Goal: Task Accomplishment & Management: Manage account settings

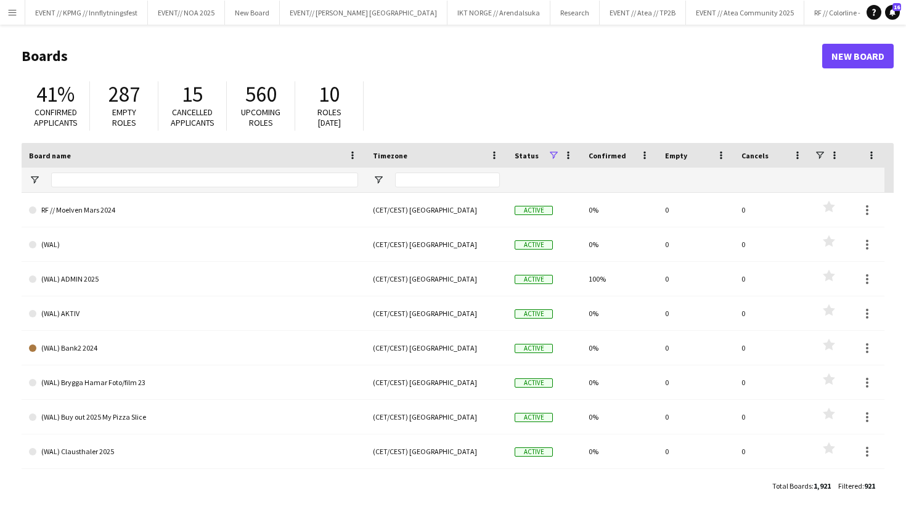
click at [12, 27] on main "Boards New Board 41% Confirmed applicants 287 Empty roles 15 Cancelled applican…" at bounding box center [453, 271] width 906 height 492
click at [12, 25] on main "Boards New Board 41% Confirmed applicants 287 Empty roles 15 Cancelled applican…" at bounding box center [453, 271] width 906 height 492
click at [12, 6] on button "Menu" at bounding box center [12, 12] width 25 height 25
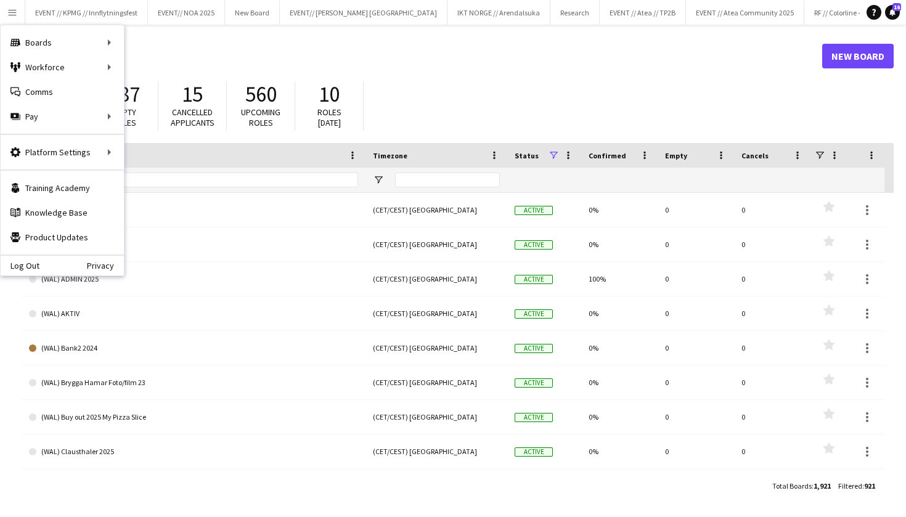
click at [552, 89] on div "41% Confirmed applicants 287 Empty roles 15 Cancelled applicants 560 Upcoming r…" at bounding box center [458, 109] width 872 height 68
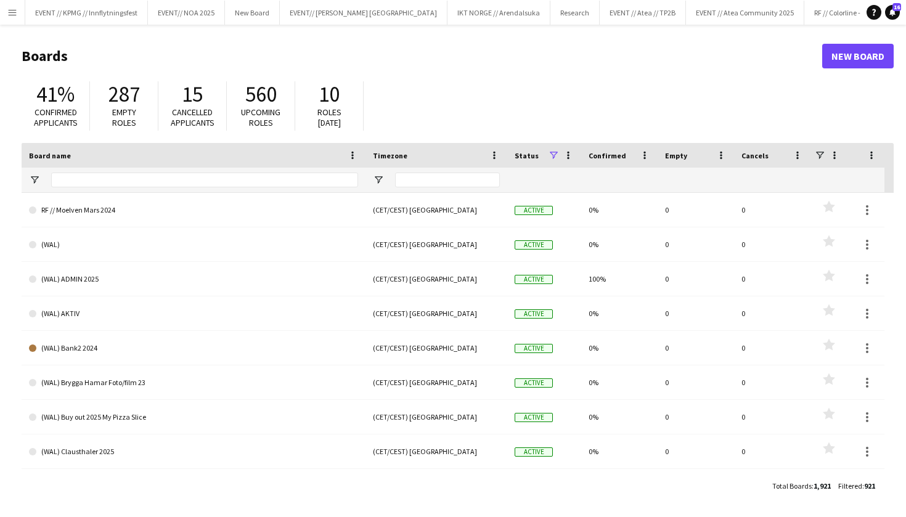
click at [107, 26] on main "Boards New Board 41% Confirmed applicants 287 Empty roles 15 Cancelled applican…" at bounding box center [453, 271] width 906 height 492
click at [136, 15] on button "EVENT // KPMG // Innflytningsfest Close" at bounding box center [86, 13] width 123 height 24
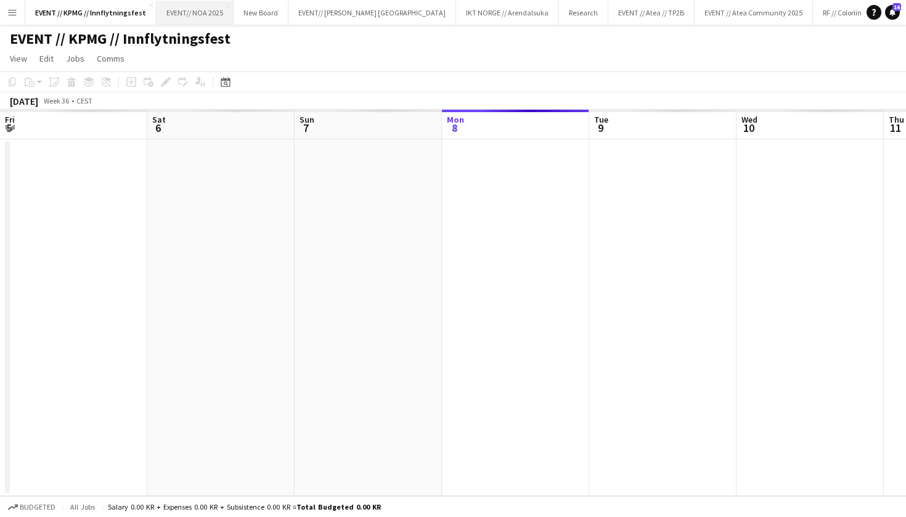
scroll to position [0, 294]
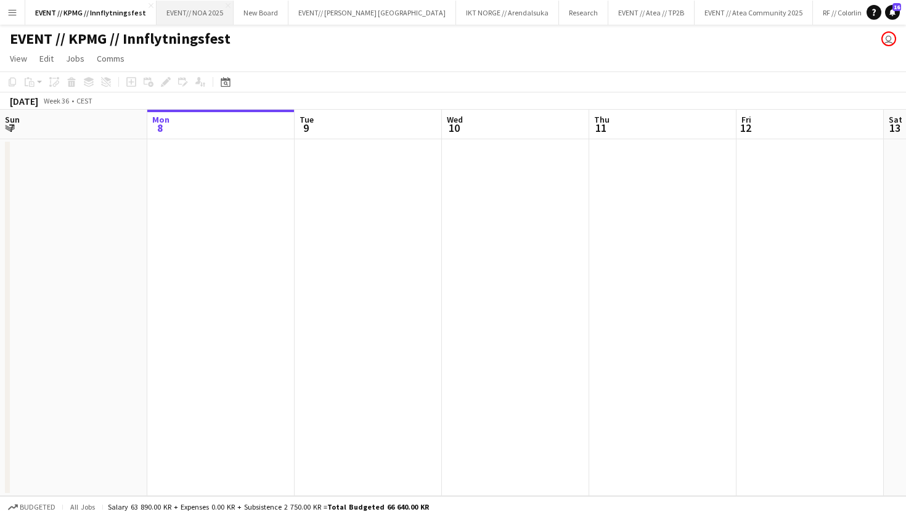
click at [208, 15] on button "EVENT// NOA 2025 Close" at bounding box center [194, 13] width 77 height 24
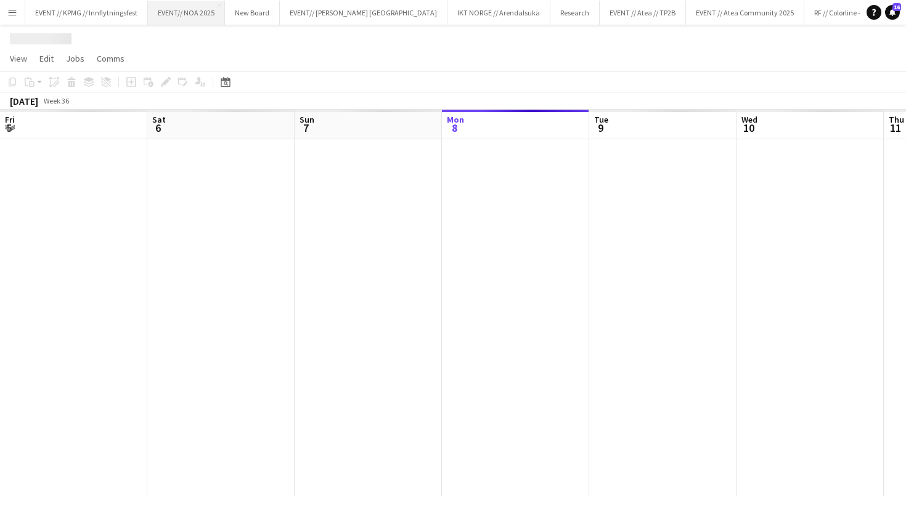
scroll to position [0, 294]
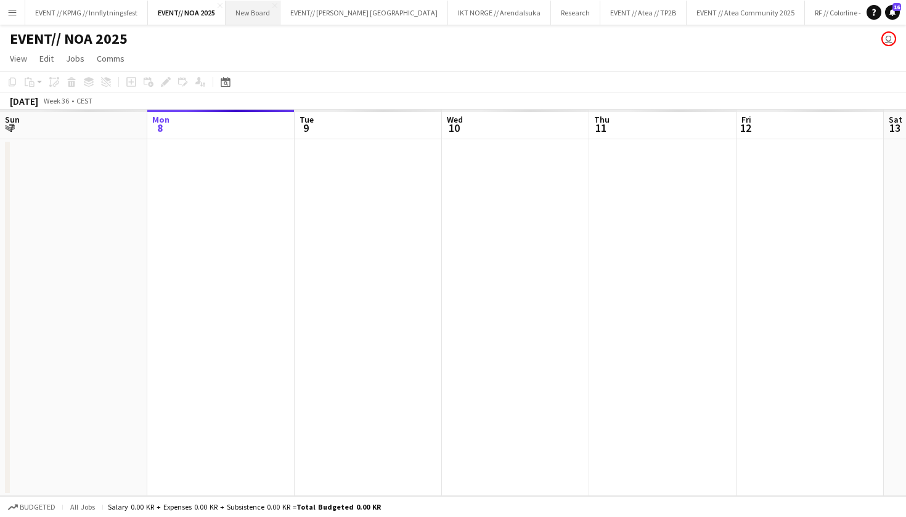
click at [261, 7] on button "New Board Close" at bounding box center [252, 13] width 55 height 24
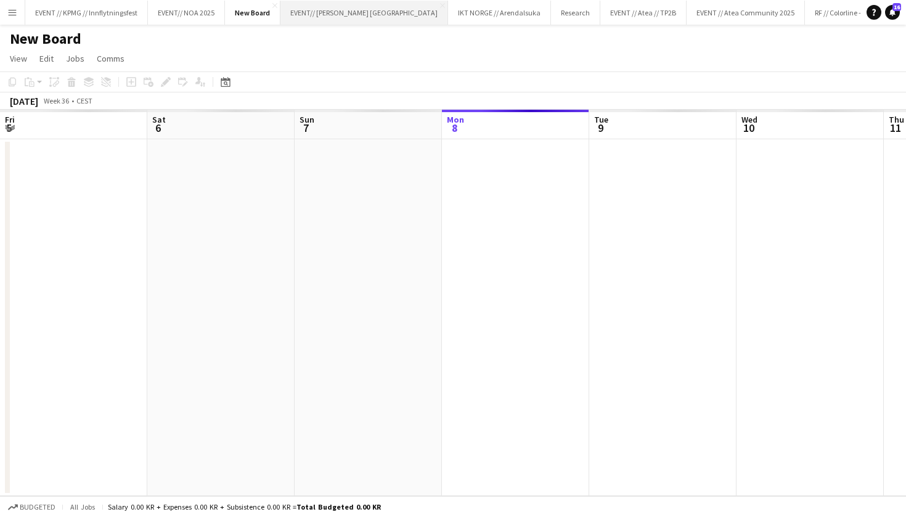
scroll to position [0, 294]
click at [320, 6] on button "EVENT// SIRK NORGE Close" at bounding box center [364, 13] width 168 height 24
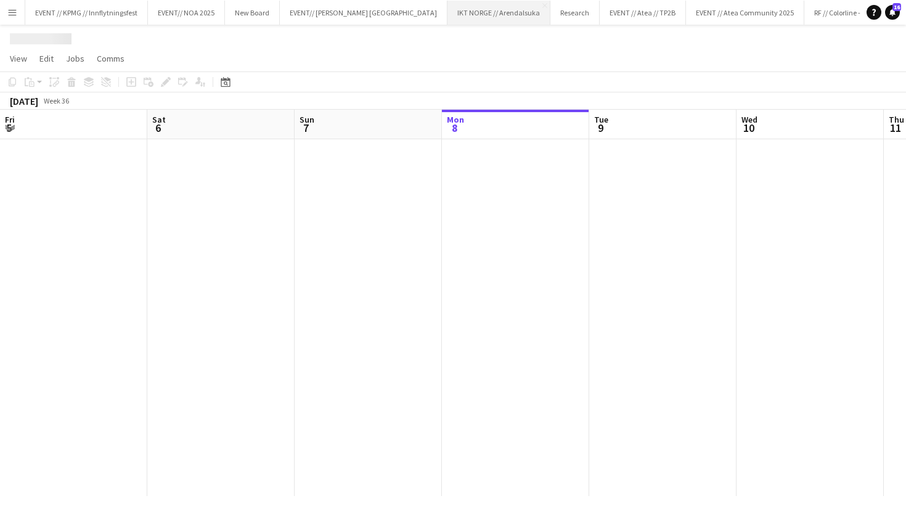
scroll to position [0, 294]
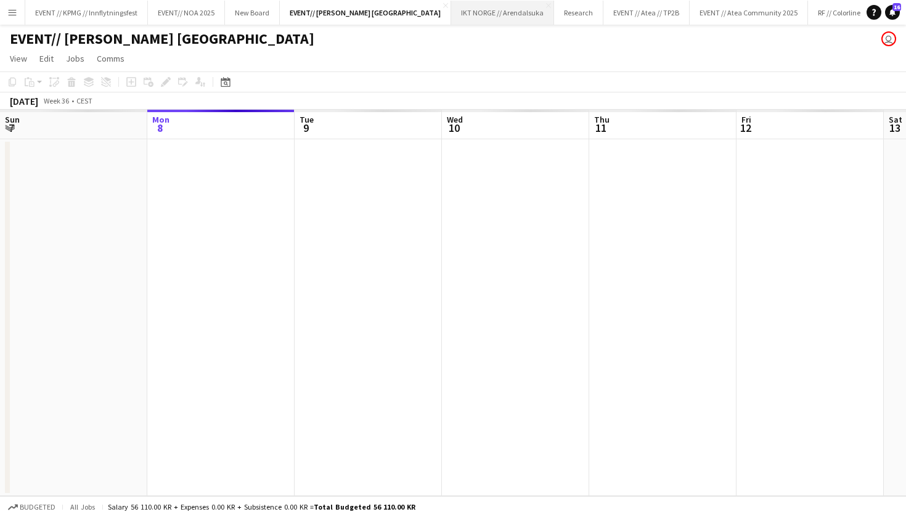
click at [451, 10] on button "IKT NORGE // Arendalsuka Close" at bounding box center [502, 13] width 103 height 24
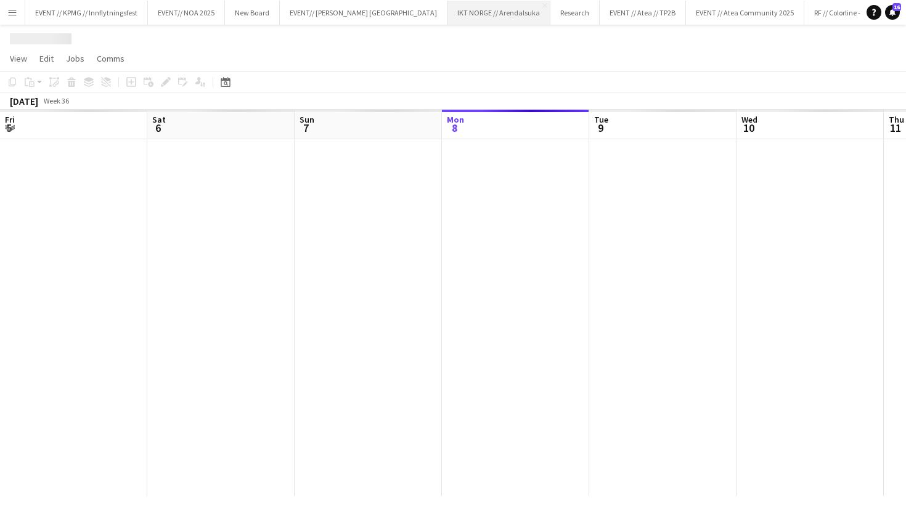
scroll to position [0, 294]
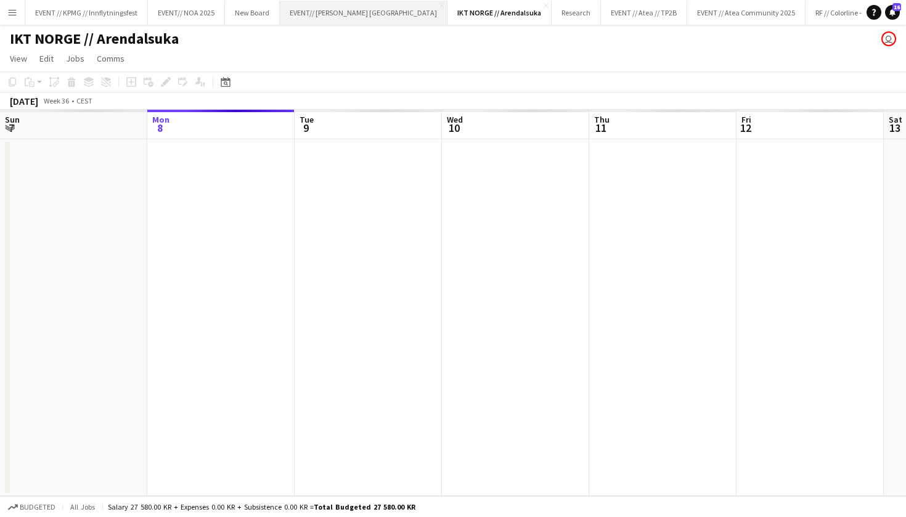
click at [336, 16] on button "EVENT// SIRK NORGE Close" at bounding box center [364, 13] width 168 height 24
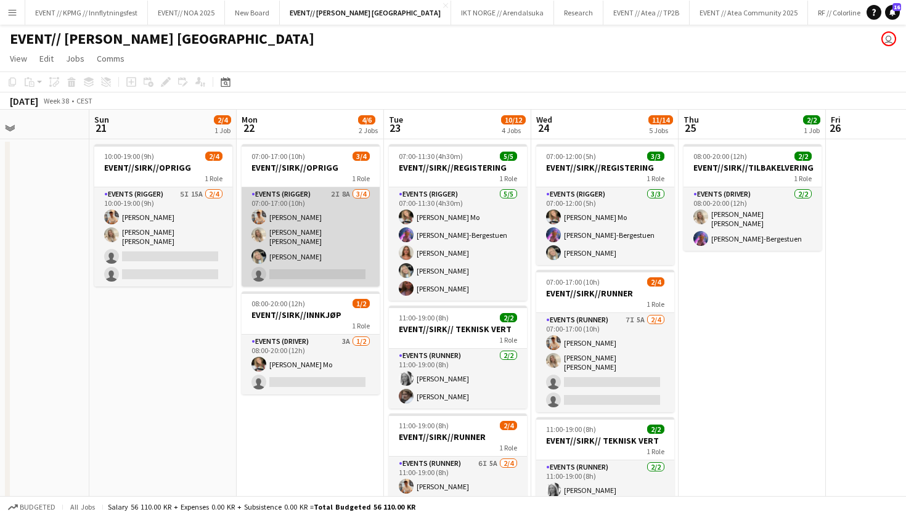
click at [306, 263] on app-card-role "Events (Rigger) 2I 8A 3/4 07:00-17:00 (10h) Alban Idrizi Vanessa Riise Naas Oda…" at bounding box center [310, 236] width 138 height 99
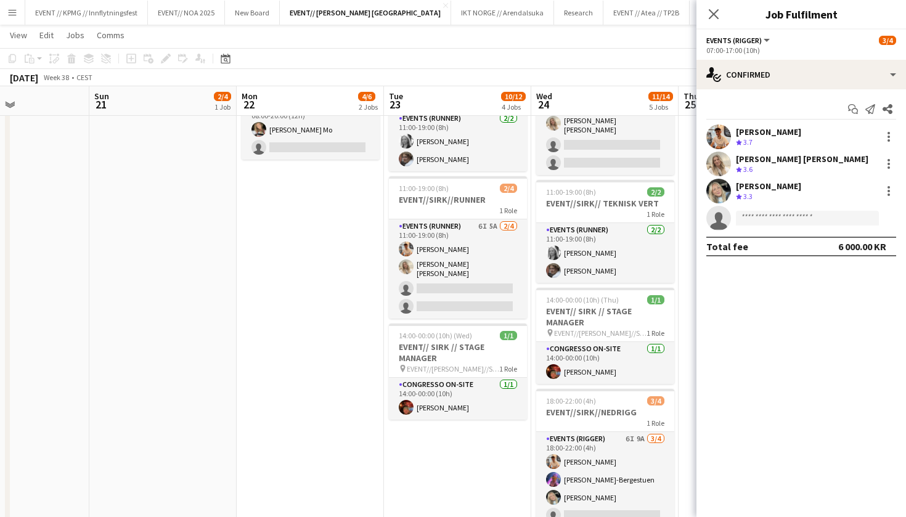
scroll to position [303, 0]
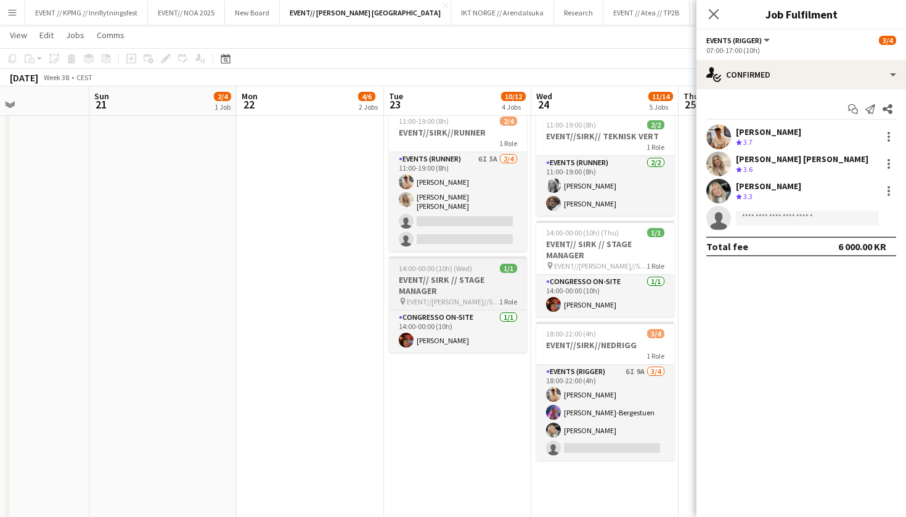
click at [440, 305] on app-job-card "14:00-00:00 (10h) (Wed) 1/1 EVENT// SIRK // STAGE MANAGER pin EVENT//WILHELMSEN…" at bounding box center [458, 304] width 138 height 96
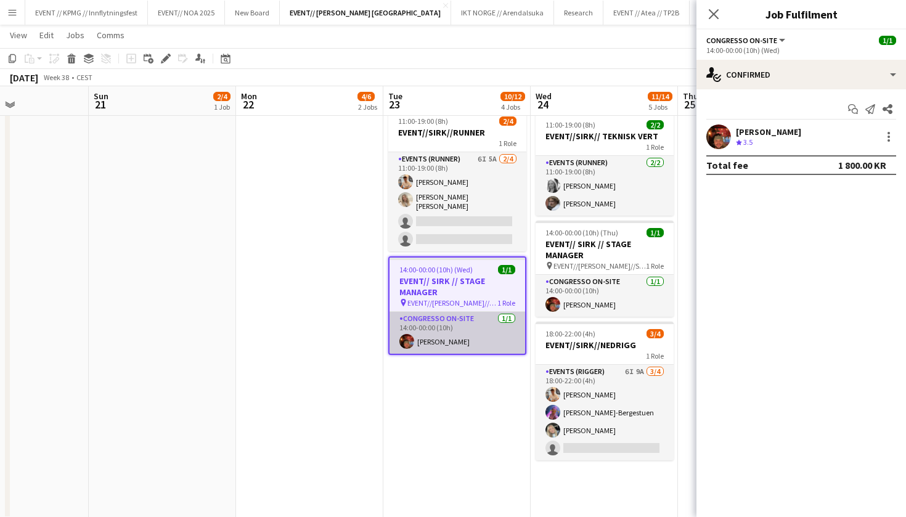
click at [440, 322] on app-card-role "Congresso On-site 1/1 14:00-00:00 (10h) Benjamin Aven" at bounding box center [457, 333] width 136 height 42
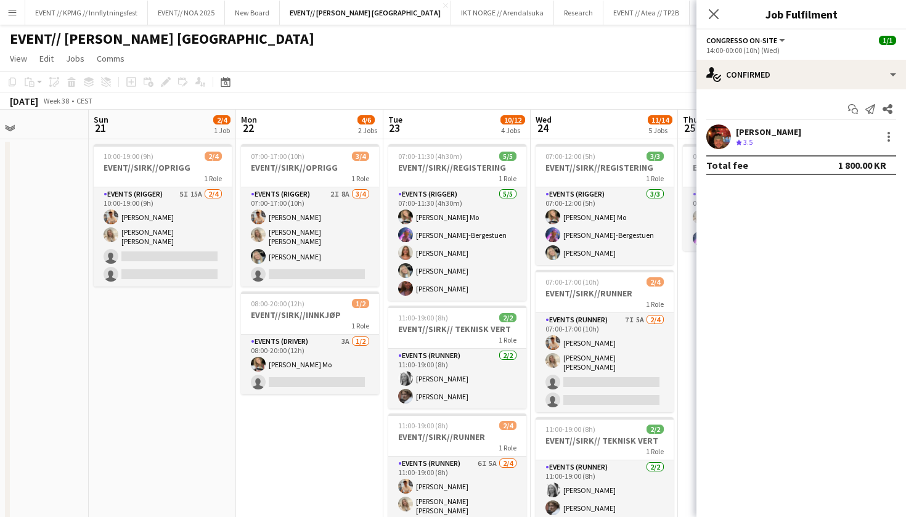
scroll to position [0, 0]
click at [181, 382] on app-date-cell "10:00-19:00 (9h) 2/4 EVENT//SIRK//OPRIGG 1 Role Events (Rigger) 5I 15A 2/4 10:0…" at bounding box center [162, 481] width 147 height 684
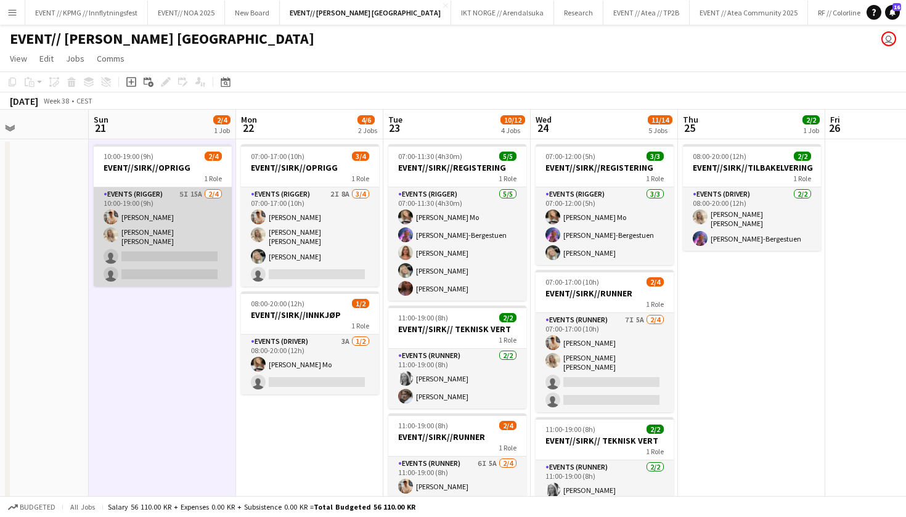
click at [184, 223] on app-card-role "Events (Rigger) 5I 15A 2/4 10:00-19:00 (9h) Alban Idrizi Vanessa Riise Naas sin…" at bounding box center [163, 236] width 138 height 99
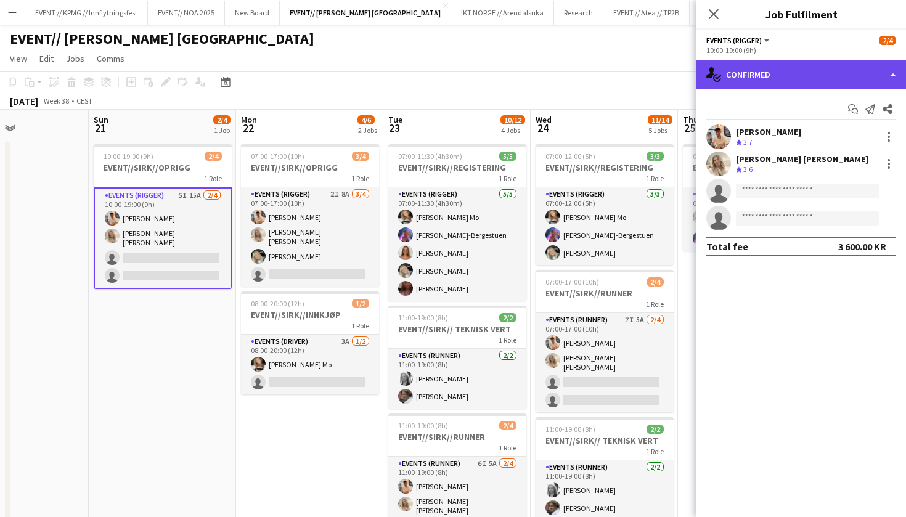
click at [843, 63] on div "single-neutral-actions-check-2 Confirmed" at bounding box center [800, 75] width 209 height 30
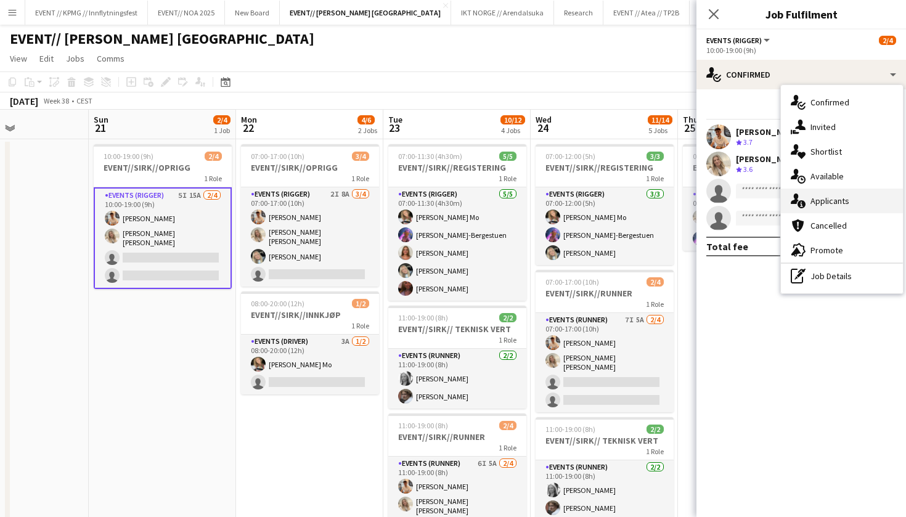
click at [851, 197] on div "single-neutral-actions-information Applicants" at bounding box center [842, 201] width 122 height 25
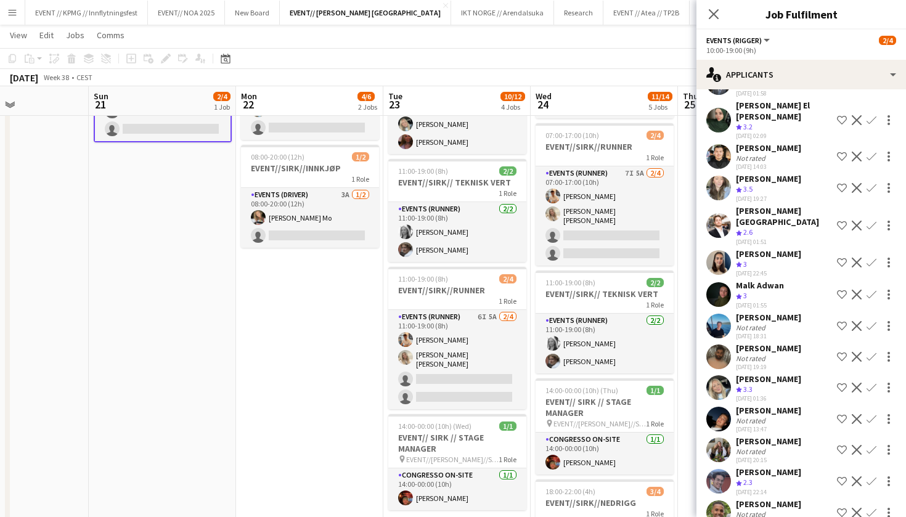
scroll to position [108, 0]
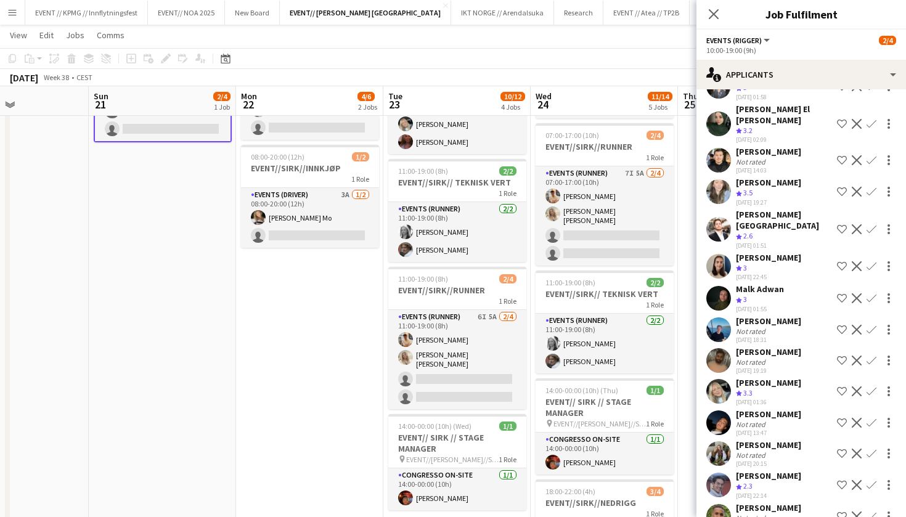
click at [718, 317] on app-user-avatar at bounding box center [718, 329] width 25 height 25
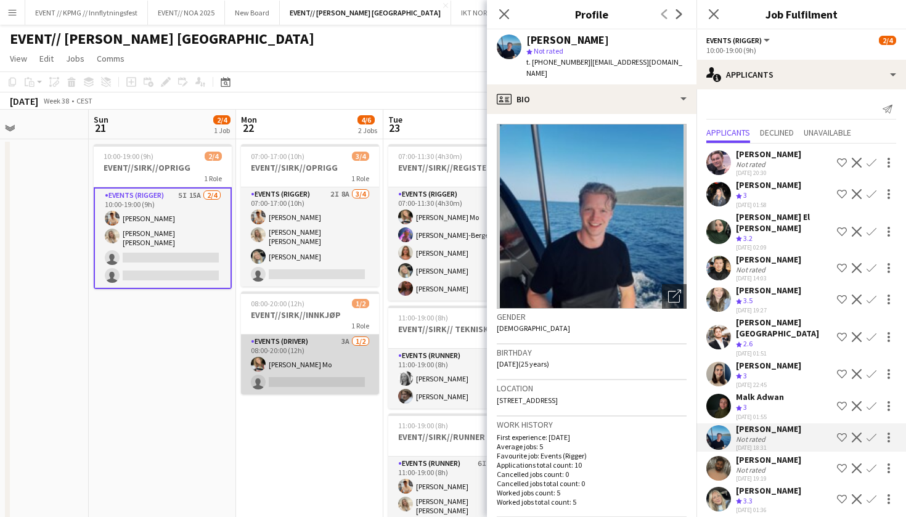
scroll to position [0, 0]
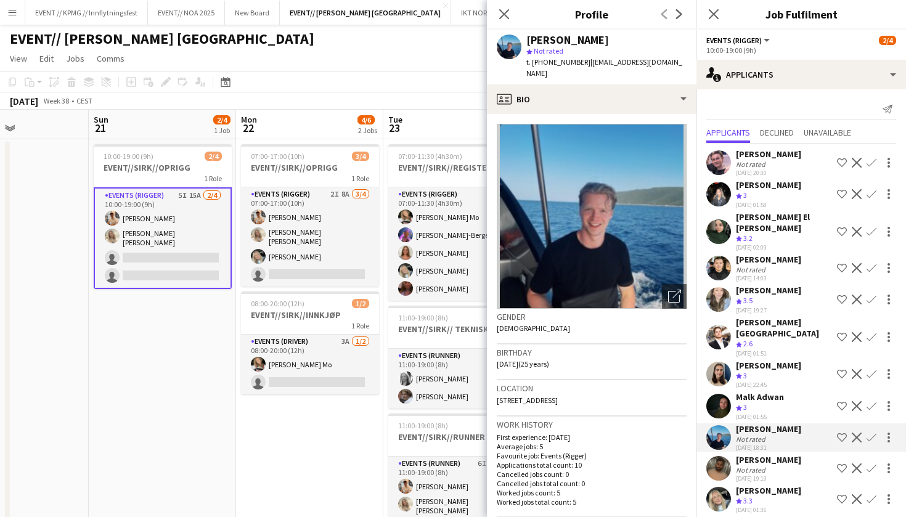
click at [208, 351] on app-date-cell "10:00-19:00 (9h) 2/4 EVENT//SIRK//OPRIGG 1 Role Events (Rigger) 5I 15A 2/4 10:0…" at bounding box center [162, 481] width 147 height 684
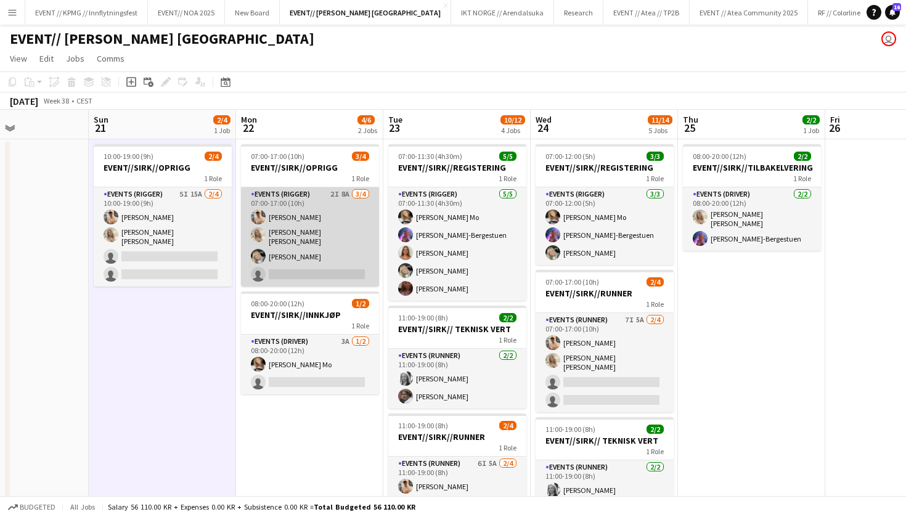
click at [317, 261] on app-card-role "Events (Rigger) 2I 8A 3/4 07:00-17:00 (10h) Alban Idrizi Vanessa Riise Naas Oda…" at bounding box center [310, 236] width 138 height 99
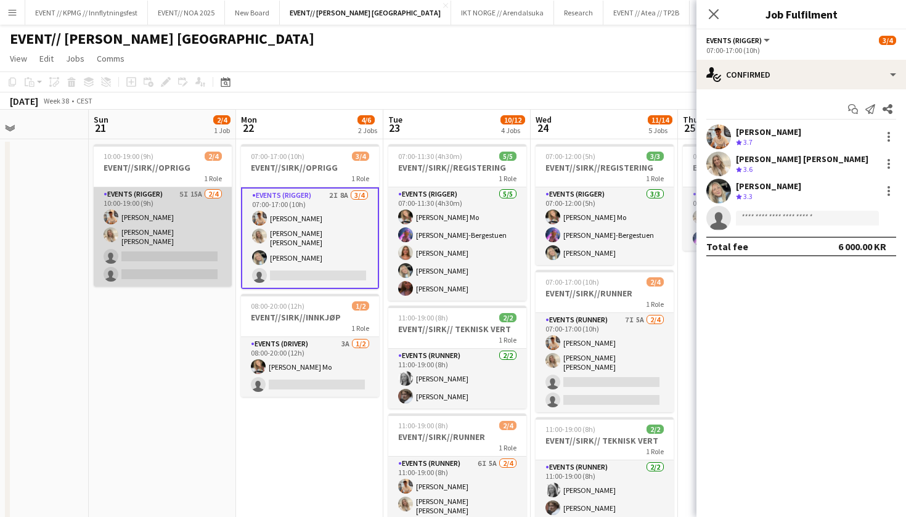
click at [203, 271] on app-card-role "Events (Rigger) 5I 15A 2/4 10:00-19:00 (9h) Alban Idrizi Vanessa Riise Naas sin…" at bounding box center [163, 236] width 138 height 99
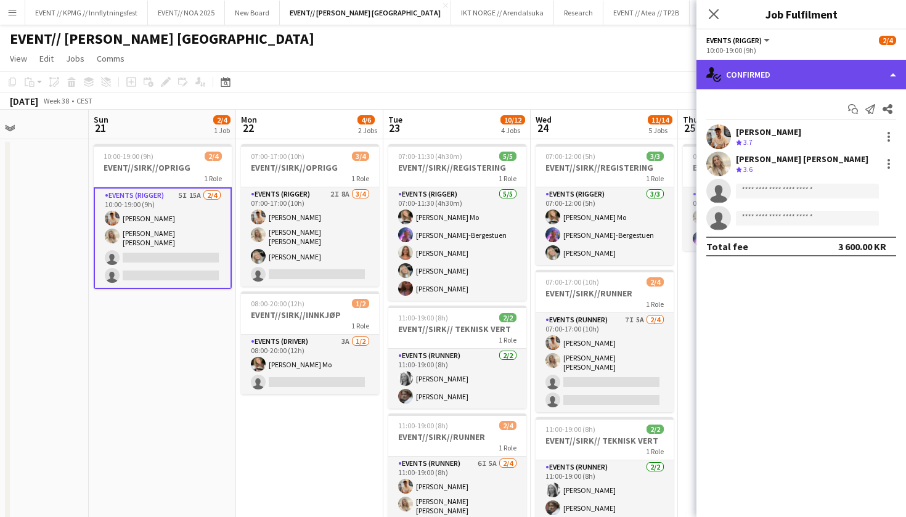
click at [763, 84] on div "single-neutral-actions-check-2 Confirmed" at bounding box center [800, 75] width 209 height 30
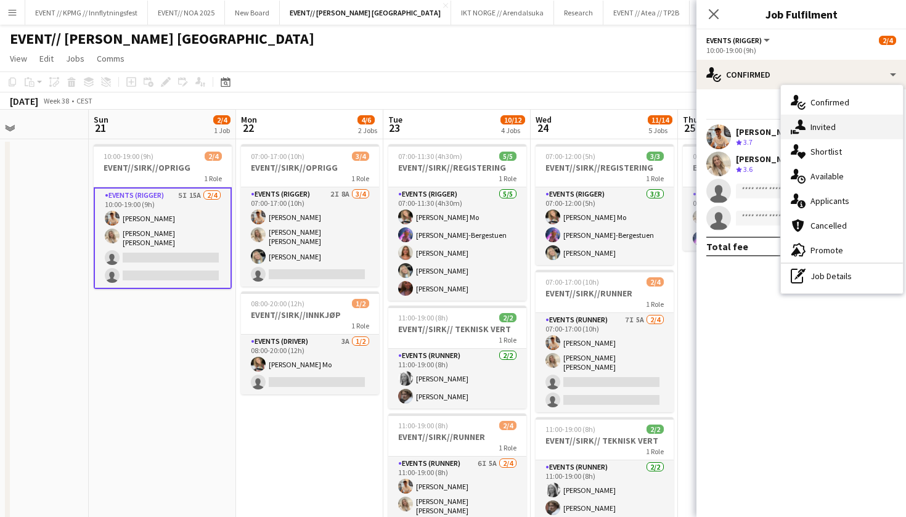
click at [811, 121] on div "single-neutral-actions-share-1 Invited" at bounding box center [842, 127] width 122 height 25
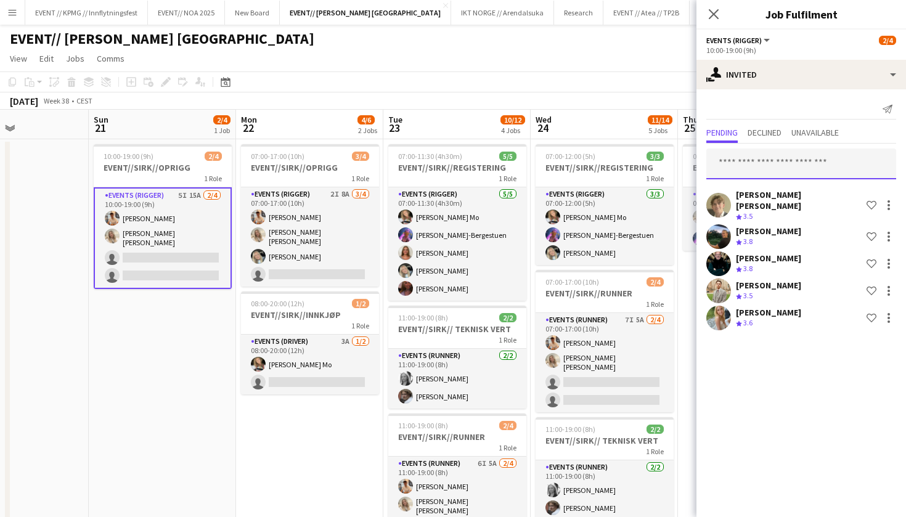
click at [756, 163] on input "text" at bounding box center [801, 163] width 190 height 31
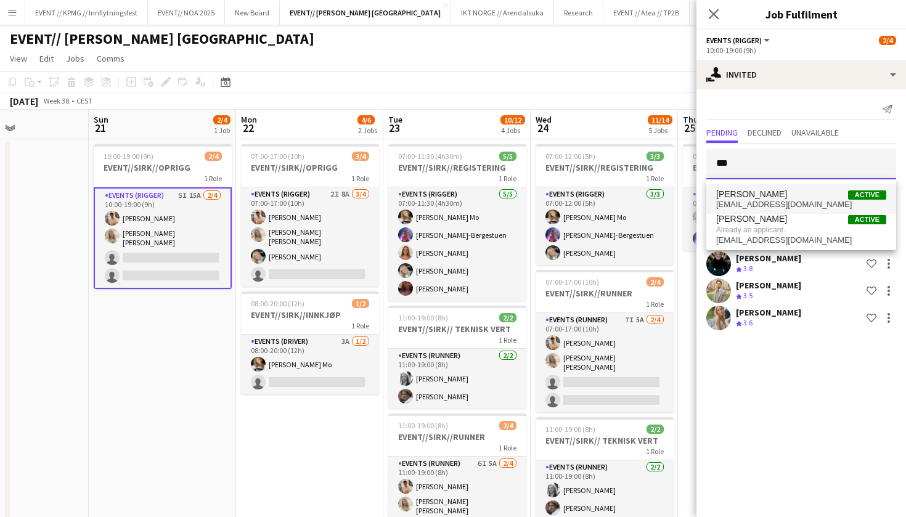
type input "***"
drag, startPoint x: 781, startPoint y: 195, endPoint x: 759, endPoint y: 262, distance: 71.1
click at [760, 262] on body "Menu Boards Boards Boards All jobs Status Workforce Workforce My Workforce Recr…" at bounding box center [453, 422] width 906 height 845
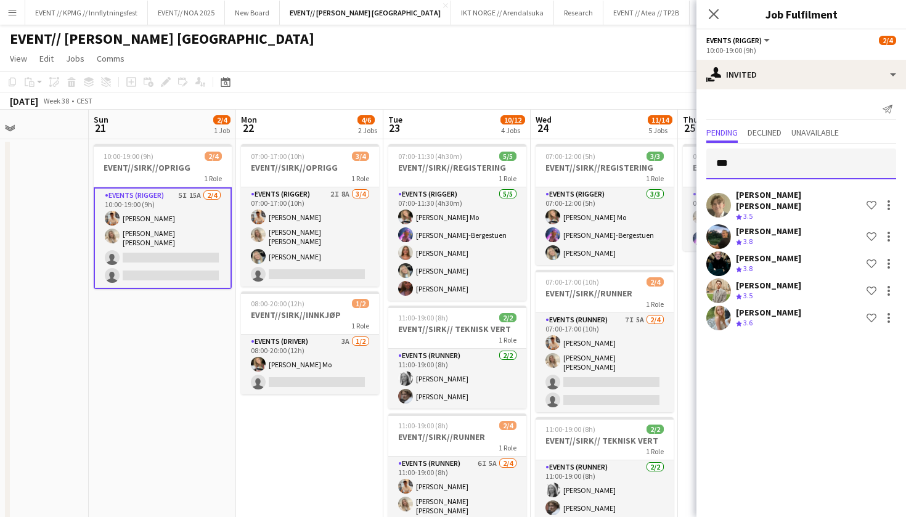
click at [775, 160] on input "***" at bounding box center [801, 163] width 190 height 31
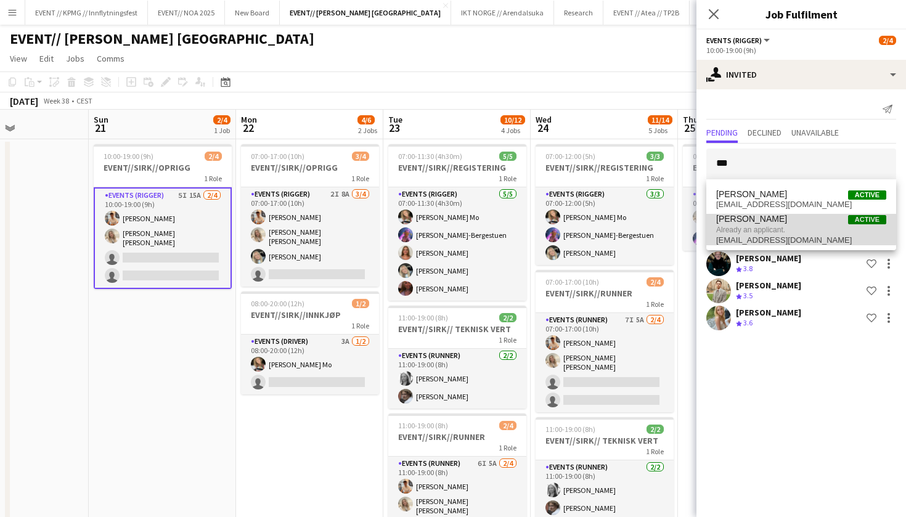
click at [739, 224] on span "Oda Hansson Active Already an applicant. oda_hansson@hotmail.com" at bounding box center [801, 229] width 170 height 31
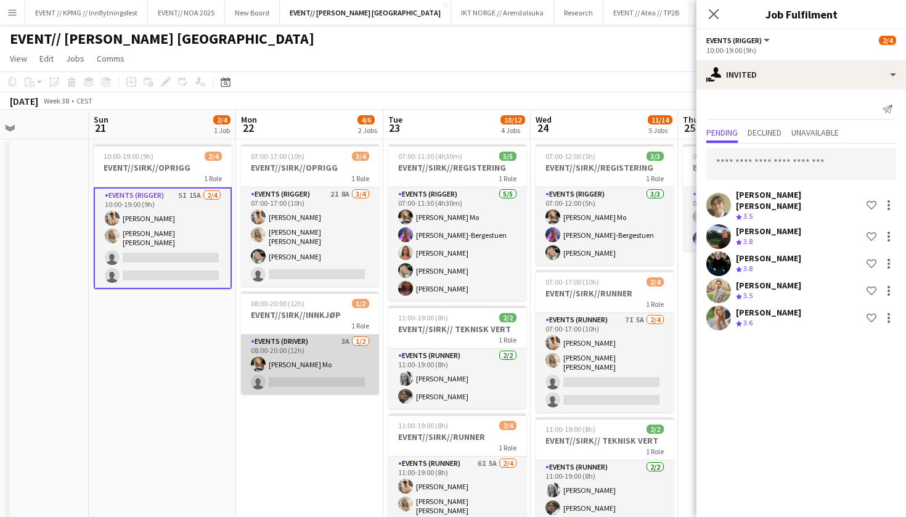
click at [255, 371] on app-card-role "Events (Driver) 3A 1/2 08:00-20:00 (12h) Marte Jensen Mo single-neutral-actions" at bounding box center [310, 365] width 138 height 60
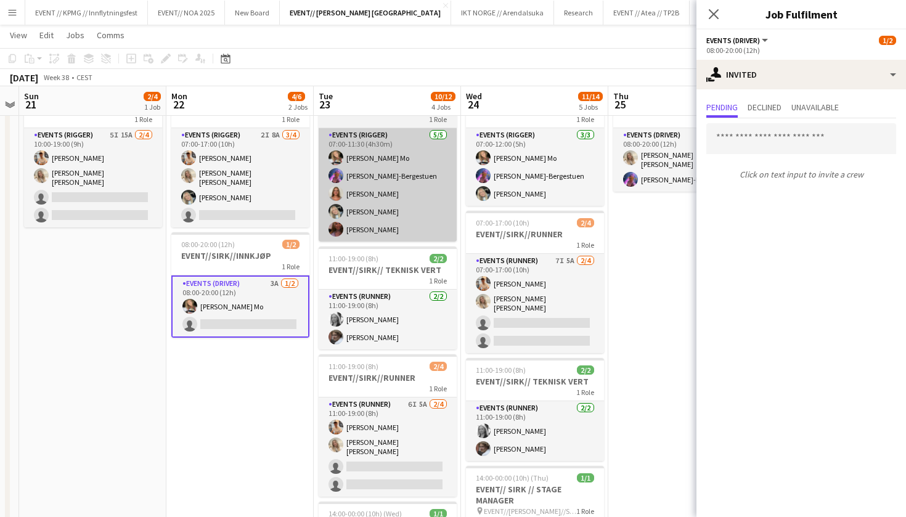
click at [391, 221] on app-card-role "Events (Rigger) 5/5 07:00-11:30 (4h30m) Marte Jensen Mo Fredrikke Tynning-Berge…" at bounding box center [388, 184] width 138 height 113
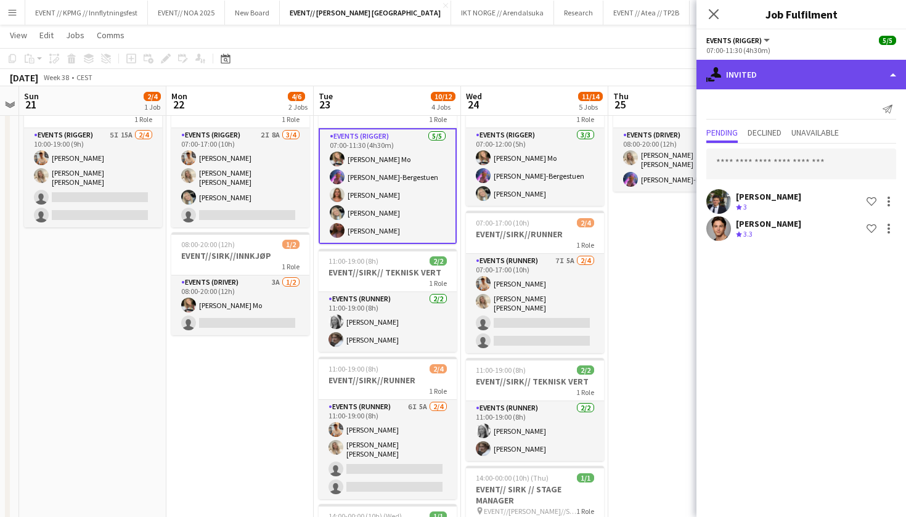
click at [787, 71] on div "single-neutral-actions-share-1 Invited" at bounding box center [800, 75] width 209 height 30
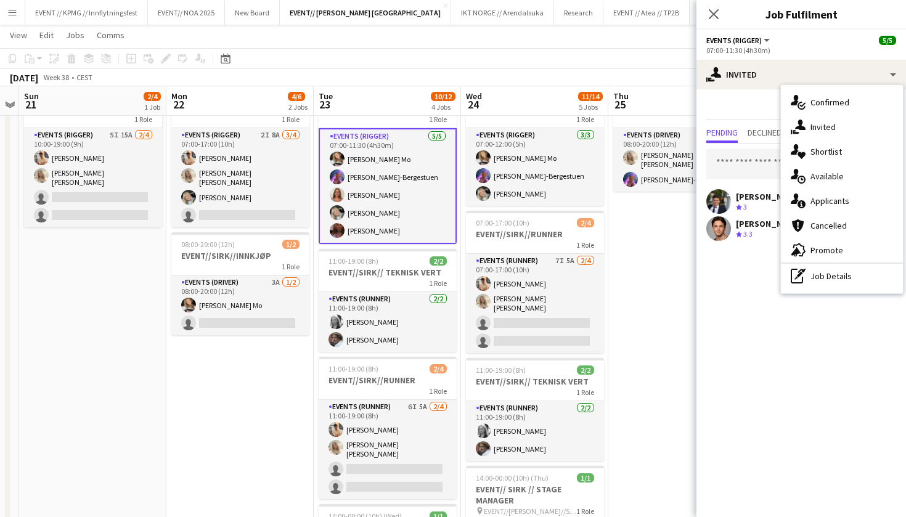
click at [615, 267] on app-date-cell "08:00-20:00 (12h) 2/2 EVENT//SIRK//TILBAKELVERING 1 Role Events (Driver) 2/2 08…" at bounding box center [681, 422] width 147 height 684
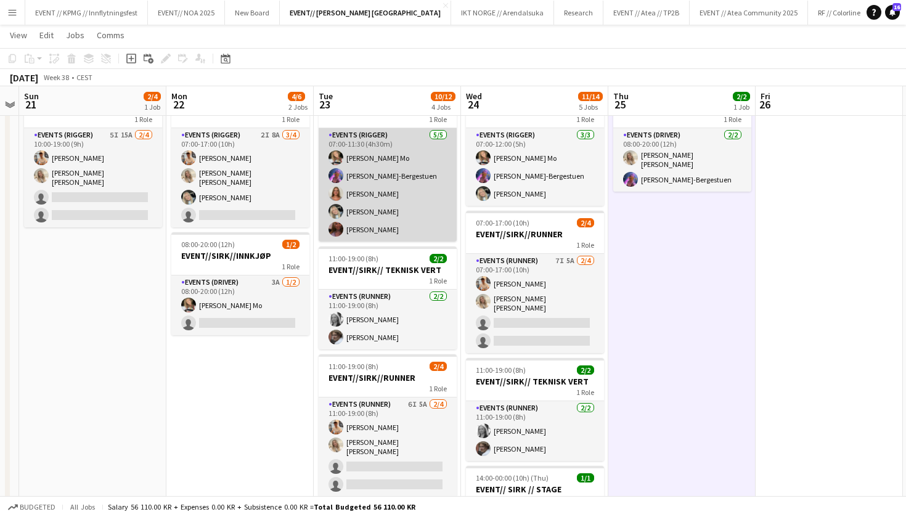
click at [320, 226] on app-card-role "Events (Rigger) 5/5 07:00-11:30 (4h30m) Marte Jensen Mo Fredrikke Tynning-Berge…" at bounding box center [388, 184] width 138 height 113
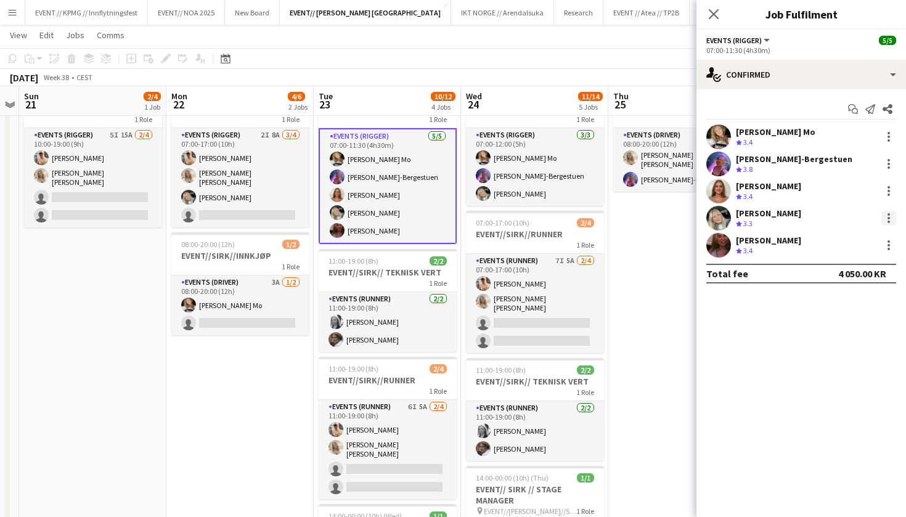
click at [883, 219] on div at bounding box center [888, 218] width 15 height 15
click at [877, 277] on button "Switch crew" at bounding box center [848, 271] width 96 height 30
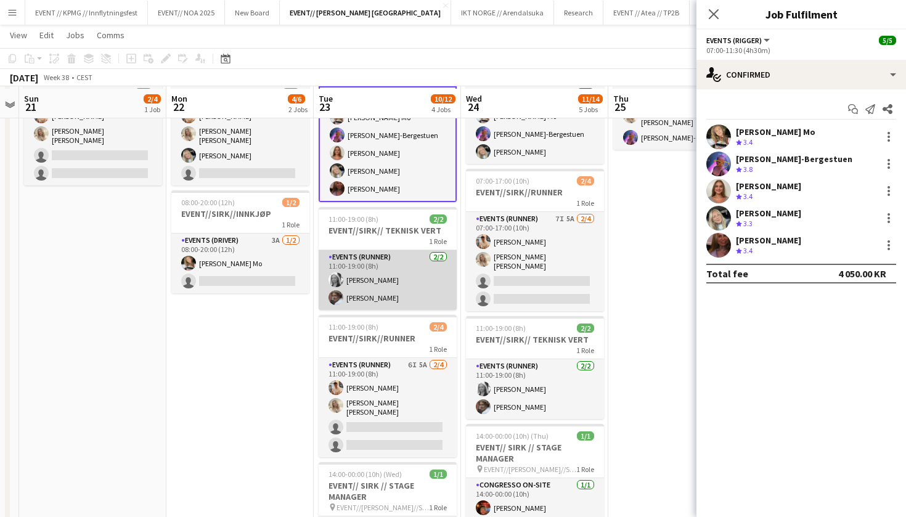
scroll to position [130, 0]
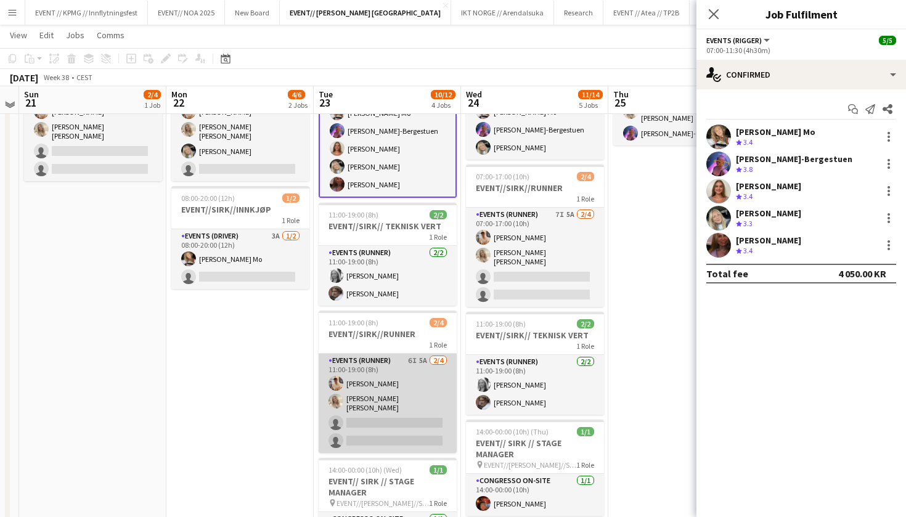
click at [371, 418] on app-card-role "Events (Runner) 6I 5A 2/4 11:00-19:00 (8h) Alban Idrizi Vanessa Riise Naas sing…" at bounding box center [388, 403] width 138 height 99
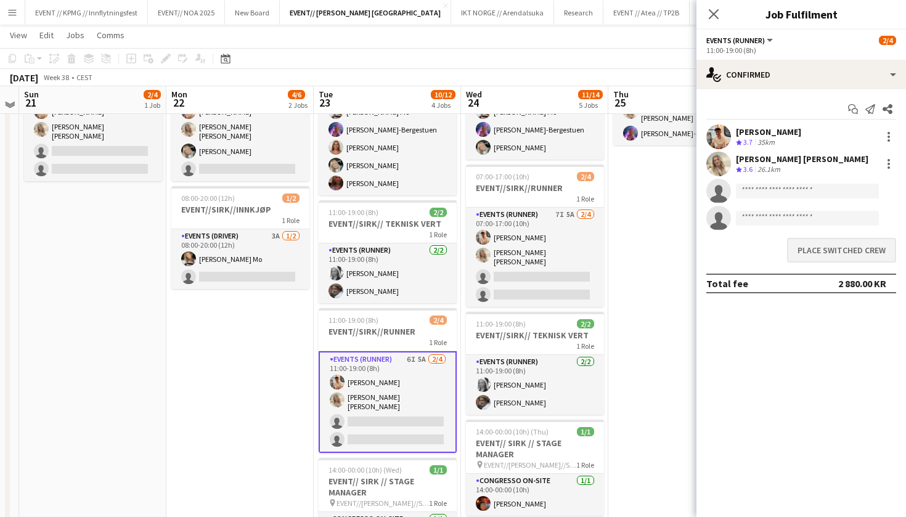
click at [847, 261] on button "Place switched crew" at bounding box center [841, 250] width 109 height 25
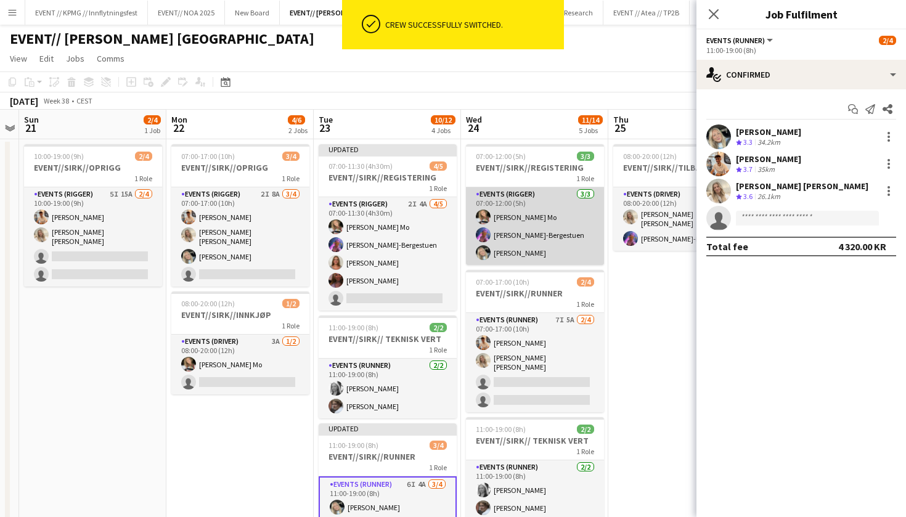
click at [529, 245] on app-card-role "Events (Rigger) 3/3 07:00-12:00 (5h) Marte Jensen Mo Fredrikke Tynning-Bergestu…" at bounding box center [535, 226] width 138 height 78
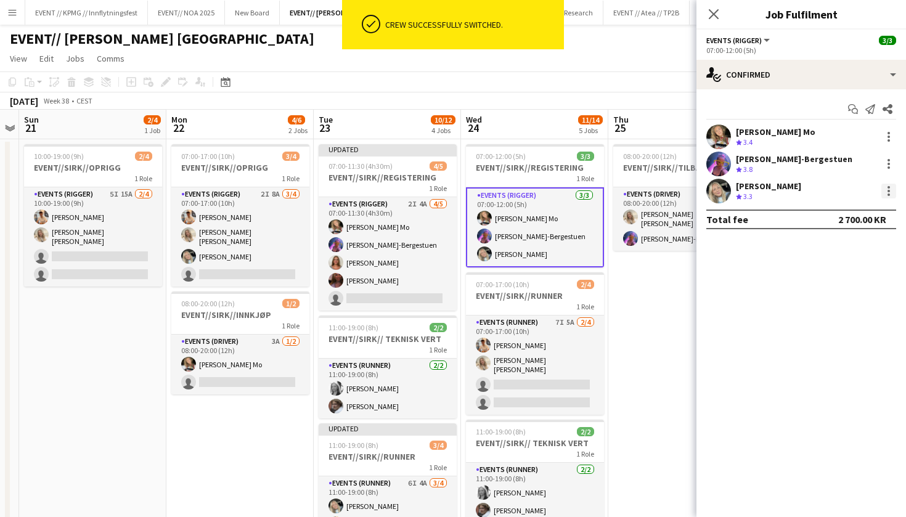
click at [886, 193] on div at bounding box center [888, 191] width 15 height 15
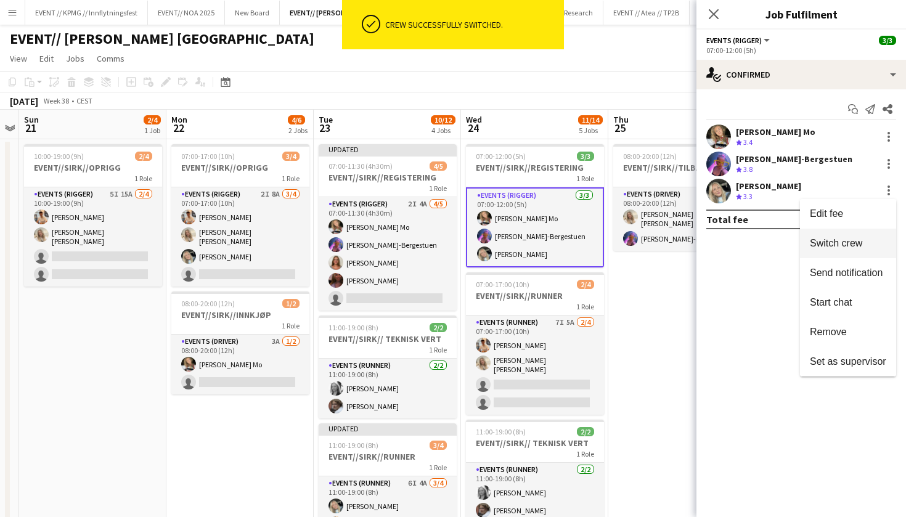
click at [844, 248] on span "Switch crew" at bounding box center [835, 243] width 52 height 10
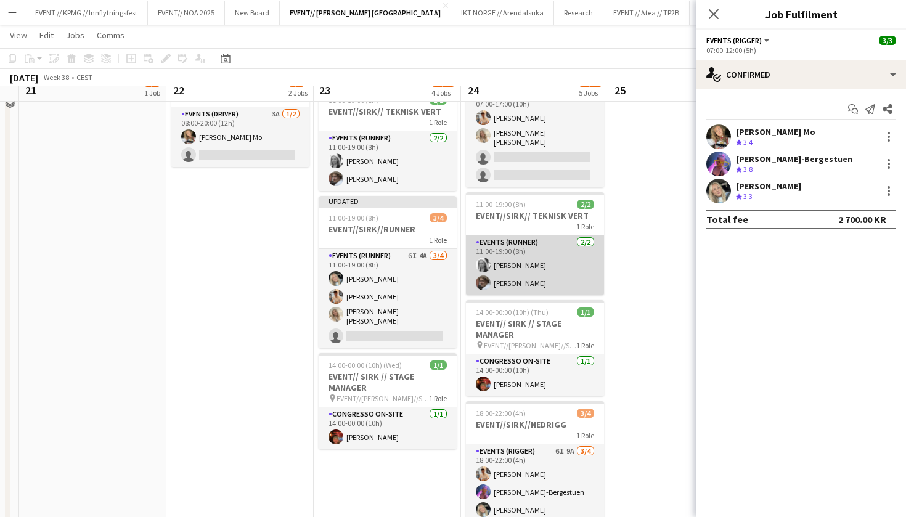
scroll to position [240, 0]
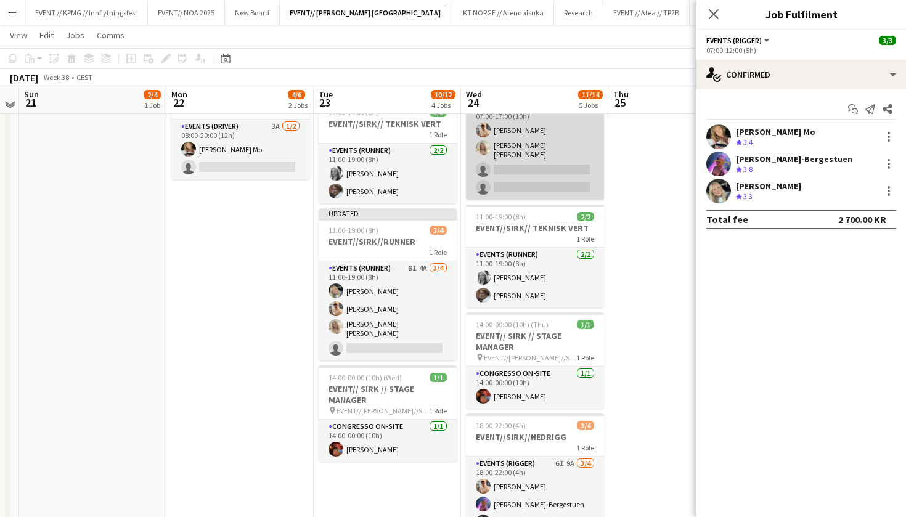
click at [534, 185] on app-card-role "Events (Runner) 7I 5A 2/4 07:00-17:00 (10h) Alban Idrizi Vanessa Riise Naas sin…" at bounding box center [535, 149] width 138 height 99
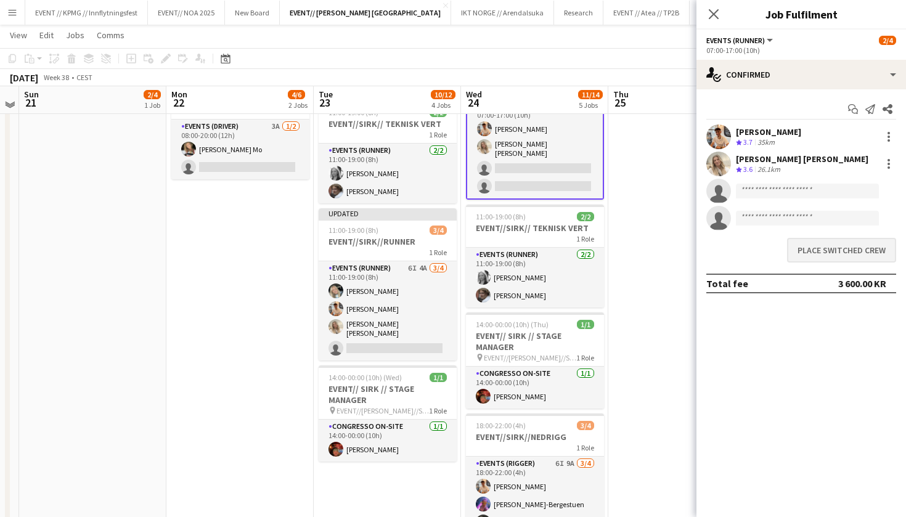
click at [854, 259] on button "Place switched crew" at bounding box center [841, 250] width 109 height 25
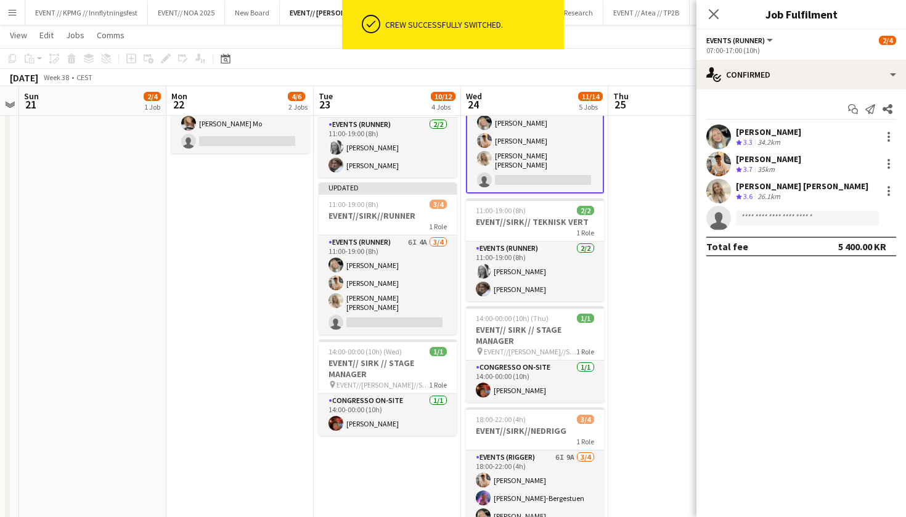
click at [647, 189] on app-date-cell "08:00-20:00 (12h) 2/2 EVENT//SIRK//TILBAKELVERING 1 Role Events (Driver) 2/2 08…" at bounding box center [681, 250] width 147 height 704
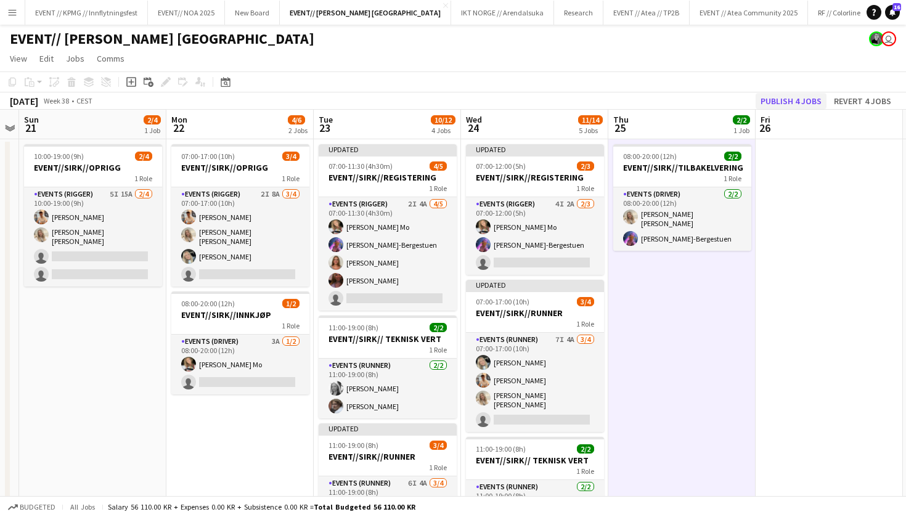
click at [812, 108] on button "Publish 4 jobs" at bounding box center [790, 101] width 71 height 16
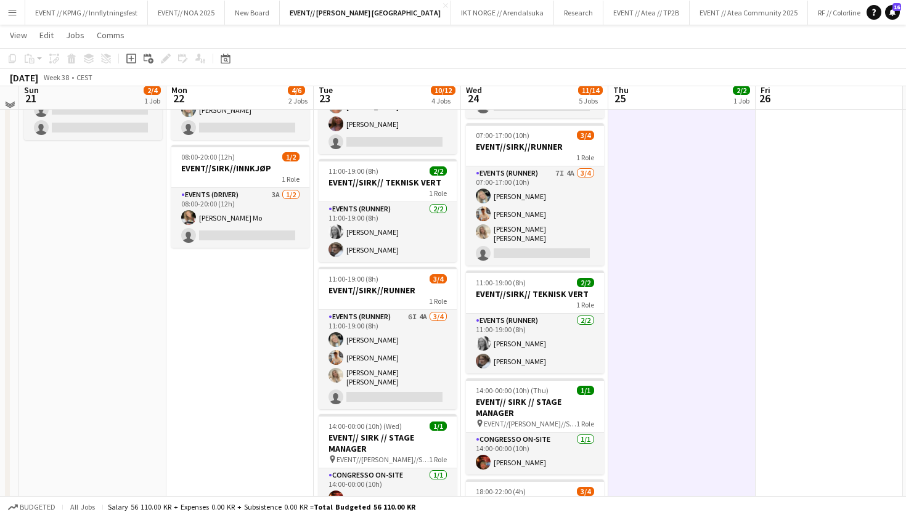
scroll to position [147, 0]
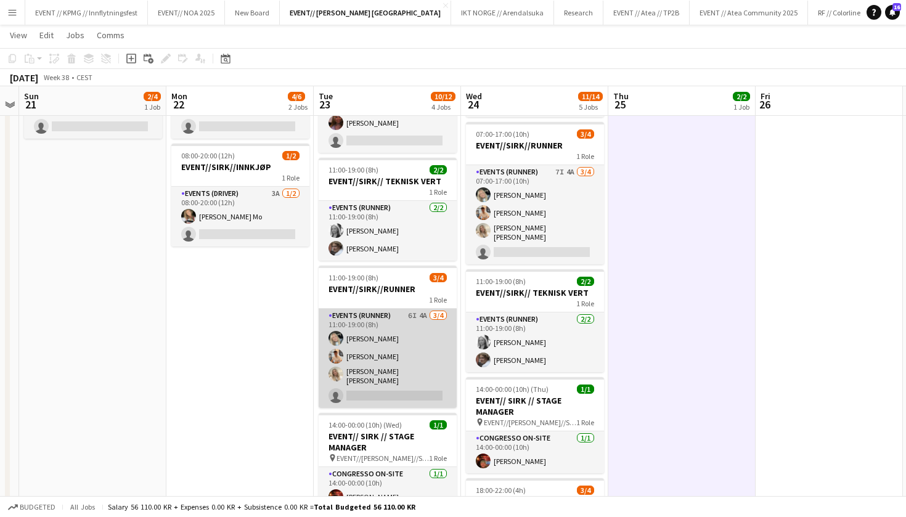
click at [361, 338] on app-card-role "Events (Runner) 6I 4A 3/4 11:00-19:00 (8h) Oda Hansson Alban Idrizi Vanessa Rii…" at bounding box center [388, 358] width 138 height 99
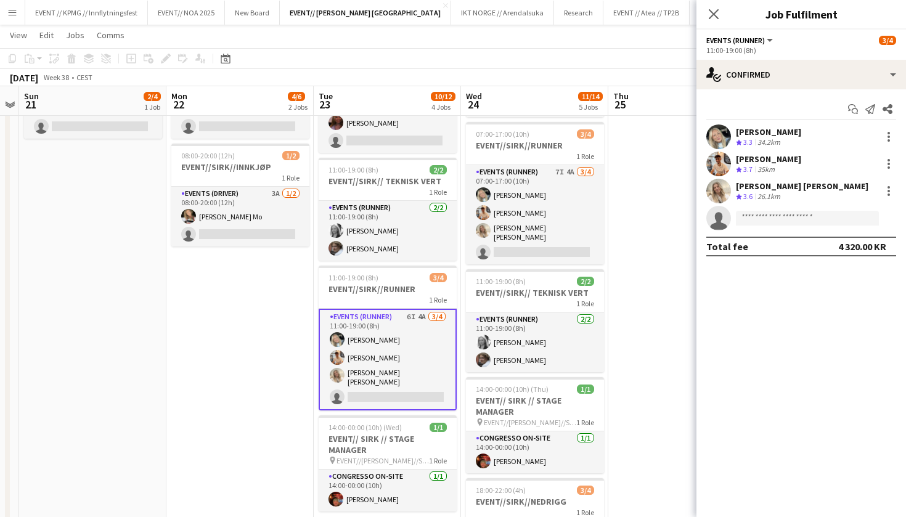
click at [719, 128] on app-user-avatar at bounding box center [718, 136] width 25 height 25
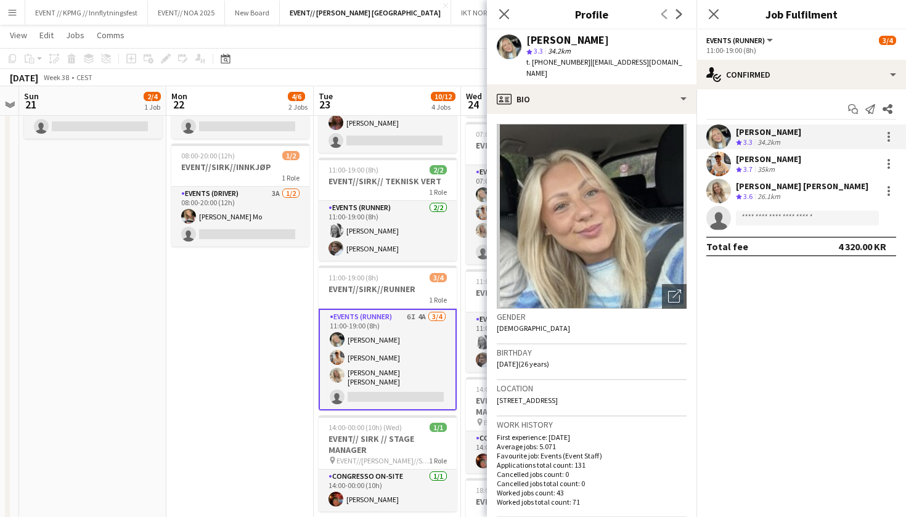
click at [234, 369] on app-date-cell "07:00-17:00 (10h) 3/4 EVENT//SIRK//OPRIGG 1 Role Events (Rigger) 2I 8A 3/4 07:0…" at bounding box center [239, 333] width 147 height 684
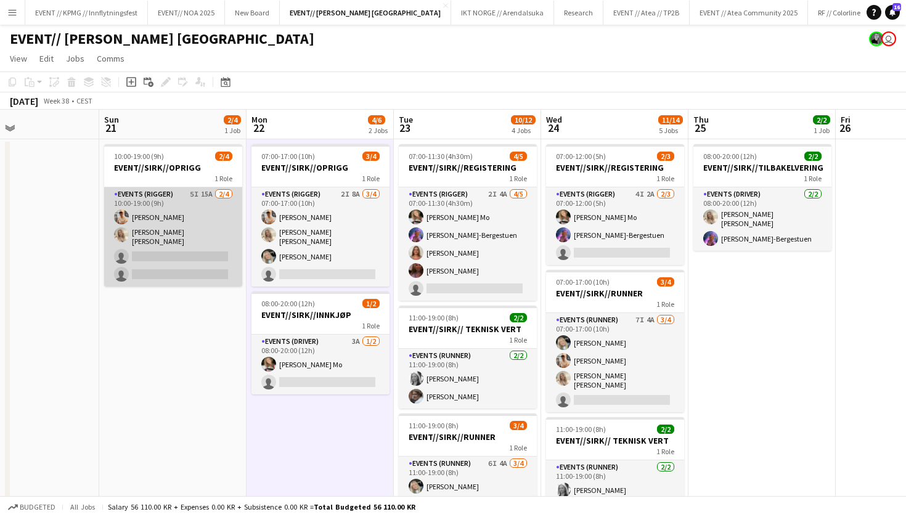
scroll to position [-1, 0]
click at [148, 251] on app-card-role "Events (Rigger) 5I 15A 2/4 10:00-19:00 (9h) Alban Idrizi Vanessa Riise Naas sin…" at bounding box center [173, 236] width 138 height 99
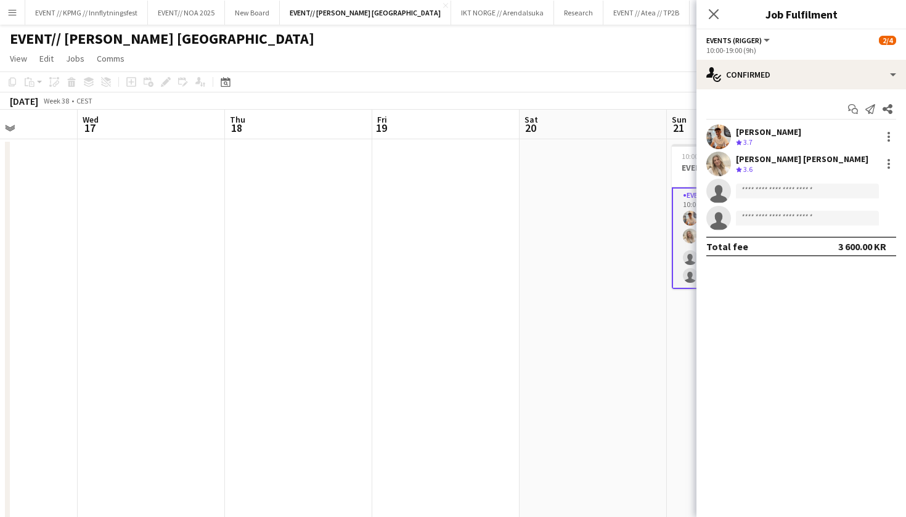
scroll to position [0, 363]
click at [578, 182] on app-date-cell at bounding box center [594, 481] width 147 height 684
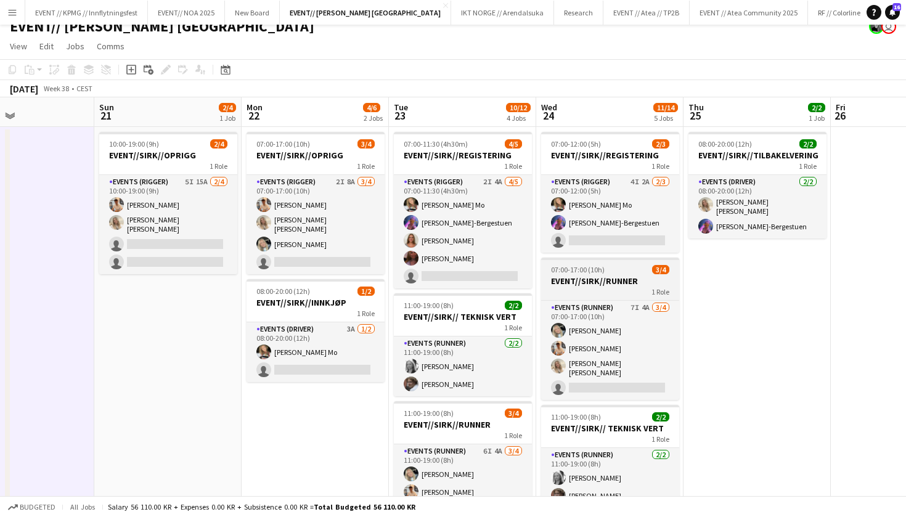
scroll to position [15, 0]
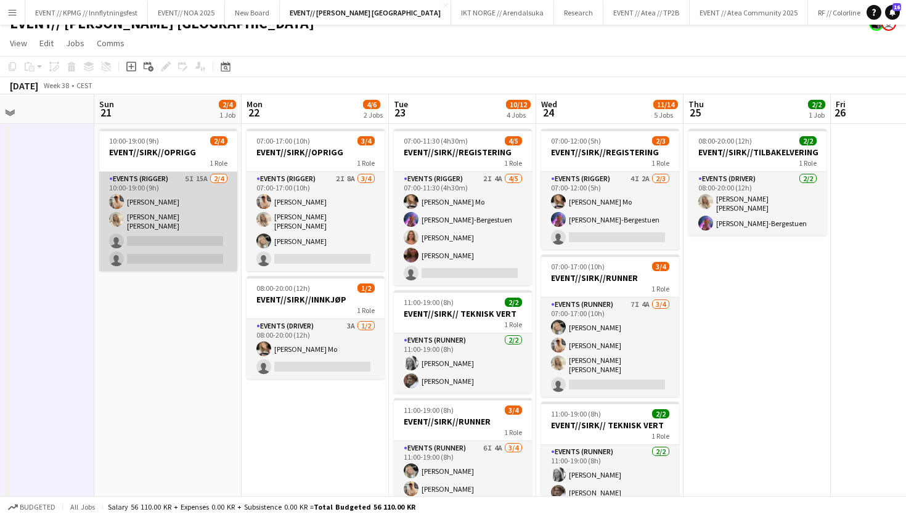
click at [147, 252] on app-card-role "Events (Rigger) 5I 15A 2/4 10:00-19:00 (9h) Alban Idrizi Vanessa Riise Naas sin…" at bounding box center [168, 221] width 138 height 99
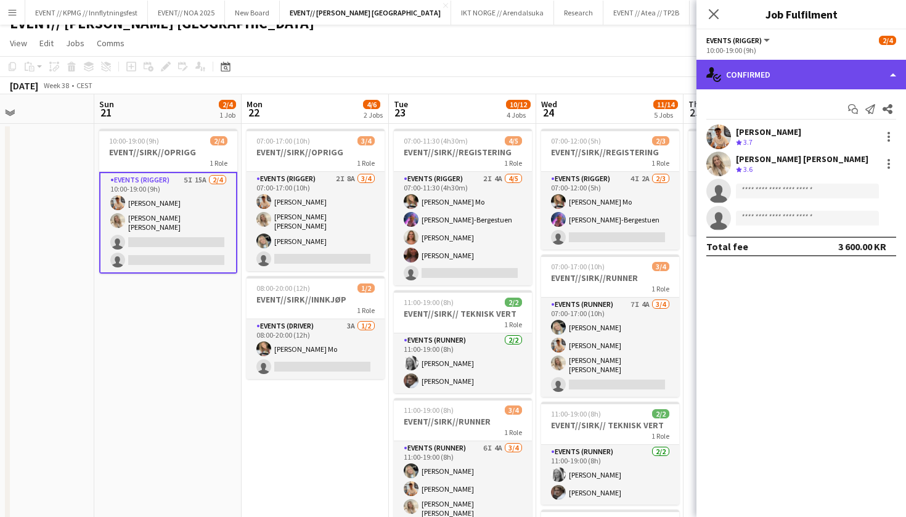
click at [809, 70] on div "single-neutral-actions-check-2 Confirmed" at bounding box center [800, 75] width 209 height 30
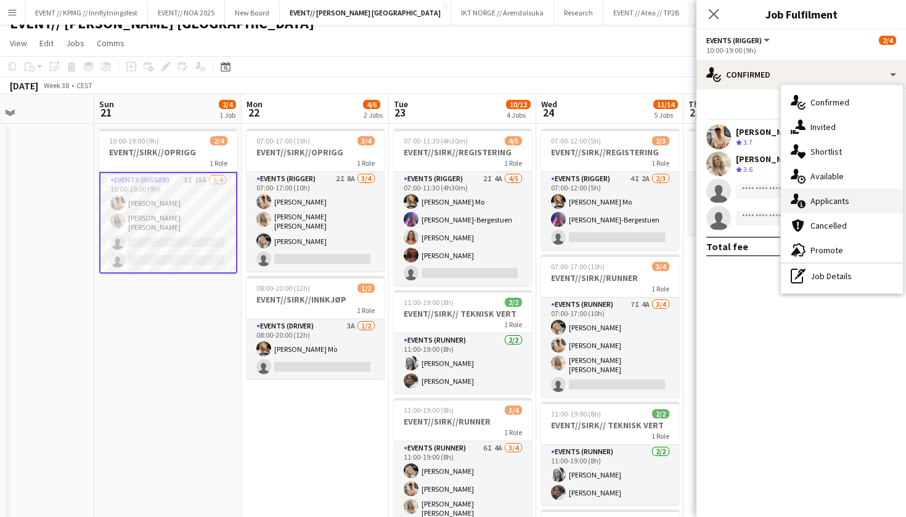
click at [844, 206] on div "single-neutral-actions-information Applicants" at bounding box center [842, 201] width 122 height 25
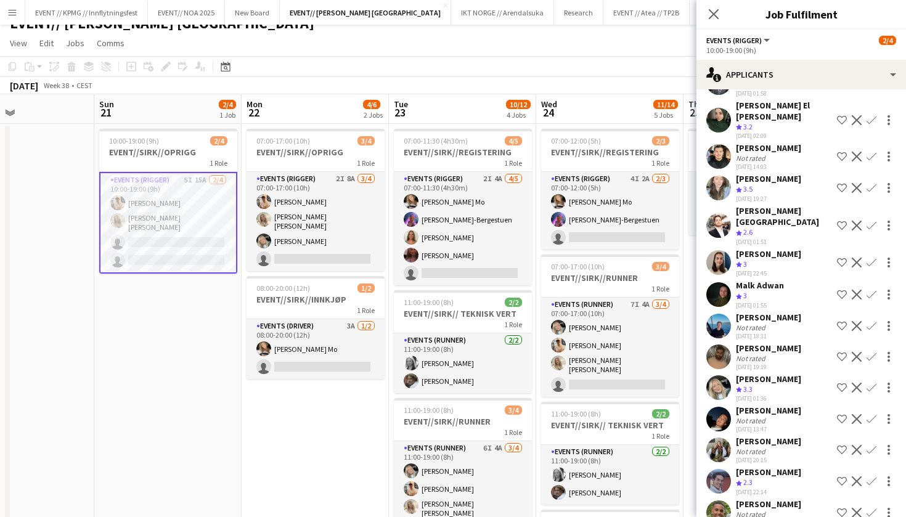
scroll to position [20, 0]
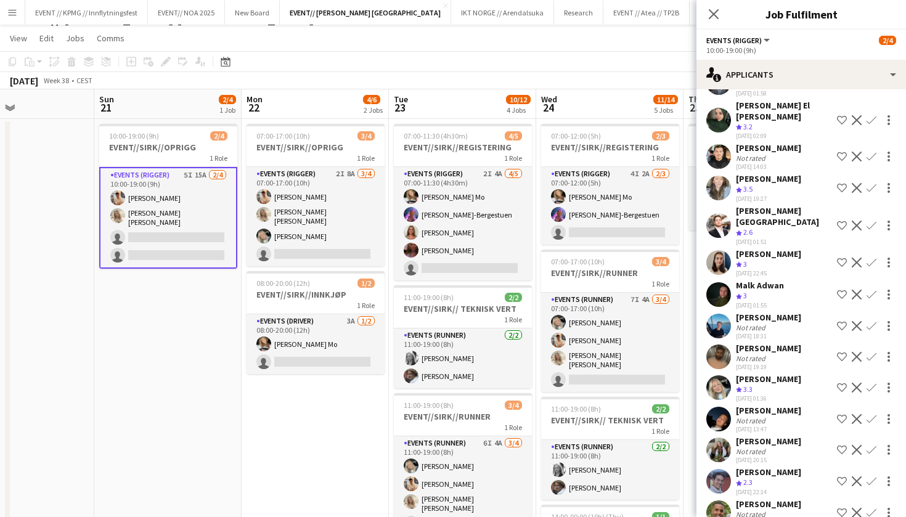
click at [723, 314] on app-user-avatar at bounding box center [718, 326] width 25 height 25
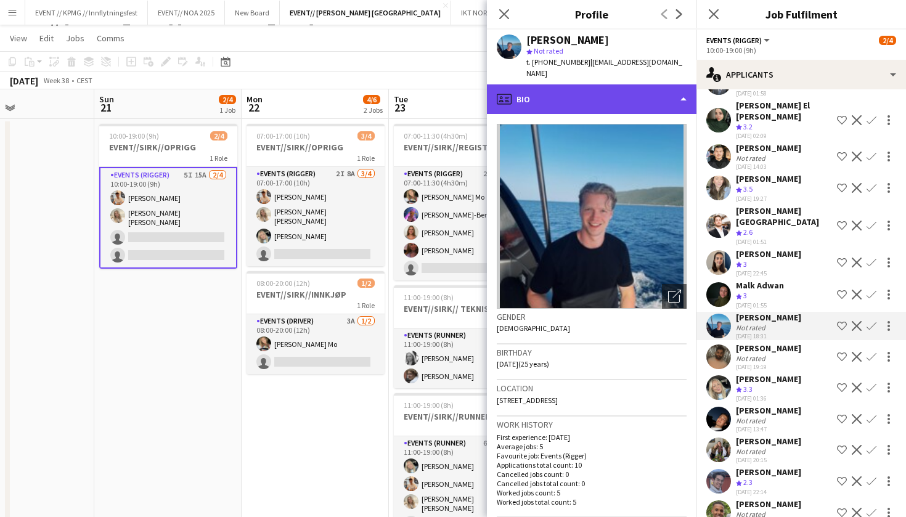
click at [619, 98] on div "profile Bio" at bounding box center [591, 99] width 209 height 30
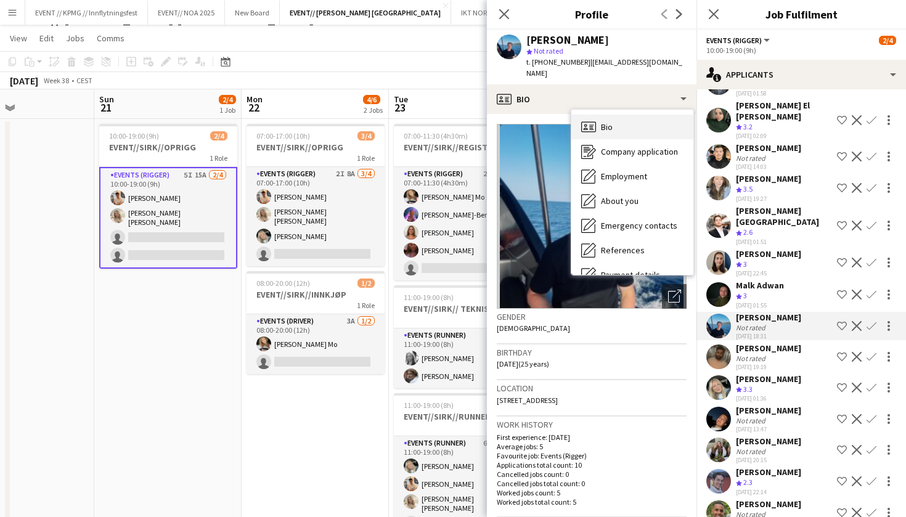
click at [639, 121] on div "Bio Bio" at bounding box center [632, 127] width 122 height 25
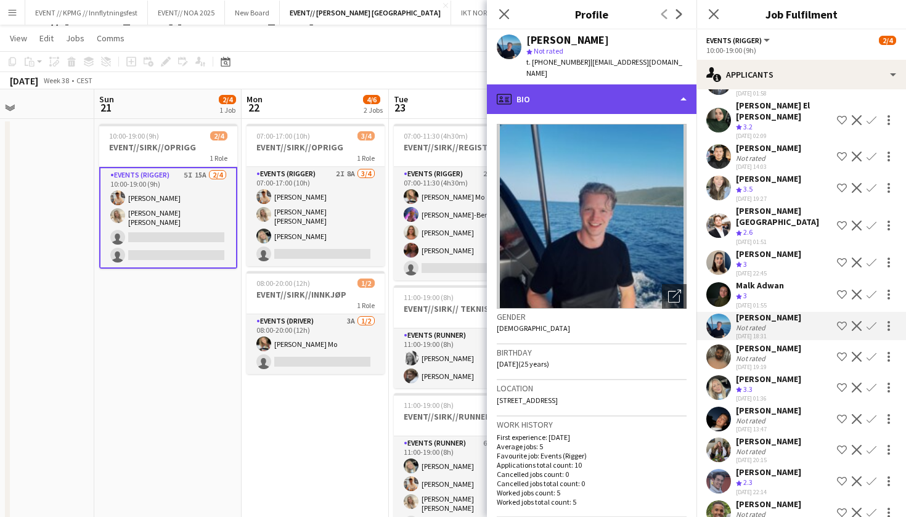
click at [636, 84] on div "profile Bio" at bounding box center [591, 99] width 209 height 30
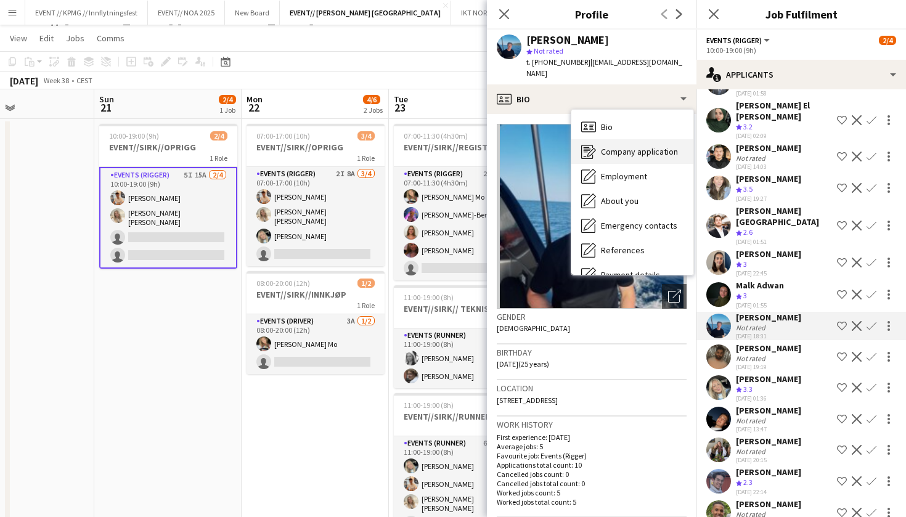
click at [665, 145] on div "Company application Company application" at bounding box center [632, 151] width 122 height 25
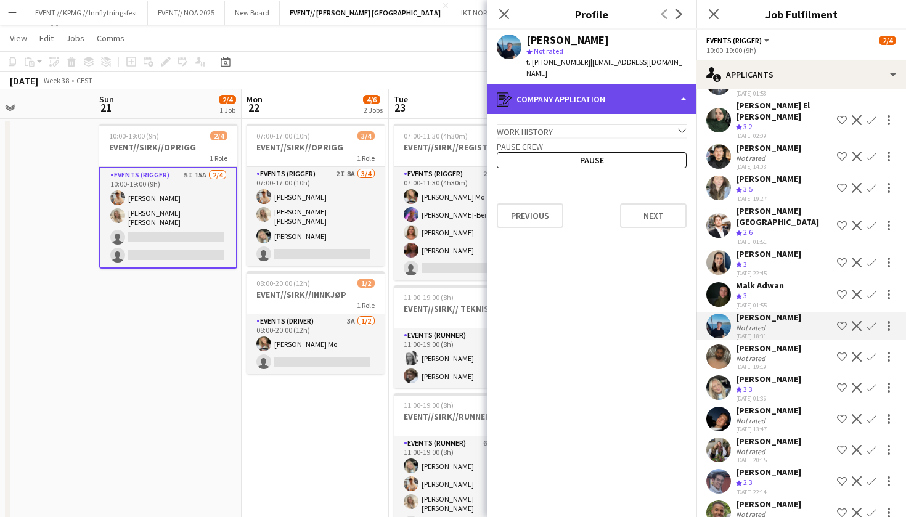
click at [628, 92] on div "register Company application" at bounding box center [591, 99] width 209 height 30
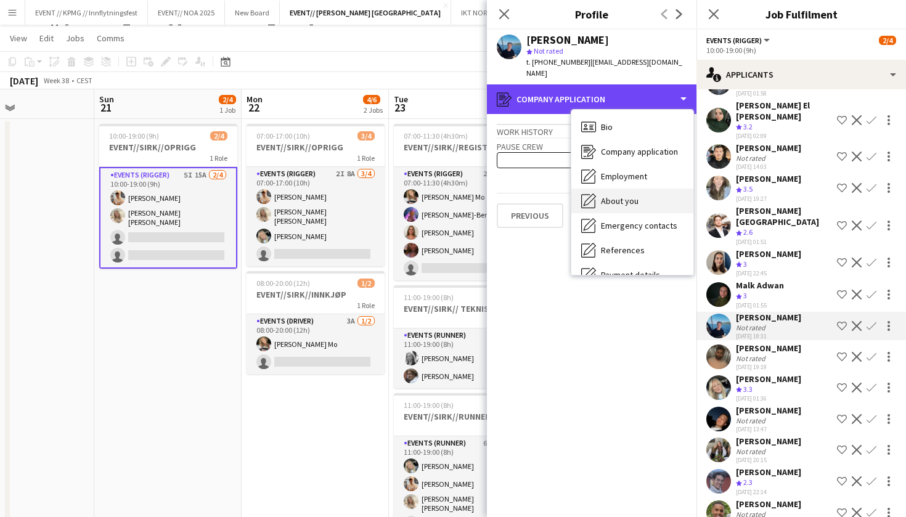
scroll to position [0, 0]
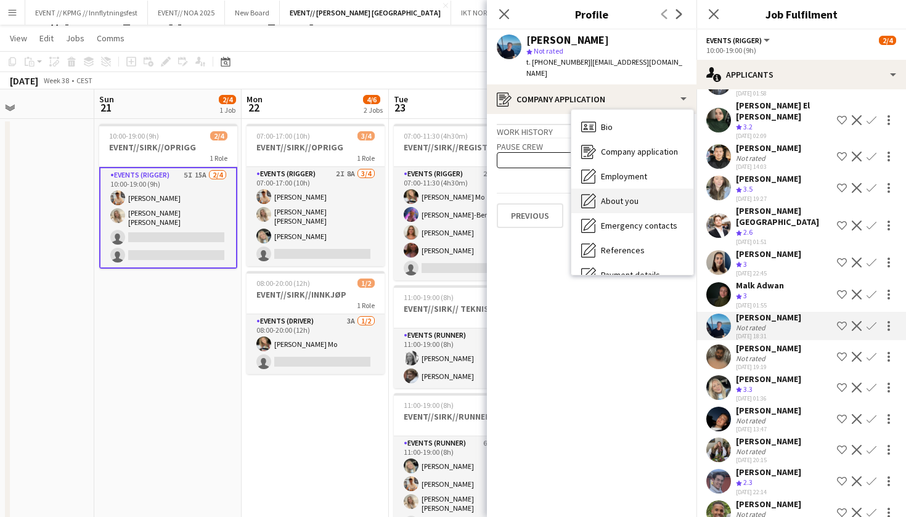
click at [635, 189] on div "About you About you" at bounding box center [632, 201] width 122 height 25
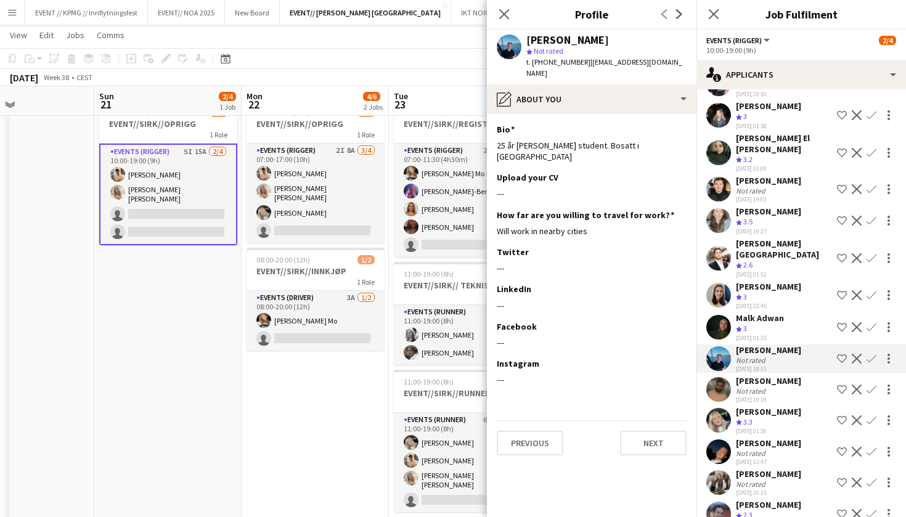
scroll to position [76, 0]
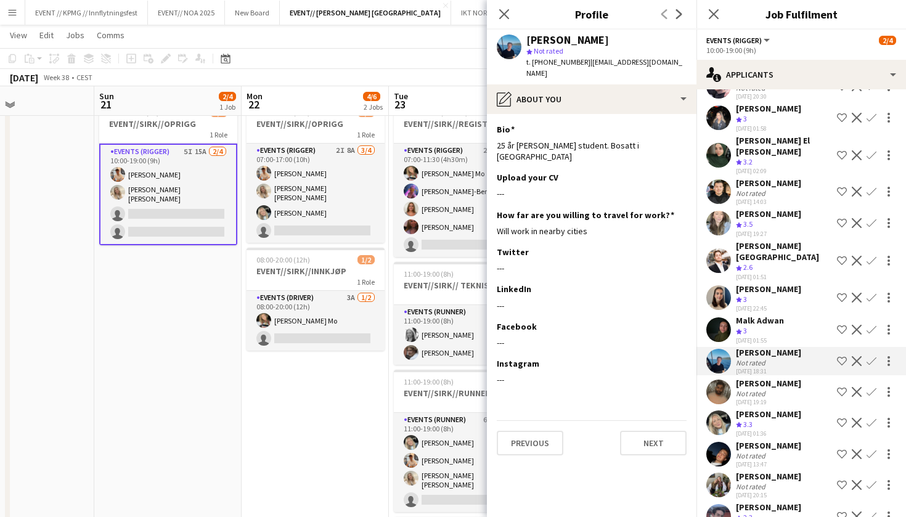
click at [753, 471] on div "[PERSON_NAME]" at bounding box center [768, 476] width 65 height 11
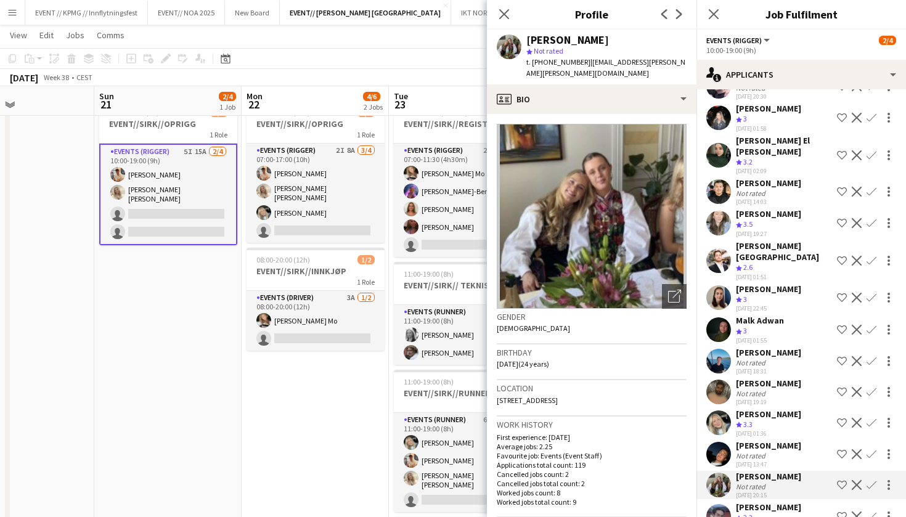
click at [765, 440] on div "[PERSON_NAME]" at bounding box center [768, 445] width 65 height 11
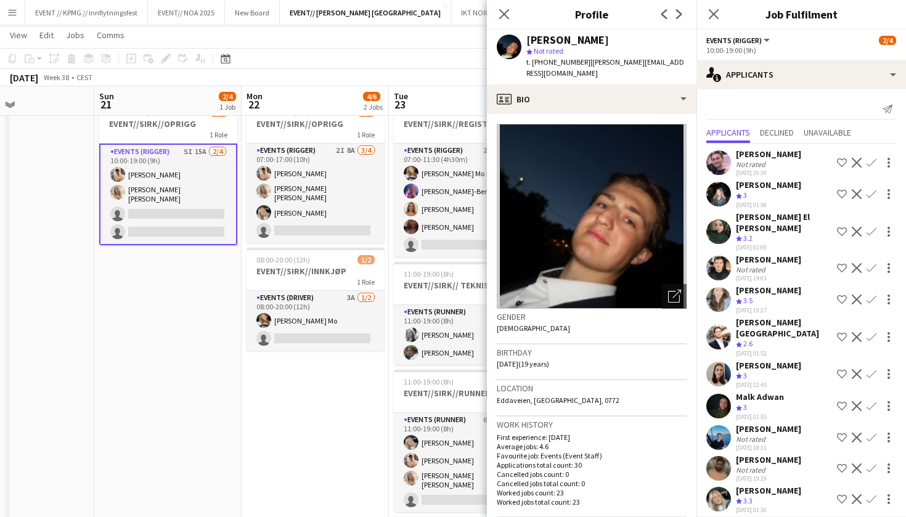
scroll to position [0, 0]
click at [310, 432] on app-date-cell "07:00-17:00 (10h) 3/4 EVENT//SIRK//OPRIGG 1 Role Events (Rigger) 2I 8A 3/4 07:0…" at bounding box center [314, 437] width 147 height 684
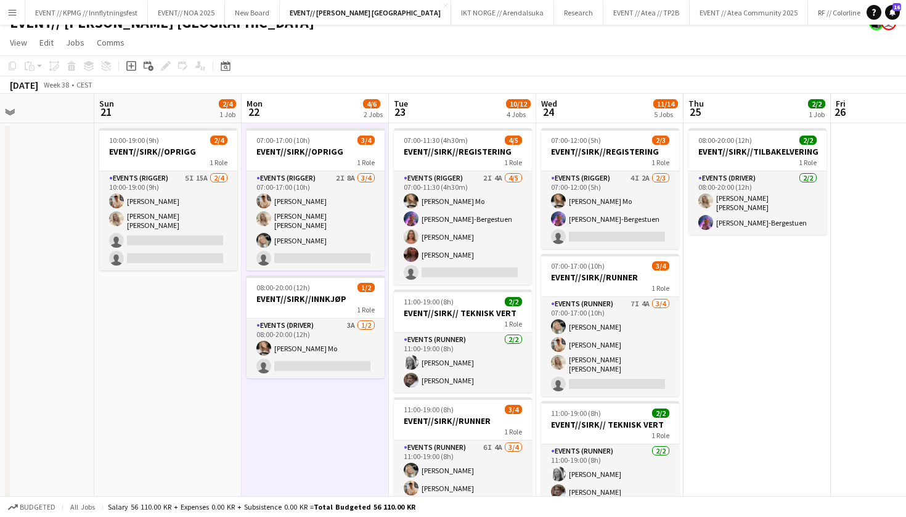
scroll to position [17, 0]
click at [147, 155] on h3 "EVENT//SIRK//OPRIGG" at bounding box center [168, 150] width 138 height 11
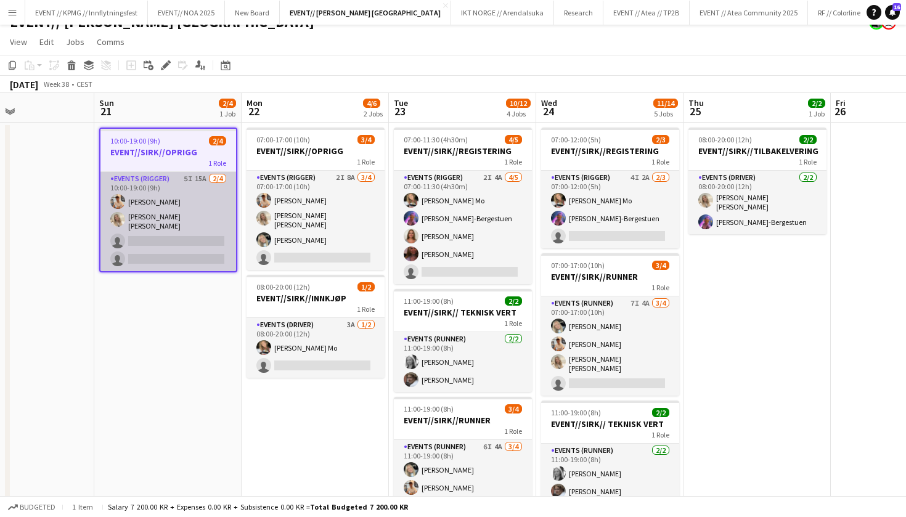
click at [189, 242] on app-card-role "Events (Rigger) 5I 15A 2/4 10:00-19:00 (9h) Alban Idrizi Vanessa Riise Naas sin…" at bounding box center [168, 221] width 136 height 99
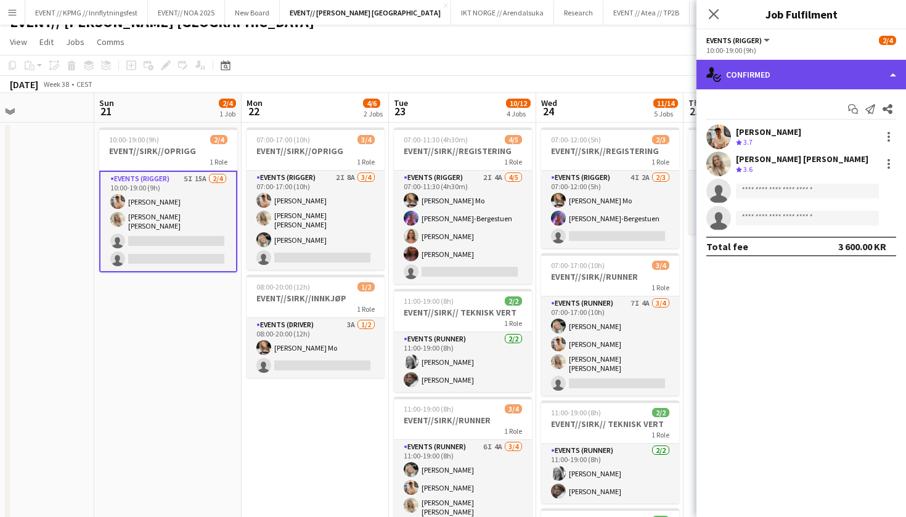
click at [838, 71] on div "single-neutral-actions-check-2 Confirmed" at bounding box center [800, 75] width 209 height 30
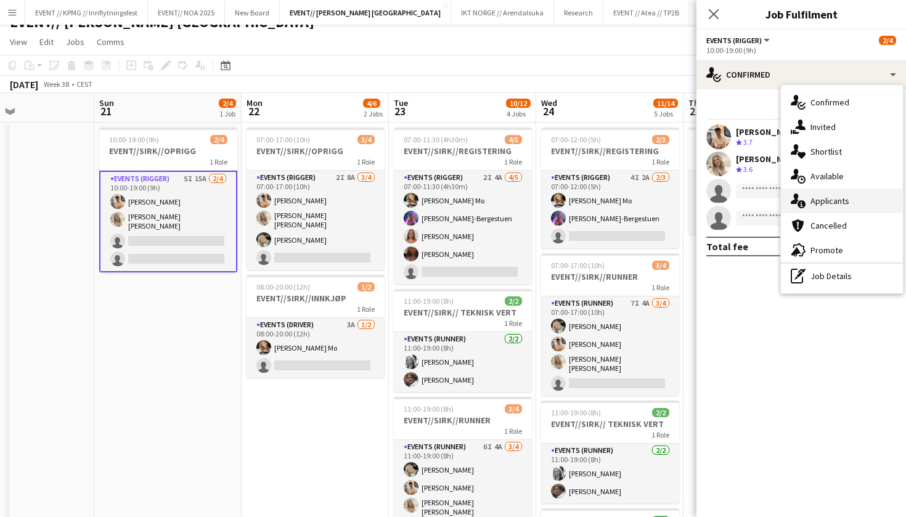
click at [839, 197] on span "Applicants" at bounding box center [829, 200] width 39 height 11
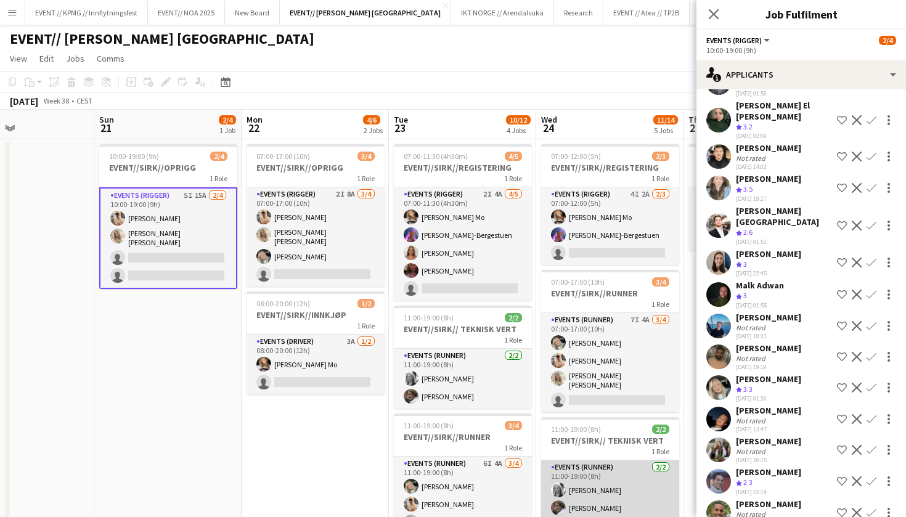
scroll to position [0, 0]
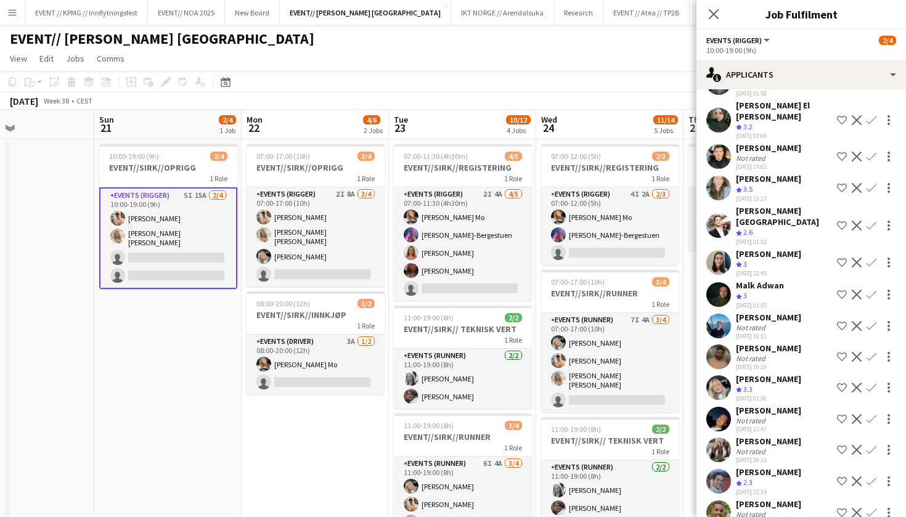
click at [872, 383] on app-icon "Confirm" at bounding box center [871, 388] width 10 height 10
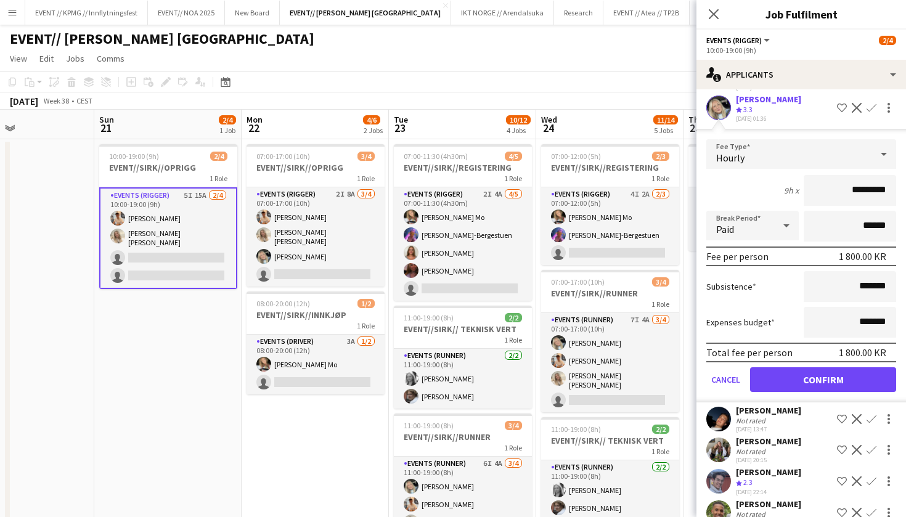
click at [834, 367] on button "Confirm" at bounding box center [823, 379] width 146 height 25
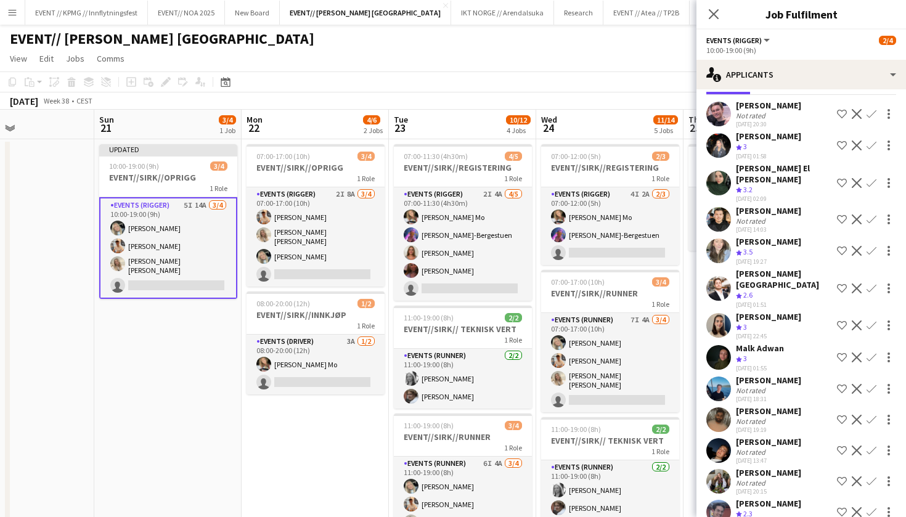
scroll to position [31, 0]
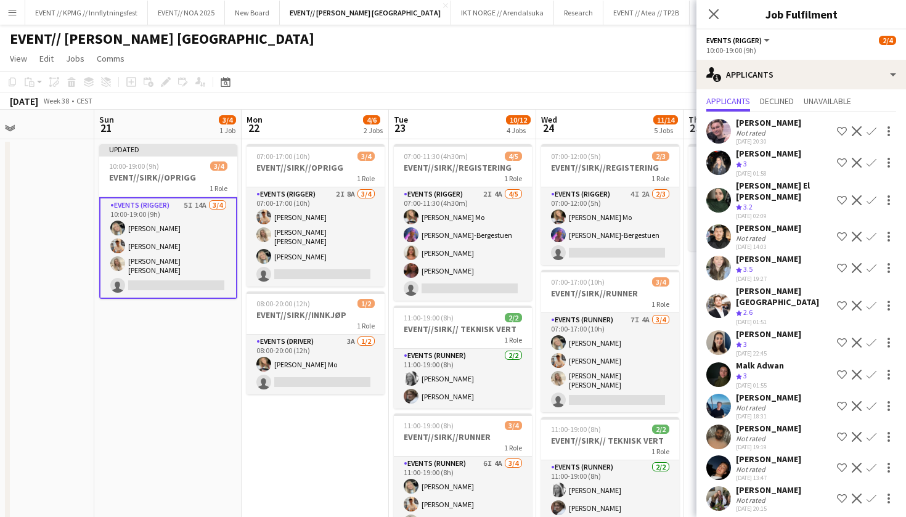
click at [720, 394] on app-user-avatar at bounding box center [718, 406] width 25 height 25
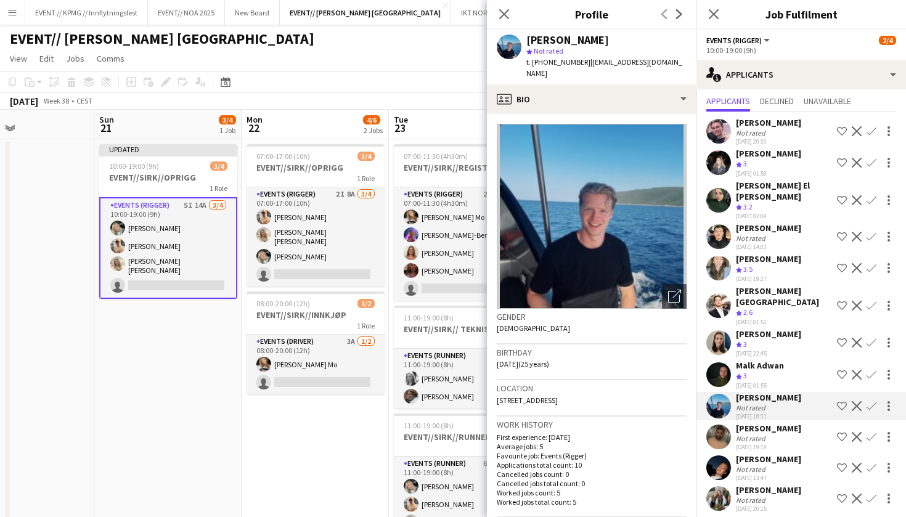
scroll to position [0, 0]
click at [563, 114] on app-crew-profile-bio "Open photos pop-in Gender Male Birthday 19-02-2000 (25 years) Location 12 There…" at bounding box center [591, 315] width 209 height 403
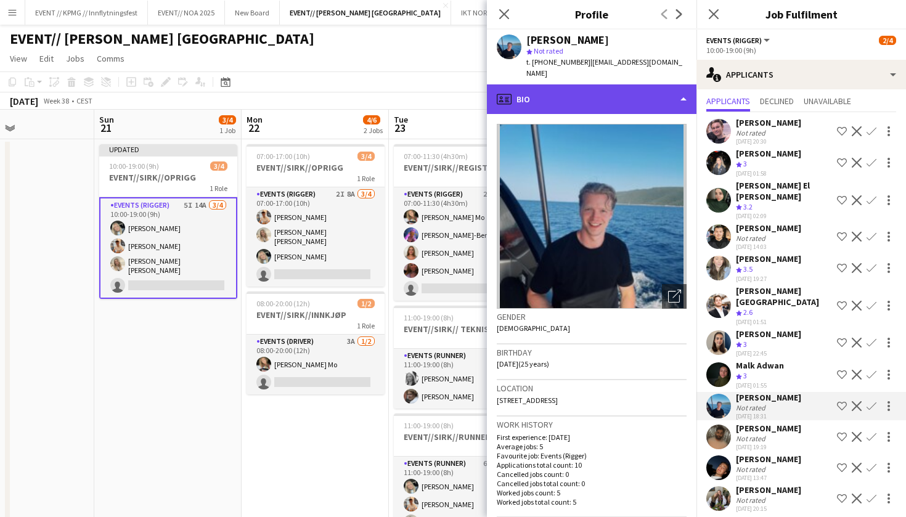
click at [580, 86] on div "profile Bio" at bounding box center [591, 99] width 209 height 30
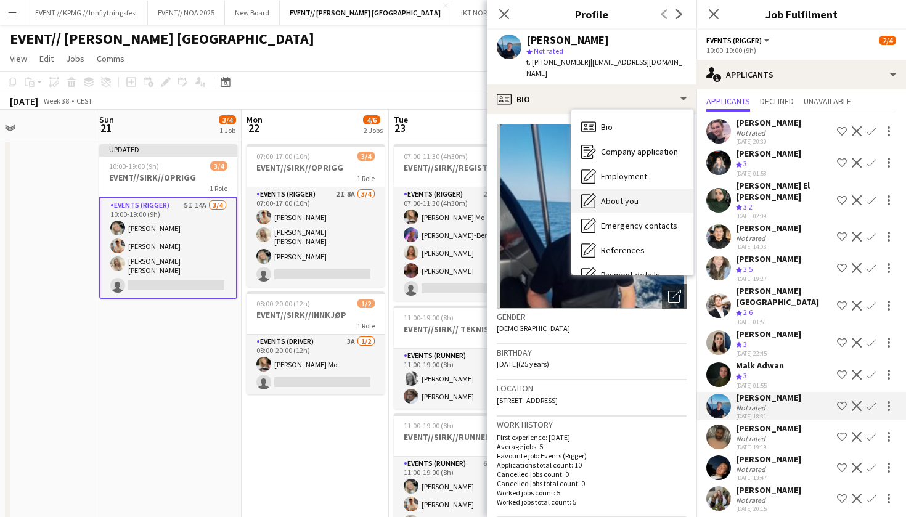
click at [624, 189] on div "About you About you" at bounding box center [632, 201] width 122 height 25
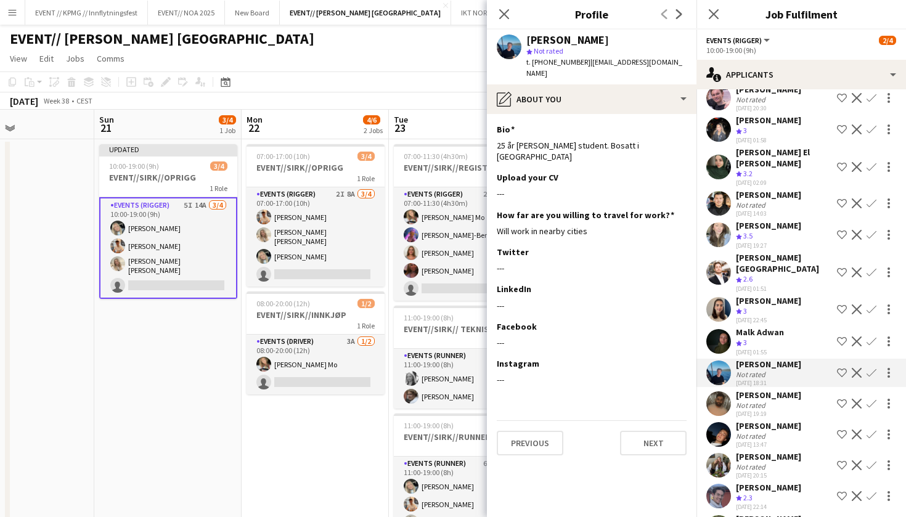
scroll to position [63, 0]
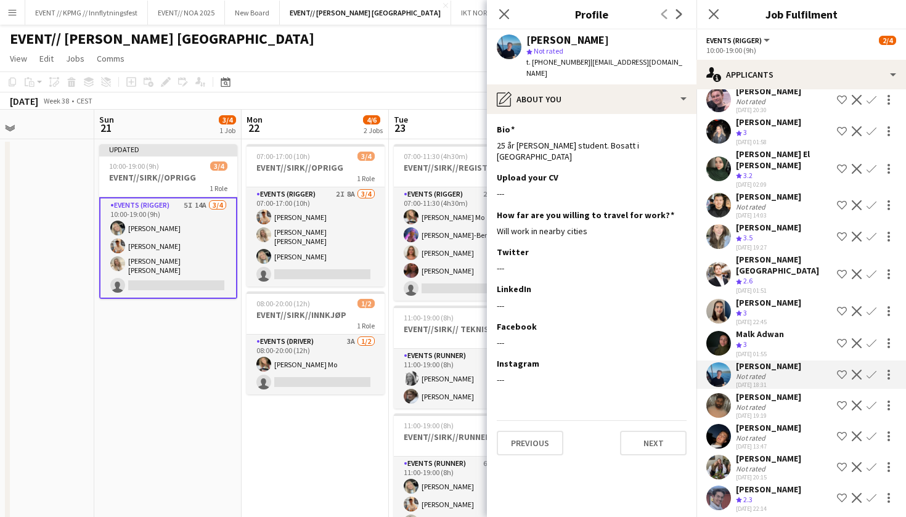
click at [758, 391] on div "[PERSON_NAME]" at bounding box center [768, 396] width 65 height 11
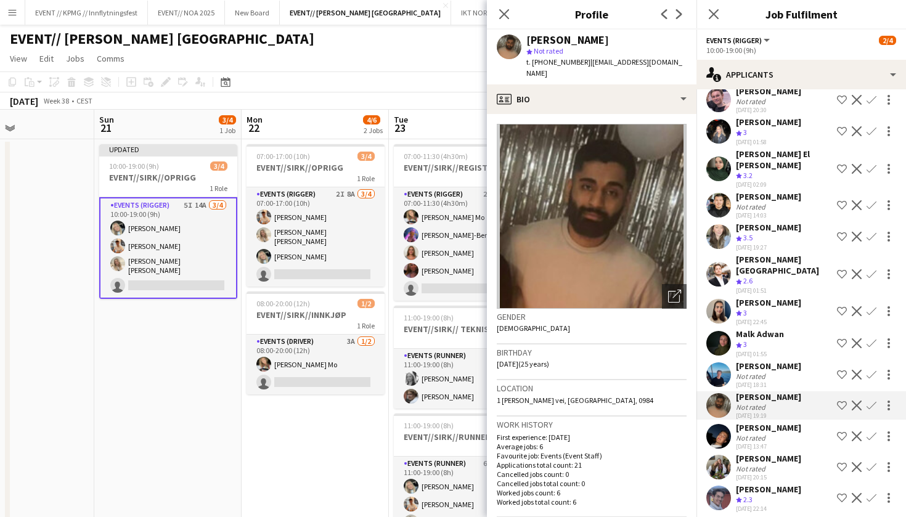
scroll to position [78, 0]
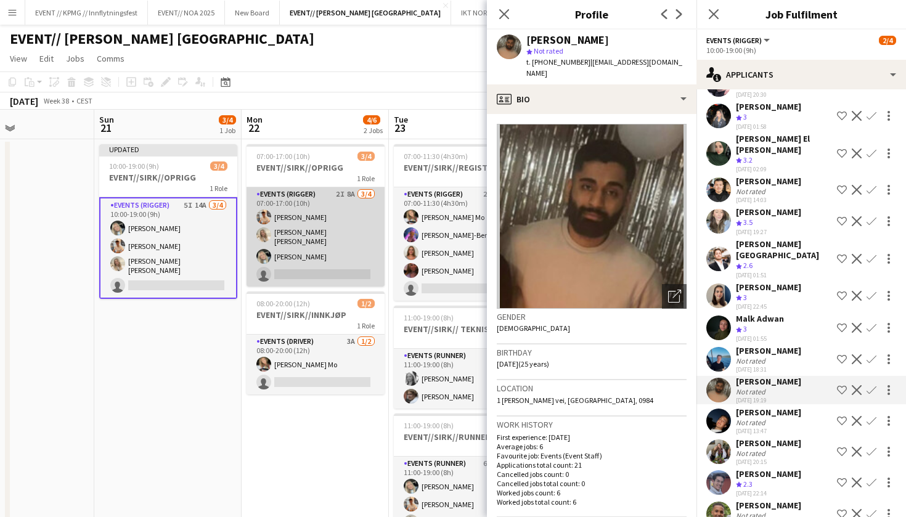
click at [323, 257] on app-card-role "Events (Rigger) 2I 8A 3/4 07:00-17:00 (10h) Alban Idrizi Vanessa Riise Naas Oda…" at bounding box center [315, 236] width 138 height 99
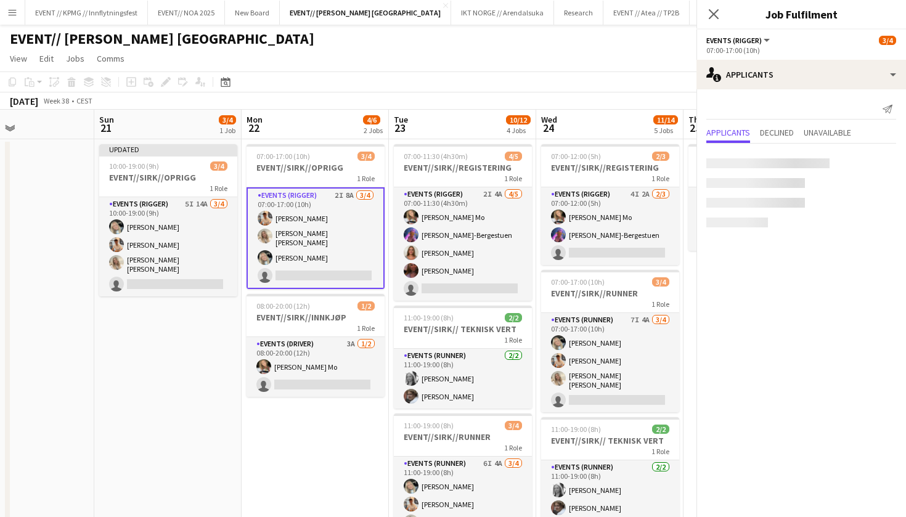
scroll to position [0, 0]
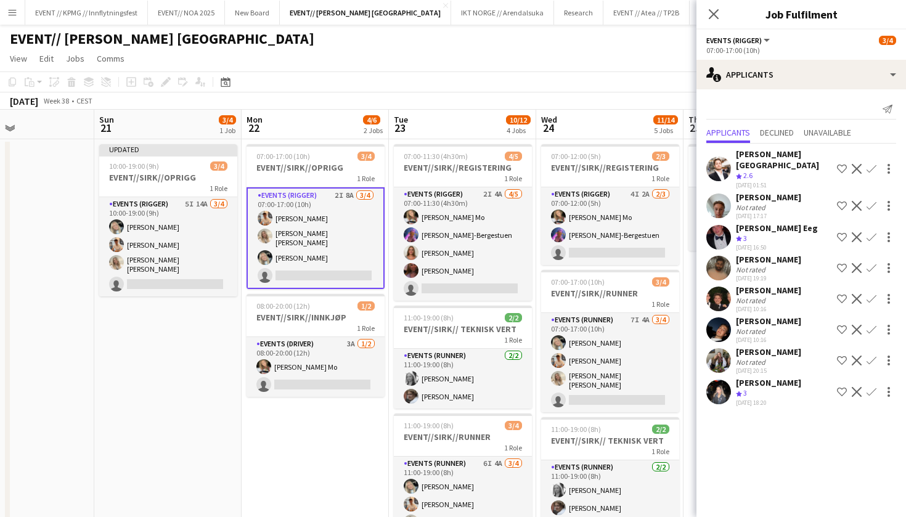
click at [724, 286] on app-user-avatar at bounding box center [718, 298] width 25 height 25
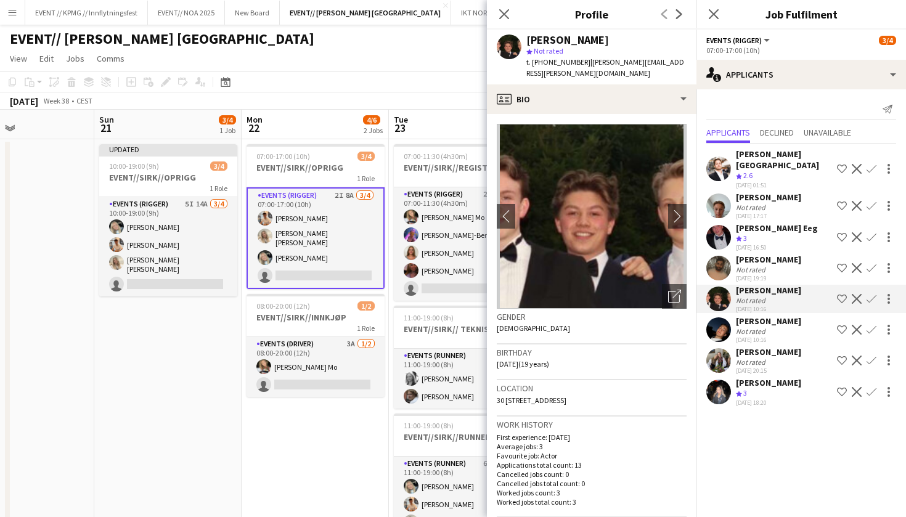
click at [742, 265] on div "Not rated" at bounding box center [752, 269] width 32 height 9
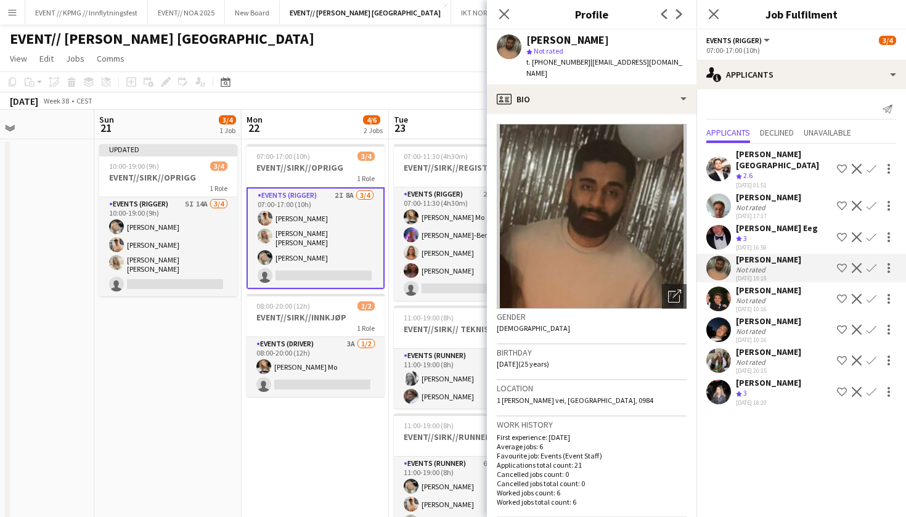
click at [747, 233] on span "3" at bounding box center [745, 237] width 4 height 9
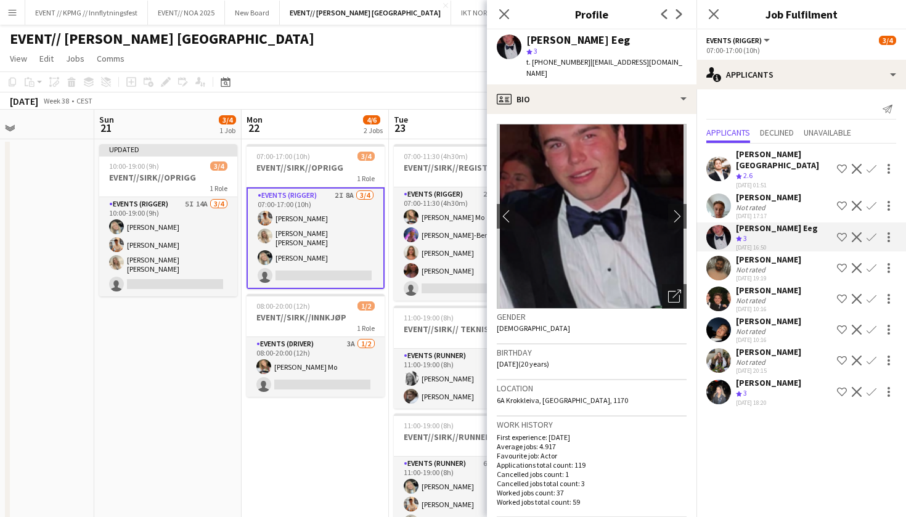
click at [770, 192] on div "Andreas Kjeldsberg" at bounding box center [768, 197] width 65 height 11
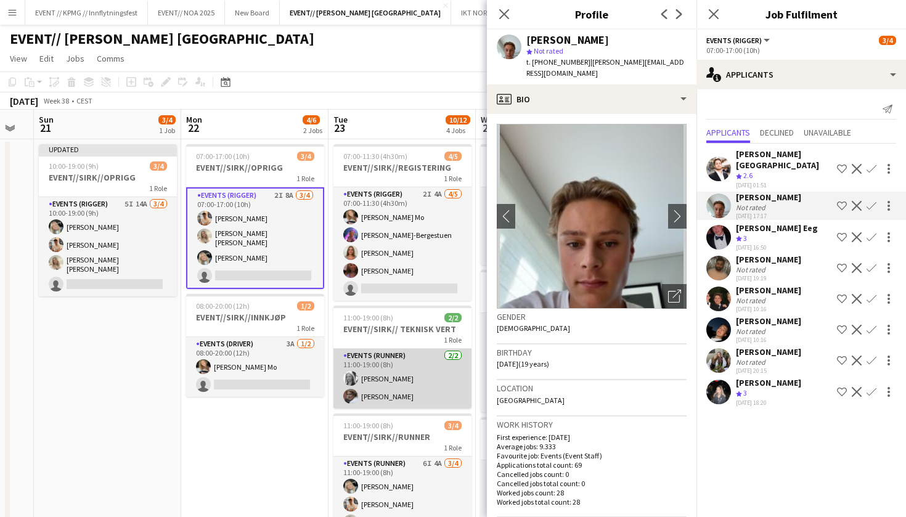
scroll to position [0, 399]
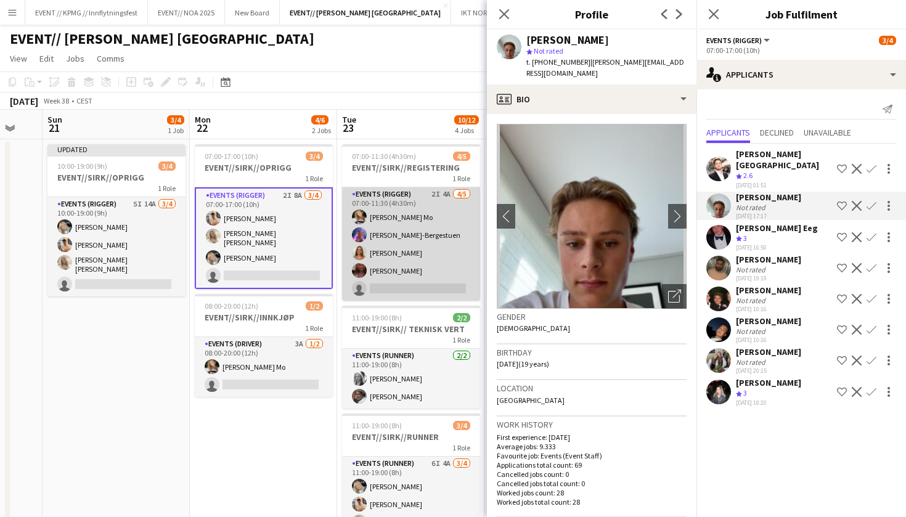
click at [429, 259] on app-card-role "Events (Rigger) 2I 4A 4/5 07:00-11:30 (4h30m) Marte Jensen Mo Fredrikke Tynning…" at bounding box center [411, 243] width 138 height 113
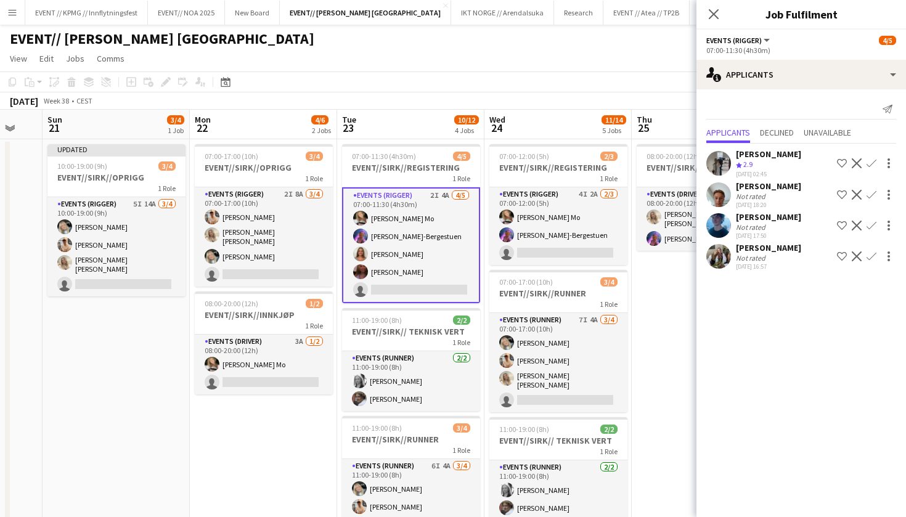
click at [718, 229] on app-user-avatar at bounding box center [718, 225] width 25 height 25
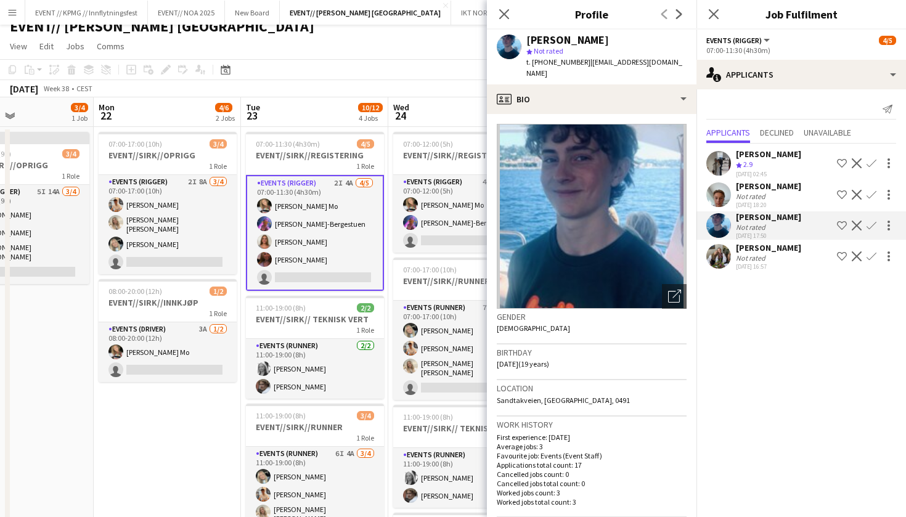
scroll to position [0, 602]
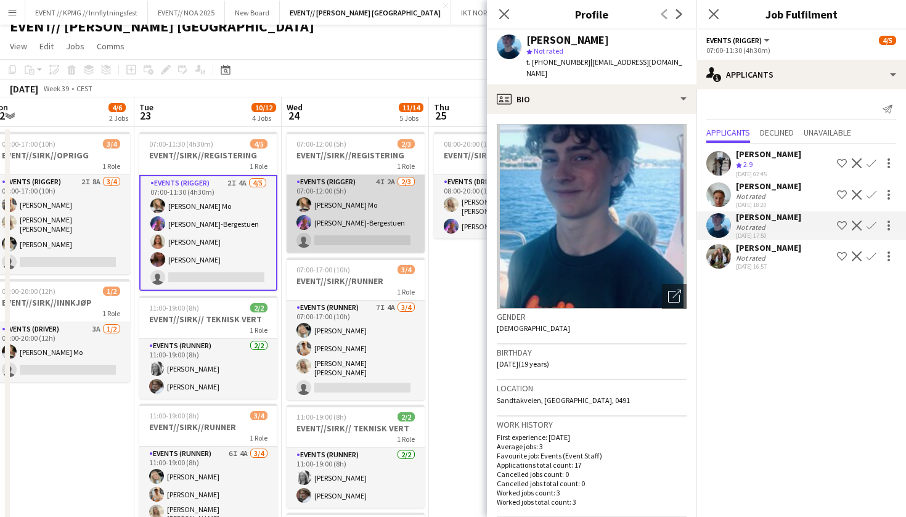
click at [329, 232] on app-card-role "Events (Rigger) 4I 2A 2/3 07:00-12:00 (5h) Marte Jensen Mo Fredrikke Tynning-Be…" at bounding box center [355, 214] width 138 height 78
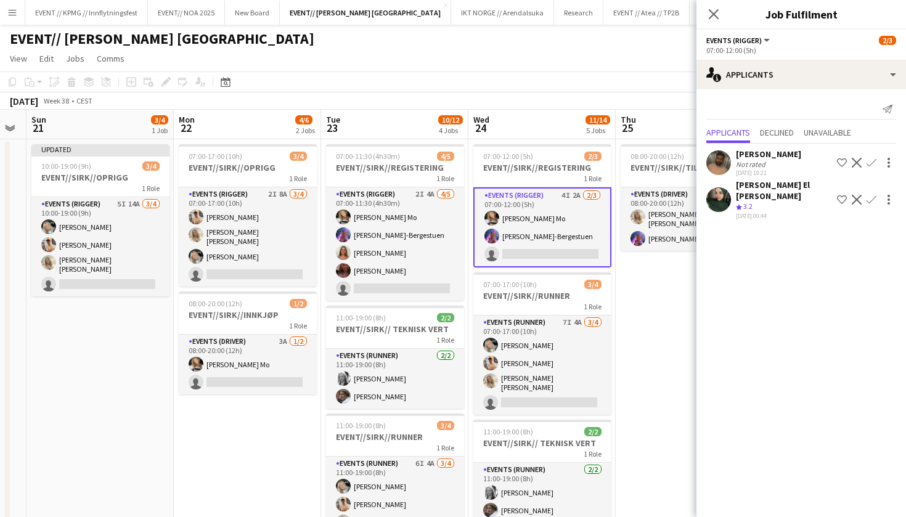
scroll to position [0, 0]
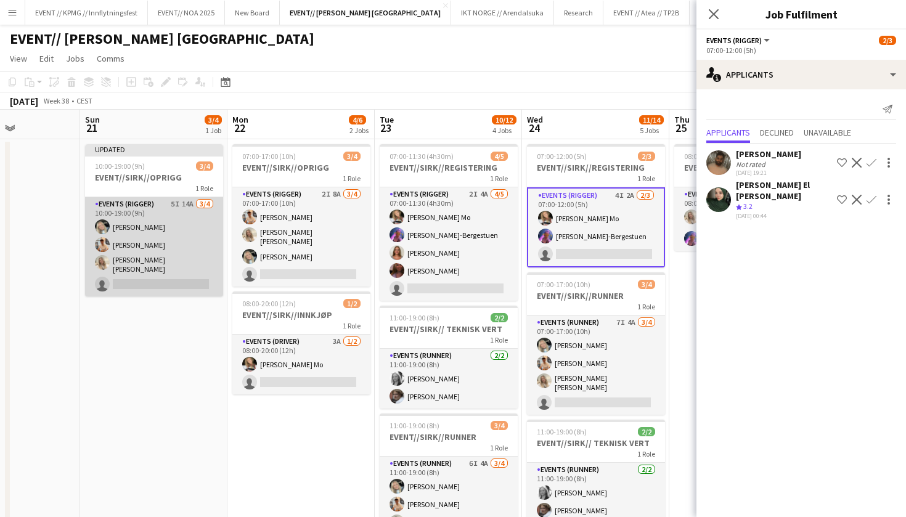
click at [170, 243] on app-card-role "Events (Rigger) 5I 14A 3/4 10:00-19:00 (9h) Oda Hansson Alban Idrizi Vanessa Ri…" at bounding box center [154, 246] width 138 height 99
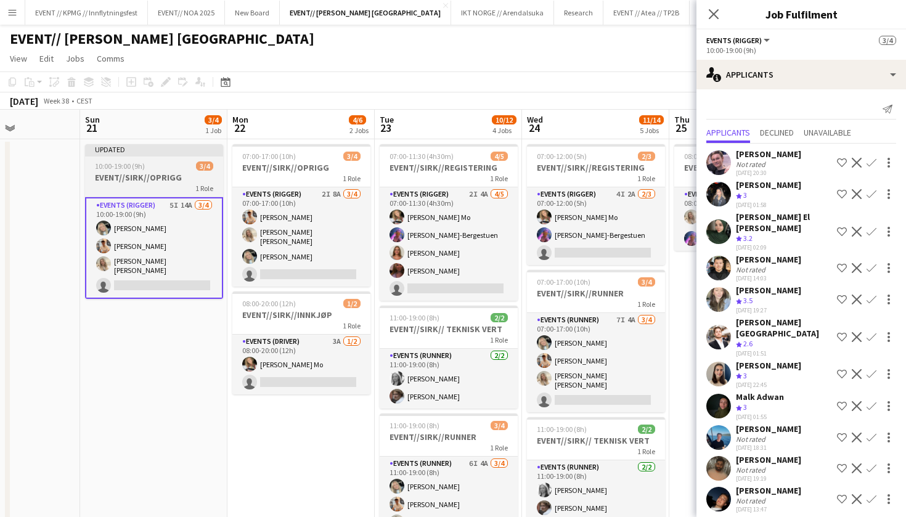
click at [166, 189] on div "1 Role" at bounding box center [154, 188] width 138 height 10
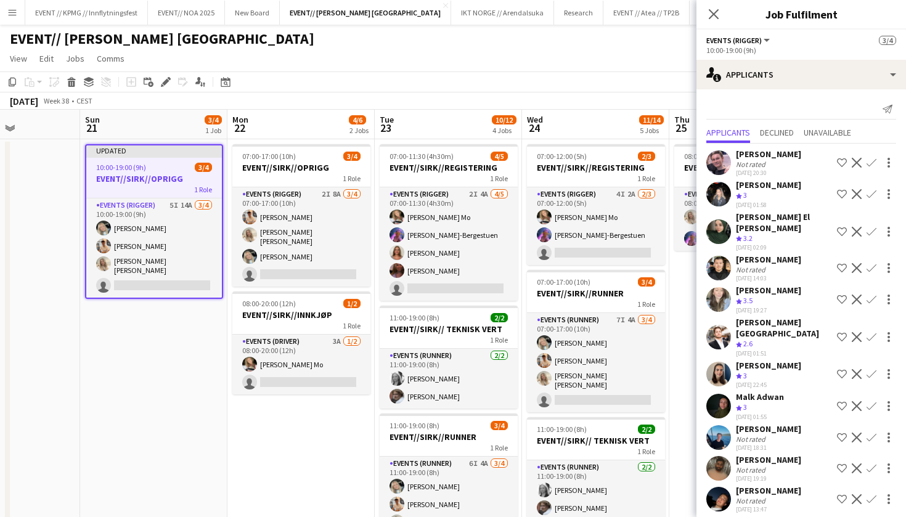
click at [151, 183] on h3 "EVENT//SIRK//OPRIGG" at bounding box center [154, 178] width 136 height 11
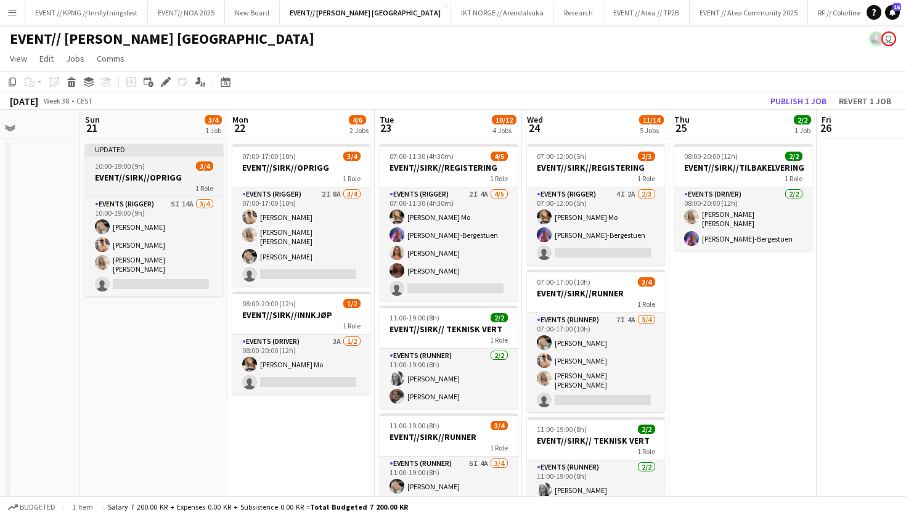
scroll to position [0, 365]
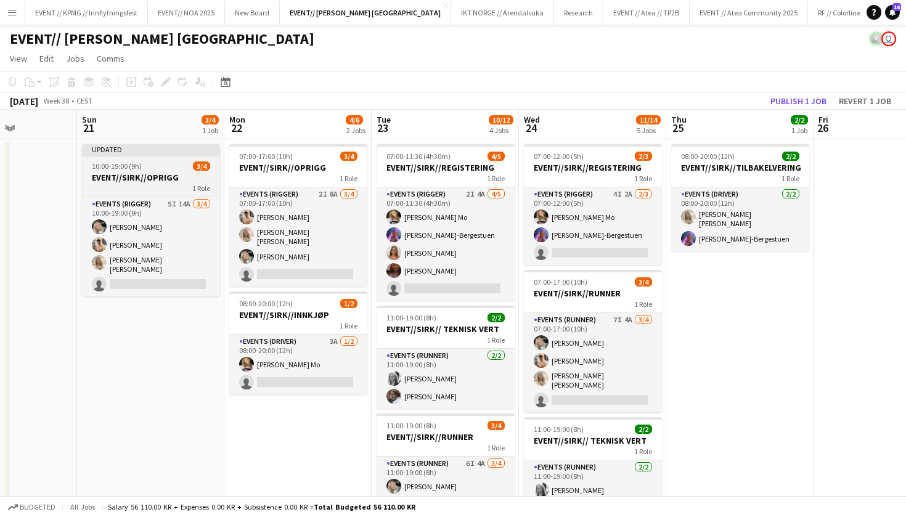
click at [160, 180] on h3 "EVENT//SIRK//OPRIGG" at bounding box center [151, 177] width 138 height 11
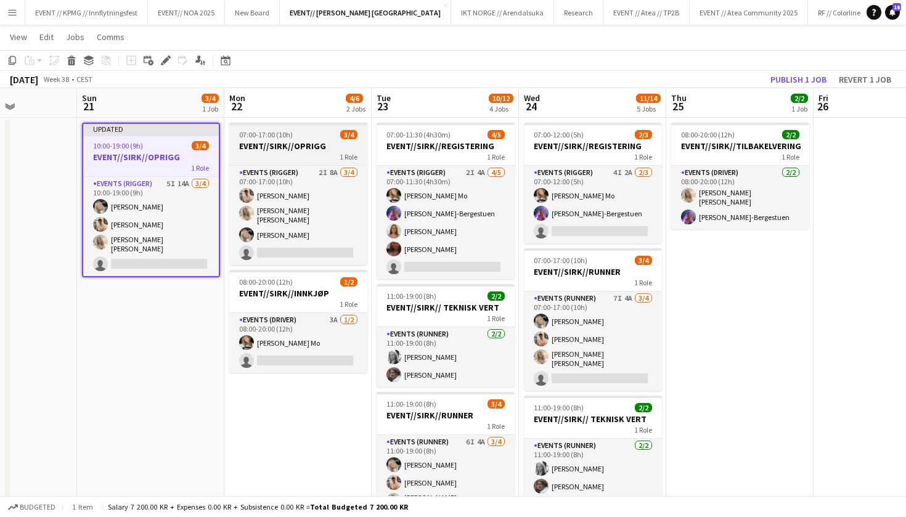
scroll to position [28, 0]
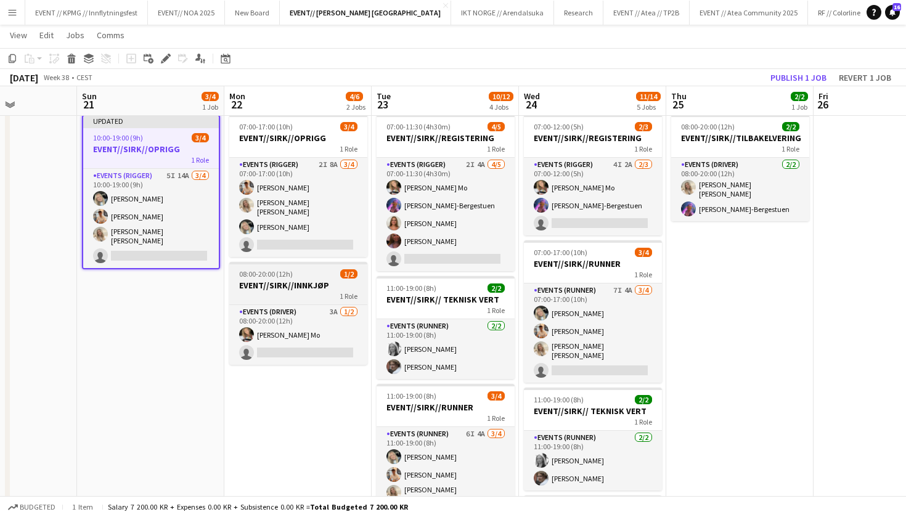
click at [299, 292] on div "1 Role" at bounding box center [298, 296] width 138 height 10
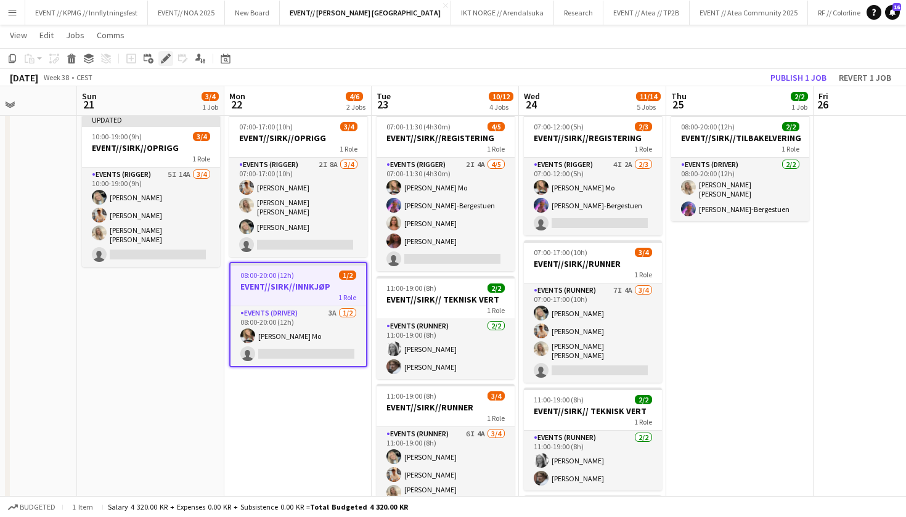
click at [168, 63] on icon "Edit" at bounding box center [166, 59] width 10 height 10
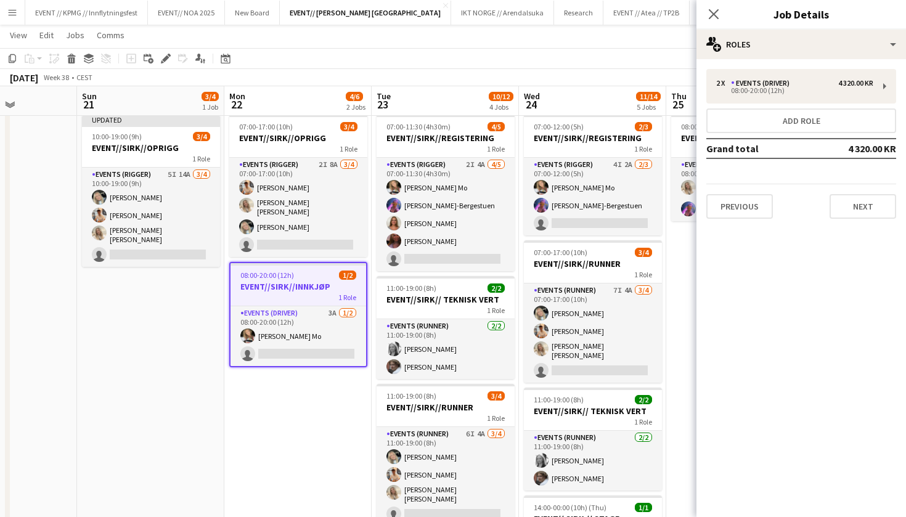
click at [245, 369] on app-date-cell "07:00-17:00 (10h) 3/4 EVENT//SIRK//OPRIGG 1 Role Events (Rigger) 2I 8A 3/4 07:0…" at bounding box center [297, 452] width 147 height 684
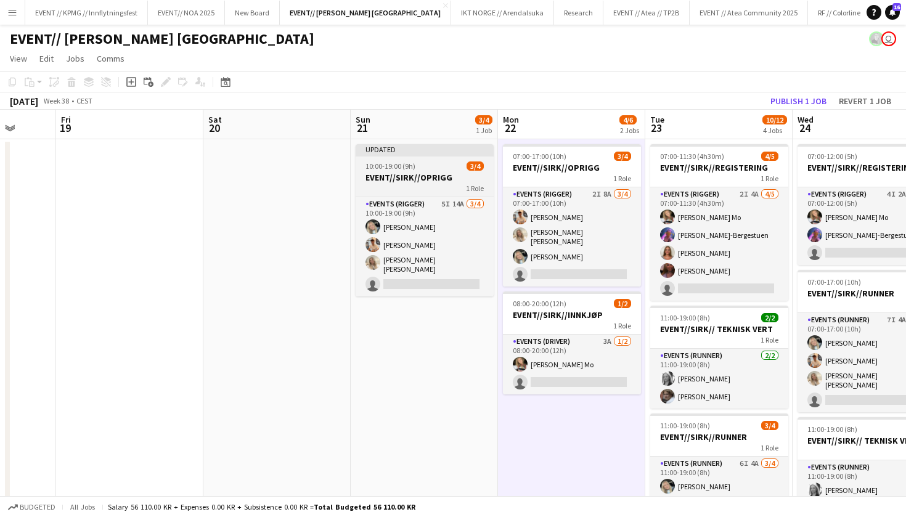
scroll to position [0, 390]
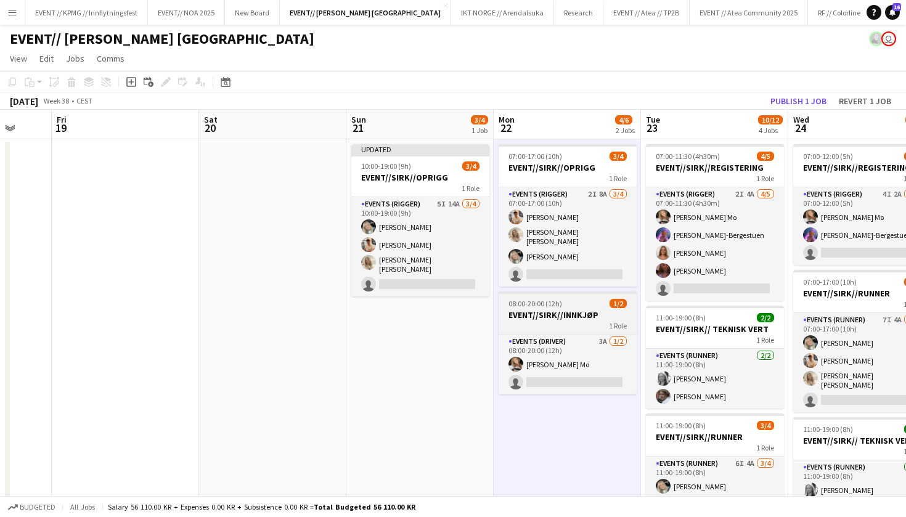
click at [551, 320] on div "1 Role" at bounding box center [567, 325] width 138 height 10
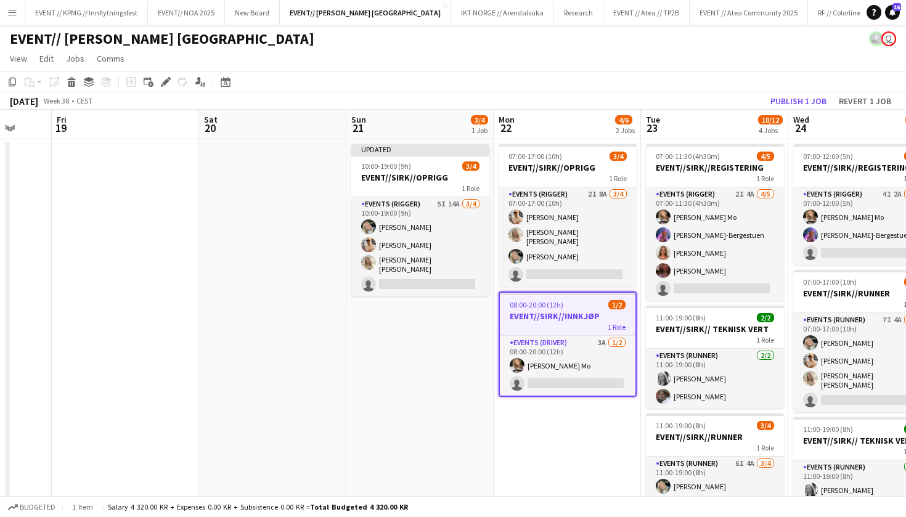
click at [107, 208] on app-date-cell at bounding box center [125, 481] width 147 height 684
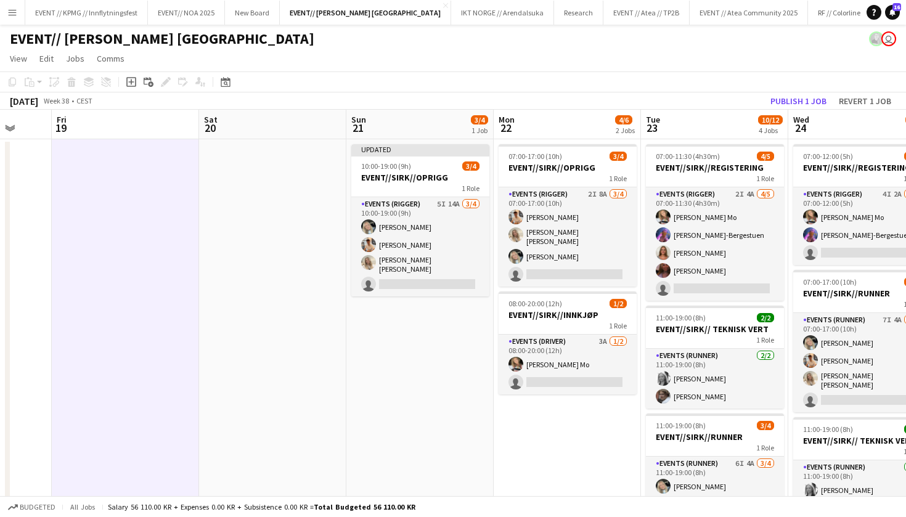
click at [310, 231] on app-date-cell at bounding box center [272, 481] width 147 height 684
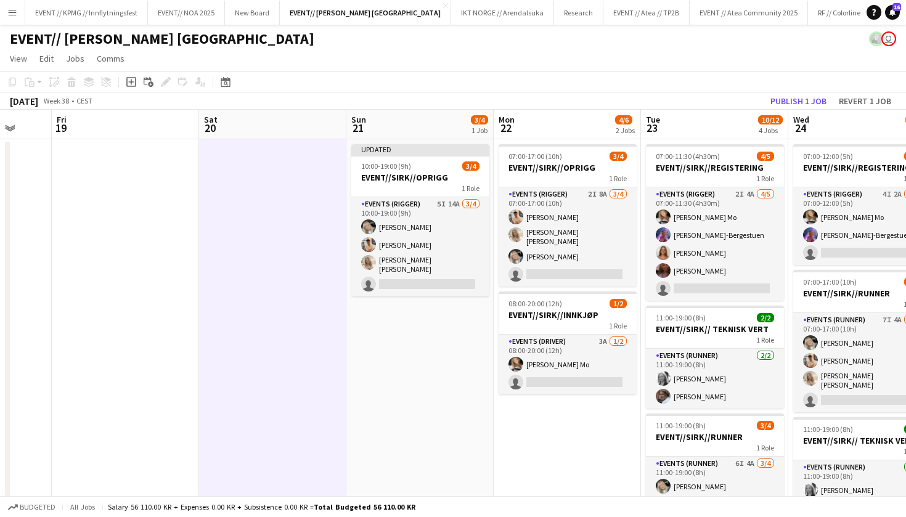
click at [286, 222] on app-date-cell at bounding box center [272, 481] width 147 height 684
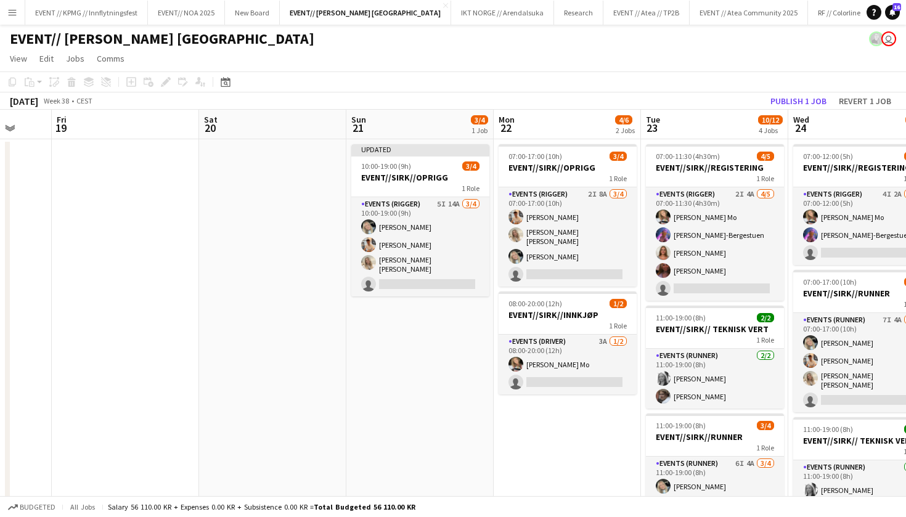
click at [121, 239] on app-date-cell at bounding box center [125, 481] width 147 height 684
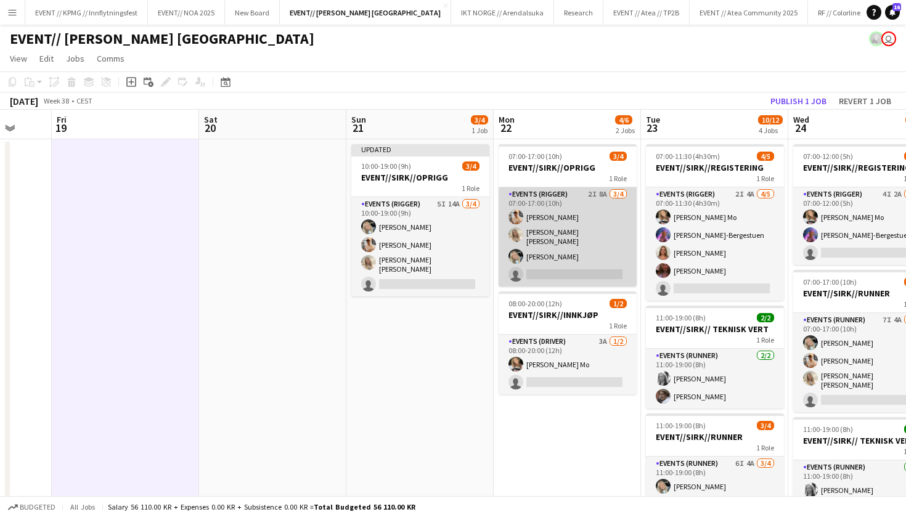
click at [531, 225] on app-card-role "Events (Rigger) 2I 8A 3/4 07:00-17:00 (10h) Alban Idrizi Vanessa Riise Naas Oda…" at bounding box center [567, 236] width 138 height 99
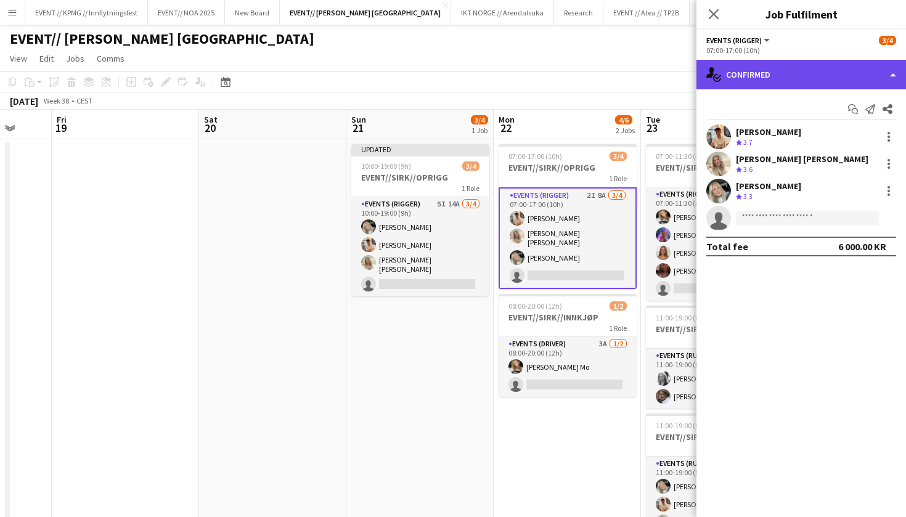
click at [792, 77] on div "single-neutral-actions-check-2 Confirmed" at bounding box center [800, 75] width 209 height 30
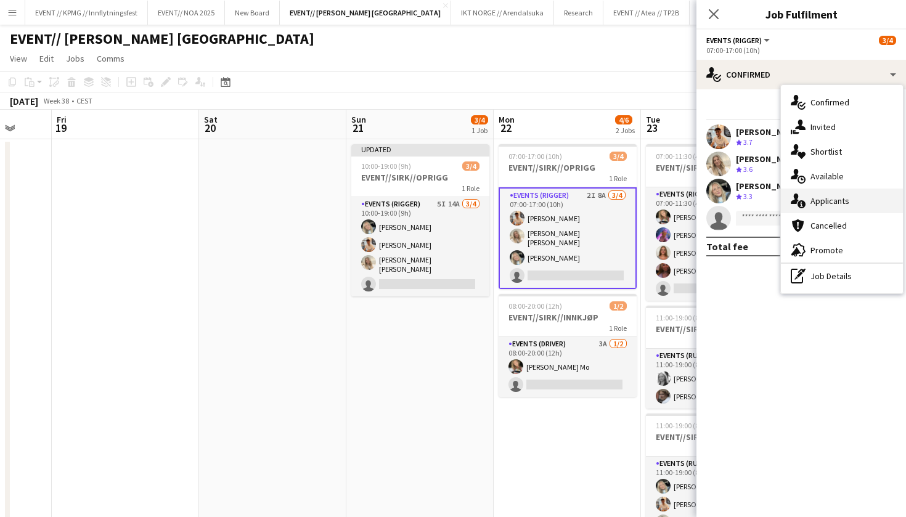
click at [830, 211] on div "single-neutral-actions-information Applicants" at bounding box center [842, 201] width 122 height 25
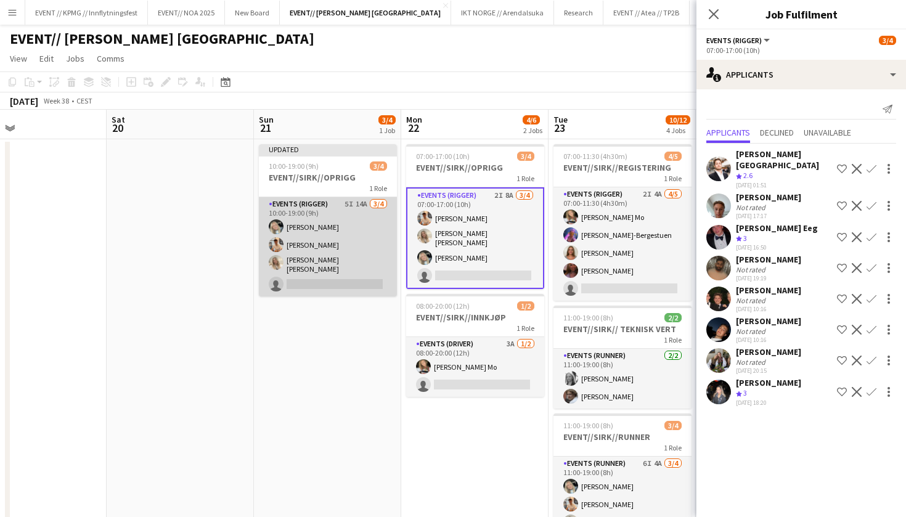
scroll to position [0, 494]
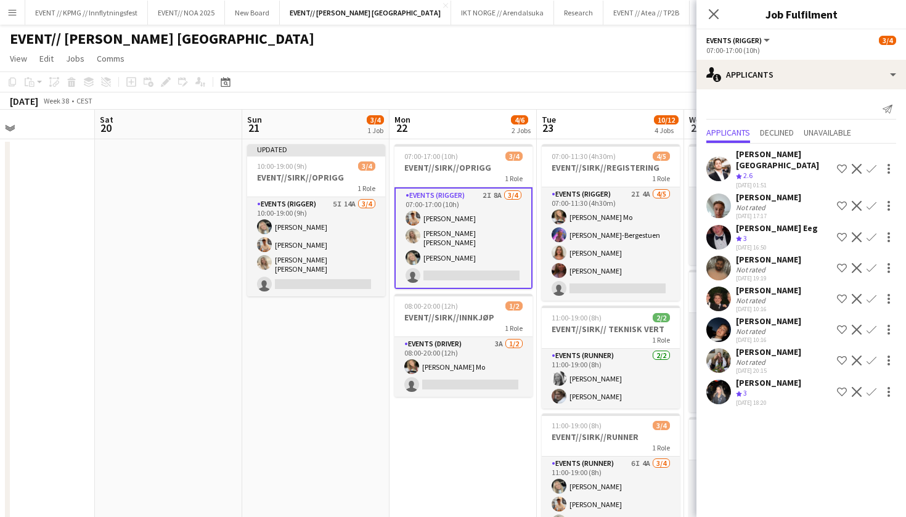
click at [763, 296] on div "Not rated" at bounding box center [752, 300] width 32 height 9
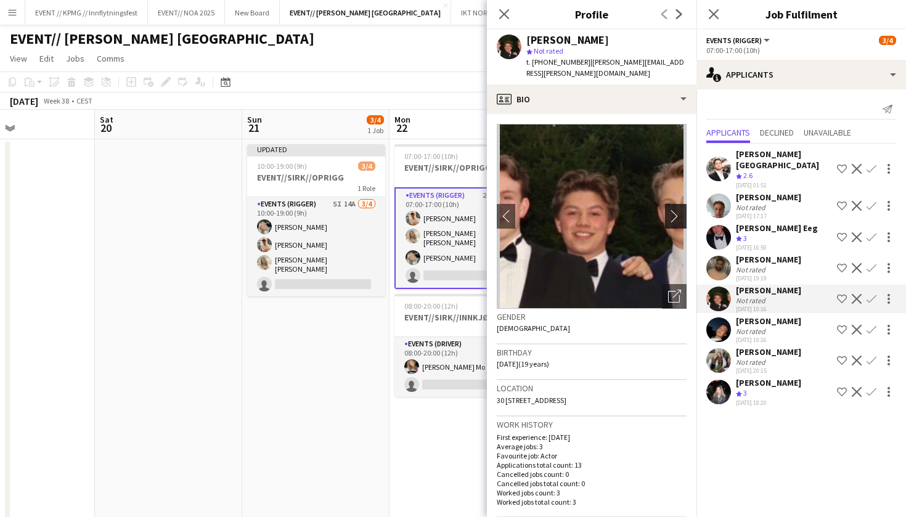
click at [678, 209] on app-icon "chevron-right" at bounding box center [677, 215] width 19 height 13
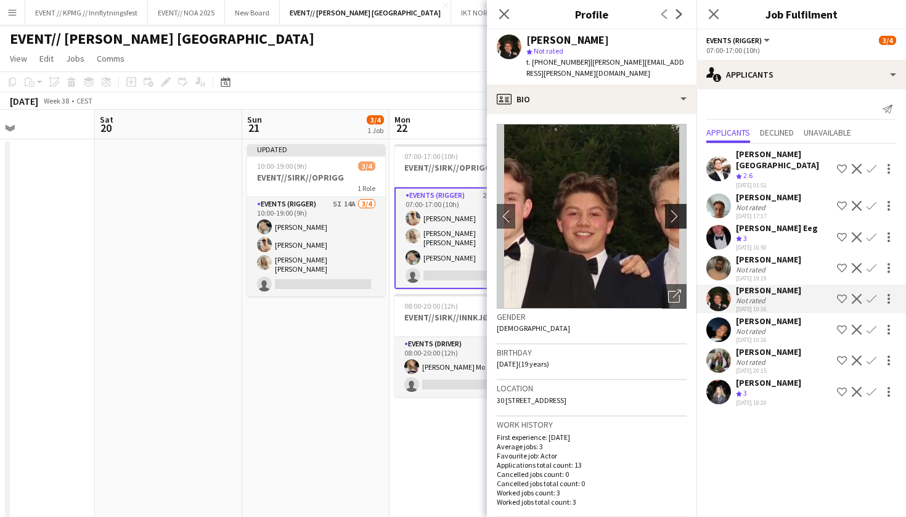
click at [678, 209] on app-icon "chevron-right" at bounding box center [677, 215] width 19 height 13
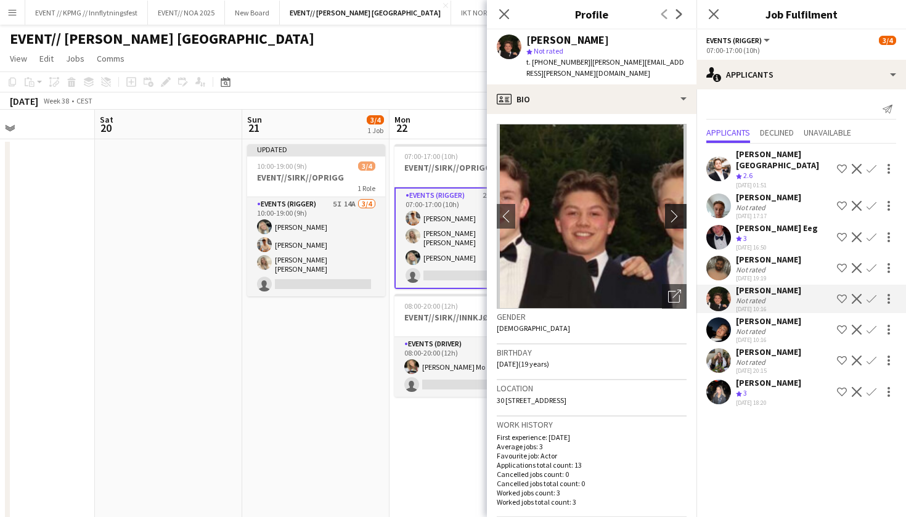
click at [678, 209] on app-icon "chevron-right" at bounding box center [677, 215] width 19 height 13
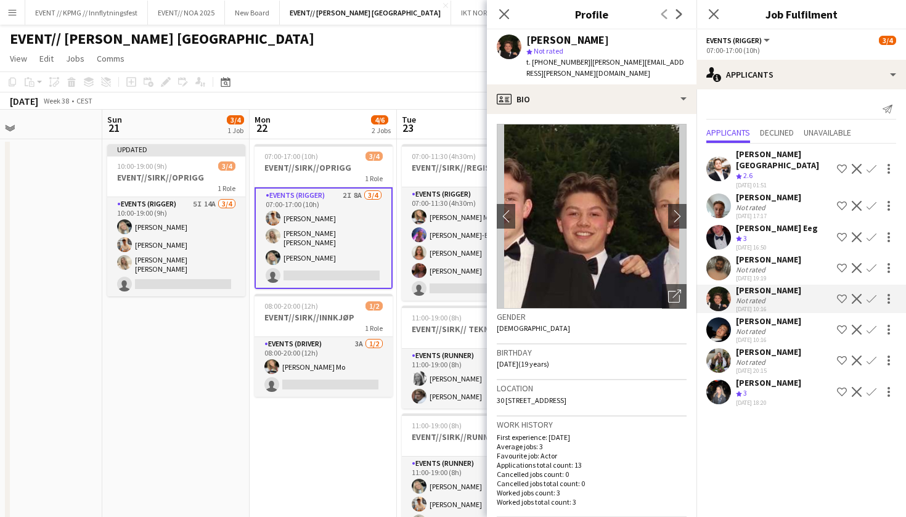
scroll to position [0, 323]
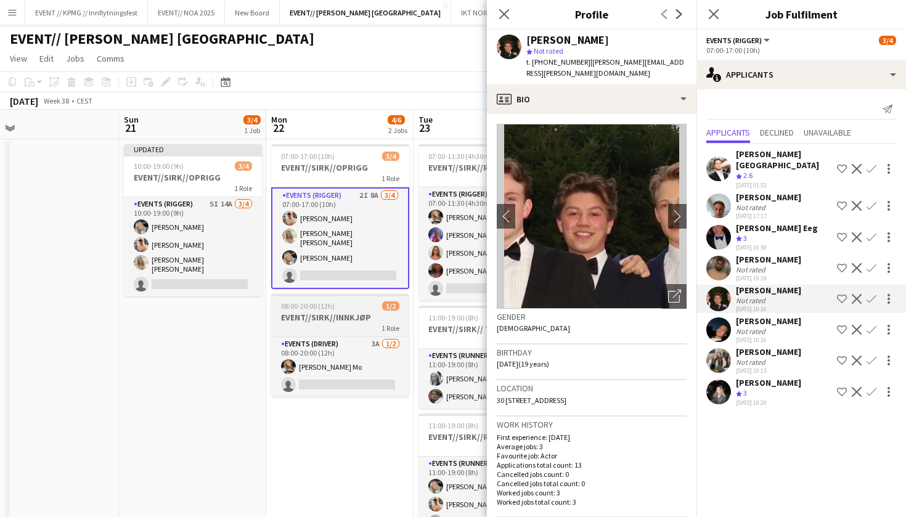
click at [334, 327] on div "1 Role" at bounding box center [340, 328] width 138 height 10
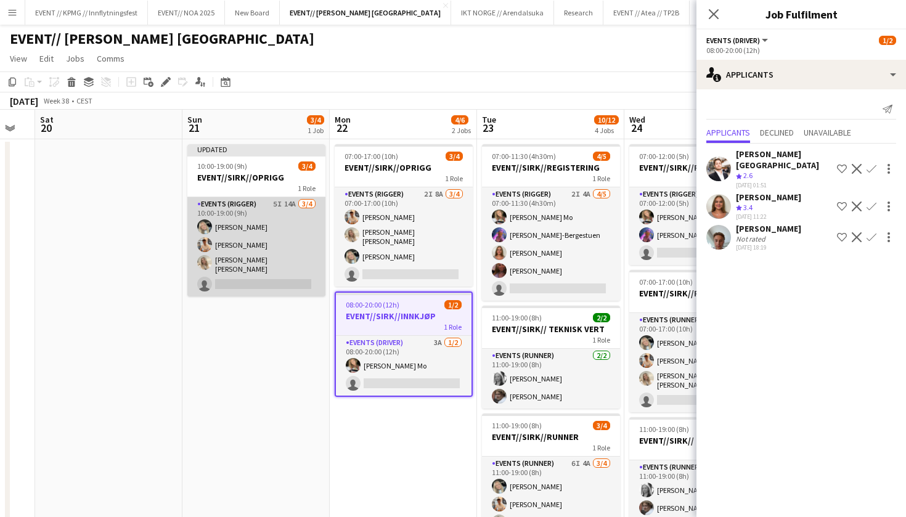
scroll to position [0, 257]
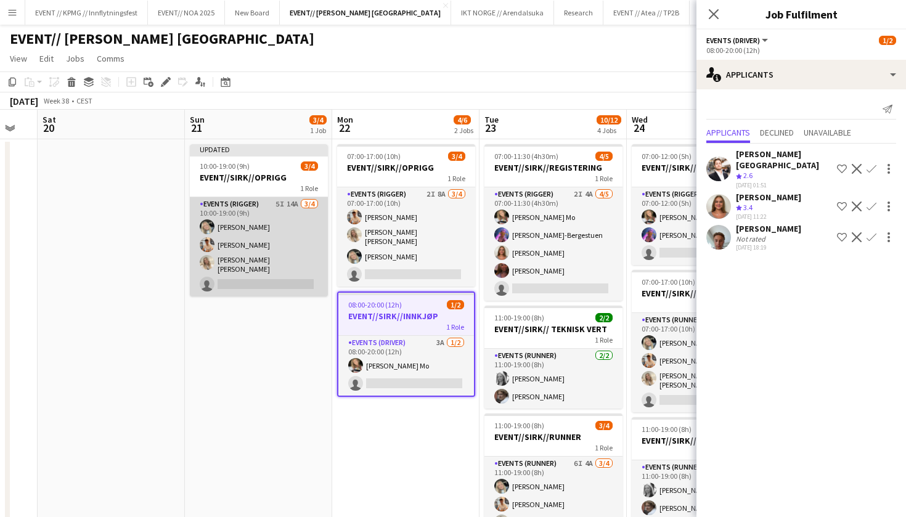
click at [245, 222] on app-card-role "Events (Rigger) 5I 14A 3/4 10:00-19:00 (9h) Oda Hansson Alban Idrizi Vanessa Ri…" at bounding box center [259, 246] width 138 height 99
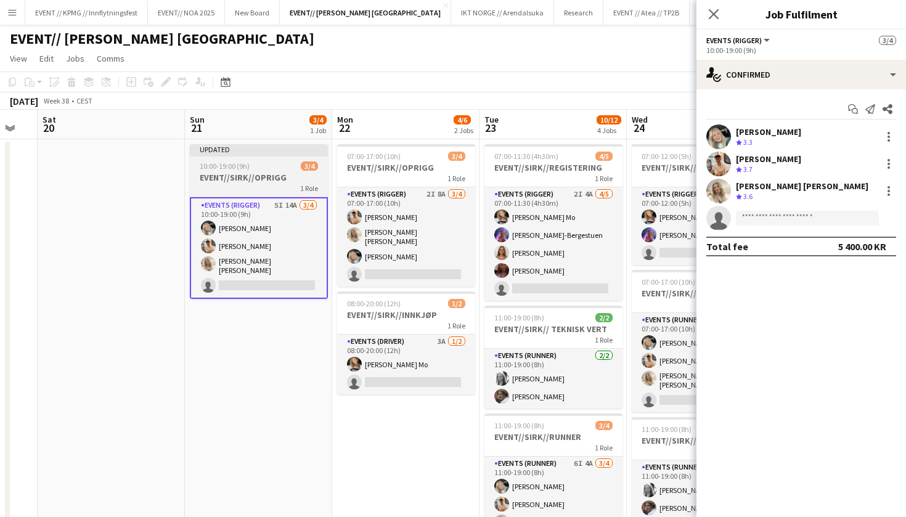
click at [277, 191] on div "1 Role" at bounding box center [259, 188] width 138 height 10
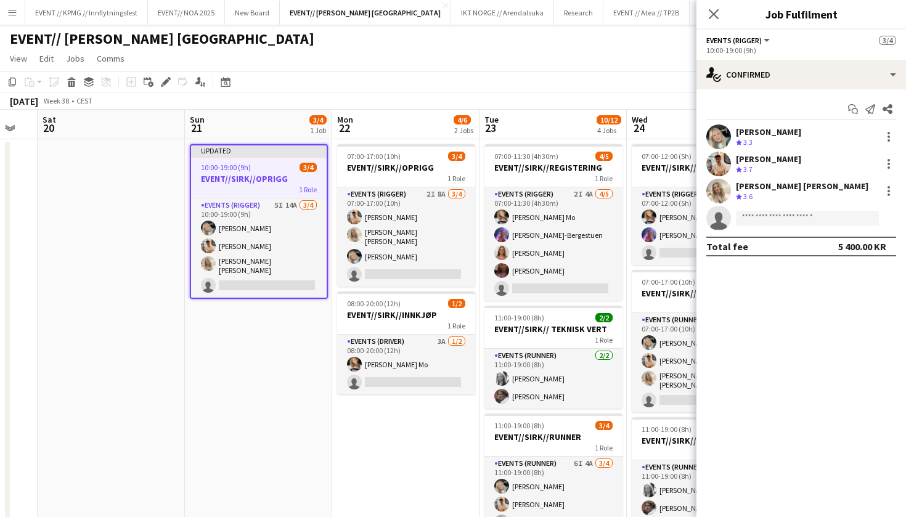
click at [256, 184] on h3 "EVENT//SIRK//OPRIGG" at bounding box center [259, 178] width 136 height 11
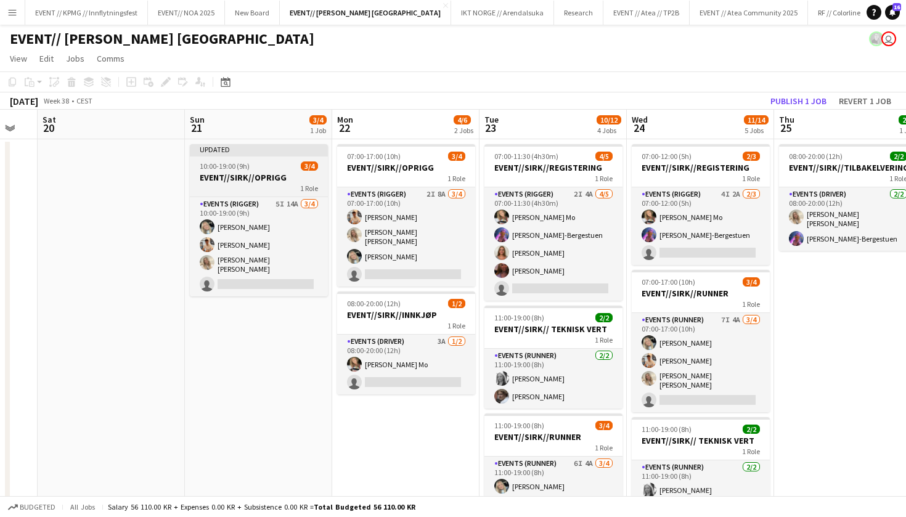
click at [256, 184] on div "1 Role" at bounding box center [259, 188] width 138 height 10
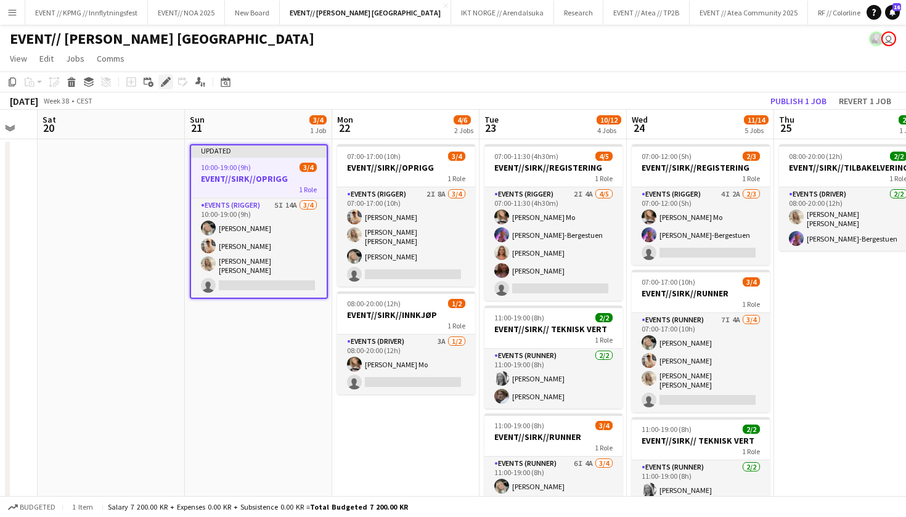
click at [164, 83] on icon at bounding box center [165, 82] width 7 height 7
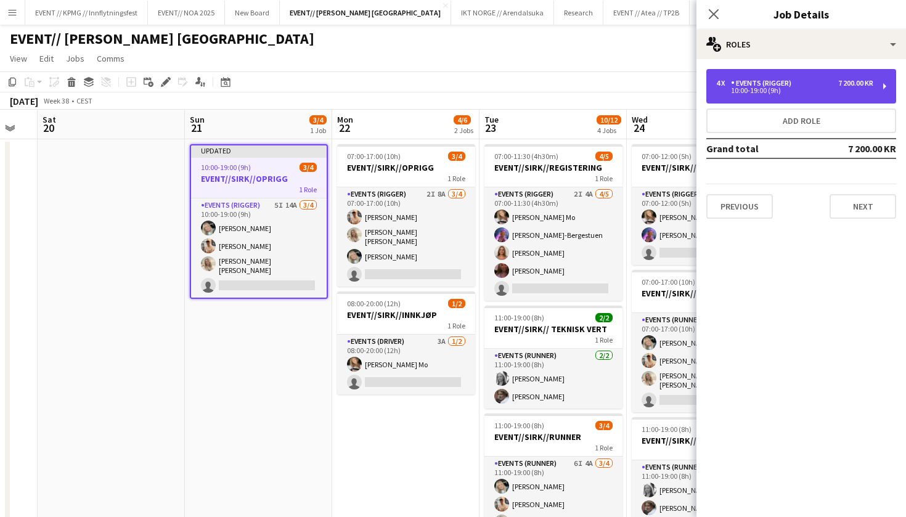
click at [760, 94] on div "10:00-19:00 (9h)" at bounding box center [794, 90] width 157 height 6
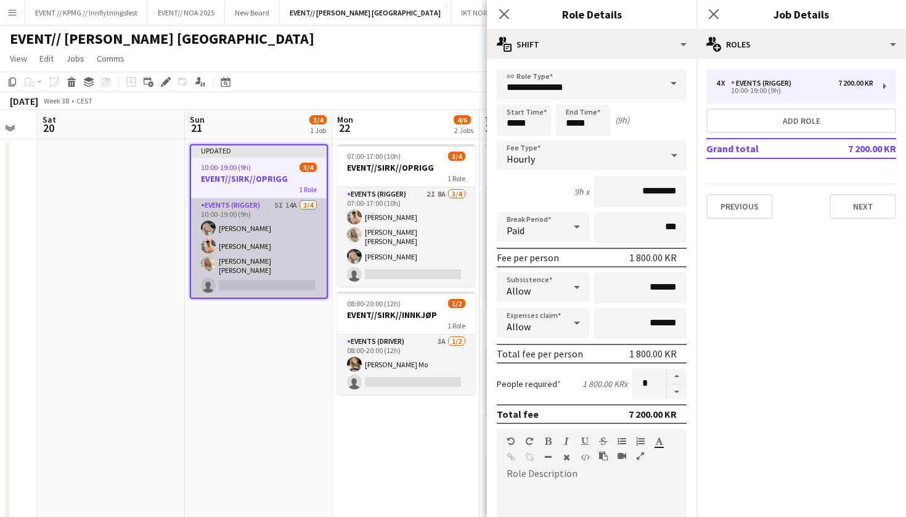
click at [230, 256] on app-card-role "Events (Rigger) 5I 14A 3/4 10:00-19:00 (9h) Oda Hansson Alban Idrizi Vanessa Ri…" at bounding box center [259, 247] width 136 height 99
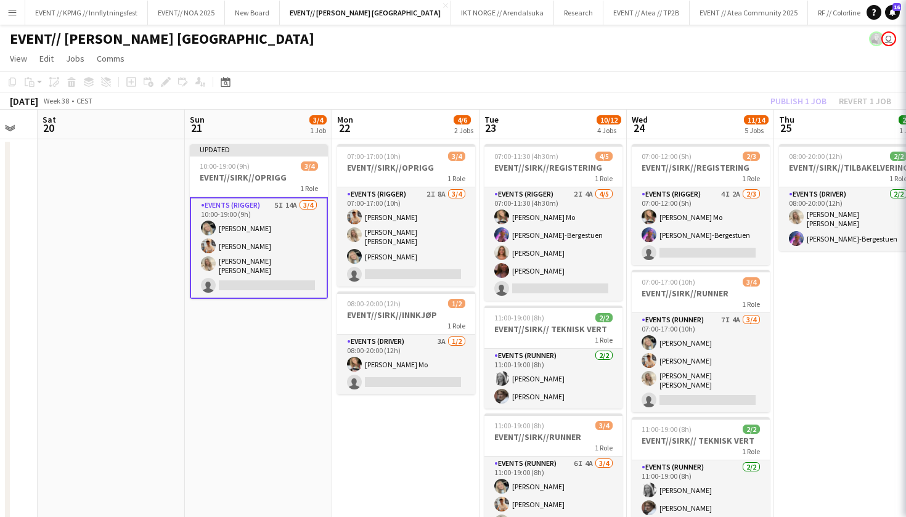
click at [196, 332] on app-date-cell "Updated 10:00-19:00 (9h) 3/4 EVENT//SIRK//OPRIGG 1 Role Events (Rigger) 5I 14A …" at bounding box center [258, 481] width 147 height 684
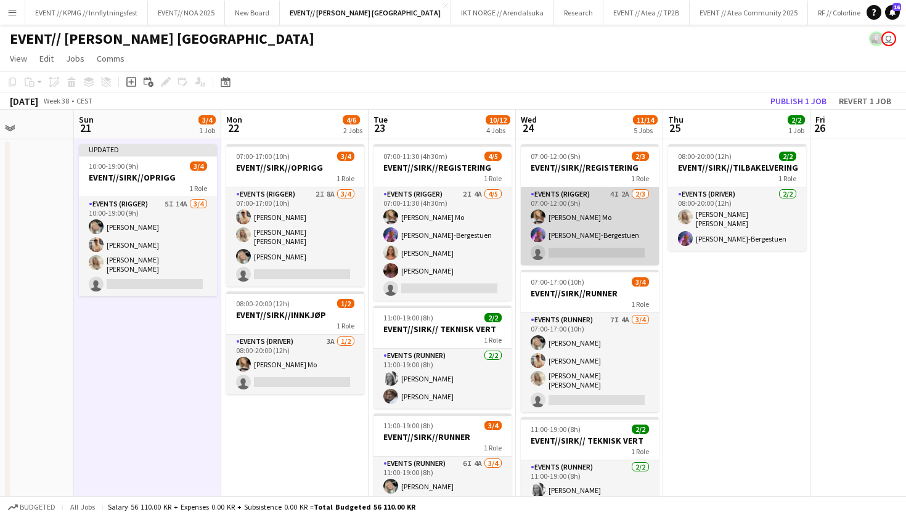
scroll to position [0, 366]
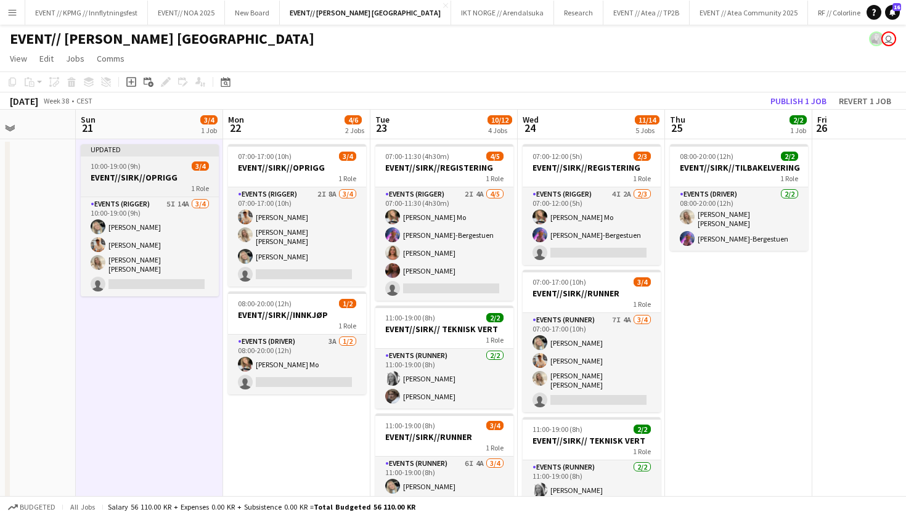
click at [128, 172] on h3 "EVENT//SIRK//OPRIGG" at bounding box center [150, 177] width 138 height 11
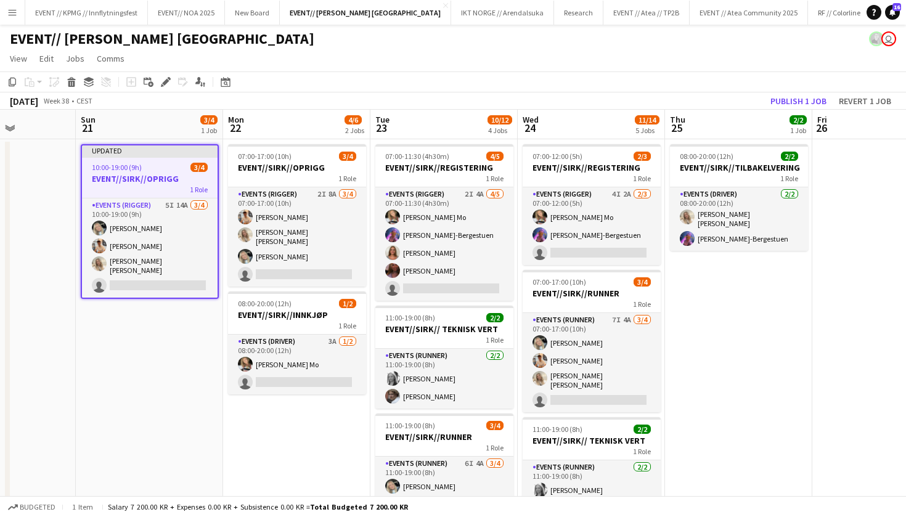
click at [168, 70] on app-page-menu "View Day view expanded Day view collapsed Month view Date picker Jump to today …" at bounding box center [453, 59] width 906 height 23
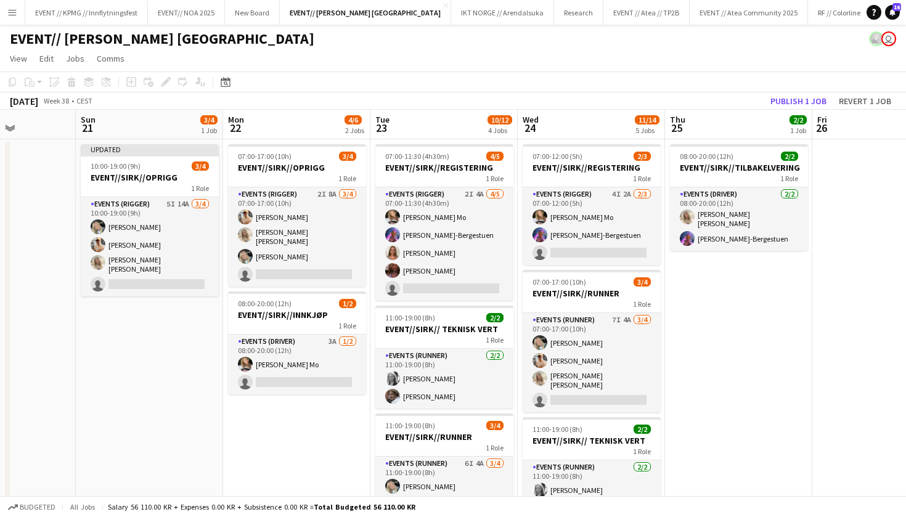
click at [168, 80] on div "Add job Add linked Job Edit Edit linked Job Applicants" at bounding box center [160, 82] width 94 height 15
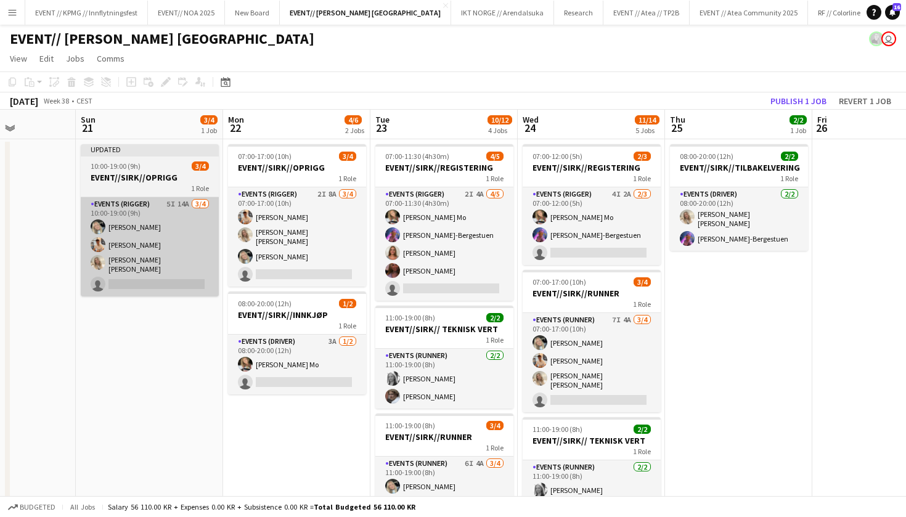
click at [106, 237] on app-card-role "Events (Rigger) 5I 14A 3/4 10:00-19:00 (9h) Oda Hansson Alban Idrizi Vanessa Ri…" at bounding box center [150, 246] width 138 height 99
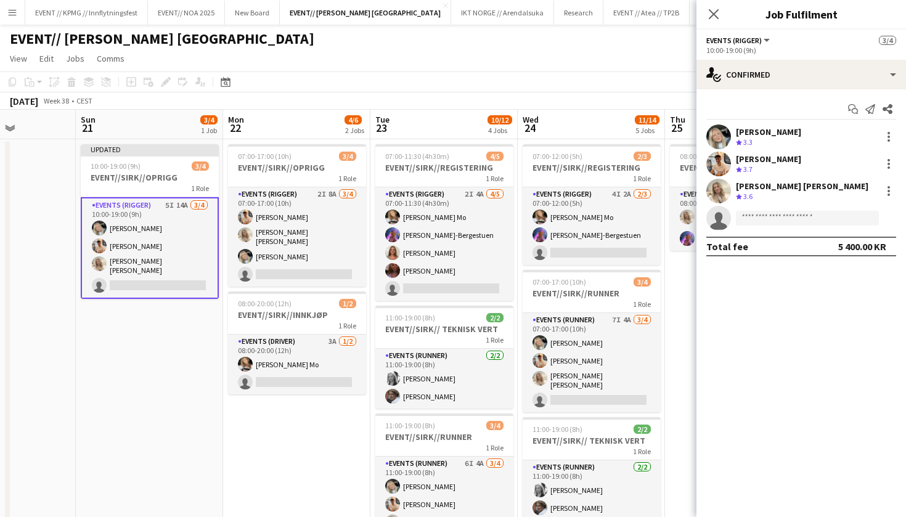
click at [768, 158] on div "[PERSON_NAME]" at bounding box center [768, 158] width 65 height 11
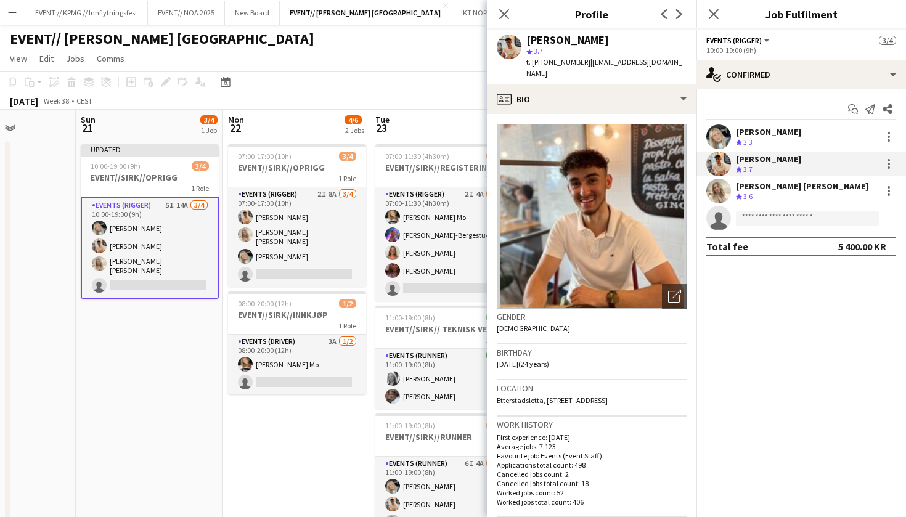
scroll to position [0, 0]
click at [766, 121] on div "Start chat Send notification Share Oda Hansson Crew rating 3.3 Alban Idrizi Cre…" at bounding box center [800, 177] width 209 height 177
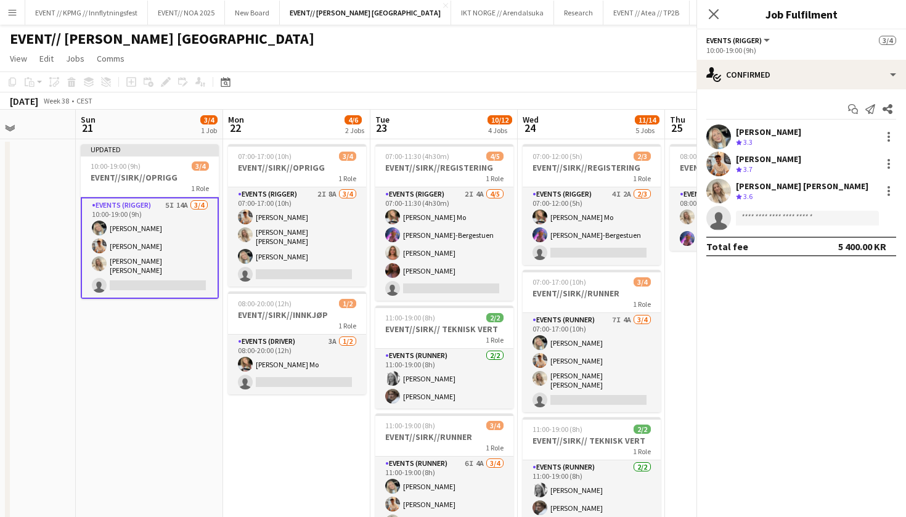
click at [766, 131] on div "[PERSON_NAME]" at bounding box center [768, 131] width 65 height 11
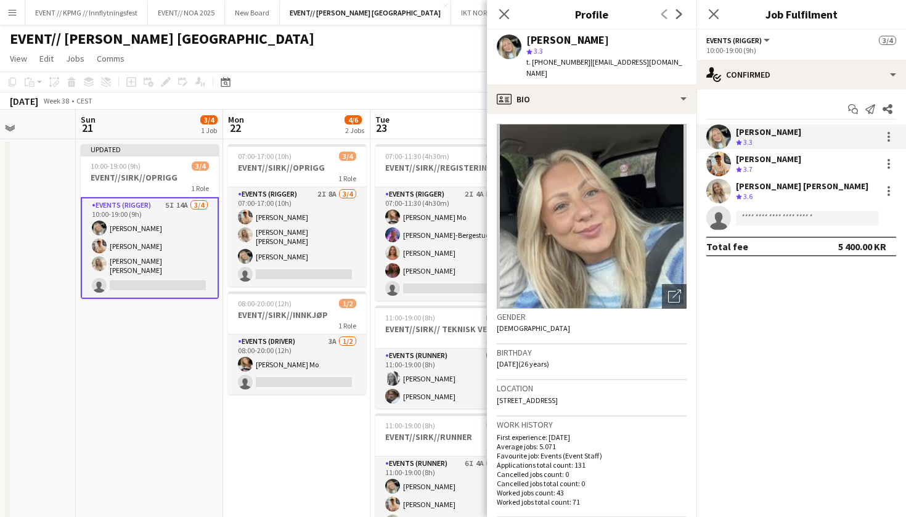
scroll to position [485, 0]
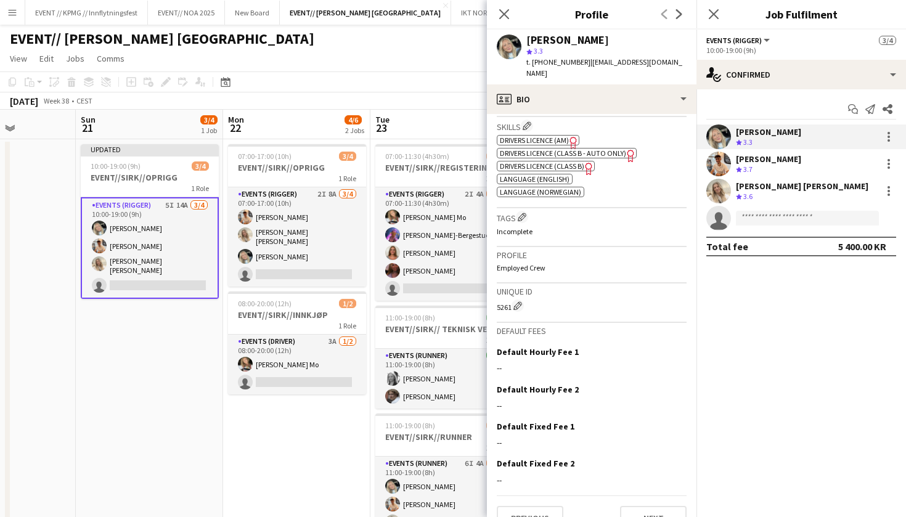
click at [776, 184] on div "[PERSON_NAME]" at bounding box center [802, 186] width 132 height 11
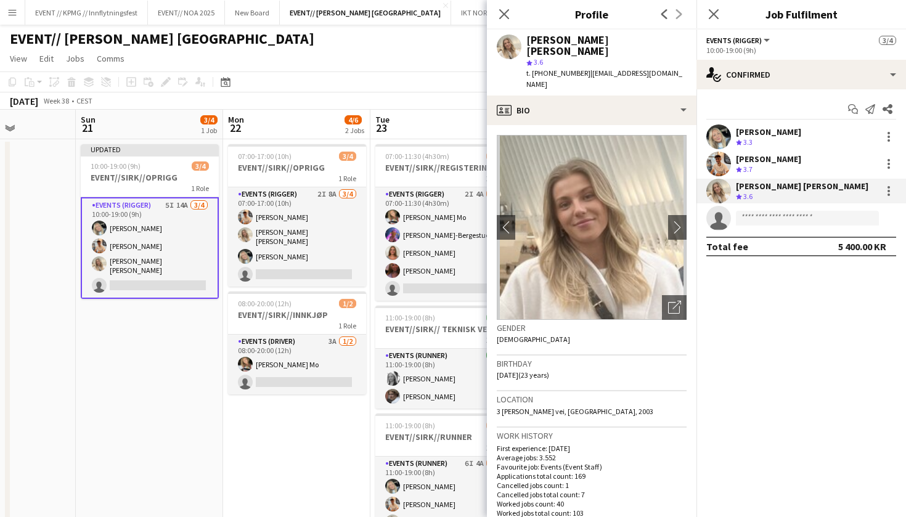
scroll to position [434, 0]
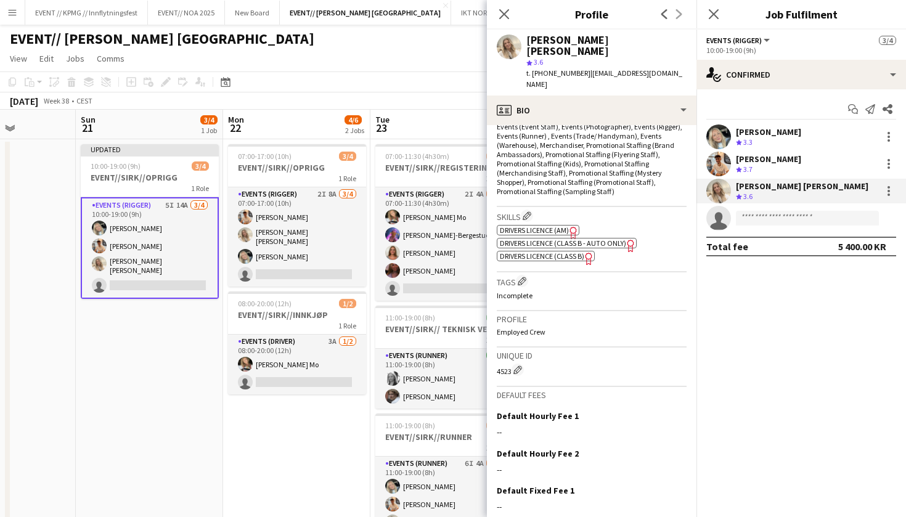
click at [763, 166] on div "Crew rating 3.7" at bounding box center [768, 169] width 65 height 10
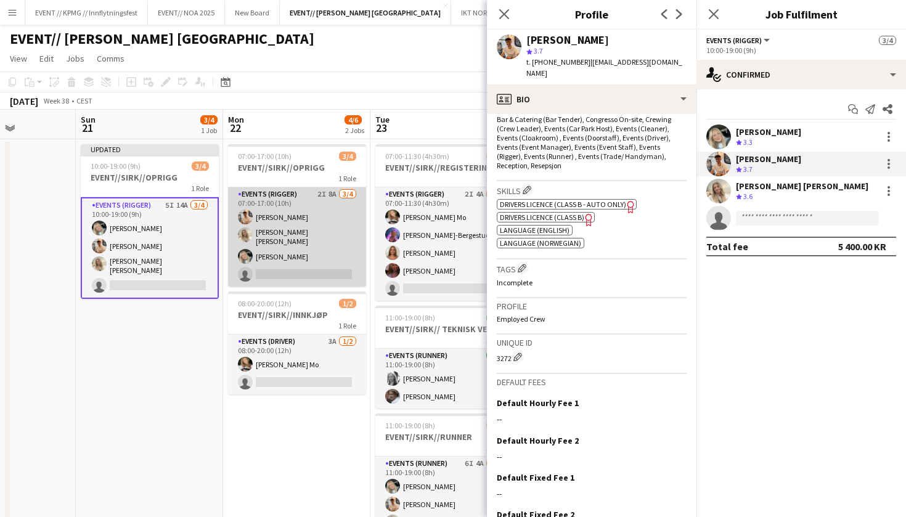
scroll to position [0, 336]
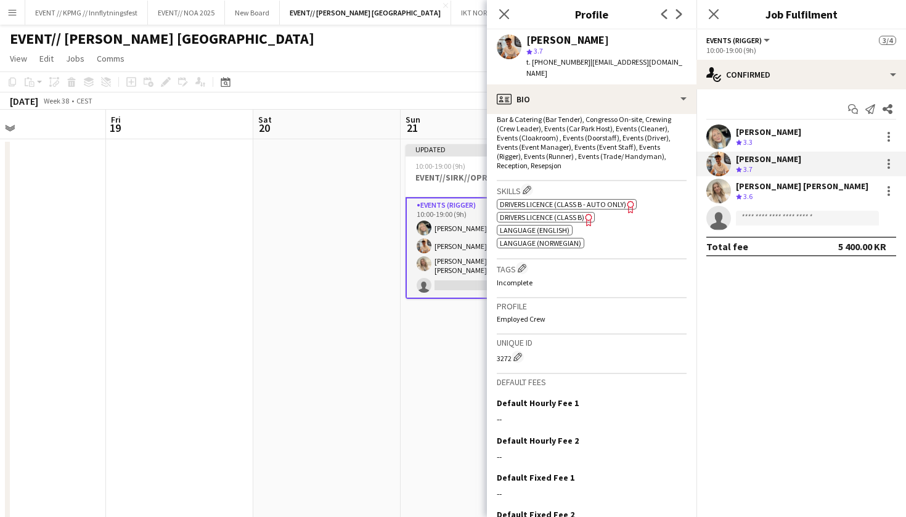
click at [176, 221] on app-date-cell at bounding box center [179, 481] width 147 height 684
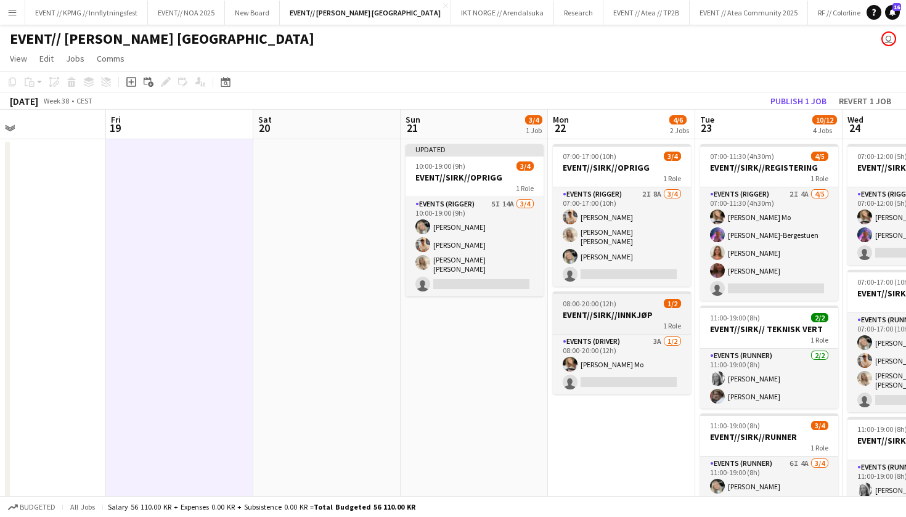
click at [591, 315] on h3 "EVENT//SIRK//INNKJØP" at bounding box center [622, 314] width 138 height 11
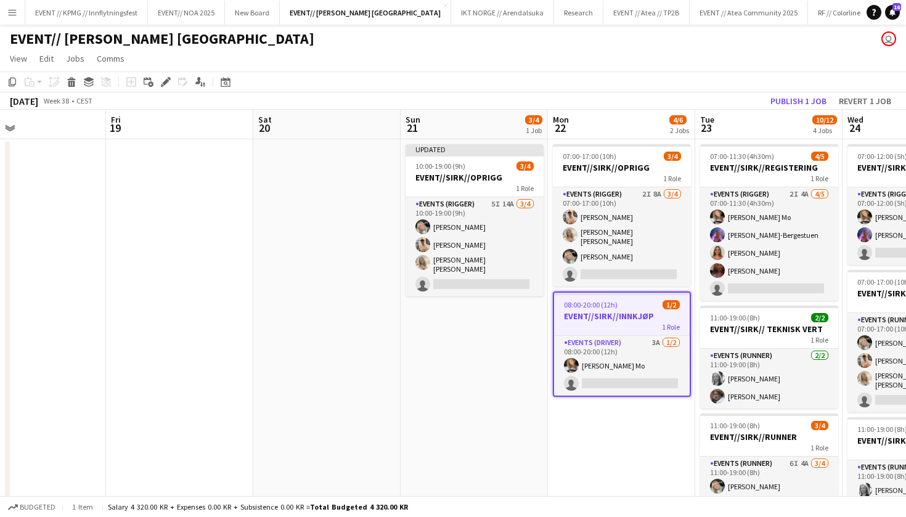
click at [170, 222] on app-date-cell at bounding box center [179, 481] width 147 height 684
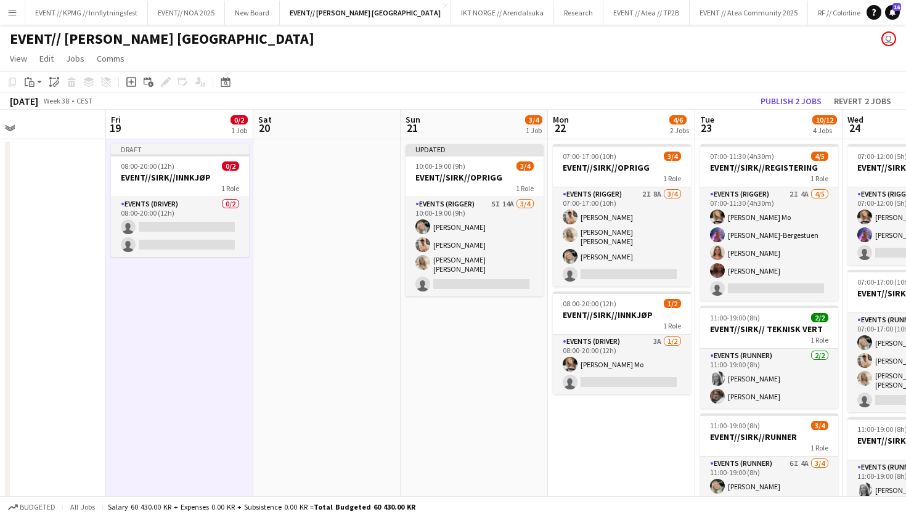
click at [269, 248] on app-date-cell at bounding box center [326, 481] width 147 height 684
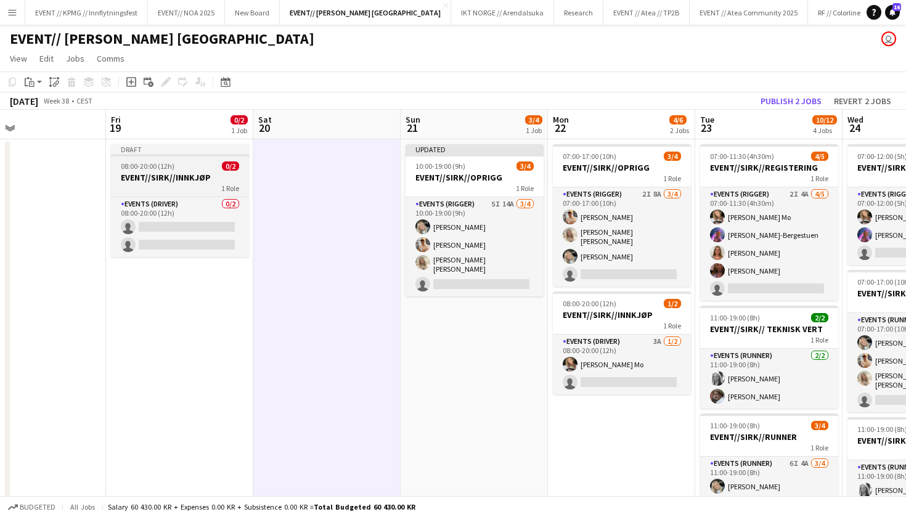
click at [207, 187] on div "1 Role" at bounding box center [180, 188] width 138 height 10
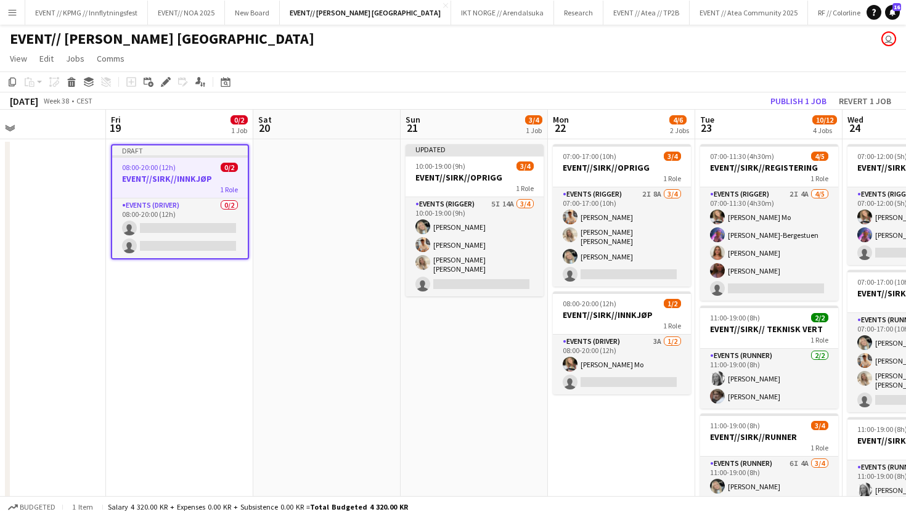
click at [822, 102] on button "Publish 1 job" at bounding box center [798, 101] width 66 height 16
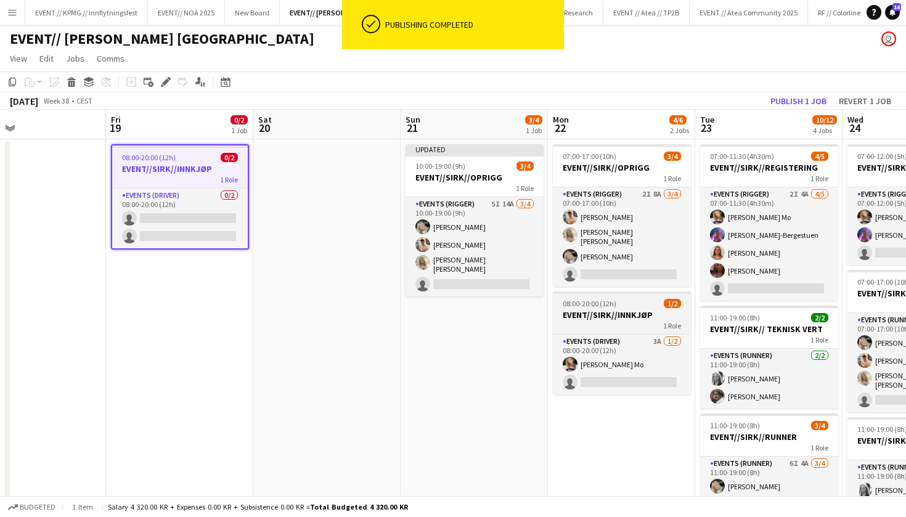
click at [628, 309] on h3 "EVENT//SIRK//INNKJØP" at bounding box center [622, 314] width 138 height 11
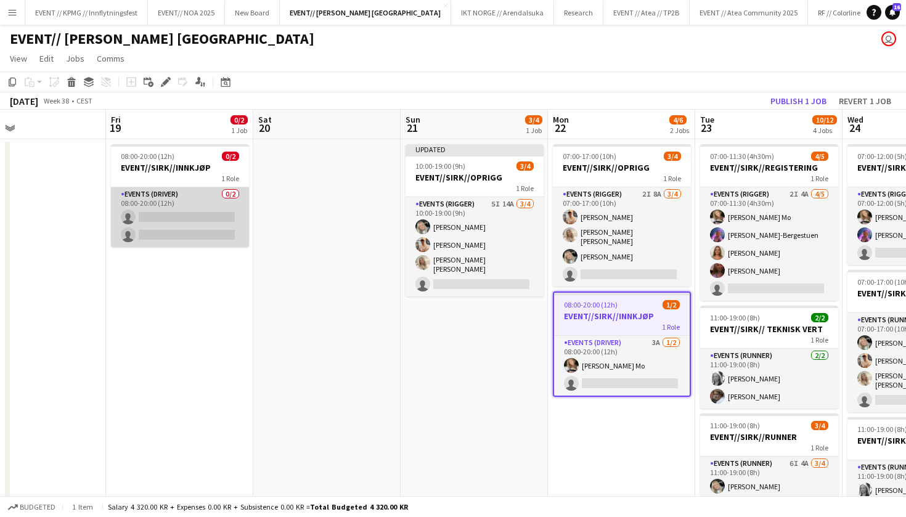
click at [158, 214] on app-card-role "Events (Driver) 0/2 08:00-20:00 (12h) single-neutral-actions single-neutral-act…" at bounding box center [180, 217] width 138 height 60
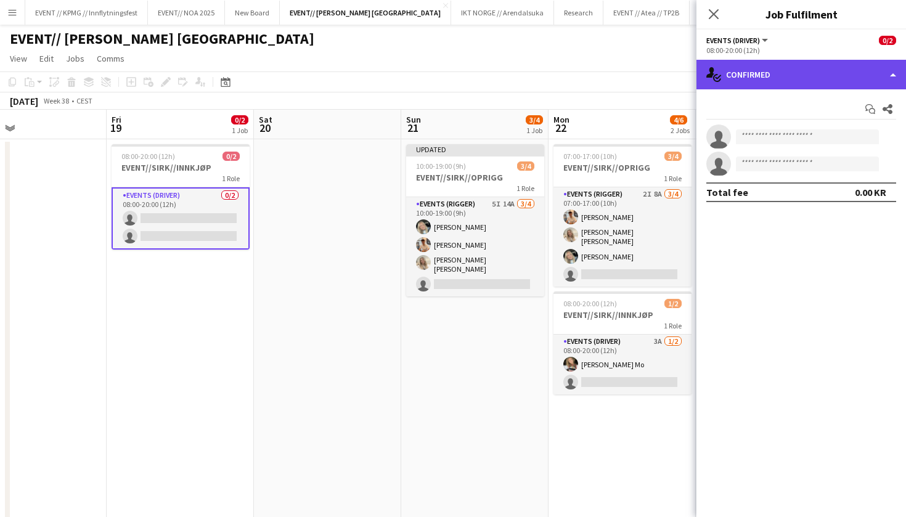
click at [812, 79] on div "single-neutral-actions-check-2 Confirmed" at bounding box center [800, 75] width 209 height 30
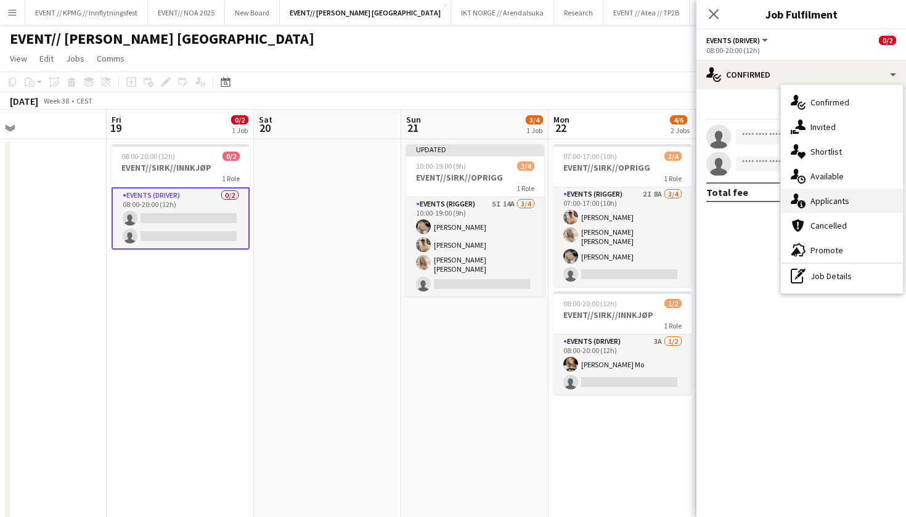
click at [832, 198] on span "Applicants" at bounding box center [829, 200] width 39 height 11
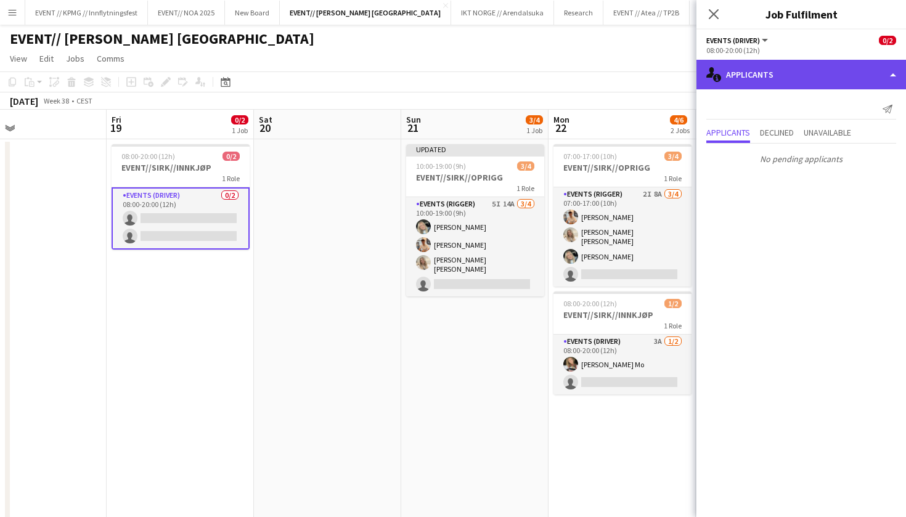
click at [809, 83] on div "single-neutral-actions-information Applicants" at bounding box center [800, 75] width 209 height 30
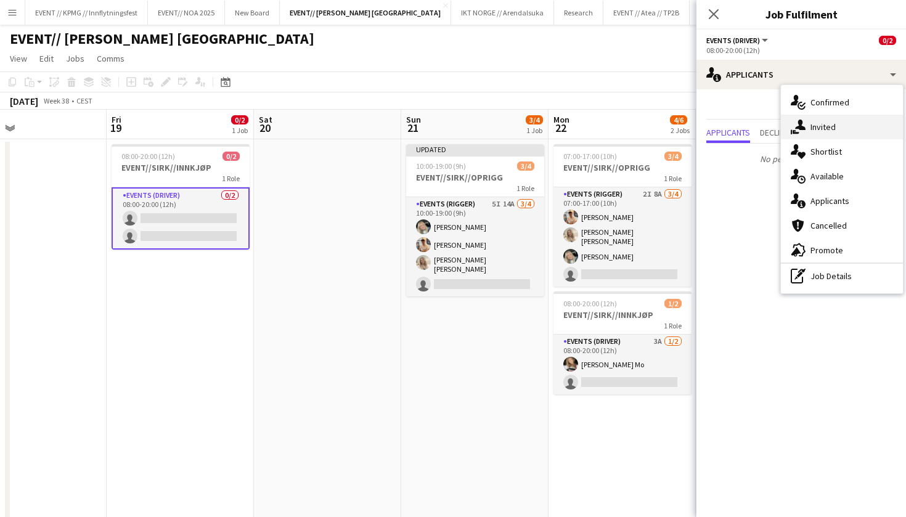
click at [837, 127] on div "single-neutral-actions-share-1 Invited" at bounding box center [842, 127] width 122 height 25
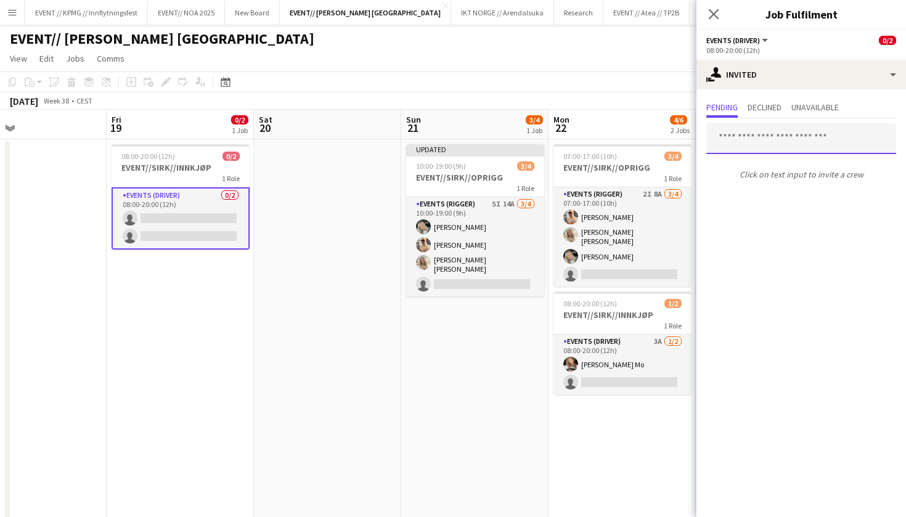
click at [801, 137] on input "text" at bounding box center [801, 138] width 190 height 31
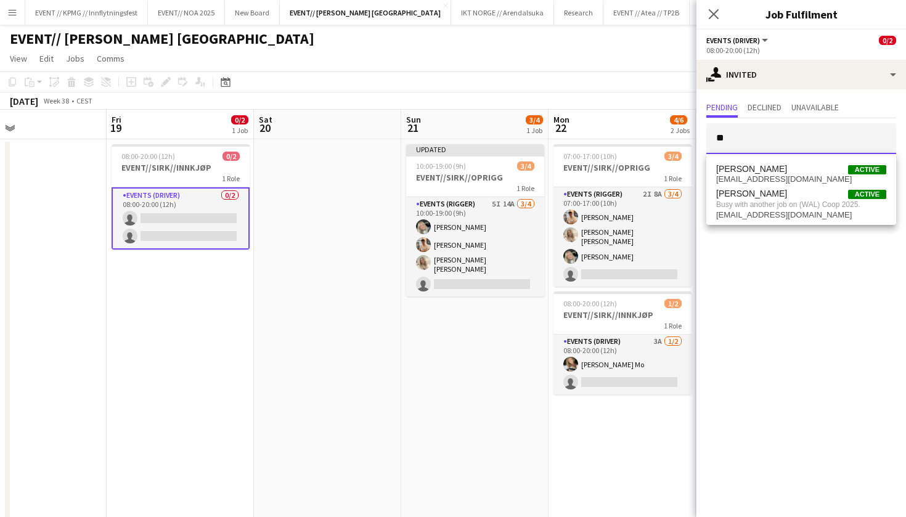
type input "*"
type input "****"
click at [773, 204] on span "alban_idrizi@hotmail.com" at bounding box center [801, 209] width 170 height 10
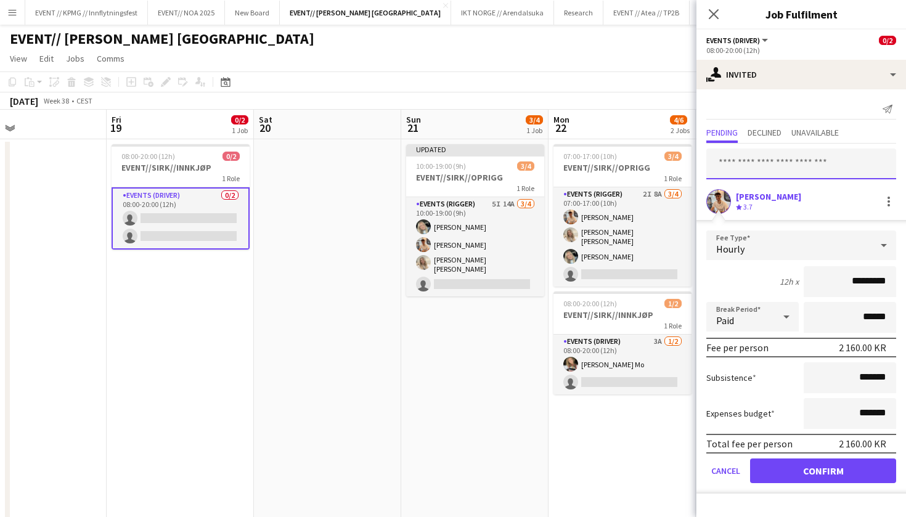
click at [761, 164] on input "text" at bounding box center [801, 163] width 190 height 31
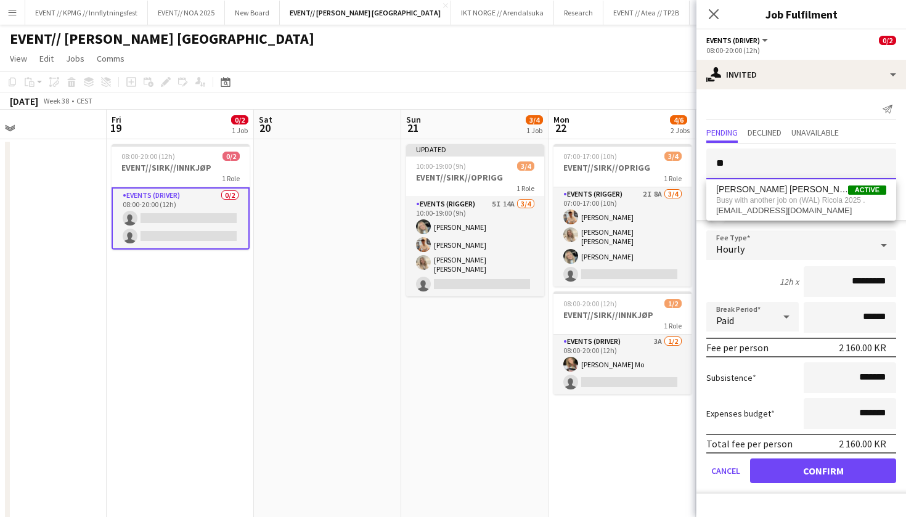
type input "*"
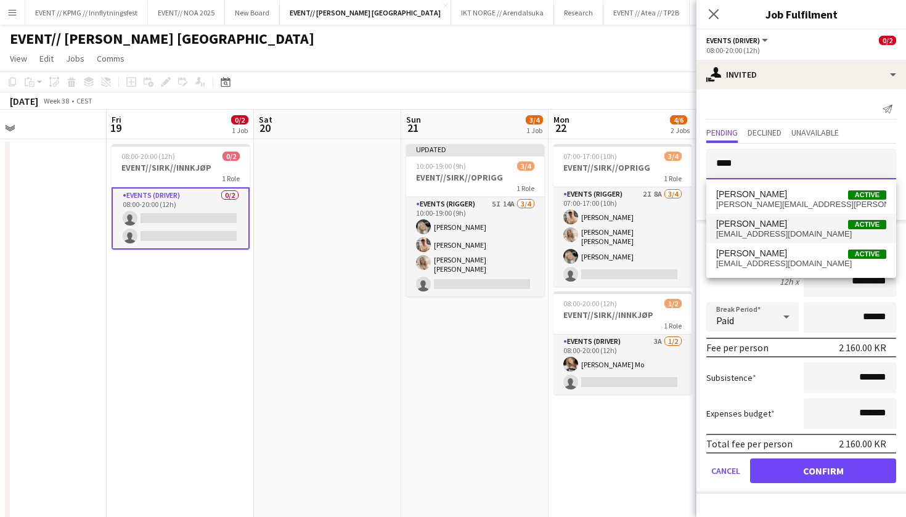
type input "****"
click at [802, 226] on span "Charlie Thomassen Active" at bounding box center [801, 224] width 170 height 10
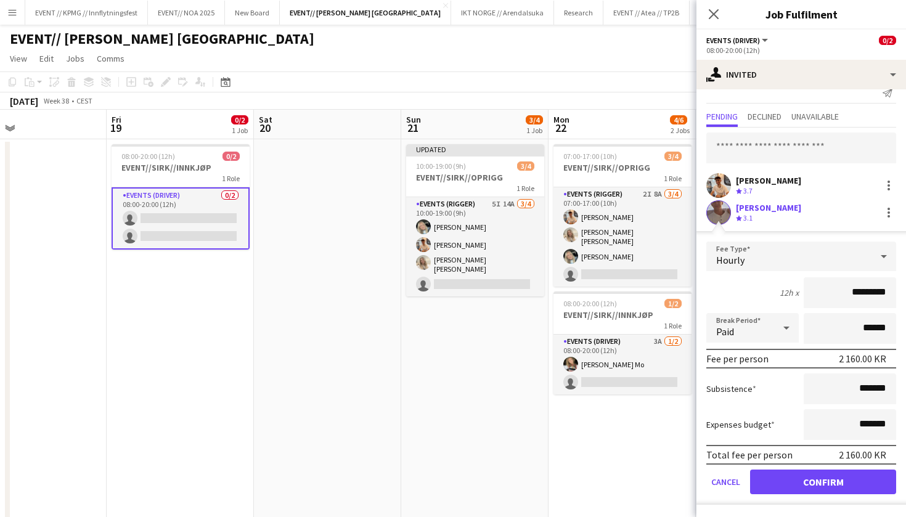
scroll to position [16, 0]
click at [800, 484] on button "Confirm" at bounding box center [823, 481] width 146 height 25
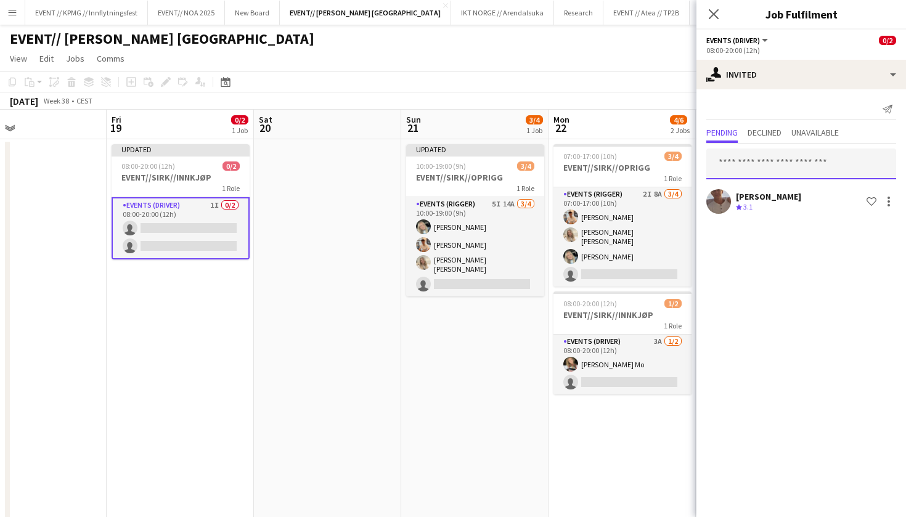
click at [821, 165] on input "text" at bounding box center [801, 163] width 190 height 31
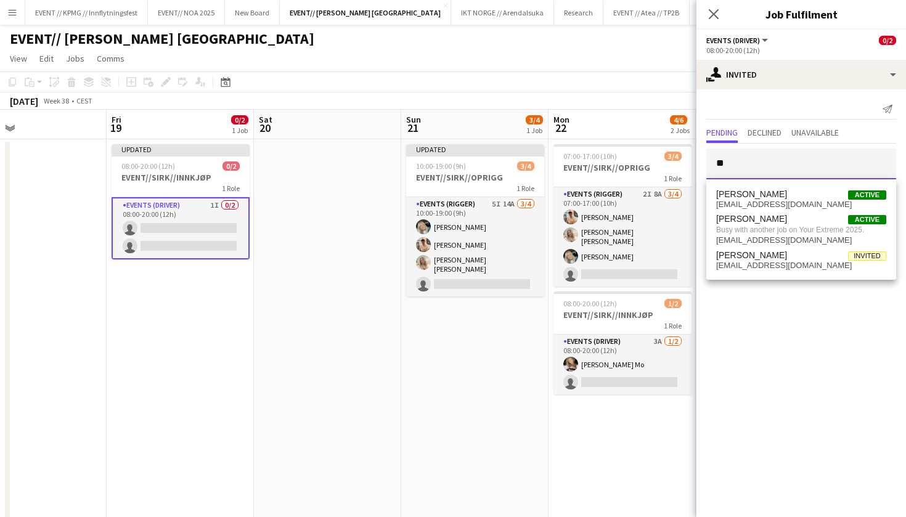
type input "*"
type input "******"
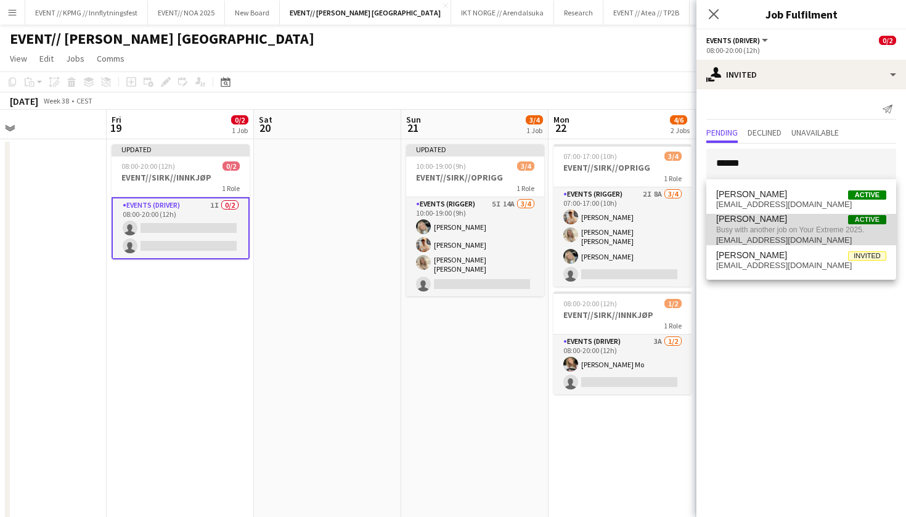
click at [800, 244] on span "jesperroth667@gmail.com" at bounding box center [801, 240] width 170 height 10
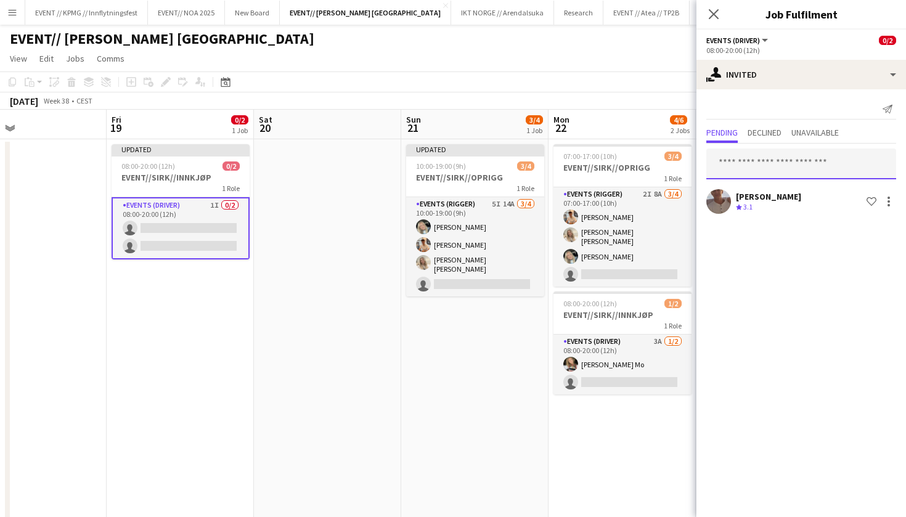
click at [789, 158] on input "text" at bounding box center [801, 163] width 190 height 31
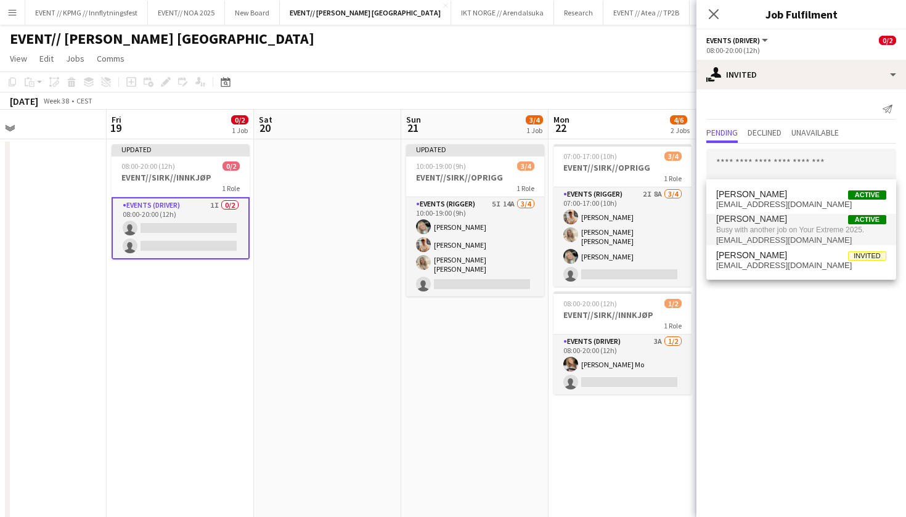
click at [320, 217] on app-date-cell at bounding box center [327, 481] width 147 height 684
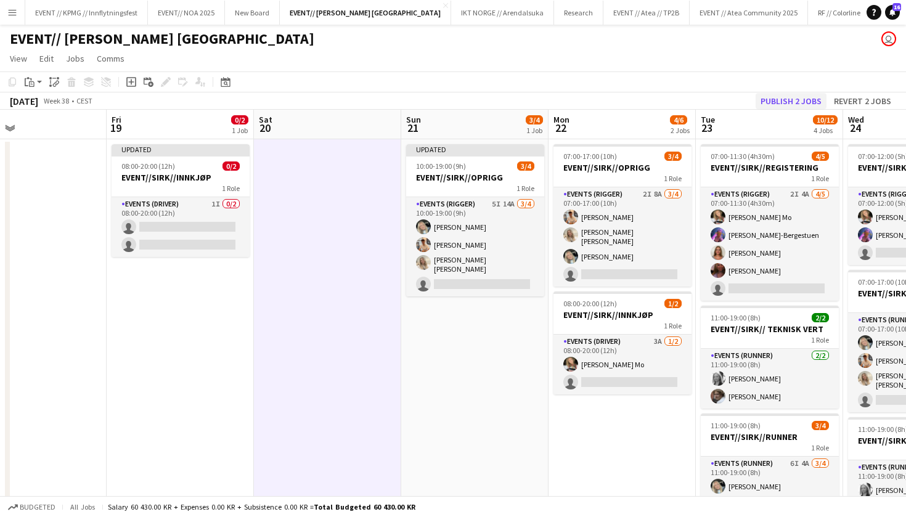
click at [788, 97] on button "Publish 2 jobs" at bounding box center [790, 101] width 71 height 16
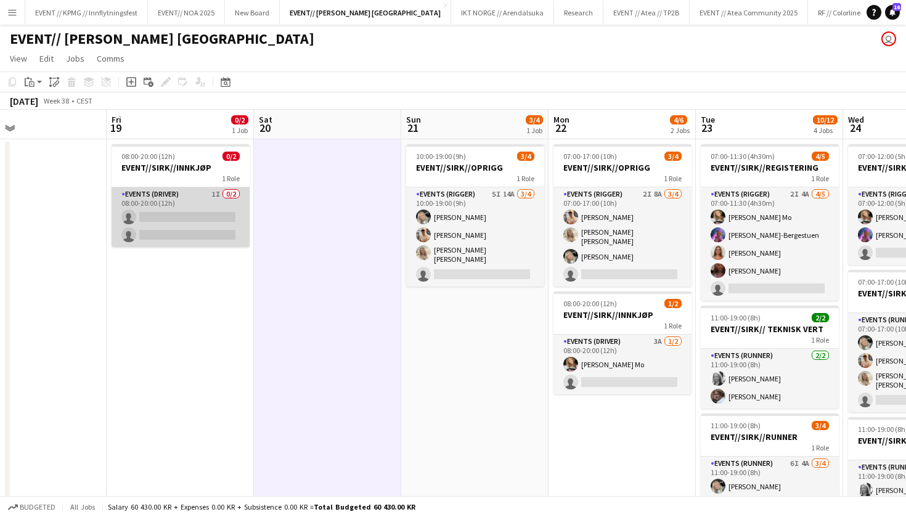
click at [188, 209] on app-card-role "Events (Driver) 1I 0/2 08:00-20:00 (12h) single-neutral-actions single-neutral-…" at bounding box center [181, 217] width 138 height 60
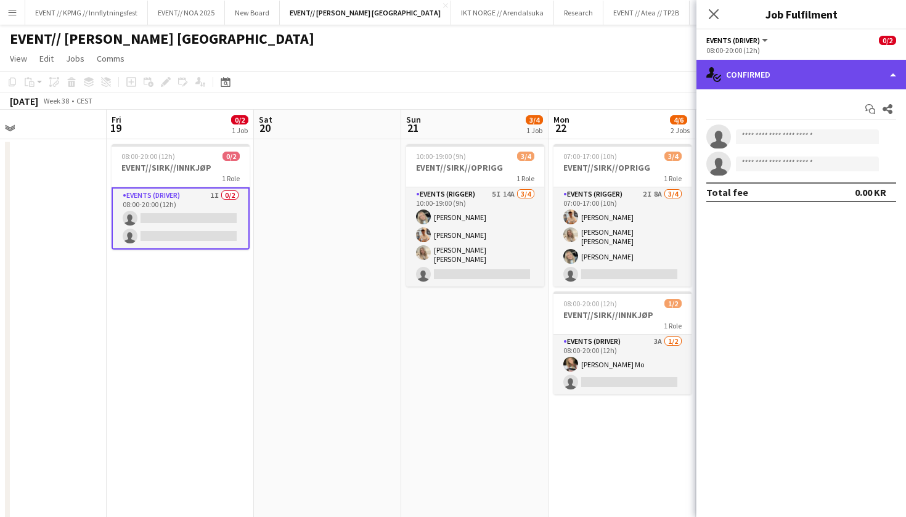
click at [776, 77] on div "single-neutral-actions-check-2 Confirmed" at bounding box center [800, 75] width 209 height 30
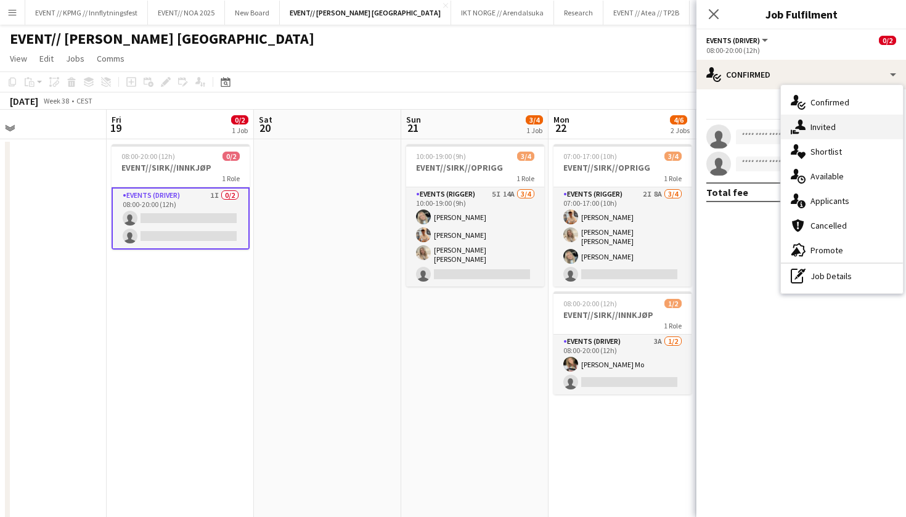
click at [814, 124] on span "Invited" at bounding box center [822, 126] width 25 height 11
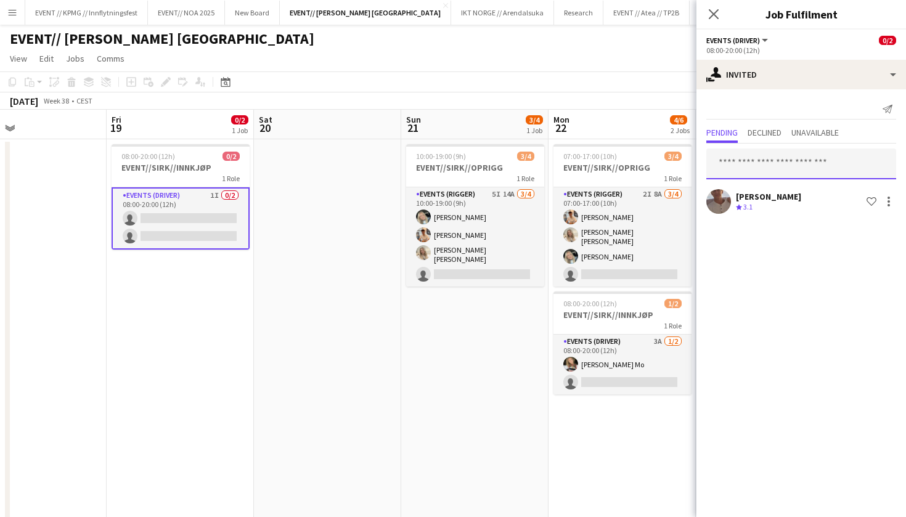
click at [775, 158] on input "text" at bounding box center [801, 163] width 190 height 31
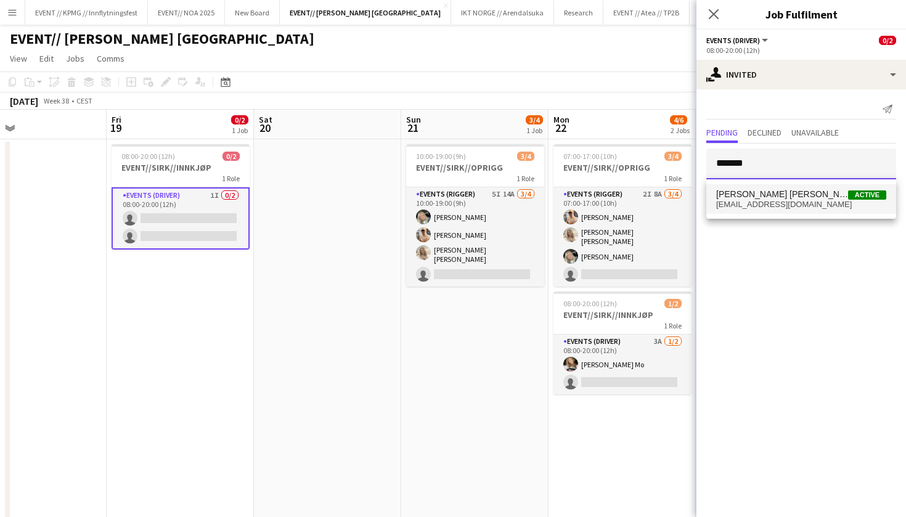
type input "*******"
click at [781, 207] on span "d.stenvadet@icloud.com" at bounding box center [801, 205] width 170 height 10
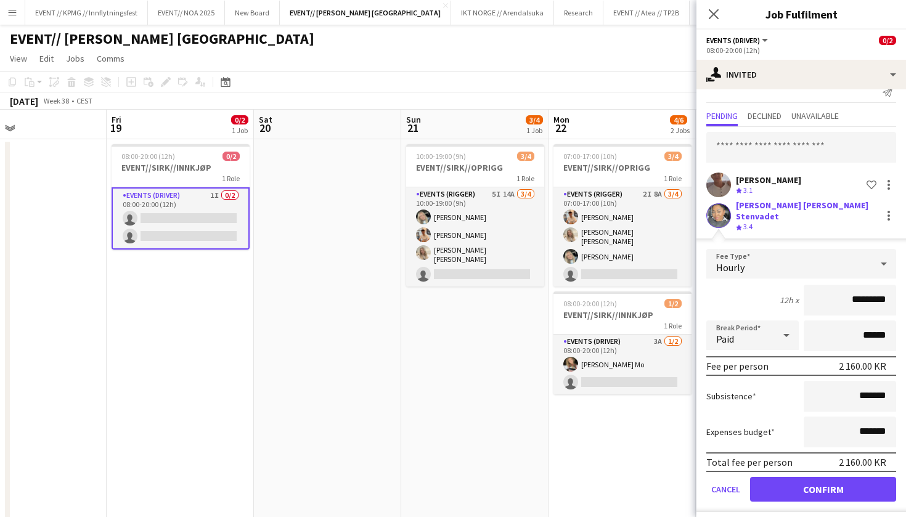
scroll to position [16, 0]
click at [804, 477] on button "Confirm" at bounding box center [823, 489] width 146 height 25
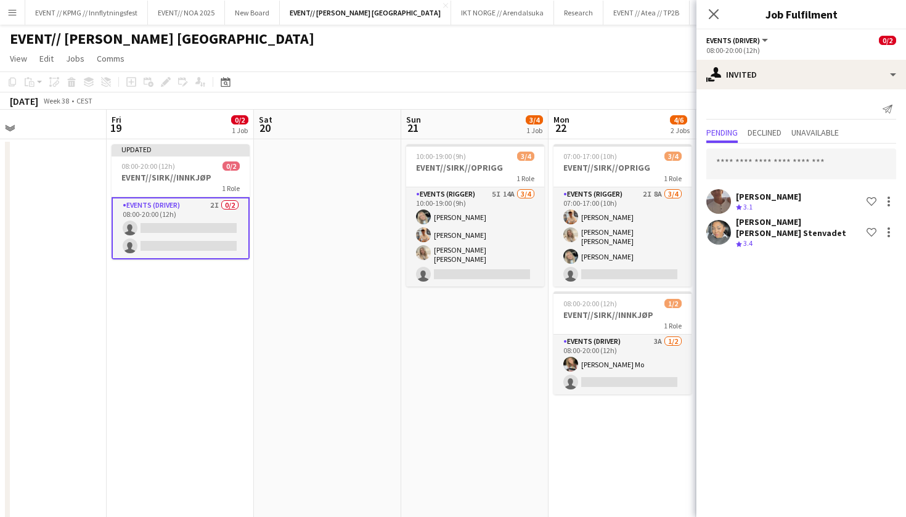
scroll to position [0, 0]
click at [450, 464] on app-date-cell "10:00-19:00 (9h) 3/4 EVENT//SIRK//OPRIGG 1 Role Events (Rigger) 5I 14A 3/4 10:0…" at bounding box center [474, 481] width 147 height 684
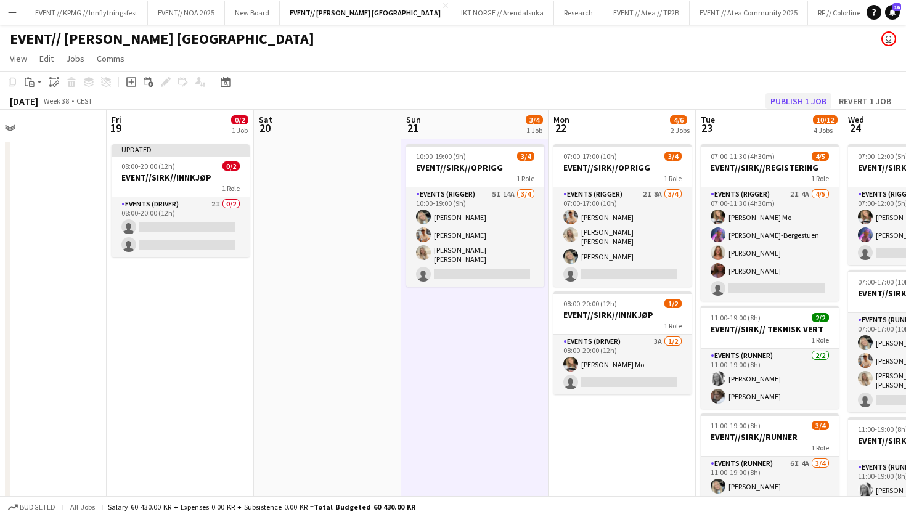
click at [805, 103] on button "Publish 1 job" at bounding box center [798, 101] width 66 height 16
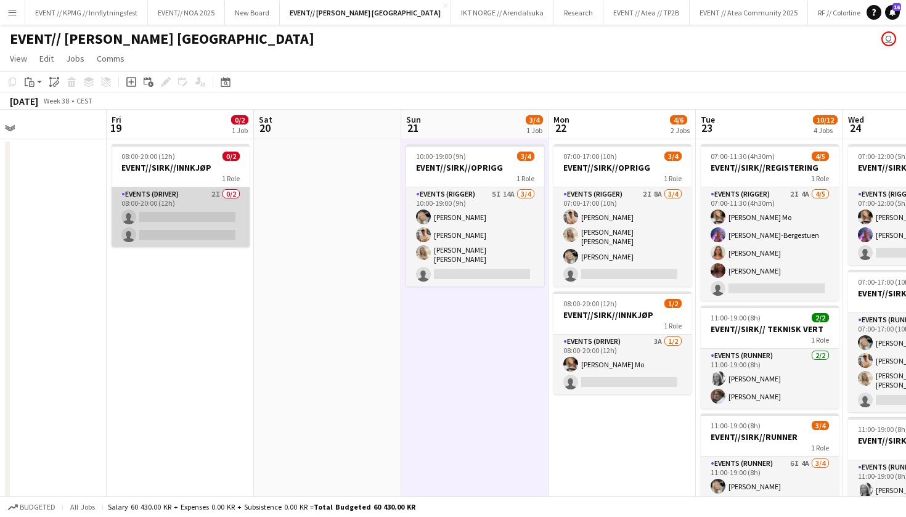
click at [216, 190] on app-card-role "Events (Driver) 2I 0/2 08:00-20:00 (12h) single-neutral-actions single-neutral-…" at bounding box center [181, 217] width 138 height 60
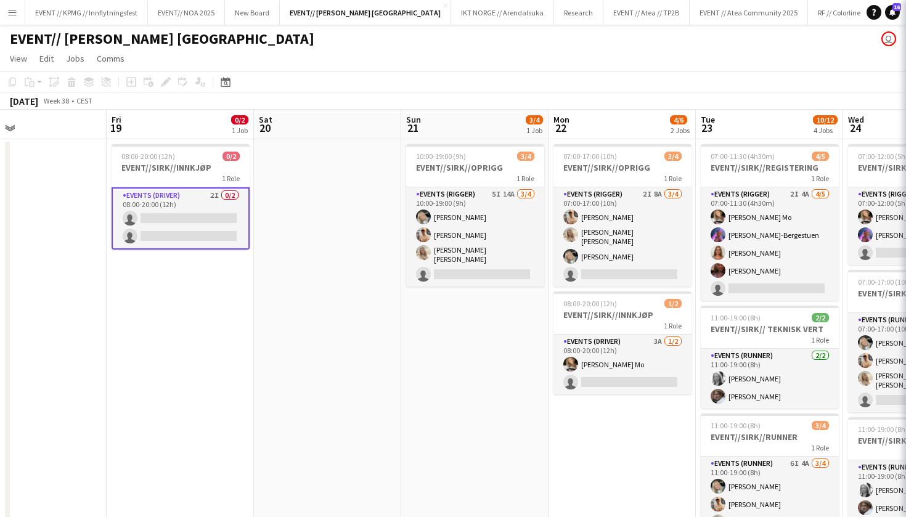
click at [283, 177] on app-date-cell at bounding box center [327, 481] width 147 height 684
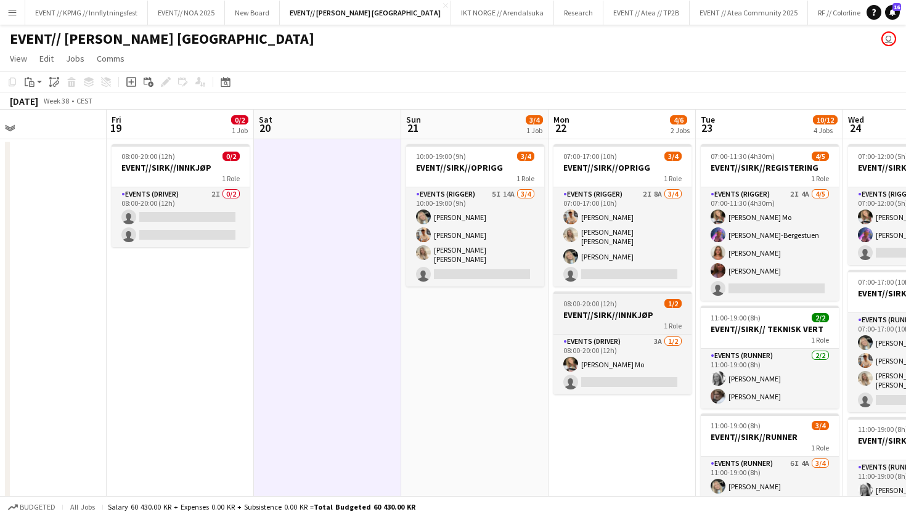
click at [619, 327] on app-job-card "08:00-20:00 (12h) 1/2 EVENT//SIRK//INNKJØP 1 Role Events (Driver) 3A 1/2 08:00-…" at bounding box center [622, 342] width 138 height 103
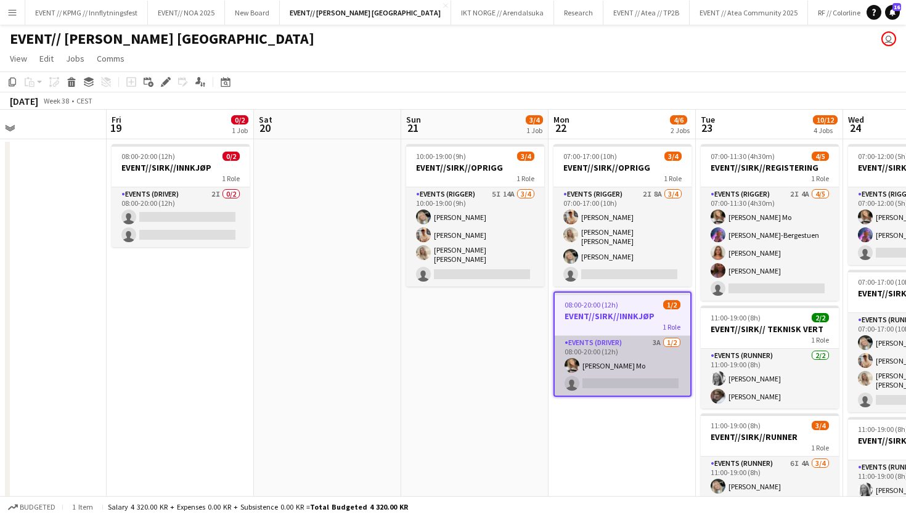
click at [613, 363] on app-card-role "Events (Driver) 3A 1/2 08:00-20:00 (12h) Marte Jensen Mo single-neutral-actions" at bounding box center [622, 366] width 136 height 60
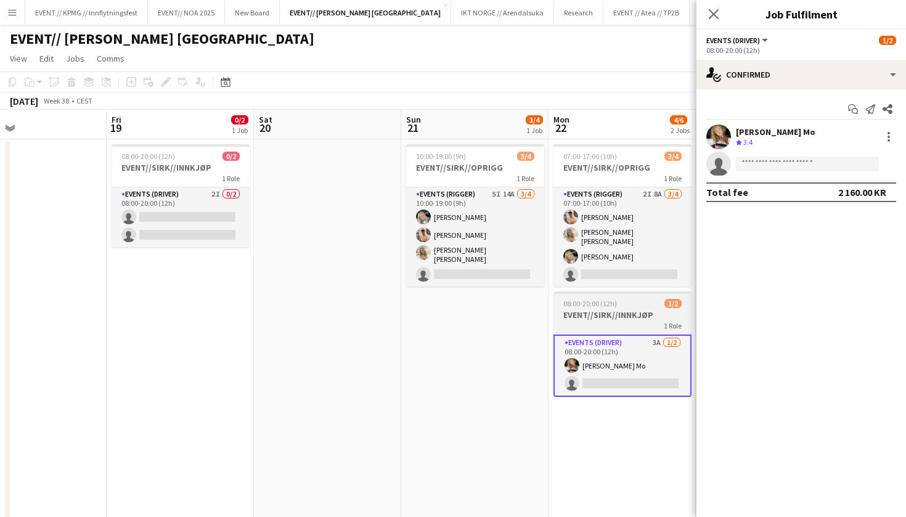
click at [619, 327] on app-job-card "08:00-20:00 (12h) 1/2 EVENT//SIRK//INNKJØP 1 Role Events (Driver) 3A 1/2 08:00-…" at bounding box center [622, 343] width 138 height 105
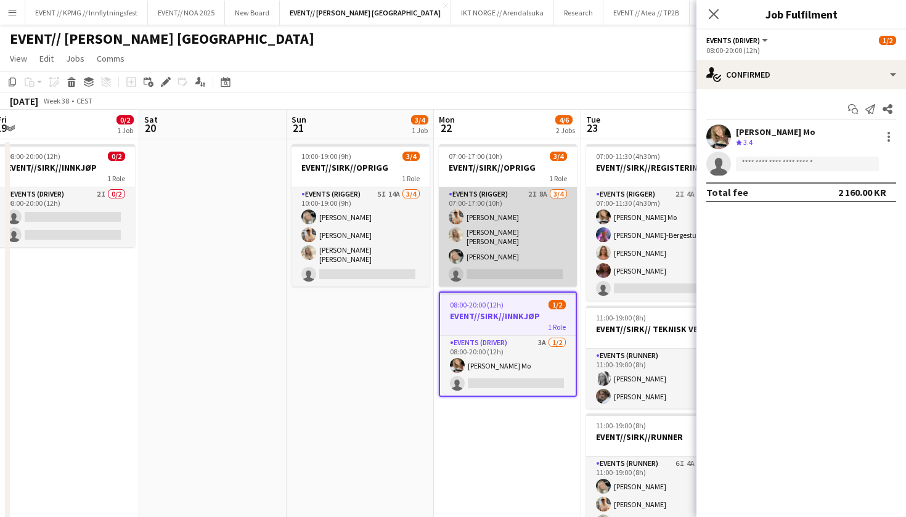
scroll to position [0, 490]
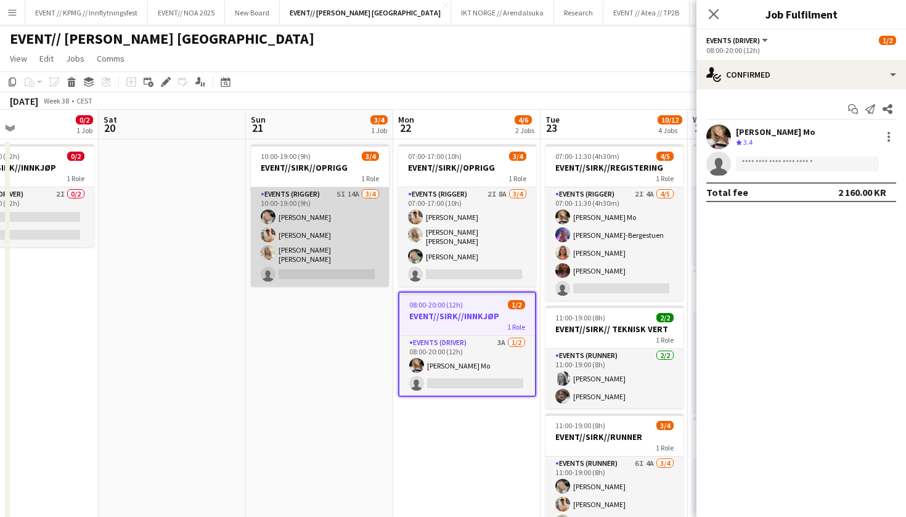
click at [312, 221] on app-card-role "Events (Rigger) 5I 14A 3/4 10:00-19:00 (9h) Oda Hansson Alban Idrizi Vanessa Ri…" at bounding box center [320, 236] width 138 height 99
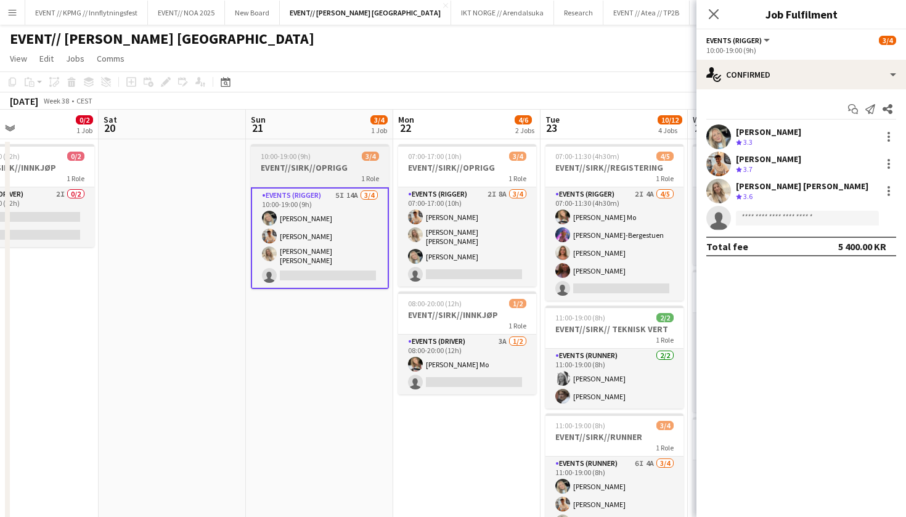
click at [324, 185] on app-job-card "10:00-19:00 (9h) 3/4 EVENT//SIRK//OPRIGG 1 Role Events (Rigger) 5I 14A 3/4 10:0…" at bounding box center [320, 216] width 138 height 145
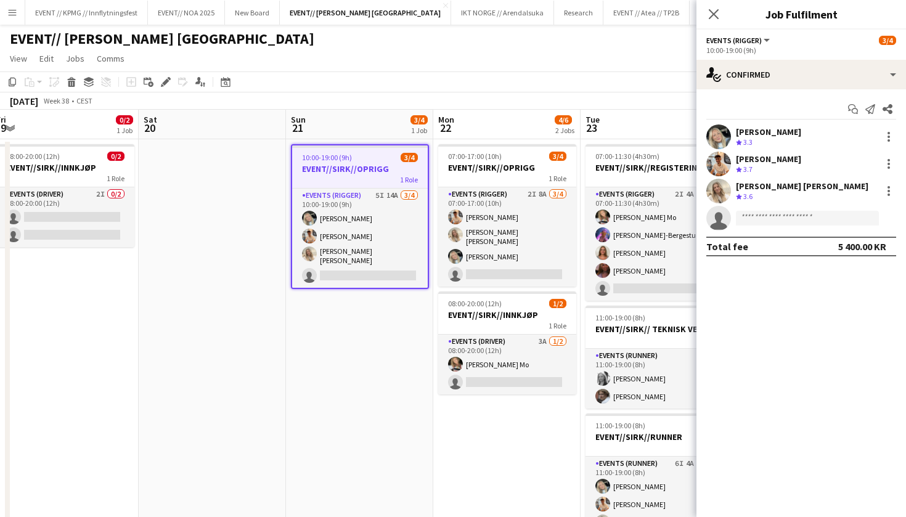
scroll to position [0, 379]
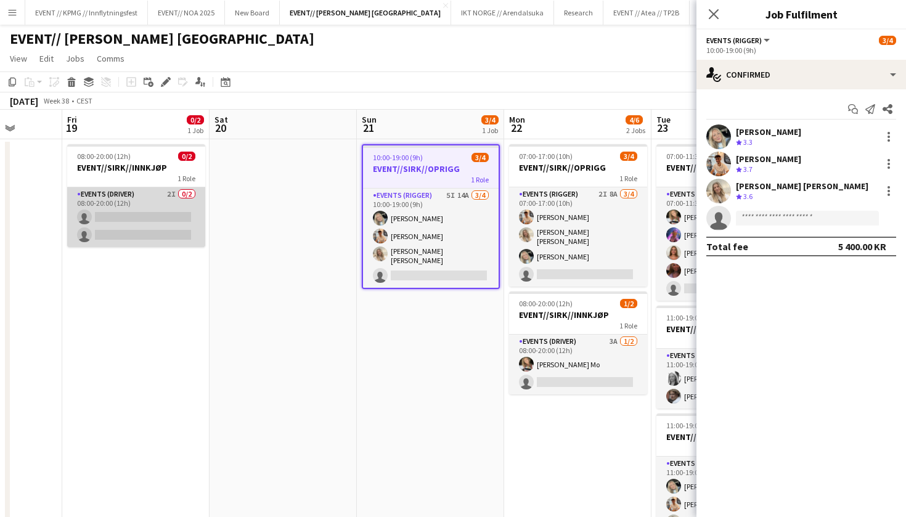
click at [102, 211] on app-card-role "Events (Driver) 2I 0/2 08:00-20:00 (12h) single-neutral-actions single-neutral-…" at bounding box center [136, 217] width 138 height 60
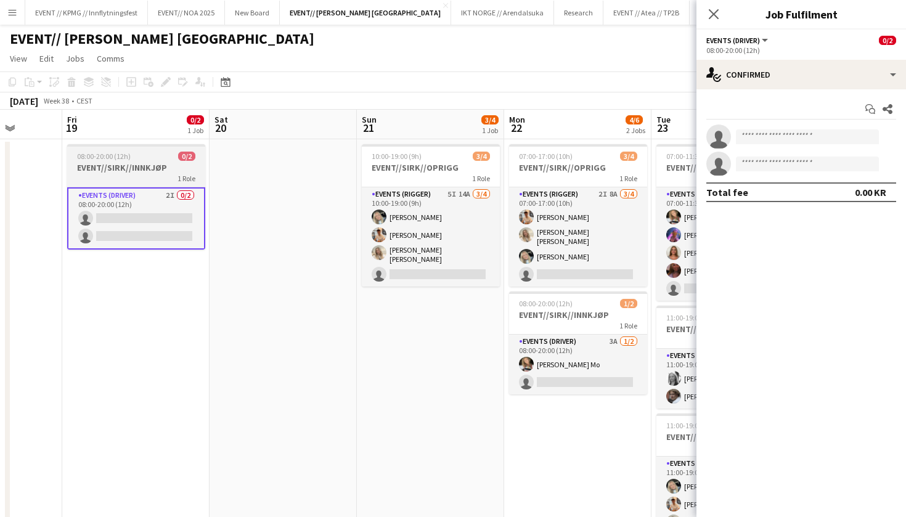
click at [168, 172] on h3 "EVENT//SIRK//INNKJØP" at bounding box center [136, 167] width 138 height 11
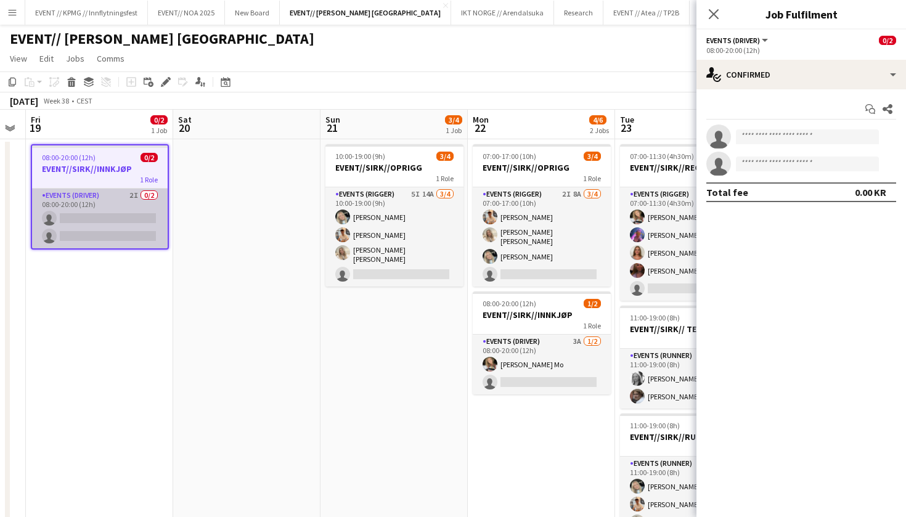
scroll to position [0, 423]
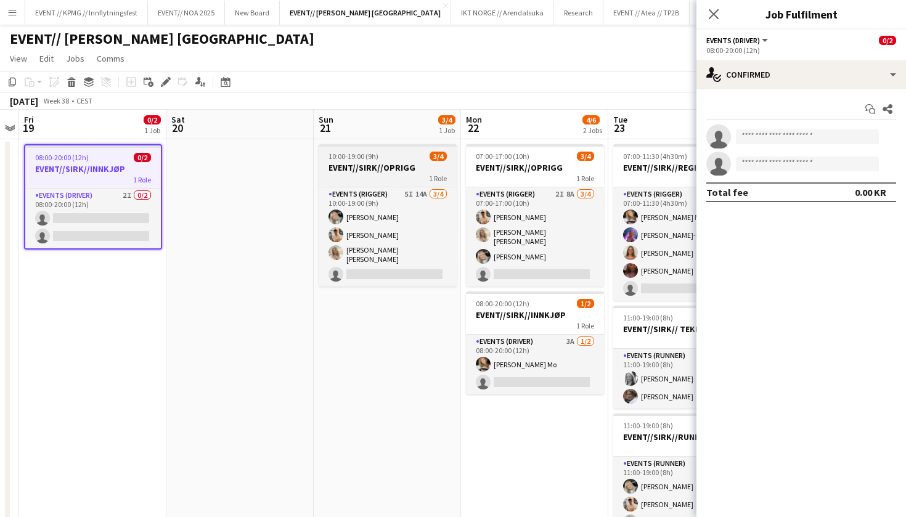
click at [373, 179] on div "1 Role" at bounding box center [388, 178] width 138 height 10
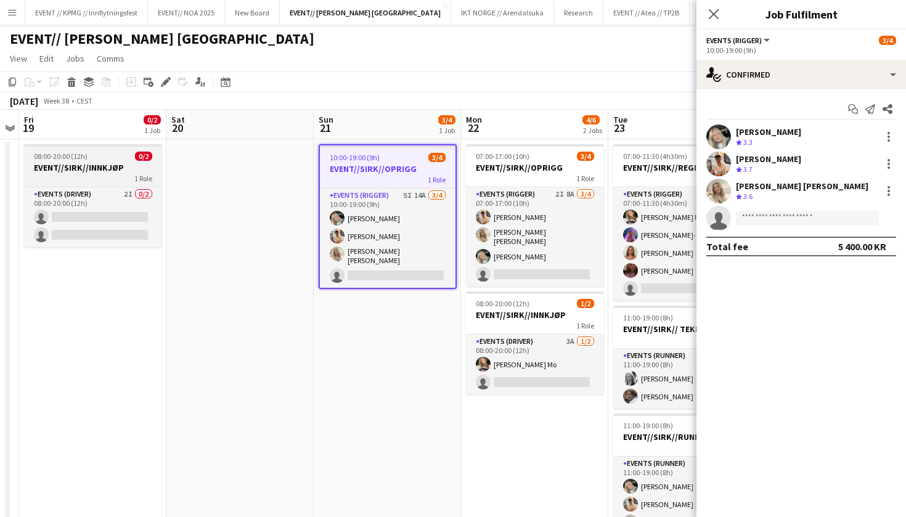
click at [126, 177] on div "1 Role" at bounding box center [93, 178] width 138 height 10
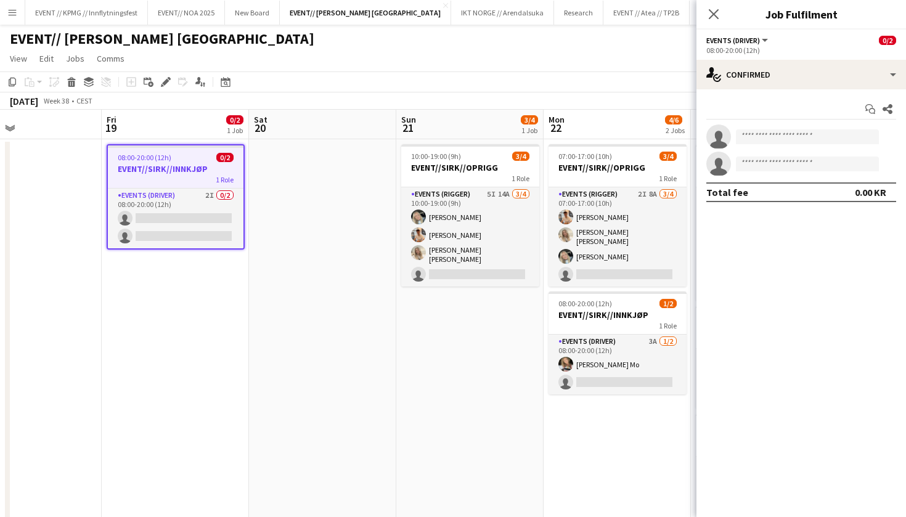
scroll to position [0, 341]
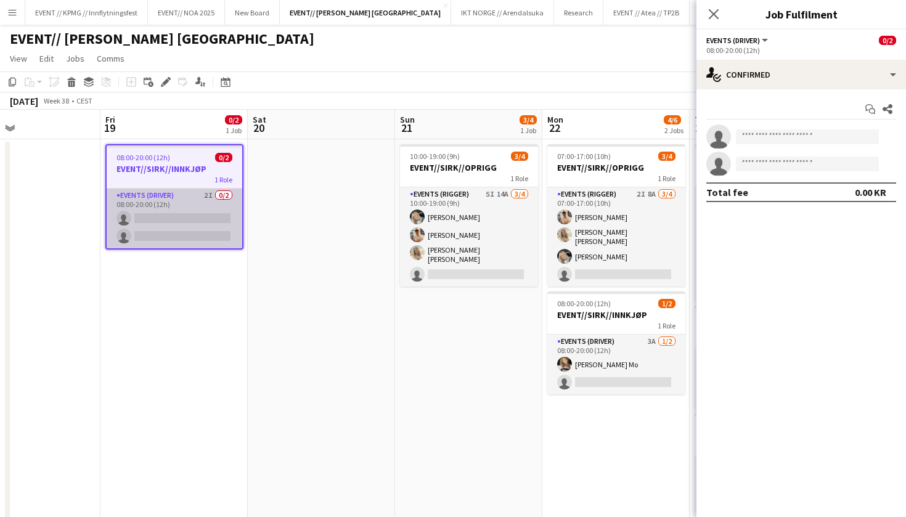
click at [201, 198] on app-card-role "Events (Driver) 2I 0/2 08:00-20:00 (12h) single-neutral-actions single-neutral-…" at bounding box center [175, 219] width 136 height 60
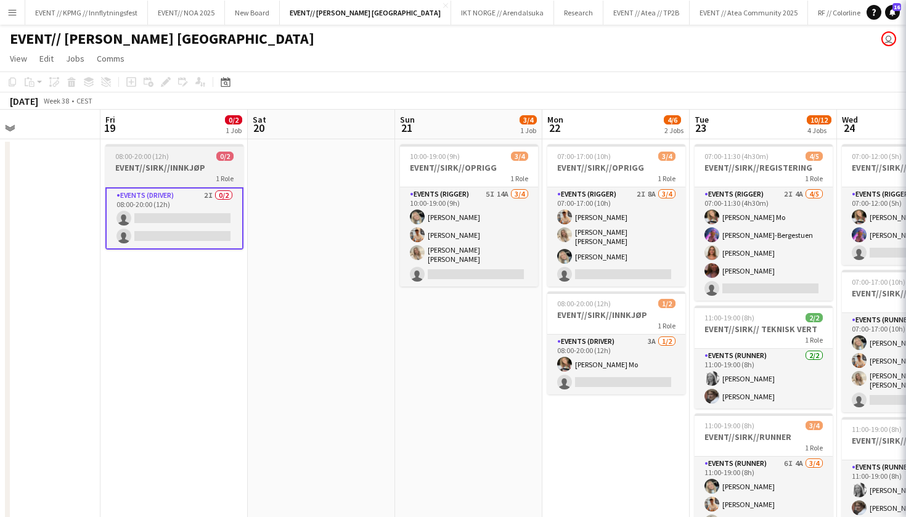
click at [201, 169] on h3 "EVENT//SIRK//INNKJØP" at bounding box center [174, 167] width 138 height 11
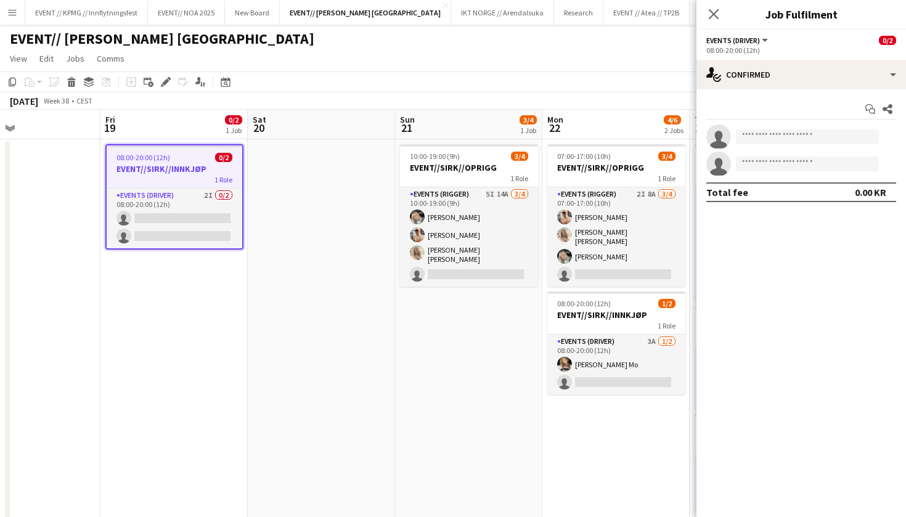
click at [298, 178] on app-date-cell at bounding box center [321, 481] width 147 height 684
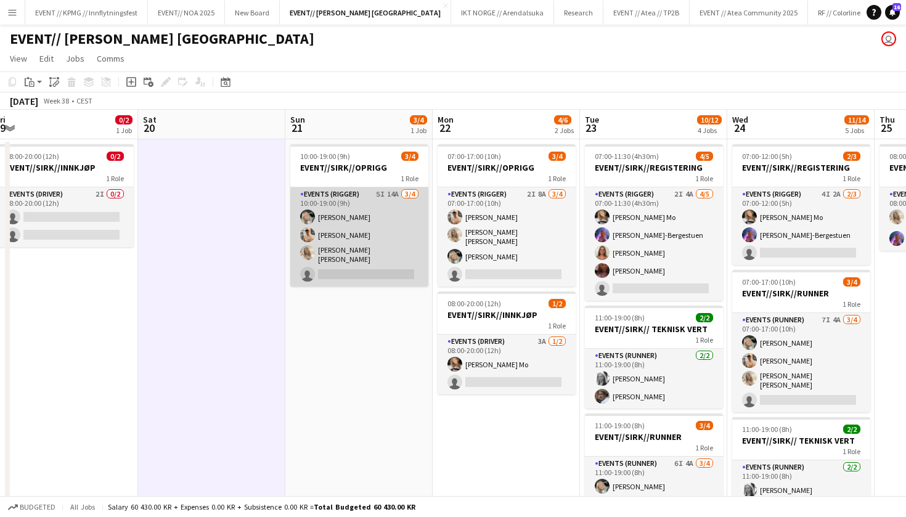
scroll to position [0, 490]
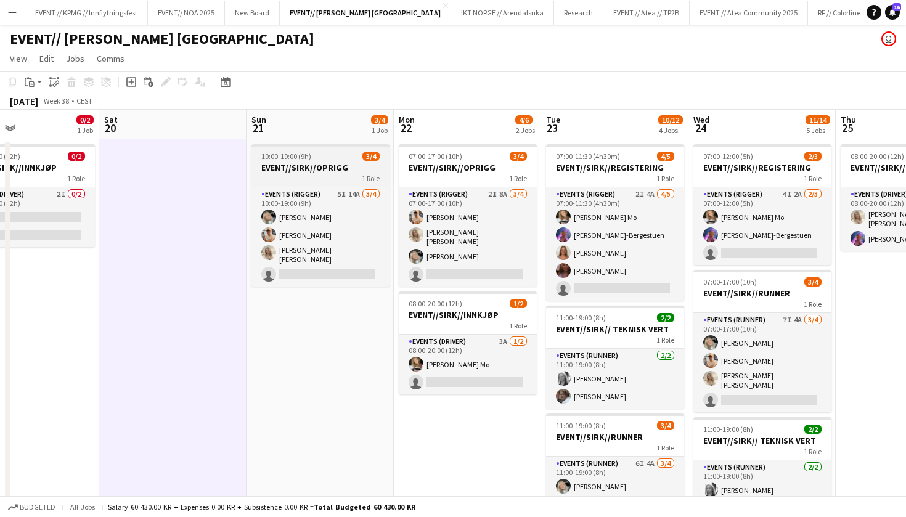
click at [347, 161] on app-job-card "10:00-19:00 (9h) 3/4 EVENT//SIRK//OPRIGG 1 Role Events (Rigger) 5I 14A 3/4 10:0…" at bounding box center [320, 215] width 138 height 142
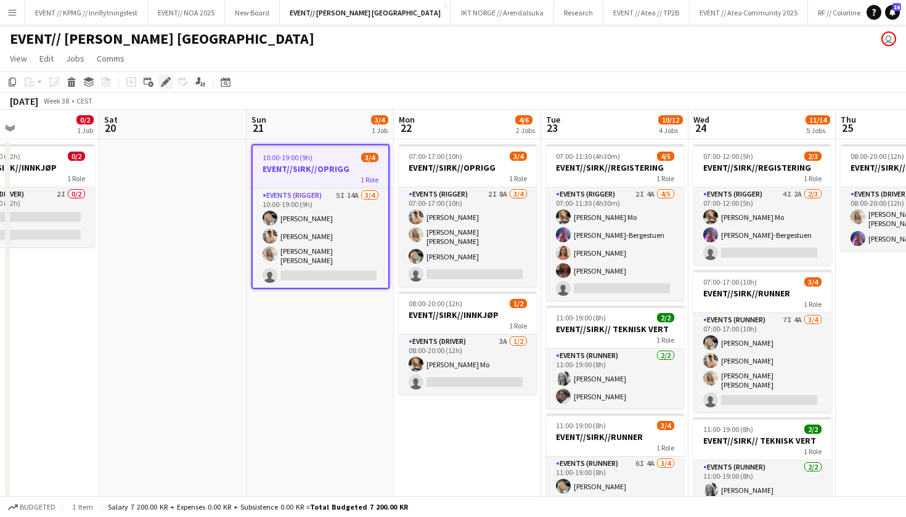
click at [166, 81] on icon at bounding box center [165, 82] width 7 height 7
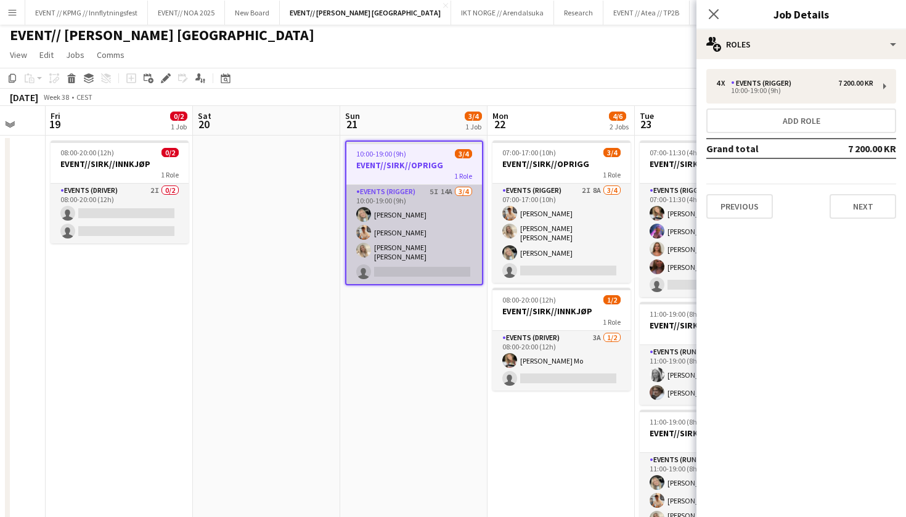
scroll to position [0, 339]
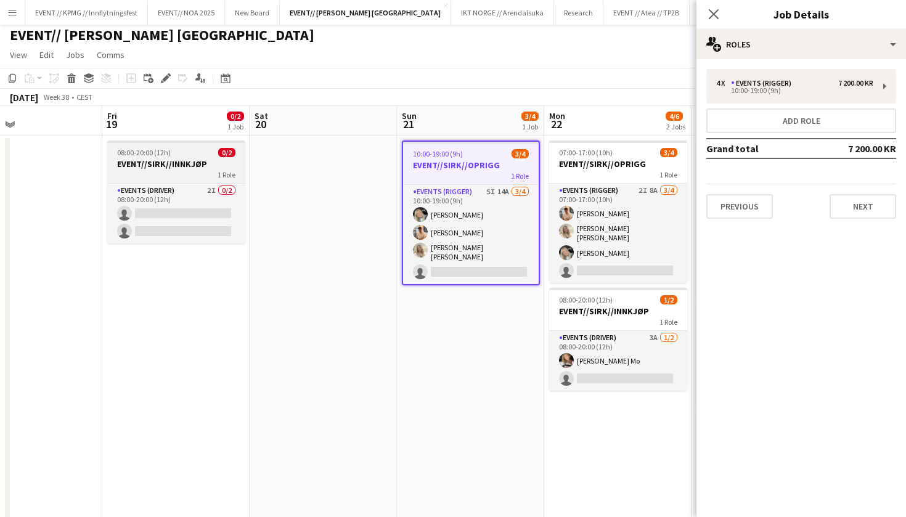
click at [194, 166] on h3 "EVENT//SIRK//INNKJØP" at bounding box center [176, 163] width 138 height 11
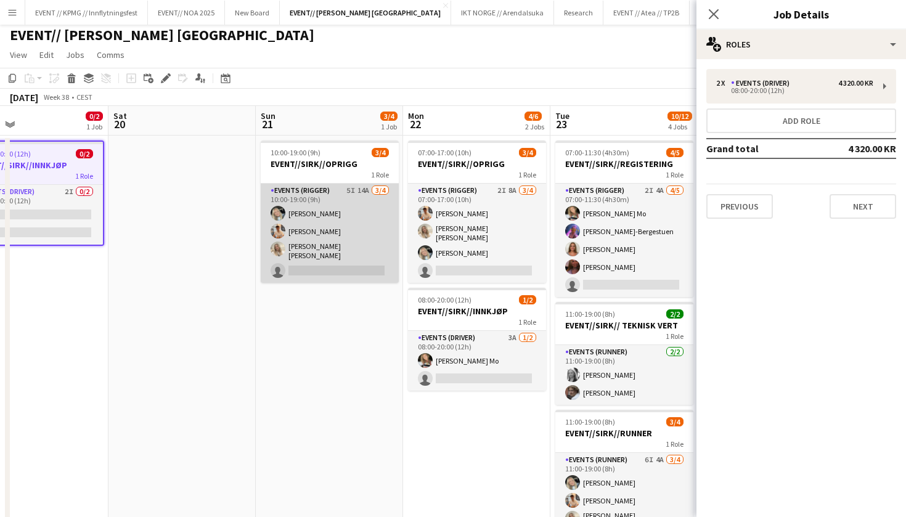
scroll to position [0, 298]
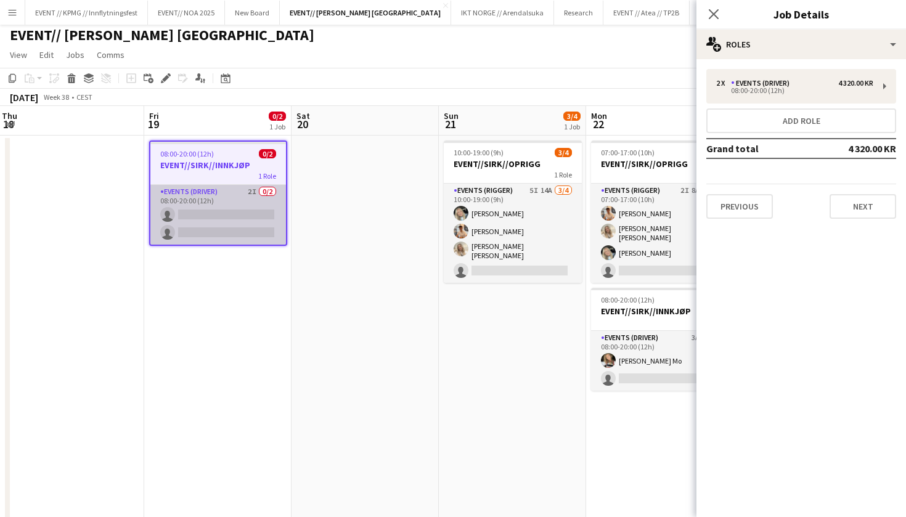
click at [213, 215] on app-card-role "Events (Driver) 2I 0/2 08:00-20:00 (12h) single-neutral-actions single-neutral-…" at bounding box center [218, 215] width 136 height 60
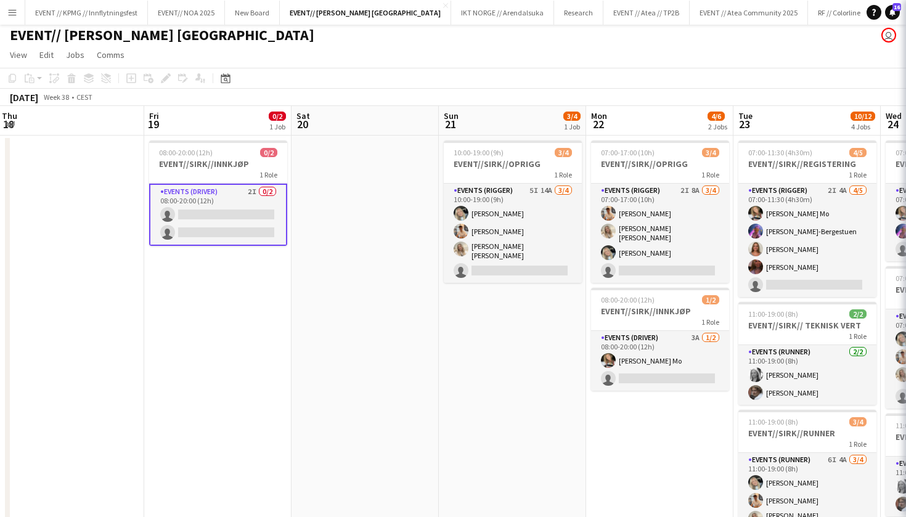
click at [226, 171] on div "1 Role" at bounding box center [218, 174] width 138 height 10
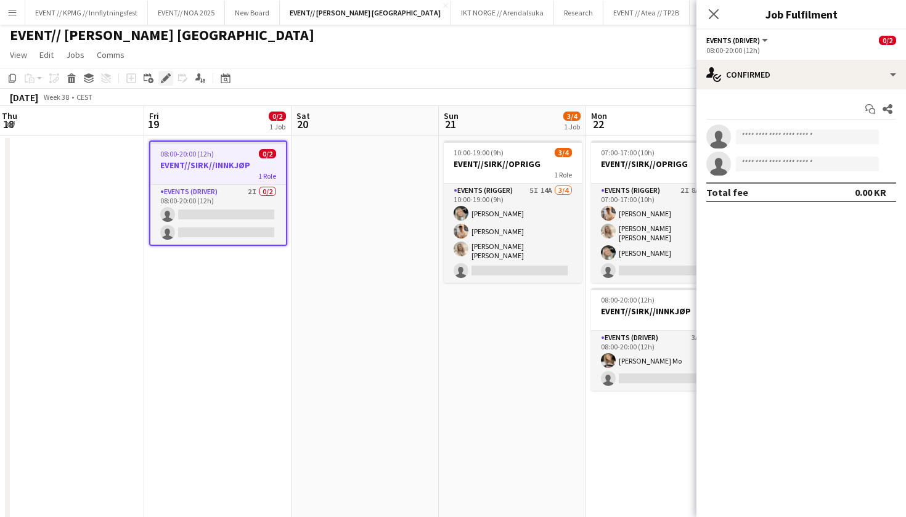
click at [163, 79] on icon at bounding box center [165, 78] width 7 height 7
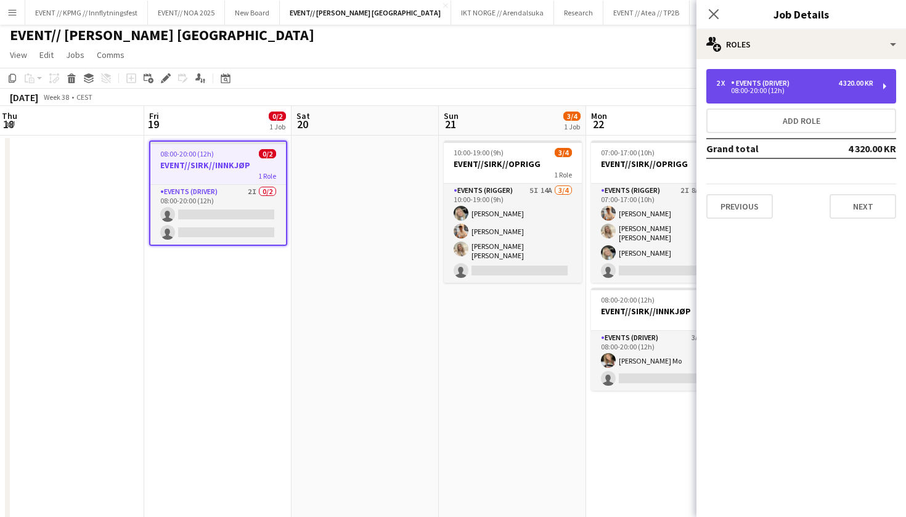
click at [805, 101] on div "2 x Events (Driver) 4 320.00 KR 08:00-20:00 (12h)" at bounding box center [801, 86] width 190 height 34
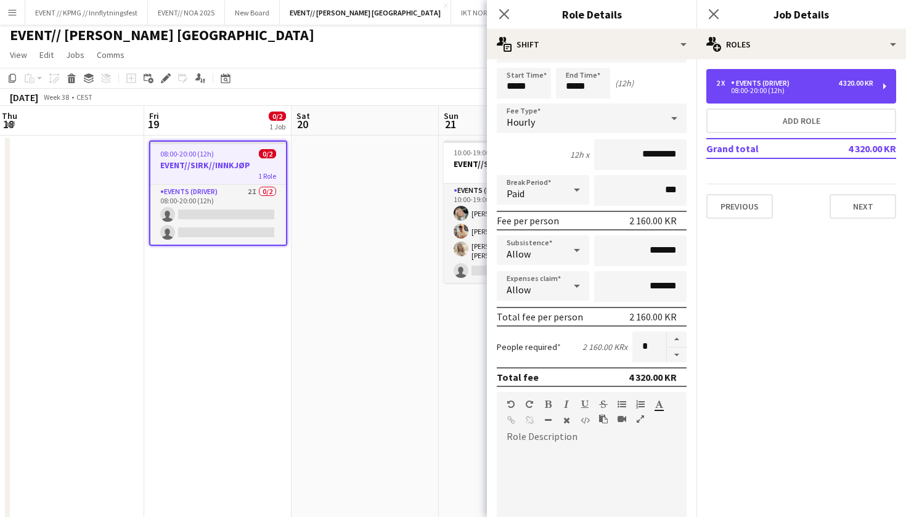
scroll to position [88, 0]
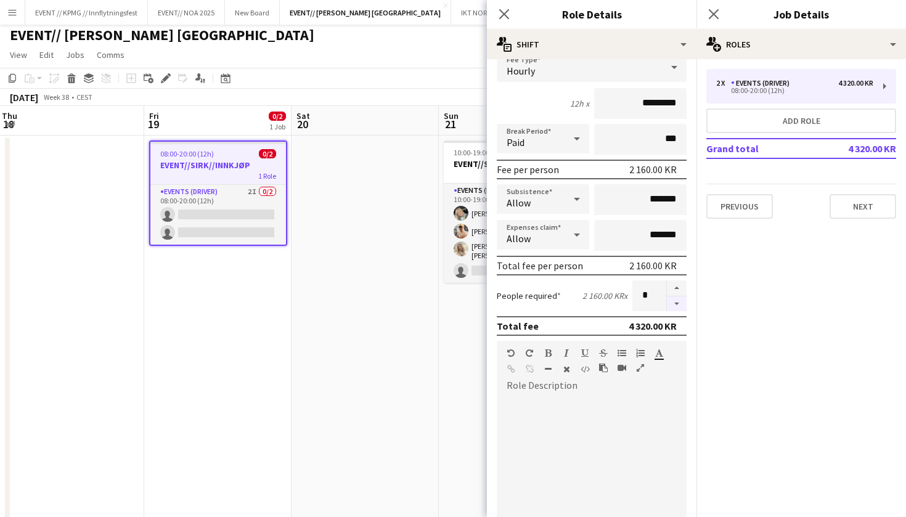
click at [679, 304] on button "button" at bounding box center [677, 303] width 20 height 15
type input "*"
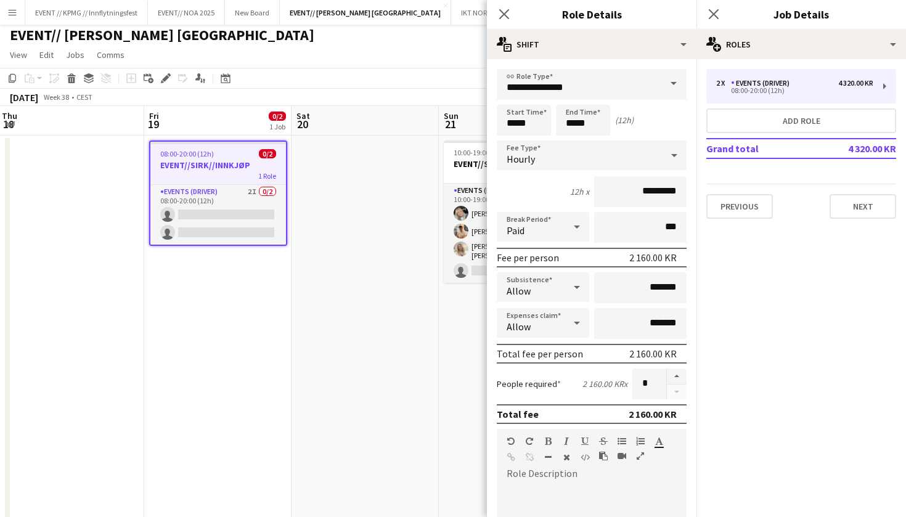
scroll to position [0, 0]
click at [513, 123] on input "*****" at bounding box center [524, 120] width 54 height 31
type input "*****"
click at [570, 125] on input "*****" at bounding box center [583, 120] width 54 height 31
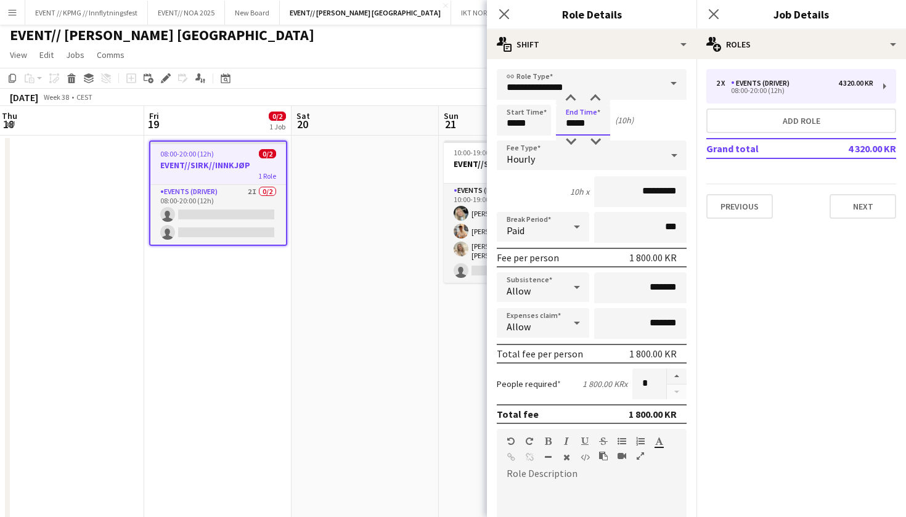
click at [570, 125] on input "*****" at bounding box center [583, 120] width 54 height 31
type input "*****"
click at [513, 123] on input "*****" at bounding box center [524, 120] width 54 height 31
type input "*****"
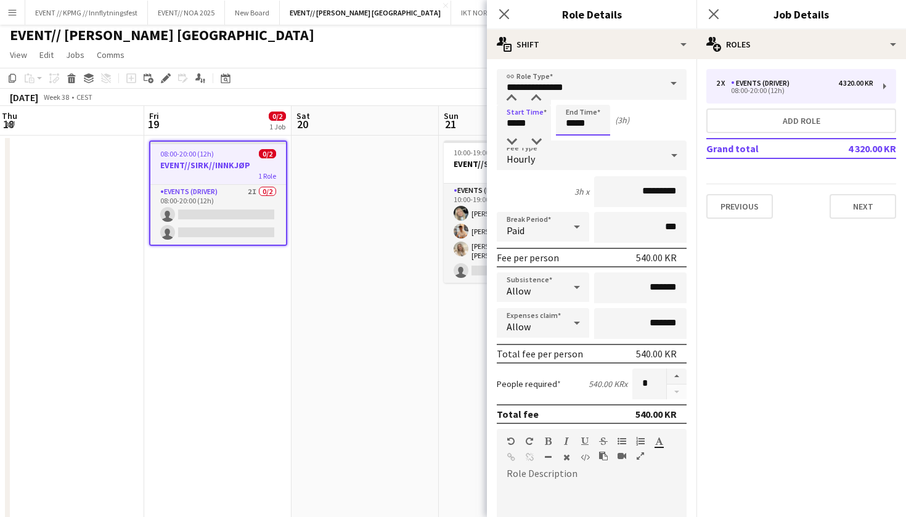
click at [577, 123] on input "*****" at bounding box center [583, 120] width 54 height 31
click at [572, 123] on input "*****" at bounding box center [583, 120] width 54 height 31
type input "*****"
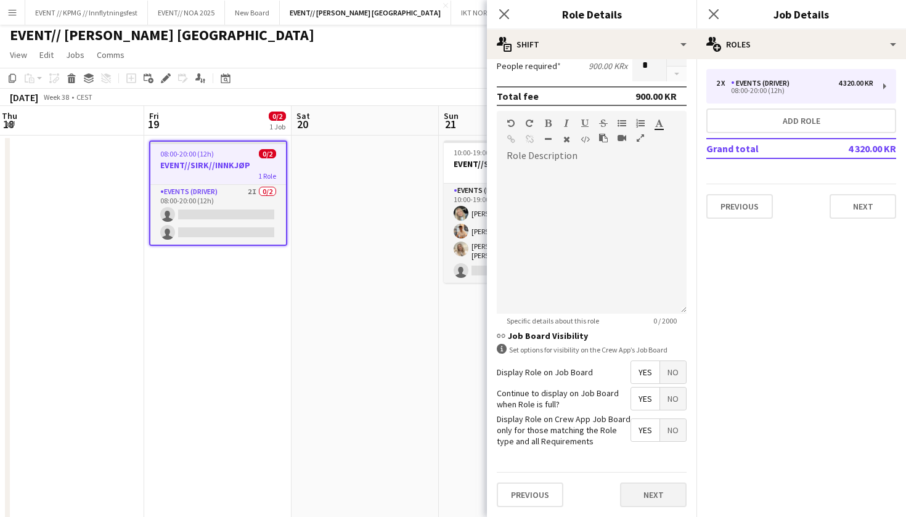
scroll to position [317, 0]
click at [644, 491] on button "Next" at bounding box center [653, 495] width 67 height 25
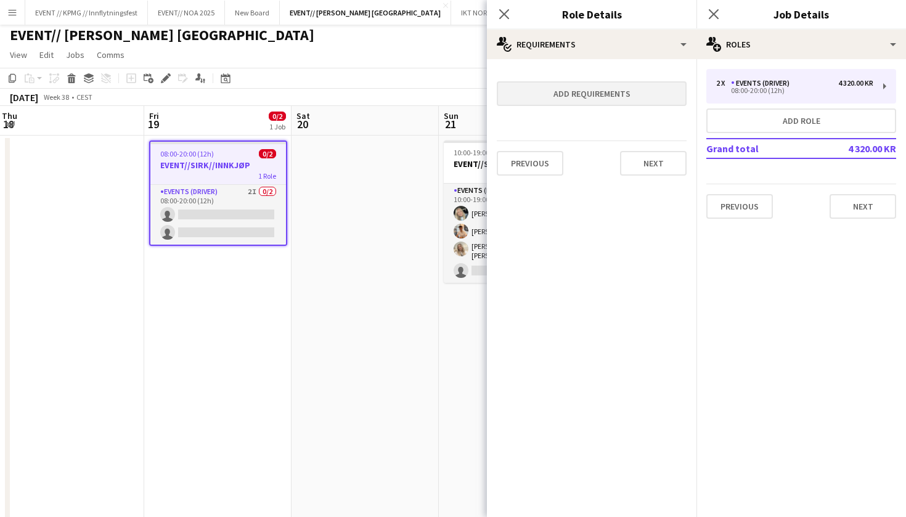
scroll to position [0, 0]
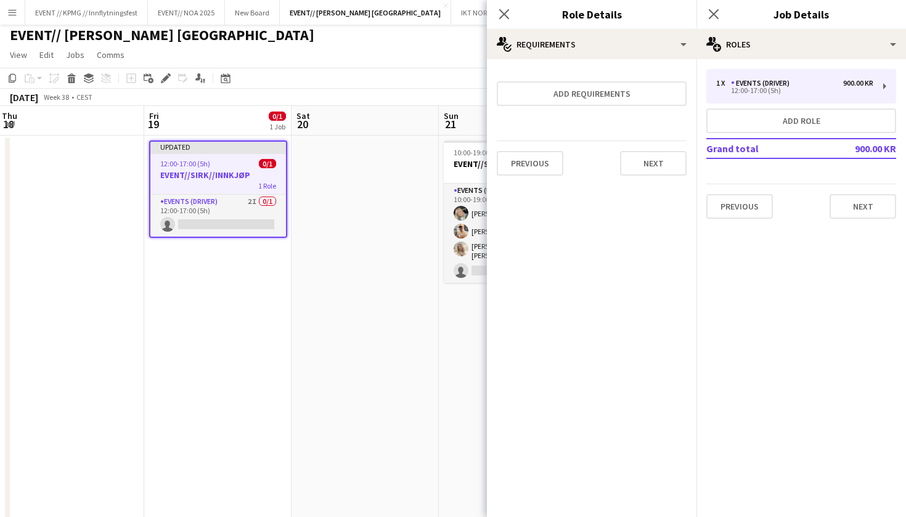
click at [639, 179] on div "Previous Next" at bounding box center [592, 162] width 190 height 45
click at [641, 170] on button "Next" at bounding box center [653, 163] width 67 height 25
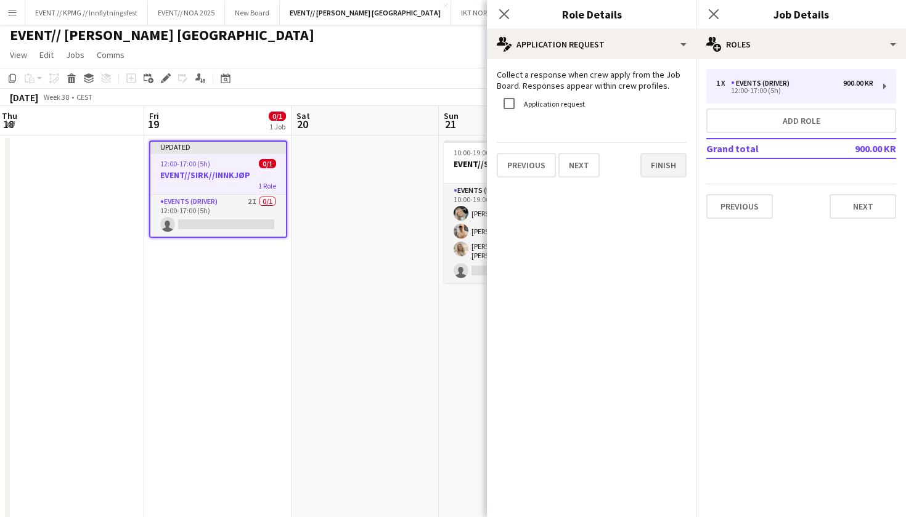
click at [656, 156] on button "Finish" at bounding box center [663, 165] width 46 height 25
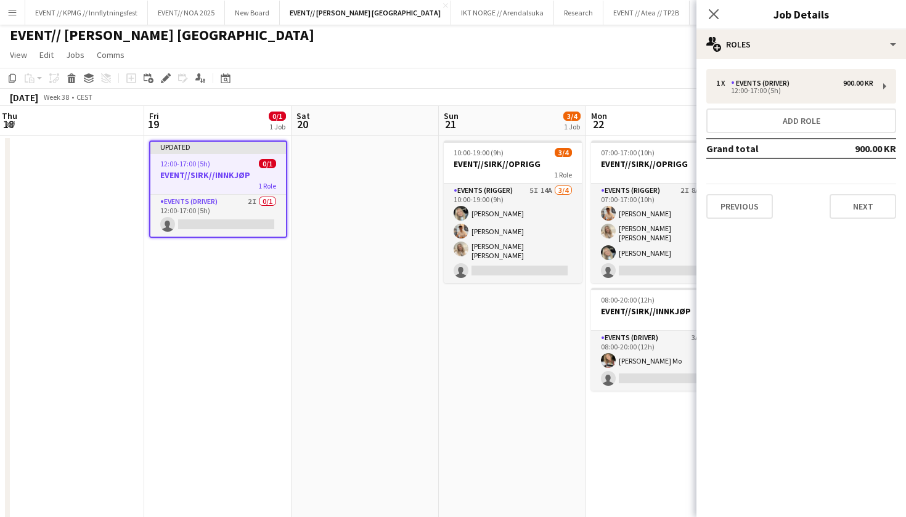
click at [335, 472] on app-date-cell at bounding box center [364, 478] width 147 height 684
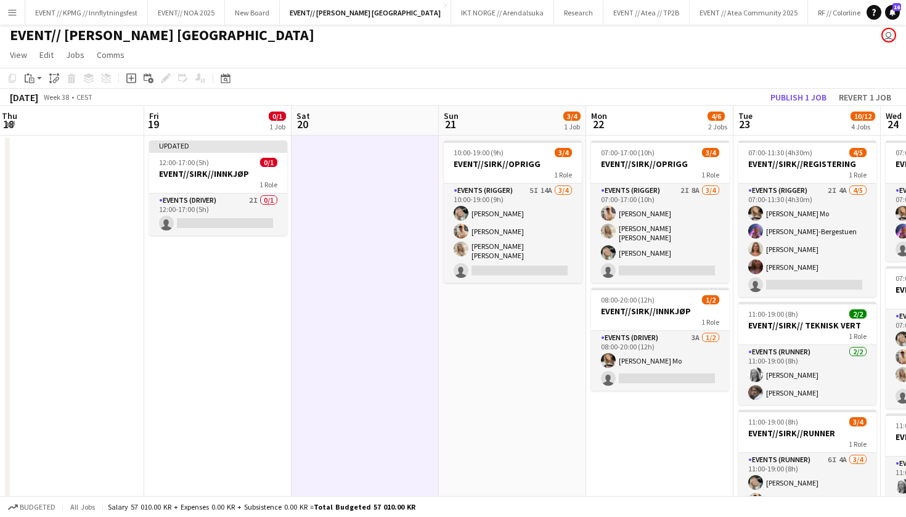
click at [788, 110] on app-board-header-date "Tue 23 10/12 4 Jobs" at bounding box center [806, 121] width 147 height 30
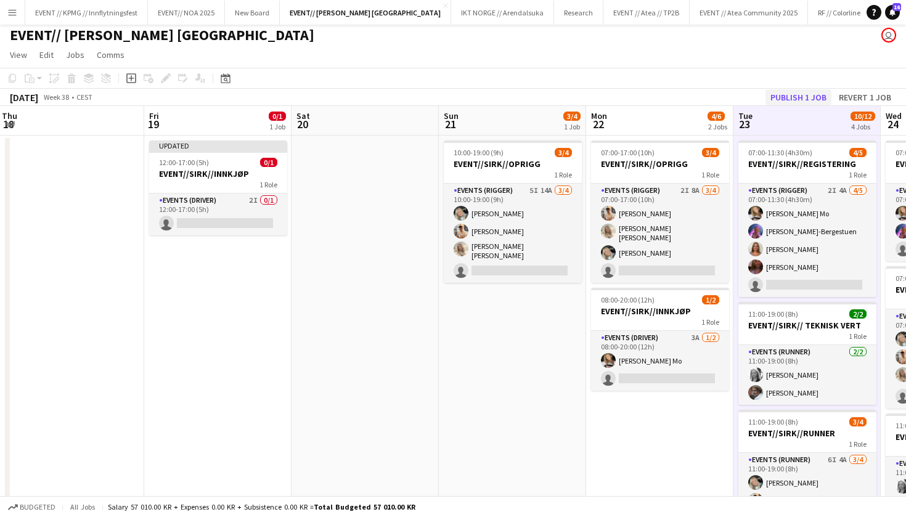
click at [799, 94] on button "Publish 1 job" at bounding box center [798, 97] width 66 height 16
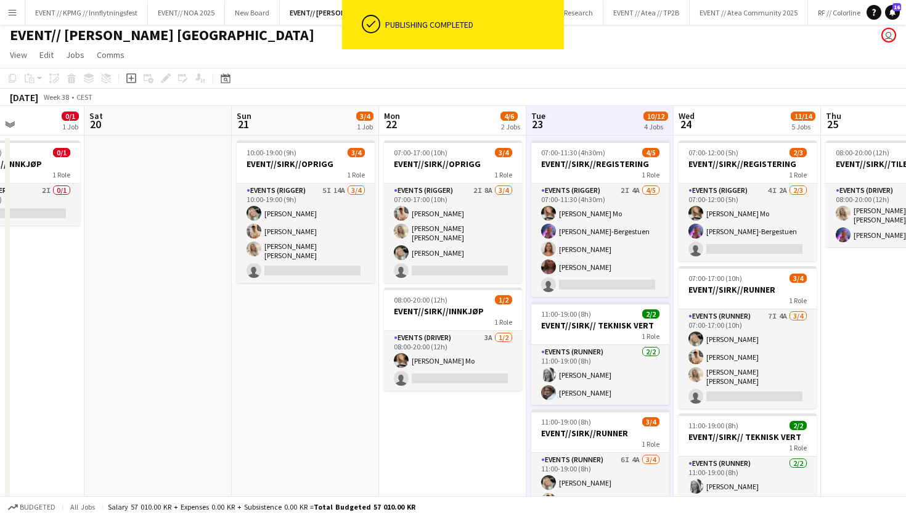
scroll to position [0, 514]
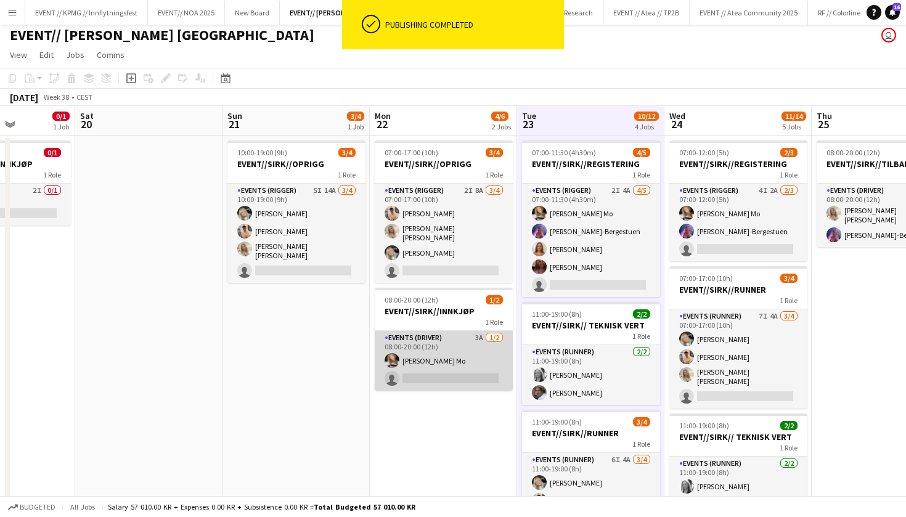
click at [460, 341] on app-card-role "Events (Driver) 3A 1/2 08:00-20:00 (12h) Marte Jensen Mo single-neutral-actions" at bounding box center [444, 361] width 138 height 60
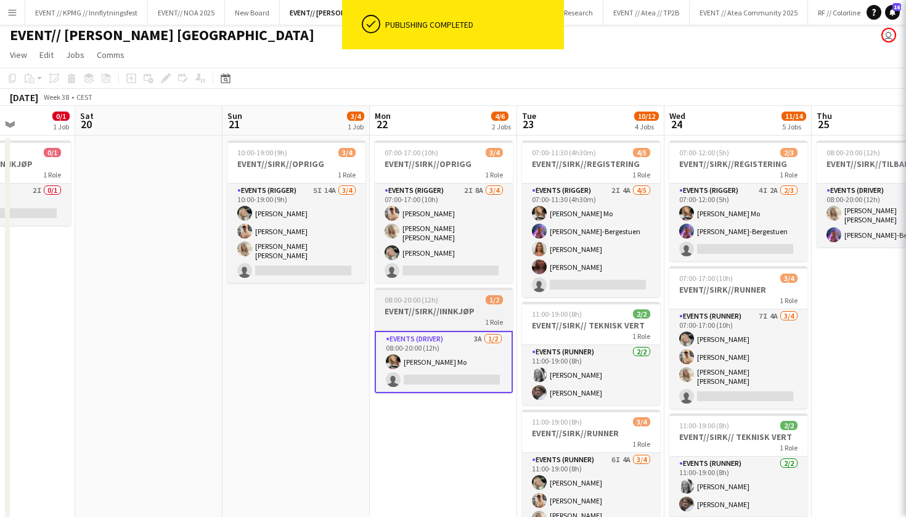
click at [460, 306] on h3 "EVENT//SIRK//INNKJØP" at bounding box center [444, 311] width 138 height 11
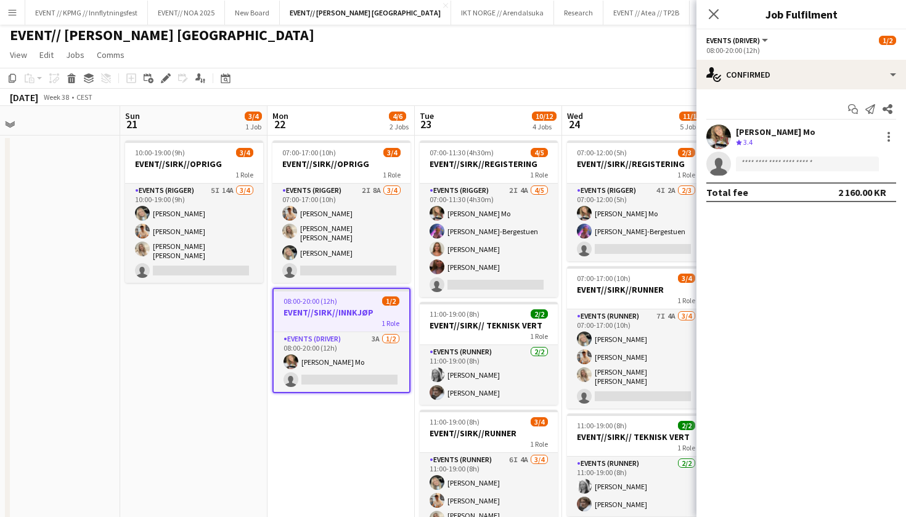
scroll to position [0, 320]
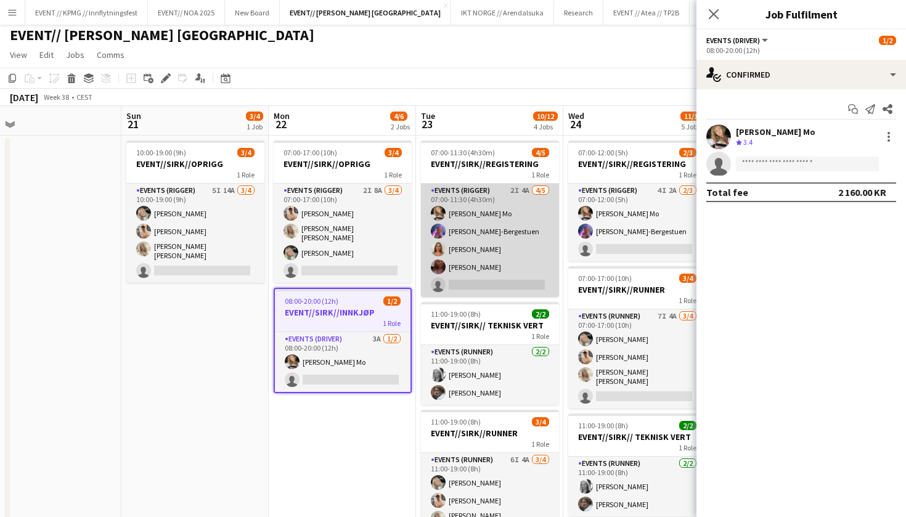
click at [481, 242] on app-card-role "Events (Rigger) 2I 4A 4/5 07:00-11:30 (4h30m) Marte Jensen Mo Fredrikke Tynning…" at bounding box center [490, 240] width 138 height 113
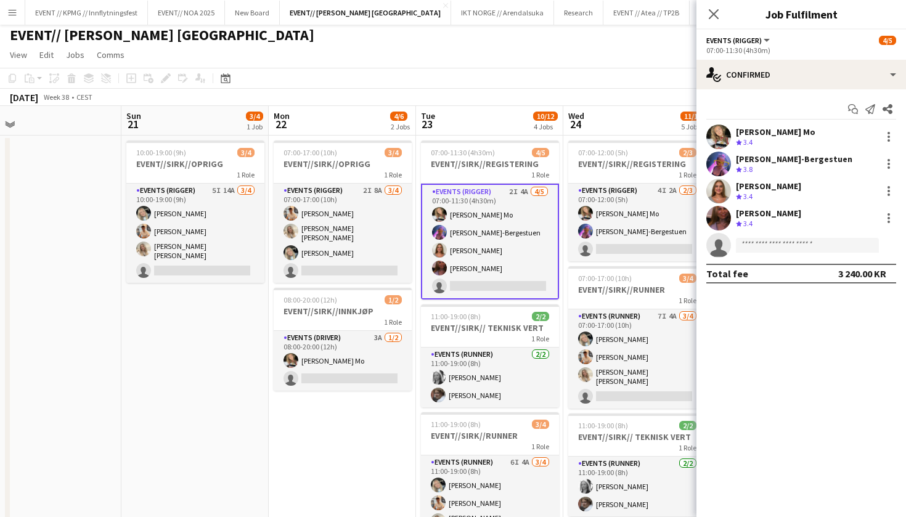
click at [781, 58] on app-options-switcher "Events (Rigger) All roles Events (Rigger) 4/5 07:00-11:30 (4h30m)" at bounding box center [800, 45] width 209 height 30
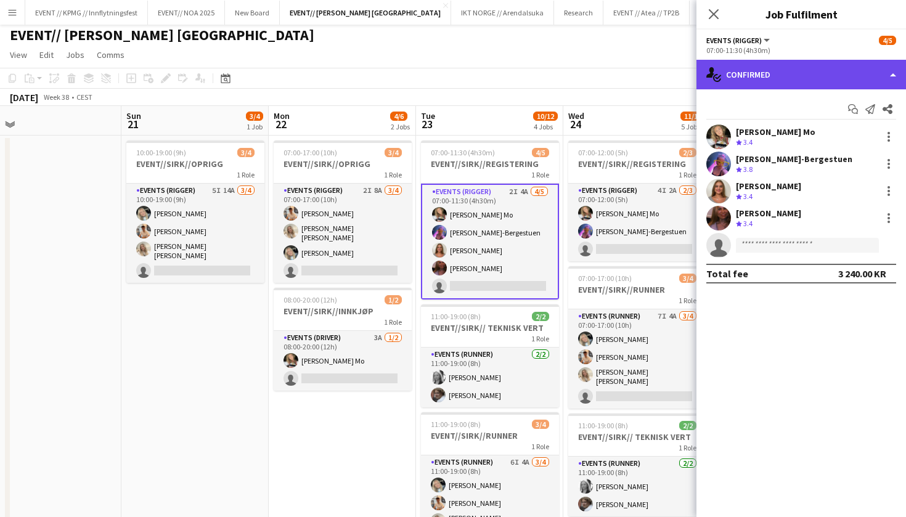
click at [781, 71] on div "single-neutral-actions-check-2 Confirmed" at bounding box center [800, 75] width 209 height 30
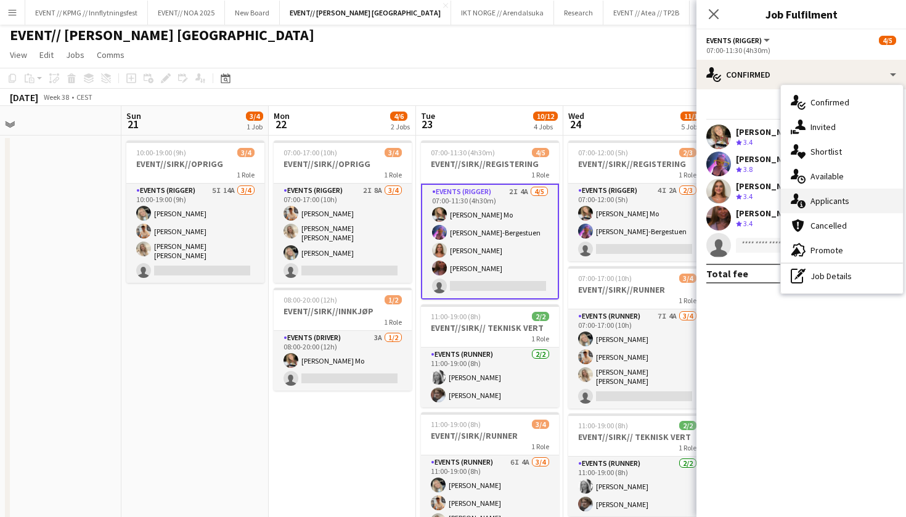
click at [842, 202] on span "Applicants" at bounding box center [829, 200] width 39 height 11
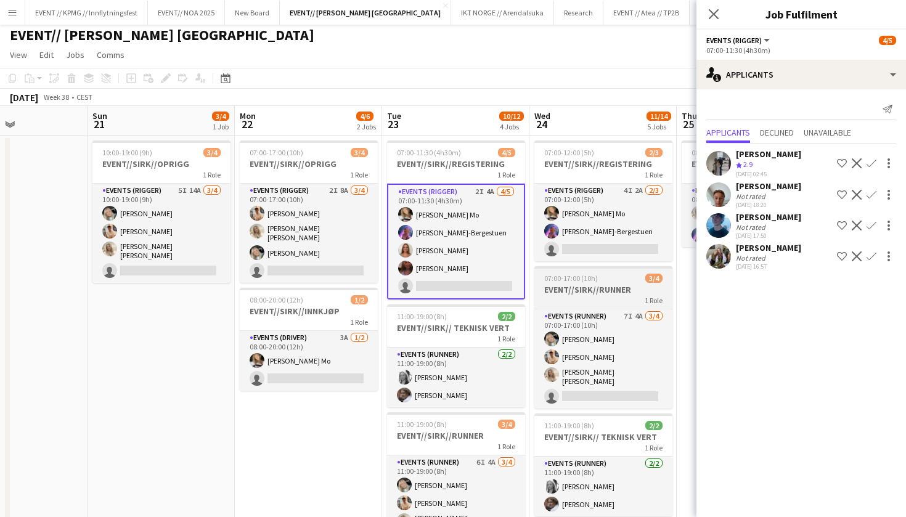
scroll to position [0, 358]
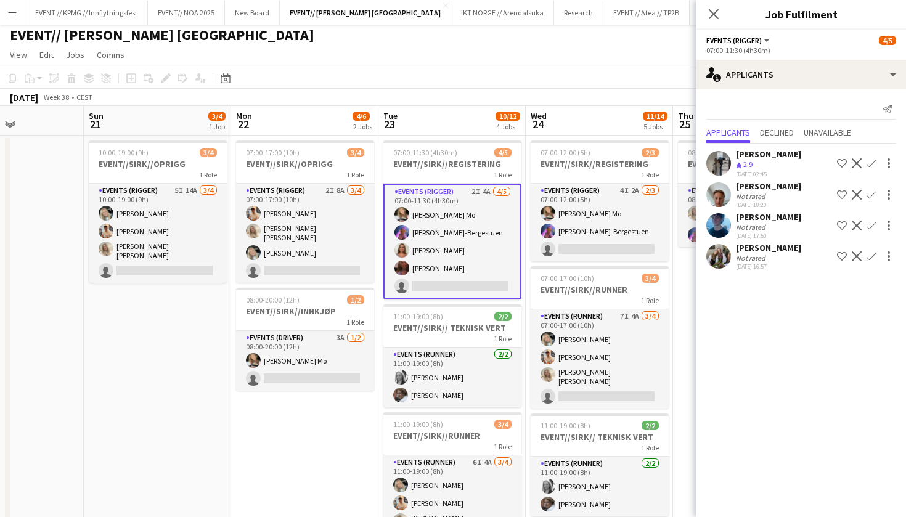
click at [719, 233] on app-user-avatar at bounding box center [718, 225] width 25 height 25
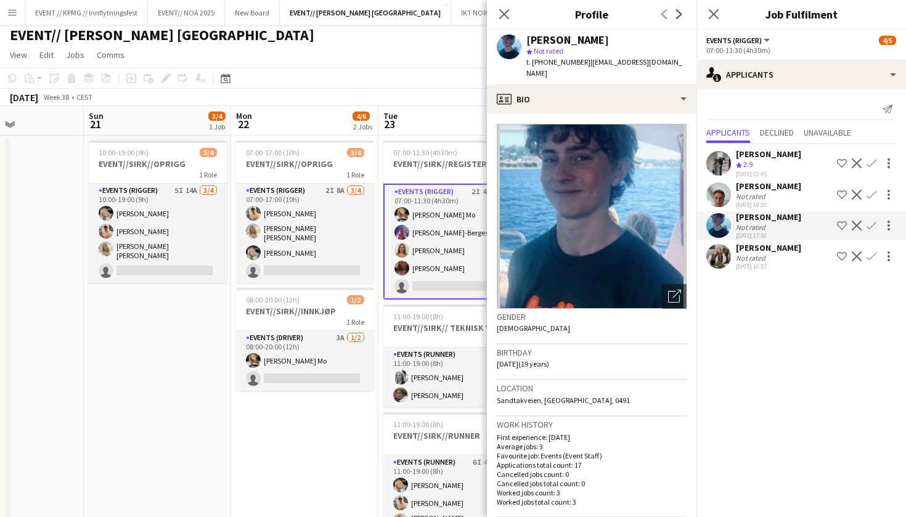
click at [716, 203] on app-user-avatar at bounding box center [718, 194] width 25 height 25
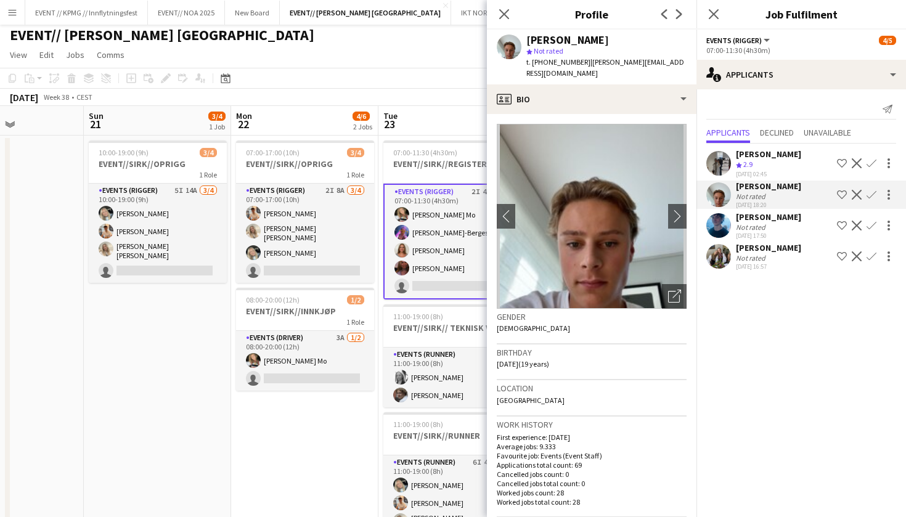
click at [753, 222] on div "Theodor Korsmo Tønnessen" at bounding box center [768, 216] width 65 height 11
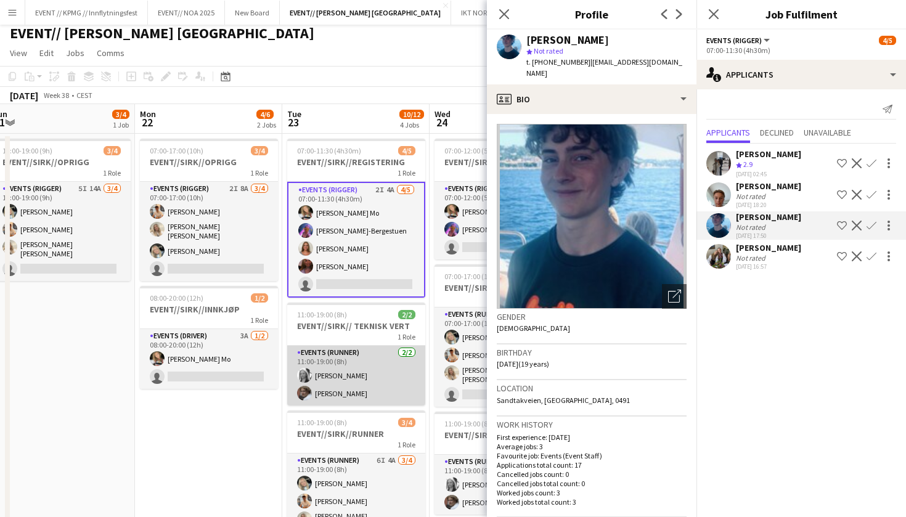
scroll to position [0, 468]
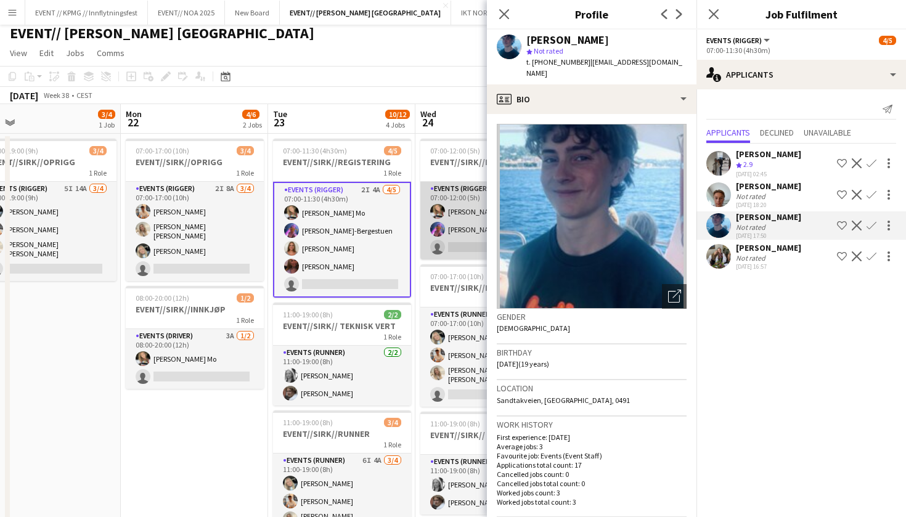
click at [450, 235] on app-card-role "Events (Rigger) 4I 2A 2/3 07:00-12:00 (5h) Marte Jensen Mo Fredrikke Tynning-Be…" at bounding box center [489, 221] width 138 height 78
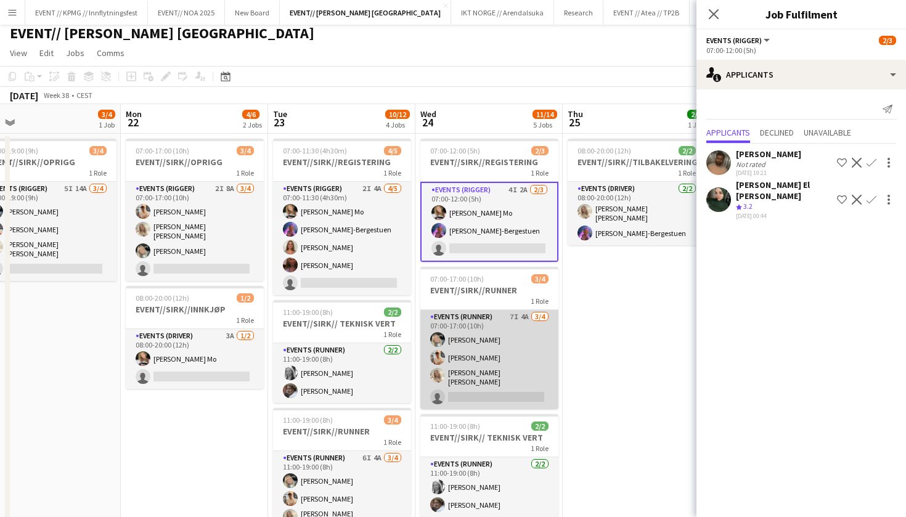
click at [490, 362] on app-card-role "Events (Runner) 7I 4A 3/4 07:00-17:00 (10h) Oda Hansson Alban Idrizi Vanessa Ri…" at bounding box center [489, 359] width 138 height 99
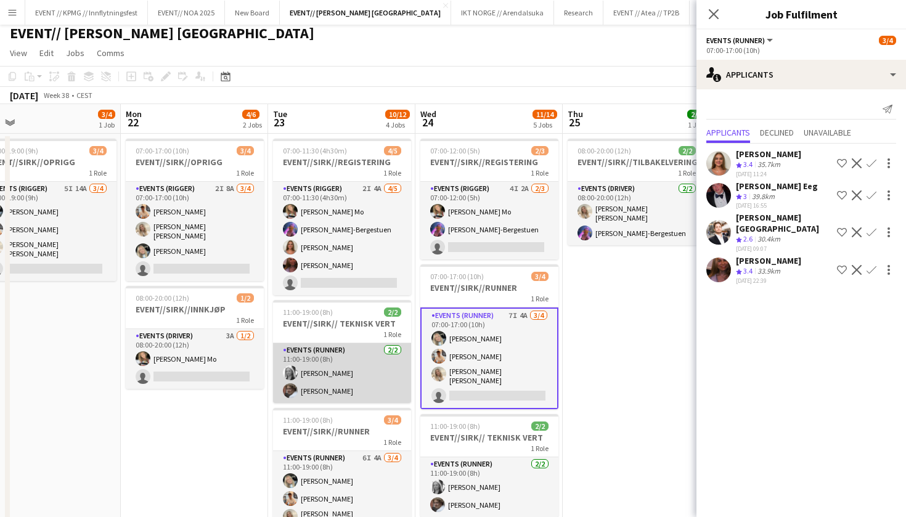
click at [357, 402] on app-card-role "Events (Runner) 2/2 11:00-19:00 (8h) Maria Grefberg Jesper Roth" at bounding box center [342, 373] width 138 height 60
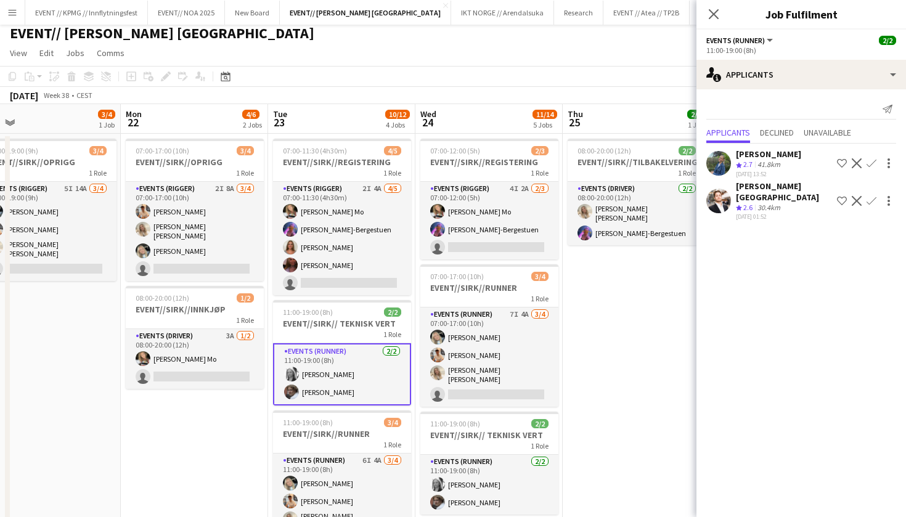
scroll to position [6, 0]
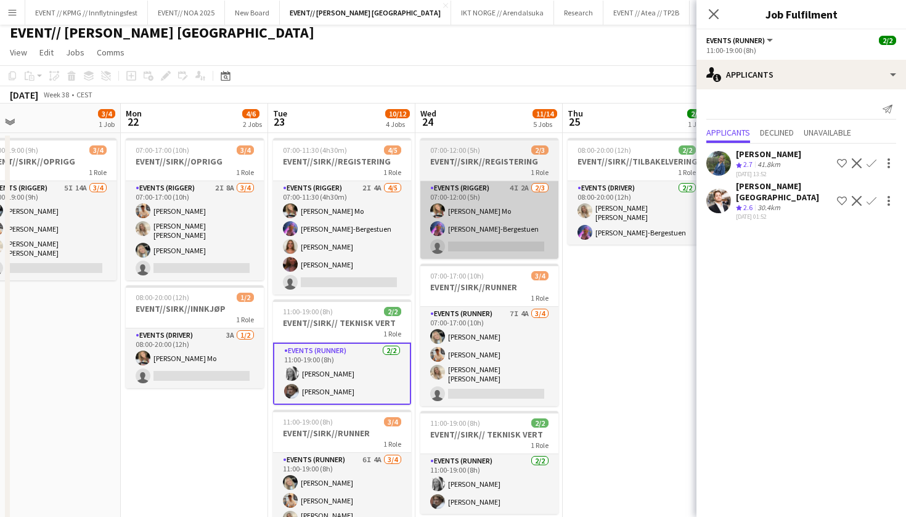
click at [519, 211] on app-card-role "Events (Rigger) 4I 2A 2/3 07:00-12:00 (5h) Marte Jensen Mo Fredrikke Tynning-Be…" at bounding box center [489, 220] width 138 height 78
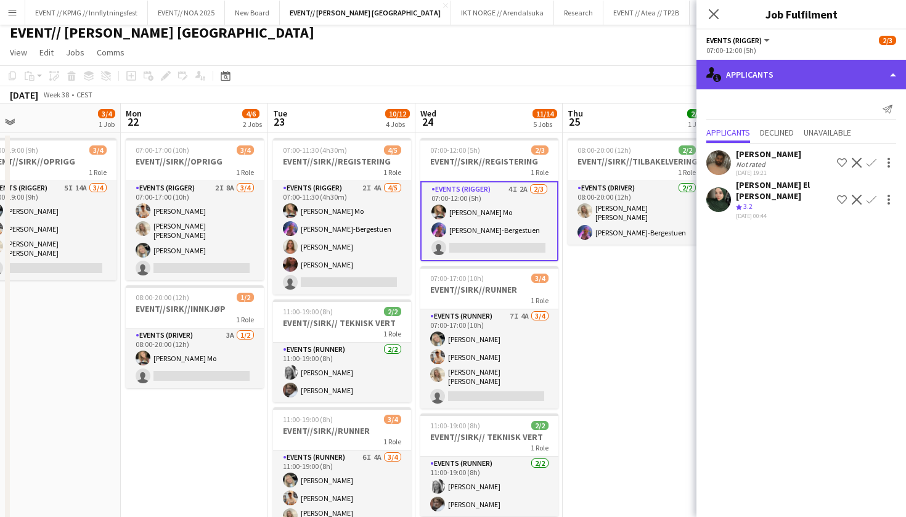
click at [787, 85] on div "single-neutral-actions-information Applicants" at bounding box center [800, 75] width 209 height 30
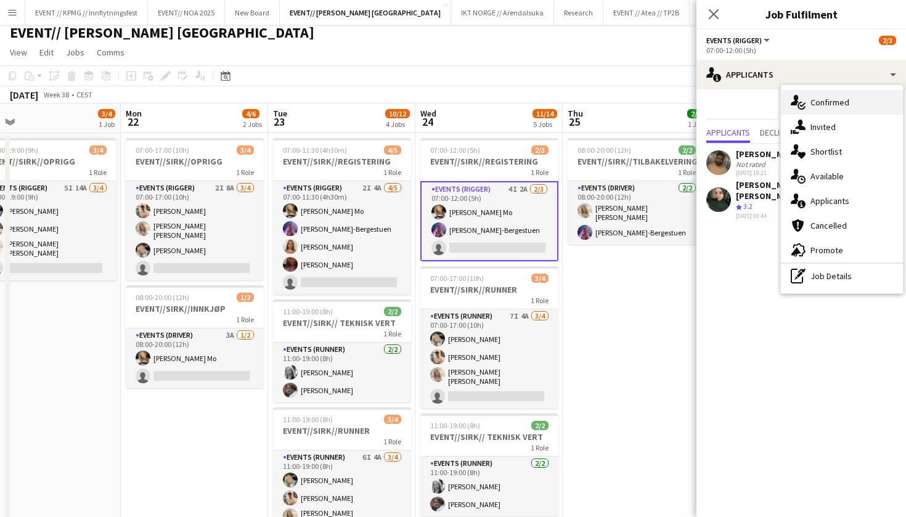
click at [825, 114] on div "single-neutral-actions-check-2 Confirmed" at bounding box center [842, 102] width 122 height 25
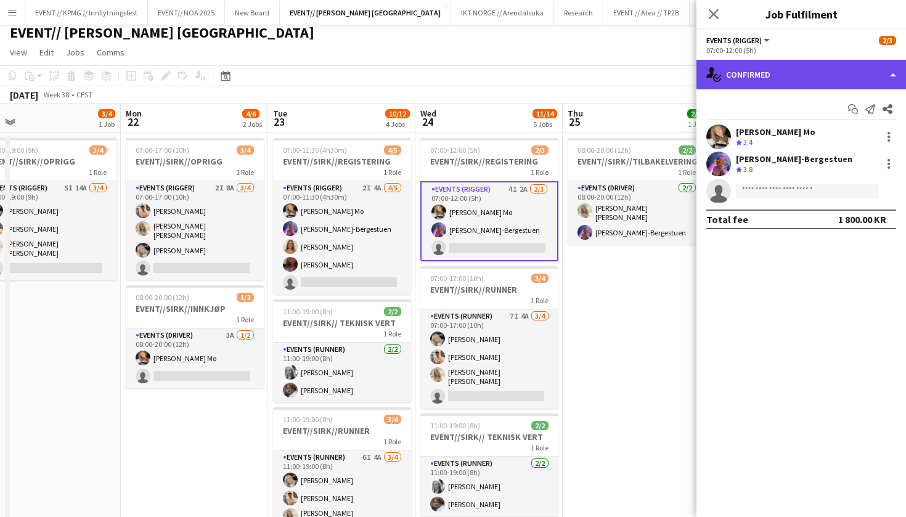
click at [790, 68] on div "single-neutral-actions-check-2 Confirmed" at bounding box center [800, 75] width 209 height 30
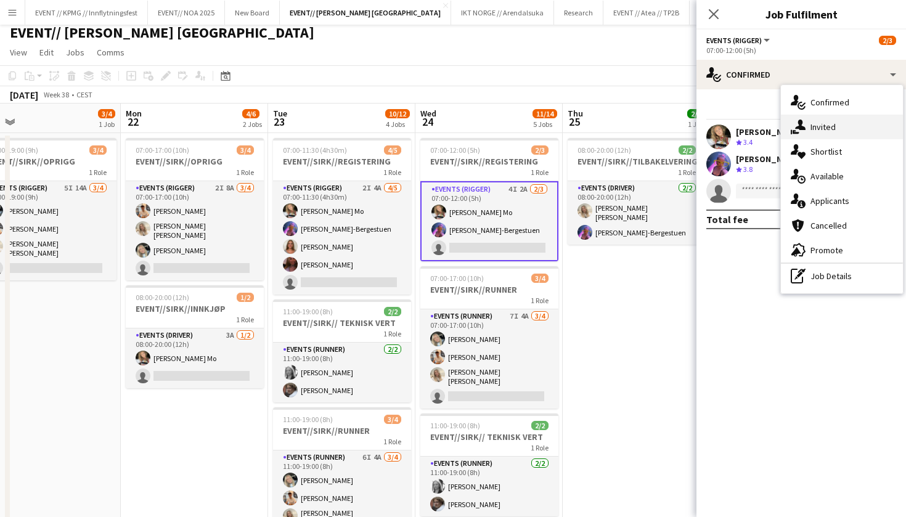
click at [802, 119] on div "single-neutral-actions-share-1 Invited" at bounding box center [842, 127] width 122 height 25
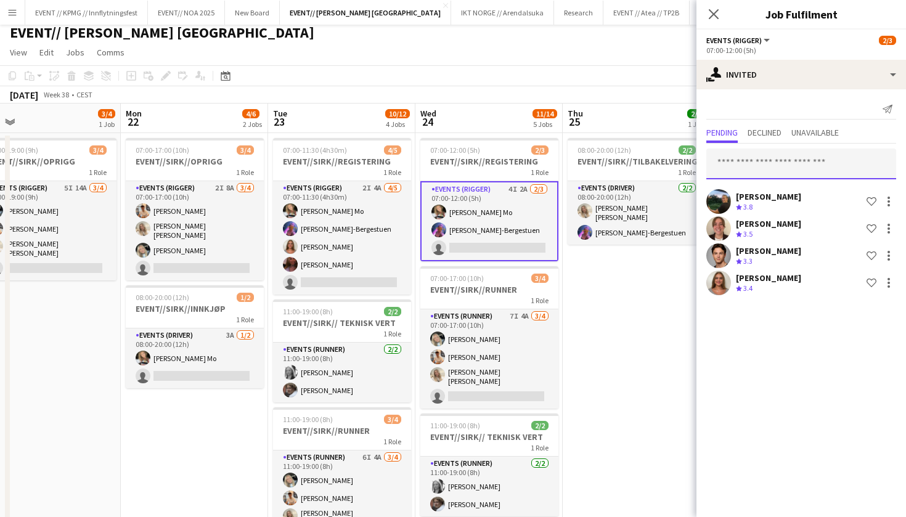
click at [806, 172] on input "text" at bounding box center [801, 163] width 190 height 31
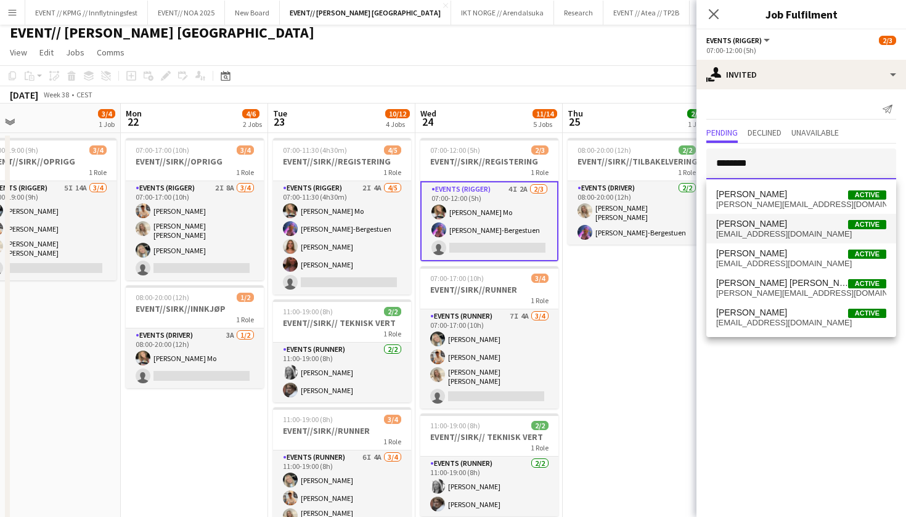
type input "********"
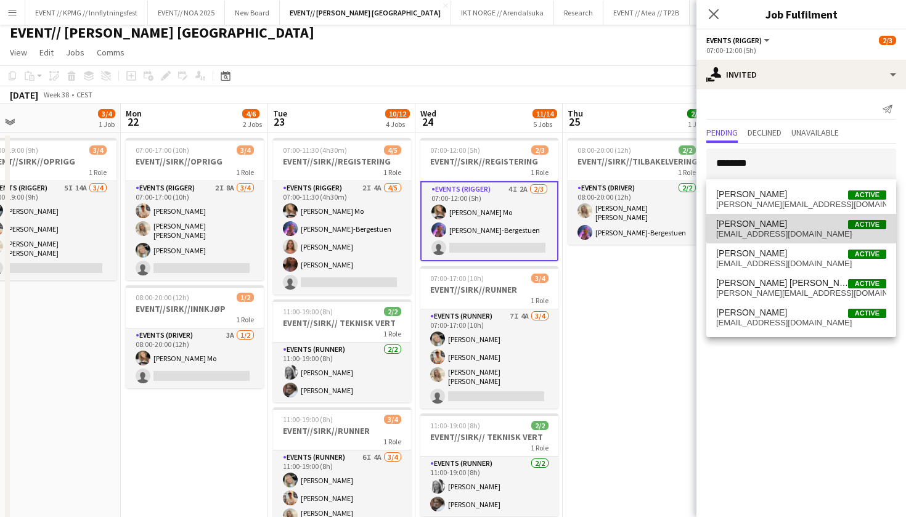
click at [811, 227] on span "Mathilde Bårreng Active" at bounding box center [801, 224] width 170 height 10
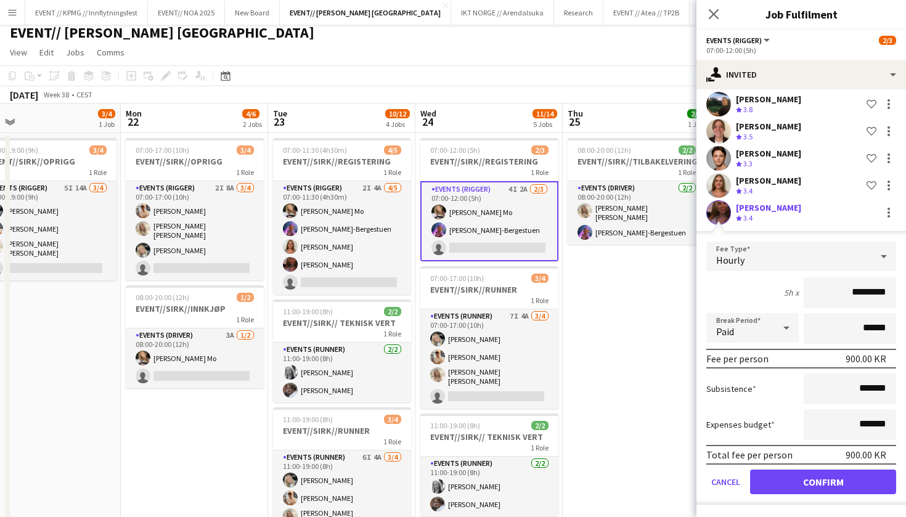
scroll to position [98, 0]
click at [800, 483] on button "Confirm" at bounding box center [823, 481] width 146 height 25
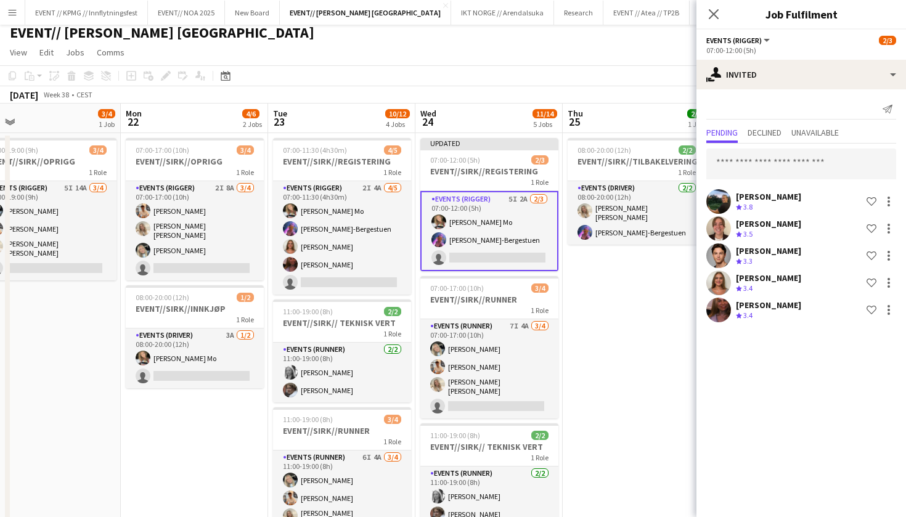
scroll to position [0, 0]
click at [609, 320] on app-date-cell "08:00-20:00 (12h) 2/2 EVENT//SIRK//TILBAKELVERING 1 Role Events (Driver) 2/2 08…" at bounding box center [635, 480] width 147 height 694
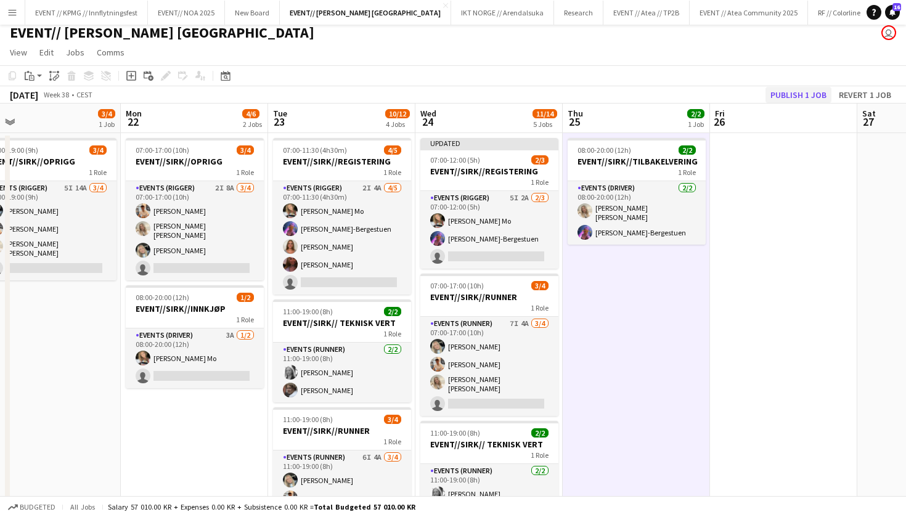
click at [794, 94] on button "Publish 1 job" at bounding box center [798, 95] width 66 height 16
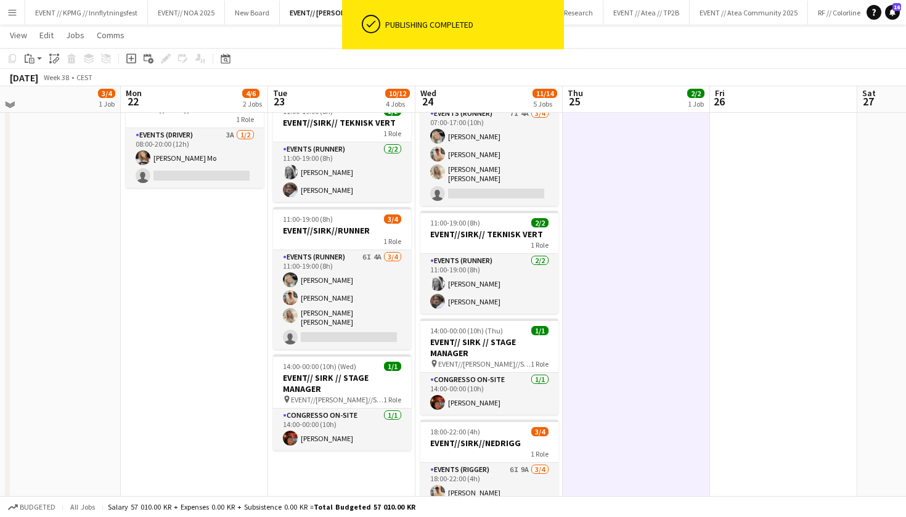
scroll to position [179, 0]
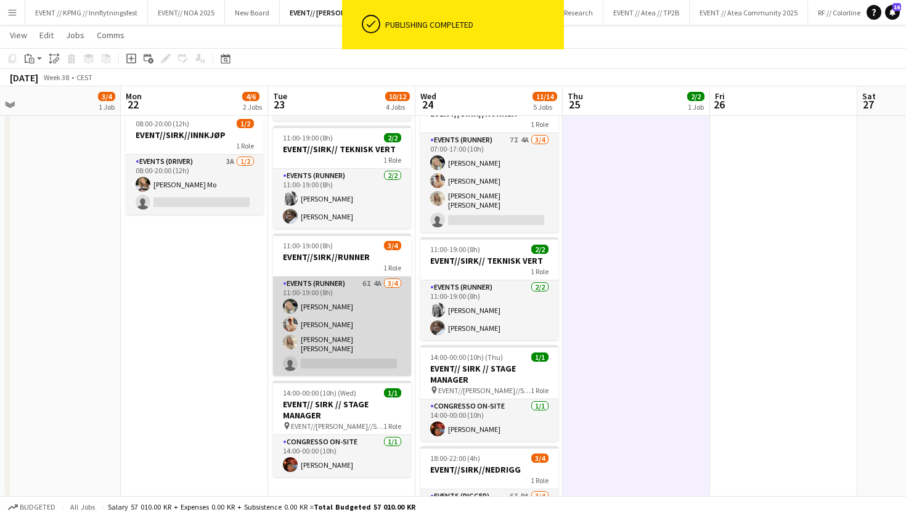
click at [410, 348] on app-card-role "Events (Runner) 6I 4A 3/4 11:00-19:00 (8h) Oda Hansson Alban Idrizi Vanessa Rii…" at bounding box center [342, 326] width 138 height 99
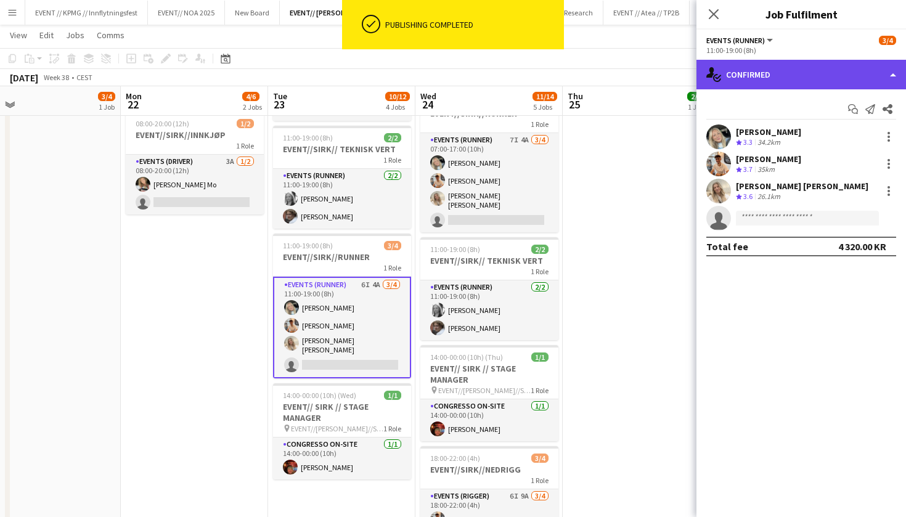
click at [763, 75] on div "single-neutral-actions-check-2 Confirmed" at bounding box center [800, 75] width 209 height 30
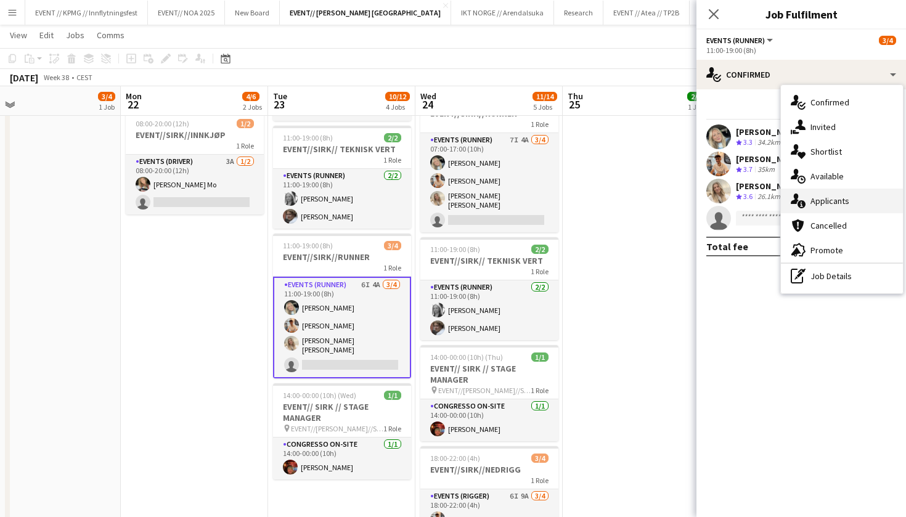
click at [866, 195] on div "single-neutral-actions-information Applicants" at bounding box center [842, 201] width 122 height 25
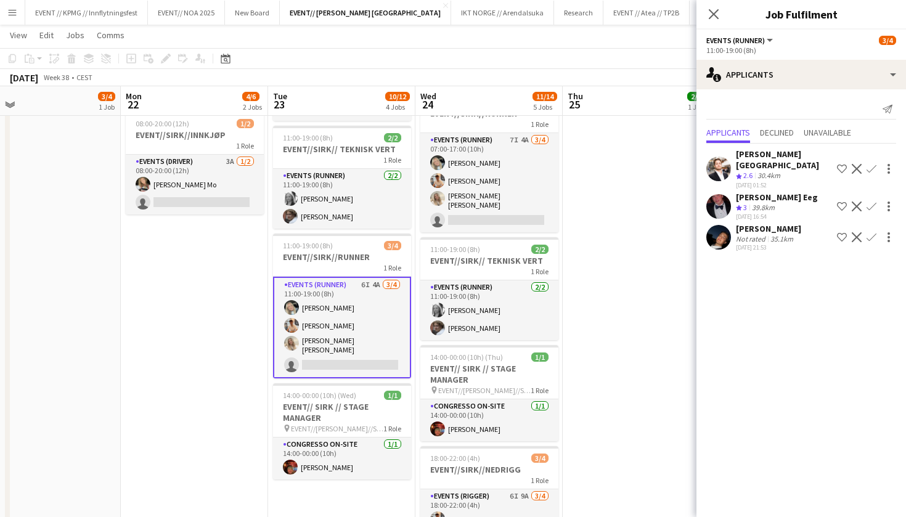
click at [740, 223] on div "Adrian Roddvik" at bounding box center [768, 228] width 65 height 11
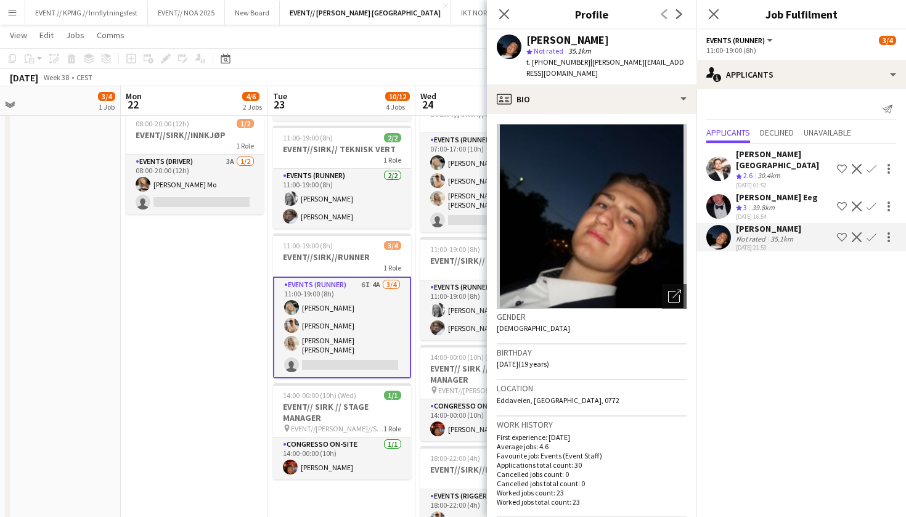
click at [744, 203] on span "3" at bounding box center [745, 207] width 4 height 9
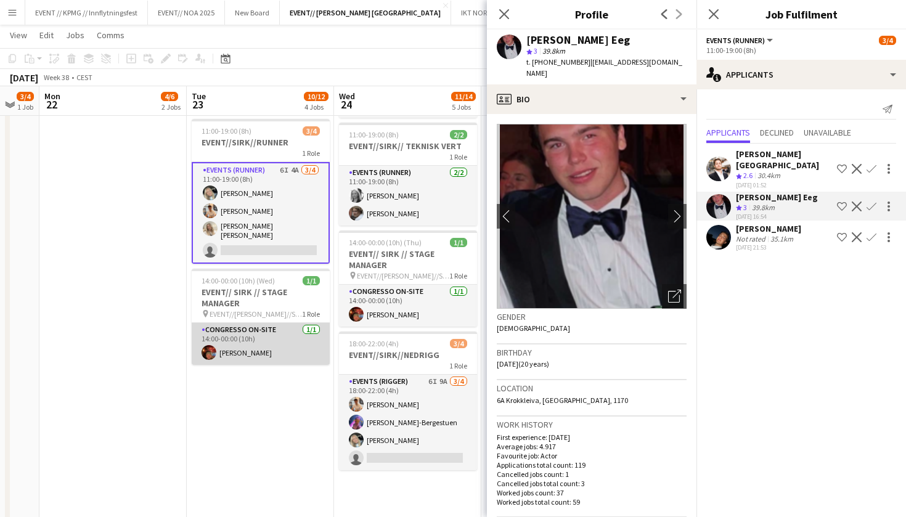
scroll to position [269, 0]
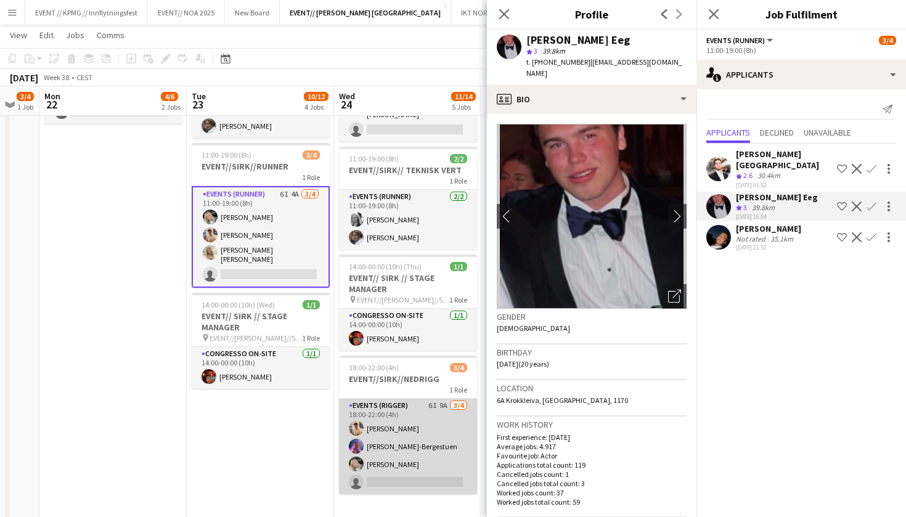
click at [386, 421] on app-card-role "Events (Rigger) 6I 9A 3/4 18:00-22:00 (4h) Alban Idrizi Fredrikke Tynning-Berge…" at bounding box center [408, 446] width 138 height 95
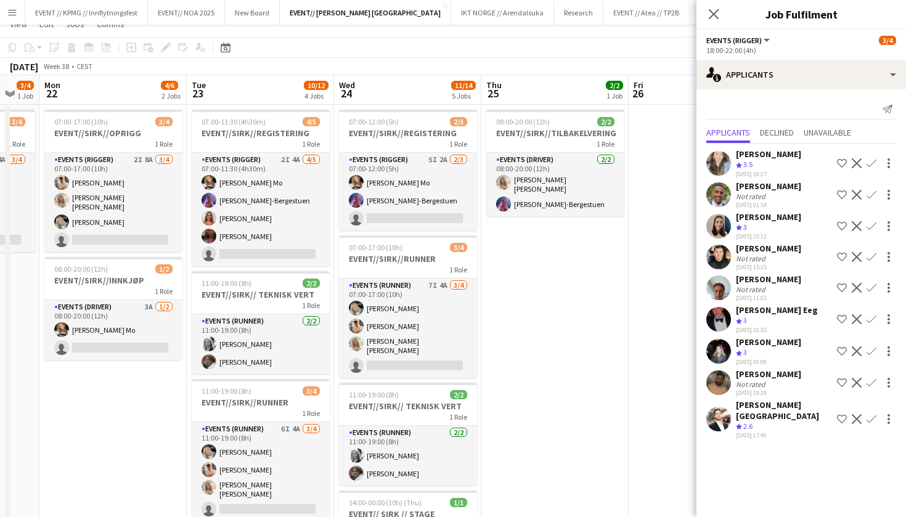
scroll to position [11, 0]
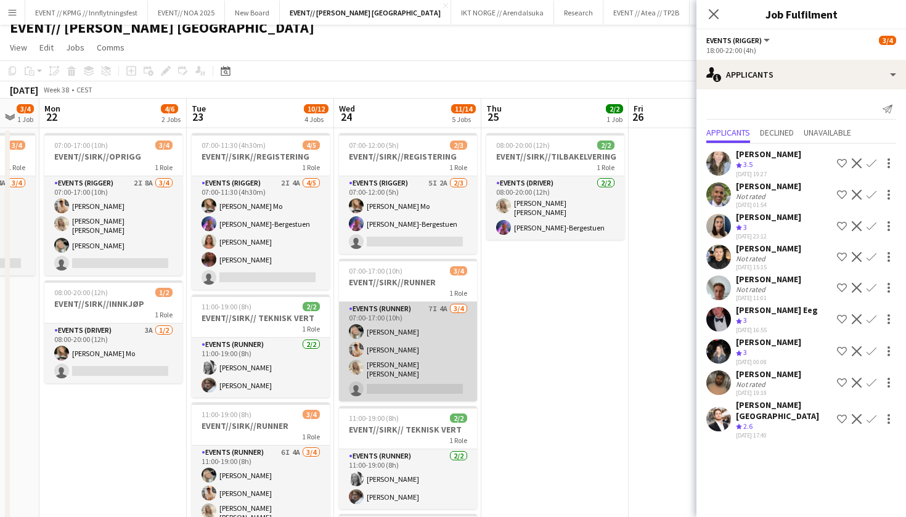
click at [424, 357] on app-card-role "Events (Runner) 7I 4A 3/4 07:00-17:00 (10h) Oda Hansson Alban Idrizi Vanessa Ri…" at bounding box center [408, 351] width 138 height 99
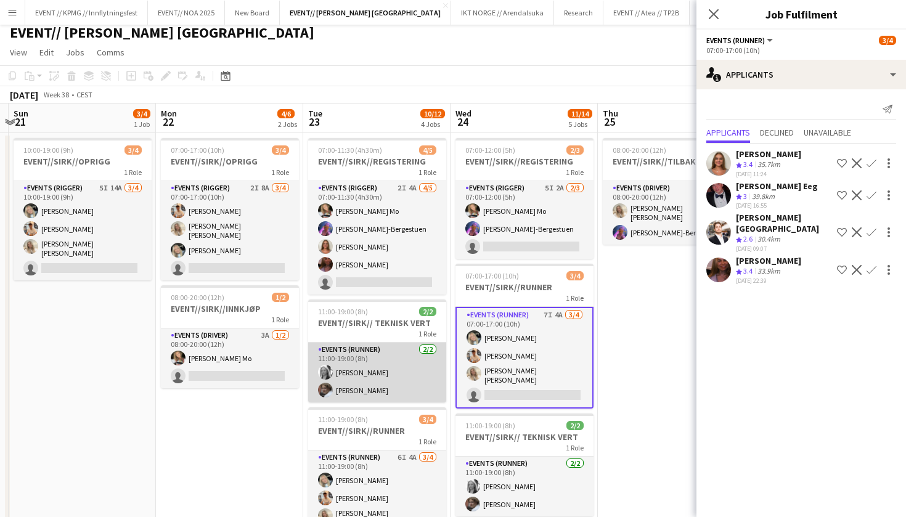
scroll to position [0, 428]
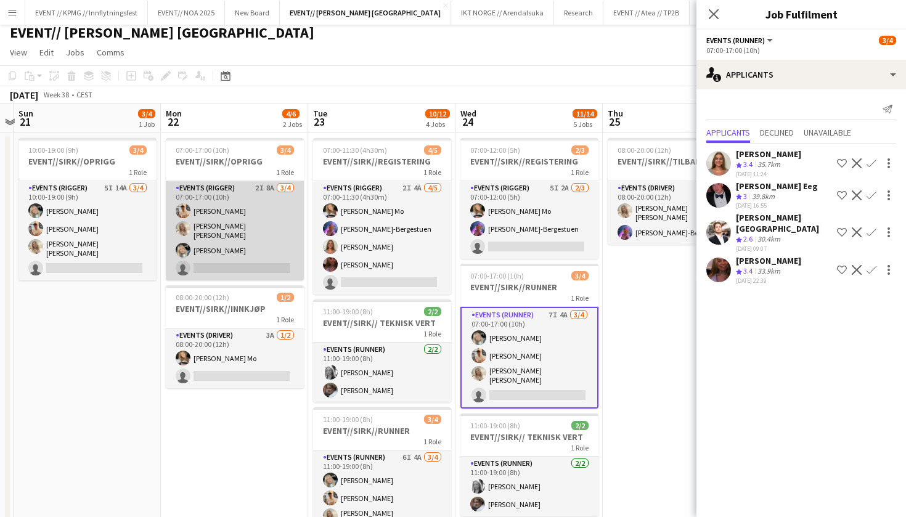
click at [296, 210] on app-card-role "Events (Rigger) 2I 8A 3/4 07:00-17:00 (10h) Alban Idrizi Vanessa Riise Naas Oda…" at bounding box center [235, 230] width 138 height 99
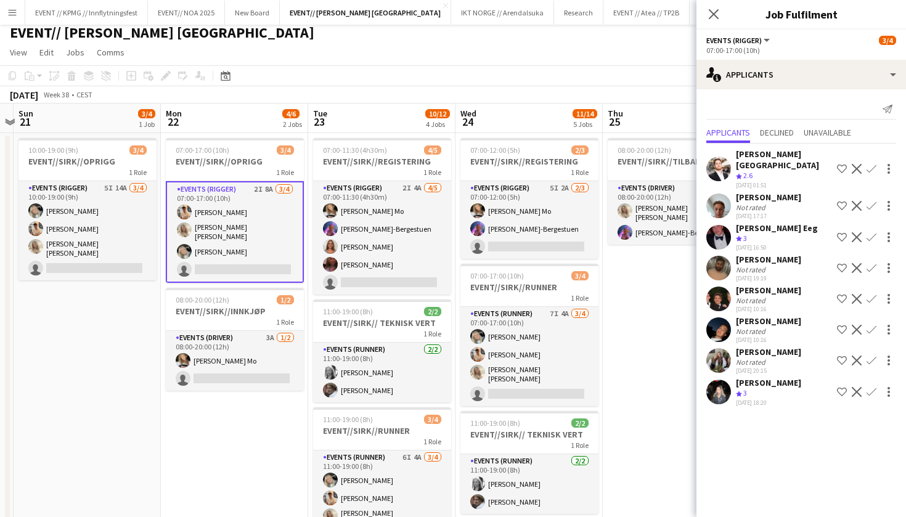
click at [760, 285] on div "Sean Gravrok" at bounding box center [768, 290] width 65 height 11
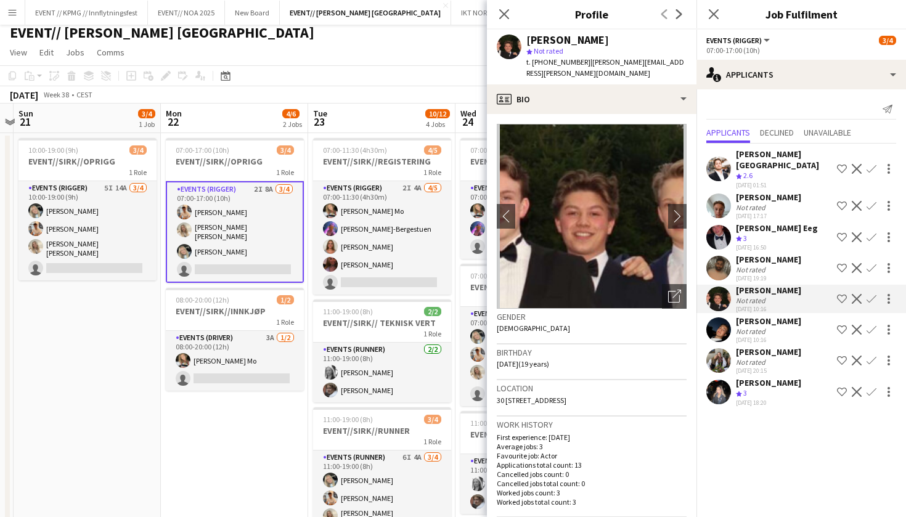
click at [753, 265] on div "Not rated" at bounding box center [752, 269] width 32 height 9
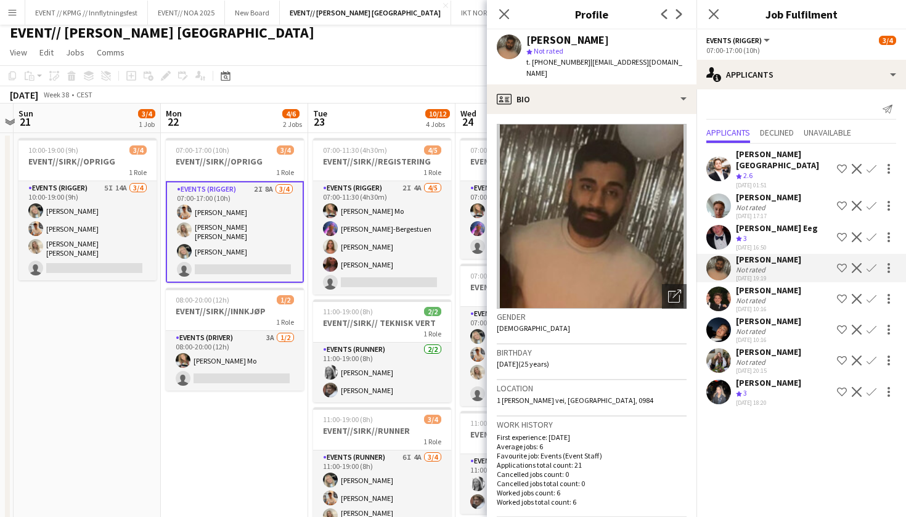
click at [747, 296] on div "Not rated" at bounding box center [752, 300] width 32 height 9
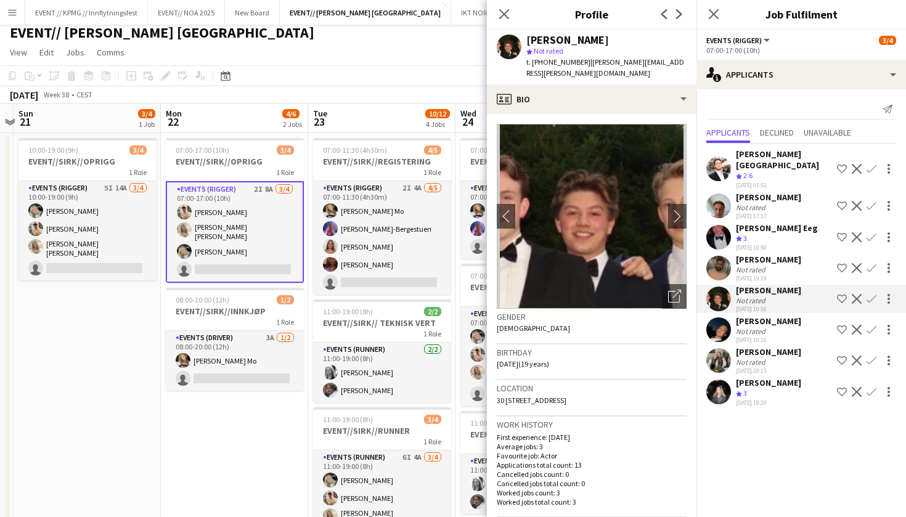
click at [107, 389] on app-date-cell "10:00-19:00 (9h) 3/4 EVENT//SIRK//OPRIGG 1 Role Events (Rigger) 5I 14A 3/4 10:0…" at bounding box center [87, 475] width 147 height 684
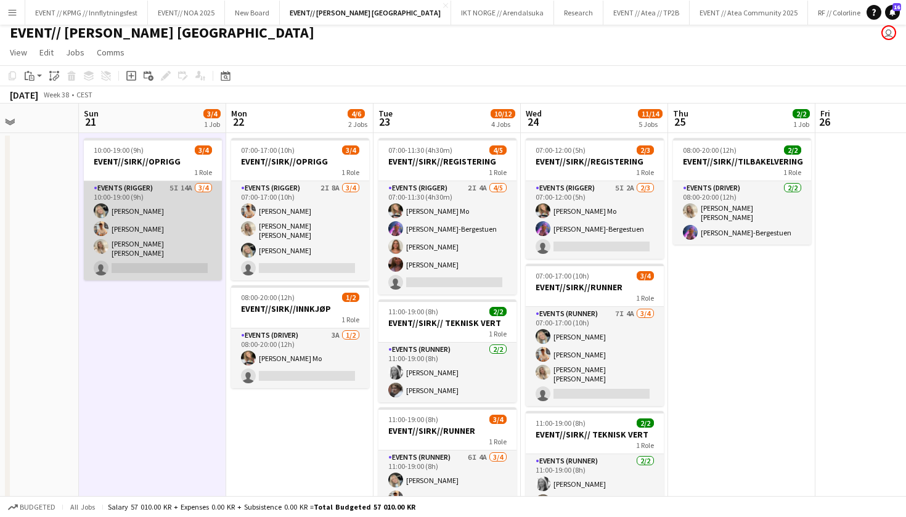
scroll to position [0, 358]
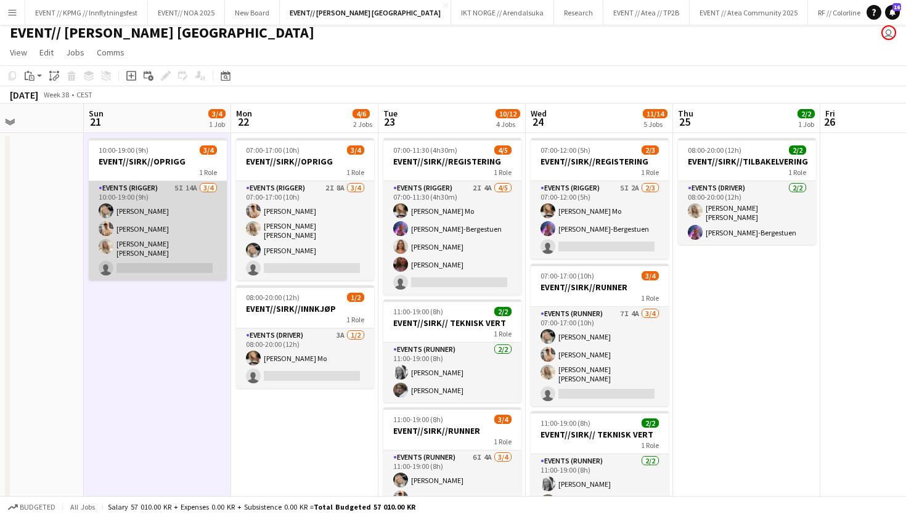
click at [186, 249] on app-card-role "Events (Rigger) 5I 14A 3/4 10:00-19:00 (9h) Oda Hansson Alban Idrizi Vanessa Ri…" at bounding box center [158, 230] width 138 height 99
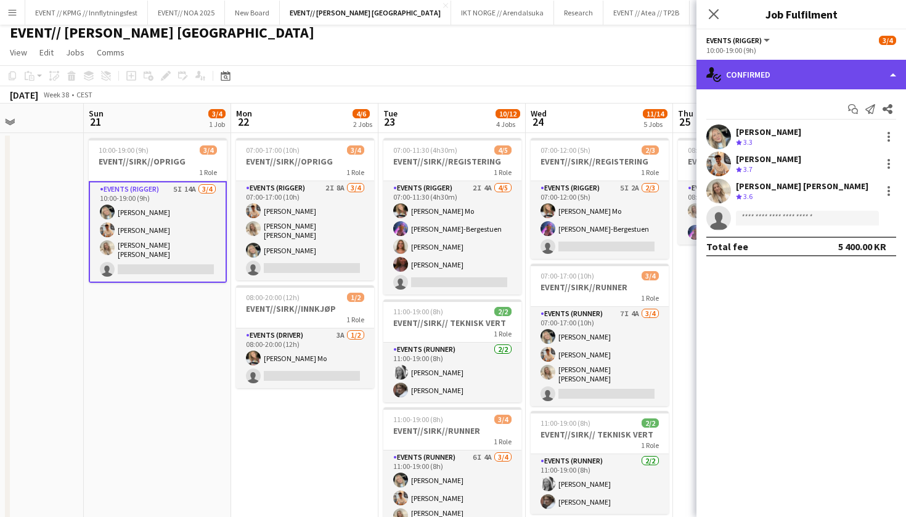
click at [792, 68] on div "single-neutral-actions-check-2 Confirmed" at bounding box center [800, 75] width 209 height 30
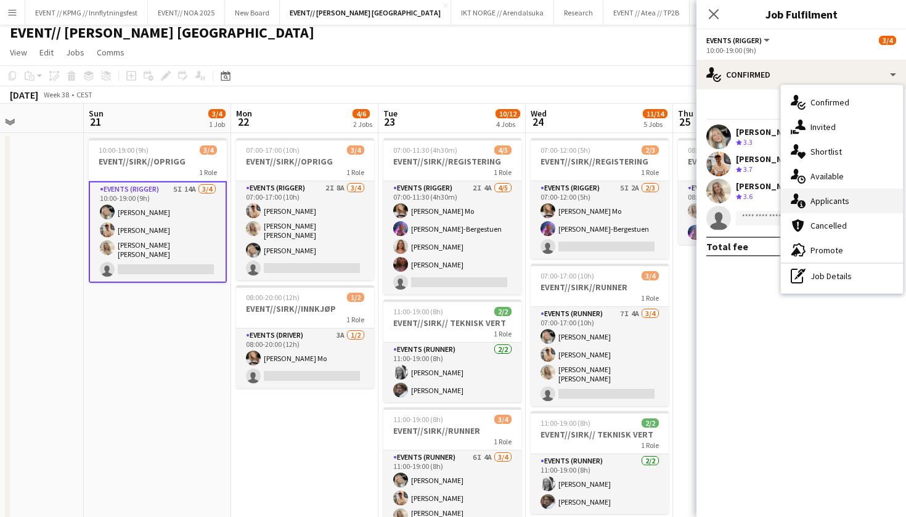
click at [849, 197] on div "single-neutral-actions-information Applicants" at bounding box center [842, 201] width 122 height 25
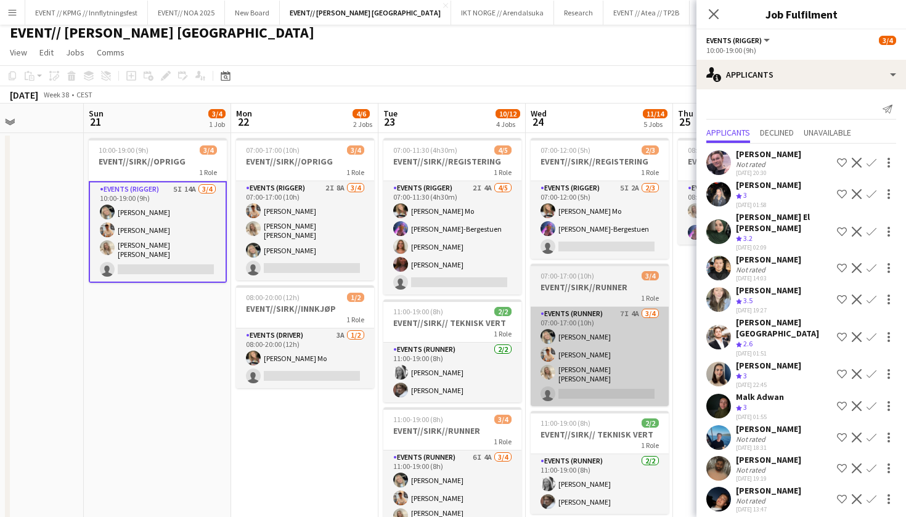
scroll to position [0, 0]
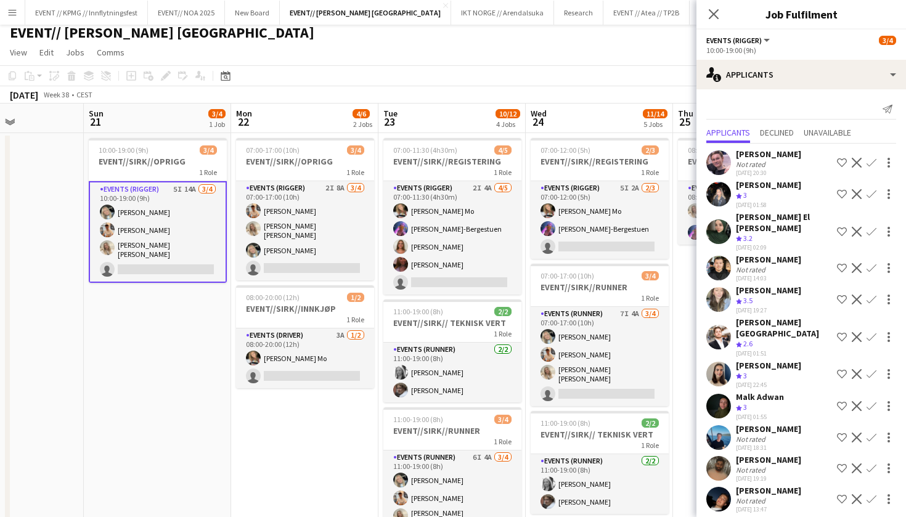
click at [149, 378] on app-date-cell "10:00-19:00 (9h) 3/4 EVENT//SIRK//OPRIGG 1 Role Events (Rigger) 5I 14A 3/4 10:0…" at bounding box center [157, 475] width 147 height 684
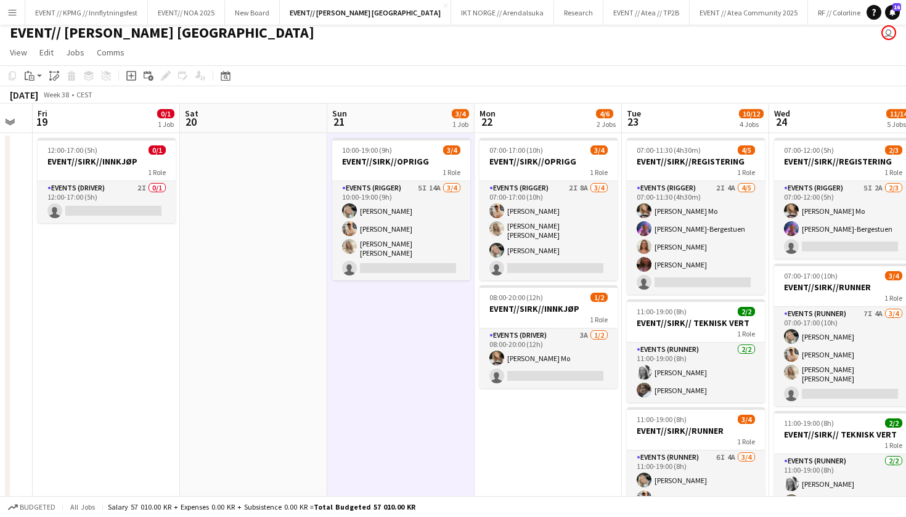
scroll to position [0, 346]
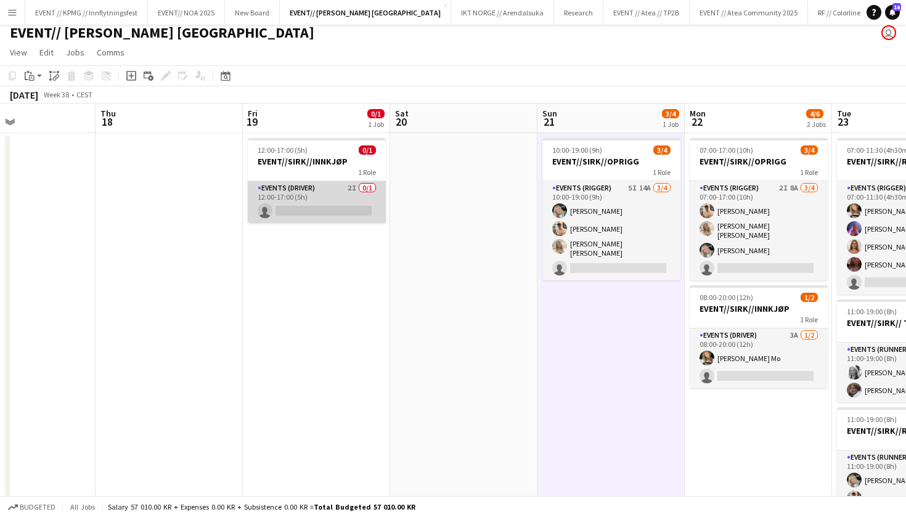
click at [268, 206] on app-card-role "Events (Driver) 2I 0/1 12:00-17:00 (5h) single-neutral-actions" at bounding box center [317, 202] width 138 height 42
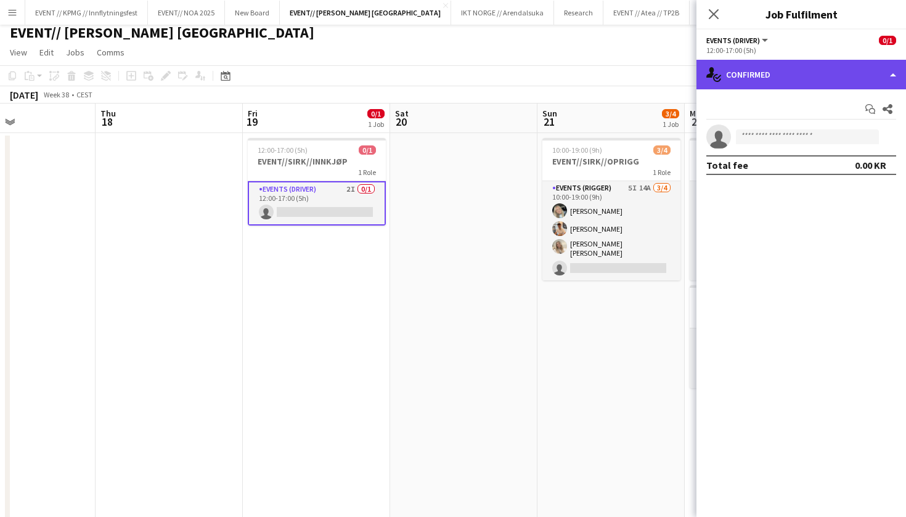
click at [820, 62] on div "single-neutral-actions-check-2 Confirmed" at bounding box center [800, 75] width 209 height 30
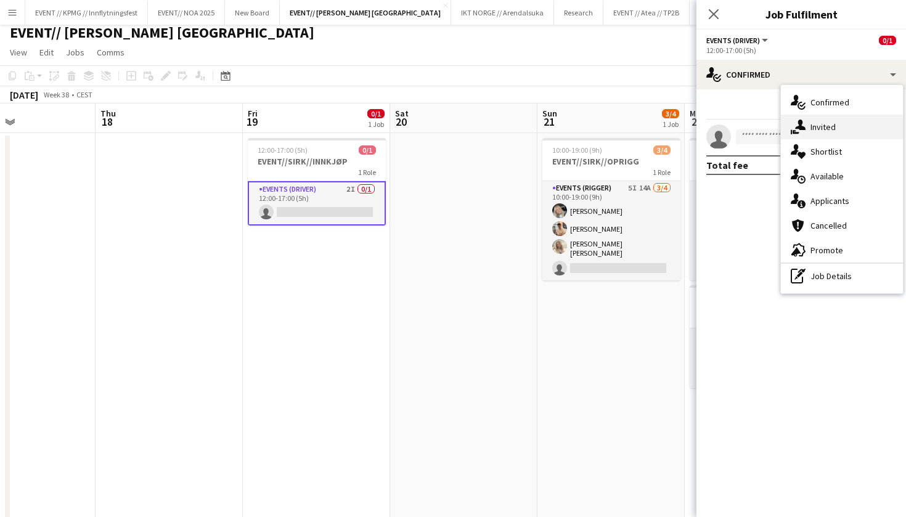
click at [812, 128] on span "Invited" at bounding box center [822, 126] width 25 height 11
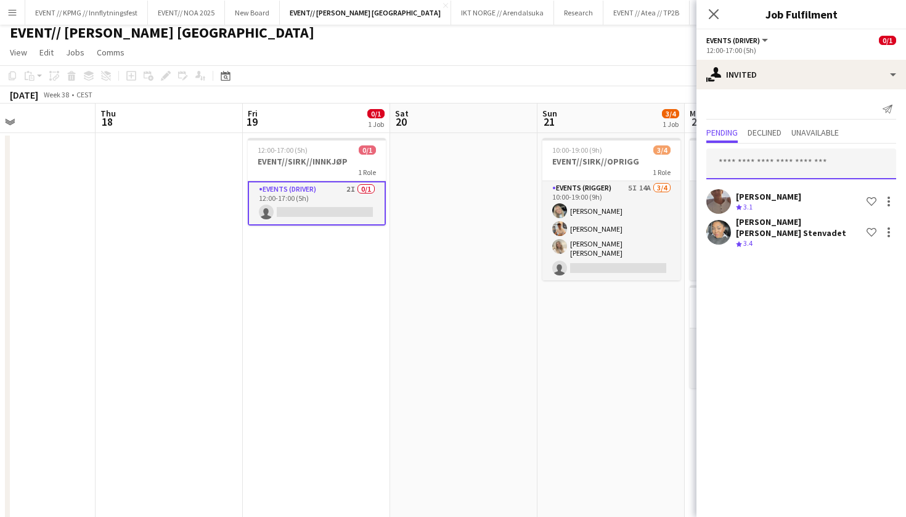
click at [773, 170] on input "text" at bounding box center [801, 163] width 190 height 31
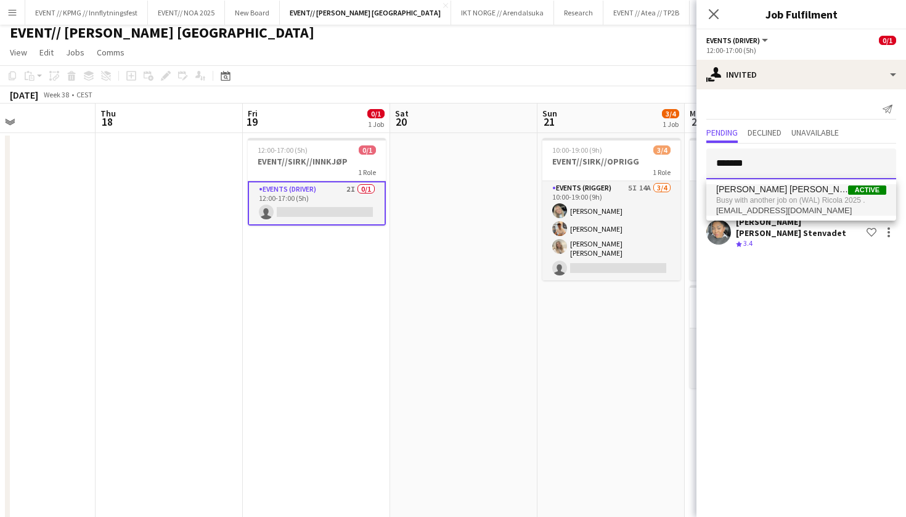
type input "*******"
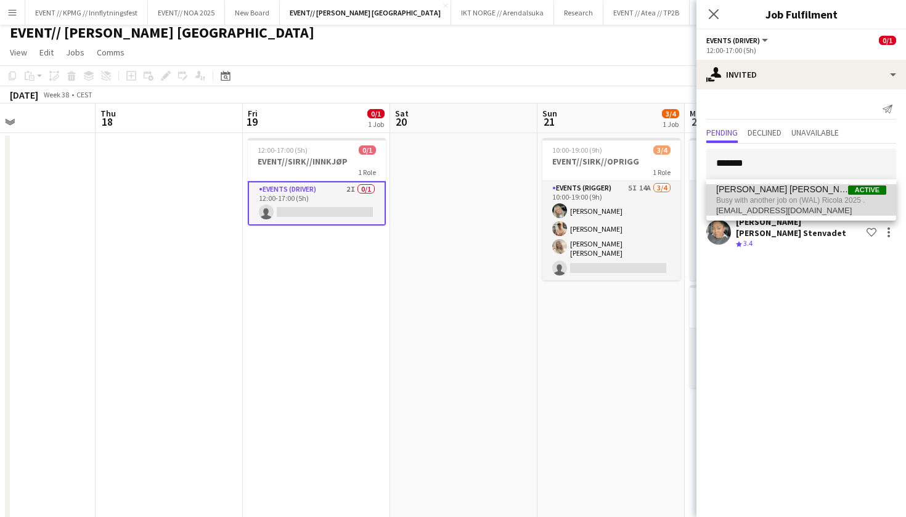
click at [805, 206] on span "vanessariisenaas@gmail.com" at bounding box center [801, 211] width 170 height 10
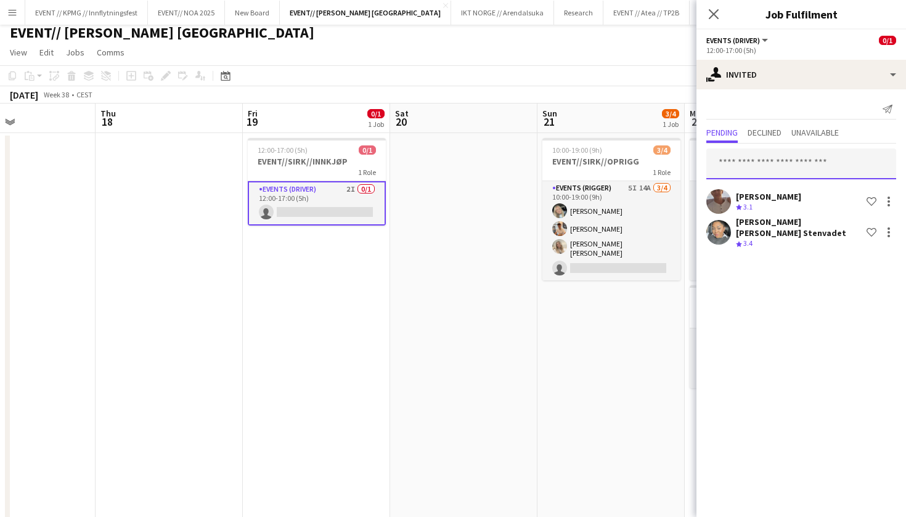
click at [802, 167] on input "text" at bounding box center [801, 163] width 190 height 31
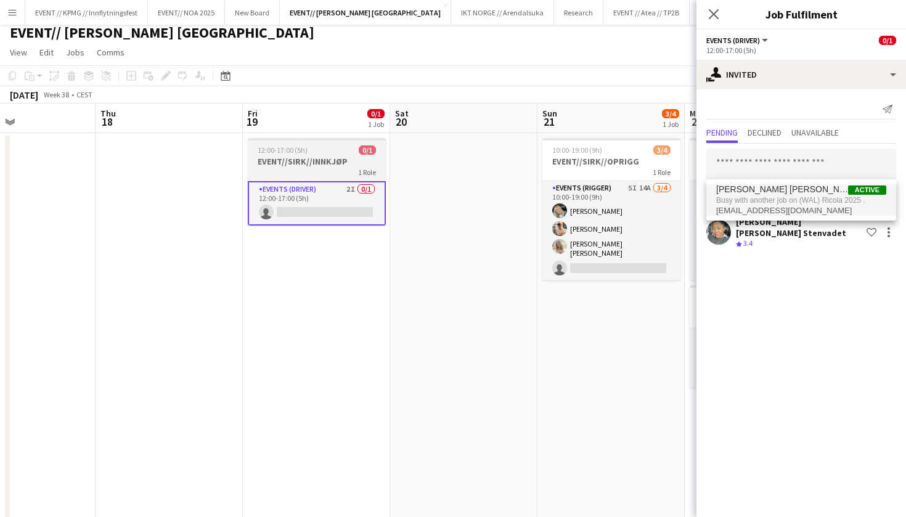
click at [302, 166] on h3 "EVENT//SIRK//INNKJØP" at bounding box center [317, 161] width 138 height 11
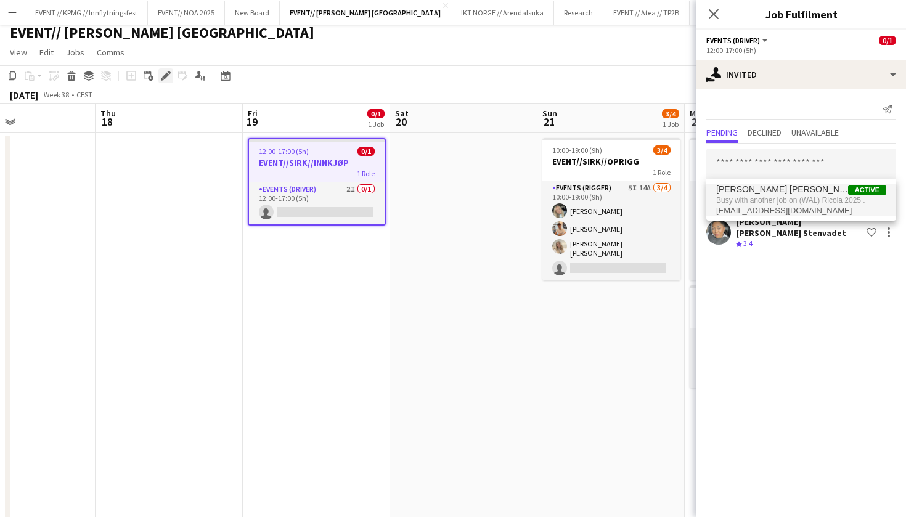
click at [166, 71] on icon "Edit" at bounding box center [166, 76] width 10 height 10
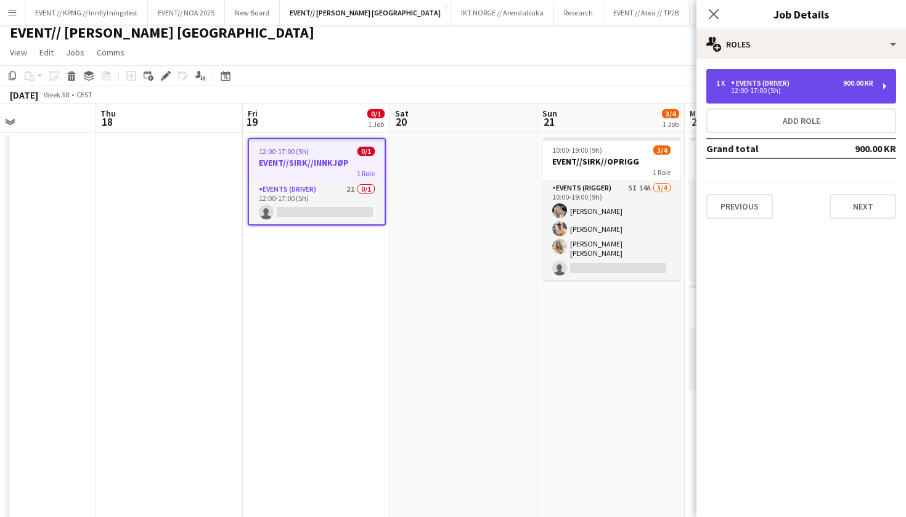
click at [781, 92] on div "12:00-17:00 (5h)" at bounding box center [794, 90] width 157 height 6
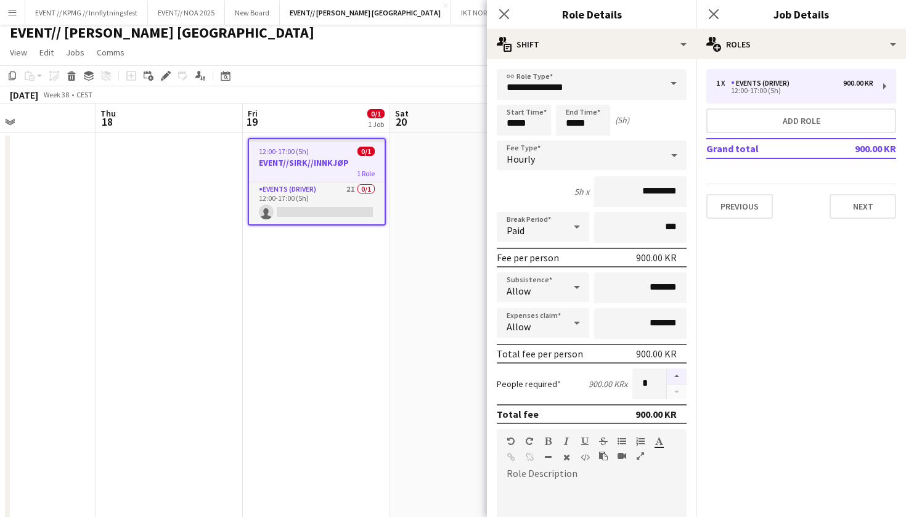
click at [670, 371] on button "button" at bounding box center [677, 376] width 20 height 16
type input "*"
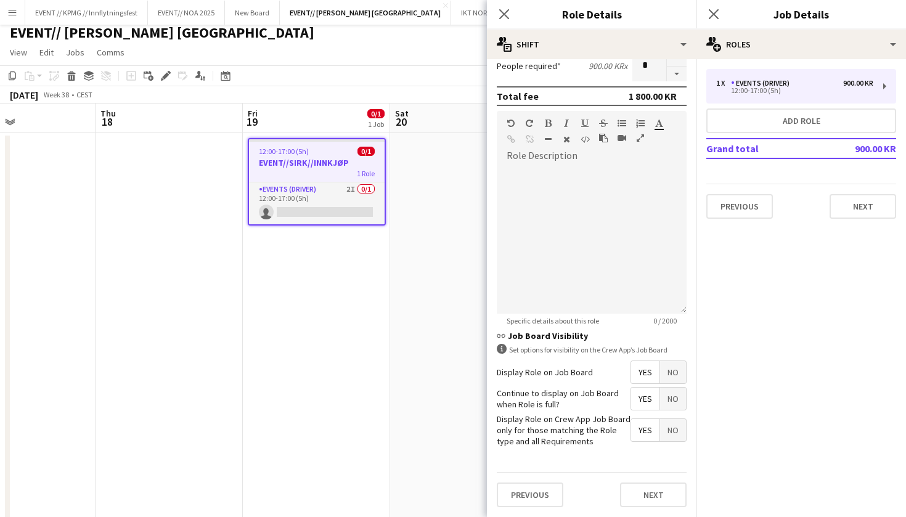
click at [646, 477] on div "Previous Next" at bounding box center [592, 494] width 190 height 45
click at [646, 503] on button "Next" at bounding box center [653, 495] width 67 height 25
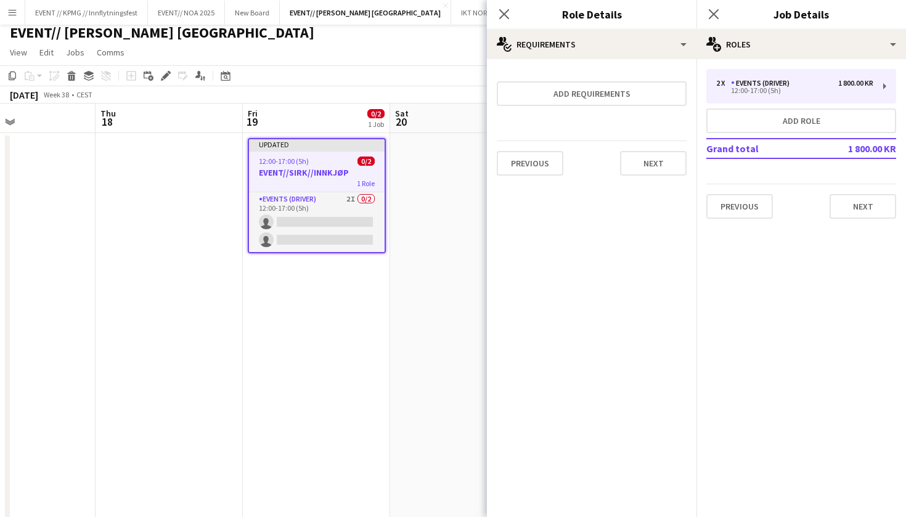
scroll to position [0, 0]
click at [665, 162] on button "Next" at bounding box center [653, 163] width 67 height 25
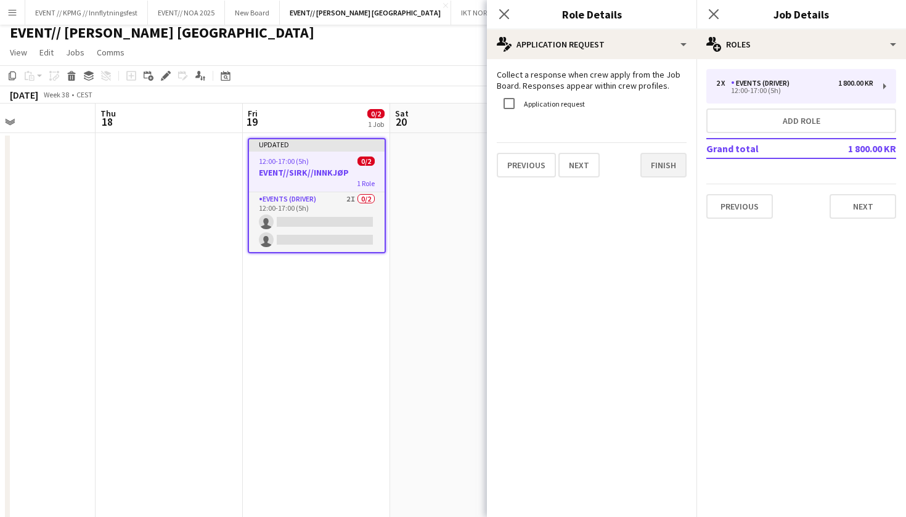
click at [674, 166] on button "Finish" at bounding box center [663, 165] width 46 height 25
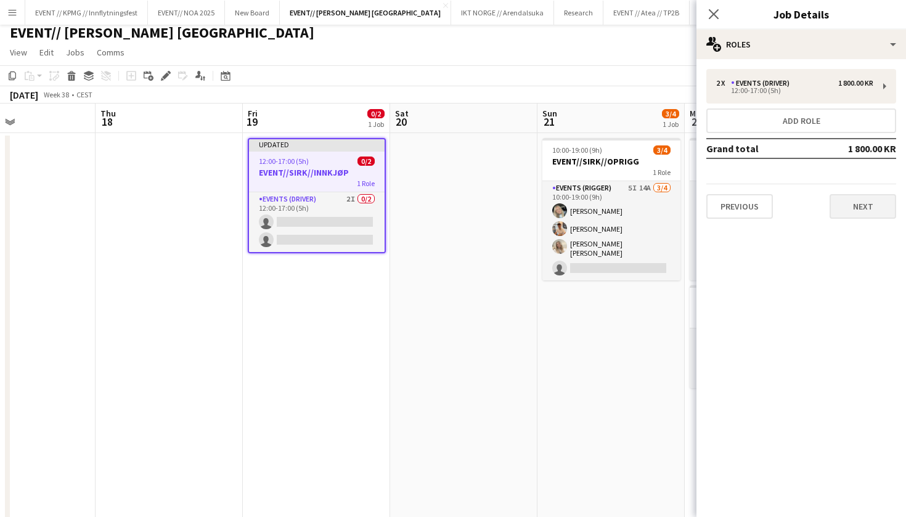
click at [877, 206] on button "Next" at bounding box center [862, 206] width 67 height 25
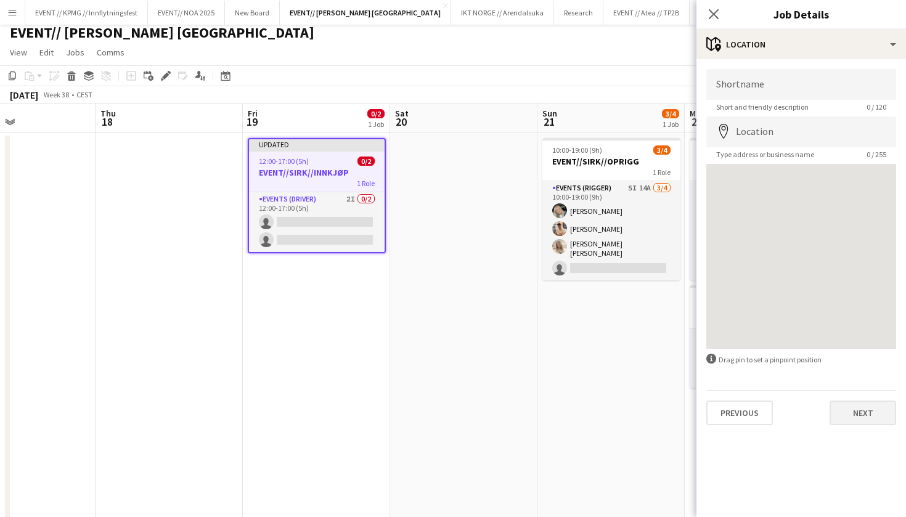
click at [848, 421] on button "Next" at bounding box center [862, 412] width 67 height 25
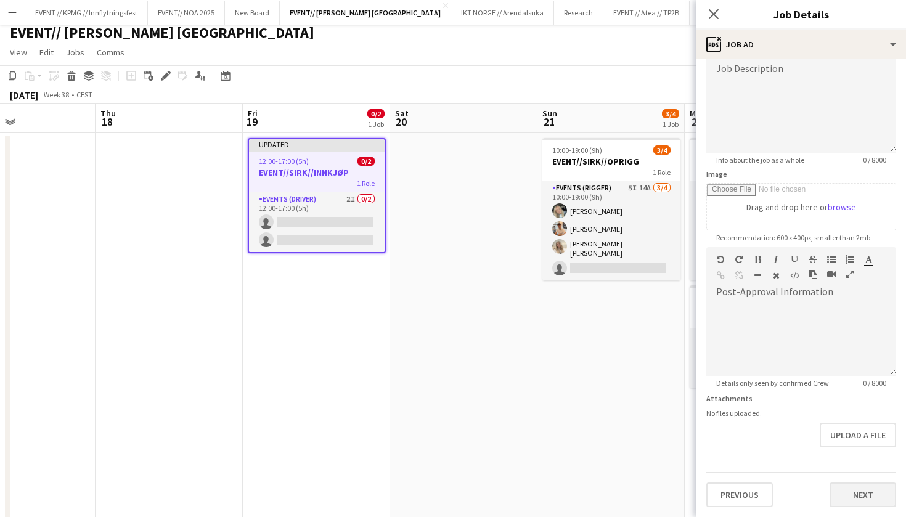
scroll to position [93, 0]
click at [861, 497] on button "Next" at bounding box center [862, 494] width 67 height 25
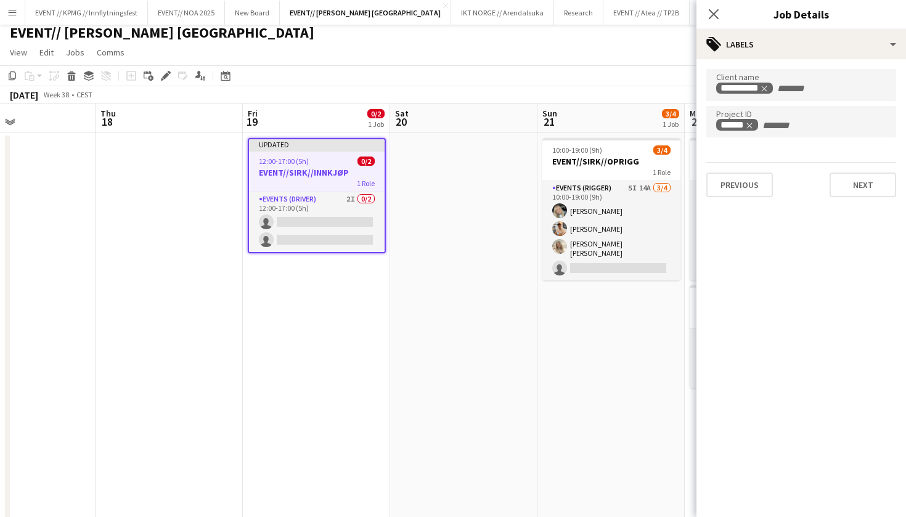
scroll to position [0, 0]
click at [864, 190] on button "Next" at bounding box center [862, 184] width 67 height 25
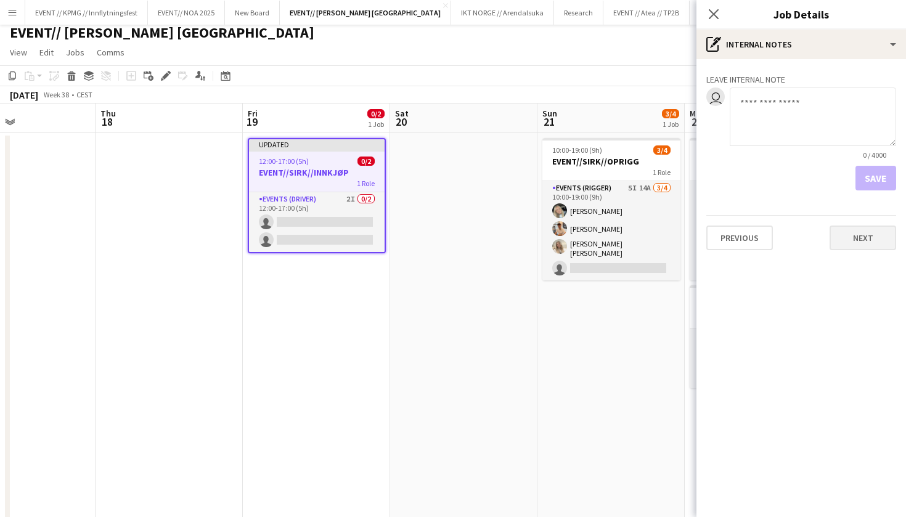
click at [855, 246] on button "Next" at bounding box center [862, 237] width 67 height 25
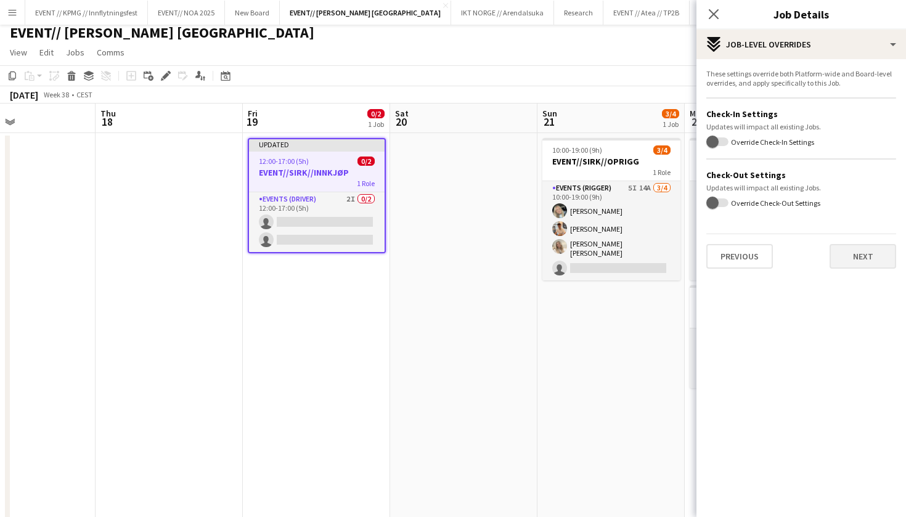
click at [864, 268] on button "Next" at bounding box center [862, 256] width 67 height 25
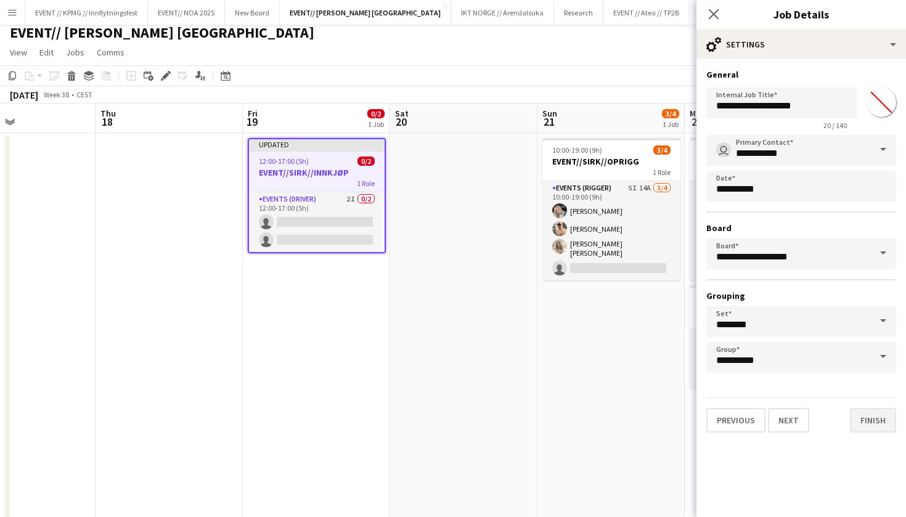
click at [872, 421] on button "Finish" at bounding box center [873, 420] width 46 height 25
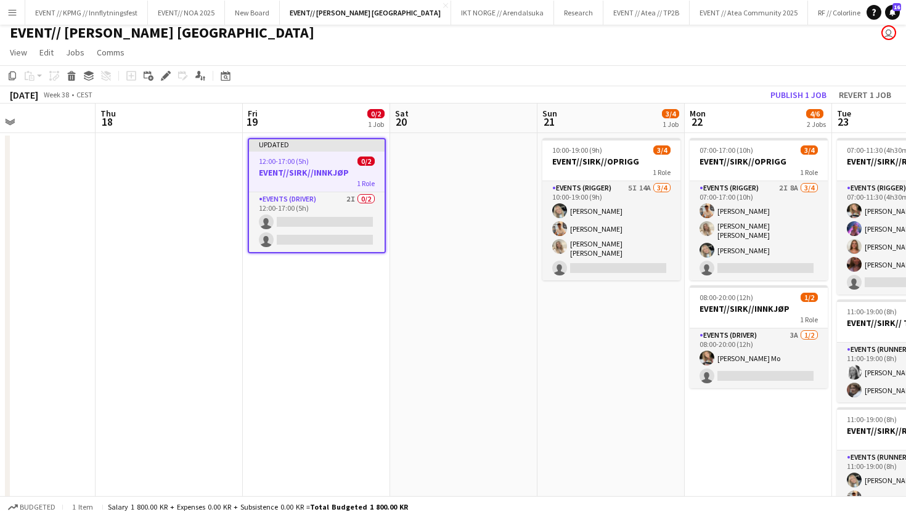
click at [466, 84] on app-toolbar "Copy Paste Paste Command V Paste with crew Command Shift V Paste linked Job Del…" at bounding box center [453, 75] width 906 height 21
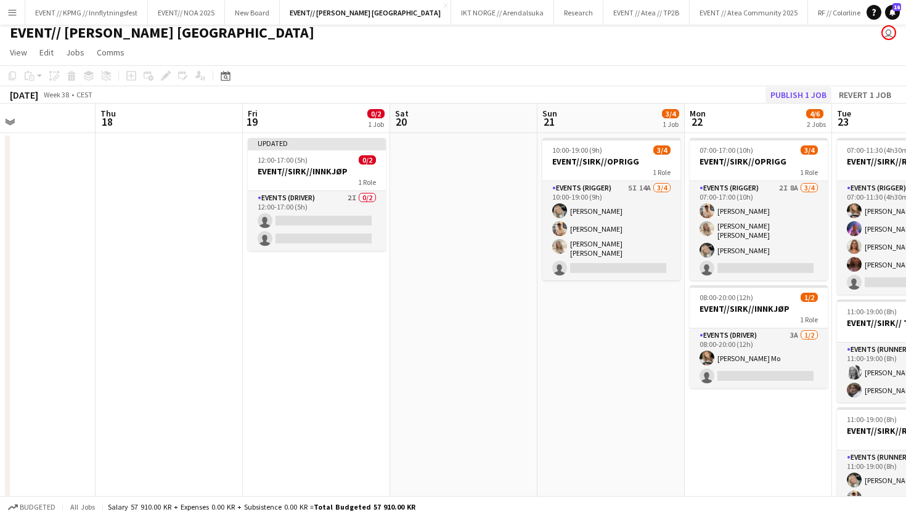
click at [800, 92] on button "Publish 1 job" at bounding box center [798, 95] width 66 height 16
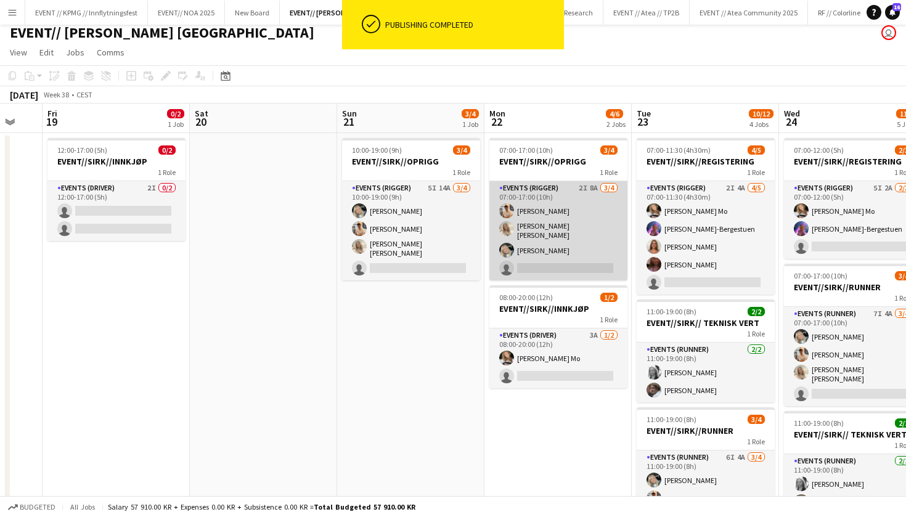
scroll to position [0, 547]
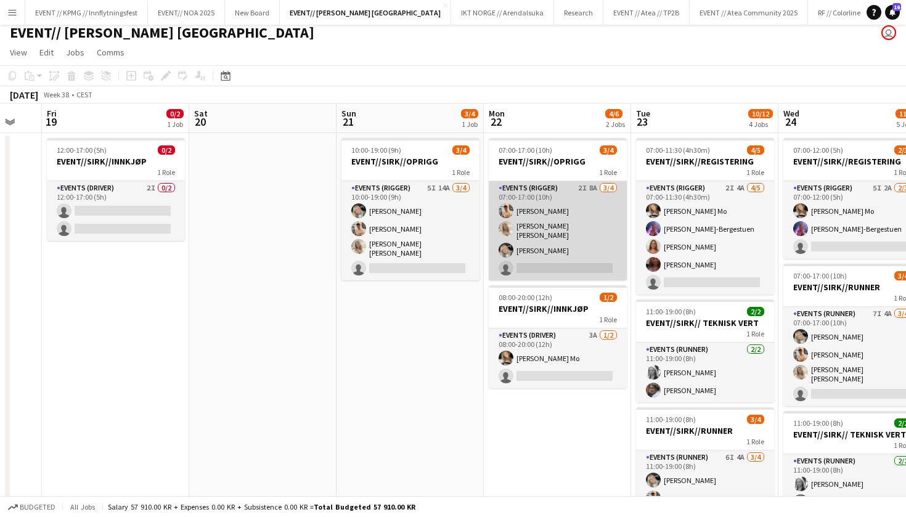
click at [553, 212] on app-card-role "Events (Rigger) 2I 8A 3/4 07:00-17:00 (10h) Alban Idrizi Vanessa Riise Naas Oda…" at bounding box center [558, 230] width 138 height 99
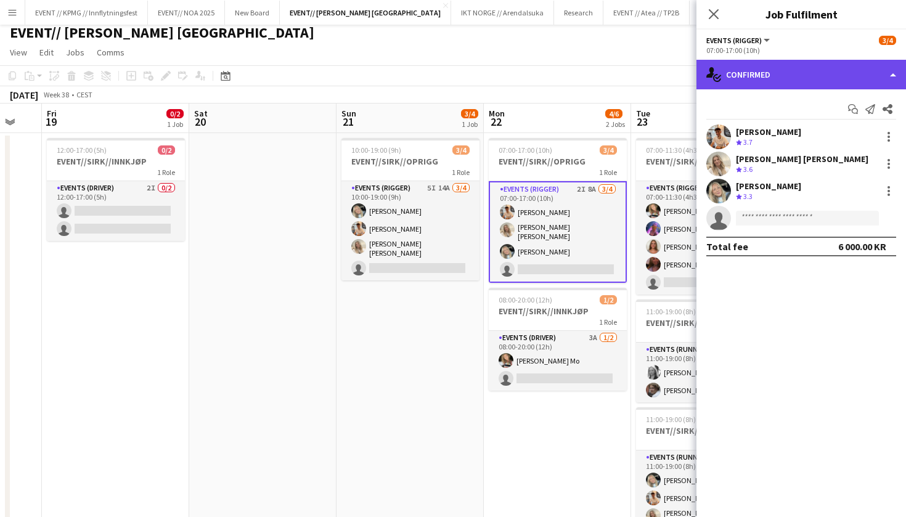
click at [803, 86] on div "single-neutral-actions-check-2 Confirmed" at bounding box center [800, 75] width 209 height 30
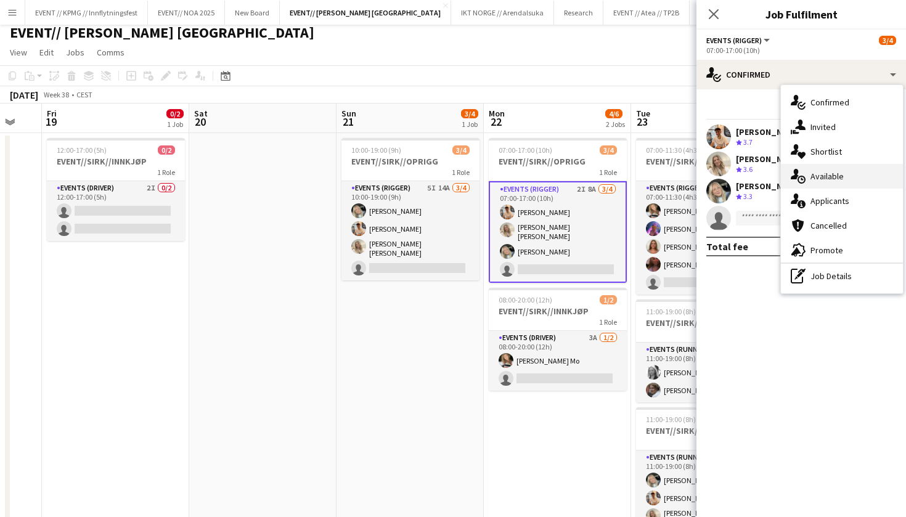
click at [872, 188] on div "single-neutral-actions-upload Available" at bounding box center [842, 176] width 122 height 25
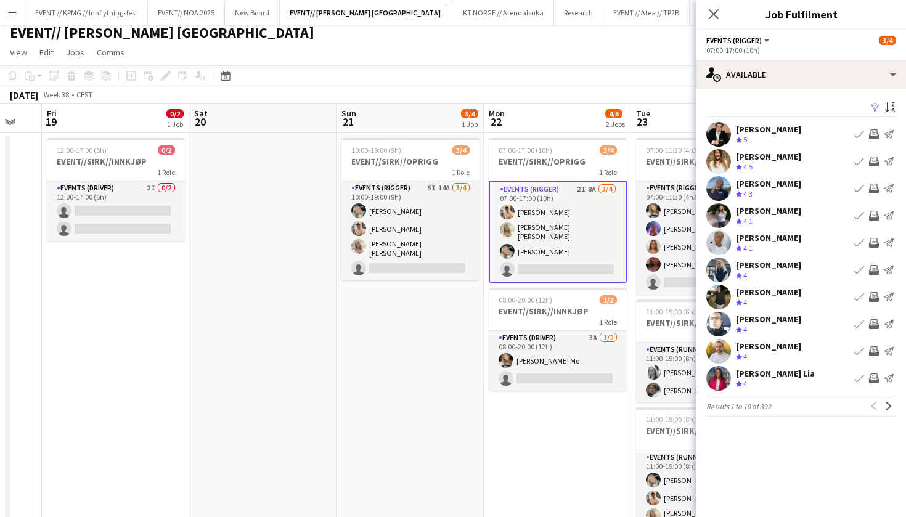
click at [721, 136] on app-user-avatar at bounding box center [718, 134] width 25 height 25
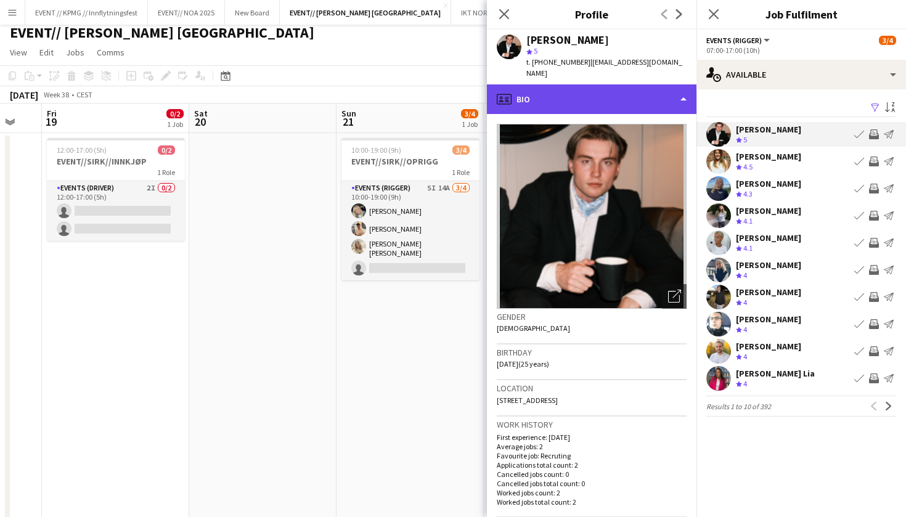
click at [627, 98] on div "profile Bio" at bounding box center [591, 99] width 209 height 30
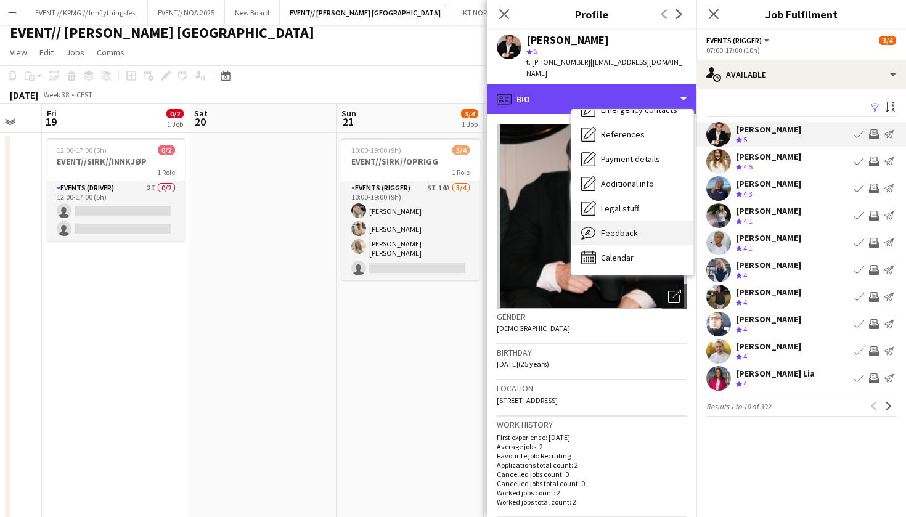
scroll to position [116, 0]
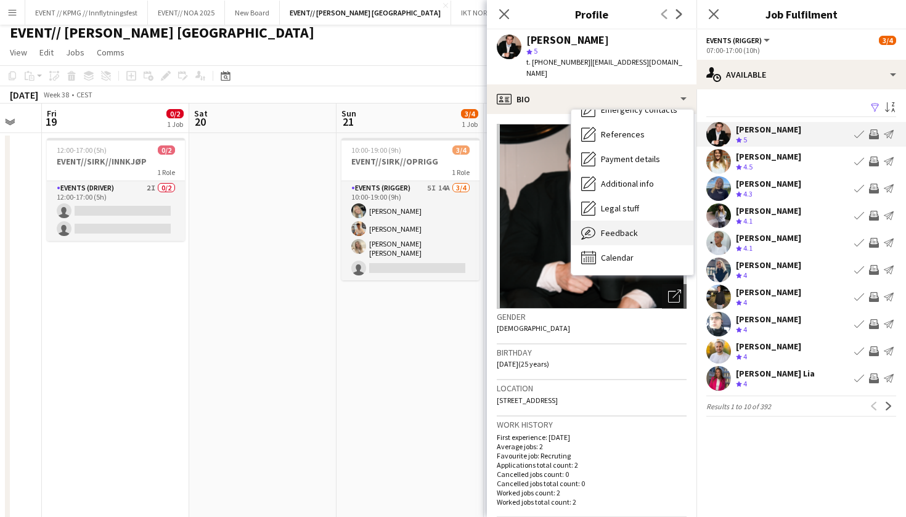
click at [622, 235] on span "Feedback" at bounding box center [619, 232] width 37 height 11
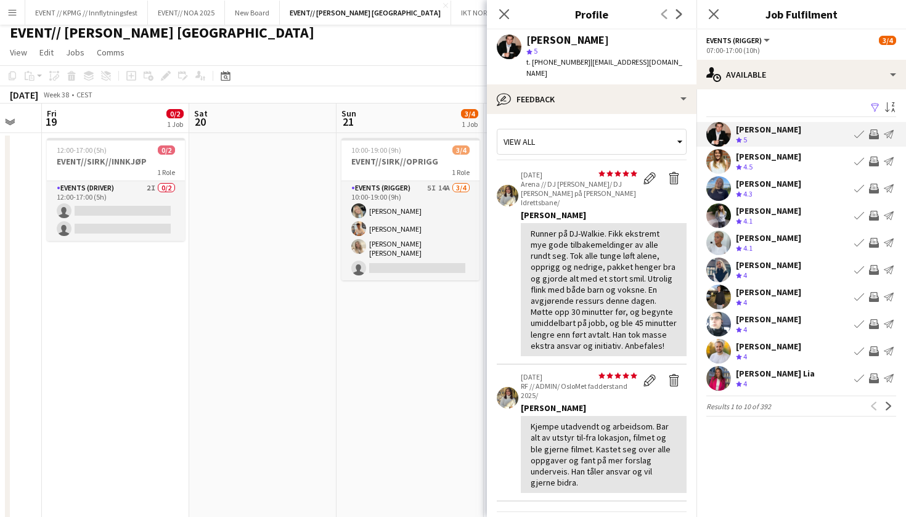
click at [773, 159] on div "Line Olsen" at bounding box center [768, 156] width 65 height 11
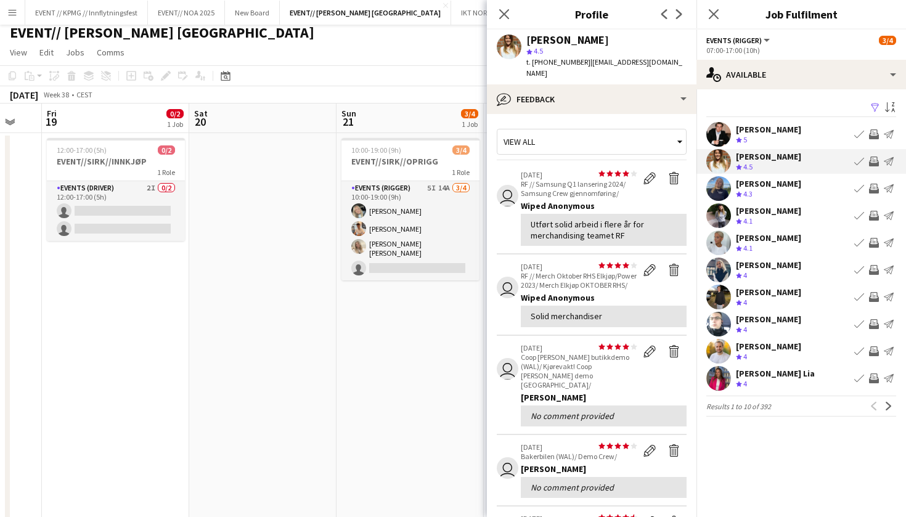
click at [771, 195] on div "Crew rating 4.3" at bounding box center [768, 194] width 65 height 10
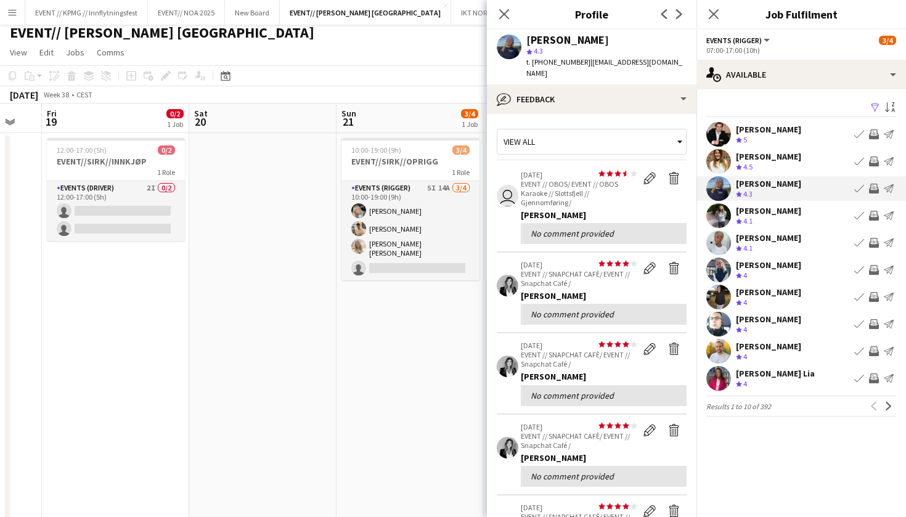
click at [766, 210] on div "Mille Berger" at bounding box center [768, 210] width 65 height 11
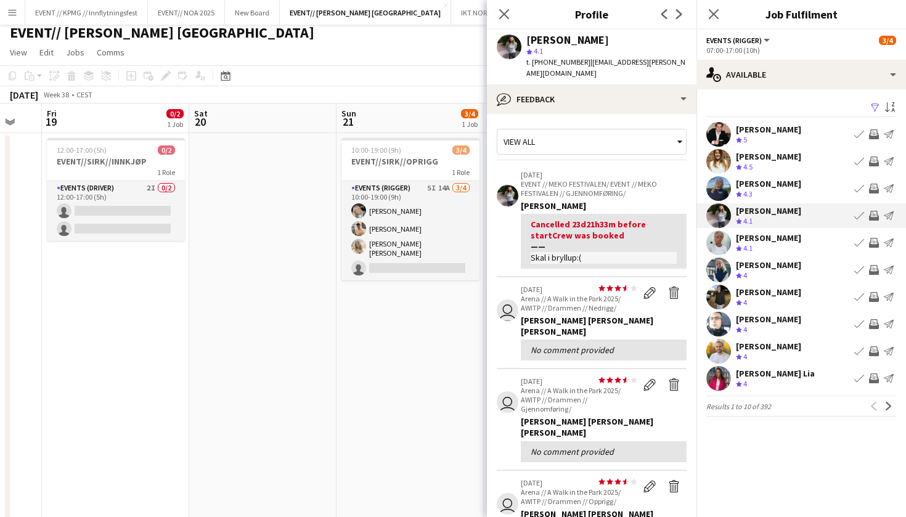
click at [761, 372] on div "Celine Virik Lia" at bounding box center [775, 373] width 79 height 11
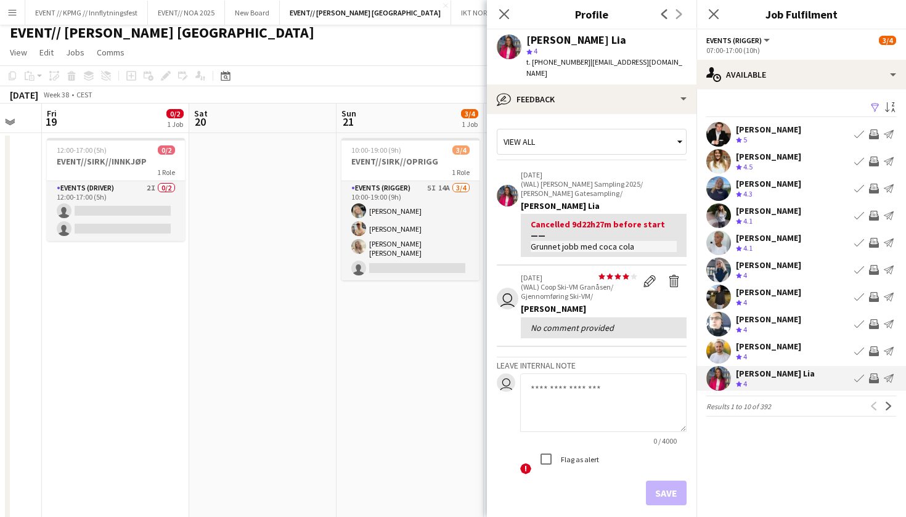
click at [360, 322] on app-date-cell "10:00-19:00 (9h) 3/4 EVENT//SIRK//OPRIGG 1 Role Events (Rigger) 5I 14A 3/4 10:0…" at bounding box center [409, 475] width 147 height 684
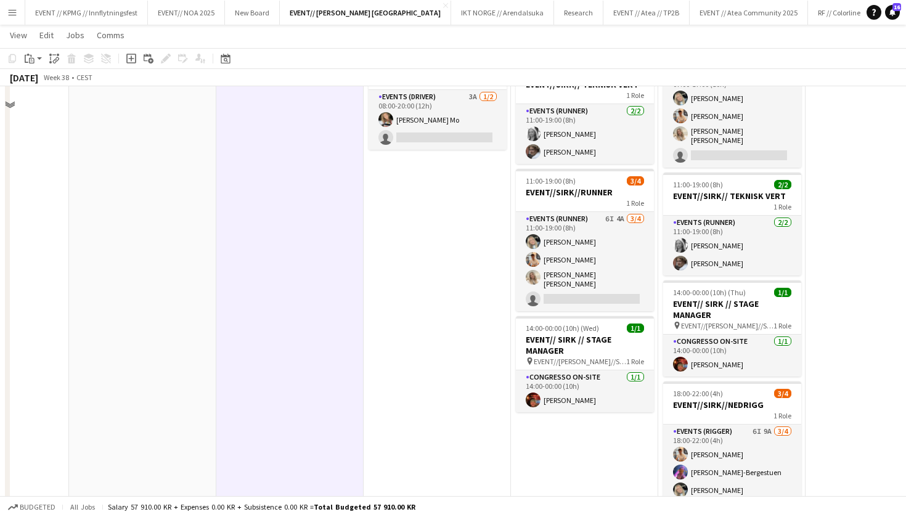
scroll to position [327, 0]
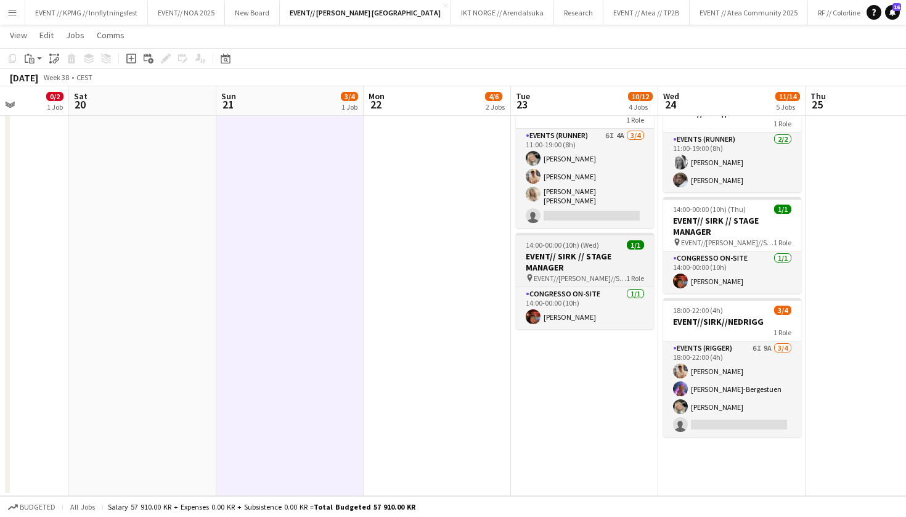
click at [578, 256] on h3 "EVENT// SIRK // STAGE MANAGER" at bounding box center [585, 262] width 138 height 22
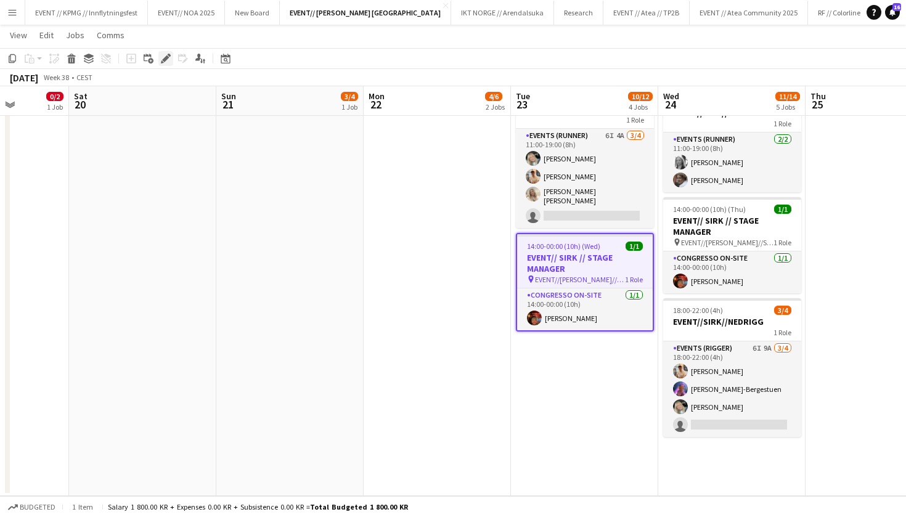
click at [169, 57] on icon "Edit" at bounding box center [166, 59] width 10 height 10
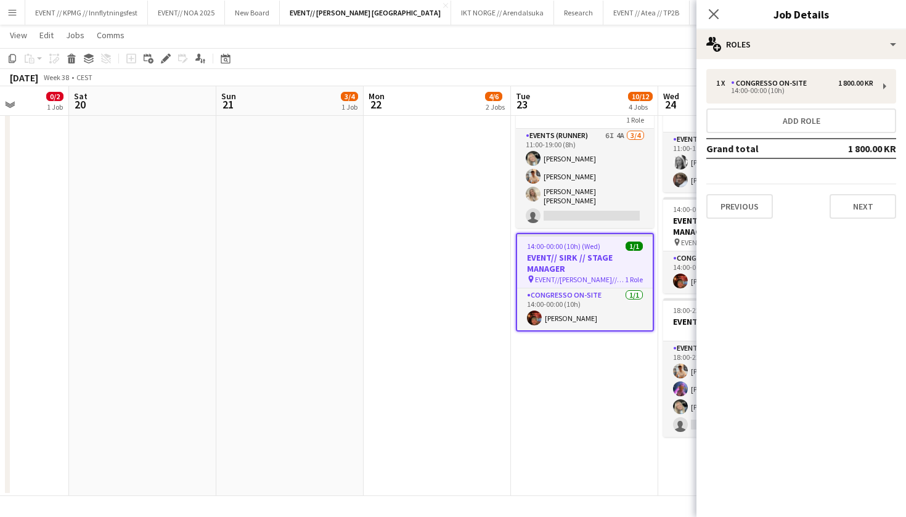
click at [545, 246] on span "14:00-00:00 (10h) (Wed)" at bounding box center [563, 245] width 73 height 9
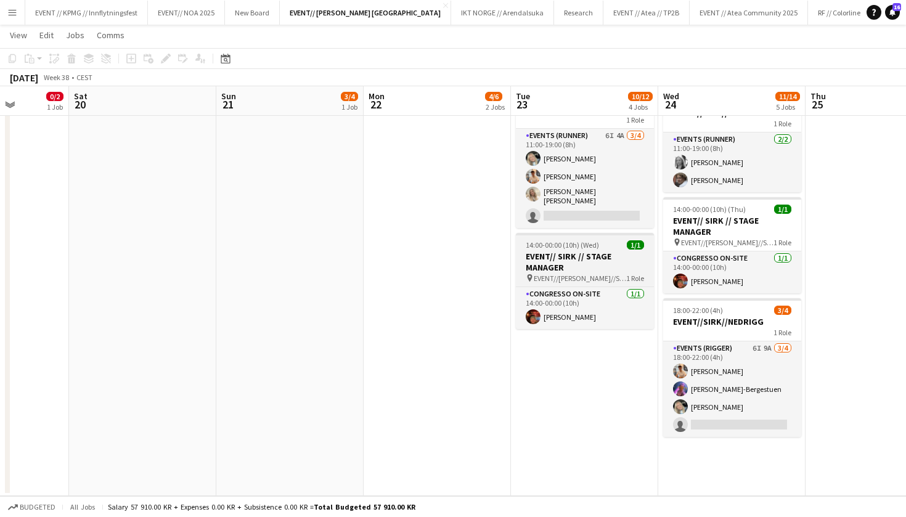
click at [543, 259] on h3 "EVENT// SIRK // STAGE MANAGER" at bounding box center [585, 262] width 138 height 22
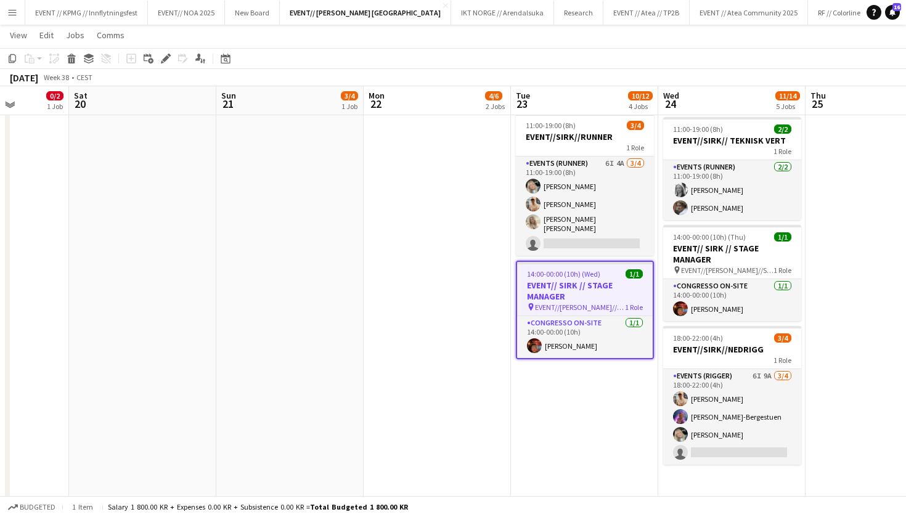
scroll to position [298, 0]
click at [585, 358] on app-date-cell "07:00-11:30 (4h30m) 4/5 EVENT//SIRK//REGISTERING 1 Role Events (Rigger) 2I 4A 4…" at bounding box center [584, 182] width 147 height 684
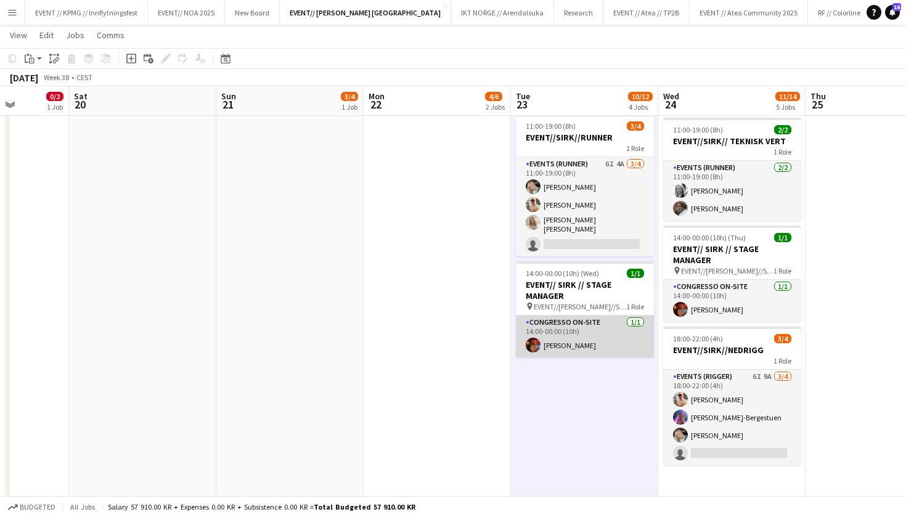
click at [579, 346] on app-card-role "Congresso On-site 1/1 14:00-00:00 (10h) Benjamin Aven" at bounding box center [585, 336] width 138 height 42
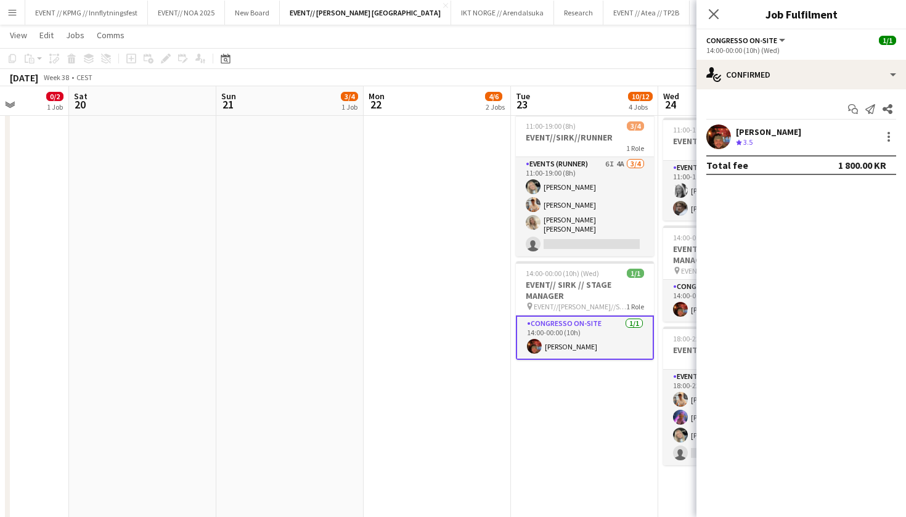
click at [716, 142] on app-user-avatar at bounding box center [718, 136] width 25 height 25
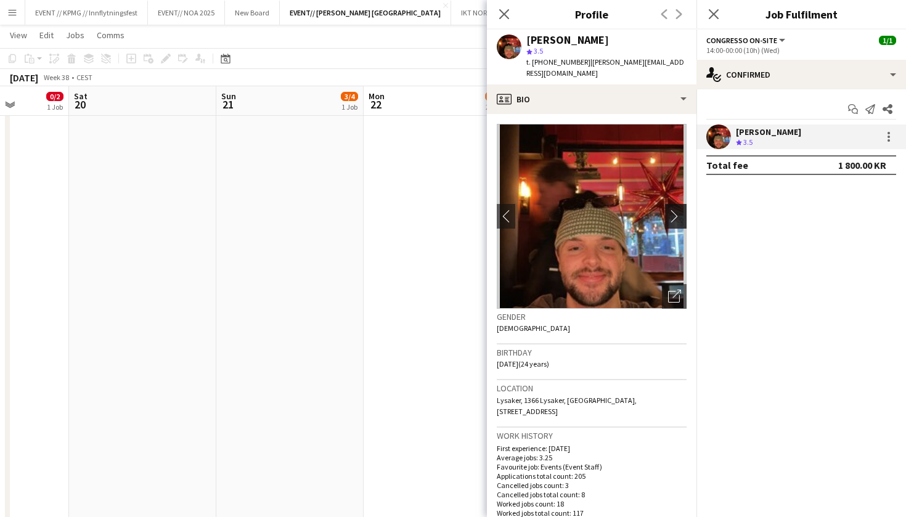
click at [677, 209] on app-icon "chevron-right" at bounding box center [677, 215] width 19 height 13
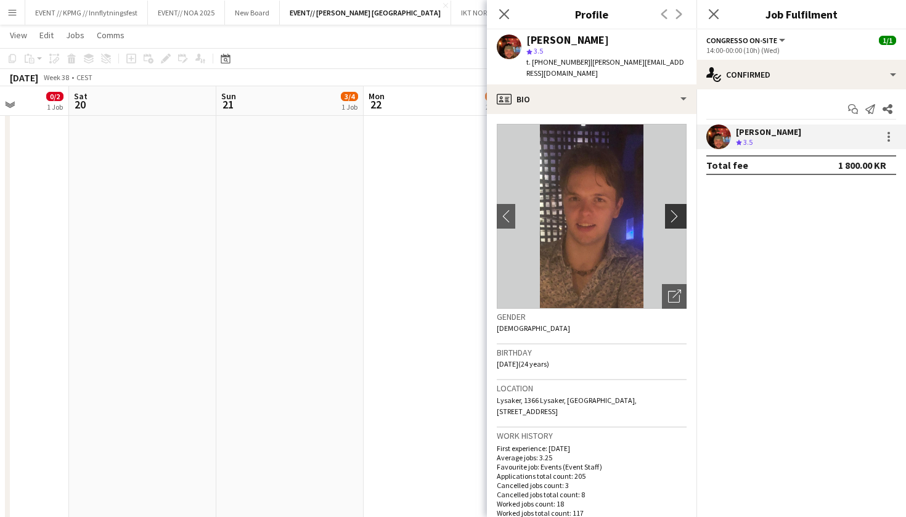
click at [677, 209] on app-icon "chevron-right" at bounding box center [677, 215] width 19 height 13
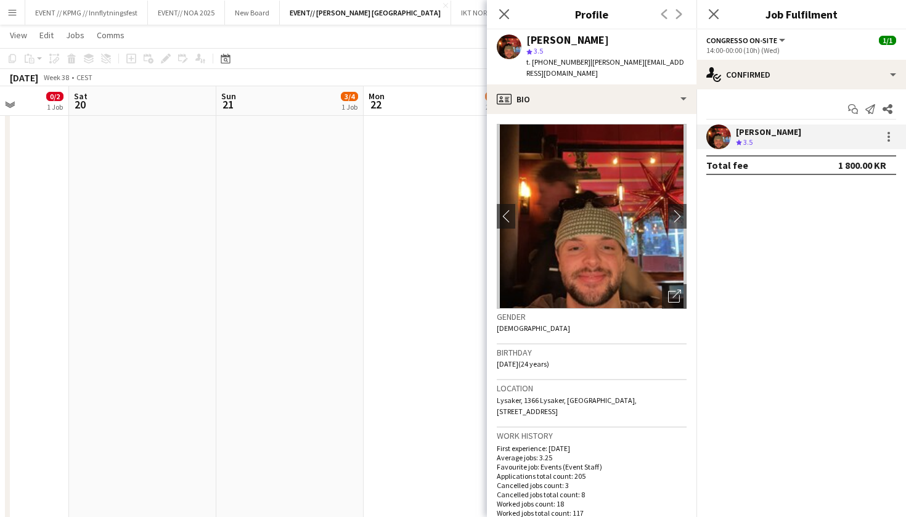
scroll to position [4, 0]
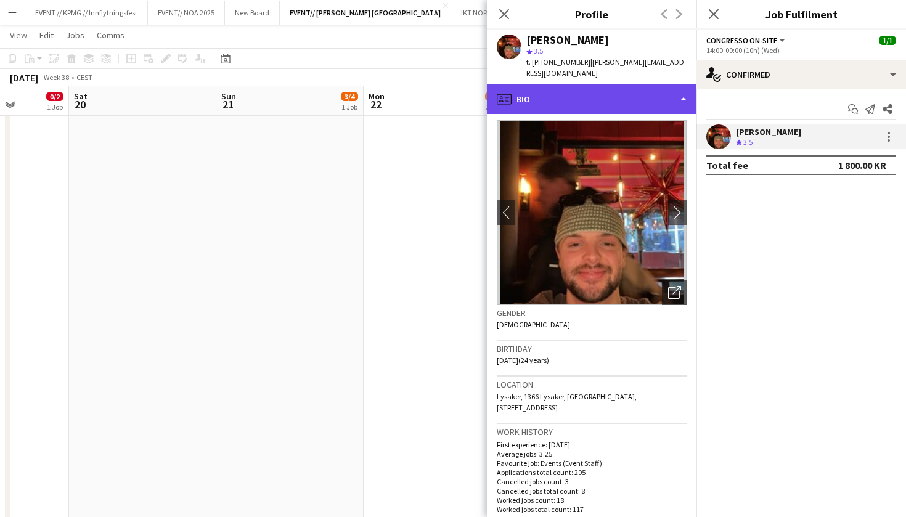
click at [614, 93] on div "profile Bio" at bounding box center [591, 99] width 209 height 30
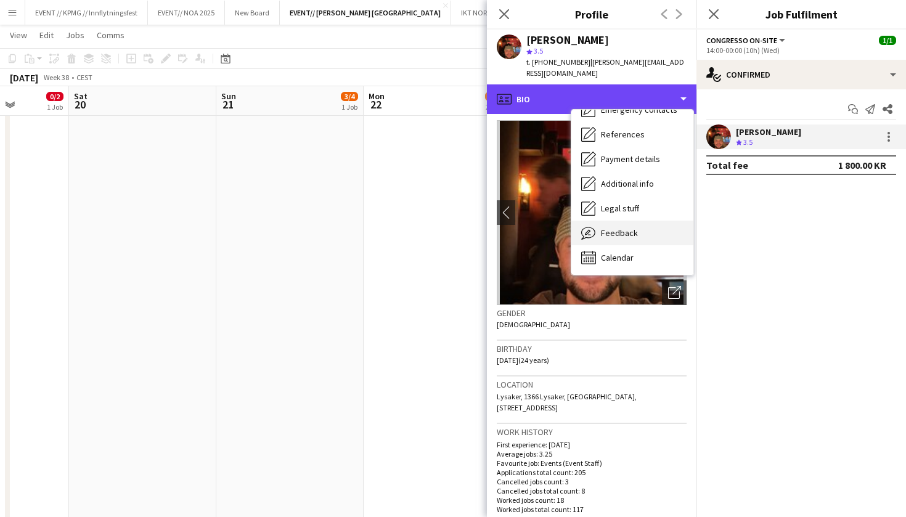
scroll to position [116, 0]
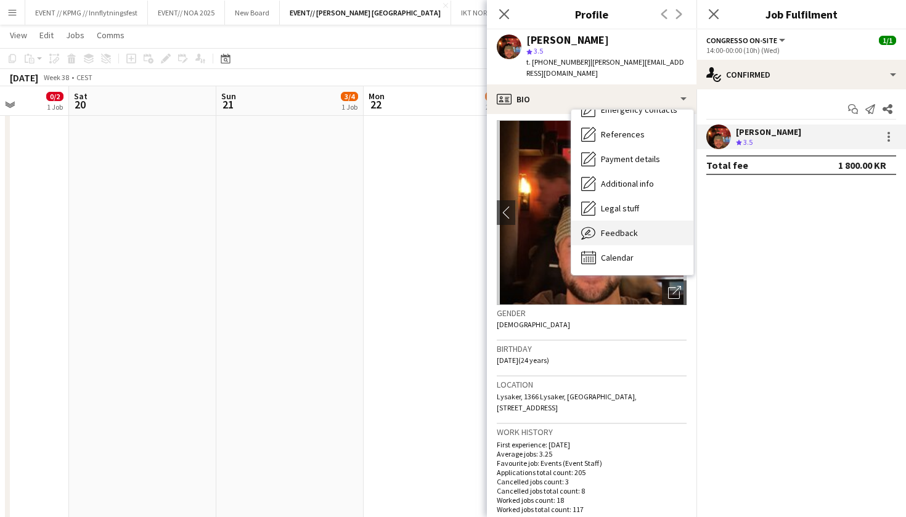
click at [623, 227] on span "Feedback" at bounding box center [619, 232] width 37 height 11
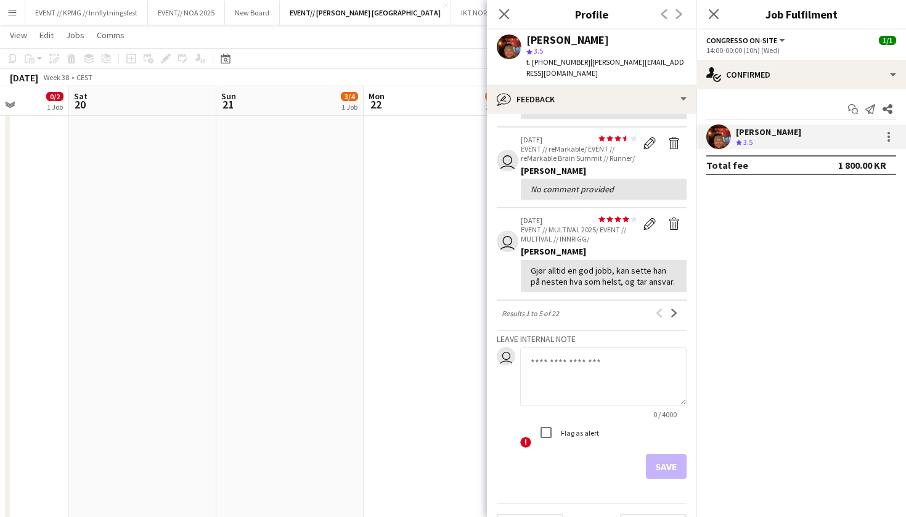
click at [361, 325] on app-date-cell "10:00-19:00 (9h) 3/4 EVENT//SIRK//OPRIGG 1 Role Events (Rigger) 5I 14A 3/4 10:0…" at bounding box center [289, 182] width 147 height 684
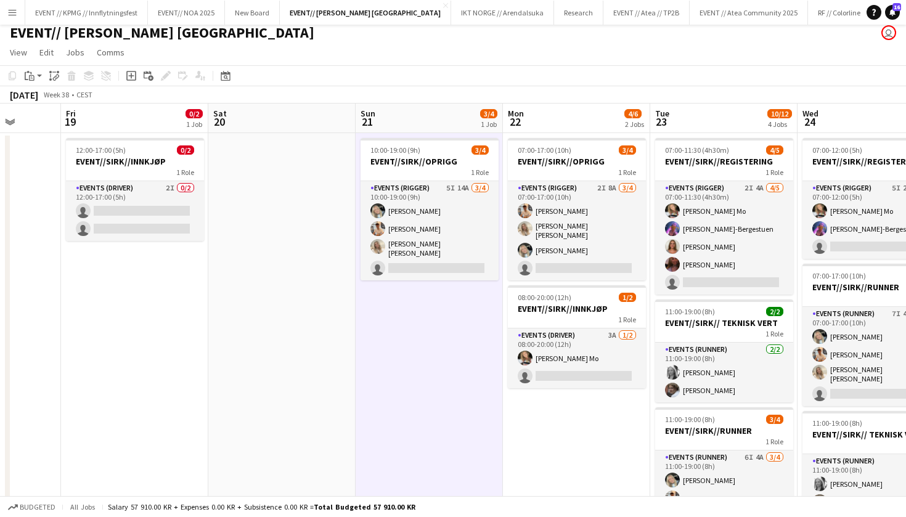
scroll to position [7, 0]
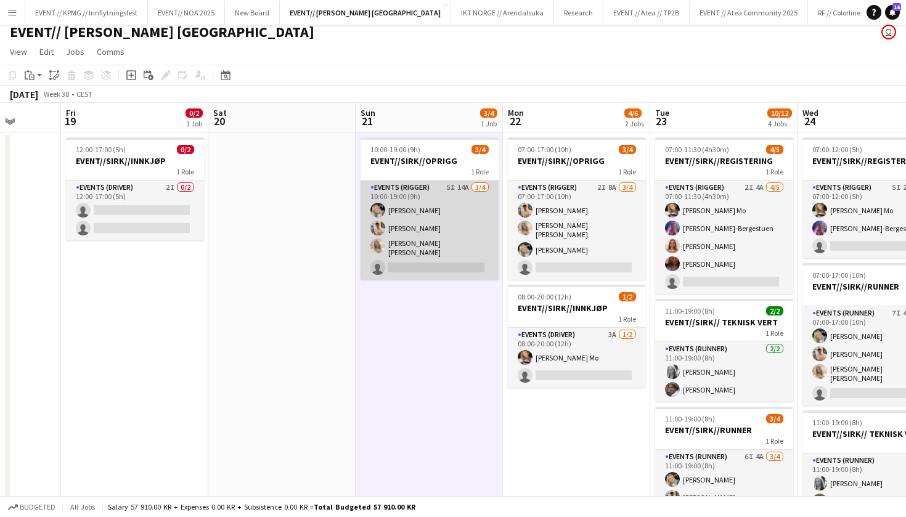
click at [440, 227] on app-card-role "Events (Rigger) 5I 14A 3/4 10:00-19:00 (9h) Oda Hansson Alban Idrizi Vanessa Ri…" at bounding box center [429, 230] width 138 height 99
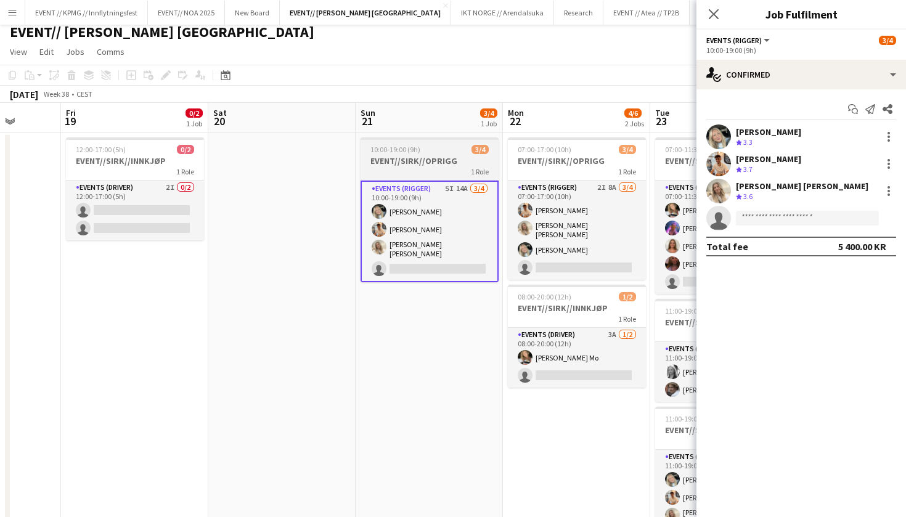
click at [435, 153] on div "10:00-19:00 (9h) 3/4" at bounding box center [429, 149] width 138 height 9
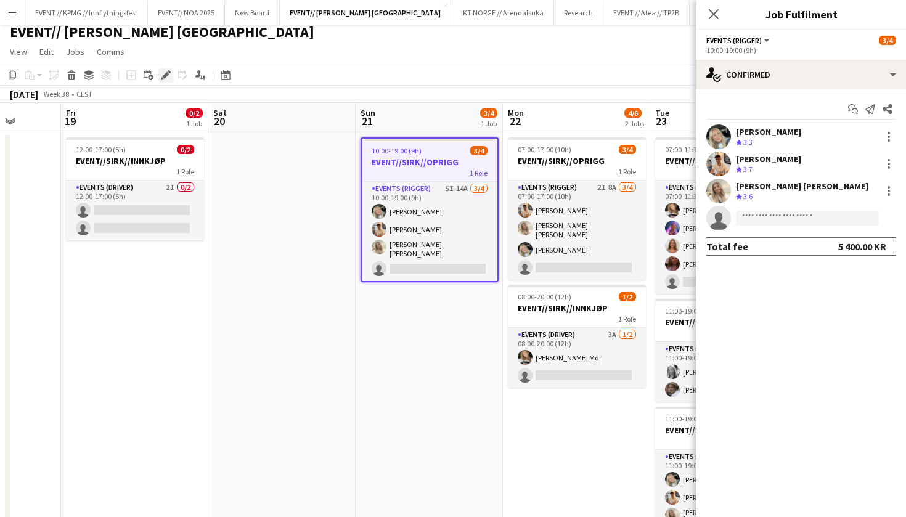
click at [164, 71] on icon "Edit" at bounding box center [166, 75] width 10 height 10
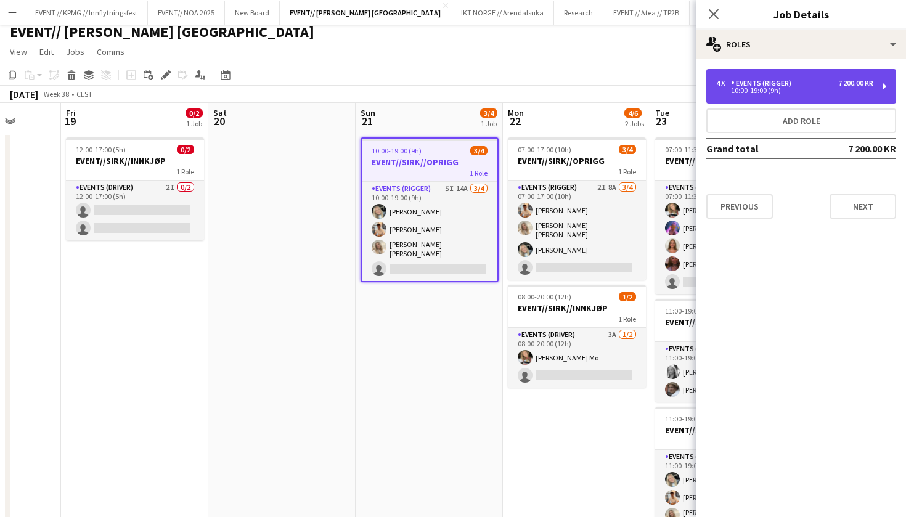
click at [822, 75] on div "4 x Events (Rigger) 7 200.00 KR 10:00-19:00 (9h)" at bounding box center [801, 86] width 190 height 34
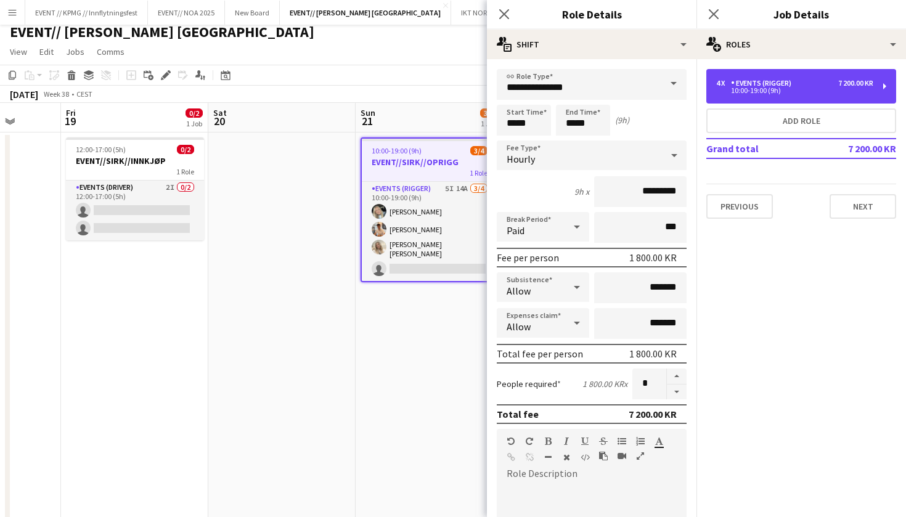
scroll to position [47, 0]
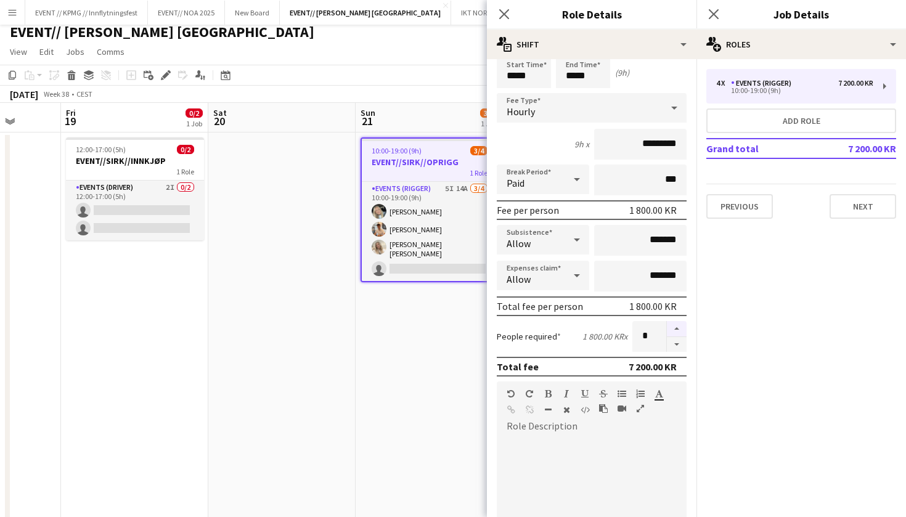
click at [679, 322] on button "button" at bounding box center [677, 329] width 20 height 16
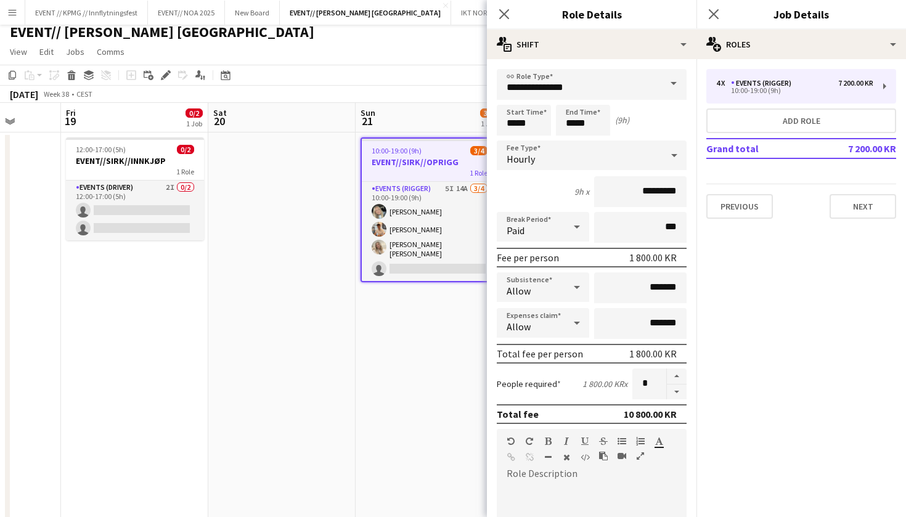
scroll to position [0, 0]
click at [676, 395] on button "button" at bounding box center [677, 391] width 20 height 15
type input "*"
click at [652, 118] on div "Start Time ***** End Time ***** (9h)" at bounding box center [592, 120] width 190 height 31
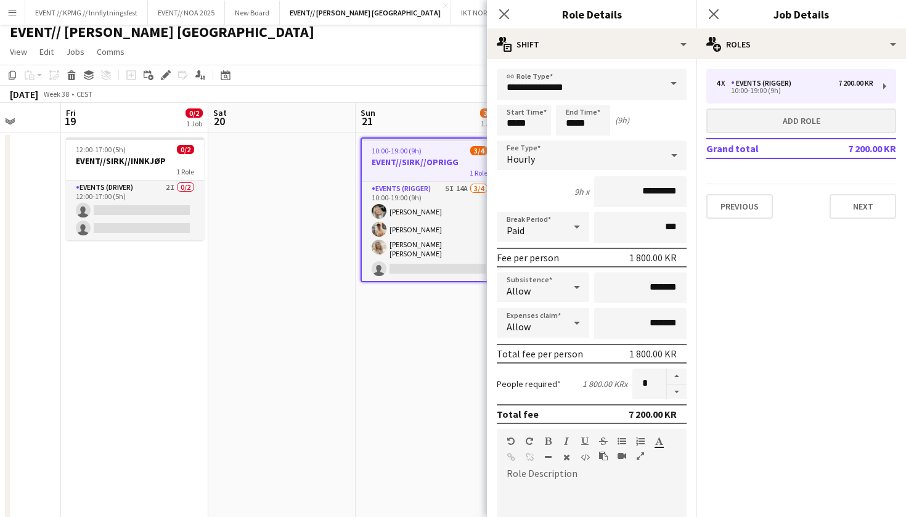
click at [819, 117] on button "Add role" at bounding box center [801, 120] width 190 height 25
type input "*****"
type input "*******"
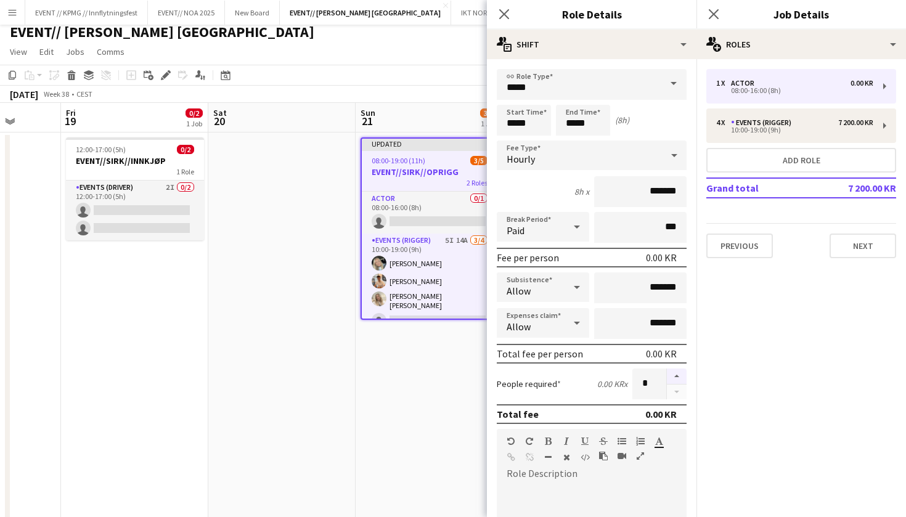
click at [676, 370] on button "button" at bounding box center [677, 376] width 20 height 16
type input "*"
click at [649, 189] on input "*******" at bounding box center [640, 191] width 92 height 31
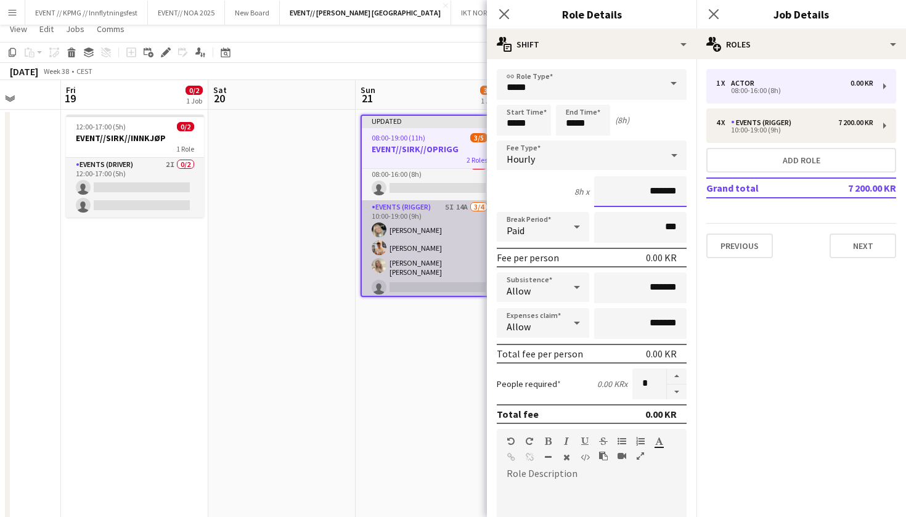
scroll to position [1, 0]
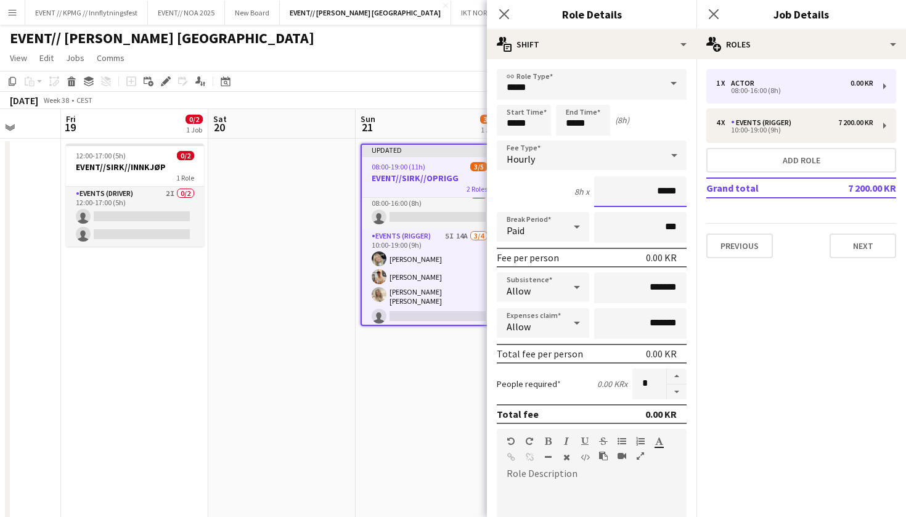
type input "****"
type input "******"
click at [625, 74] on input "*****" at bounding box center [592, 84] width 190 height 31
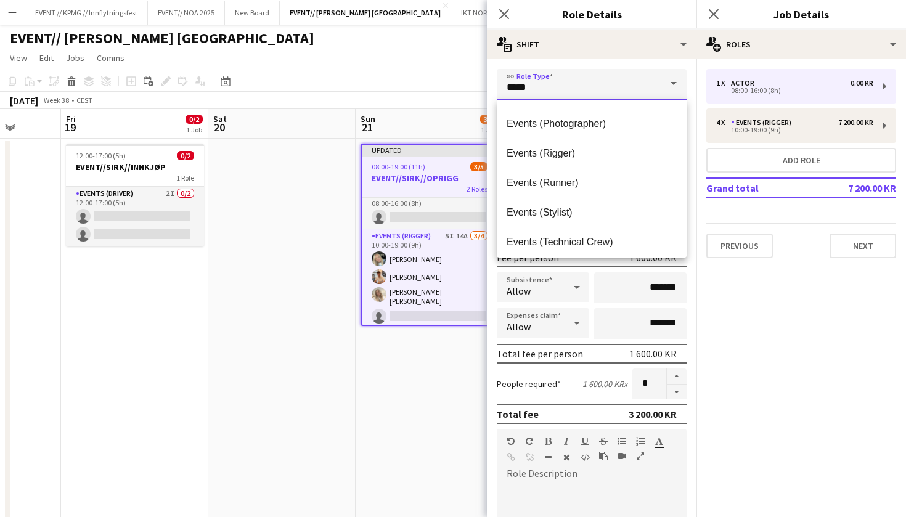
scroll to position [427, 0]
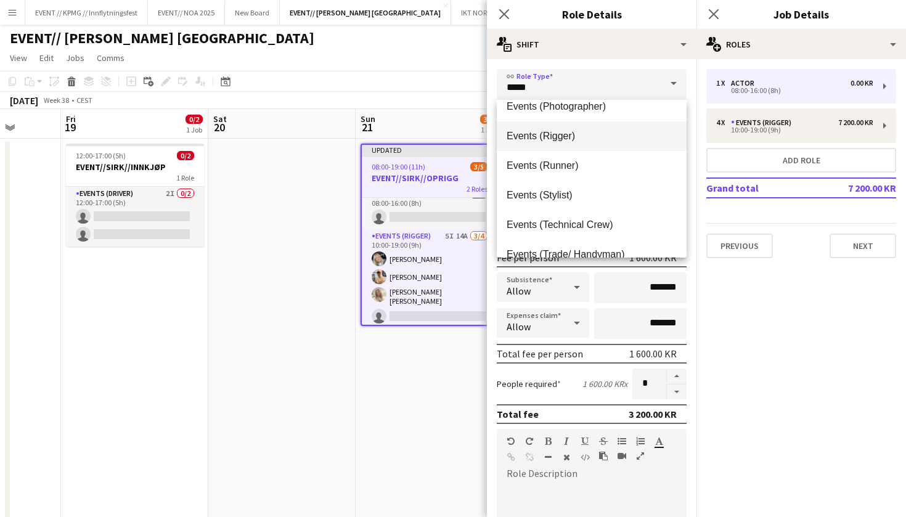
click at [586, 132] on span "Events (Rigger)" at bounding box center [591, 136] width 170 height 12
type input "**********"
type input "*********"
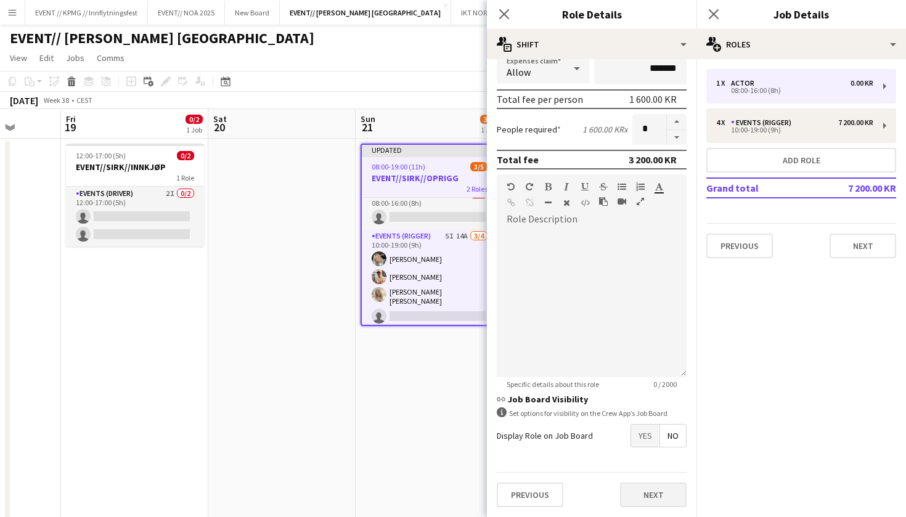
scroll to position [255, 0]
click at [657, 500] on button "Next" at bounding box center [653, 494] width 67 height 25
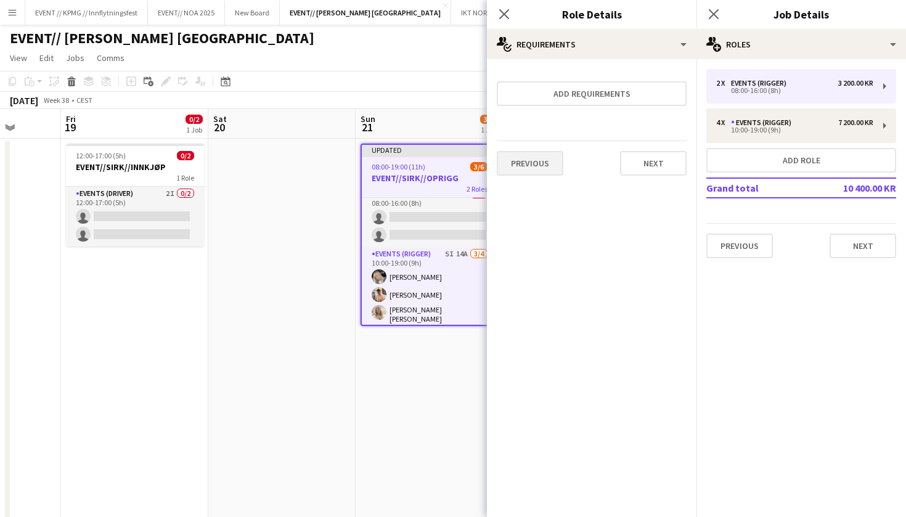
click at [532, 161] on button "Previous" at bounding box center [530, 163] width 67 height 25
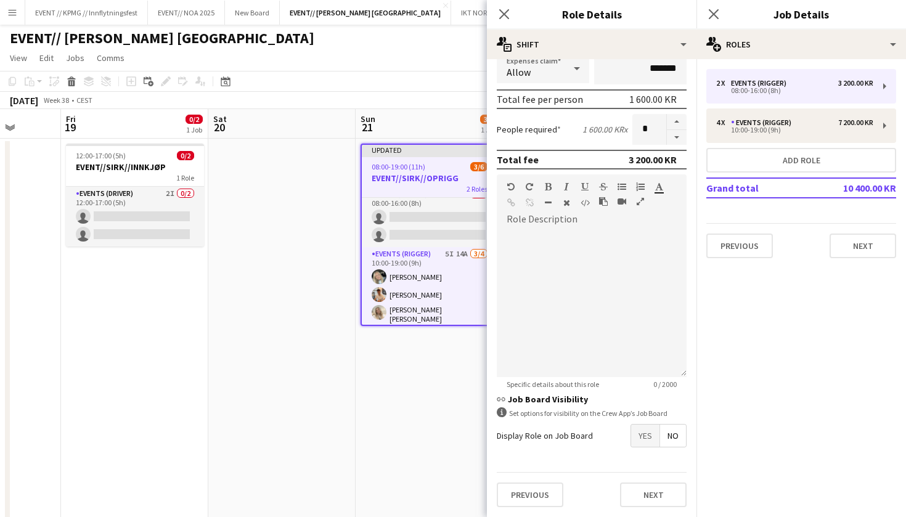
scroll to position [254, 0]
click at [649, 431] on span "Yes" at bounding box center [645, 435] width 28 height 22
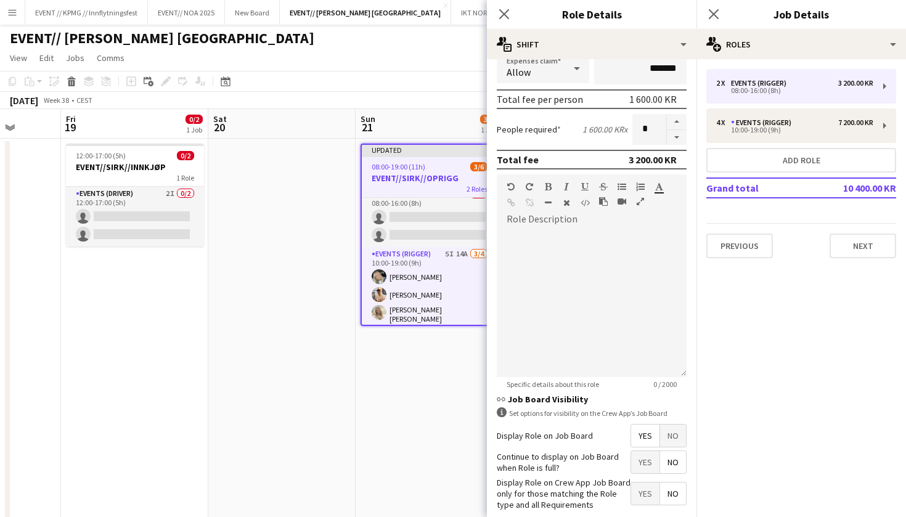
click at [646, 468] on span "Yes" at bounding box center [645, 462] width 28 height 22
click at [646, 492] on span "Yes" at bounding box center [645, 493] width 28 height 22
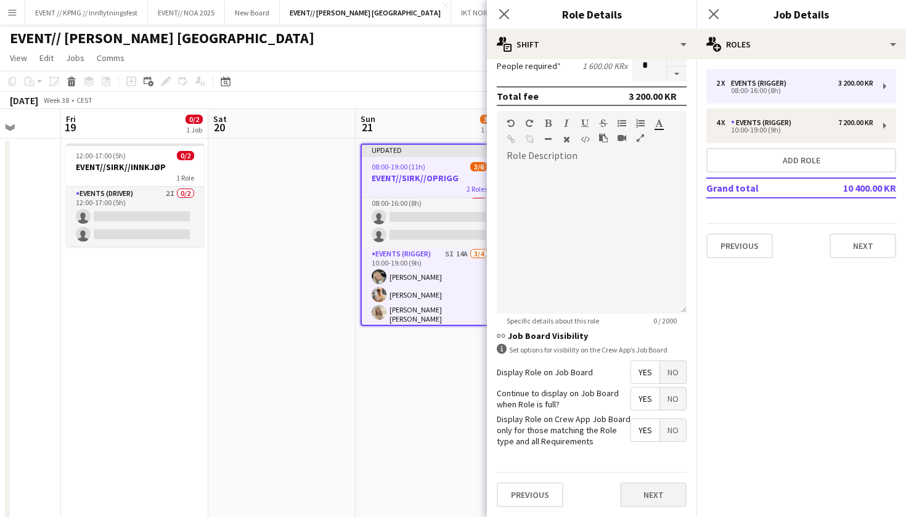
scroll to position [319, 0]
click at [652, 490] on button "Next" at bounding box center [653, 494] width 67 height 25
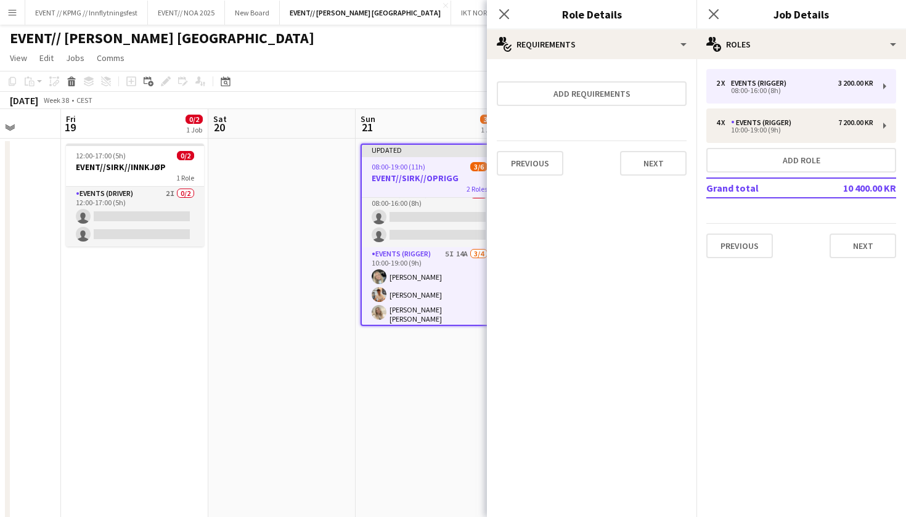
scroll to position [0, 0]
click at [655, 170] on button "Next" at bounding box center [653, 163] width 67 height 25
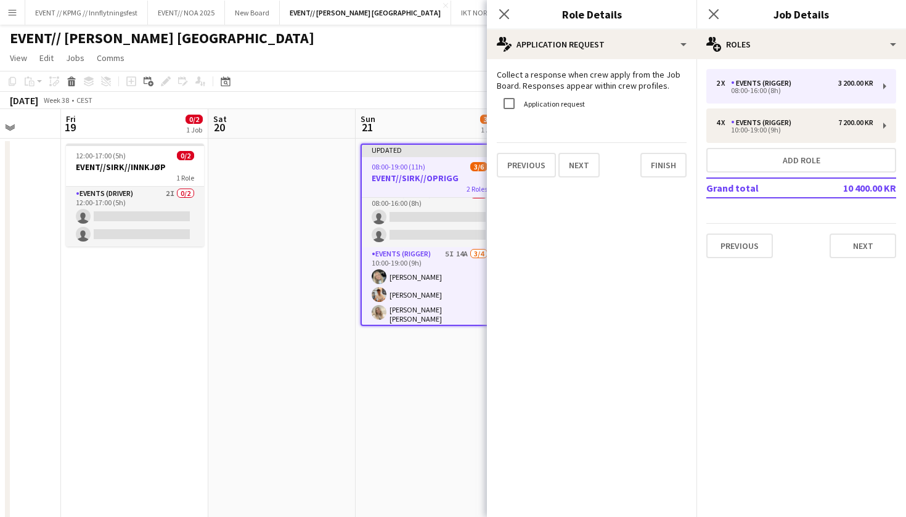
click at [655, 170] on button "Finish" at bounding box center [663, 165] width 46 height 25
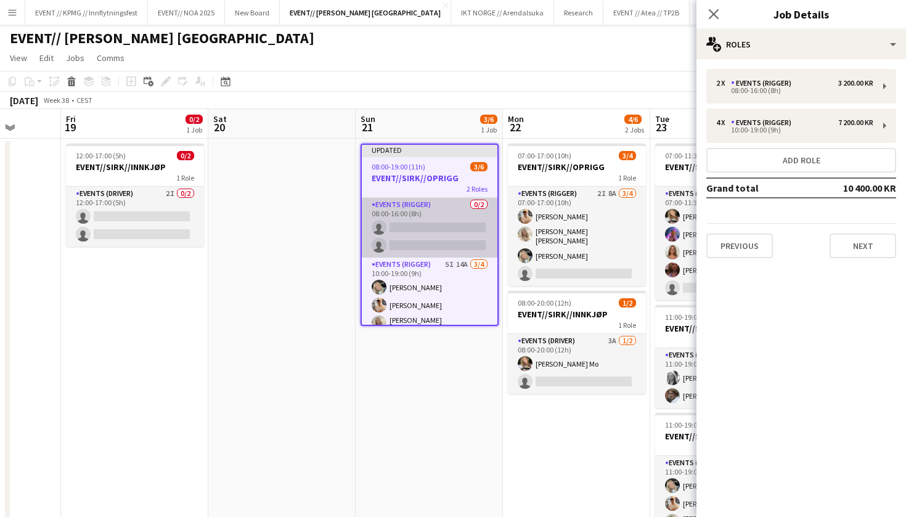
click at [409, 219] on app-card-role "Events (Rigger) 0/2 08:00-16:00 (8h) single-neutral-actions single-neutral-acti…" at bounding box center [430, 228] width 136 height 60
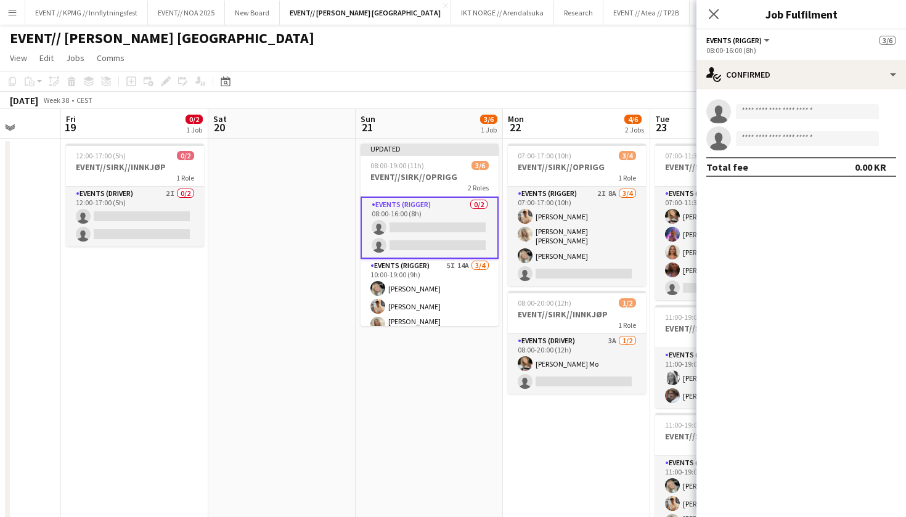
click at [442, 224] on app-card-role "Events (Rigger) 0/2 08:00-16:00 (8h) single-neutral-actions single-neutral-acti…" at bounding box center [429, 228] width 138 height 62
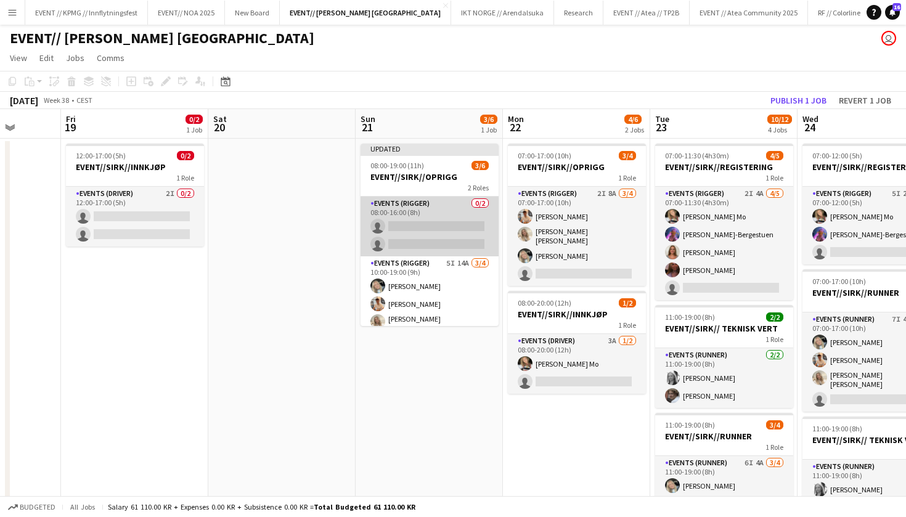
click at [436, 225] on app-card-role "Events (Rigger) 0/2 08:00-16:00 (8h) single-neutral-actions single-neutral-acti…" at bounding box center [429, 227] width 138 height 60
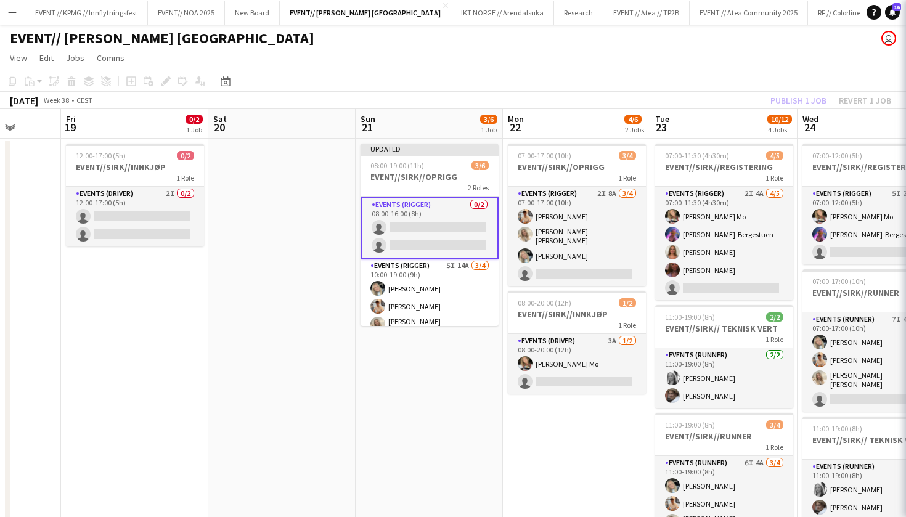
scroll to position [0, 381]
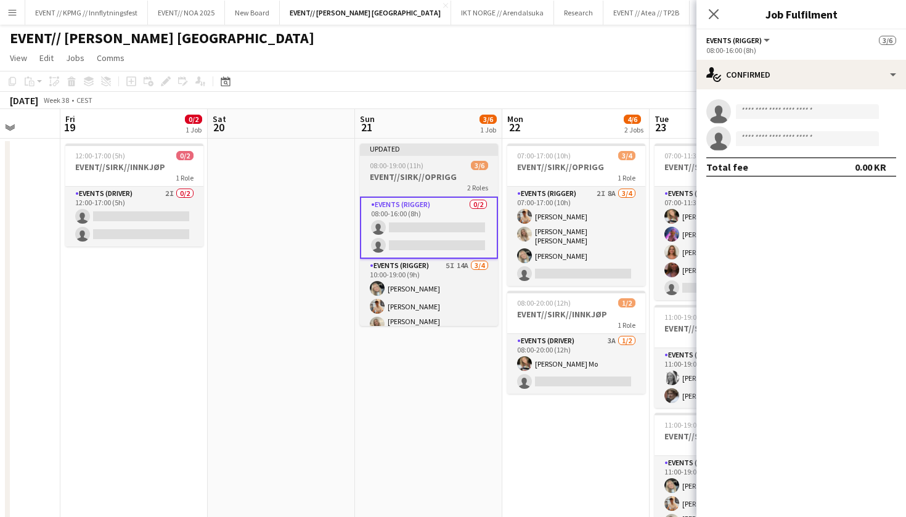
click at [442, 162] on div "08:00-19:00 (11h) 3/6" at bounding box center [429, 165] width 138 height 9
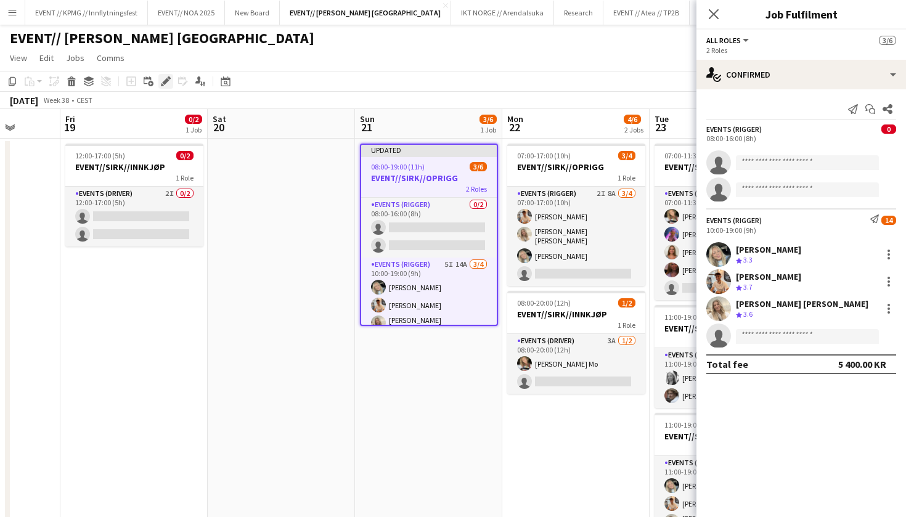
click at [164, 87] on div "Edit" at bounding box center [165, 81] width 15 height 15
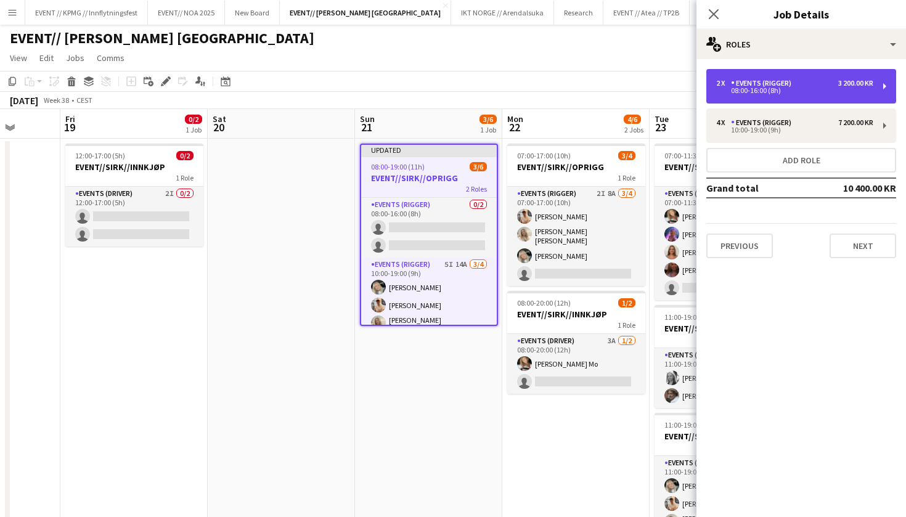
click at [757, 84] on div "Events (Rigger)" at bounding box center [763, 83] width 65 height 9
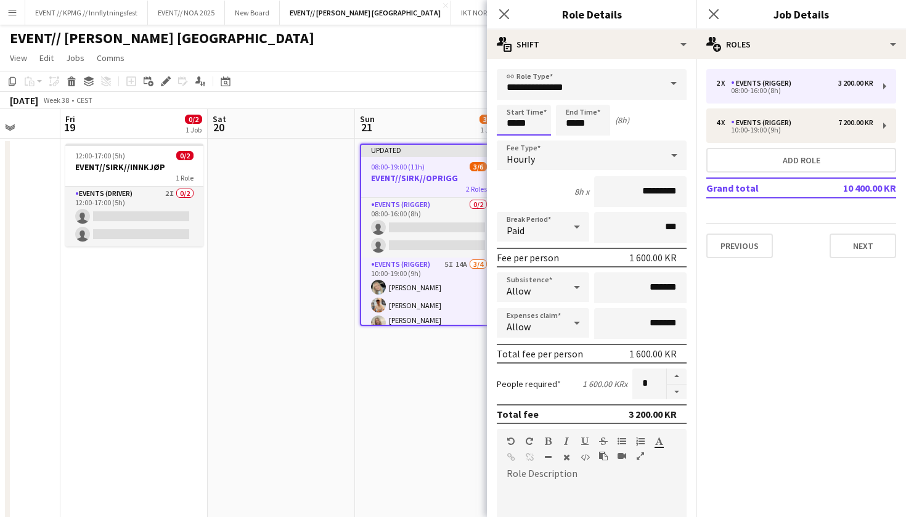
click at [515, 123] on input "*****" at bounding box center [524, 120] width 54 height 31
type input "*****"
click at [571, 123] on input "*****" at bounding box center [583, 120] width 54 height 31
type input "*****"
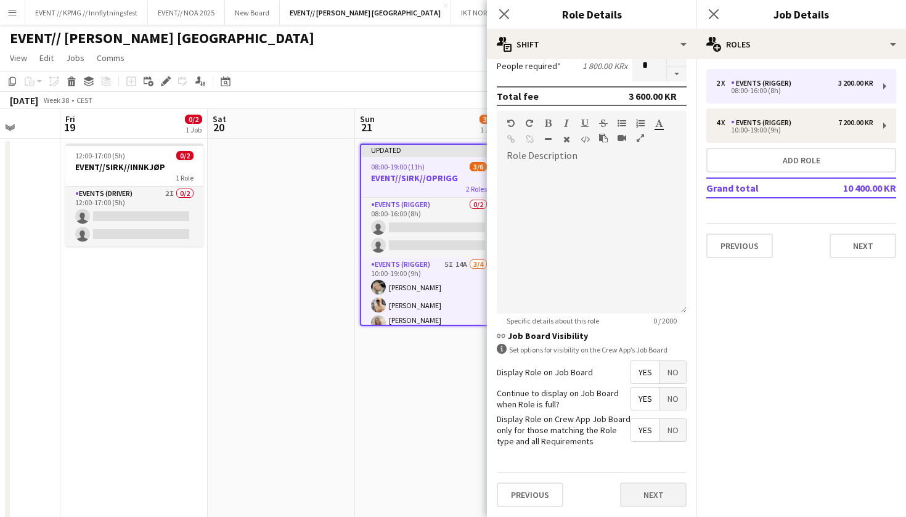
scroll to position [317, 0]
click at [641, 492] on button "Next" at bounding box center [653, 495] width 67 height 25
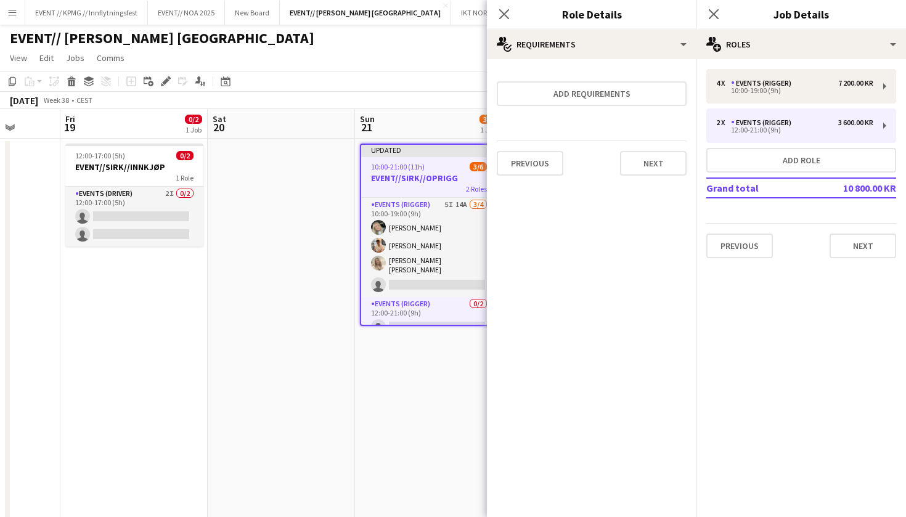
scroll to position [0, 0]
click at [657, 169] on button "Next" at bounding box center [653, 163] width 67 height 25
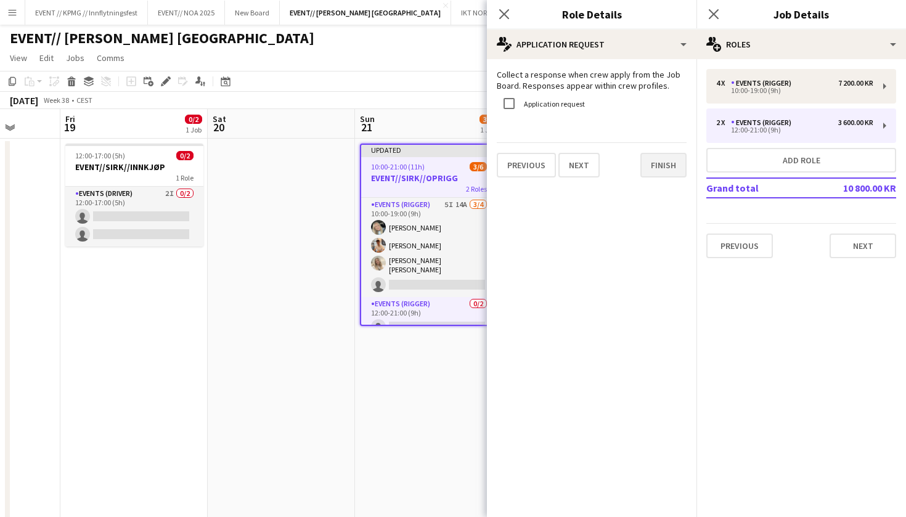
click at [662, 175] on button "Finish" at bounding box center [663, 165] width 46 height 25
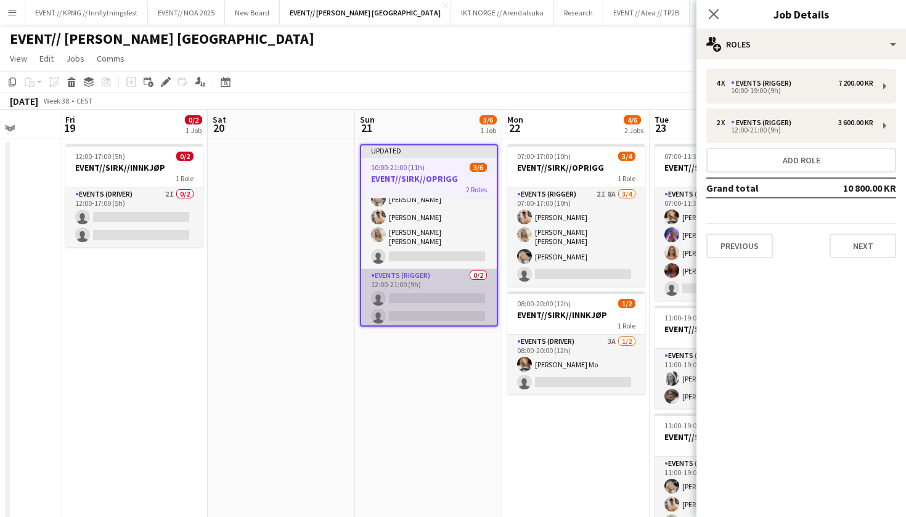
scroll to position [28, 0]
click at [413, 284] on app-card-role "Events (Rigger) 0/2 12:00-21:00 (9h) single-neutral-actions single-neutral-acti…" at bounding box center [429, 299] width 136 height 60
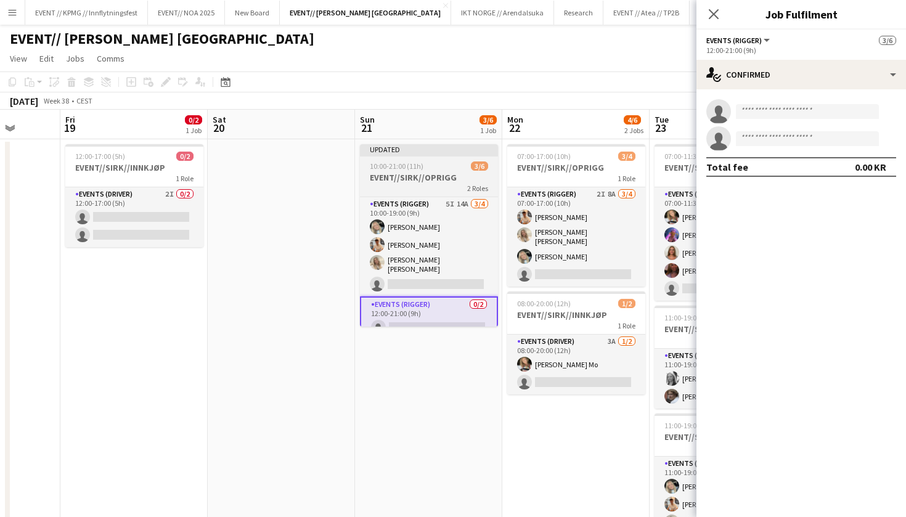
scroll to position [0, 0]
click at [442, 164] on div "10:00-21:00 (11h) 3/6" at bounding box center [429, 165] width 138 height 9
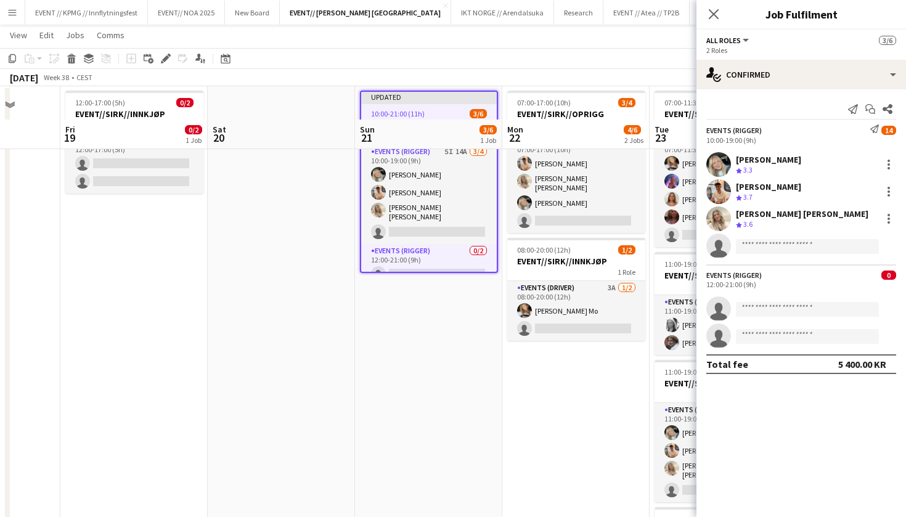
scroll to position [86, 0]
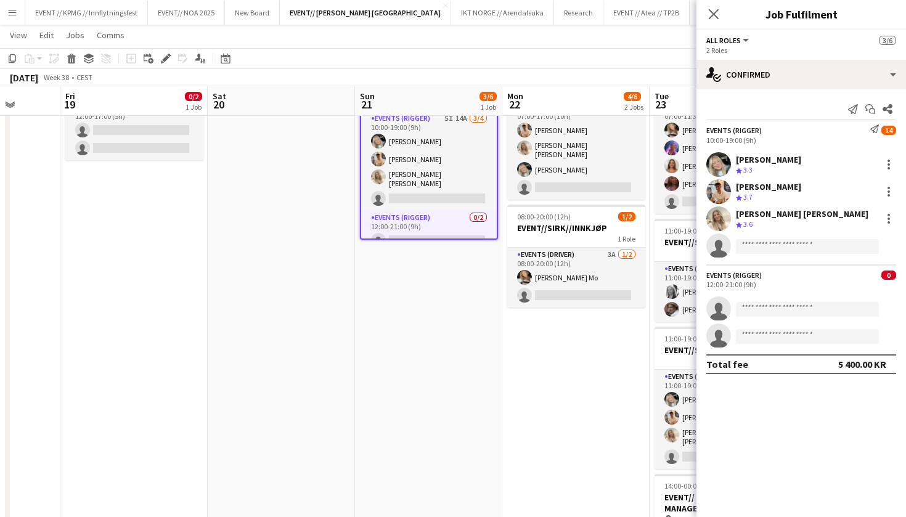
click at [758, 283] on div "12:00-21:00 (9h)" at bounding box center [801, 284] width 190 height 9
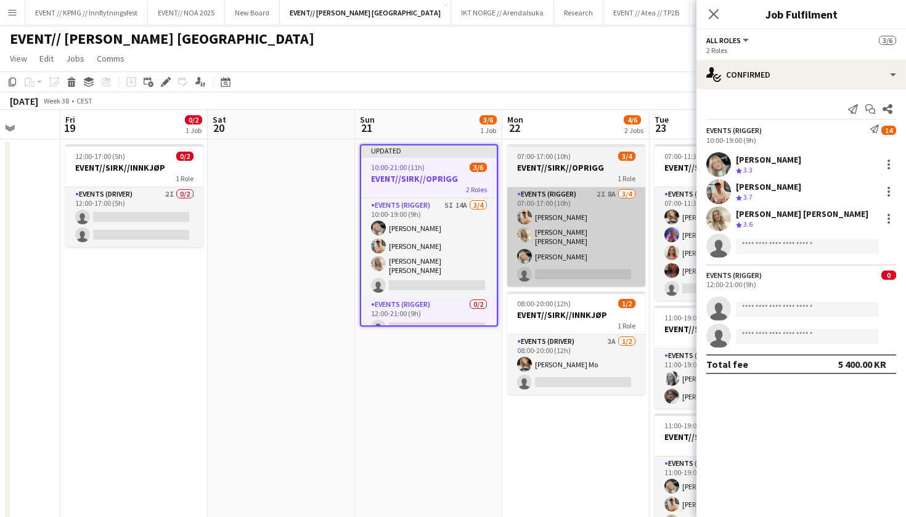
scroll to position [0, 0]
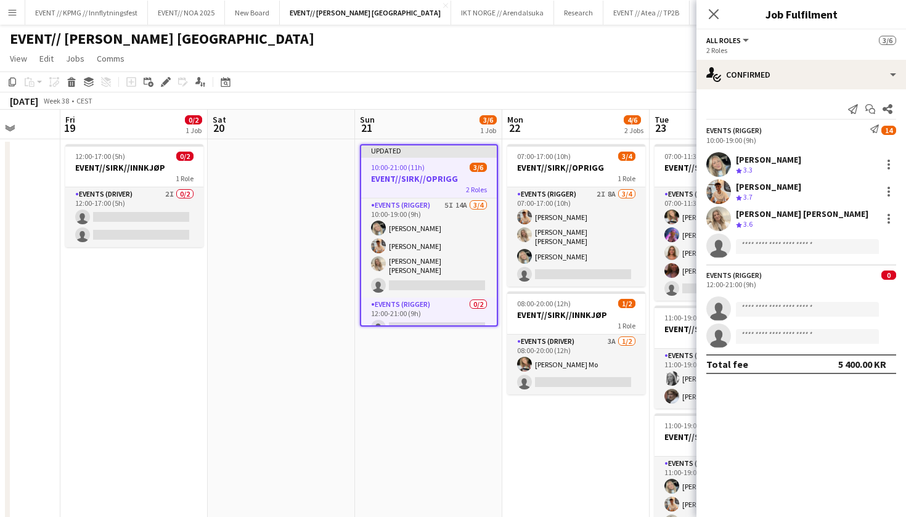
click at [762, 137] on div "10:00-19:00 (9h)" at bounding box center [801, 140] width 190 height 9
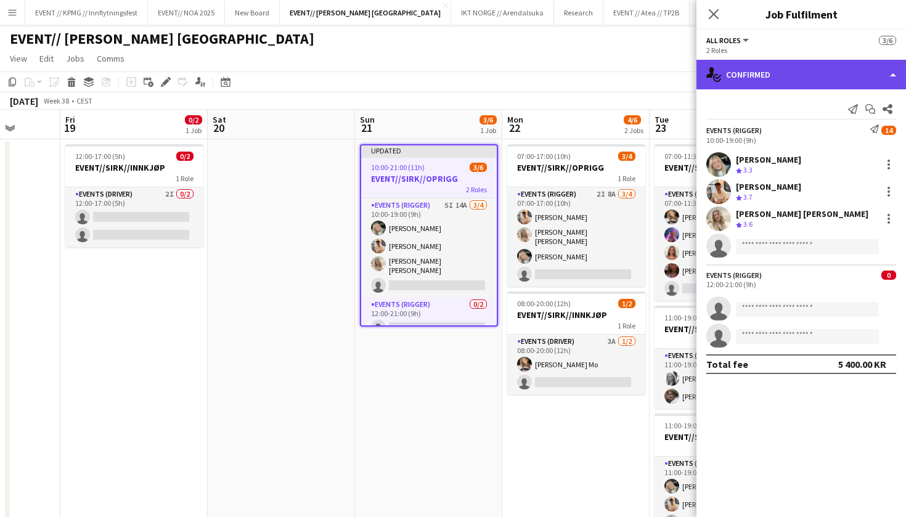
click at [811, 76] on div "single-neutral-actions-check-2 Confirmed" at bounding box center [800, 75] width 209 height 30
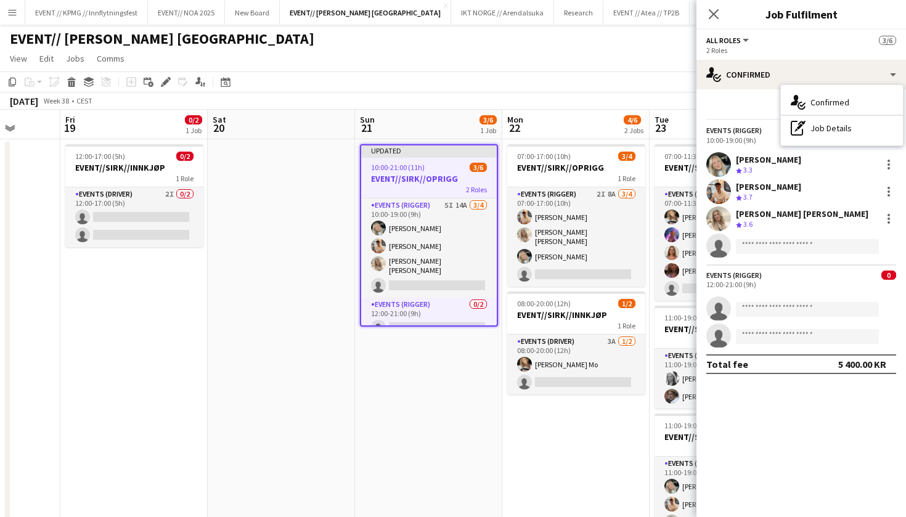
click at [752, 123] on div "Send notification Start chat Share Events (Rigger) Send notification 14 10:00-1…" at bounding box center [800, 236] width 209 height 294
click at [787, 132] on div "Events (Rigger) Send notification 14 10:00-19:00 (9h)" at bounding box center [800, 134] width 209 height 20
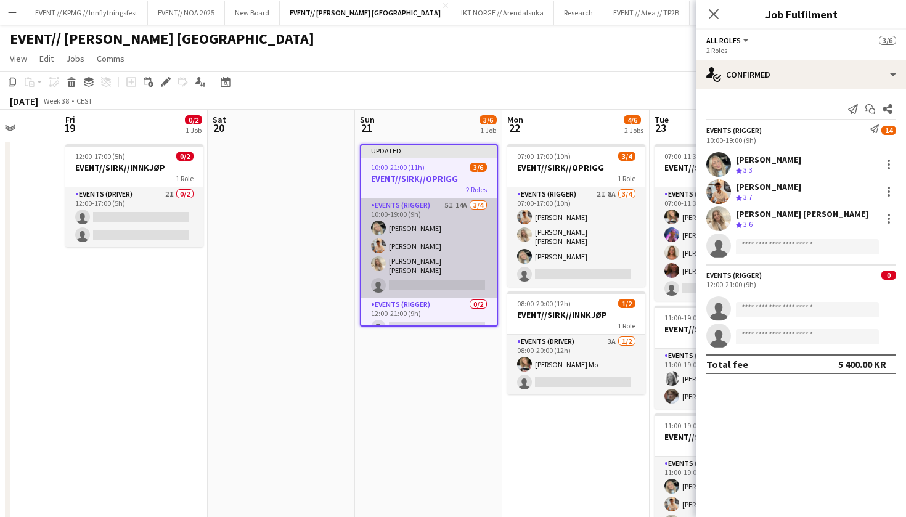
click at [385, 239] on app-card-role "Events (Rigger) 5I 14A 3/4 10:00-19:00 (9h) Oda Hansson Alban Idrizi Vanessa Ri…" at bounding box center [429, 247] width 136 height 99
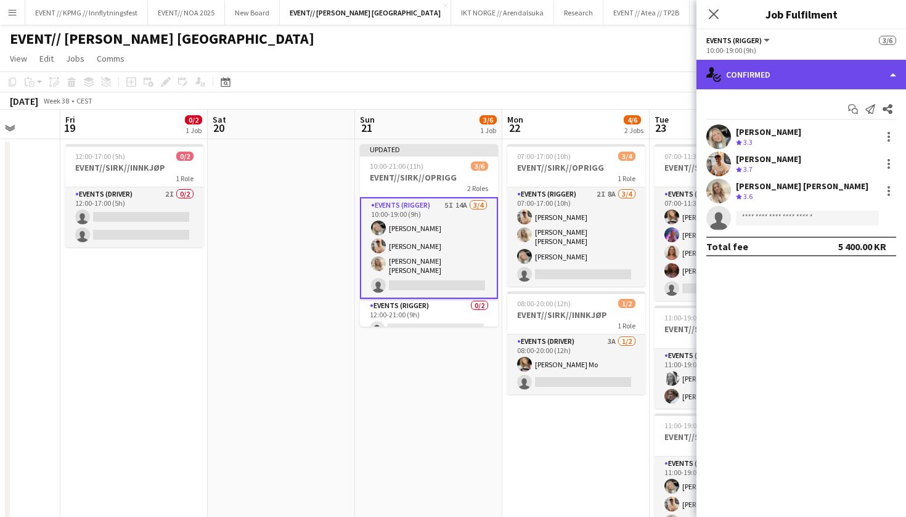
click at [787, 75] on div "single-neutral-actions-check-2 Confirmed" at bounding box center [800, 75] width 209 height 30
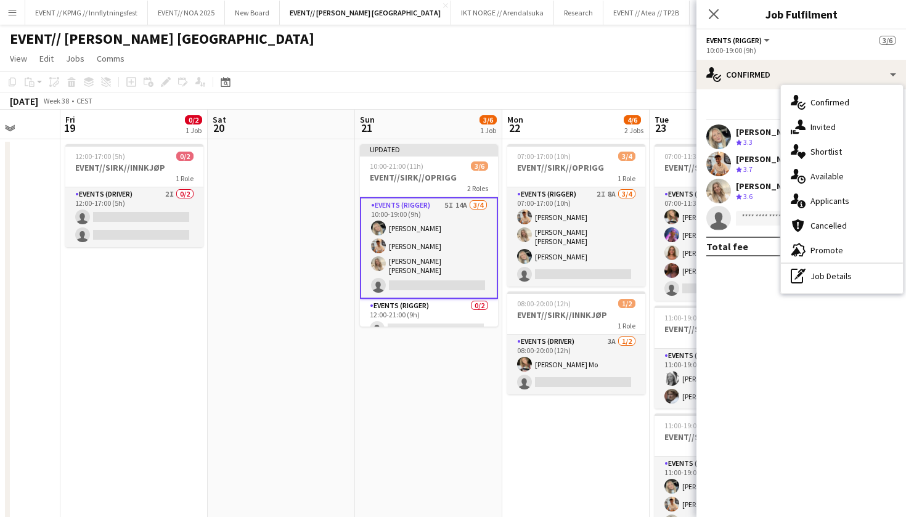
click at [392, 208] on app-card-role "Events (Rigger) 5I 14A 3/4 10:00-19:00 (9h) Oda Hansson Alban Idrizi Vanessa Ri…" at bounding box center [429, 248] width 138 height 102
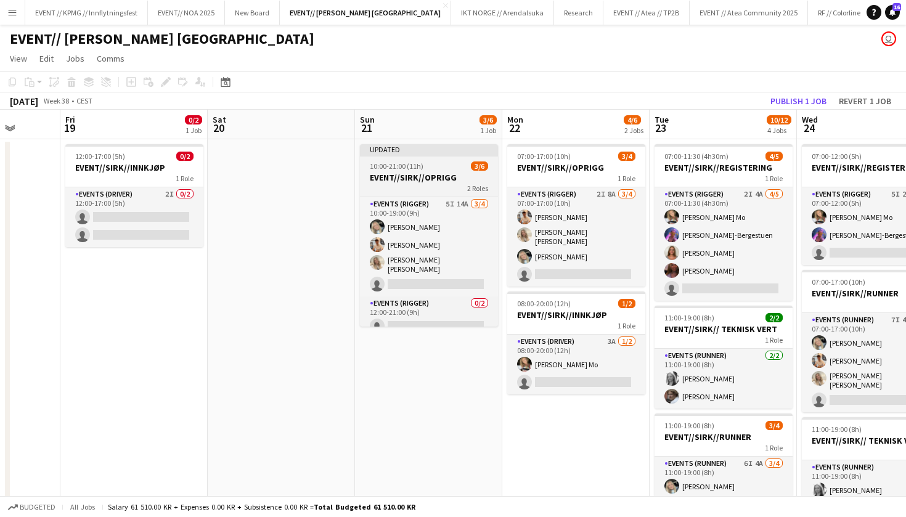
click at [432, 166] on div "10:00-21:00 (11h) 3/6" at bounding box center [429, 165] width 138 height 9
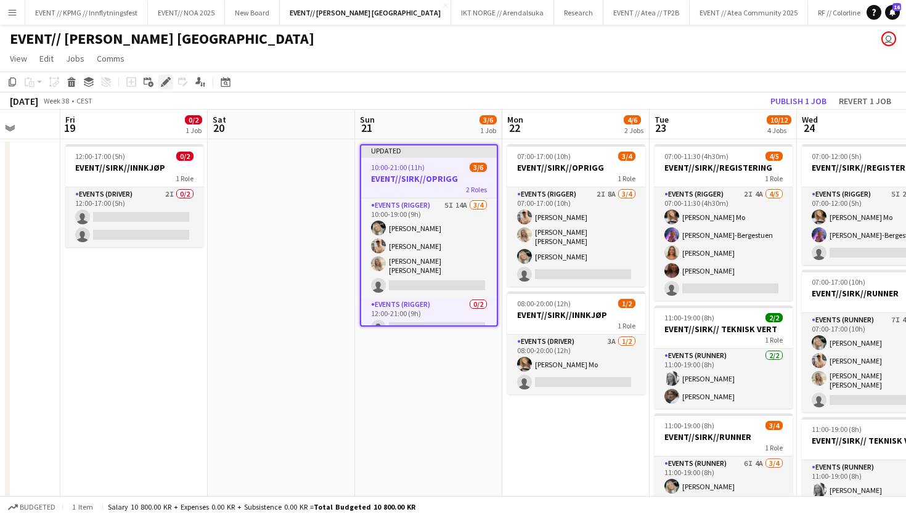
click at [163, 84] on icon "Edit" at bounding box center [166, 82] width 10 height 10
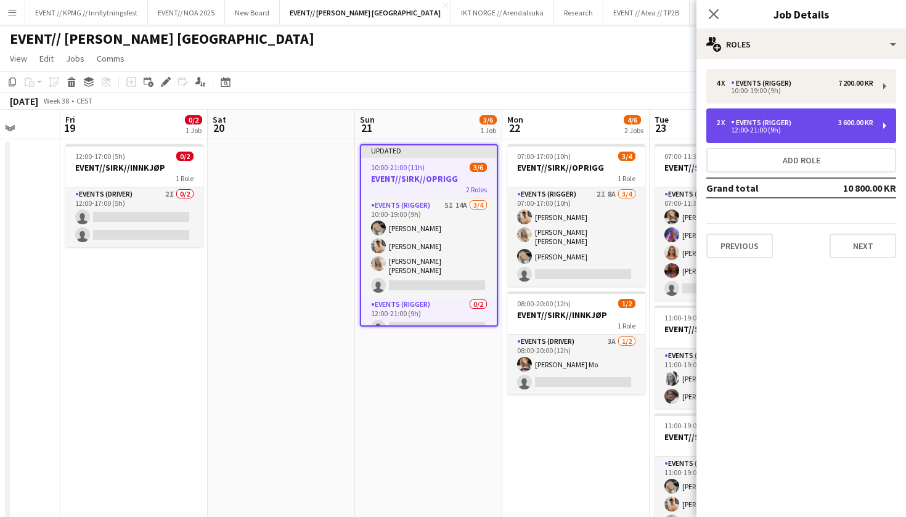
click at [779, 124] on div "Events (Rigger)" at bounding box center [763, 122] width 65 height 9
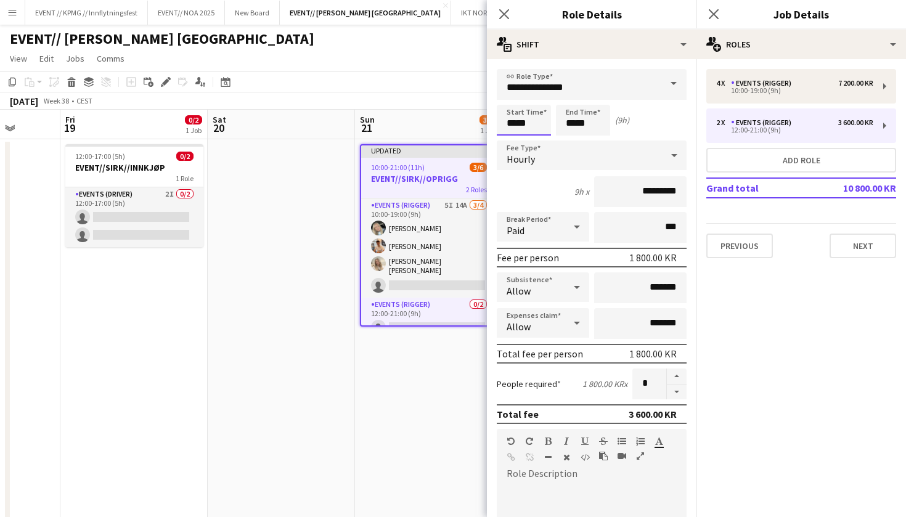
click at [514, 121] on input "*****" at bounding box center [524, 120] width 54 height 31
type input "*****"
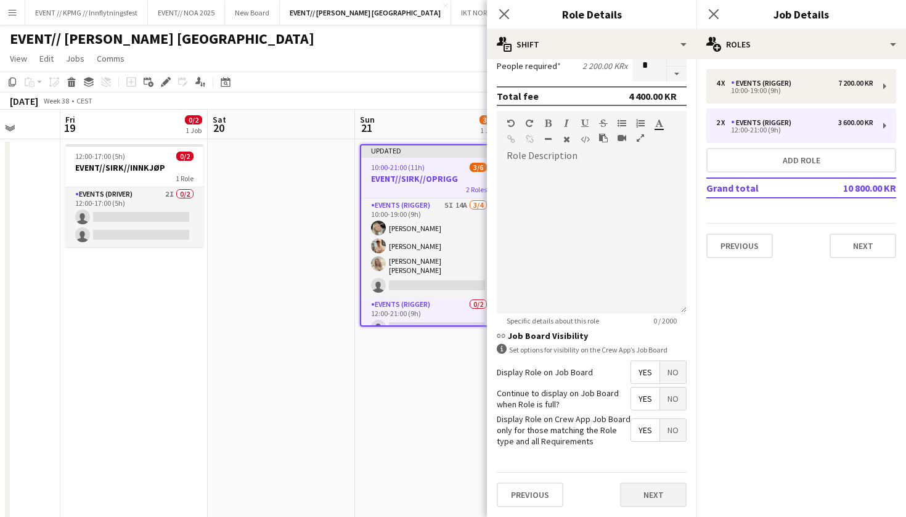
scroll to position [317, 0]
click at [638, 498] on button "Next" at bounding box center [653, 495] width 67 height 25
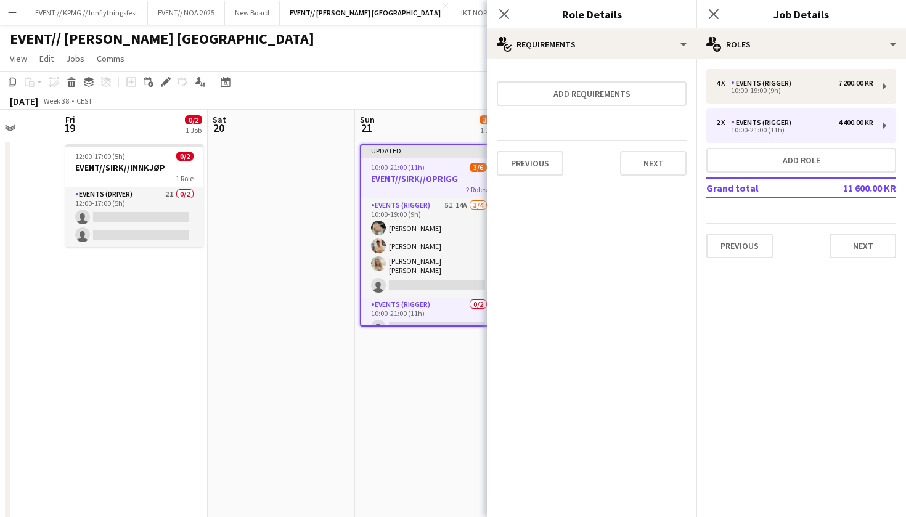
scroll to position [0, 0]
click at [652, 161] on button "Next" at bounding box center [653, 163] width 67 height 25
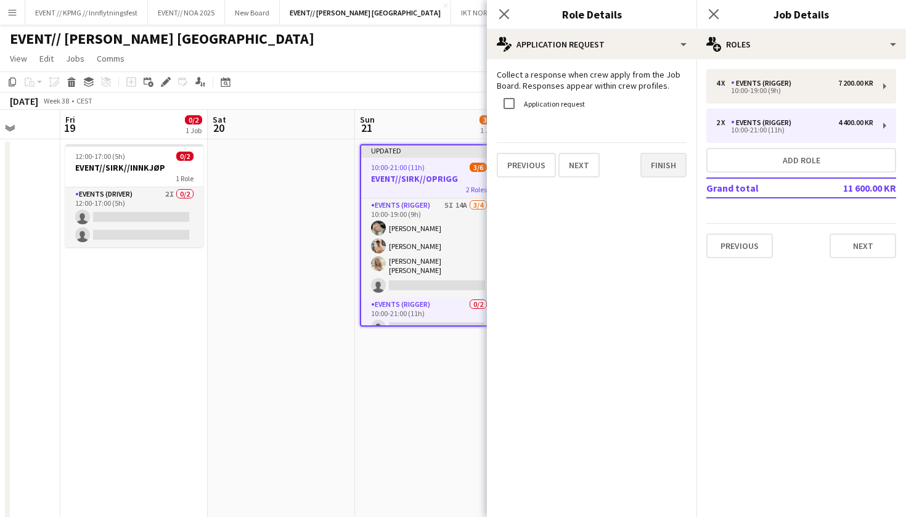
click at [660, 172] on button "Finish" at bounding box center [663, 165] width 46 height 25
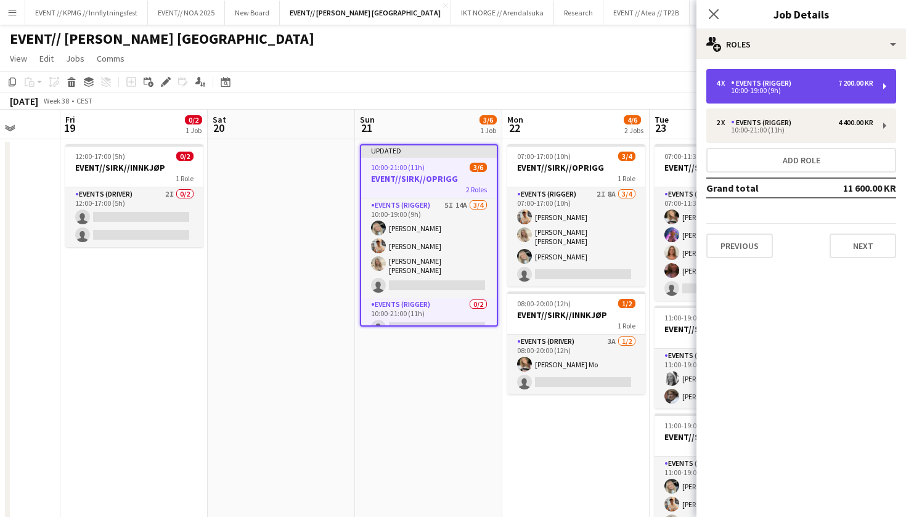
click at [795, 95] on div "4 x Events (Rigger) 7 200.00 KR 10:00-19:00 (9h)" at bounding box center [801, 86] width 190 height 34
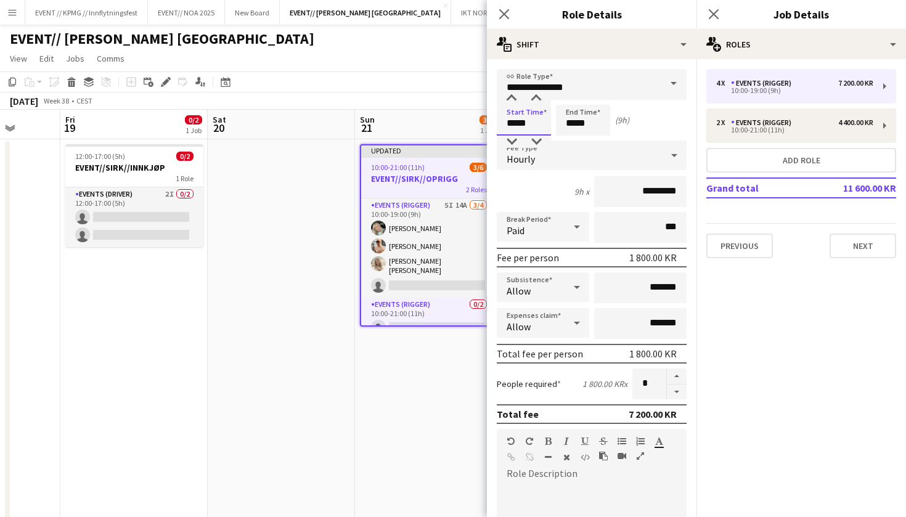
click at [514, 126] on input "*****" at bounding box center [524, 120] width 54 height 31
type input "*****"
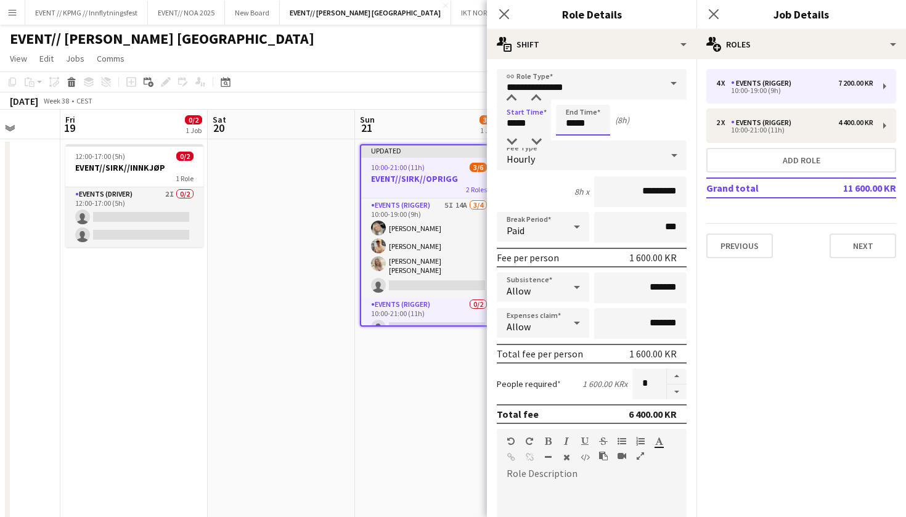
click at [572, 121] on input "*****" at bounding box center [583, 120] width 54 height 31
click at [569, 121] on input "*****" at bounding box center [583, 120] width 54 height 31
type input "*****"
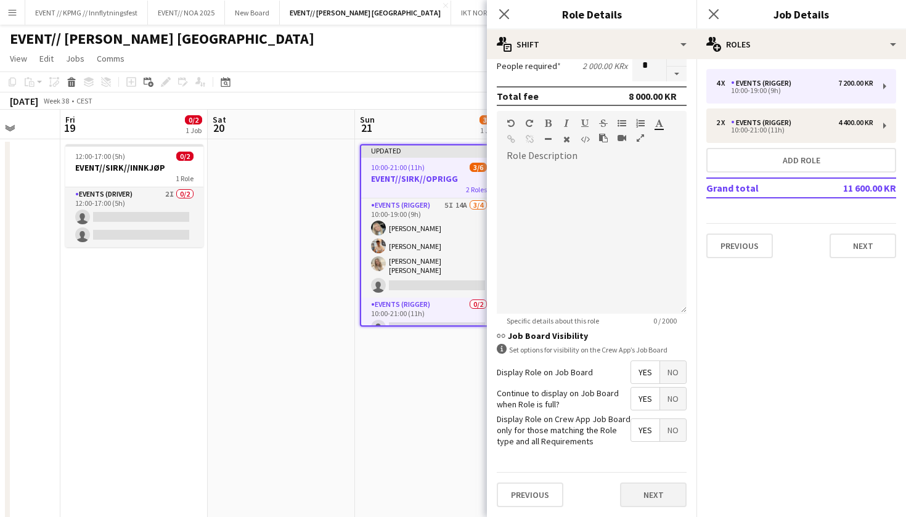
scroll to position [319, 0]
click at [647, 492] on button "Next" at bounding box center [653, 494] width 67 height 25
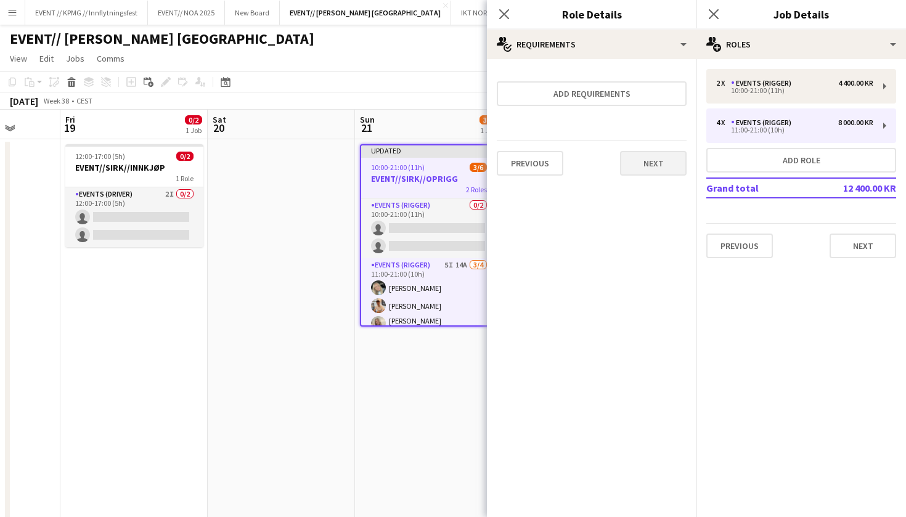
click at [656, 160] on button "Next" at bounding box center [653, 163] width 67 height 25
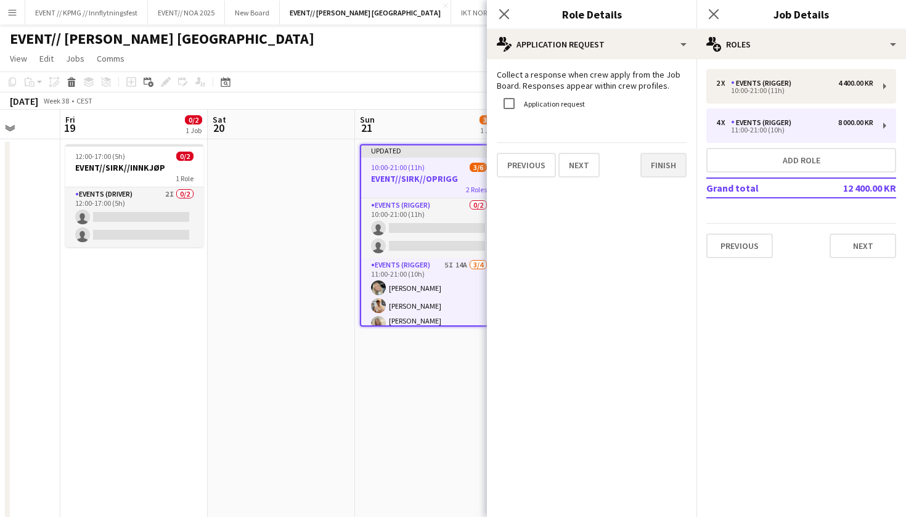
click at [664, 177] on button "Finish" at bounding box center [663, 165] width 46 height 25
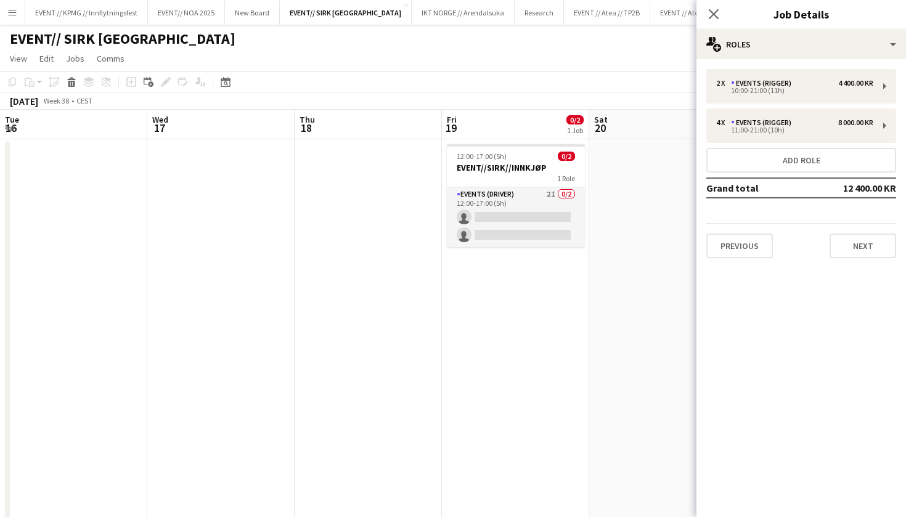
scroll to position [0, 381]
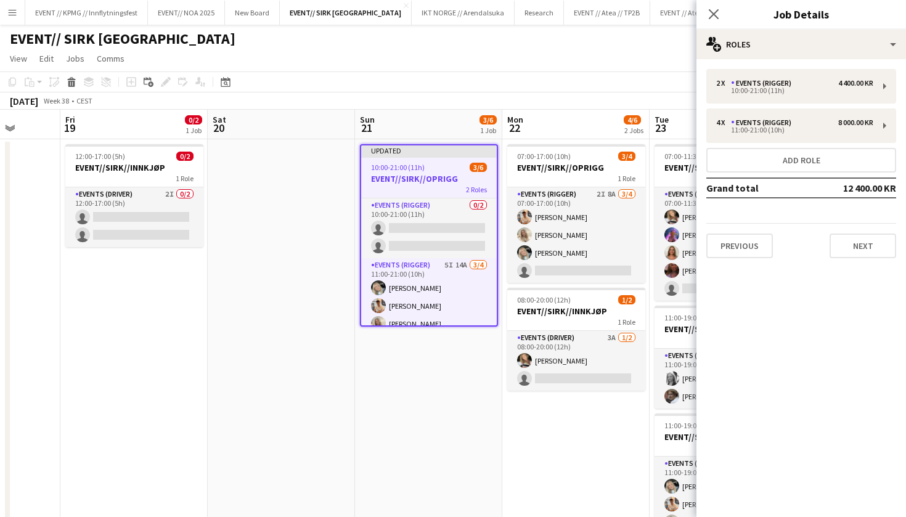
click at [254, 407] on app-date-cell at bounding box center [281, 481] width 147 height 684
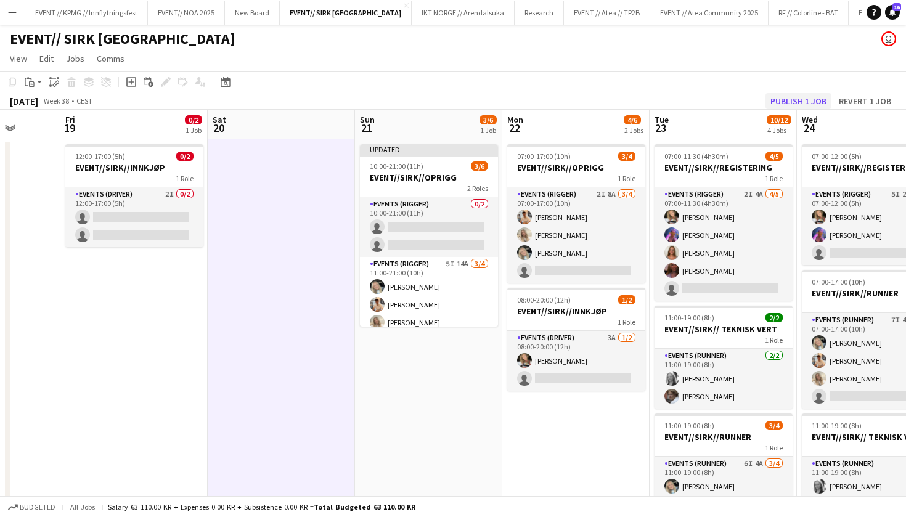
click at [794, 102] on button "Publish 1 job" at bounding box center [798, 101] width 66 height 16
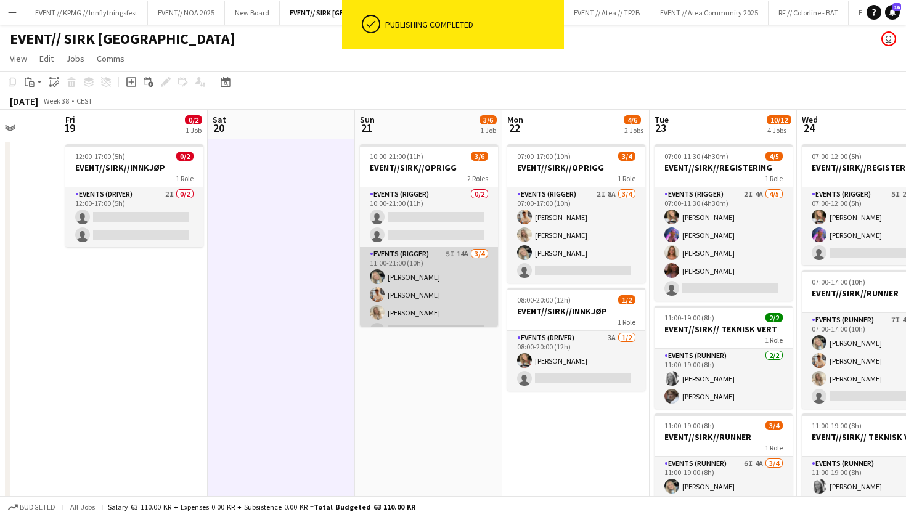
click at [413, 297] on app-card-role "Events (Rigger) 5I 14A 3/4 11:00-21:00 (10h) Oda Hansson Alban Idrizi Vanessa R…" at bounding box center [429, 294] width 138 height 95
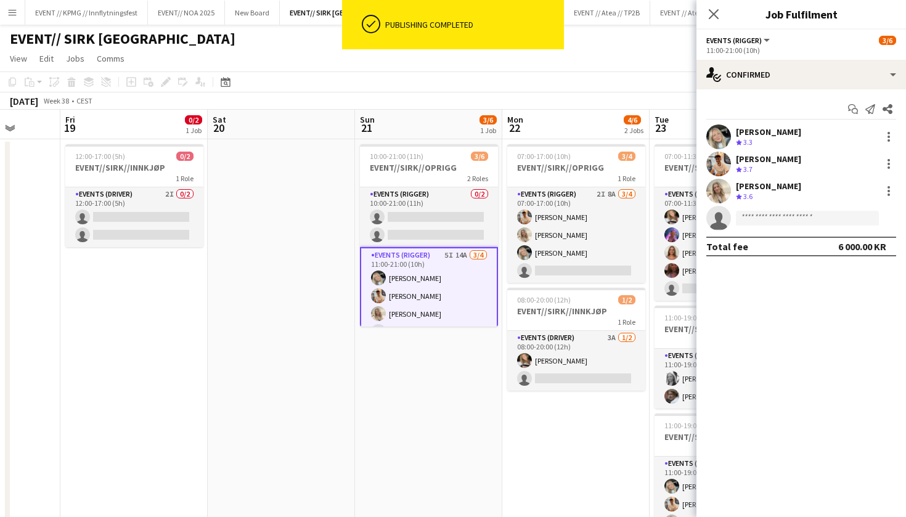
click at [888, 129] on div "Oda Hansson Crew rating 3.3" at bounding box center [800, 136] width 209 height 25
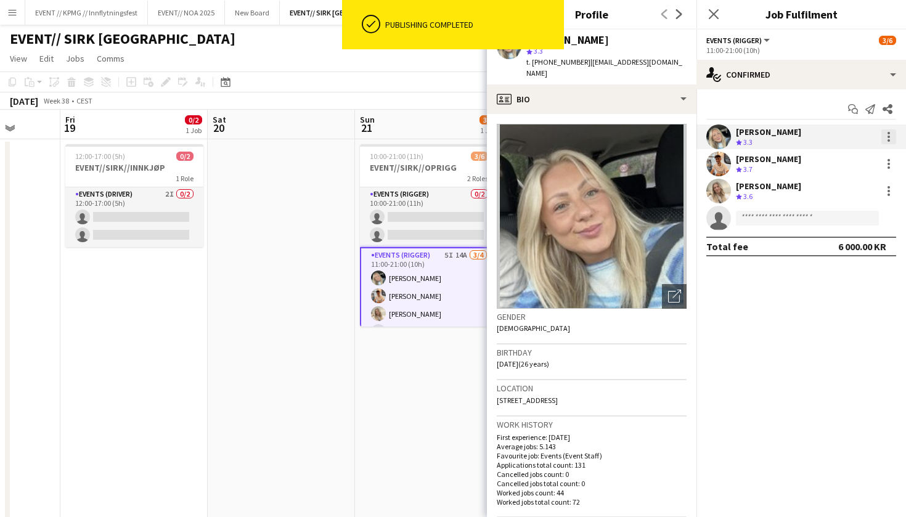
click at [887, 137] on div at bounding box center [888, 136] width 15 height 15
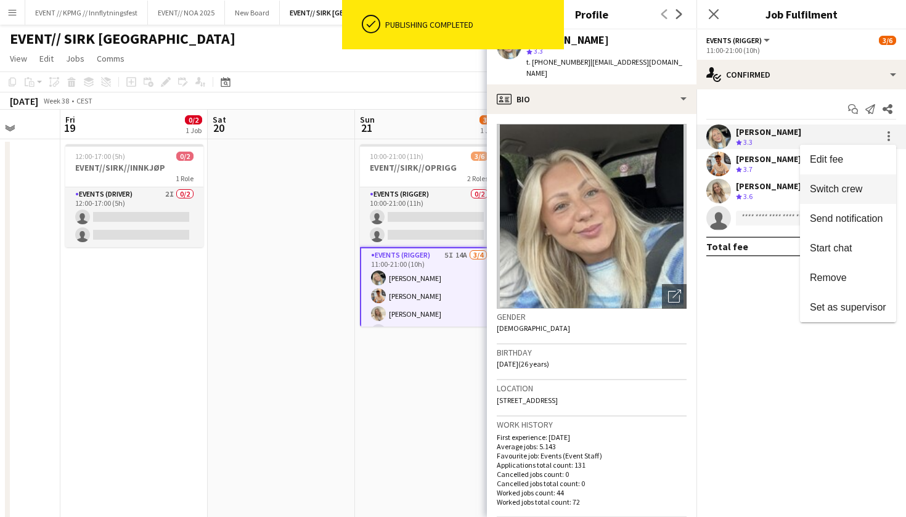
click at [860, 194] on span "Switch crew" at bounding box center [835, 189] width 52 height 10
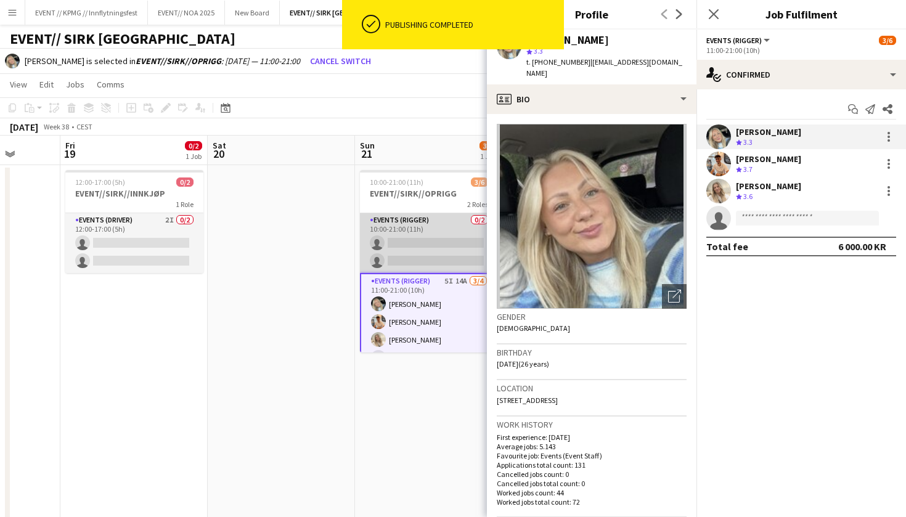
click at [423, 262] on app-card-role "Events (Rigger) 0/2 10:00-21:00 (11h) single-neutral-actions single-neutral-act…" at bounding box center [429, 243] width 138 height 60
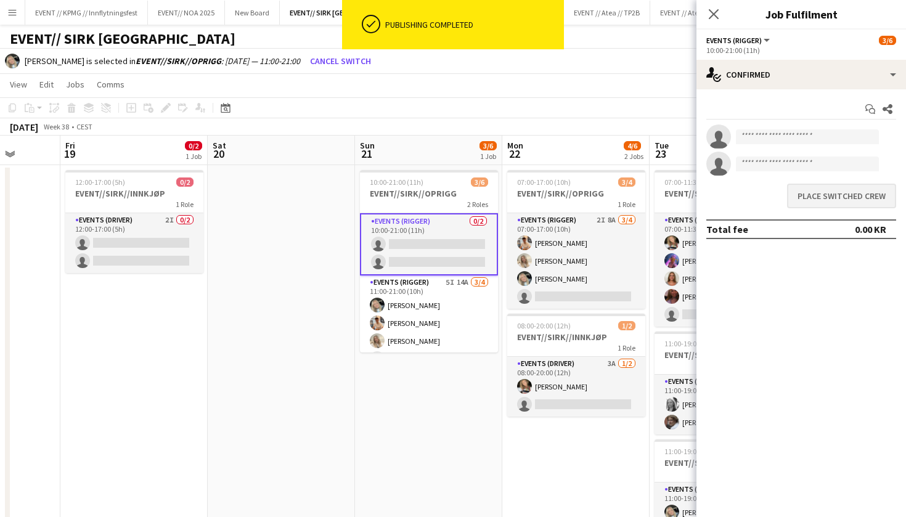
click at [835, 197] on button "Place switched crew" at bounding box center [841, 196] width 109 height 25
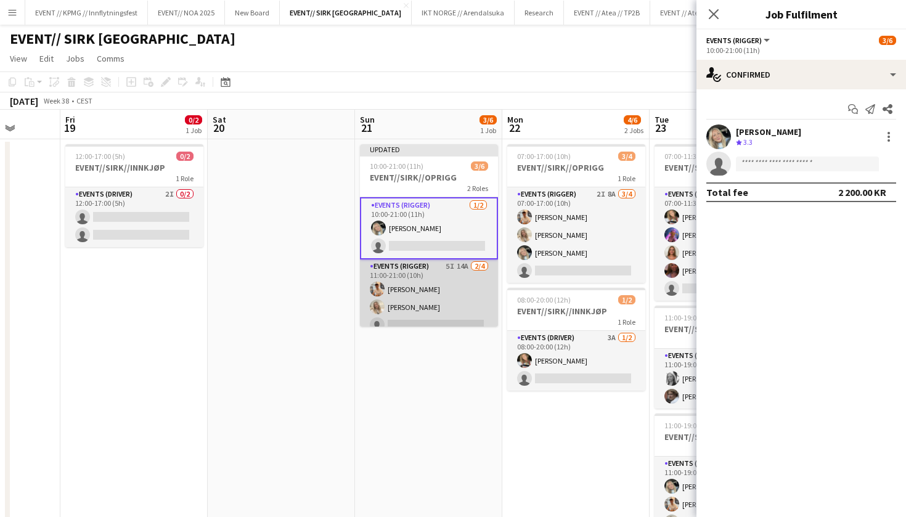
click at [457, 294] on app-card-role "Events (Rigger) 5I 14A 2/4 11:00-21:00 (10h) Alban Idrizi Vanessa Riise Naas si…" at bounding box center [429, 306] width 138 height 95
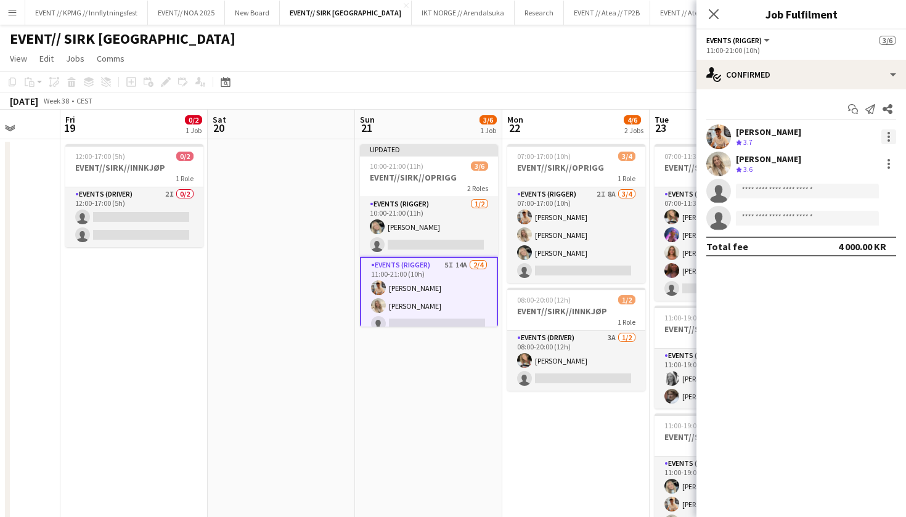
click at [889, 135] on div at bounding box center [888, 136] width 15 height 15
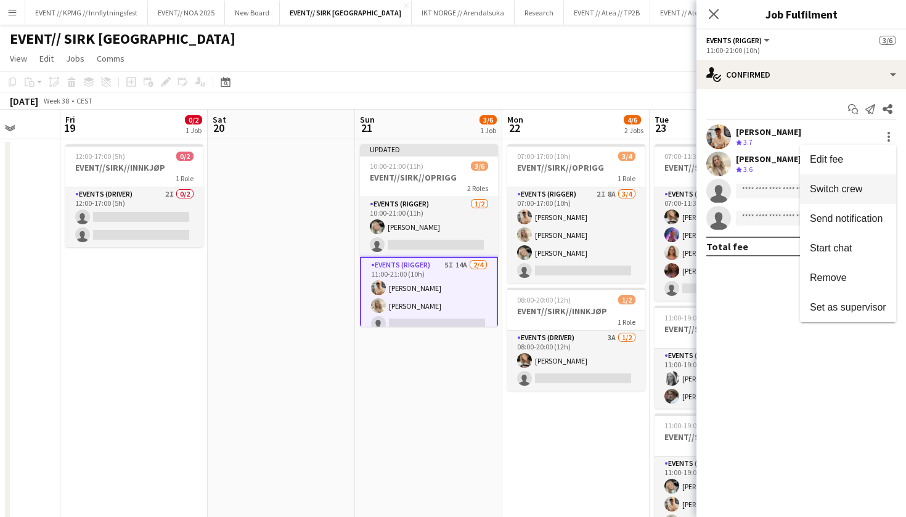
click at [856, 191] on span "Switch crew" at bounding box center [835, 189] width 52 height 10
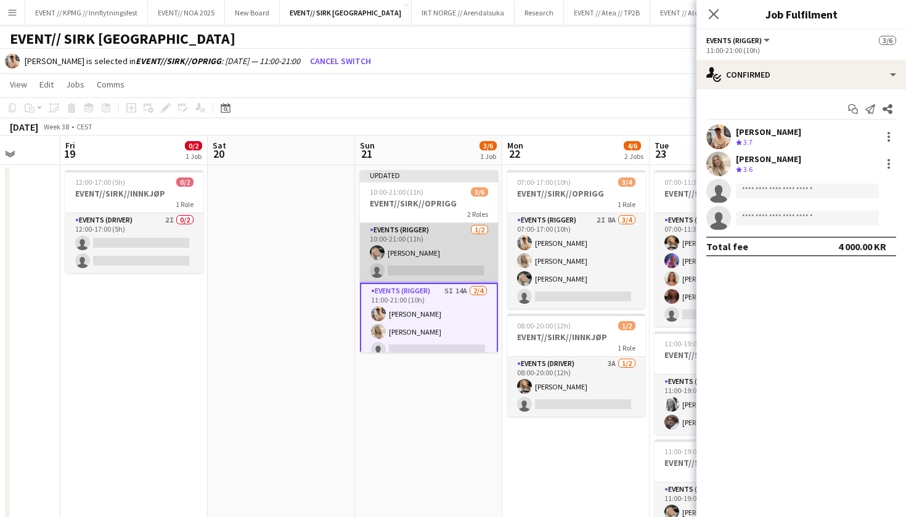
click at [434, 277] on app-card-role "Events (Rigger) 1/2 10:00-21:00 (11h) Oda Hansson single-neutral-actions" at bounding box center [429, 253] width 138 height 60
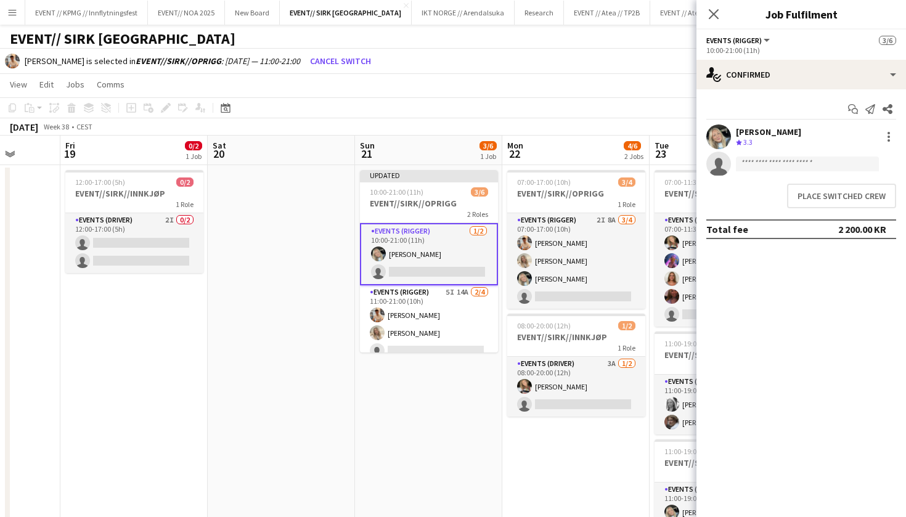
click at [864, 182] on div "Place switched crew" at bounding box center [800, 196] width 209 height 34
click at [862, 192] on button "Place switched crew" at bounding box center [841, 196] width 109 height 25
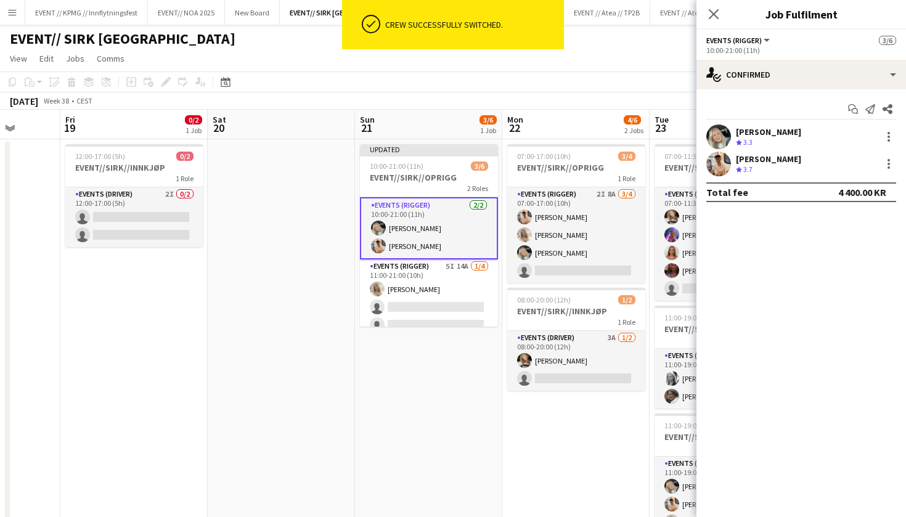
click at [574, 75] on app-toolbar "Copy Paste Paste Command V Paste with crew Command Shift V Paste linked Job Del…" at bounding box center [453, 81] width 906 height 21
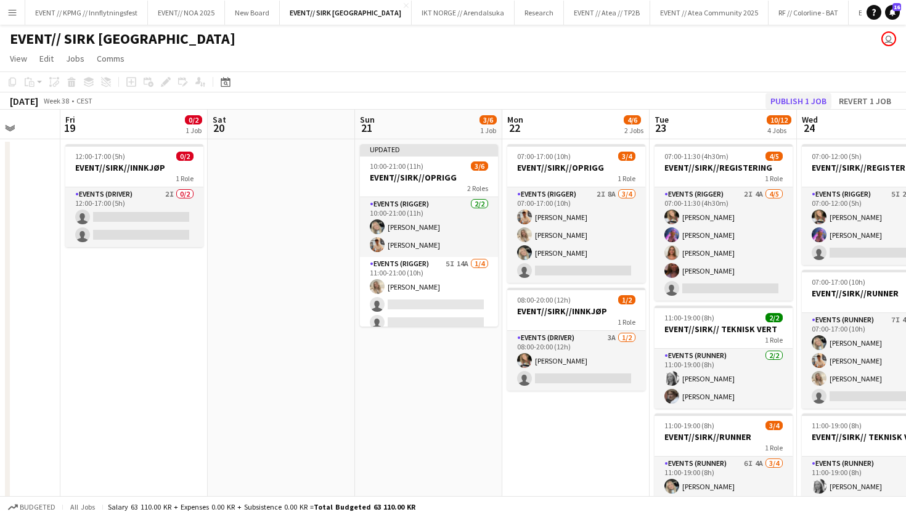
click at [812, 98] on button "Publish 1 job" at bounding box center [798, 101] width 66 height 16
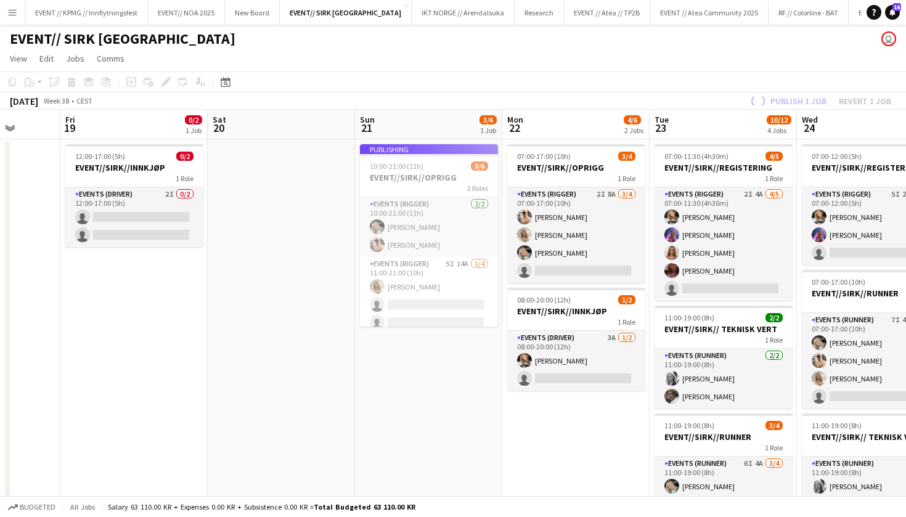
click at [421, 301] on app-job-card "Publishing 10:00-21:00 (11h) 3/6 EVENT//SIRK//OPRIGG 2 Roles Events (Rigger) 2/…" at bounding box center [429, 235] width 138 height 182
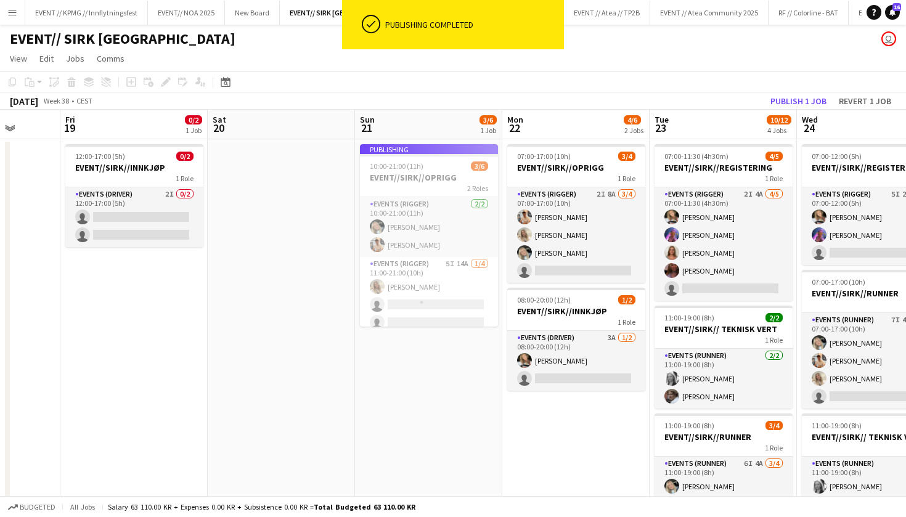
click at [439, 307] on app-job-card "Publishing 10:00-21:00 (11h) 3/6 EVENT//SIRK//OPRIGG 2 Roles Events (Rigger) 2/…" at bounding box center [429, 235] width 138 height 182
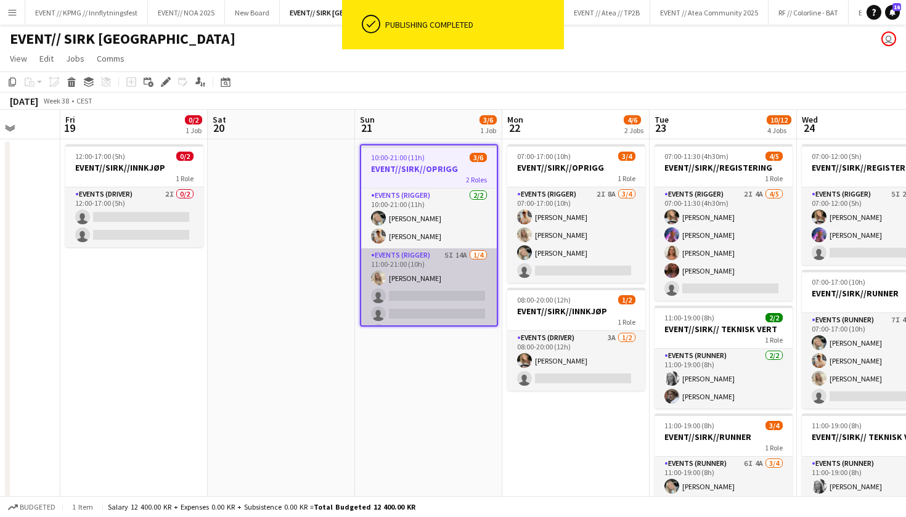
click at [469, 302] on app-card-role "Events (Rigger) 5I 14A 1/4 11:00-21:00 (10h) Vanessa Riise Naas single-neutral-…" at bounding box center [429, 295] width 136 height 95
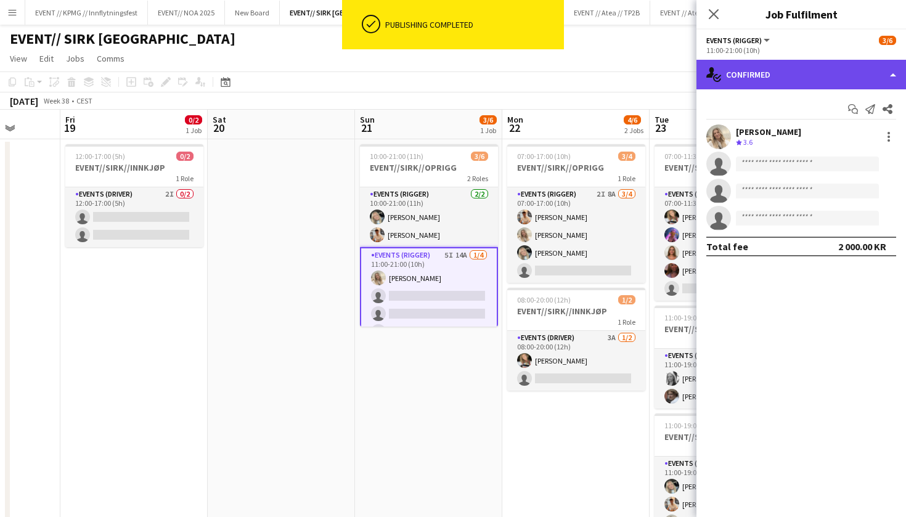
click at [833, 82] on div "single-neutral-actions-check-2 Confirmed" at bounding box center [800, 75] width 209 height 30
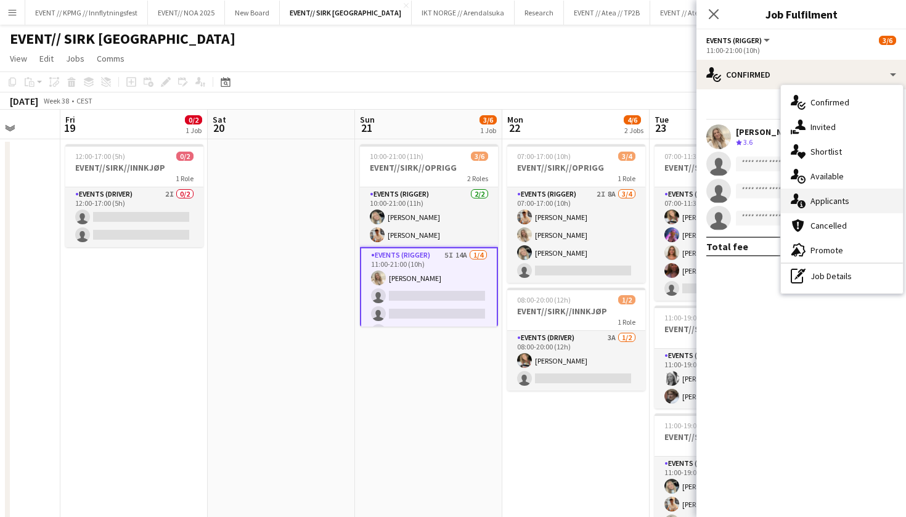
click at [834, 195] on span "Applicants" at bounding box center [829, 200] width 39 height 11
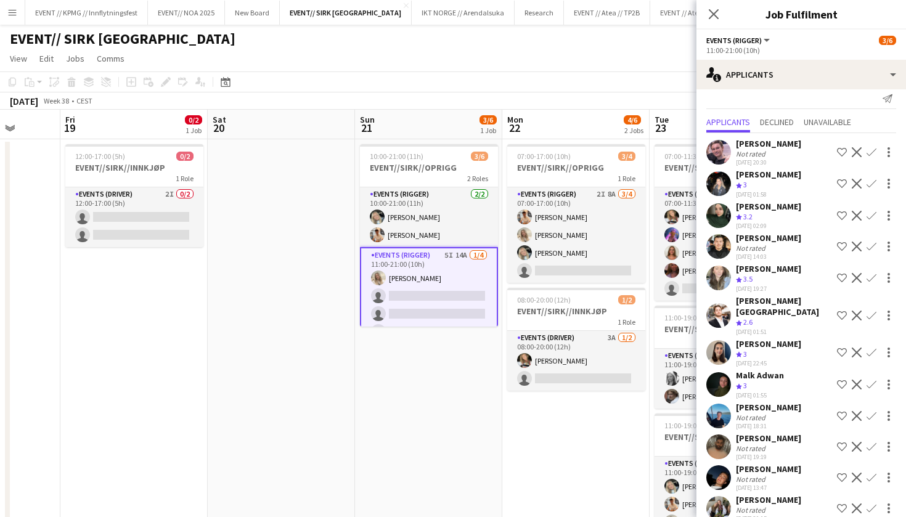
scroll to position [3, 0]
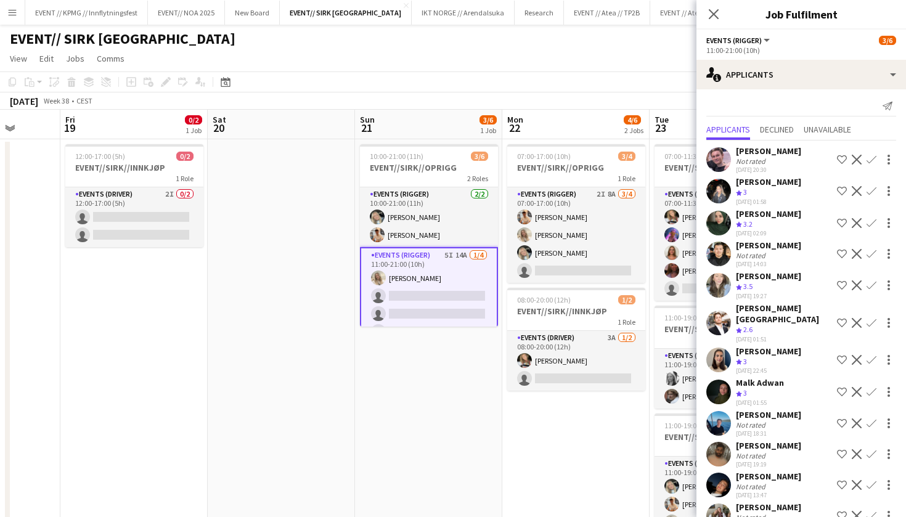
click at [355, 381] on app-date-cell "10:00-21:00 (11h) 3/6 EVENT//SIRK//OPRIGG 2 Roles Events (Rigger) 2/2 10:00-21:…" at bounding box center [428, 481] width 147 height 684
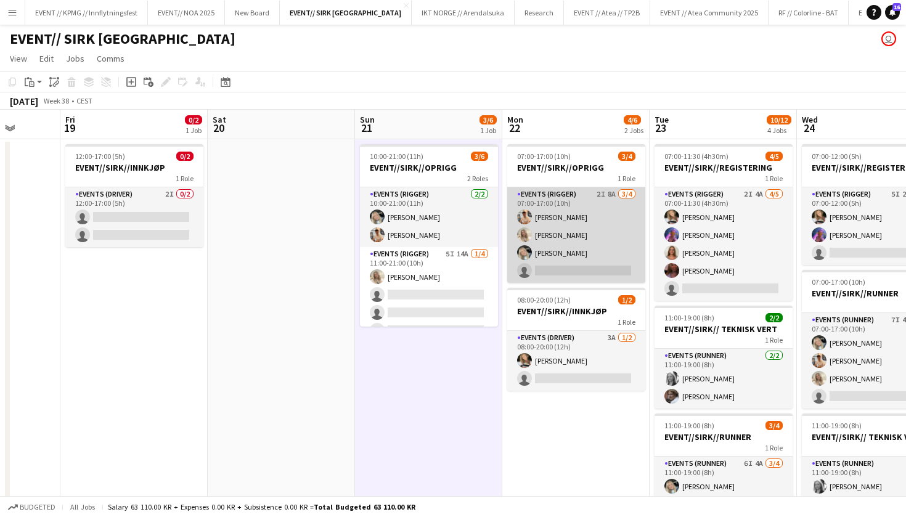
scroll to position [0, 0]
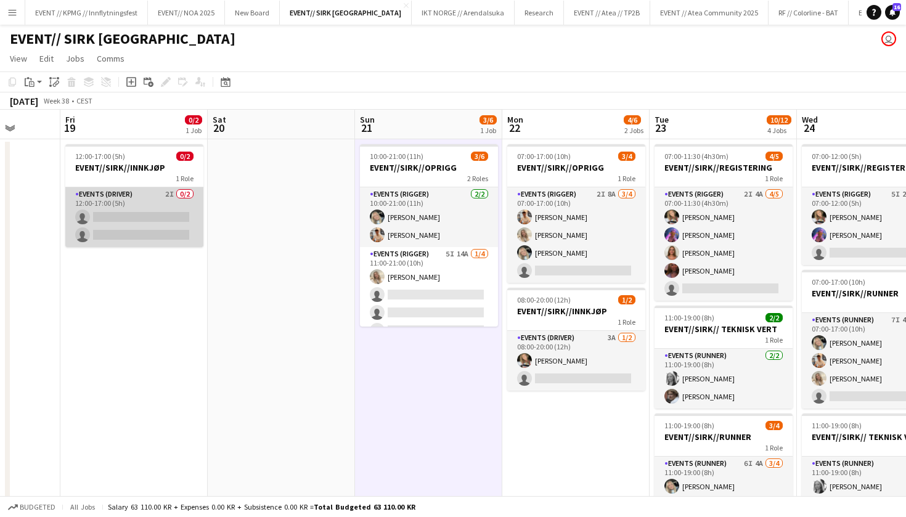
click at [114, 235] on app-card-role "Events (Driver) 2I 0/2 12:00-17:00 (5h) single-neutral-actions single-neutral-a…" at bounding box center [134, 217] width 138 height 60
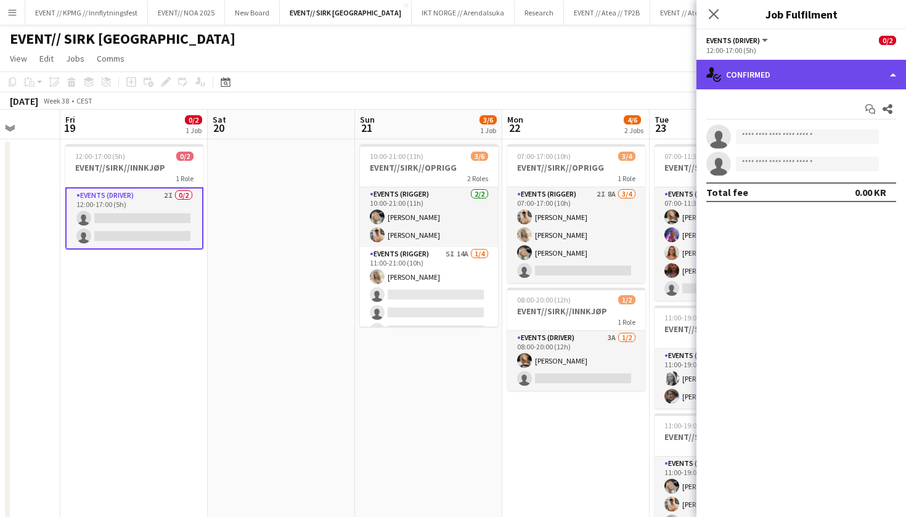
click at [870, 78] on div "single-neutral-actions-check-2 Confirmed" at bounding box center [800, 75] width 209 height 30
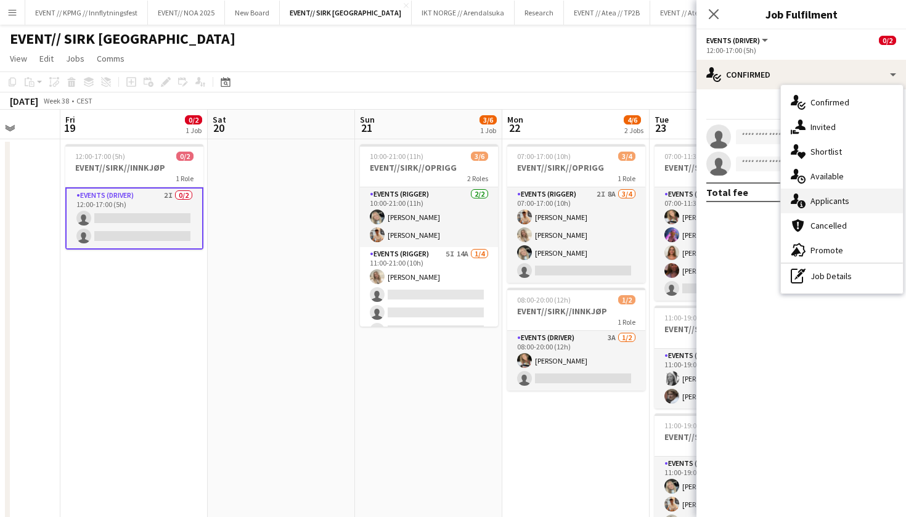
click at [851, 202] on div "single-neutral-actions-information Applicants" at bounding box center [842, 201] width 122 height 25
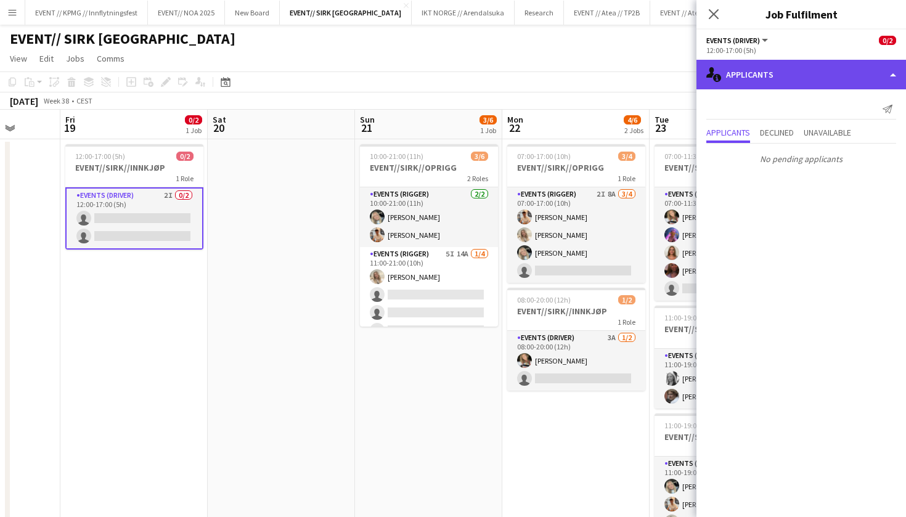
click at [807, 79] on div "single-neutral-actions-information Applicants" at bounding box center [800, 75] width 209 height 30
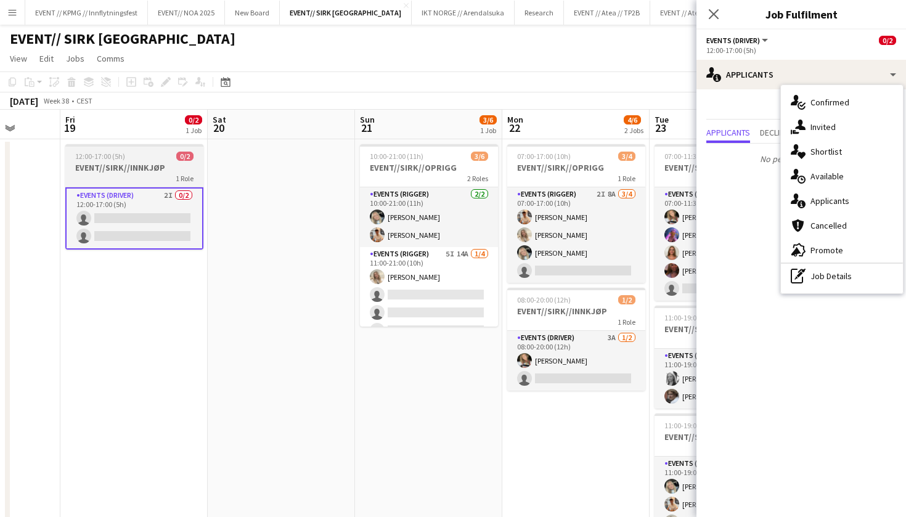
click at [122, 172] on h3 "EVENT//SIRK//INNKJØP" at bounding box center [134, 167] width 138 height 11
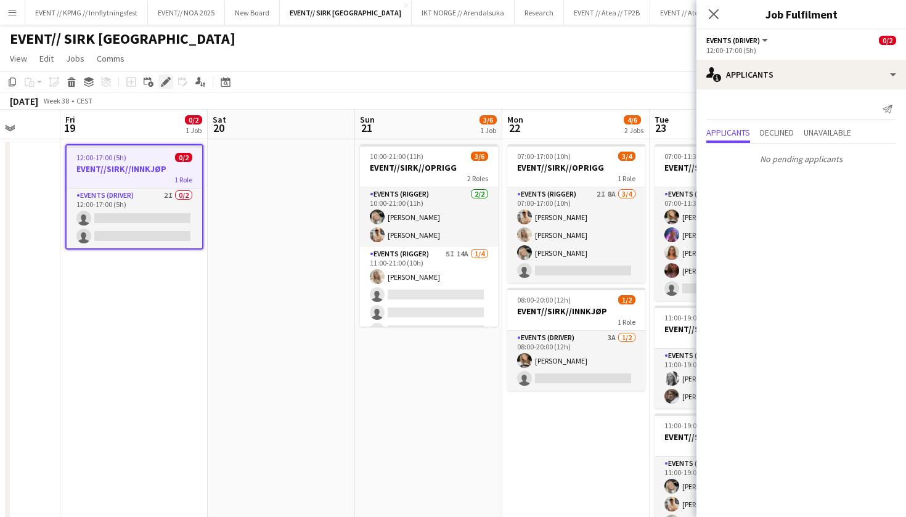
click at [165, 78] on icon "Edit" at bounding box center [166, 82] width 10 height 10
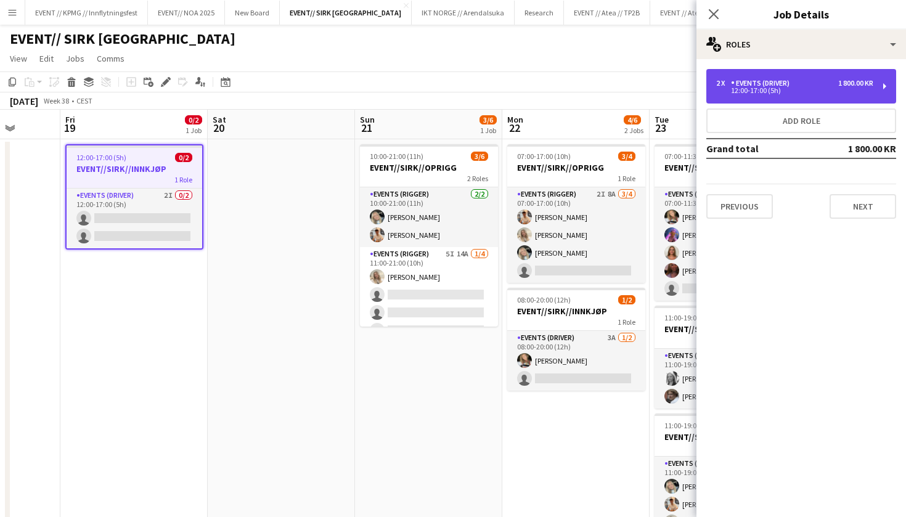
click at [810, 85] on div "2 x Events (Driver) 1 800.00 KR" at bounding box center [794, 83] width 157 height 9
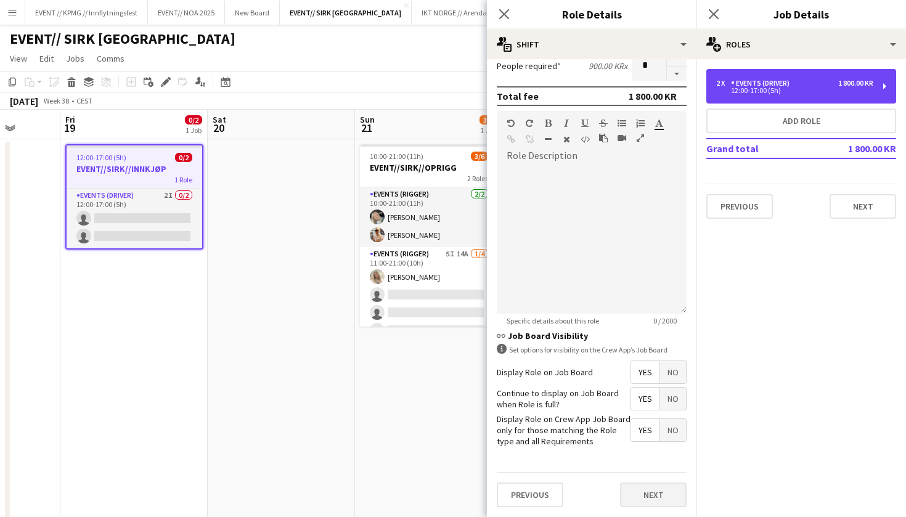
scroll to position [317, 0]
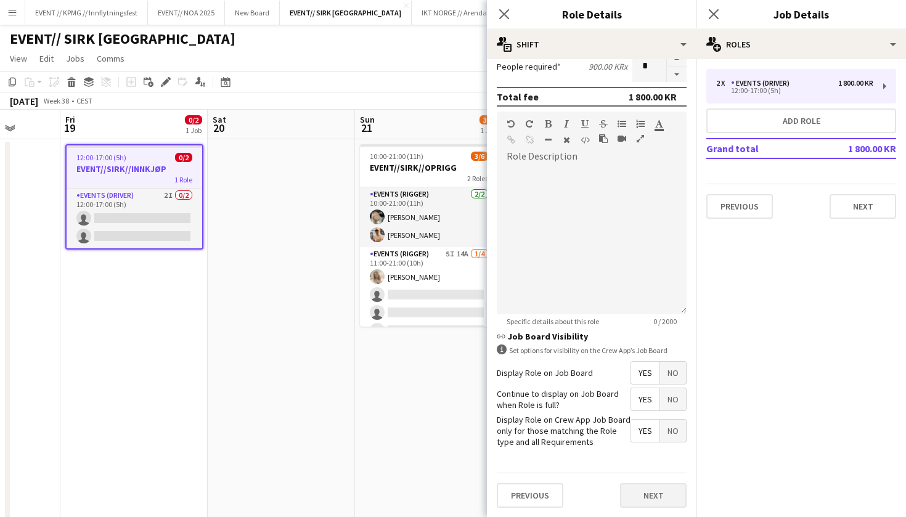
click at [643, 497] on button "Next" at bounding box center [653, 495] width 67 height 25
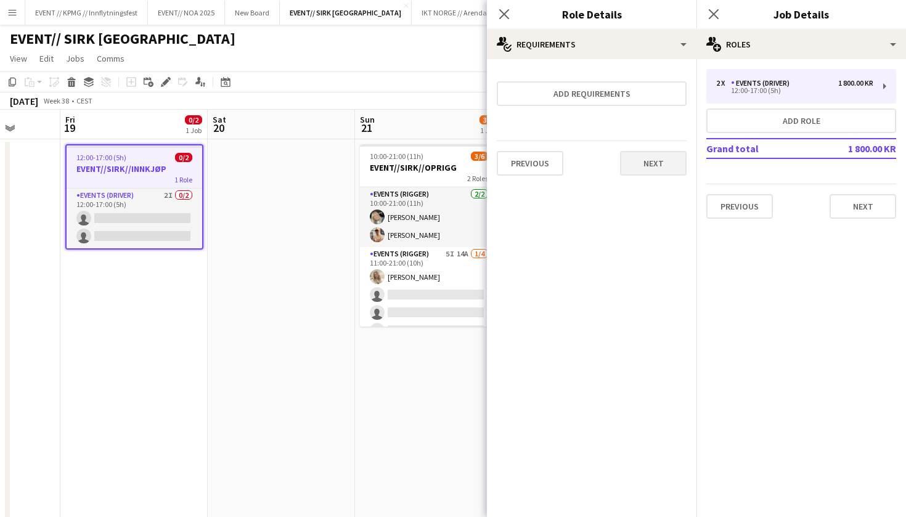
click at [671, 156] on button "Next" at bounding box center [653, 163] width 67 height 25
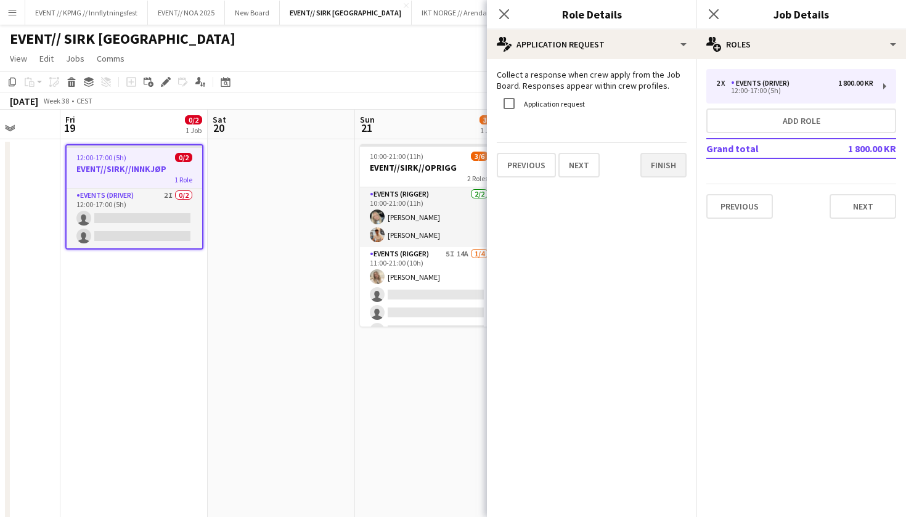
click at [668, 163] on button "Finish" at bounding box center [663, 165] width 46 height 25
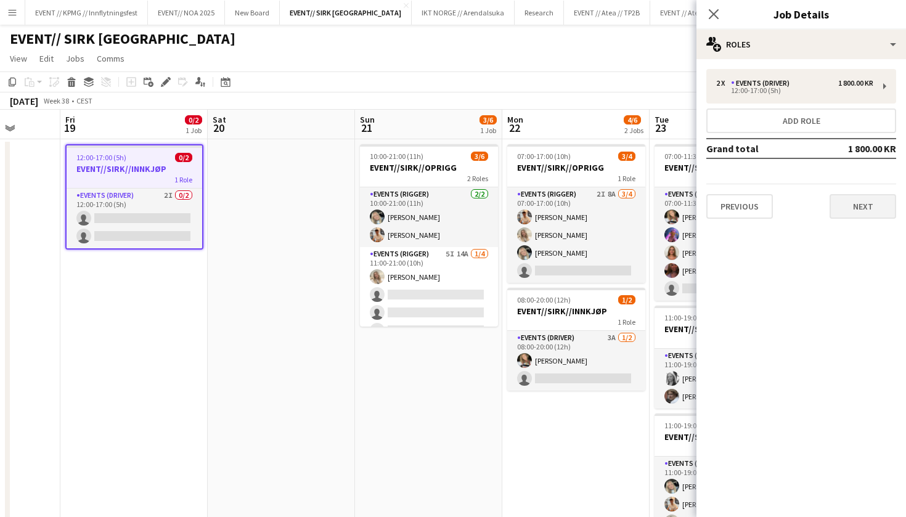
click at [872, 205] on button "Next" at bounding box center [862, 206] width 67 height 25
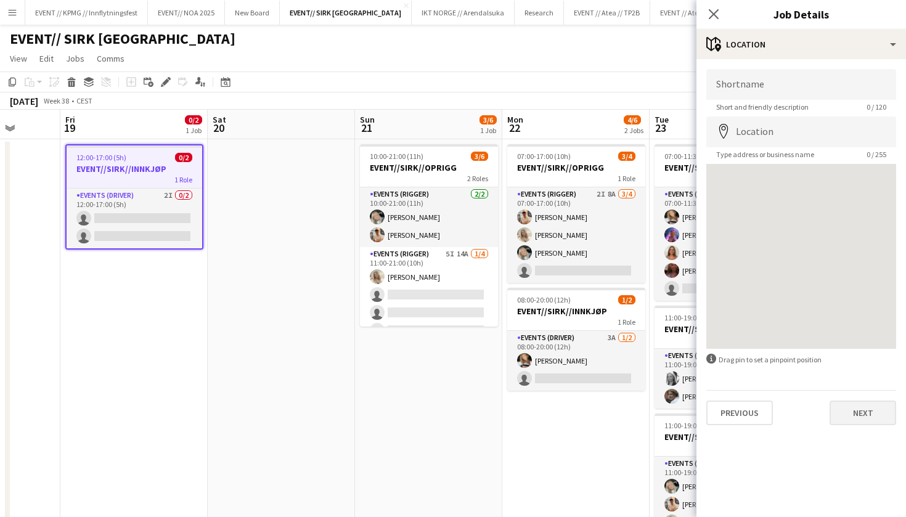
click at [853, 413] on button "Next" at bounding box center [862, 412] width 67 height 25
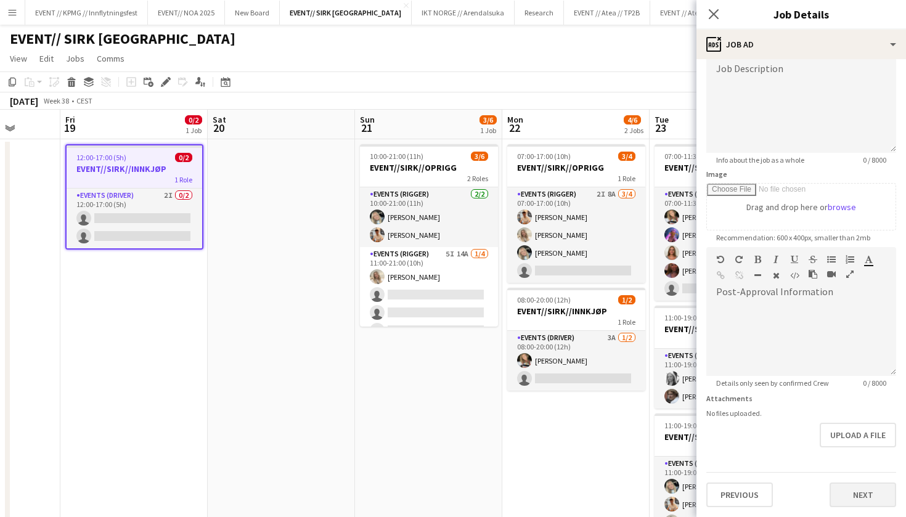
scroll to position [93, 0]
click at [867, 484] on button "Next" at bounding box center [862, 494] width 67 height 25
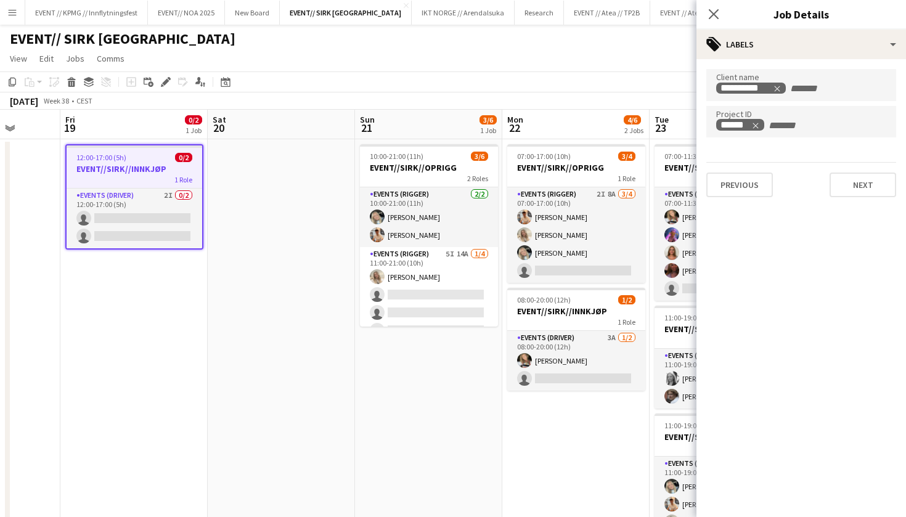
scroll to position [0, 0]
click at [876, 189] on button "Next" at bounding box center [862, 184] width 67 height 25
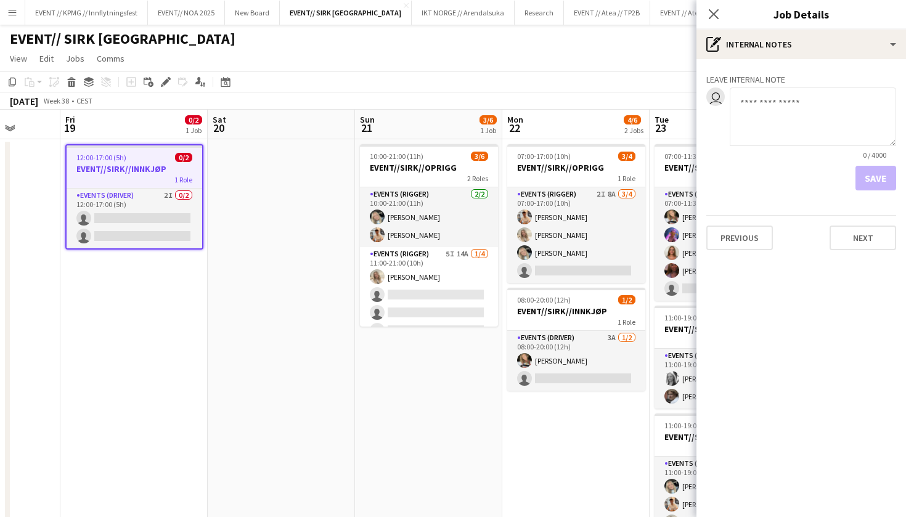
click at [874, 189] on div "Save" at bounding box center [801, 178] width 190 height 25
click at [865, 245] on button "Next" at bounding box center [862, 237] width 67 height 25
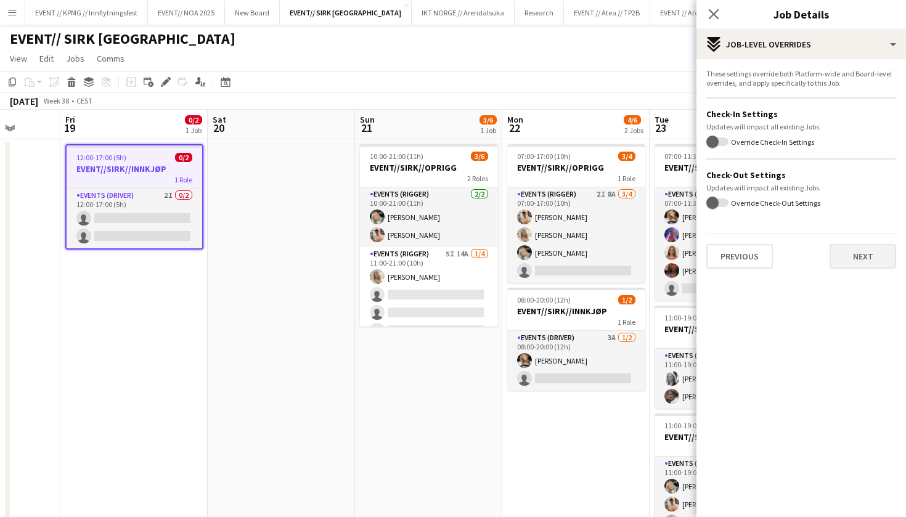
click at [861, 261] on button "Next" at bounding box center [862, 256] width 67 height 25
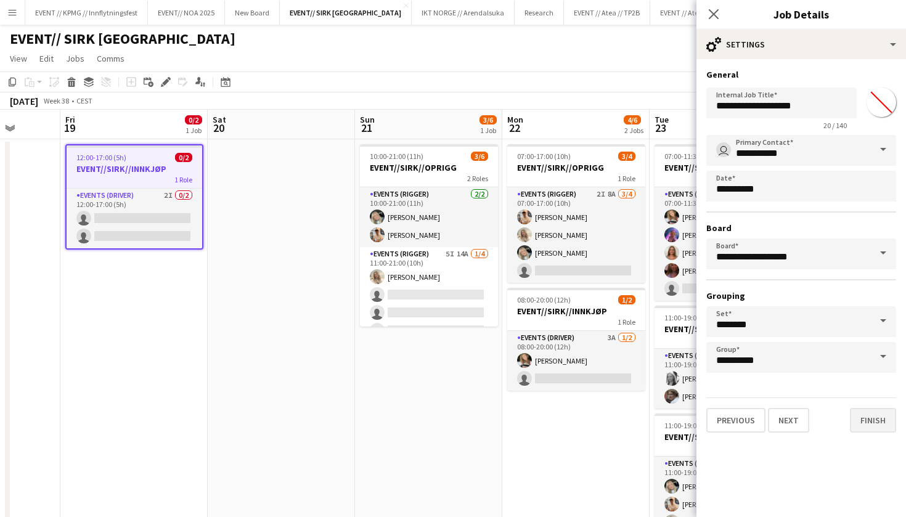
click at [869, 418] on button "Finish" at bounding box center [873, 420] width 46 height 25
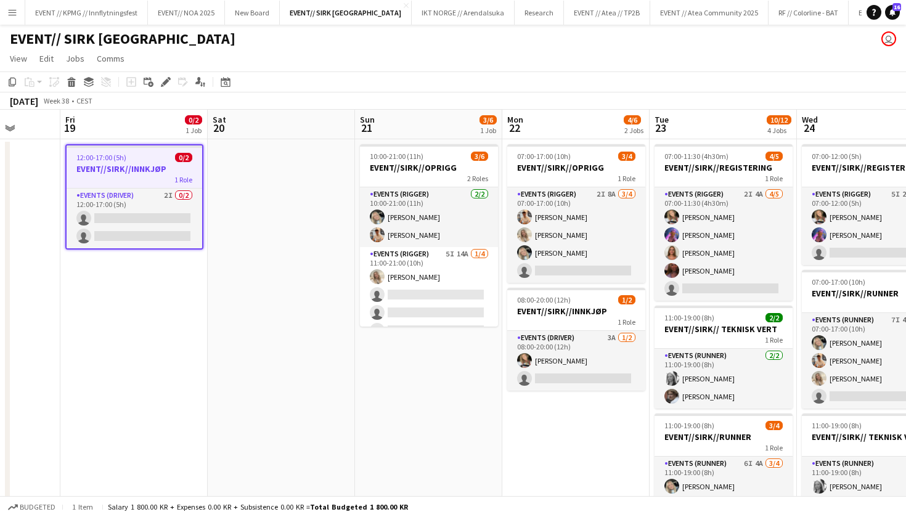
click at [641, 70] on app-page-menu "View Day view expanded Day view collapsed Month view Date picker Jump to today …" at bounding box center [453, 59] width 906 height 23
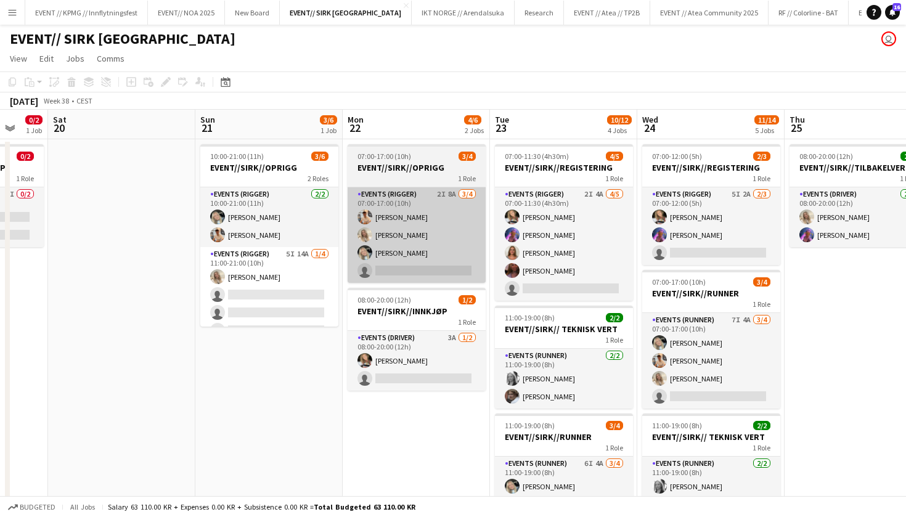
scroll to position [0, 544]
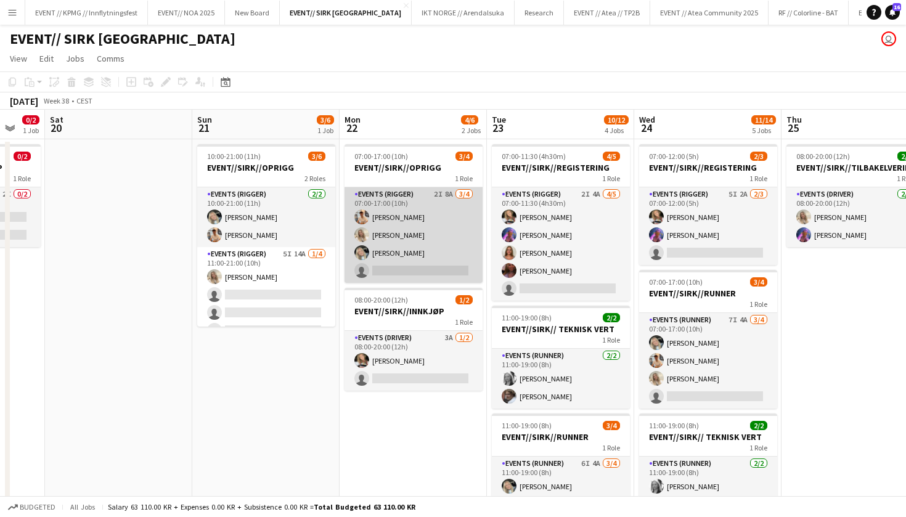
click at [440, 246] on app-card-role "Events (Rigger) 2I 8A 3/4 07:00-17:00 (10h) Alban Idrizi Vanessa Riise Naas Oda…" at bounding box center [413, 234] width 138 height 95
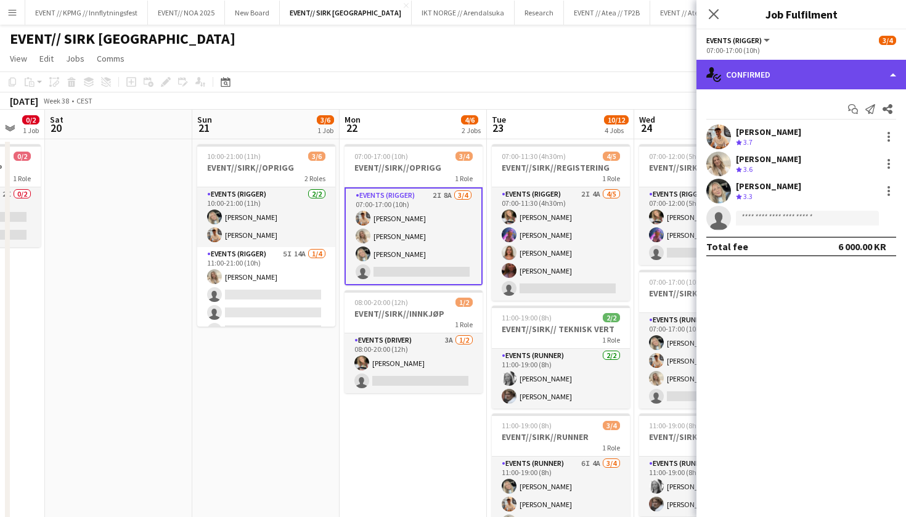
click at [815, 72] on div "single-neutral-actions-check-2 Confirmed" at bounding box center [800, 75] width 209 height 30
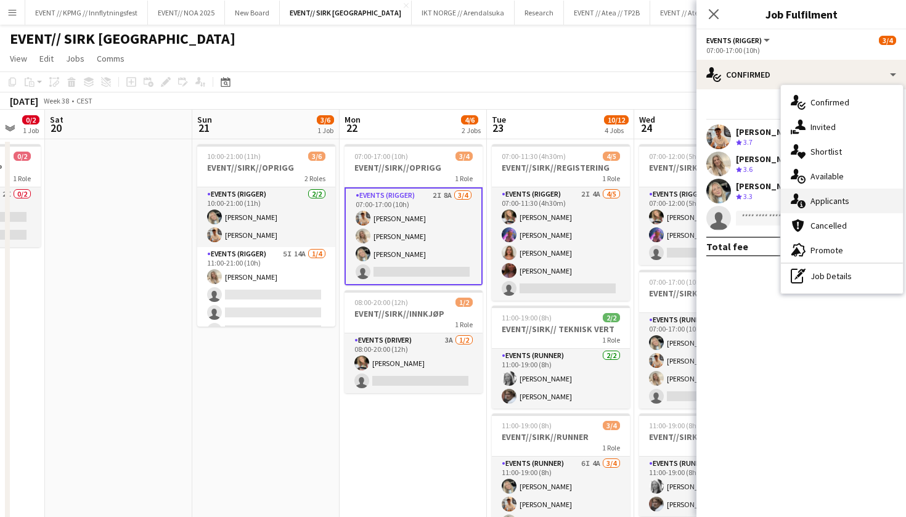
click at [868, 197] on div "single-neutral-actions-information Applicants" at bounding box center [842, 201] width 122 height 25
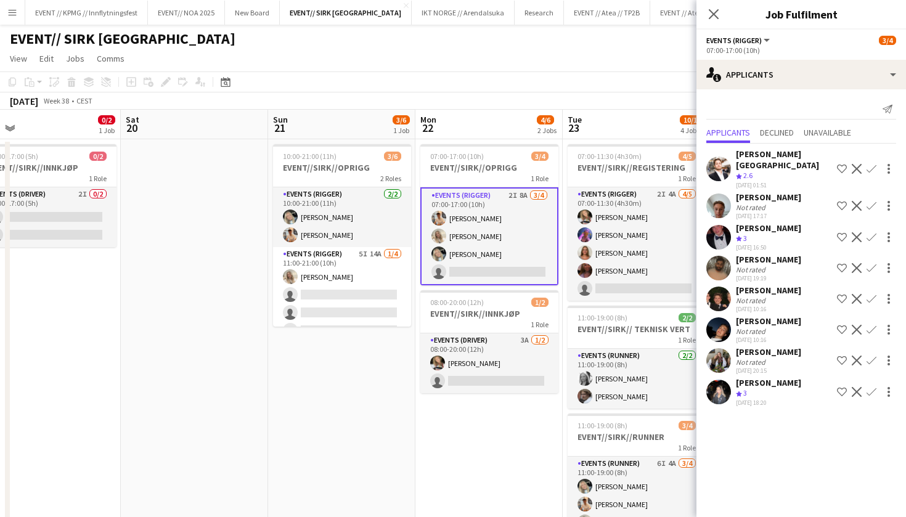
scroll to position [0, 496]
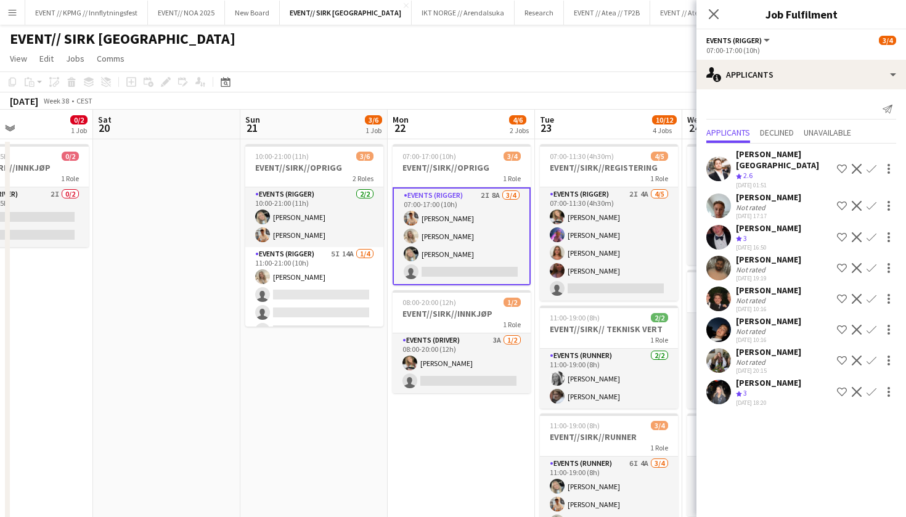
click at [416, 216] on app-user-avatar at bounding box center [411, 218] width 15 height 15
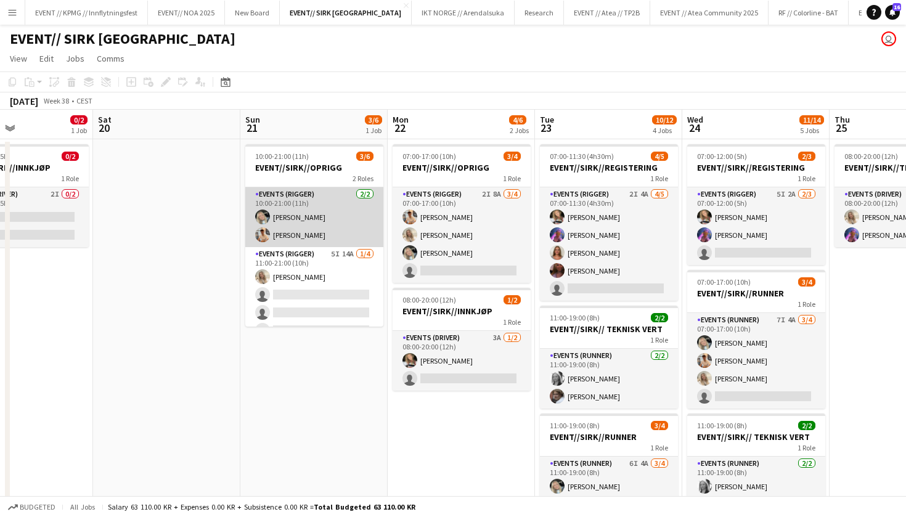
click at [354, 210] on app-card-role "Events (Rigger) 2/2 10:00-21:00 (11h) Oda Hansson Alban Idrizi" at bounding box center [314, 217] width 138 height 60
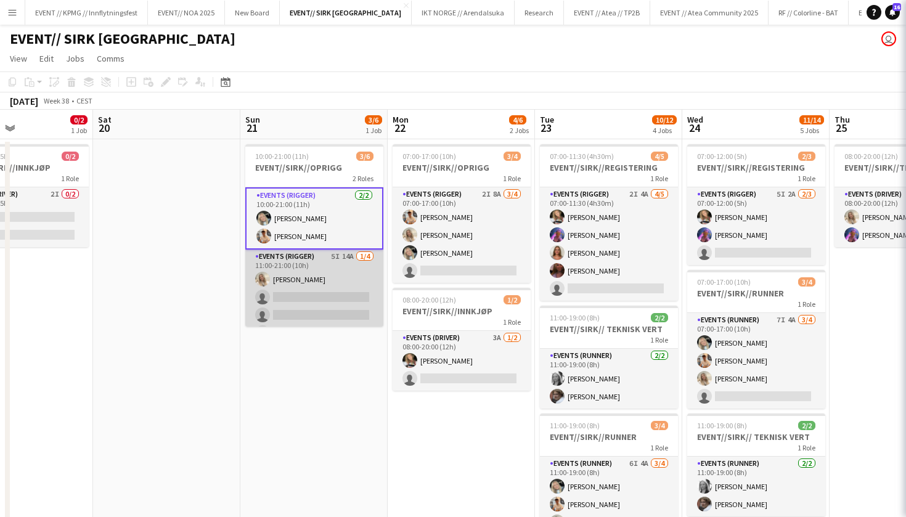
click at [352, 288] on app-card-role "Events (Rigger) 5I 14A 1/4 11:00-21:00 (10h) Vanessa Riise Naas single-neutral-…" at bounding box center [314, 297] width 138 height 95
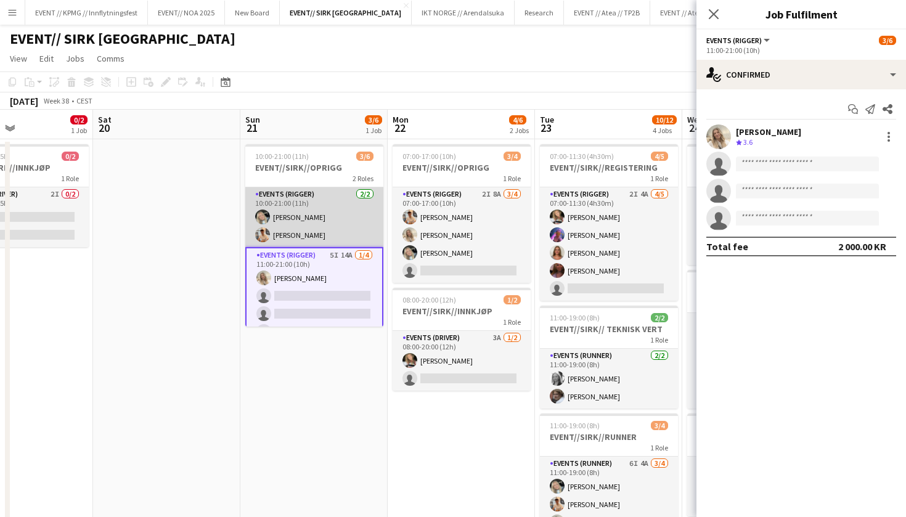
click at [352, 213] on app-card-role "Events (Rigger) 2/2 10:00-21:00 (11h) Oda Hansson Alban Idrizi" at bounding box center [314, 217] width 138 height 60
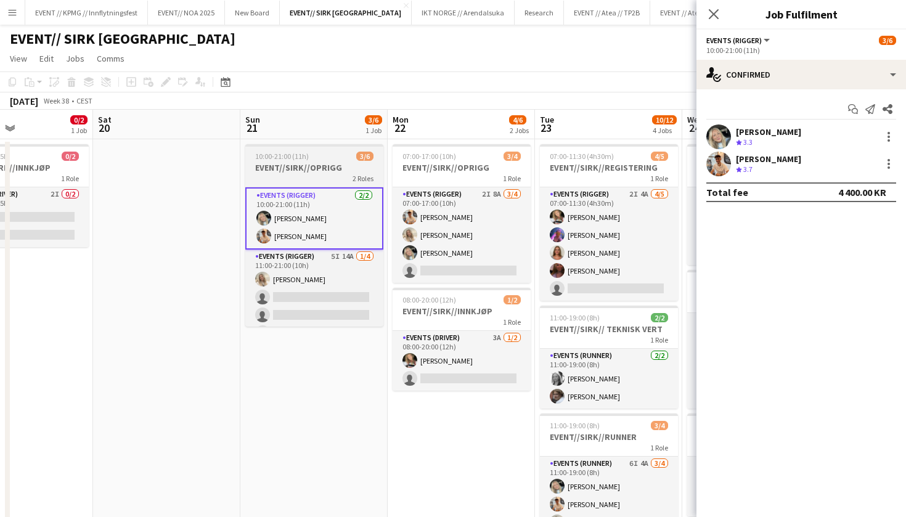
click at [330, 164] on h3 "EVENT//SIRK//OPRIGG" at bounding box center [314, 167] width 138 height 11
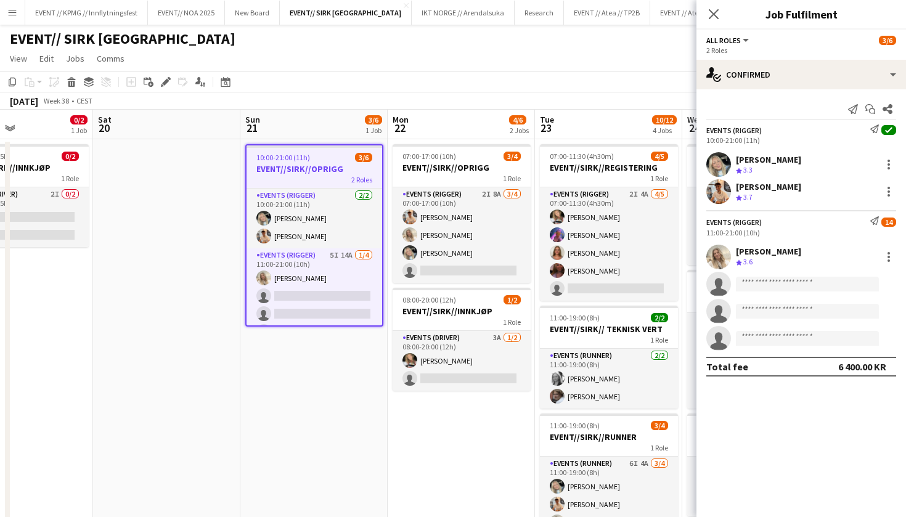
click at [332, 171] on h3 "EVENT//SIRK//OPRIGG" at bounding box center [314, 168] width 136 height 11
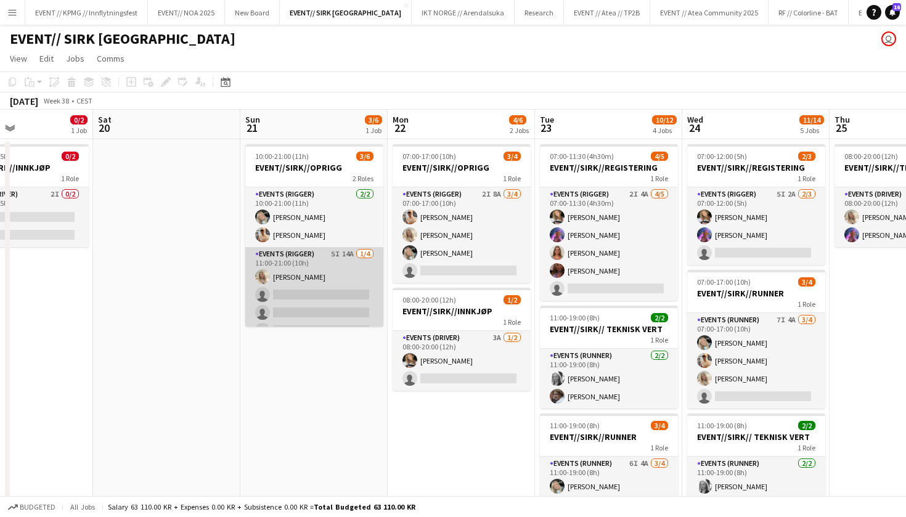
click at [296, 291] on app-card-role "Events (Rigger) 5I 14A 1/4 11:00-21:00 (10h) Vanessa Riise Naas single-neutral-…" at bounding box center [314, 294] width 138 height 95
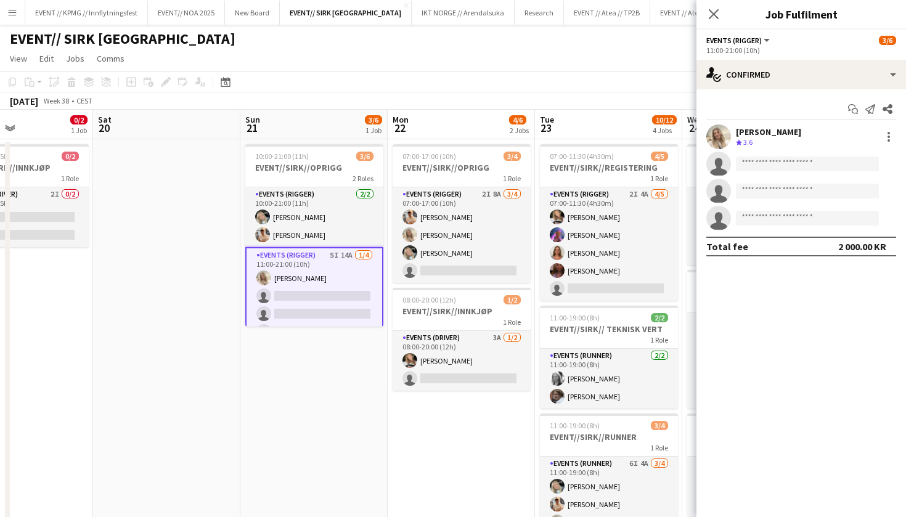
click at [314, 163] on h3 "EVENT//SIRK//OPRIGG" at bounding box center [314, 167] width 138 height 11
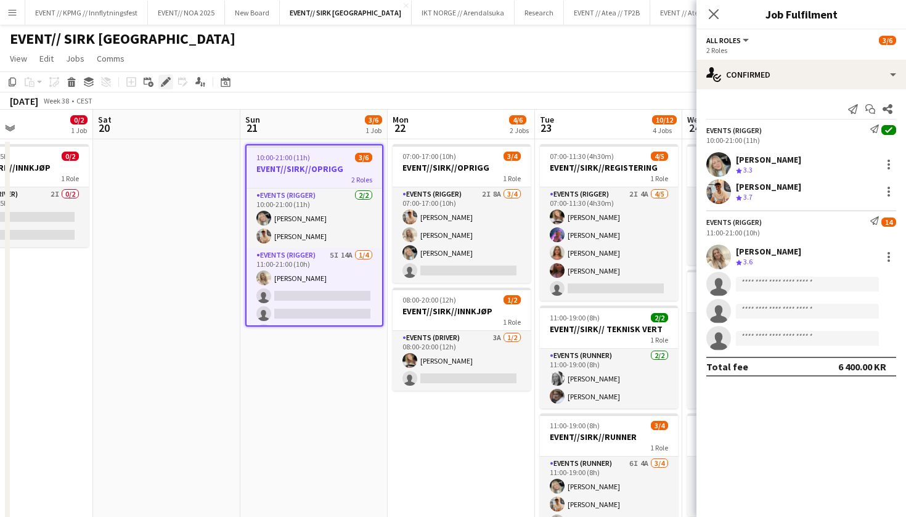
click at [167, 77] on icon "Edit" at bounding box center [166, 82] width 10 height 10
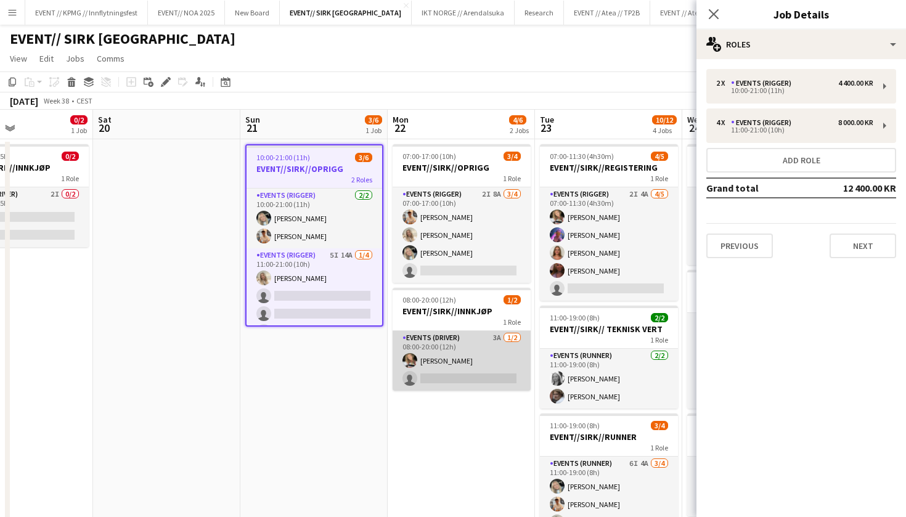
click at [479, 382] on app-card-role "Events (Driver) 3A 1/2 08:00-20:00 (12h) Marte Jensen Mo single-neutral-actions" at bounding box center [461, 361] width 138 height 60
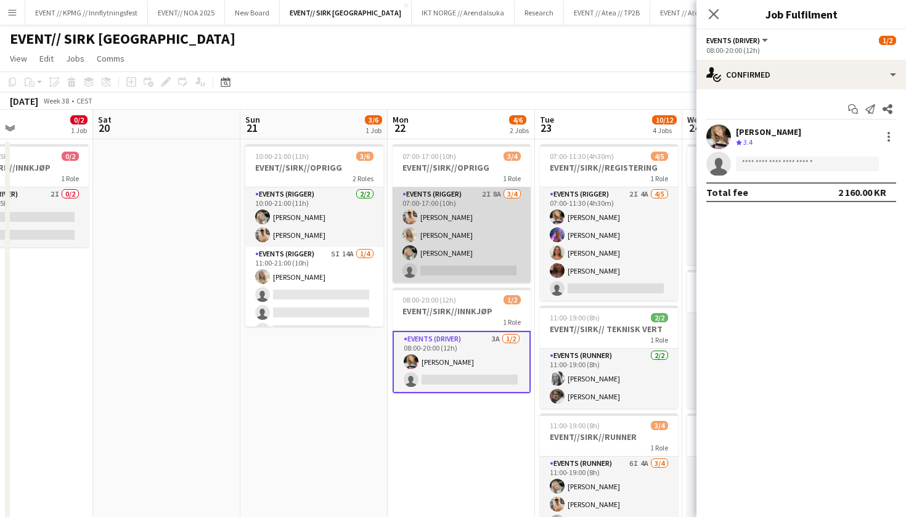
click at [458, 216] on app-card-role "Events (Rigger) 2I 8A 3/4 07:00-17:00 (10h) Alban Idrizi Vanessa Riise Naas Oda…" at bounding box center [461, 234] width 138 height 95
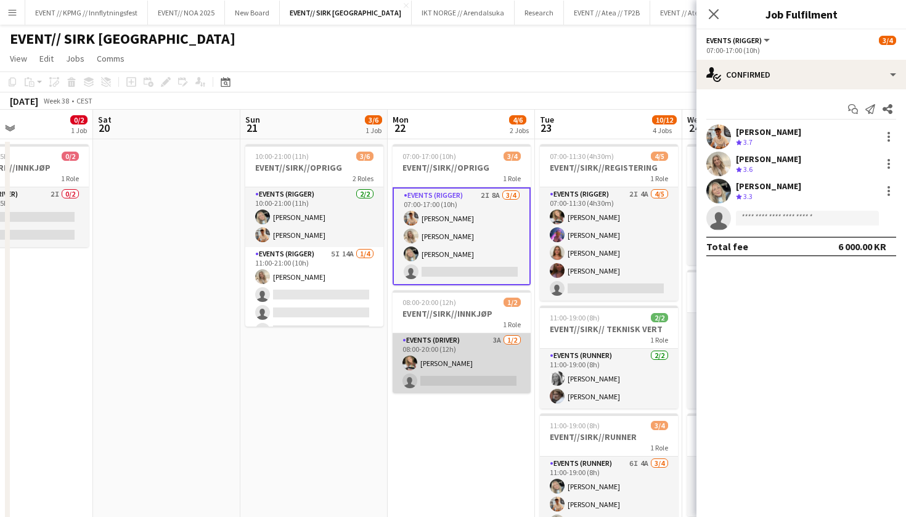
click at [480, 355] on app-card-role "Events (Driver) 3A 1/2 08:00-20:00 (12h) Marte Jensen Mo single-neutral-actions" at bounding box center [461, 363] width 138 height 60
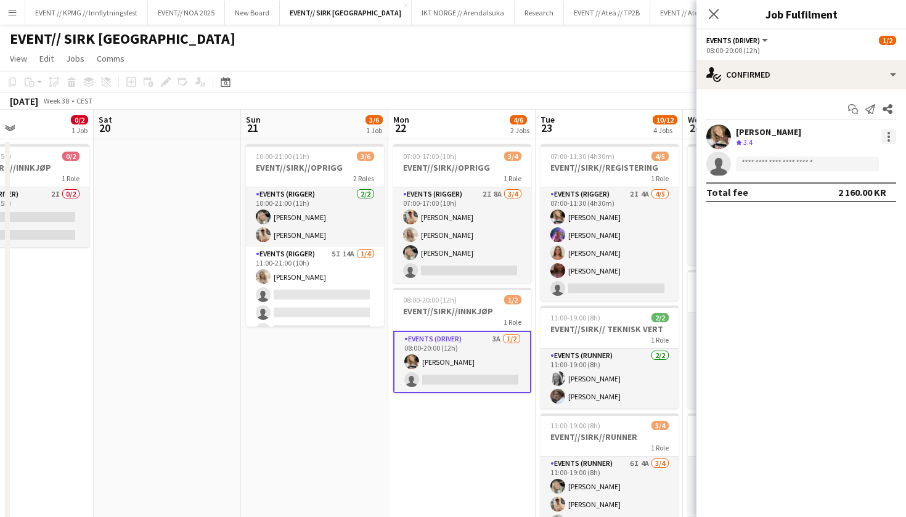
click at [886, 132] on div at bounding box center [888, 136] width 15 height 15
click at [873, 192] on span "Switch crew" at bounding box center [847, 189] width 76 height 11
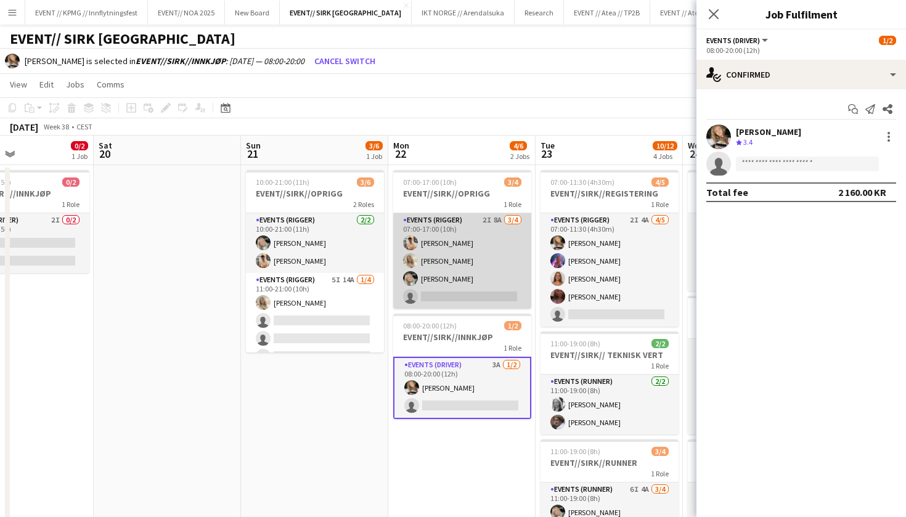
click at [503, 302] on app-card-role "Events (Rigger) 2I 8A 3/4 07:00-17:00 (10h) Alban Idrizi Vanessa Riise Naas Oda…" at bounding box center [462, 260] width 138 height 95
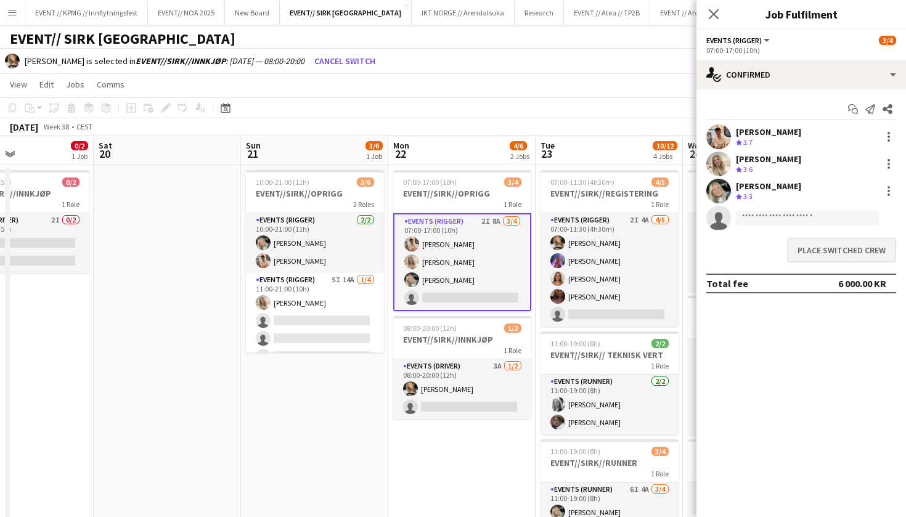
click at [846, 250] on button "Place switched crew" at bounding box center [841, 250] width 109 height 25
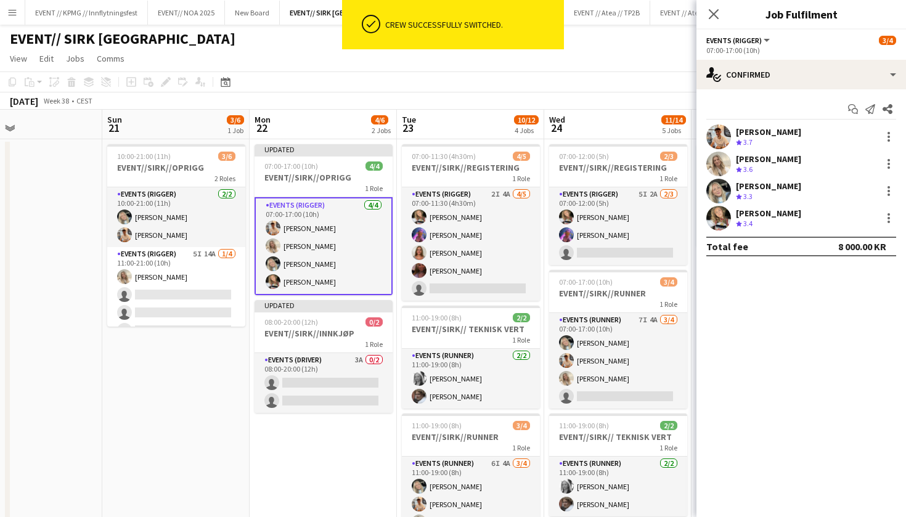
scroll to position [0, 339]
click at [142, 432] on app-date-cell "10:00-21:00 (11h) 3/6 EVENT//SIRK//OPRIGG 2 Roles Events (Rigger) 2/2 10:00-21:…" at bounding box center [175, 481] width 147 height 684
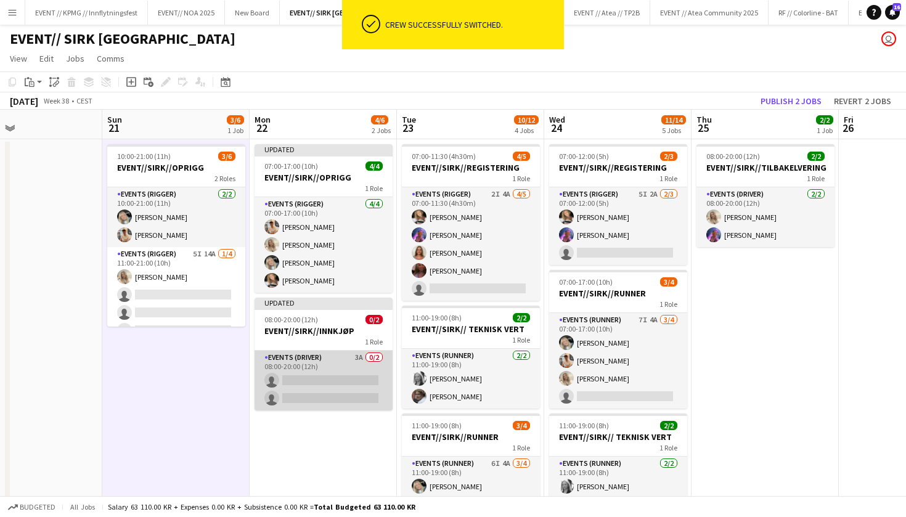
click at [336, 351] on app-card-role "Events (Driver) 3A 0/2 08:00-20:00 (12h) single-neutral-actions single-neutral-…" at bounding box center [323, 381] width 138 height 60
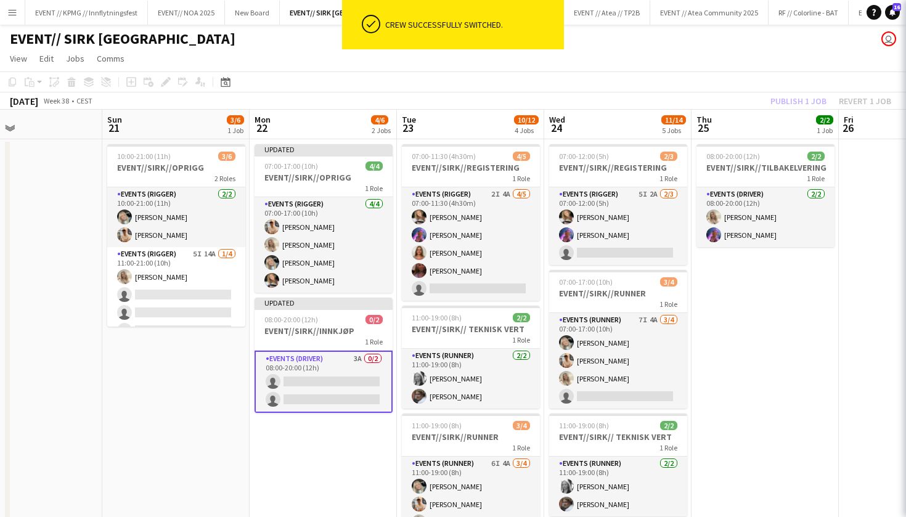
click at [336, 333] on h3 "EVENT//SIRK//INNKJØP" at bounding box center [323, 330] width 138 height 11
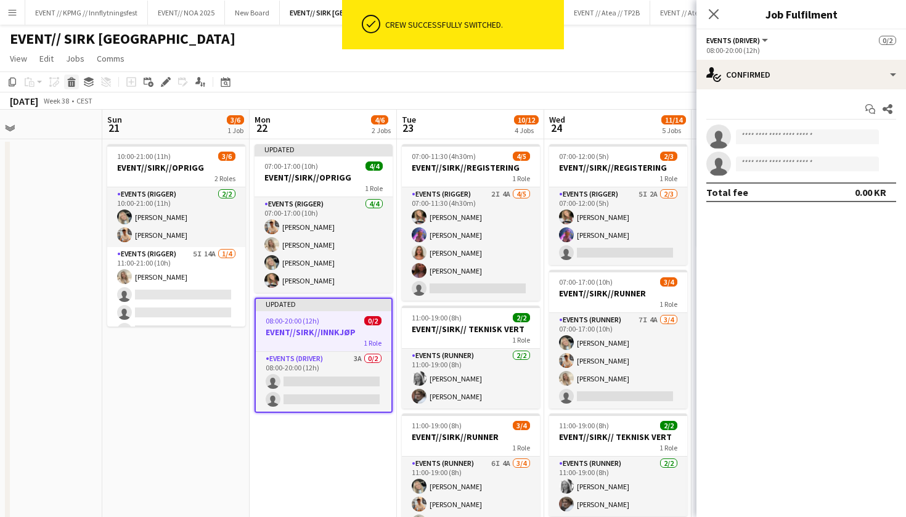
click at [74, 82] on icon at bounding box center [71, 84] width 7 height 6
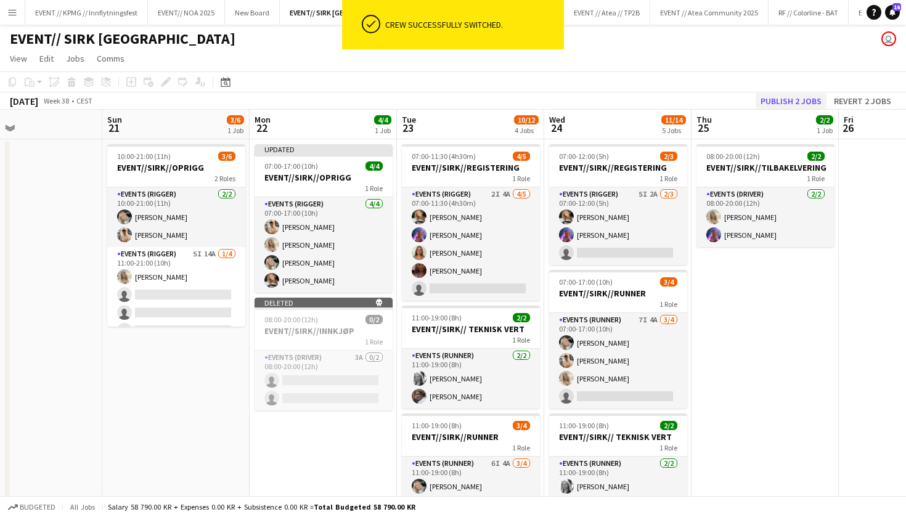
click at [782, 94] on button "Publish 2 jobs" at bounding box center [790, 101] width 71 height 16
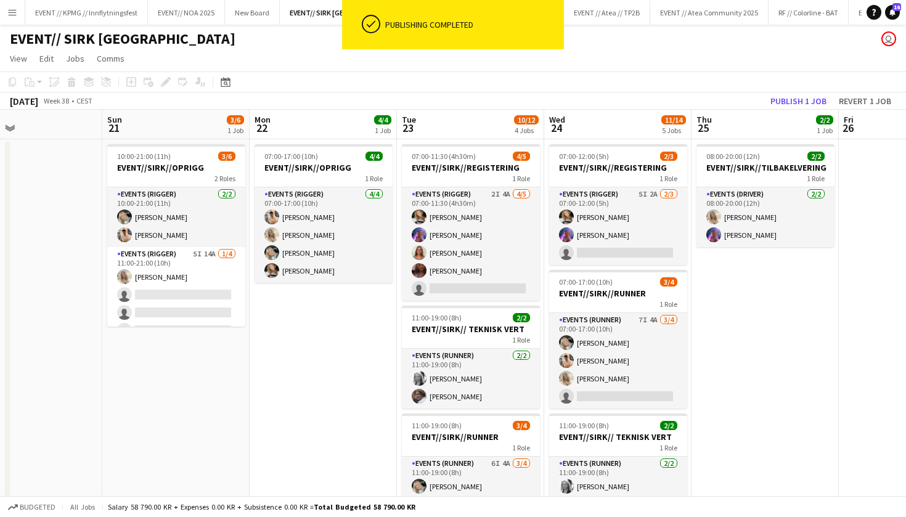
click at [363, 354] on app-date-cell "07:00-17:00 (10h) 4/4 EVENT//SIRK//OPRIGG 1 Role Events (Rigger) 4/4 07:00-17:0…" at bounding box center [323, 481] width 147 height 684
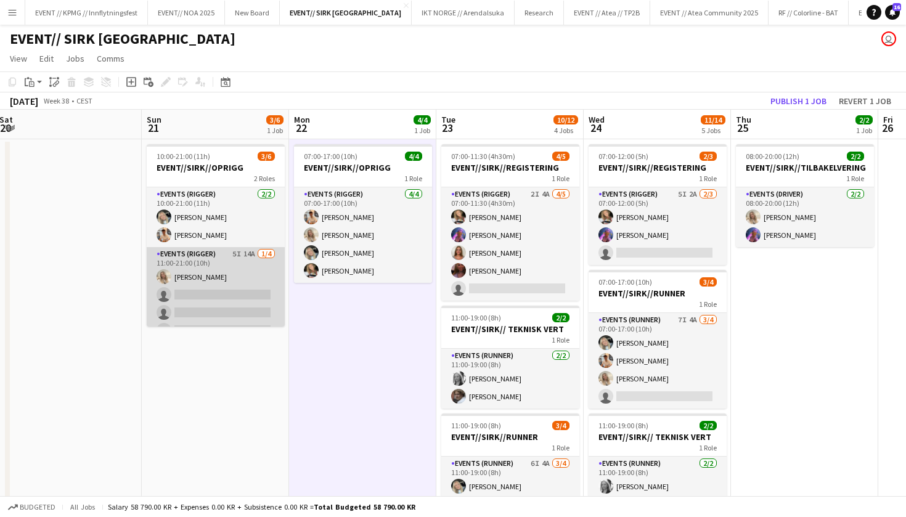
scroll to position [0, 0]
click at [216, 285] on app-card-role "Events (Rigger) 5I 14A 1/4 11:00-21:00 (10h) Vanessa Riise Naas single-neutral-…" at bounding box center [216, 294] width 138 height 95
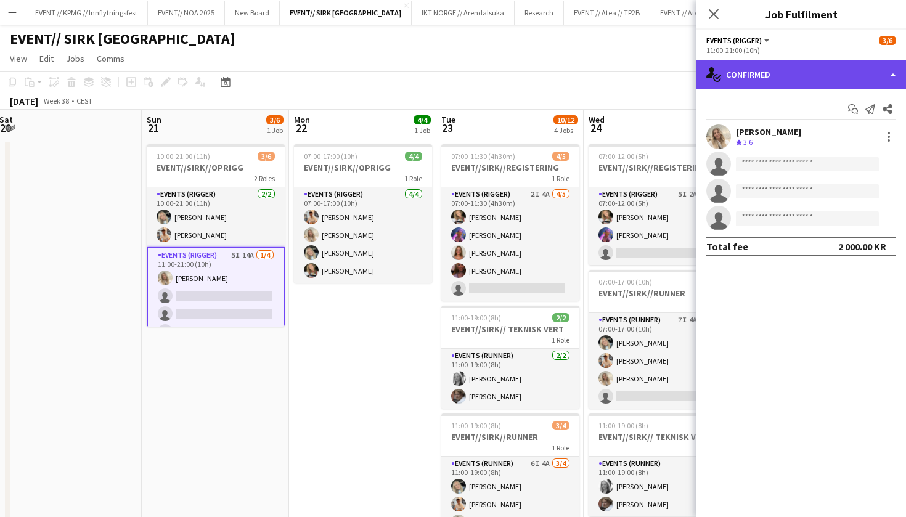
click at [793, 79] on div "single-neutral-actions-check-2 Confirmed" at bounding box center [800, 75] width 209 height 30
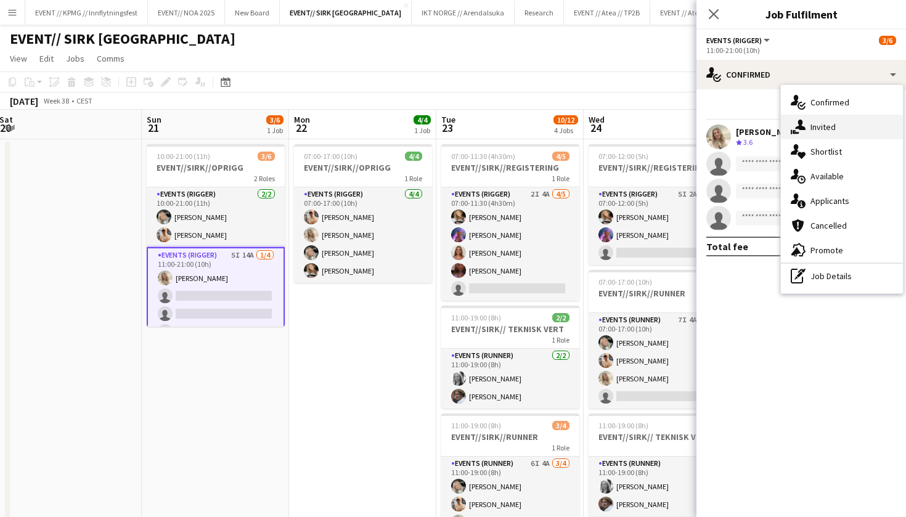
click at [860, 129] on div "single-neutral-actions-share-1 Invited" at bounding box center [842, 127] width 122 height 25
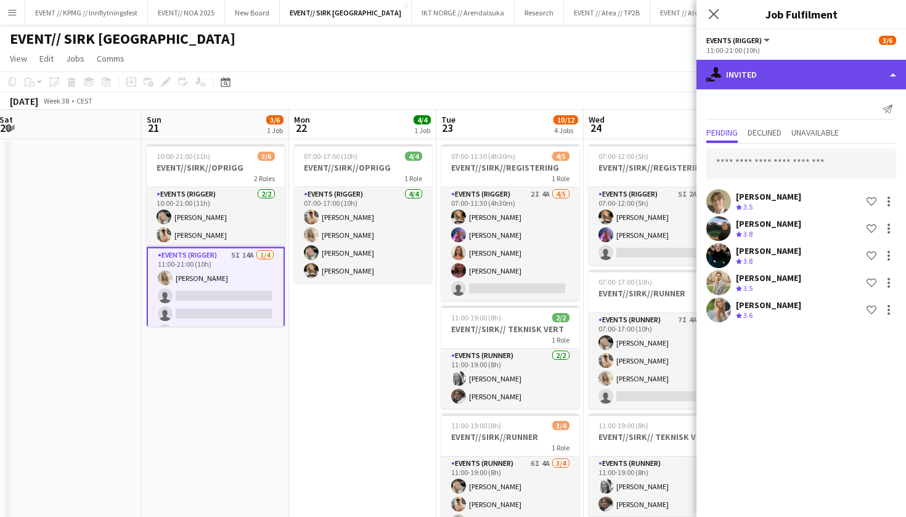
click at [817, 73] on div "single-neutral-actions-share-1 Invited" at bounding box center [800, 75] width 209 height 30
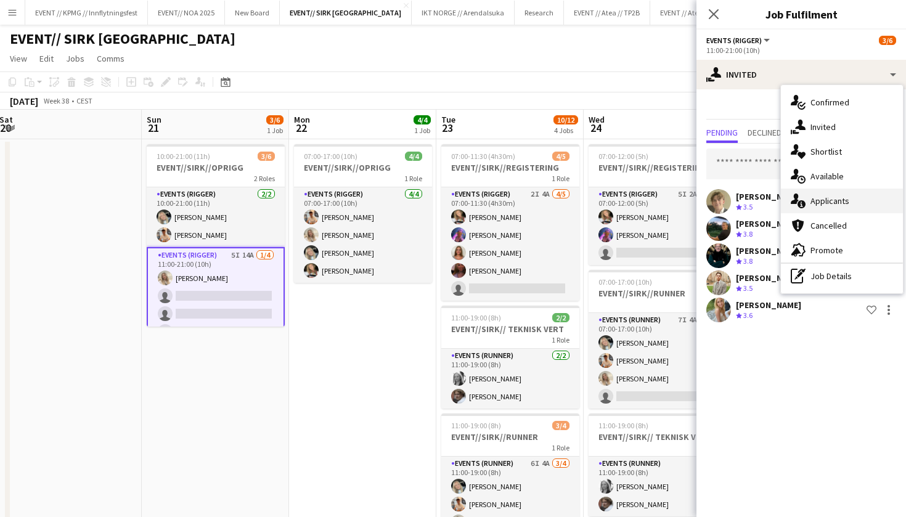
click at [845, 198] on span "Applicants" at bounding box center [829, 200] width 39 height 11
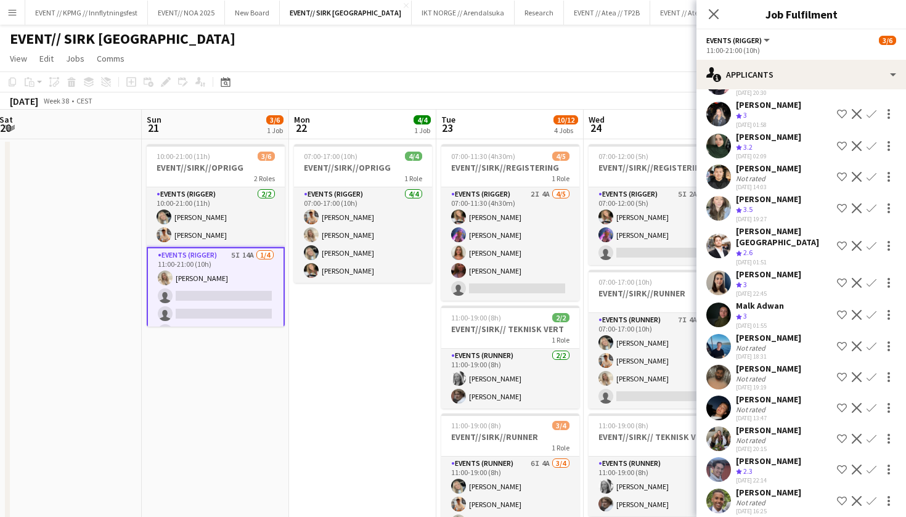
scroll to position [79, 0]
click at [873, 373] on app-icon "Confirm" at bounding box center [871, 378] width 10 height 10
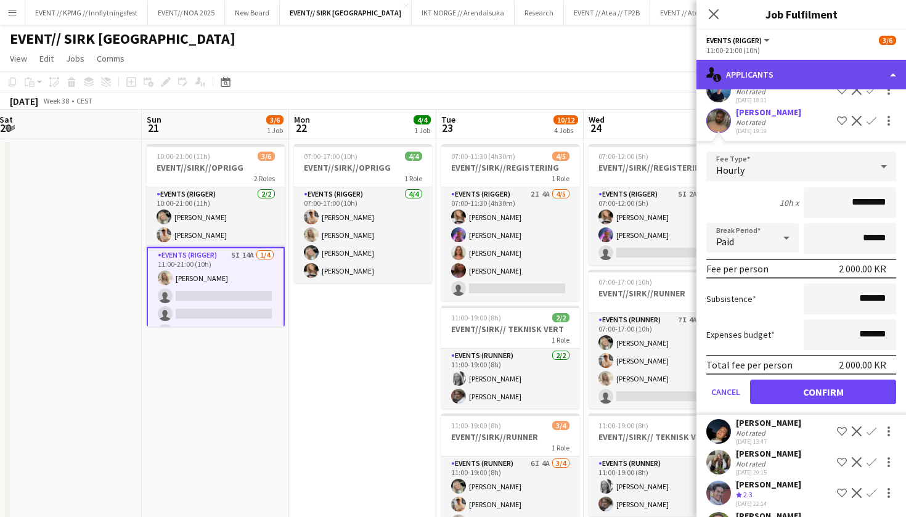
scroll to position [-1, 0]
click at [771, 76] on div "single-neutral-actions-information Applicants" at bounding box center [800, 75] width 209 height 30
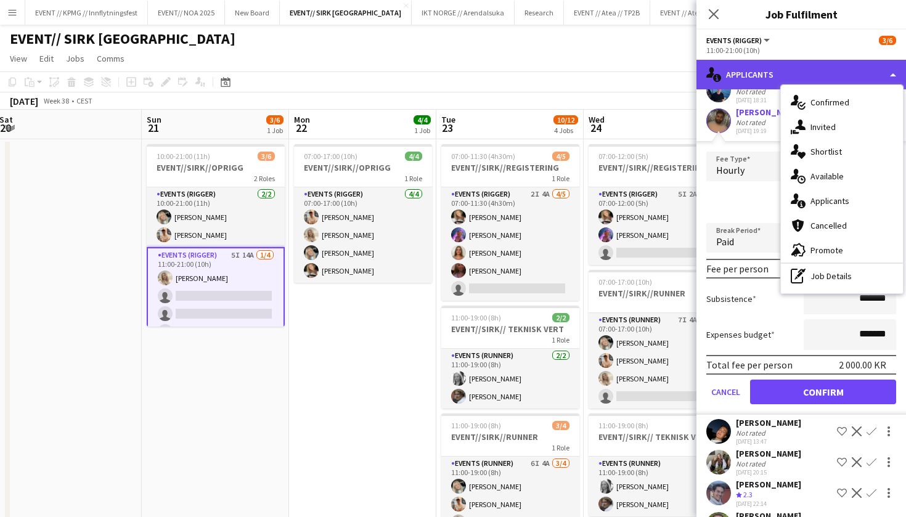
scroll to position [0, 0]
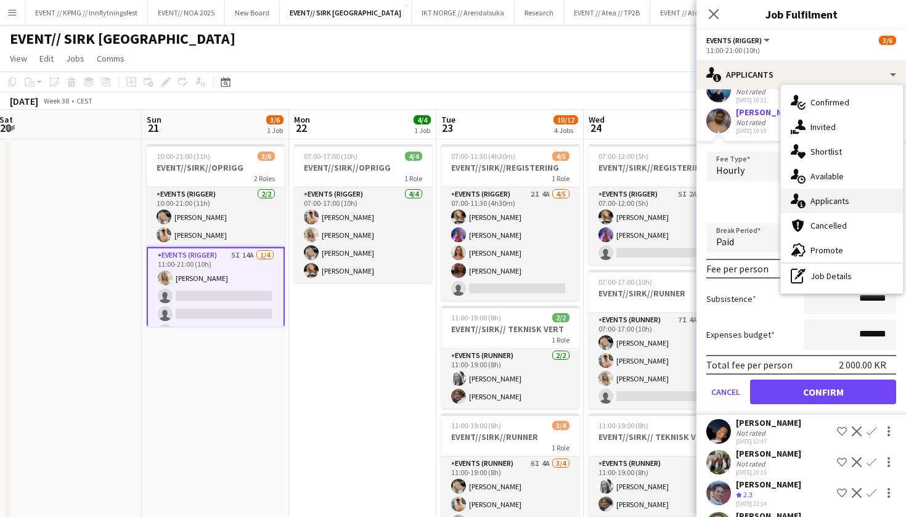
click at [847, 205] on span "Applicants" at bounding box center [829, 200] width 39 height 11
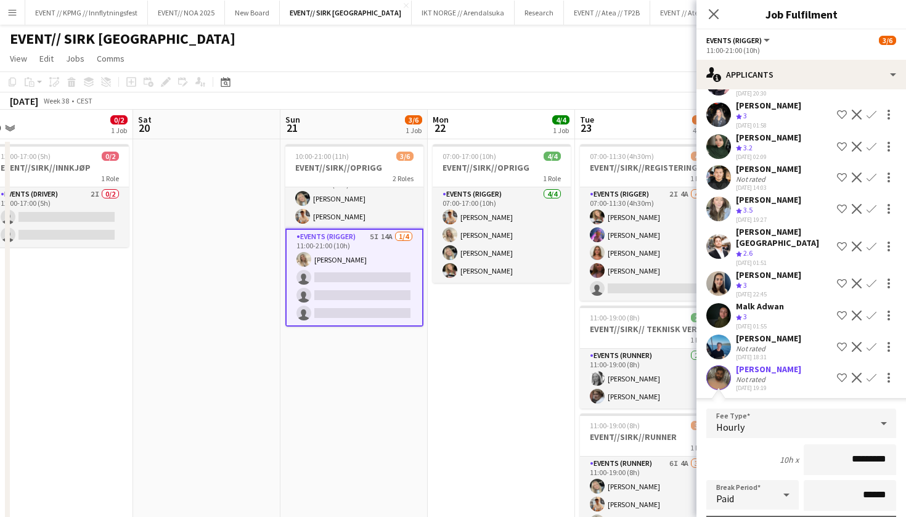
scroll to position [22, 0]
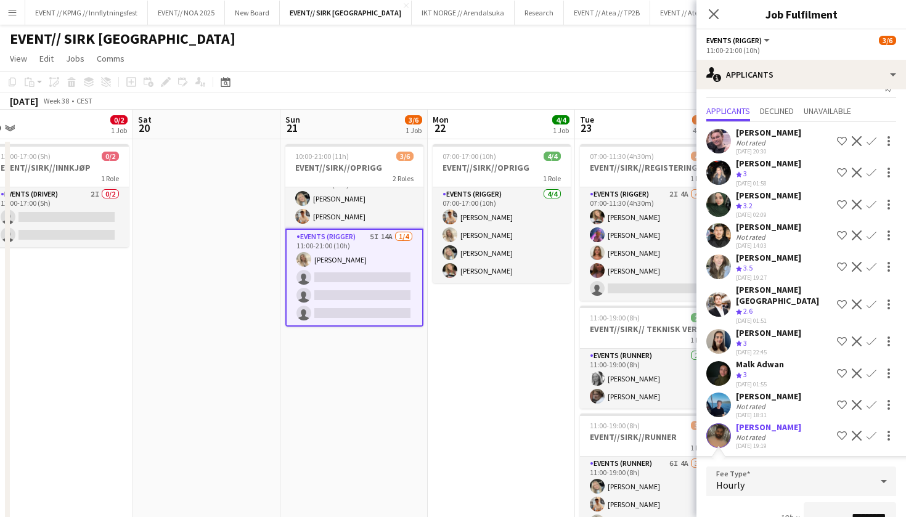
click at [872, 400] on app-icon "Confirm" at bounding box center [871, 405] width 10 height 10
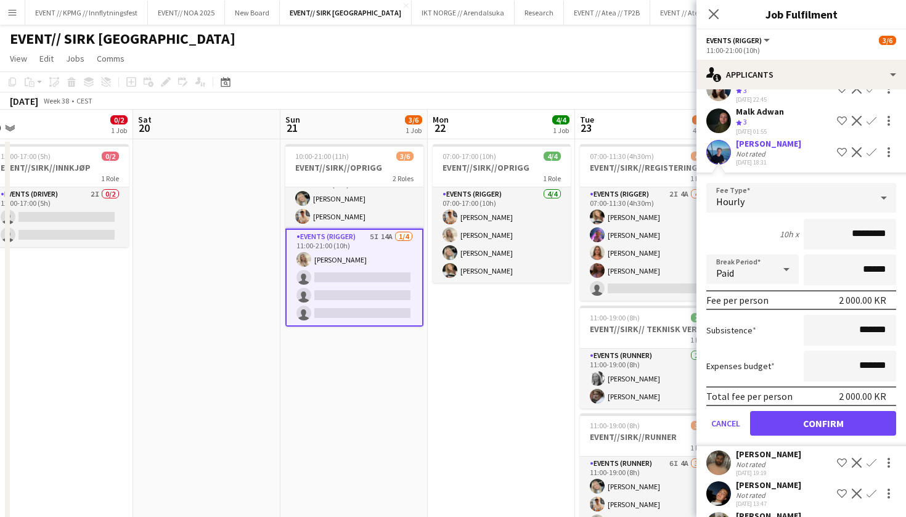
click at [864, 411] on button "Confirm" at bounding box center [823, 423] width 146 height 25
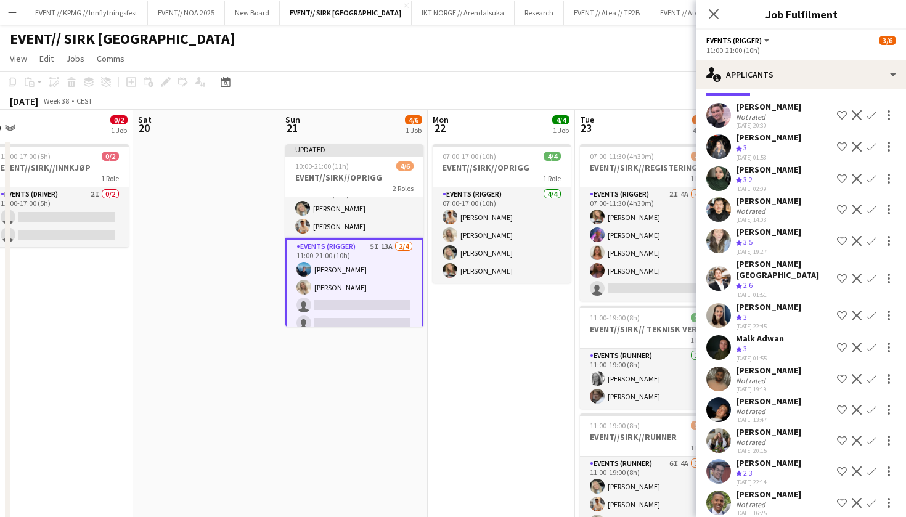
scroll to position [49, 0]
click at [871, 373] on app-icon "Confirm" at bounding box center [871, 378] width 10 height 10
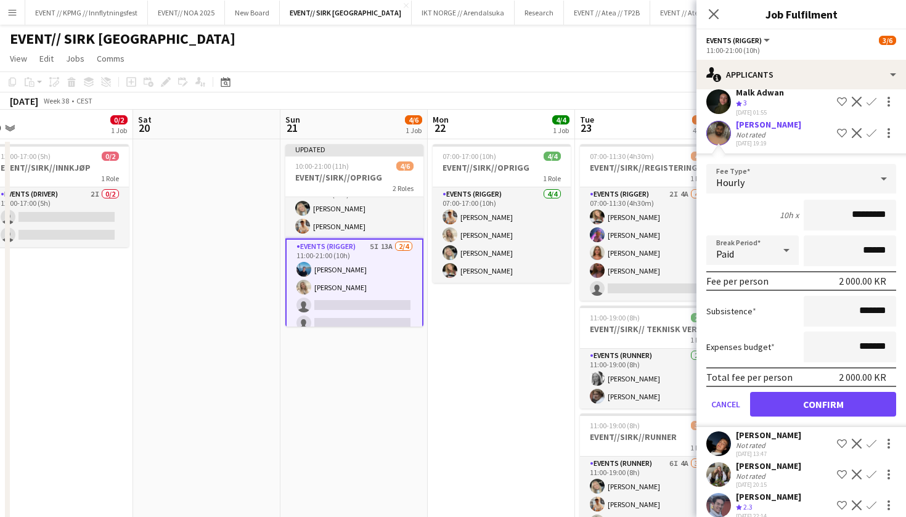
click at [837, 395] on button "Confirm" at bounding box center [823, 404] width 146 height 25
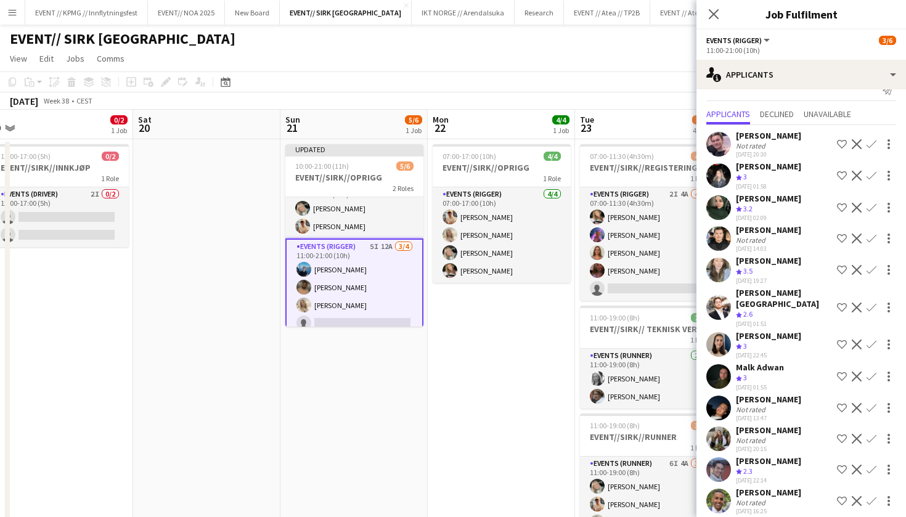
scroll to position [18, 0]
click at [454, 376] on app-date-cell "07:00-17:00 (10h) 4/4 EVENT//SIRK//OPRIGG 1 Role Events (Rigger) 4/4 07:00-17:0…" at bounding box center [501, 481] width 147 height 684
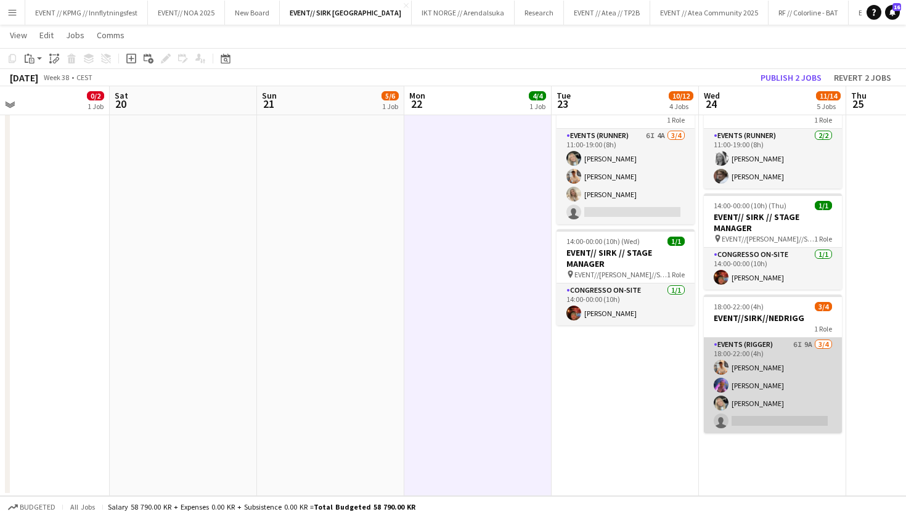
scroll to position [285, 0]
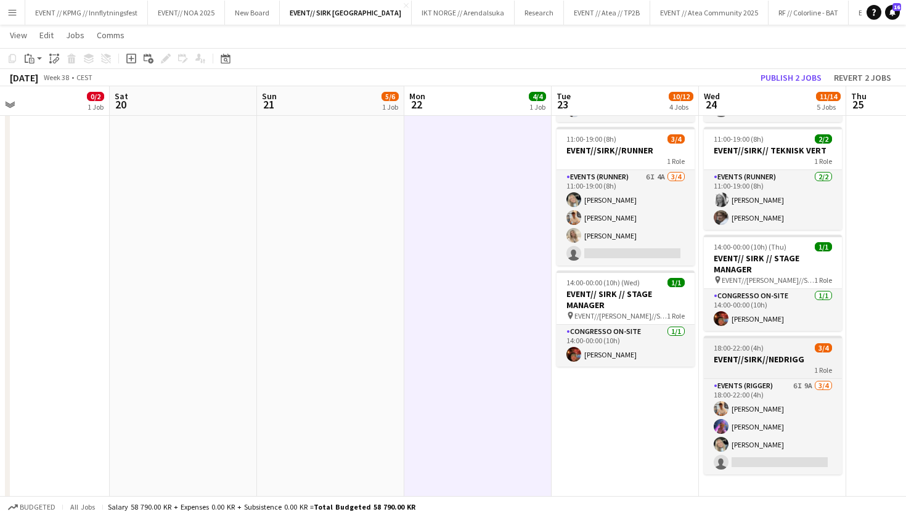
click at [777, 352] on app-job-card "18:00-22:00 (4h) 3/4 EVENT//SIRK//NEDRIGG 1 Role Events (Rigger) 6I 9A 3/4 18:0…" at bounding box center [773, 405] width 138 height 139
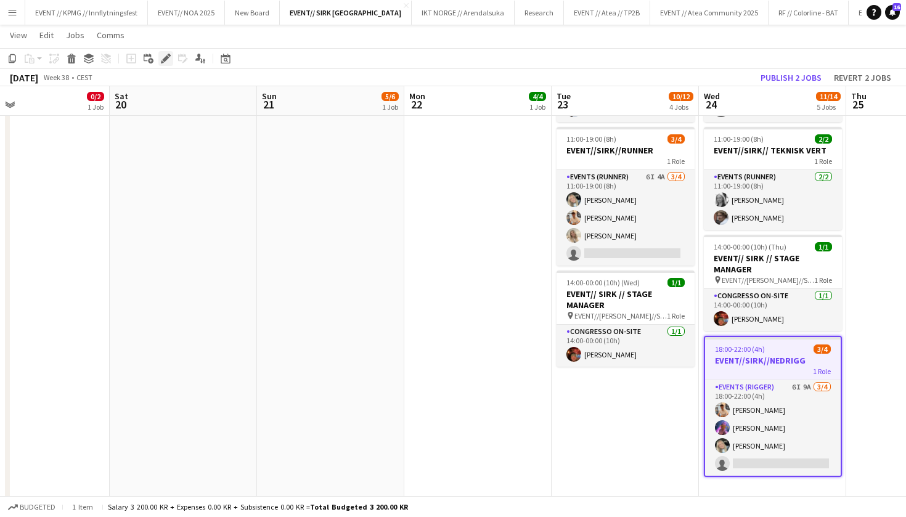
click at [162, 59] on icon "Edit" at bounding box center [166, 59] width 10 height 10
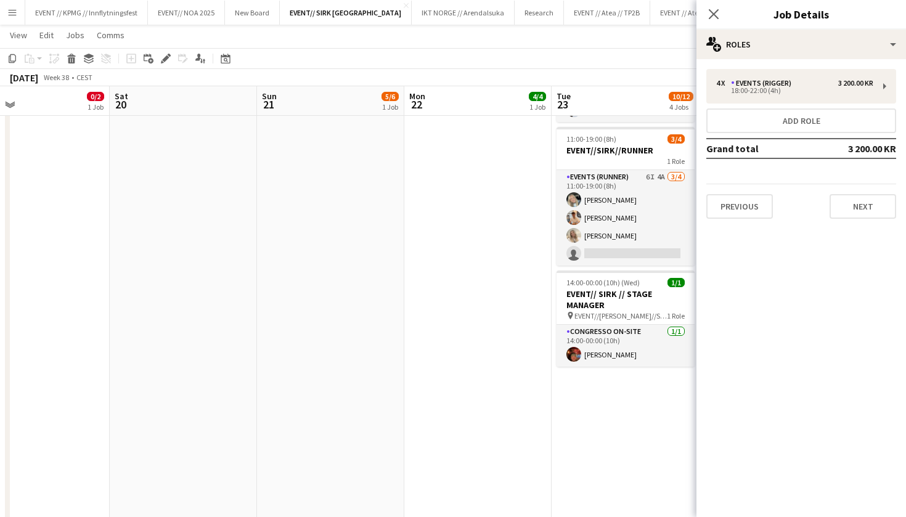
click at [429, 383] on app-date-cell "07:00-17:00 (10h) 4/4 EVENT//SIRK//OPRIGG 1 Role Events (Rigger) 4/4 07:00-17:0…" at bounding box center [477, 195] width 147 height 684
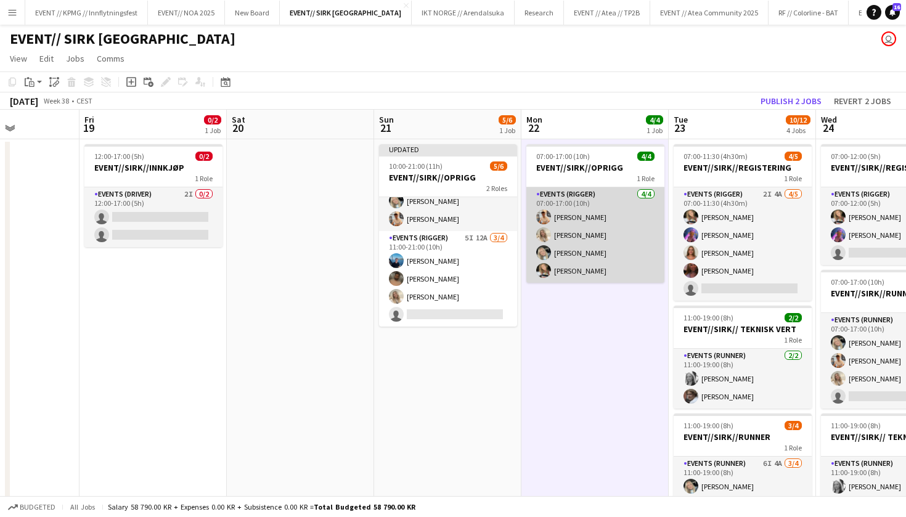
scroll to position [-1, 0]
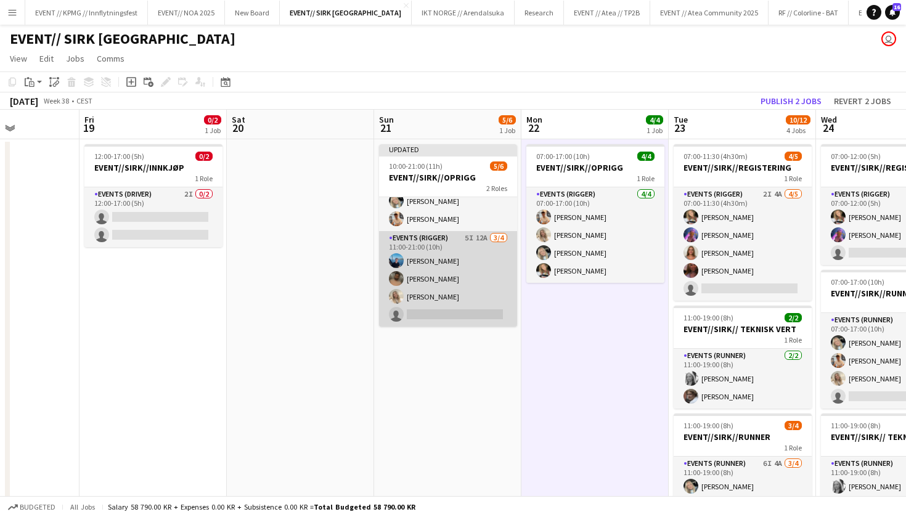
click at [483, 278] on app-card-role "Events (Rigger) 5I 12A 3/4 11:00-21:00 (10h) Daniel Marthinsen Walid Iqbal Vane…" at bounding box center [448, 278] width 138 height 95
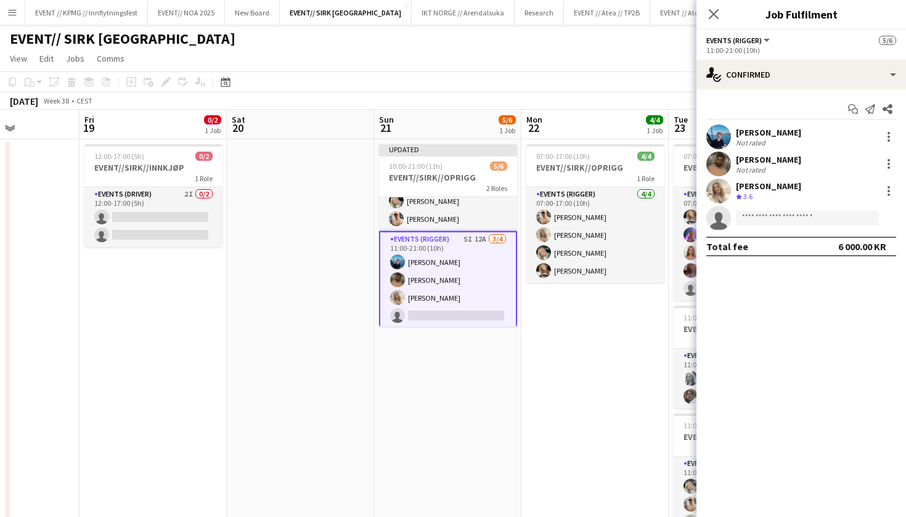
click at [432, 294] on app-card-role "Events (Rigger) 5I 12A 3/4 11:00-21:00 (10h) Daniel Marthinsen Walid Iqbal Vane…" at bounding box center [448, 280] width 138 height 98
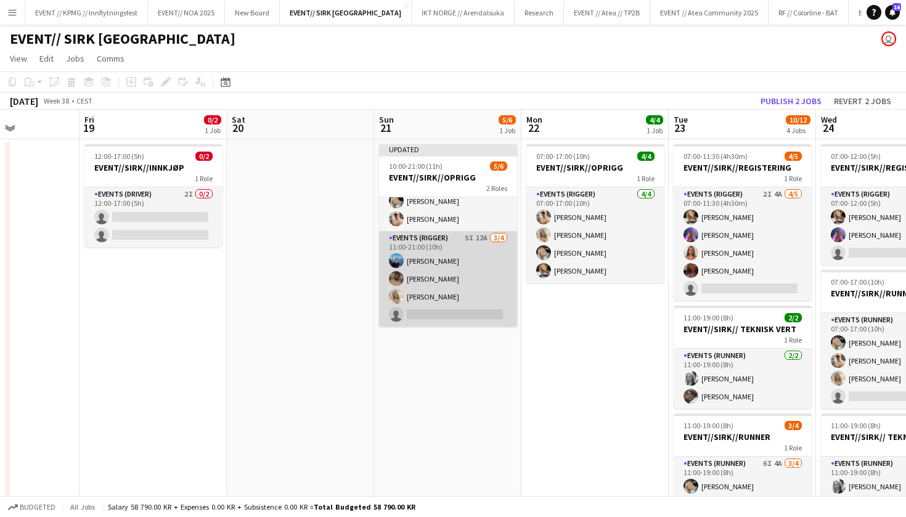
click at [429, 286] on app-card-role "Events (Rigger) 5I 12A 3/4 11:00-21:00 (10h) Daniel Marthinsen Walid Iqbal Vane…" at bounding box center [448, 278] width 138 height 95
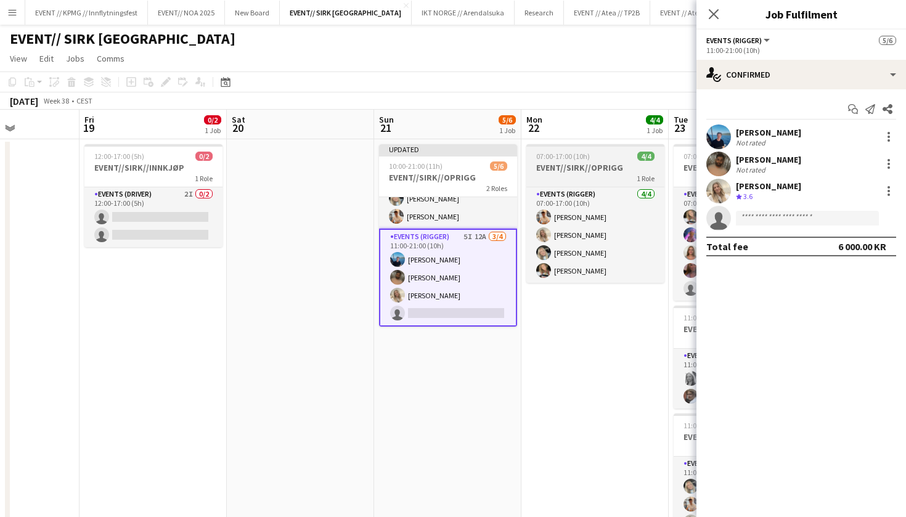
click at [598, 176] on div "1 Role" at bounding box center [595, 178] width 138 height 10
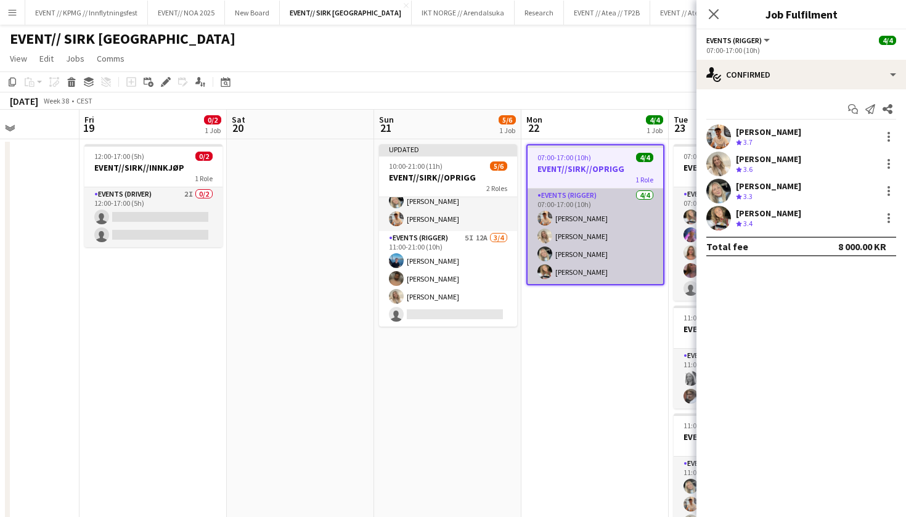
click at [588, 262] on app-card-role "Events (Rigger) 4/4 07:00-17:00 (10h) Alban Idrizi Vanessa Riise Naas Oda Hanss…" at bounding box center [595, 236] width 136 height 95
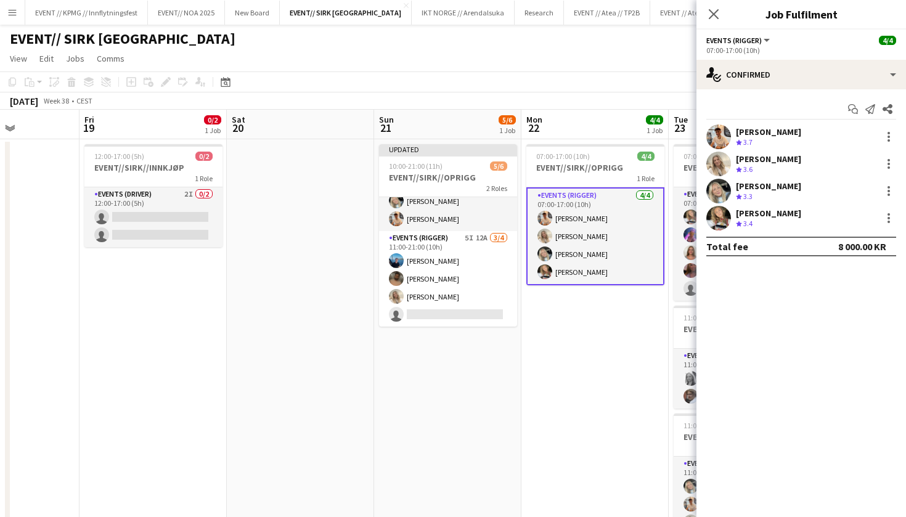
click at [610, 257] on app-card-role "Events (Rigger) 4/4 07:00-17:00 (10h) Alban Idrizi Vanessa Riise Naas Oda Hanss…" at bounding box center [595, 236] width 138 height 98
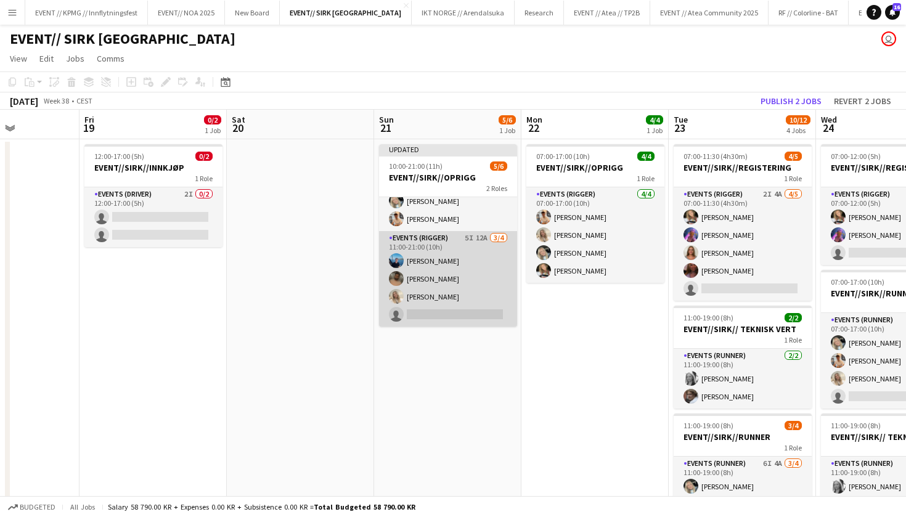
click at [435, 305] on app-card-role "Events (Rigger) 5I 12A 3/4 11:00-21:00 (10h) Daniel Marthinsen Walid Iqbal Vane…" at bounding box center [448, 278] width 138 height 95
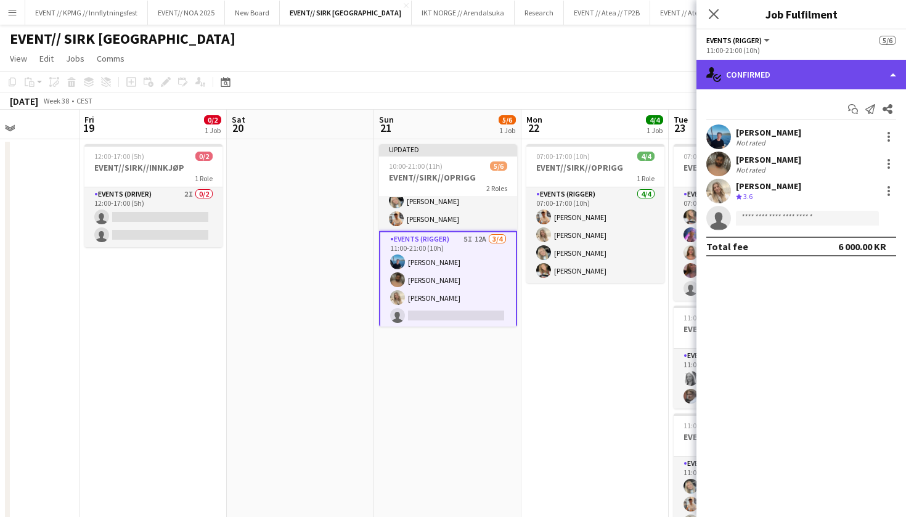
click at [798, 78] on div "single-neutral-actions-check-2 Confirmed" at bounding box center [800, 75] width 209 height 30
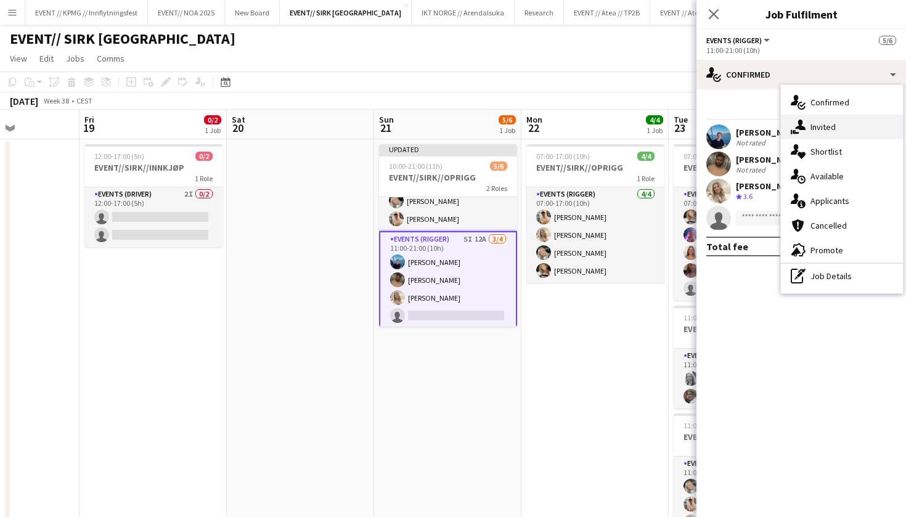
click at [824, 121] on div "single-neutral-actions-share-1 Invited" at bounding box center [842, 127] width 122 height 25
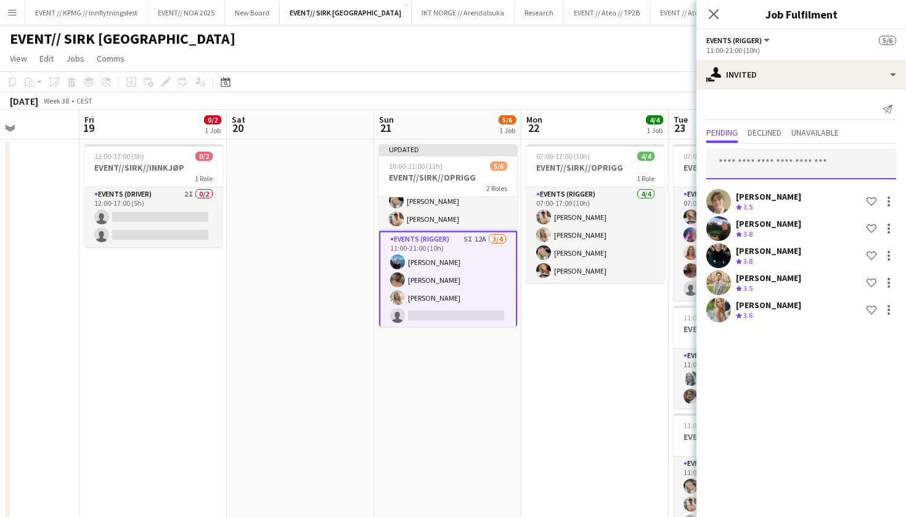
click at [753, 158] on input "text" at bounding box center [801, 163] width 190 height 31
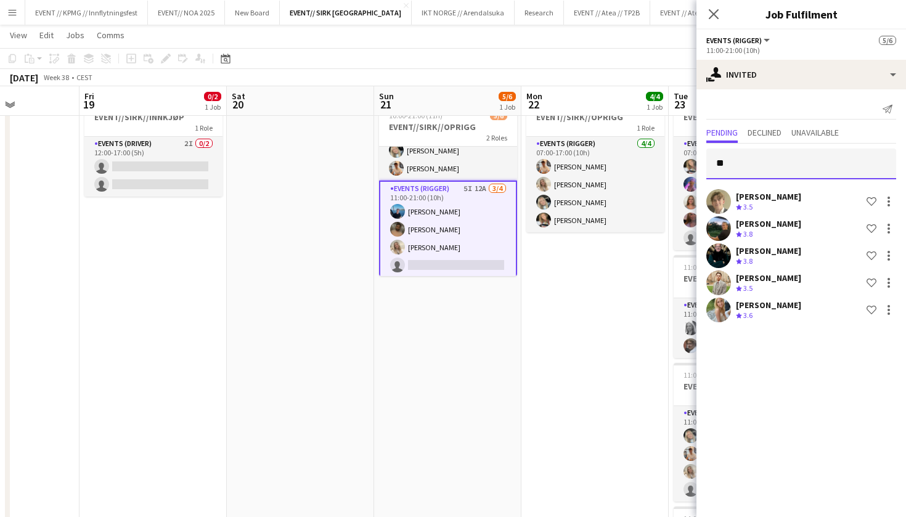
type input "*"
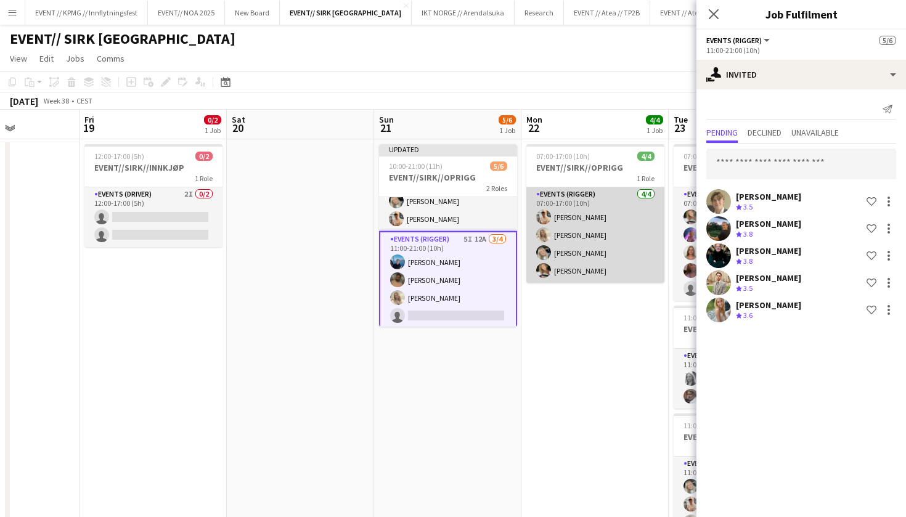
click at [586, 251] on app-card-role "Events (Rigger) 4/4 07:00-17:00 (10h) Alban Idrizi Vanessa Riise Naas Oda Hanss…" at bounding box center [595, 234] width 138 height 95
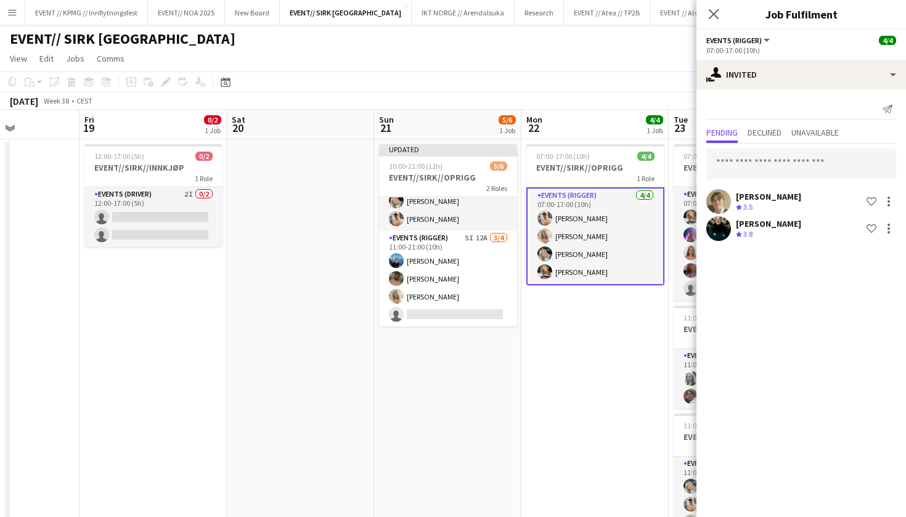
click at [596, 262] on app-card-role "Events (Rigger) 4/4 07:00-17:00 (10h) Alban Idrizi Vanessa Riise Naas Oda Hanss…" at bounding box center [595, 236] width 138 height 98
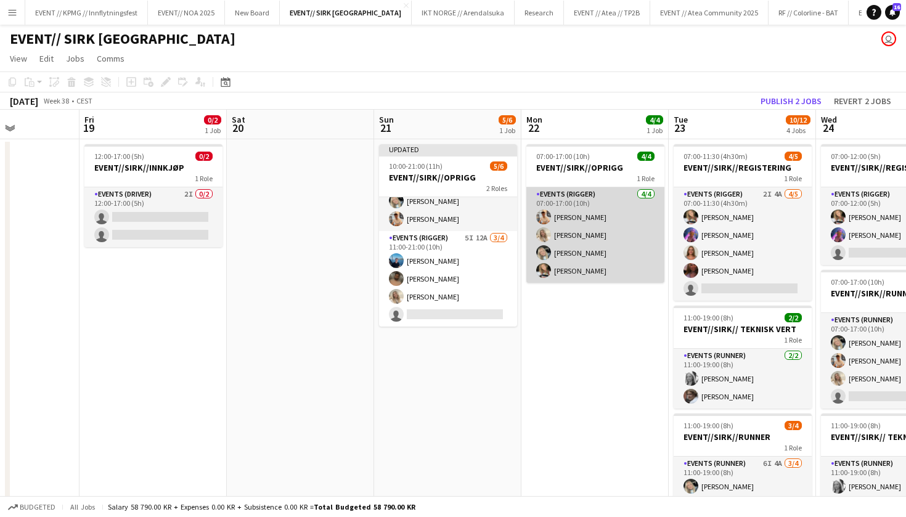
click at [598, 262] on app-card-role "Events (Rigger) 4/4 07:00-17:00 (10h) Alban Idrizi Vanessa Riise Naas Oda Hanss…" at bounding box center [595, 234] width 138 height 95
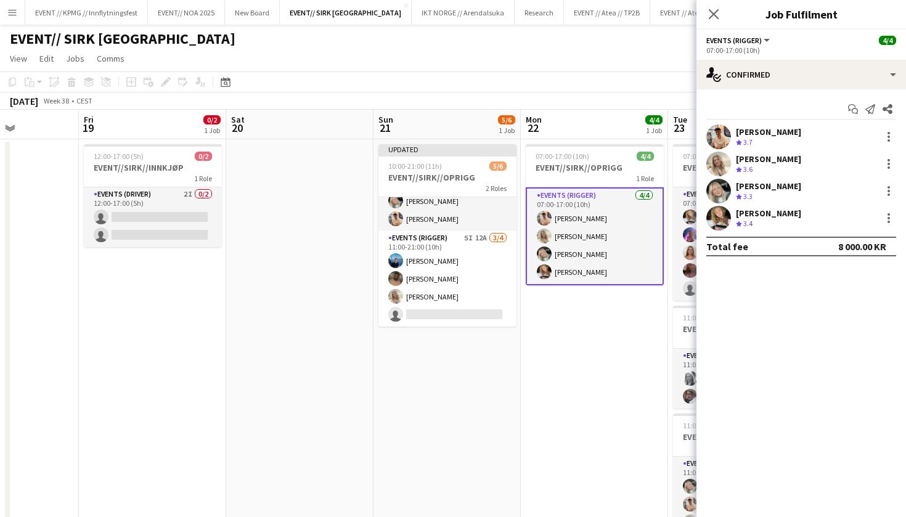
click at [731, 216] on div "Marte Jensen Mo Crew rating 3.4" at bounding box center [800, 218] width 209 height 25
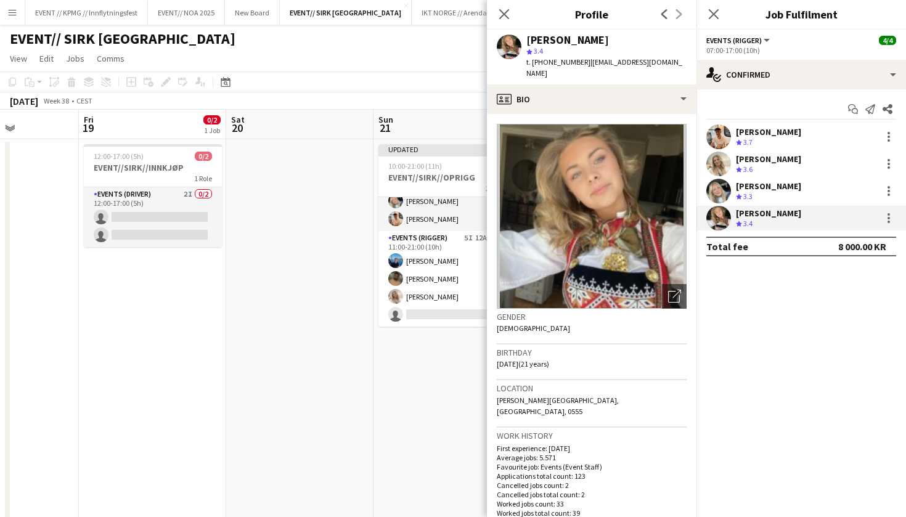
click at [311, 273] on app-date-cell at bounding box center [299, 481] width 147 height 684
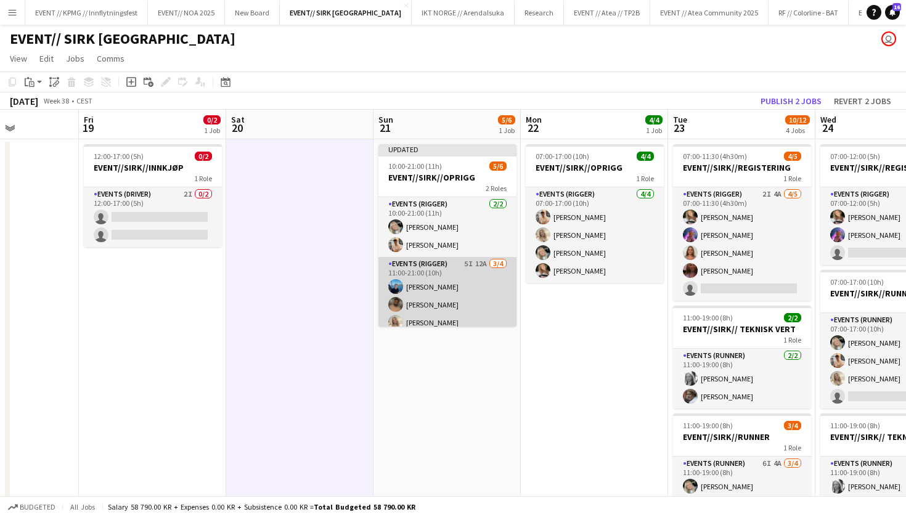
scroll to position [0, 0]
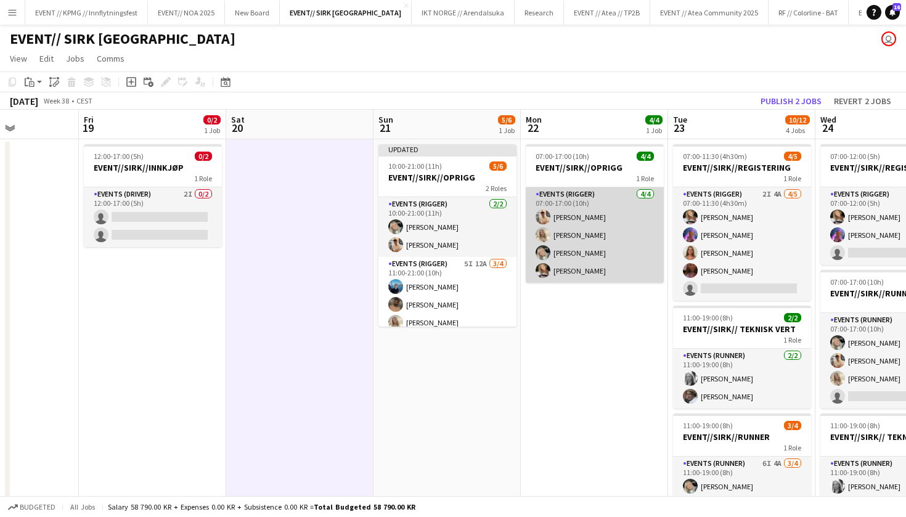
click at [607, 268] on app-card-role "Events (Rigger) 4/4 07:00-17:00 (10h) Alban Idrizi Vanessa Riise Naas Oda Hanss…" at bounding box center [594, 234] width 138 height 95
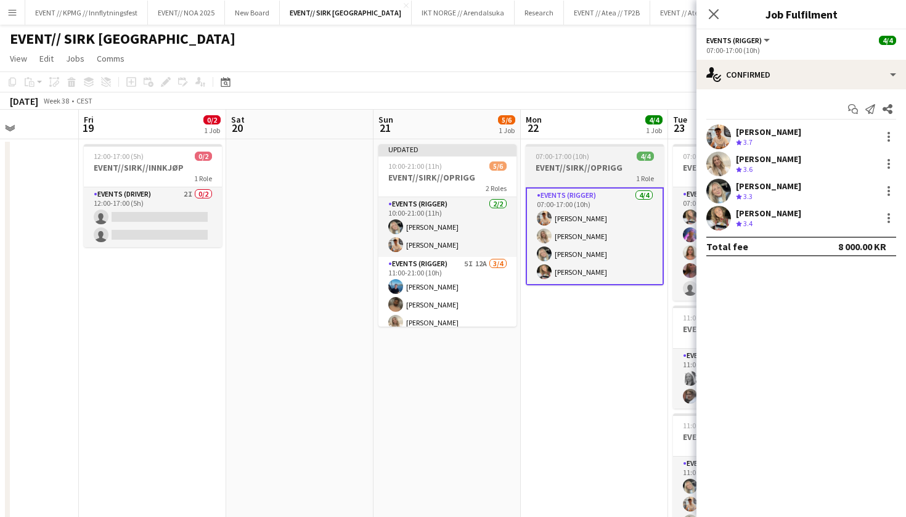
click at [585, 170] on h3 "EVENT//SIRK//OPRIGG" at bounding box center [594, 167] width 138 height 11
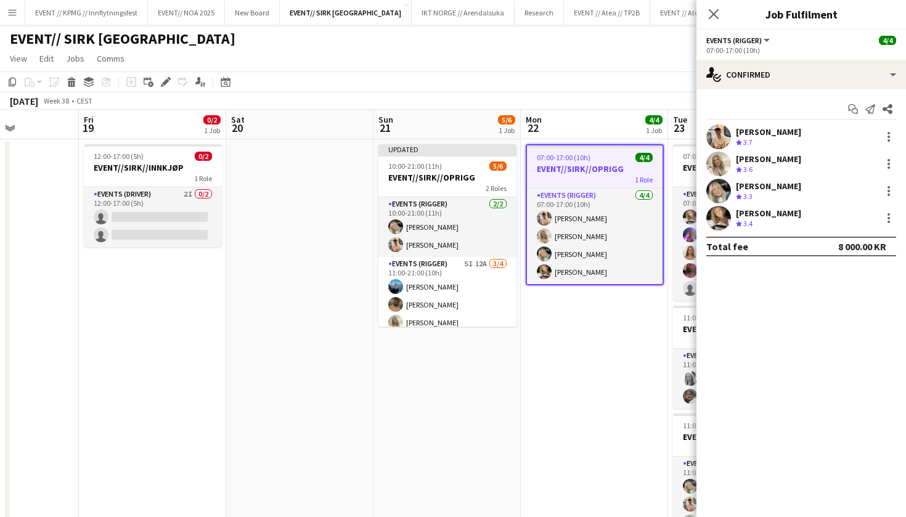
click at [615, 170] on h3 "EVENT//SIRK//OPRIGG" at bounding box center [595, 168] width 136 height 11
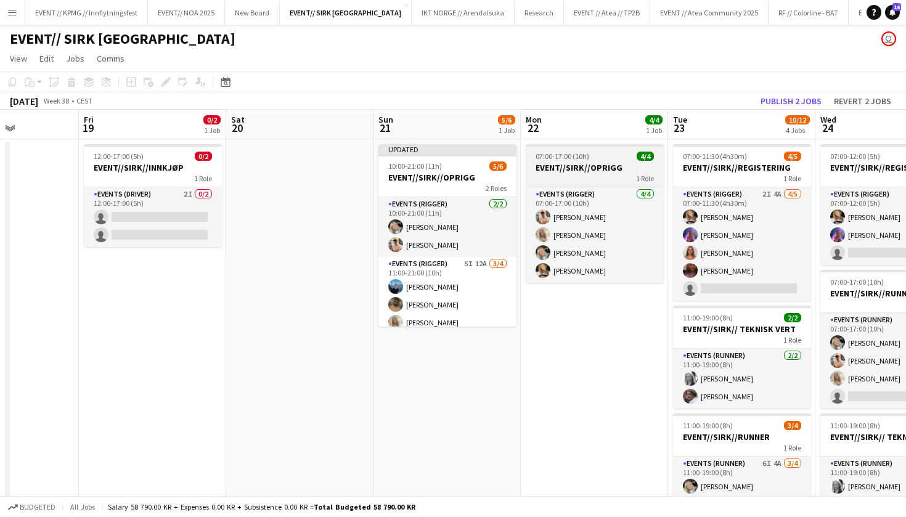
click at [615, 170] on h3 "EVENT//SIRK//OPRIGG" at bounding box center [594, 167] width 138 height 11
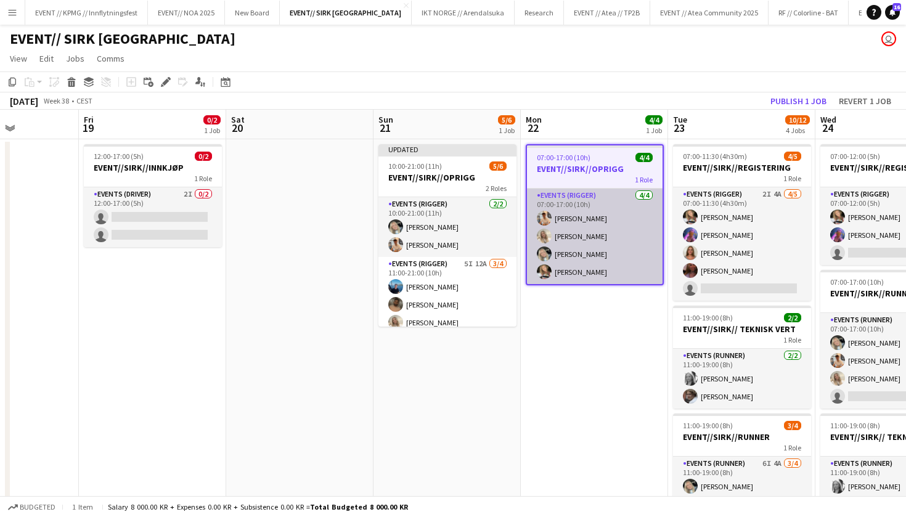
click at [593, 219] on app-card-role "Events (Rigger) 4/4 07:00-17:00 (10h) Alban Idrizi Vanessa Riise Naas Oda Hanss…" at bounding box center [595, 236] width 136 height 95
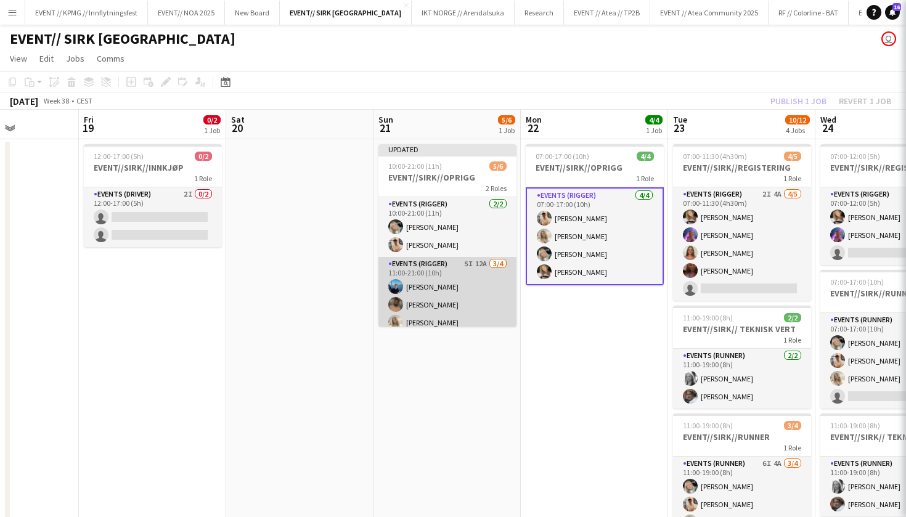
click at [453, 288] on app-card-role "Events (Rigger) 5I 12A 3/4 11:00-21:00 (10h) Daniel Marthinsen Walid Iqbal Vane…" at bounding box center [447, 304] width 138 height 95
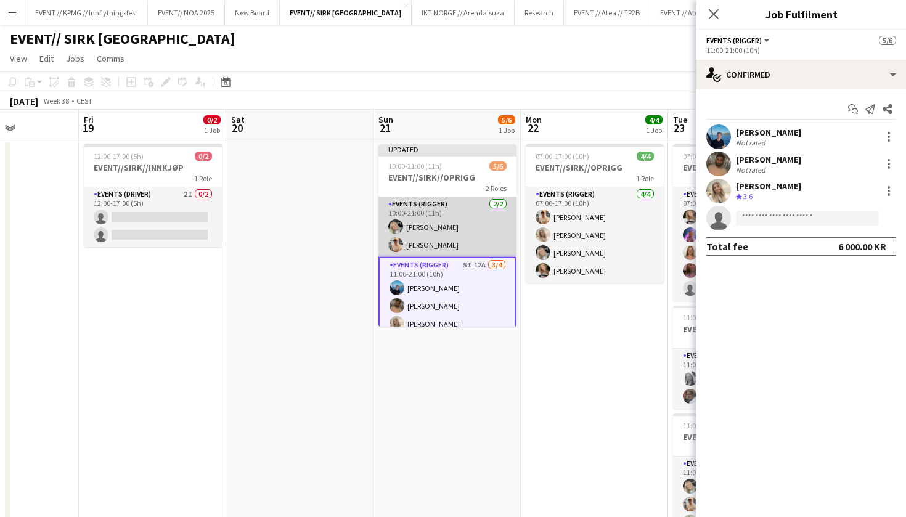
click at [471, 221] on app-card-role "Events (Rigger) 2/2 10:00-21:00 (11h) Oda Hansson Alban Idrizi" at bounding box center [447, 227] width 138 height 60
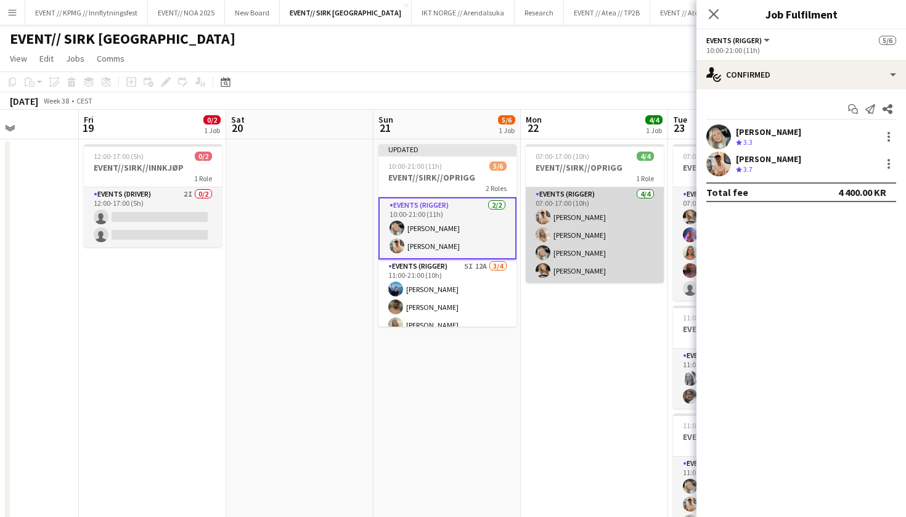
click at [584, 232] on app-card-role "Events (Rigger) 4/4 07:00-17:00 (10h) Alban Idrizi Vanessa Riise Naas Oda Hanss…" at bounding box center [594, 234] width 138 height 95
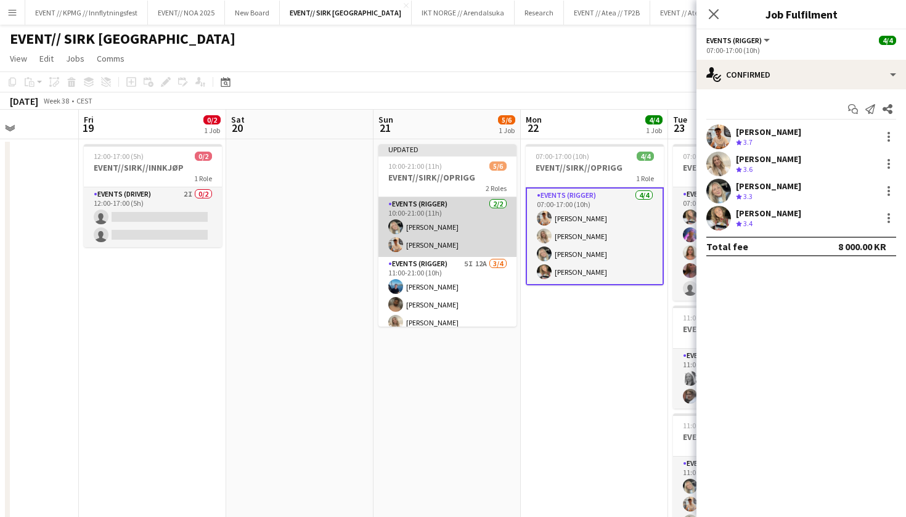
click at [430, 227] on app-card-role "Events (Rigger) 2/2 10:00-21:00 (11h) Oda Hansson Alban Idrizi" at bounding box center [447, 227] width 138 height 60
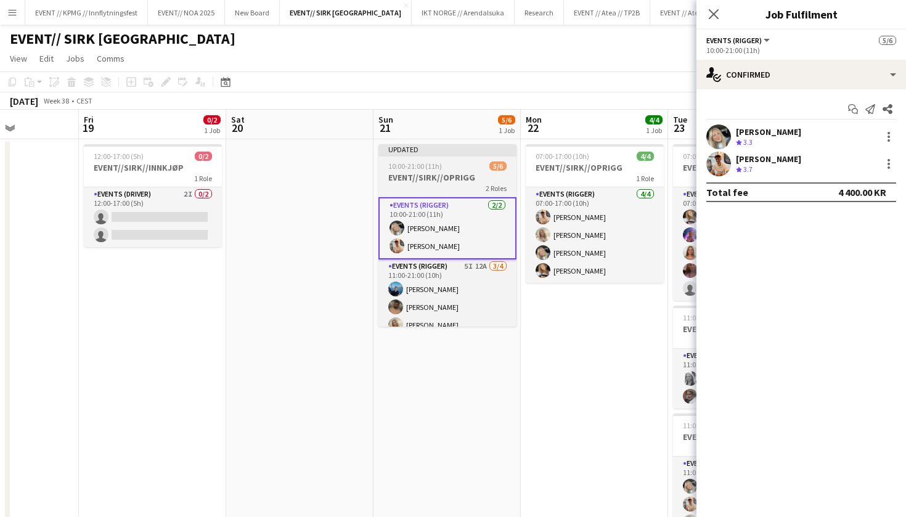
click at [439, 155] on div at bounding box center [447, 155] width 138 height 2
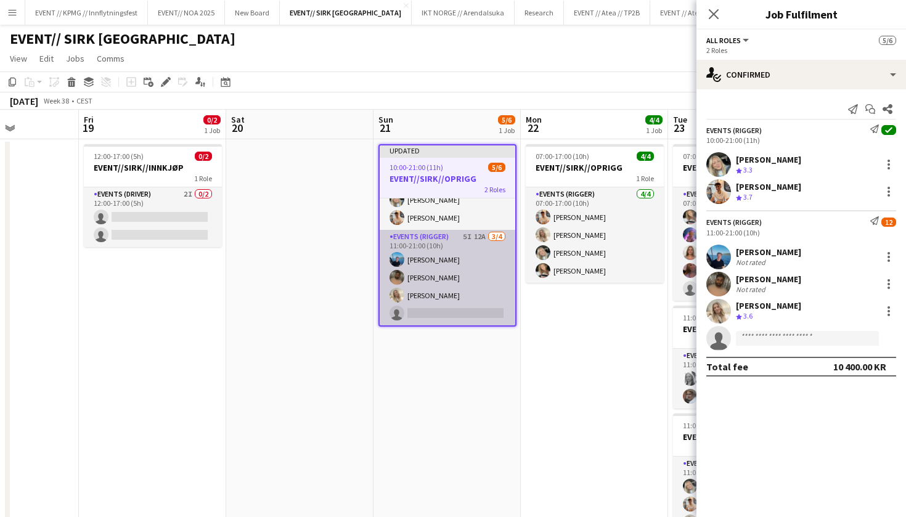
scroll to position [28, 0]
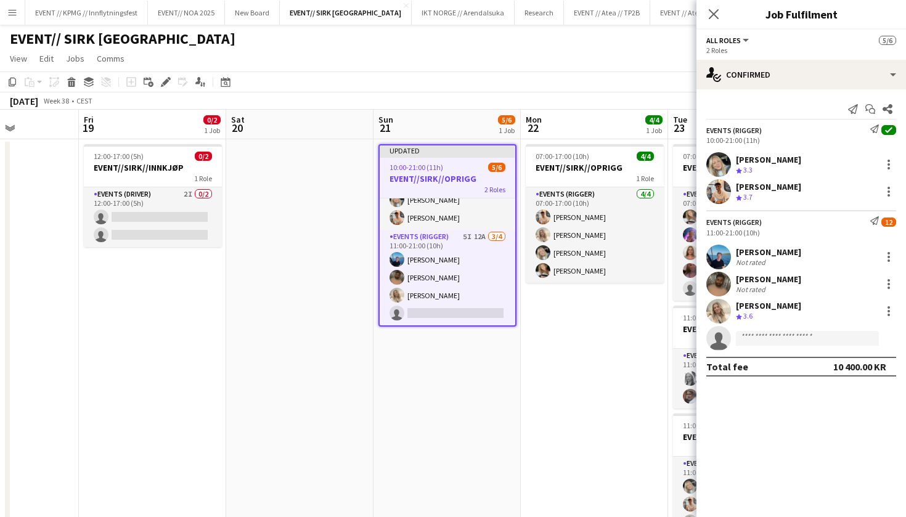
click at [333, 313] on app-date-cell at bounding box center [299, 481] width 147 height 684
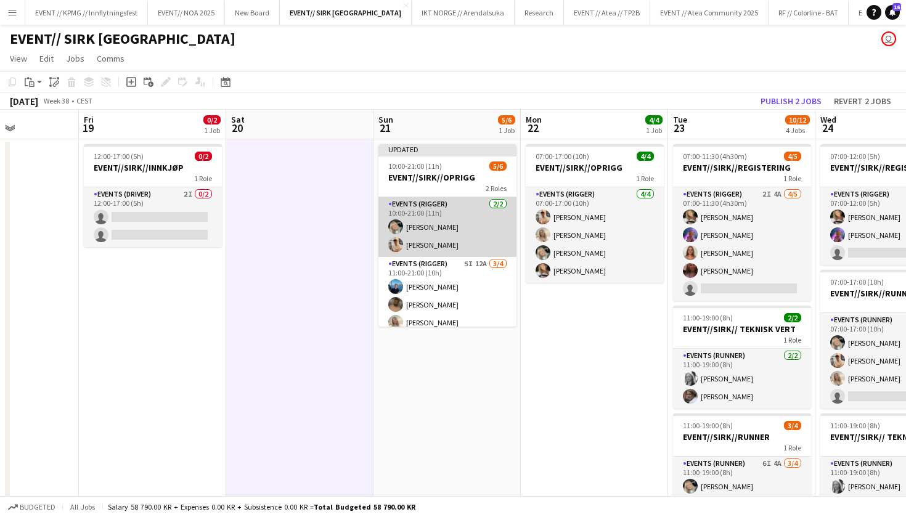
scroll to position [0, 0]
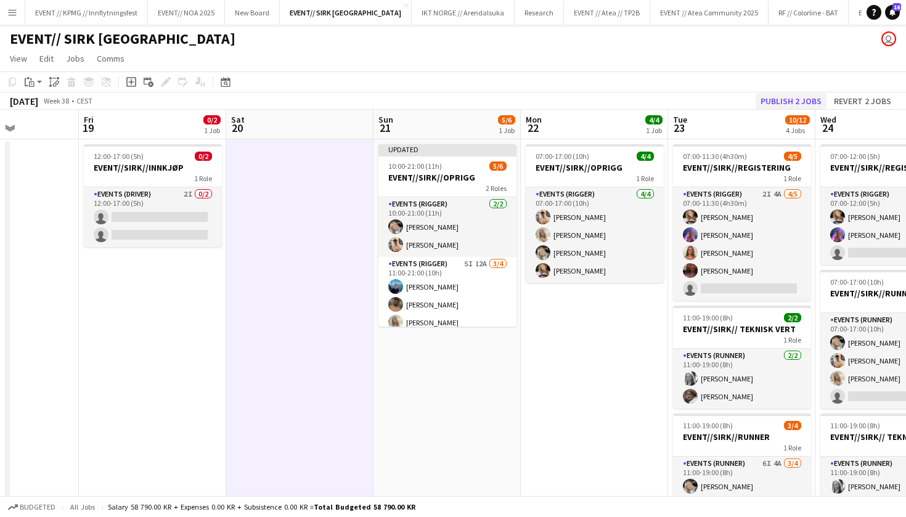
click at [794, 108] on button "Publish 2 jobs" at bounding box center [790, 101] width 71 height 16
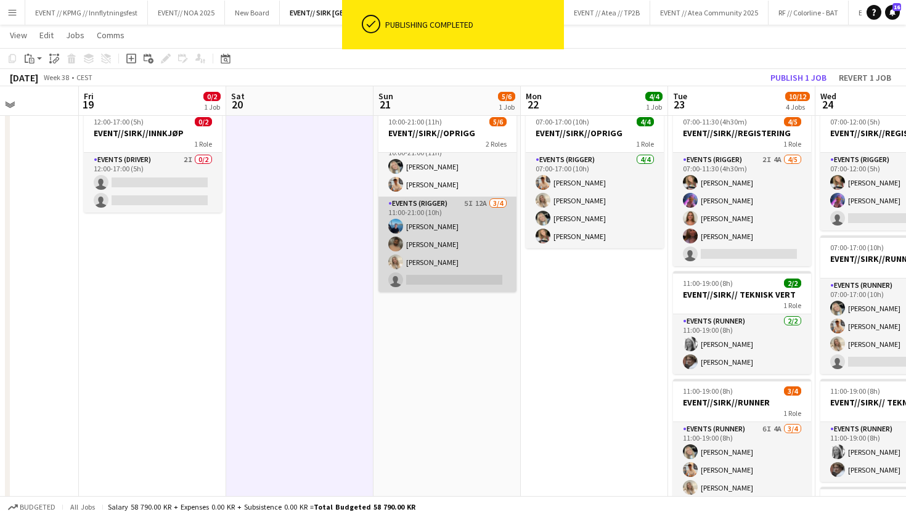
scroll to position [16, 0]
click at [457, 250] on app-card-role "Events (Rigger) 5I 12A 3/4 11:00-21:00 (10h) Daniel Marthinsen Walid Iqbal Vane…" at bounding box center [447, 244] width 138 height 95
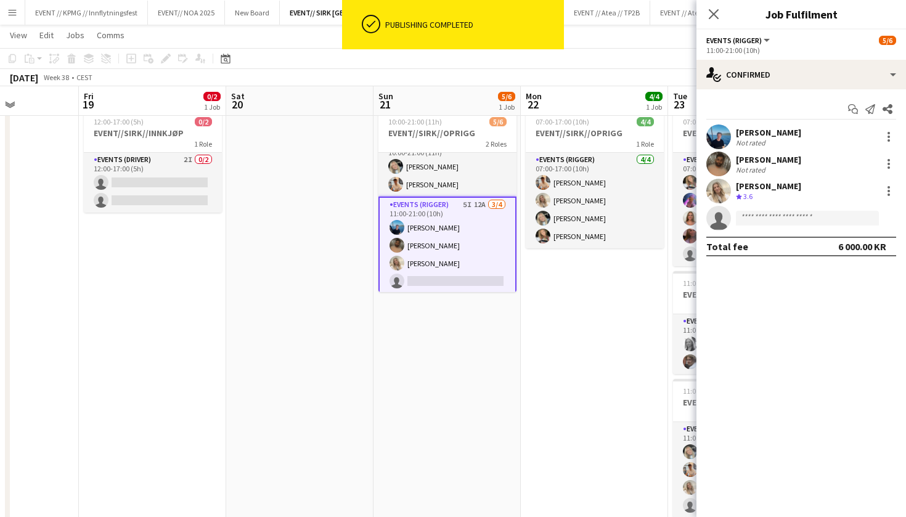
click at [803, 92] on div "Start chat Send notification Share Daniel Marthinsen Not rated Walid Iqbal Not …" at bounding box center [800, 177] width 209 height 177
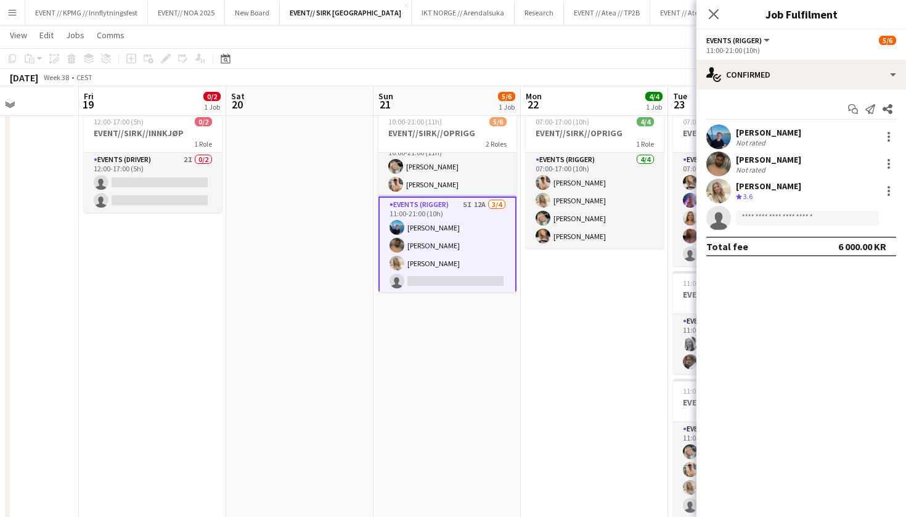
click at [834, 50] on div "11:00-21:00 (10h)" at bounding box center [801, 50] width 190 height 9
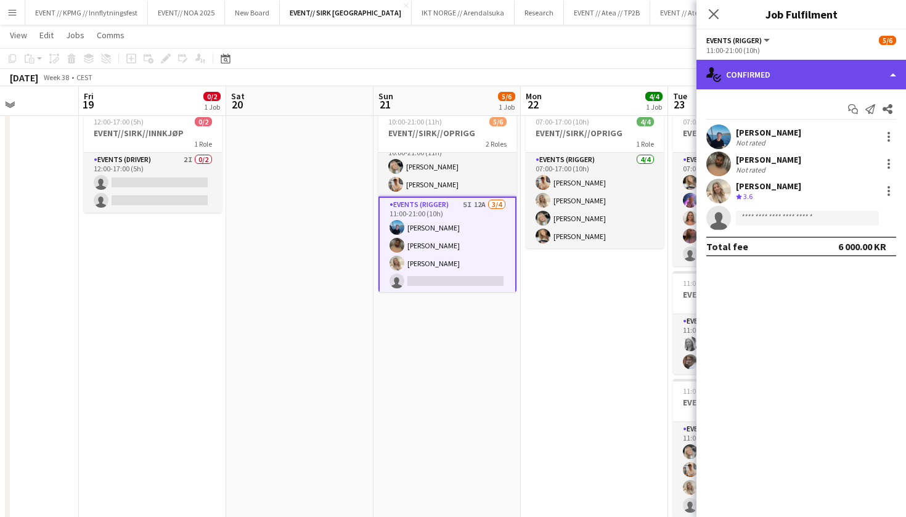
click at [822, 72] on div "single-neutral-actions-check-2 Confirmed" at bounding box center [800, 75] width 209 height 30
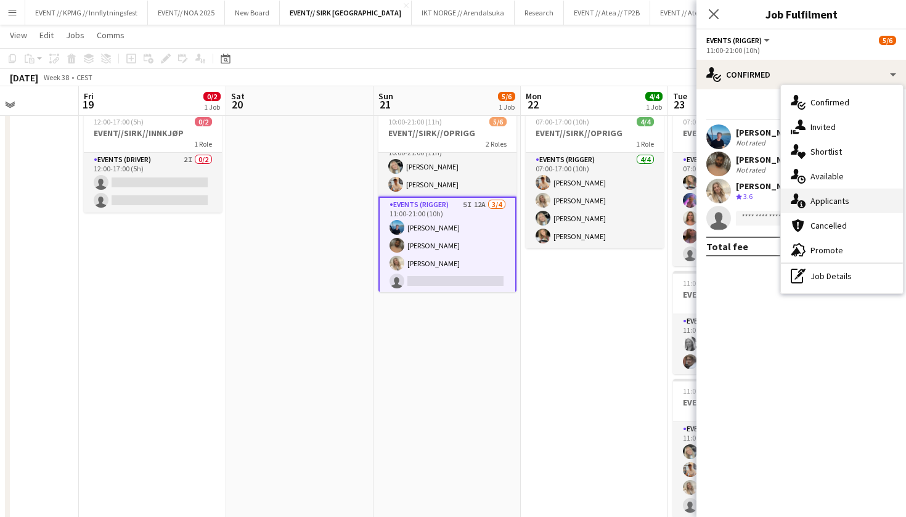
click at [835, 202] on span "Applicants" at bounding box center [829, 200] width 39 height 11
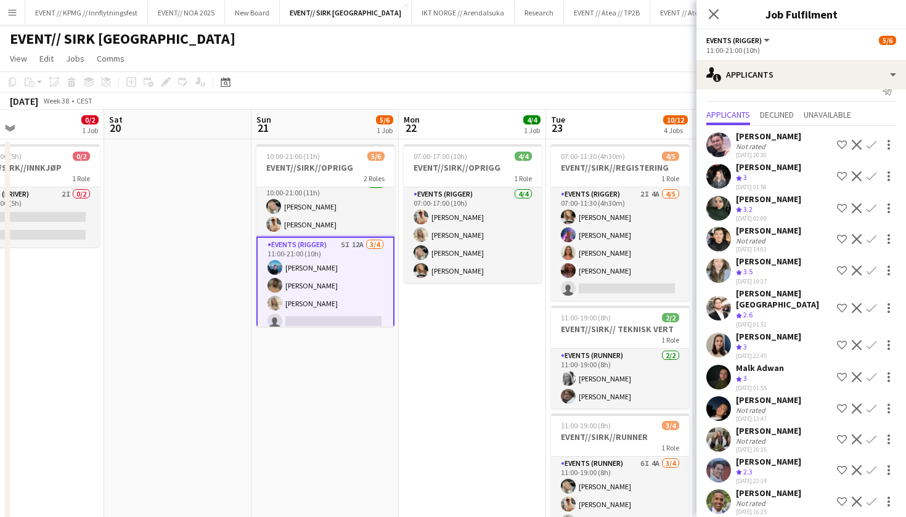
scroll to position [0, 0]
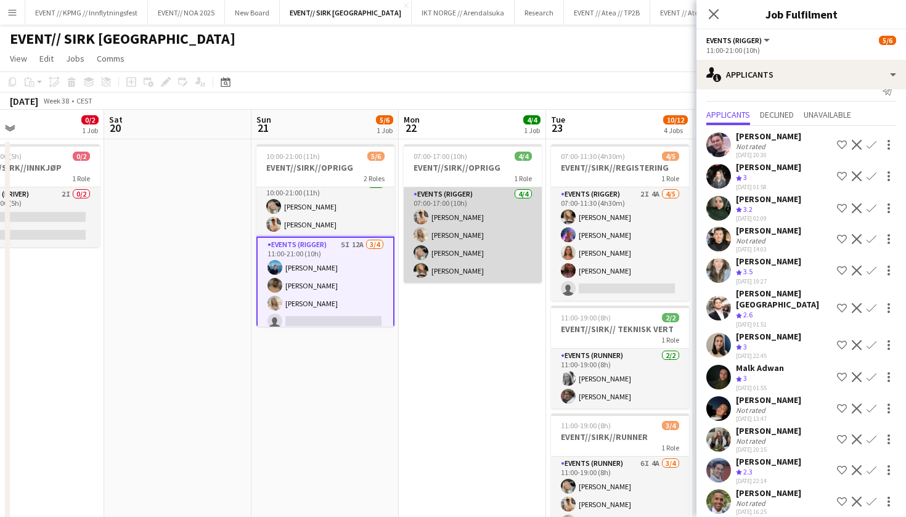
click at [483, 279] on app-card-role "Events (Rigger) 4/4 07:00-17:00 (10h) Alban Idrizi Vanessa Riise Naas Oda Hanss…" at bounding box center [473, 234] width 138 height 95
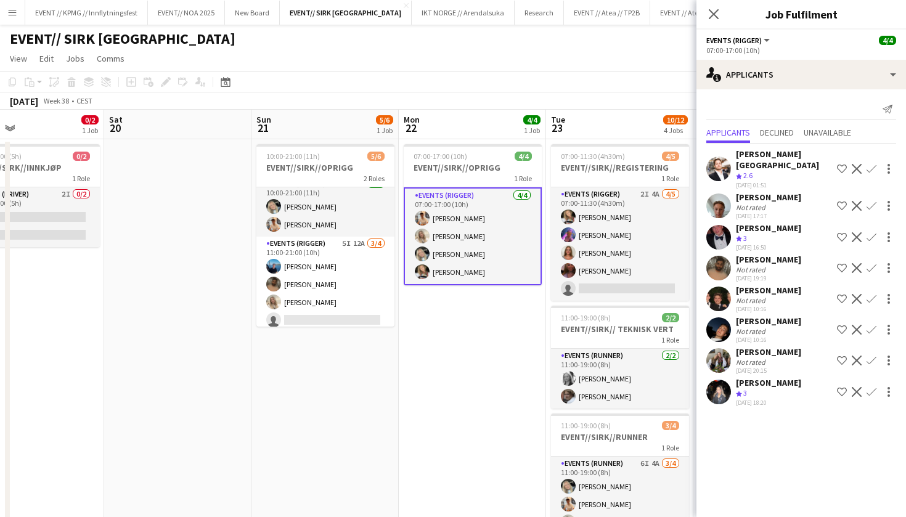
click at [465, 378] on app-date-cell "07:00-17:00 (10h) 4/4 EVENT//SIRK//OPRIGG 1 Role Events (Rigger) 4/4 07:00-17:0…" at bounding box center [472, 481] width 147 height 684
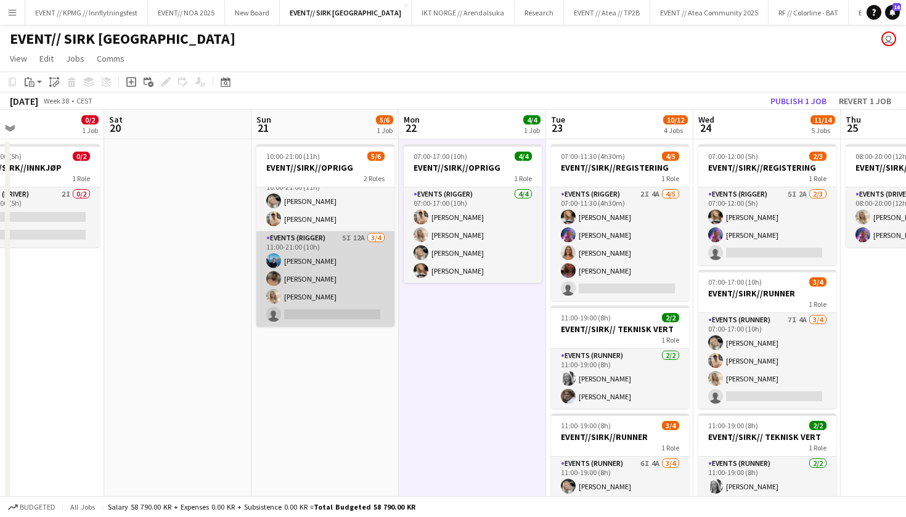
scroll to position [16, 0]
click at [322, 309] on app-card-role "Events (Rigger) 5I 12A 3/4 11:00-21:00 (10h) Daniel Marthinsen Walid Iqbal Vane…" at bounding box center [325, 278] width 138 height 95
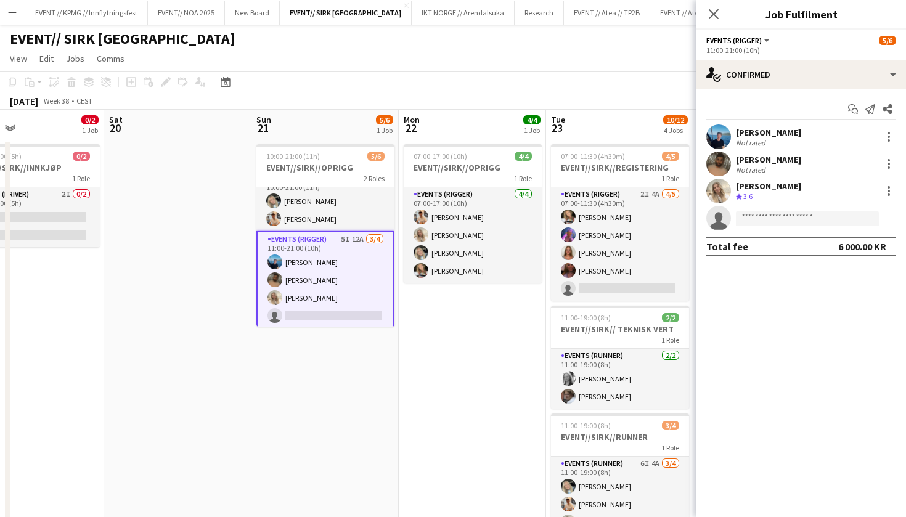
click at [450, 332] on app-date-cell "07:00-17:00 (10h) 4/4 EVENT//SIRK//OPRIGG 1 Role Events (Rigger) 4/4 07:00-17:0…" at bounding box center [472, 481] width 147 height 684
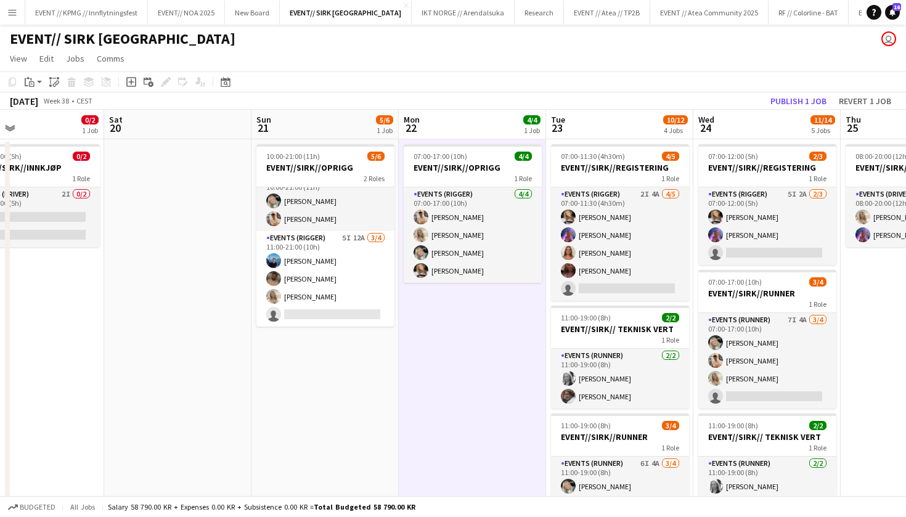
click at [428, 336] on app-date-cell "07:00-17:00 (10h) 4/4 EVENT//SIRK//OPRIGG 1 Role Events (Rigger) 4/4 07:00-17:0…" at bounding box center [472, 481] width 147 height 684
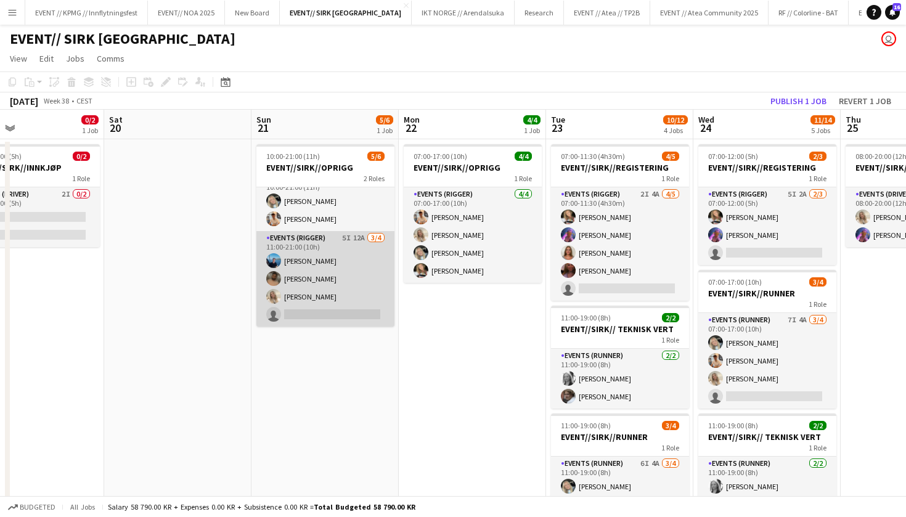
click at [347, 318] on app-card-role "Events (Rigger) 5I 12A 3/4 11:00-21:00 (10h) Daniel Marthinsen Walid Iqbal Vane…" at bounding box center [325, 278] width 138 height 95
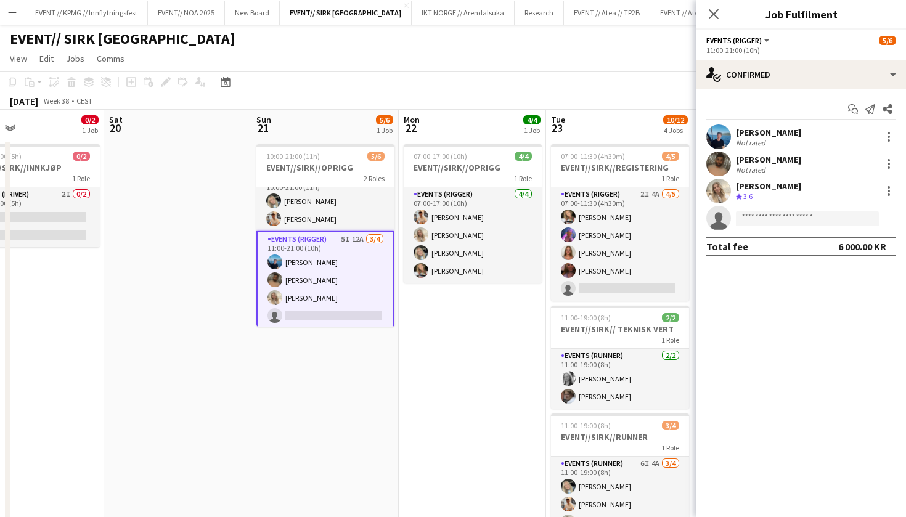
click at [315, 319] on app-card-role "Events (Rigger) 5I 12A 3/4 11:00-21:00 (10h) Daniel Marthinsen Walid Iqbal Vane…" at bounding box center [325, 280] width 138 height 98
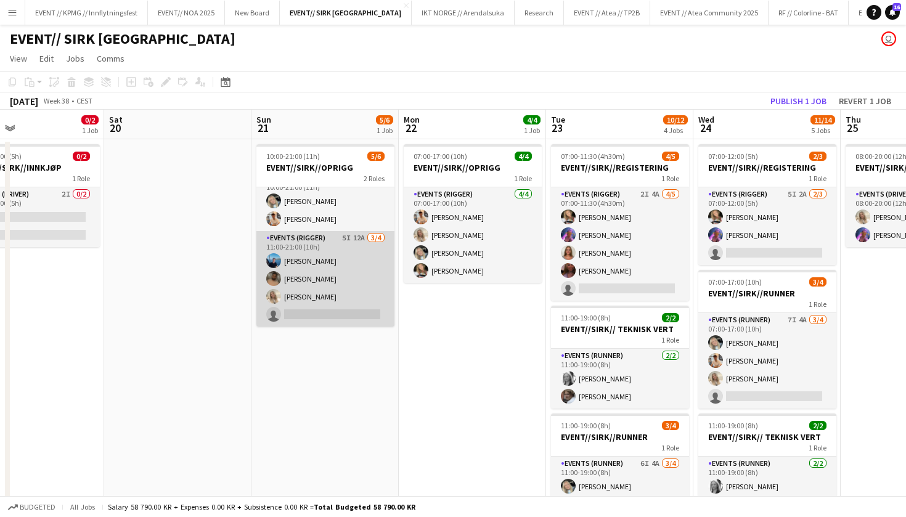
click at [333, 314] on app-card-role "Events (Rigger) 5I 12A 3/4 11:00-21:00 (10h) Daniel Marthinsen Walid Iqbal Vane…" at bounding box center [325, 278] width 138 height 95
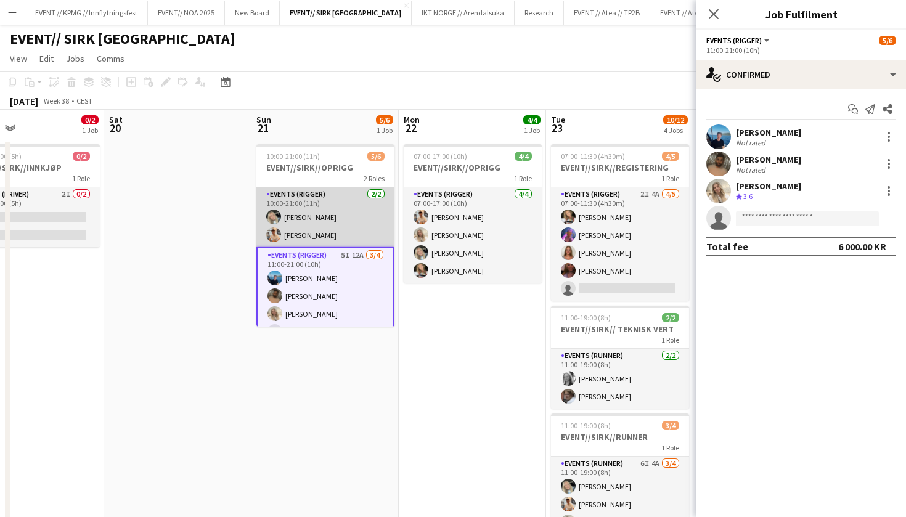
scroll to position [0, 0]
click at [301, 201] on app-card-role "Events (Rigger) 2/2 10:00-21:00 (11h) Oda Hansson Alban Idrizi" at bounding box center [325, 217] width 138 height 60
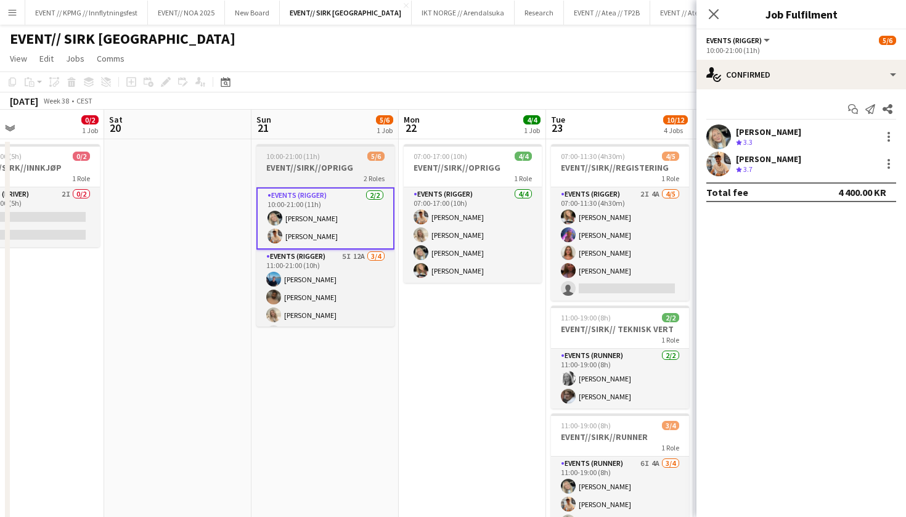
click at [311, 170] on h3 "EVENT//SIRK//OPRIGG" at bounding box center [325, 167] width 138 height 11
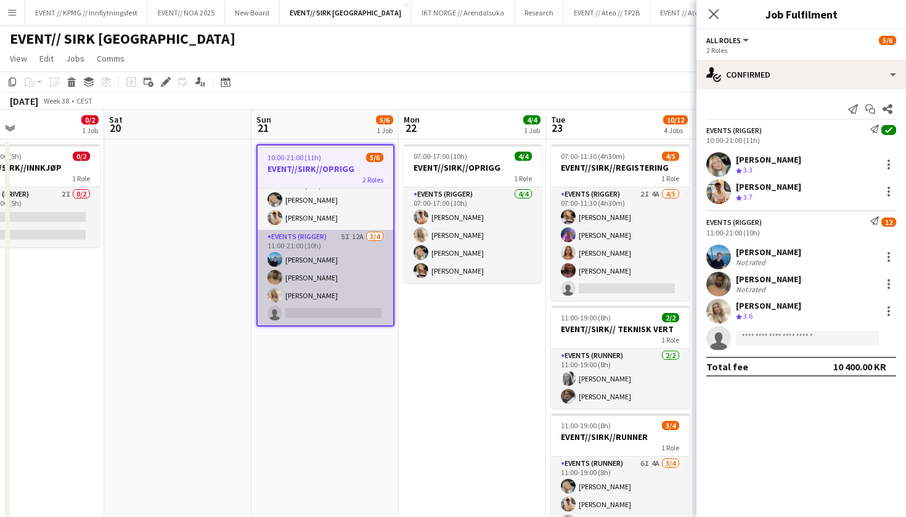
scroll to position [18, 0]
click at [319, 315] on app-card-role "Events (Rigger) 5I 12A 3/4 11:00-21:00 (10h) Daniel Marthinsen Walid Iqbal Vane…" at bounding box center [326, 277] width 136 height 95
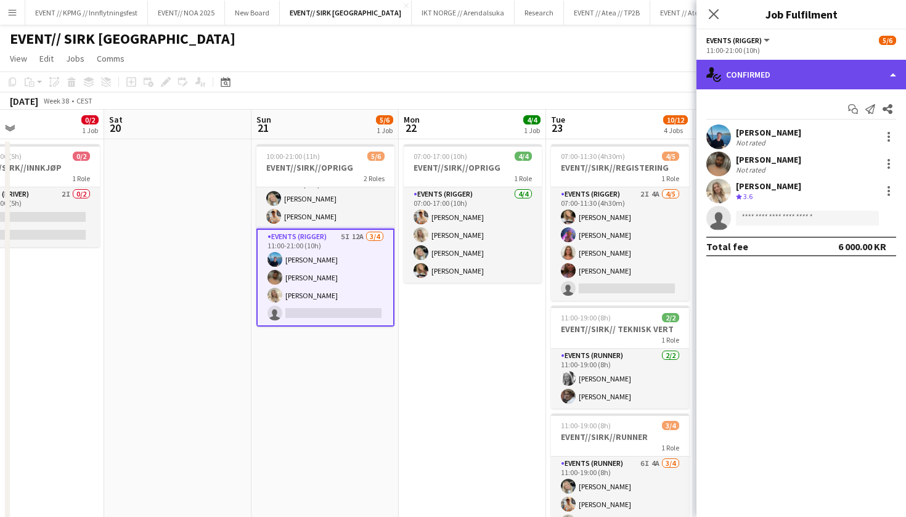
click at [808, 76] on div "single-neutral-actions-check-2 Confirmed" at bounding box center [800, 75] width 209 height 30
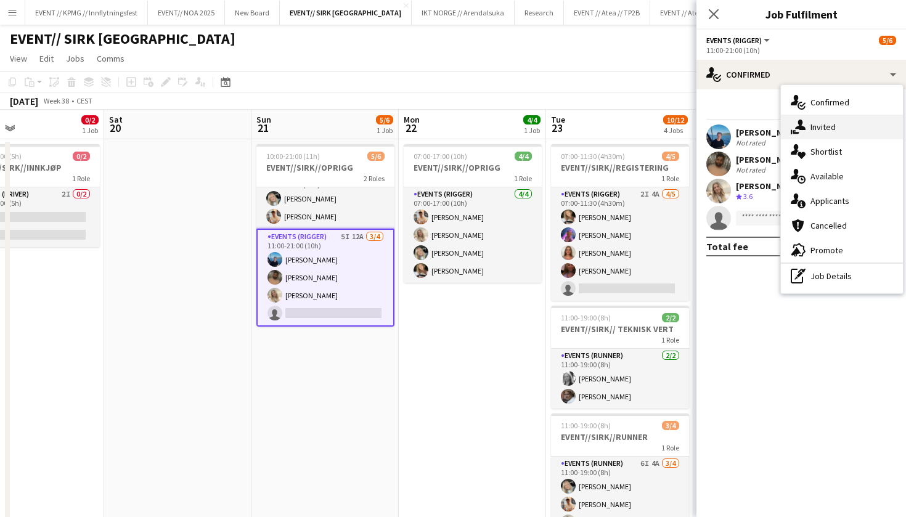
click at [835, 132] on div "single-neutral-actions-share-1 Invited" at bounding box center [842, 127] width 122 height 25
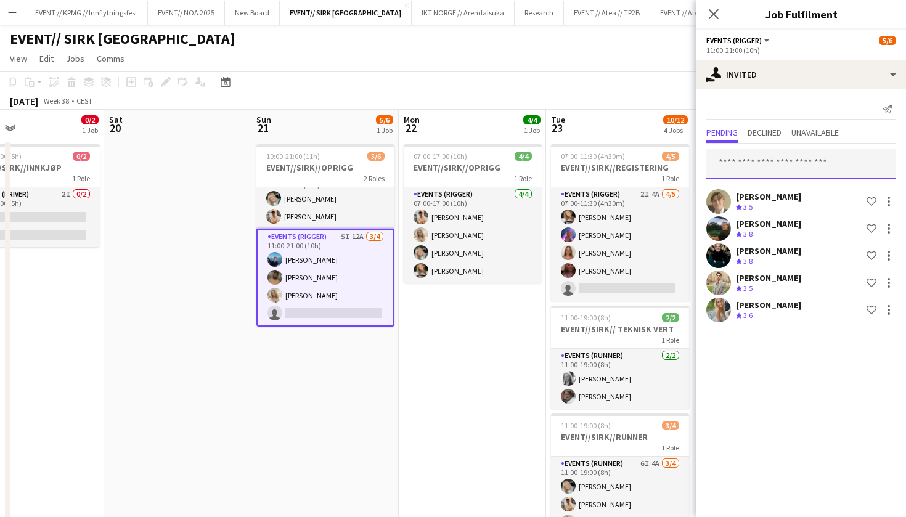
click at [775, 166] on input "text" at bounding box center [801, 163] width 190 height 31
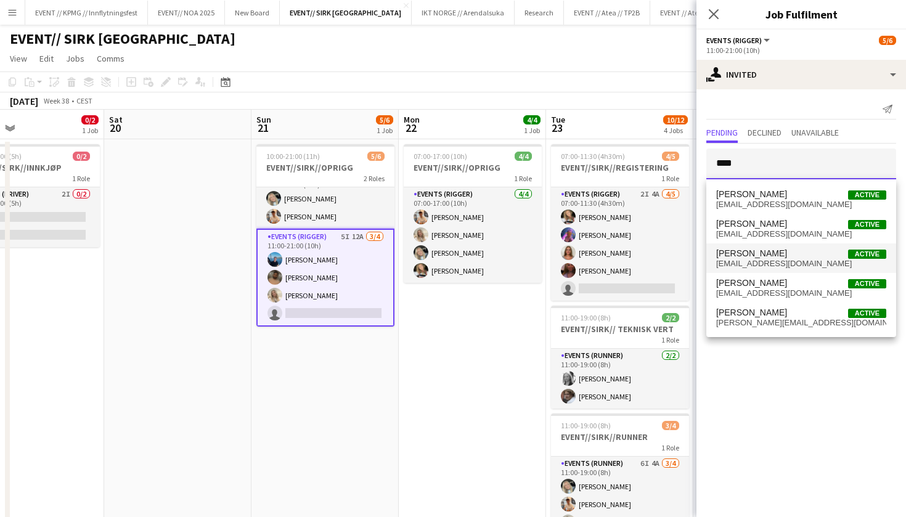
type input "****"
click at [783, 262] on span "marte.jensenmo@outlook.com" at bounding box center [801, 264] width 170 height 10
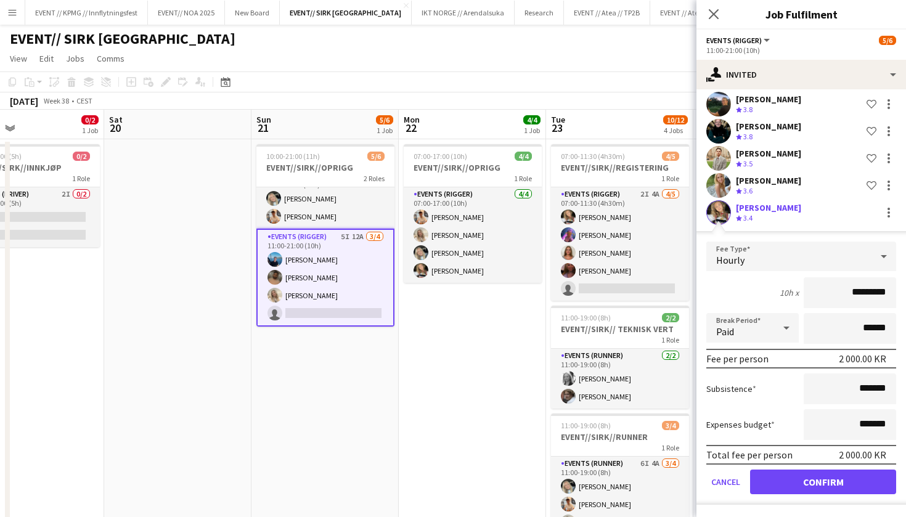
scroll to position [124, 0]
click at [846, 490] on button "Confirm" at bounding box center [823, 481] width 146 height 25
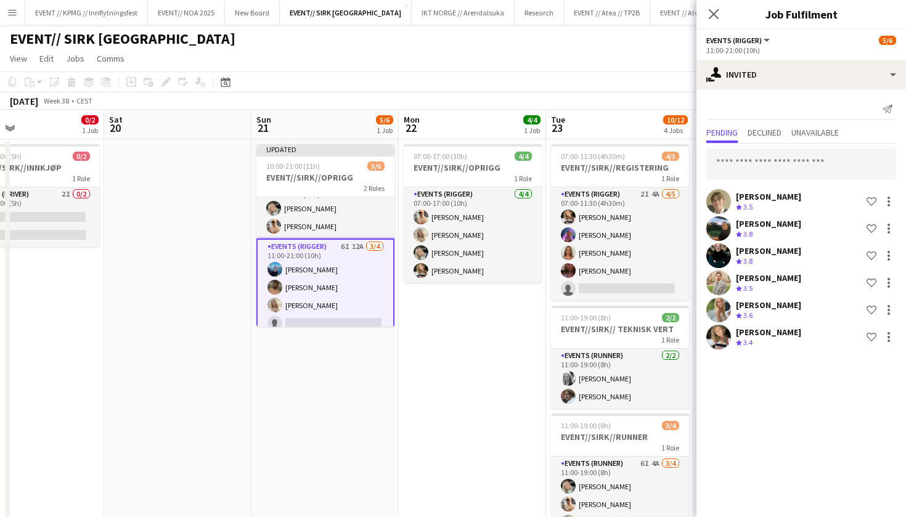
scroll to position [0, 0]
click at [498, 386] on app-date-cell "07:00-17:00 (10h) 4/4 EVENT//SIRK//OPRIGG 1 Role Events (Rigger) 4/4 07:00-17:0…" at bounding box center [472, 481] width 147 height 684
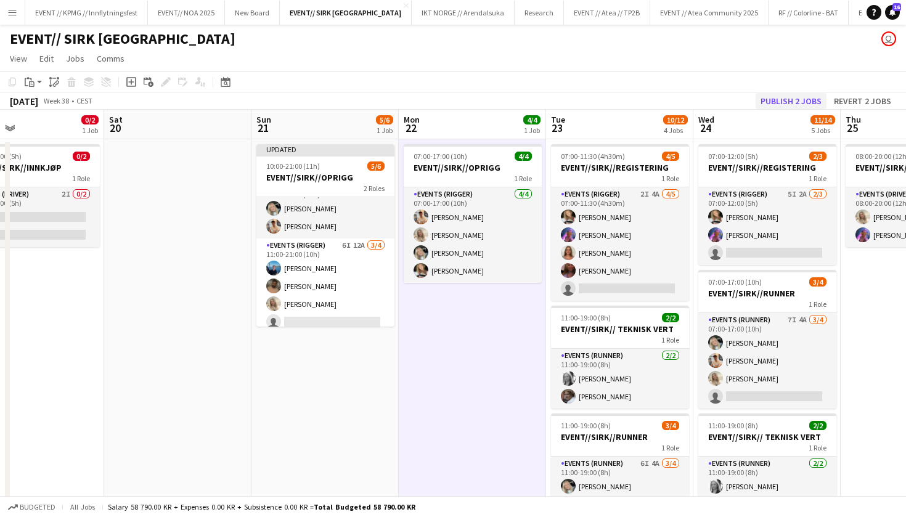
click at [793, 107] on button "Publish 2 jobs" at bounding box center [790, 101] width 71 height 16
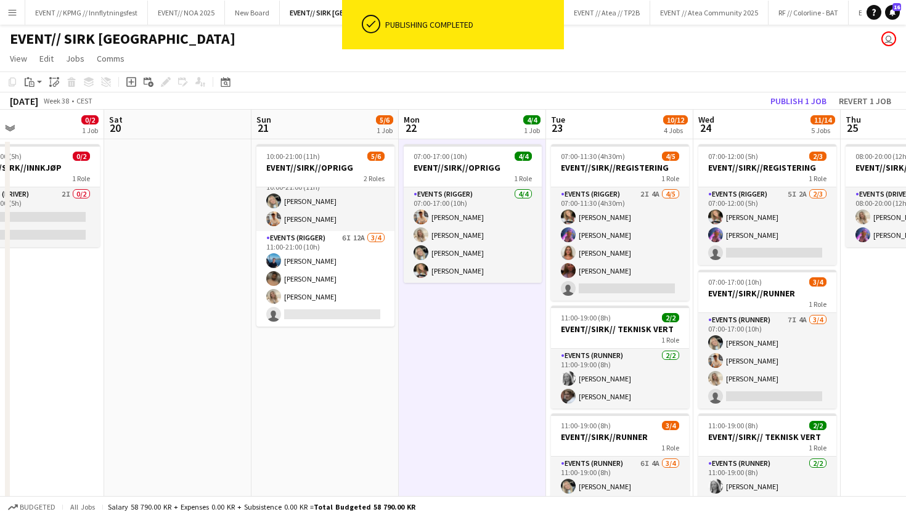
scroll to position [16, 0]
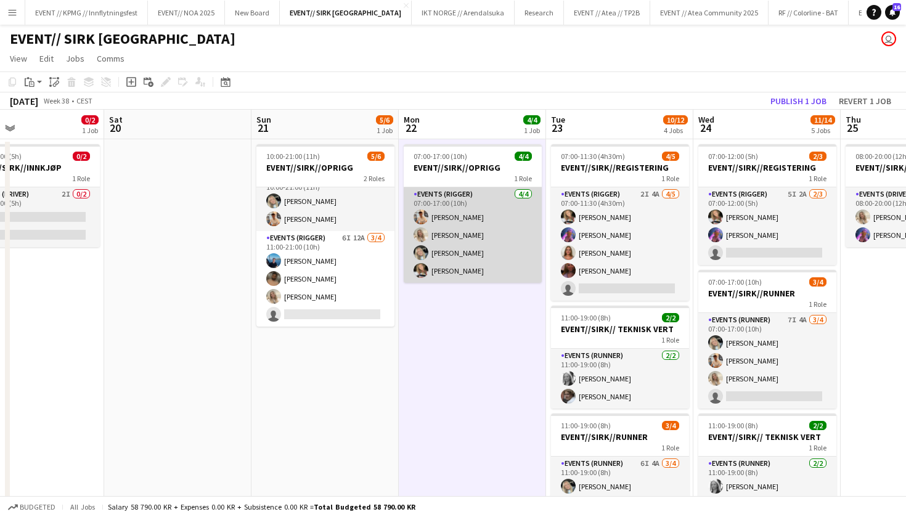
click at [455, 274] on app-card-role "Events (Rigger) 4/4 07:00-17:00 (10h) Alban Idrizi Vanessa Riise Naas Oda Hanss…" at bounding box center [473, 234] width 138 height 95
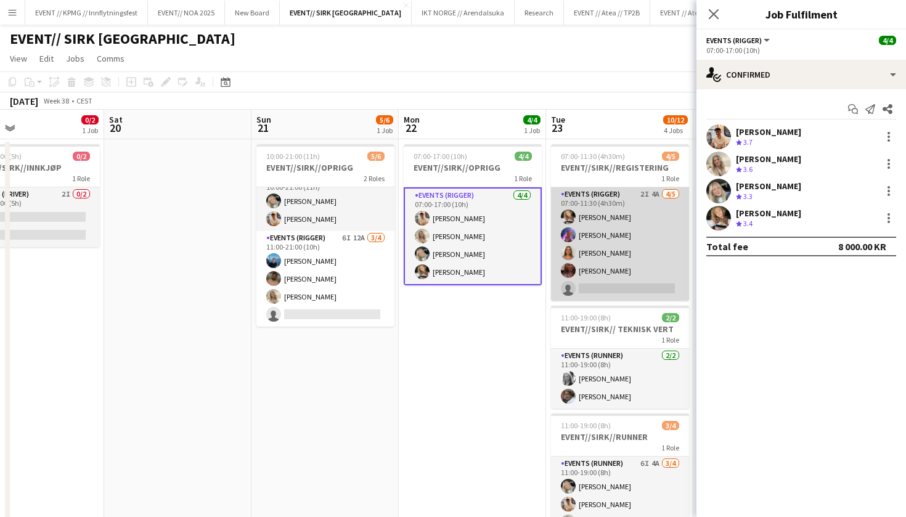
click at [614, 225] on app-card-role "Events (Rigger) 2I 4A 4/5 07:00-11:30 (4h30m) Marte Jensen Mo Fredrikke Tynning…" at bounding box center [620, 243] width 138 height 113
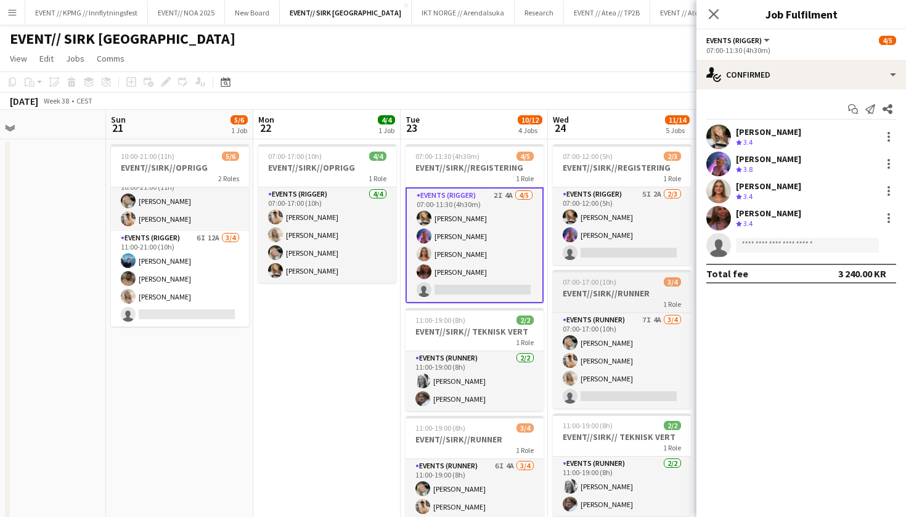
scroll to position [0, 342]
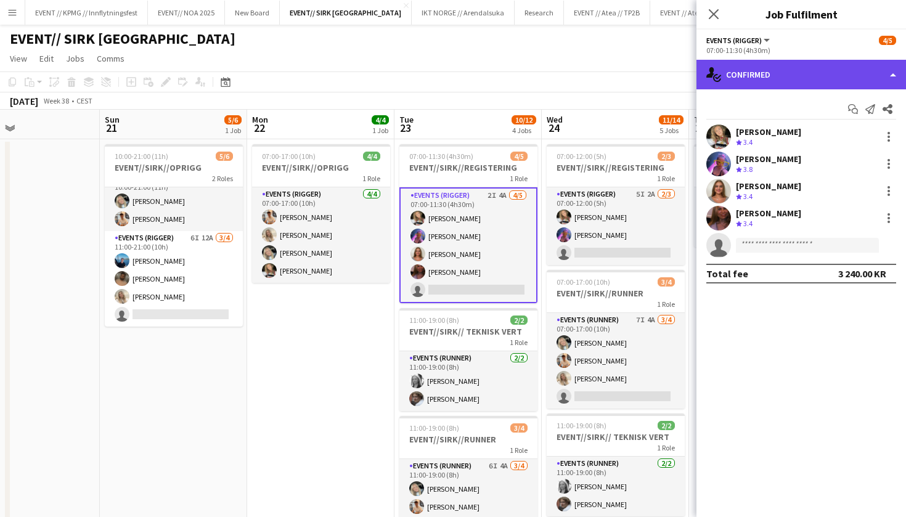
click at [777, 69] on div "single-neutral-actions-check-2 Confirmed" at bounding box center [800, 75] width 209 height 30
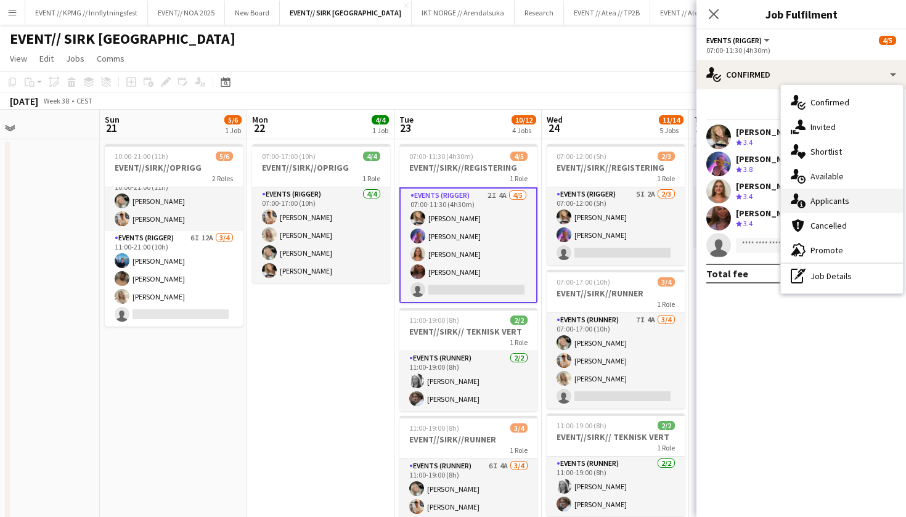
click at [826, 202] on span "Applicants" at bounding box center [829, 200] width 39 height 11
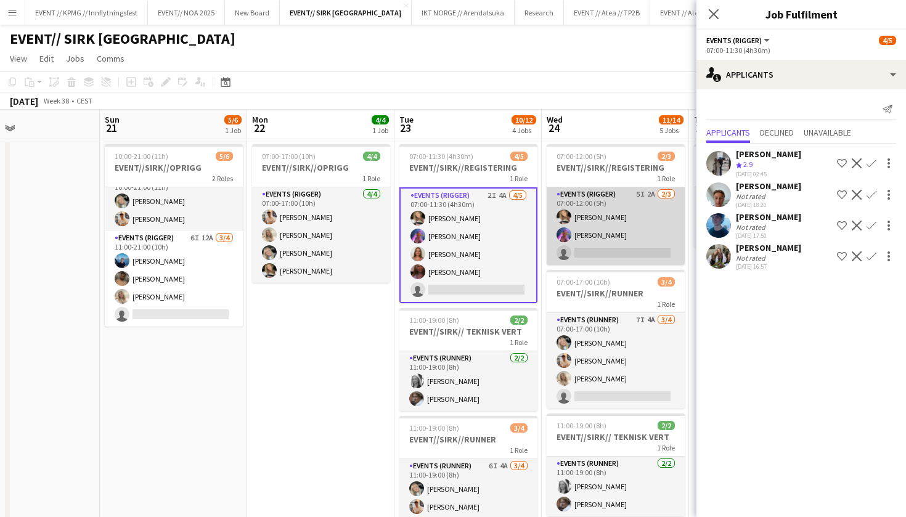
click at [605, 227] on app-card-role "Events (Rigger) 5I 2A 2/3 07:00-12:00 (5h) Marte Jensen Mo Fredrikke Tynning-Be…" at bounding box center [615, 226] width 138 height 78
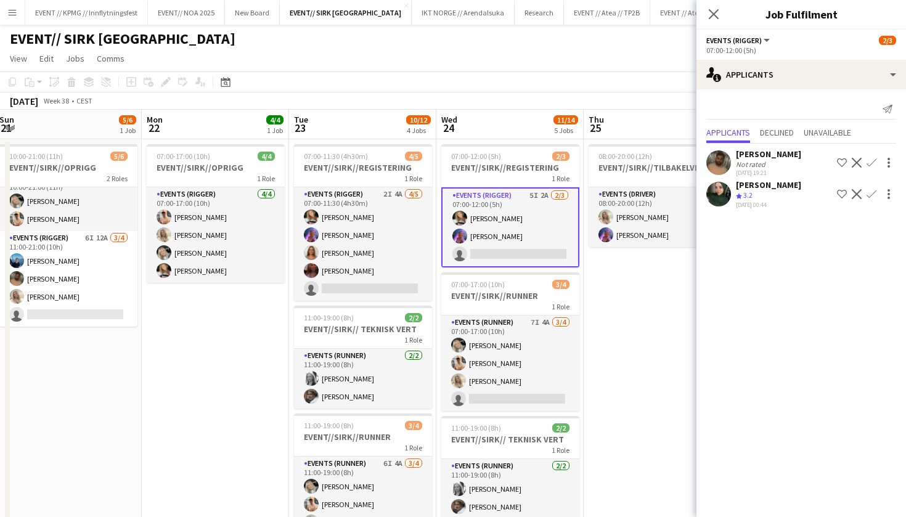
scroll to position [0, 456]
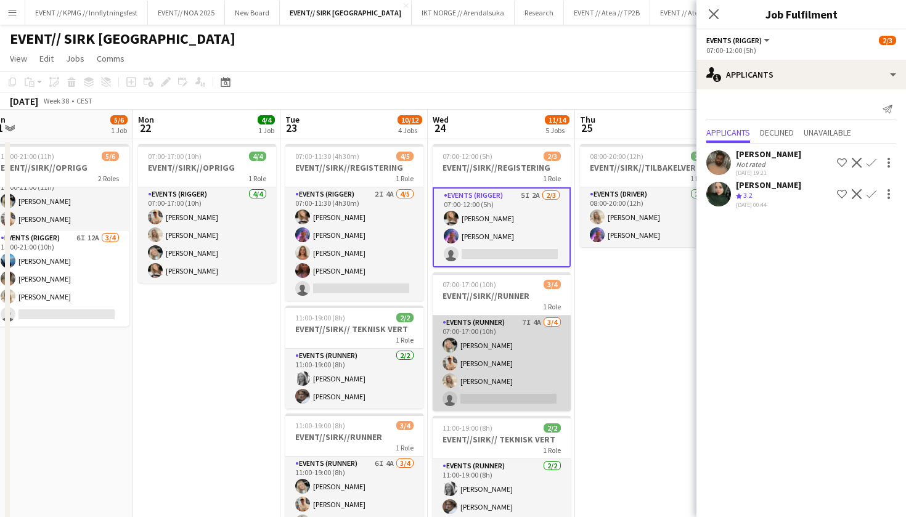
click at [492, 379] on app-card-role "Events (Runner) 7I 4A 3/4 07:00-17:00 (10h) Oda Hansson Alban Idrizi Vanessa Ri…" at bounding box center [501, 362] width 138 height 95
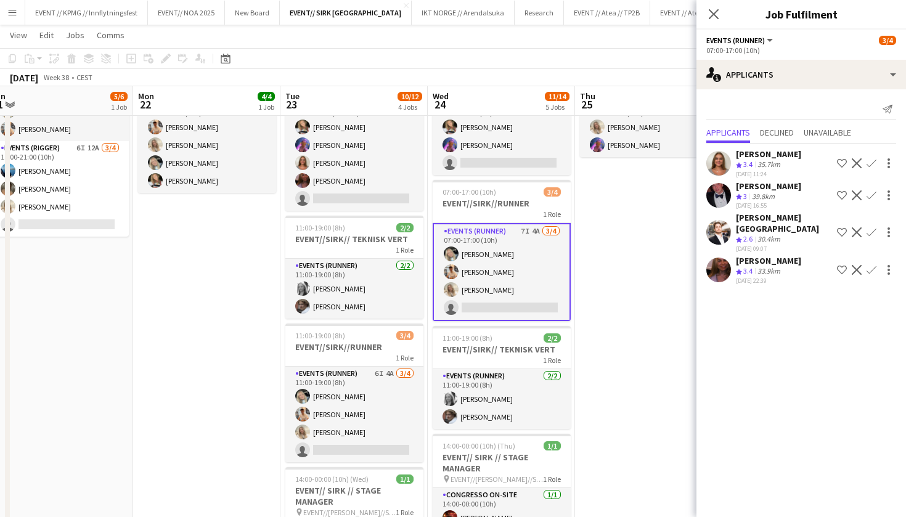
scroll to position [110, 0]
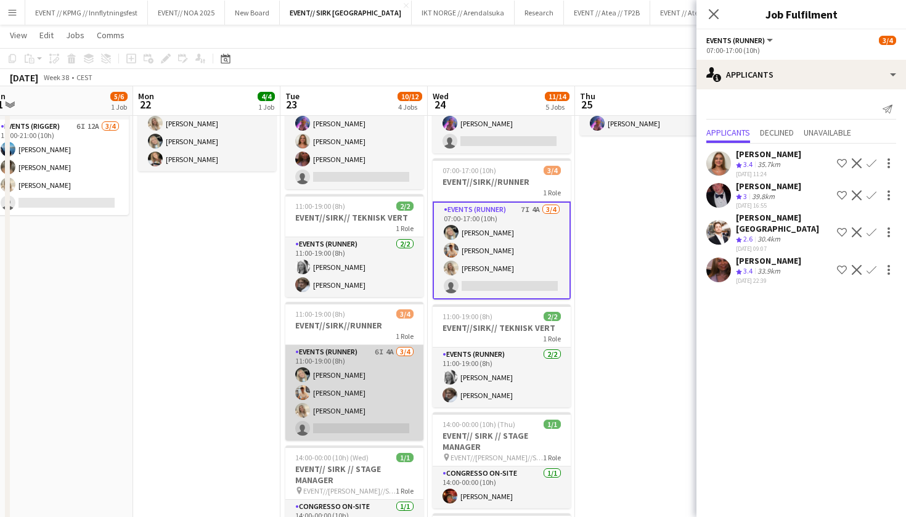
click at [336, 399] on app-card-role "Events (Runner) 6I 4A 3/4 11:00-19:00 (8h) Oda Hansson Alban Idrizi Vanessa Rii…" at bounding box center [354, 392] width 138 height 95
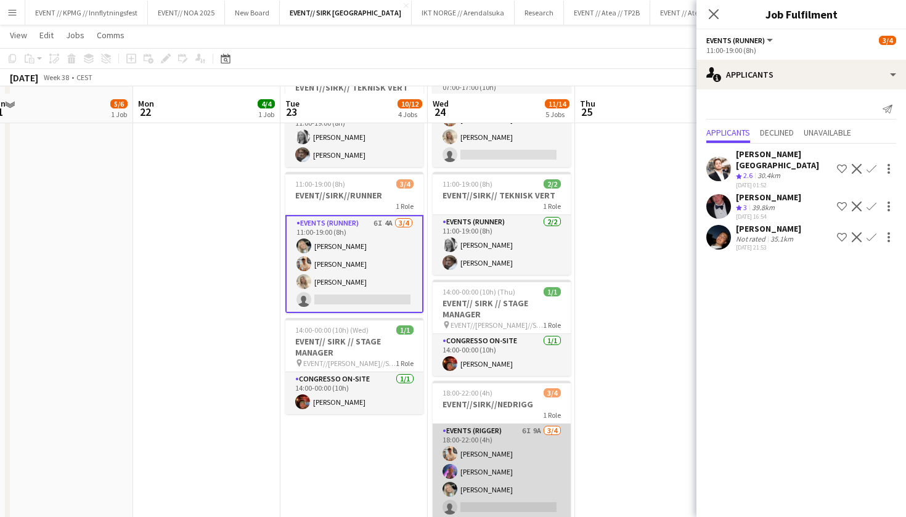
scroll to position [302, 0]
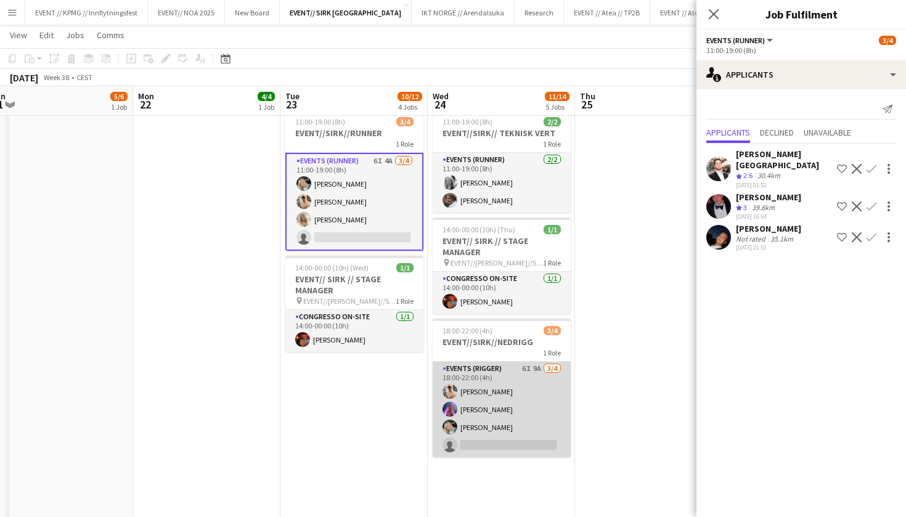
click at [487, 436] on app-card-role "Events (Rigger) 6I 9A 3/4 18:00-22:00 (4h) Alban Idrizi Fredrikke Tynning-Berge…" at bounding box center [501, 409] width 138 height 95
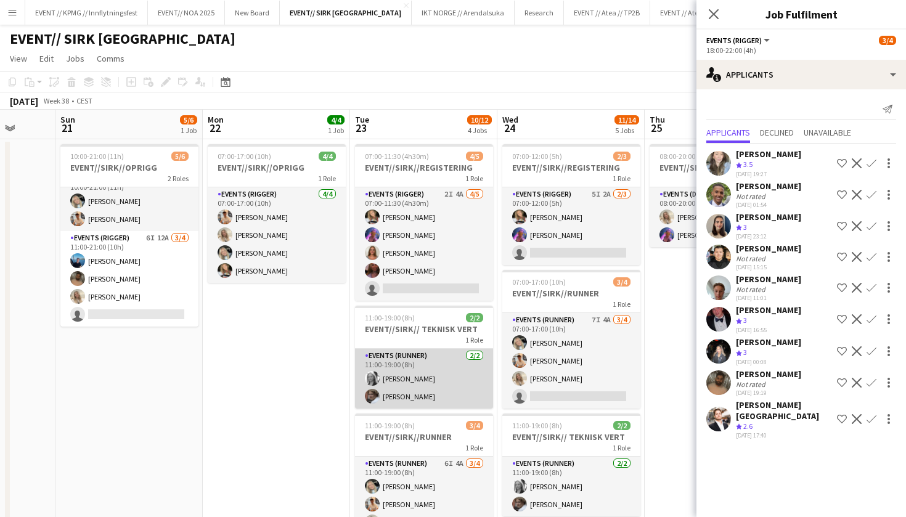
scroll to position [0, 340]
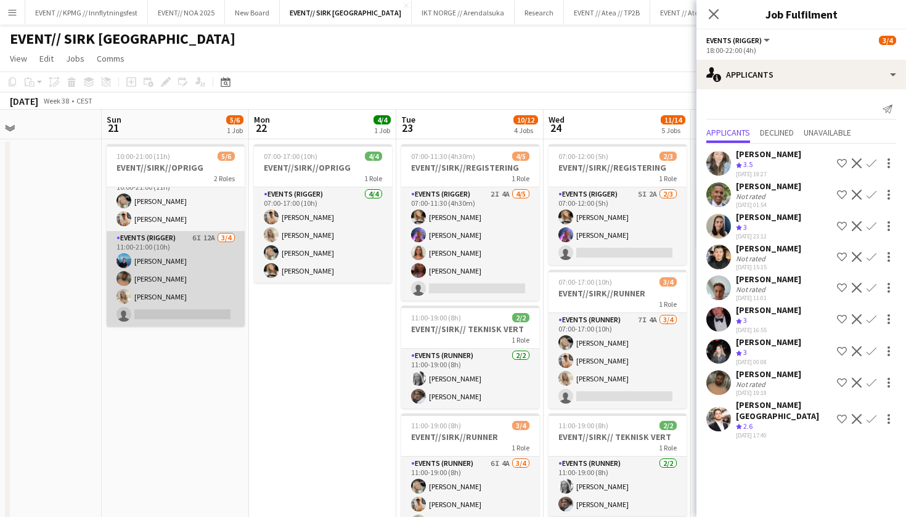
click at [171, 269] on app-card-role "Events (Rigger) 6I 12A 3/4 11:00-21:00 (10h) Daniel Marthinsen Walid Iqbal Vane…" at bounding box center [176, 278] width 138 height 95
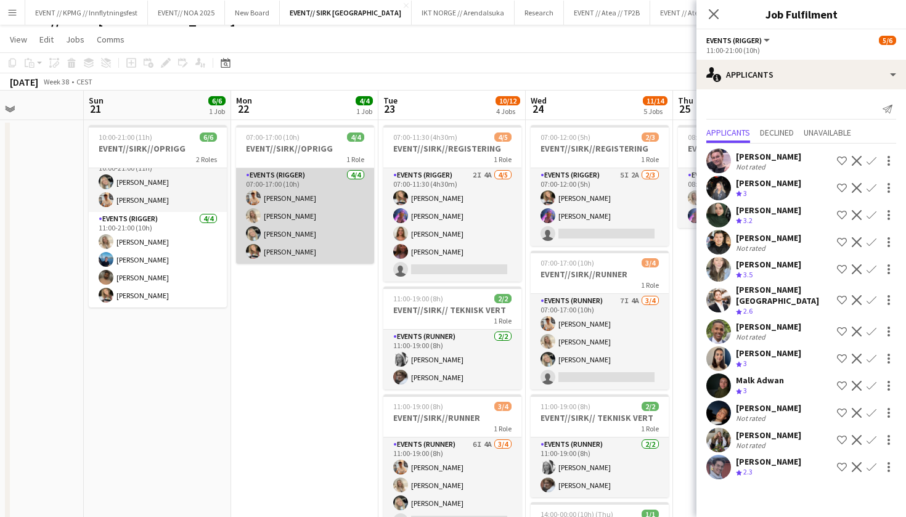
scroll to position [0, 366]
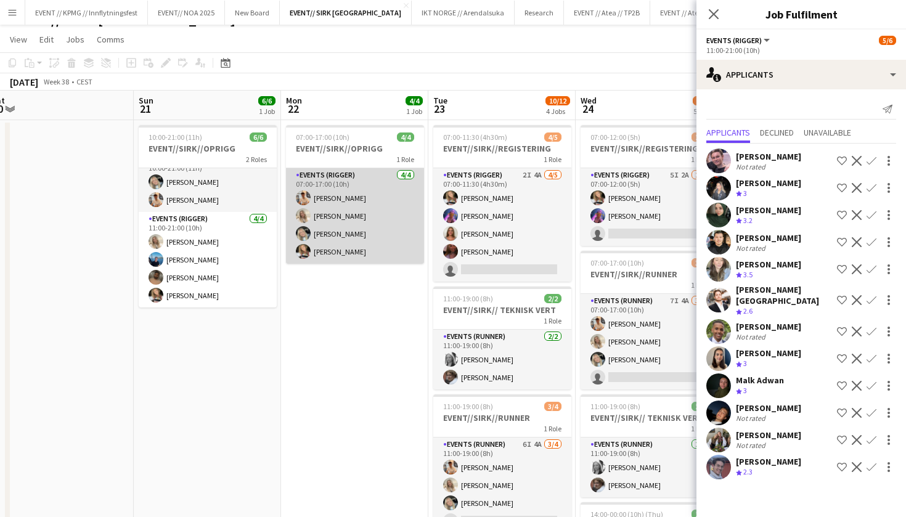
click at [355, 246] on app-card-role "Events (Rigger) 4/4 07:00-17:00 (10h) Alban Idrizi Vanessa Riise Naas Oda Hanss…" at bounding box center [355, 215] width 138 height 95
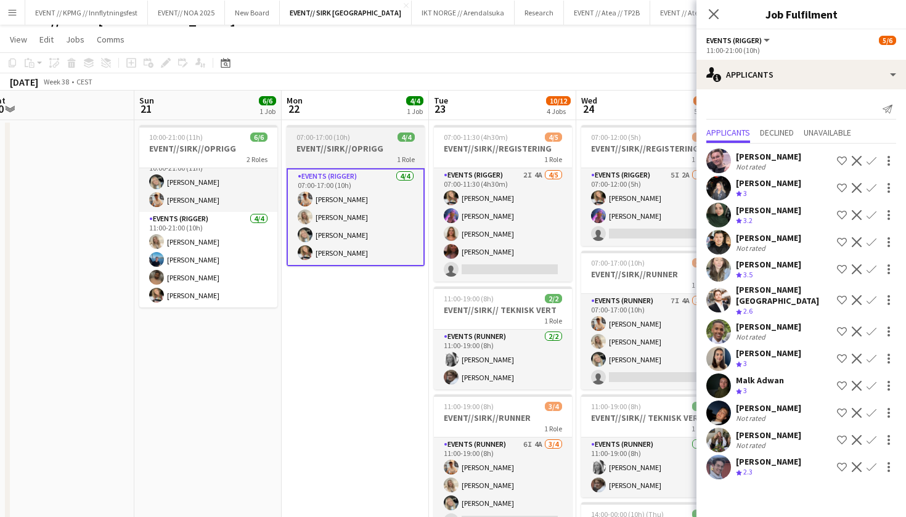
click at [343, 137] on span "07:00-17:00 (10h)" at bounding box center [323, 136] width 54 height 9
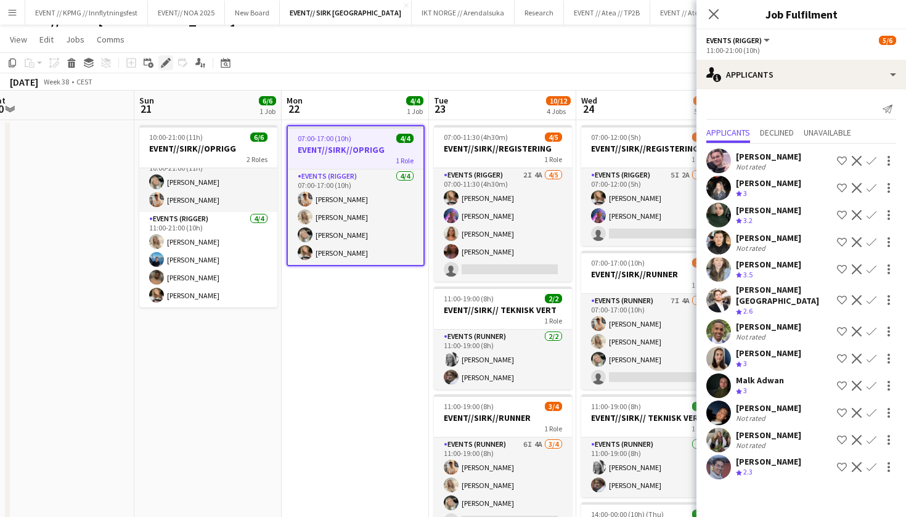
click at [169, 65] on icon "Edit" at bounding box center [166, 63] width 10 height 10
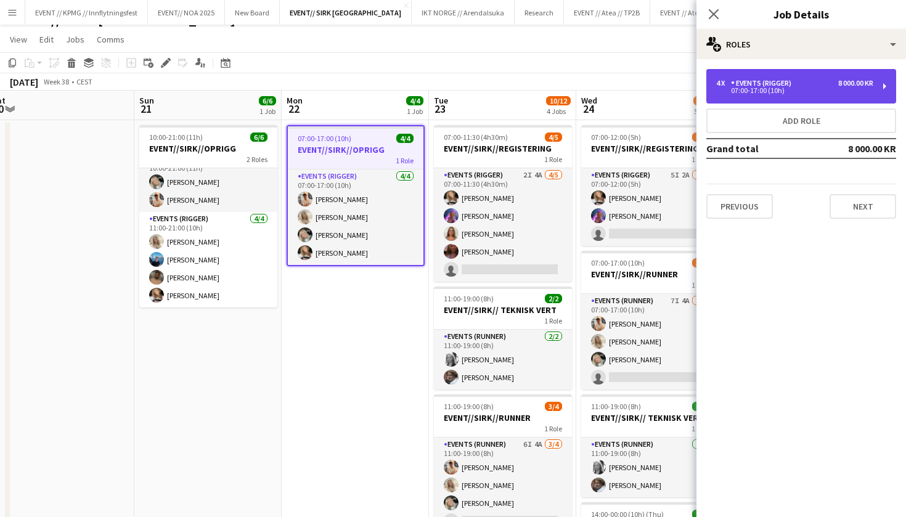
click at [825, 73] on div "4 x Events (Rigger) 8 000.00 KR 07:00-17:00 (10h)" at bounding box center [801, 86] width 190 height 34
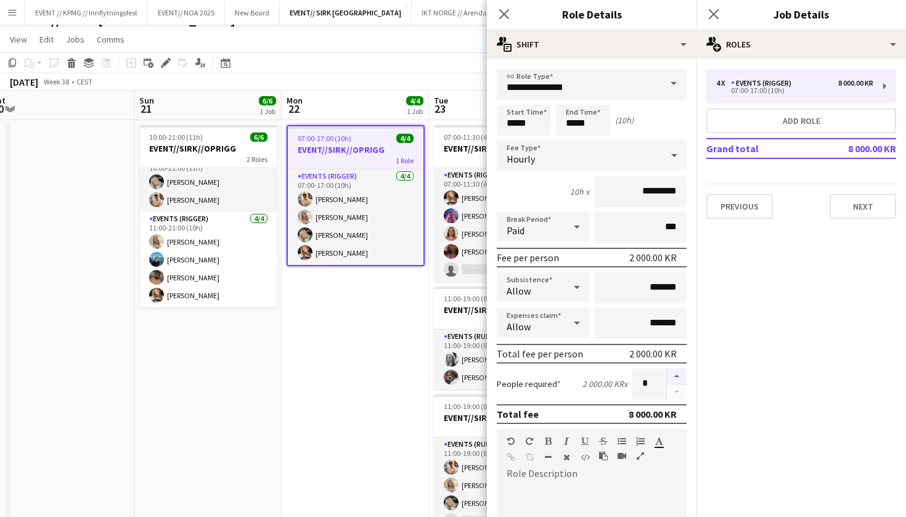
click at [677, 377] on button "button" at bounding box center [677, 376] width 20 height 16
type input "*"
click at [342, 399] on app-date-cell "07:00-17:00 (10h) 4/4 EVENT//SIRK//OPRIGG 1 Role Events (Rigger) 4/4 07:00-17:0…" at bounding box center [355, 462] width 147 height 684
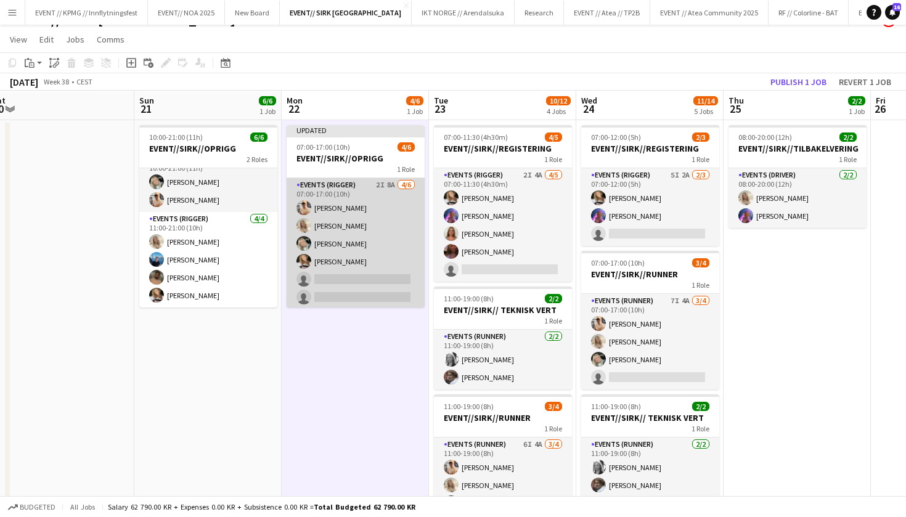
click at [351, 260] on app-card-role "Events (Rigger) 2I 8A 4/6 07:00-17:00 (10h) Alban Idrizi Vanessa Riise Naas Oda…" at bounding box center [355, 243] width 138 height 131
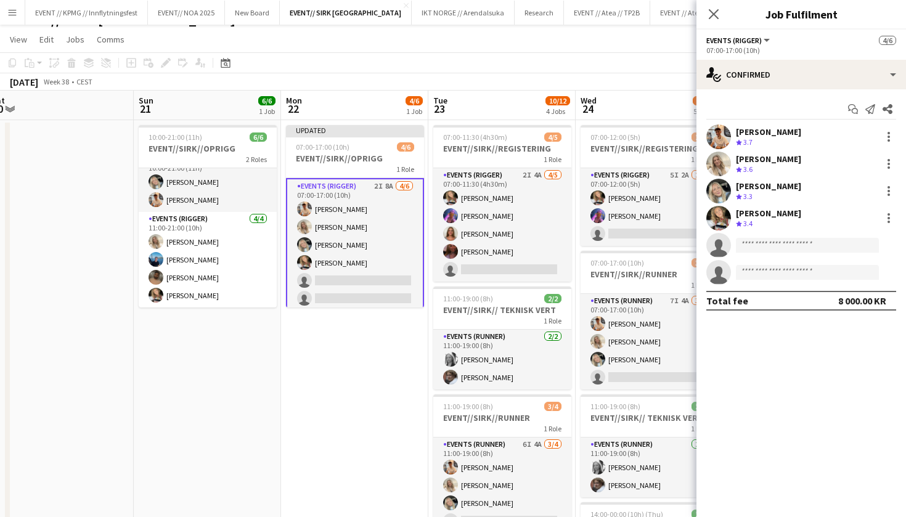
click at [362, 282] on app-card-role "Events (Rigger) 2I 8A 4/6 07:00-17:00 (10h) Alban Idrizi Vanessa Riise Naas Oda…" at bounding box center [355, 245] width 138 height 134
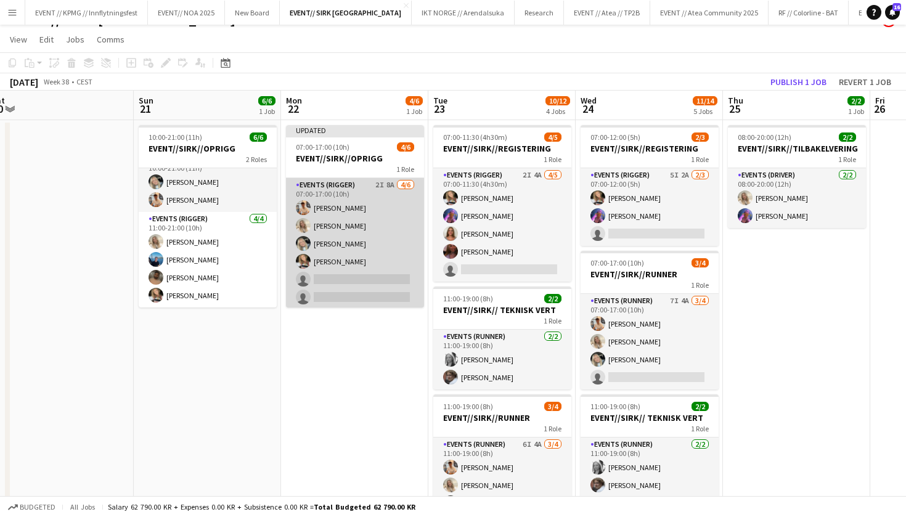
click at [372, 277] on app-card-role "Events (Rigger) 2I 8A 4/6 07:00-17:00 (10h) Alban Idrizi Vanessa Riise Naas Oda…" at bounding box center [355, 243] width 138 height 131
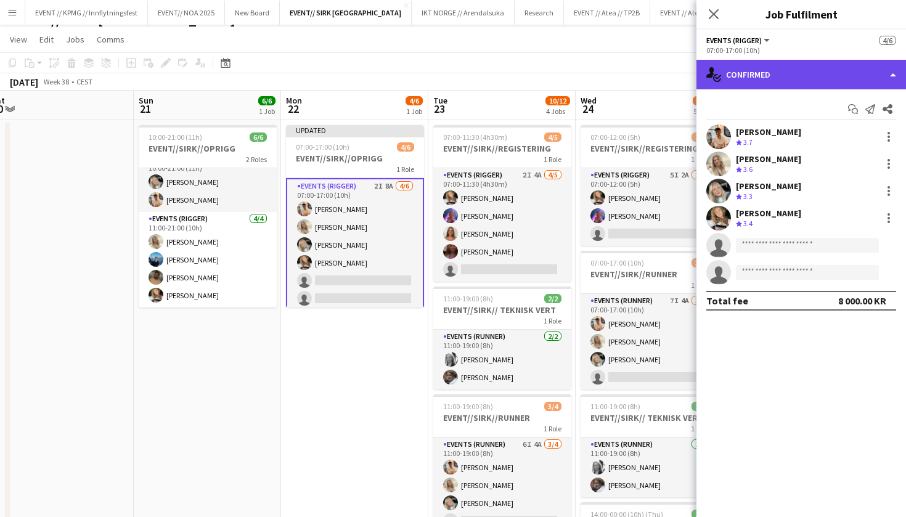
click at [819, 87] on div "single-neutral-actions-check-2 Confirmed" at bounding box center [800, 75] width 209 height 30
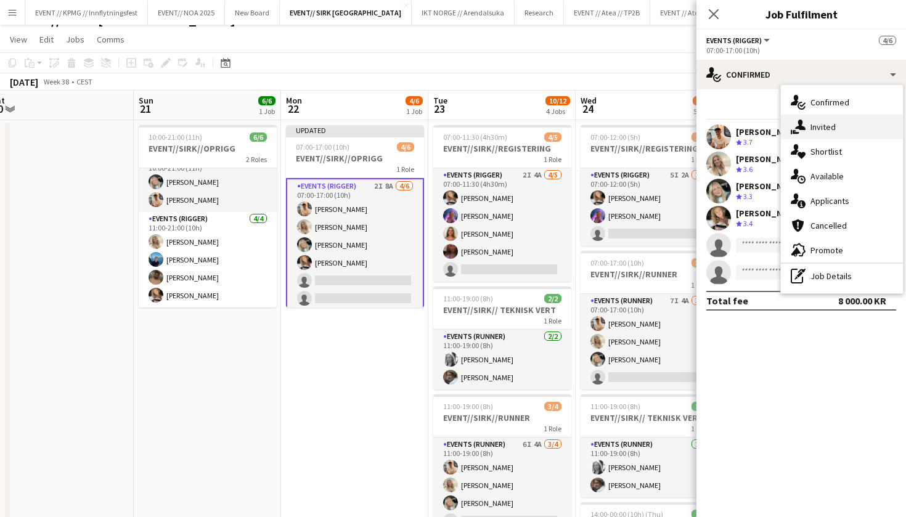
click at [838, 133] on div "single-neutral-actions-share-1 Invited" at bounding box center [842, 127] width 122 height 25
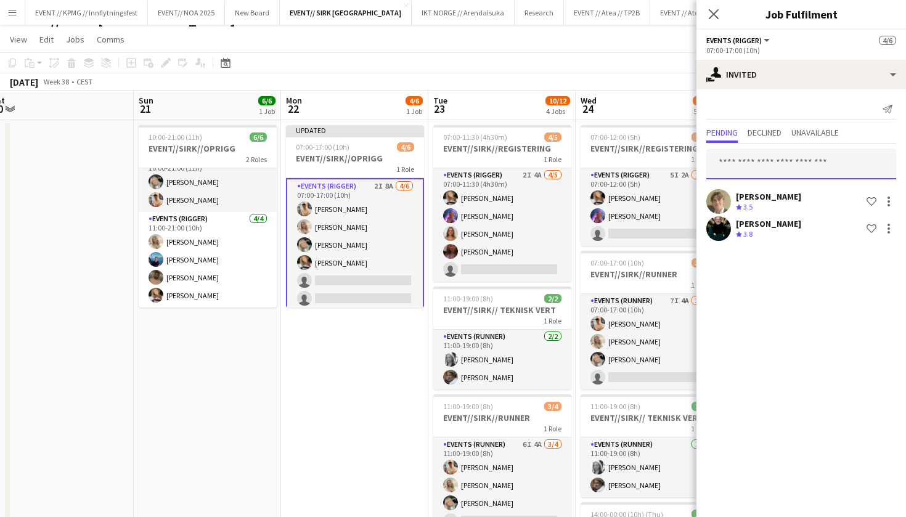
click at [784, 165] on input "text" at bounding box center [801, 163] width 190 height 31
click at [294, 399] on app-date-cell "Updated 07:00-17:00 (10h) 4/6 EVENT//SIRK//OPRIGG 1 Role Events (Rigger) 2I 8A …" at bounding box center [354, 462] width 147 height 684
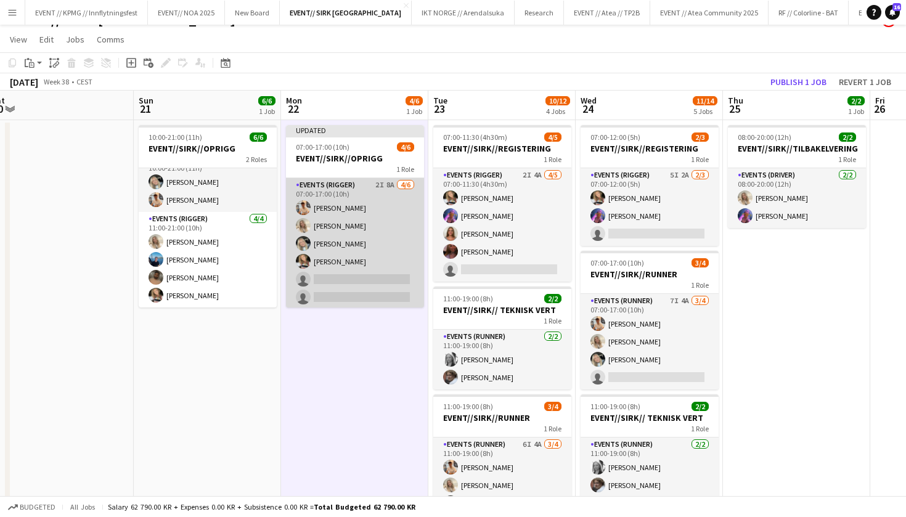
click at [346, 267] on app-card-role "Events (Rigger) 2I 8A 4/6 07:00-17:00 (10h) Alban Idrizi Vanessa Riise Naas Oda…" at bounding box center [355, 243] width 138 height 131
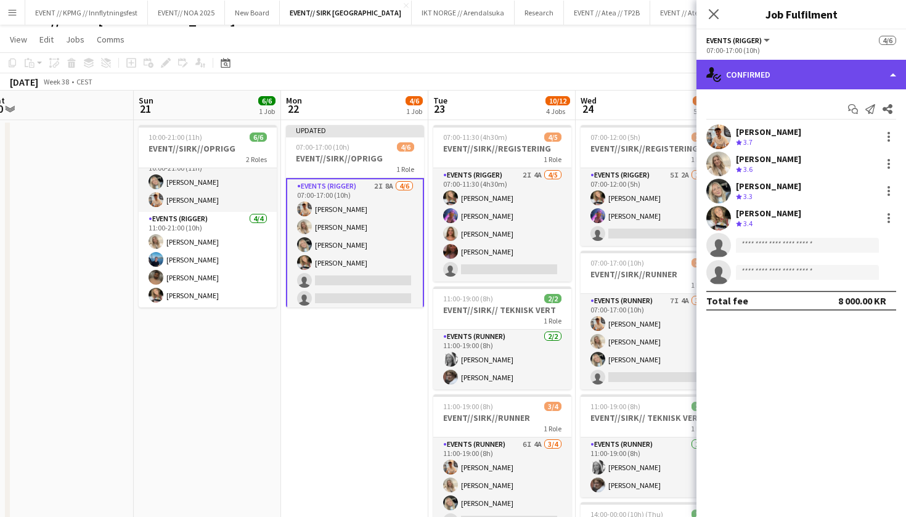
click at [841, 72] on div "single-neutral-actions-check-2 Confirmed" at bounding box center [800, 75] width 209 height 30
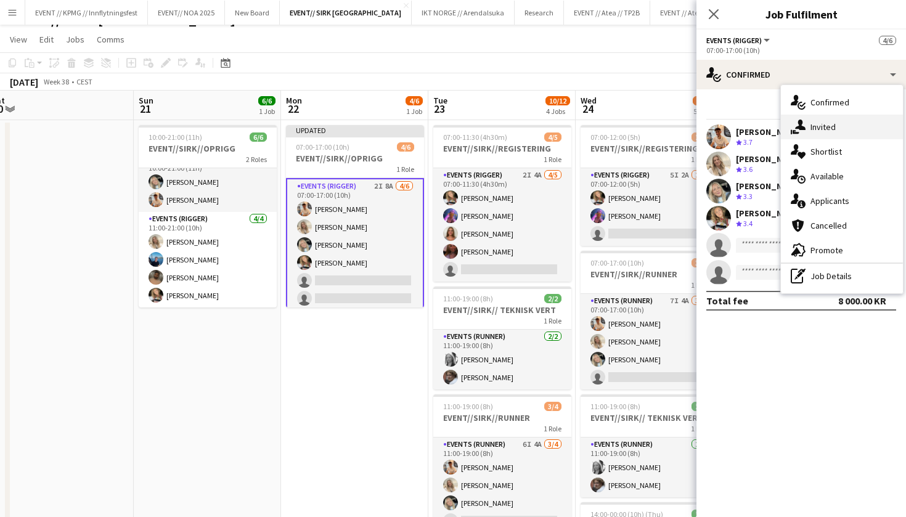
click at [833, 123] on span "Invited" at bounding box center [822, 126] width 25 height 11
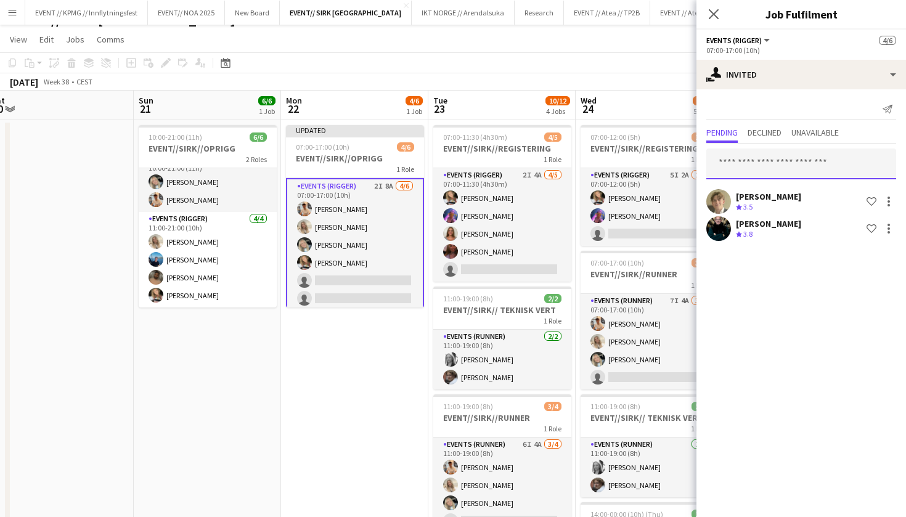
click at [749, 163] on input "text" at bounding box center [801, 163] width 190 height 31
click at [742, 169] on input "****" at bounding box center [801, 163] width 190 height 31
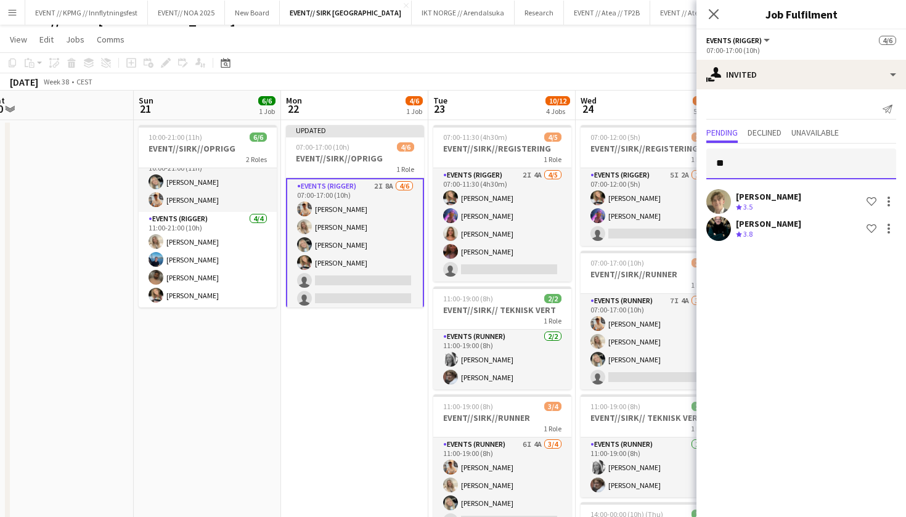
type input "*"
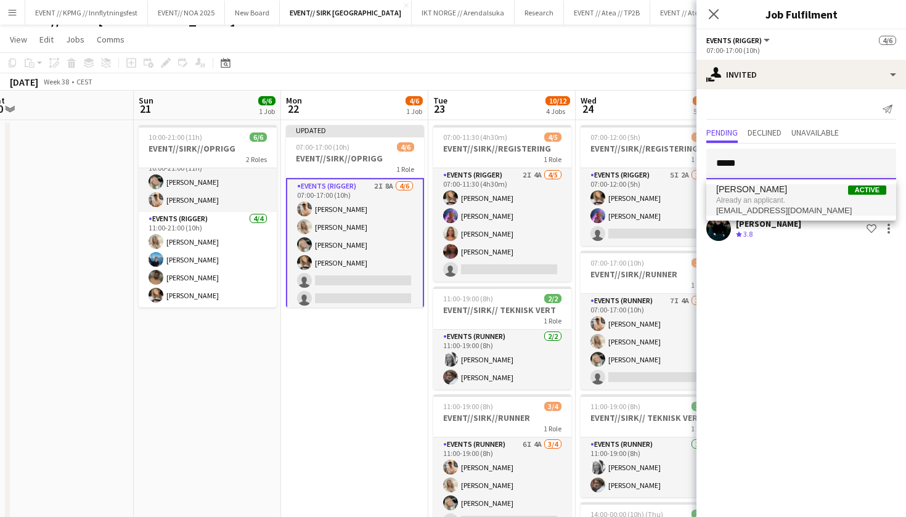
type input "*****"
click at [785, 201] on span "Already an applicant." at bounding box center [801, 200] width 170 height 11
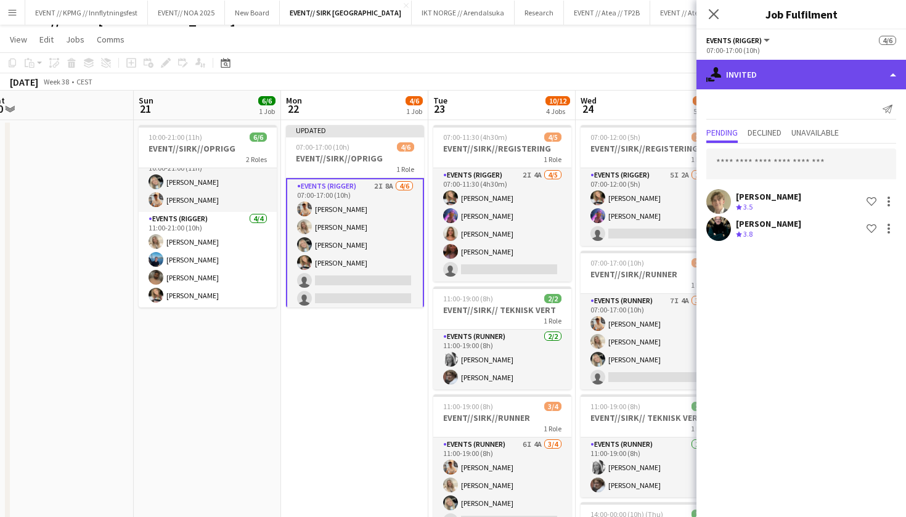
click at [798, 80] on div "single-neutral-actions-share-1 Invited" at bounding box center [800, 75] width 209 height 30
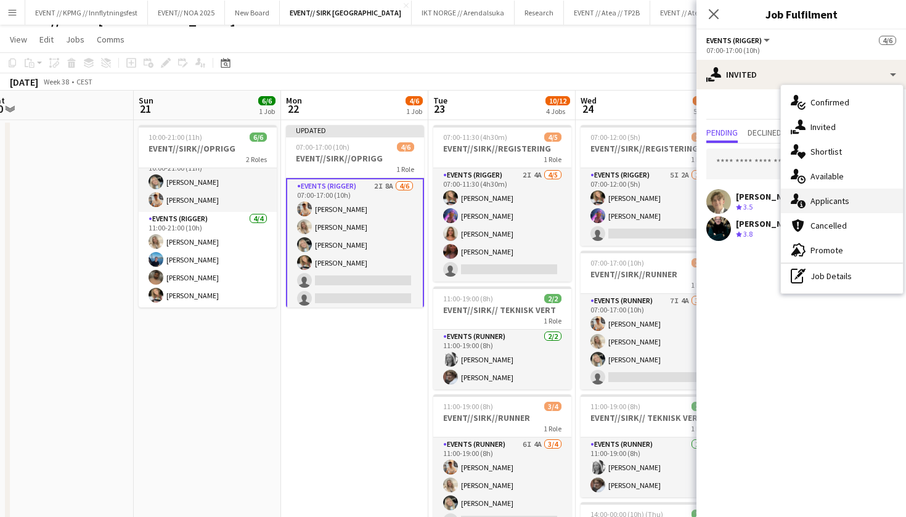
click at [832, 203] on span "Applicants" at bounding box center [829, 200] width 39 height 11
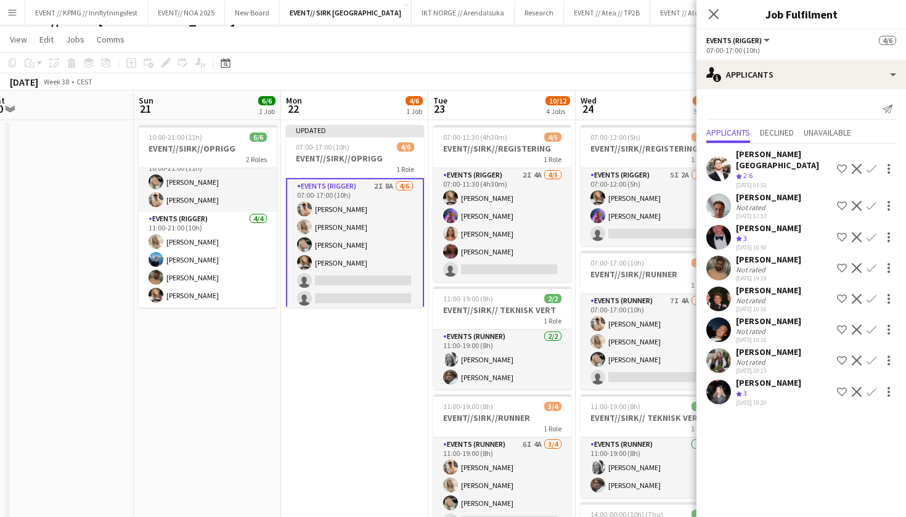
click at [872, 263] on app-icon "Confirm" at bounding box center [871, 268] width 10 height 10
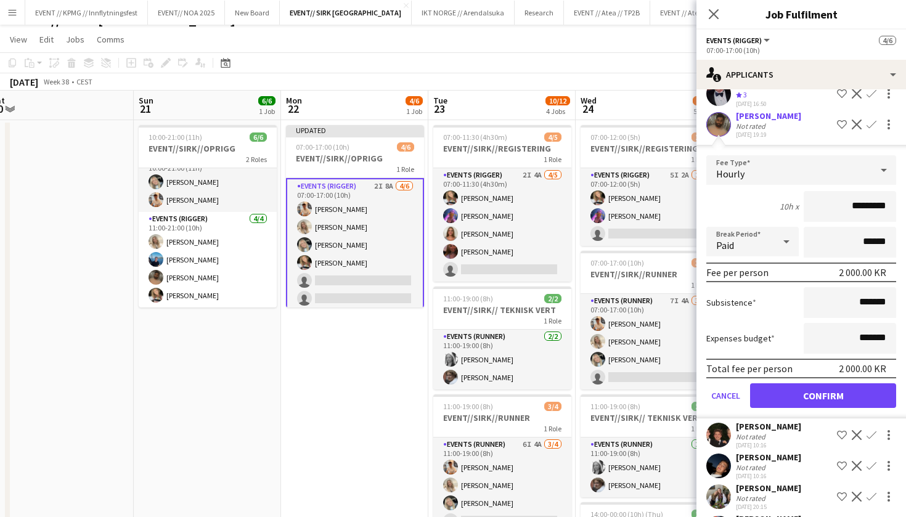
scroll to position [155, 0]
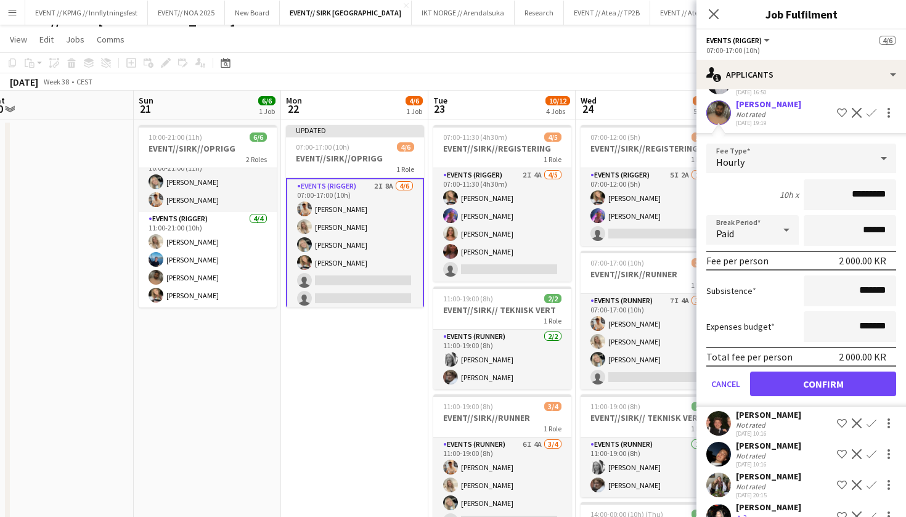
click at [858, 371] on button "Confirm" at bounding box center [823, 383] width 146 height 25
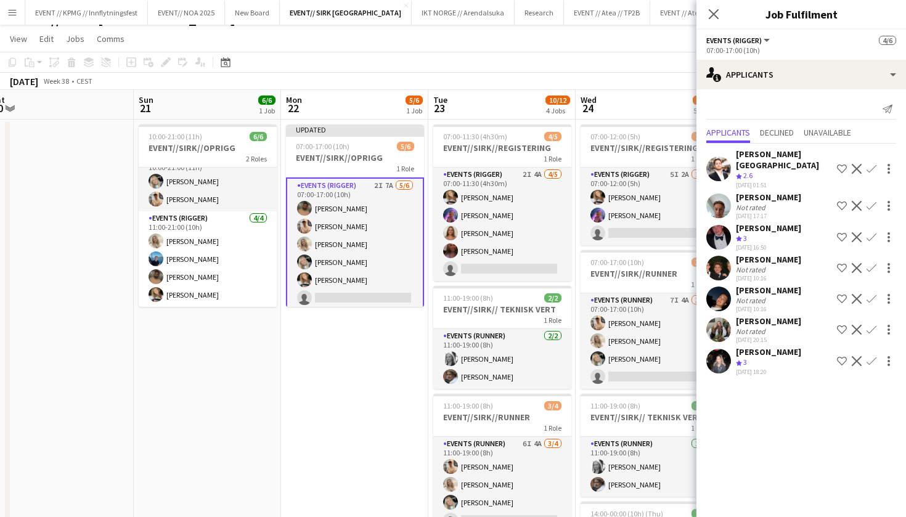
scroll to position [17, 0]
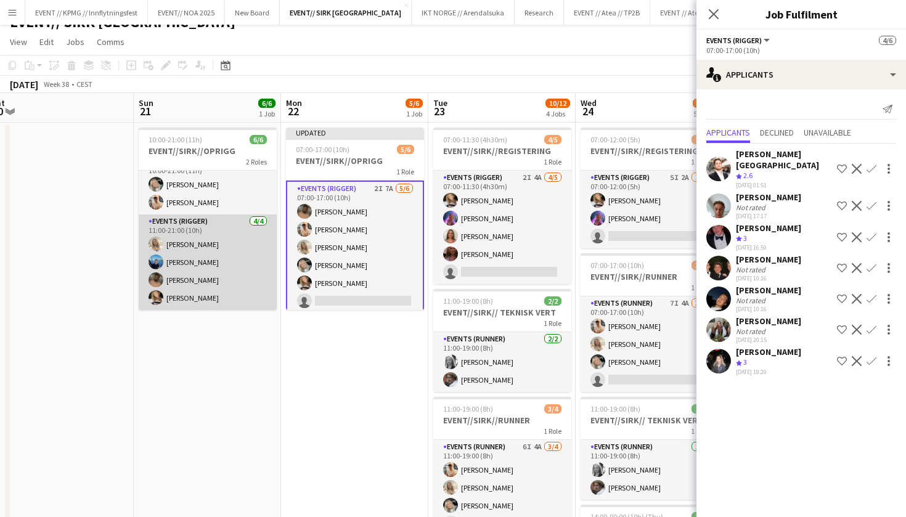
click at [213, 290] on app-card-role "Events (Rigger) 4/4 11:00-21:00 (10h) Vanessa Riise Naas Daniel Marthinsen Wali…" at bounding box center [208, 261] width 138 height 95
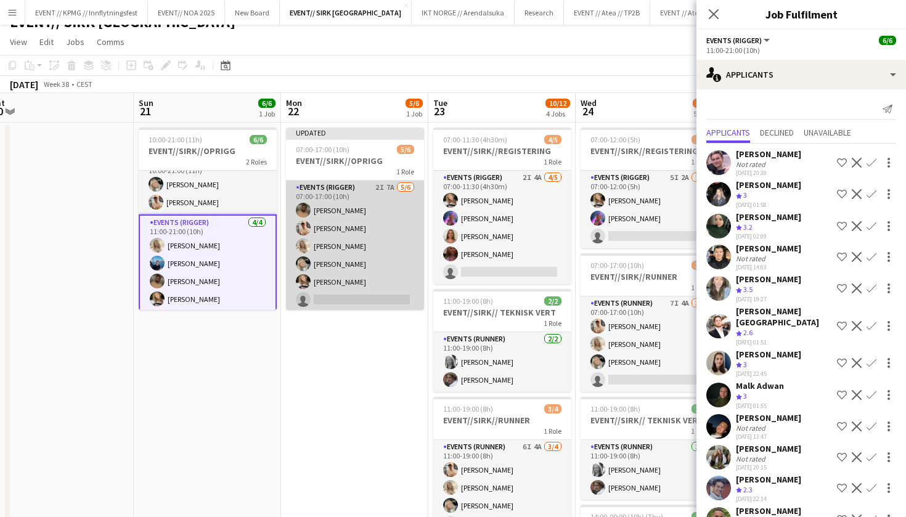
click at [339, 267] on app-card-role "Events (Rigger) 2I 7A 5/6 07:00-17:00 (10h) Walid Iqbal Alban Idrizi Vanessa Ri…" at bounding box center [355, 246] width 138 height 131
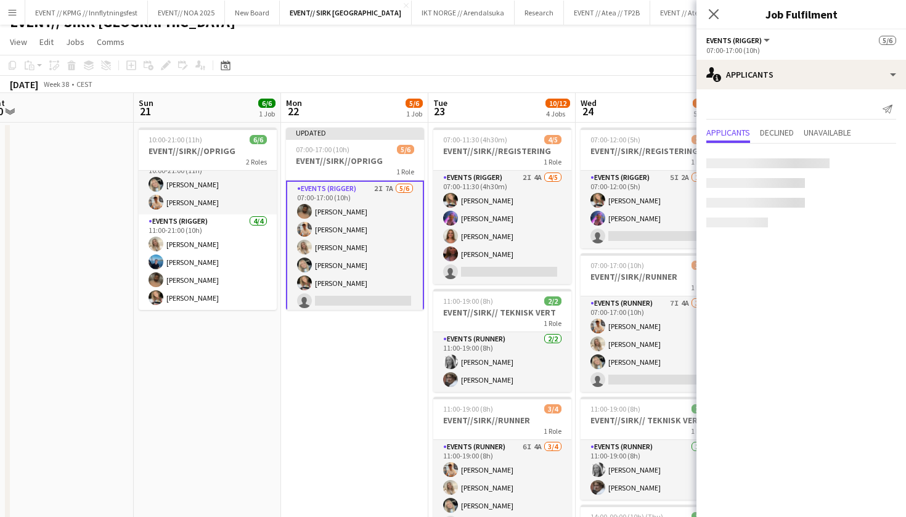
scroll to position [0, 307]
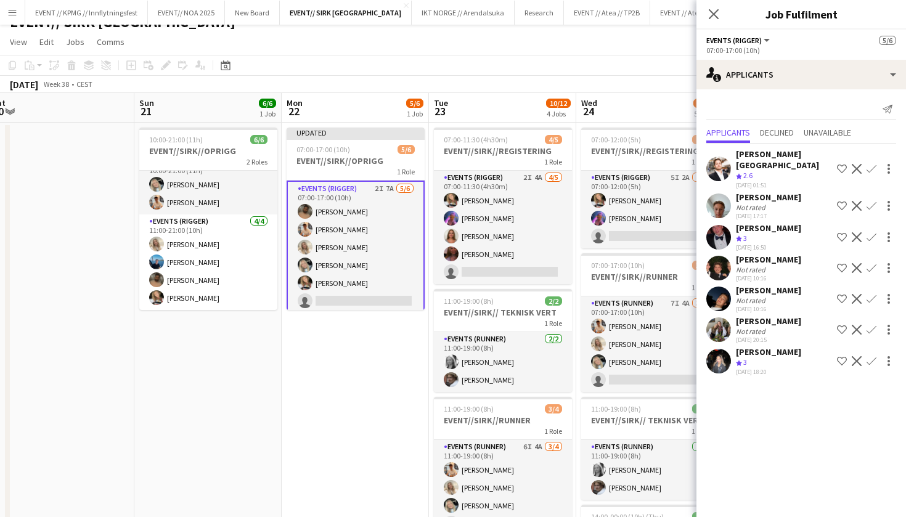
click at [358, 307] on app-card-role "Events (Rigger) 2I 7A 5/6 07:00-17:00 (10h) Walid Iqbal Alban Idrizi Vanessa Ri…" at bounding box center [355, 248] width 138 height 134
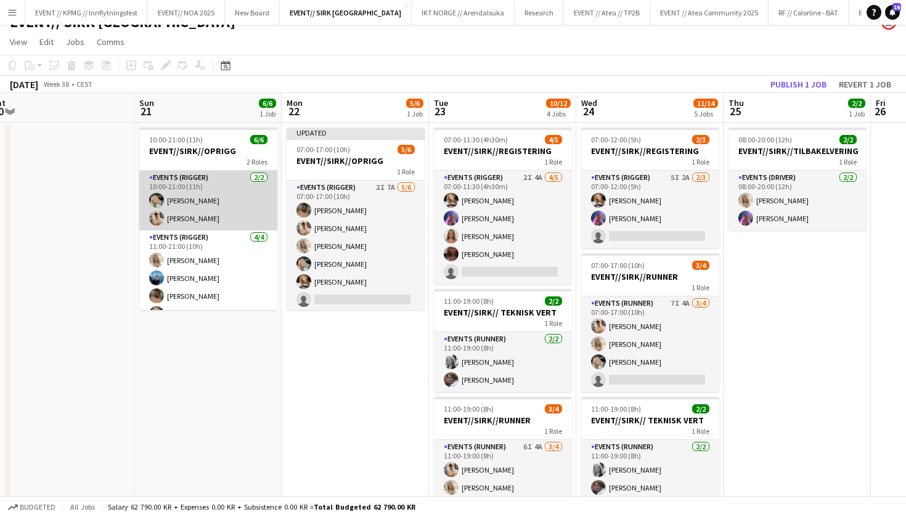
scroll to position [0, 0]
click at [214, 189] on app-card-role "Events (Rigger) 2/2 10:00-21:00 (11h) Oda Hansson Alban Idrizi" at bounding box center [208, 201] width 138 height 60
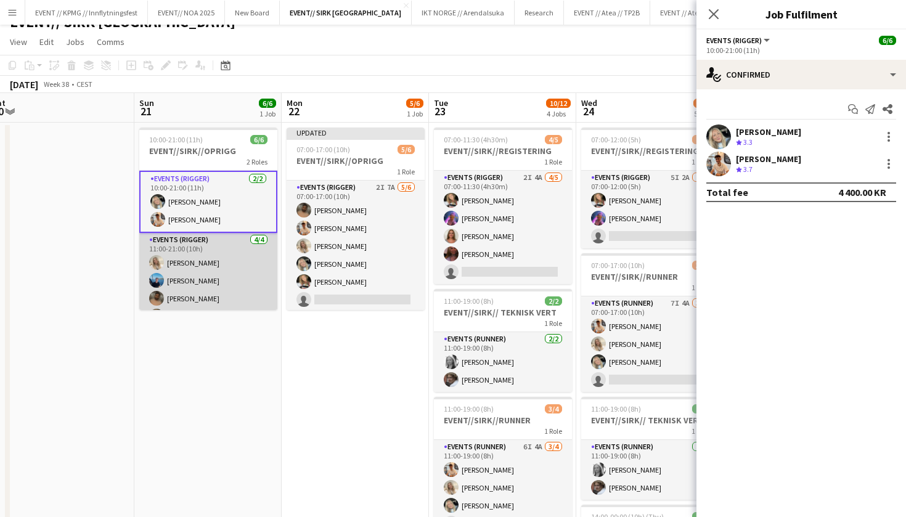
click at [209, 255] on app-card-role "Events (Rigger) 4/4 11:00-21:00 (10h) Vanessa Riise Naas Daniel Marthinsen Wali…" at bounding box center [208, 280] width 138 height 95
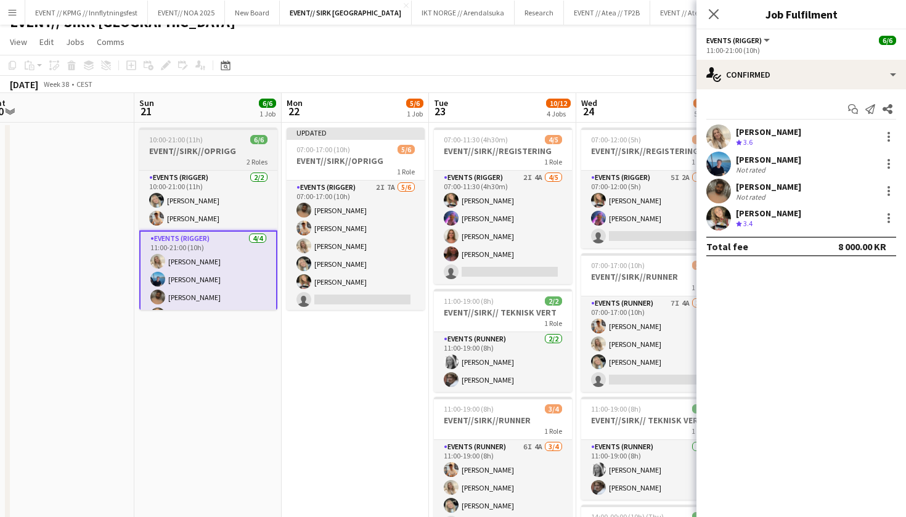
click at [209, 138] on div "10:00-21:00 (11h) 6/6" at bounding box center [208, 139] width 138 height 9
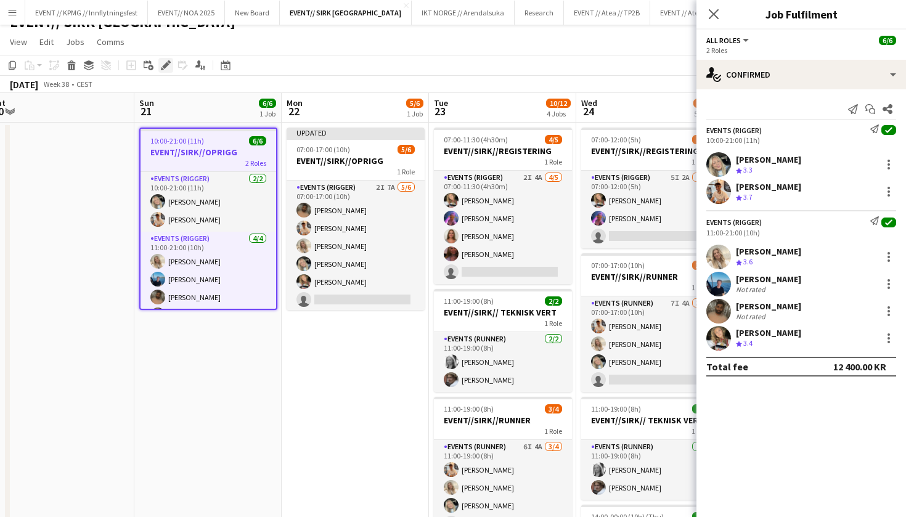
click at [163, 65] on icon "Edit" at bounding box center [166, 65] width 10 height 10
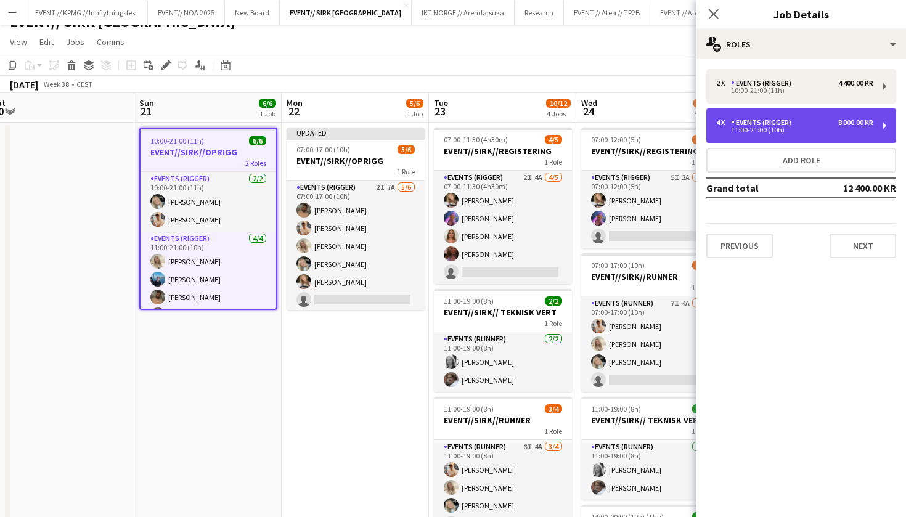
click at [806, 120] on div "4 x Events (Rigger) 8 000.00 KR" at bounding box center [794, 122] width 157 height 9
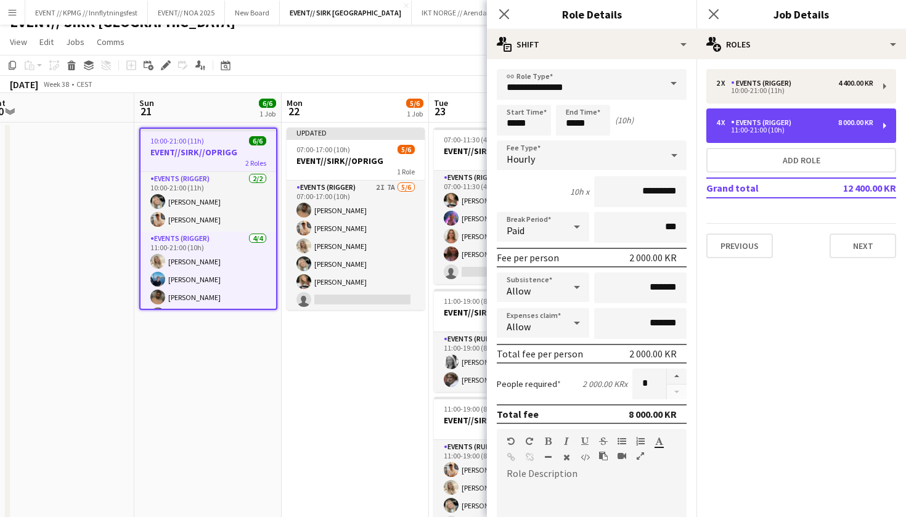
scroll to position [2, 0]
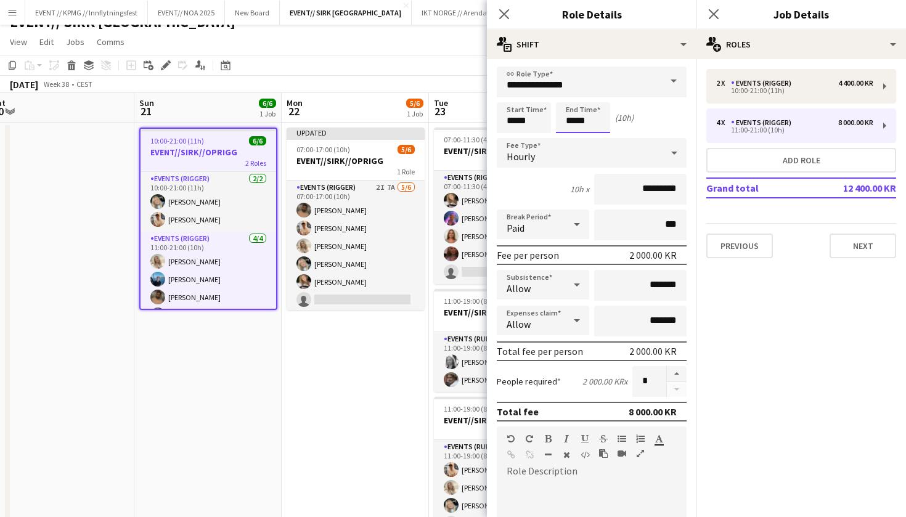
click at [574, 121] on input "*****" at bounding box center [583, 117] width 54 height 31
type input "*****"
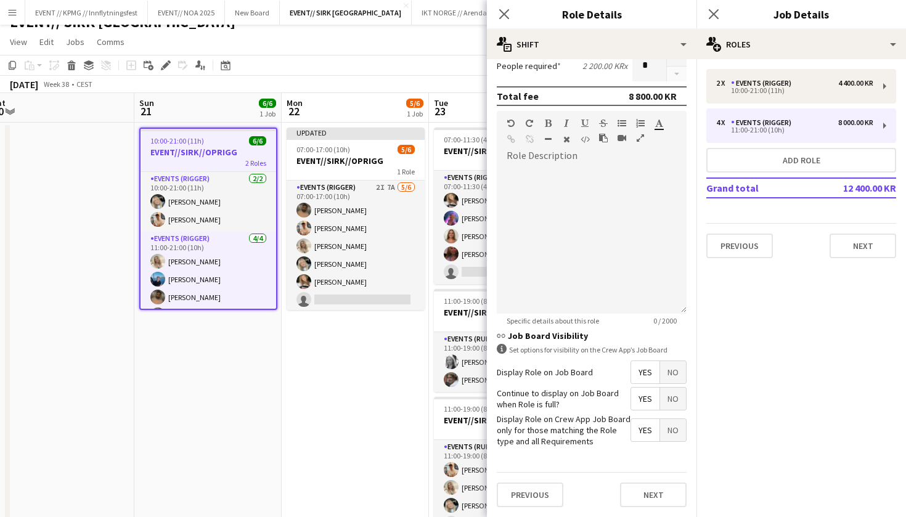
scroll to position [317, 0]
click at [645, 507] on div "Previous Next" at bounding box center [592, 495] width 190 height 45
click at [650, 497] on button "Next" at bounding box center [653, 495] width 67 height 25
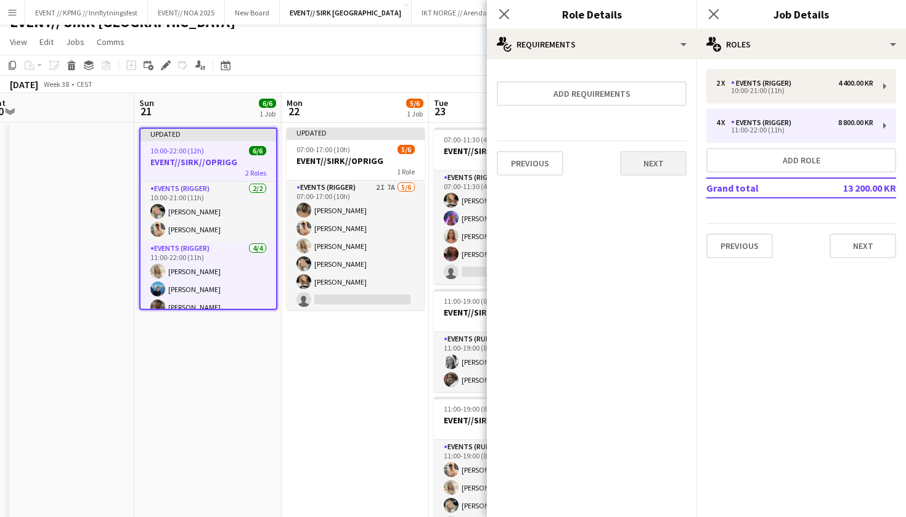
click at [644, 156] on button "Next" at bounding box center [653, 163] width 67 height 25
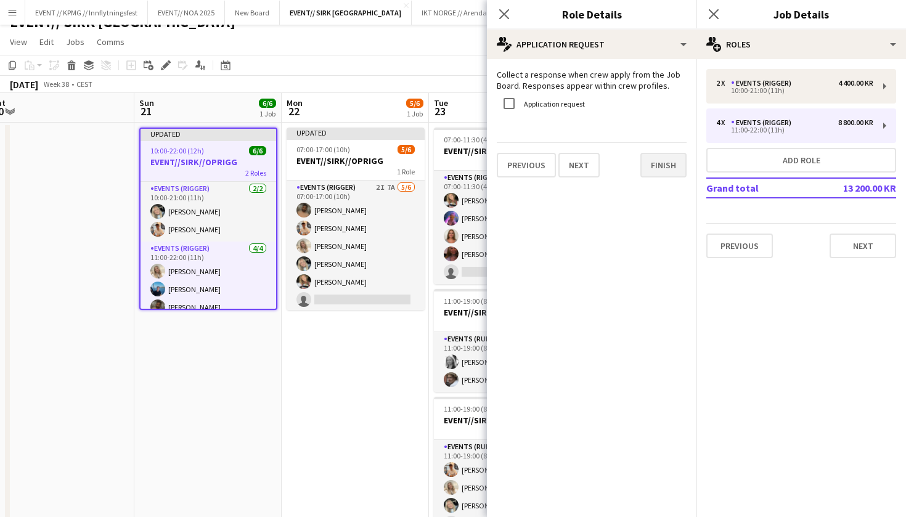
click at [666, 161] on button "Finish" at bounding box center [663, 165] width 46 height 25
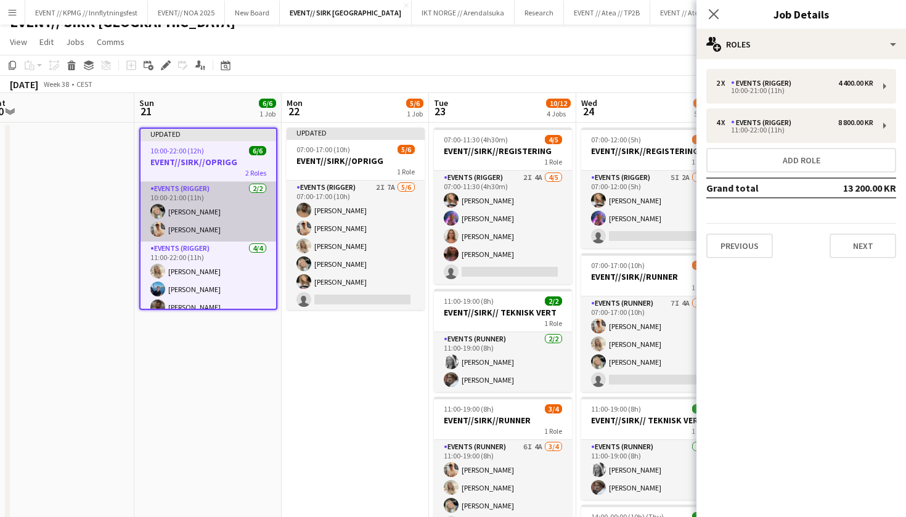
scroll to position [2, 0]
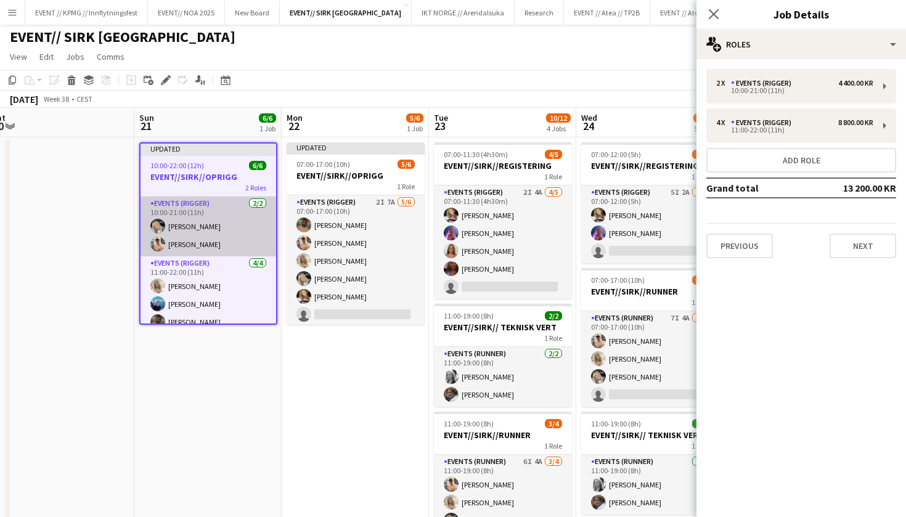
click at [203, 210] on app-card-role "Events (Rigger) 2/2 10:00-21:00 (11h) Oda Hansson Alban Idrizi" at bounding box center [208, 227] width 136 height 60
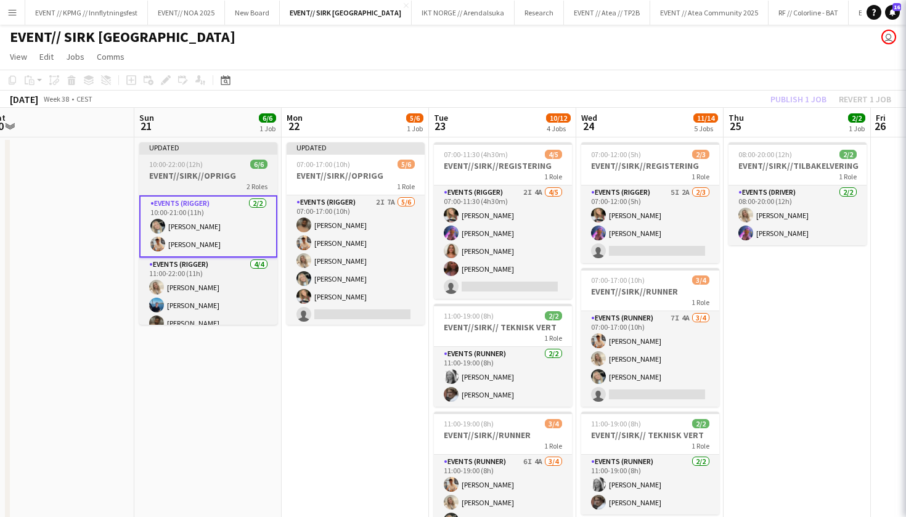
click at [206, 166] on div "10:00-22:00 (12h) 6/6" at bounding box center [208, 164] width 138 height 9
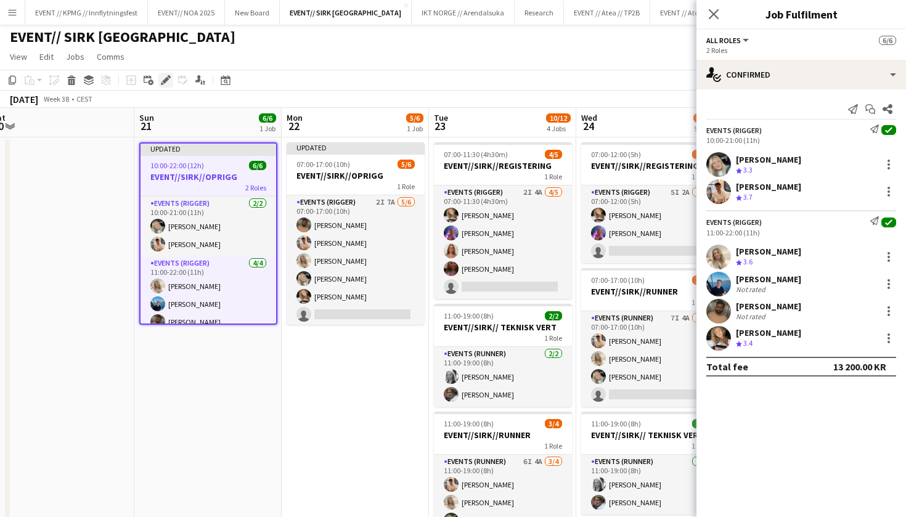
click at [165, 78] on icon "Edit" at bounding box center [166, 80] width 10 height 10
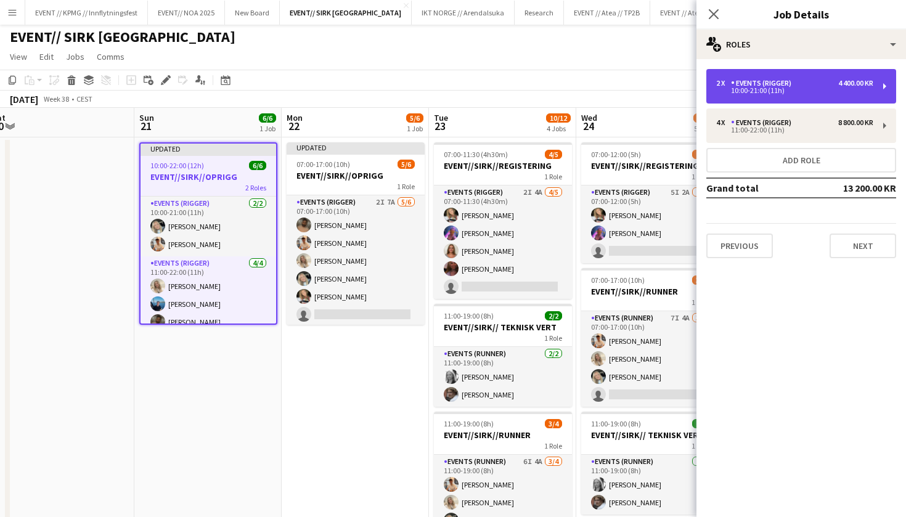
click at [799, 89] on div "10:00-21:00 (11h)" at bounding box center [794, 90] width 157 height 6
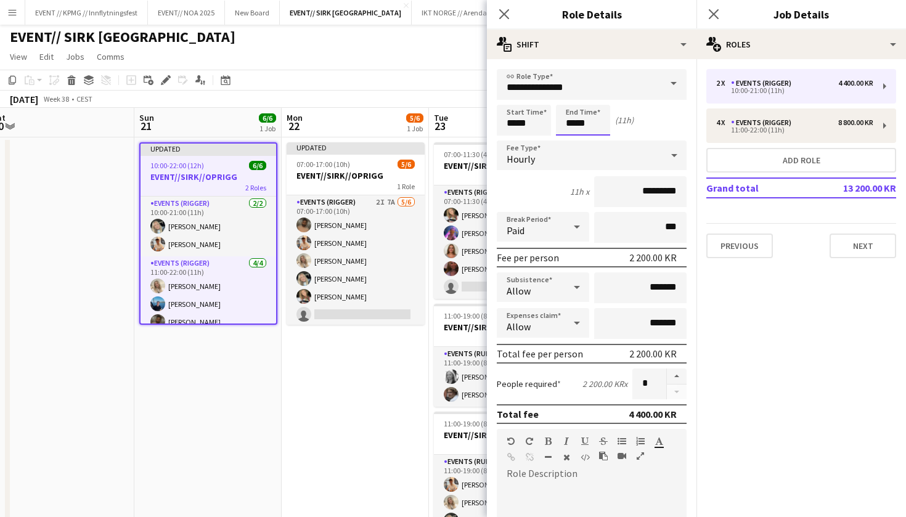
click at [569, 123] on input "*****" at bounding box center [583, 120] width 54 height 31
type input "*****"
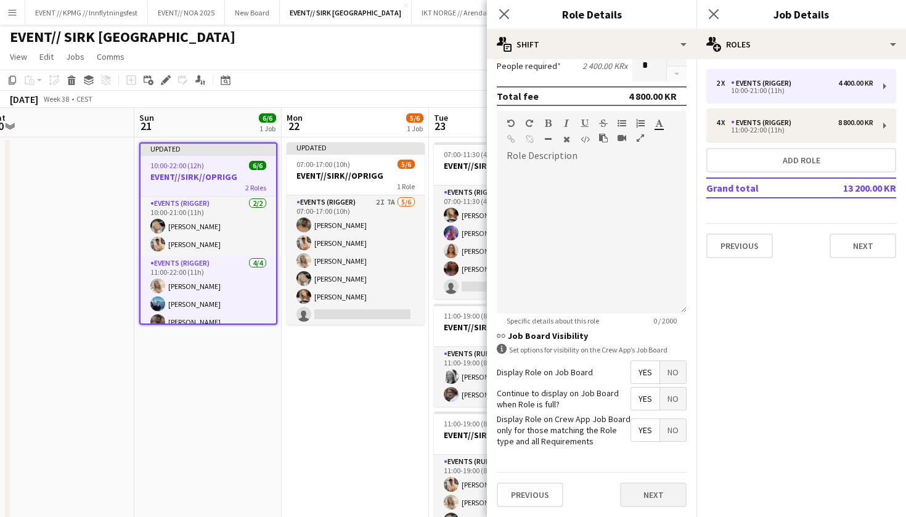
scroll to position [317, 0]
click at [640, 491] on button "Next" at bounding box center [653, 495] width 67 height 25
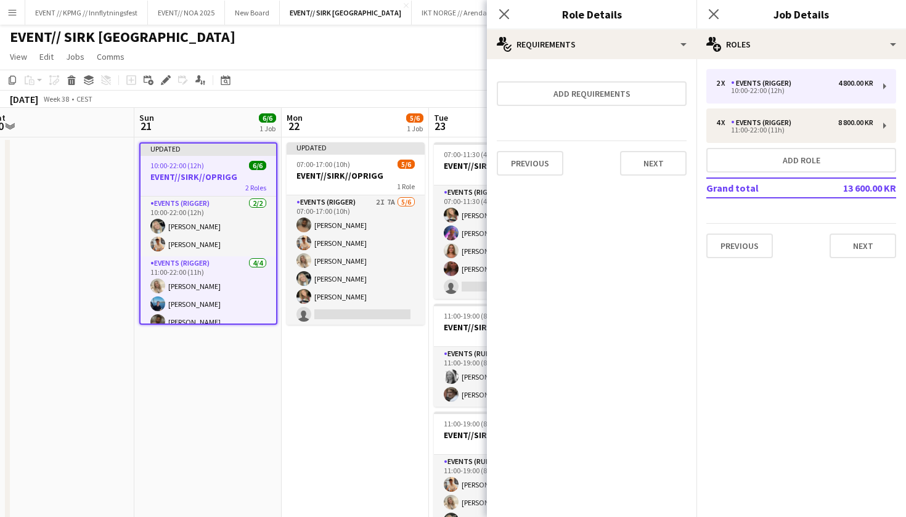
scroll to position [0, 0]
click at [655, 150] on div "Previous Next" at bounding box center [592, 162] width 190 height 45
click at [655, 166] on button "Next" at bounding box center [653, 163] width 67 height 25
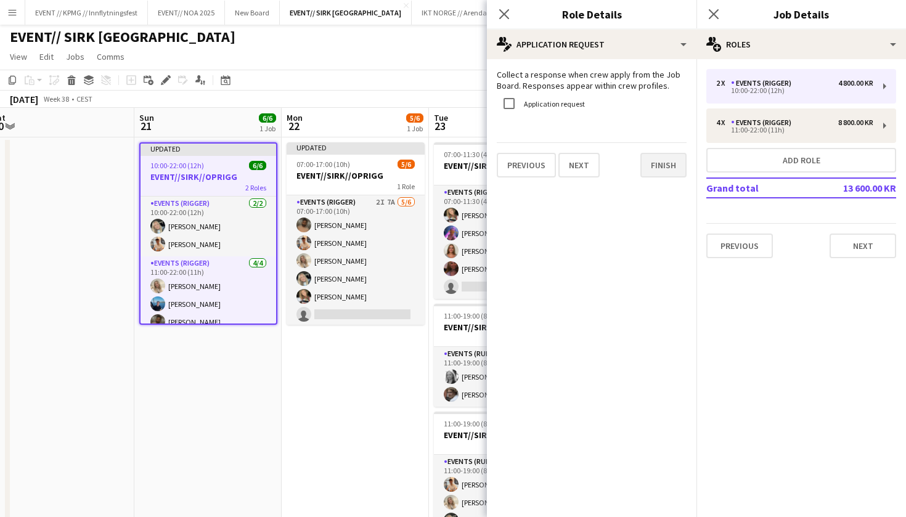
click at [665, 177] on button "Finish" at bounding box center [663, 165] width 46 height 25
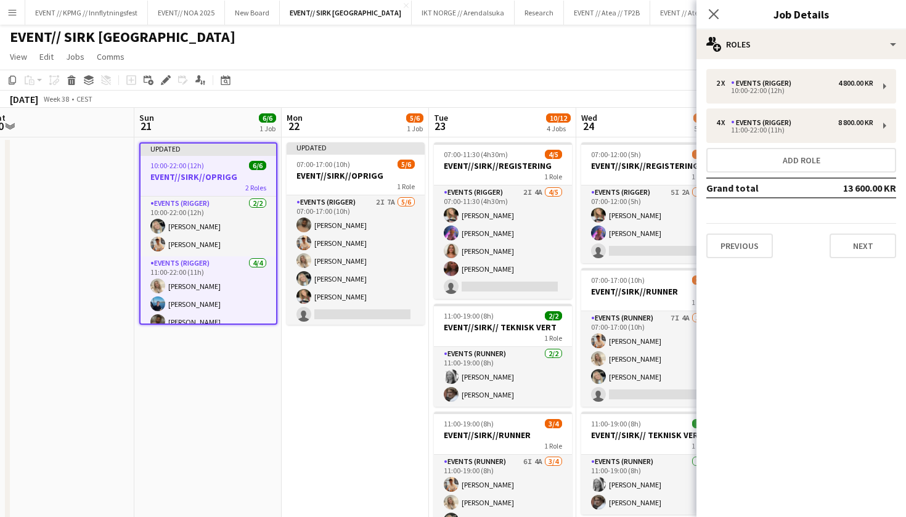
click at [323, 378] on app-date-cell "Updated 07:00-17:00 (10h) 5/6 EVENT//SIRK//OPRIGG 1 Role Events (Rigger) 2I 7A …" at bounding box center [355, 479] width 147 height 684
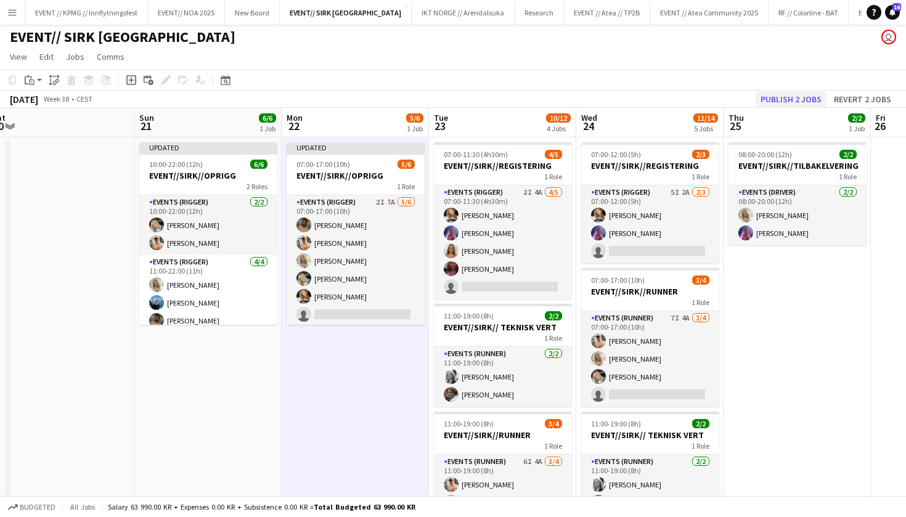
click at [798, 99] on button "Publish 2 jobs" at bounding box center [790, 99] width 71 height 16
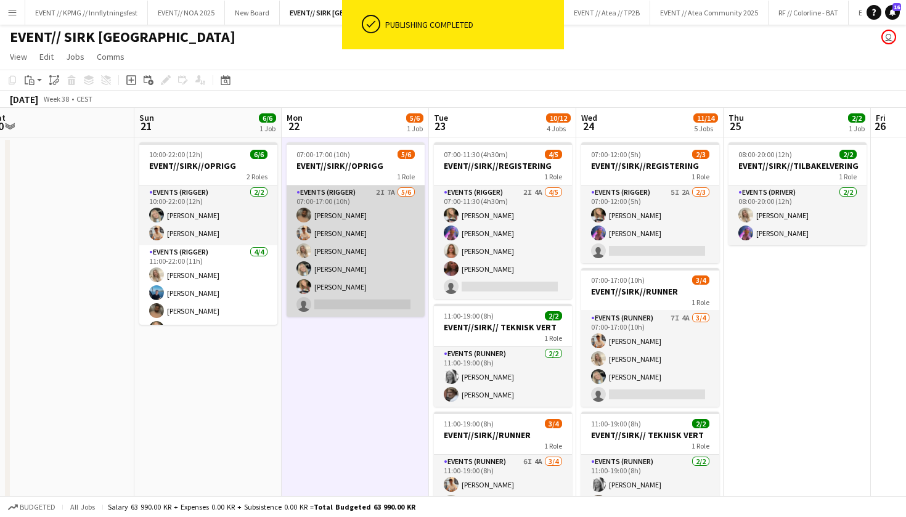
click at [352, 288] on app-card-role "Events (Rigger) 2I 7A 5/6 07:00-17:00 (10h) Walid Iqbal Alban Idrizi Vanessa Ri…" at bounding box center [355, 250] width 138 height 131
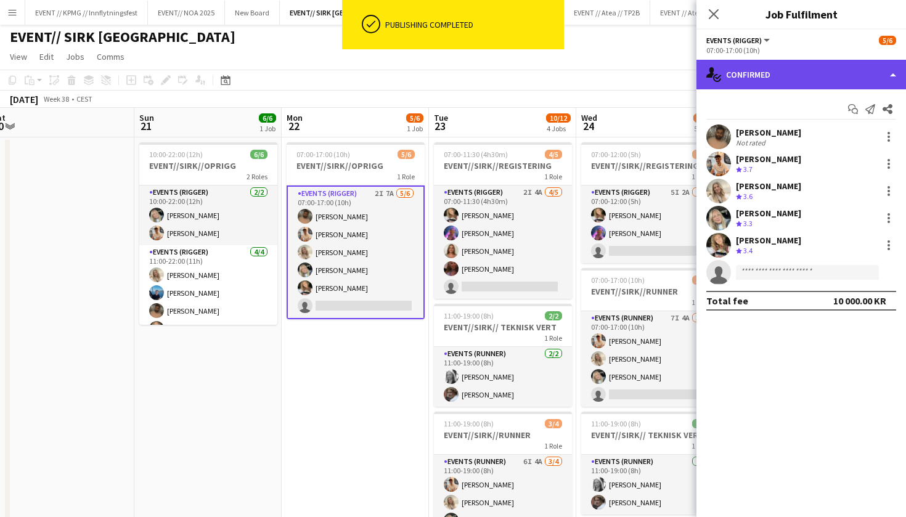
click at [744, 82] on div "single-neutral-actions-check-2 Confirmed" at bounding box center [800, 75] width 209 height 30
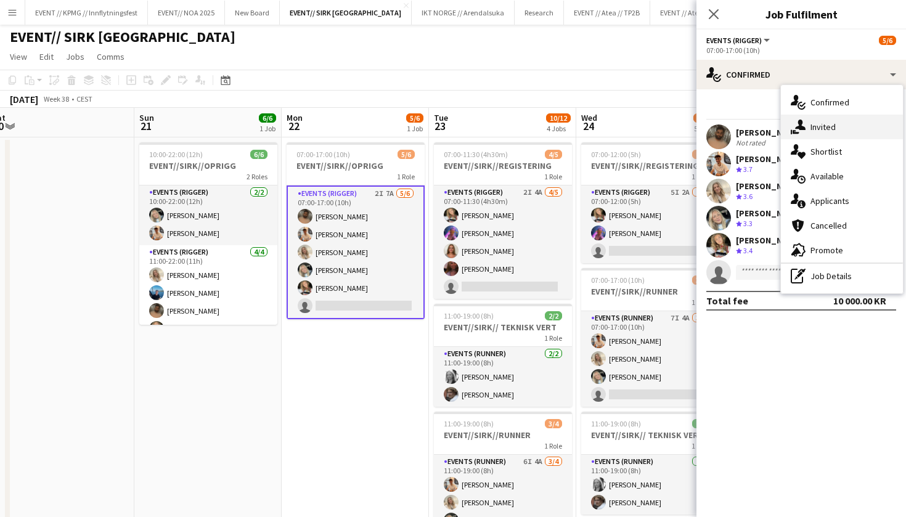
click at [826, 128] on span "Invited" at bounding box center [822, 126] width 25 height 11
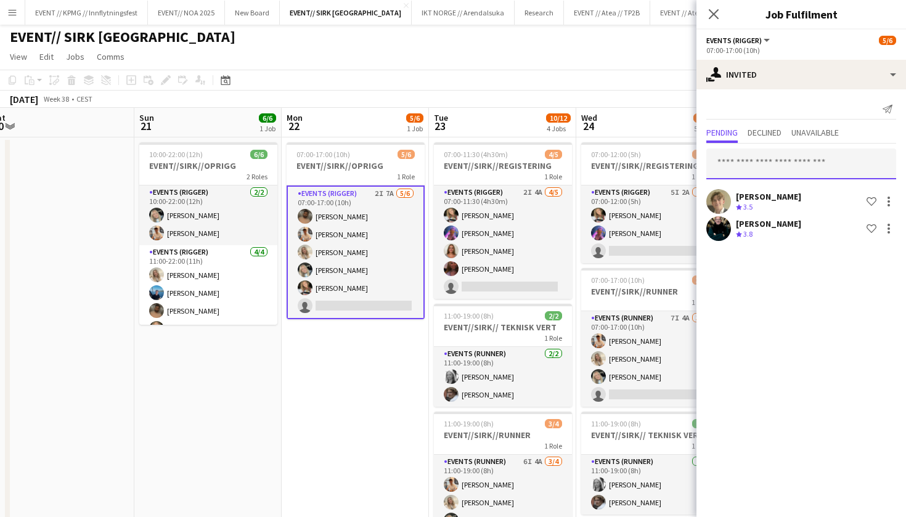
click at [785, 159] on input "text" at bounding box center [801, 163] width 190 height 31
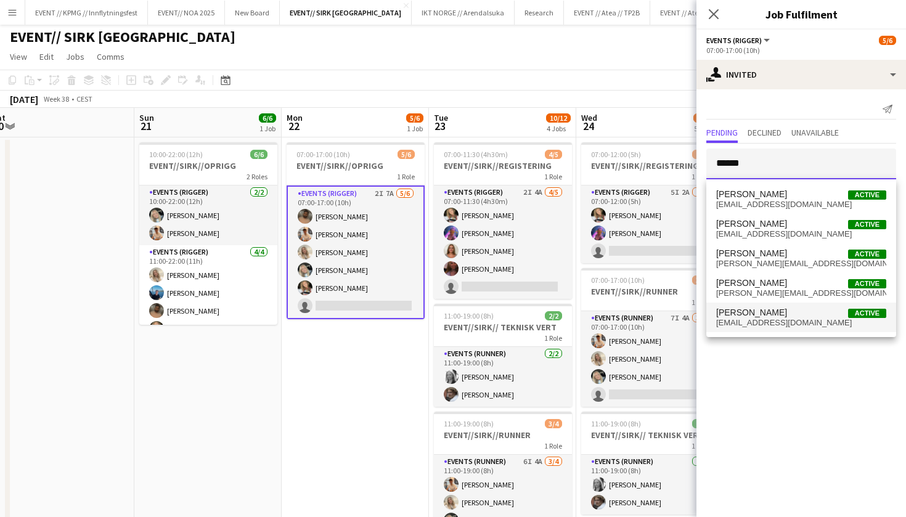
scroll to position [9, 0]
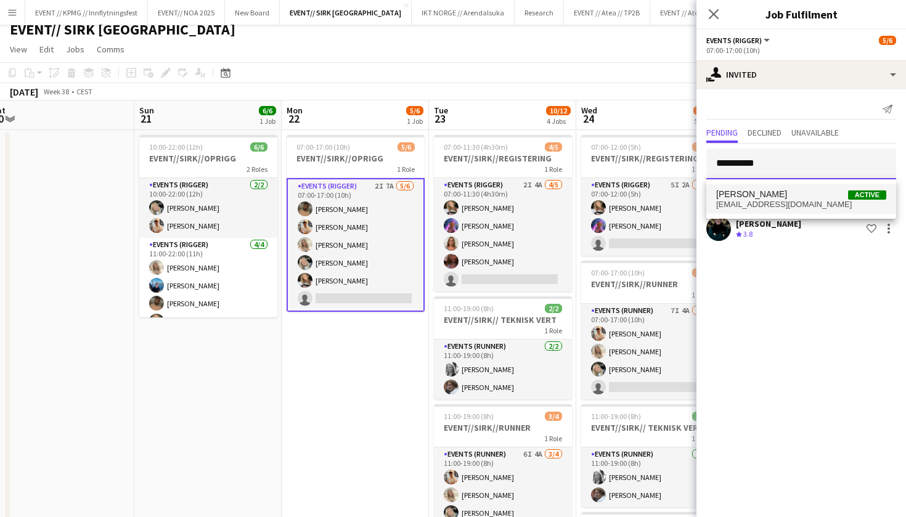
type input "**********"
click at [782, 208] on span "danielrmarthinsen@gmail.com" at bounding box center [801, 205] width 170 height 10
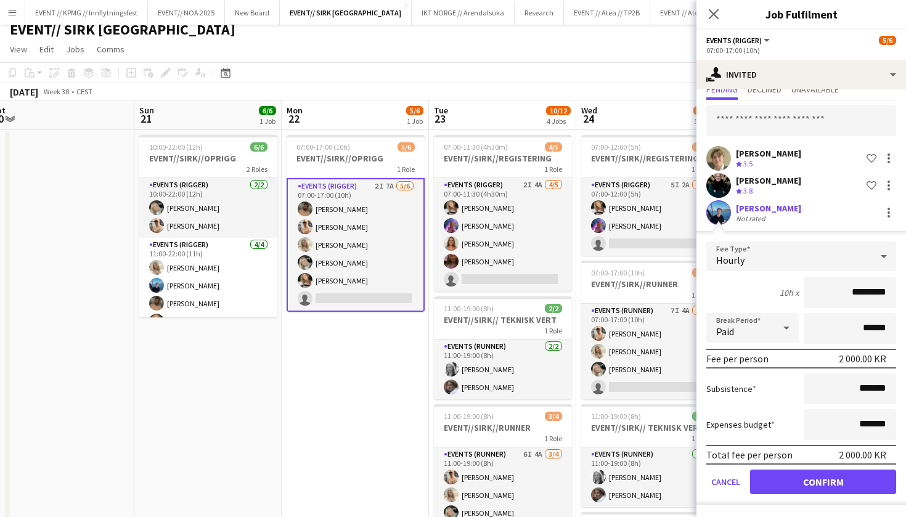
scroll to position [43, 0]
click at [798, 487] on button "Confirm" at bounding box center [823, 481] width 146 height 25
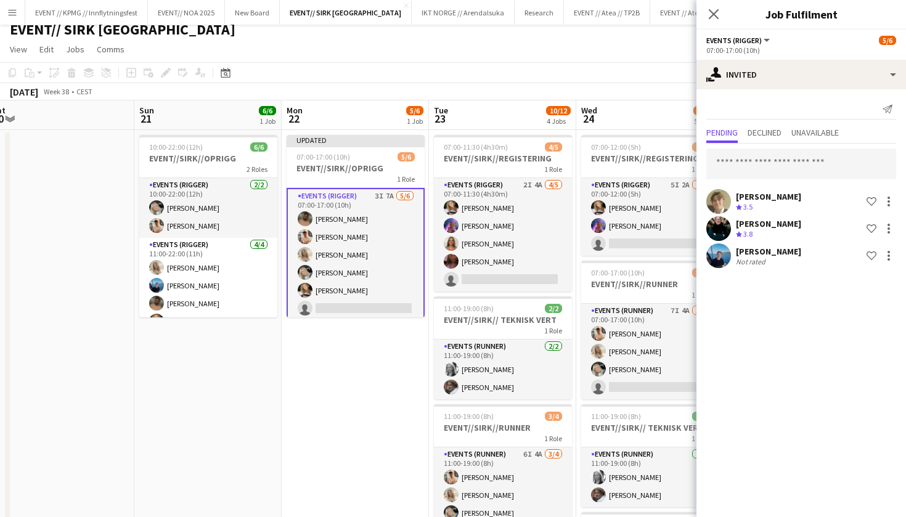
click at [391, 368] on app-date-cell "Updated 07:00-17:00 (10h) 5/6 EVENT//SIRK//OPRIGG 1 Role Events (Rigger) 3I 7A …" at bounding box center [355, 472] width 147 height 684
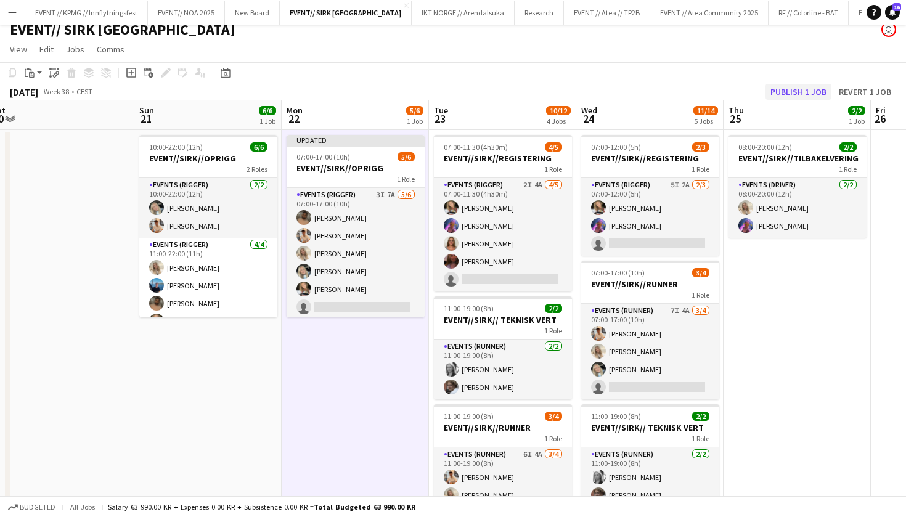
click at [797, 91] on button "Publish 1 job" at bounding box center [798, 92] width 66 height 16
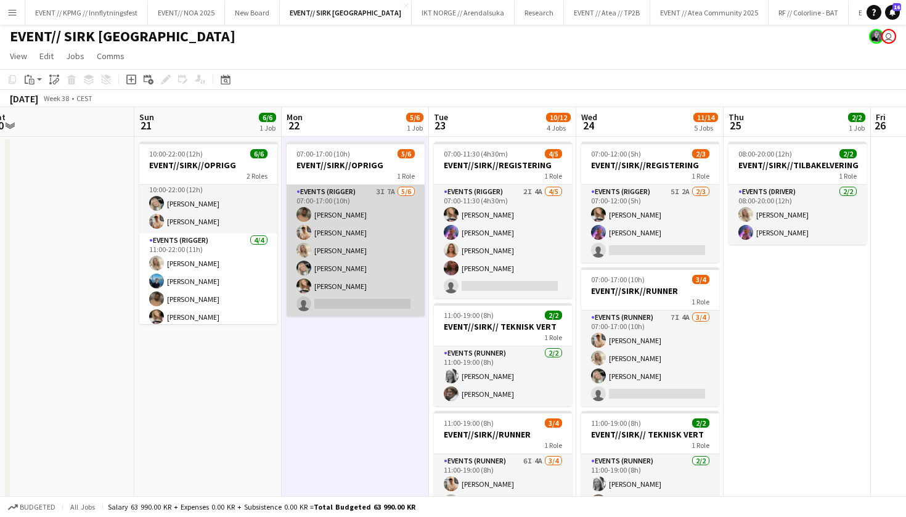
scroll to position [4, 0]
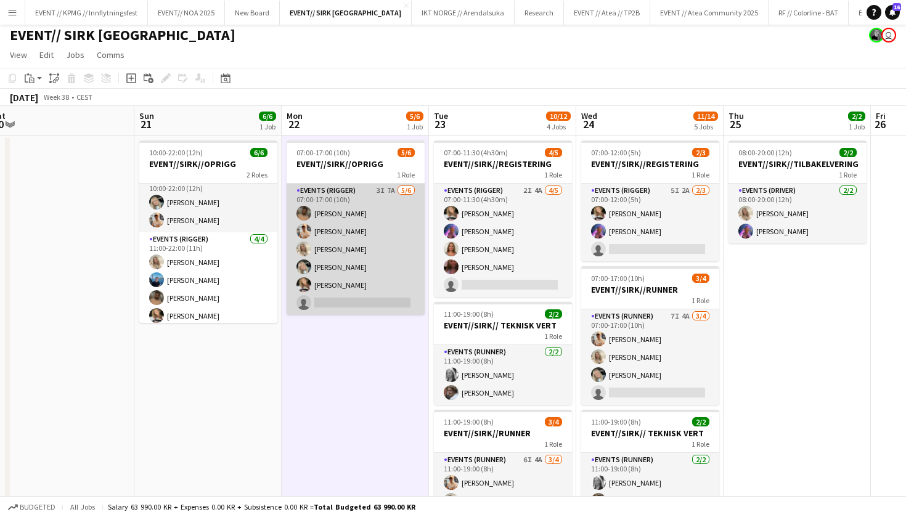
click at [376, 272] on app-card-role "Events (Rigger) 3I 7A 5/6 07:00-17:00 (10h) Walid Iqbal Alban Idrizi Vanessa Ri…" at bounding box center [355, 249] width 138 height 131
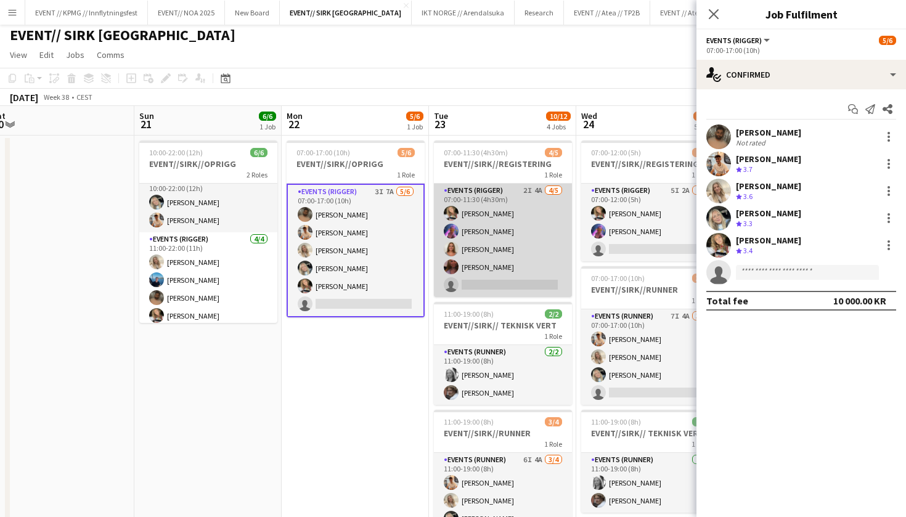
click at [524, 225] on app-card-role "Events (Rigger) 2I 4A 4/5 07:00-11:30 (4h30m) Marte Jensen Mo Fredrikke Tynning…" at bounding box center [503, 240] width 138 height 113
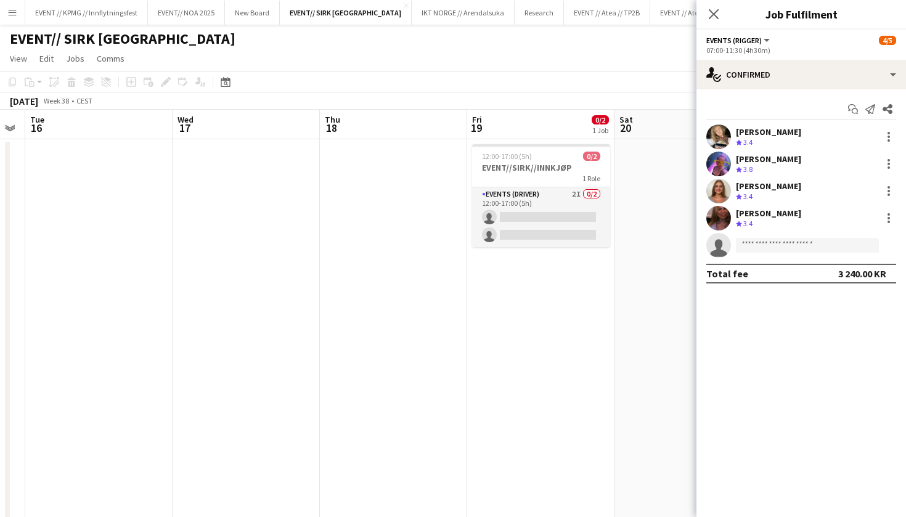
scroll to position [0, 268]
click at [533, 332] on app-date-cell "12:00-17:00 (5h) 0/2 EVENT//SIRK//INNKJØP 1 Role Events (Driver) 2I 0/2 12:00-1…" at bounding box center [541, 481] width 147 height 684
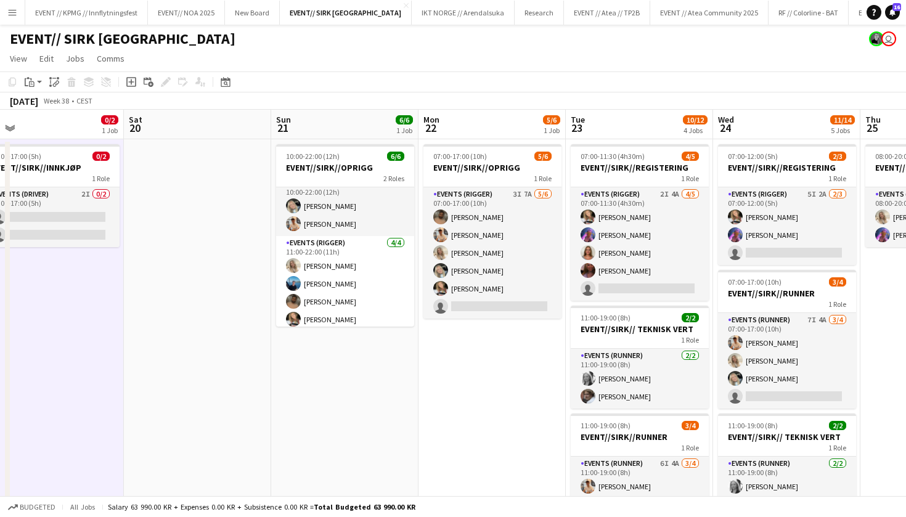
scroll to position [0, 542]
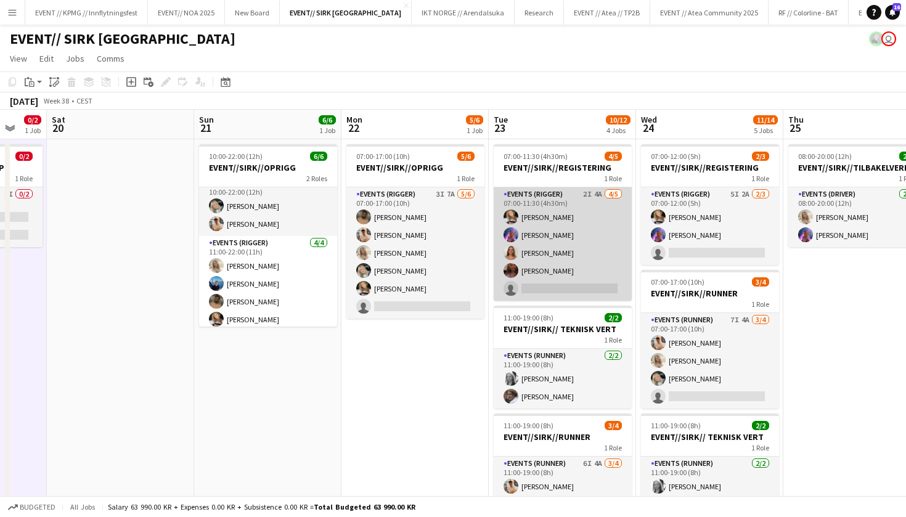
click at [541, 282] on app-card-role "Events (Rigger) 2I 4A 4/5 07:00-11:30 (4h30m) Marte Jensen Mo Fredrikke Tynning…" at bounding box center [562, 243] width 138 height 113
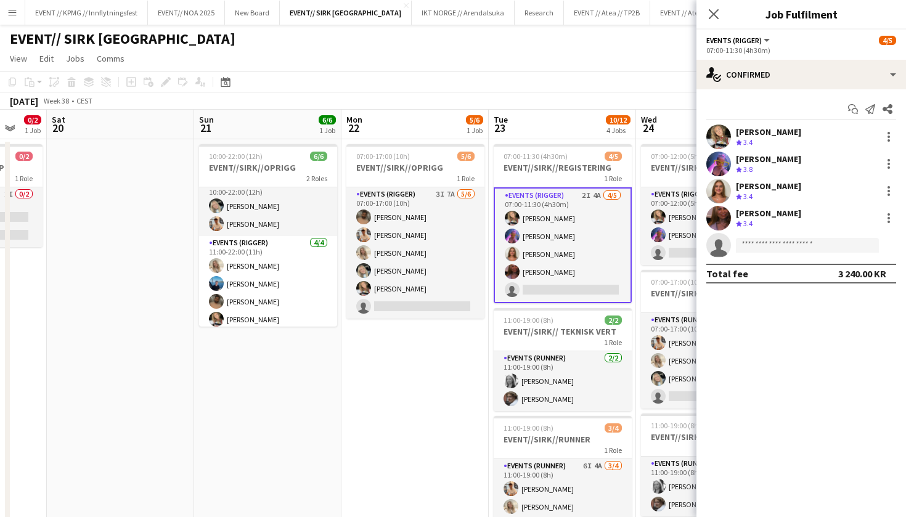
click at [789, 59] on app-options-switcher "Events (Rigger) All roles Events (Rigger) 4/5 07:00-11:30 (4h30m)" at bounding box center [800, 45] width 209 height 30
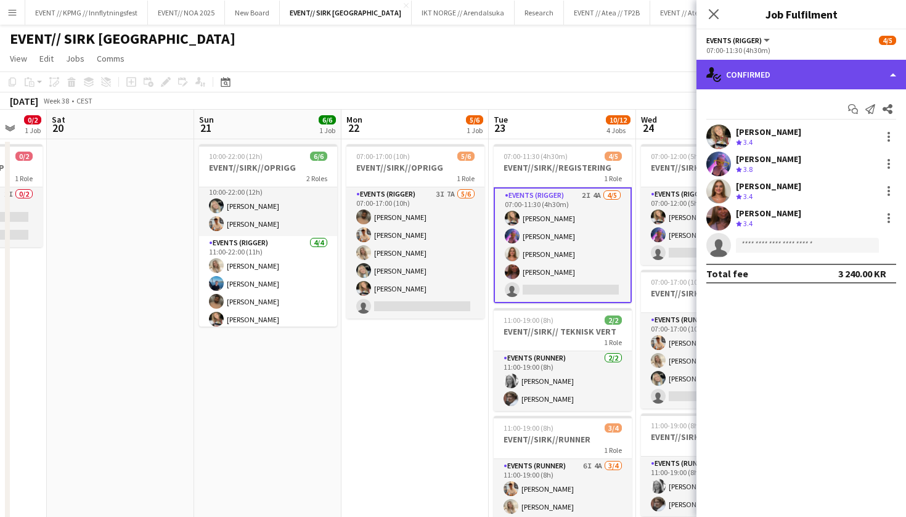
click at [788, 67] on div "single-neutral-actions-check-2 Confirmed" at bounding box center [800, 75] width 209 height 30
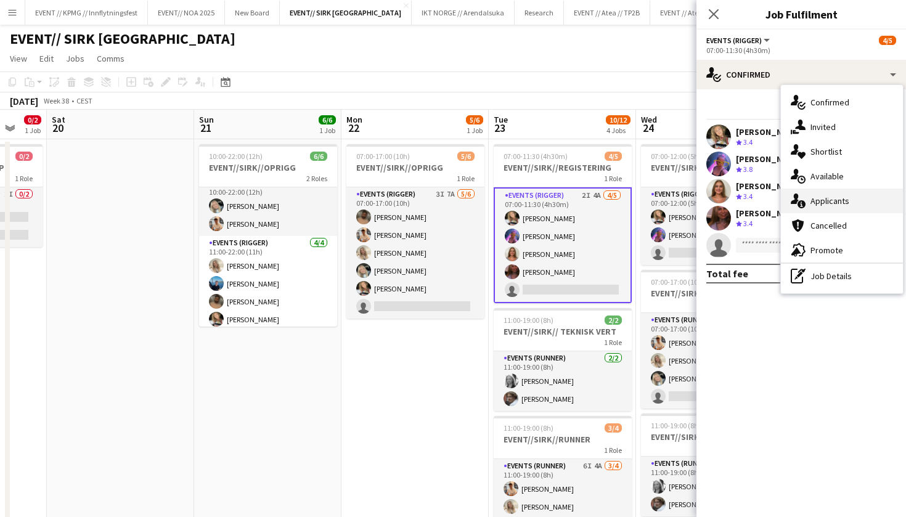
click at [844, 211] on div "single-neutral-actions-information Applicants" at bounding box center [842, 201] width 122 height 25
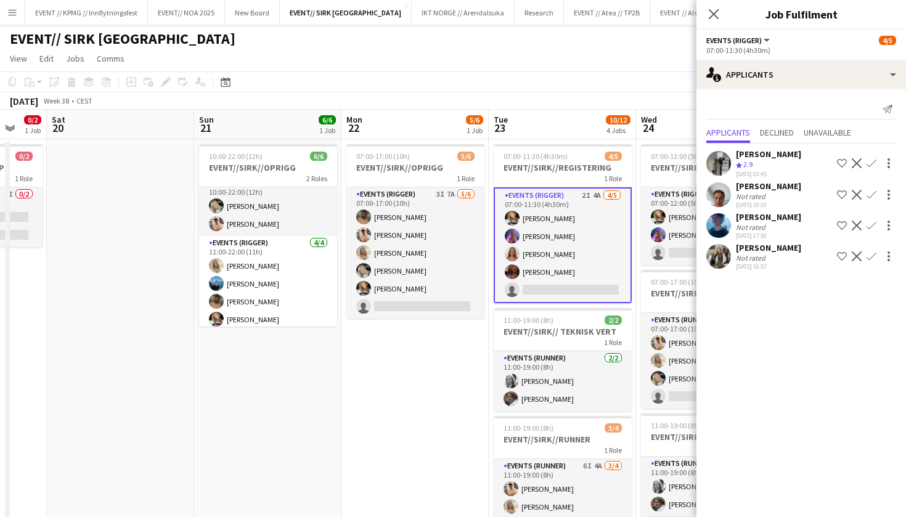
click at [765, 253] on div "[PERSON_NAME]" at bounding box center [768, 247] width 65 height 11
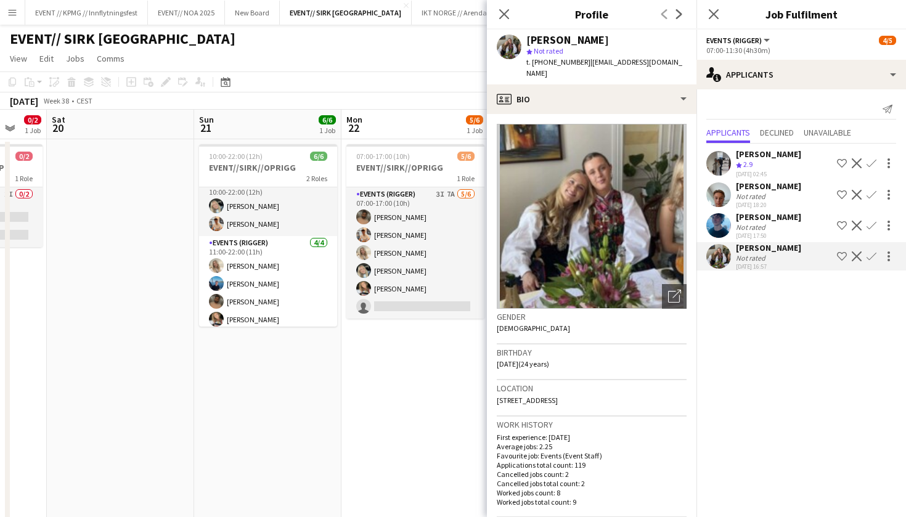
click at [786, 240] on div "02-09-2025 17:50" at bounding box center [768, 236] width 65 height 8
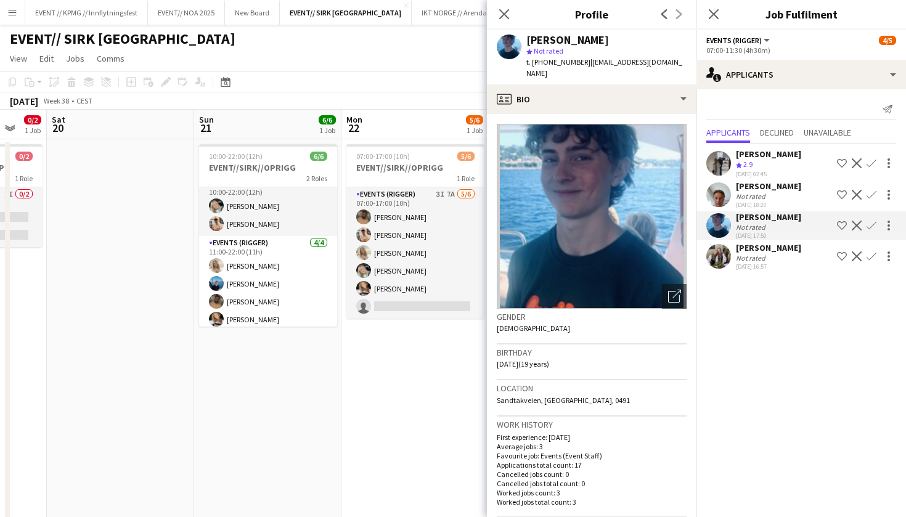
click at [797, 211] on div "Theodor Korsmo Tønnessen" at bounding box center [768, 216] width 65 height 11
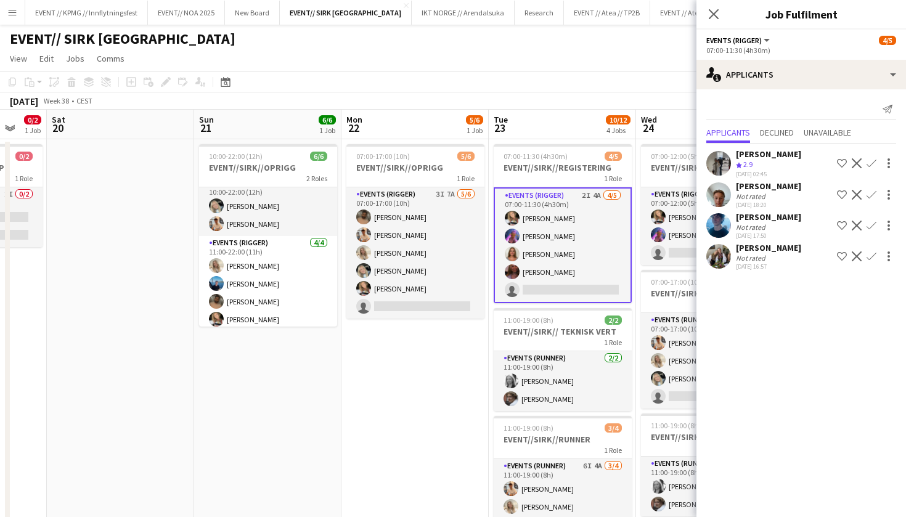
click at [800, 161] on div "Khadija Hadui Crew rating 2.9 01-07-2025 02:45 Shortlist crew Decline Confirm" at bounding box center [800, 163] width 209 height 30
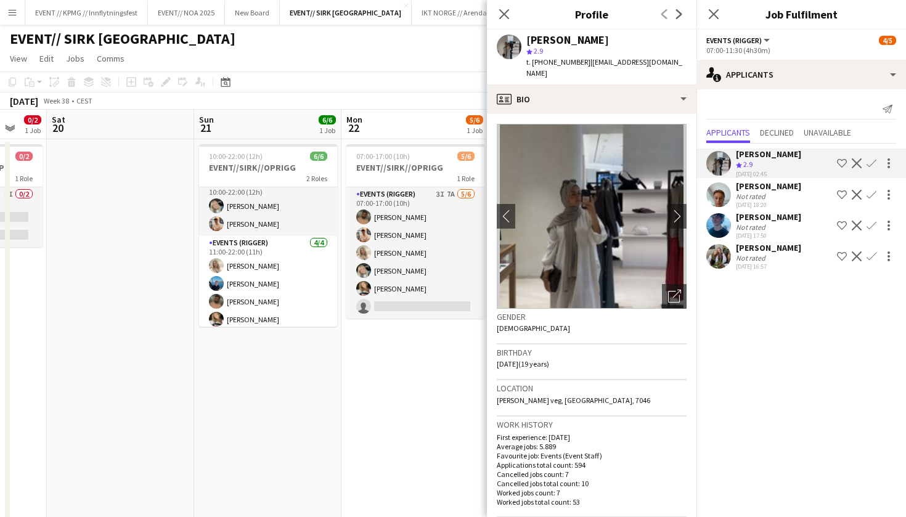
click at [338, 381] on app-date-cell "10:00-22:00 (12h) 6/6 EVENT//SIRK//OPRIGG 2 Roles Events (Rigger) 2/2 10:00-22:…" at bounding box center [267, 481] width 147 height 684
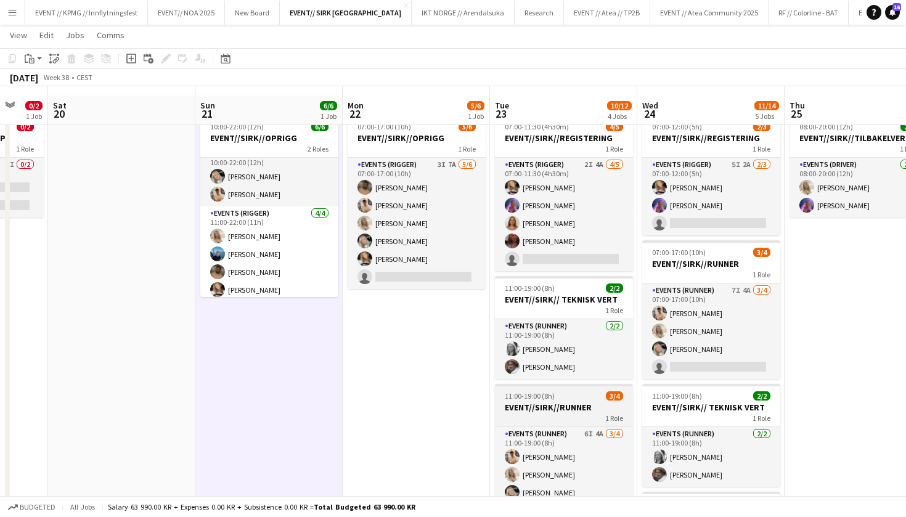
scroll to position [25, 0]
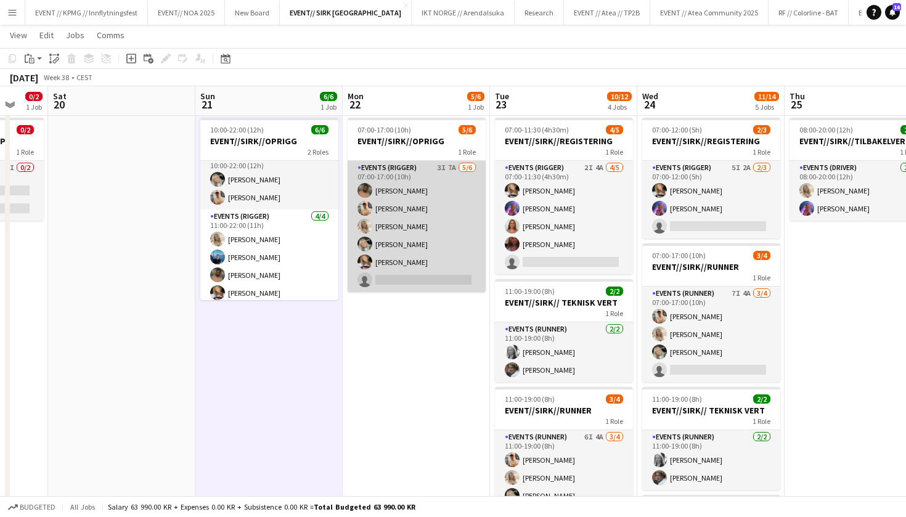
click at [408, 212] on app-card-role "Events (Rigger) 3I 7A 5/6 07:00-17:00 (10h) Walid Iqbal Alban Idrizi Vanessa Ri…" at bounding box center [416, 226] width 138 height 131
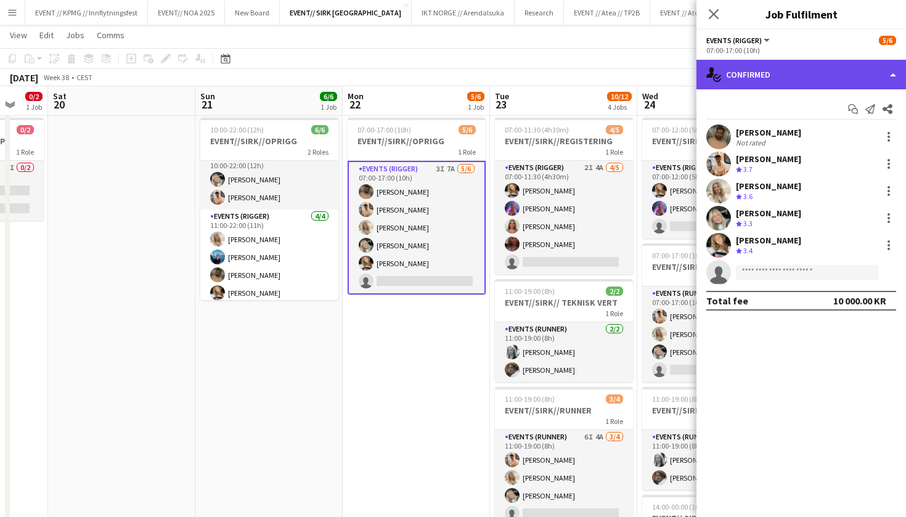
click at [779, 70] on div "single-neutral-actions-check-2 Confirmed" at bounding box center [800, 75] width 209 height 30
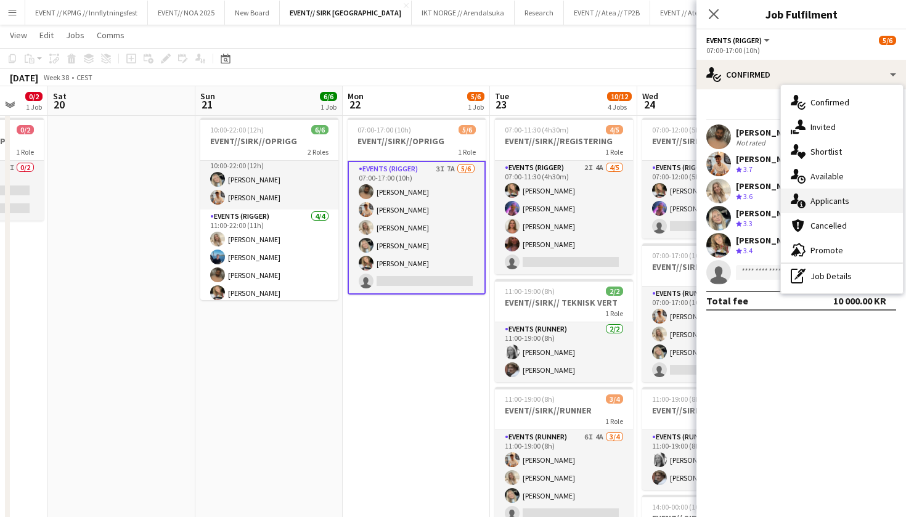
click at [846, 208] on div "single-neutral-actions-information Applicants" at bounding box center [842, 201] width 122 height 25
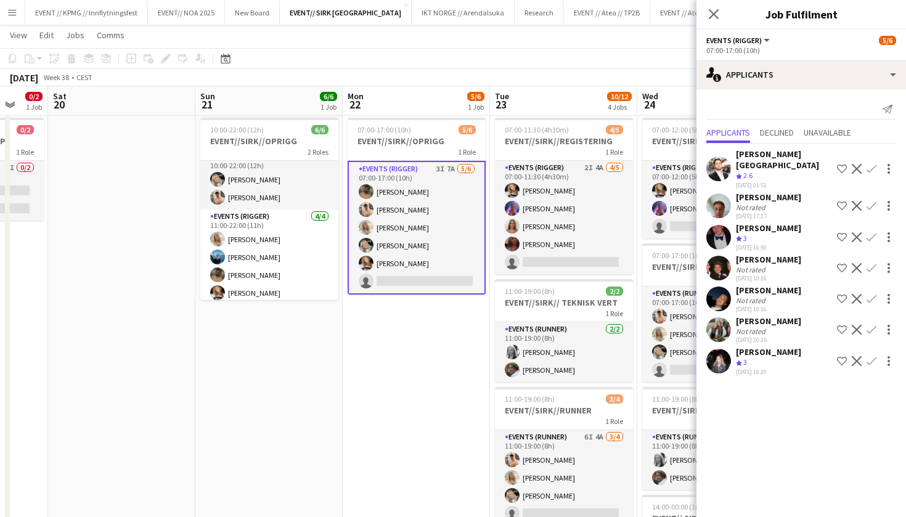
click at [637, 63] on app-toolbar "Copy Paste Paste Command V Paste with crew Command Shift V Paste linked Job Del…" at bounding box center [453, 58] width 906 height 21
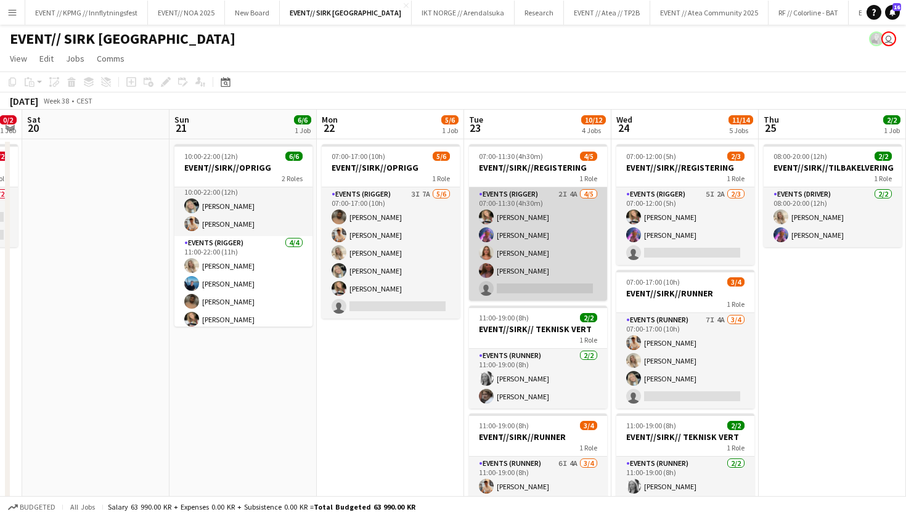
scroll to position [0, 0]
click at [548, 233] on app-card-role "Events (Rigger) 2I 4A 4/5 07:00-11:30 (4h30m) Marte Jensen Mo Fredrikke Tynning…" at bounding box center [538, 243] width 138 height 113
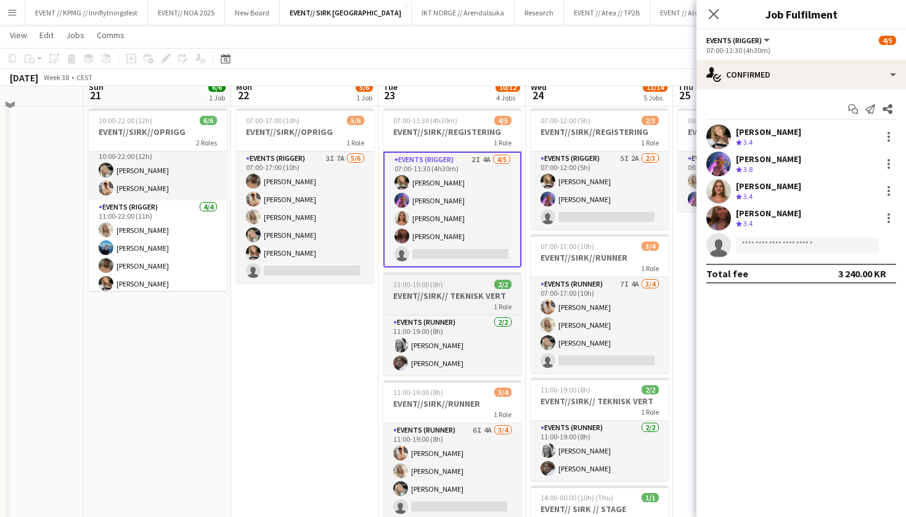
scroll to position [23, 0]
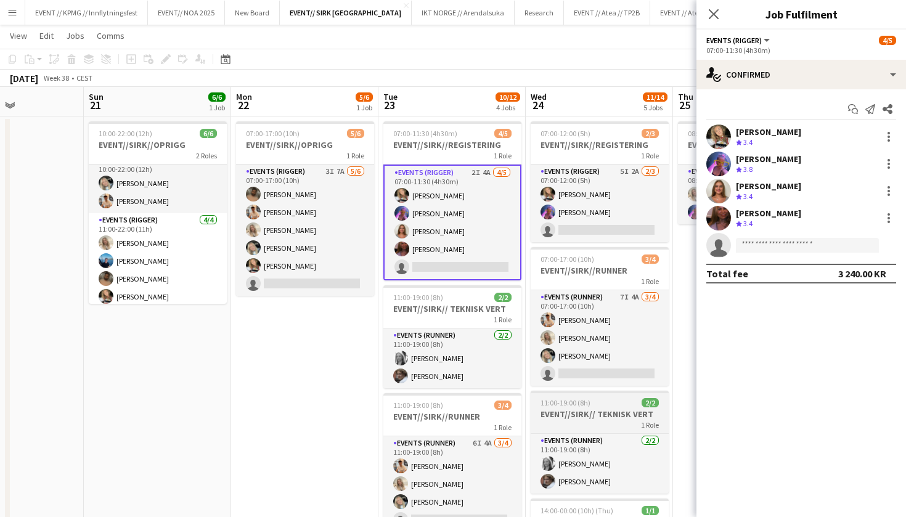
click at [599, 414] on h3 "EVENT//SIRK// TEKNISK VERT" at bounding box center [599, 413] width 138 height 11
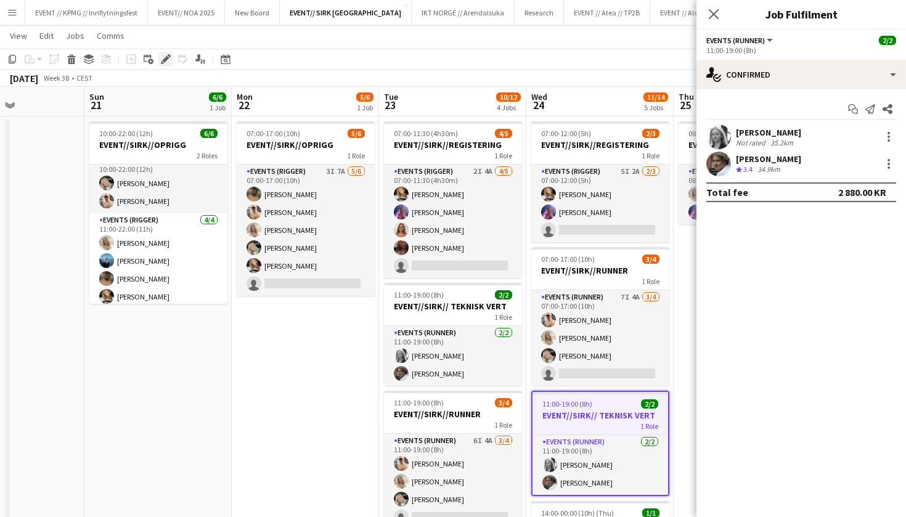
click at [168, 58] on icon at bounding box center [165, 59] width 7 height 7
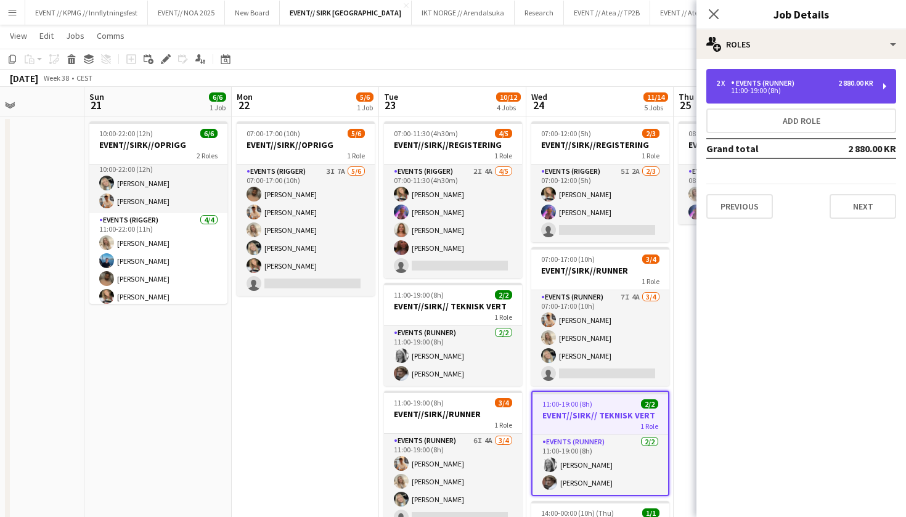
click at [841, 100] on div "2 x Events (Runner) 2 880.00 KR 11:00-19:00 (8h)" at bounding box center [801, 86] width 190 height 34
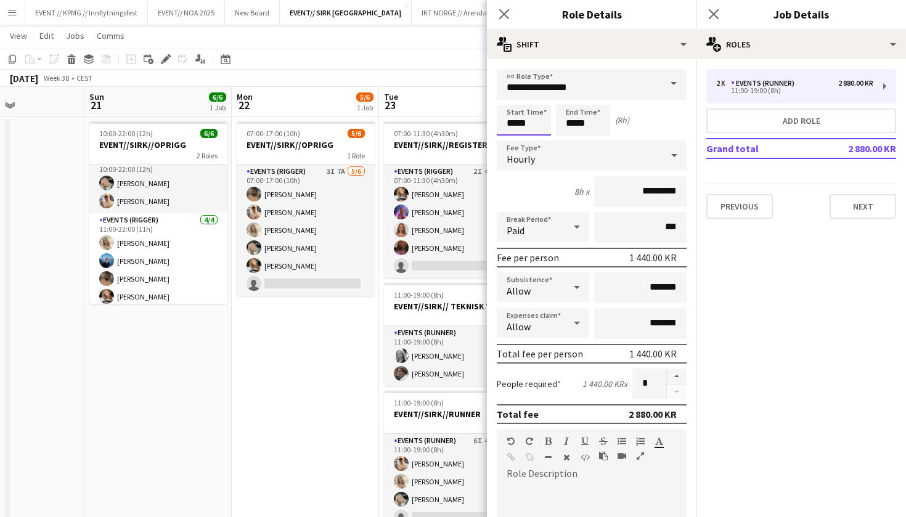
click at [513, 120] on input "*****" at bounding box center [524, 120] width 54 height 31
type input "*****"
click at [572, 120] on input "*****" at bounding box center [583, 120] width 54 height 31
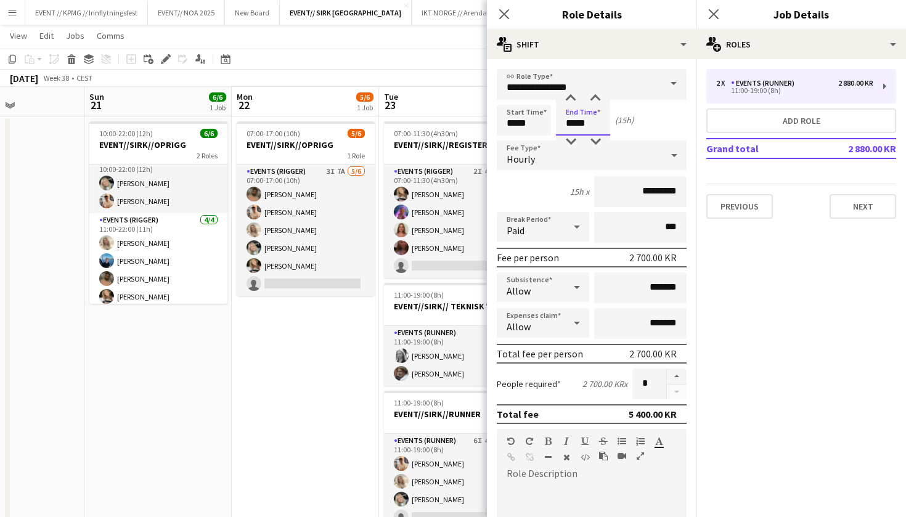
type input "*****"
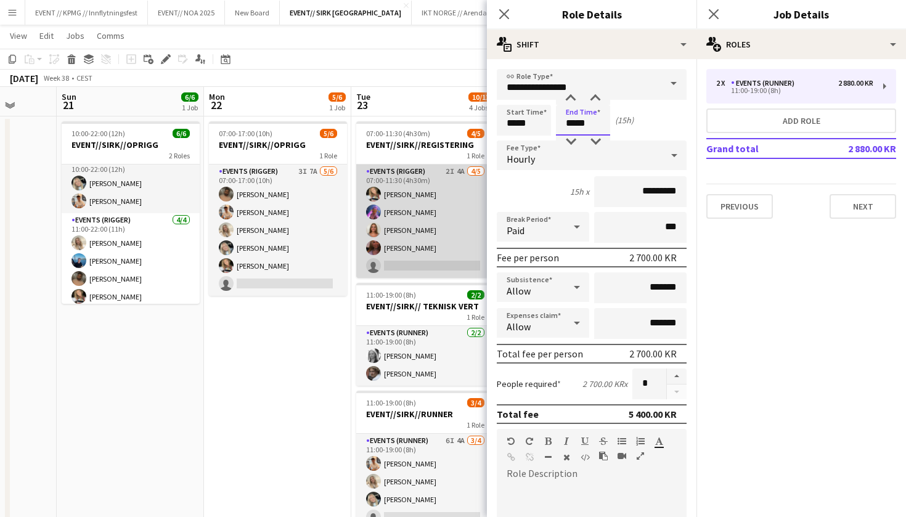
scroll to position [0, 414]
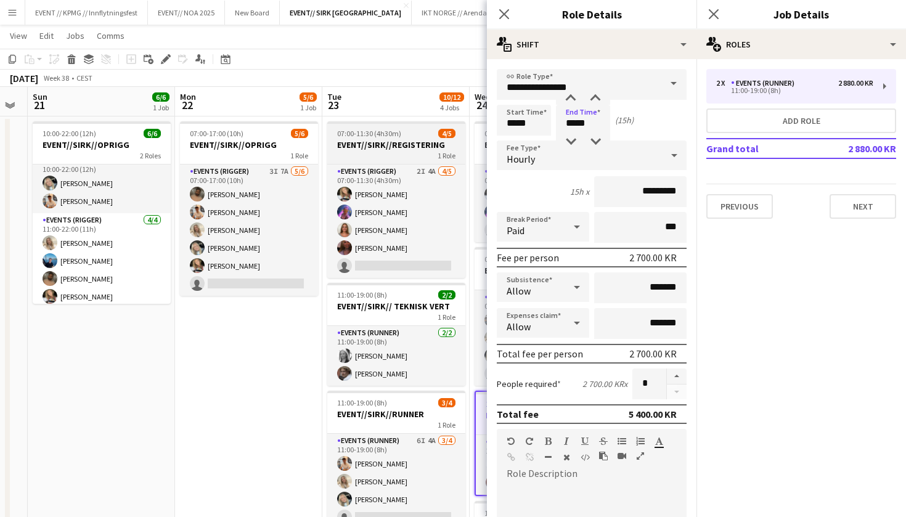
click at [425, 154] on div "1 Role" at bounding box center [396, 155] width 138 height 10
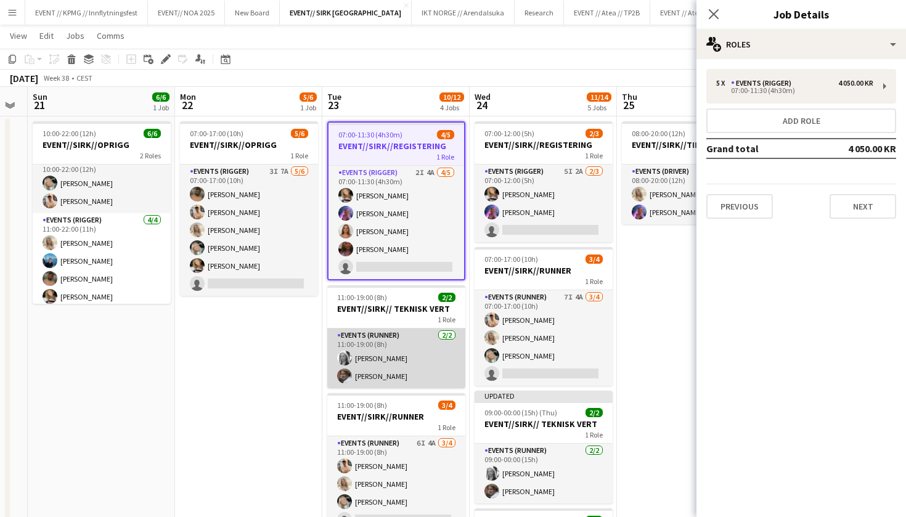
click at [384, 360] on app-card-role "Events (Runner) 2/2 11:00-19:00 (8h) Maria Grefberg Jesper Roth" at bounding box center [396, 358] width 138 height 60
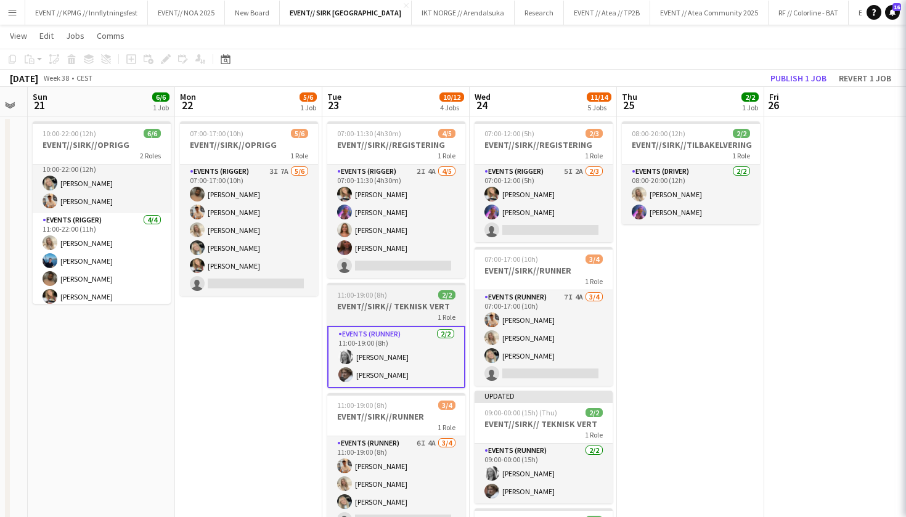
click at [386, 313] on div "1 Role" at bounding box center [396, 317] width 138 height 10
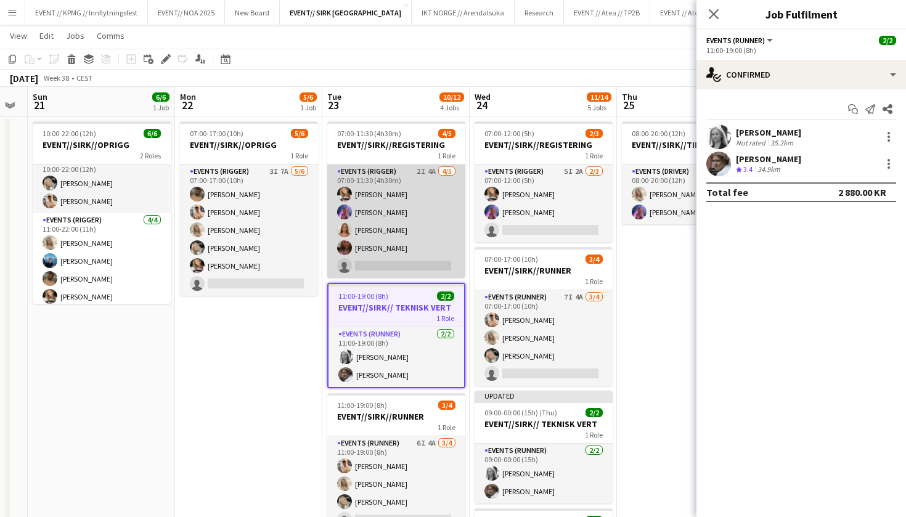
click at [404, 219] on app-card-role "Events (Rigger) 2I 4A 4/5 07:00-11:30 (4h30m) Marte Jensen Mo Fredrikke Tynning…" at bounding box center [396, 220] width 138 height 113
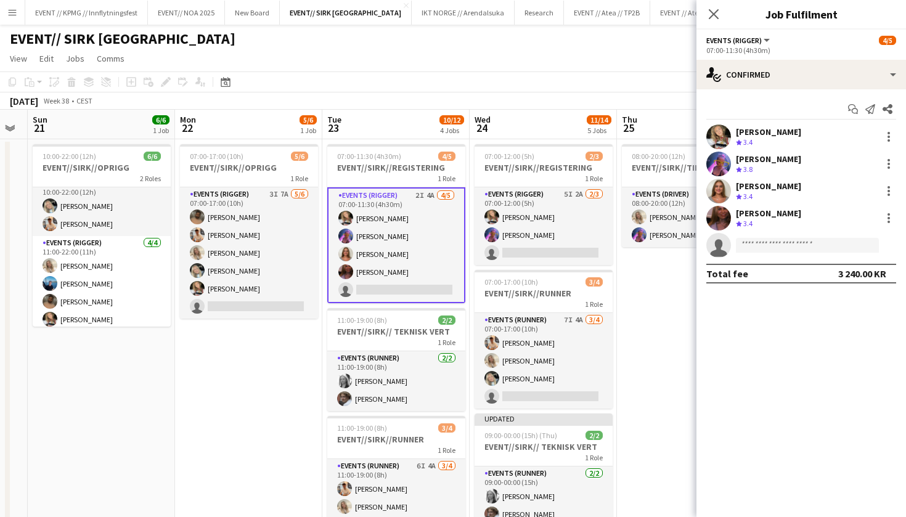
scroll to position [-1, 0]
click at [405, 250] on app-card-role "Events (Rigger) 2I 4A 4/5 07:00-11:30 (4h30m) Marte Jensen Mo Fredrikke Tynning…" at bounding box center [396, 245] width 138 height 116
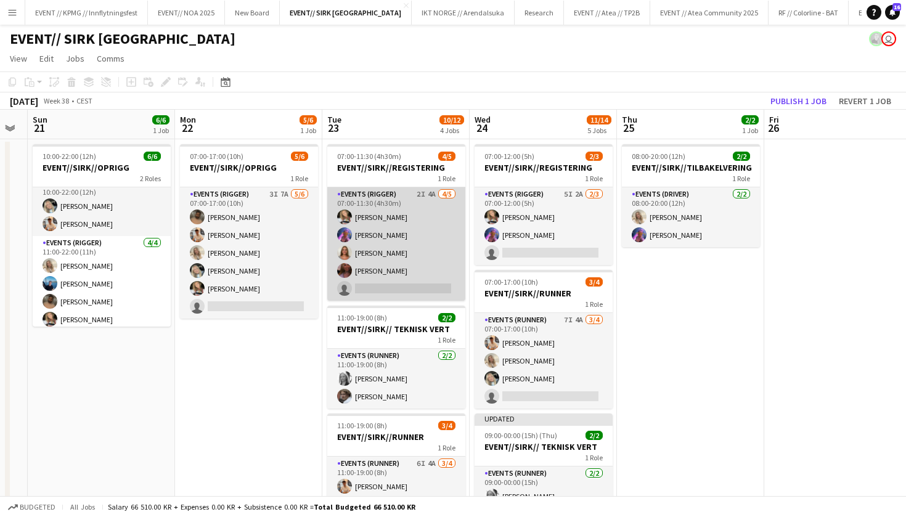
click at [400, 250] on app-card-role "Events (Rigger) 2I 4A 4/5 07:00-11:30 (4h30m) Marte Jensen Mo Fredrikke Tynning…" at bounding box center [396, 243] width 138 height 113
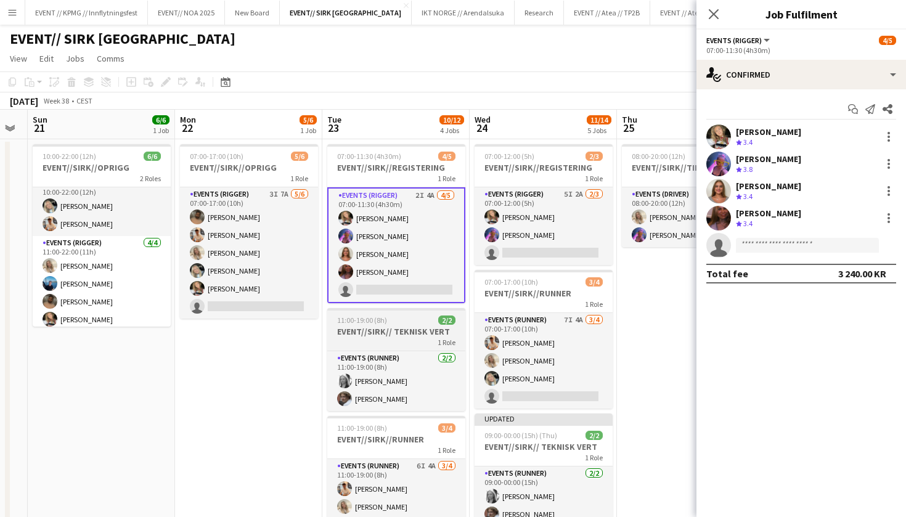
click at [395, 338] on div "1 Role" at bounding box center [396, 342] width 138 height 10
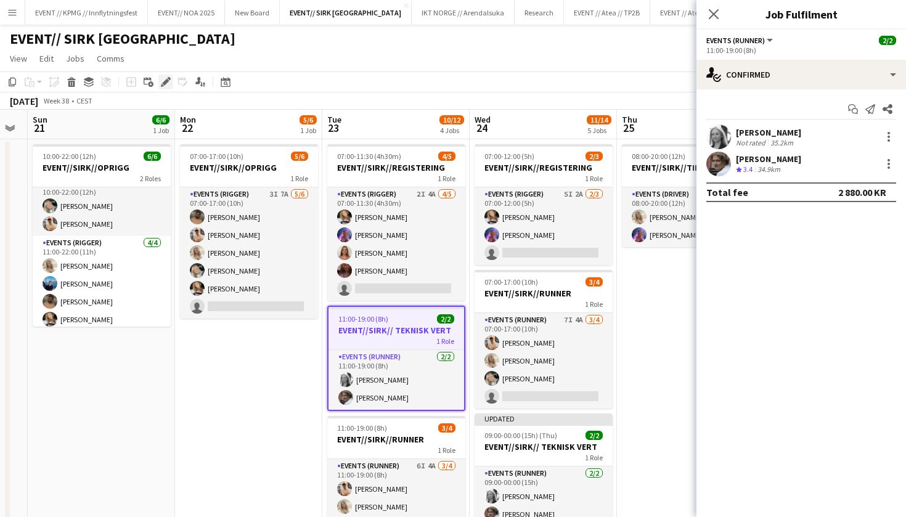
click at [169, 87] on div "Edit" at bounding box center [165, 82] width 15 height 15
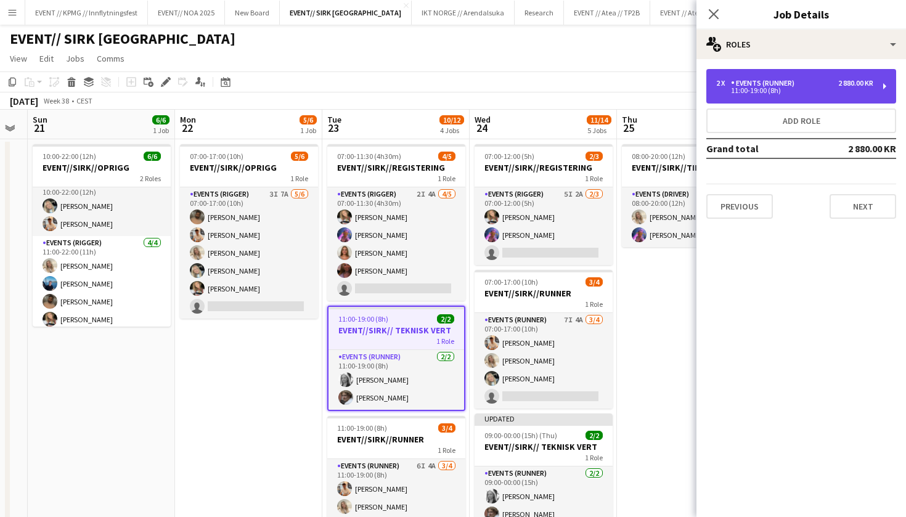
click at [814, 94] on div "2 x Events (Runner) 2 880.00 KR 11:00-19:00 (8h)" at bounding box center [801, 86] width 190 height 34
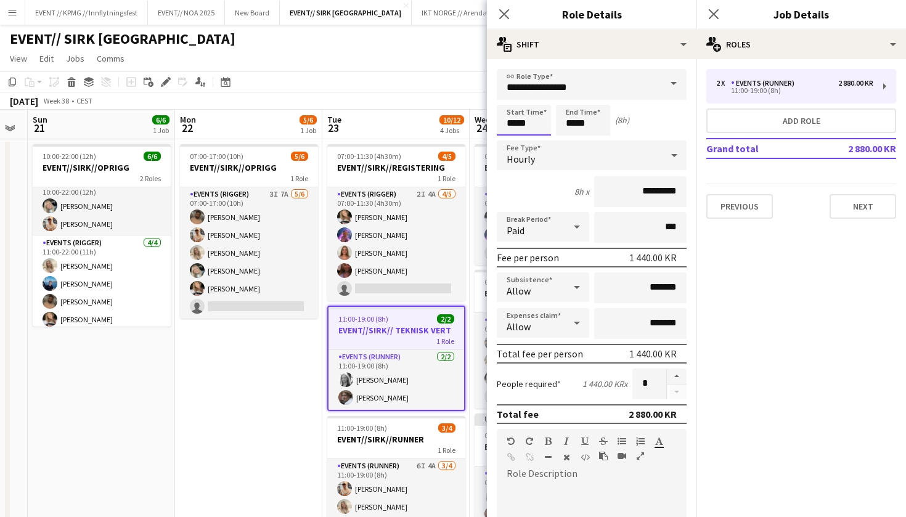
click at [513, 123] on input "*****" at bounding box center [524, 120] width 54 height 31
type input "*****"
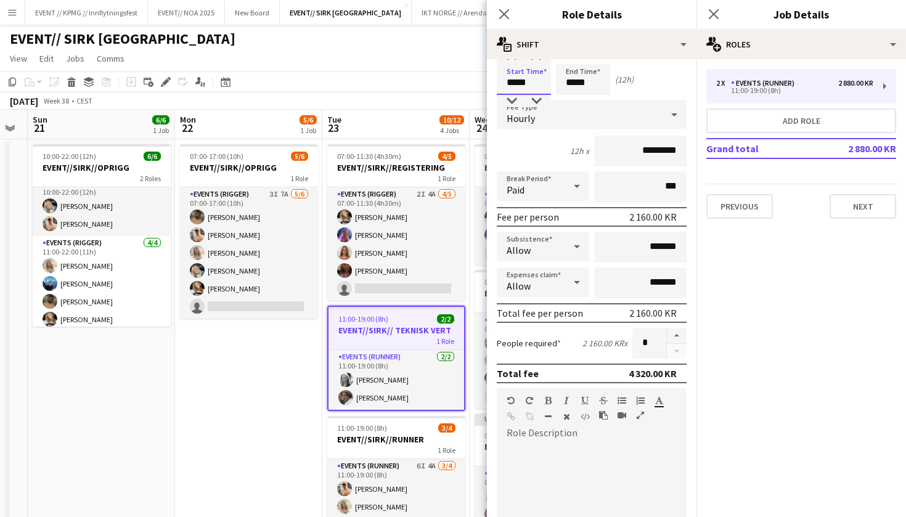
scroll to position [43, 0]
click at [571, 79] on input "*****" at bounding box center [583, 77] width 54 height 31
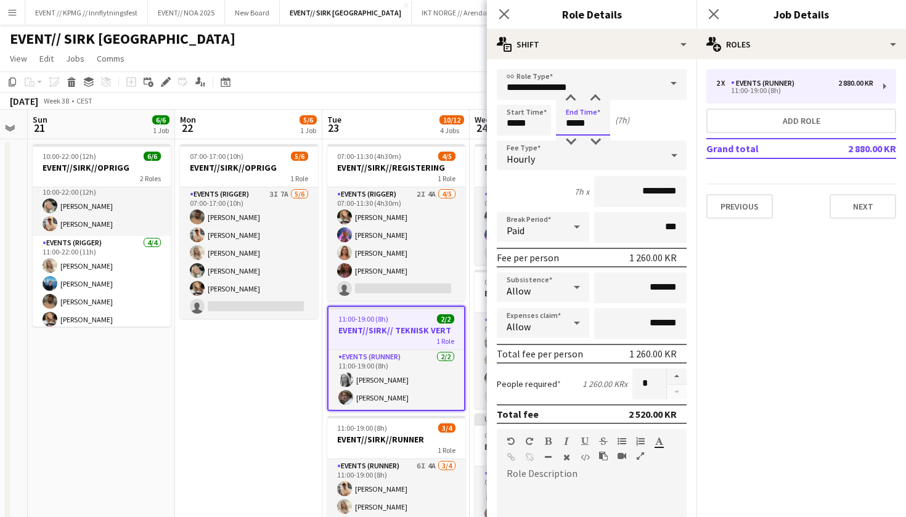
scroll to position [0, 0]
type input "*****"
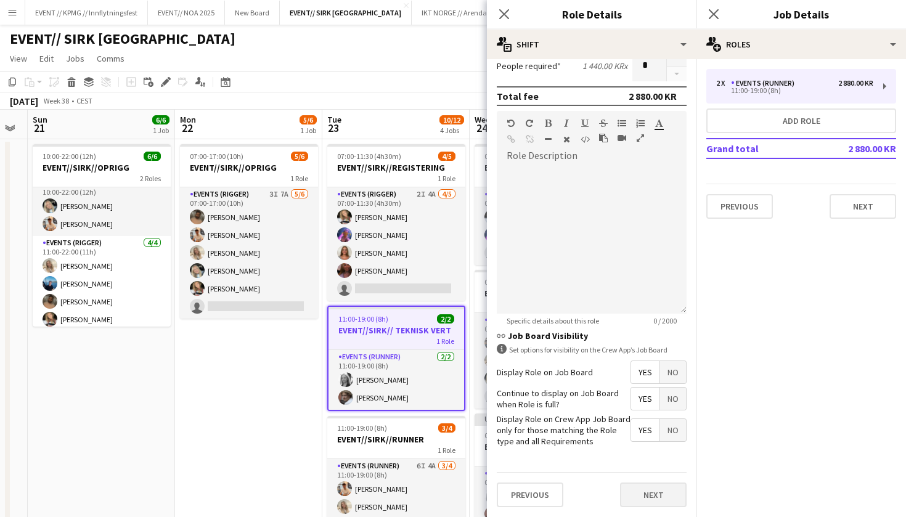
scroll to position [317, 0]
click at [640, 489] on button "Next" at bounding box center [653, 495] width 67 height 25
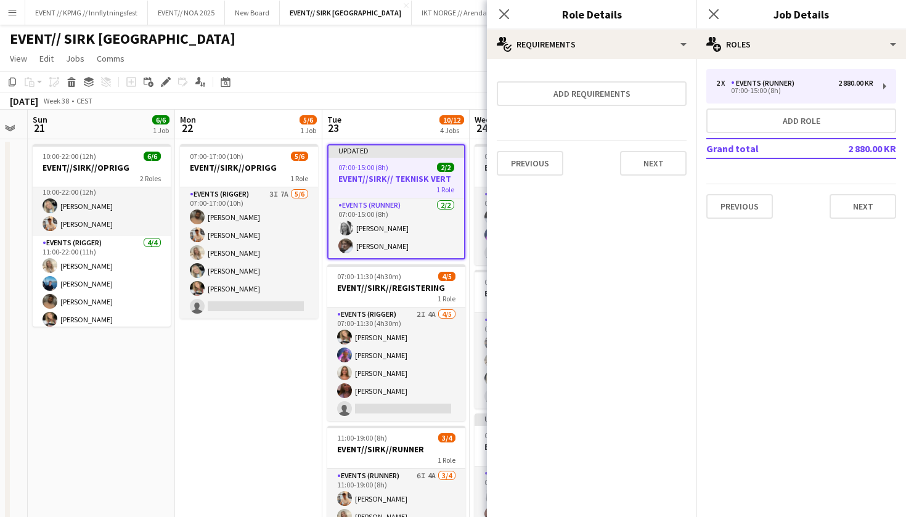
scroll to position [0, 0]
click at [649, 147] on div "Previous Next" at bounding box center [592, 162] width 190 height 45
click at [649, 162] on button "Next" at bounding box center [653, 163] width 67 height 25
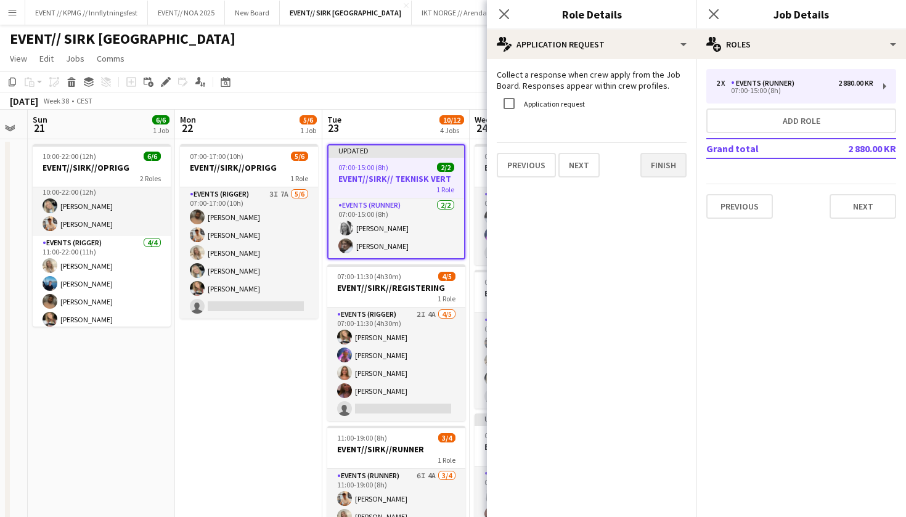
click at [670, 162] on button "Finish" at bounding box center [663, 165] width 46 height 25
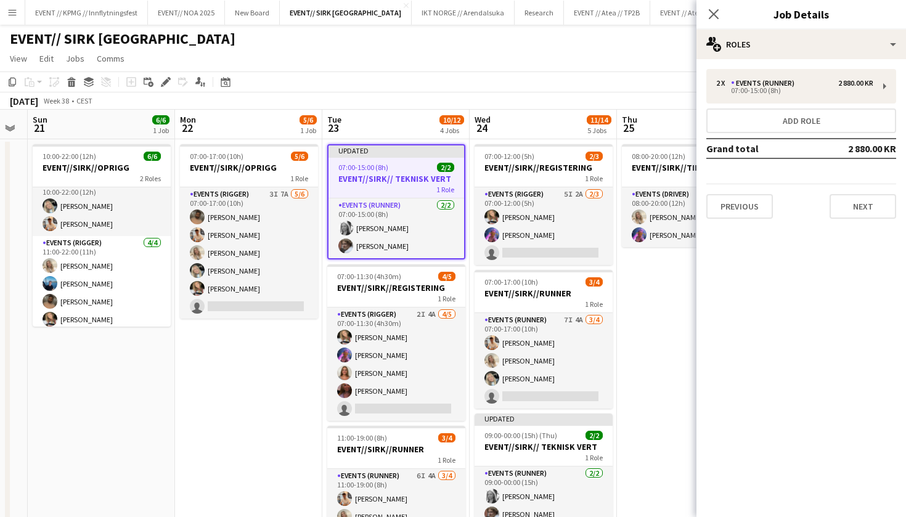
click at [269, 404] on app-date-cell "07:00-17:00 (10h) 5/6 EVENT//SIRK//OPRIGG 1 Role Events (Rigger) 3I 7A 5/6 07:0…" at bounding box center [248, 486] width 147 height 694
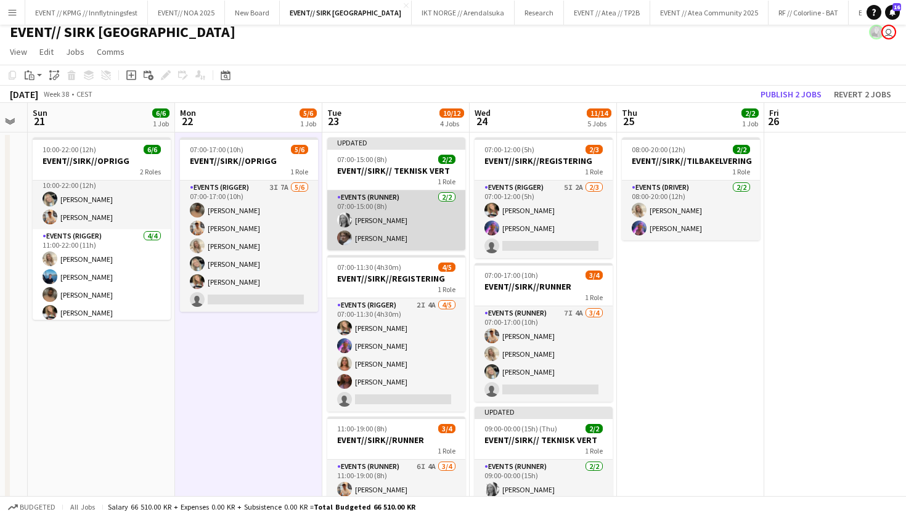
scroll to position [1, 0]
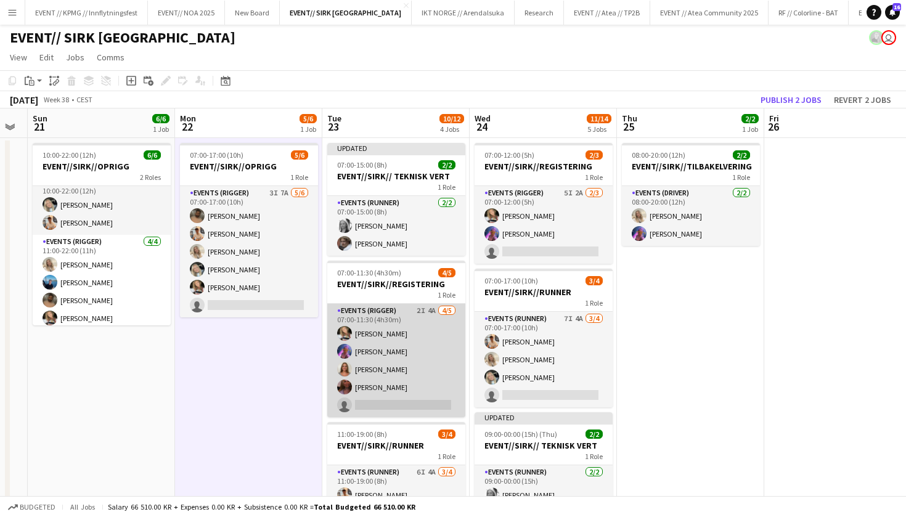
click at [388, 396] on app-card-role "Events (Rigger) 2I 4A 4/5 07:00-11:30 (4h30m) Marte Jensen Mo Fredrikke Tynning…" at bounding box center [396, 360] width 138 height 113
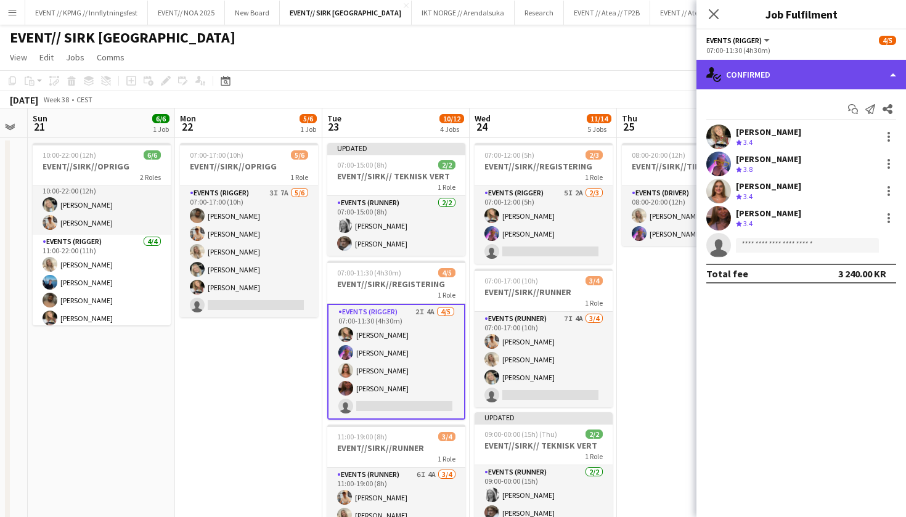
click at [792, 84] on div "single-neutral-actions-check-2 Confirmed" at bounding box center [800, 75] width 209 height 30
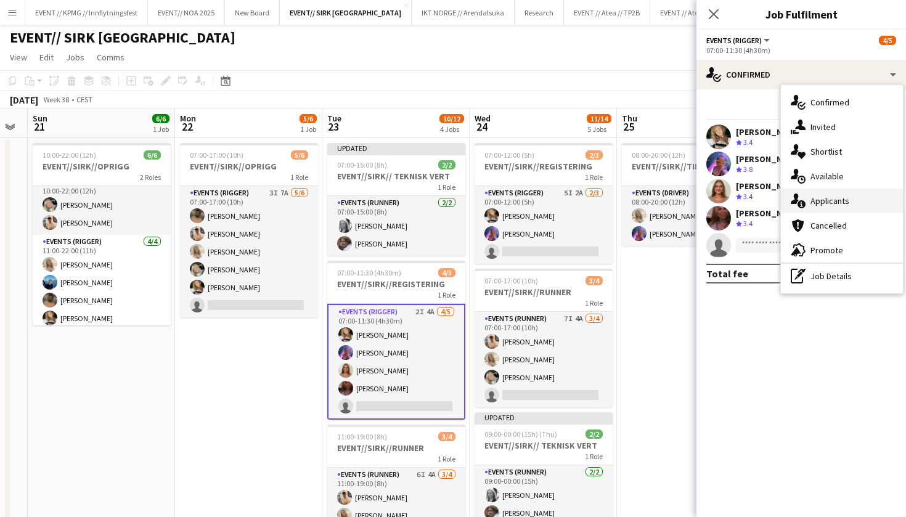
click at [847, 205] on span "Applicants" at bounding box center [829, 200] width 39 height 11
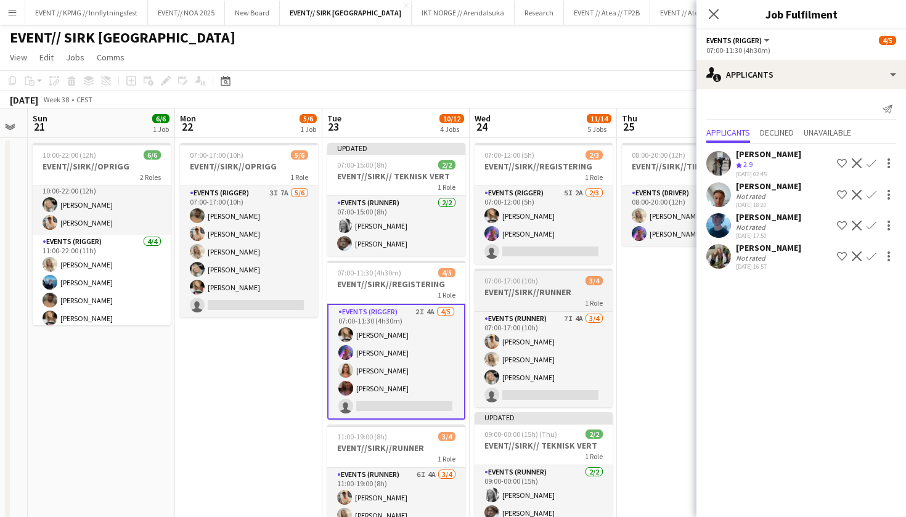
scroll to position [0, 545]
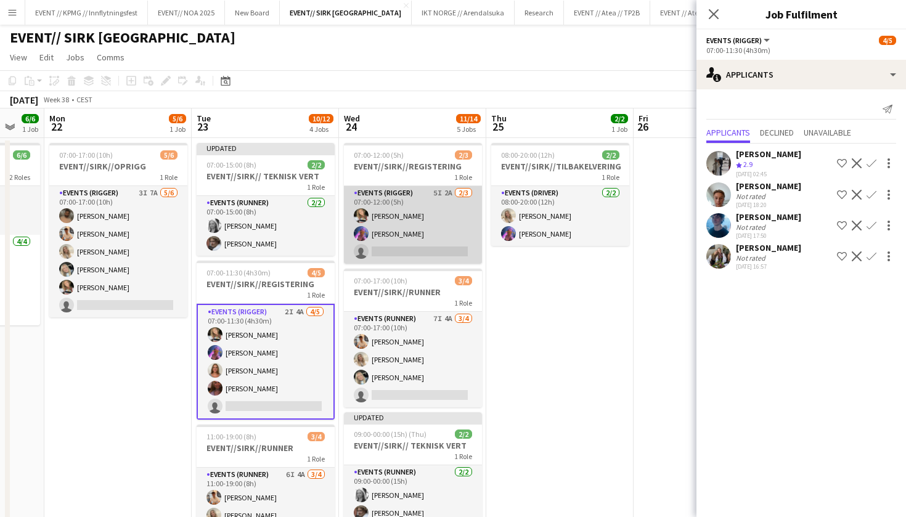
click at [438, 237] on app-card-role "Events (Rigger) 5I 2A 2/3 07:00-12:00 (5h) Marte Jensen Mo Fredrikke Tynning-Be…" at bounding box center [413, 225] width 138 height 78
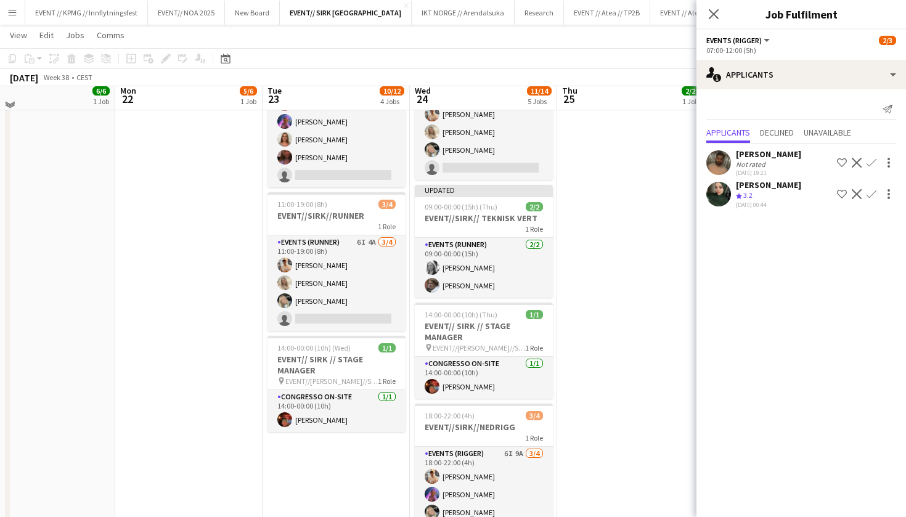
scroll to position [232, 0]
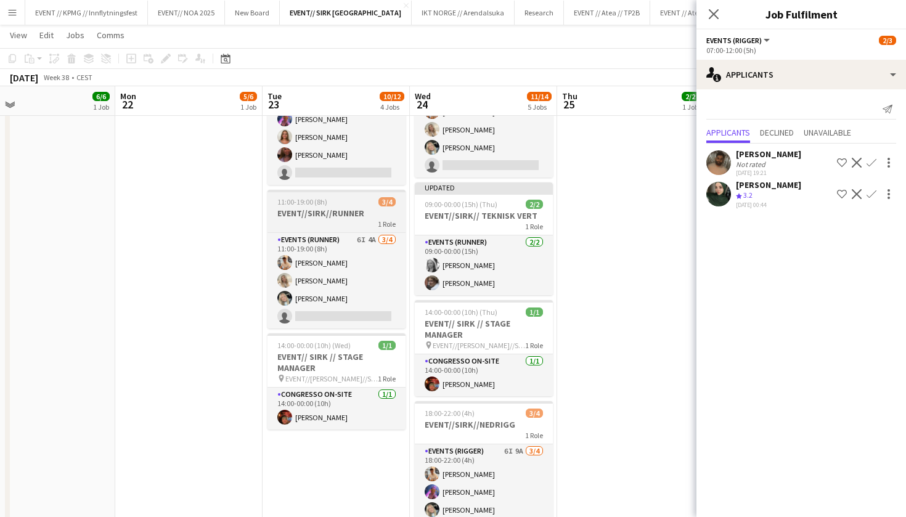
click at [330, 219] on div "1 Role" at bounding box center [336, 224] width 138 height 10
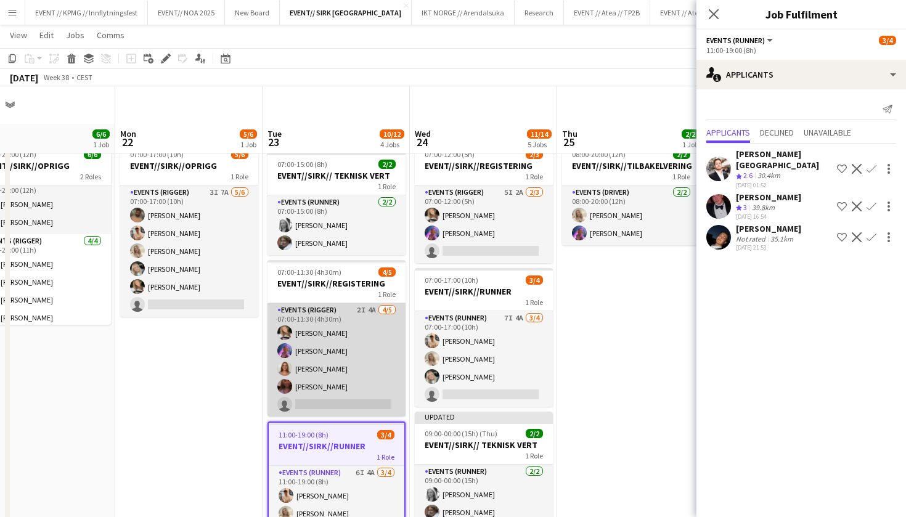
scroll to position [192, 0]
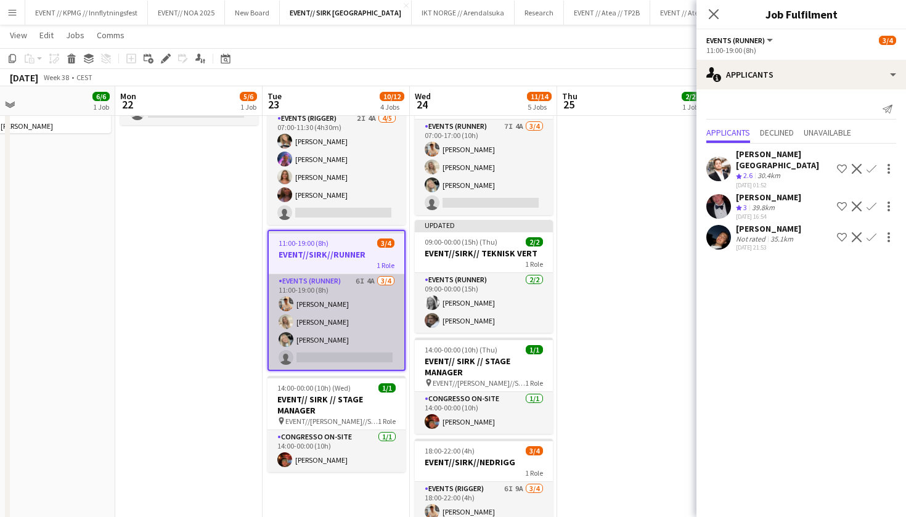
click at [355, 340] on app-card-role "Events (Runner) 6I 4A 3/4 11:00-19:00 (8h) Alban Idrizi Vanessa Riise Naas Oda …" at bounding box center [337, 321] width 136 height 95
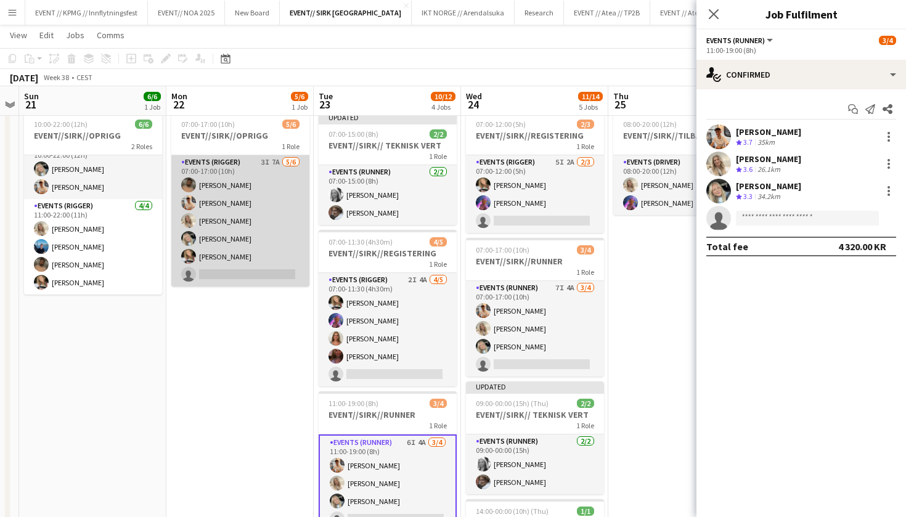
scroll to position [16, 0]
click at [240, 261] on app-card-role "Events (Rigger) 3I 7A 5/6 07:00-17:00 (10h) Walid Iqbal Alban Idrizi Vanessa Ri…" at bounding box center [240, 220] width 138 height 131
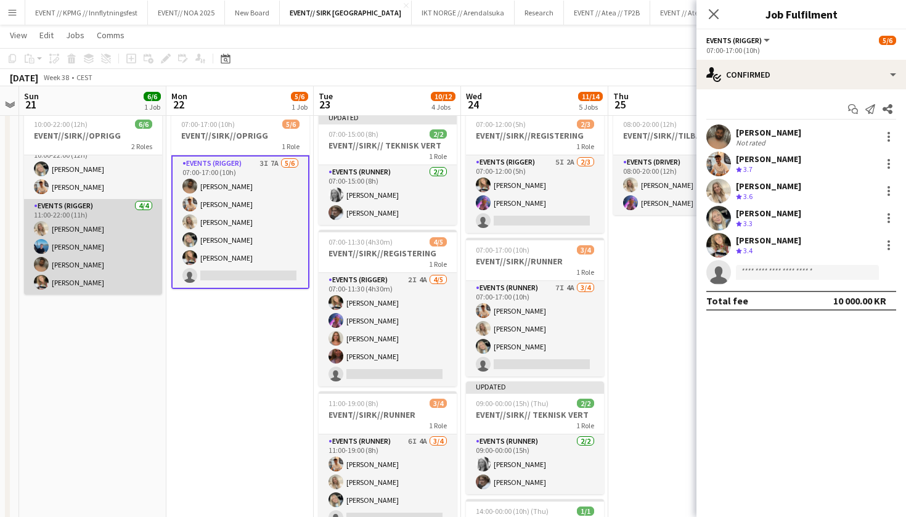
click at [71, 251] on app-card-role "Events (Rigger) 4/4 11:00-22:00 (11h) Vanessa Riise Naas Daniel Marthinsen Wali…" at bounding box center [93, 246] width 138 height 95
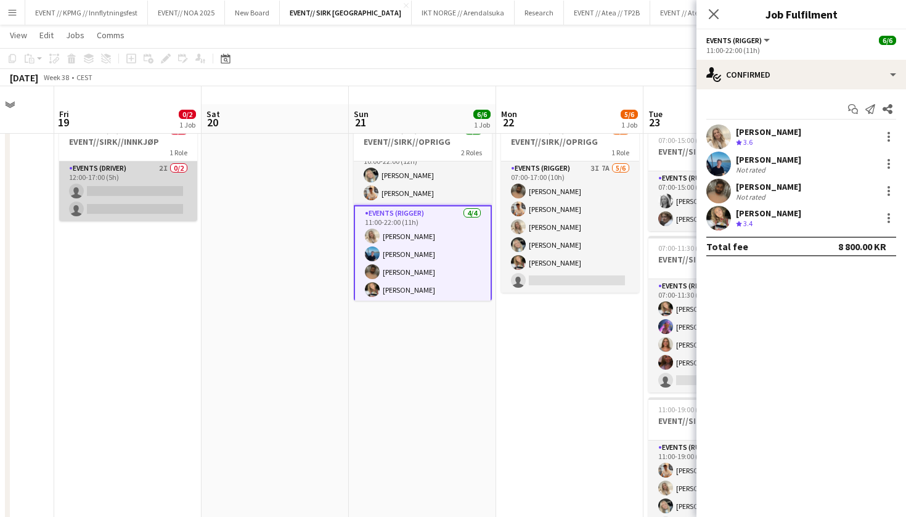
scroll to position [0, 0]
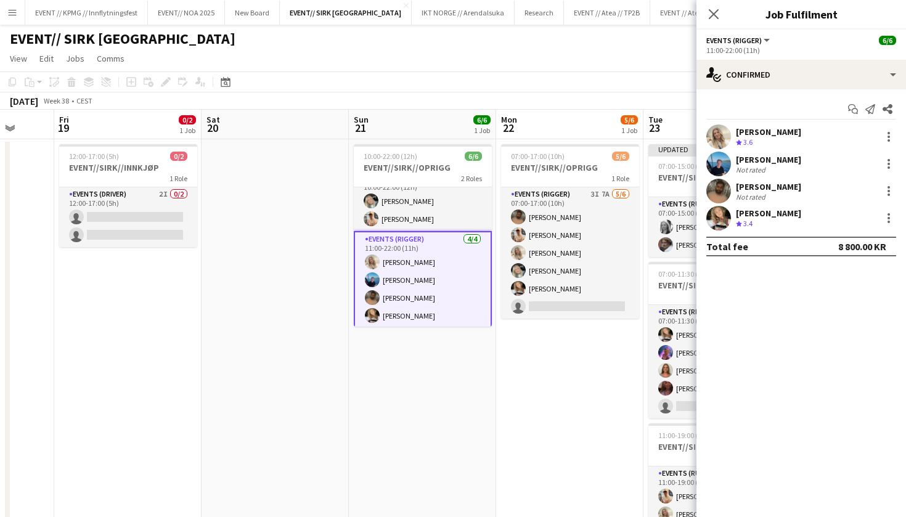
click at [437, 283] on app-card-role "Events (Rigger) 4/4 11:00-22:00 (11h) Vanessa Riise Naas Daniel Marthinsen Wali…" at bounding box center [423, 280] width 138 height 98
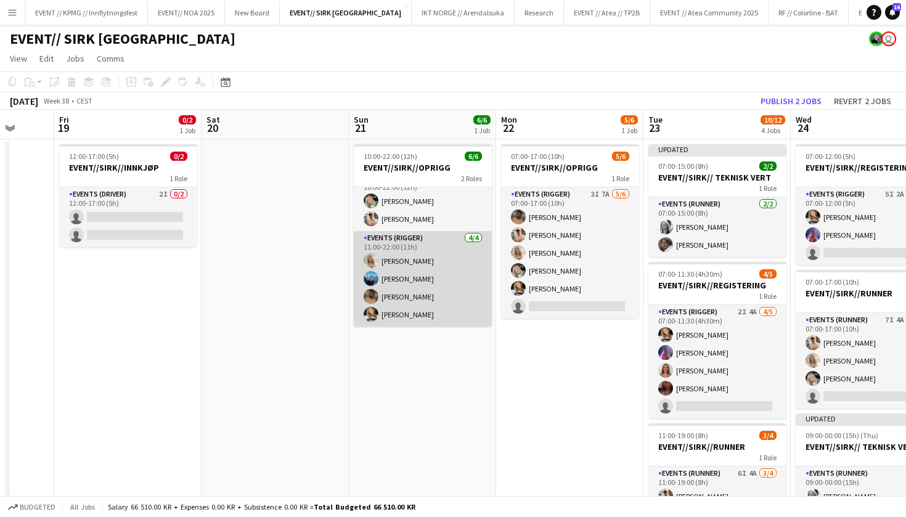
click at [437, 283] on app-card-role "Events (Rigger) 4/4 11:00-22:00 (11h) Vanessa Riise Naas Daniel Marthinsen Wali…" at bounding box center [423, 278] width 138 height 95
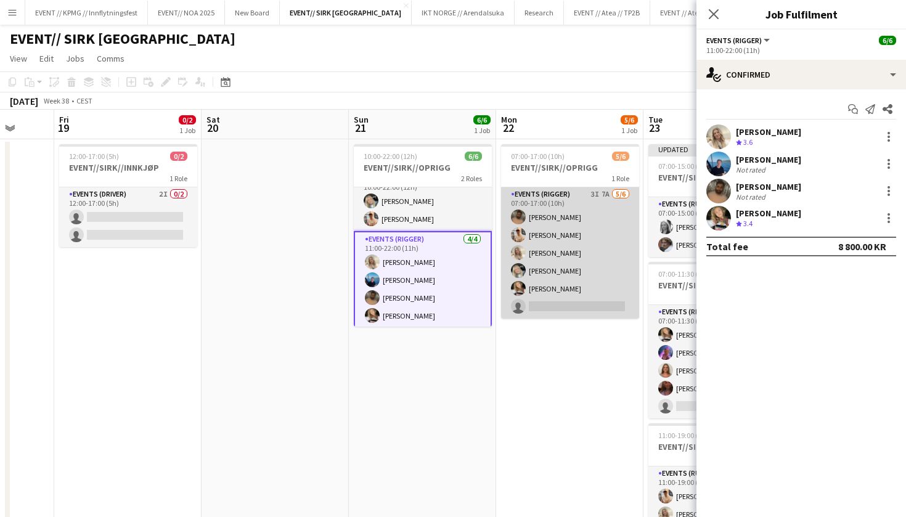
click at [535, 254] on app-card-role "Events (Rigger) 3I 7A 5/6 07:00-17:00 (10h) Walid Iqbal Alban Idrizi Vanessa Ri…" at bounding box center [570, 252] width 138 height 131
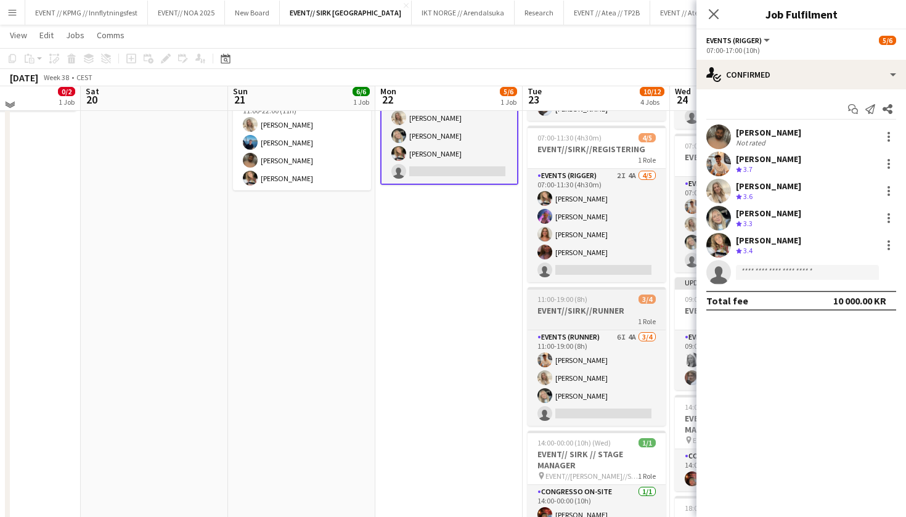
scroll to position [136, 0]
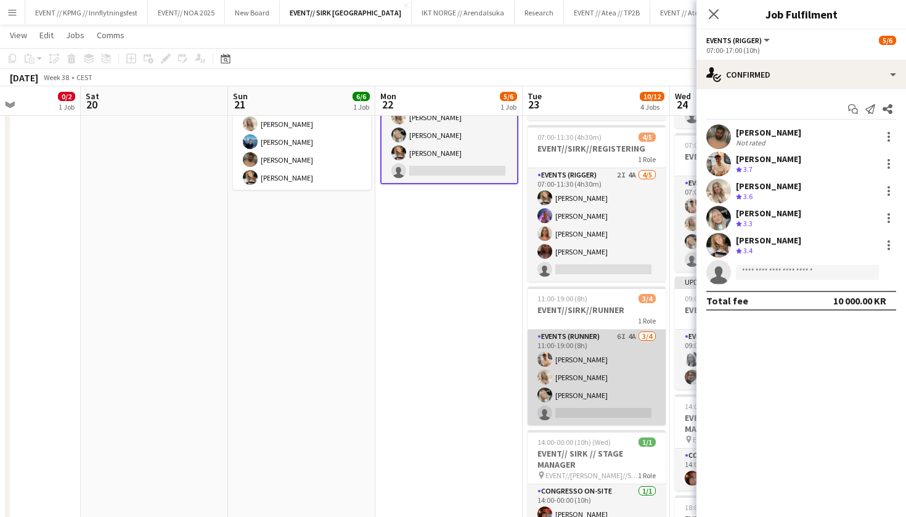
click at [583, 399] on app-card-role "Events (Runner) 6I 4A 3/4 11:00-19:00 (8h) Alban Idrizi Vanessa Riise Naas Oda …" at bounding box center [596, 377] width 138 height 95
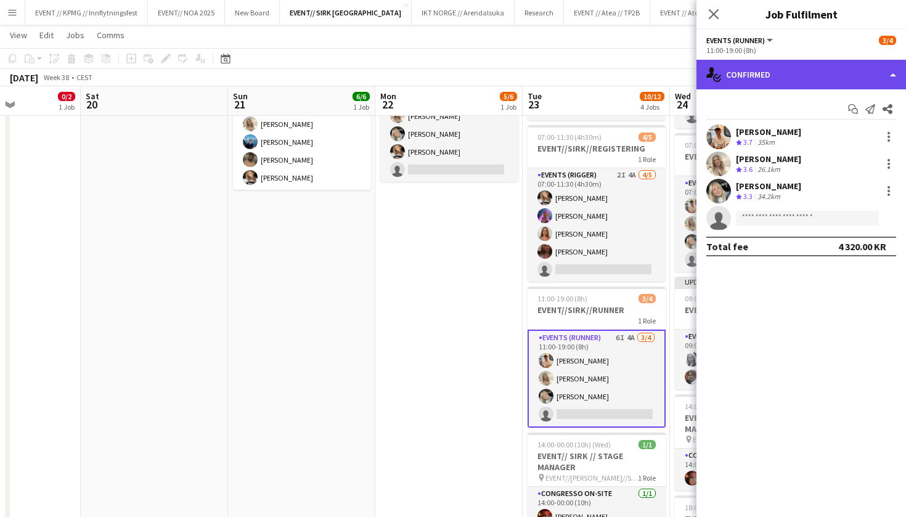
click at [799, 78] on div "single-neutral-actions-check-2 Confirmed" at bounding box center [800, 75] width 209 height 30
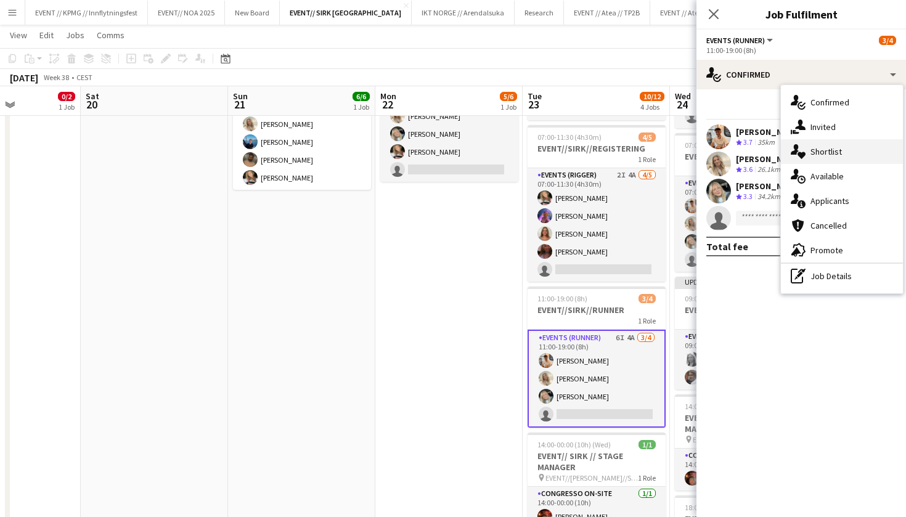
click at [799, 143] on div "single-neutral-actions-heart Shortlist" at bounding box center [842, 151] width 122 height 25
click at [799, 516] on mat-expansion-panel "heart Shortlist Share To add crew to the shortlist, click on heart icon." at bounding box center [800, 517] width 209 height 0
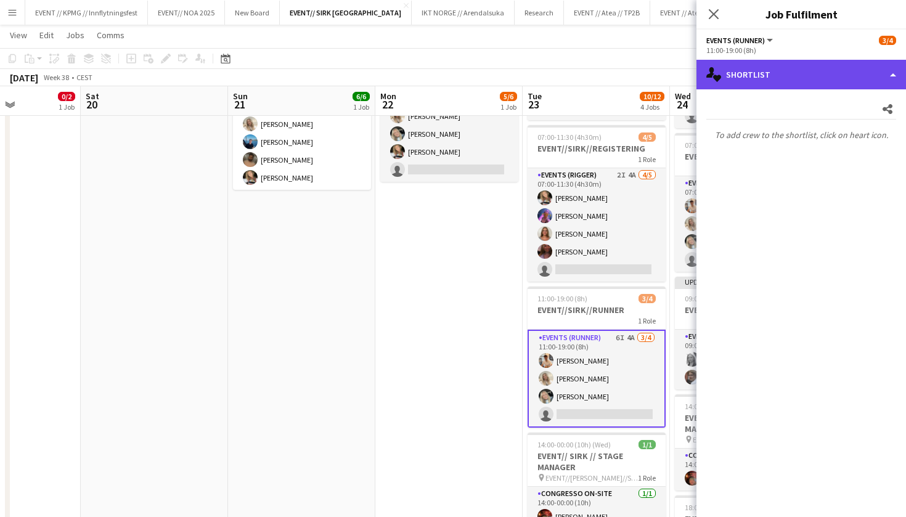
click at [797, 83] on div "single-neutral-actions-heart Shortlist" at bounding box center [800, 75] width 209 height 30
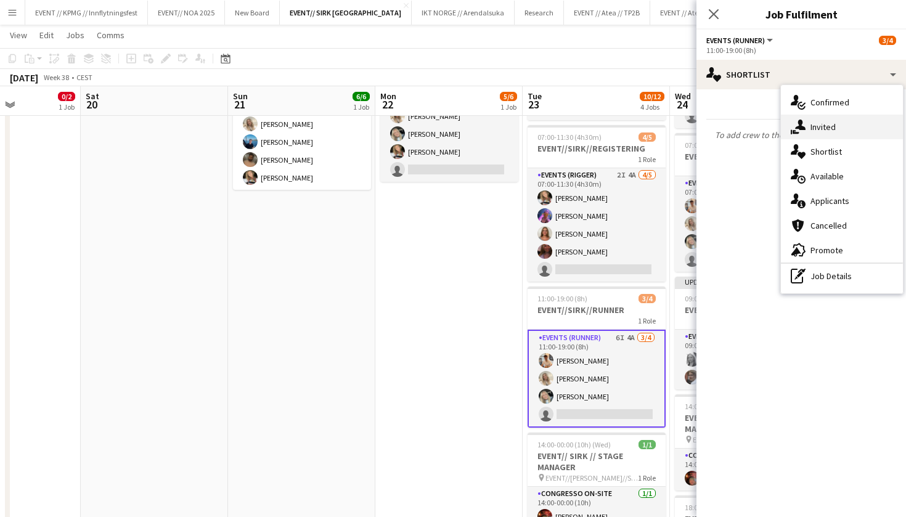
click at [801, 124] on icon at bounding box center [800, 125] width 10 height 10
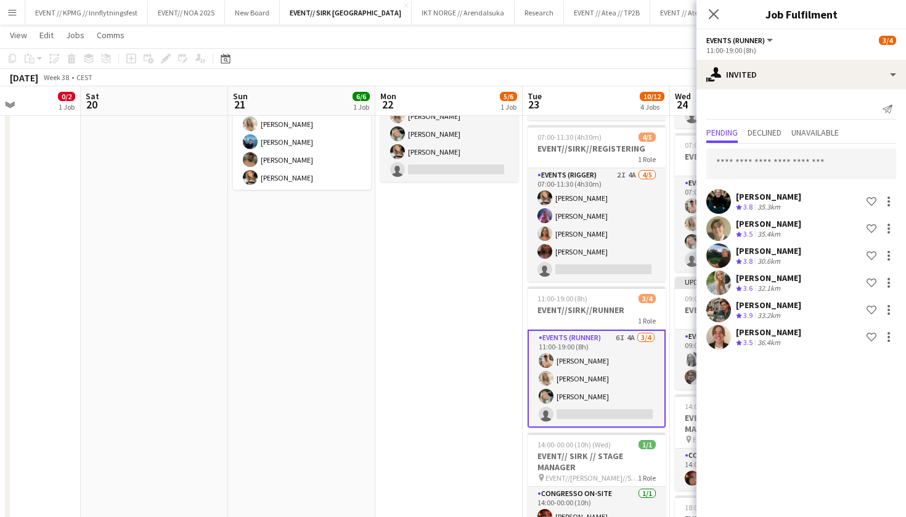
click at [782, 147] on div "Kasper André Melås Crew rating 3.8 35.3km Shortlist crew Bastian Solem Crew rat…" at bounding box center [800, 248] width 209 height 208
click at [781, 152] on input "text" at bounding box center [801, 163] width 190 height 31
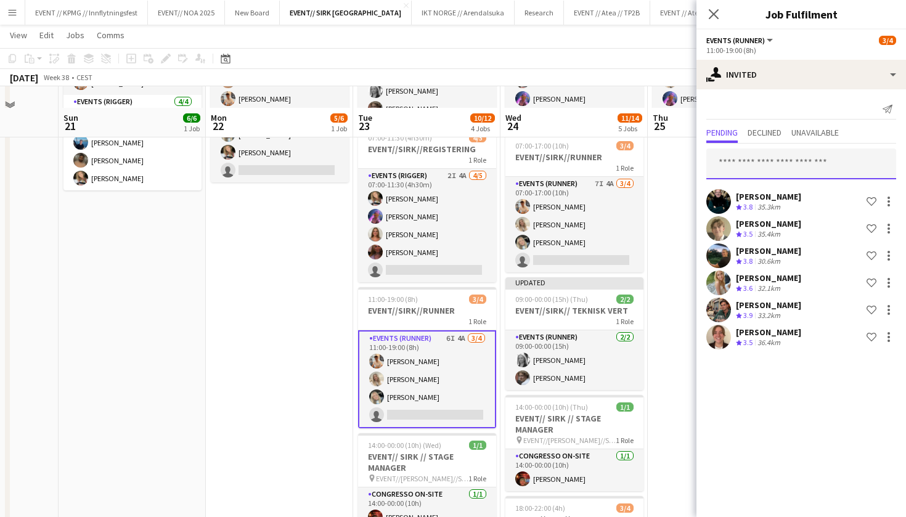
scroll to position [163, 0]
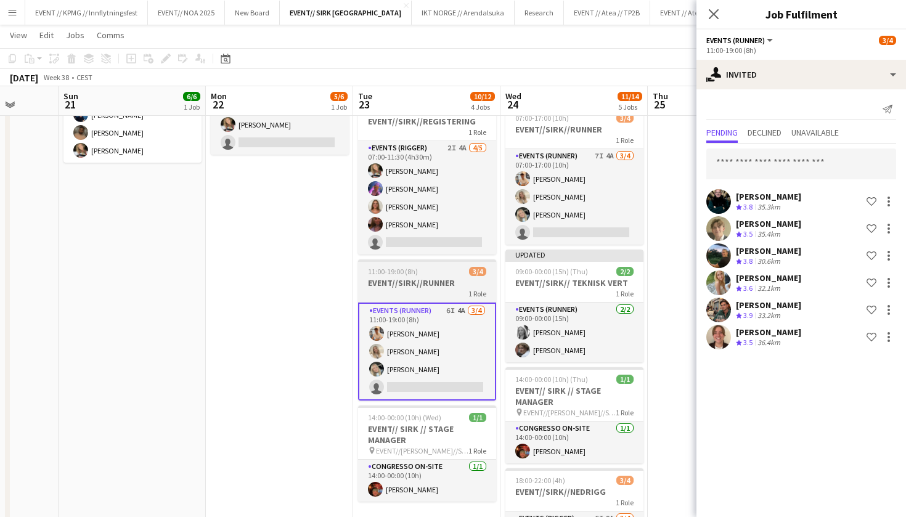
click at [424, 280] on h3 "EVENT//SIRK//RUNNER" at bounding box center [427, 282] width 138 height 11
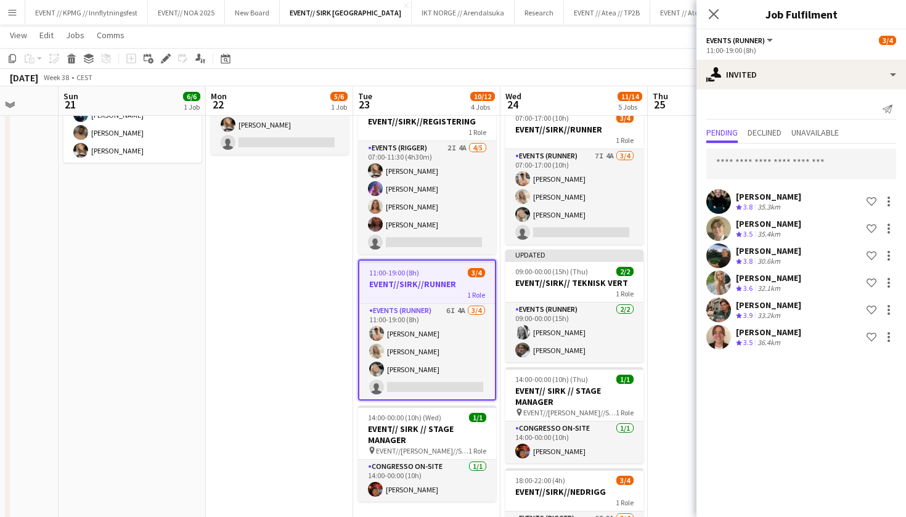
click at [408, 296] on div "1 Role" at bounding box center [427, 295] width 136 height 10
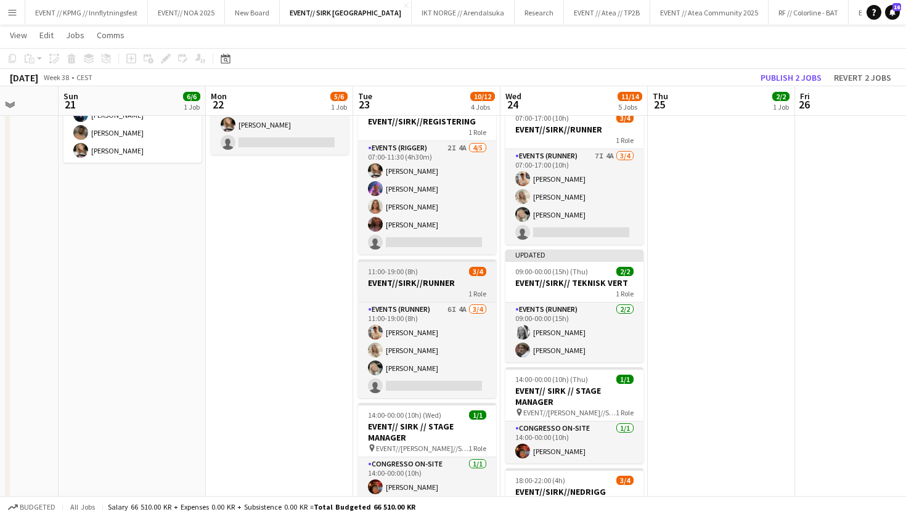
click at [402, 283] on h3 "EVENT//SIRK//RUNNER" at bounding box center [427, 282] width 138 height 11
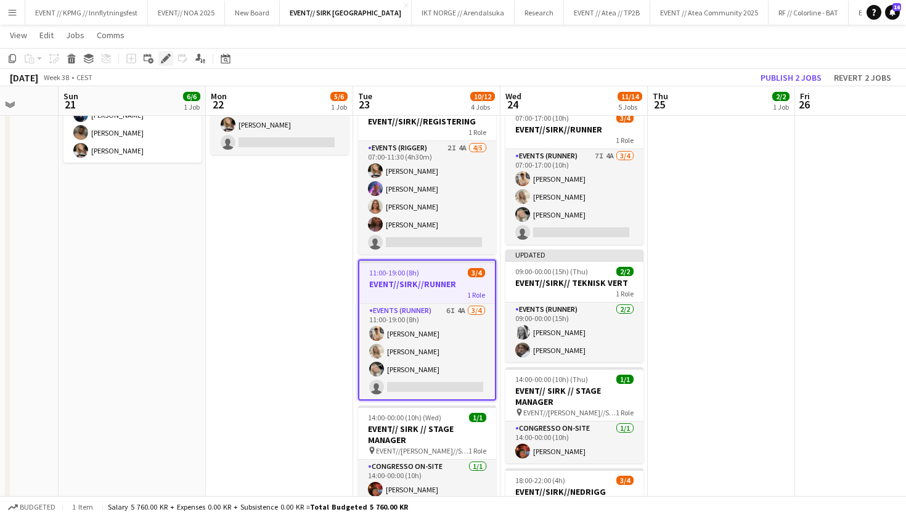
click at [169, 60] on icon "Edit" at bounding box center [166, 59] width 10 height 10
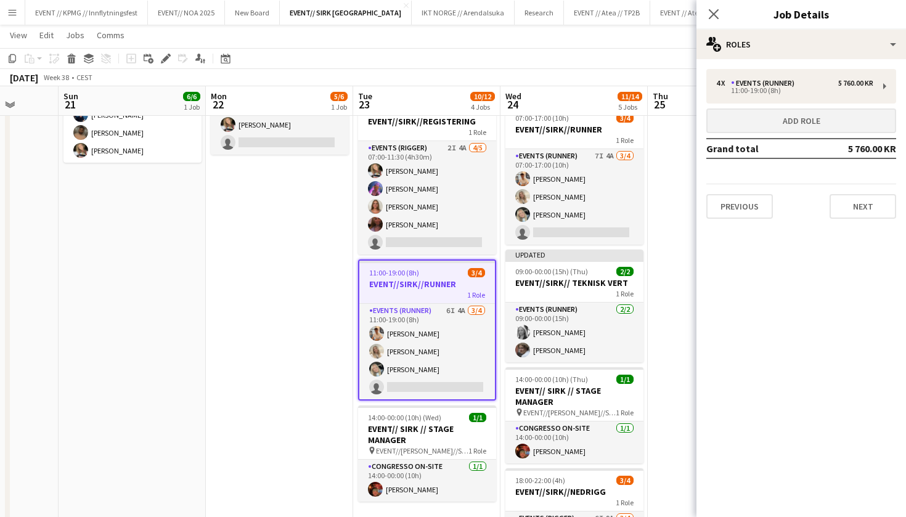
click at [822, 118] on button "Add role" at bounding box center [801, 120] width 190 height 25
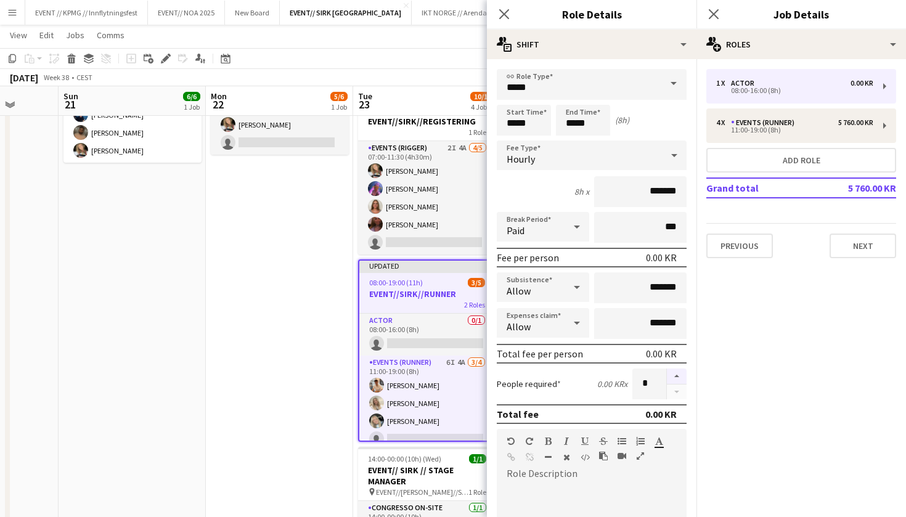
click at [680, 377] on button "button" at bounding box center [677, 376] width 20 height 16
type input "*"
click at [252, 321] on app-date-cell "07:00-17:00 (10h) 5/6 EVENT//SIRK//OPRIGG 1 Role Events (Rigger) 3I 7A 5/6 07:0…" at bounding box center [279, 322] width 147 height 694
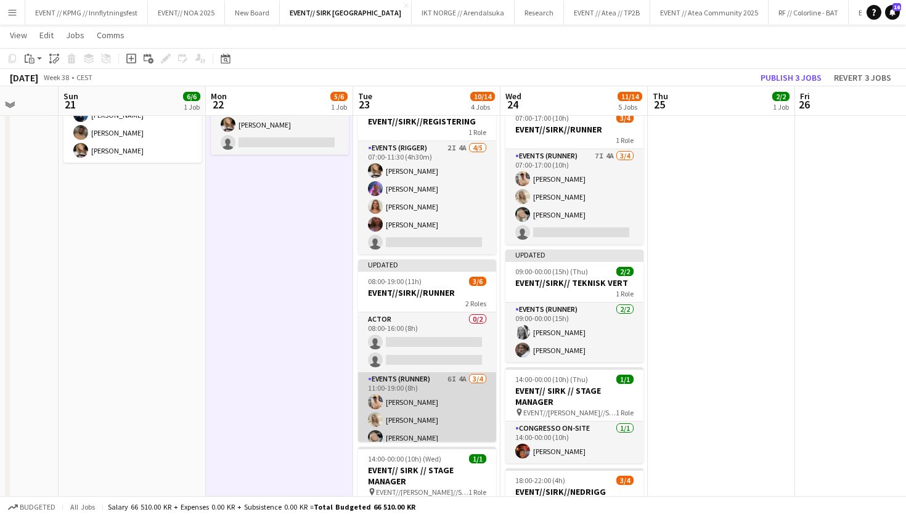
scroll to position [0, 0]
click at [428, 405] on app-card-role "Events (Runner) 6I 4A 3/4 11:00-19:00 (8h) Alban Idrizi Vanessa Riise Naas Oda …" at bounding box center [427, 419] width 138 height 95
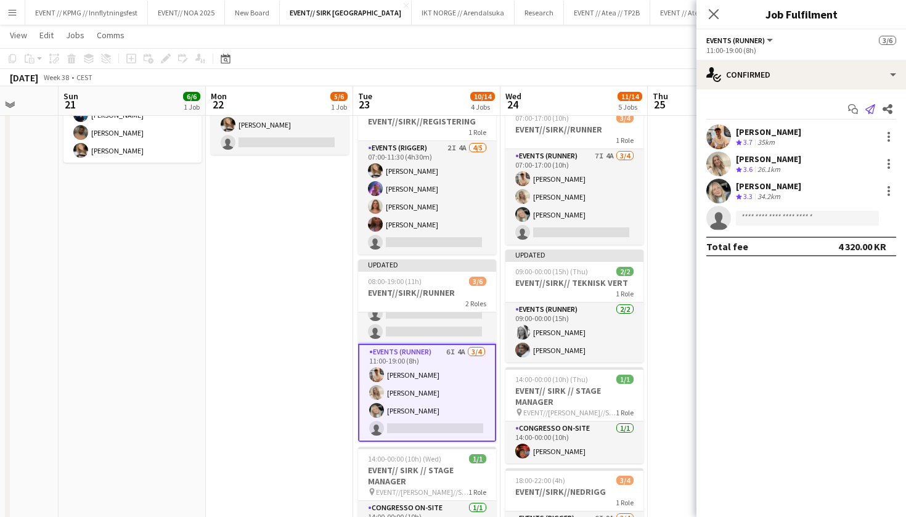
scroll to position [28, 0]
click at [890, 140] on div at bounding box center [888, 136] width 15 height 15
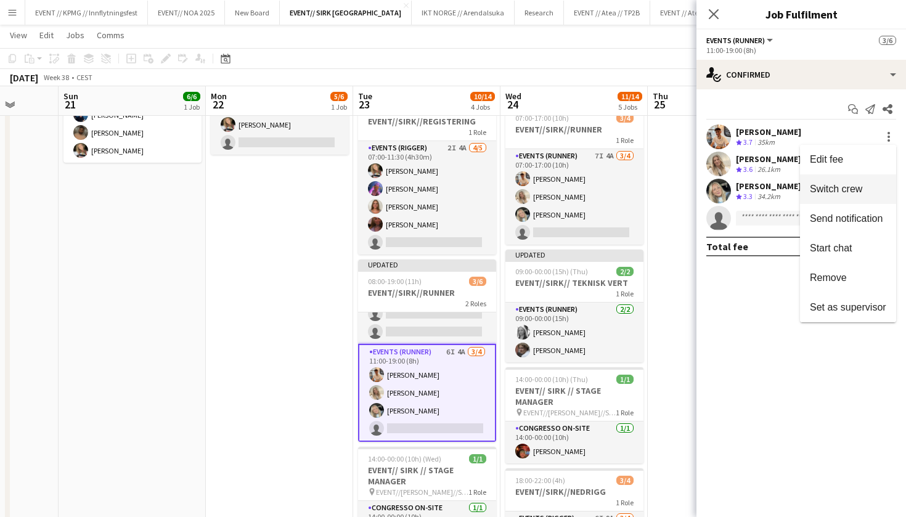
click at [866, 191] on span "Switch crew" at bounding box center [847, 189] width 76 height 11
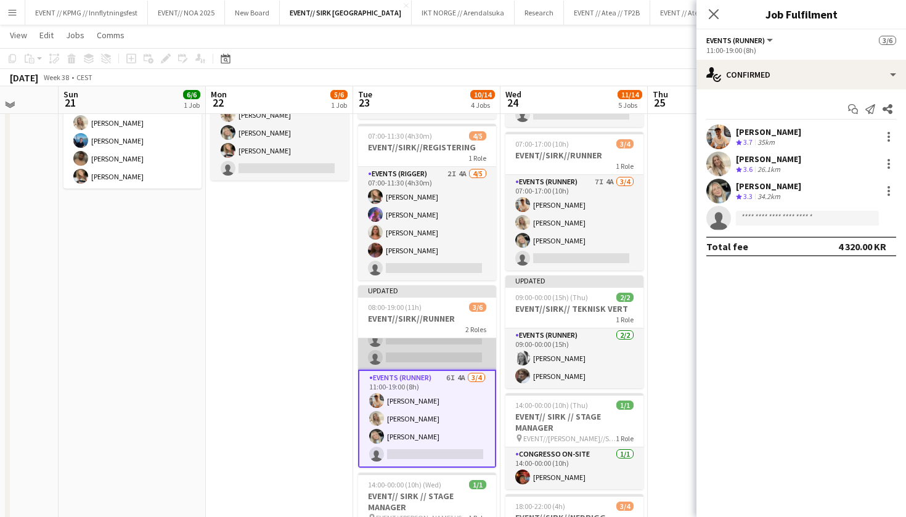
click at [429, 358] on app-card-role "Actor 0/2 08:00-16:00 (8h) single-neutral-actions single-neutral-actions" at bounding box center [427, 340] width 138 height 60
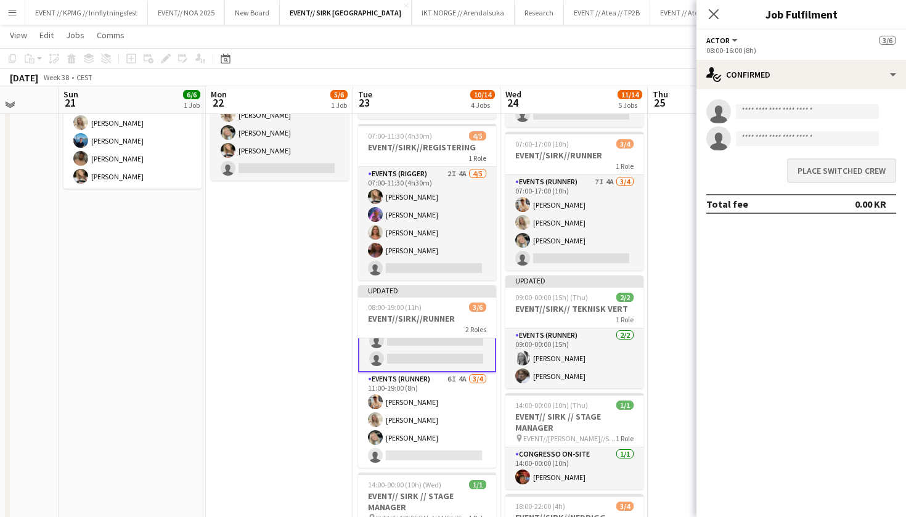
click at [835, 174] on button "Place switched crew" at bounding box center [841, 170] width 109 height 25
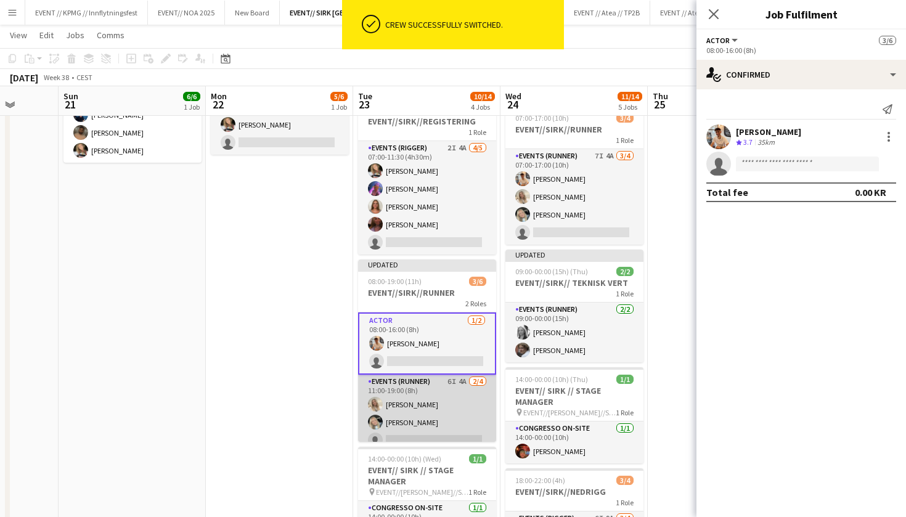
scroll to position [0, 0]
click at [429, 413] on app-card-role "Events (Runner) 6I 4A 2/4 11:00-19:00 (8h) Vanessa Riise Naas Oda Hansson singl…" at bounding box center [427, 422] width 138 height 95
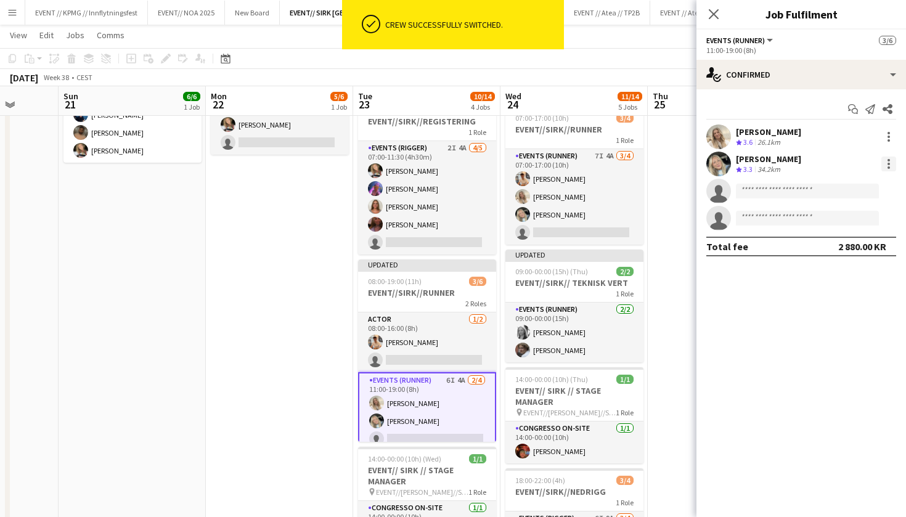
click at [888, 163] on div at bounding box center [888, 164] width 2 height 2
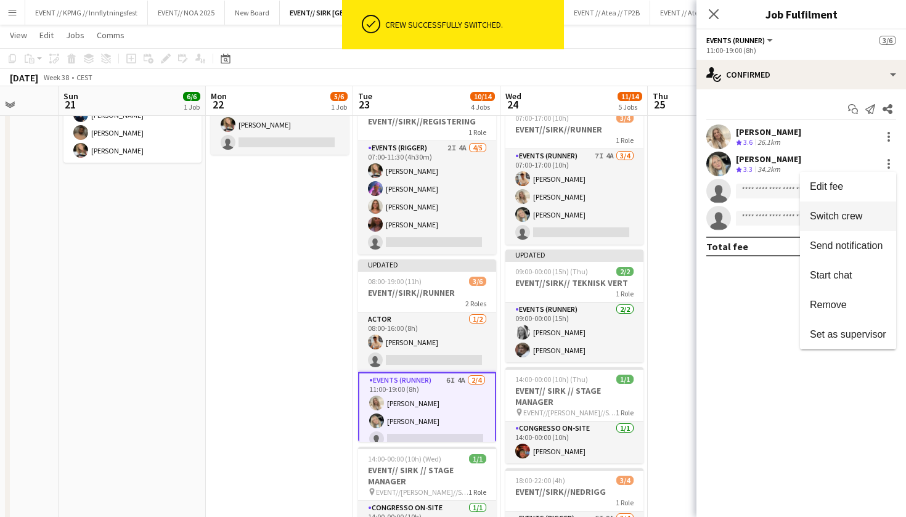
click at [859, 221] on span "Switch crew" at bounding box center [835, 216] width 52 height 10
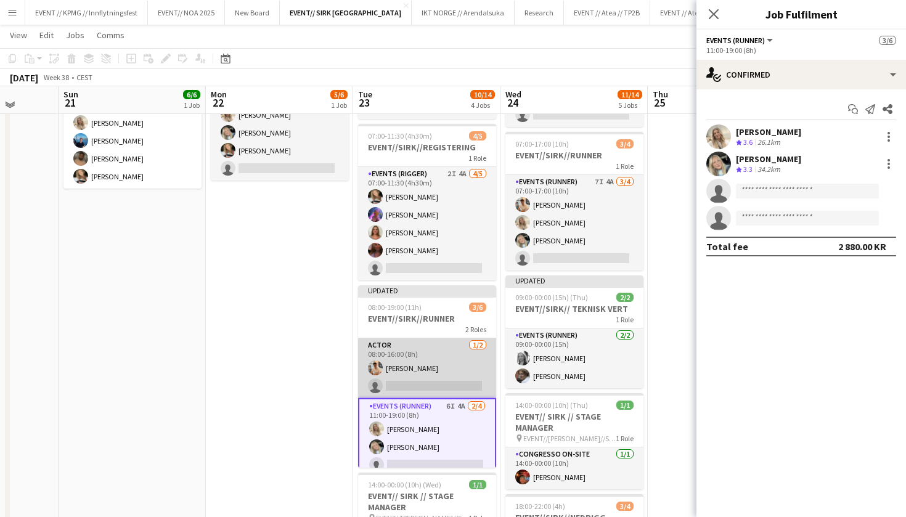
click at [442, 371] on app-card-role "Actor 1/2 08:00-16:00 (8h) Alban Idrizi single-neutral-actions" at bounding box center [427, 368] width 138 height 60
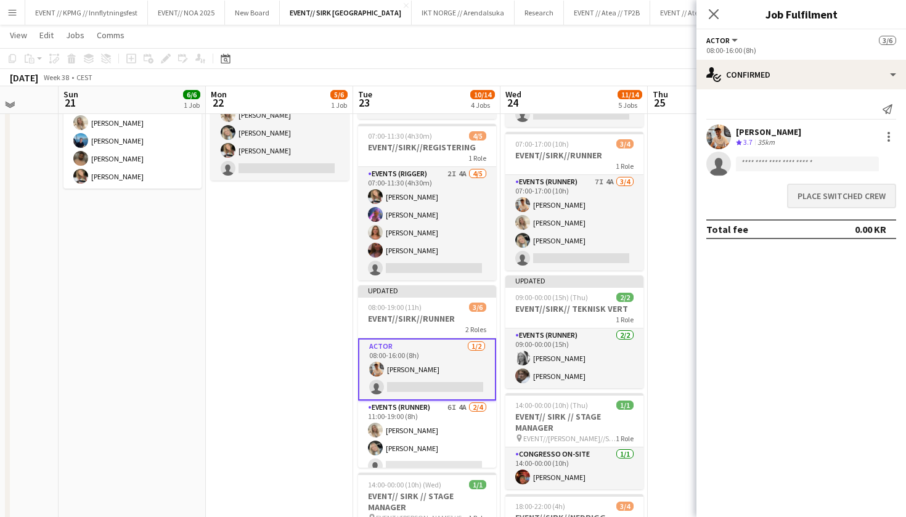
click at [842, 197] on button "Place switched crew" at bounding box center [841, 196] width 109 height 25
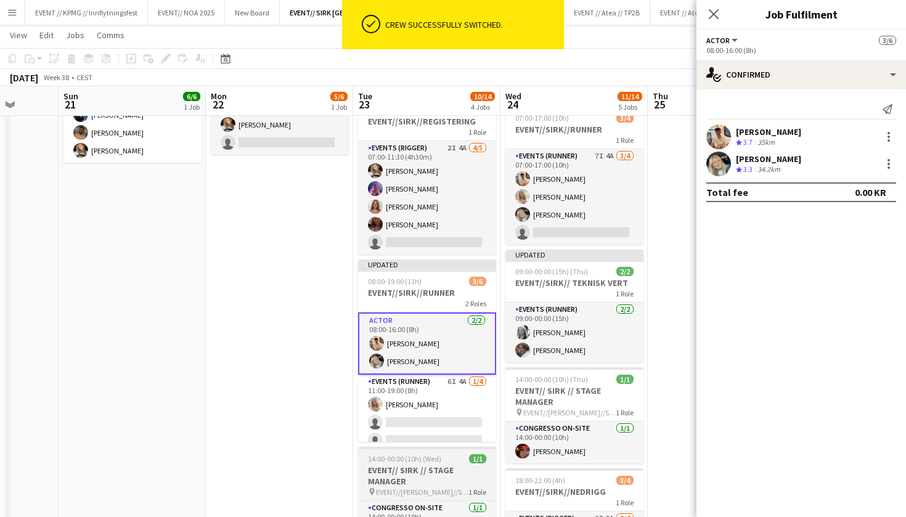
scroll to position [163, 0]
click at [264, 386] on app-date-cell "07:00-17:00 (10h) 5/6 EVENT//SIRK//OPRIGG 1 Role Events (Rigger) 3I 7A 5/6 07:0…" at bounding box center [279, 322] width 147 height 694
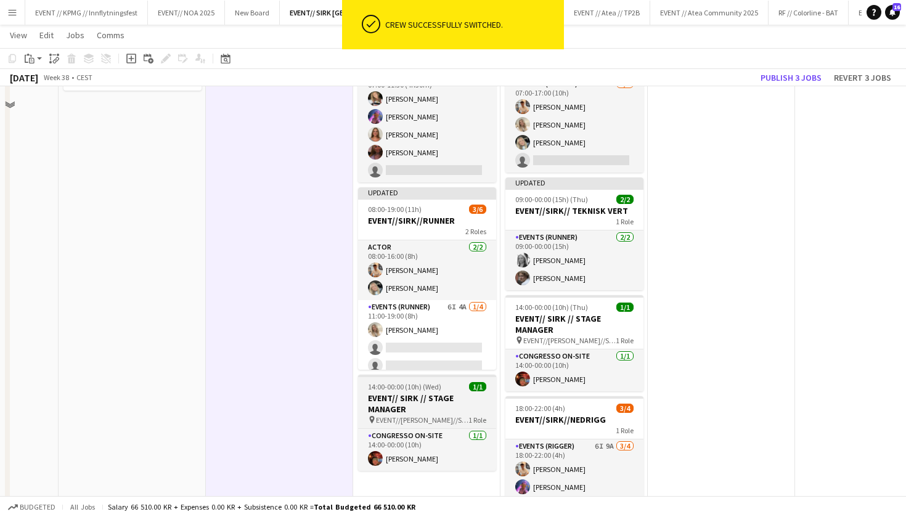
scroll to position [157, 0]
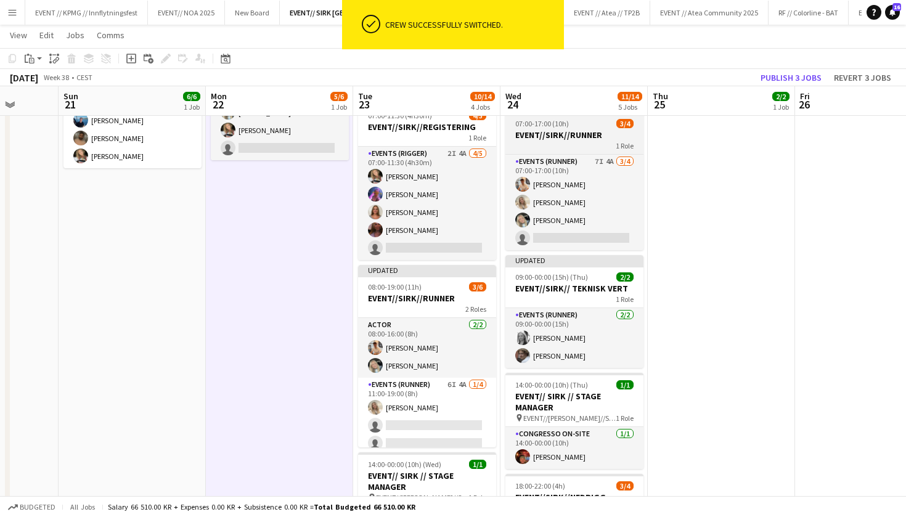
click at [580, 150] on div "1 Role" at bounding box center [574, 145] width 138 height 10
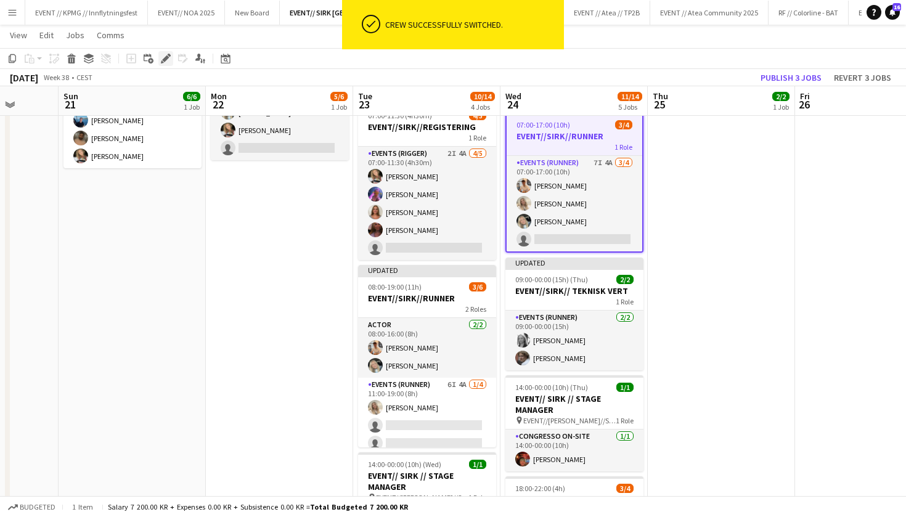
click at [168, 57] on icon at bounding box center [165, 58] width 7 height 7
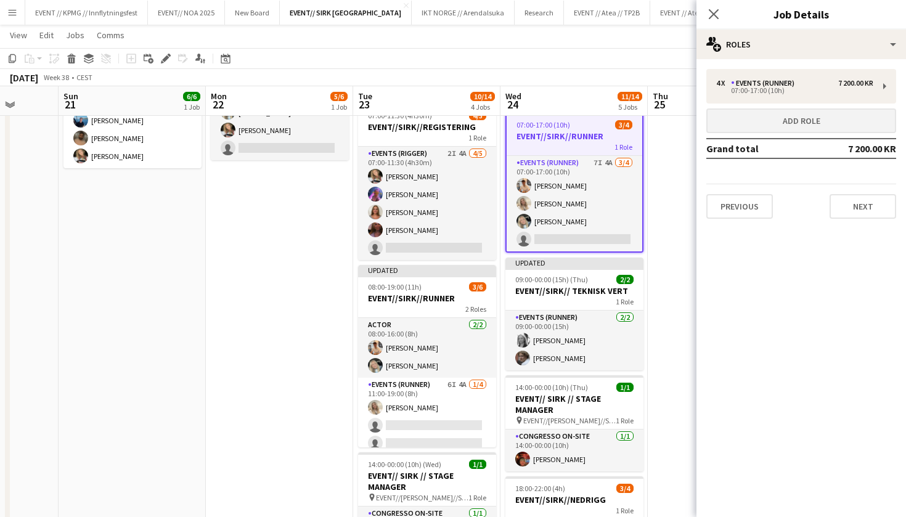
click at [848, 118] on button "Add role" at bounding box center [801, 120] width 190 height 25
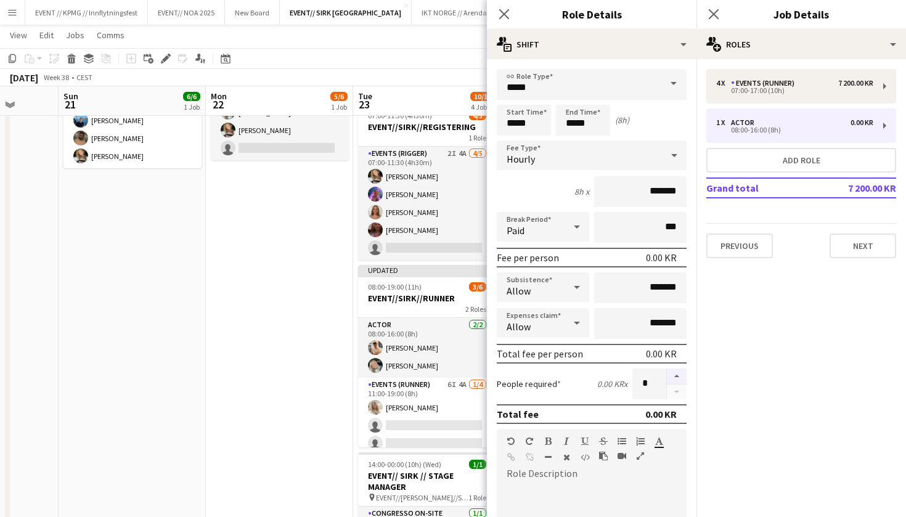
click at [679, 370] on button "button" at bounding box center [677, 376] width 20 height 16
type input "*"
click at [645, 192] on input "*******" at bounding box center [640, 191] width 92 height 31
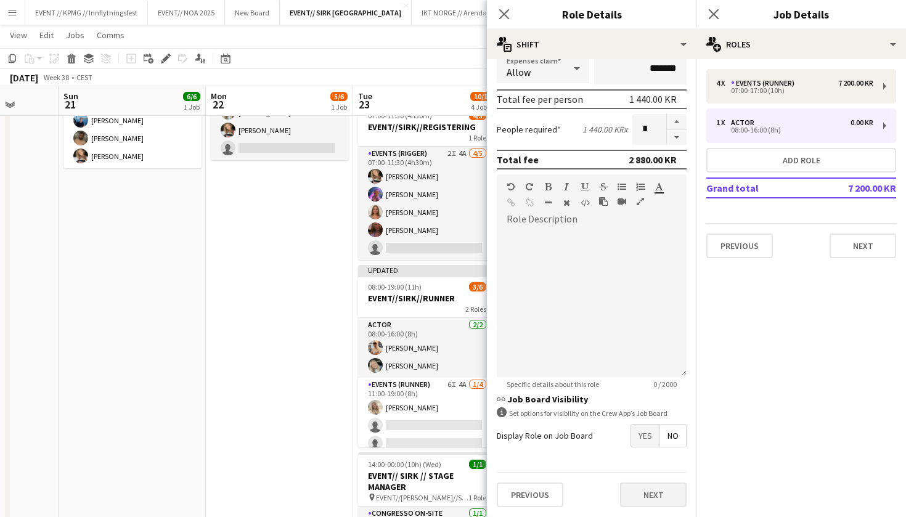
scroll to position [255, 0]
type input "******"
click at [646, 495] on button "Next" at bounding box center [653, 494] width 67 height 25
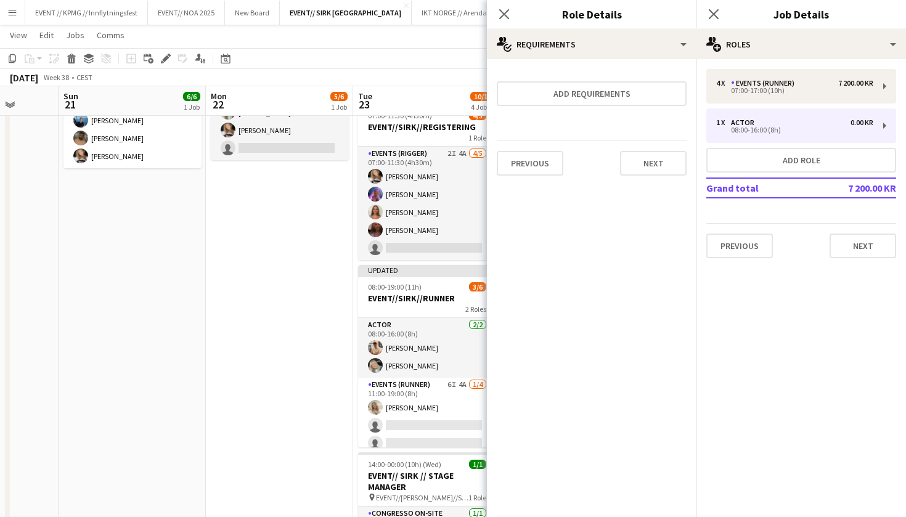
scroll to position [0, 0]
click at [667, 169] on button "Next" at bounding box center [653, 163] width 67 height 25
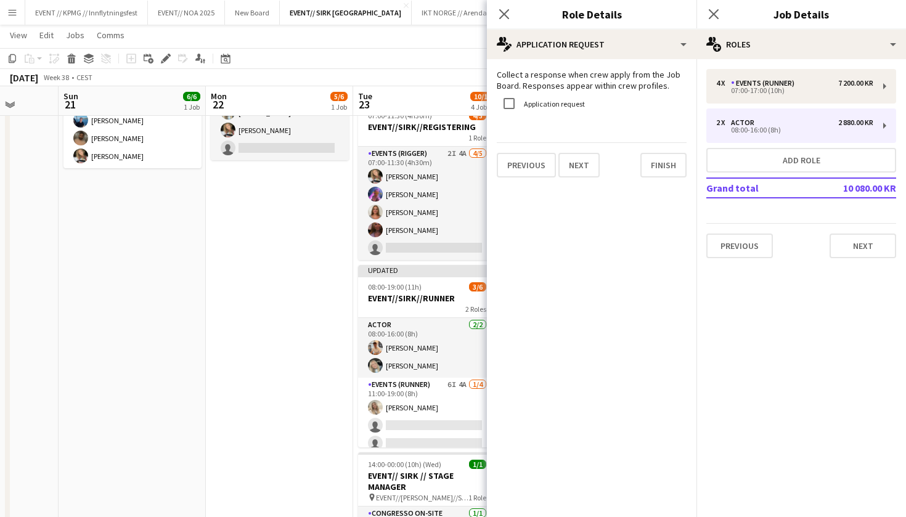
click at [664, 179] on div "Collect a response when crew apply from the Job Board. Responses appear within …" at bounding box center [591, 123] width 209 height 128
click at [664, 168] on button "Finish" at bounding box center [663, 165] width 46 height 25
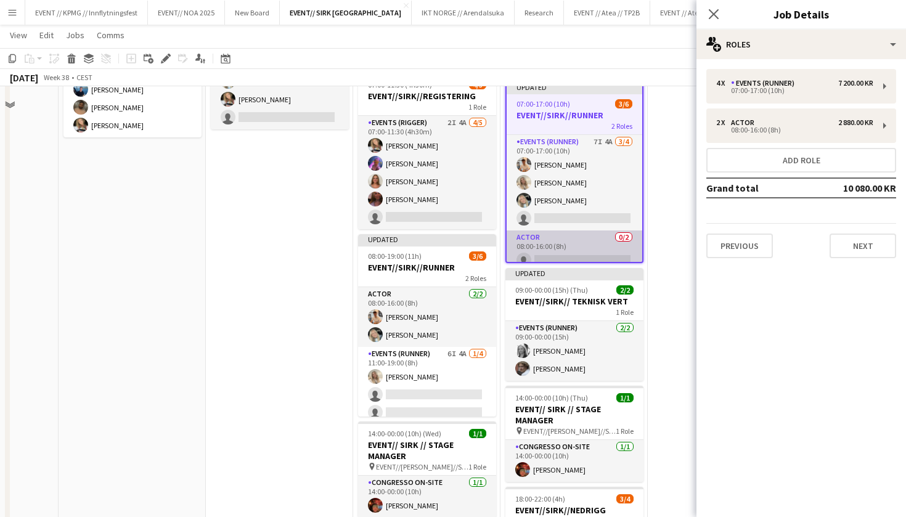
scroll to position [198, 0]
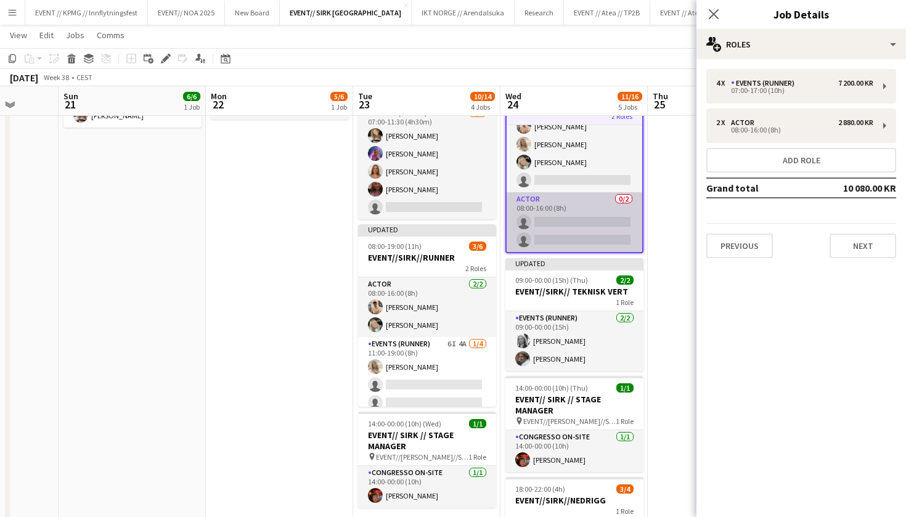
click at [591, 224] on app-card-role "Actor 0/2 08:00-16:00 (8h) single-neutral-actions single-neutral-actions" at bounding box center [574, 222] width 136 height 60
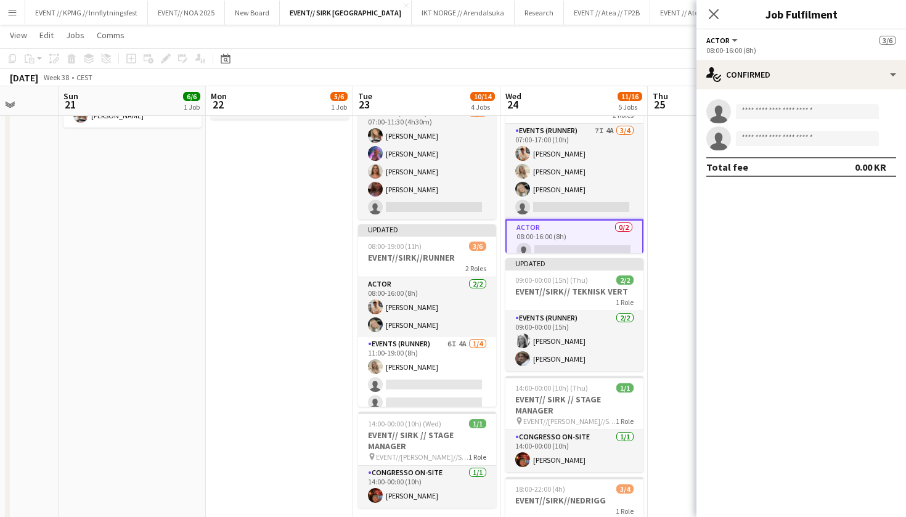
scroll to position [0, 0]
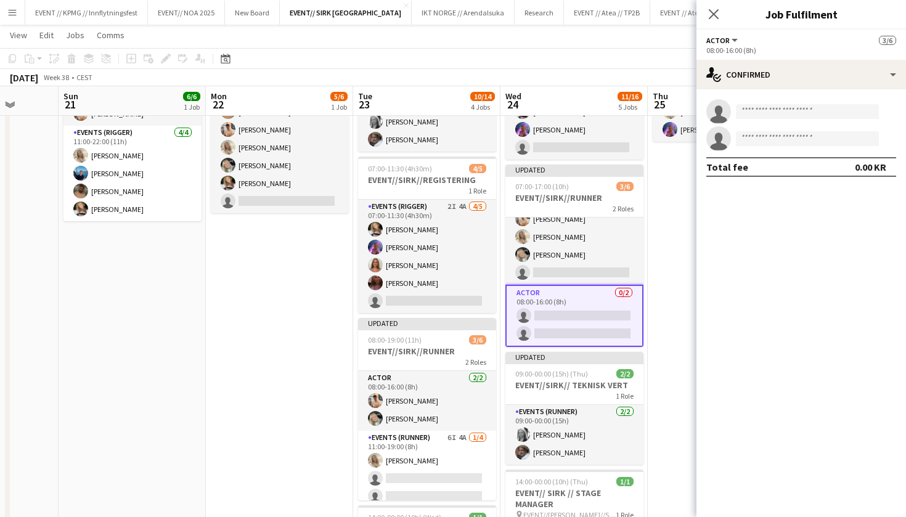
click at [564, 324] on app-card-role "Actor 0/2 08:00-16:00 (8h) single-neutral-actions single-neutral-actions" at bounding box center [574, 316] width 138 height 62
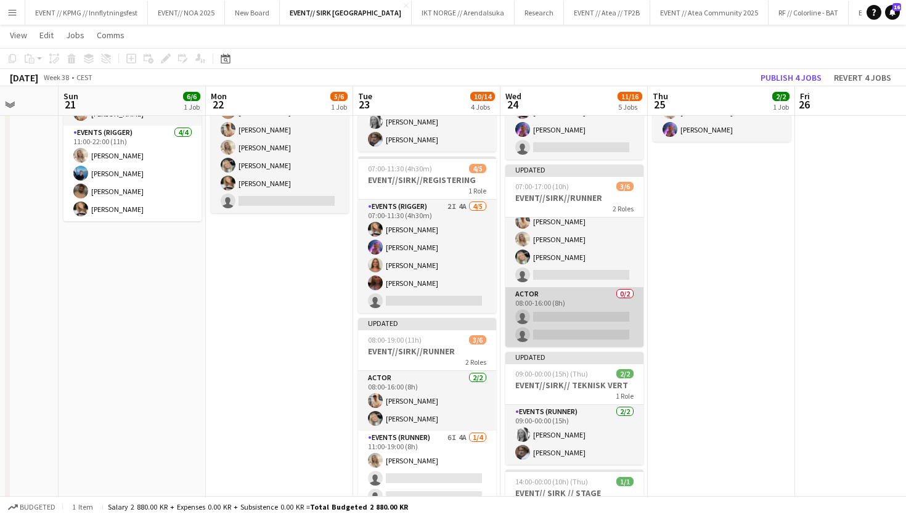
scroll to position [26, 0]
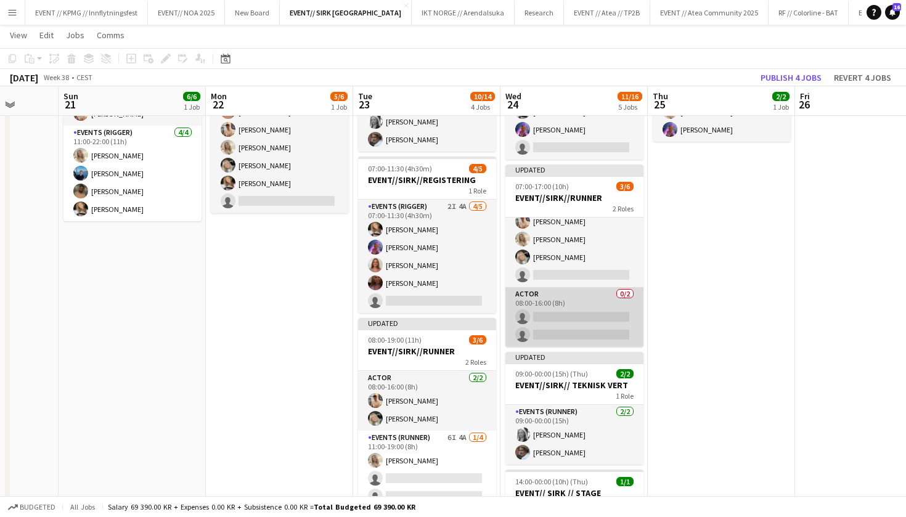
click at [577, 326] on app-card-role "Actor 0/2 08:00-16:00 (8h) single-neutral-actions single-neutral-actions" at bounding box center [574, 317] width 138 height 60
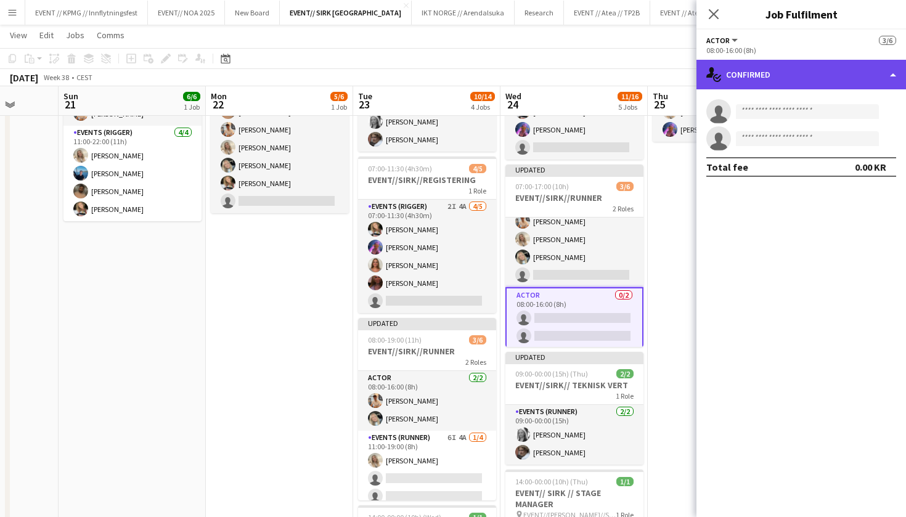
click at [785, 78] on div "single-neutral-actions-check-2 Confirmed" at bounding box center [800, 75] width 209 height 30
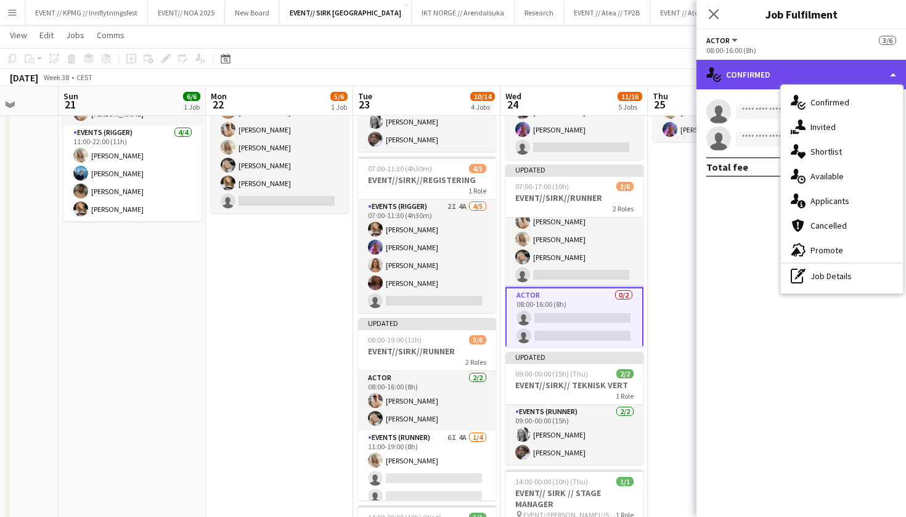
click at [772, 76] on div "single-neutral-actions-check-2 Confirmed" at bounding box center [800, 75] width 209 height 30
click at [807, 80] on div "single-neutral-actions-check-2 Confirmed" at bounding box center [800, 75] width 209 height 30
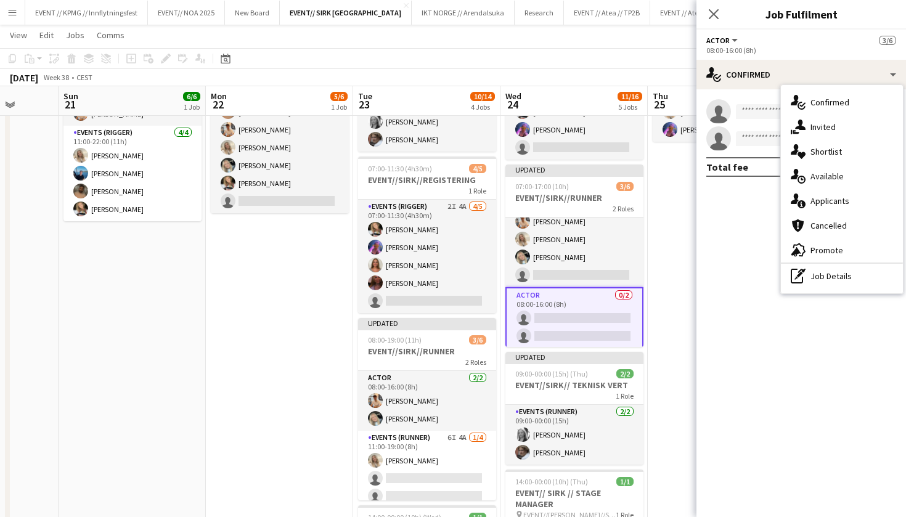
click at [747, 102] on app-invite-slot "single-neutral-actions" at bounding box center [800, 111] width 209 height 25
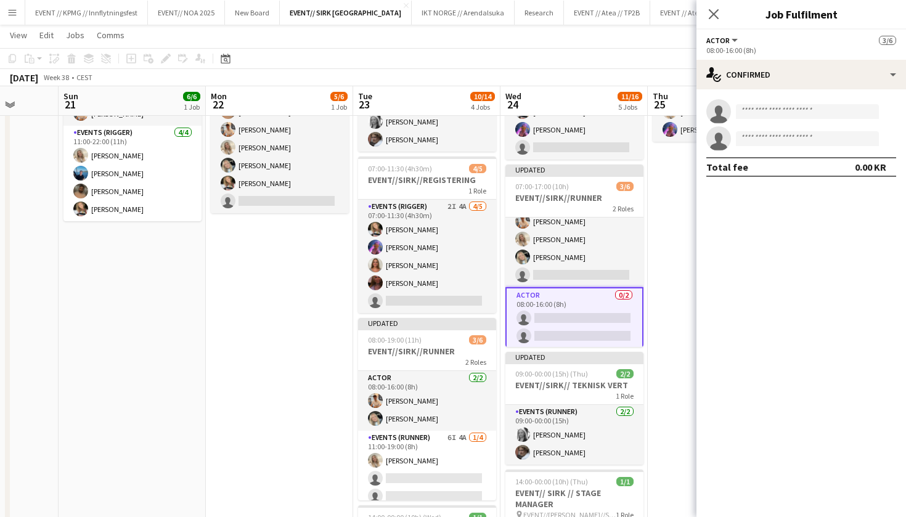
click at [593, 303] on app-card-role "Actor 0/2 08:00-16:00 (8h) single-neutral-actions single-neutral-actions" at bounding box center [574, 318] width 138 height 62
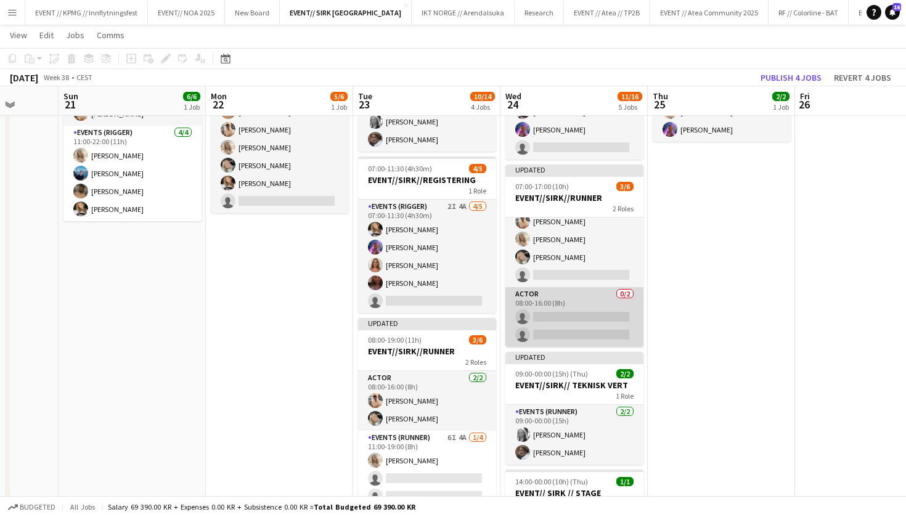
click at [588, 325] on app-card-role "Actor 0/2 08:00-16:00 (8h) single-neutral-actions single-neutral-actions" at bounding box center [574, 317] width 138 height 60
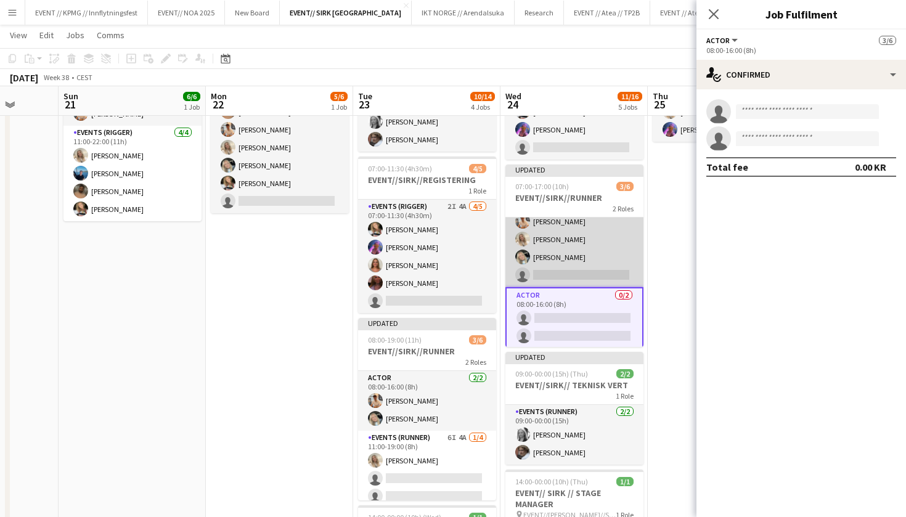
click at [574, 262] on app-card-role "Events (Runner) 7I 4A 3/4 07:00-17:00 (10h) Alban Idrizi Vanessa Riise Naas Oda…" at bounding box center [574, 239] width 138 height 95
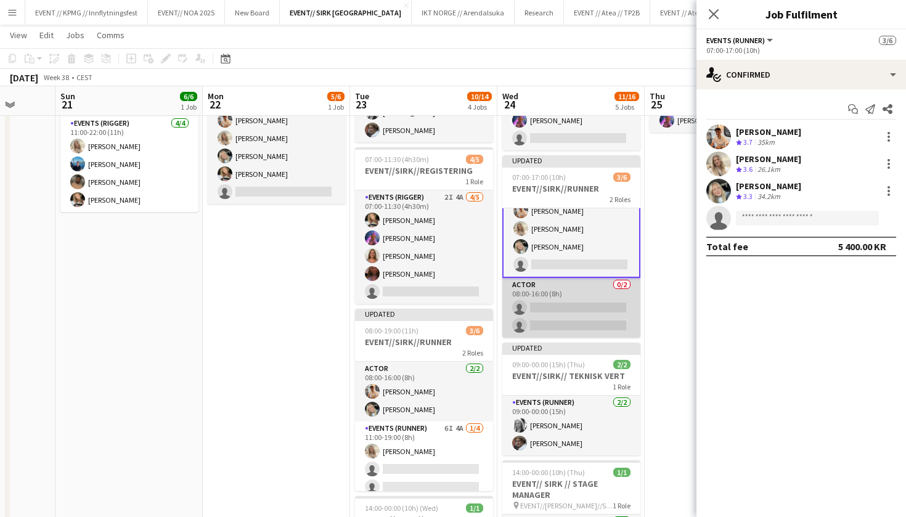
scroll to position [28, 0]
click at [537, 293] on app-card-role "Actor 0/2 08:00-16:00 (8h) single-neutral-actions single-neutral-actions" at bounding box center [571, 308] width 138 height 60
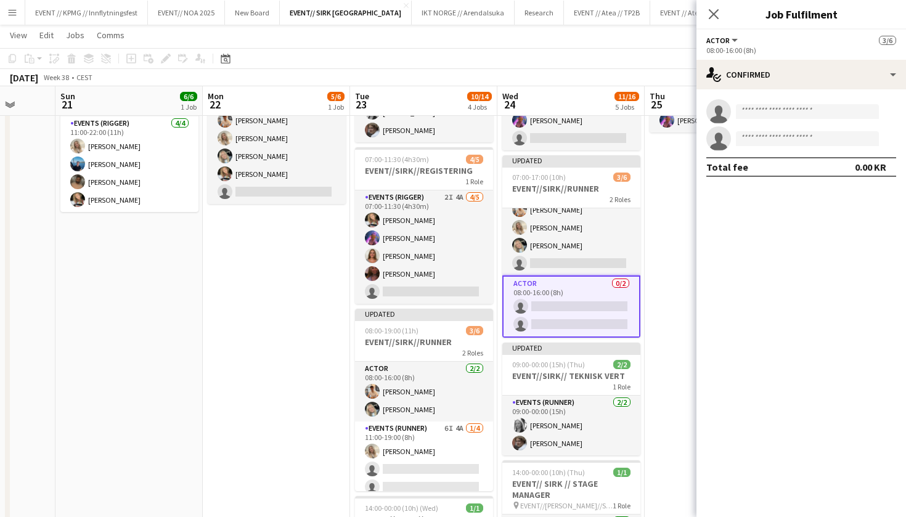
click at [566, 294] on app-card-role "Actor 0/2 08:00-16:00 (8h) single-neutral-actions single-neutral-actions" at bounding box center [571, 306] width 138 height 62
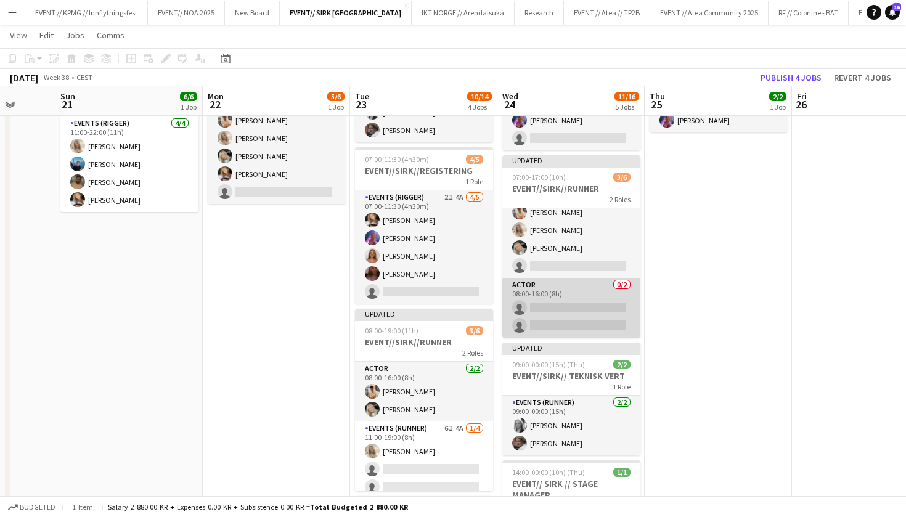
scroll to position [26, 0]
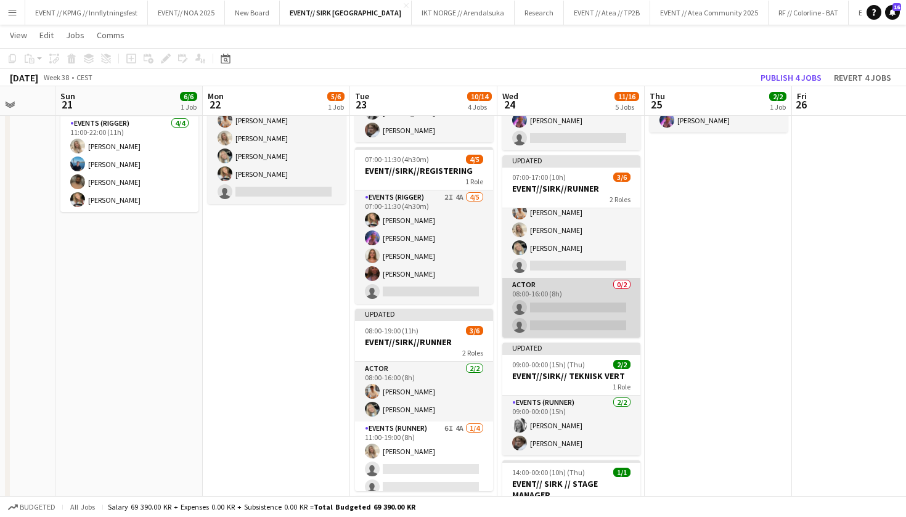
click at [562, 308] on app-card-role "Actor 0/2 08:00-16:00 (8h) single-neutral-actions single-neutral-actions" at bounding box center [571, 308] width 138 height 60
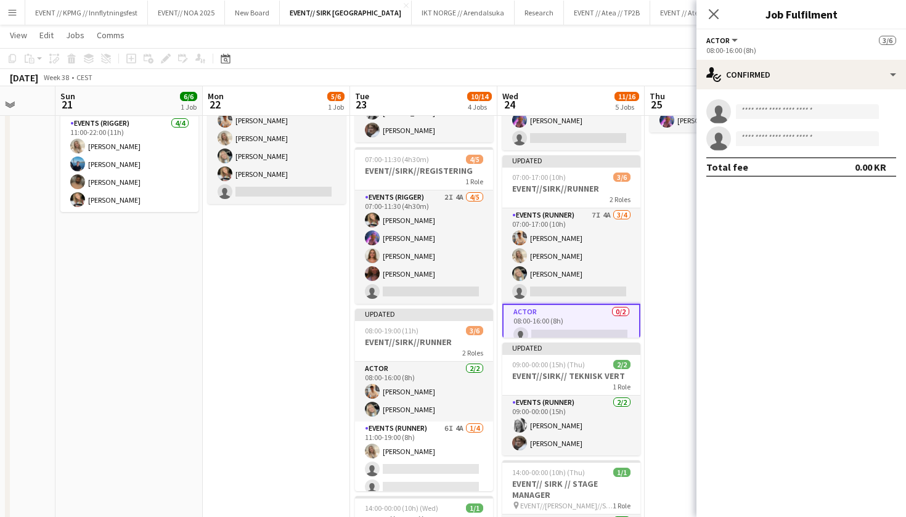
scroll to position [0, 0]
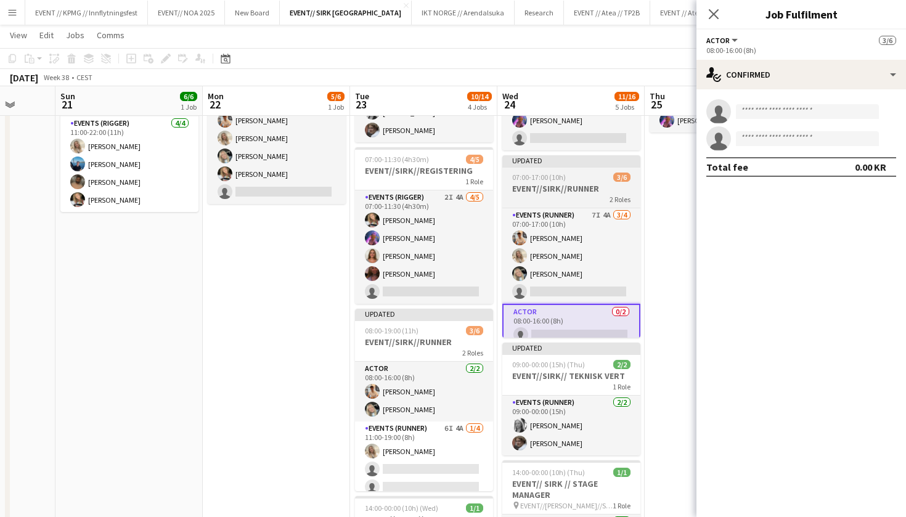
click at [579, 194] on div "2 Roles" at bounding box center [571, 199] width 138 height 10
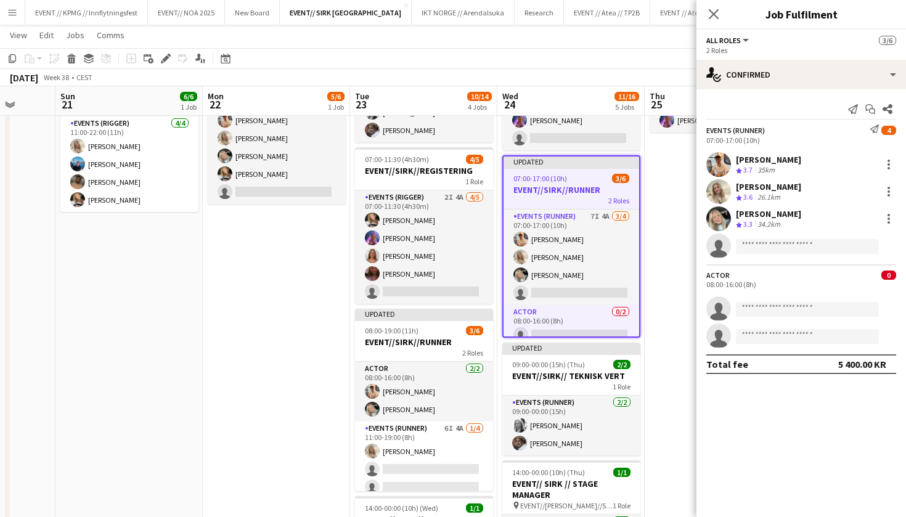
click at [873, 292] on div "Actor 0 08:00-16:00 (8h) single-neutral-actions single-neutral-actions" at bounding box center [800, 306] width 209 height 84
click at [787, 290] on div "Actor 0 08:00-16:00 (8h) single-neutral-actions single-neutral-actions" at bounding box center [800, 306] width 209 height 84
click at [778, 312] on input at bounding box center [807, 309] width 143 height 15
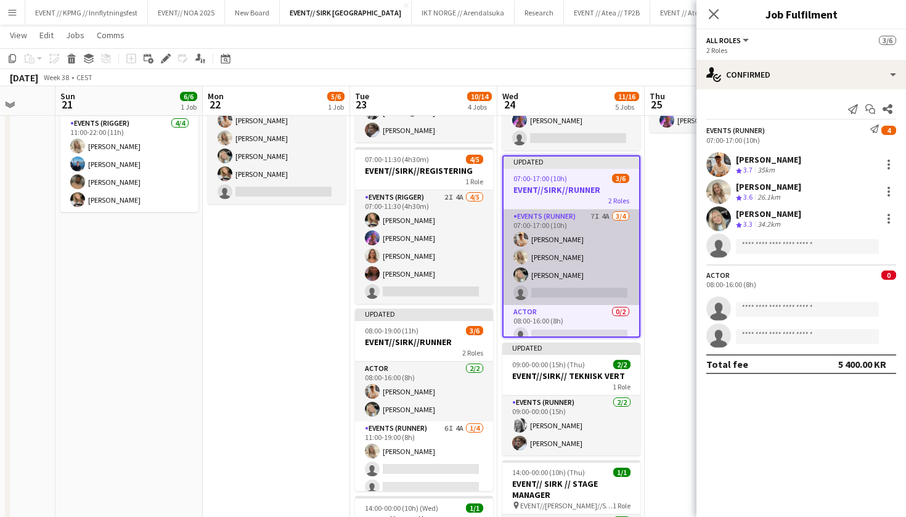
click at [540, 300] on app-card-role "Events (Runner) 7I 4A 3/4 07:00-17:00 (10h) Alban Idrizi Vanessa Riise Naas Oda…" at bounding box center [571, 256] width 136 height 95
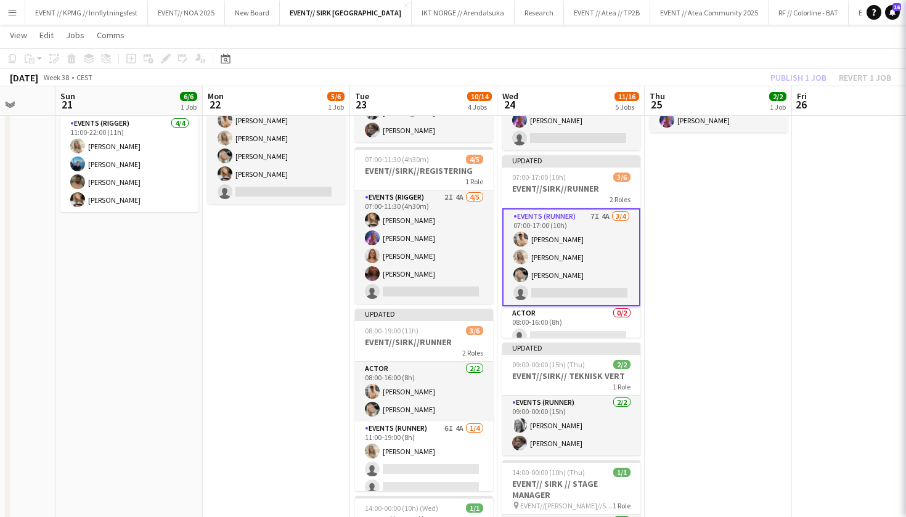
scroll to position [28, 0]
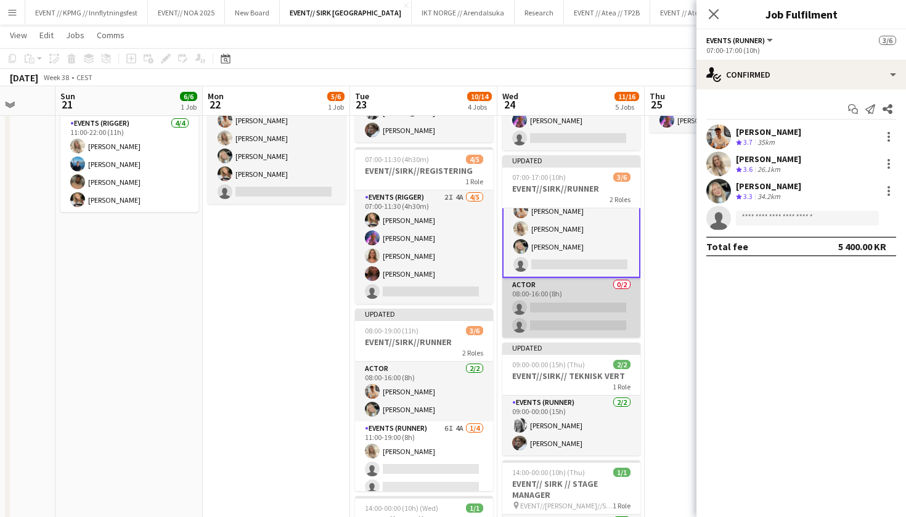
click at [540, 300] on app-card-role "Actor 0/2 08:00-16:00 (8h) single-neutral-actions single-neutral-actions" at bounding box center [571, 308] width 138 height 60
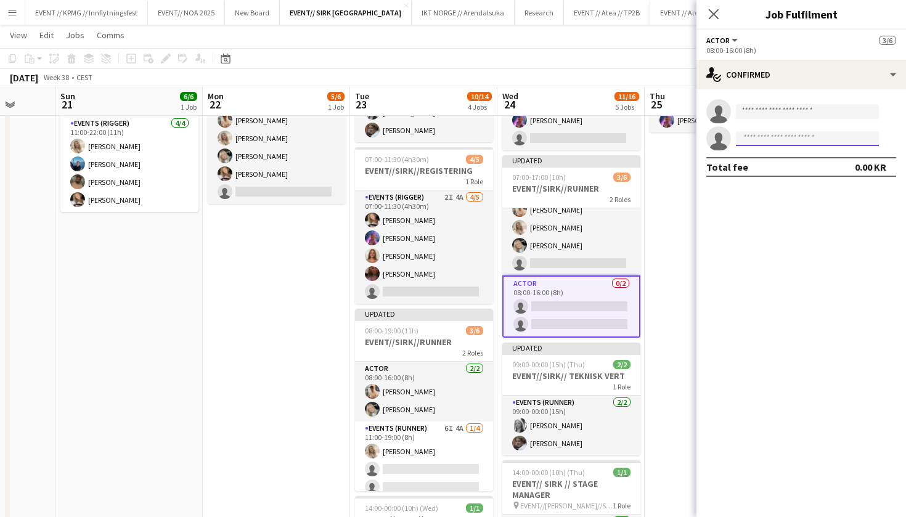
click at [792, 142] on input at bounding box center [807, 138] width 143 height 15
click at [661, 131] on app-card-role "Events (Driver) 2/2 08:00-20:00 (12h) Vanessa Riise Naas Fredrikke Tynning-Berg…" at bounding box center [718, 103] width 138 height 60
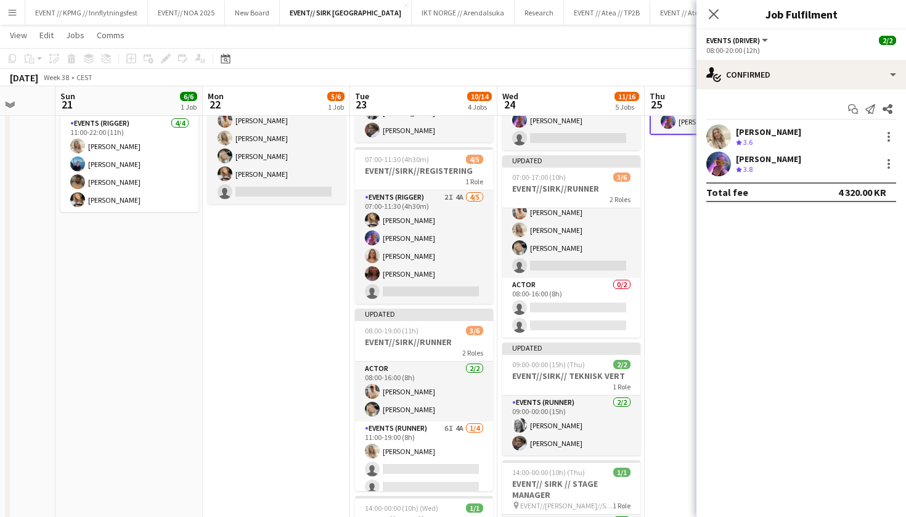
scroll to position [26, 0]
click at [734, 105] on div "Start chat Send notification Share" at bounding box center [801, 109] width 190 height 20
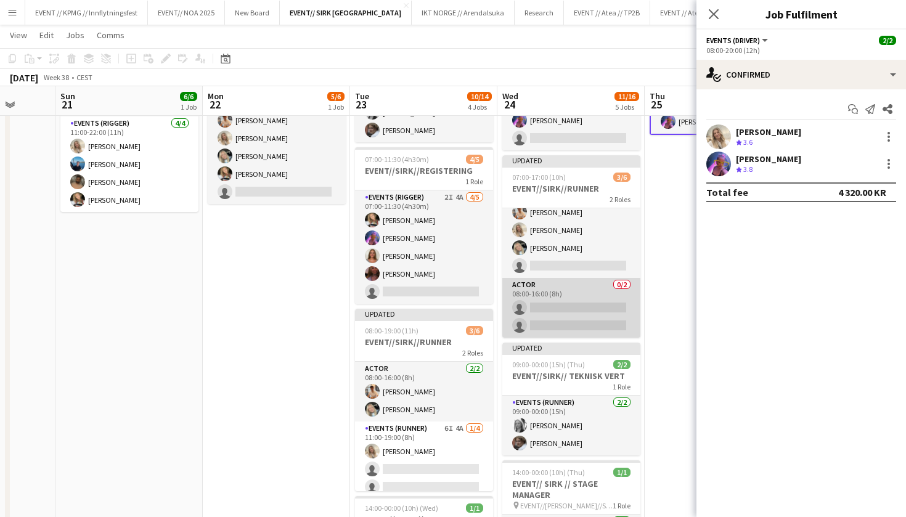
click at [572, 311] on app-card-role "Actor 0/2 08:00-16:00 (8h) single-neutral-actions single-neutral-actions" at bounding box center [571, 308] width 138 height 60
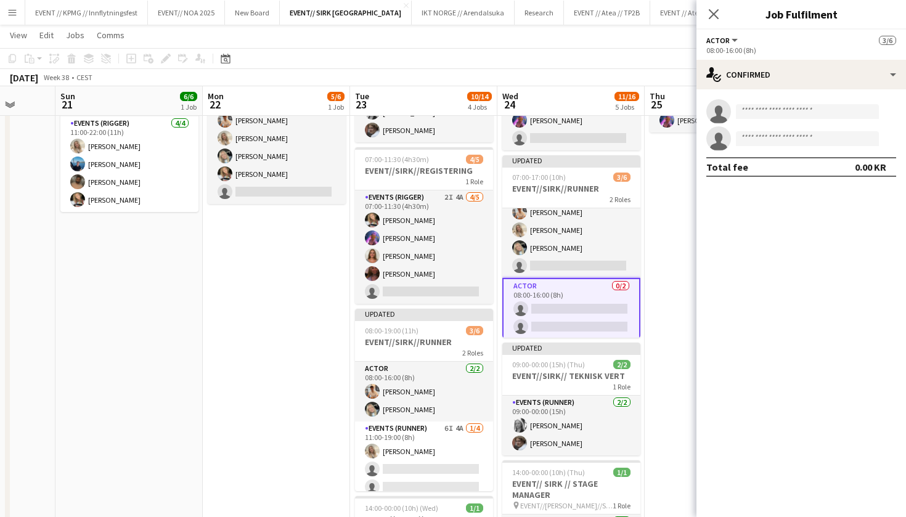
click at [709, 181] on div "single-neutral-actions single-neutral-actions Total fee 0.00 KR" at bounding box center [800, 137] width 209 height 97
click at [666, 184] on app-date-cell "08:00-20:00 (12h) 2/2 EVENT//SIRK//TILBAKELVERING 1 Role Events (Driver) 2/2 08…" at bounding box center [717, 393] width 147 height 737
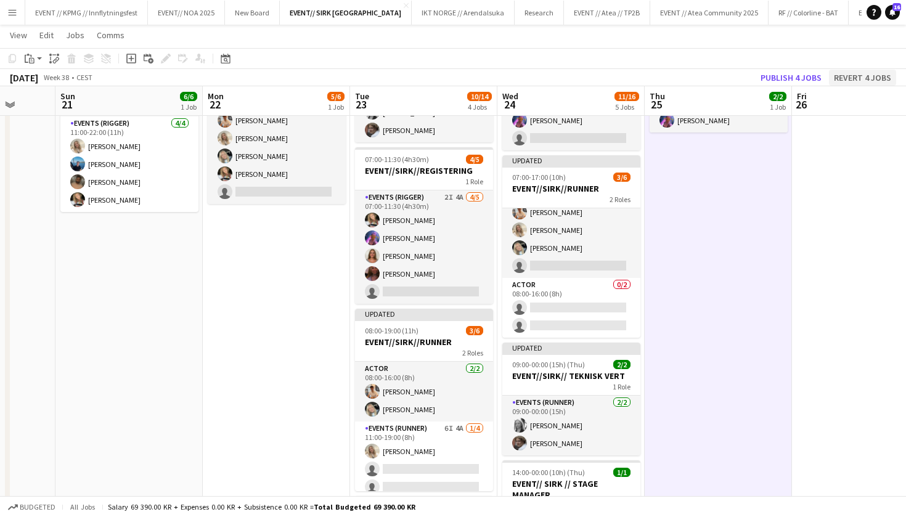
click at [853, 74] on button "Revert 4 jobs" at bounding box center [862, 78] width 67 height 16
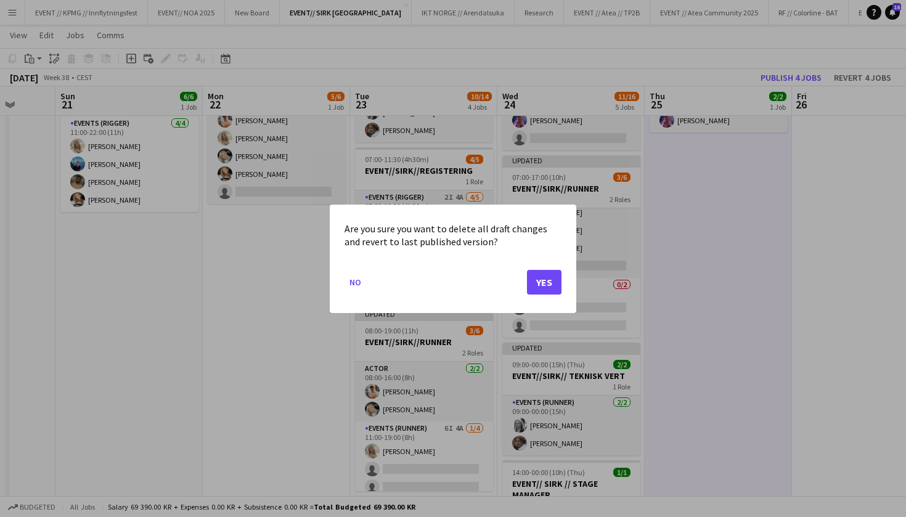
click at [547, 275] on button "Yes" at bounding box center [544, 281] width 34 height 25
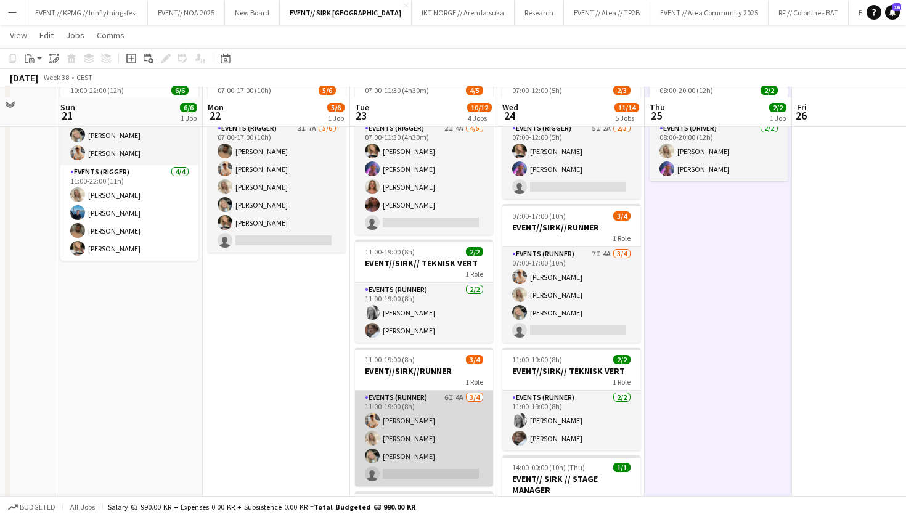
scroll to position [139, 0]
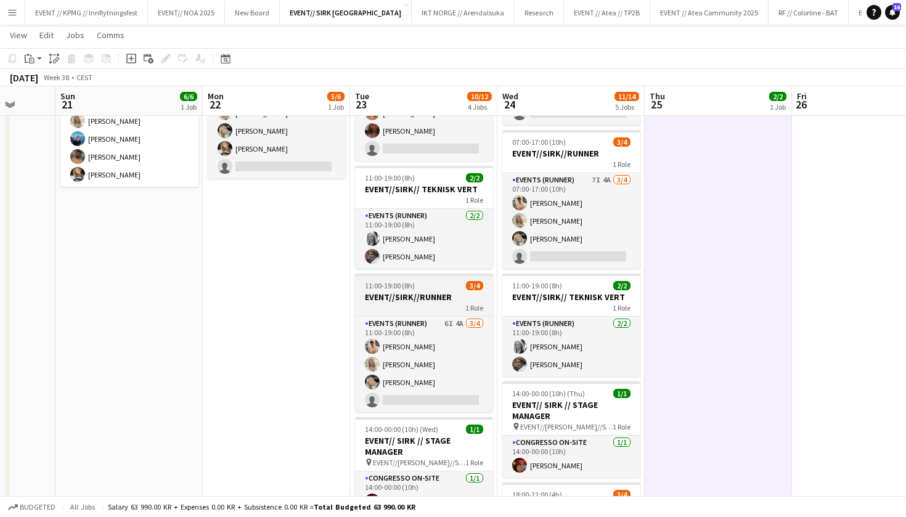
click at [434, 304] on div "1 Role" at bounding box center [424, 307] width 138 height 10
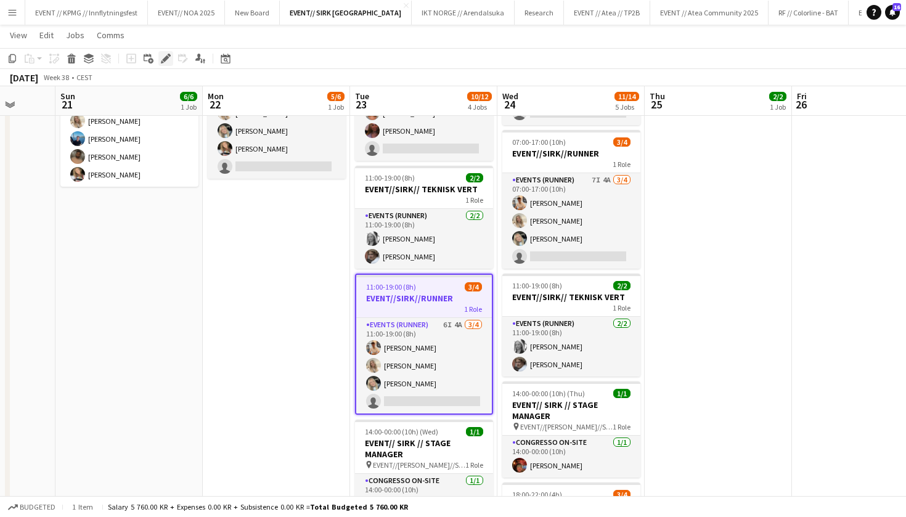
click at [169, 63] on icon "Edit" at bounding box center [166, 59] width 10 height 10
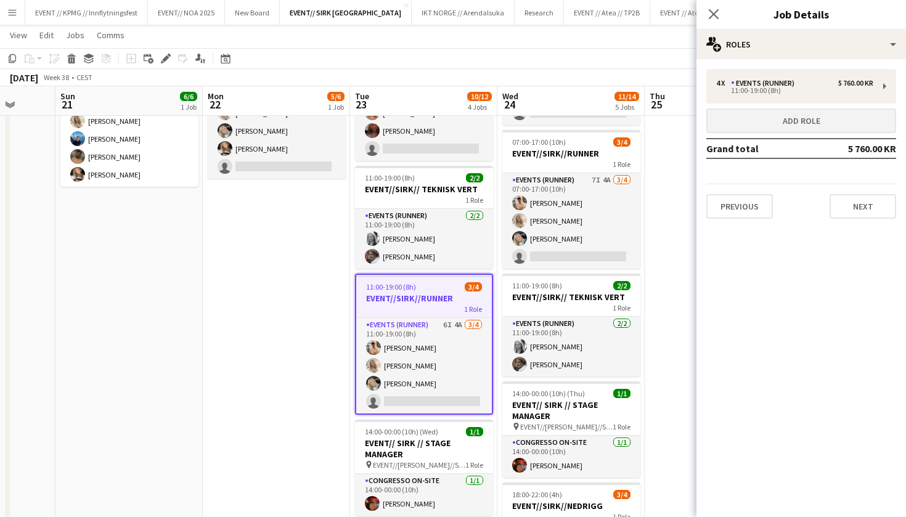
click at [826, 119] on button "Add role" at bounding box center [801, 120] width 190 height 25
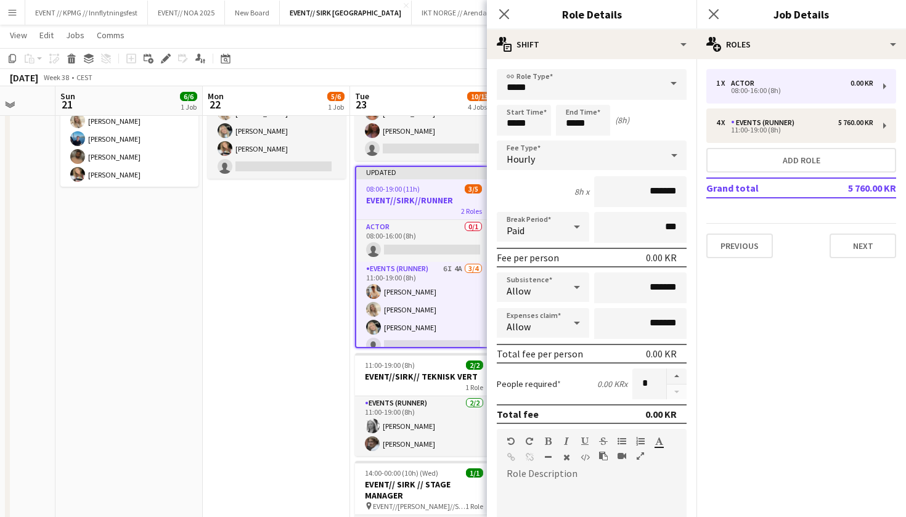
click at [681, 367] on form "link Role Type ***** Start Time ***** End Time ***** (8h) Fee Type Hourly 8h x …" at bounding box center [591, 420] width 209 height 702
click at [679, 375] on button "button" at bounding box center [677, 376] width 20 height 16
type input "*"
click at [646, 190] on input "*******" at bounding box center [640, 191] width 92 height 31
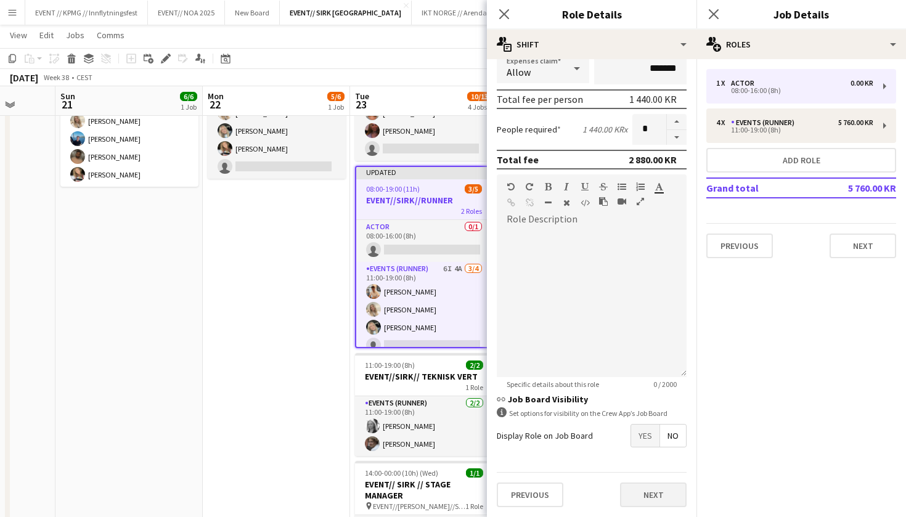
scroll to position [255, 0]
type input "******"
click at [645, 497] on button "Next" at bounding box center [653, 494] width 67 height 25
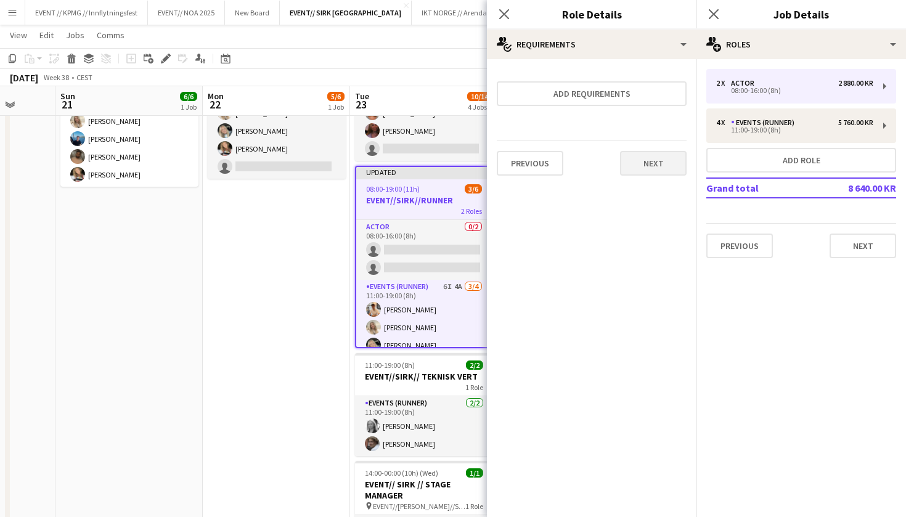
click at [652, 158] on button "Next" at bounding box center [653, 163] width 67 height 25
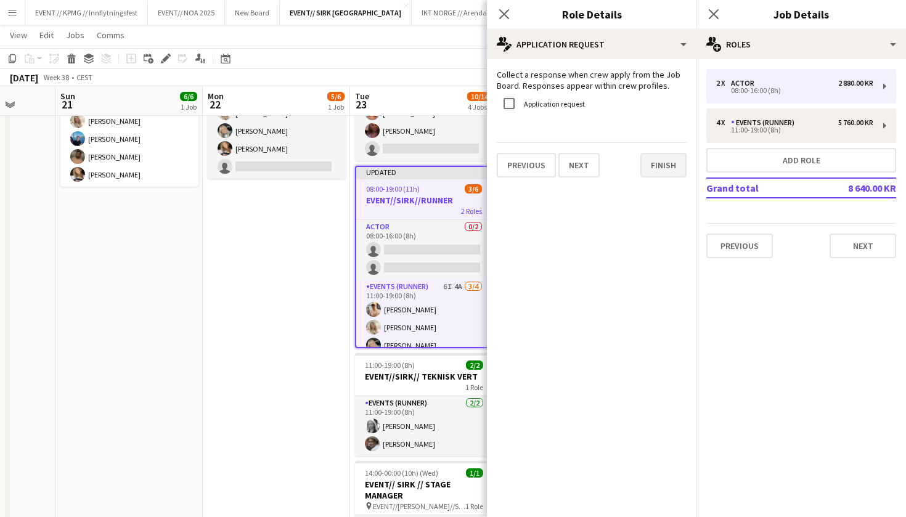
click at [660, 168] on button "Finish" at bounding box center [663, 165] width 46 height 25
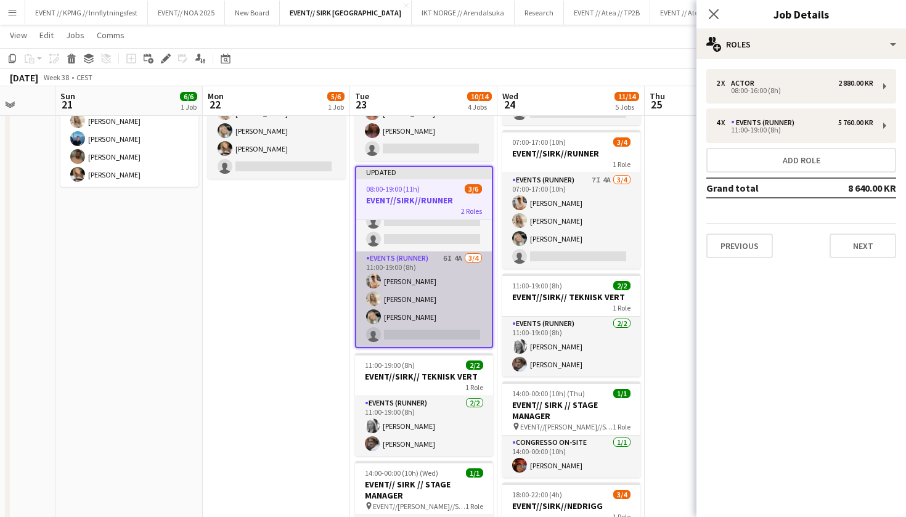
click at [424, 294] on app-card-role "Events (Runner) 6I 4A 3/4 11:00-19:00 (8h) Alban Idrizi Vanessa Riise Naas Oda …" at bounding box center [424, 298] width 136 height 95
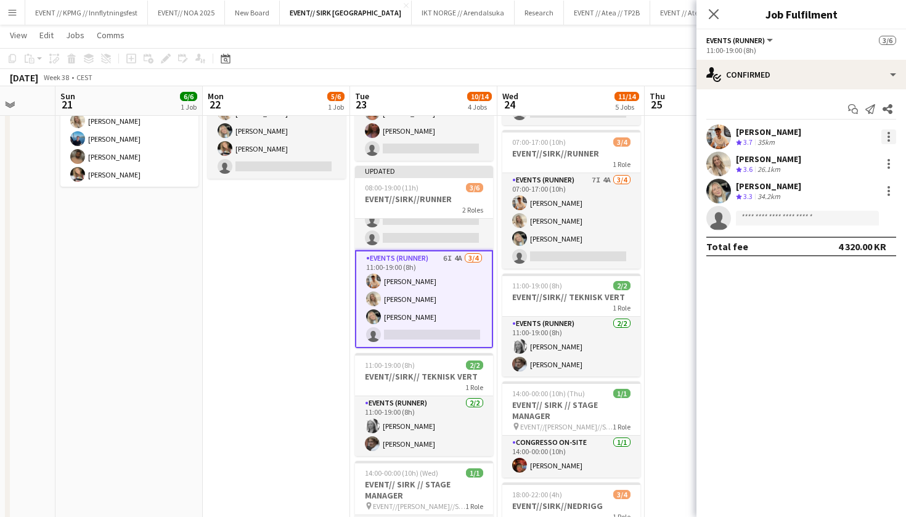
click at [882, 136] on div at bounding box center [888, 136] width 15 height 15
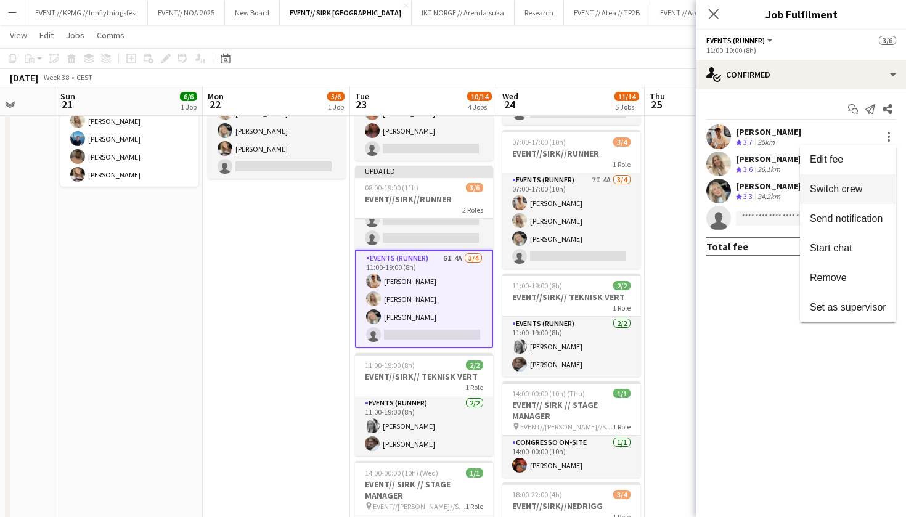
click at [861, 192] on span "Switch crew" at bounding box center [835, 189] width 52 height 10
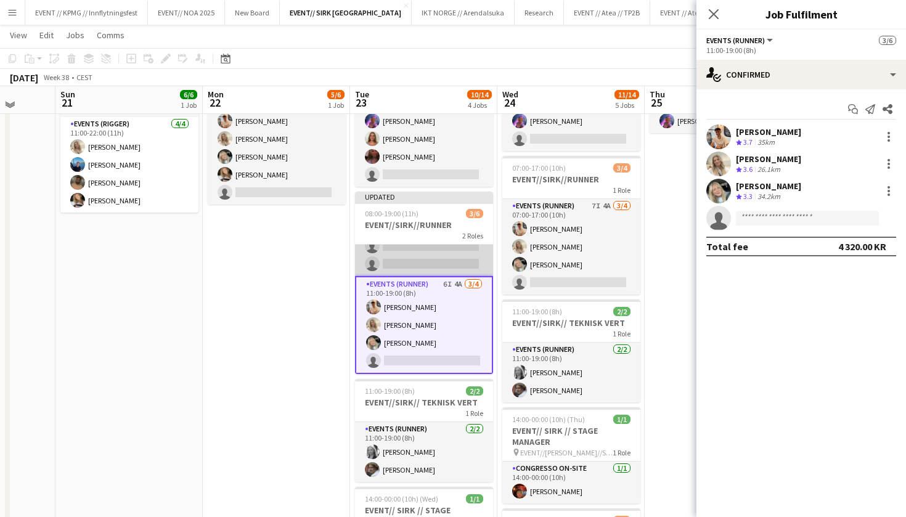
click at [396, 260] on app-card-role "Actor 0/2 08:00-16:00 (8h) single-neutral-actions single-neutral-actions" at bounding box center [424, 246] width 138 height 60
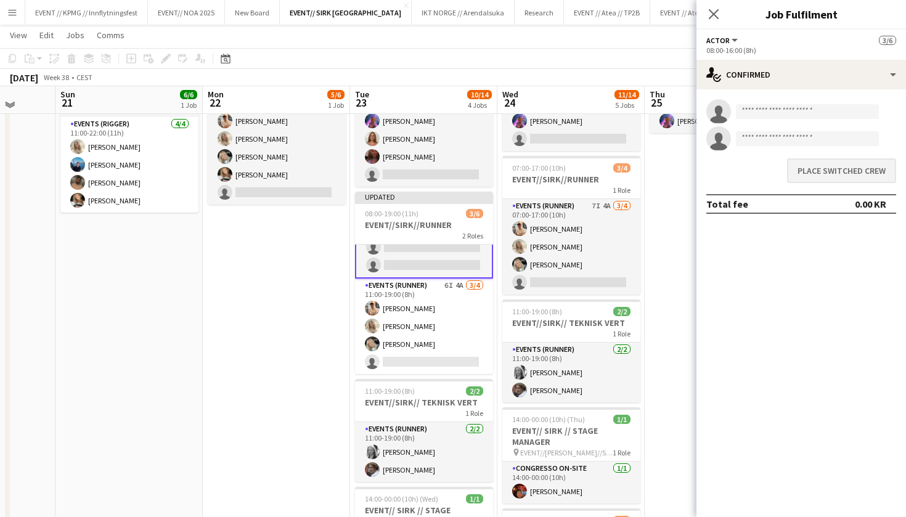
click at [843, 177] on button "Place switched crew" at bounding box center [841, 170] width 109 height 25
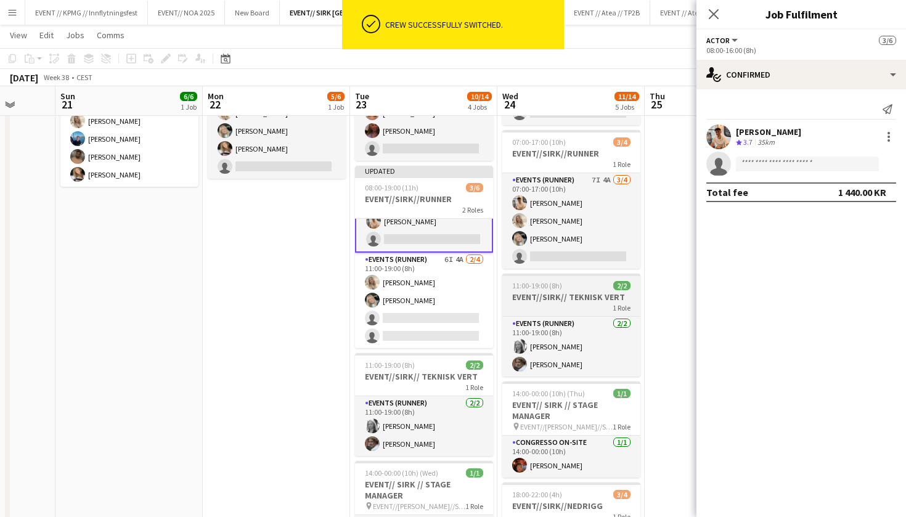
scroll to position [139, 0]
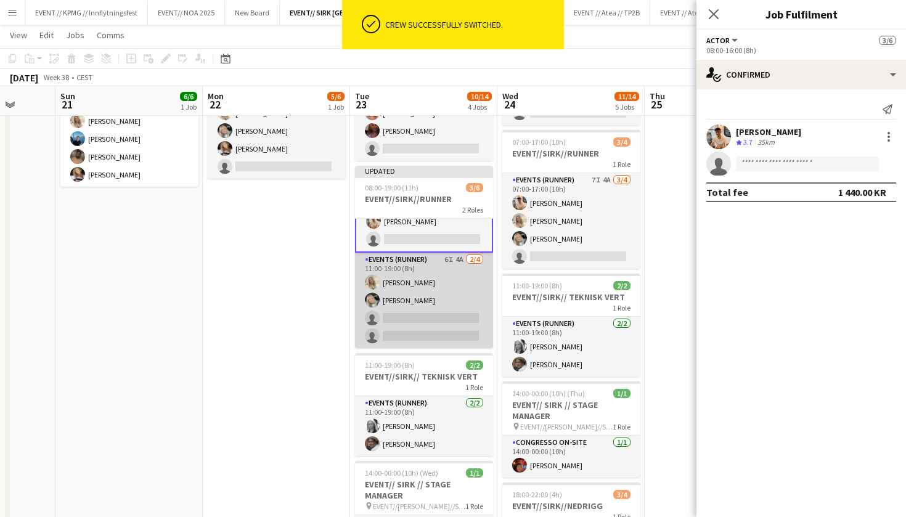
click at [445, 314] on app-card-role "Events (Runner) 6I 4A 2/4 11:00-19:00 (8h) Vanessa Riise Naas Oda Hansson singl…" at bounding box center [424, 300] width 138 height 95
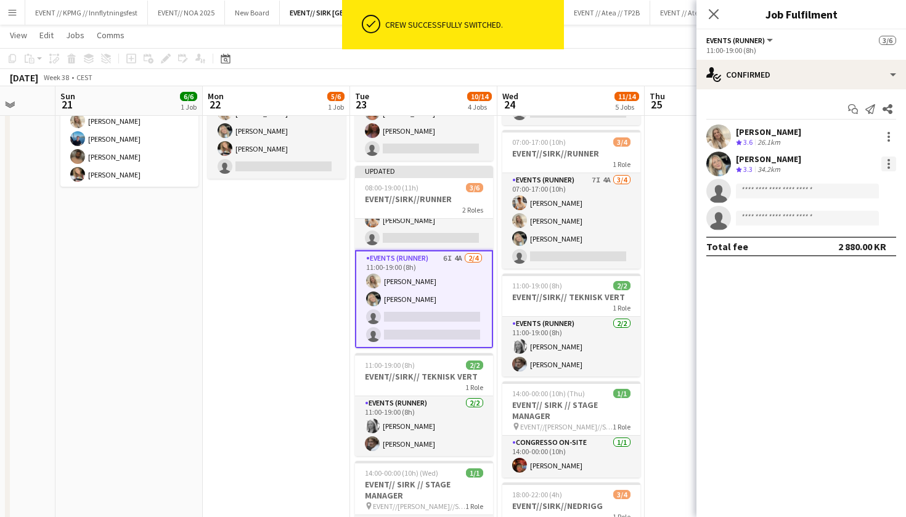
click at [887, 166] on div at bounding box center [888, 163] width 15 height 15
click at [890, 136] on div at bounding box center [453, 258] width 906 height 517
click at [891, 157] on div at bounding box center [888, 163] width 15 height 15
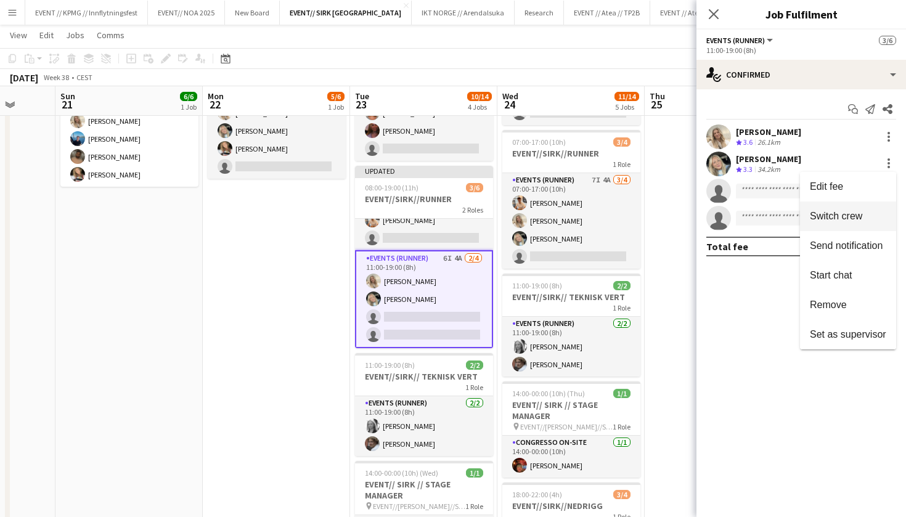
click at [856, 219] on span "Switch crew" at bounding box center [835, 216] width 52 height 10
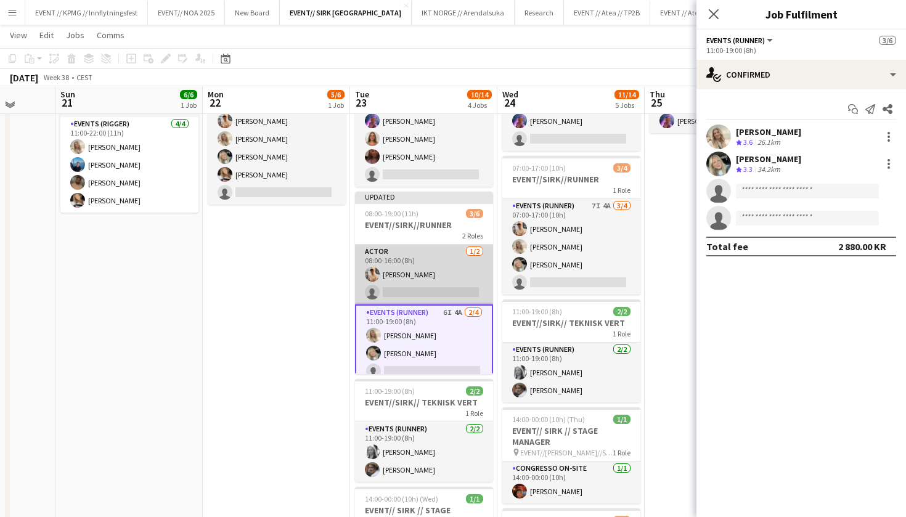
scroll to position [0, 0]
click at [446, 285] on app-card-role "Actor 1/2 08:00-16:00 (8h) Alban Idrizi single-neutral-actions" at bounding box center [424, 275] width 138 height 60
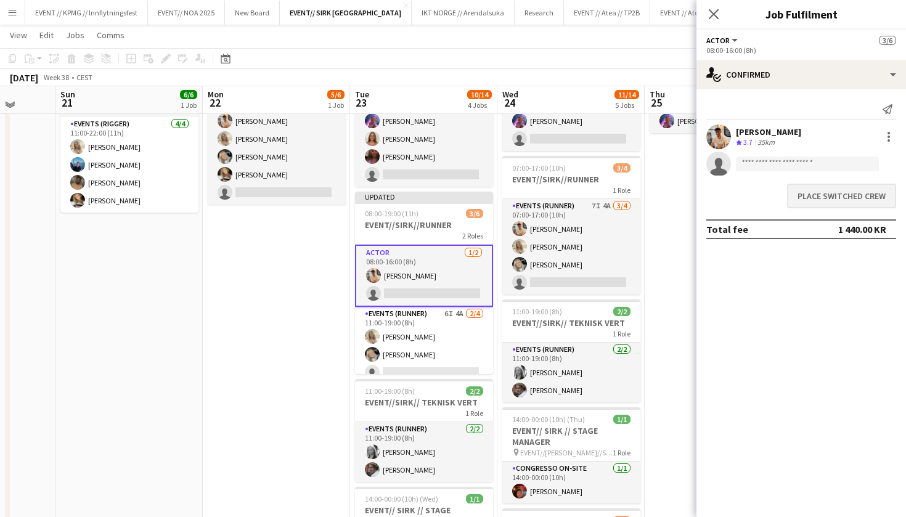
click at [865, 189] on button "Place switched crew" at bounding box center [841, 196] width 109 height 25
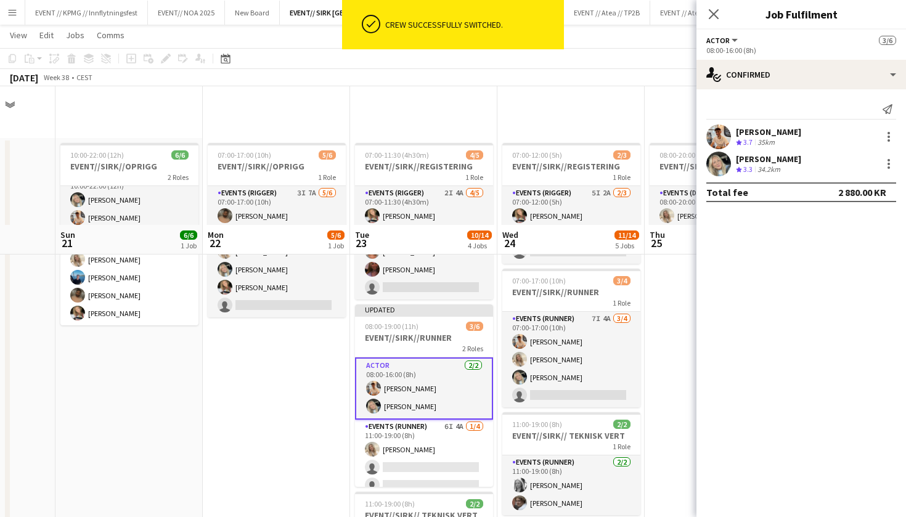
scroll to position [139, 0]
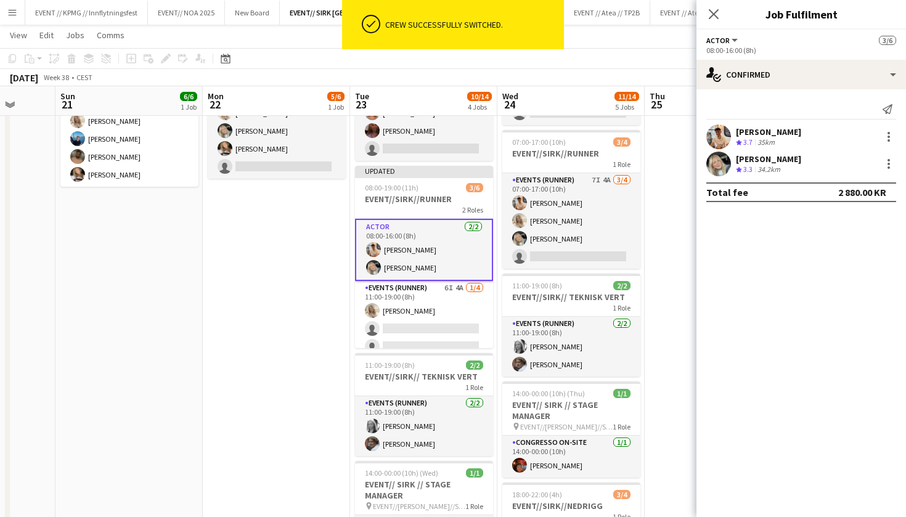
click at [230, 368] on app-date-cell "07:00-17:00 (10h) 5/6 EVENT//SIRK//OPRIGG 1 Role Events (Rigger) 3I 7A 5/6 07:0…" at bounding box center [276, 341] width 147 height 684
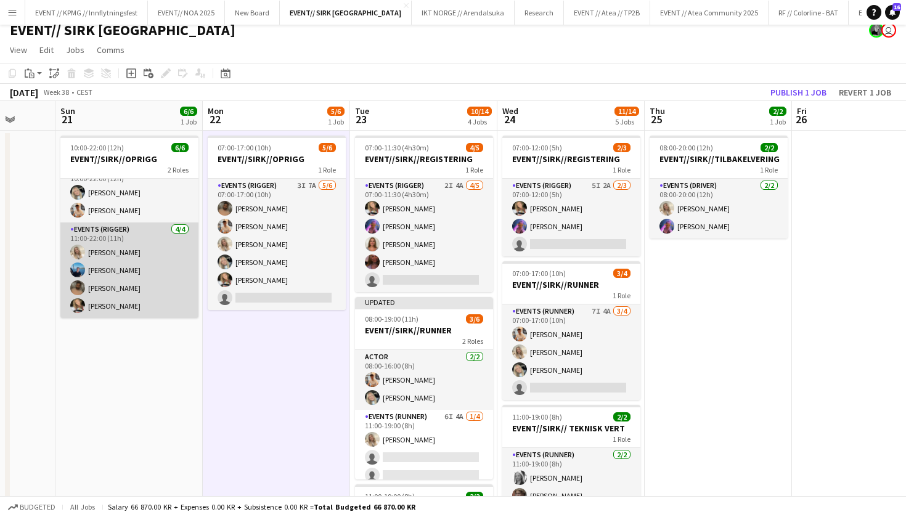
scroll to position [27, 0]
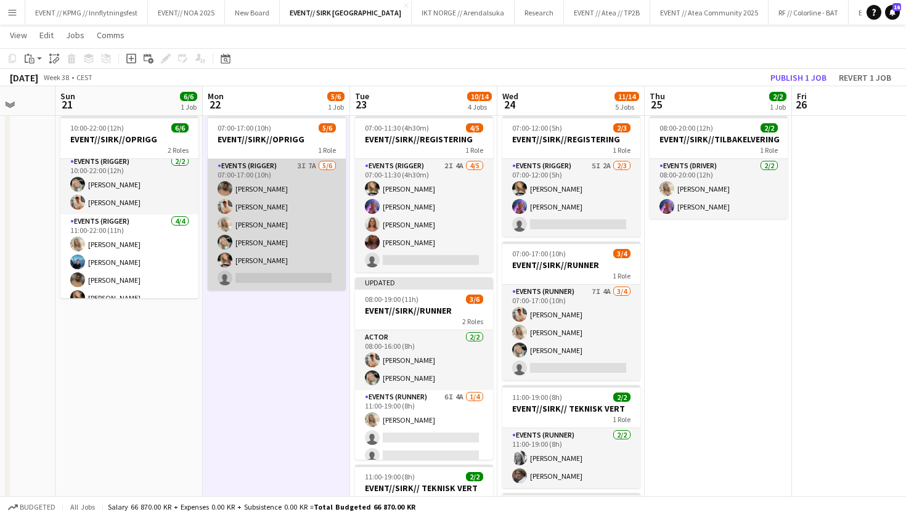
click at [304, 212] on app-card-role "Events (Rigger) 3I 7A 5/6 07:00-17:00 (10h) Walid Iqbal Alban Idrizi Vanessa Ri…" at bounding box center [277, 224] width 138 height 131
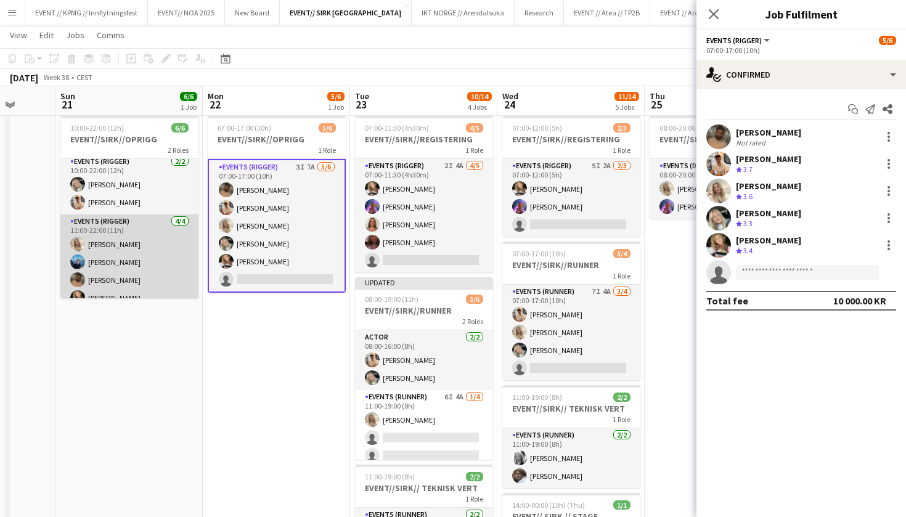
click at [118, 286] on app-card-role "Events (Rigger) 4/4 11:00-22:00 (11h) Vanessa Riise Naas Daniel Marthinsen Wali…" at bounding box center [129, 261] width 138 height 95
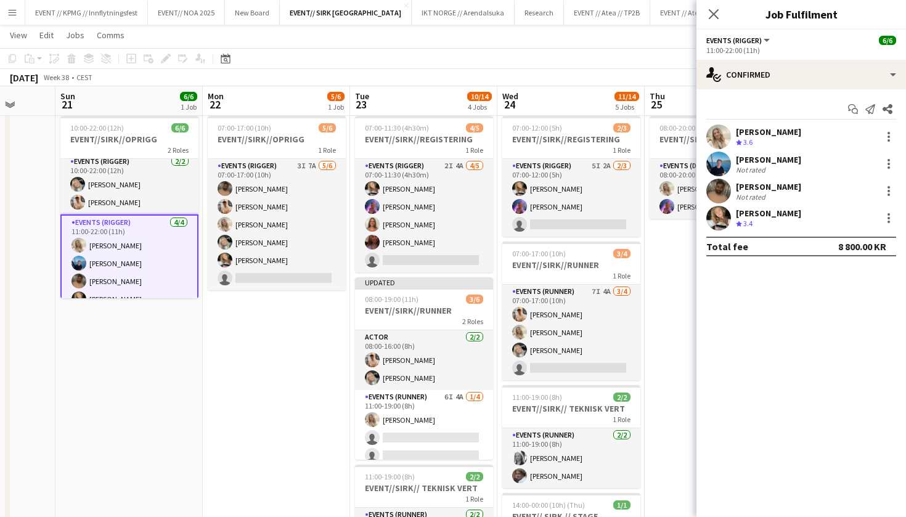
click at [886, 153] on div "Daniel Marthinsen Not rated" at bounding box center [800, 164] width 209 height 25
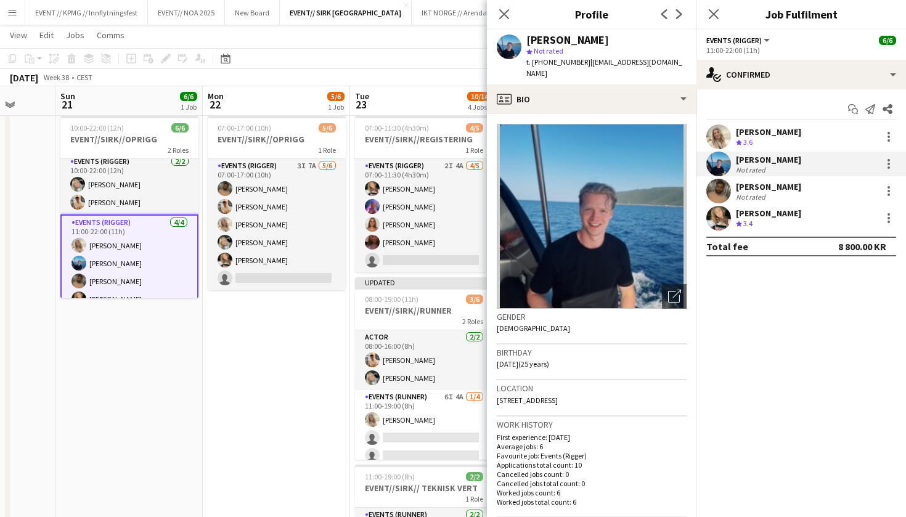
click at [180, 434] on app-date-cell "10:00-22:00 (12h) 6/6 EVENT//SIRK//OPRIGG 2 Roles Events (Rigger) 2/2 10:00-22:…" at bounding box center [128, 453] width 147 height 684
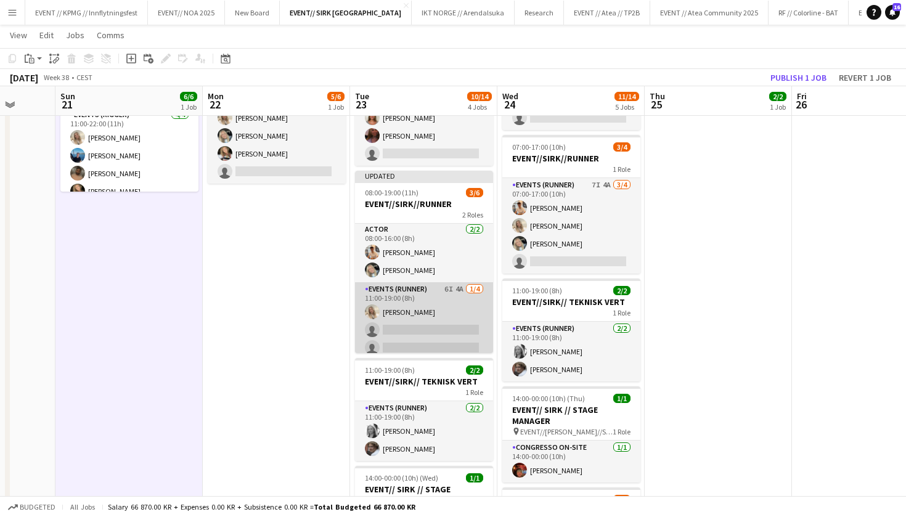
scroll to position [11, 0]
click at [408, 315] on app-card-role "Events (Runner) 6I 4A 1/4 11:00-19:00 (8h) Vanessa Riise Naas single-neutral-ac…" at bounding box center [424, 319] width 138 height 95
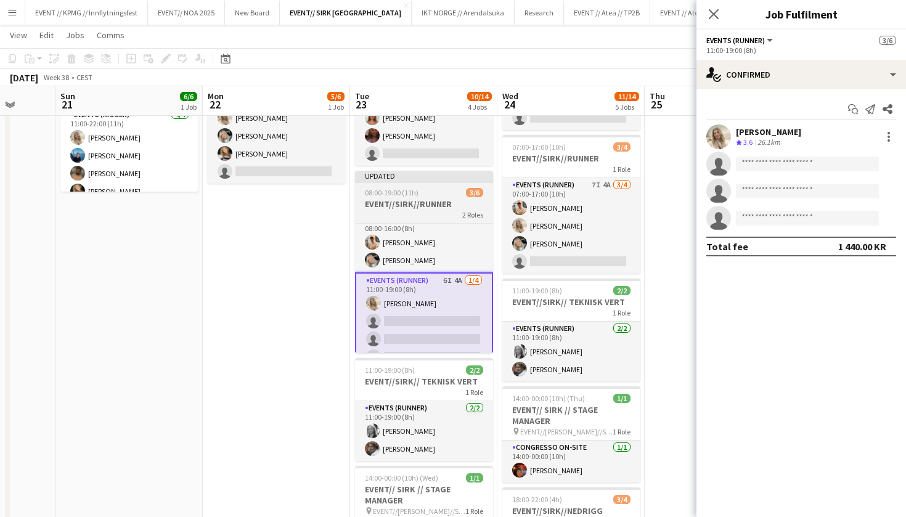
click at [450, 196] on div "08:00-19:00 (11h) 3/6" at bounding box center [424, 192] width 138 height 9
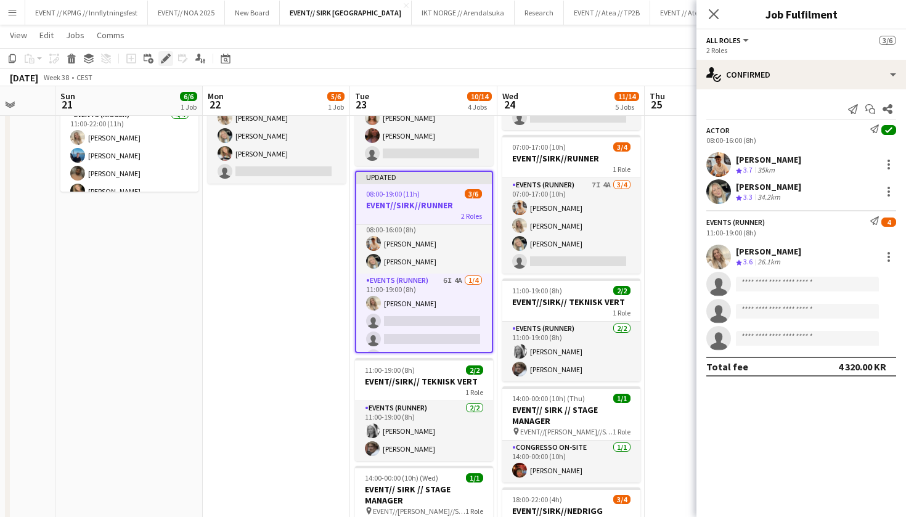
click at [168, 61] on icon "Edit" at bounding box center [166, 59] width 10 height 10
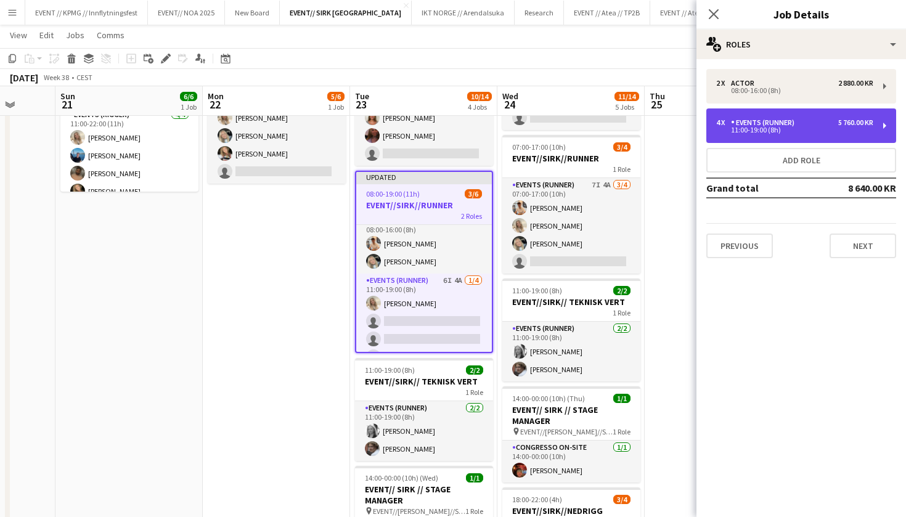
click at [827, 132] on div "11:00-19:00 (8h)" at bounding box center [794, 130] width 157 height 6
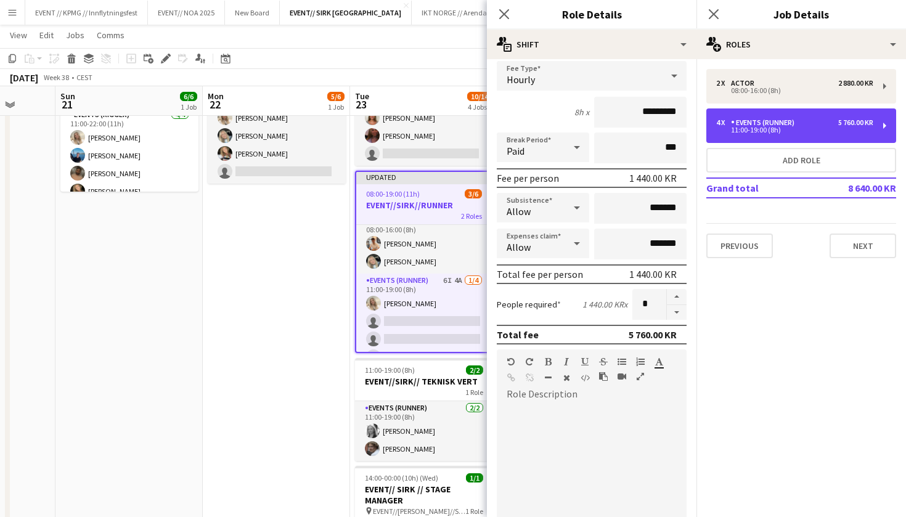
scroll to position [93, 0]
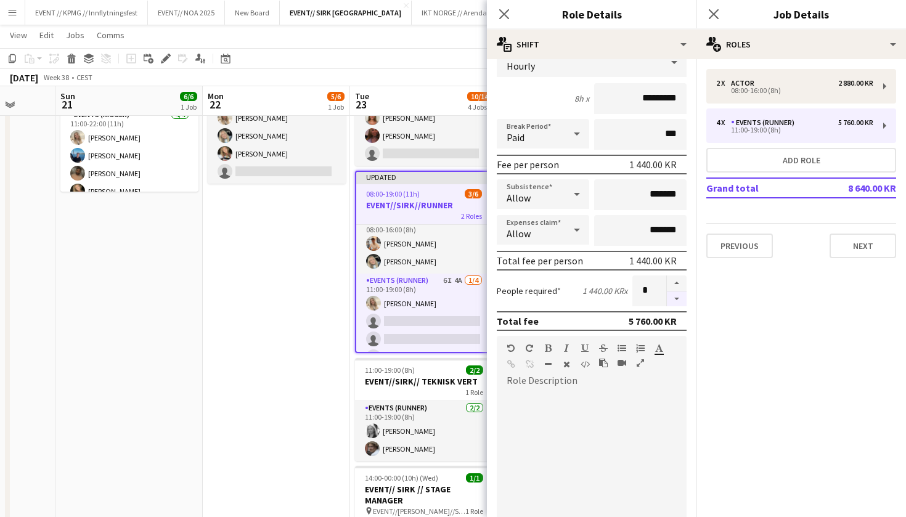
click at [678, 298] on button "button" at bounding box center [677, 298] width 20 height 15
type input "*"
click at [241, 321] on app-date-cell "07:00-17:00 (10h) 5/6 EVENT//SIRK//OPRIGG 1 Role Events (Rigger) 3I 7A 5/6 07:0…" at bounding box center [276, 346] width 147 height 684
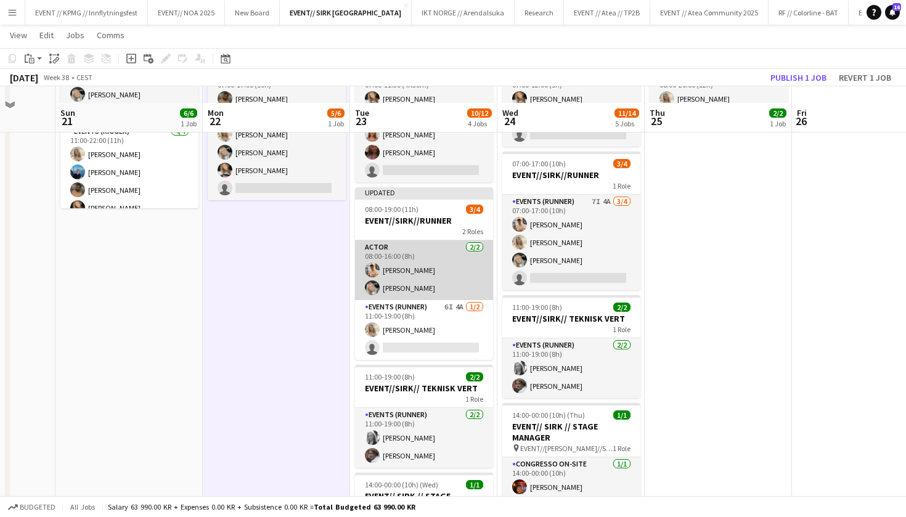
scroll to position [101, 0]
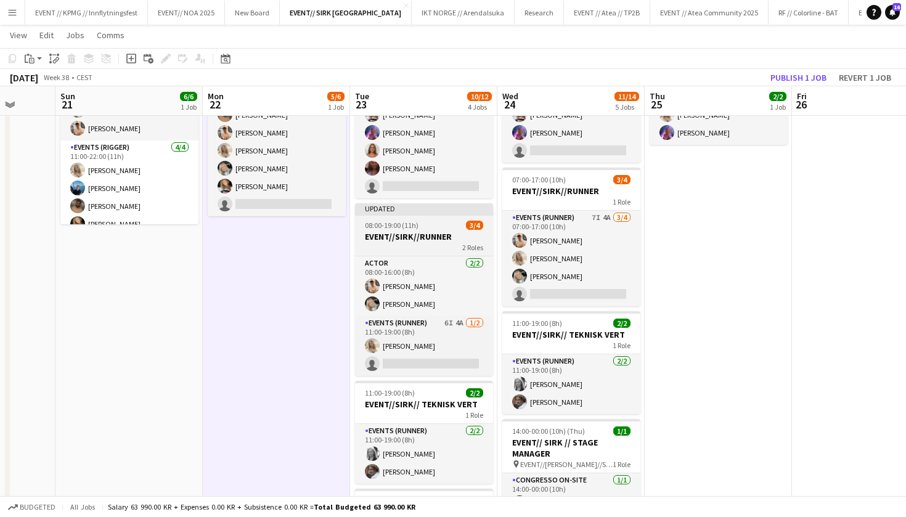
click at [430, 240] on h3 "EVENT//SIRK//RUNNER" at bounding box center [424, 236] width 138 height 11
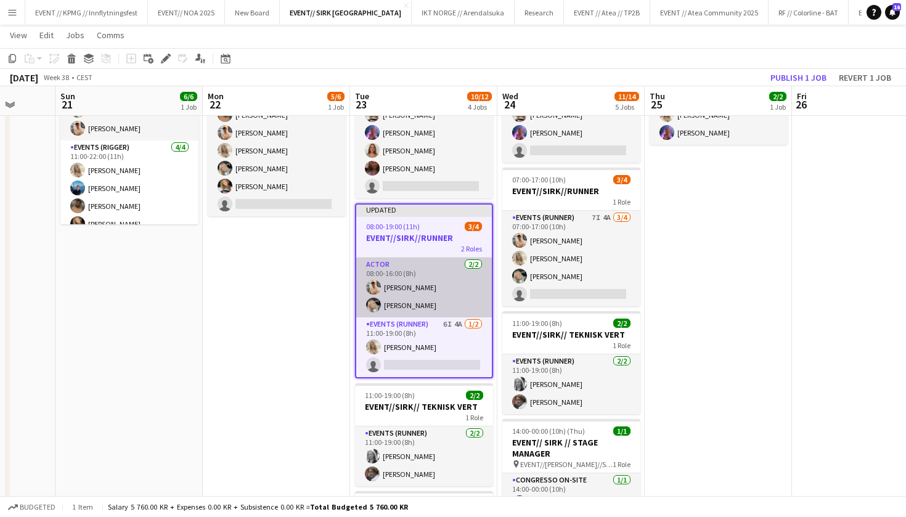
click at [408, 269] on app-card-role "Actor 2/2 08:00-16:00 (8h) Alban Idrizi Oda Hansson" at bounding box center [424, 288] width 136 height 60
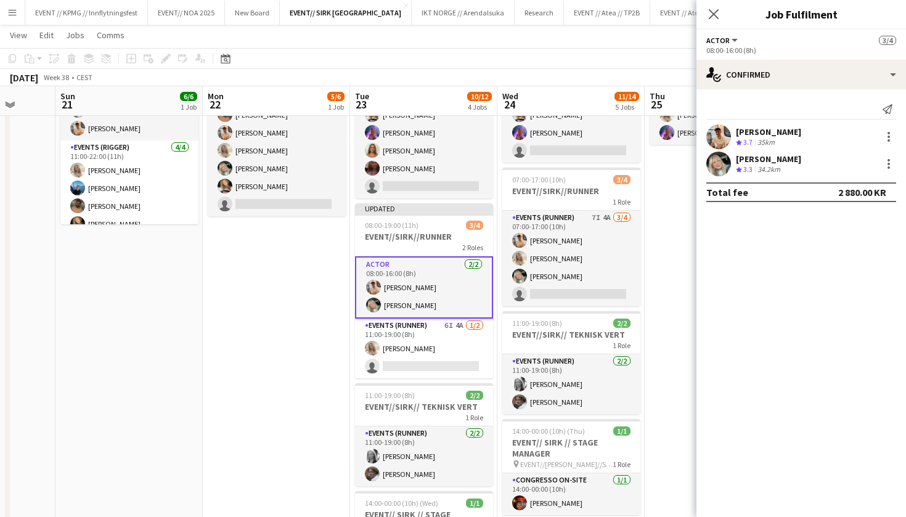
click at [412, 251] on div "2 Roles" at bounding box center [424, 247] width 138 height 10
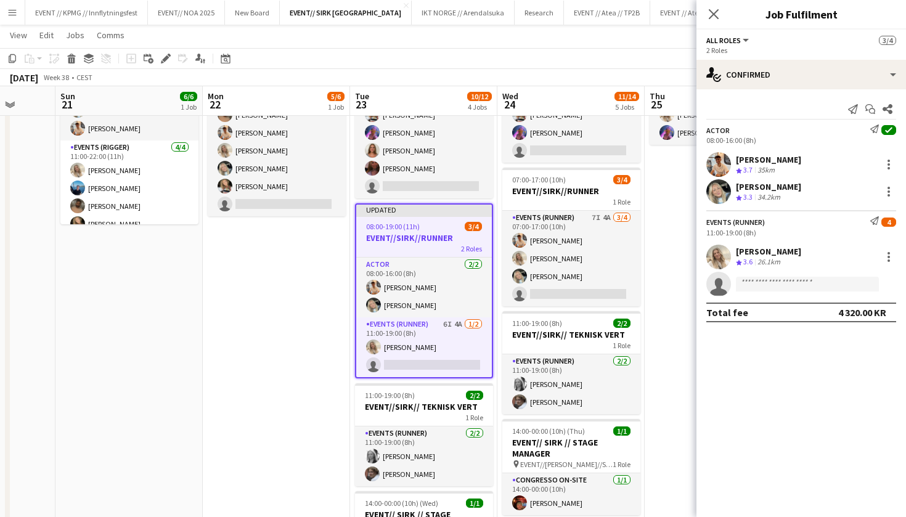
click at [734, 133] on div "Actor Send notification check 08:00-16:00 (8h)" at bounding box center [800, 134] width 209 height 20
click at [769, 142] on div "08:00-16:00 (8h)" at bounding box center [801, 140] width 190 height 9
click at [166, 62] on icon "Edit" at bounding box center [166, 59] width 10 height 10
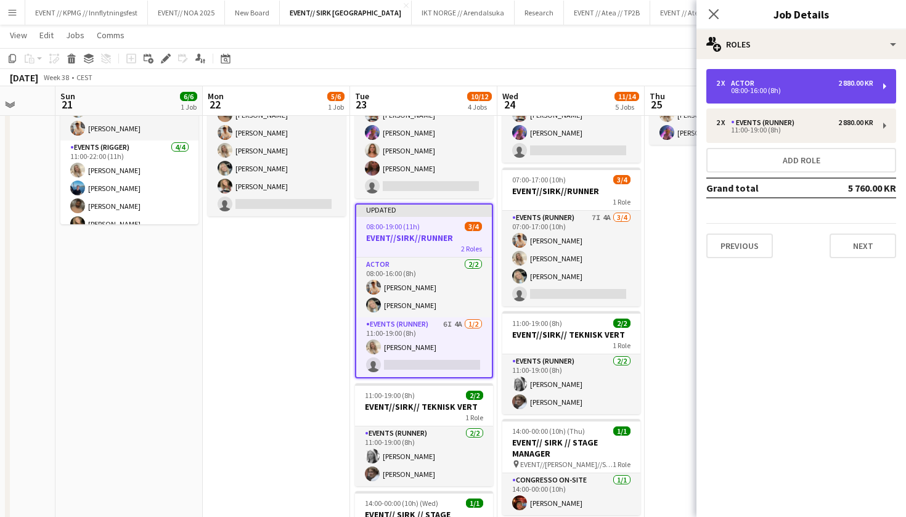
click at [785, 92] on div "08:00-16:00 (8h)" at bounding box center [794, 90] width 157 height 6
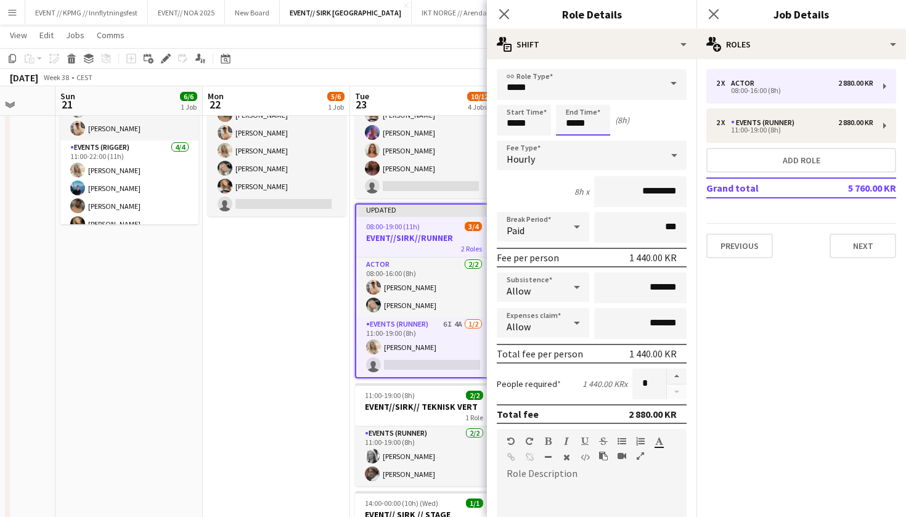
click at [572, 121] on input "*****" at bounding box center [583, 120] width 54 height 31
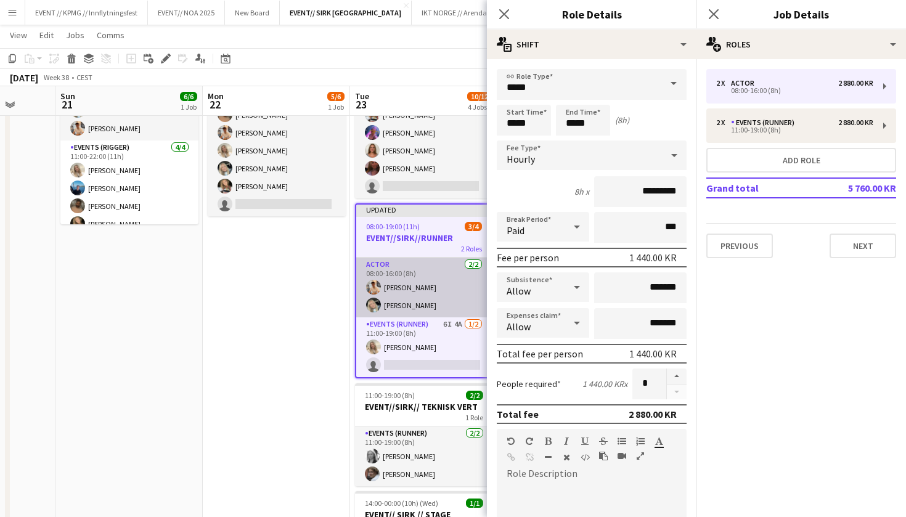
click at [370, 278] on app-card-role "Actor 2/2 08:00-16:00 (8h) Alban Idrizi Oda Hansson" at bounding box center [424, 288] width 136 height 60
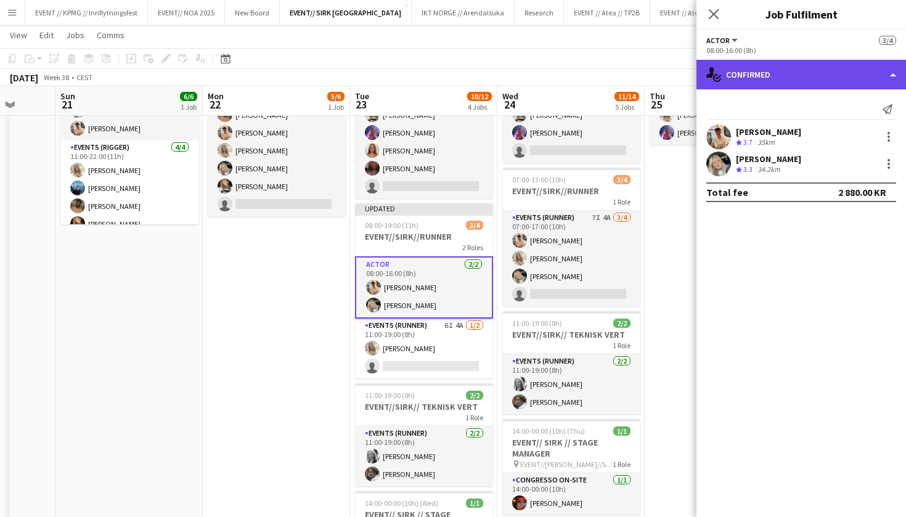
click at [763, 75] on div "single-neutral-actions-check-2 Confirmed" at bounding box center [800, 75] width 209 height 30
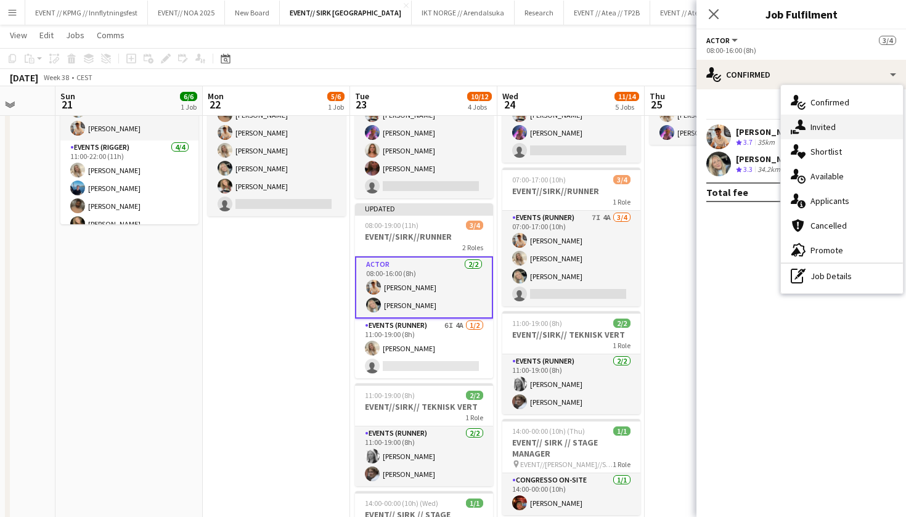
click at [810, 129] on span "Invited" at bounding box center [822, 126] width 25 height 11
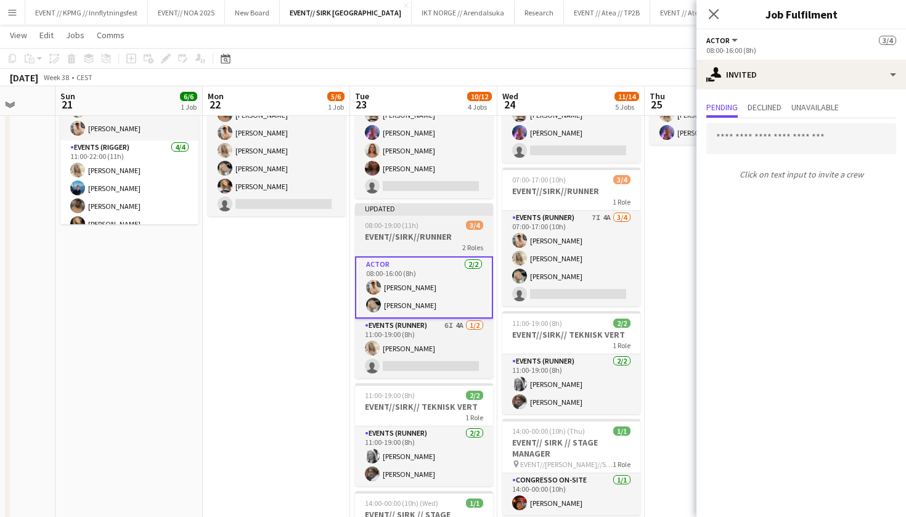
click at [427, 227] on div "08:00-19:00 (11h) 3/4" at bounding box center [424, 225] width 138 height 9
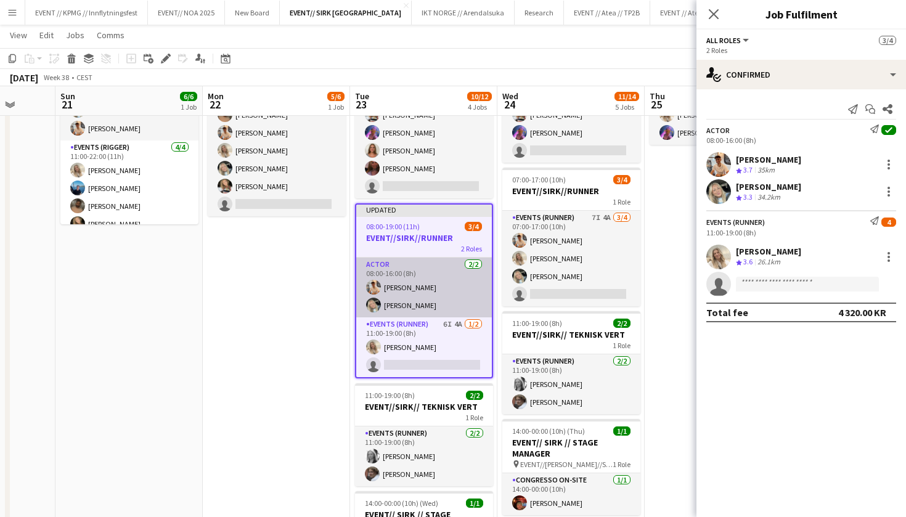
click at [429, 283] on app-card-role "Actor 2/2 08:00-16:00 (8h) Alban Idrizi Oda Hansson" at bounding box center [424, 288] width 136 height 60
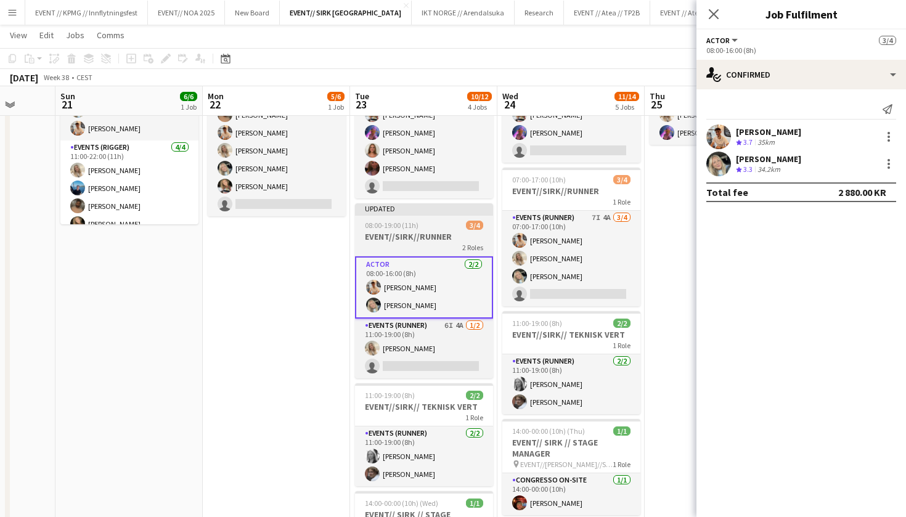
click at [416, 233] on h3 "EVENT//SIRK//RUNNER" at bounding box center [424, 236] width 138 height 11
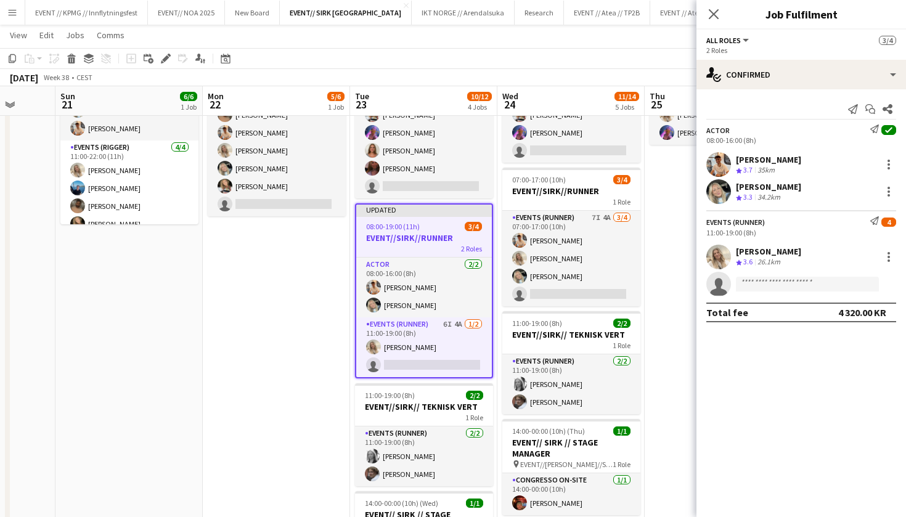
click at [847, 133] on div "Actor Send notification check 08:00-16:00 (8h)" at bounding box center [800, 134] width 209 height 20
click at [702, 140] on div "Actor Send notification check 08:00-16:00 (8h)" at bounding box center [800, 134] width 209 height 20
click at [168, 59] on icon "Edit" at bounding box center [166, 59] width 10 height 10
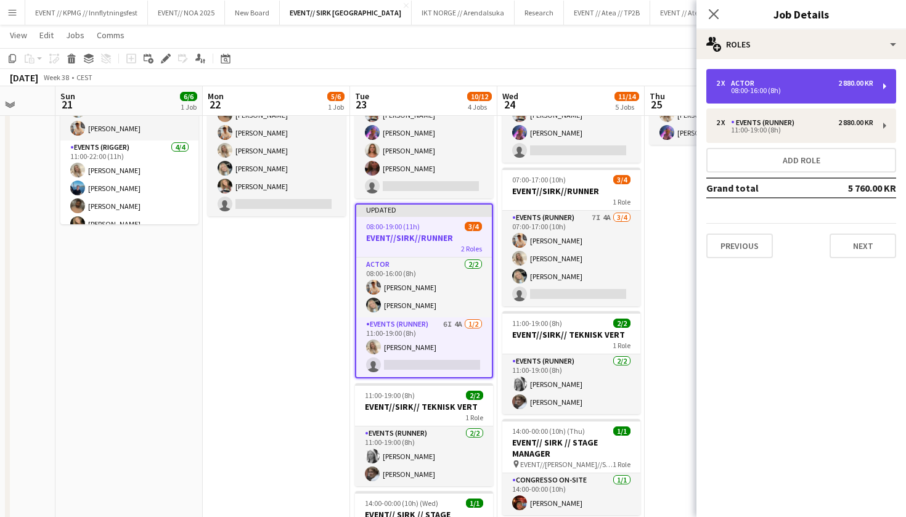
click at [790, 97] on div "2 x Actor 2 880.00 KR 08:00-16:00 (8h)" at bounding box center [801, 86] width 190 height 34
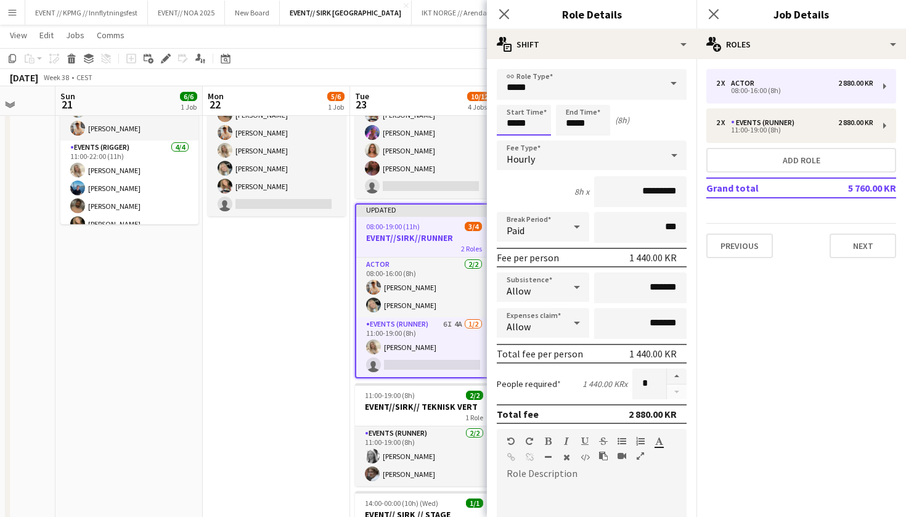
click at [511, 126] on input "*****" at bounding box center [524, 120] width 54 height 31
click at [523, 126] on input "*****" at bounding box center [524, 120] width 54 height 31
click at [527, 125] on input "*****" at bounding box center [524, 120] width 54 height 31
click at [511, 121] on input "*****" at bounding box center [524, 120] width 54 height 31
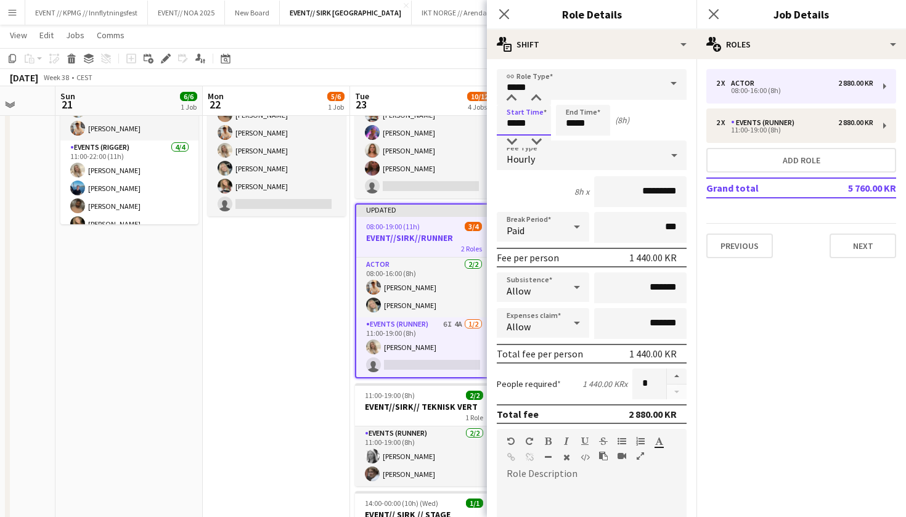
click at [511, 121] on input "*****" at bounding box center [524, 120] width 54 height 31
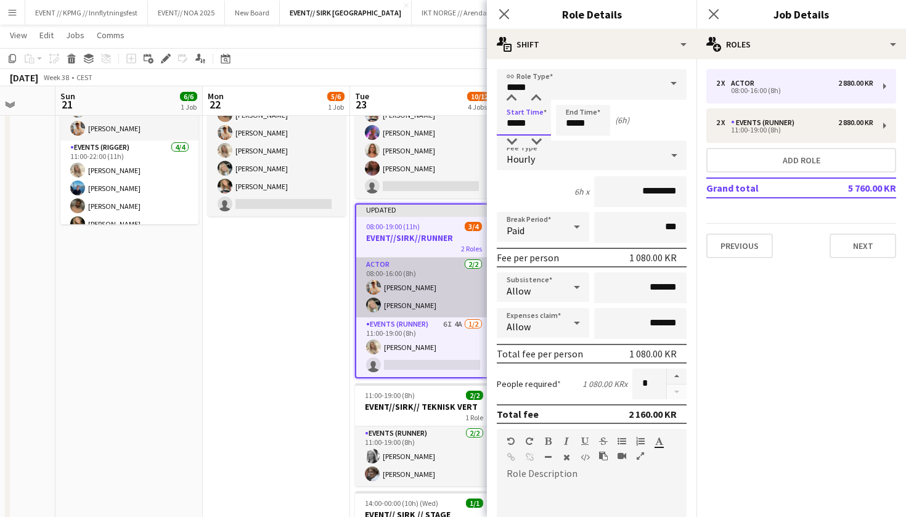
type input "*****"
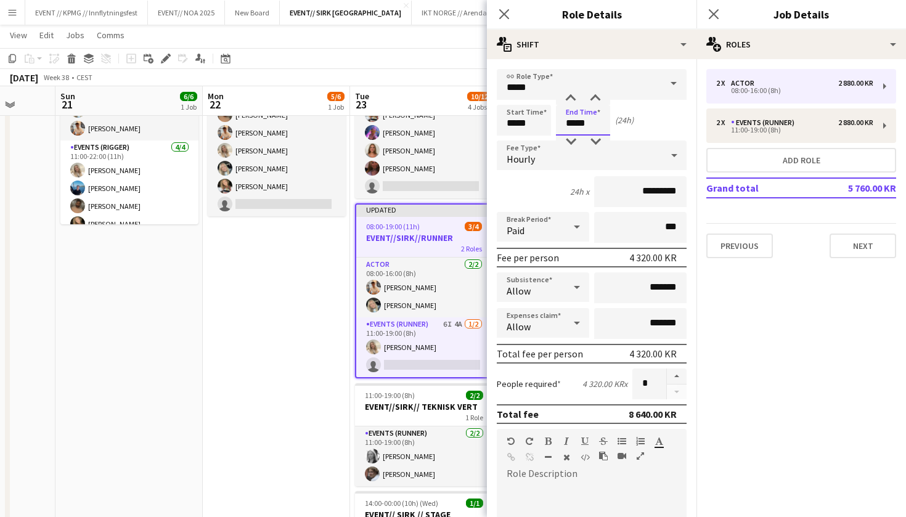
click at [572, 126] on input "*****" at bounding box center [583, 120] width 54 height 31
type input "*****"
click at [509, 129] on input "*****" at bounding box center [524, 120] width 54 height 31
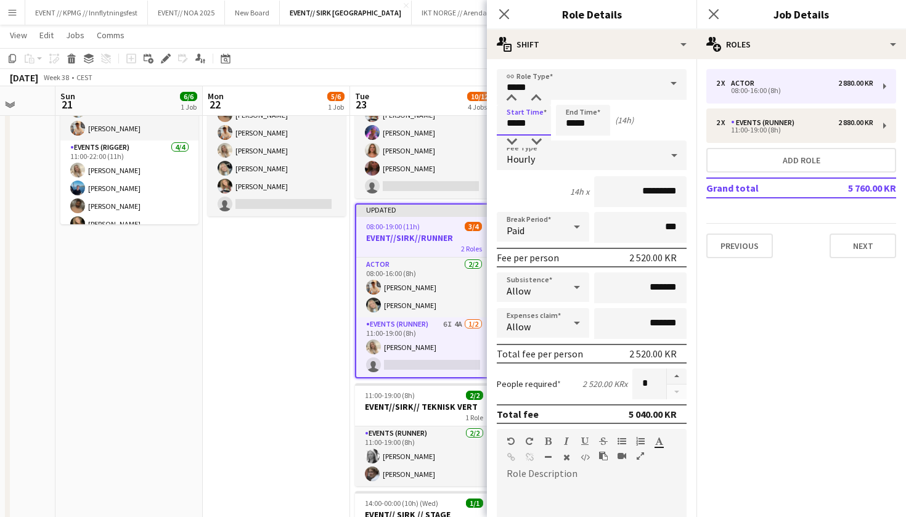
type input "*****"
click at [569, 123] on input "*****" at bounding box center [583, 120] width 54 height 31
click at [582, 124] on input "*****" at bounding box center [583, 120] width 54 height 31
type input "*****"
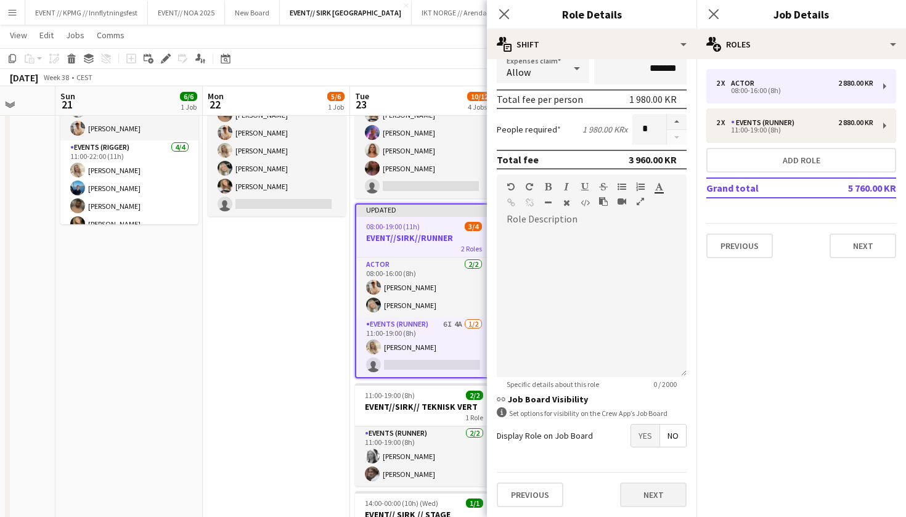
scroll to position [254, 0]
click at [664, 496] on button "Next" at bounding box center [653, 494] width 67 height 25
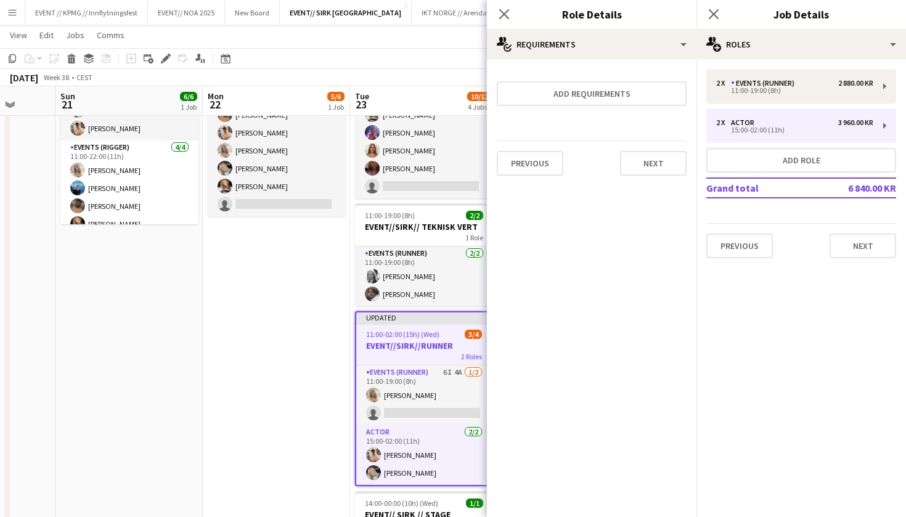
scroll to position [0, 0]
click at [656, 169] on button "Next" at bounding box center [653, 163] width 67 height 25
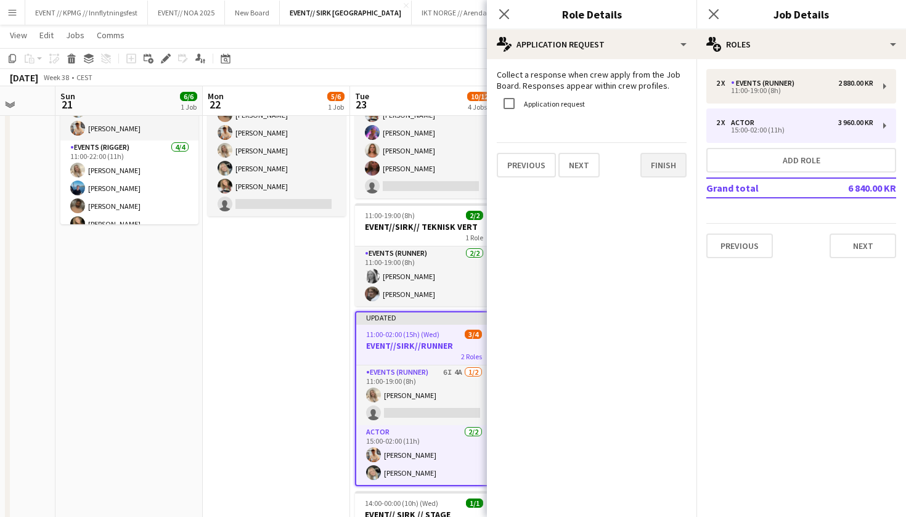
click at [666, 164] on button "Finish" at bounding box center [663, 165] width 46 height 25
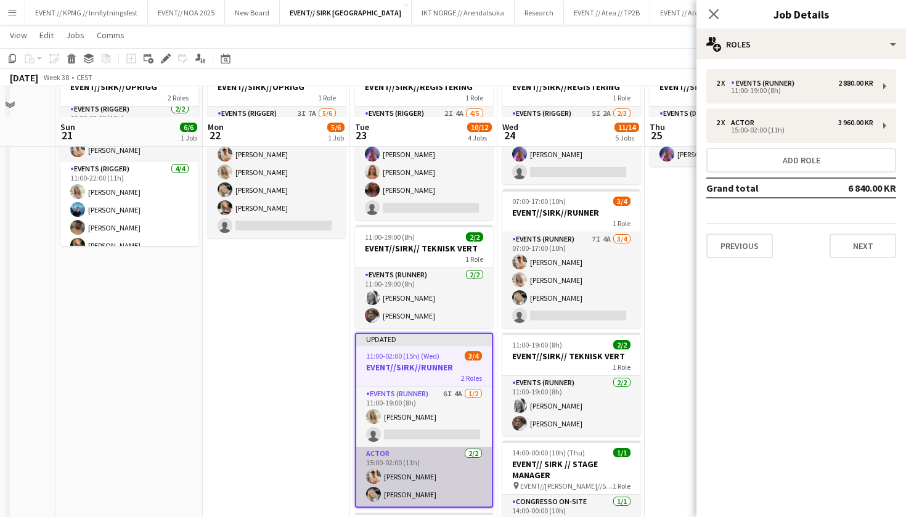
scroll to position [110, 0]
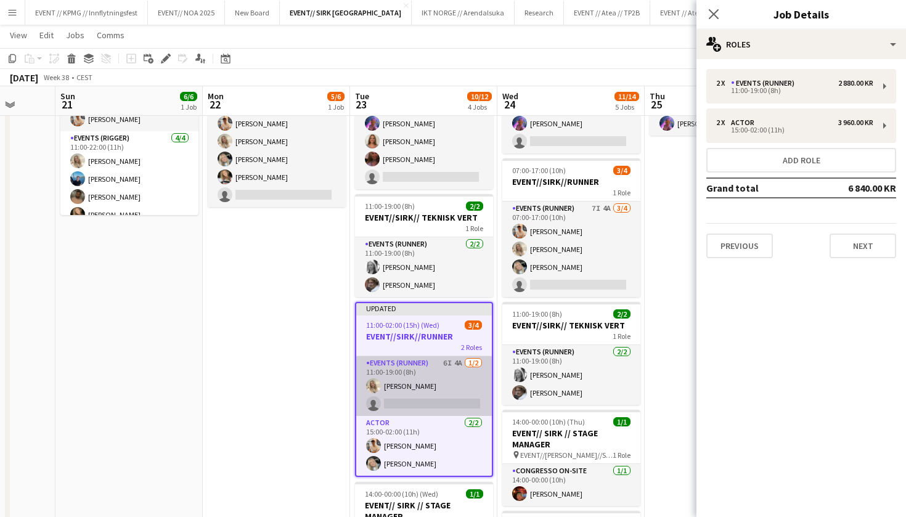
click at [433, 375] on app-card-role "Events (Runner) 6I 4A 1/2 11:00-19:00 (8h) Vanessa Riise Naas single-neutral-ac…" at bounding box center [424, 386] width 136 height 60
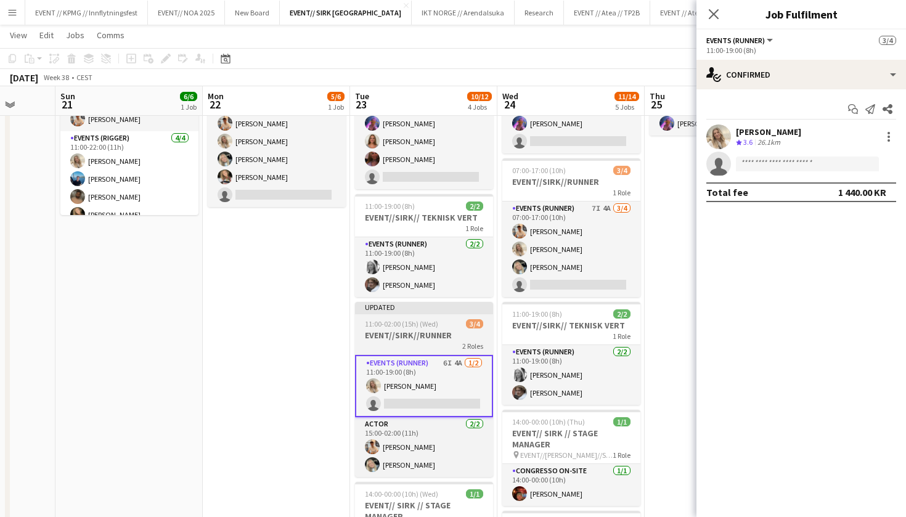
click at [429, 341] on div "2 Roles" at bounding box center [424, 346] width 138 height 10
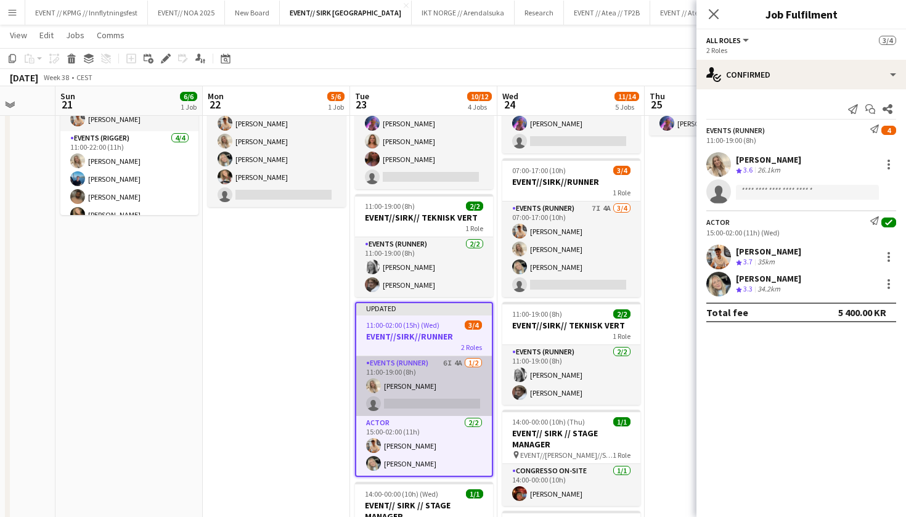
click at [420, 373] on app-card-role "Events (Runner) 6I 4A 1/2 11:00-19:00 (8h) Vanessa Riise Naas single-neutral-ac…" at bounding box center [424, 386] width 136 height 60
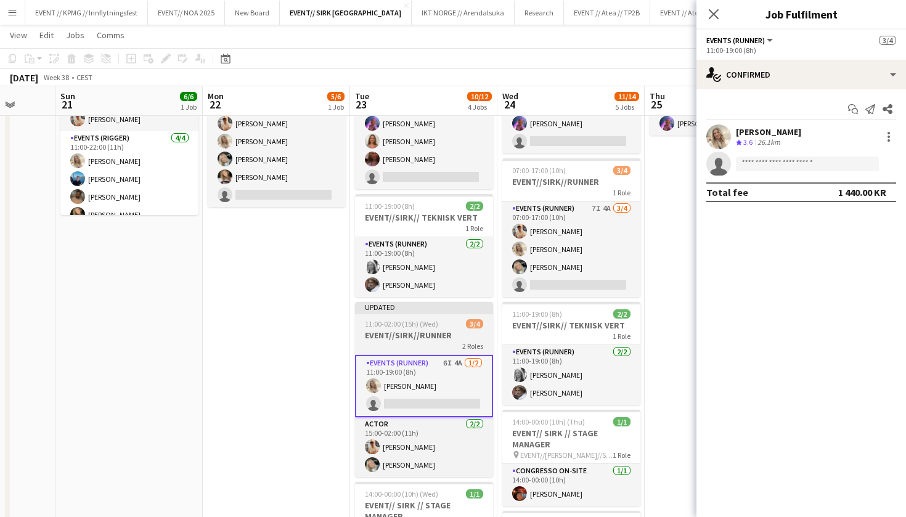
click at [407, 336] on h3 "EVENT//SIRK//RUNNER" at bounding box center [424, 335] width 138 height 11
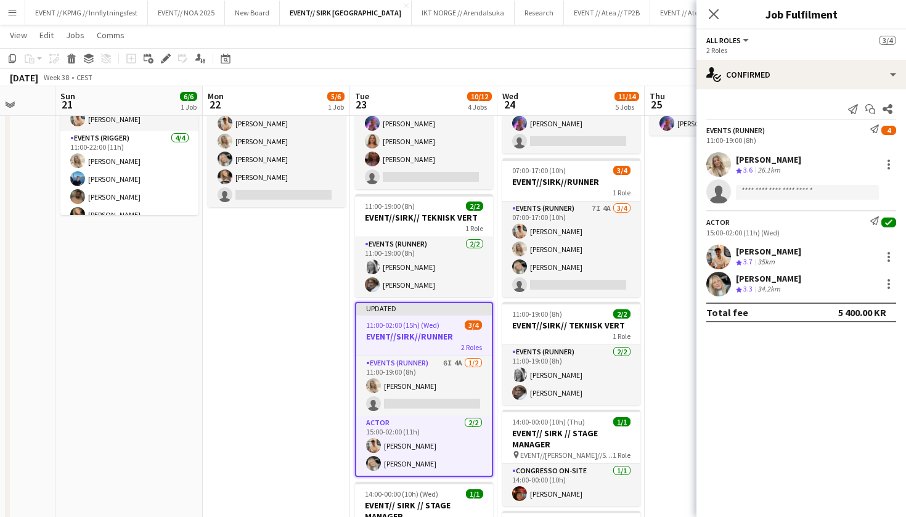
click at [797, 160] on div "[PERSON_NAME]" at bounding box center [768, 159] width 65 height 11
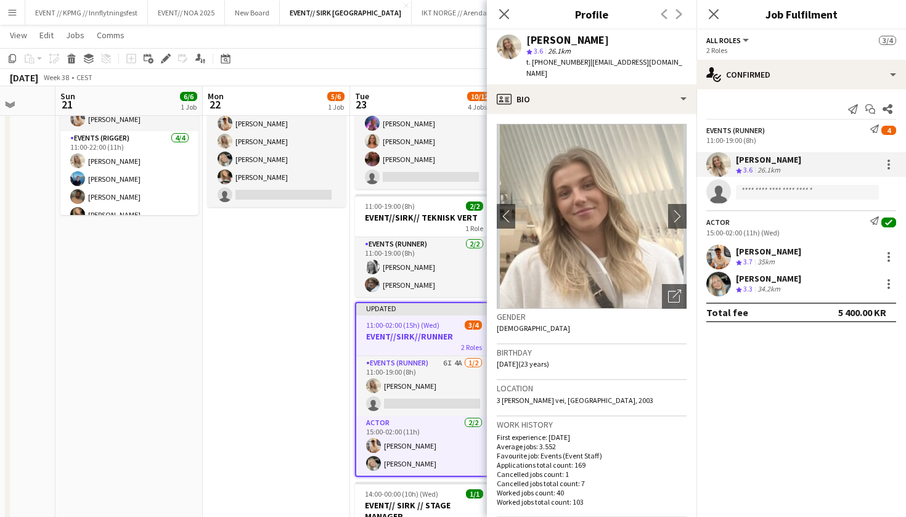
click at [821, 158] on div "Vanessa Riise Naas Crew rating 3.6 26.1km" at bounding box center [800, 164] width 209 height 25
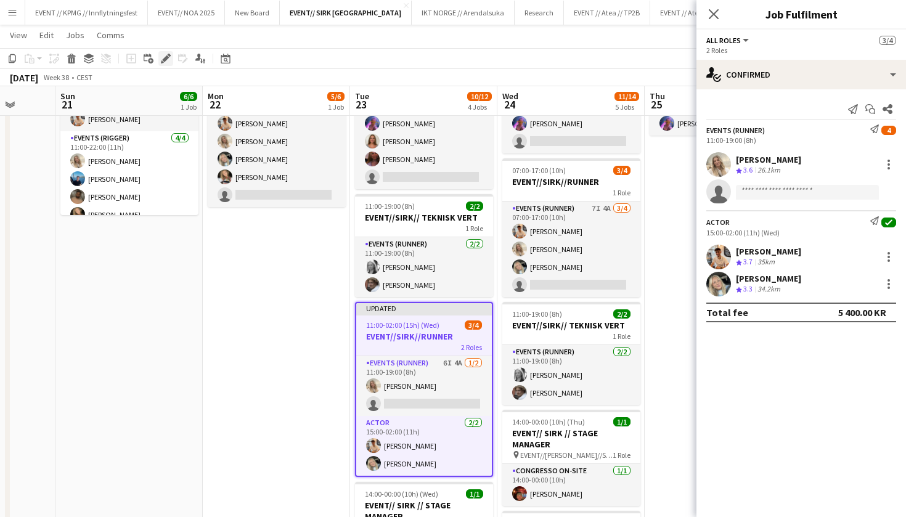
click at [167, 61] on icon "Edit" at bounding box center [166, 59] width 10 height 10
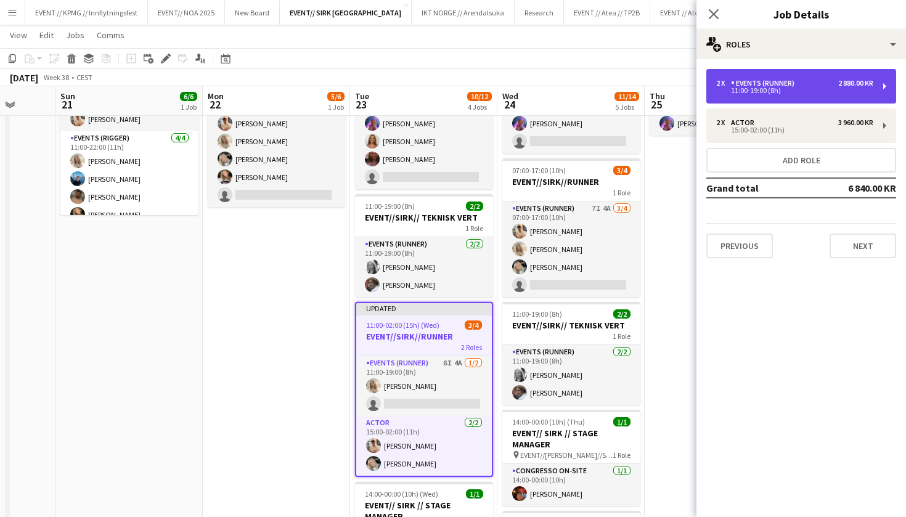
click at [814, 95] on div "2 x Events (Runner) 2 880.00 KR 11:00-19:00 (8h)" at bounding box center [801, 86] width 190 height 34
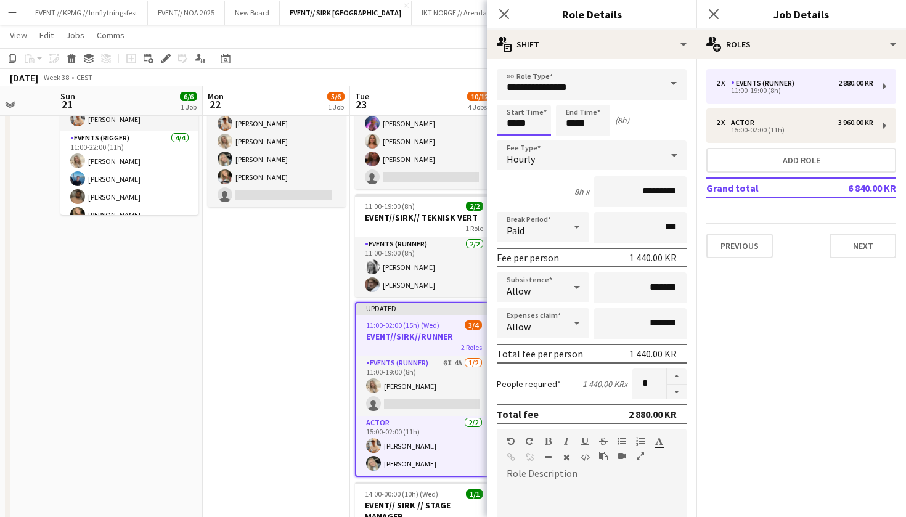
click at [511, 120] on input "*****" at bounding box center [524, 120] width 54 height 31
type input "*****"
click at [578, 123] on input "*****" at bounding box center [583, 120] width 54 height 31
click at [568, 126] on input "*****" at bounding box center [583, 120] width 54 height 31
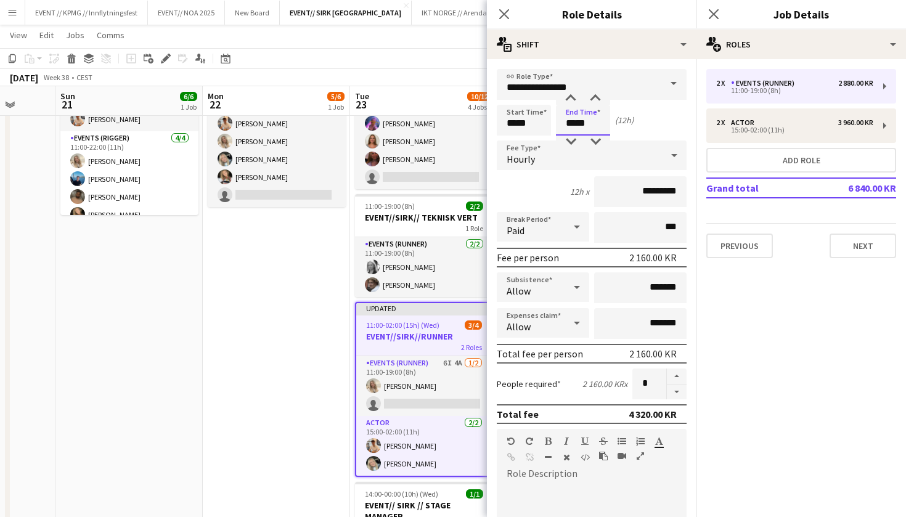
click at [568, 126] on input "*****" at bounding box center [583, 120] width 54 height 31
type input "*****"
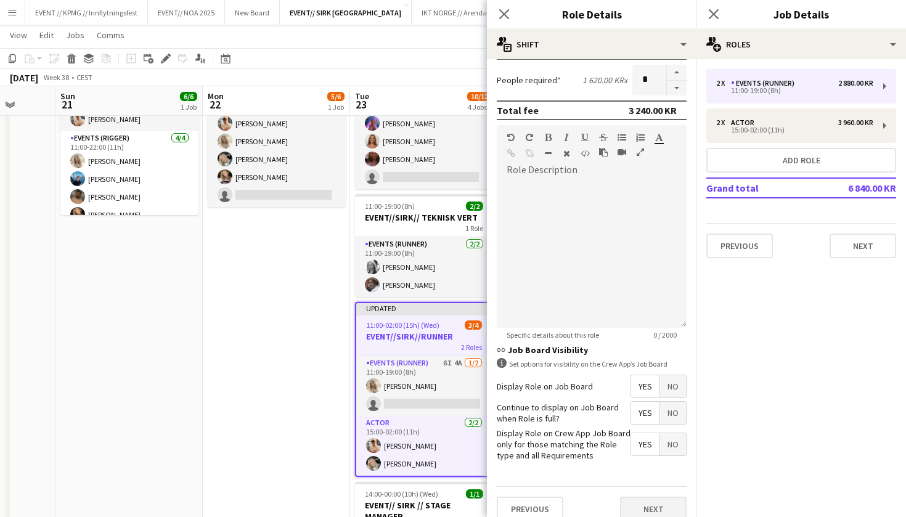
click at [659, 502] on button "Next" at bounding box center [653, 509] width 67 height 25
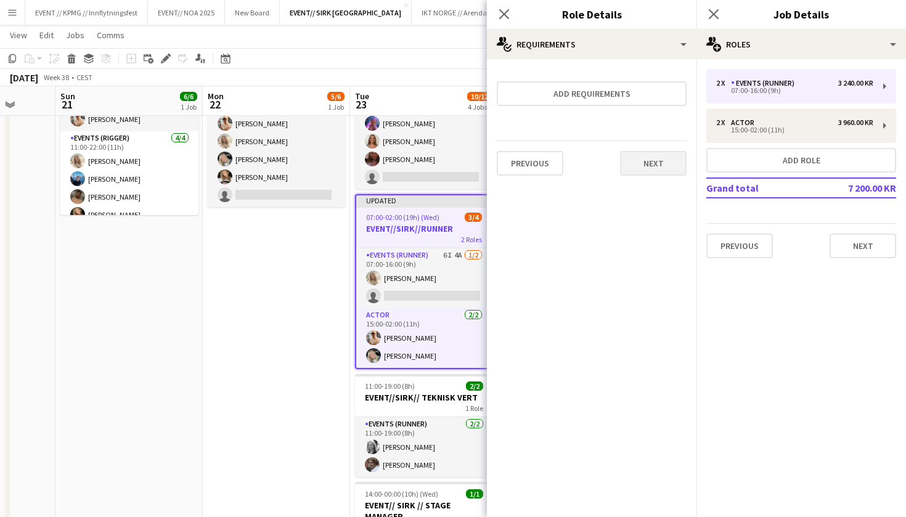
click at [652, 168] on button "Next" at bounding box center [653, 163] width 67 height 25
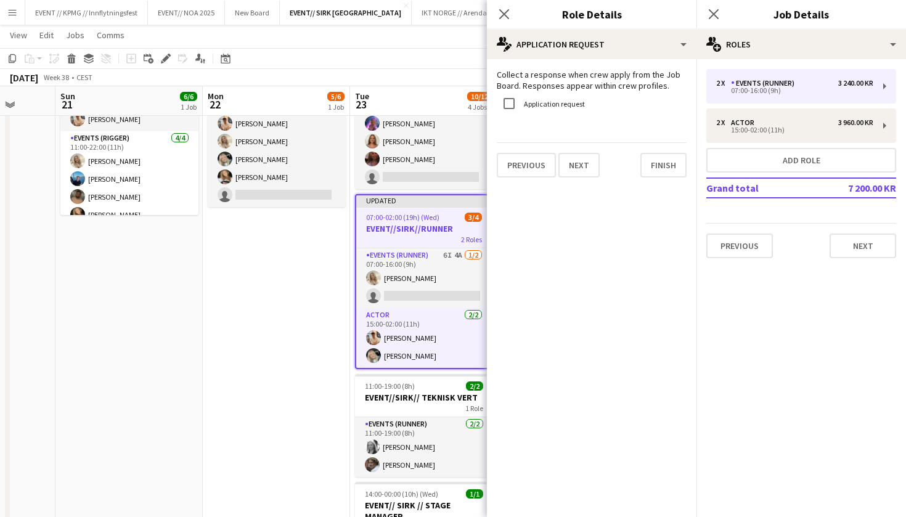
click at [652, 168] on button "Finish" at bounding box center [663, 165] width 46 height 25
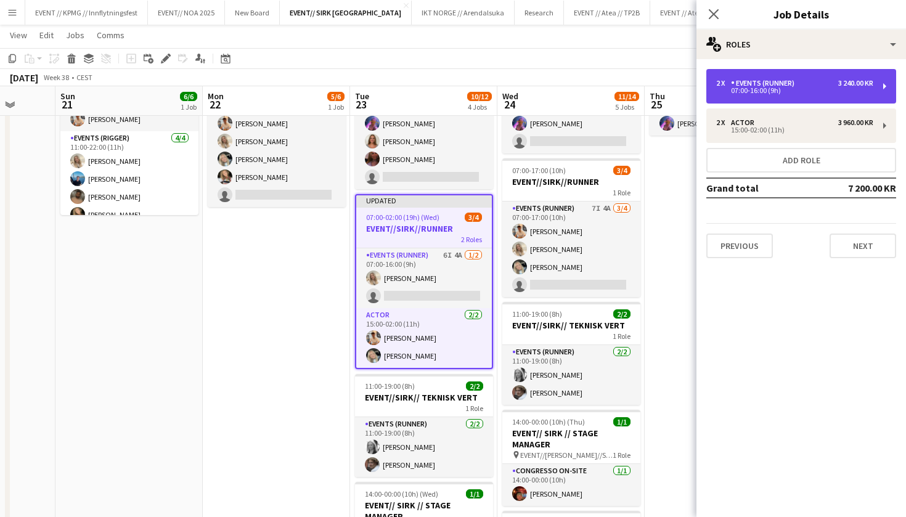
click at [790, 91] on div "07:00-16:00 (9h)" at bounding box center [794, 90] width 157 height 6
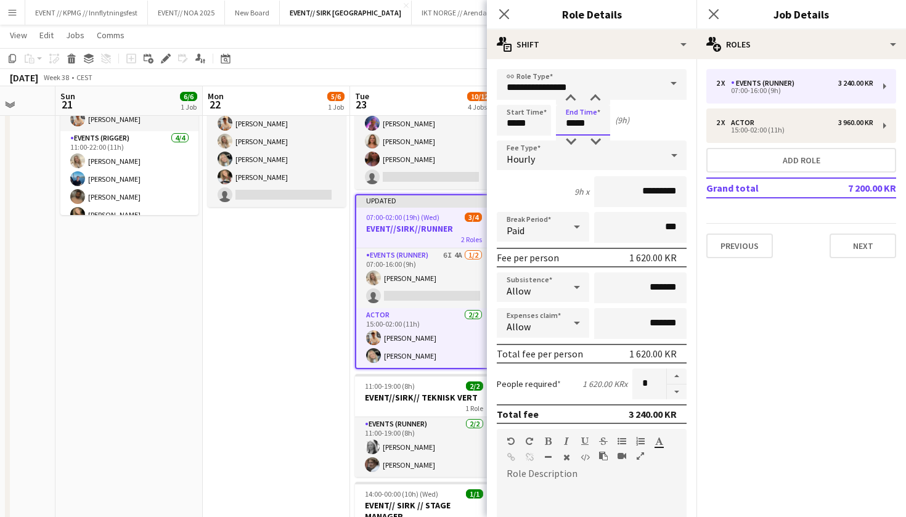
click at [573, 122] on input "*****" at bounding box center [583, 120] width 54 height 31
type input "*****"
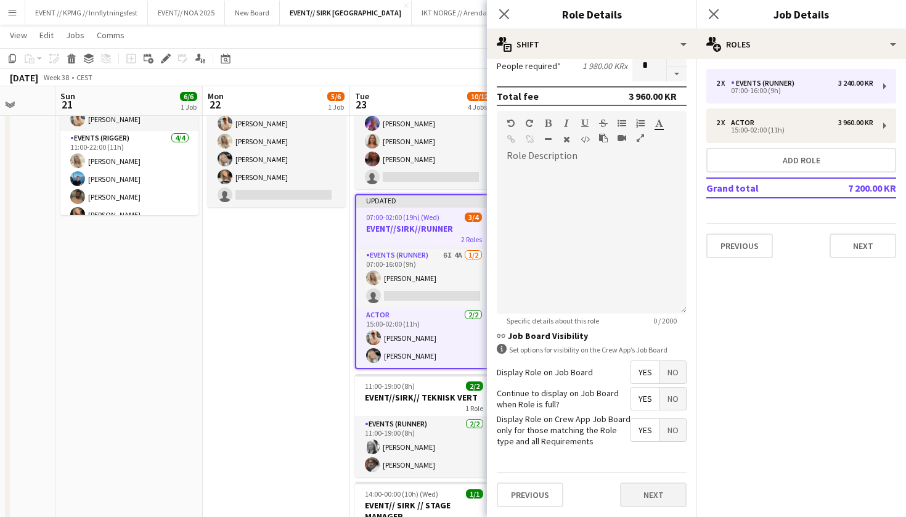
scroll to position [318, 0]
click at [640, 493] on button "Next" at bounding box center [653, 494] width 67 height 25
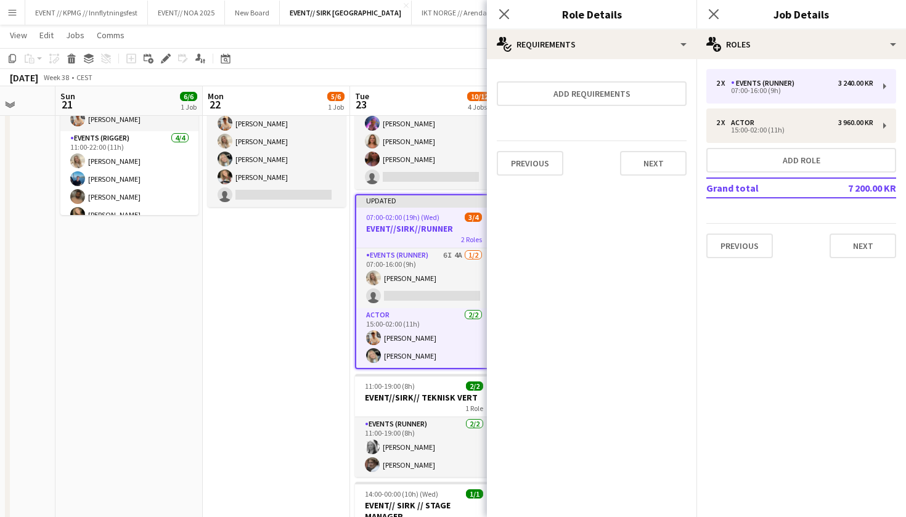
scroll to position [0, 0]
click at [672, 158] on button "Next" at bounding box center [653, 163] width 67 height 25
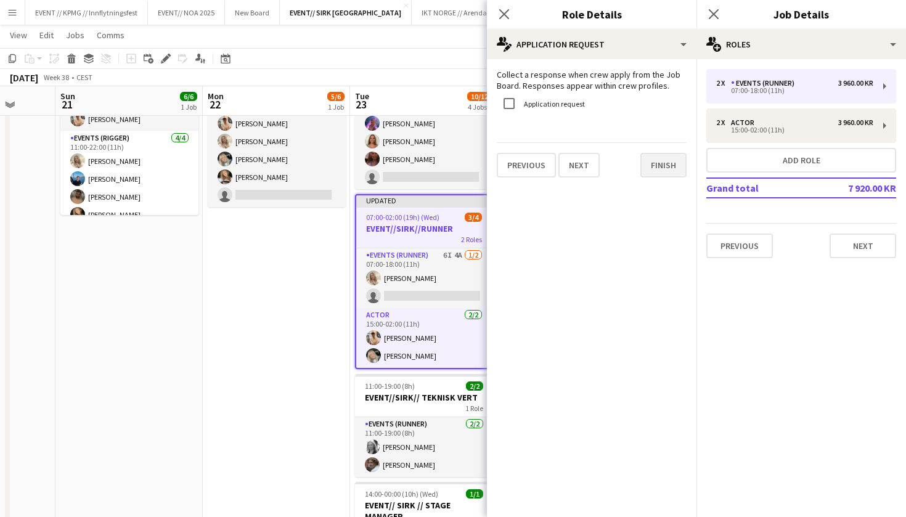
click at [668, 176] on button "Finish" at bounding box center [663, 165] width 46 height 25
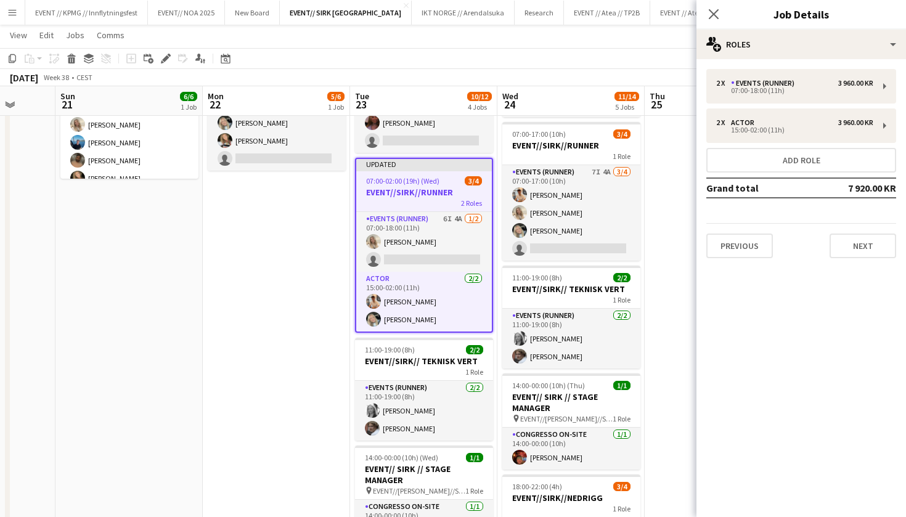
click at [315, 328] on app-date-cell "07:00-17:00 (10h) 5/6 EVENT//SIRK//OPRIGG 1 Role Events (Rigger) 3I 7A 5/6 07:0…" at bounding box center [276, 333] width 147 height 684
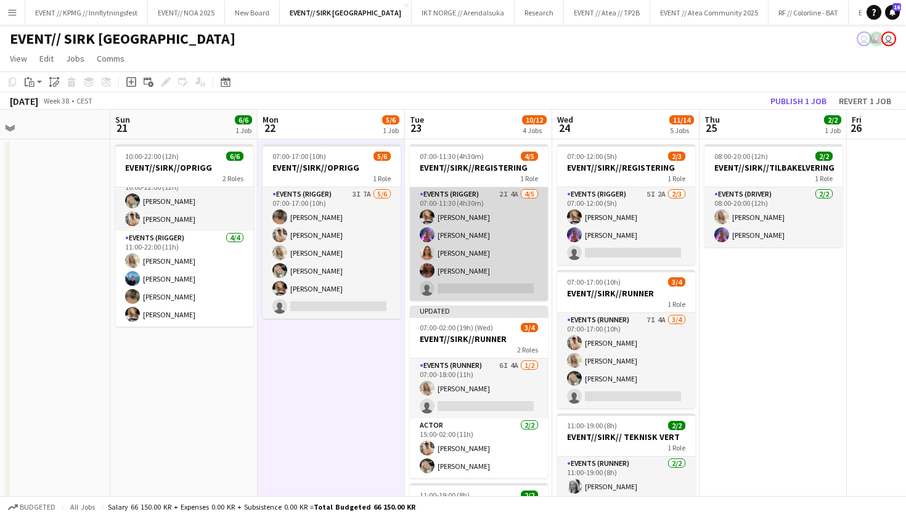
scroll to position [0, 330]
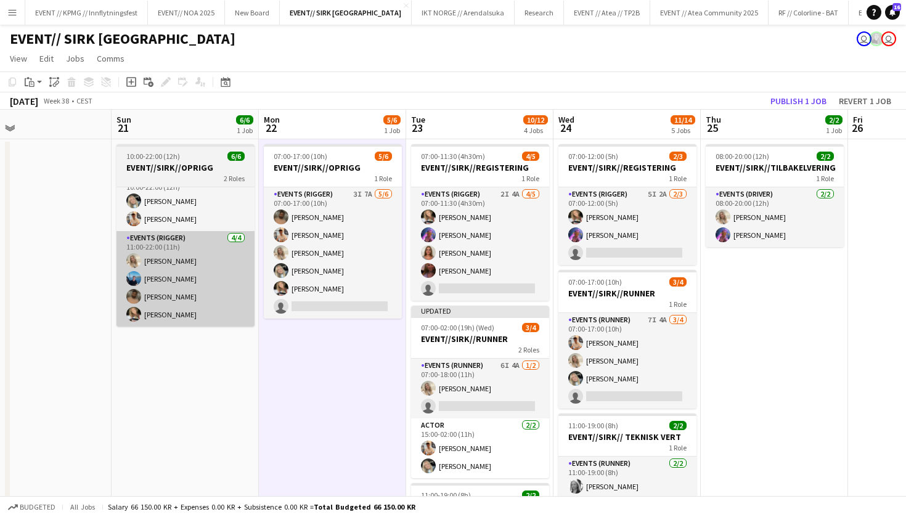
click at [173, 278] on app-card-role "Events (Rigger) 4/4 11:00-22:00 (11h) Vanessa Riise Naas Daniel Marthinsen Wali…" at bounding box center [185, 278] width 138 height 95
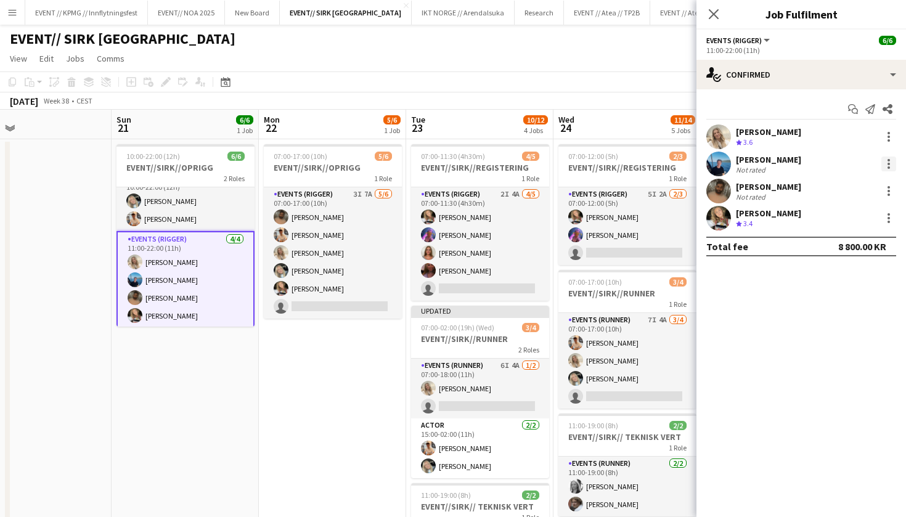
click at [891, 170] on div at bounding box center [888, 163] width 15 height 15
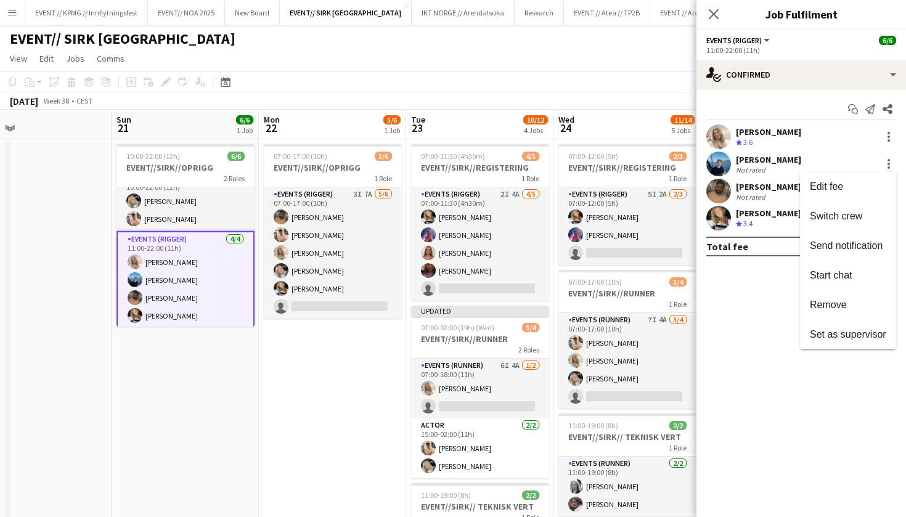
click at [341, 291] on div at bounding box center [453, 258] width 906 height 517
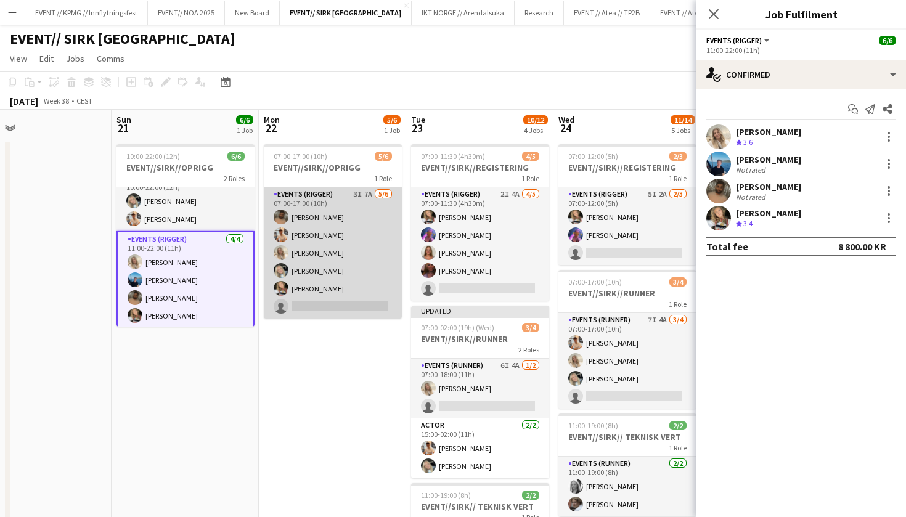
click at [352, 232] on app-card-role "Events (Rigger) 3I 7A 5/6 07:00-17:00 (10h) Walid Iqbal Alban Idrizi Vanessa Ri…" at bounding box center [333, 252] width 138 height 131
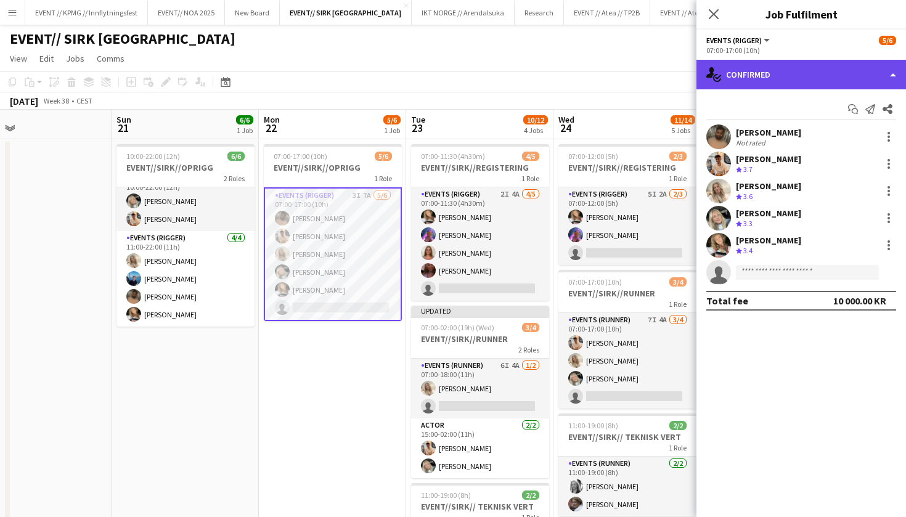
click at [832, 80] on div "single-neutral-actions-check-2 Confirmed" at bounding box center [800, 75] width 209 height 30
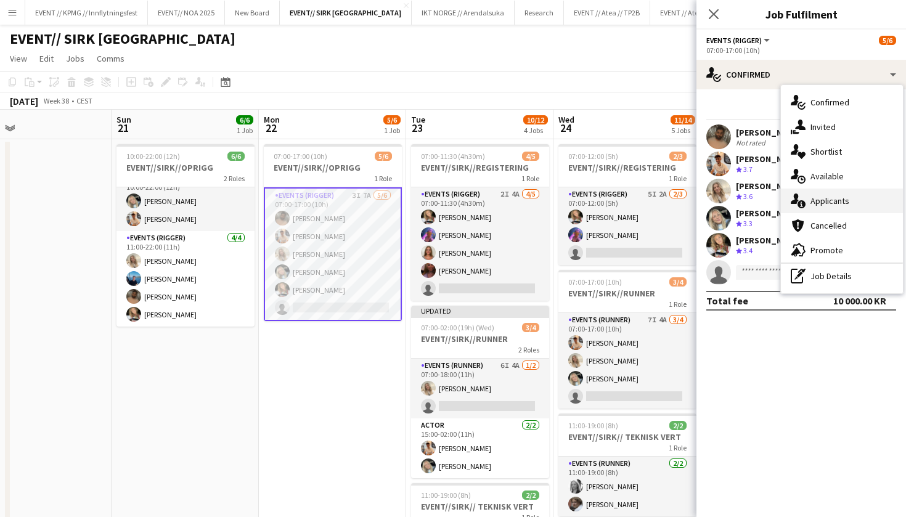
click at [830, 192] on div "single-neutral-actions-information Applicants" at bounding box center [842, 201] width 122 height 25
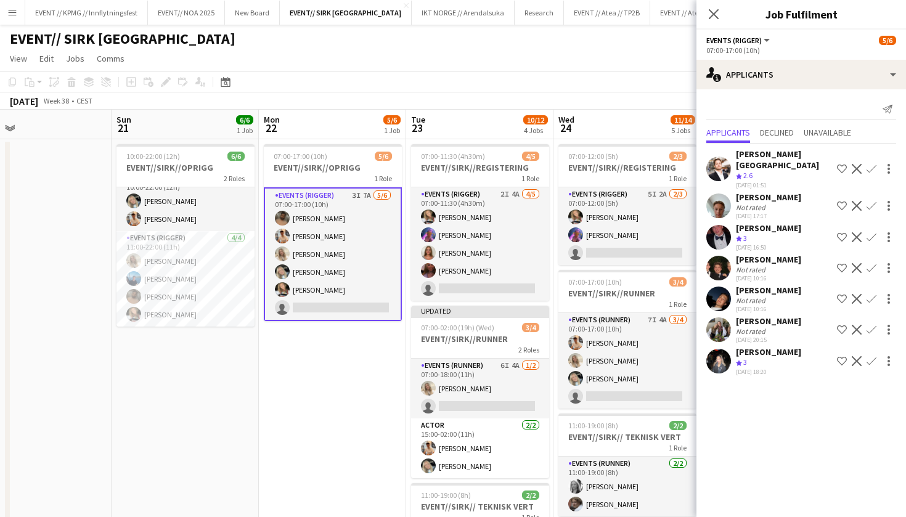
click at [301, 317] on app-card-role "Events (Rigger) 3I 7A 5/6 07:00-17:00 (10h) Walid Iqbal Alban Idrizi Vanessa Ri…" at bounding box center [333, 254] width 138 height 134
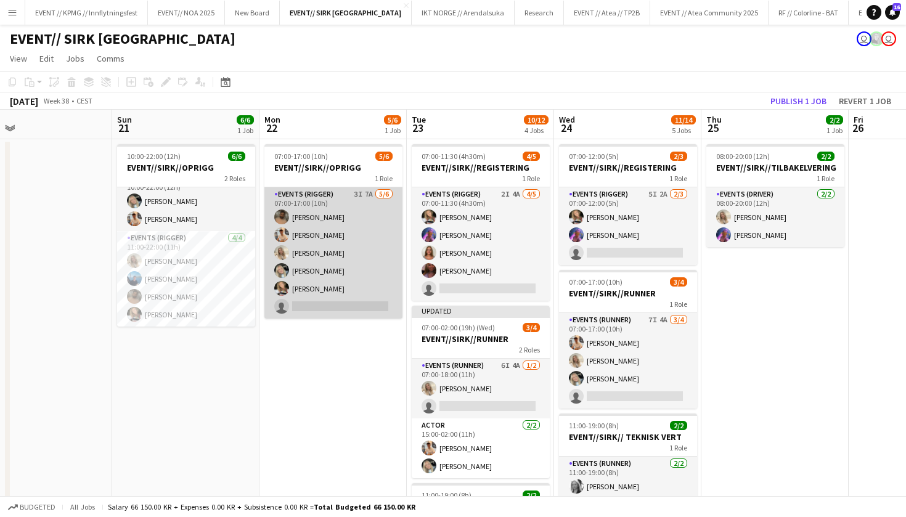
click at [323, 305] on app-card-role "Events (Rigger) 3I 7A 5/6 07:00-17:00 (10h) Walid Iqbal Alban Idrizi Vanessa Ri…" at bounding box center [333, 252] width 138 height 131
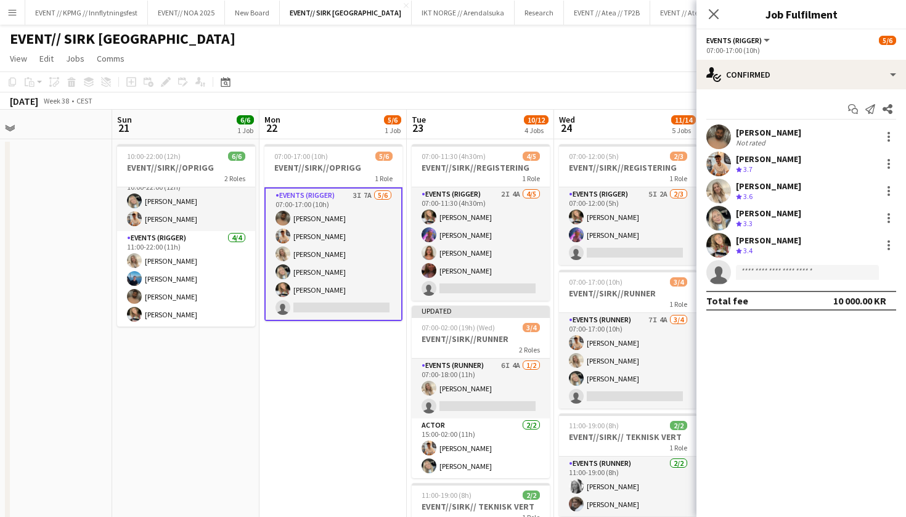
click at [801, 91] on div "Start chat Send notification Share Walid Iqbal Not rated Alban Idrizi Crew rati…" at bounding box center [800, 204] width 209 height 231
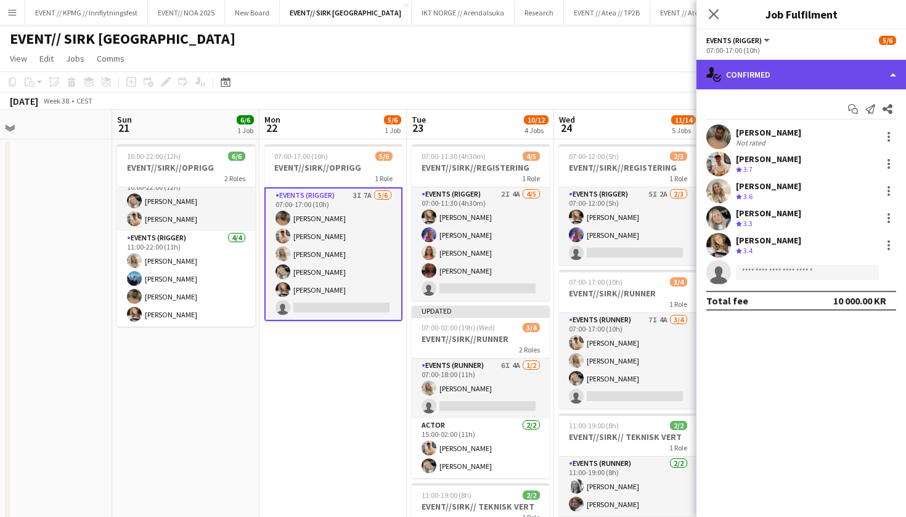
click at [819, 76] on div "single-neutral-actions-check-2 Confirmed" at bounding box center [800, 75] width 209 height 30
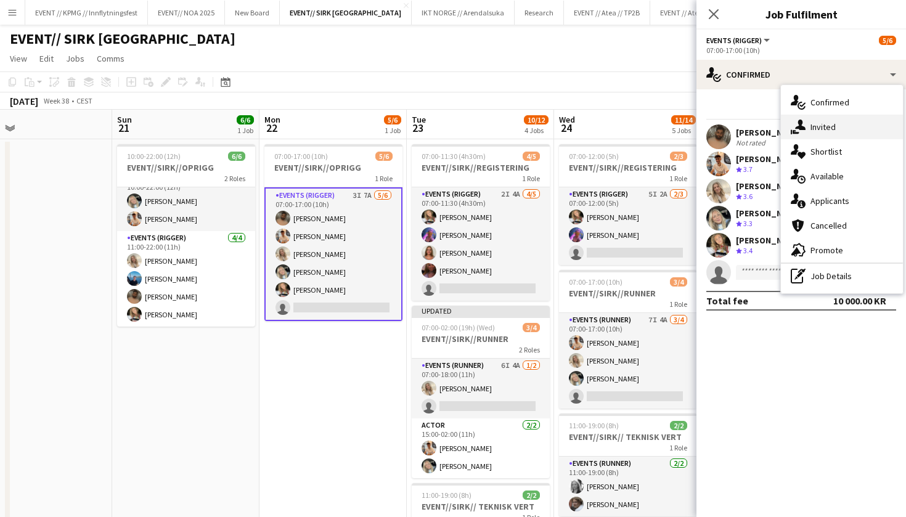
click at [838, 132] on div "single-neutral-actions-share-1 Invited" at bounding box center [842, 127] width 122 height 25
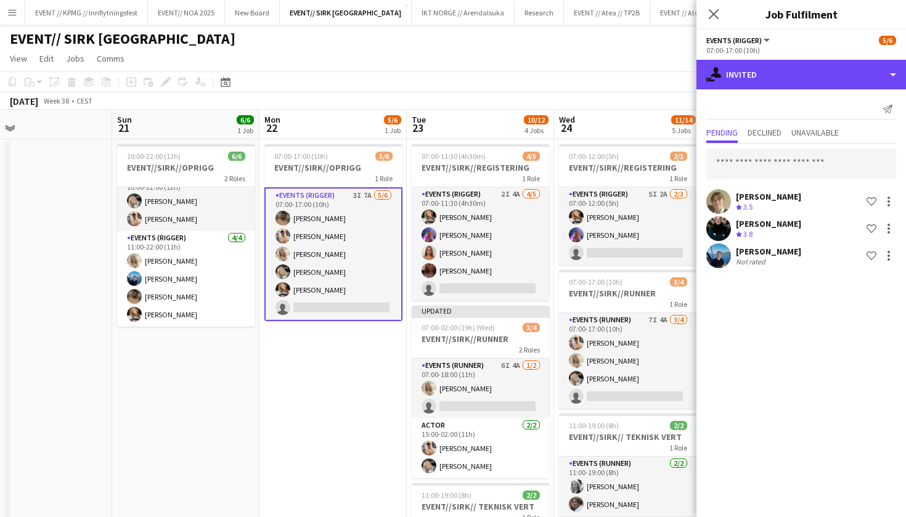
drag, startPoint x: 795, startPoint y: 77, endPoint x: 798, endPoint y: 118, distance: 40.8
click at [795, 77] on div "single-neutral-actions-share-1 Invited" at bounding box center [800, 75] width 209 height 30
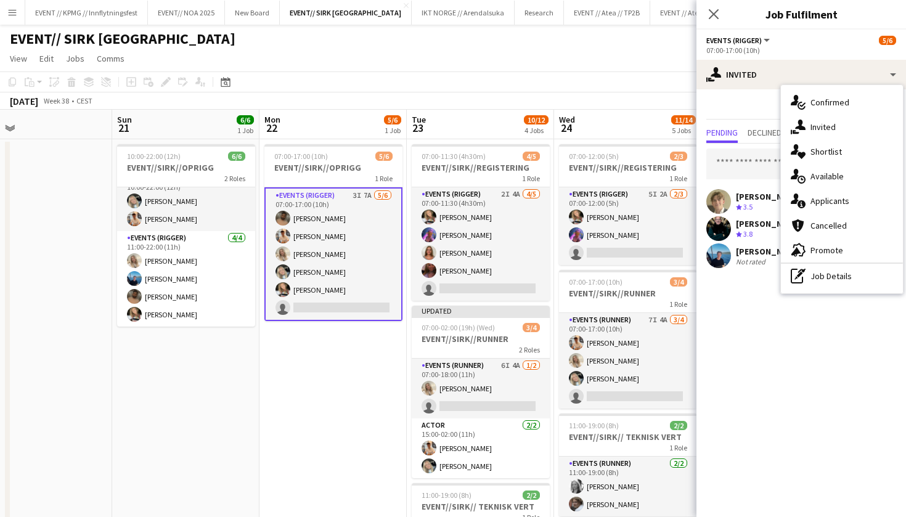
click at [347, 307] on app-card-role "Events (Rigger) 3I 7A 5/6 07:00-17:00 (10h) Walid Iqbal Alban Idrizi Vanessa Ri…" at bounding box center [333, 254] width 138 height 134
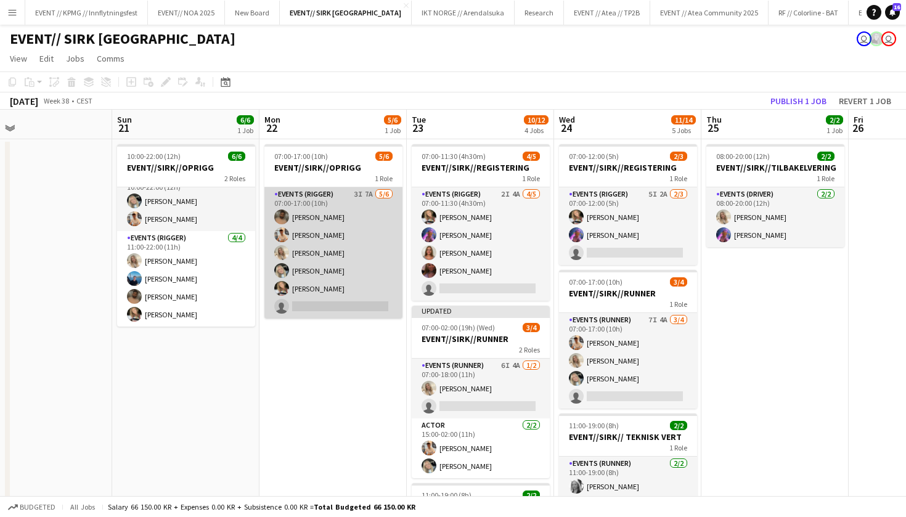
click at [352, 302] on app-card-role "Events (Rigger) 3I 7A 5/6 07:00-17:00 (10h) Walid Iqbal Alban Idrizi Vanessa Ri…" at bounding box center [333, 252] width 138 height 131
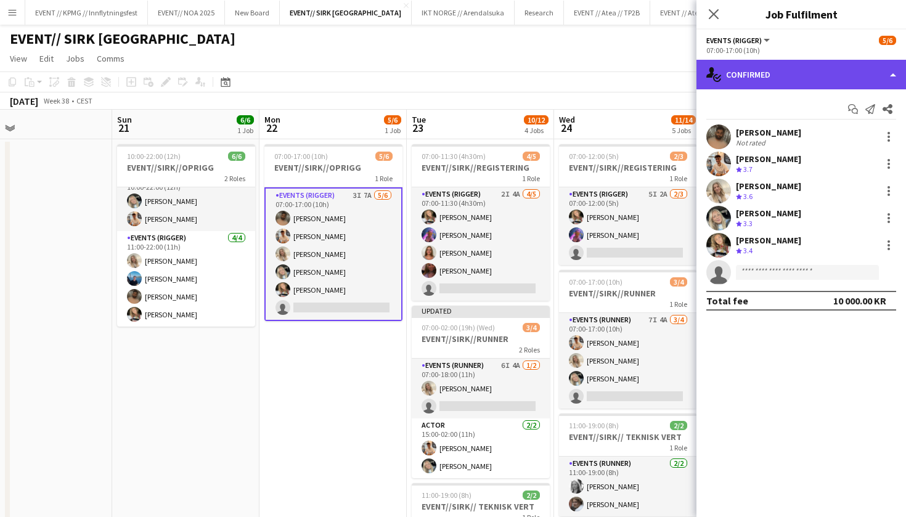
click at [787, 82] on div "single-neutral-actions-check-2 Confirmed" at bounding box center [800, 75] width 209 height 30
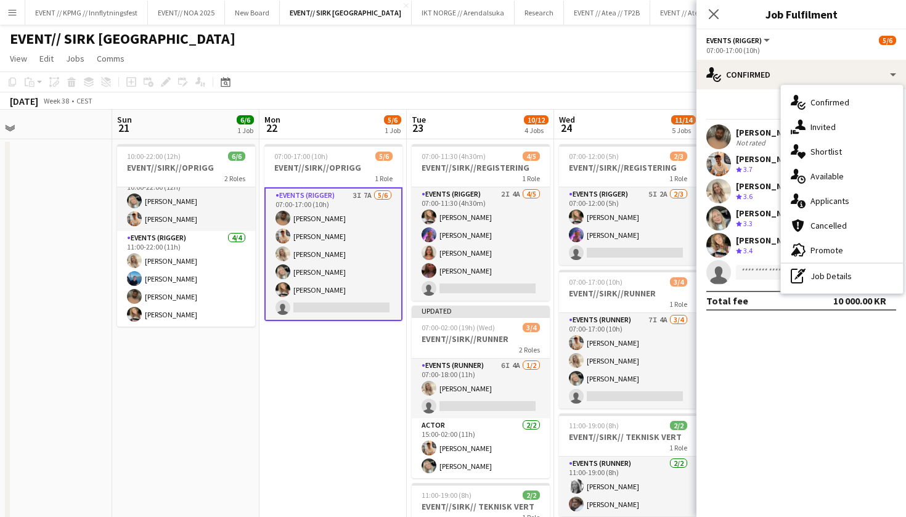
drag, startPoint x: 845, startPoint y: 131, endPoint x: 829, endPoint y: 191, distance: 62.5
click at [830, 191] on div "single-neutral-actions-check-2 Confirmed single-neutral-actions-share-1 Invited…" at bounding box center [842, 189] width 122 height 208
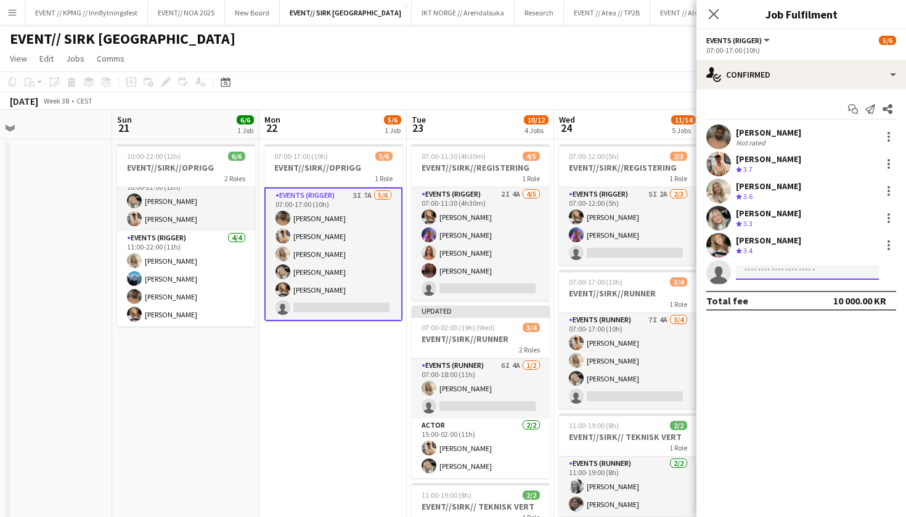
click at [774, 270] on input at bounding box center [807, 272] width 143 height 15
click at [785, 290] on app-confirmed-crew "Walid Iqbal Not rated Alban Idrizi Crew rating 3.7 Vanessa Riise Naas Crew rati…" at bounding box center [800, 217] width 209 height 186
click at [783, 273] on input "******" at bounding box center [807, 272] width 143 height 15
type input "*"
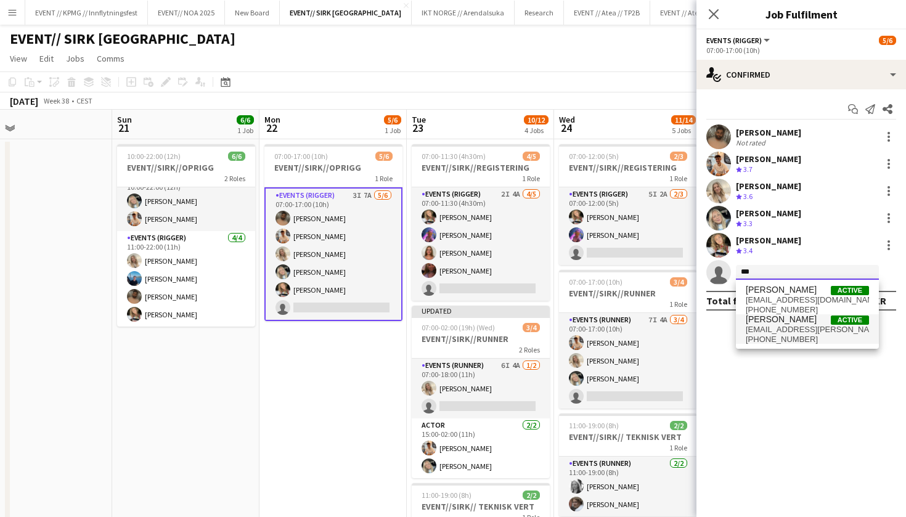
type input "***"
click at [830, 327] on span "[EMAIL_ADDRESS][PERSON_NAME][DOMAIN_NAME]" at bounding box center [806, 330] width 123 height 10
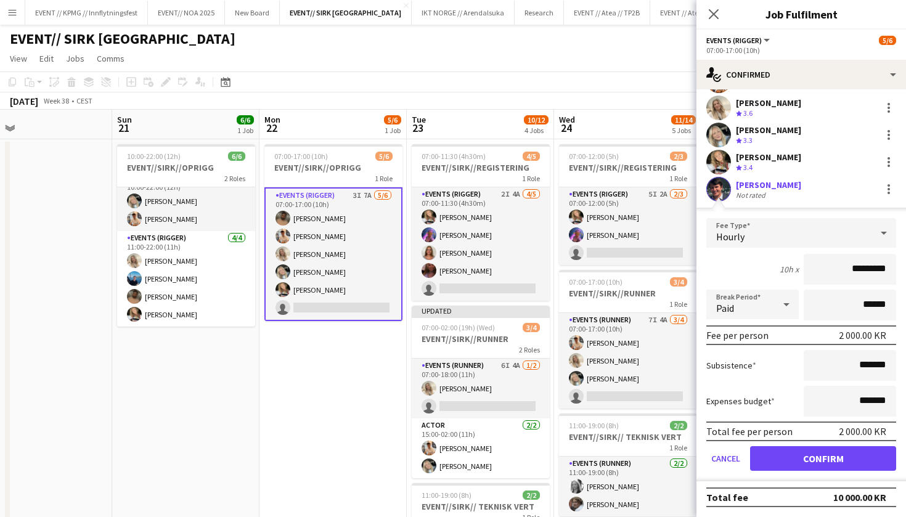
scroll to position [83, 0]
click at [801, 457] on button "Confirm" at bounding box center [823, 458] width 146 height 25
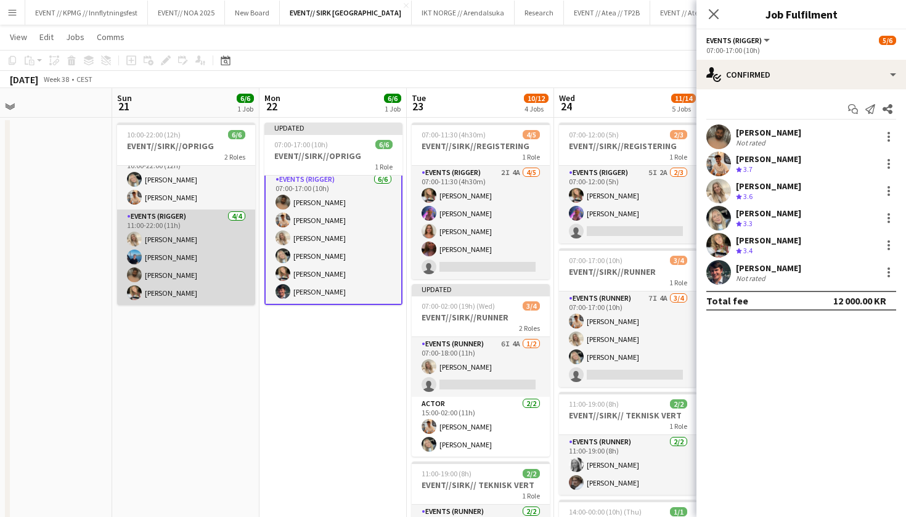
scroll to position [33, 0]
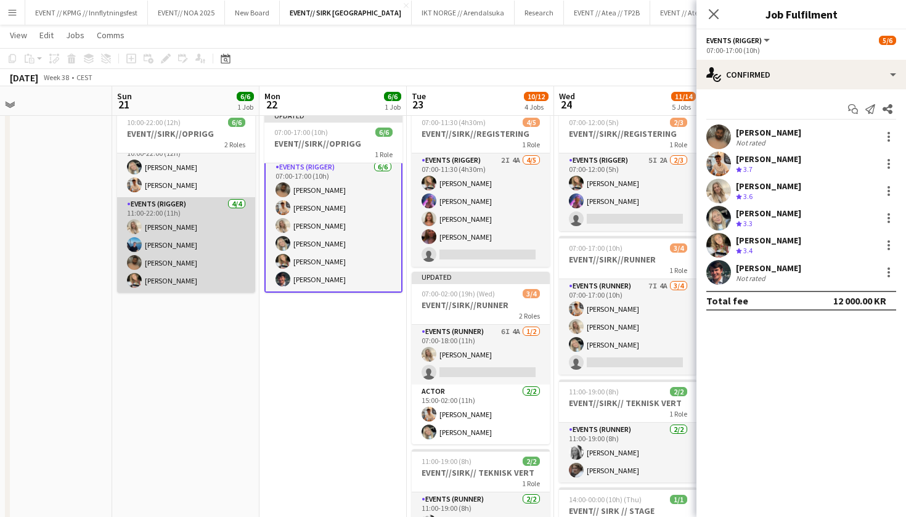
click at [192, 266] on app-card-role "Events (Rigger) 4/4 11:00-22:00 (11h) Vanessa Riise Naas Daniel Marthinsen Wali…" at bounding box center [186, 244] width 138 height 95
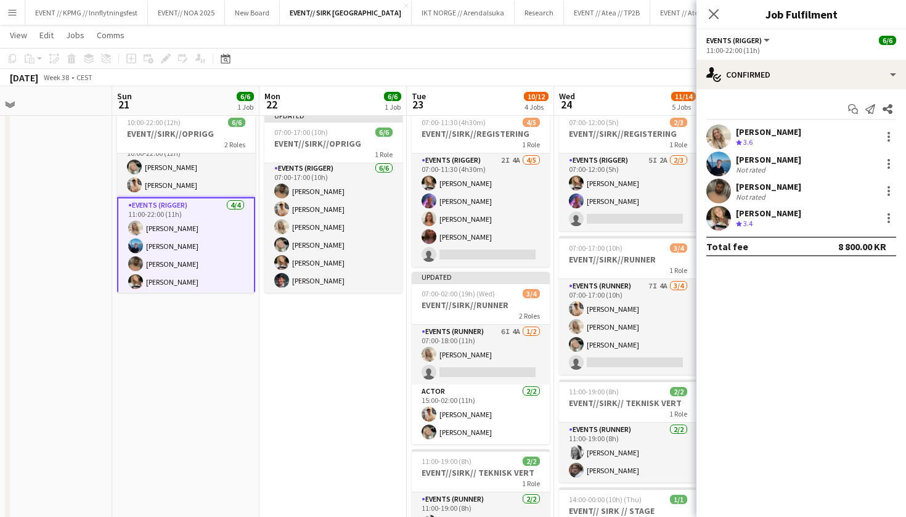
scroll to position [2, 0]
click at [886, 158] on div at bounding box center [888, 163] width 15 height 15
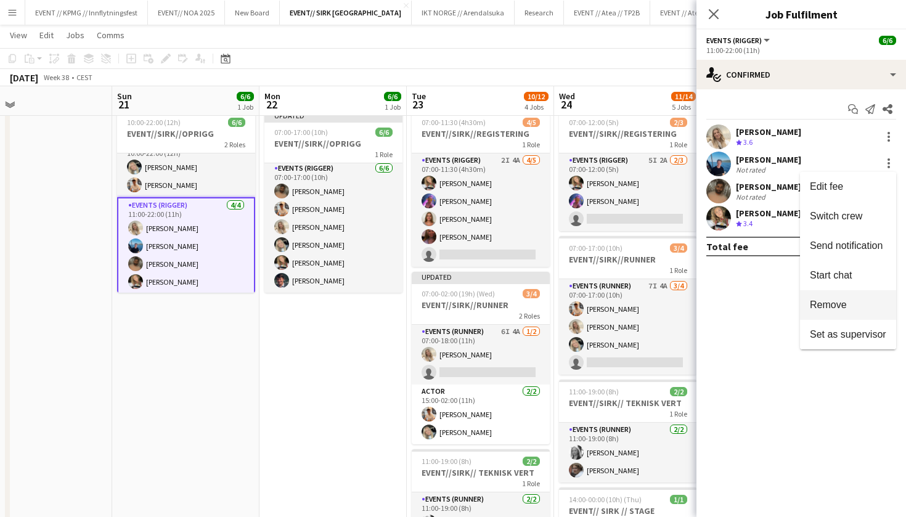
click at [829, 304] on span "Remove" at bounding box center [827, 304] width 37 height 10
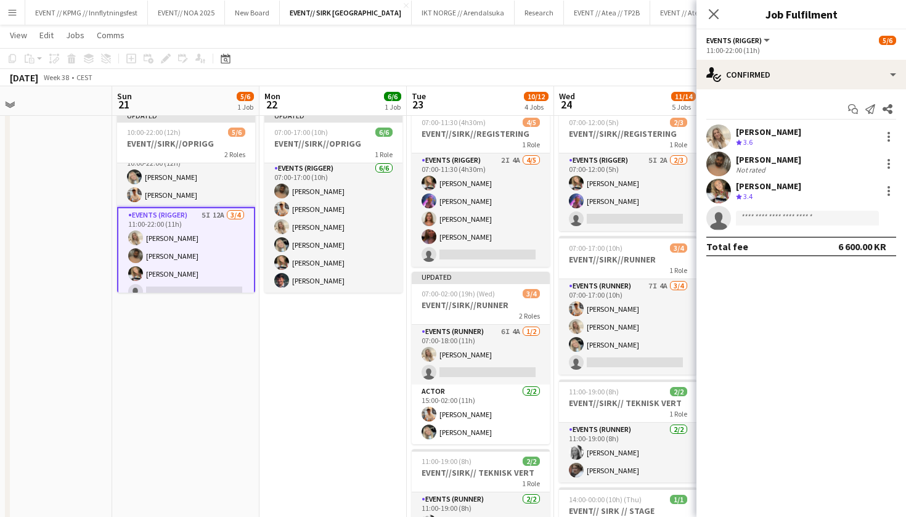
click at [173, 275] on app-card-role "Events (Rigger) 5I 12A 3/4 11:00-22:00 (11h) Vanessa Riise Naas Walid Iqbal Mar…" at bounding box center [186, 256] width 138 height 98
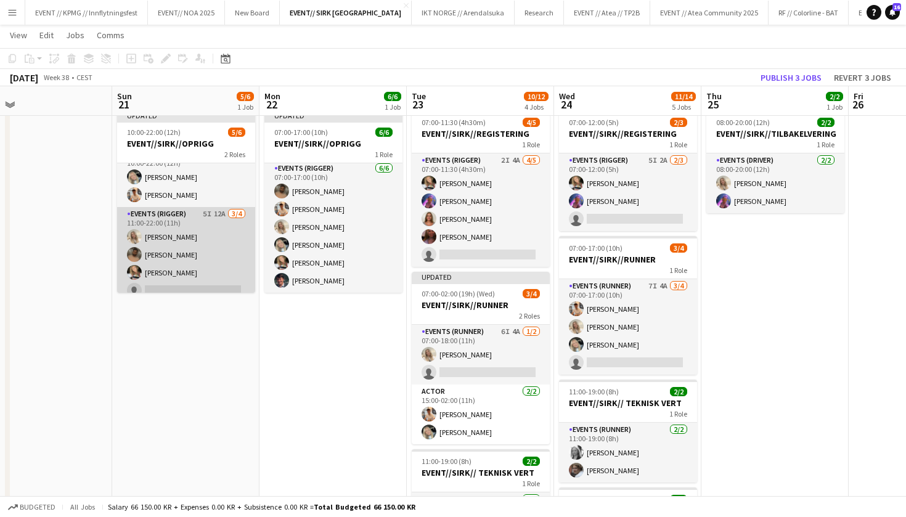
click at [177, 282] on app-card-role "Events (Rigger) 5I 12A 3/4 11:00-22:00 (11h) Vanessa Riise Naas Walid Iqbal Mar…" at bounding box center [186, 254] width 138 height 95
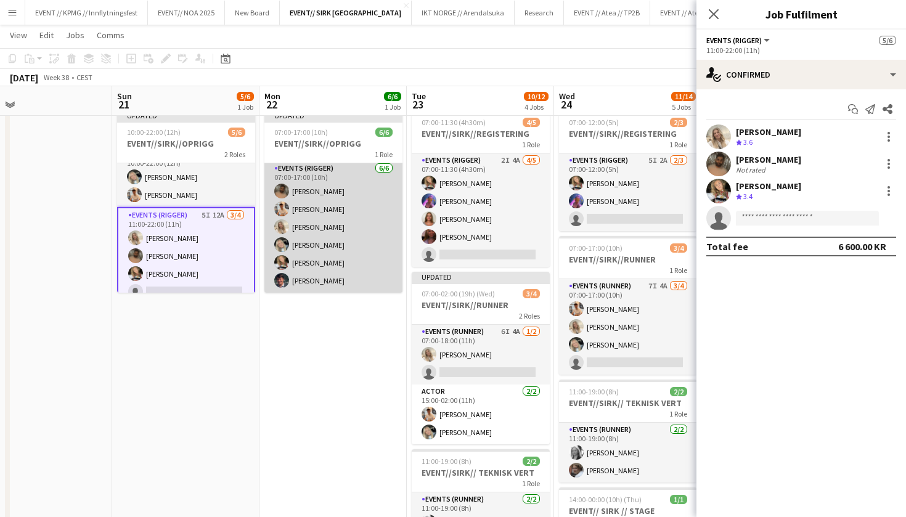
click at [296, 287] on app-card-role "Events (Rigger) 6/6 07:00-17:00 (10h) Walid Iqbal Alban Idrizi Vanessa Riise Na…" at bounding box center [333, 226] width 138 height 131
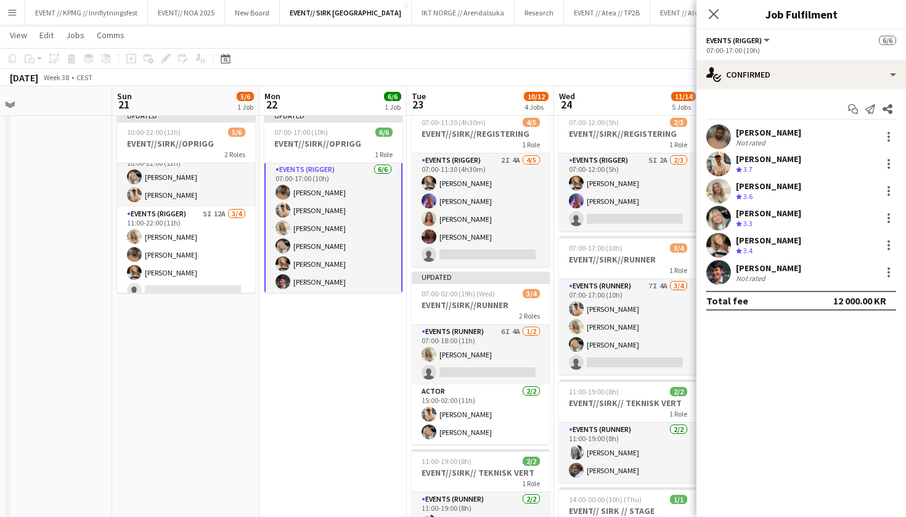
click at [707, 286] on app-confirmed-crew "Walid Iqbal Not rated Alban Idrizi Crew rating 3.7 Vanessa Riise Naas Crew rati…" at bounding box center [800, 217] width 209 height 186
click at [717, 274] on app-user-avatar at bounding box center [718, 272] width 25 height 25
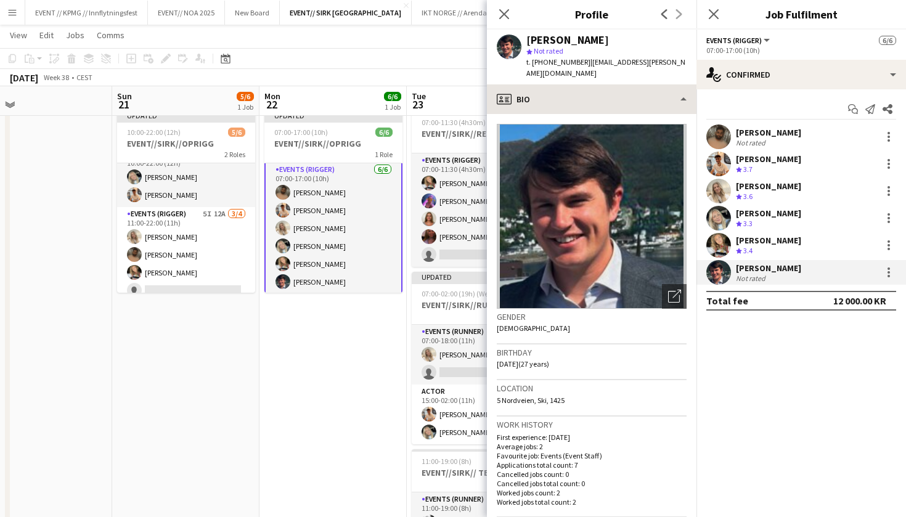
scroll to position [0, 0]
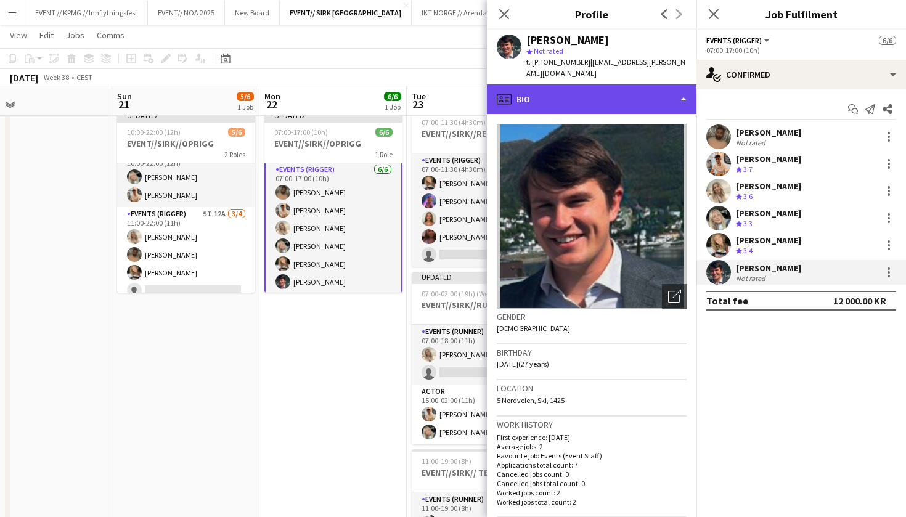
click at [644, 84] on div "profile Bio" at bounding box center [591, 99] width 209 height 30
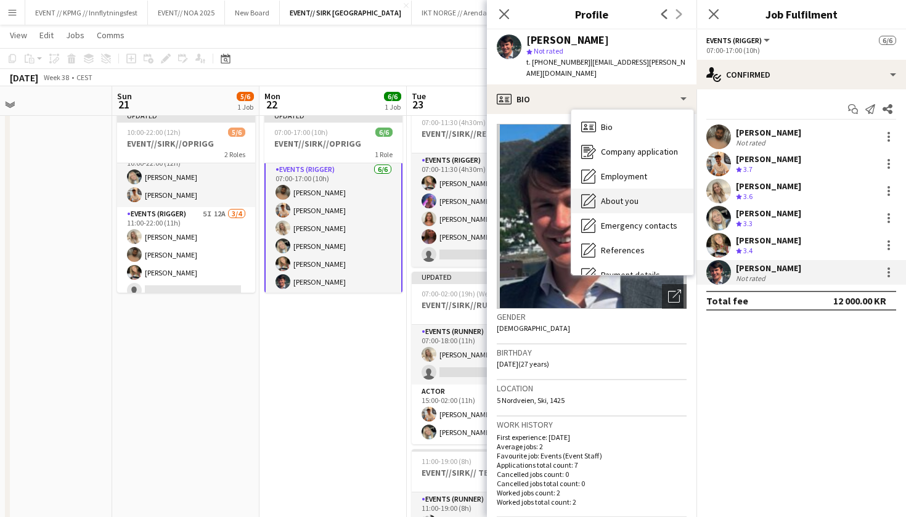
click at [625, 189] on div "About you About you" at bounding box center [632, 201] width 122 height 25
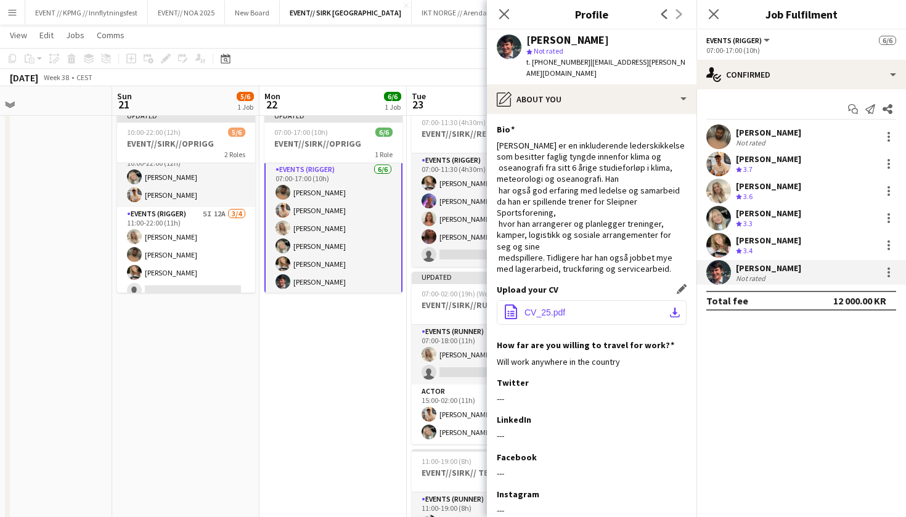
click at [566, 304] on button "office-file-sheet CV_25.pdf download-bottom" at bounding box center [592, 312] width 190 height 25
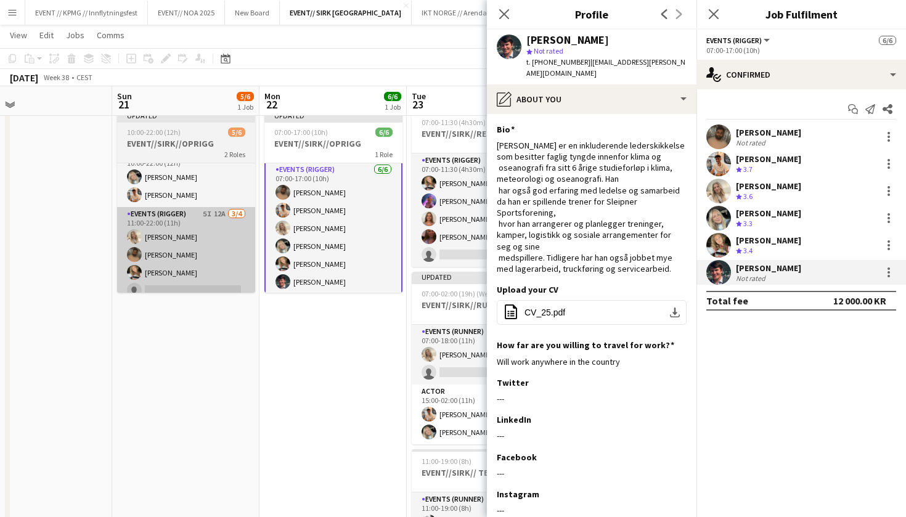
click at [174, 279] on app-card-role "Events (Rigger) 5I 12A 3/4 11:00-22:00 (11h) Vanessa Riise Naas Walid Iqbal Mar…" at bounding box center [186, 254] width 138 height 95
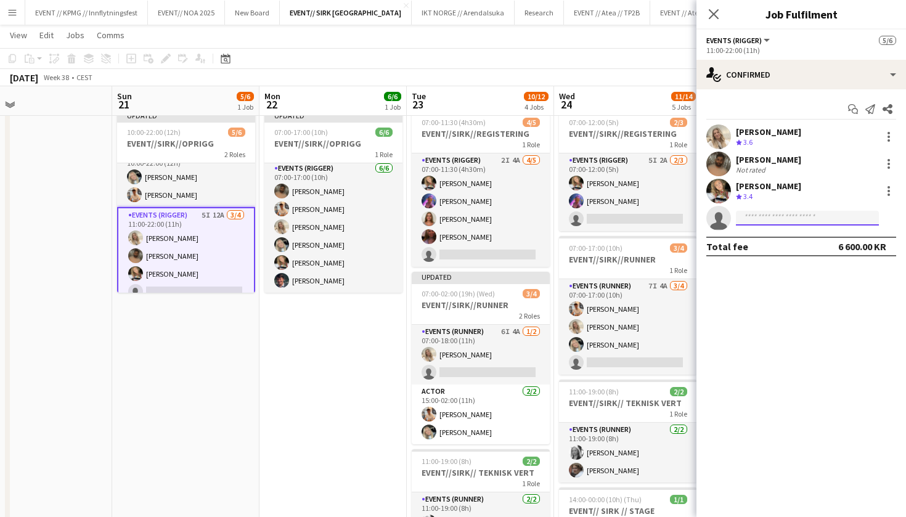
click at [826, 222] on input at bounding box center [807, 218] width 143 height 15
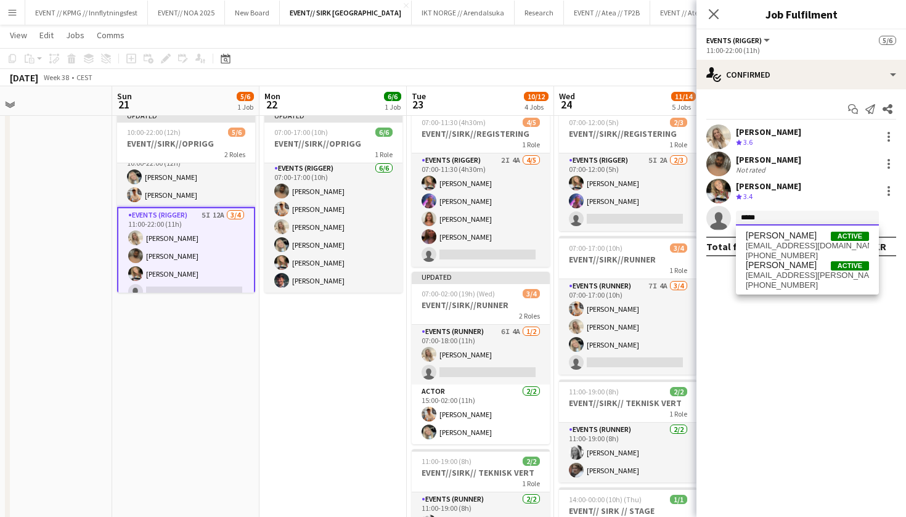
type input "*****"
drag, startPoint x: 826, startPoint y: 222, endPoint x: 794, endPoint y: 279, distance: 64.8
click at [794, 279] on span "[EMAIL_ADDRESS][PERSON_NAME][DOMAIN_NAME]" at bounding box center [806, 275] width 123 height 10
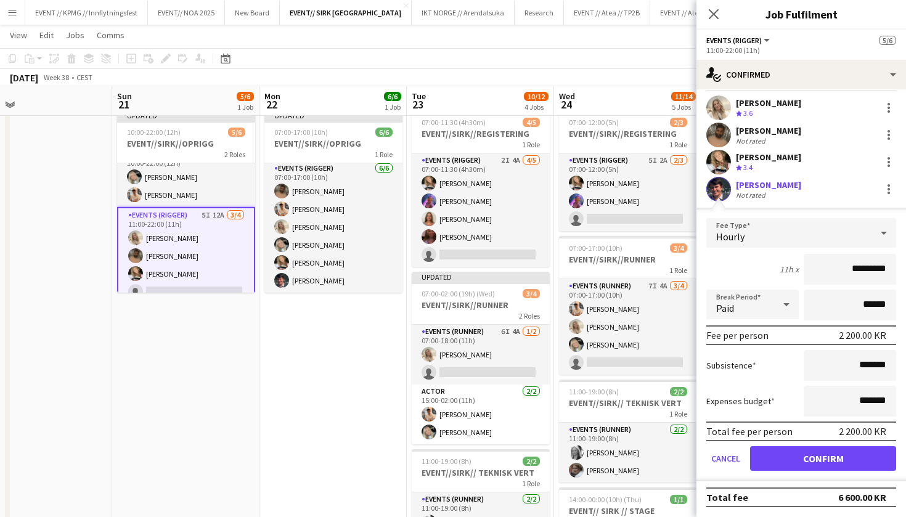
scroll to position [29, 0]
click at [792, 446] on button "Confirm" at bounding box center [823, 458] width 146 height 25
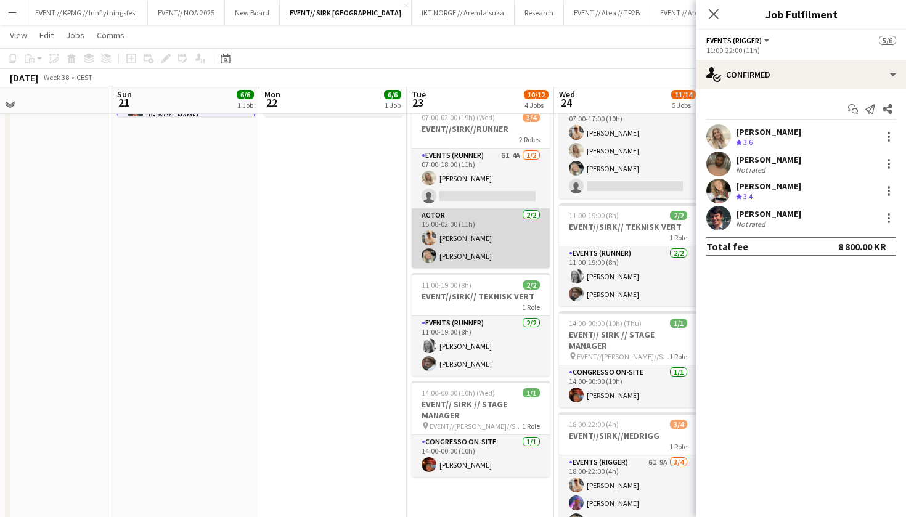
scroll to position [210, 0]
click at [490, 182] on app-card-role "Events (Runner) 6I 4A 1/2 07:00-18:00 (11h) Vanessa Riise Naas single-neutral-a…" at bounding box center [481, 177] width 138 height 60
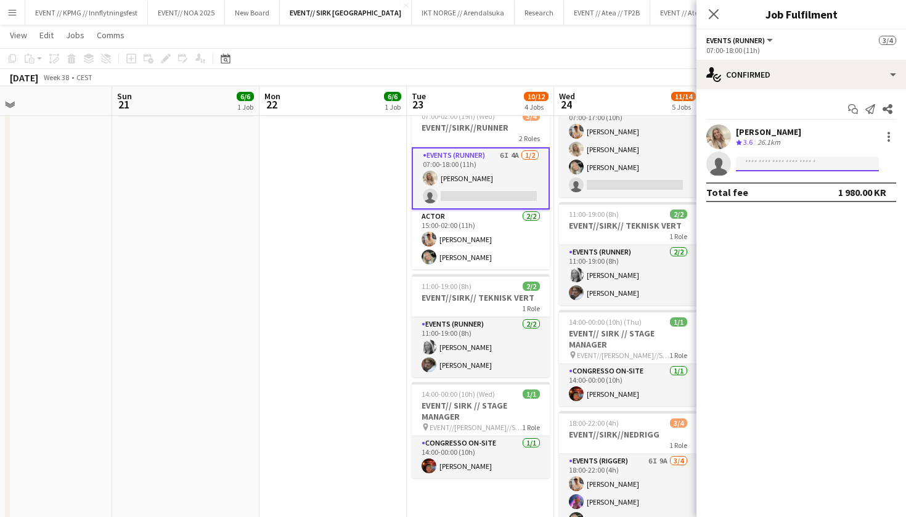
click at [782, 166] on input at bounding box center [807, 163] width 143 height 15
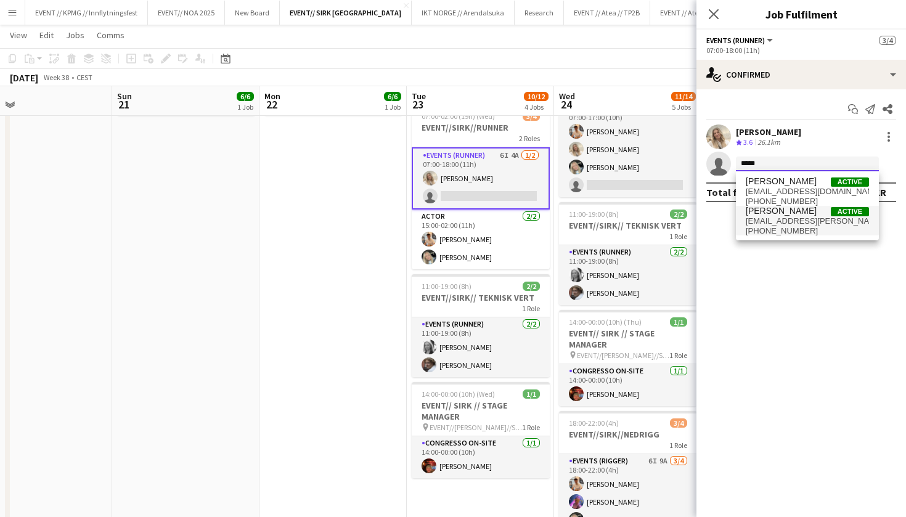
type input "*****"
click at [770, 216] on span "[PERSON_NAME]" at bounding box center [780, 211] width 71 height 10
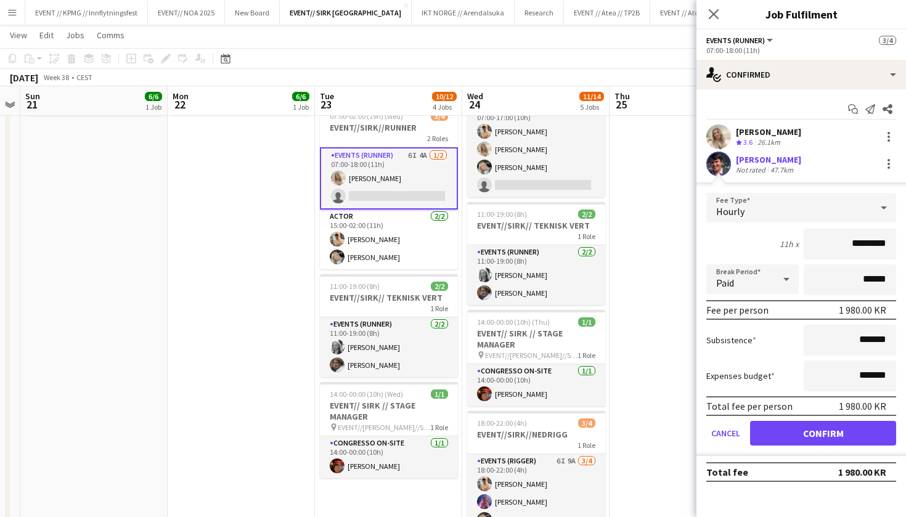
scroll to position [0, 442]
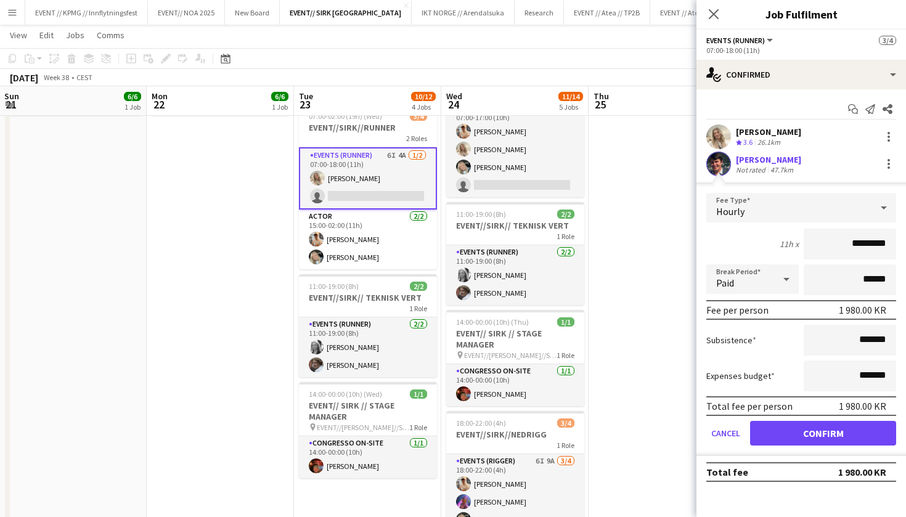
click at [831, 431] on button "Confirm" at bounding box center [823, 433] width 146 height 25
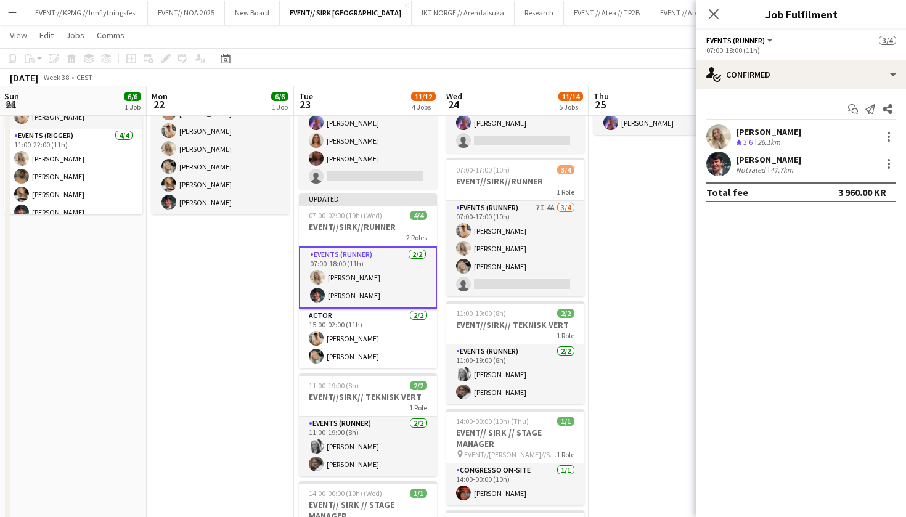
click at [623, 297] on app-date-cell "08:00-20:00 (12h) 2/2 EVENT//SIRK//TILBAKELVERING 1 Role Events (Driver) 2/2 08…" at bounding box center [661, 369] width 147 height 684
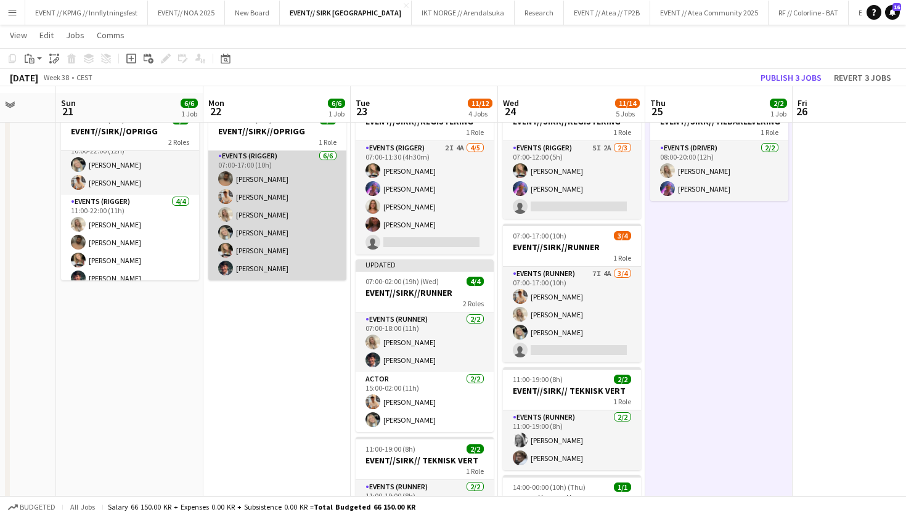
scroll to position [60, 0]
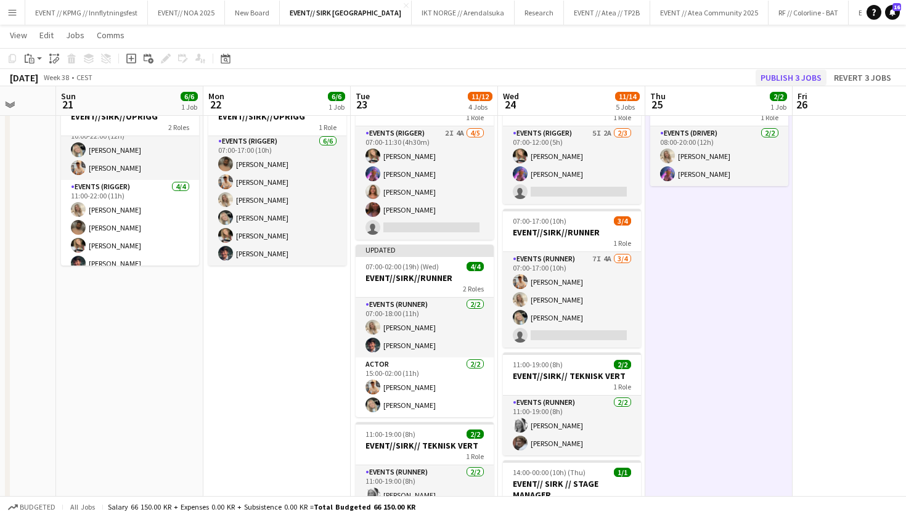
click at [821, 75] on button "Publish 3 jobs" at bounding box center [790, 78] width 71 height 16
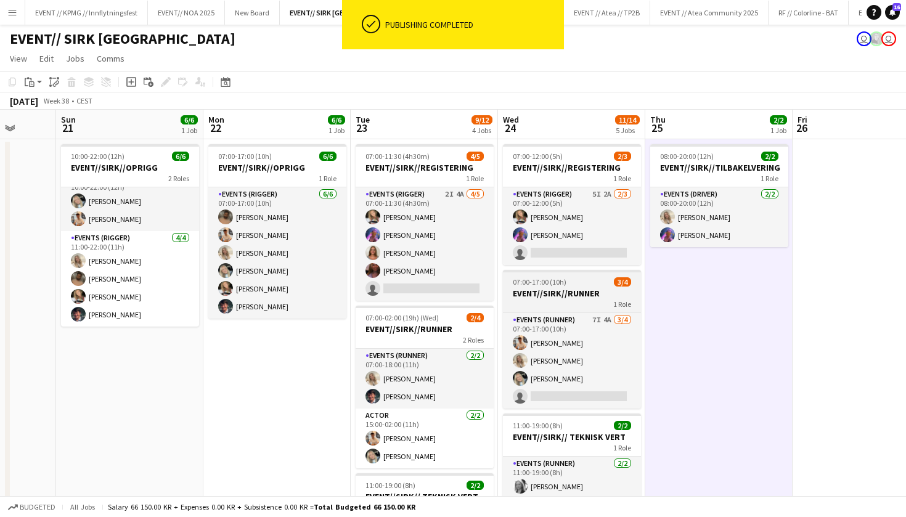
scroll to position [0, 0]
click at [611, 280] on div "07:00-17:00 (10h) 3/4" at bounding box center [572, 281] width 138 height 9
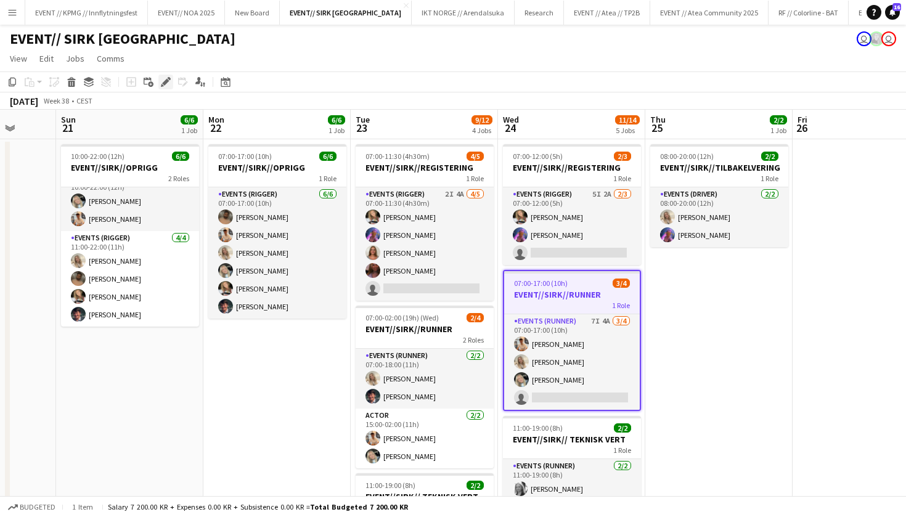
click at [168, 86] on icon "Edit" at bounding box center [166, 82] width 10 height 10
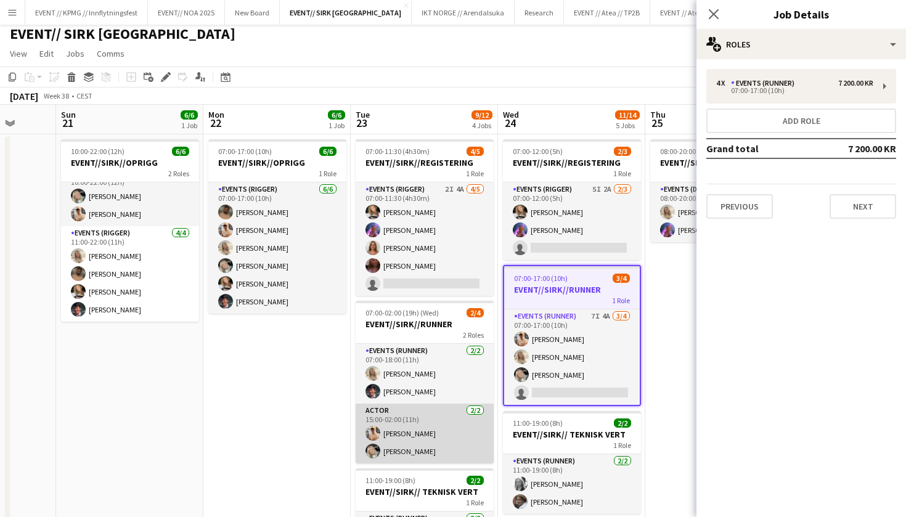
scroll to position [6, 0]
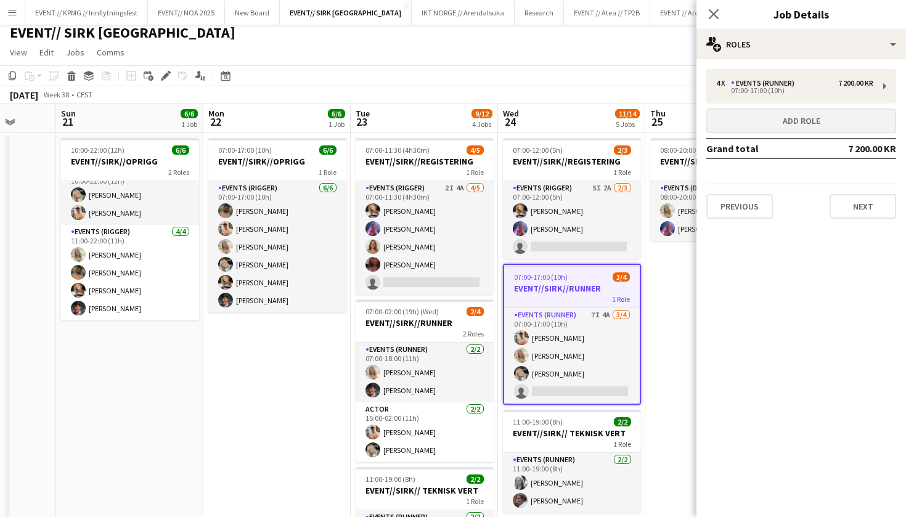
click at [793, 116] on button "Add role" at bounding box center [801, 120] width 190 height 25
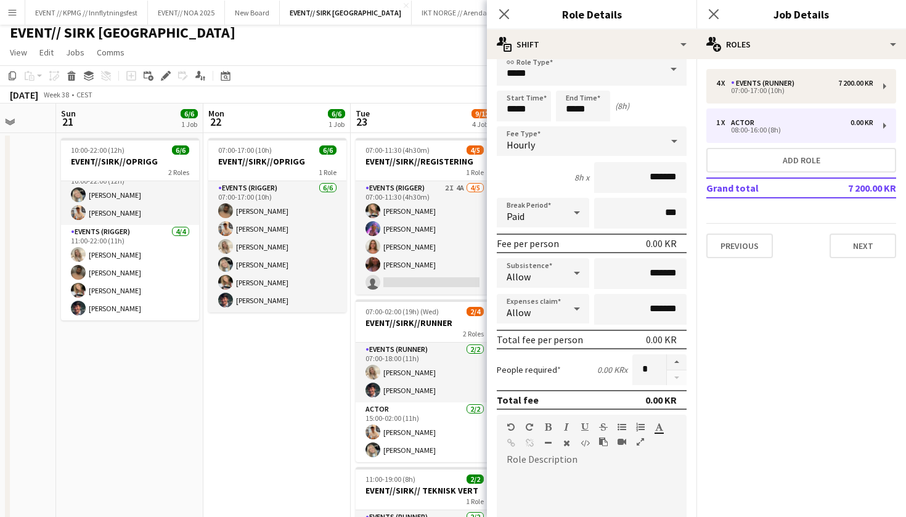
scroll to position [21, 0]
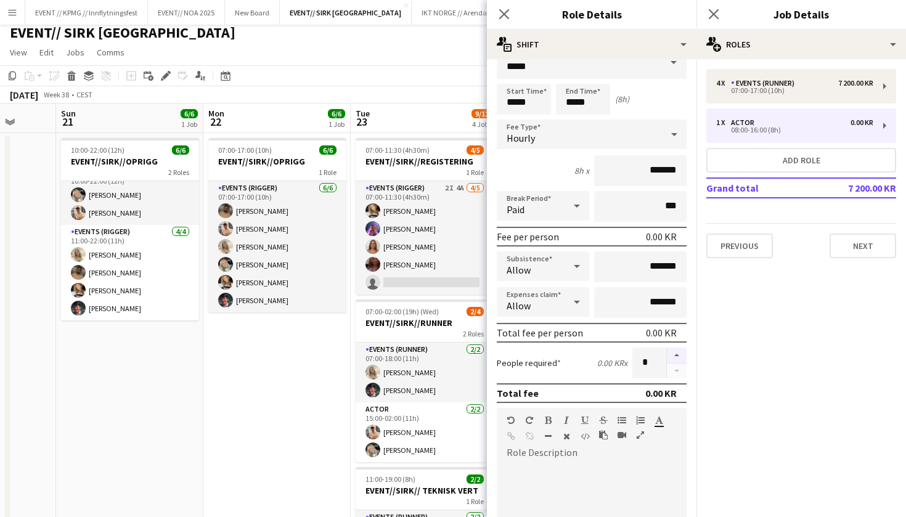
click at [678, 354] on button "button" at bounding box center [677, 355] width 20 height 16
type input "*"
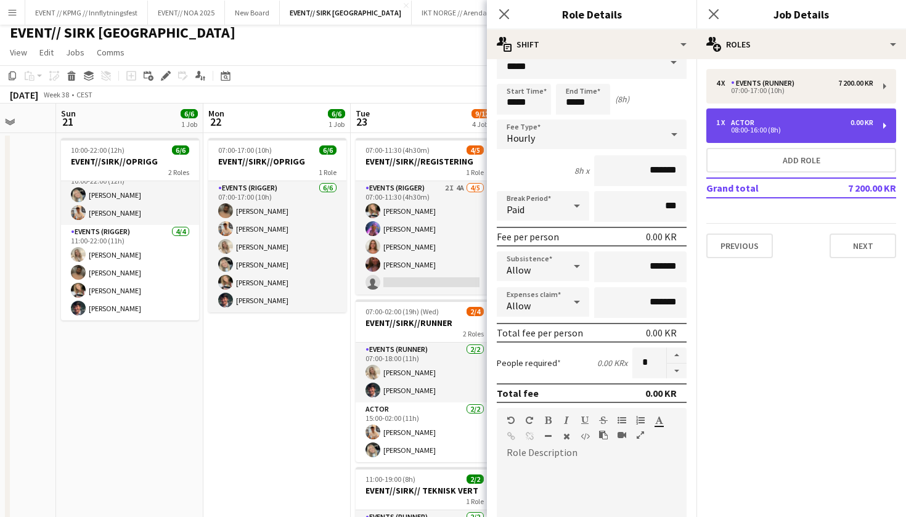
click at [818, 130] on div "08:00-16:00 (8h)" at bounding box center [794, 130] width 157 height 6
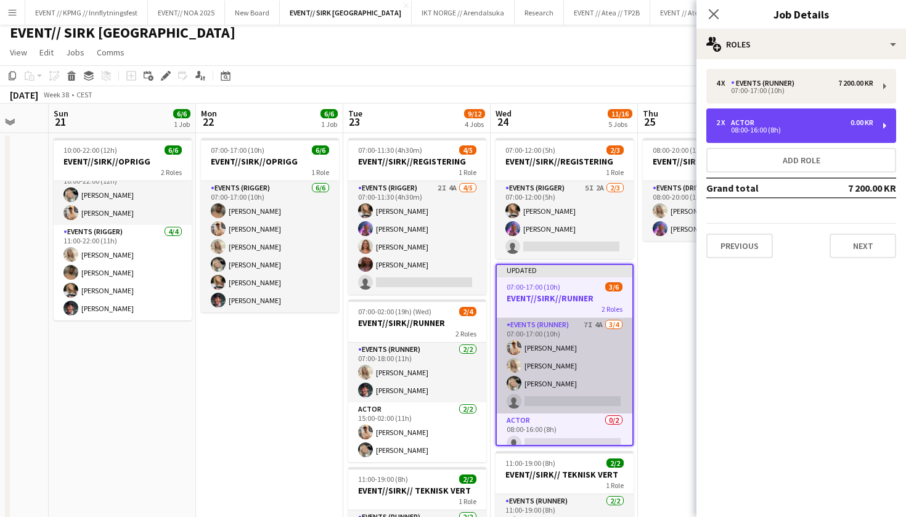
scroll to position [0, 0]
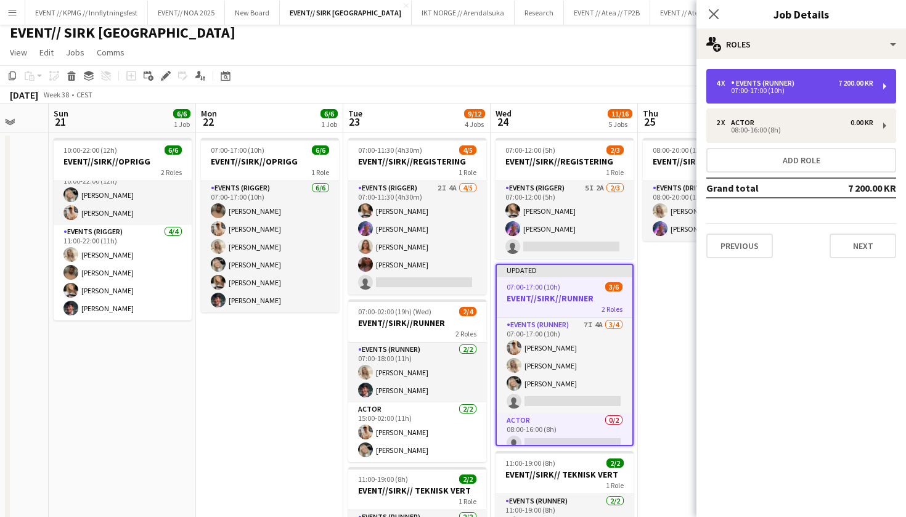
click at [798, 92] on div "07:00-17:00 (10h)" at bounding box center [794, 90] width 157 height 6
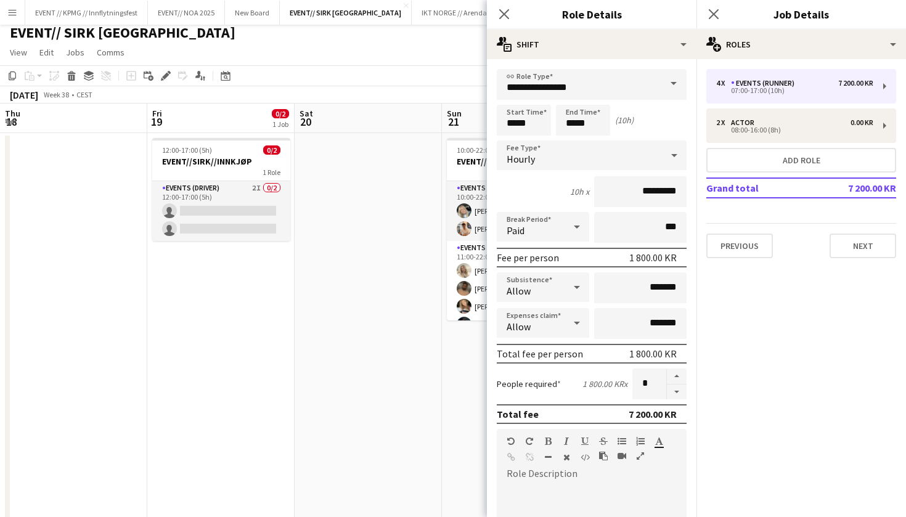
scroll to position [16, 0]
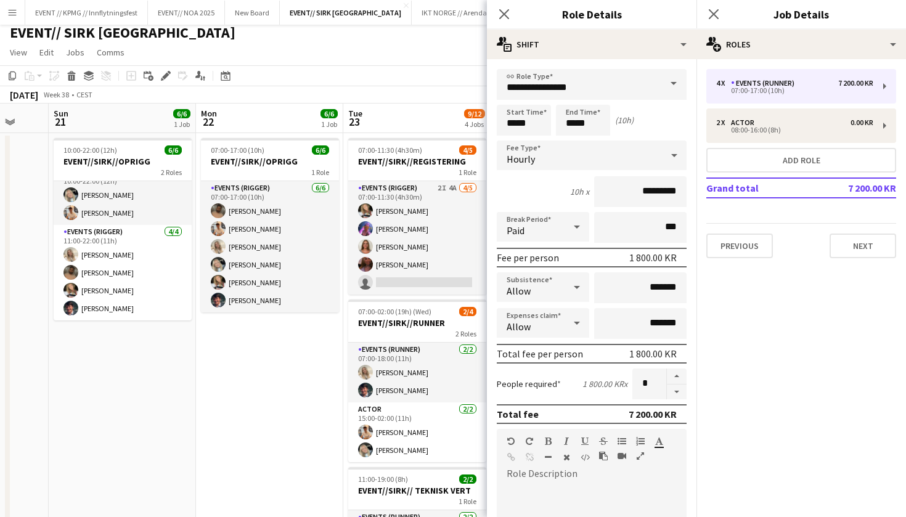
click at [285, 423] on app-date-cell "07:00-17:00 (10h) 6/6 EVENT//SIRK//OPRIGG 1 Role Events (Rigger) 6/6 07:00-17:0…" at bounding box center [269, 496] width 147 height 727
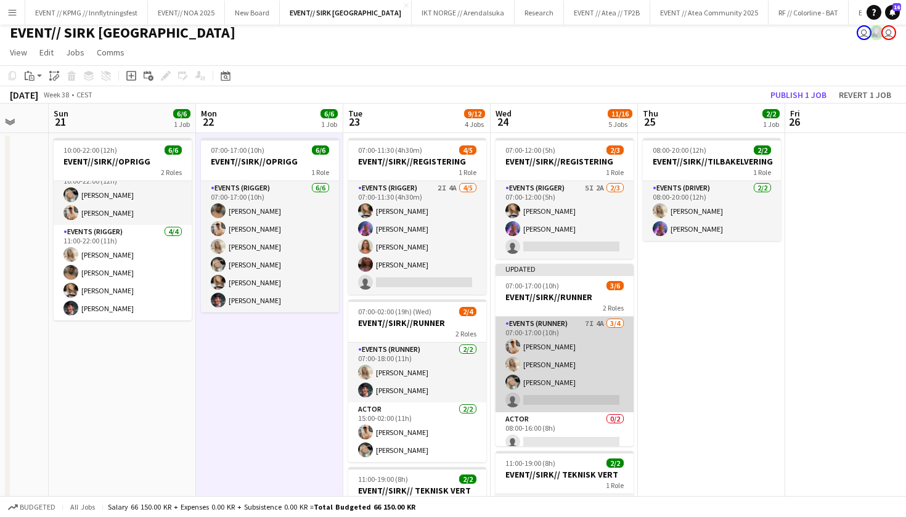
click at [551, 344] on app-card-role "Events (Runner) 7I 4A 3/4 07:00-17:00 (10h) Alban Idrizi Vanessa Riise Naas Oda…" at bounding box center [564, 364] width 138 height 95
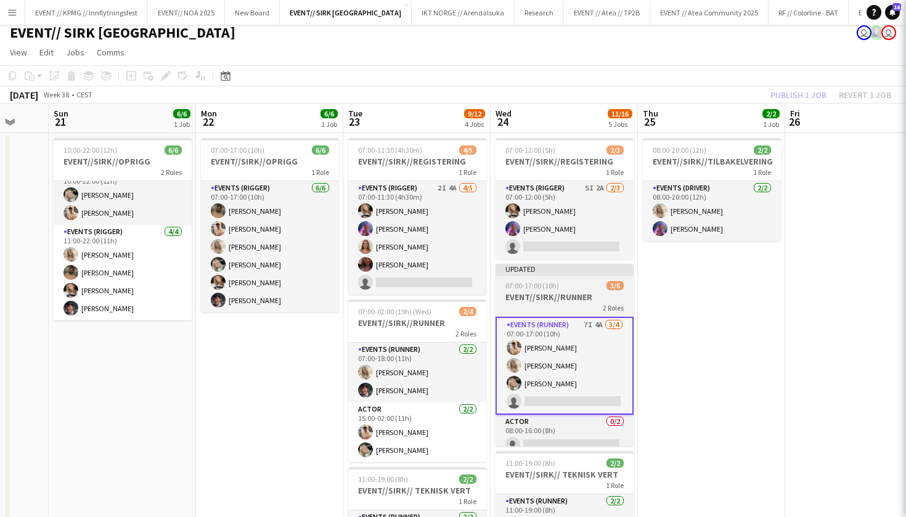
click at [561, 306] on div "2 Roles" at bounding box center [564, 307] width 138 height 10
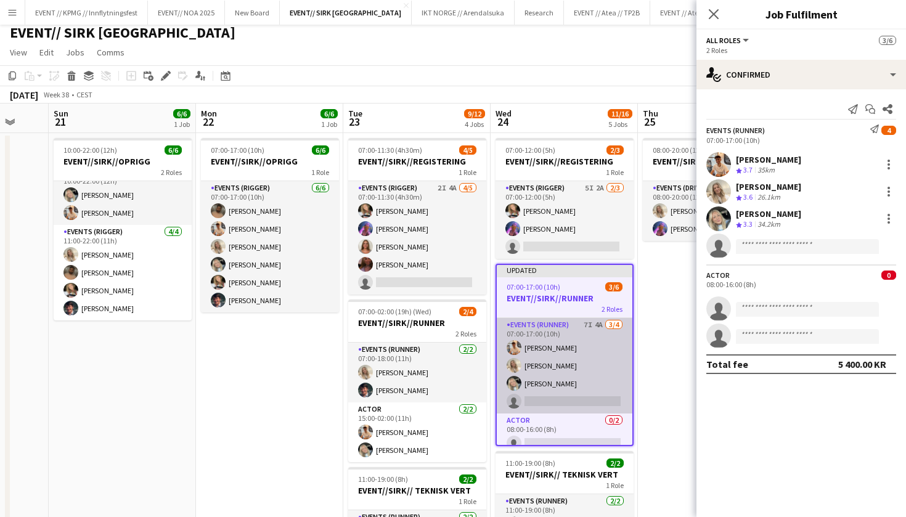
click at [538, 402] on app-card-role "Events (Runner) 7I 4A 3/4 07:00-17:00 (10h) Alban Idrizi Vanessa Riise Naas Oda…" at bounding box center [565, 365] width 136 height 95
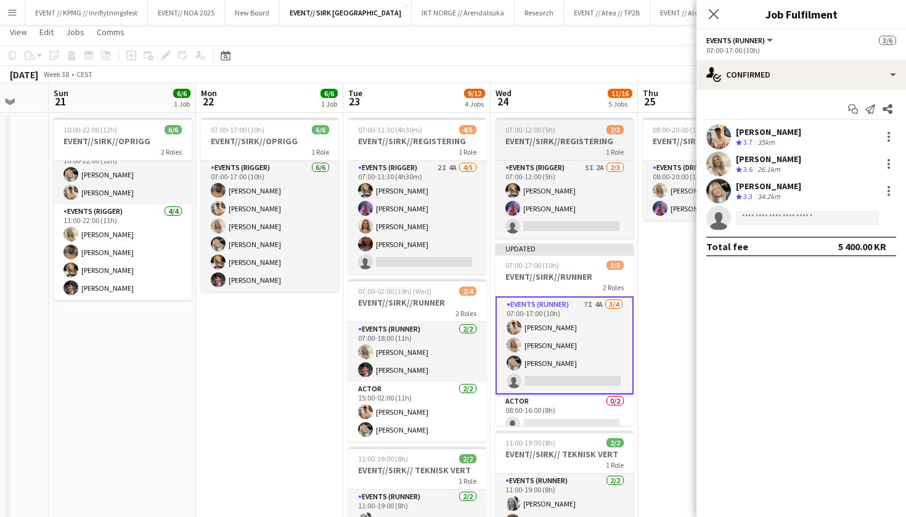
scroll to position [14, 0]
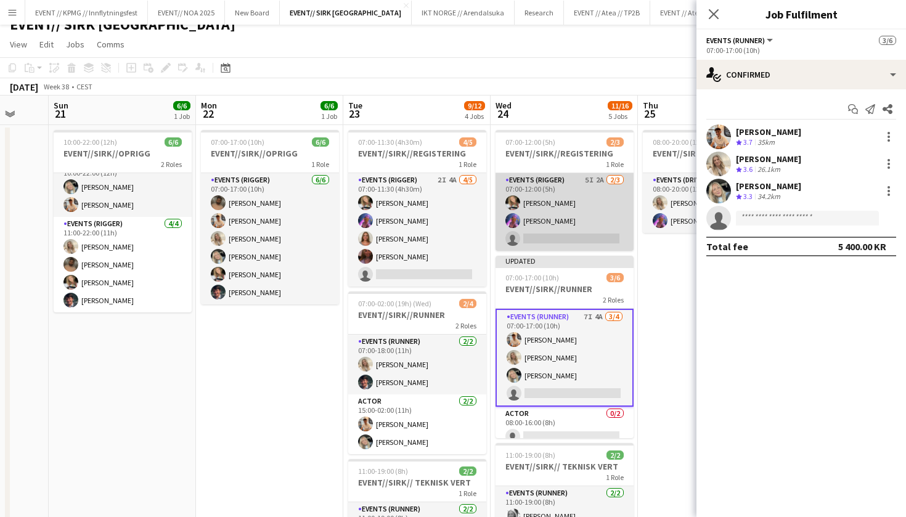
click at [549, 209] on app-card-role "Events (Rigger) 5I 2A 2/3 07:00-12:00 (5h) Marte Jensen Mo Fredrikke Tynning-Be…" at bounding box center [564, 212] width 138 height 78
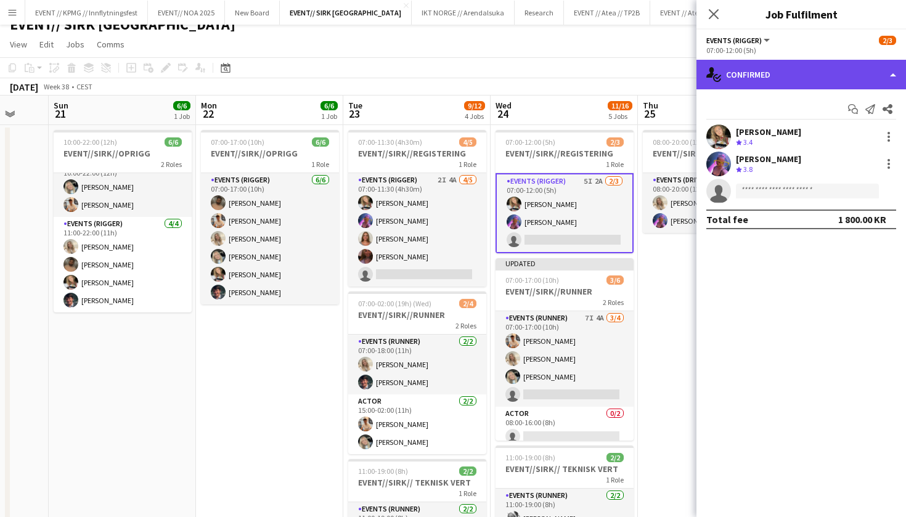
click at [794, 83] on div "single-neutral-actions-check-2 Confirmed" at bounding box center [800, 75] width 209 height 30
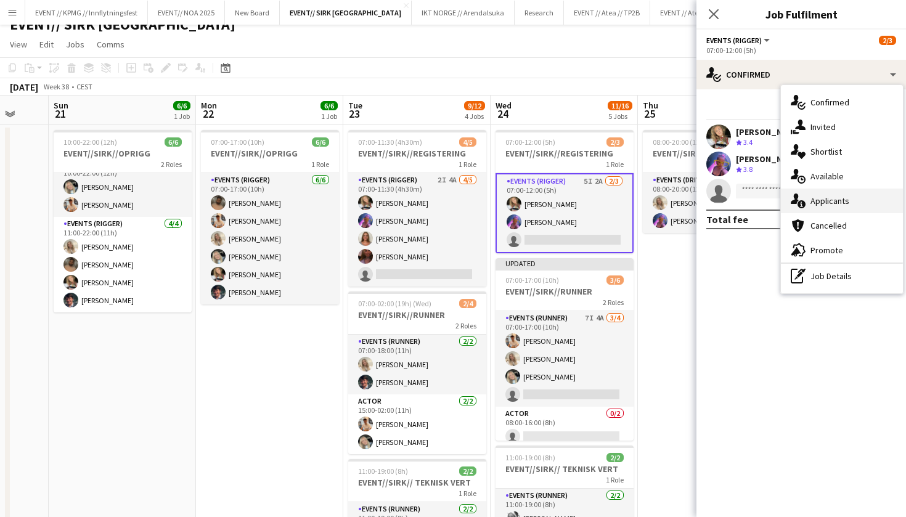
click at [811, 197] on span "Applicants" at bounding box center [829, 200] width 39 height 11
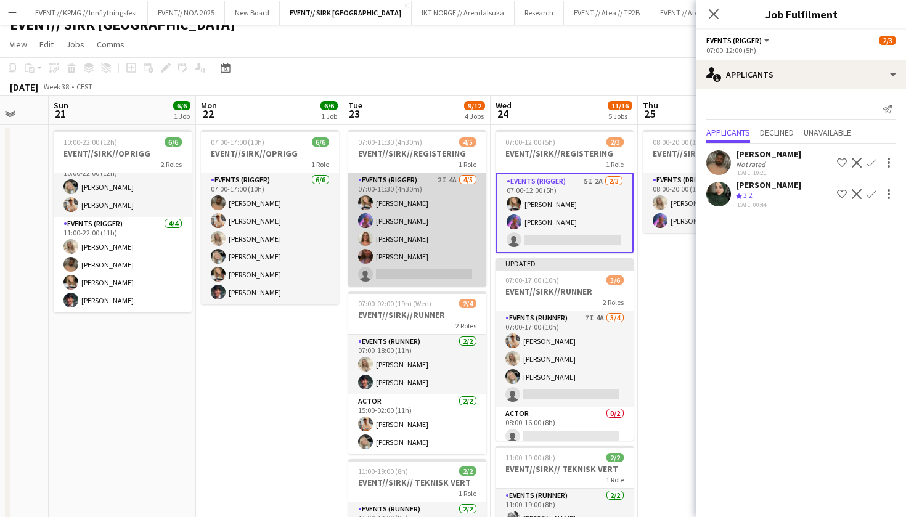
click at [405, 242] on app-card-role "Events (Rigger) 2I 4A 4/5 07:00-11:30 (4h30m) Marte Jensen Mo Fredrikke Tynning…" at bounding box center [417, 229] width 138 height 113
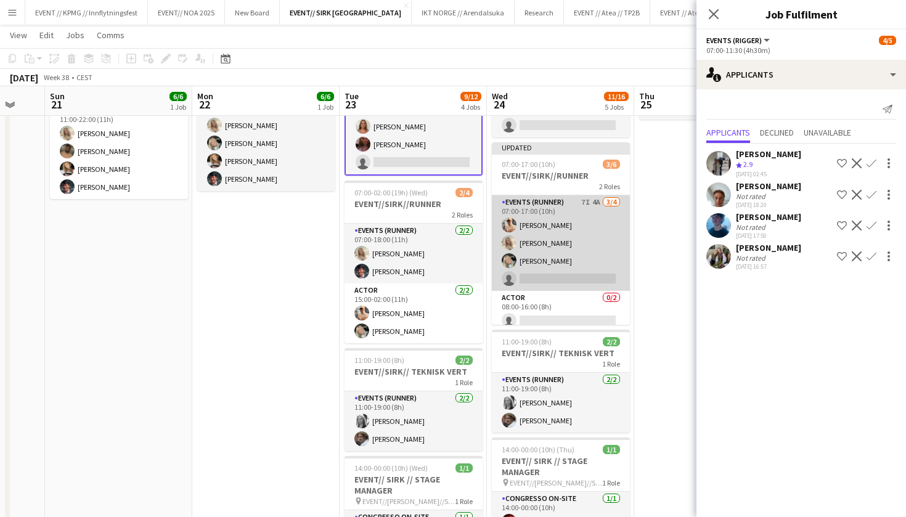
scroll to position [128, 0]
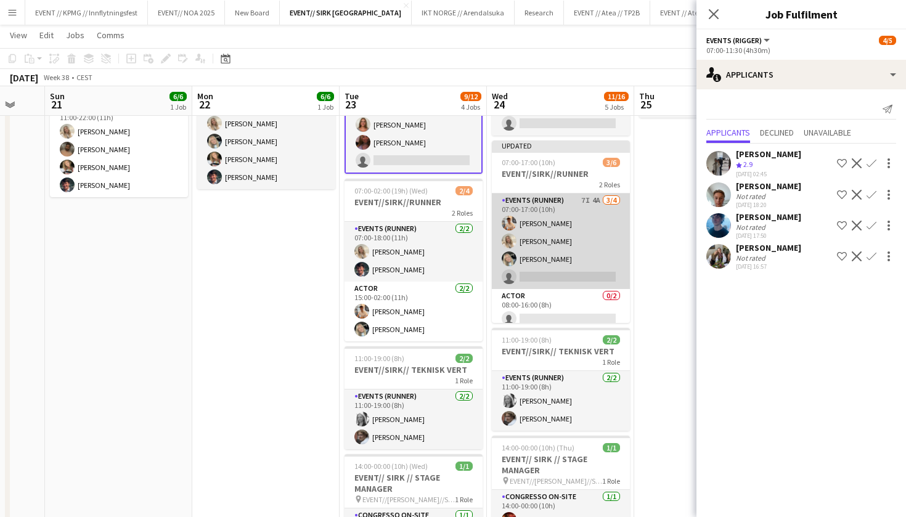
click at [542, 240] on app-card-role "Events (Runner) 7I 4A 3/4 07:00-17:00 (10h) Alban Idrizi Vanessa Riise Naas Oda…" at bounding box center [561, 240] width 138 height 95
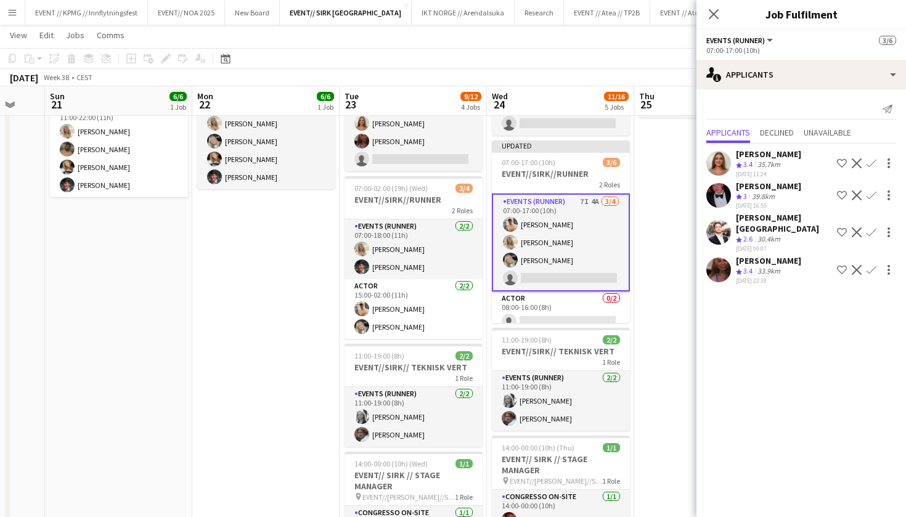
click at [547, 200] on app-card-role "Events (Runner) 7I 4A 3/4 07:00-17:00 (10h) Alban Idrizi Vanessa Riise Naas Oda…" at bounding box center [561, 242] width 138 height 98
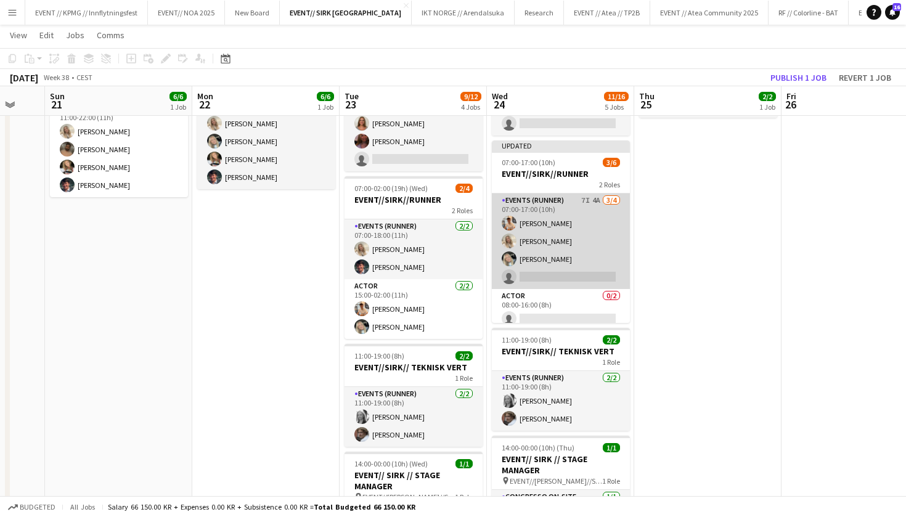
click at [550, 226] on app-card-role "Events (Runner) 7I 4A 3/4 07:00-17:00 (10h) Alban Idrizi Vanessa Riise Naas Oda…" at bounding box center [561, 240] width 138 height 95
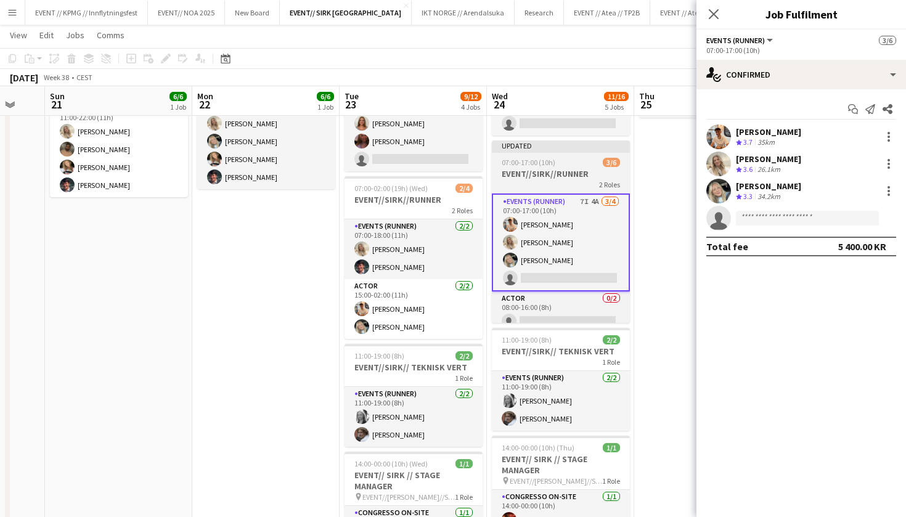
click at [560, 173] on h3 "EVENT//SIRK//RUNNER" at bounding box center [561, 173] width 138 height 11
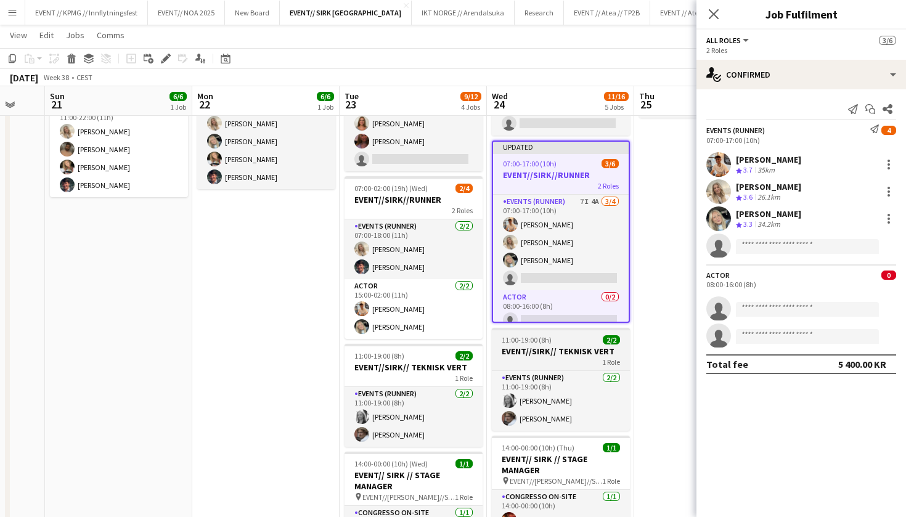
click at [554, 330] on div at bounding box center [561, 329] width 138 height 2
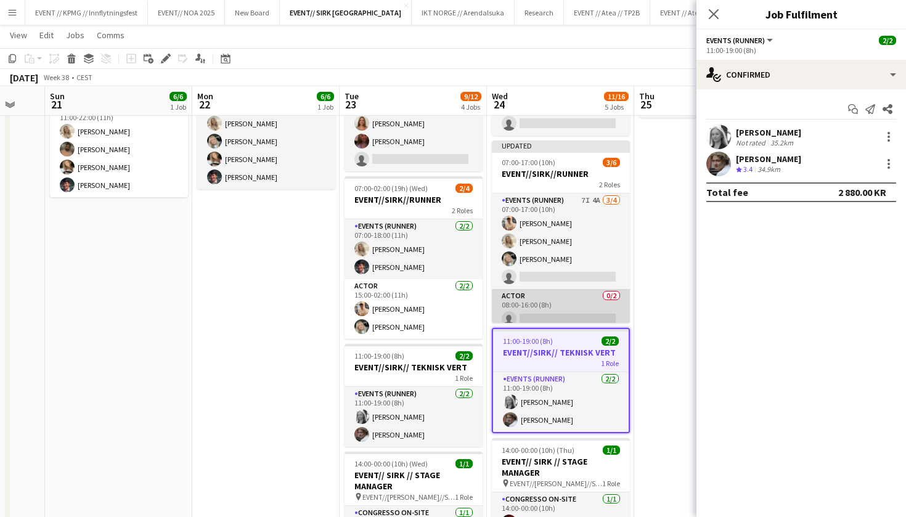
click at [558, 307] on app-card-role "Actor 0/2 08:00-16:00 (8h) single-neutral-actions single-neutral-actions" at bounding box center [561, 319] width 138 height 60
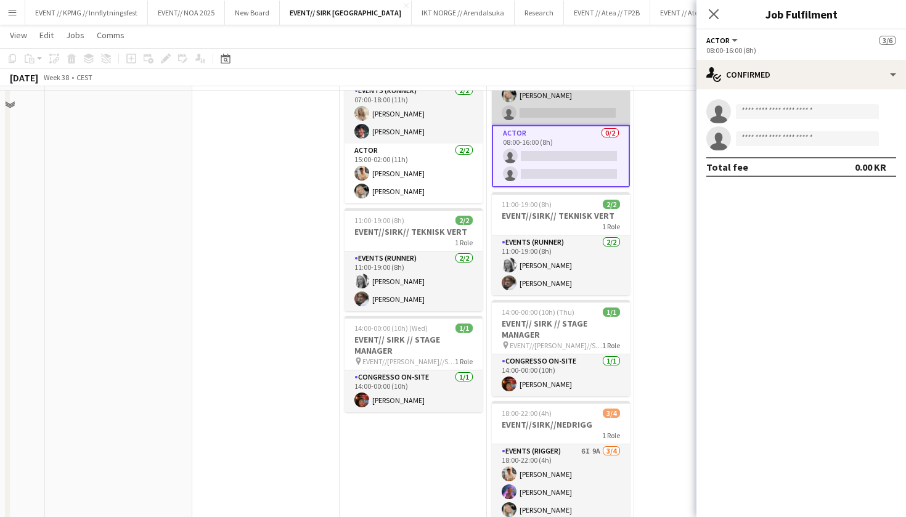
scroll to position [0, 0]
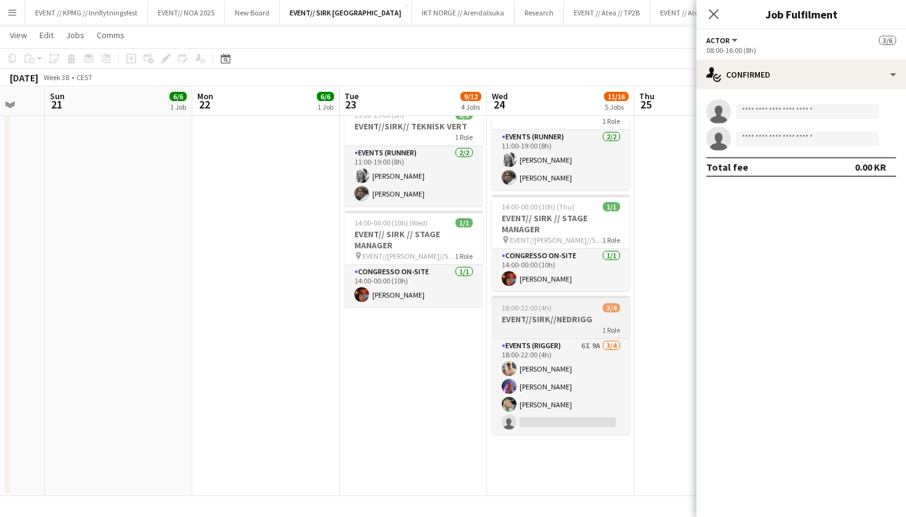
click at [510, 326] on div "1 Role" at bounding box center [561, 330] width 138 height 10
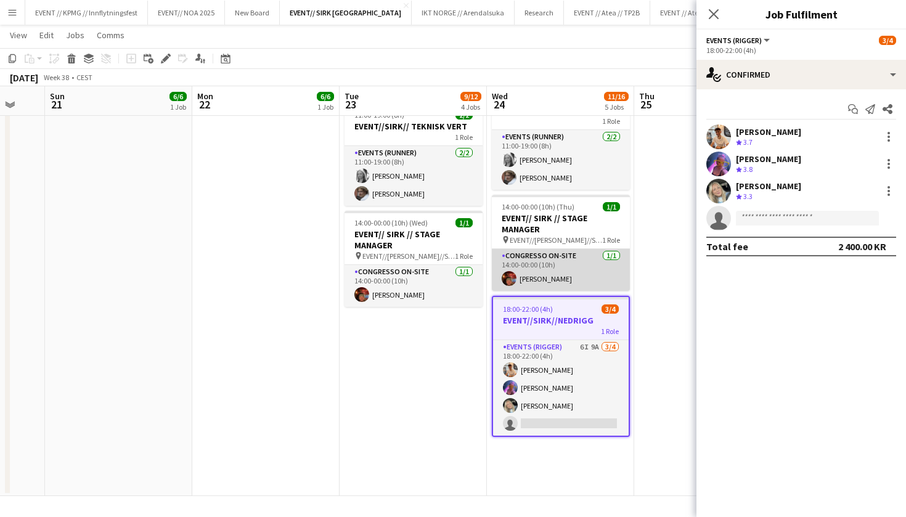
click at [553, 267] on app-card-role "Congresso On-site 1/1 14:00-00:00 (10h) Benjamin Aven" at bounding box center [561, 270] width 138 height 42
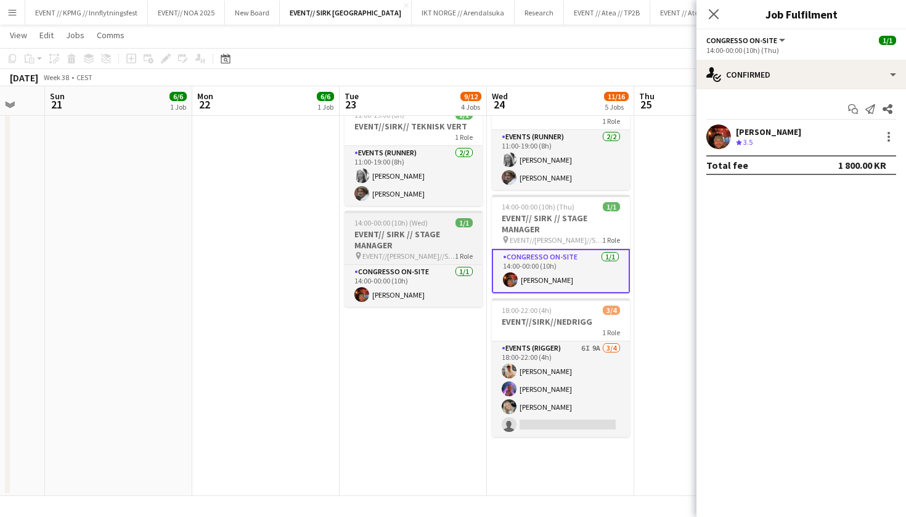
click at [386, 243] on h3 "EVENT// SIRK // STAGE MANAGER" at bounding box center [413, 240] width 138 height 22
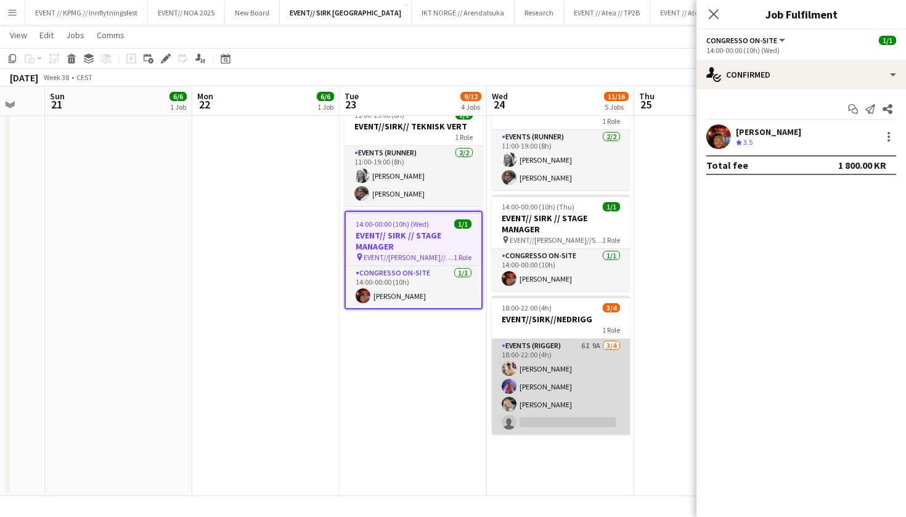
click at [525, 406] on app-card-role "Events (Rigger) 6I 9A 3/4 18:00-22:00 (4h) Alban Idrizi Fredrikke Tynning-Berge…" at bounding box center [561, 386] width 138 height 95
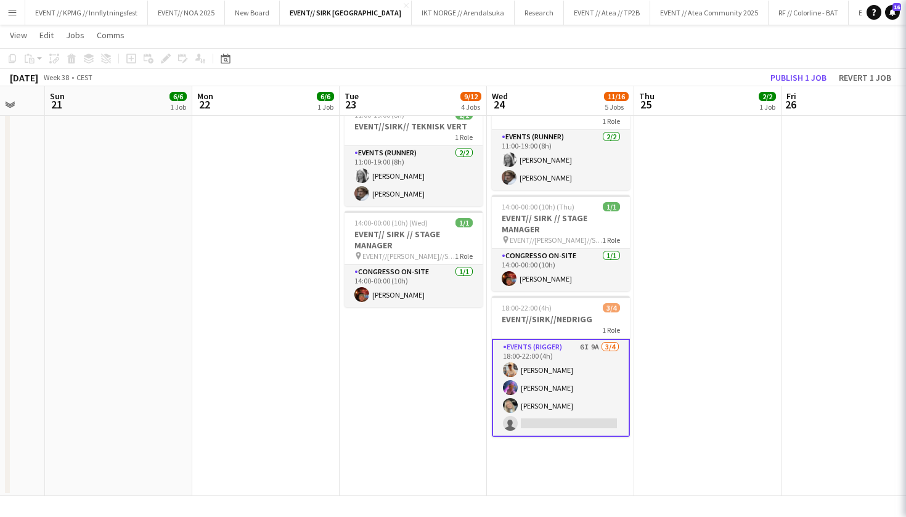
click at [551, 335] on app-job-card "18:00-22:00 (4h) 3/4 EVENT//SIRK//NEDRIGG 1 Role Events (Rigger) 6I 9A 3/4 18:0…" at bounding box center [561, 366] width 138 height 141
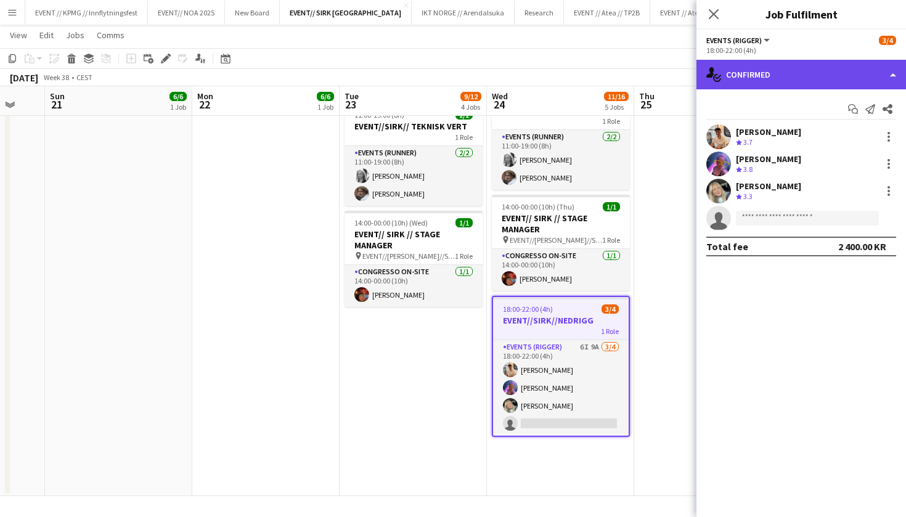
click at [790, 75] on div "single-neutral-actions-check-2 Confirmed" at bounding box center [800, 75] width 209 height 30
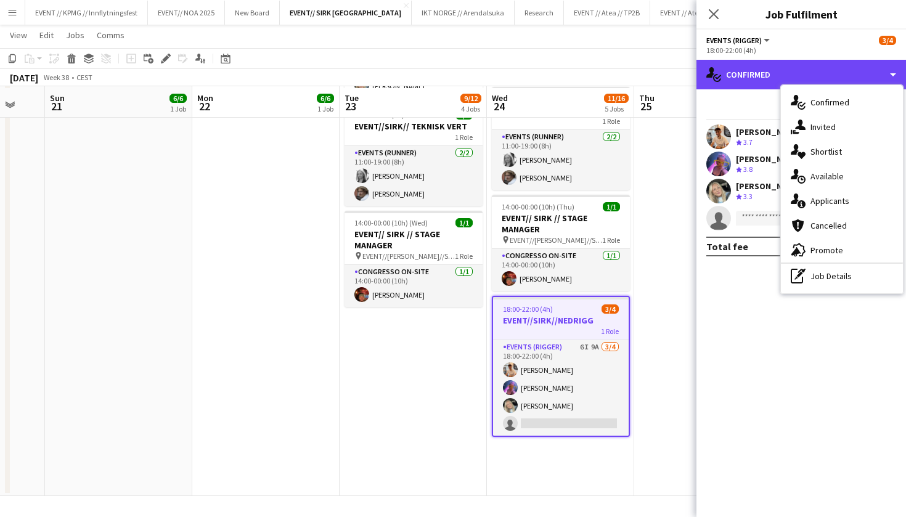
scroll to position [369, 0]
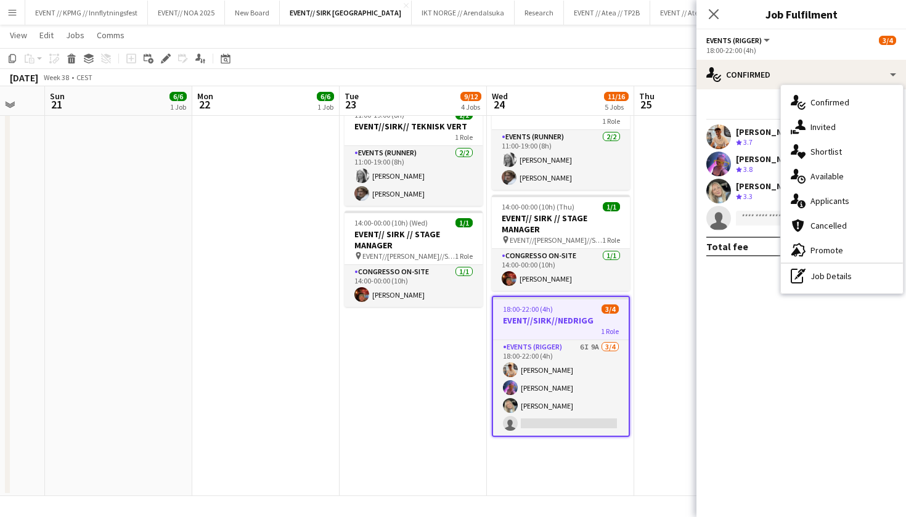
click at [554, 321] on h3 "EVENT//SIRK//NEDRIGG" at bounding box center [561, 320] width 136 height 11
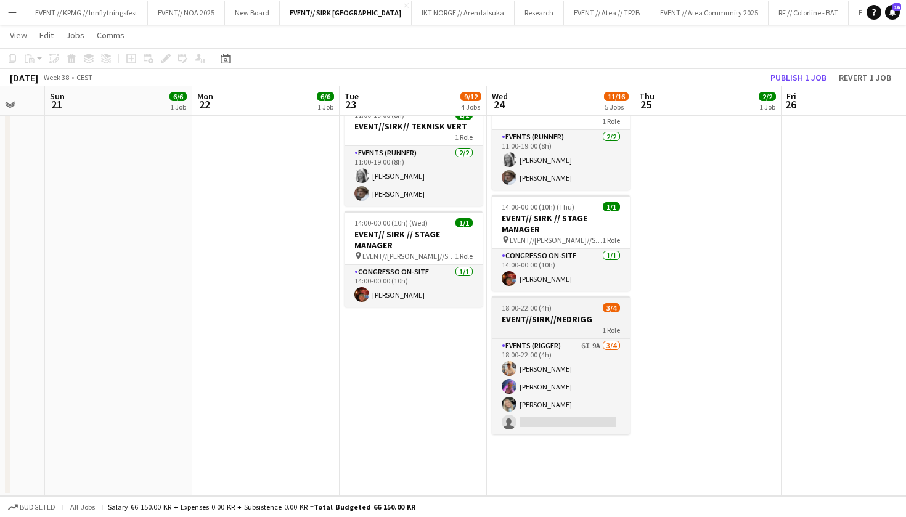
click at [554, 321] on h3 "EVENT//SIRK//NEDRIGG" at bounding box center [561, 319] width 138 height 11
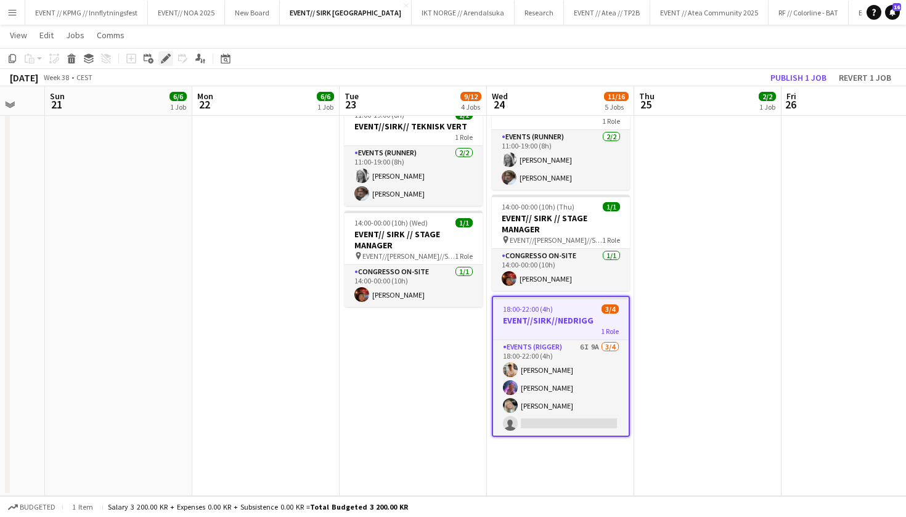
click at [167, 57] on icon at bounding box center [165, 58] width 7 height 7
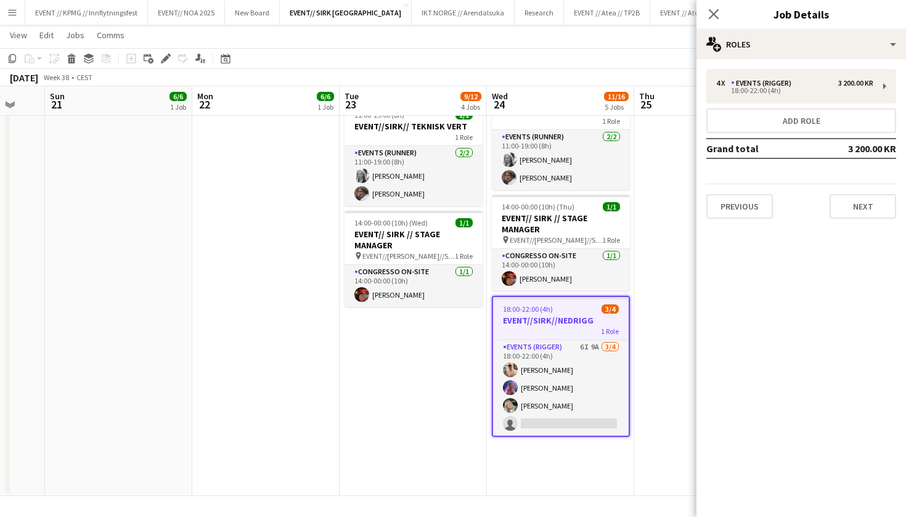
click at [527, 317] on h3 "EVENT//SIRK//NEDRIGG" at bounding box center [561, 320] width 136 height 11
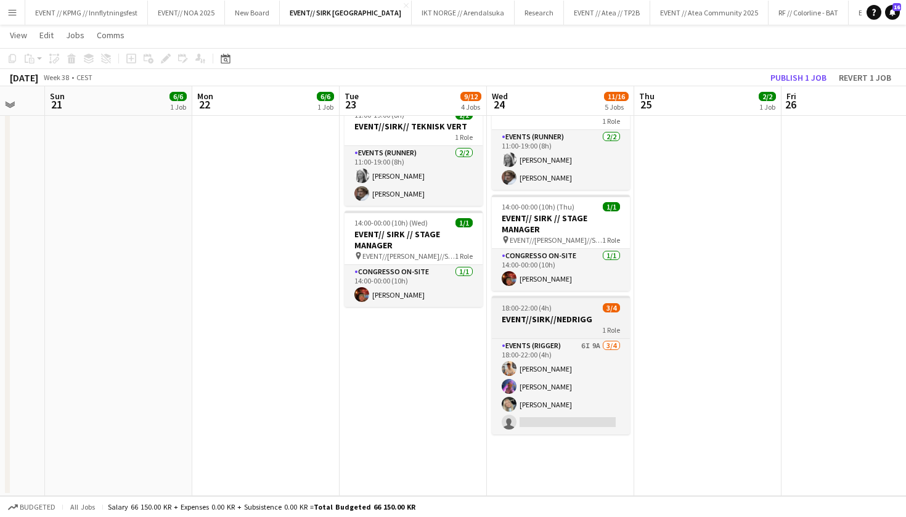
click at [527, 317] on h3 "EVENT//SIRK//NEDRIGG" at bounding box center [561, 319] width 138 height 11
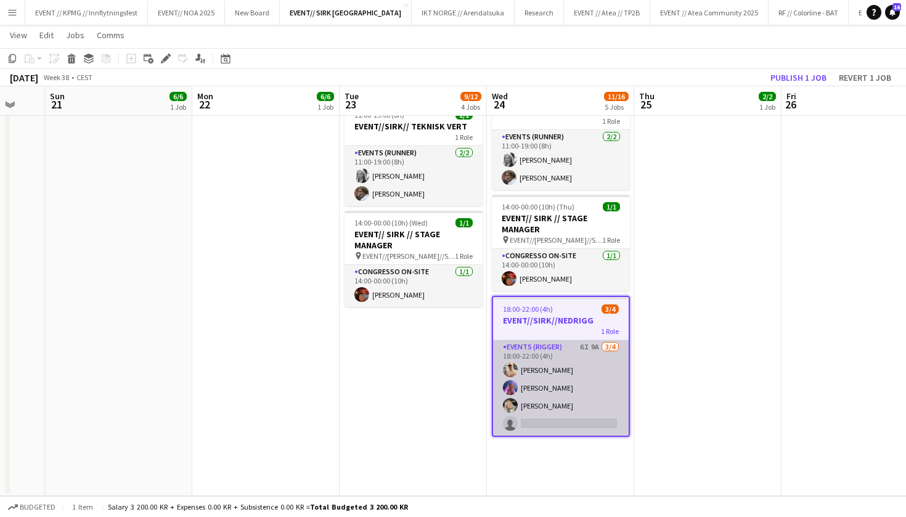
click at [567, 404] on app-card-role "Events (Rigger) 6I 9A 3/4 18:00-22:00 (4h) Alban Idrizi Fredrikke Tynning-Berge…" at bounding box center [561, 387] width 136 height 95
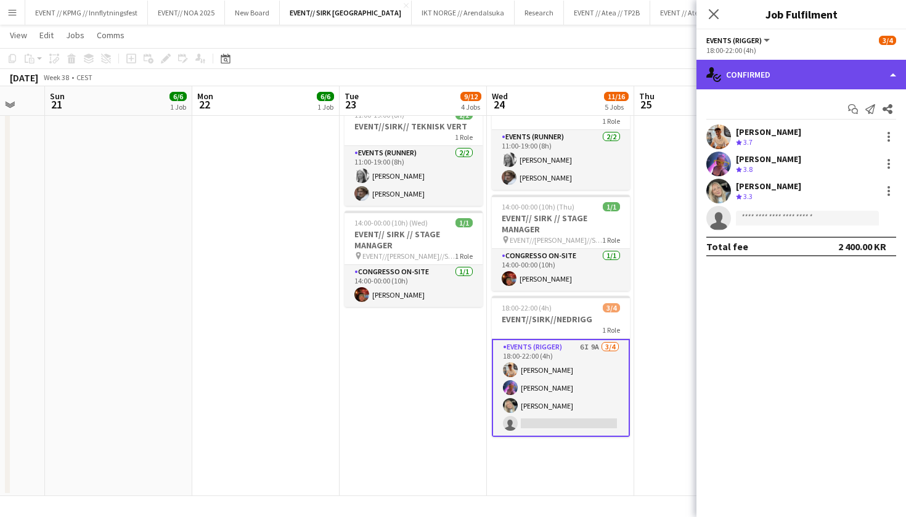
click at [777, 62] on div "single-neutral-actions-check-2 Confirmed" at bounding box center [800, 75] width 209 height 30
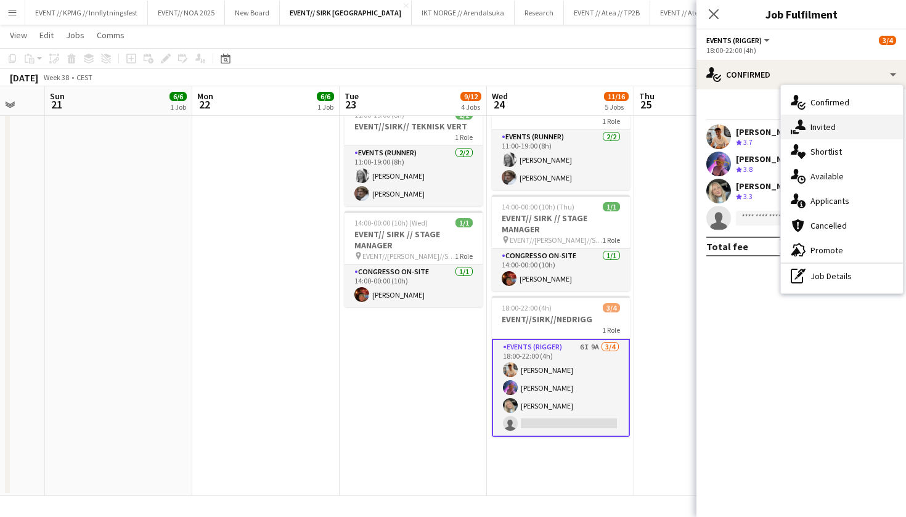
click at [809, 129] on div "single-neutral-actions-share-1 Invited" at bounding box center [842, 127] width 122 height 25
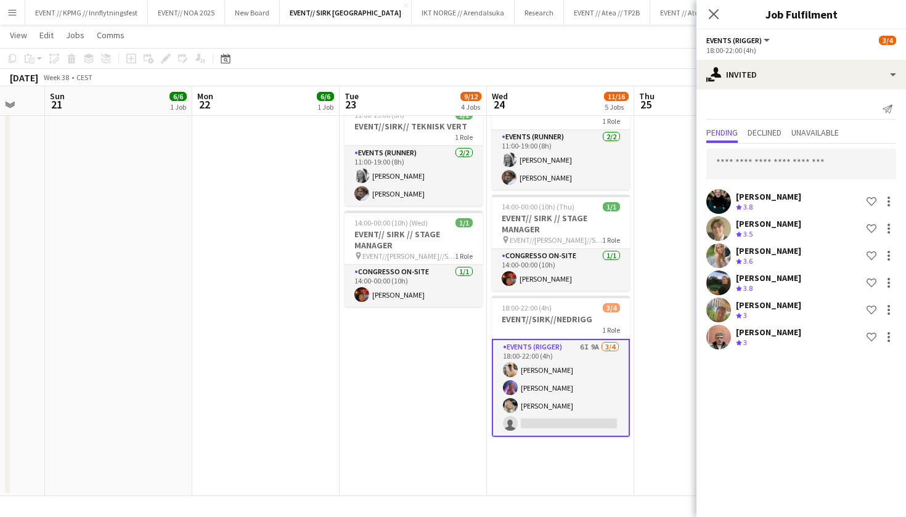
click at [555, 389] on app-card-role "Events (Rigger) 6I 9A 3/4 18:00-22:00 (4h) Alban Idrizi Fredrikke Tynning-Berge…" at bounding box center [561, 388] width 138 height 98
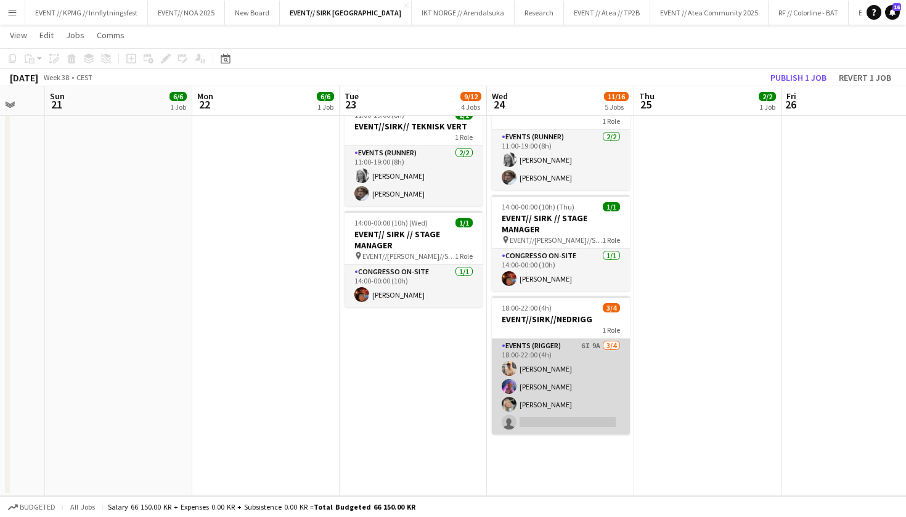
click at [550, 415] on app-card-role "Events (Rigger) 6I 9A 3/4 18:00-22:00 (4h) Alban Idrizi Fredrikke Tynning-Berge…" at bounding box center [561, 386] width 138 height 95
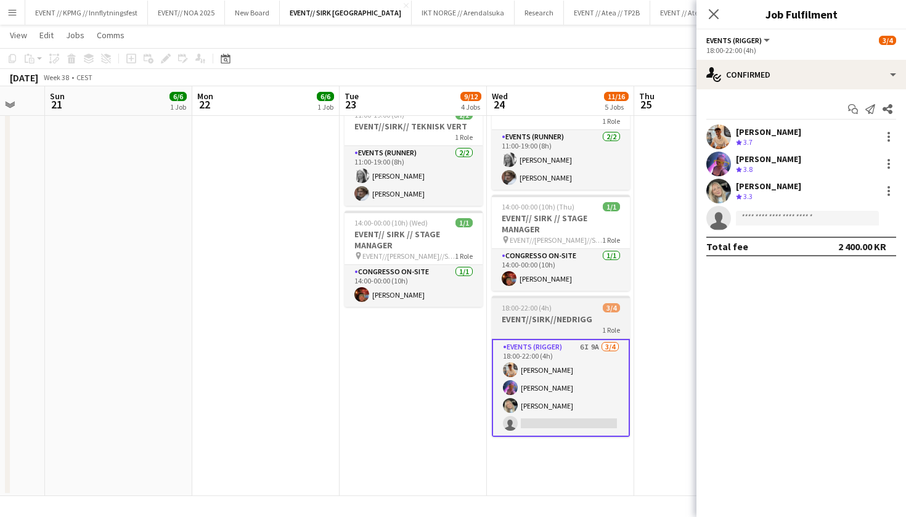
click at [542, 304] on span "18:00-22:00 (4h)" at bounding box center [526, 307] width 50 height 9
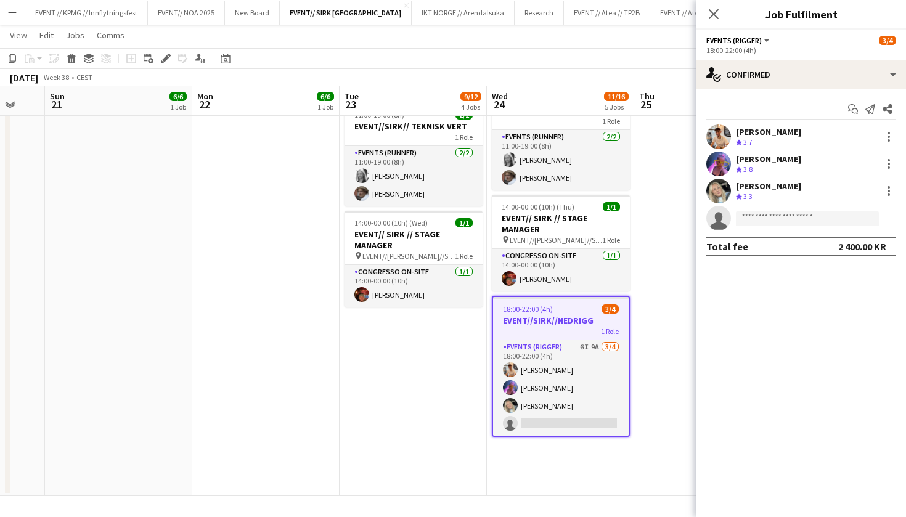
scroll to position [0, 396]
click at [169, 55] on icon at bounding box center [169, 55] width 3 height 3
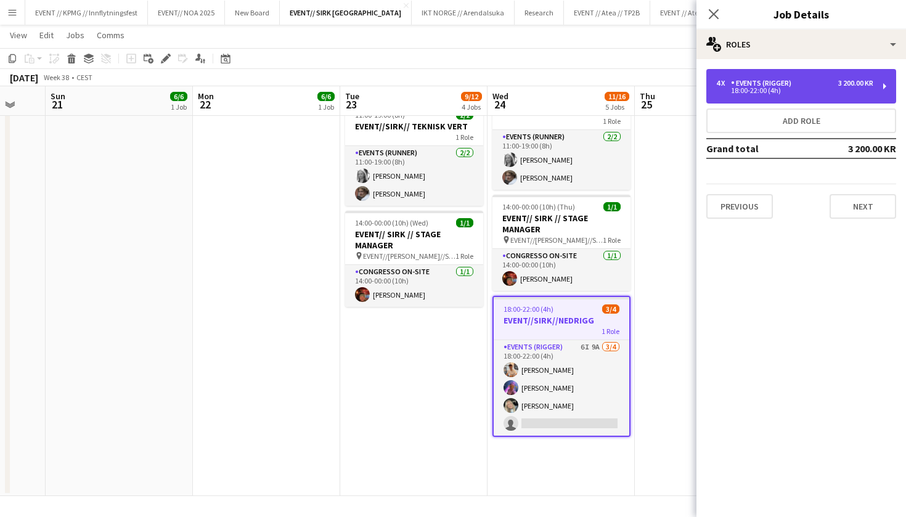
click at [756, 92] on div "18:00-22:00 (4h)" at bounding box center [794, 90] width 157 height 6
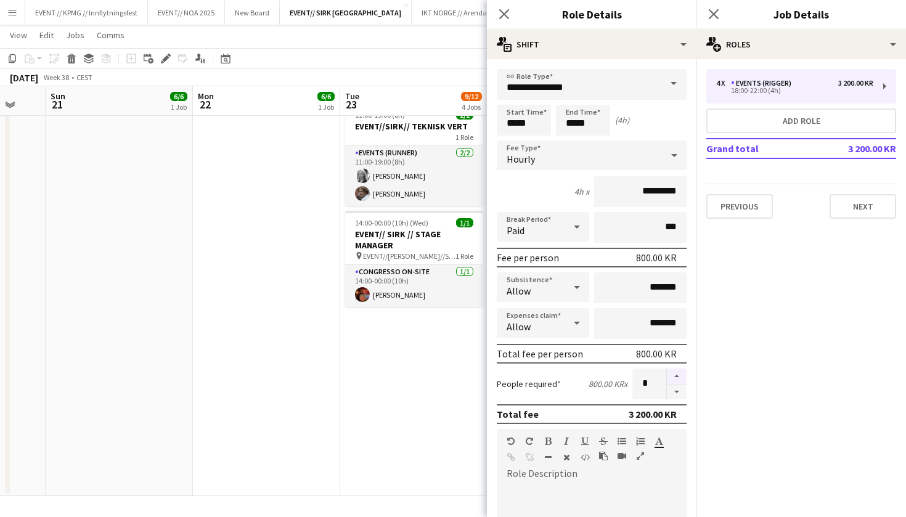
click at [672, 372] on button "button" at bounding box center [677, 376] width 20 height 16
click at [678, 375] on button "button" at bounding box center [677, 376] width 20 height 16
type input "*"
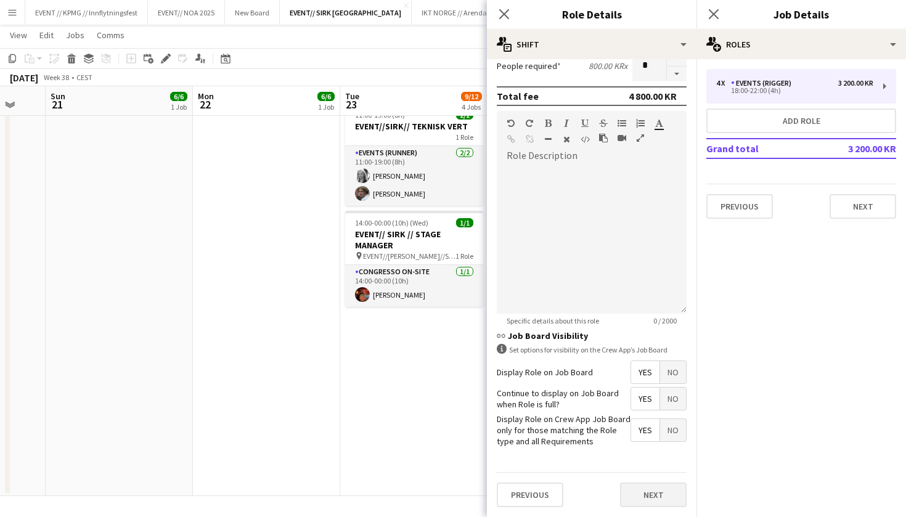
scroll to position [317, 0]
click at [640, 496] on button "Next" at bounding box center [653, 495] width 67 height 25
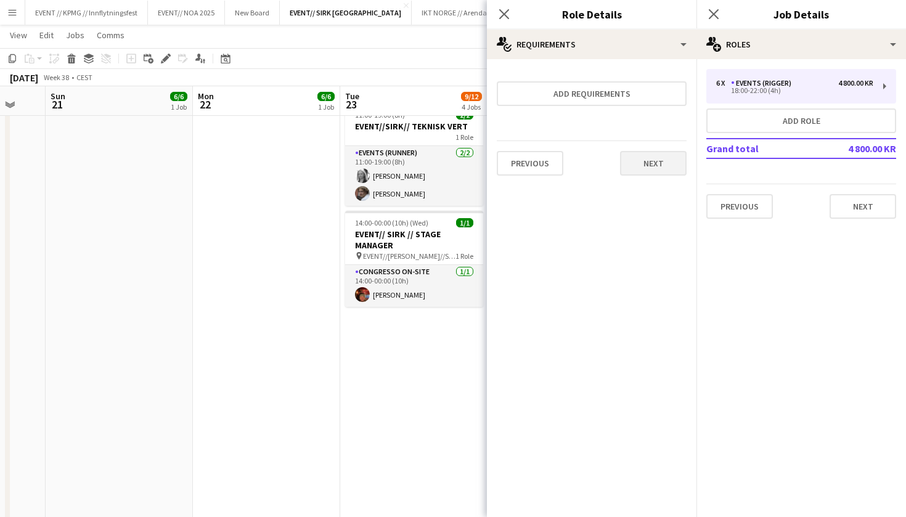
click at [650, 168] on button "Next" at bounding box center [653, 163] width 67 height 25
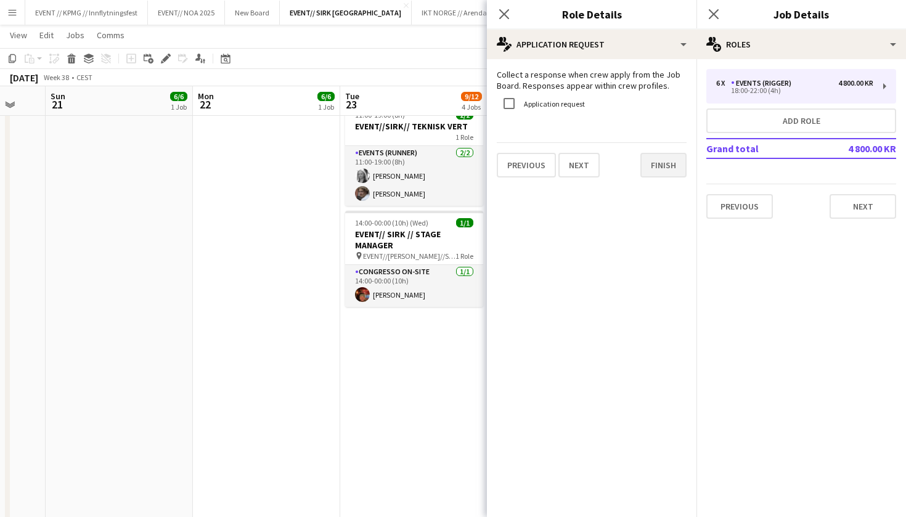
click at [664, 168] on button "Finish" at bounding box center [663, 165] width 46 height 25
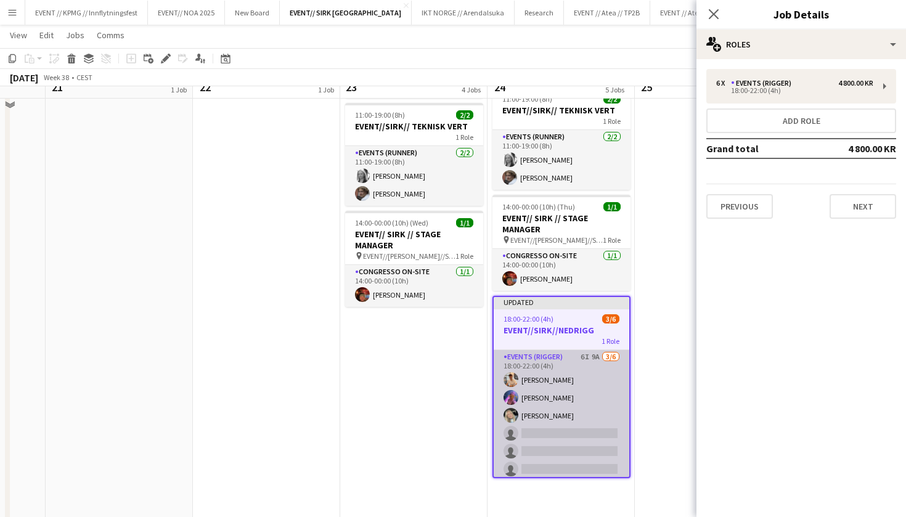
scroll to position [334, 0]
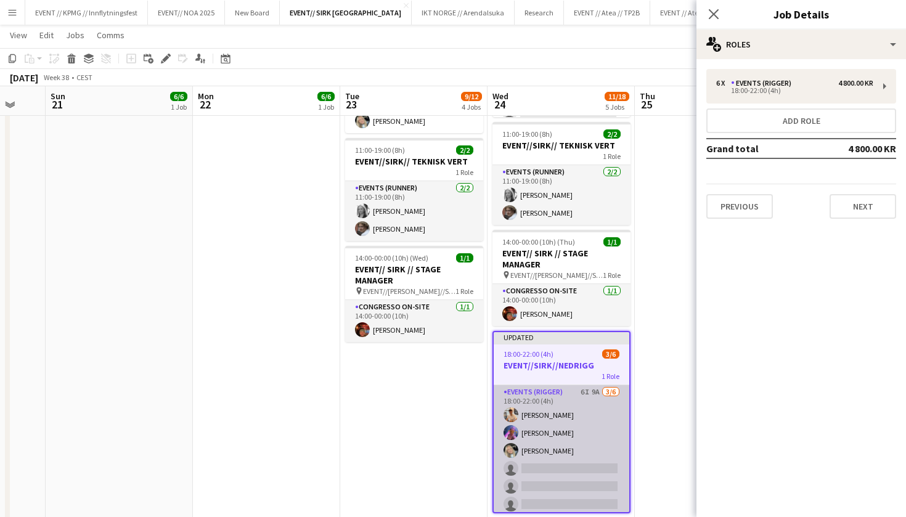
click at [572, 444] on app-card-role "Events (Rigger) 6I 9A 3/6 18:00-22:00 (4h) Alban Idrizi Fredrikke Tynning-Berge…" at bounding box center [561, 450] width 136 height 131
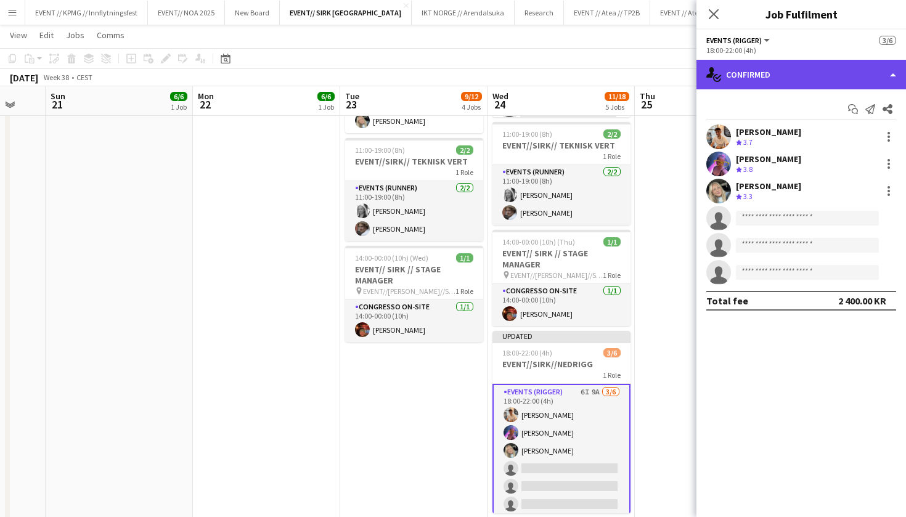
click at [798, 61] on div "single-neutral-actions-check-2 Confirmed" at bounding box center [800, 75] width 209 height 30
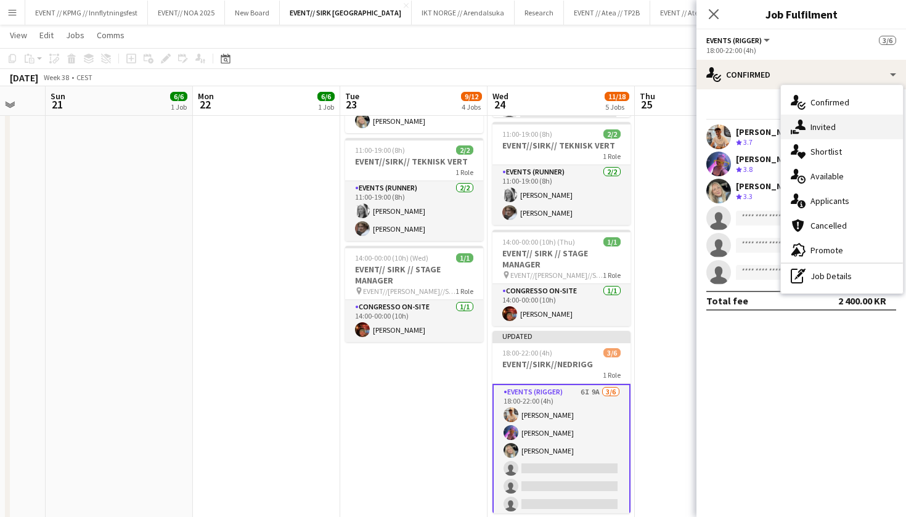
click at [809, 128] on div "single-neutral-actions-share-1 Invited" at bounding box center [842, 127] width 122 height 25
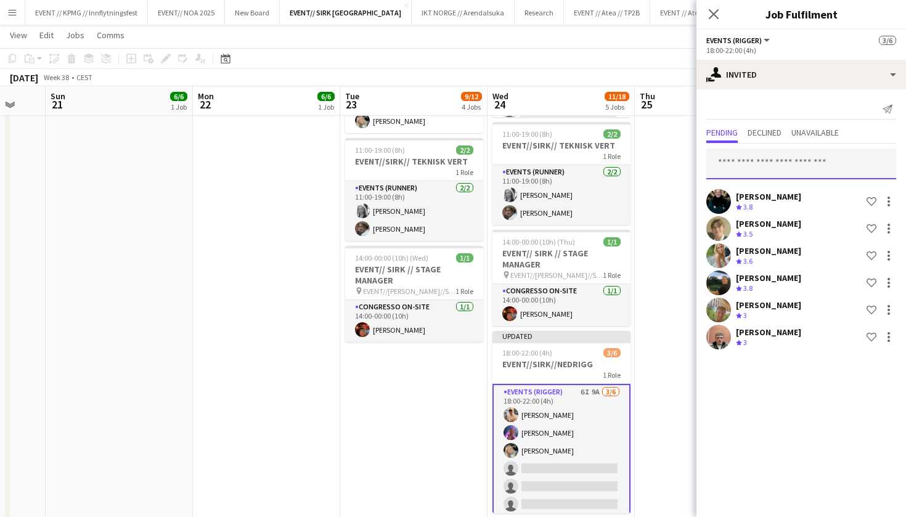
click at [780, 162] on input "text" at bounding box center [801, 163] width 190 height 31
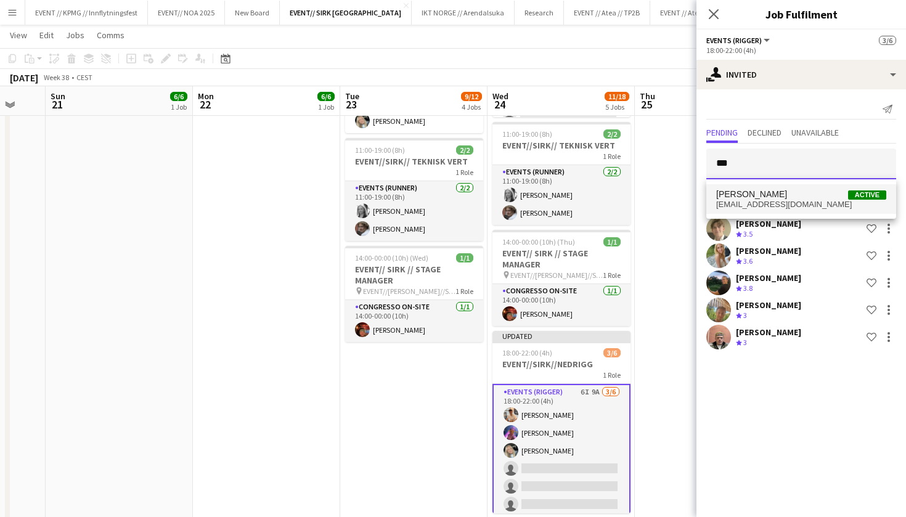
type input "***"
click at [774, 201] on span "vanessariisenaas@gmail.com" at bounding box center [801, 205] width 170 height 10
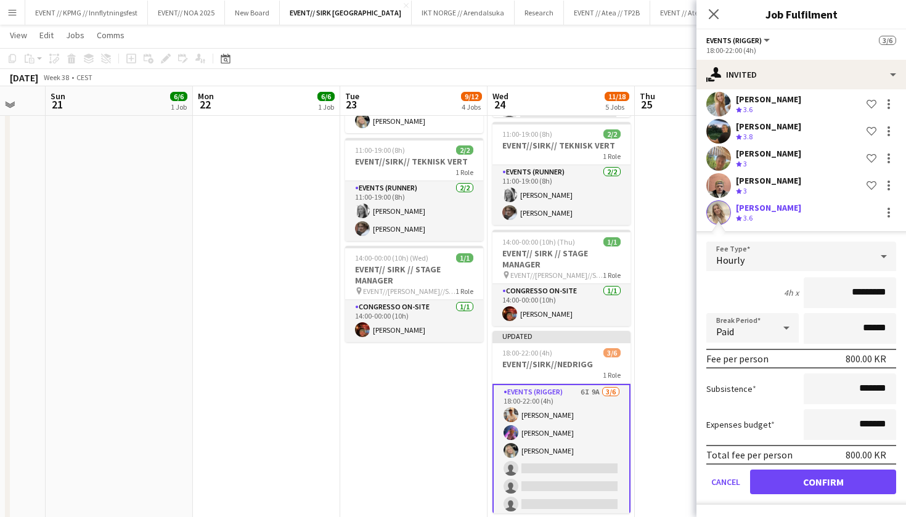
scroll to position [152, 0]
click at [839, 480] on button "Confirm" at bounding box center [823, 481] width 146 height 25
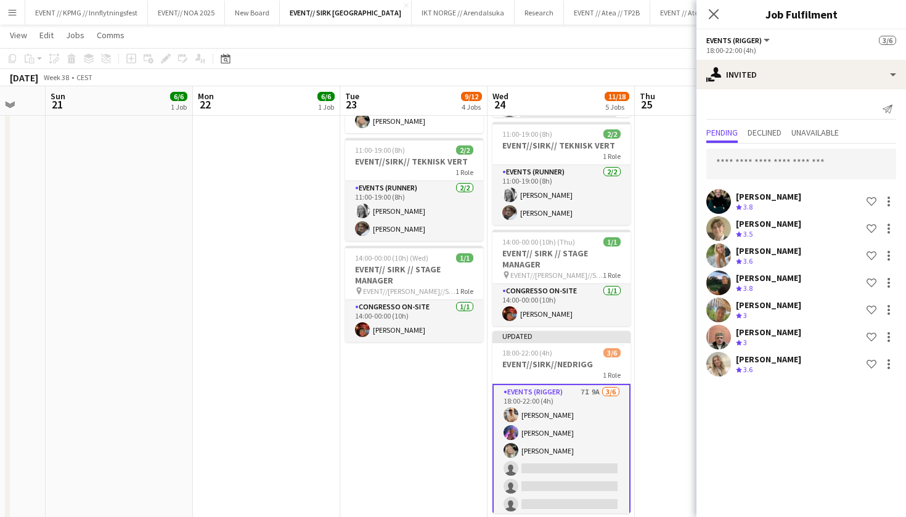
click at [678, 334] on app-date-cell "08:00-20:00 (12h) 2/2 EVENT//SIRK//TILBAKELVERING 1 Role Events (Driver) 2/2 08…" at bounding box center [708, 183] width 147 height 759
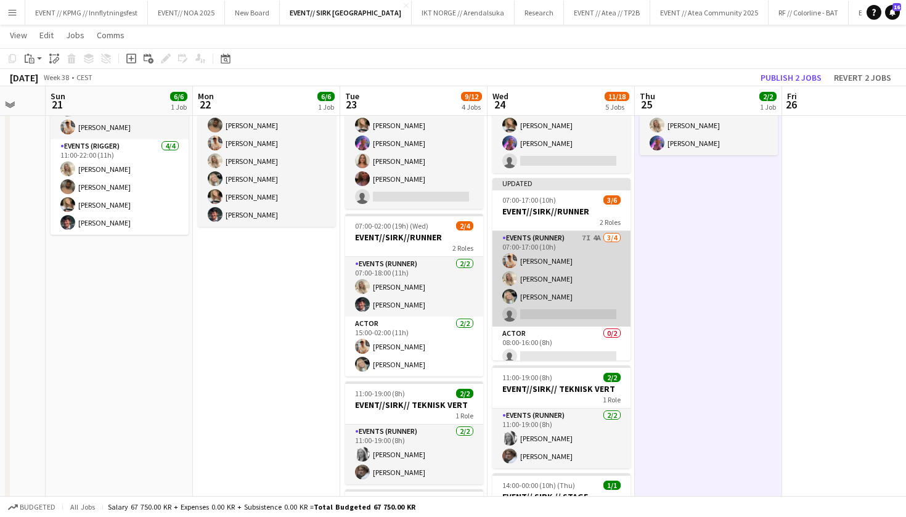
scroll to position [23, 0]
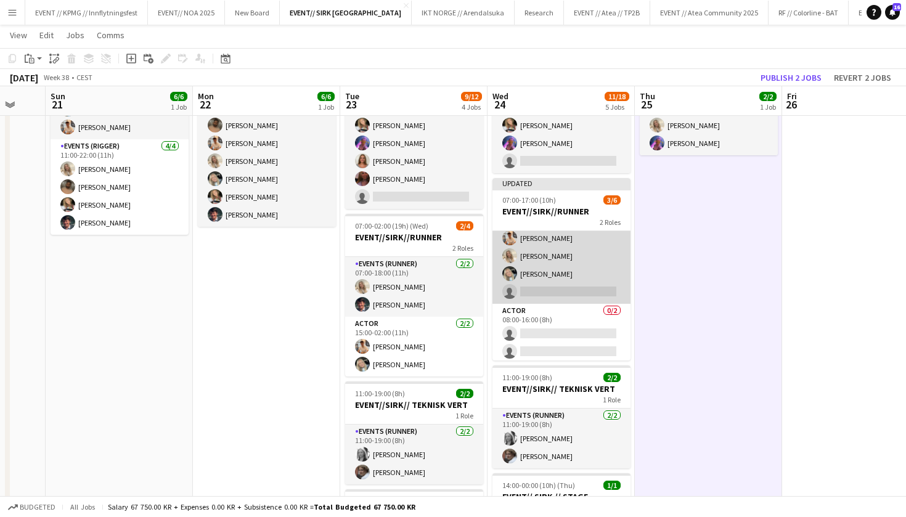
click at [571, 285] on app-card-role "Events (Runner) 7I 4A 3/4 07:00-17:00 (10h) Alban Idrizi Vanessa Riise Naas Oda…" at bounding box center [561, 255] width 138 height 95
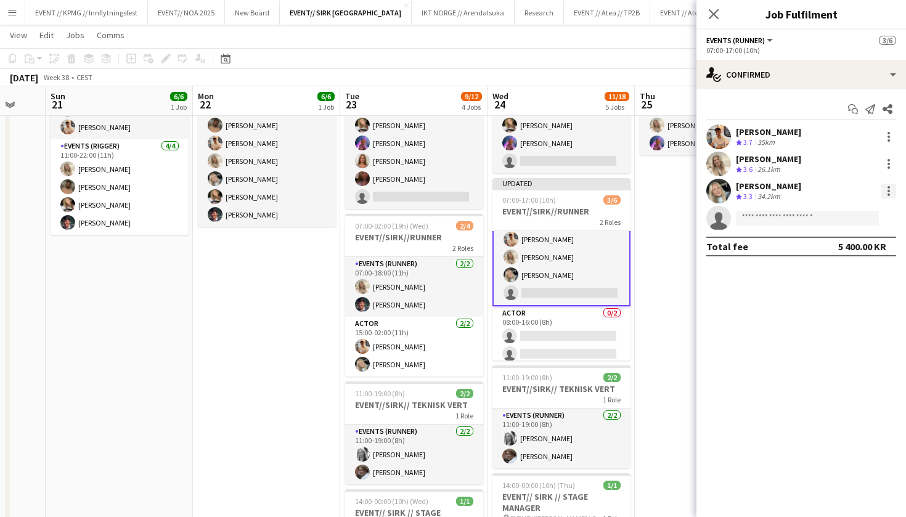
click at [887, 191] on div at bounding box center [888, 191] width 2 height 2
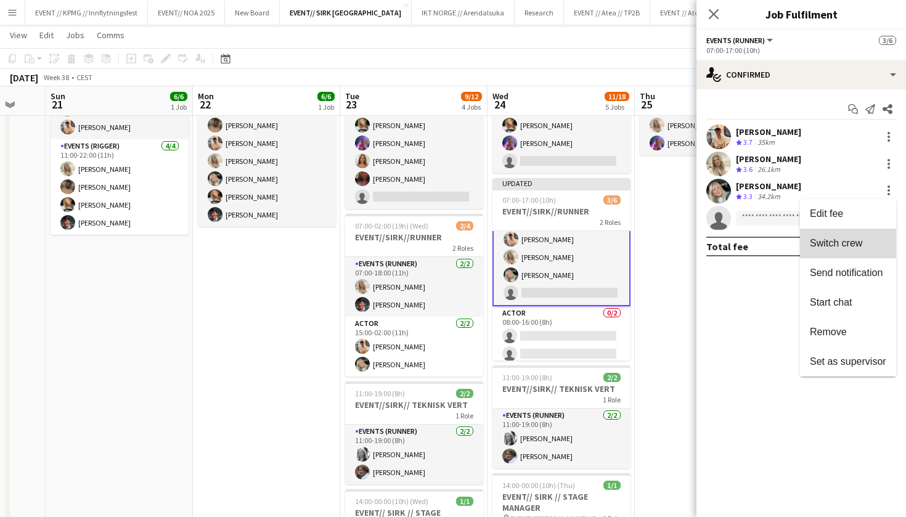
click at [852, 258] on button "Switch crew" at bounding box center [848, 244] width 96 height 30
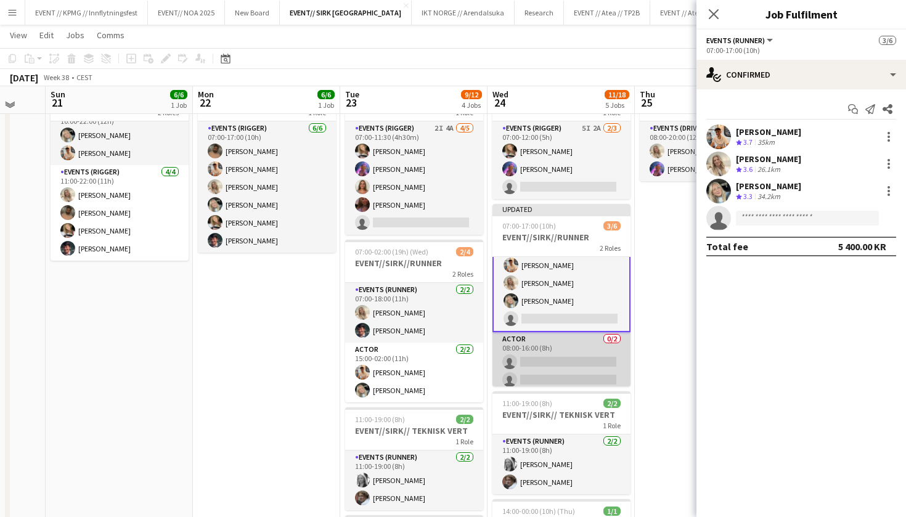
click at [607, 362] on app-card-role "Actor 0/2 08:00-16:00 (8h) single-neutral-actions single-neutral-actions" at bounding box center [561, 362] width 138 height 60
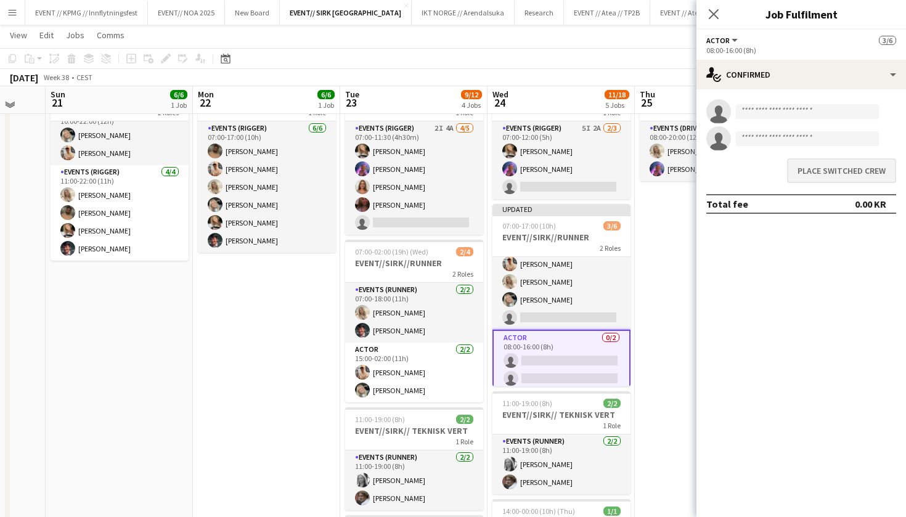
click at [840, 168] on button "Place switched crew" at bounding box center [841, 170] width 109 height 25
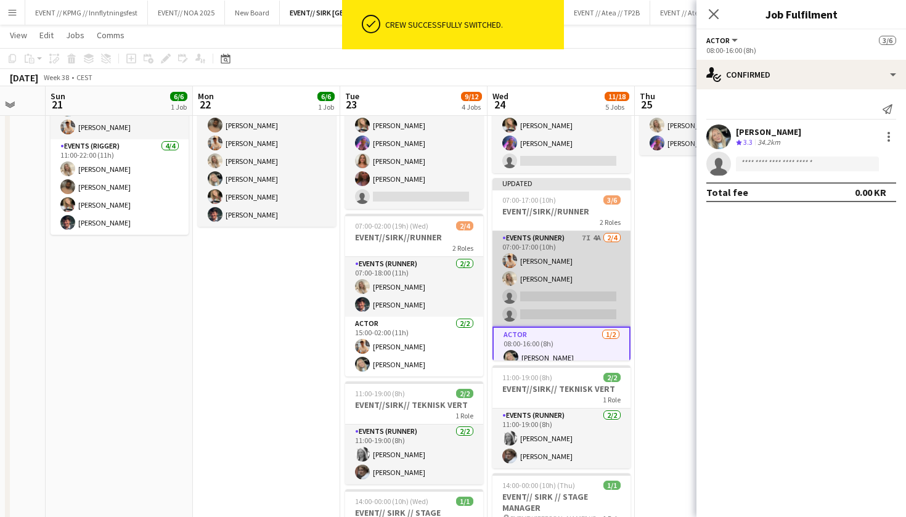
scroll to position [0, 0]
click at [583, 267] on app-card-role "Events (Runner) 7I 4A 2/4 07:00-17:00 (10h) Alban Idrizi Vanessa Riise Naas sin…" at bounding box center [561, 278] width 138 height 95
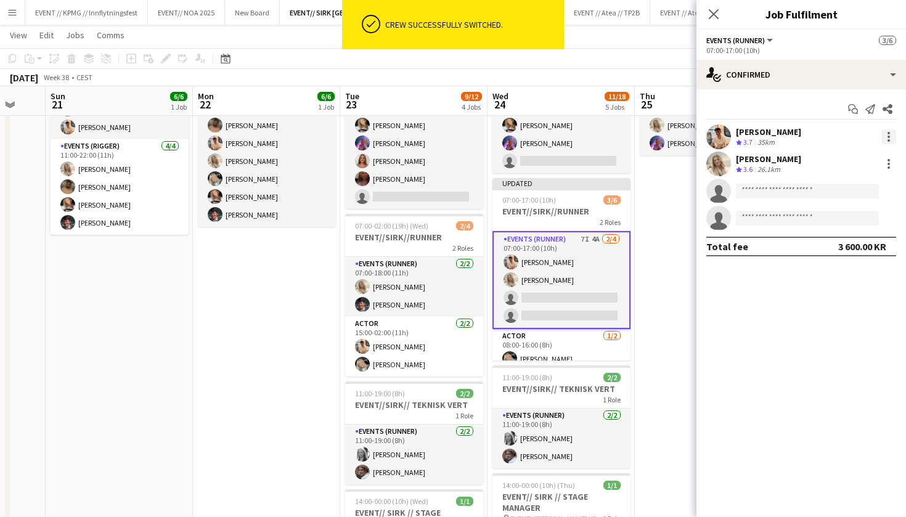
click at [886, 142] on div at bounding box center [888, 136] width 15 height 15
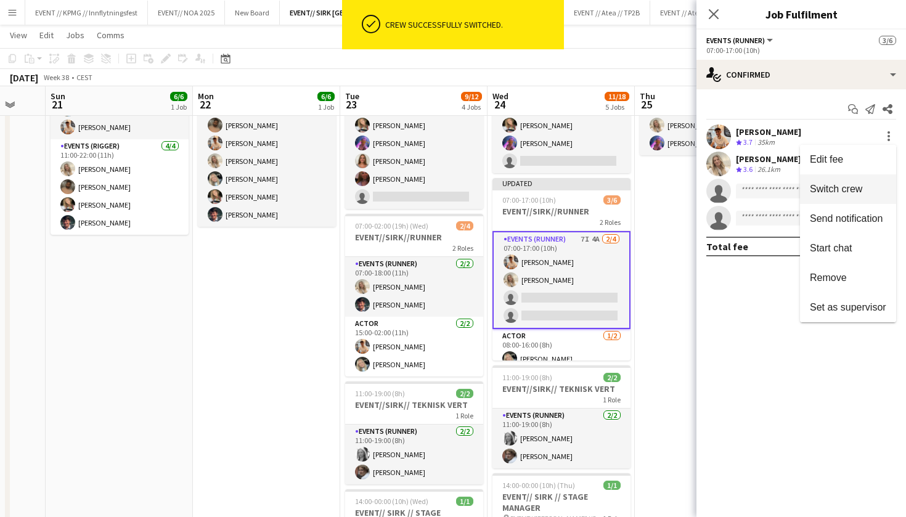
click at [862, 192] on span "Switch crew" at bounding box center [835, 189] width 52 height 10
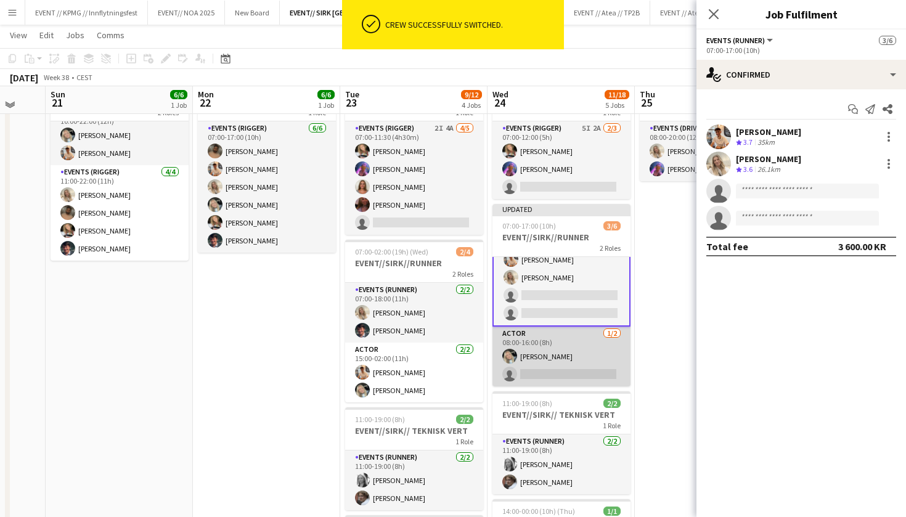
click at [544, 346] on app-card-role "Actor 1/2 08:00-16:00 (8h) Oda Hansson single-neutral-actions" at bounding box center [561, 357] width 138 height 60
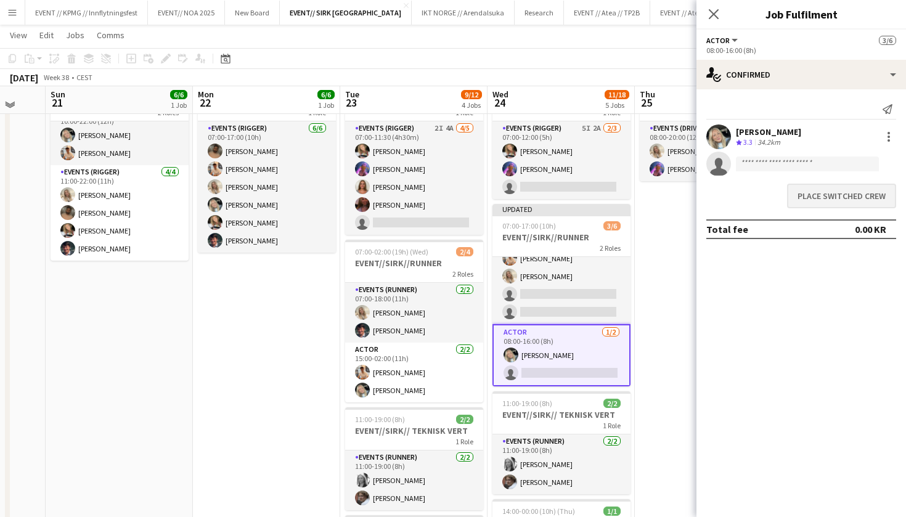
click at [864, 201] on button "Place switched crew" at bounding box center [841, 196] width 109 height 25
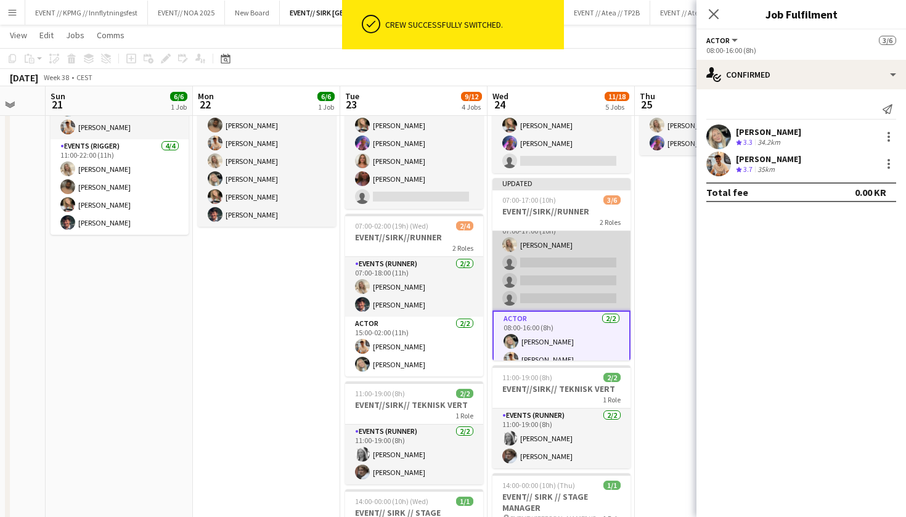
scroll to position [9, 0]
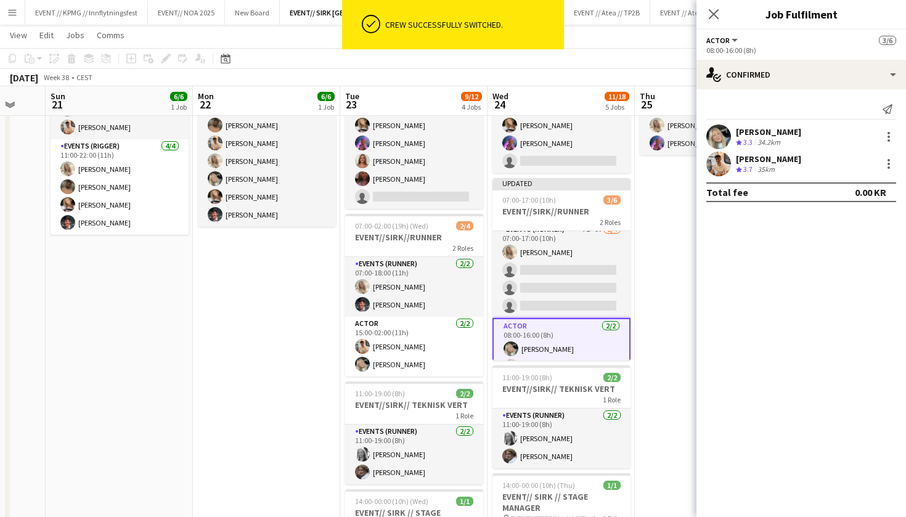
click at [549, 333] on app-card-role "Actor 2/2 08:00-16:00 (8h) Oda Hansson Alban Idrizi" at bounding box center [561, 349] width 138 height 62
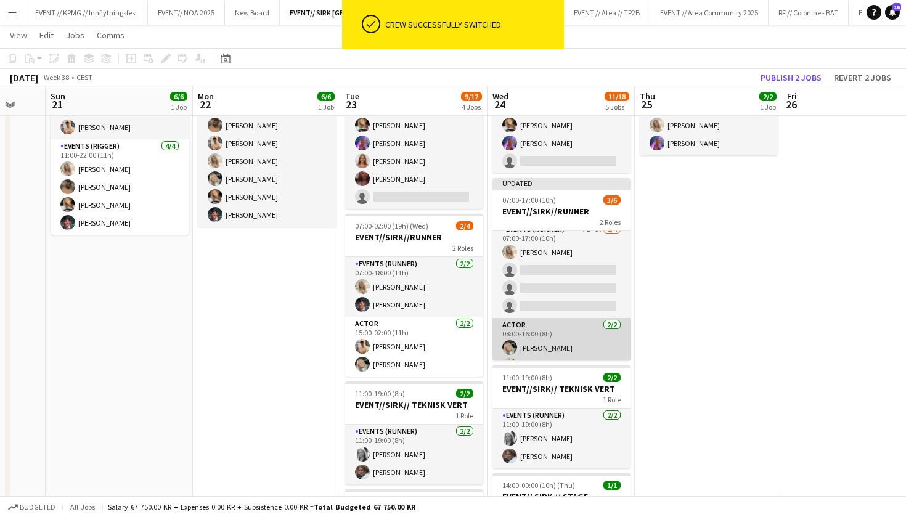
click at [532, 325] on app-card-role "Actor 2/2 08:00-16:00 (8h) Oda Hansson Alban Idrizi" at bounding box center [561, 348] width 138 height 60
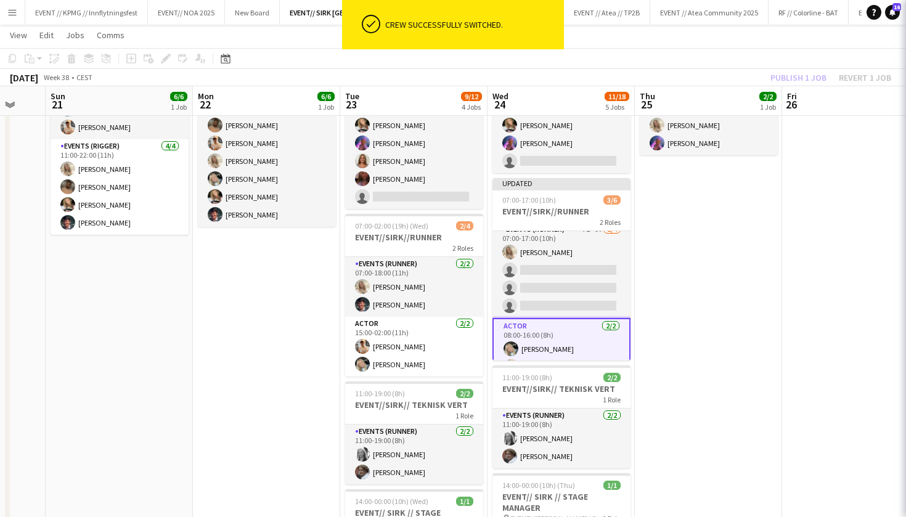
scroll to position [0, 0]
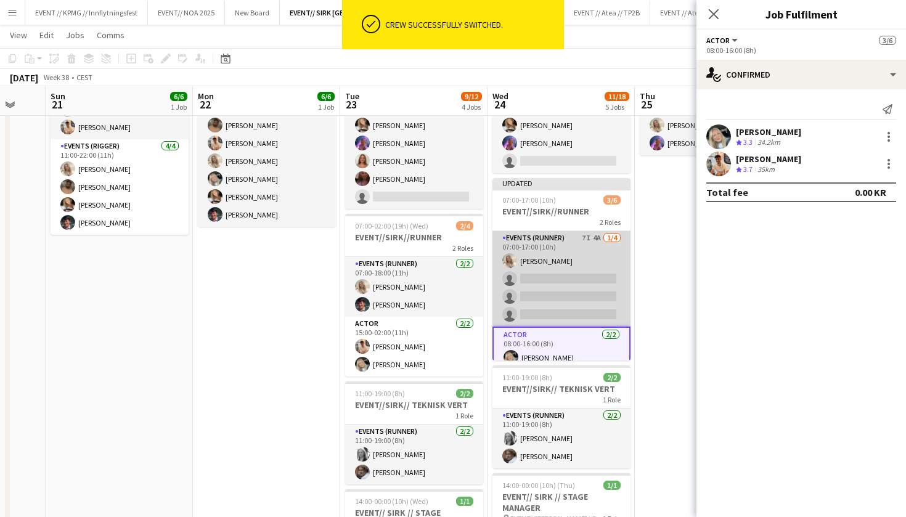
click at [561, 285] on app-card-role "Events (Runner) 7I 4A 1/4 07:00-17:00 (10h) Vanessa Riise Naas single-neutral-a…" at bounding box center [561, 278] width 138 height 95
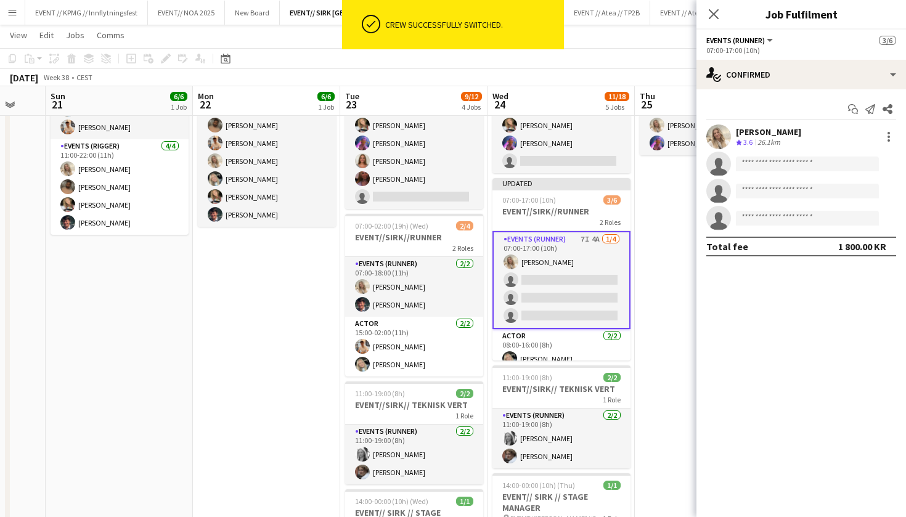
scroll to position [0, 396]
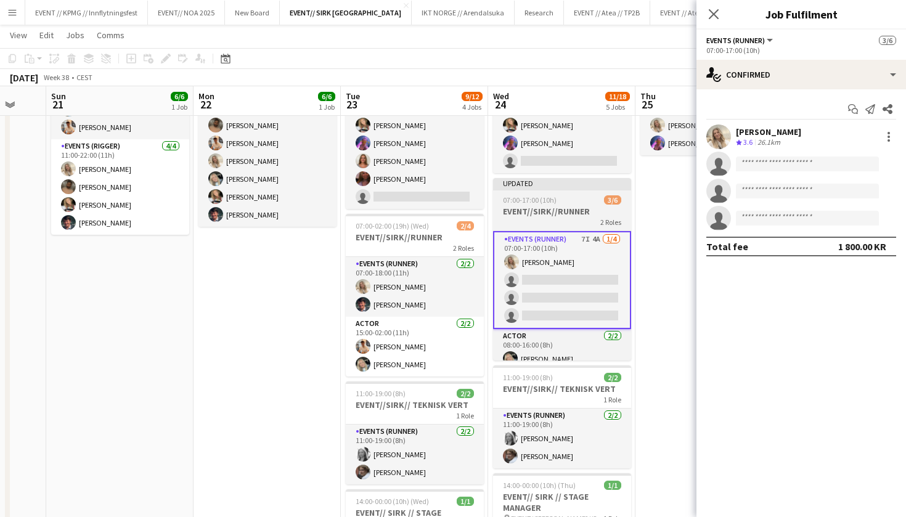
click at [554, 216] on h3 "EVENT//SIRK//RUNNER" at bounding box center [562, 211] width 138 height 11
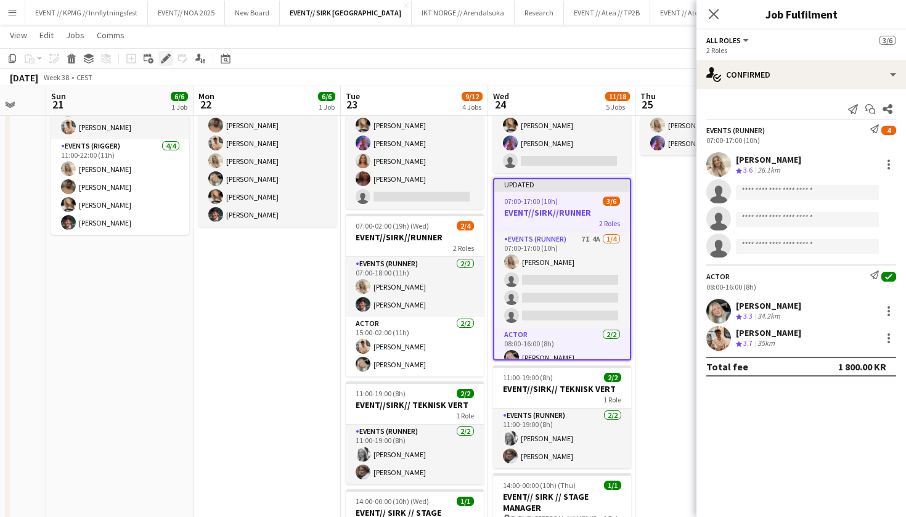
click at [162, 62] on icon at bounding box center [162, 61] width 3 height 3
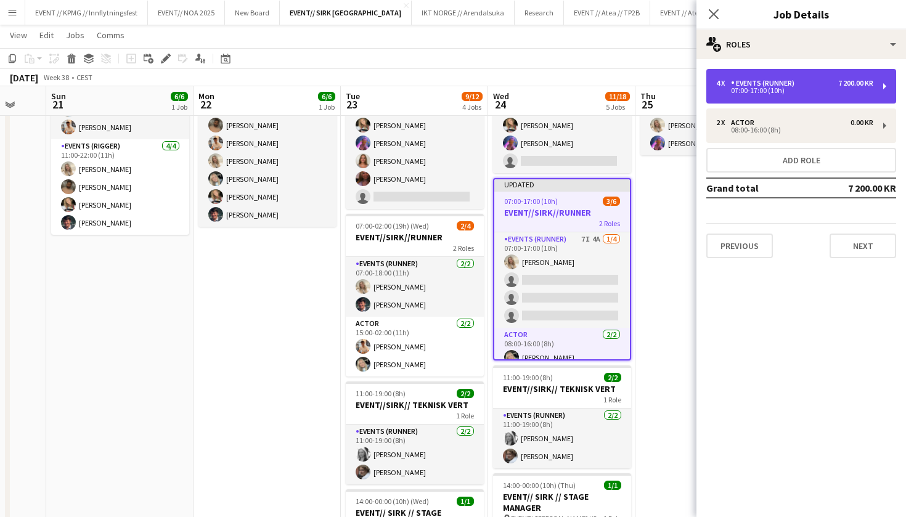
click at [806, 96] on div "4 x Events (Runner) 7 200.00 KR 07:00-17:00 (10h)" at bounding box center [801, 86] width 190 height 34
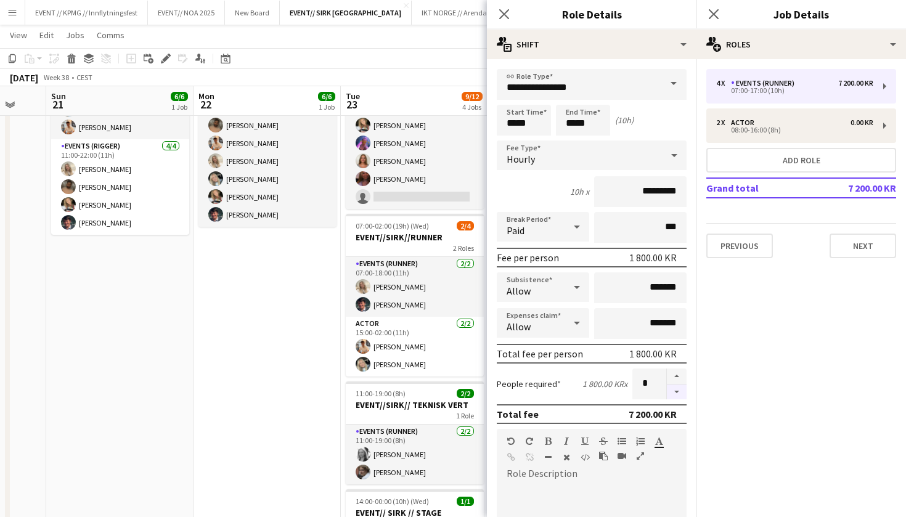
click at [673, 391] on button "button" at bounding box center [677, 391] width 20 height 15
click at [674, 392] on button "button" at bounding box center [677, 391] width 20 height 15
type input "*"
click at [124, 367] on app-date-cell "10:00-22:00 (12h) 6/6 EVENT//SIRK//OPRIGG 2 Roles Events (Rigger) 2/2 10:00-22:…" at bounding box center [119, 426] width 147 height 759
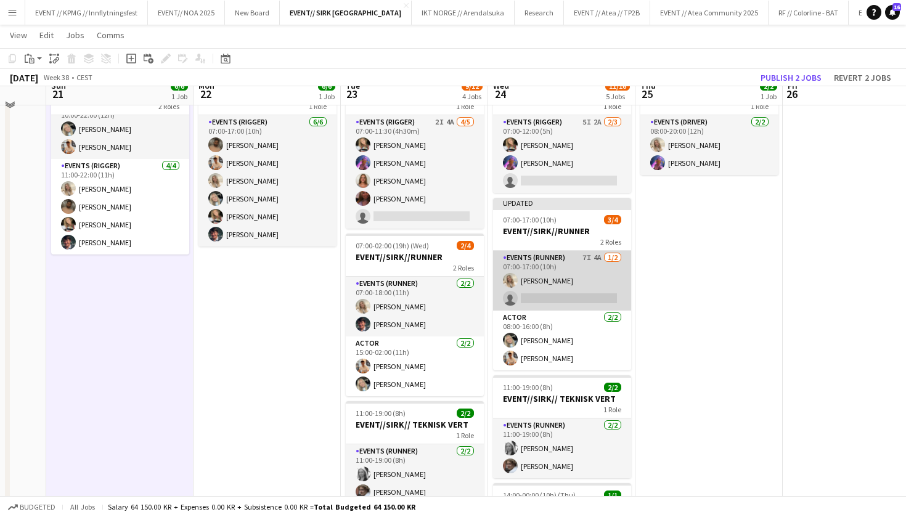
scroll to position [54, 0]
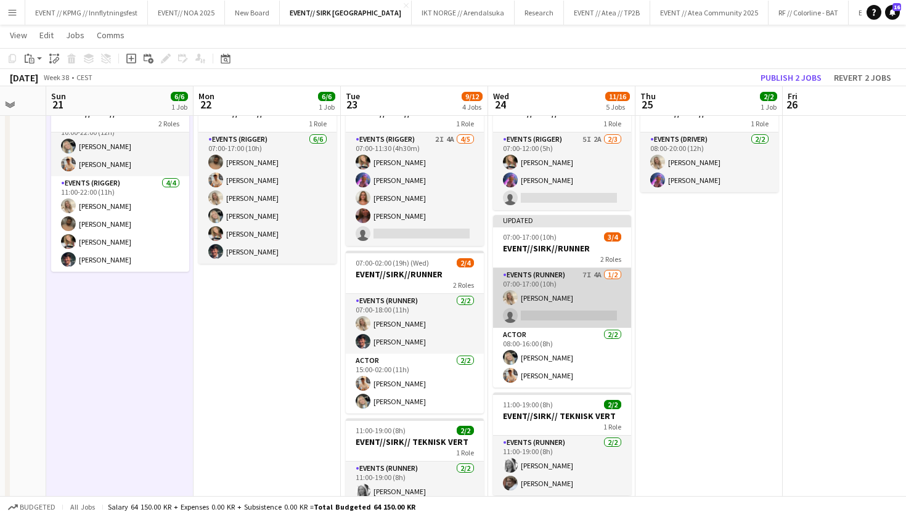
click at [548, 301] on app-card-role "Events (Runner) 7I 4A 1/2 07:00-17:00 (10h) Vanessa Riise Naas single-neutral-a…" at bounding box center [562, 298] width 138 height 60
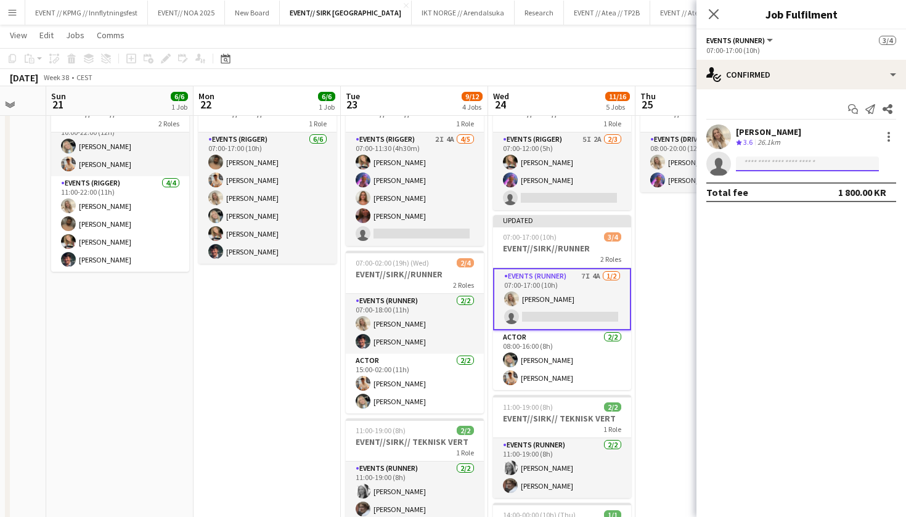
click at [752, 166] on input at bounding box center [807, 163] width 143 height 15
click at [781, 171] on input "******" at bounding box center [807, 163] width 143 height 15
type input "*"
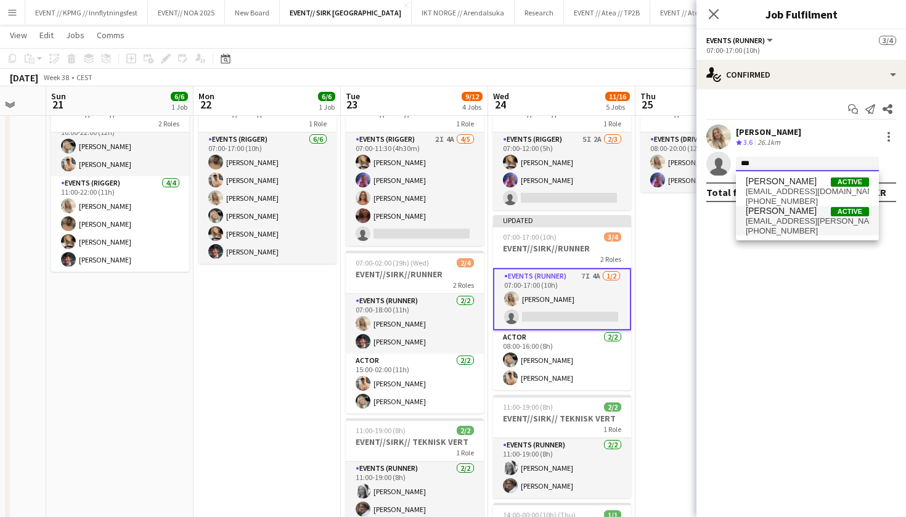
type input "***"
click at [763, 222] on span "[EMAIL_ADDRESS][DOMAIN_NAME]" at bounding box center [806, 221] width 123 height 10
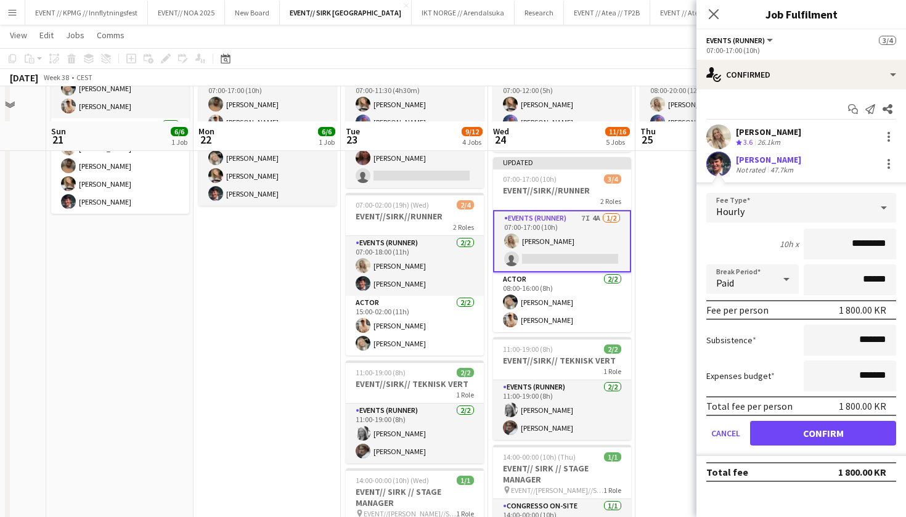
scroll to position [147, 0]
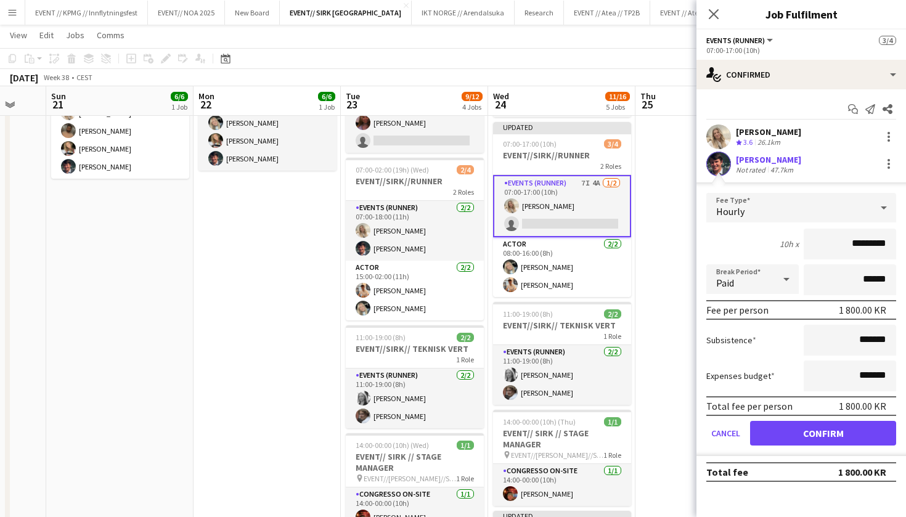
click at [775, 440] on button "Confirm" at bounding box center [823, 433] width 146 height 25
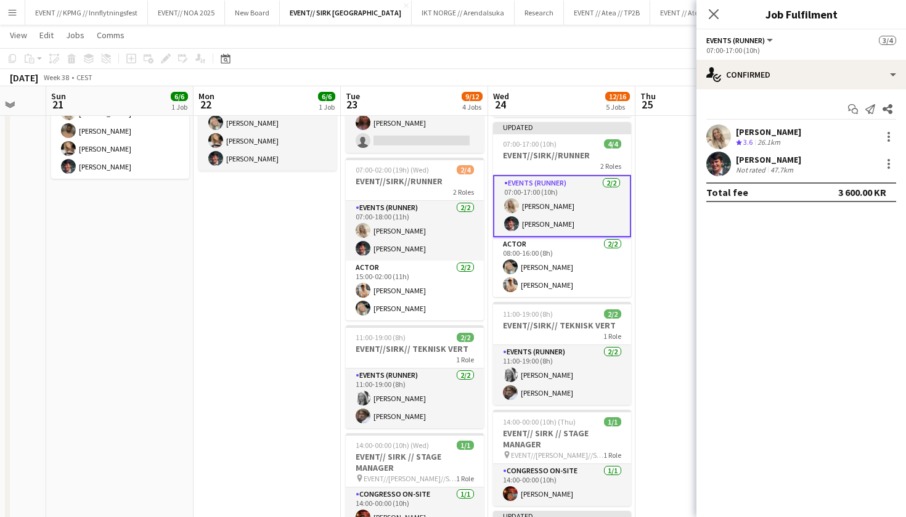
click at [669, 267] on app-date-cell "08:00-20:00 (12h) 2/2 EVENT//SIRK//TILBAKELVERING 1 Role Events (Driver) 2/2 08…" at bounding box center [708, 366] width 147 height 750
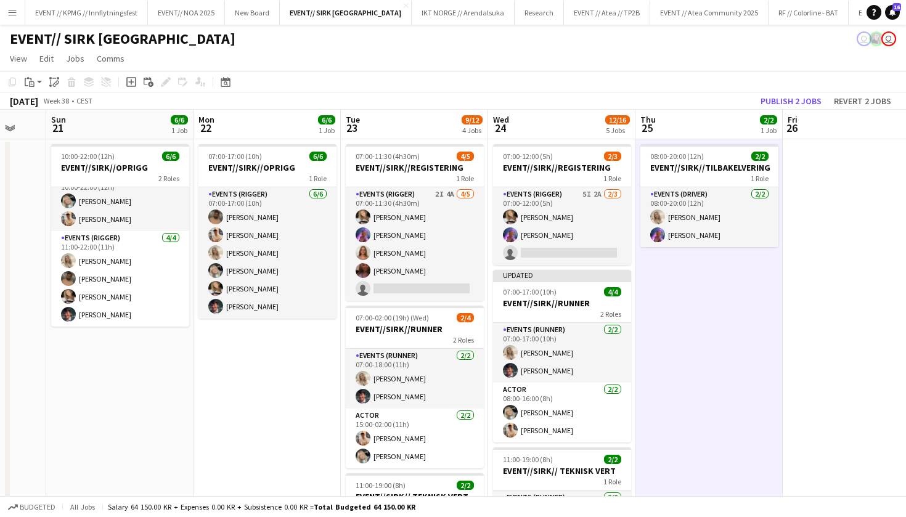
scroll to position [0, 0]
click at [803, 95] on button "Publish 2 jobs" at bounding box center [790, 101] width 71 height 16
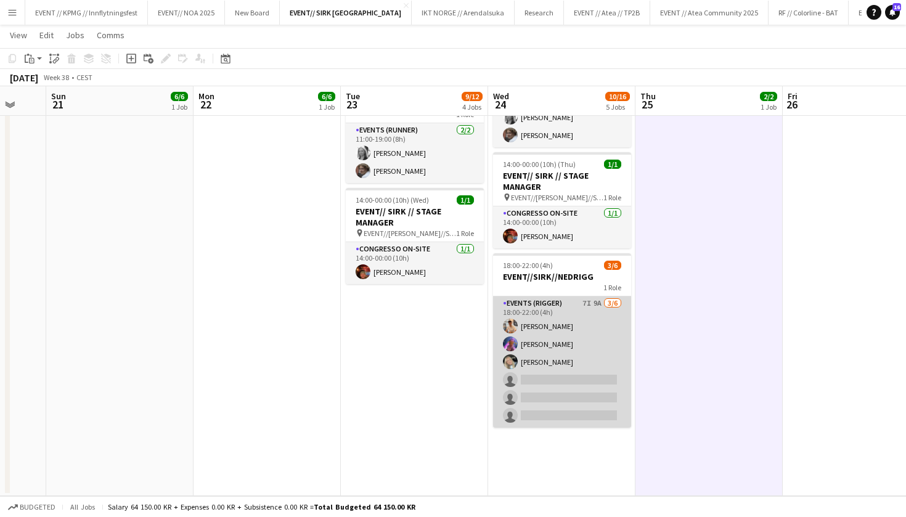
click at [568, 352] on app-card-role "Events (Rigger) 7I 9A 3/6 18:00-22:00 (4h) Alban Idrizi Fredrikke Tynning-Berge…" at bounding box center [562, 361] width 138 height 131
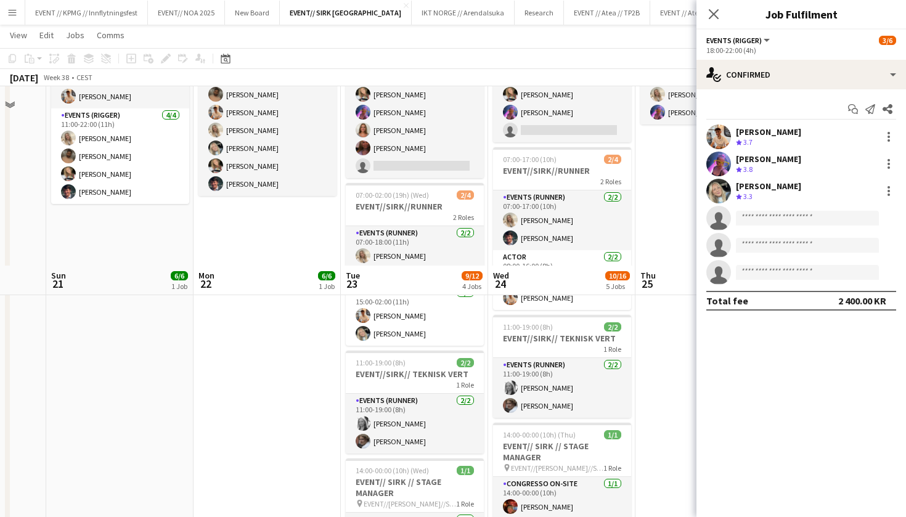
scroll to position [94, 0]
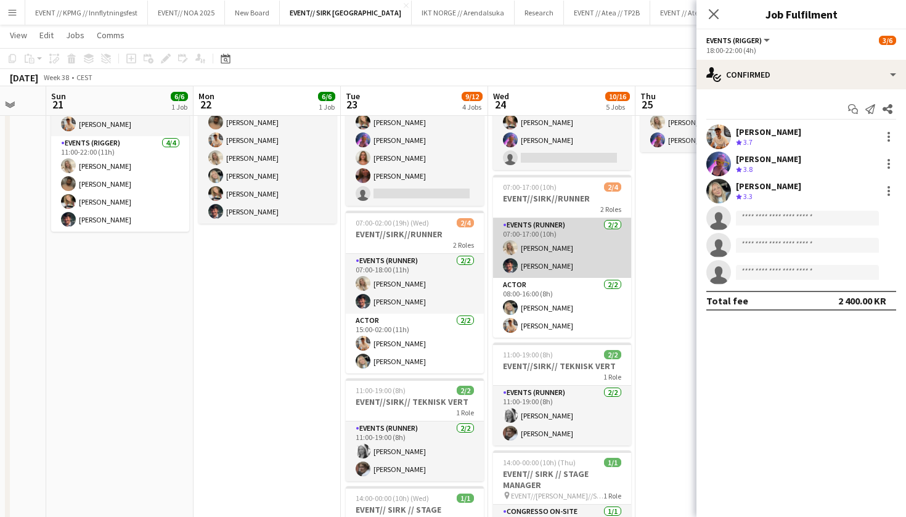
click at [566, 230] on app-card-role "Events (Runner) 2/2 07:00-17:00 (10h) Vanessa Riise Naas Eskil Fossum Solhaug" at bounding box center [562, 248] width 138 height 60
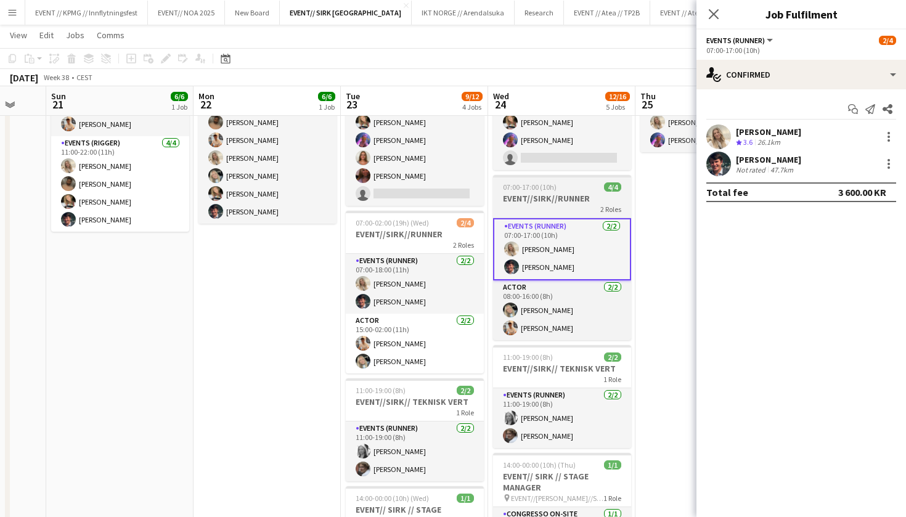
click at [527, 196] on h3 "EVENT//SIRK//RUNNER" at bounding box center [562, 198] width 138 height 11
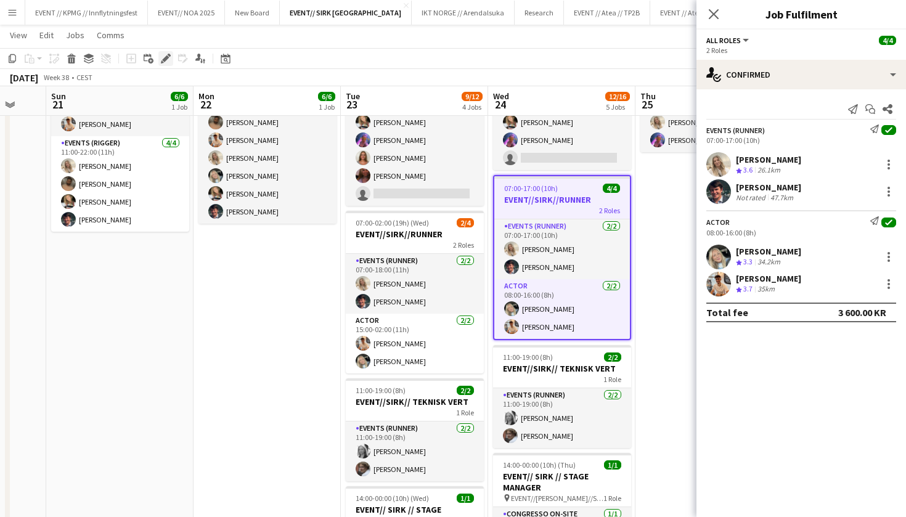
click at [166, 59] on icon at bounding box center [165, 58] width 7 height 7
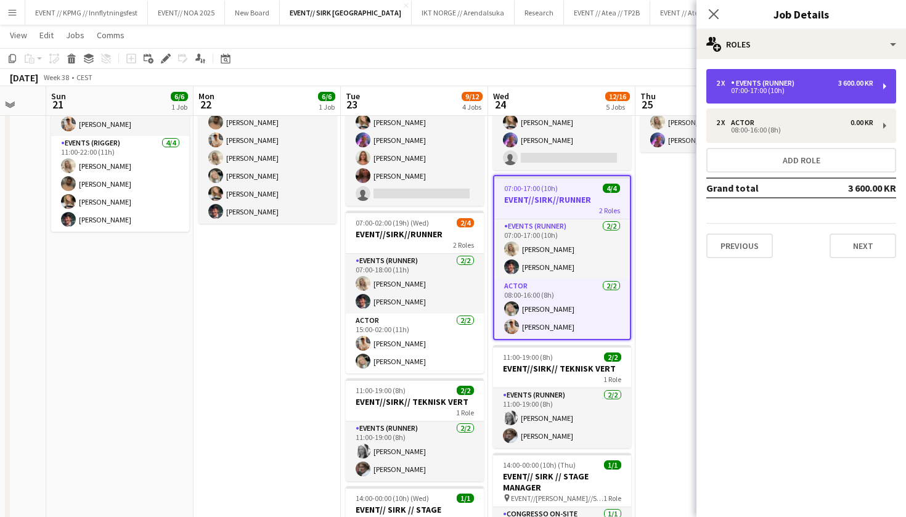
click at [780, 97] on div "2 x Events (Runner) 3 600.00 KR 07:00-17:00 (10h)" at bounding box center [801, 86] width 190 height 34
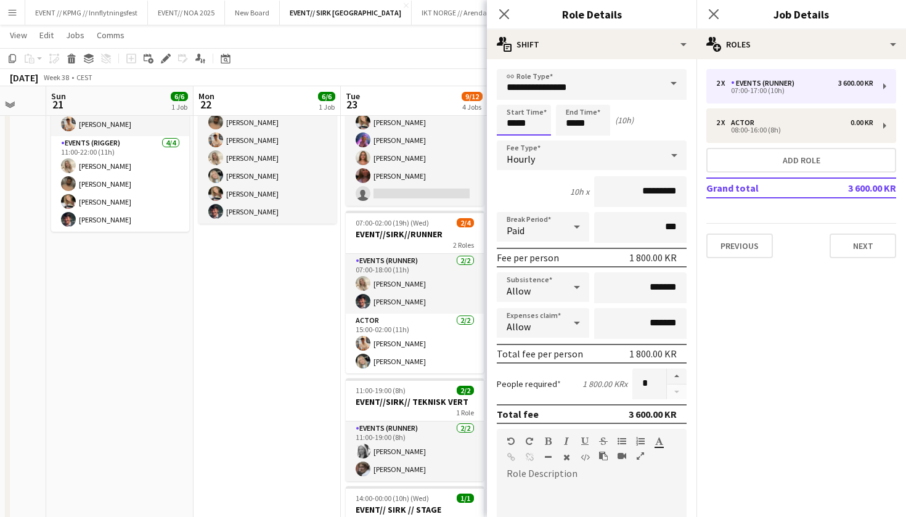
click at [509, 124] on input "*****" at bounding box center [524, 120] width 54 height 31
click at [570, 115] on input "*****" at bounding box center [583, 120] width 54 height 31
click at [570, 120] on input "*****" at bounding box center [583, 120] width 54 height 31
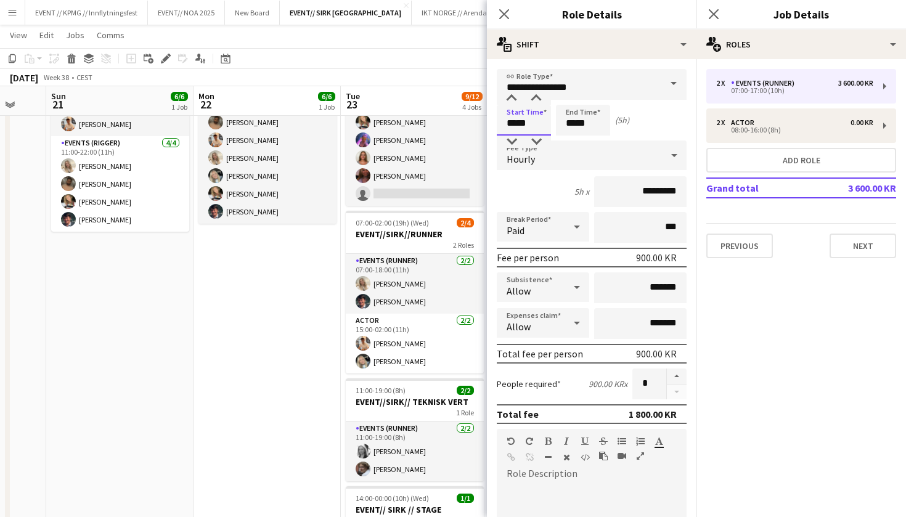
click at [513, 127] on input "*****" at bounding box center [524, 120] width 54 height 31
click at [505, 122] on input "*****" at bounding box center [524, 120] width 54 height 31
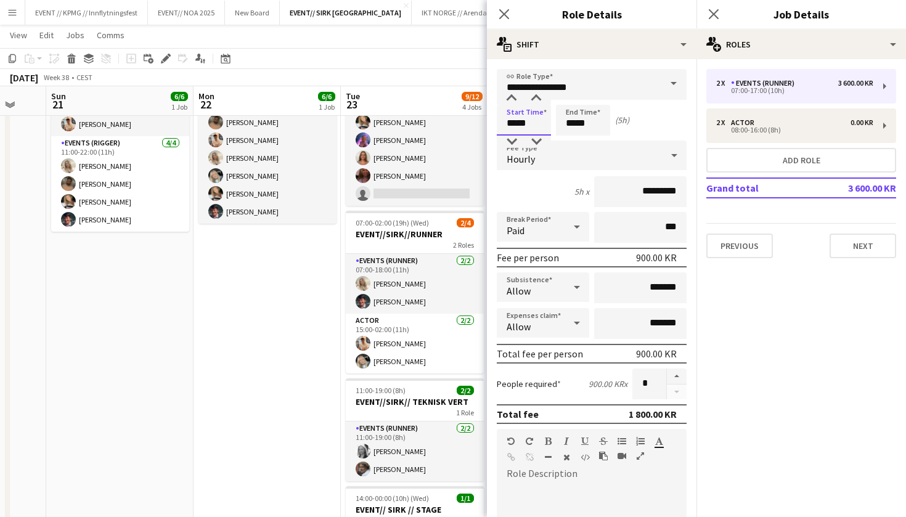
click at [511, 122] on input "*****" at bounding box center [524, 120] width 54 height 31
type input "*****"
click at [572, 124] on input "*****" at bounding box center [583, 120] width 54 height 31
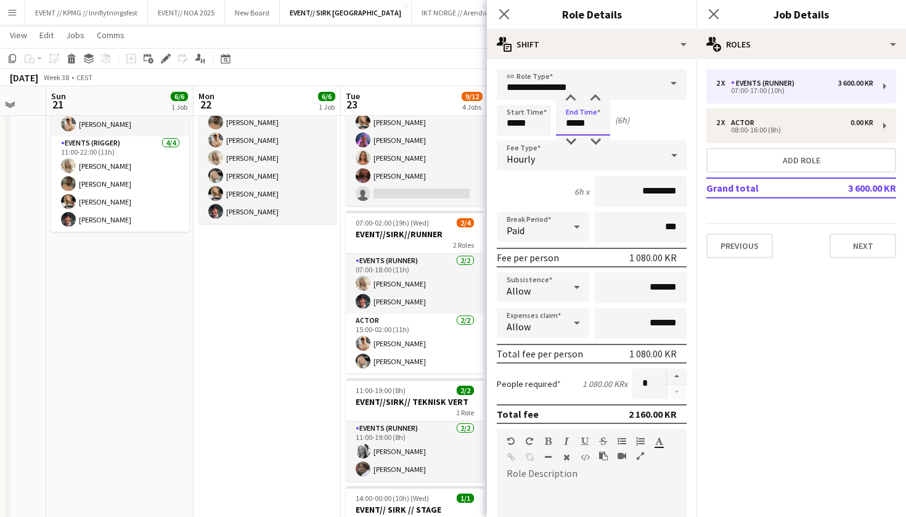
type input "*****"
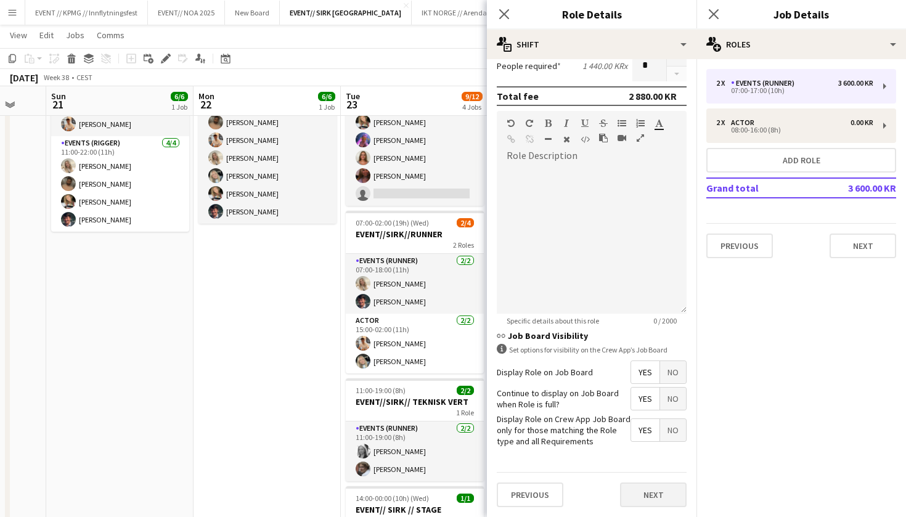
scroll to position [317, 0]
click at [638, 496] on button "Next" at bounding box center [653, 495] width 67 height 25
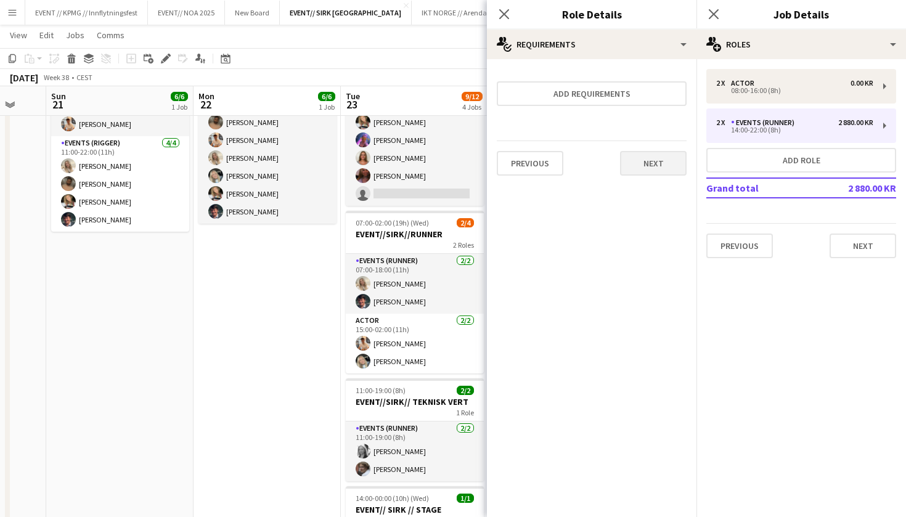
click at [651, 162] on button "Next" at bounding box center [653, 163] width 67 height 25
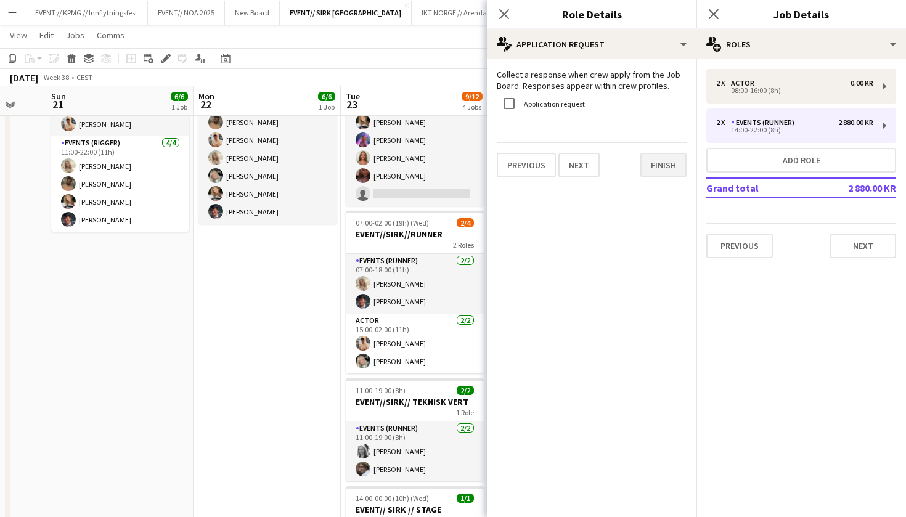
click at [651, 169] on button "Finish" at bounding box center [663, 165] width 46 height 25
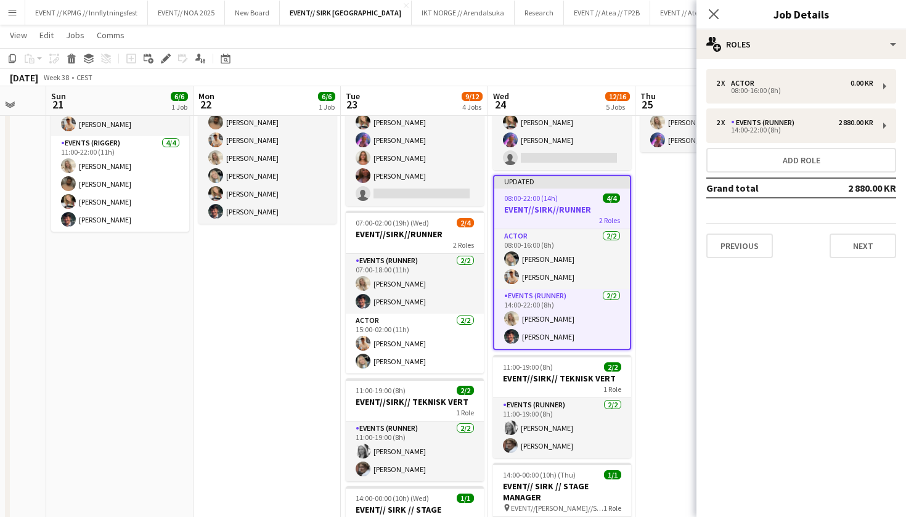
click at [662, 245] on app-date-cell "08:00-20:00 (12h) 2/2 EVENT//SIRK//TILBAKELVERING 1 Role Events (Driver) 2/2 08…" at bounding box center [708, 419] width 147 height 750
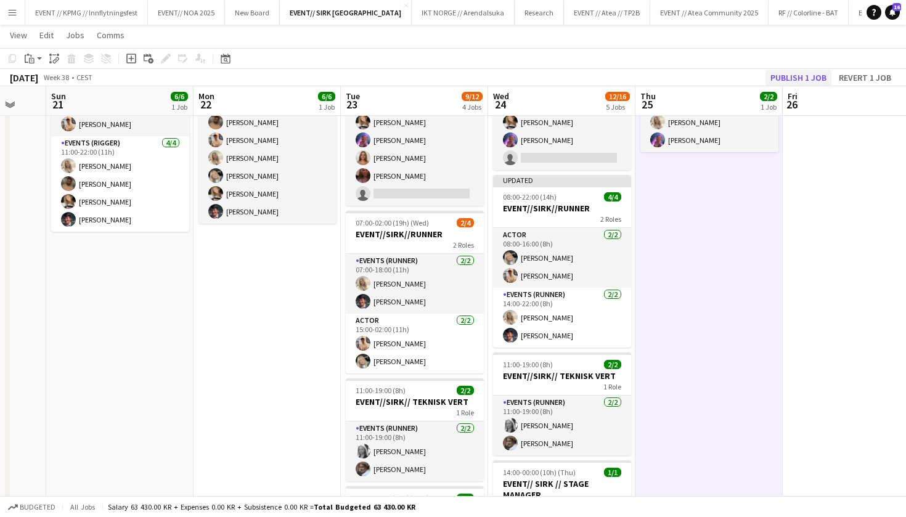
click at [781, 73] on button "Publish 1 job" at bounding box center [798, 78] width 66 height 16
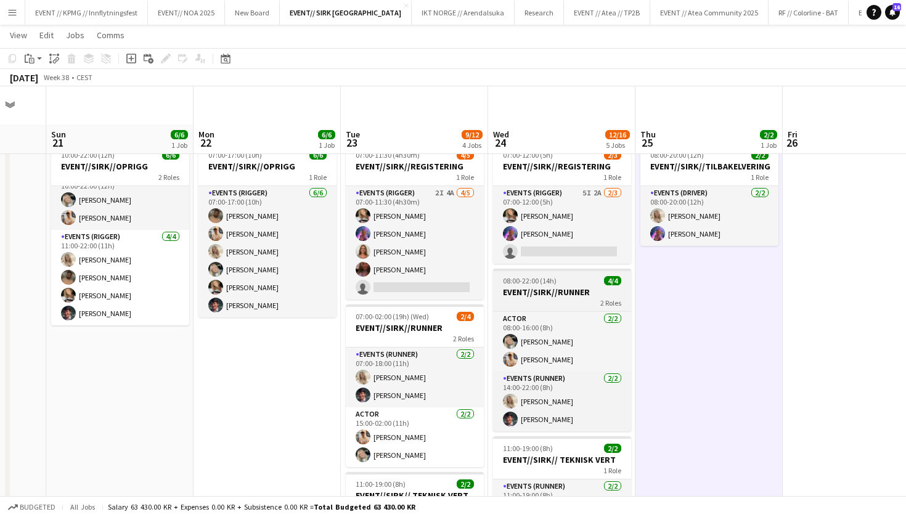
scroll to position [392, 0]
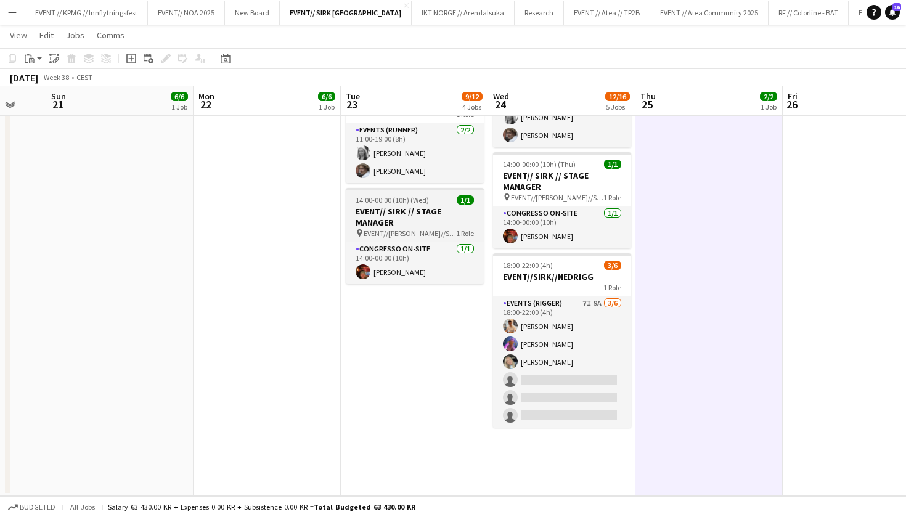
click at [418, 216] on h3 "EVENT// SIRK // STAGE MANAGER" at bounding box center [415, 217] width 138 height 22
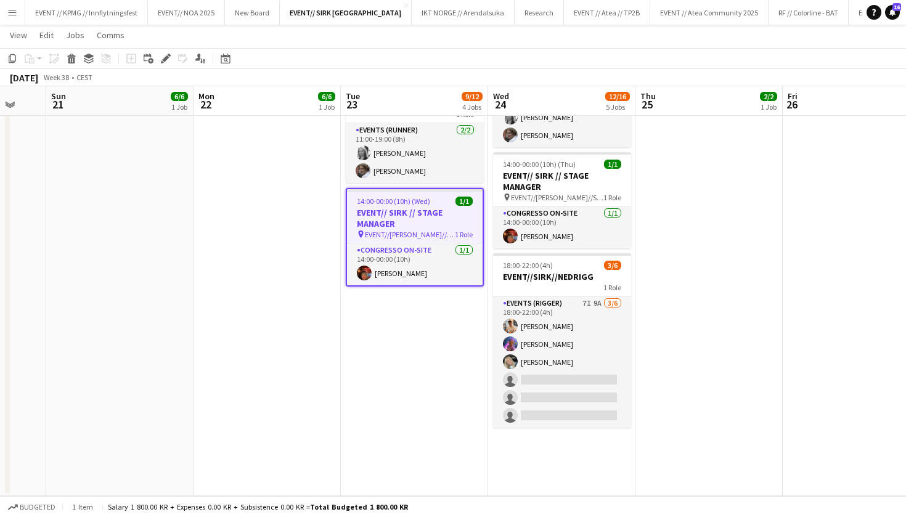
click at [174, 63] on div "Add job Add linked Job Edit Edit linked Job Applicants" at bounding box center [160, 58] width 94 height 15
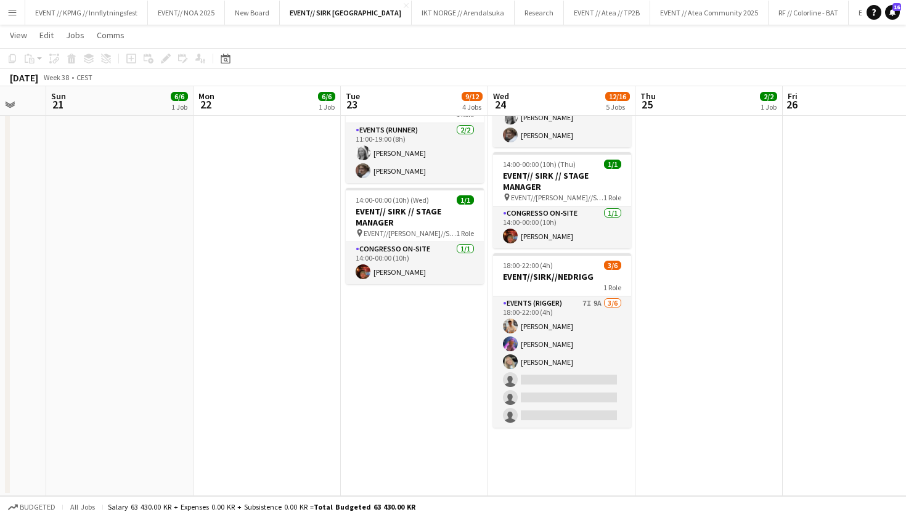
click at [174, 63] on div "Add job Add linked Job Edit Edit linked Job Applicants" at bounding box center [160, 58] width 94 height 15
click at [369, 205] on app-job-card "14:00-00:00 (10h) (Wed) 1/1 EVENT// SIRK // STAGE MANAGER pin EVENT//WILHELMSEN…" at bounding box center [415, 236] width 138 height 96
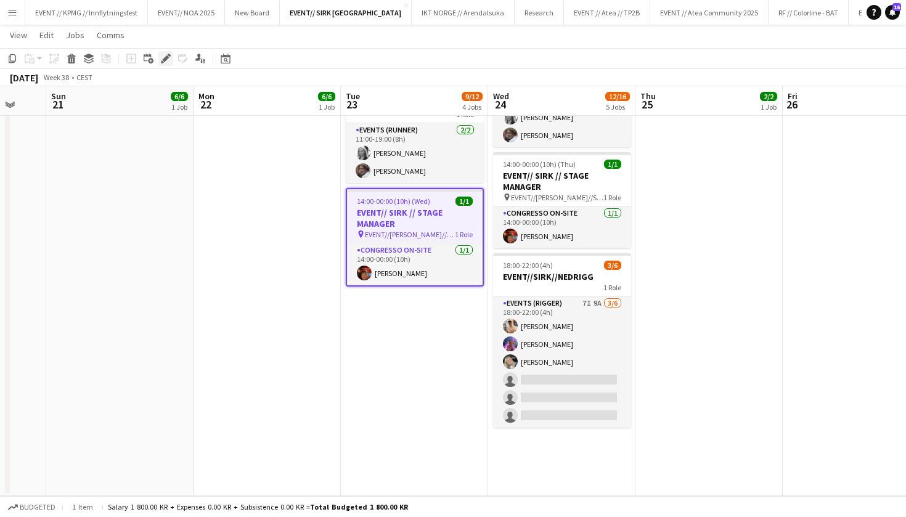
click at [163, 57] on icon "Edit" at bounding box center [166, 59] width 10 height 10
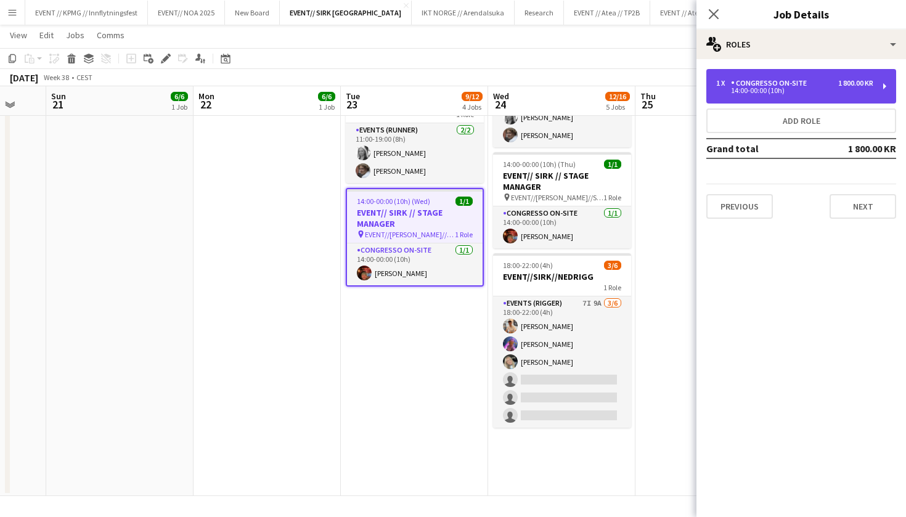
click at [808, 89] on div "14:00-00:00 (10h)" at bounding box center [794, 90] width 157 height 6
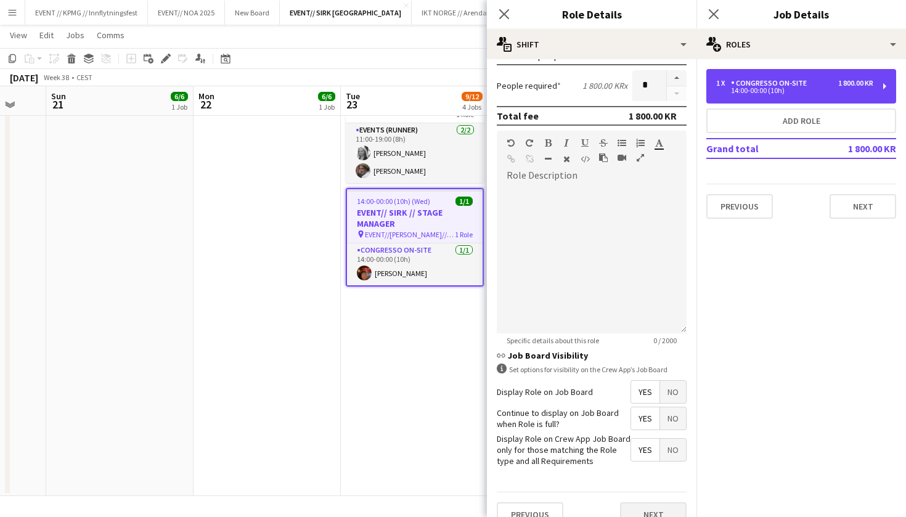
scroll to position [317, 0]
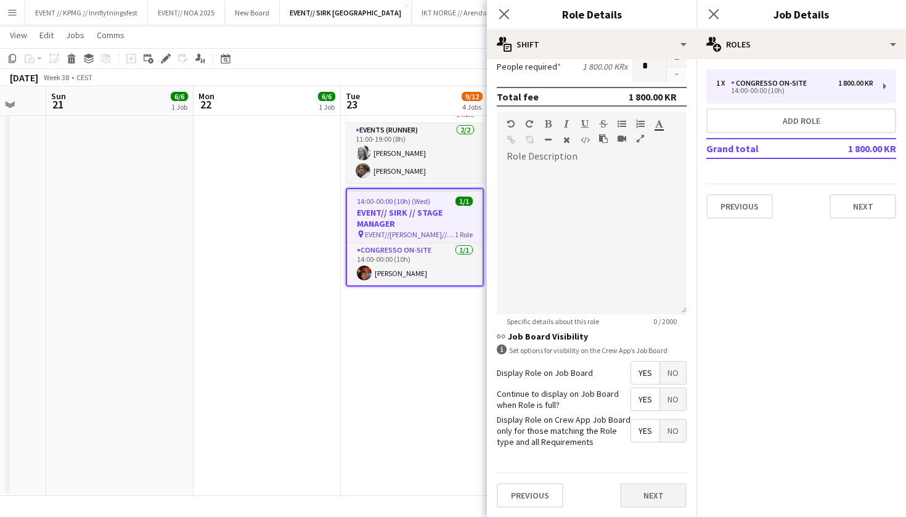
click at [665, 496] on button "Next" at bounding box center [653, 495] width 67 height 25
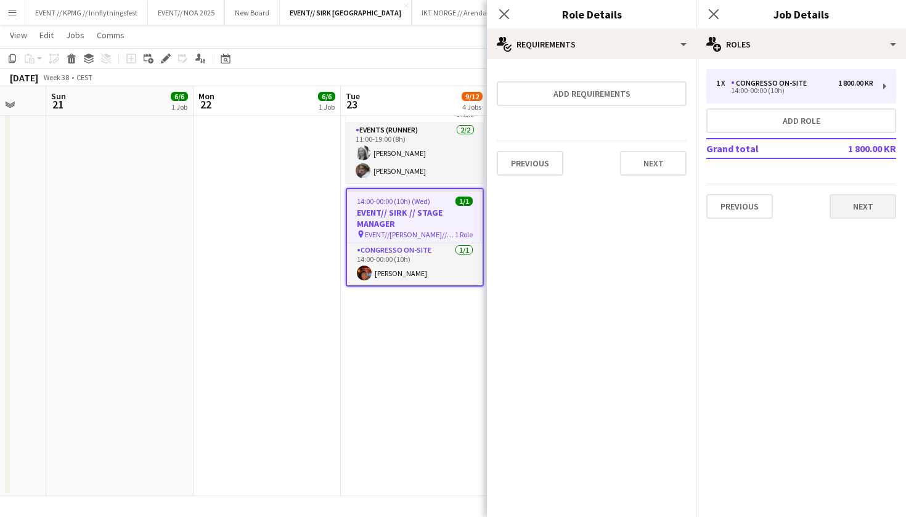
click at [847, 203] on button "Next" at bounding box center [862, 206] width 67 height 25
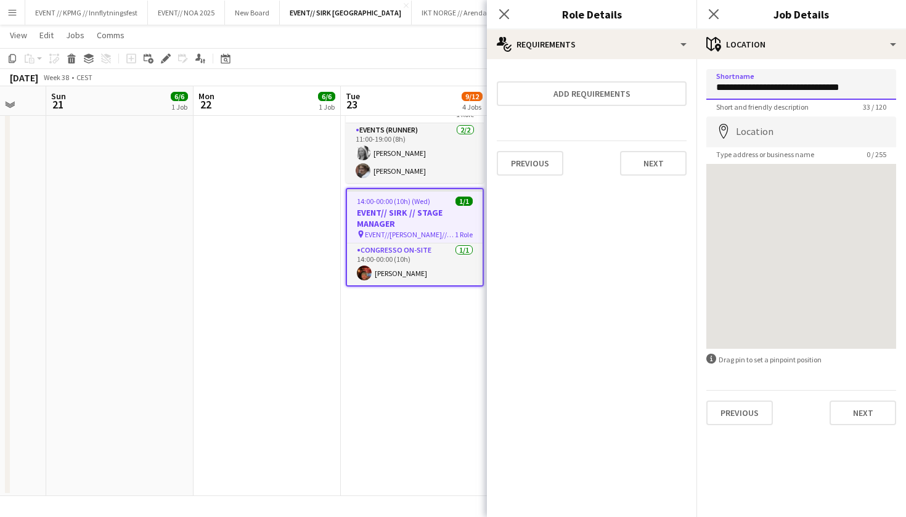
click at [833, 86] on input "**********" at bounding box center [801, 84] width 190 height 31
click at [840, 86] on input "**********" at bounding box center [801, 84] width 190 height 31
click at [825, 89] on input "**********" at bounding box center [801, 84] width 190 height 31
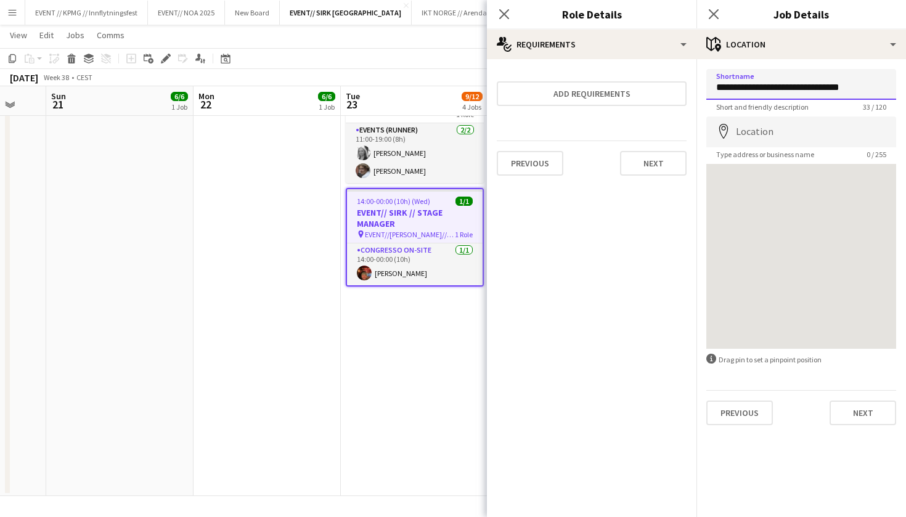
drag, startPoint x: 811, startPoint y: 87, endPoint x: 867, endPoint y: 84, distance: 55.5
click at [867, 84] on input "**********" at bounding box center [801, 84] width 190 height 31
type input "**********"
click at [849, 415] on button "Next" at bounding box center [862, 412] width 67 height 25
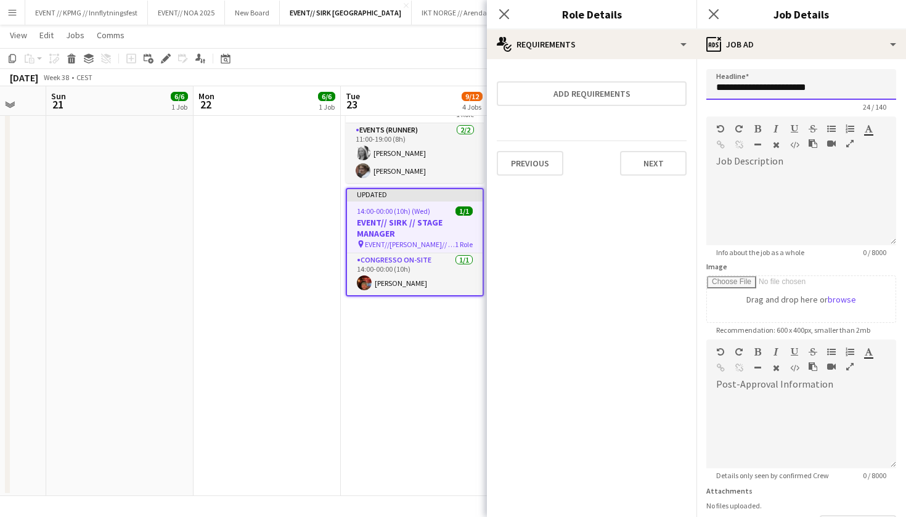
click at [855, 83] on input "**********" at bounding box center [801, 84] width 190 height 31
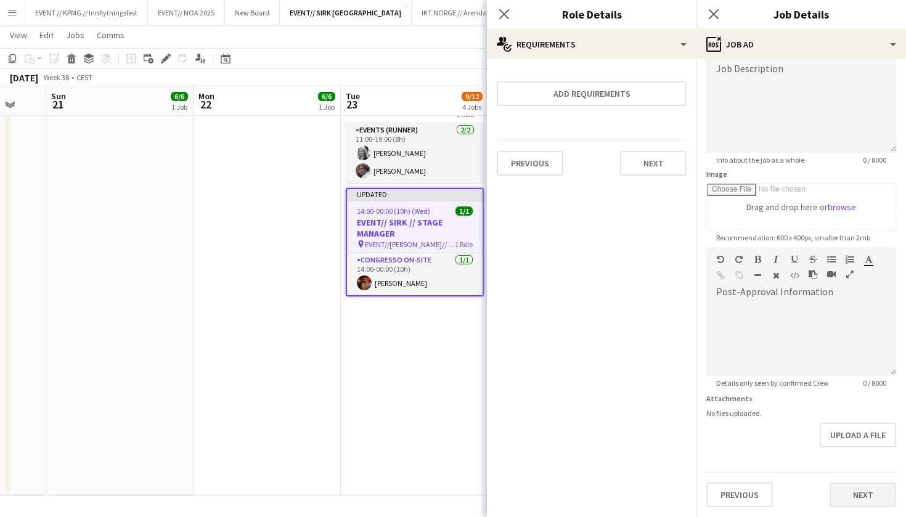
scroll to position [92, 0]
type input "**********"
click at [851, 508] on div "**********" at bounding box center [800, 242] width 209 height 550
click at [859, 494] on button "Next" at bounding box center [862, 494] width 67 height 25
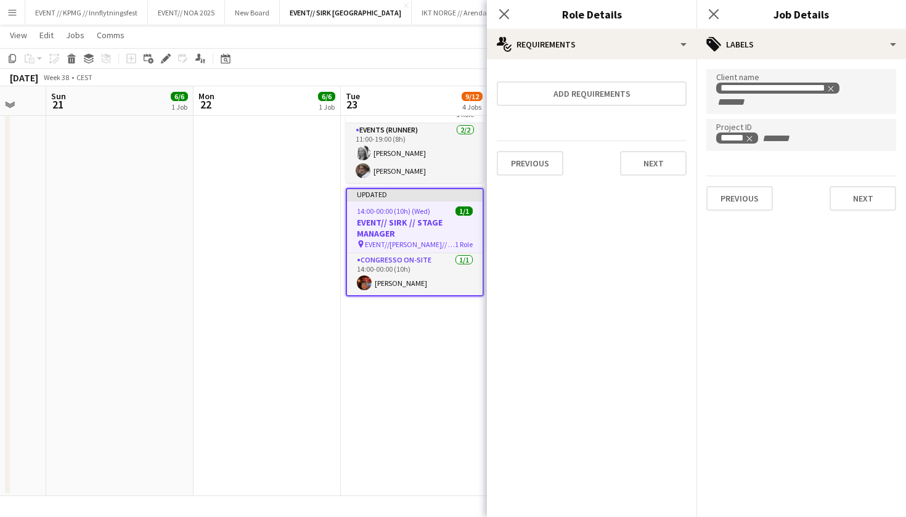
scroll to position [0, 0]
click at [848, 201] on button "Next" at bounding box center [862, 198] width 67 height 25
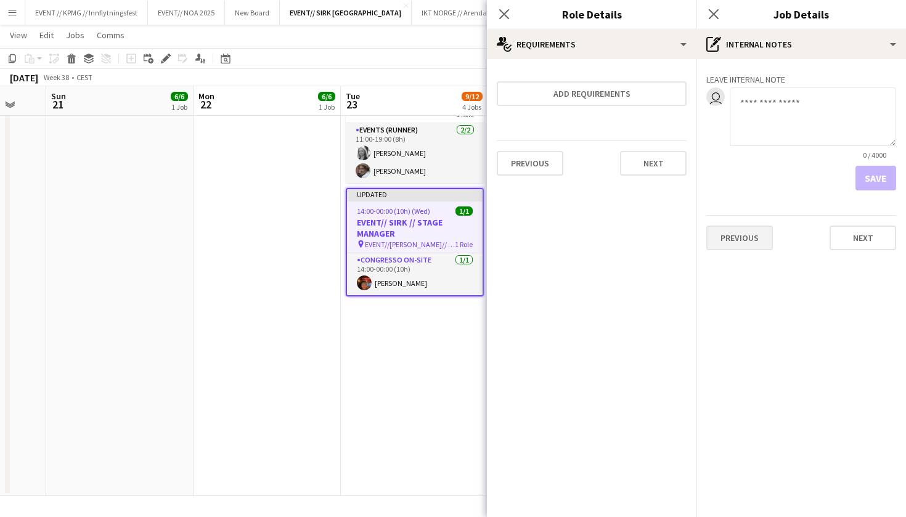
click at [756, 240] on button "Previous" at bounding box center [739, 237] width 67 height 25
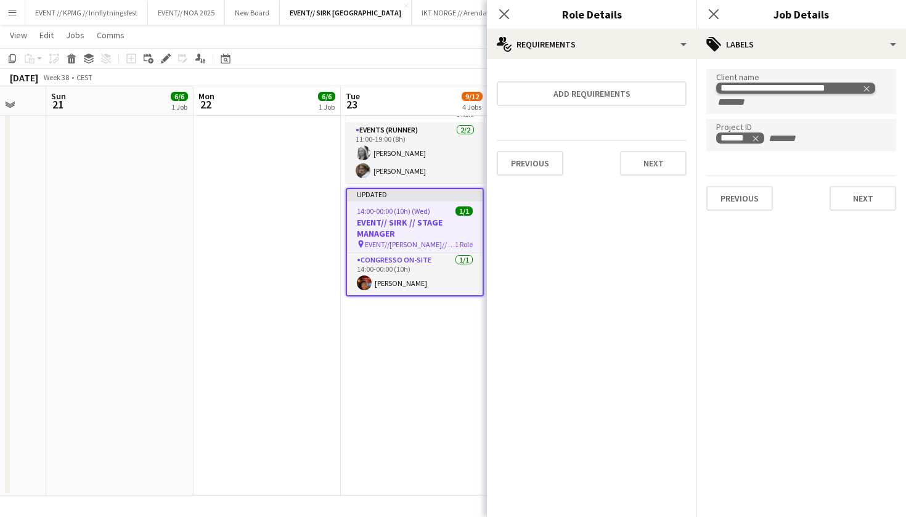
click at [863, 84] on icon "Remove tag" at bounding box center [866, 88] width 9 height 9
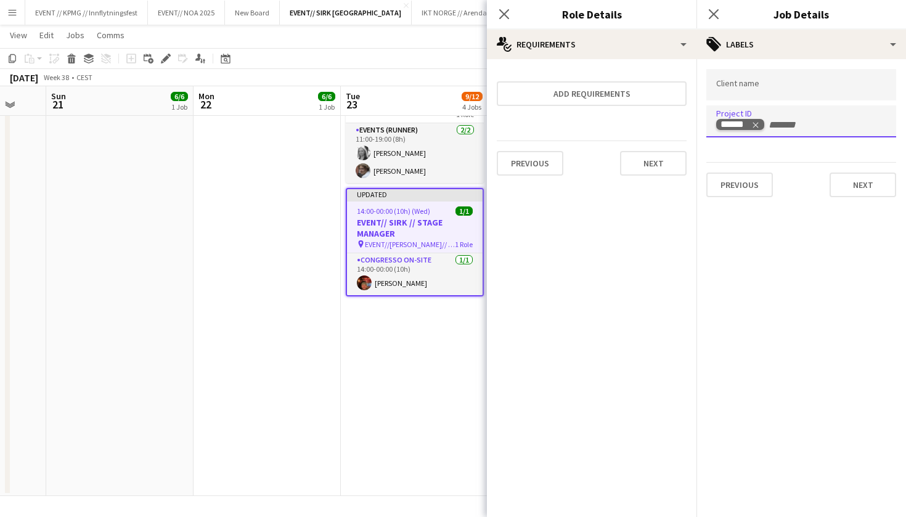
click at [758, 127] on icon "Remove tag" at bounding box center [755, 125] width 9 height 9
click at [835, 182] on button "Next" at bounding box center [862, 184] width 67 height 25
click at [850, 516] on mat-expansion-panel "pen-write Internal notes Leave internal note user 0 / 4000 Save Previous Next" at bounding box center [800, 517] width 209 height 0
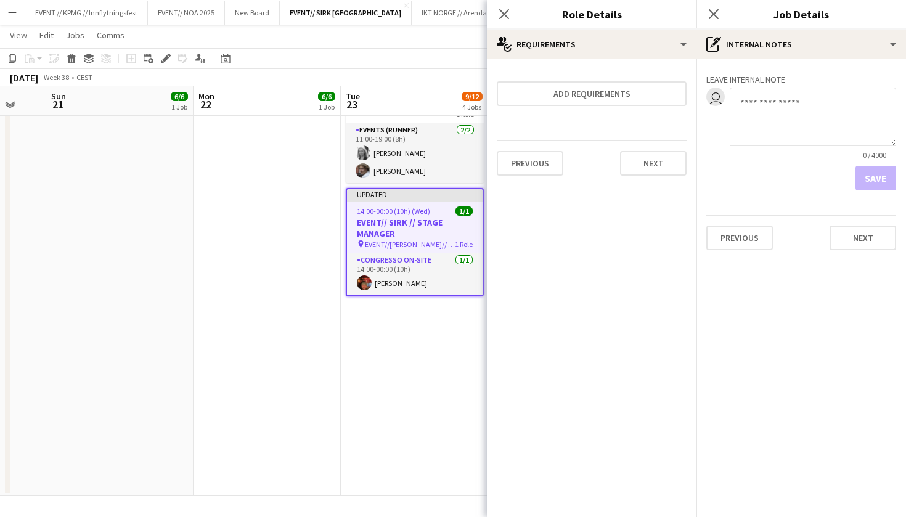
click at [867, 216] on div "Previous Next" at bounding box center [801, 232] width 190 height 35
click at [864, 235] on button "Next" at bounding box center [862, 237] width 67 height 25
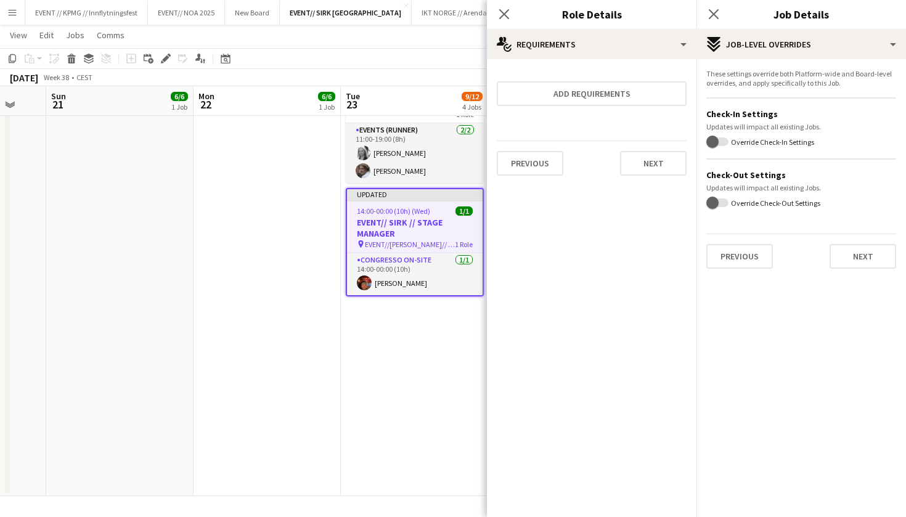
click at [867, 256] on button "Next" at bounding box center [862, 256] width 67 height 25
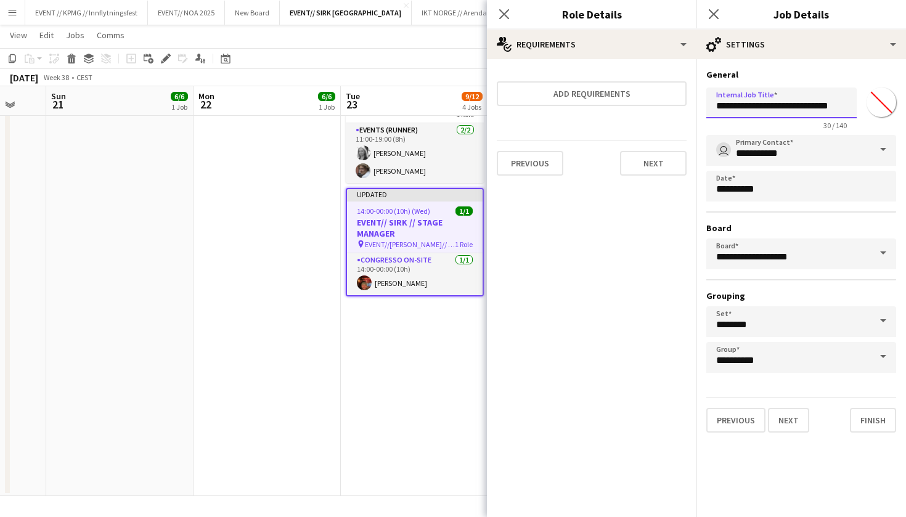
click at [827, 104] on input "**********" at bounding box center [781, 102] width 150 height 31
click at [837, 106] on input "**********" at bounding box center [781, 102] width 150 height 31
click at [782, 104] on input "**********" at bounding box center [781, 102] width 150 height 31
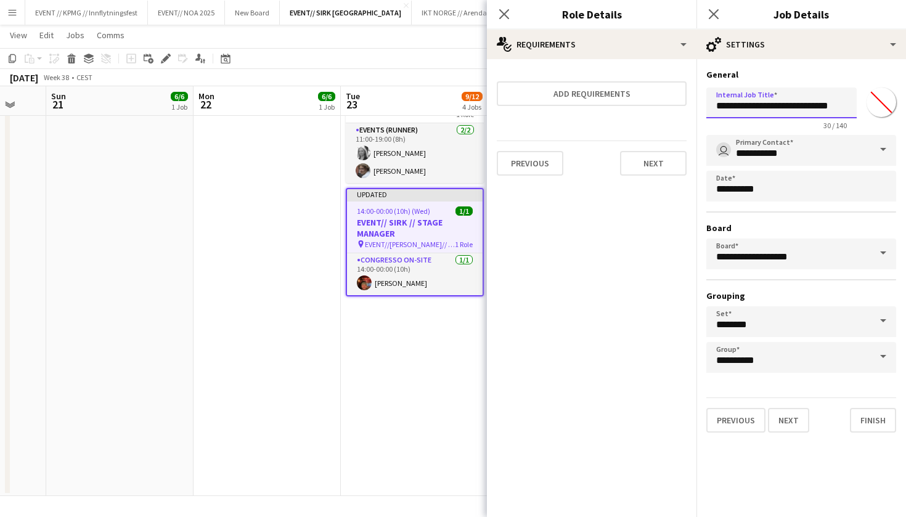
drag, startPoint x: 782, startPoint y: 104, endPoint x: 872, endPoint y: 100, distance: 90.6
click at [871, 103] on div "**********" at bounding box center [801, 106] width 190 height 47
type input "**********"
click at [885, 420] on button "Finish" at bounding box center [873, 420] width 46 height 25
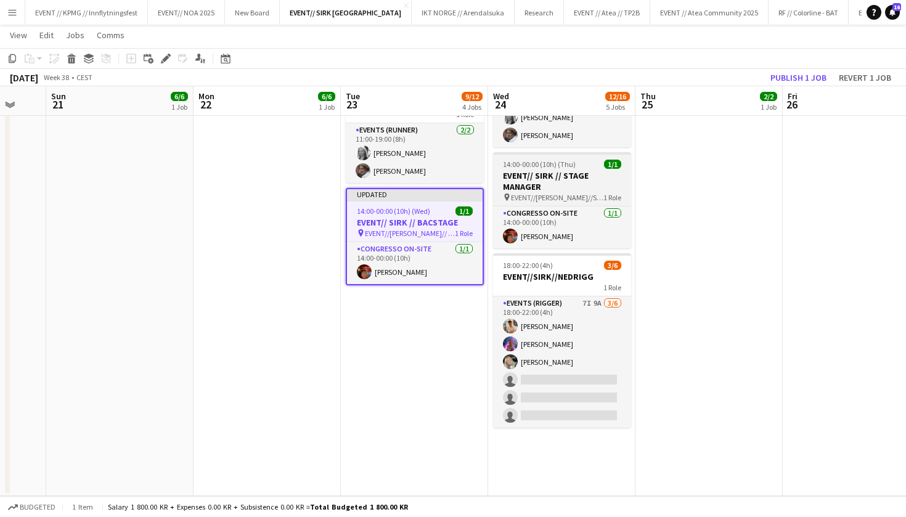
click at [544, 179] on h3 "EVENT// SIRK // STAGE MANAGER" at bounding box center [562, 181] width 138 height 22
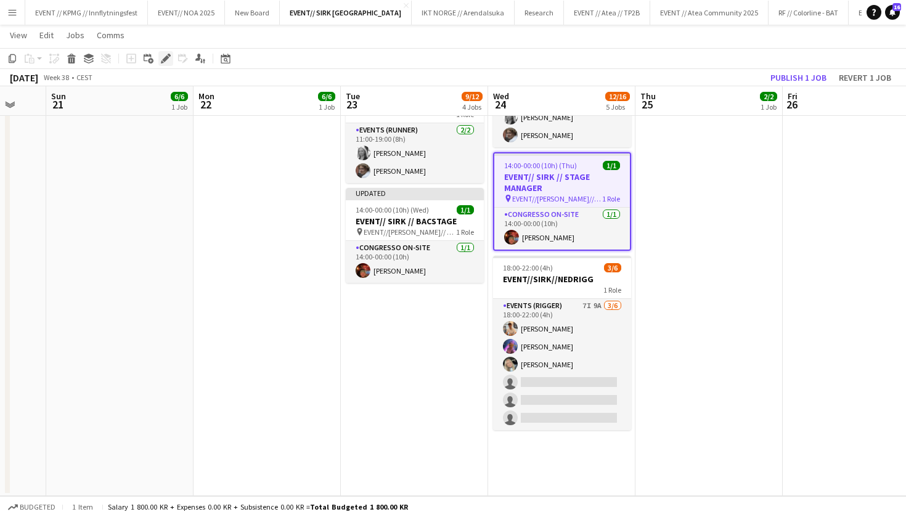
click at [168, 57] on icon at bounding box center [165, 58] width 7 height 7
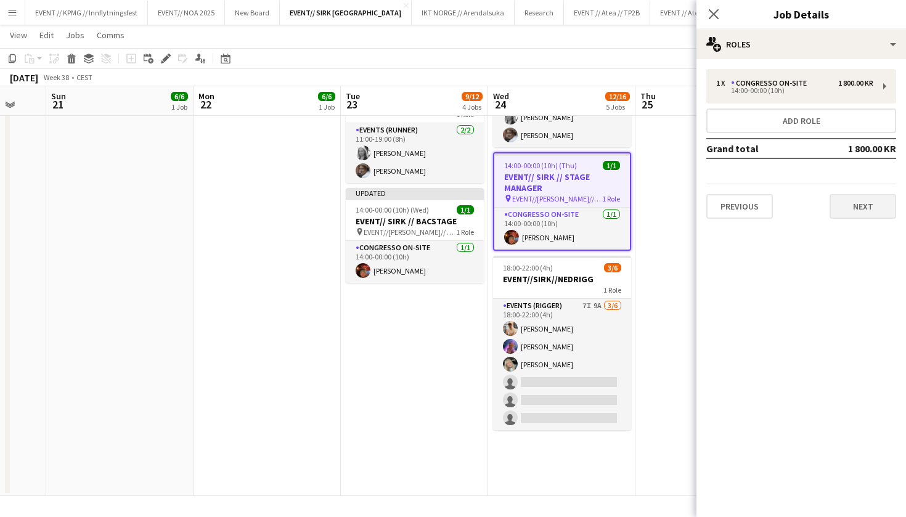
click at [858, 217] on button "Next" at bounding box center [862, 206] width 67 height 25
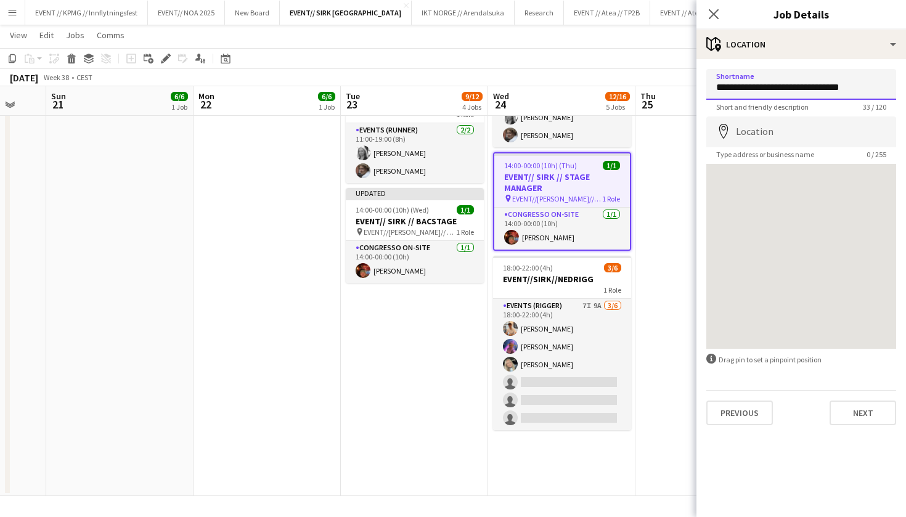
click at [860, 92] on input "**********" at bounding box center [801, 84] width 190 height 31
click at [854, 86] on input "**********" at bounding box center [801, 84] width 190 height 31
drag, startPoint x: 847, startPoint y: 86, endPoint x: 750, endPoint y: 85, distance: 96.7
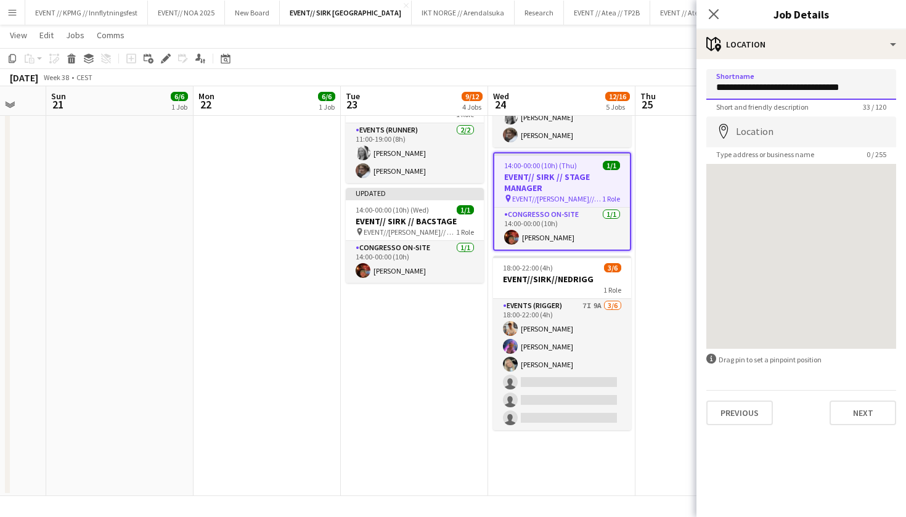
click at [847, 86] on input "**********" at bounding box center [801, 84] width 190 height 31
click at [745, 85] on input "**********" at bounding box center [801, 84] width 190 height 31
click at [750, 85] on input "**********" at bounding box center [801, 84] width 190 height 31
drag, startPoint x: 888, startPoint y: 86, endPoint x: 873, endPoint y: 86, distance: 14.8
click at [873, 86] on input "**********" at bounding box center [801, 84] width 190 height 31
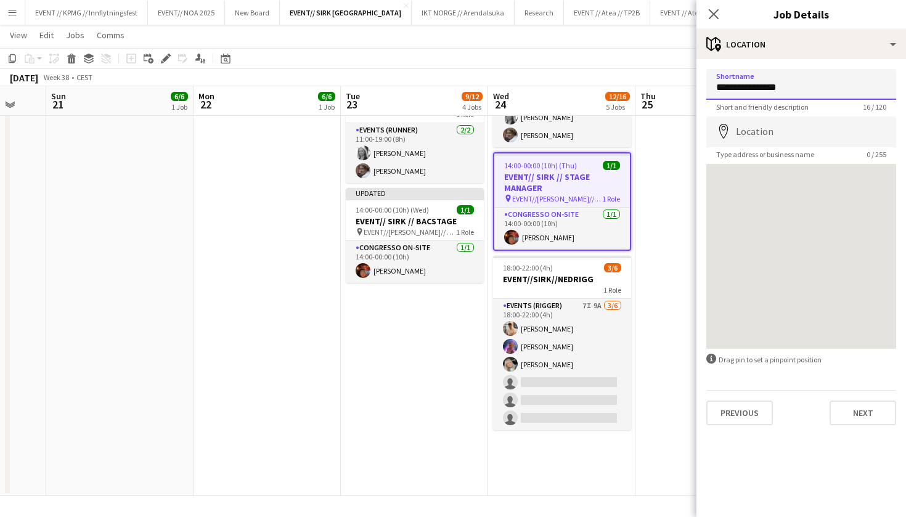
type input "**********"
click at [858, 413] on button "Next" at bounding box center [862, 412] width 67 height 25
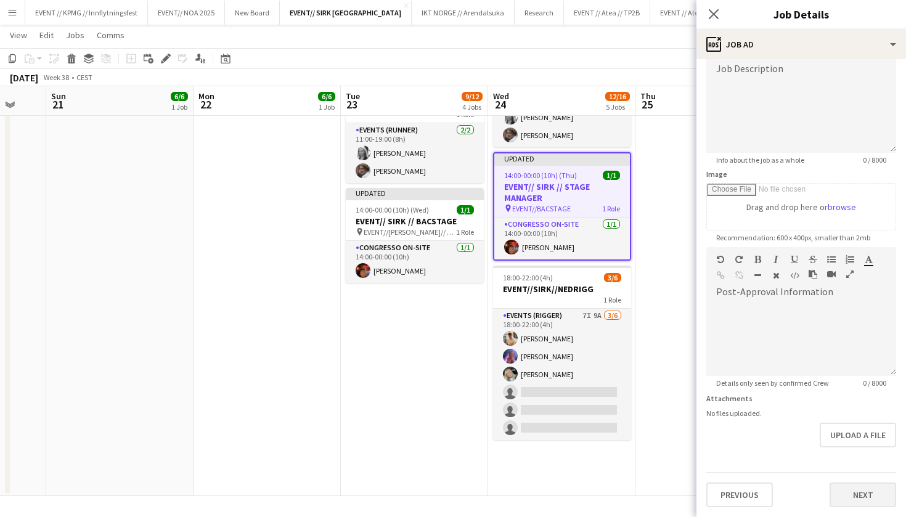
scroll to position [92, 0]
click at [862, 486] on button "Next" at bounding box center [862, 494] width 67 height 25
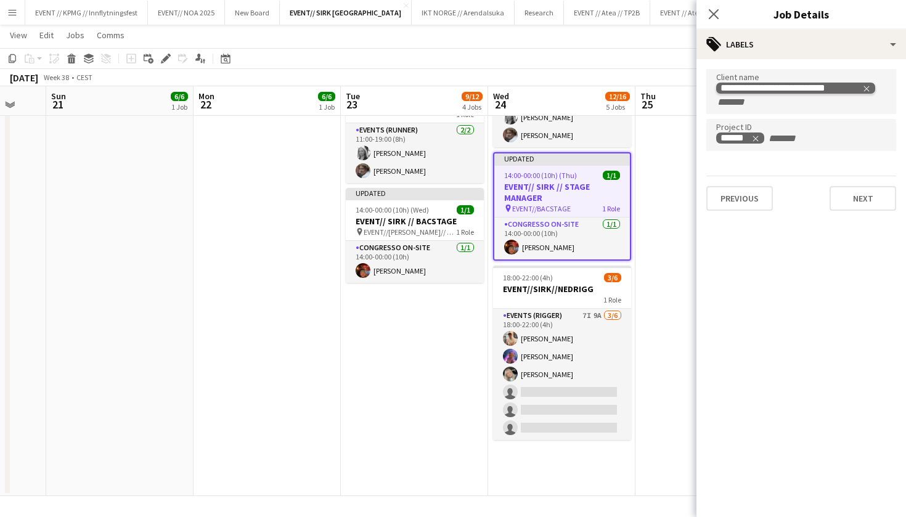
click at [866, 88] on icon "Remove tag" at bounding box center [866, 88] width 9 height 9
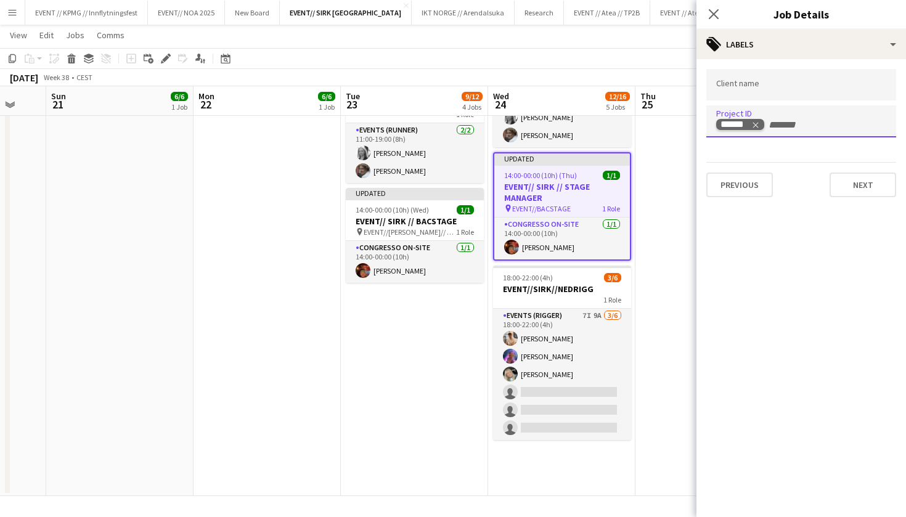
click at [761, 127] on tag "******" at bounding box center [740, 125] width 48 height 12
click at [755, 124] on icon "Remove tag" at bounding box center [755, 125] width 9 height 9
click at [767, 124] on input "+ Label" at bounding box center [793, 125] width 52 height 11
click at [757, 89] on input "Type to search client labels..." at bounding box center [801, 84] width 170 height 11
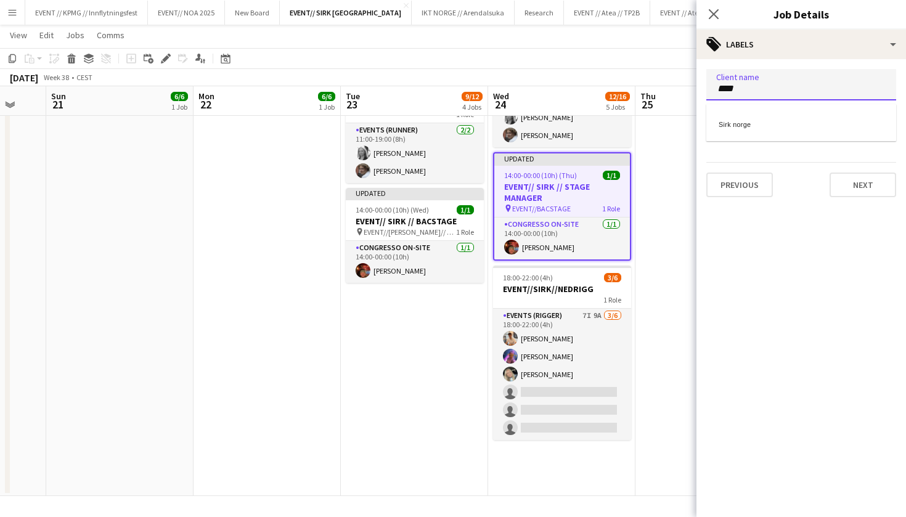
type input "****"
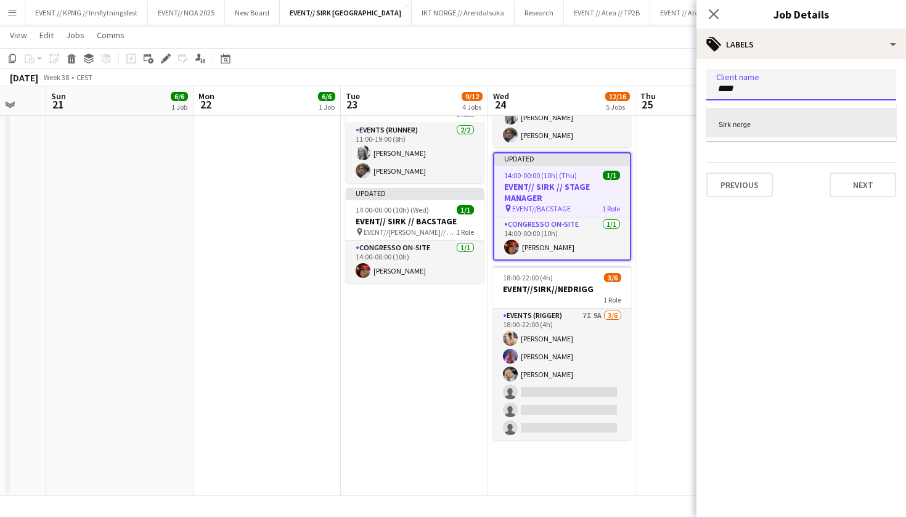
click at [753, 124] on div "Sirk norge" at bounding box center [801, 123] width 190 height 30
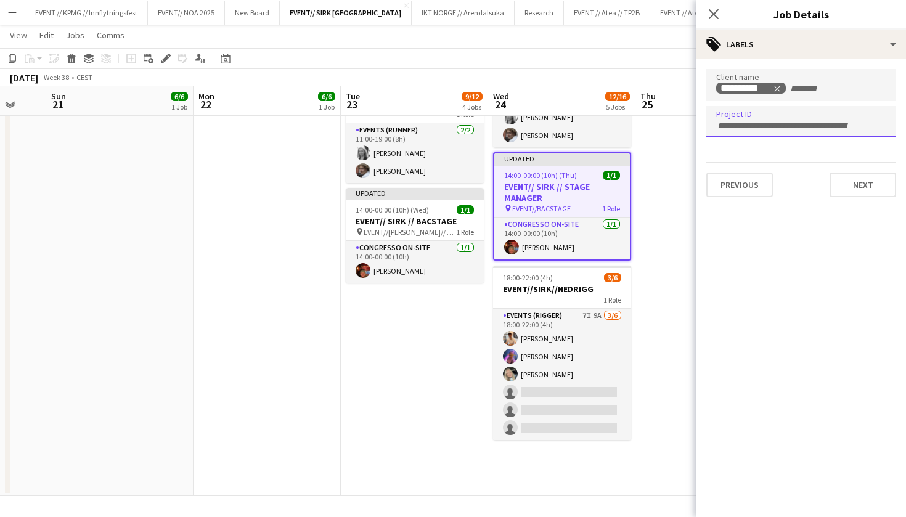
drag, startPoint x: 746, startPoint y: 130, endPoint x: 716, endPoint y: 114, distance: 34.2
click at [746, 130] on div at bounding box center [801, 121] width 190 height 31
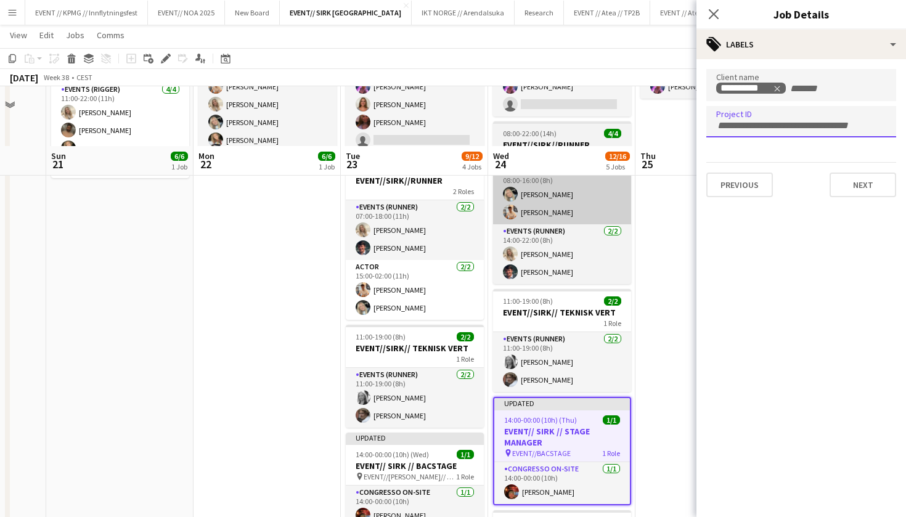
scroll to position [102, 0]
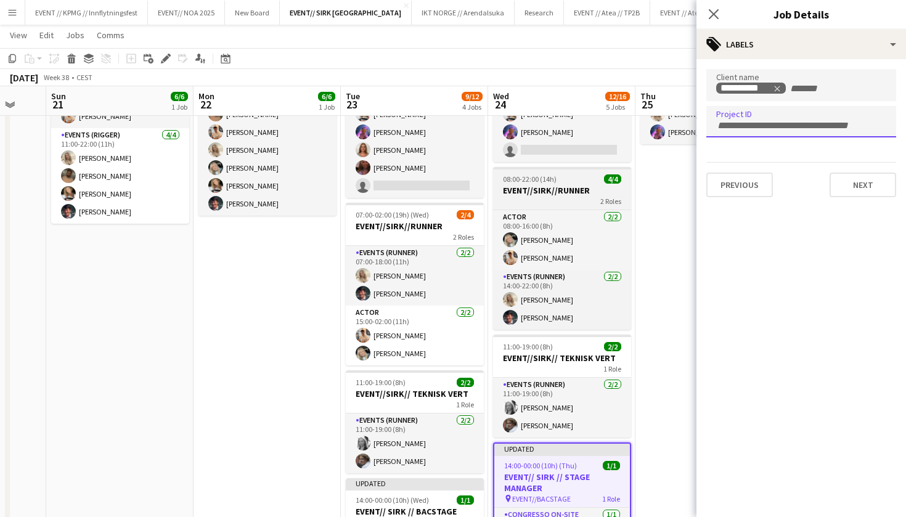
click at [556, 177] on div "08:00-22:00 (14h) 4/4" at bounding box center [562, 178] width 138 height 9
click at [556, 184] on span "08:00-22:00 (14h)" at bounding box center [530, 178] width 54 height 9
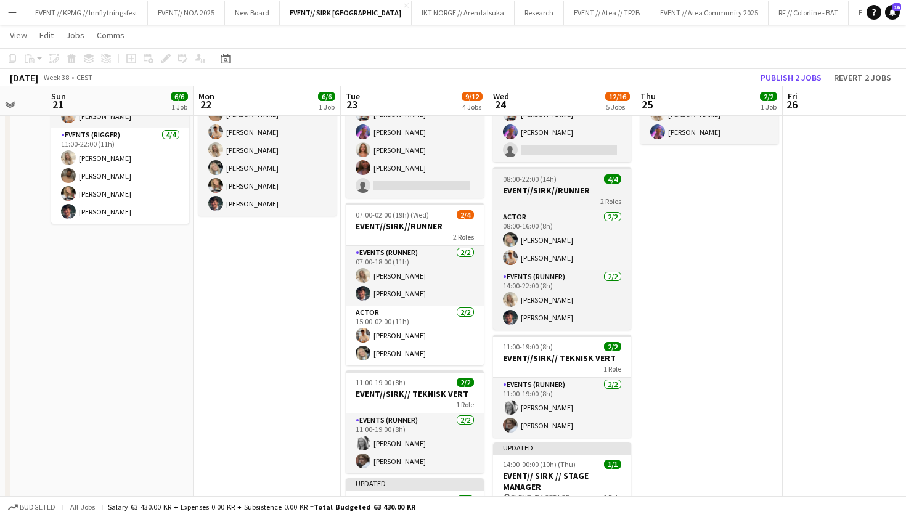
click at [588, 183] on div "08:00-22:00 (14h) 4/4" at bounding box center [562, 178] width 138 height 9
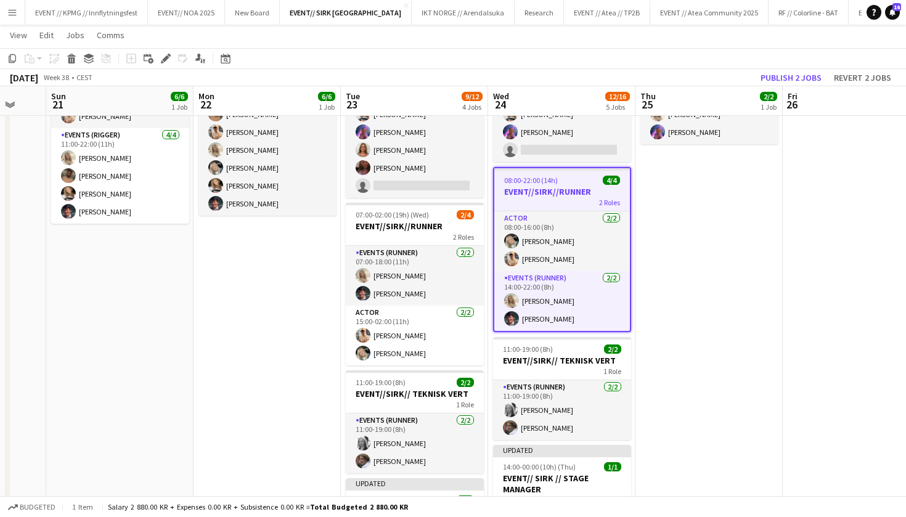
click at [566, 191] on h3 "EVENT//SIRK//RUNNER" at bounding box center [562, 191] width 136 height 11
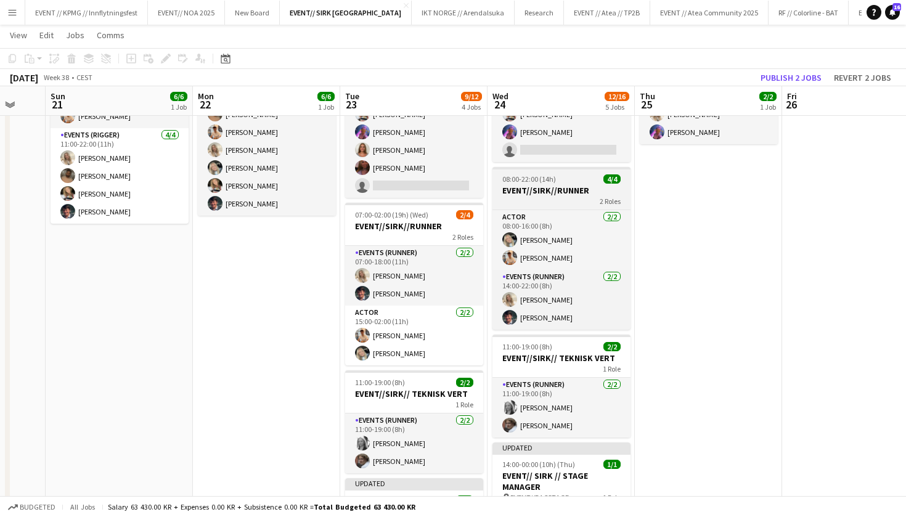
click at [551, 195] on h3 "EVENT//SIRK//RUNNER" at bounding box center [561, 190] width 138 height 11
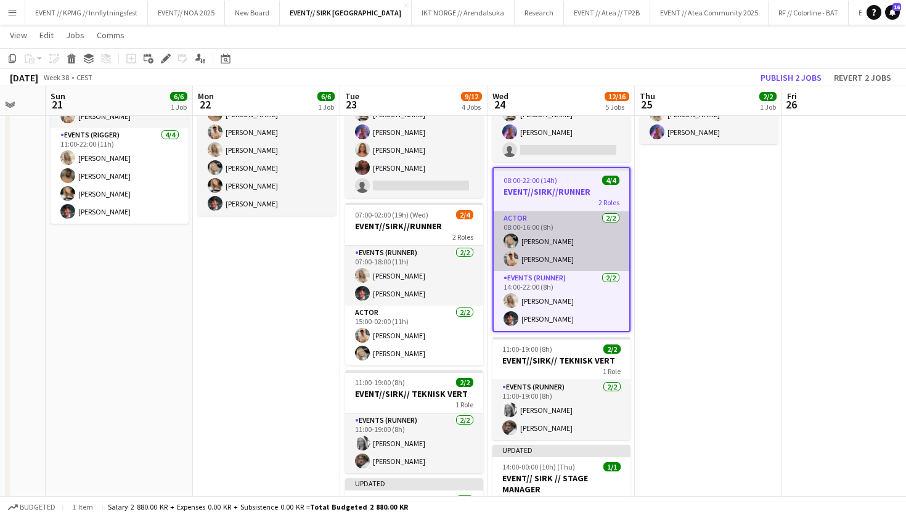
click at [590, 265] on app-card-role "Actor 2/2 08:00-16:00 (8h) Oda Hansson Alban Idrizi" at bounding box center [561, 241] width 136 height 60
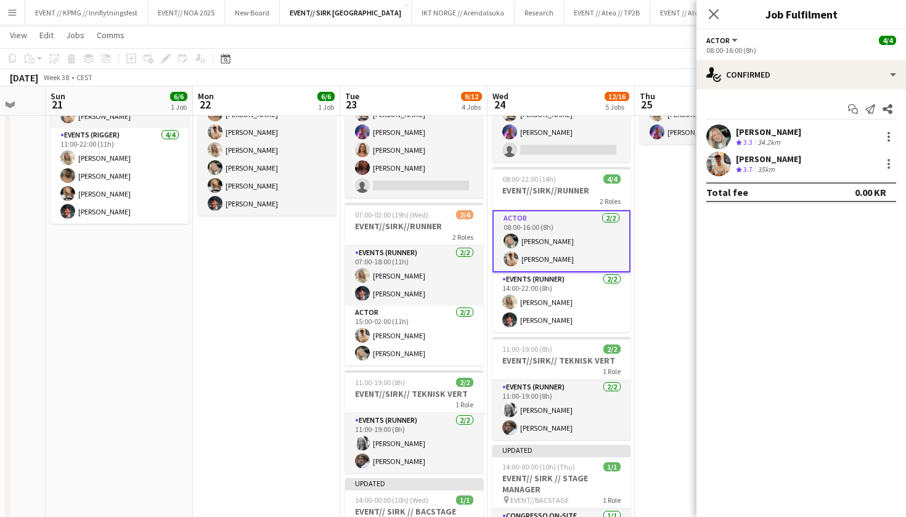
click at [573, 187] on h3 "EVENT//SIRK//RUNNER" at bounding box center [561, 190] width 138 height 11
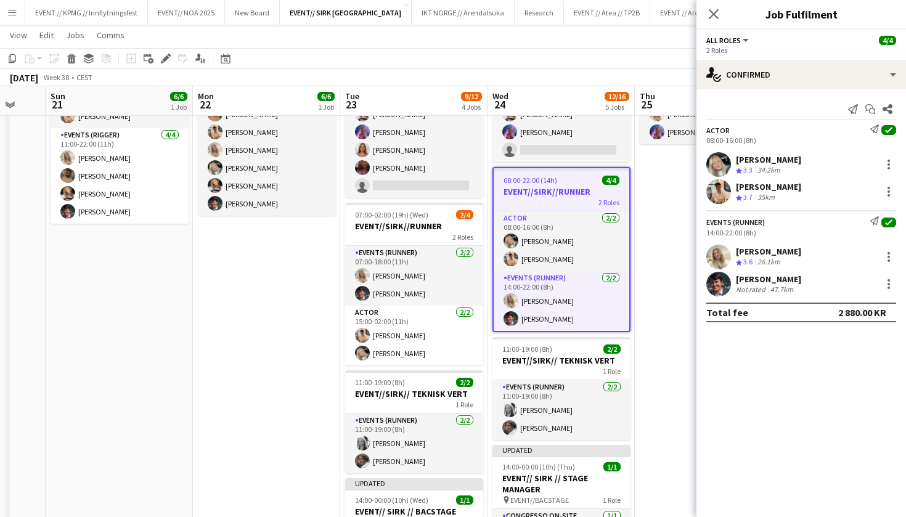
click at [665, 177] on app-date-cell "08:00-20:00 (12h) 2/2 EVENT//SIRK//TILBAKELVERING 1 Role Events (Driver) 2/2 08…" at bounding box center [708, 411] width 147 height 750
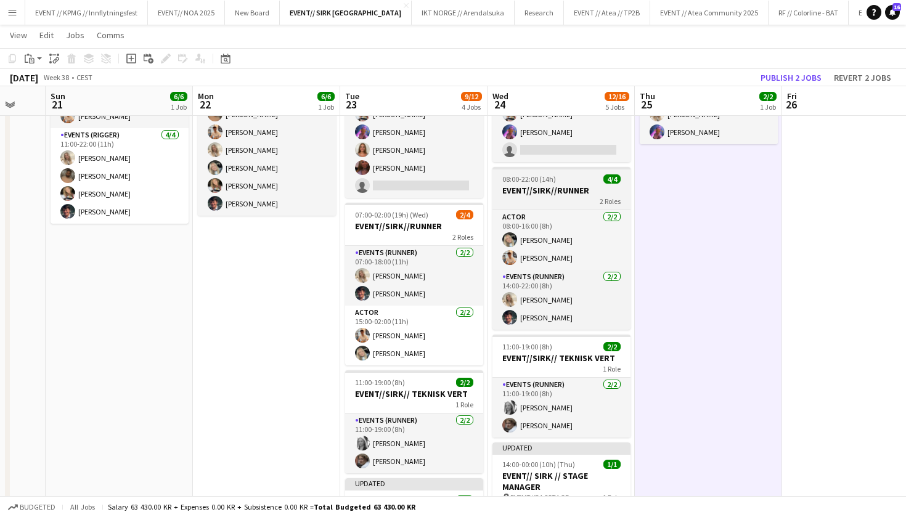
click at [551, 174] on app-job-card "08:00-22:00 (14h) 4/4 EVENT//SIRK//RUNNER 2 Roles Actor 2/2 08:00-16:00 (8h) Od…" at bounding box center [561, 248] width 138 height 163
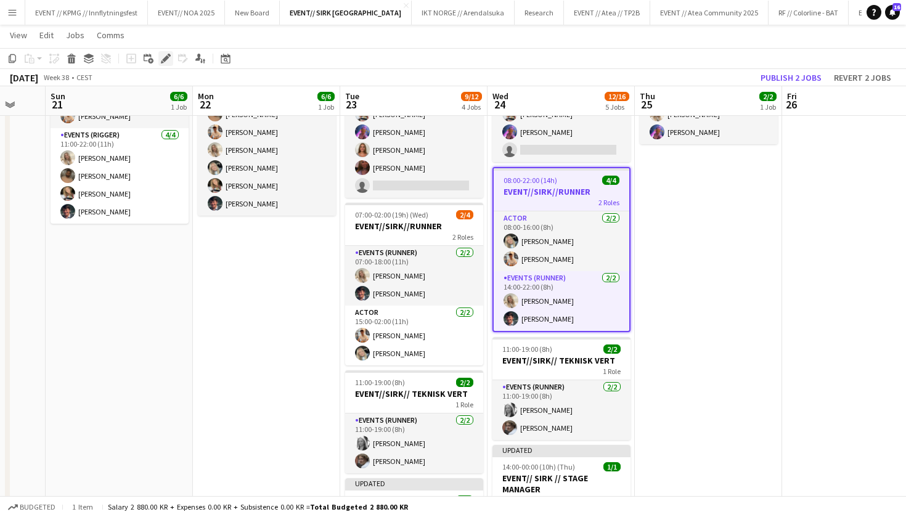
click at [162, 56] on icon "Edit" at bounding box center [166, 59] width 10 height 10
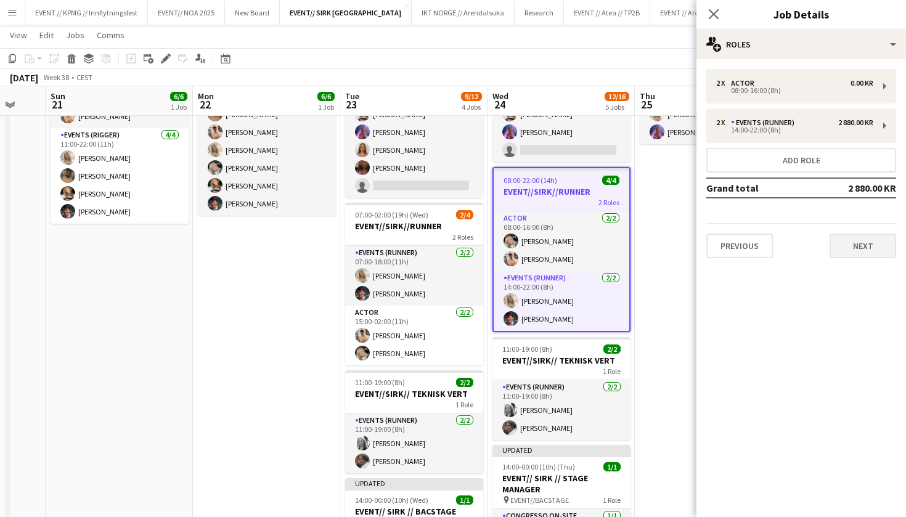
click at [857, 240] on button "Next" at bounding box center [862, 245] width 67 height 25
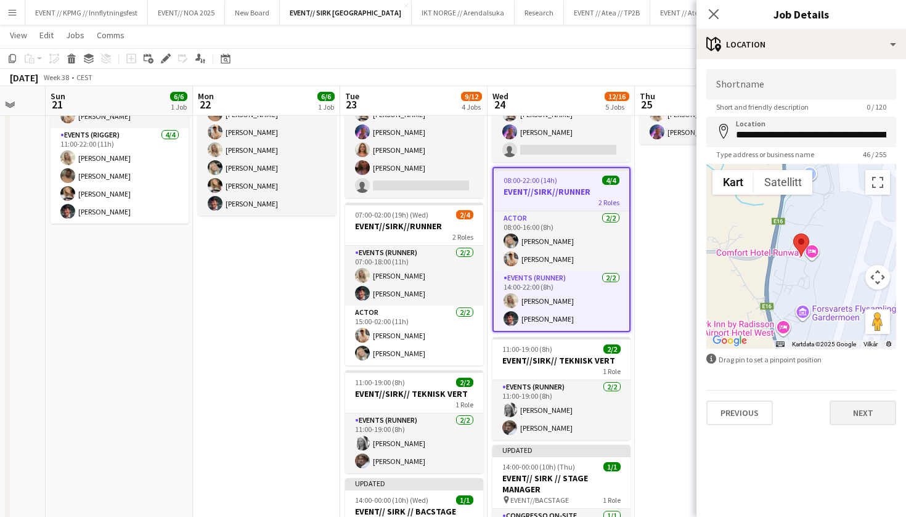
click at [860, 410] on button "Next" at bounding box center [862, 412] width 67 height 25
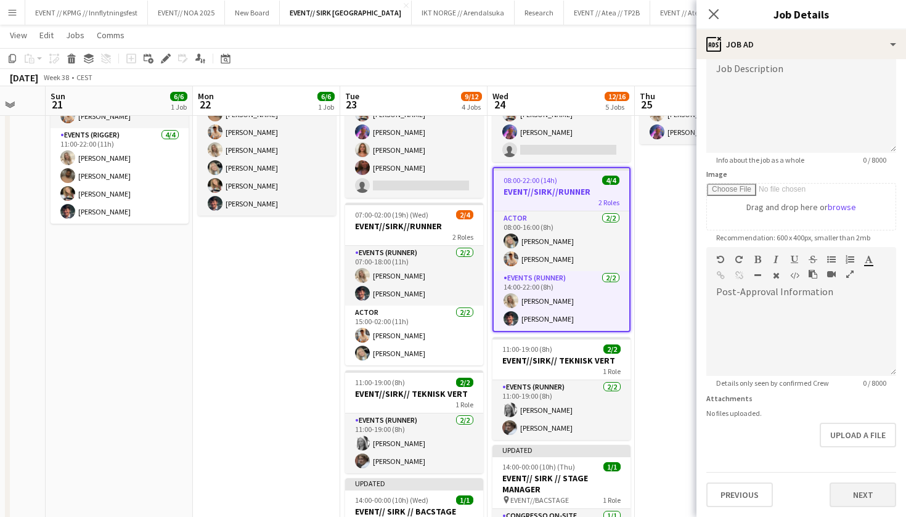
scroll to position [92, 0]
click at [852, 496] on button "Next" at bounding box center [862, 494] width 67 height 25
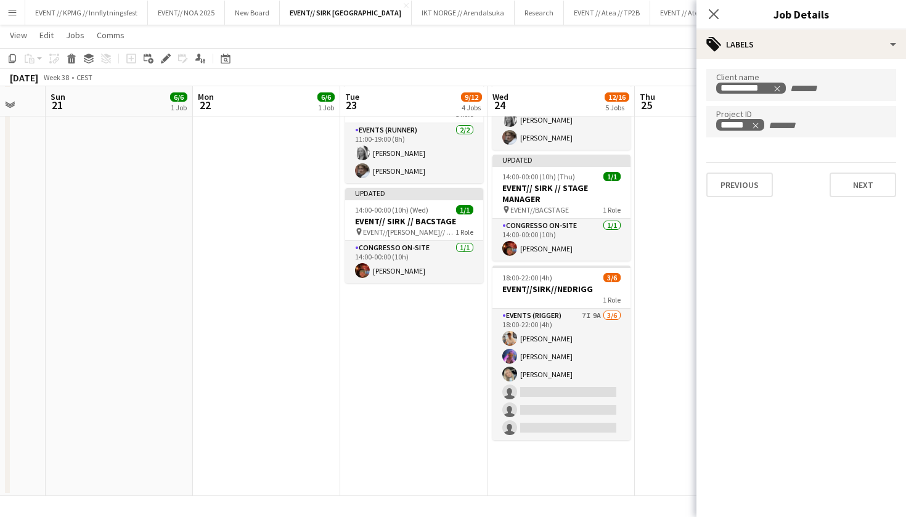
scroll to position [392, 0]
click at [573, 200] on h3 "EVENT// SIRK // STAGE MANAGER" at bounding box center [561, 193] width 138 height 22
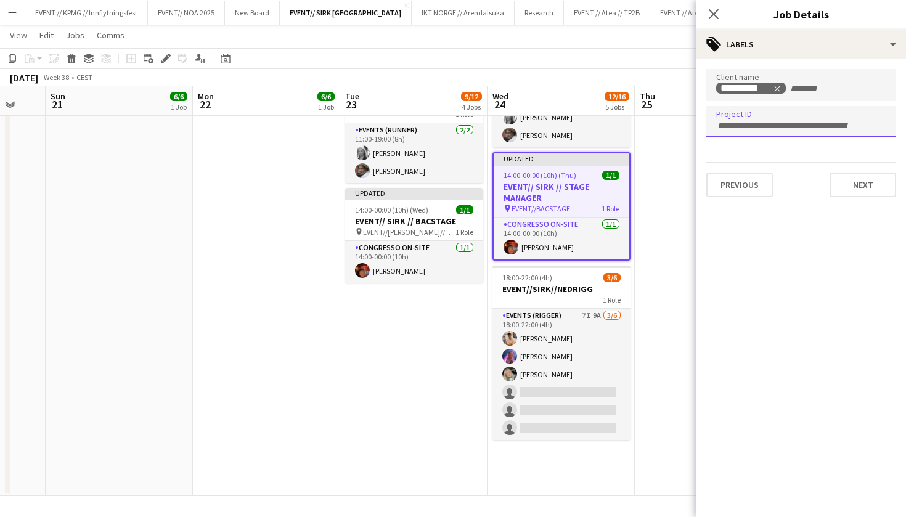
click at [753, 132] on div at bounding box center [801, 121] width 190 height 31
type input "*******"
click at [400, 224] on h3 "EVENT// SIRK // BACSTAGE" at bounding box center [414, 221] width 138 height 11
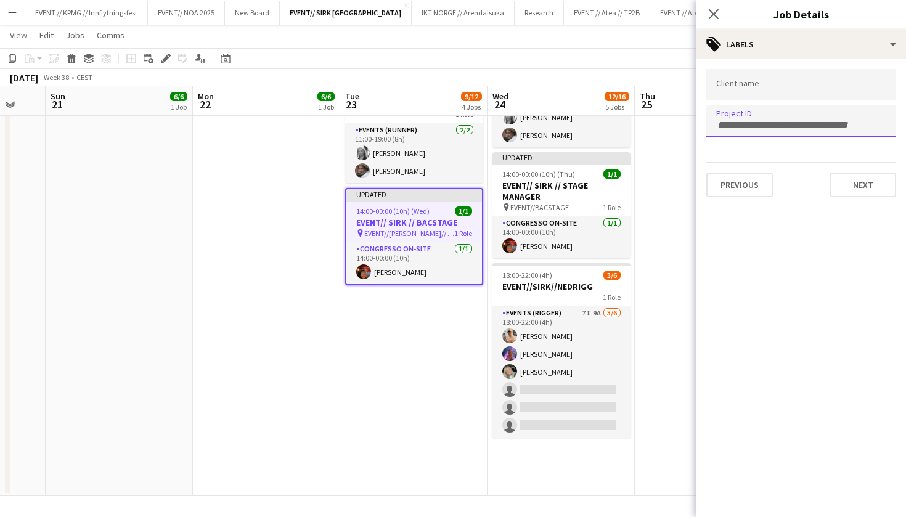
click at [769, 87] on input "Type to search client labels..." at bounding box center [801, 84] width 170 height 11
click at [752, 116] on div at bounding box center [801, 120] width 190 height 31
type input "******"
click at [767, 81] on div at bounding box center [800, 258] width 209 height 517
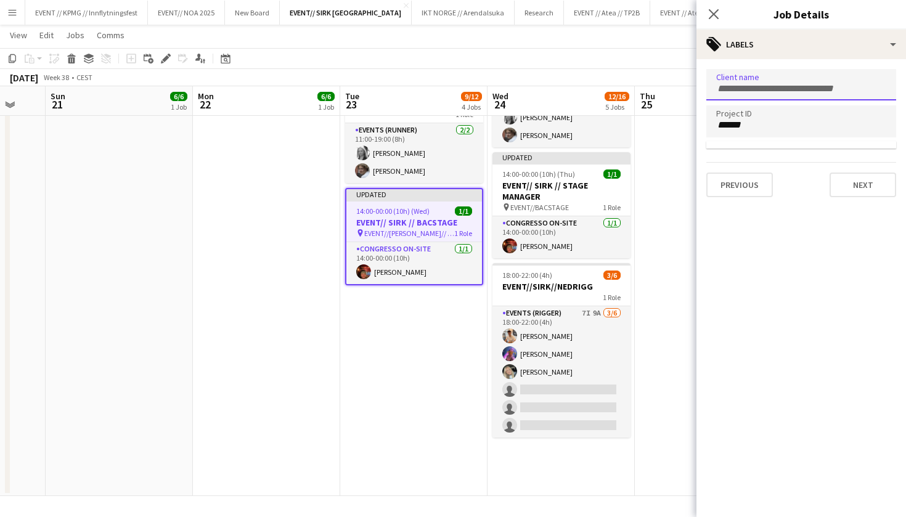
click at [766, 99] on div at bounding box center [801, 84] width 190 height 31
type input "****"
click at [771, 126] on div "Sirk norge" at bounding box center [801, 123] width 190 height 30
click at [875, 181] on button "Next" at bounding box center [862, 184] width 67 height 25
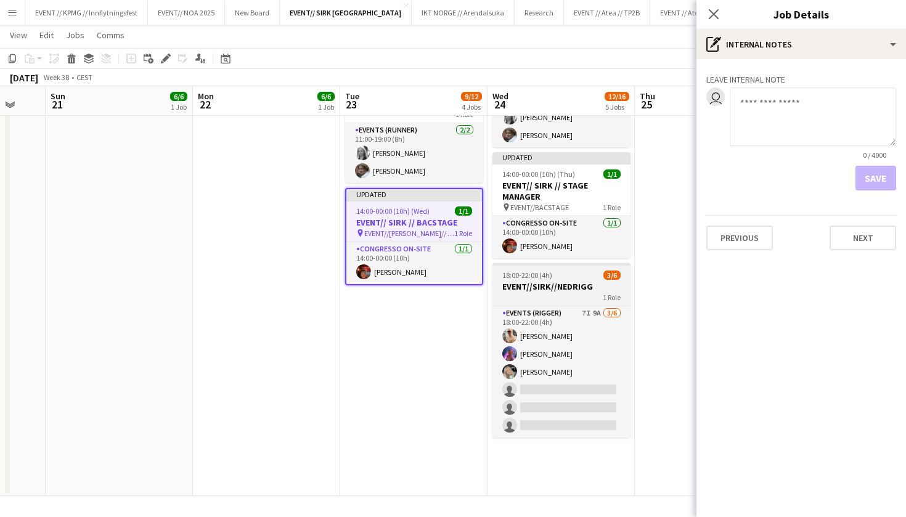
click at [583, 288] on h3 "EVENT//SIRK//NEDRIGG" at bounding box center [561, 286] width 138 height 11
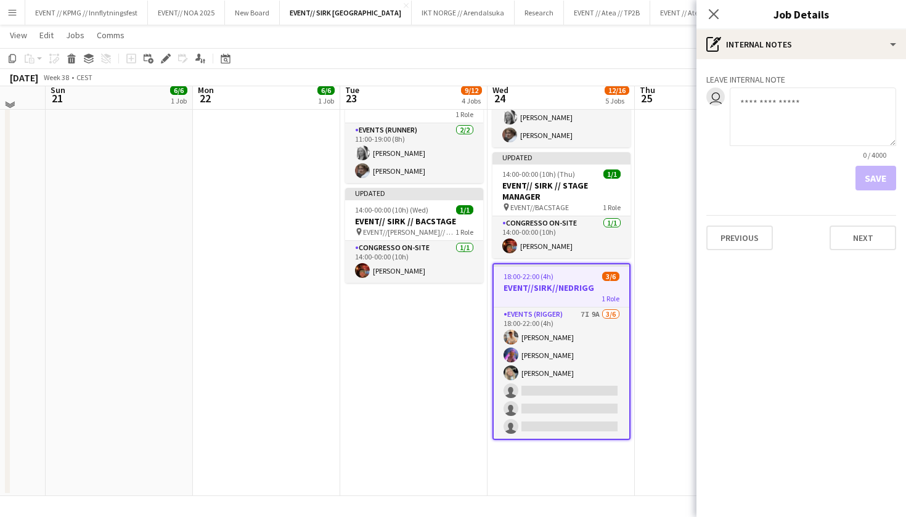
scroll to position [376, 0]
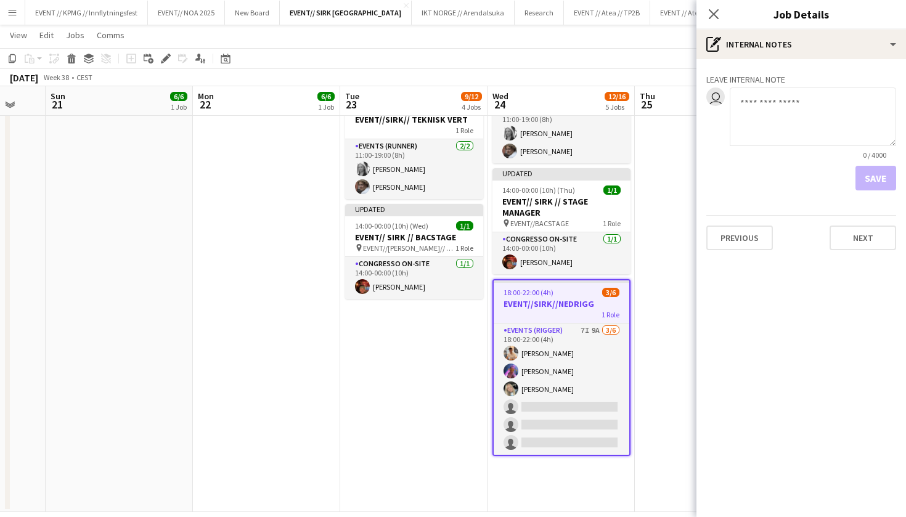
click at [566, 301] on h3 "EVENT//SIRK//NEDRIGG" at bounding box center [561, 303] width 136 height 11
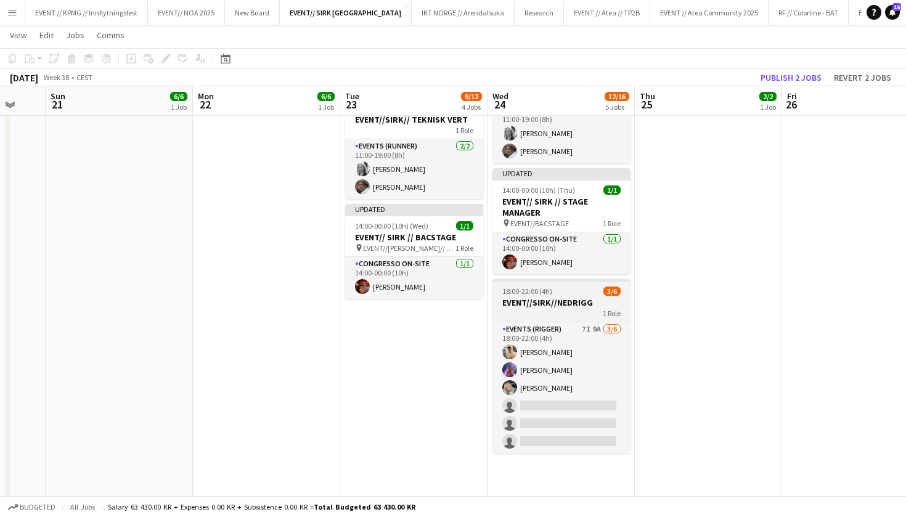
click at [557, 302] on h3 "EVENT//SIRK//NEDRIGG" at bounding box center [561, 302] width 138 height 11
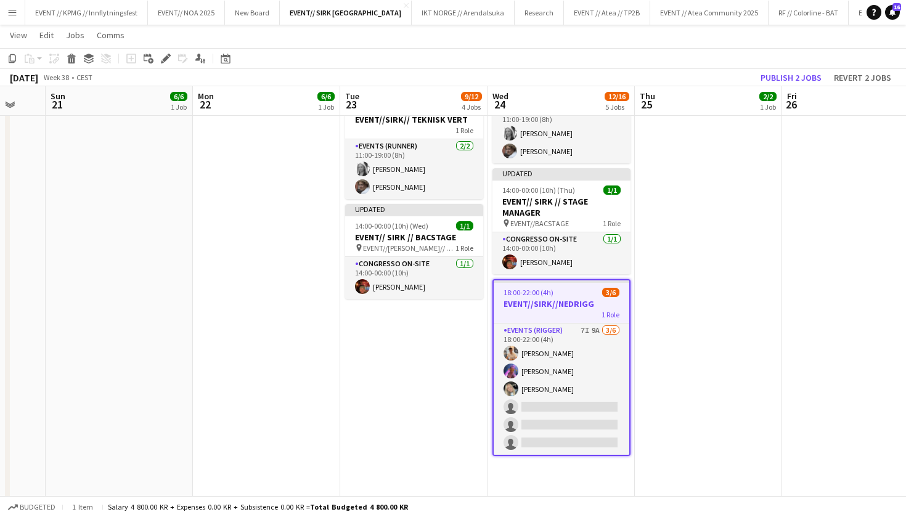
click at [579, 306] on h3 "EVENT//SIRK//NEDRIGG" at bounding box center [561, 303] width 136 height 11
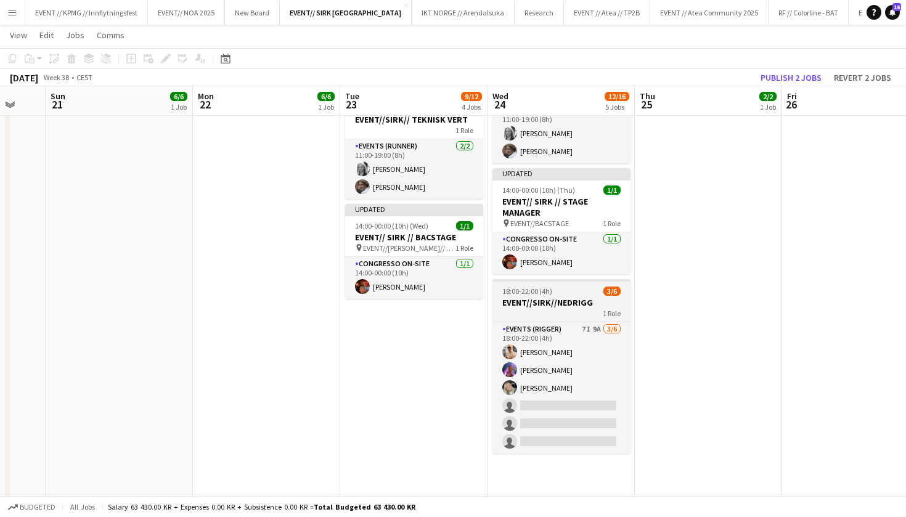
click at [553, 313] on div "1 Role" at bounding box center [561, 313] width 138 height 10
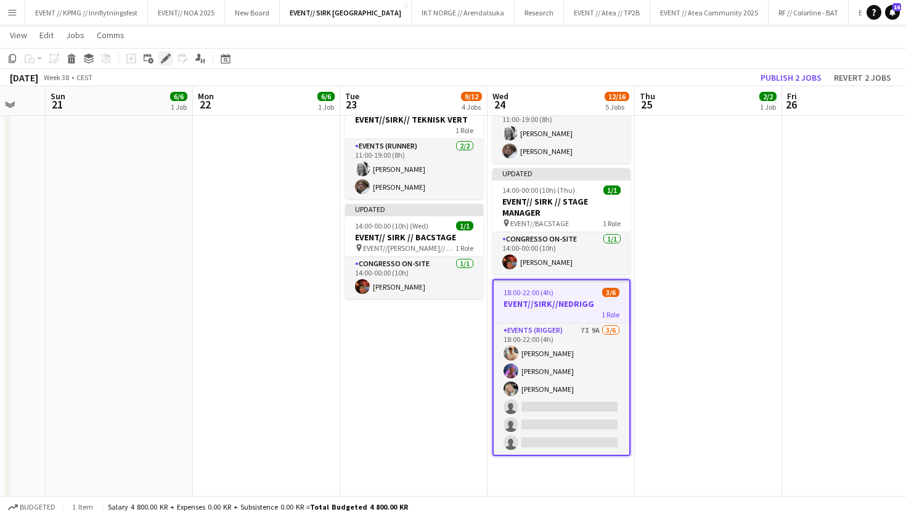
click at [165, 59] on icon at bounding box center [165, 58] width 7 height 7
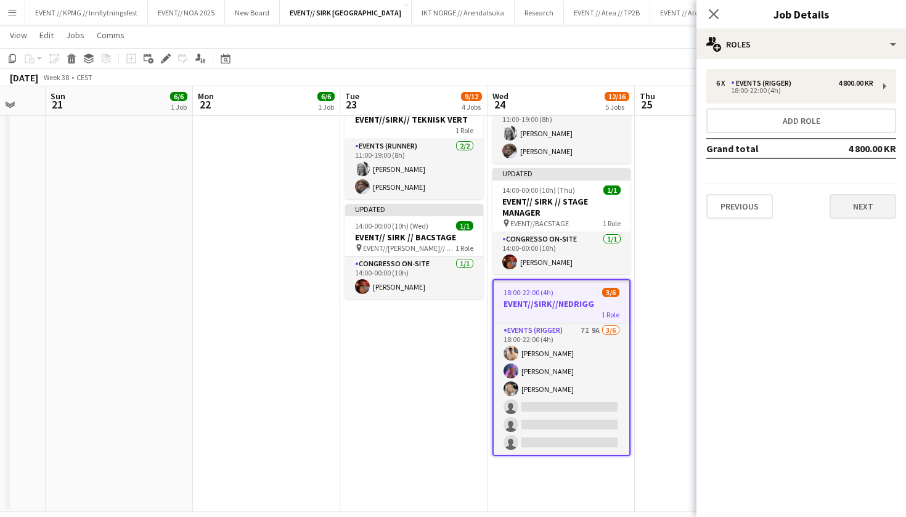
click at [872, 207] on button "Next" at bounding box center [862, 206] width 67 height 25
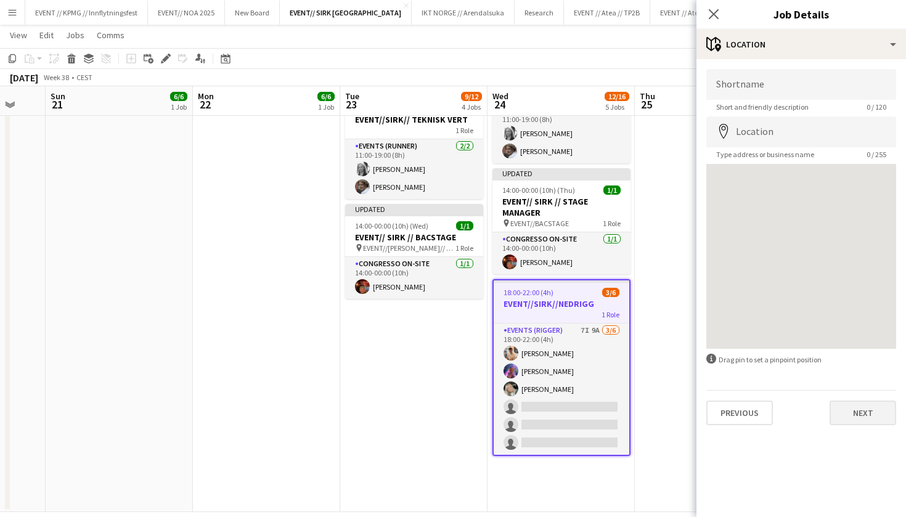
click at [849, 407] on button "Next" at bounding box center [862, 412] width 67 height 25
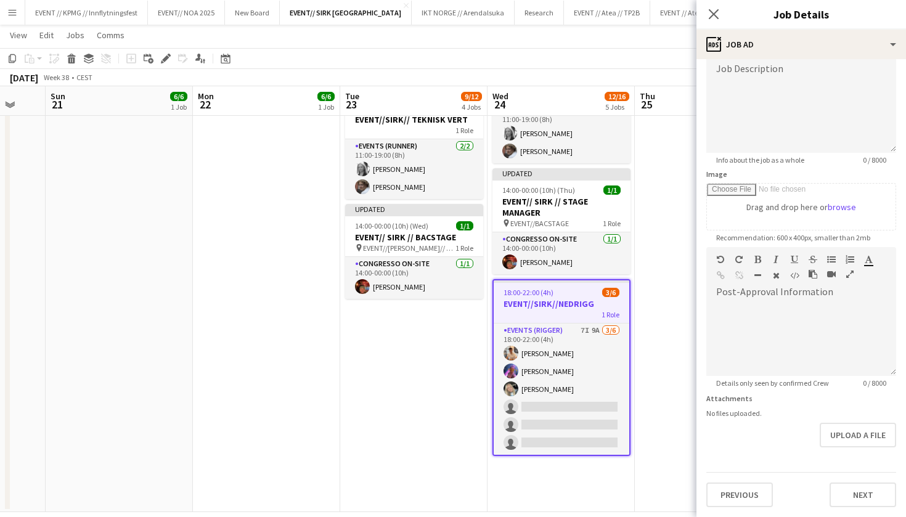
scroll to position [92, 0]
click at [860, 489] on button "Next" at bounding box center [862, 494] width 67 height 25
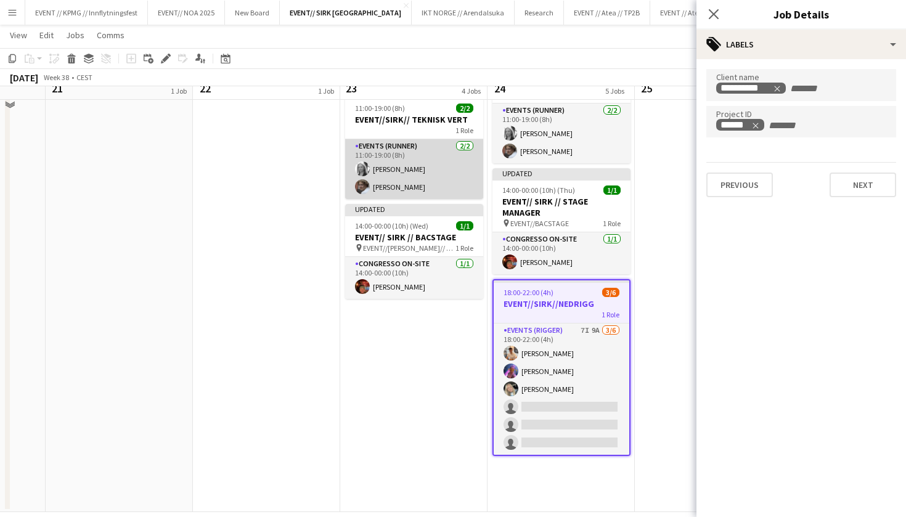
scroll to position [186, 0]
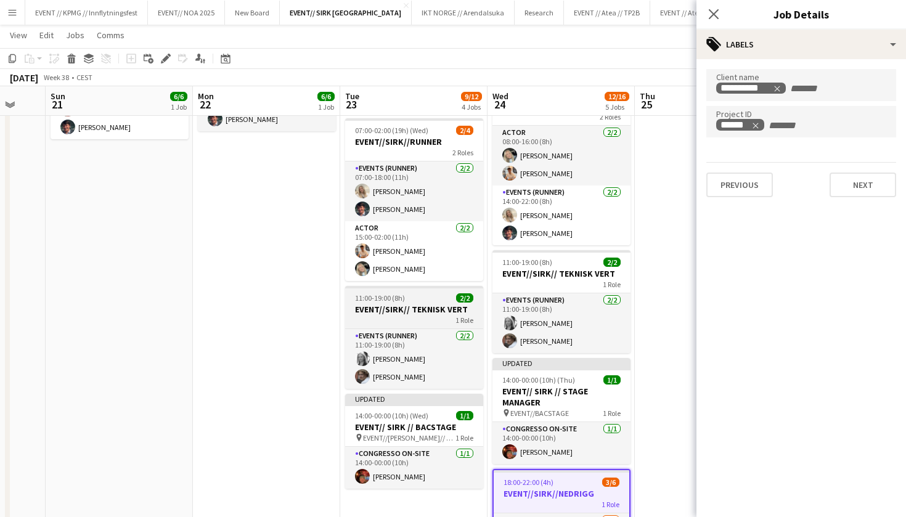
click at [408, 319] on div "1 Role" at bounding box center [414, 320] width 138 height 10
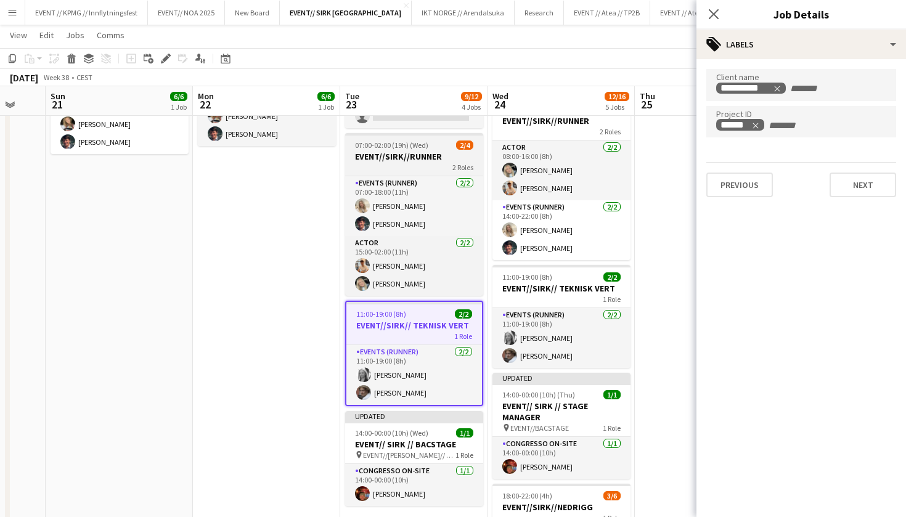
click at [437, 160] on h3 "EVENT//SIRK//RUNNER" at bounding box center [414, 156] width 138 height 11
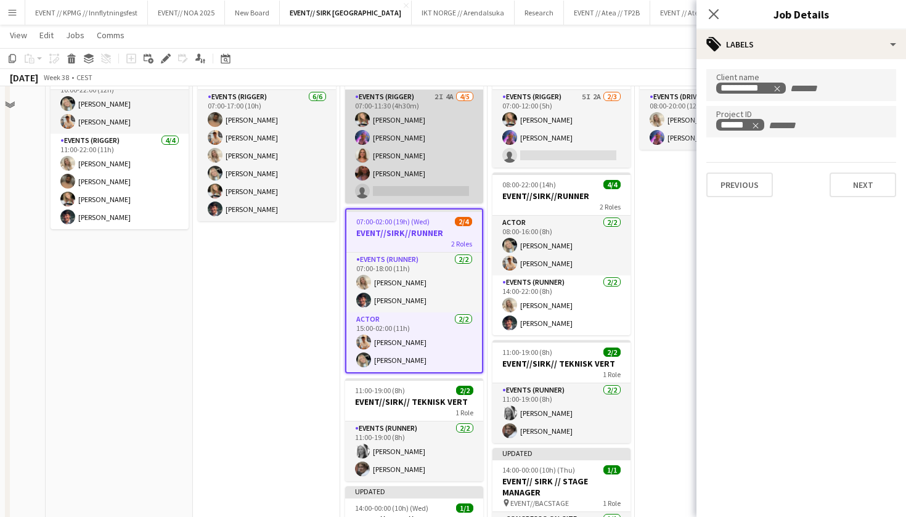
scroll to position [40, 0]
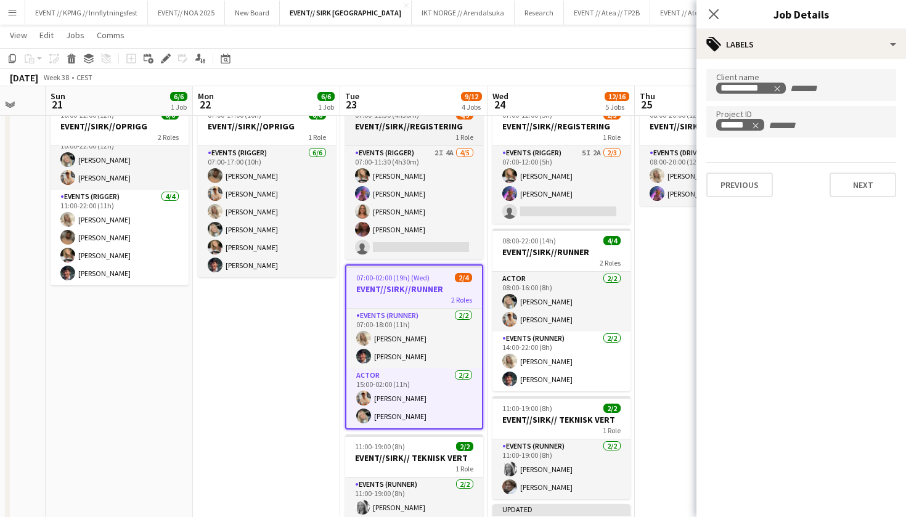
click at [427, 132] on div "1 Role" at bounding box center [414, 137] width 138 height 10
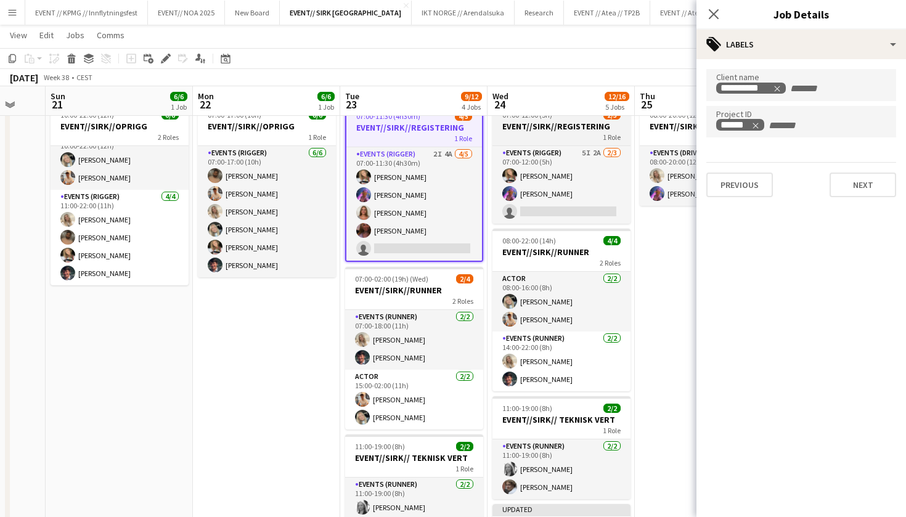
click at [570, 122] on h3 "EVENT//SIRK//REGISTERING" at bounding box center [561, 126] width 138 height 11
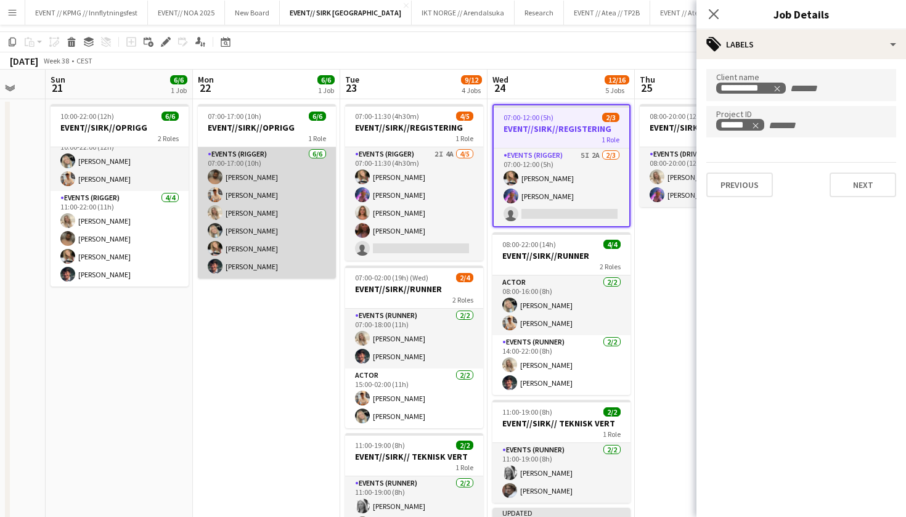
scroll to position [0, 0]
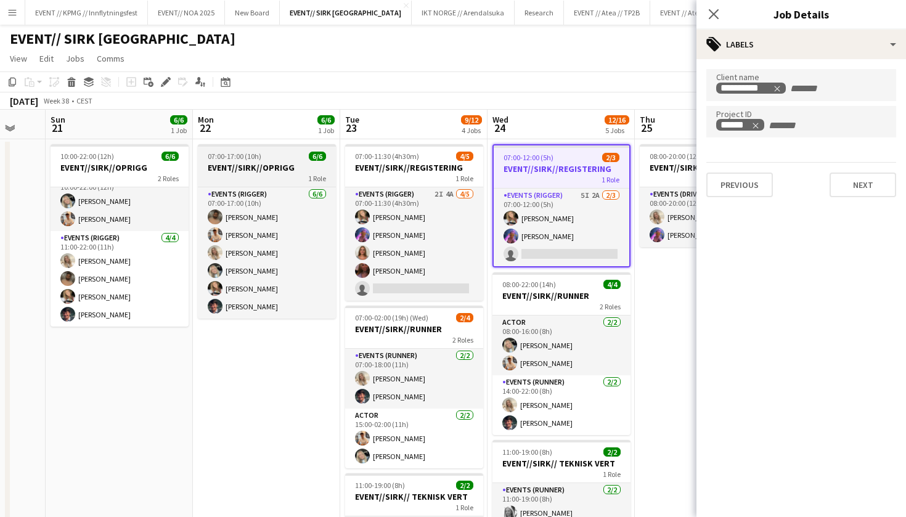
click at [266, 168] on h3 "EVENT//SIRK//OPRIGG" at bounding box center [267, 167] width 138 height 11
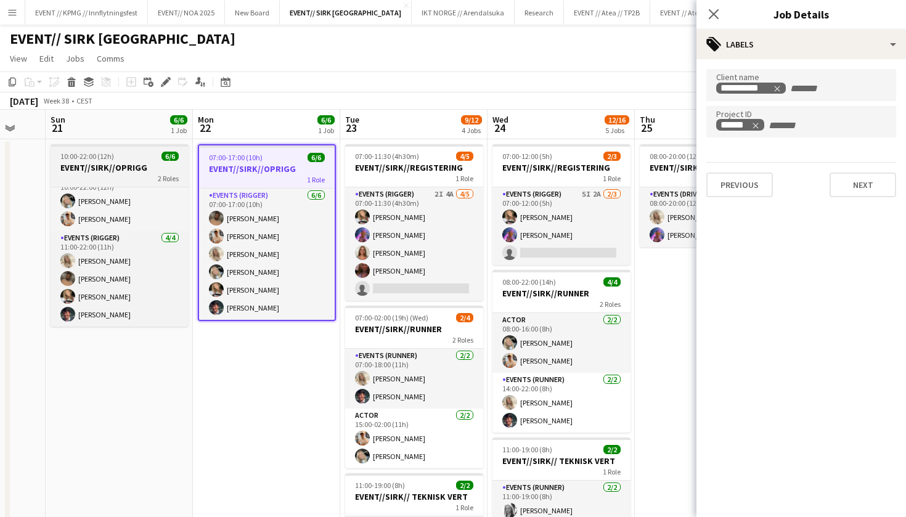
click at [126, 163] on h3 "EVENT//SIRK//OPRIGG" at bounding box center [120, 167] width 138 height 11
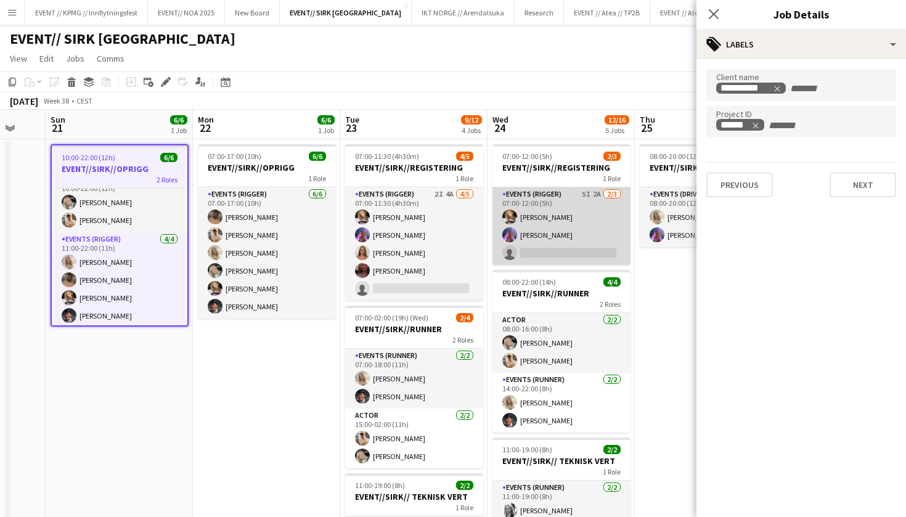
scroll to position [0, 416]
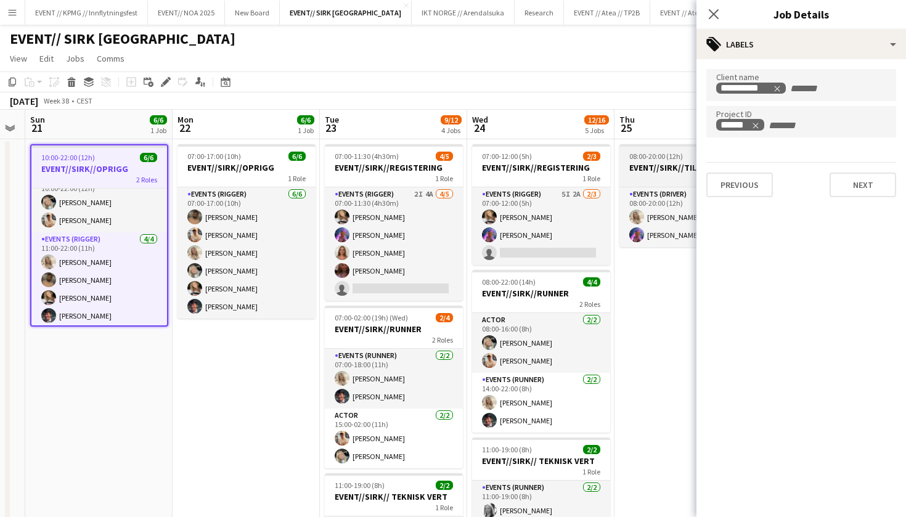
click at [639, 172] on h3 "EVENT//SIRK//TILBAKELVERING" at bounding box center [688, 167] width 138 height 11
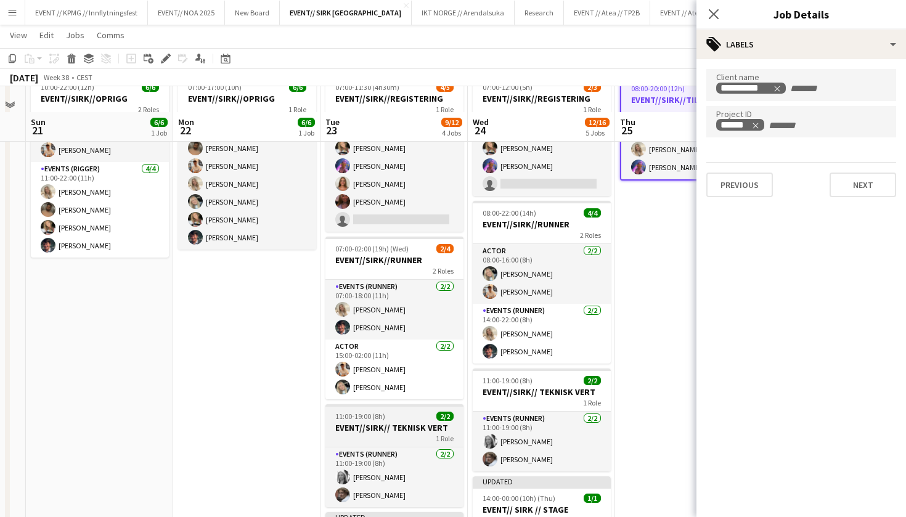
scroll to position [100, 0]
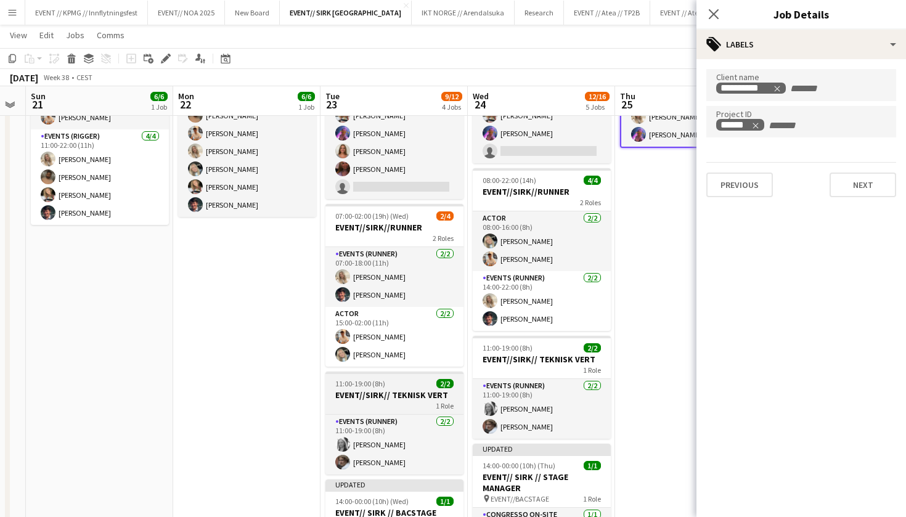
click at [393, 389] on h3 "EVENT//SIRK// TEKNISK VERT" at bounding box center [394, 394] width 138 height 11
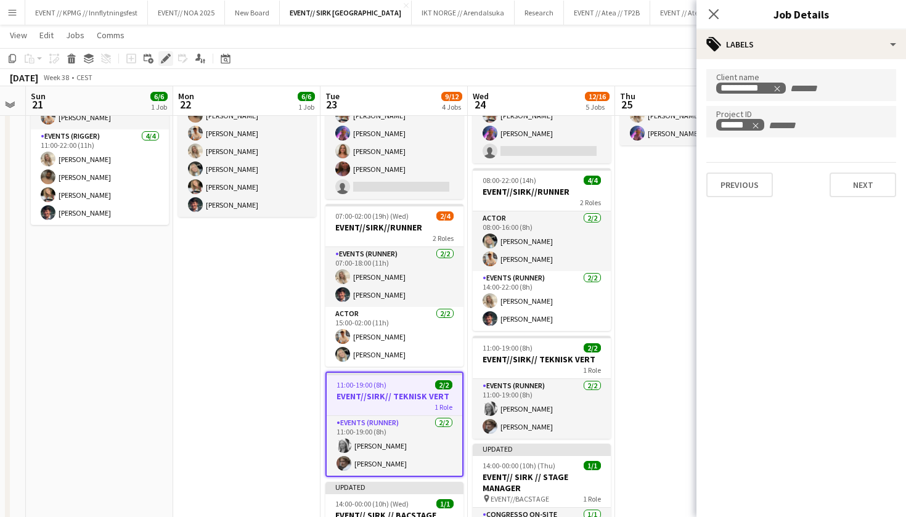
click at [167, 54] on icon "Edit" at bounding box center [166, 59] width 10 height 10
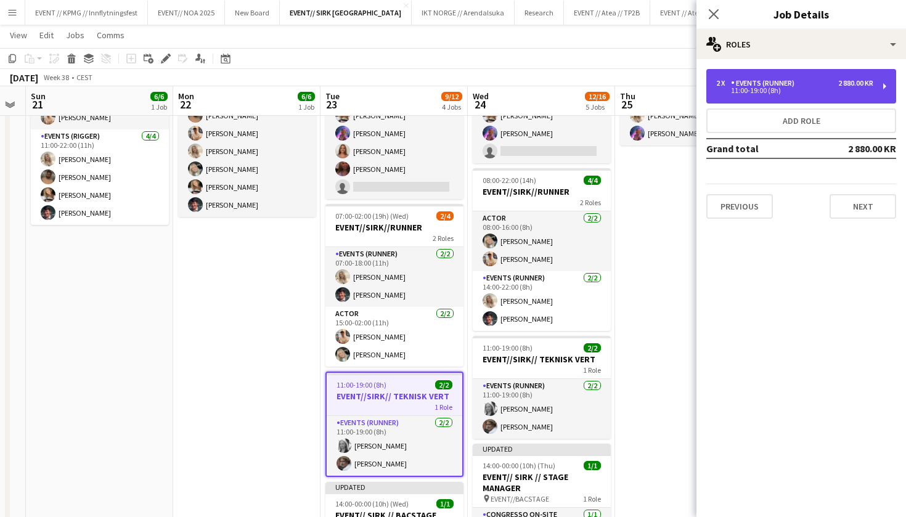
click at [827, 94] on div "2 x Events (Runner) 2 880.00 KR 11:00-19:00 (8h)" at bounding box center [801, 86] width 190 height 34
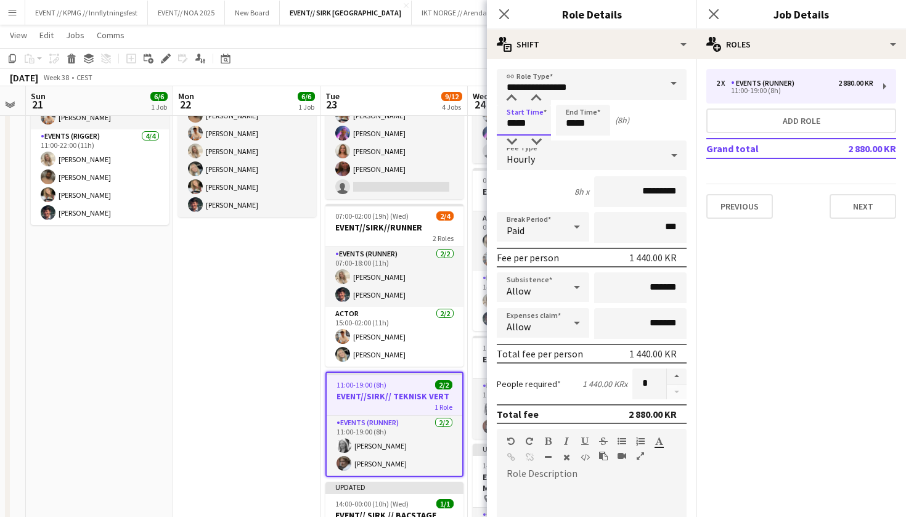
click at [509, 125] on input "*****" at bounding box center [524, 120] width 54 height 31
click at [512, 124] on input "*****" at bounding box center [524, 120] width 54 height 31
click at [512, 123] on input "*****" at bounding box center [524, 120] width 54 height 31
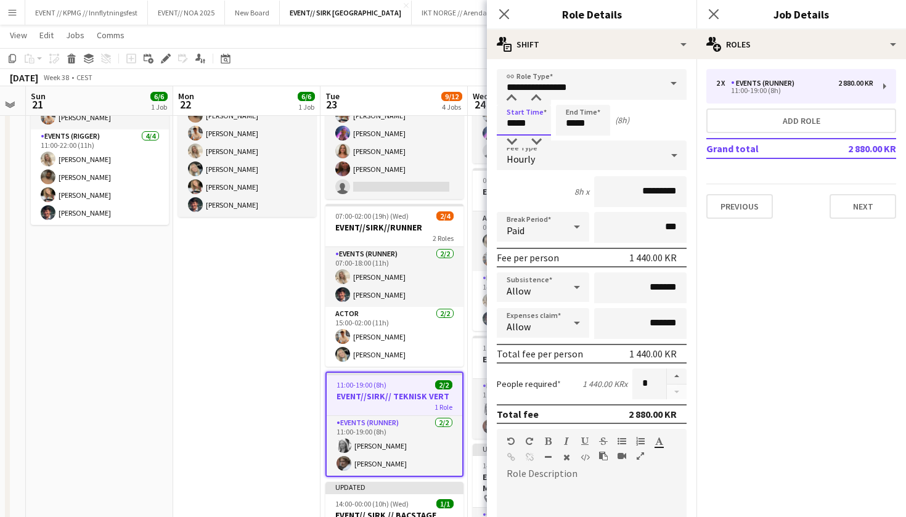
click at [514, 124] on input "*****" at bounding box center [524, 120] width 54 height 31
type input "*****"
click at [570, 114] on input "*****" at bounding box center [583, 120] width 54 height 31
click at [572, 121] on input "*****" at bounding box center [583, 120] width 54 height 31
click at [573, 121] on input "*****" at bounding box center [583, 120] width 54 height 31
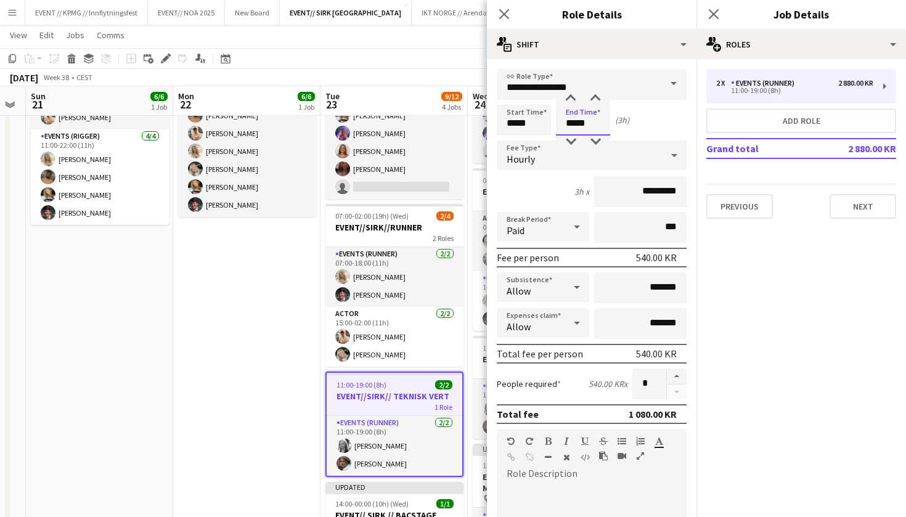
type input "*****"
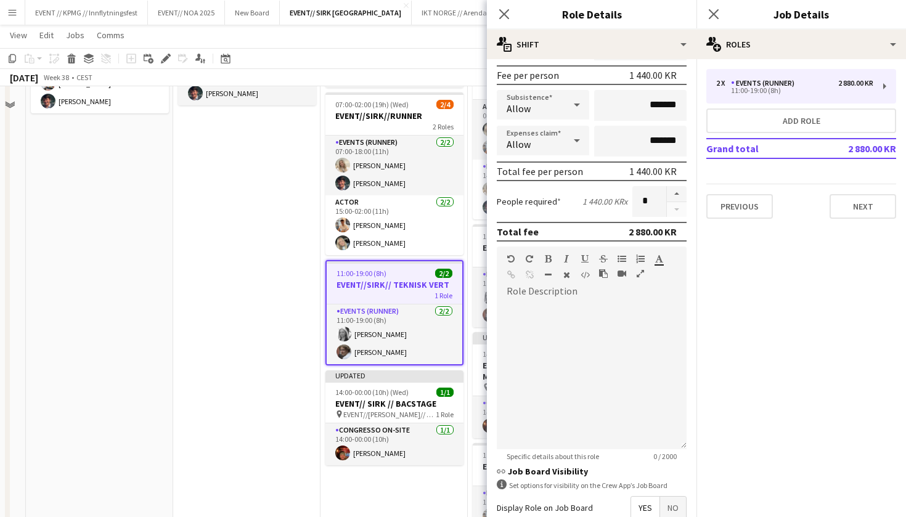
scroll to position [307, 0]
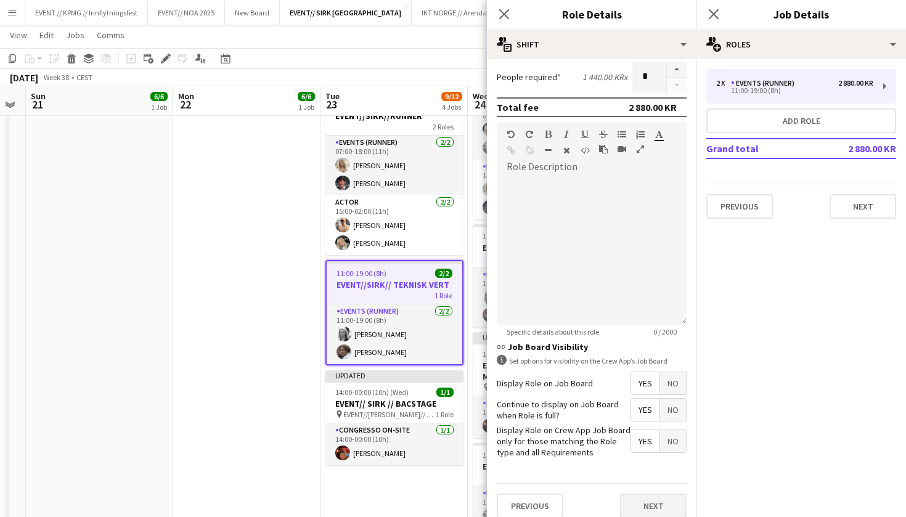
click at [649, 511] on button "Next" at bounding box center [653, 505] width 67 height 25
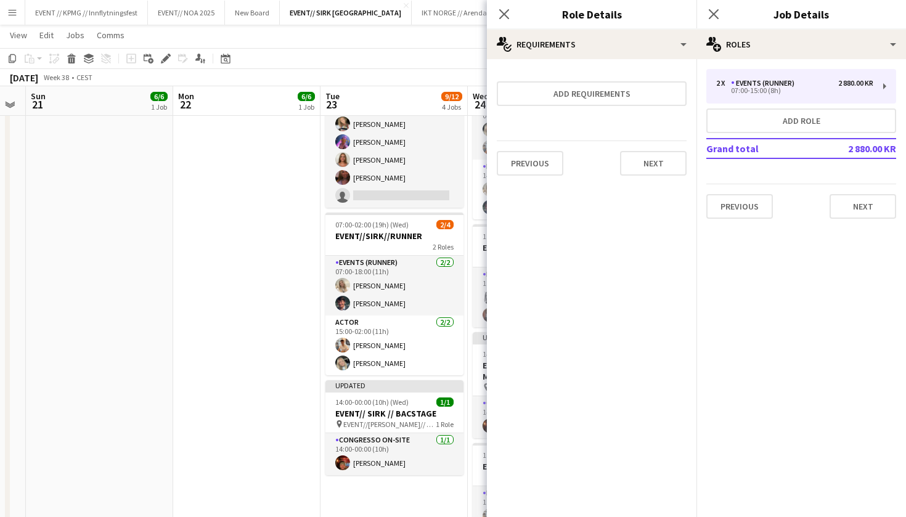
click at [650, 179] on div "Previous Next" at bounding box center [592, 162] width 190 height 45
click at [659, 168] on button "Next" at bounding box center [653, 163] width 67 height 25
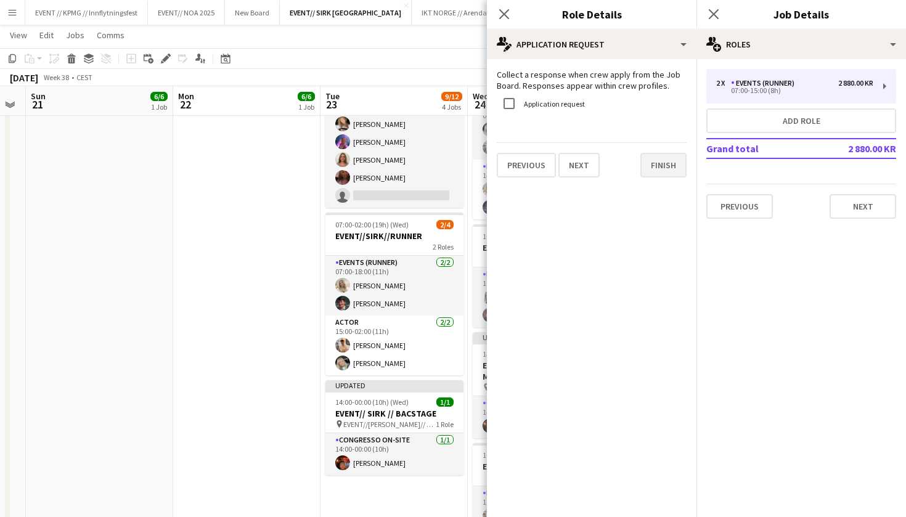
click at [675, 176] on button "Finish" at bounding box center [663, 165] width 46 height 25
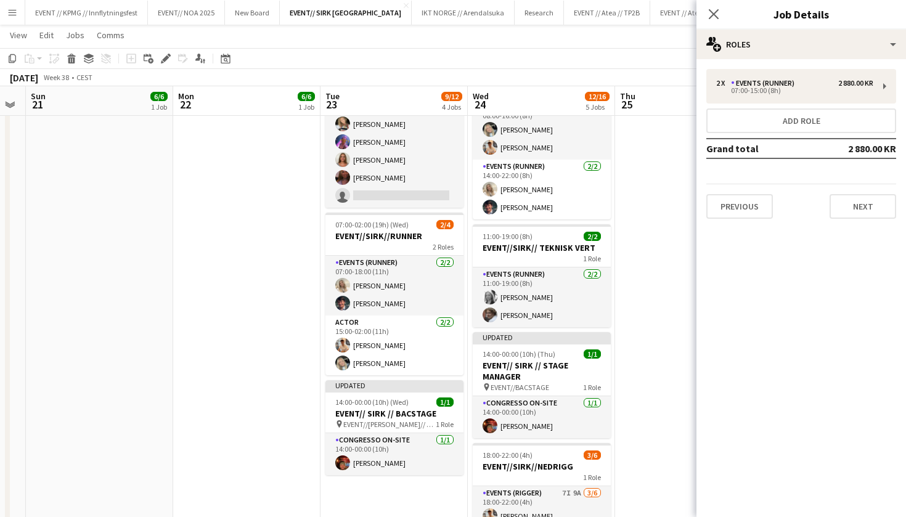
click at [650, 322] on app-date-cell "08:00-20:00 (12h) 2/2 EVENT//SIRK//TILBAKELVERING 1 Role Events (Driver) 2/2 08…" at bounding box center [688, 301] width 147 height 750
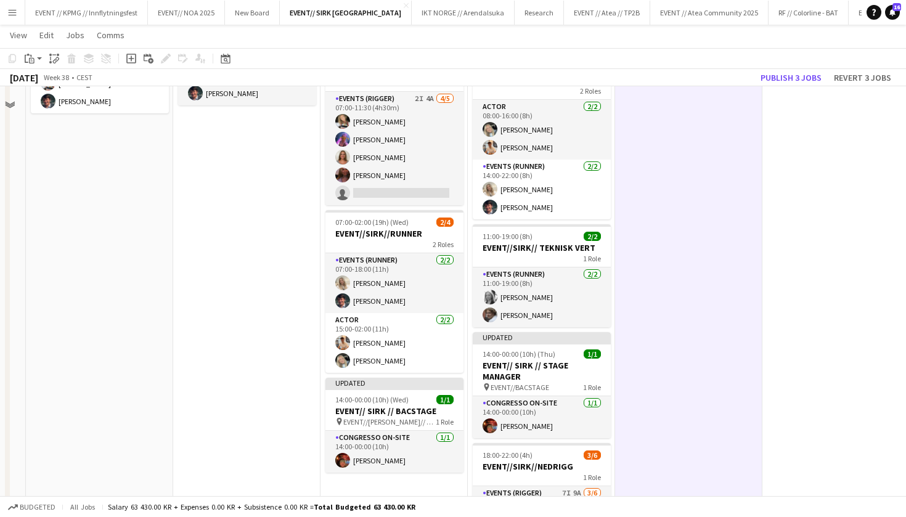
scroll to position [168, 0]
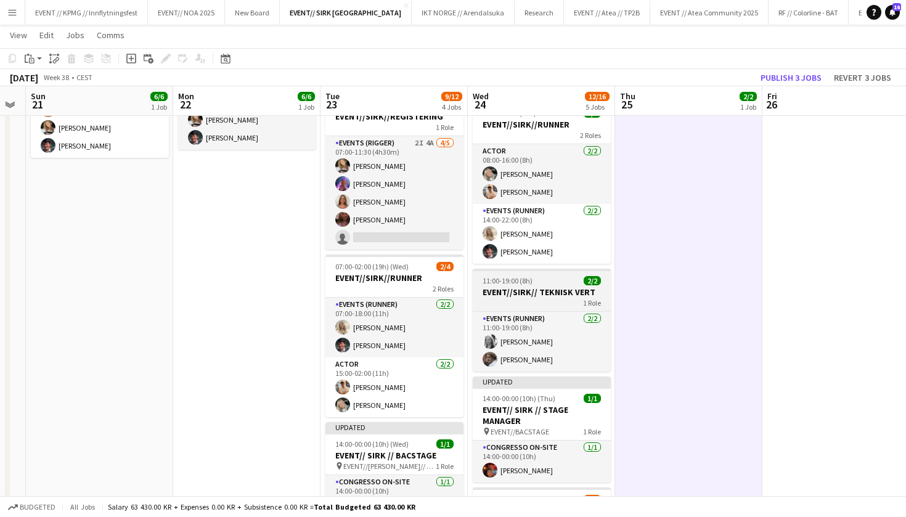
click at [547, 306] on div "1 Role" at bounding box center [542, 303] width 138 height 10
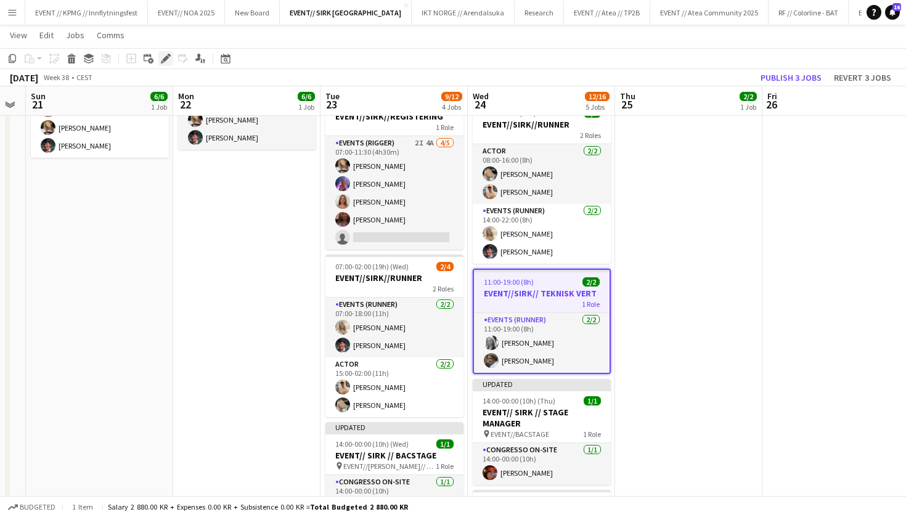
click at [166, 56] on icon at bounding box center [165, 58] width 7 height 7
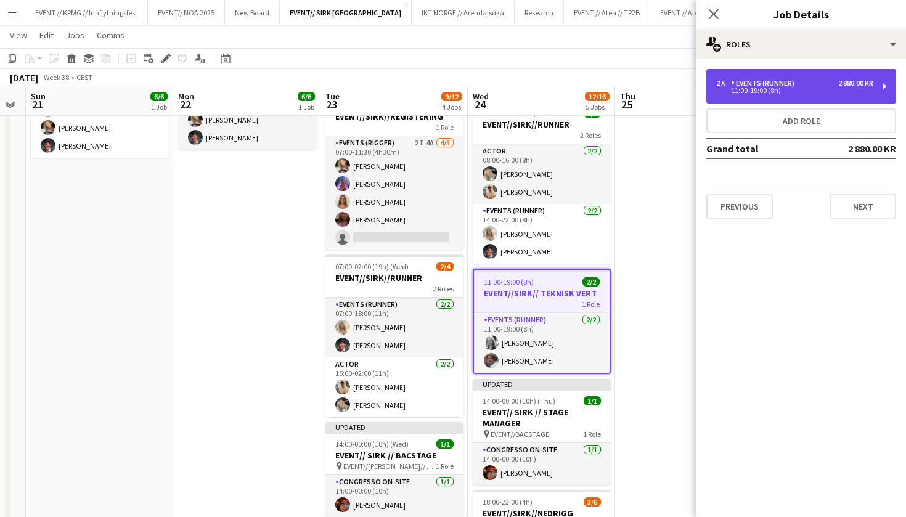
click at [750, 86] on div "Events (Runner)" at bounding box center [765, 83] width 68 height 9
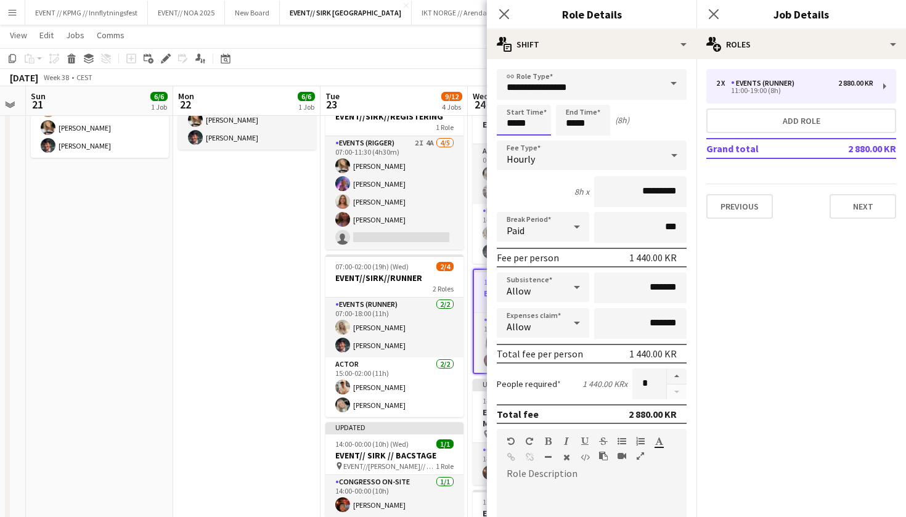
click at [508, 123] on input "*****" at bounding box center [524, 120] width 54 height 31
click at [511, 123] on input "*****" at bounding box center [524, 120] width 54 height 31
drag, startPoint x: 516, startPoint y: 123, endPoint x: 499, endPoint y: 120, distance: 16.9
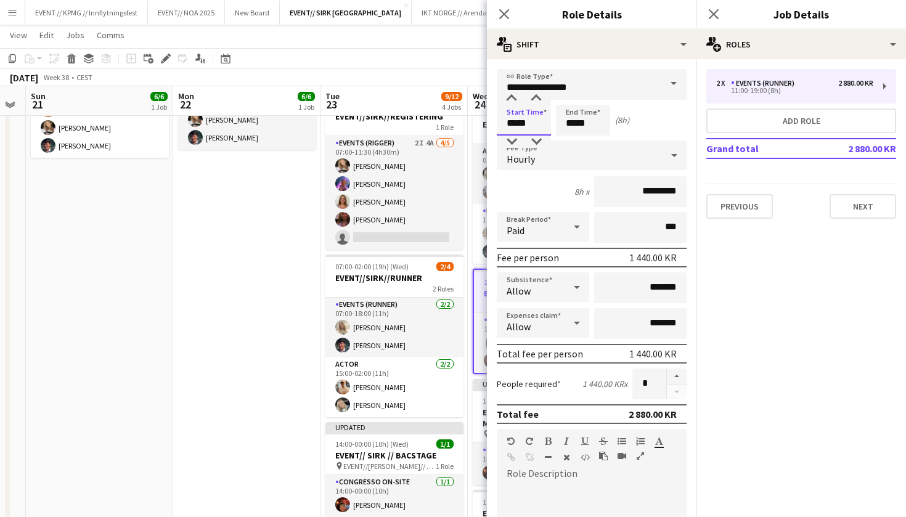
click at [500, 121] on input "*****" at bounding box center [524, 120] width 54 height 31
type input "*****"
click at [572, 121] on input "*****" at bounding box center [583, 120] width 54 height 31
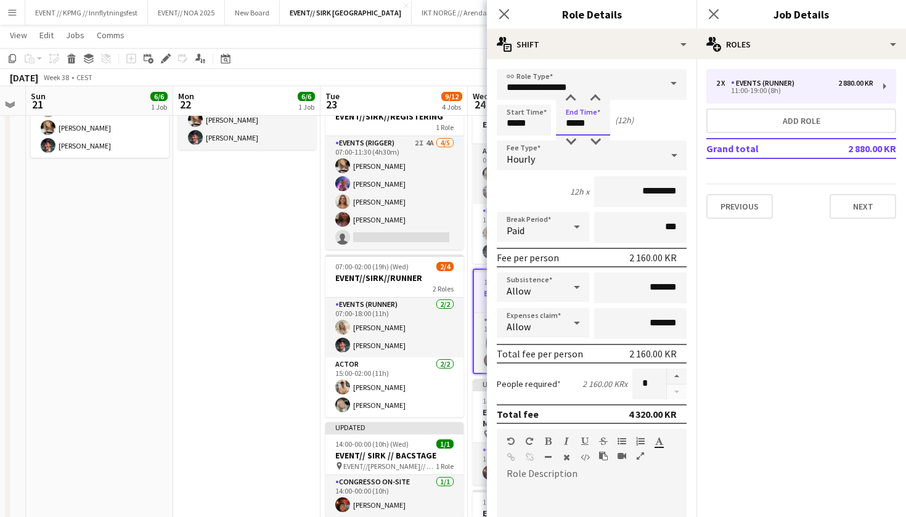
click at [570, 124] on input "*****" at bounding box center [583, 120] width 54 height 31
click at [574, 124] on input "*****" at bounding box center [583, 120] width 54 height 31
type input "*****"
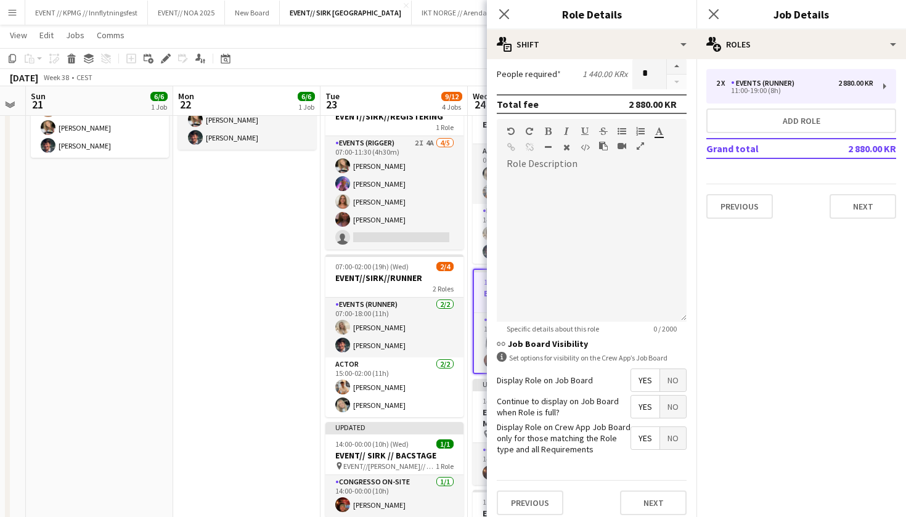
scroll to position [317, 0]
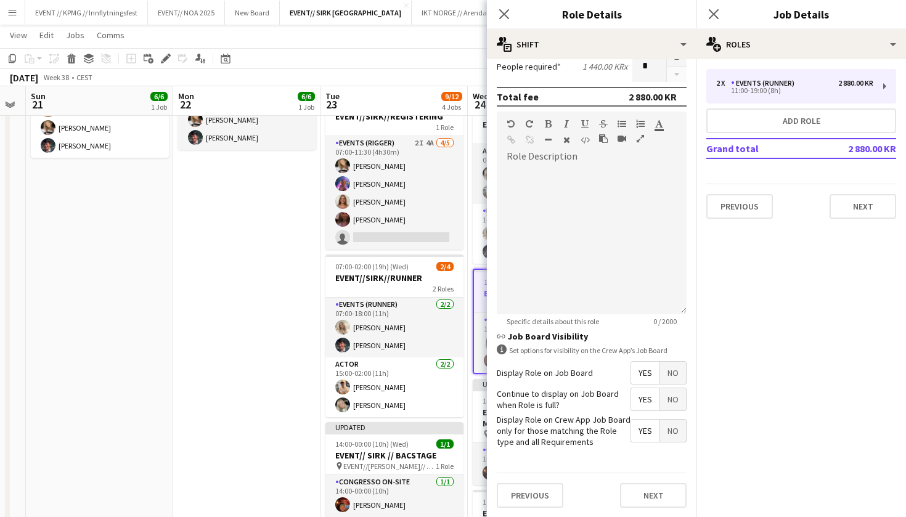
click at [656, 476] on div "Previous Next" at bounding box center [592, 495] width 190 height 45
click at [656, 497] on button "Next" at bounding box center [653, 495] width 67 height 25
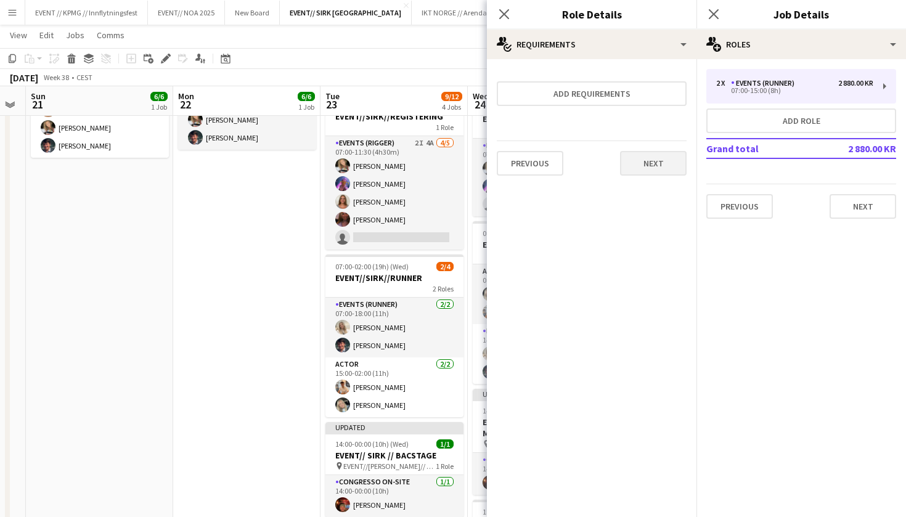
click at [641, 154] on button "Next" at bounding box center [653, 163] width 67 height 25
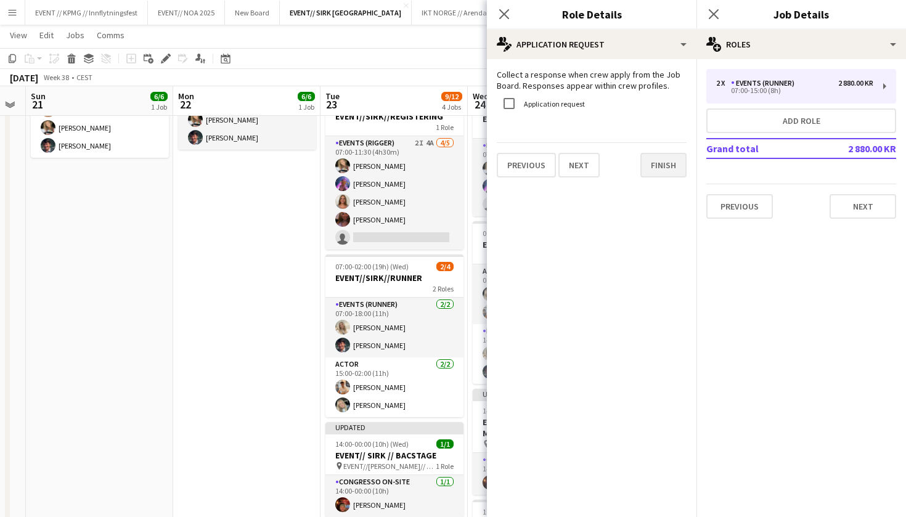
click at [667, 164] on button "Finish" at bounding box center [663, 165] width 46 height 25
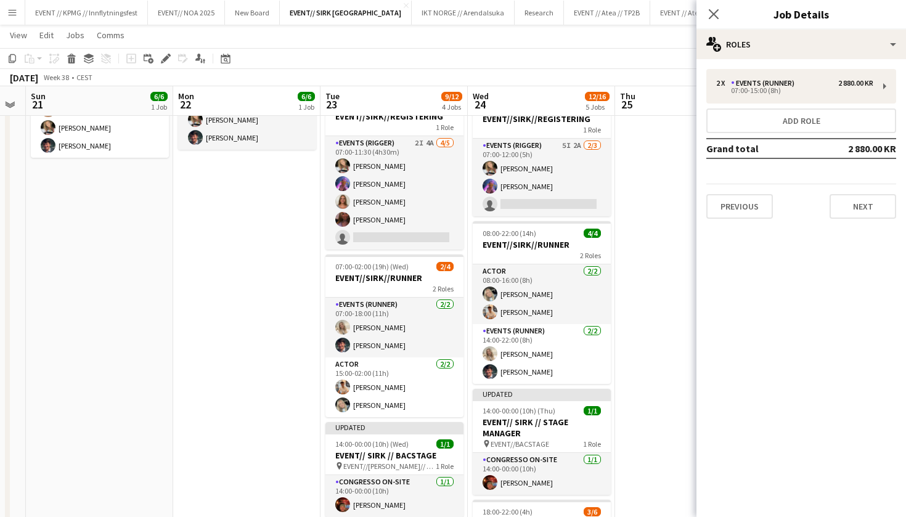
click at [684, 201] on app-date-cell "08:00-20:00 (12h) 2/2 EVENT//SIRK//TILBAKELVERING 1 Role Events (Driver) 2/2 08…" at bounding box center [688, 350] width 147 height 760
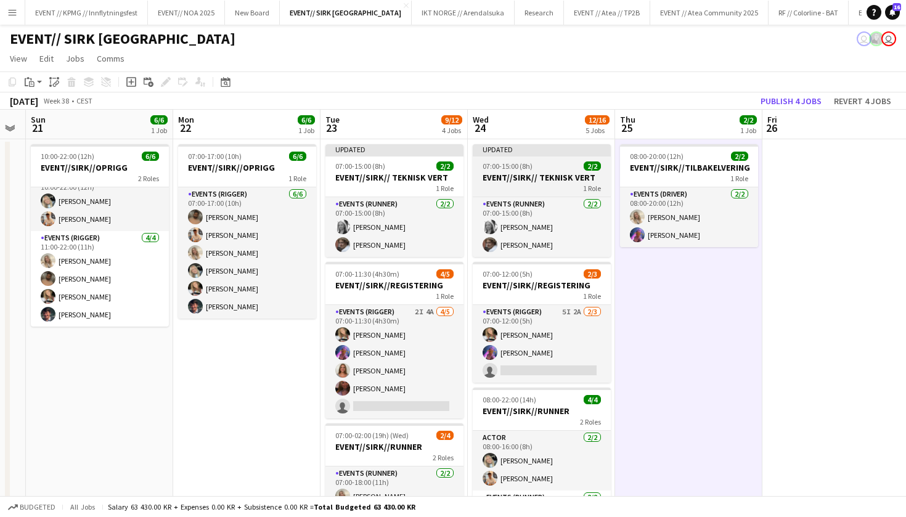
click at [545, 186] on div "1 Role" at bounding box center [542, 188] width 138 height 10
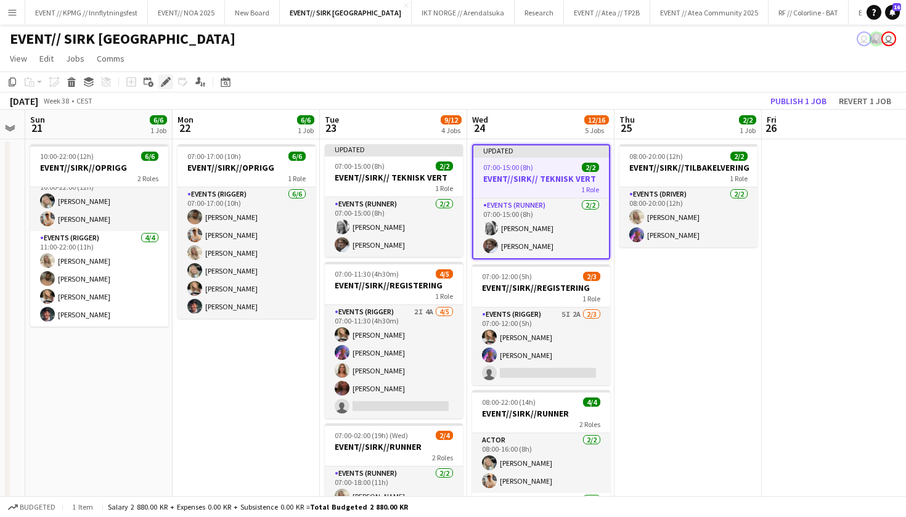
click at [164, 76] on div "Edit" at bounding box center [165, 82] width 15 height 15
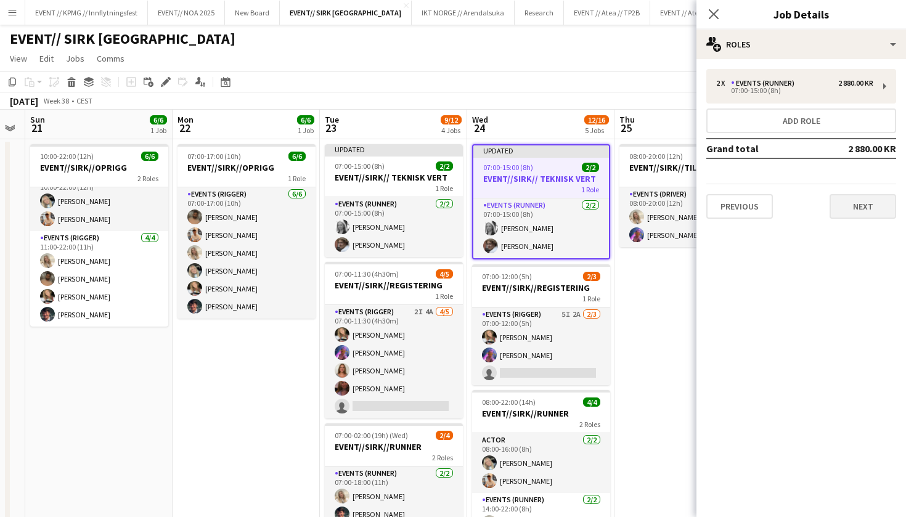
click at [869, 217] on button "Next" at bounding box center [862, 206] width 67 height 25
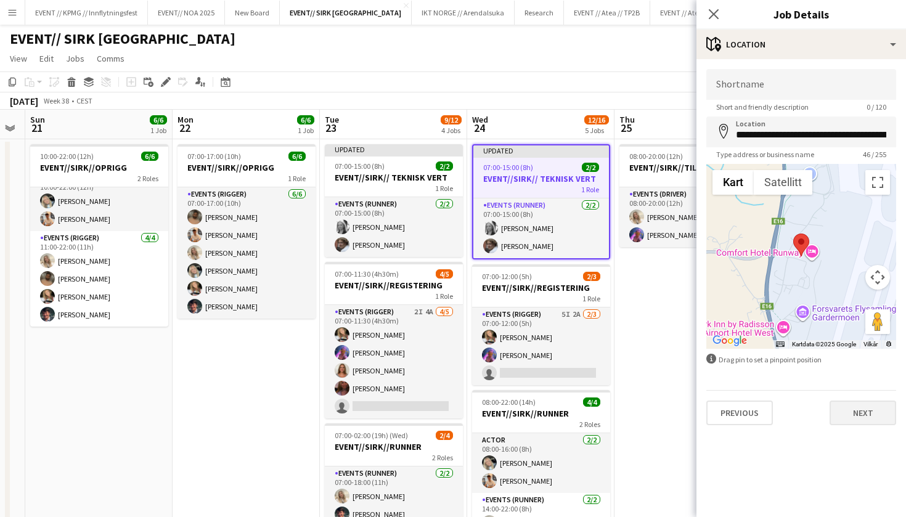
click at [860, 413] on button "Next" at bounding box center [862, 412] width 67 height 25
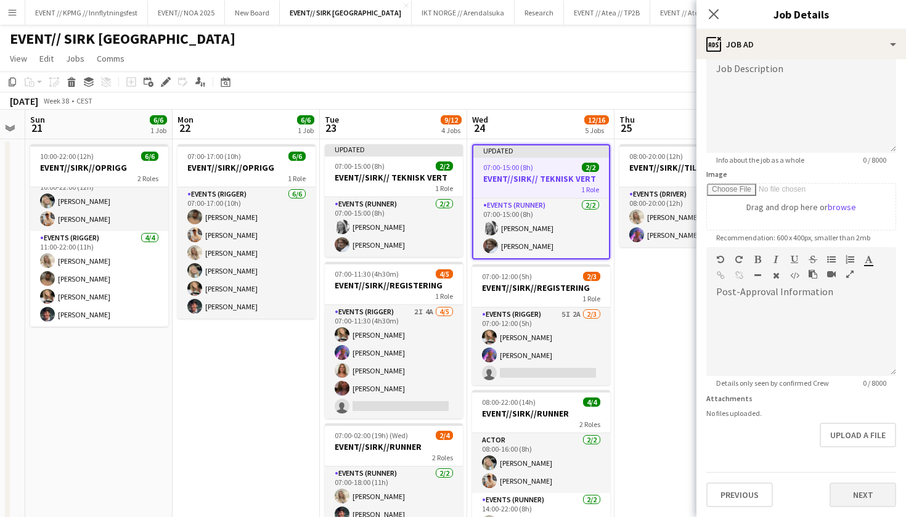
scroll to position [93, 0]
click at [872, 503] on button "Next" at bounding box center [862, 494] width 67 height 25
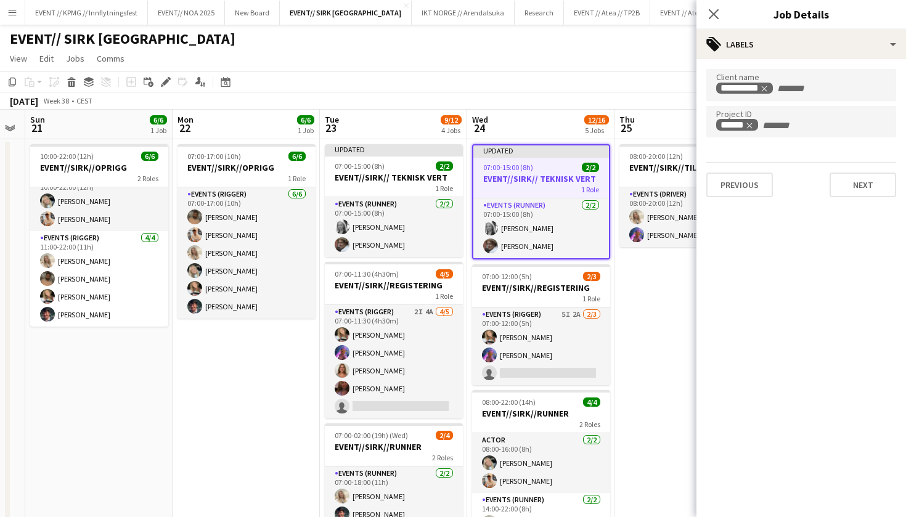
scroll to position [0, 0]
click at [856, 177] on button "Next" at bounding box center [862, 184] width 67 height 25
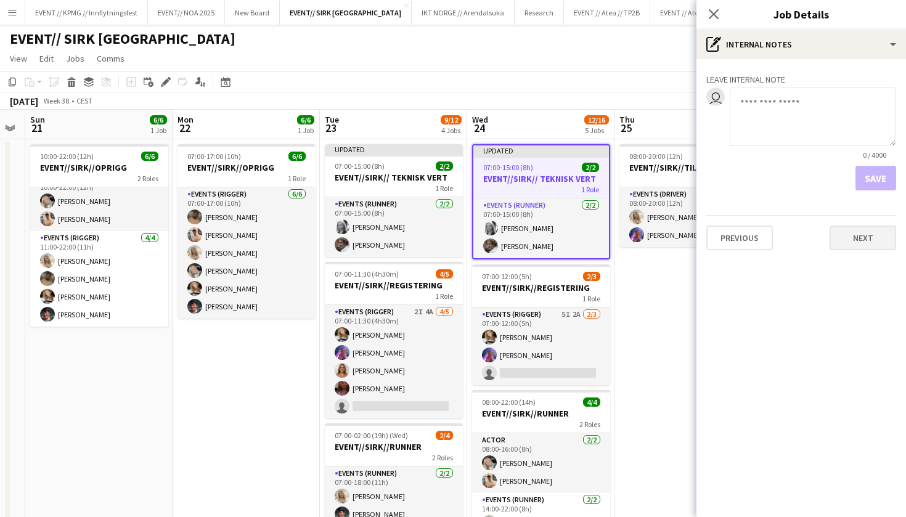
click at [869, 229] on button "Next" at bounding box center [862, 237] width 67 height 25
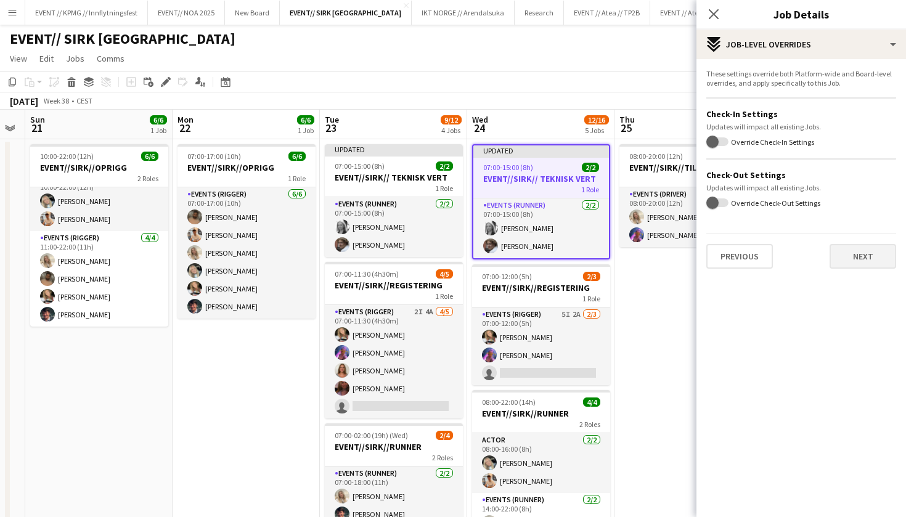
click at [864, 264] on button "Next" at bounding box center [862, 256] width 67 height 25
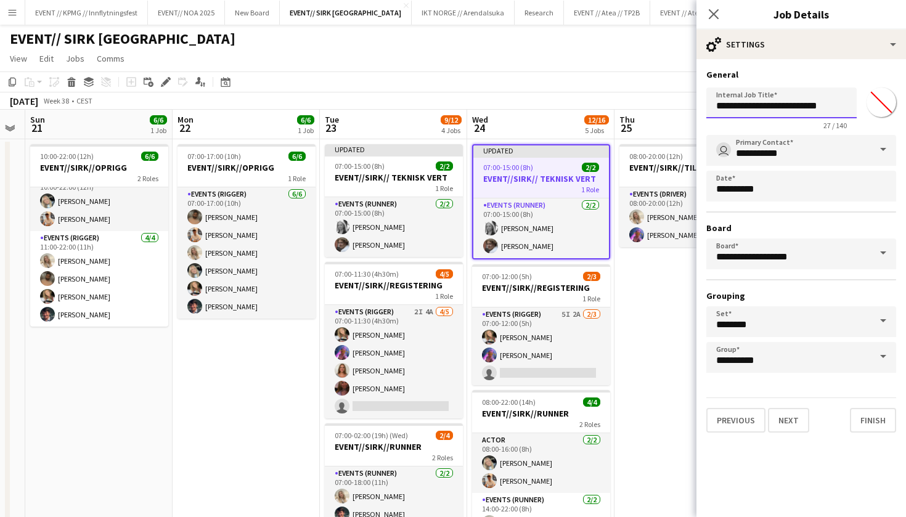
click at [842, 107] on input "**********" at bounding box center [781, 102] width 150 height 31
type input "**********"
click at [878, 418] on button "Finish" at bounding box center [873, 420] width 46 height 25
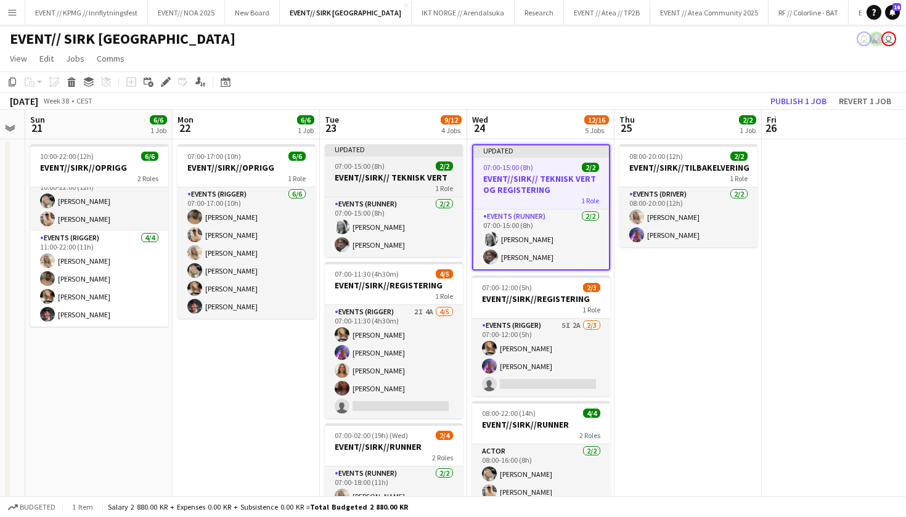
click at [425, 174] on h3 "EVENT//SIRK// TEKNISK VERT" at bounding box center [394, 177] width 138 height 11
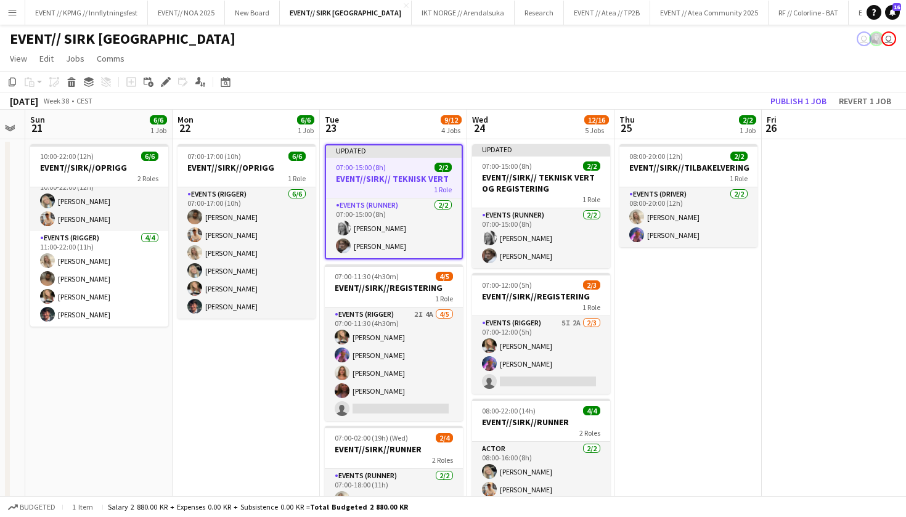
scroll to position [0, 417]
click at [164, 73] on app-toolbar "Copy Paste Paste Command V Paste with crew Command Shift V Paste linked Job Del…" at bounding box center [453, 81] width 906 height 21
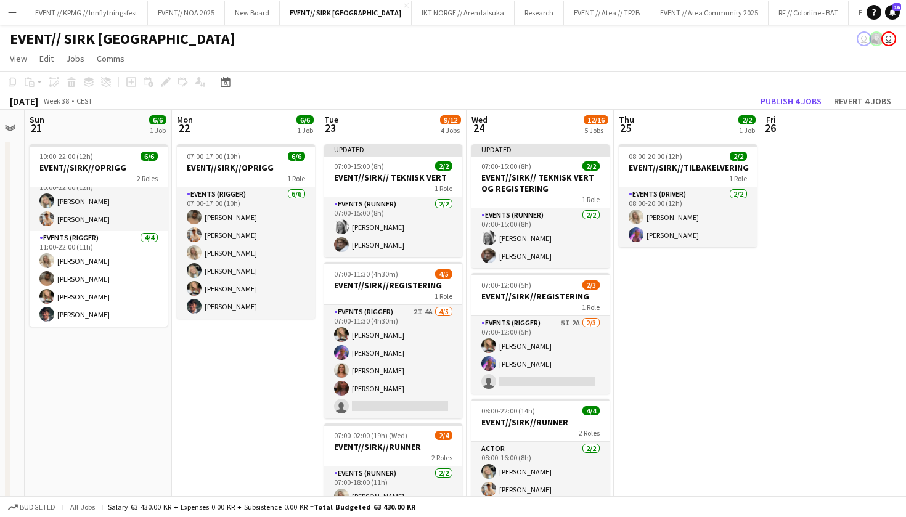
click at [167, 82] on div "Add job Add linked Job Edit Edit linked Job Applicants" at bounding box center [160, 82] width 94 height 15
click at [379, 185] on div "1 Role" at bounding box center [393, 188] width 138 height 10
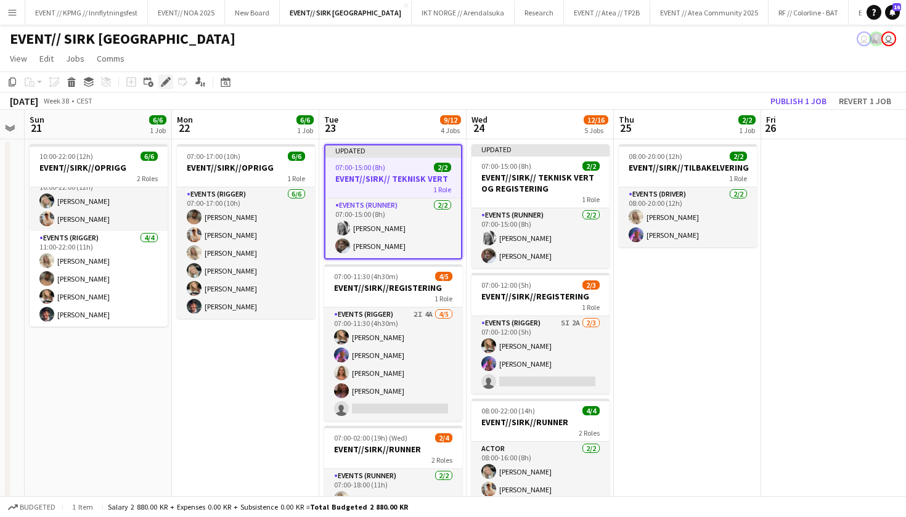
click at [166, 84] on icon "Edit" at bounding box center [166, 82] width 10 height 10
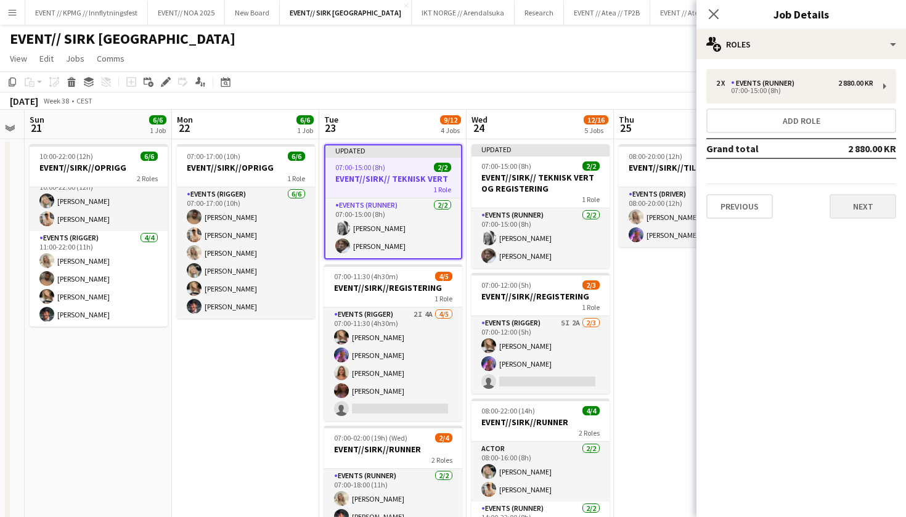
click at [844, 202] on button "Next" at bounding box center [862, 206] width 67 height 25
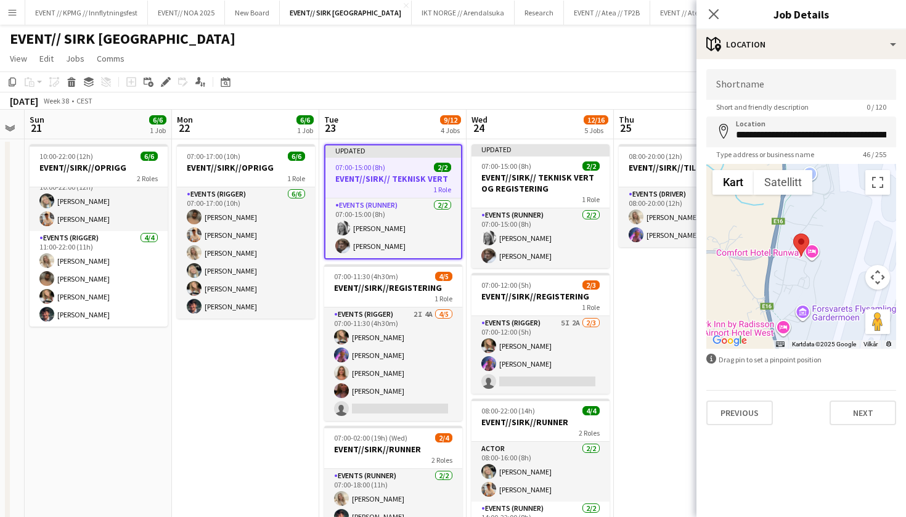
click at [851, 426] on div "**********" at bounding box center [800, 247] width 209 height 376
click at [858, 416] on button "Next" at bounding box center [862, 412] width 67 height 25
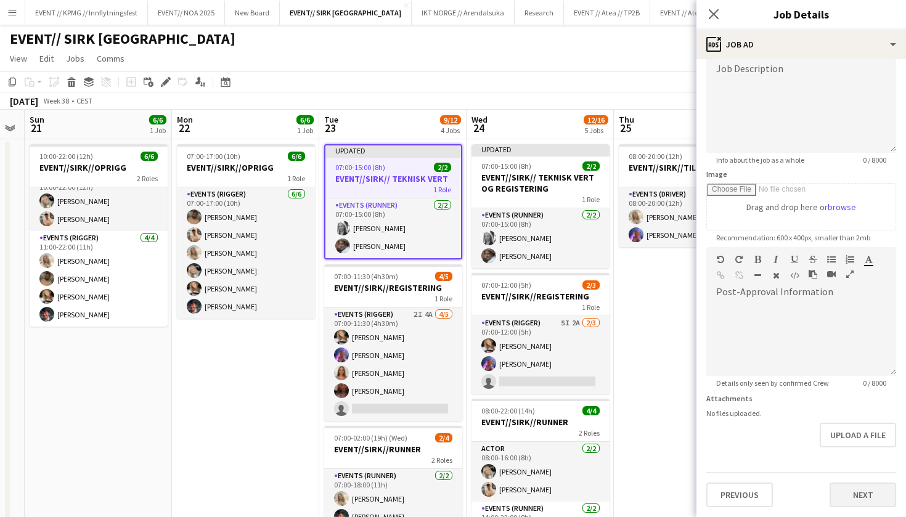
scroll to position [92, 0]
click at [872, 495] on button "Next" at bounding box center [862, 494] width 67 height 25
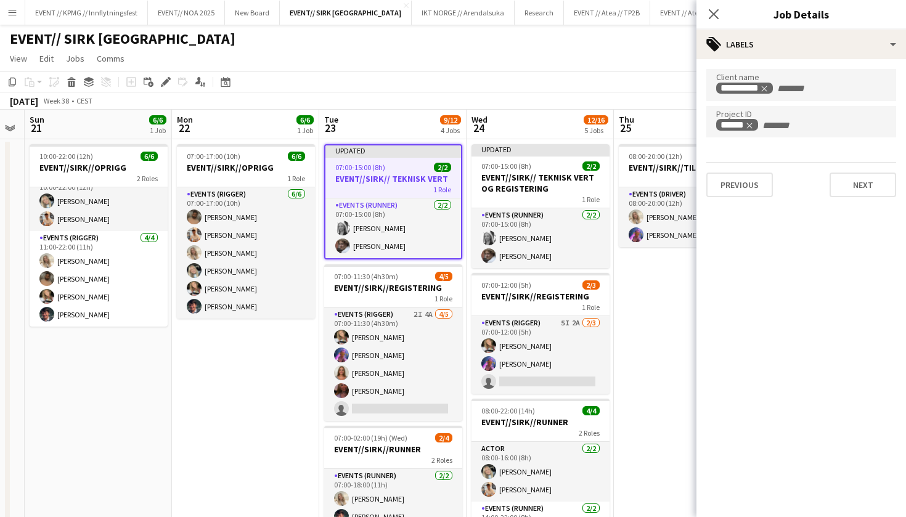
scroll to position [0, 0]
click at [868, 190] on button "Next" at bounding box center [862, 184] width 67 height 25
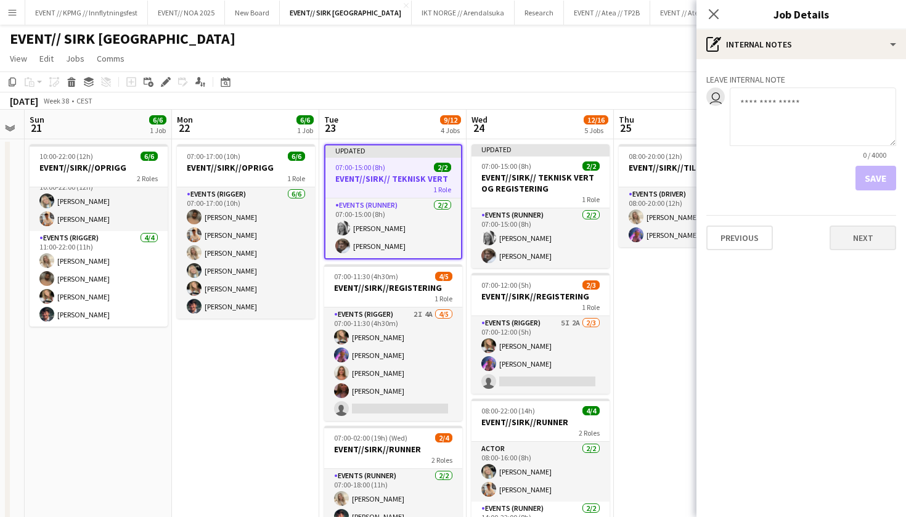
click at [858, 239] on button "Next" at bounding box center [862, 237] width 67 height 25
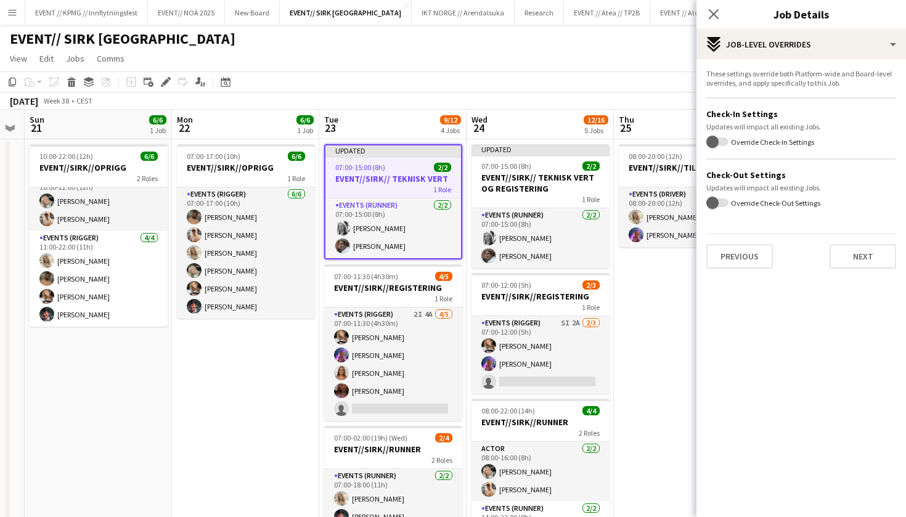
click at [851, 272] on div "These settings override both Platform-wide and Board-level overrides, and apply…" at bounding box center [800, 168] width 209 height 219
click at [860, 256] on button "Next" at bounding box center [862, 256] width 67 height 25
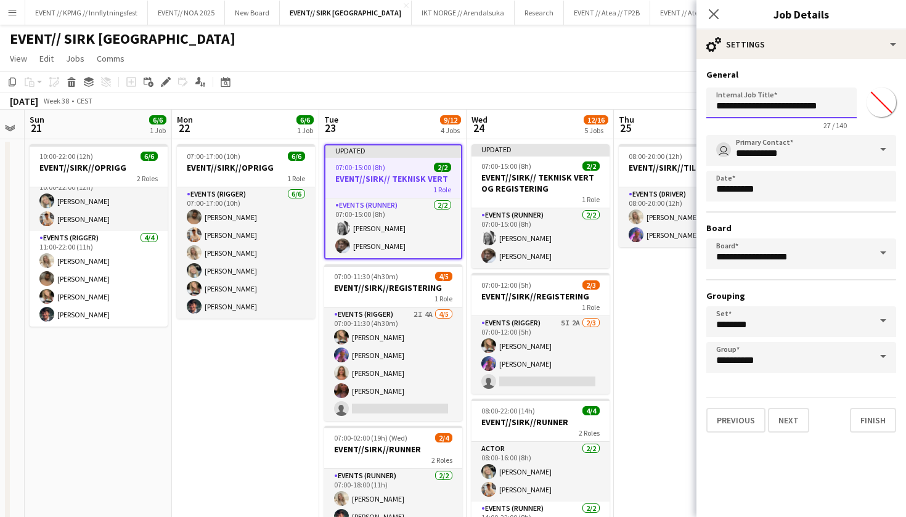
click at [835, 105] on input "**********" at bounding box center [781, 102] width 150 height 31
type input "**********"
click at [878, 415] on button "Finish" at bounding box center [873, 420] width 46 height 25
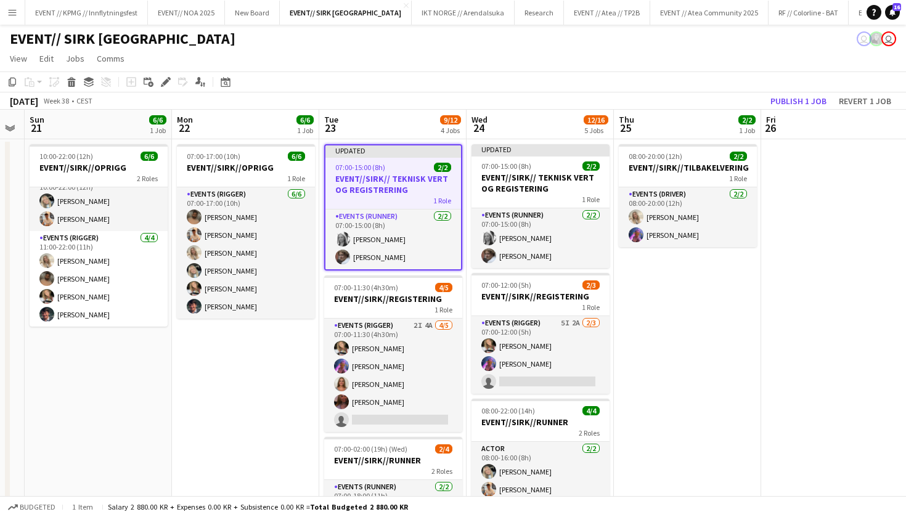
click at [615, 378] on app-date-cell "08:00-20:00 (12h) 2/2 EVENT//SIRK//TILBAKELVERING 1 Role Events (Driver) 2/2 08…" at bounding box center [687, 519] width 147 height 760
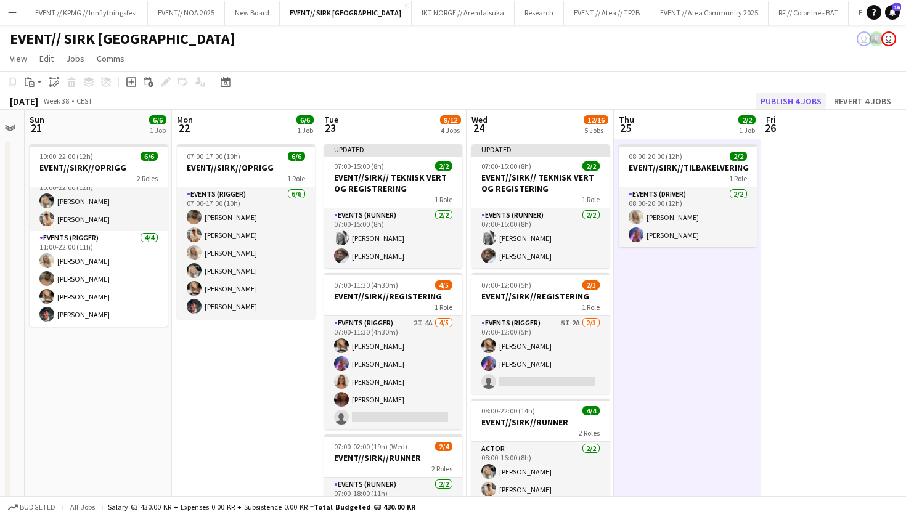
click at [793, 99] on button "Publish 4 jobs" at bounding box center [790, 101] width 71 height 16
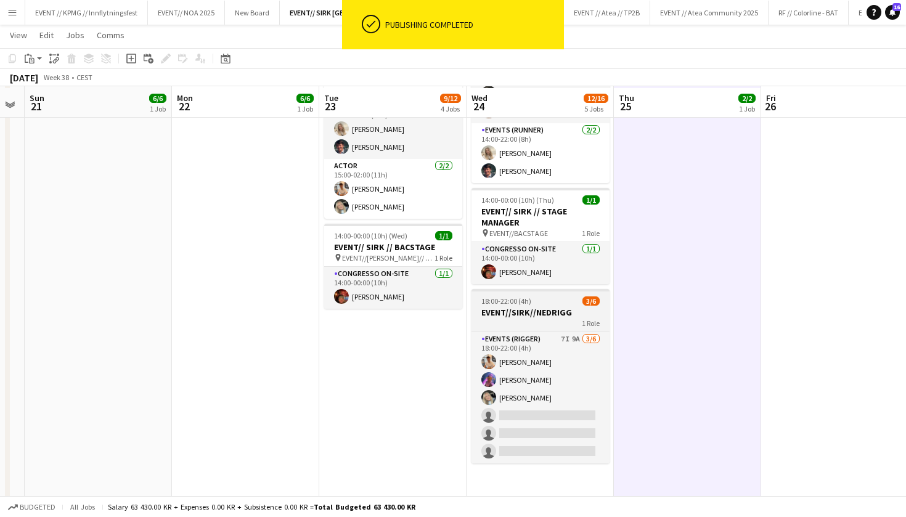
scroll to position [369, 0]
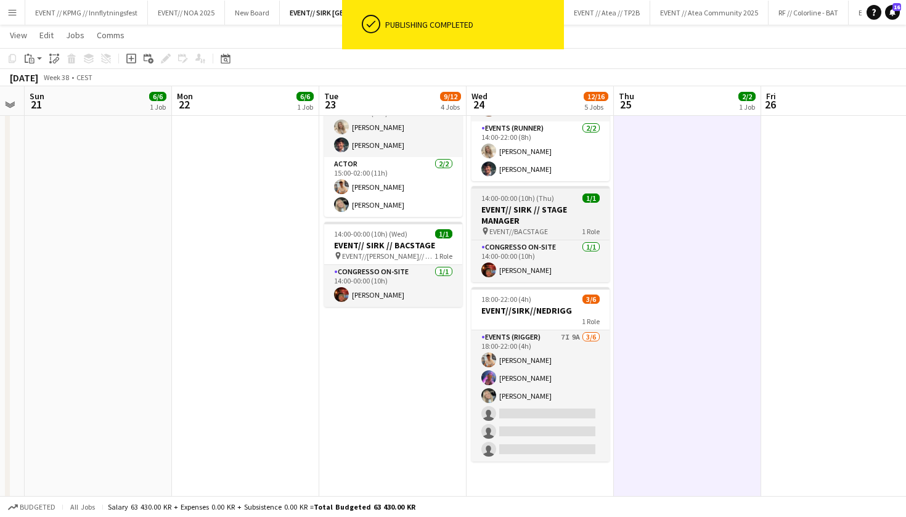
click at [546, 223] on h3 "EVENT// SIRK // STAGE MANAGER" at bounding box center [540, 215] width 138 height 22
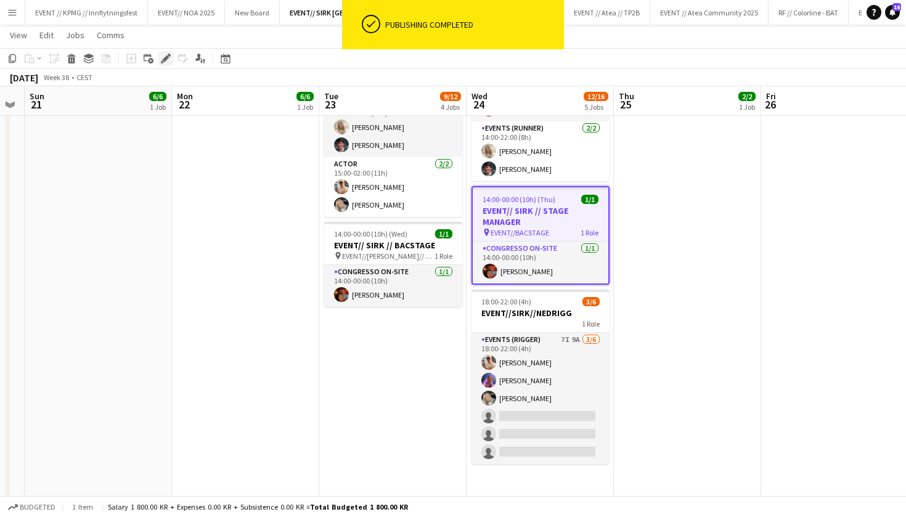
click at [165, 63] on div "Edit" at bounding box center [165, 58] width 15 height 15
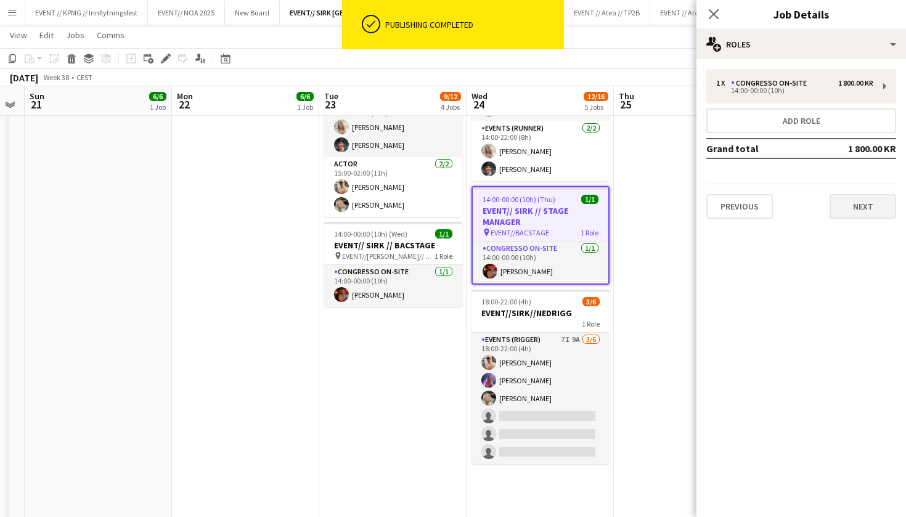
click at [867, 206] on button "Next" at bounding box center [862, 206] width 67 height 25
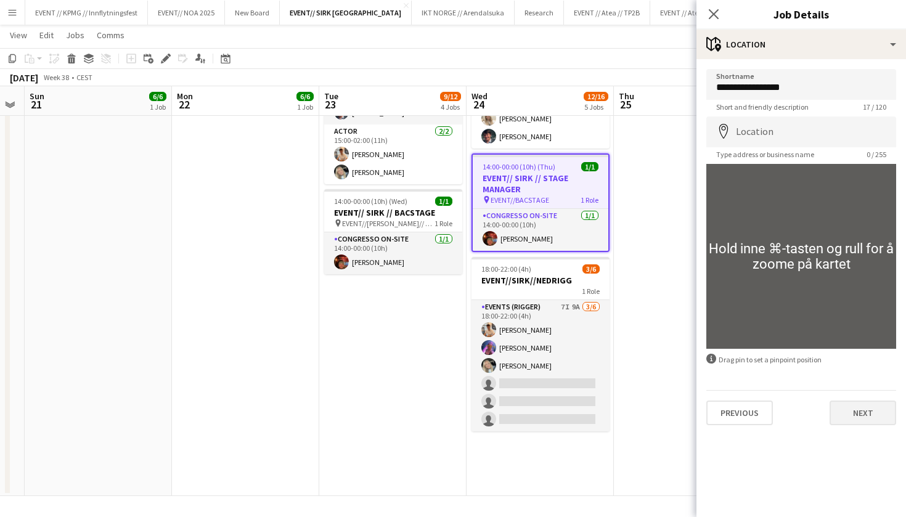
scroll to position [402, 0]
click at [885, 418] on button "Next" at bounding box center [862, 412] width 67 height 25
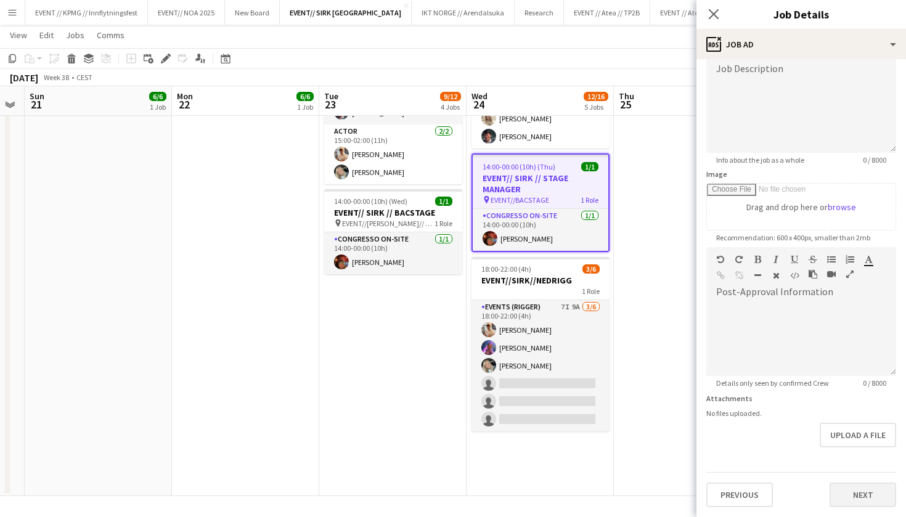
scroll to position [92, 0]
click at [856, 498] on button "Next" at bounding box center [862, 494] width 67 height 25
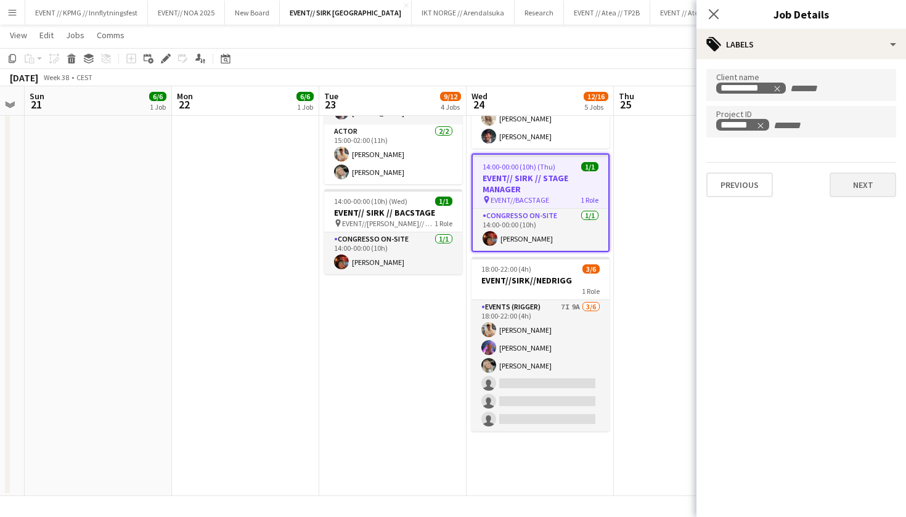
click at [862, 196] on button "Next" at bounding box center [862, 184] width 67 height 25
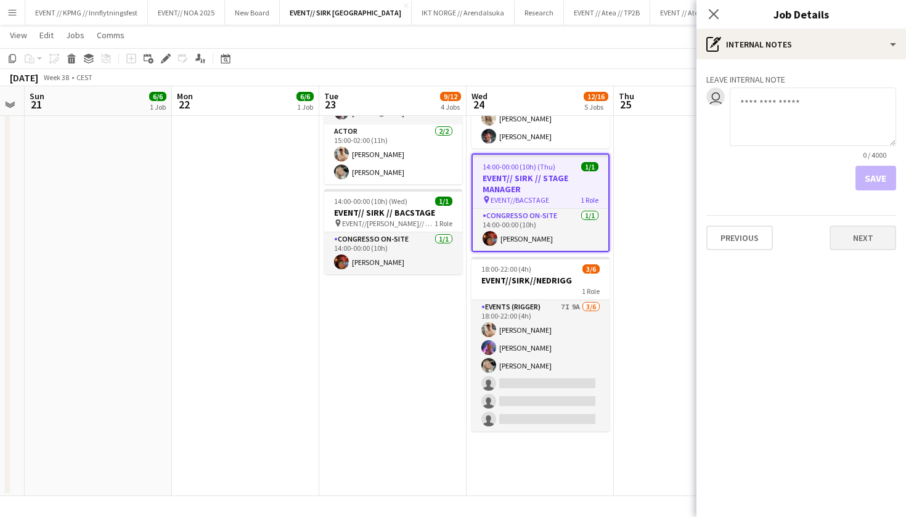
click at [877, 237] on button "Next" at bounding box center [862, 237] width 67 height 25
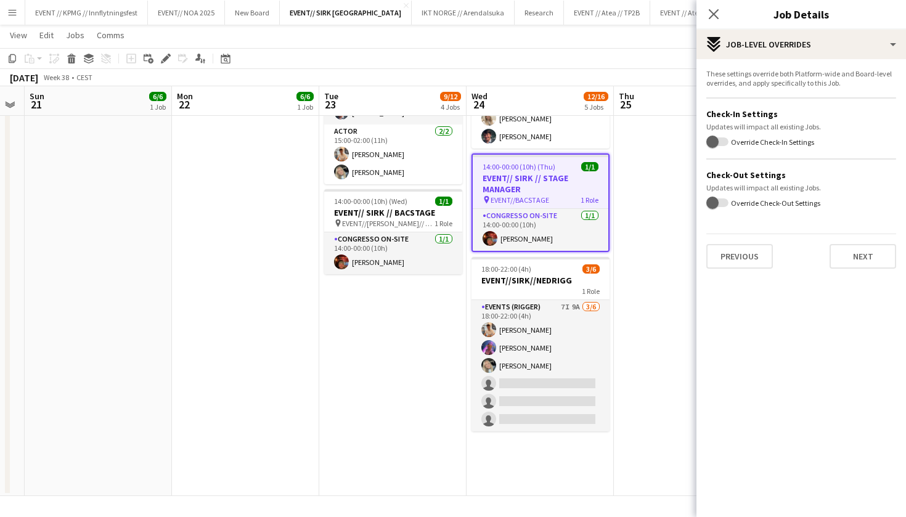
click at [860, 270] on div "These settings override both Platform-wide and Board-level overrides, and apply…" at bounding box center [800, 168] width 209 height 219
click at [863, 265] on button "Next" at bounding box center [862, 256] width 67 height 25
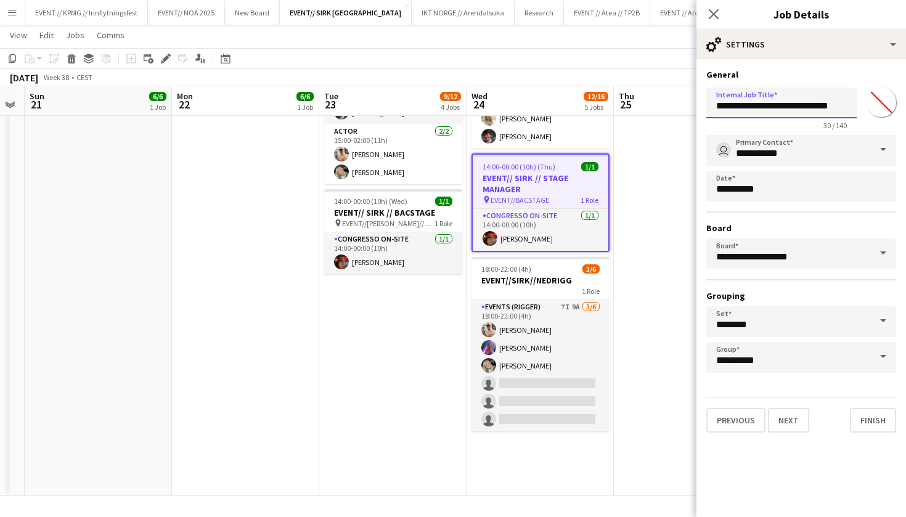
click at [828, 107] on input "**********" at bounding box center [781, 102] width 150 height 31
click at [847, 105] on input "**********" at bounding box center [781, 102] width 150 height 31
click at [851, 106] on input "**********" at bounding box center [781, 102] width 150 height 31
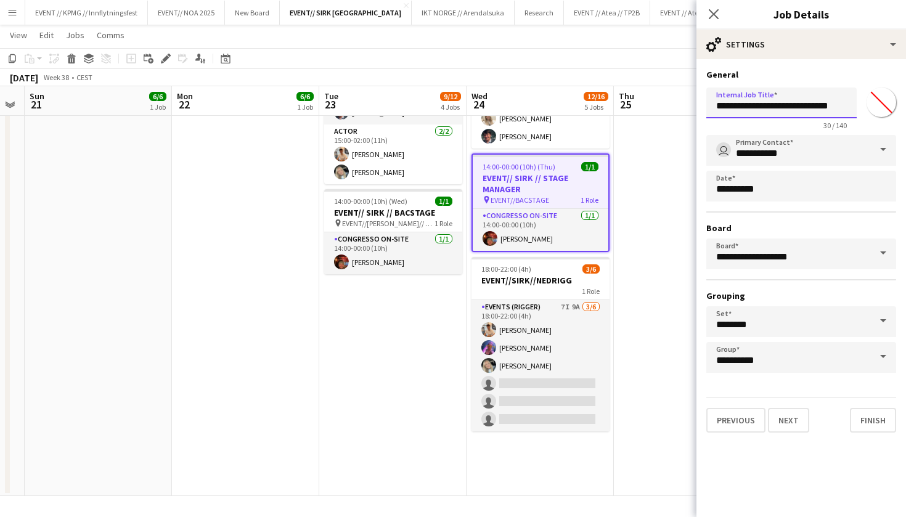
drag, startPoint x: 779, startPoint y: 104, endPoint x: 885, endPoint y: 107, distance: 105.4
click at [885, 107] on div "**********" at bounding box center [801, 106] width 190 height 47
type input "**********"
click at [873, 423] on button "Finish" at bounding box center [873, 420] width 46 height 25
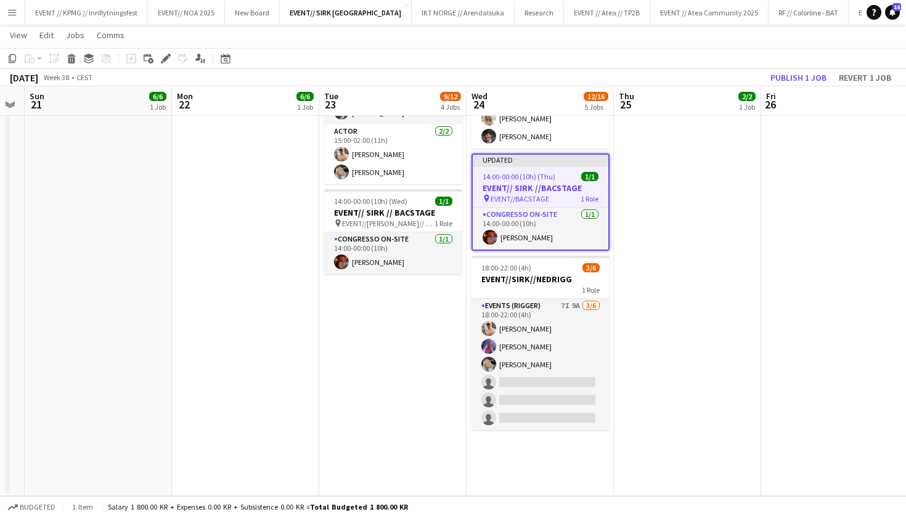
click at [739, 286] on app-date-cell "08:00-20:00 (12h) 2/2 EVENT//SIRK//TILBAKELVERING 1 Role Events (Driver) 2/2 08…" at bounding box center [687, 116] width 147 height 760
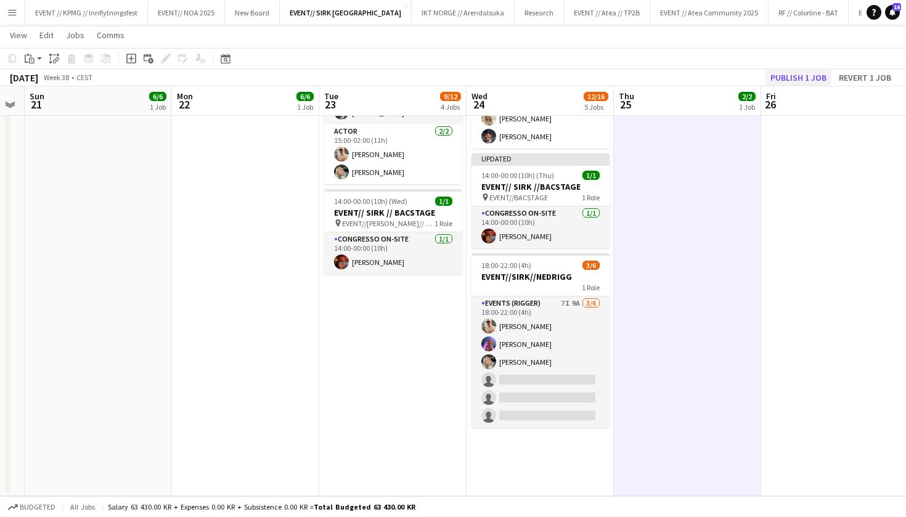
click at [808, 78] on button "Publish 1 job" at bounding box center [798, 78] width 66 height 16
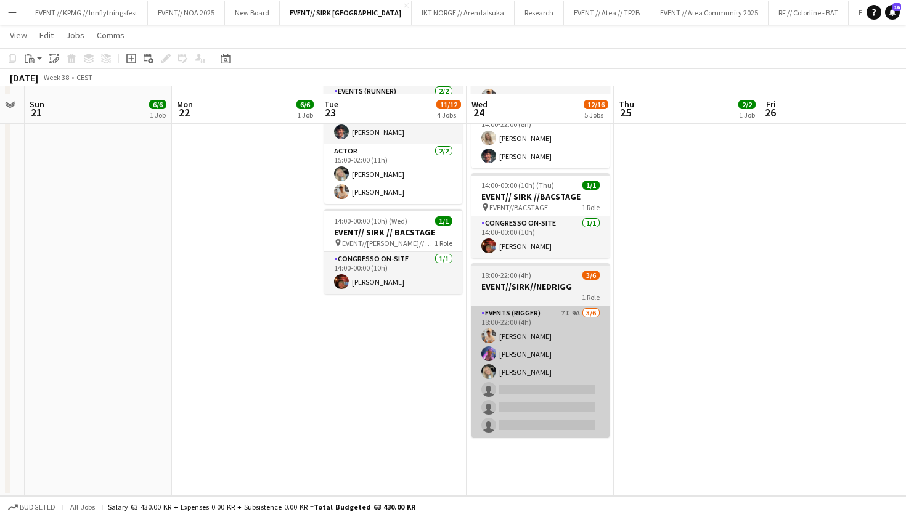
scroll to position [384, 0]
click at [551, 384] on app-card-role "Events (Rigger) 7I 9A 3/6 18:00-22:00 (4h) Alban Idrizi Fredrikke Tynning-Berge…" at bounding box center [540, 371] width 138 height 131
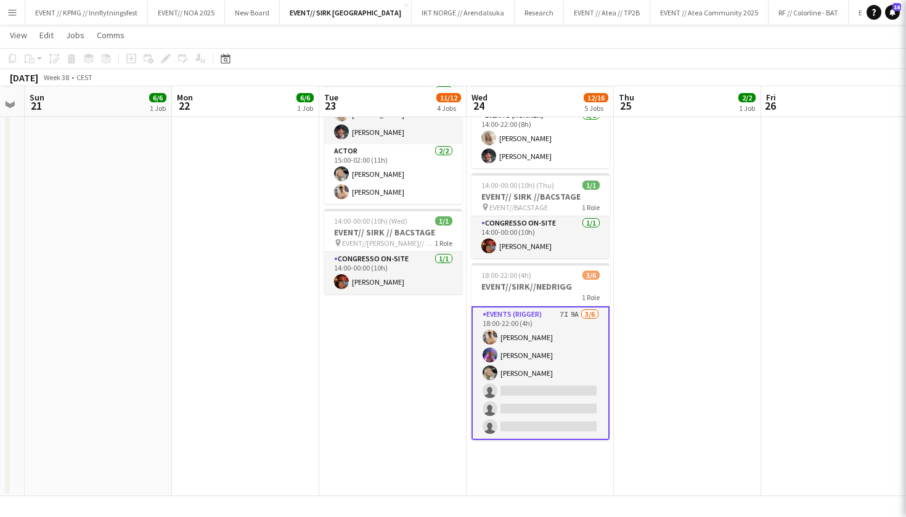
scroll to position [382, 0]
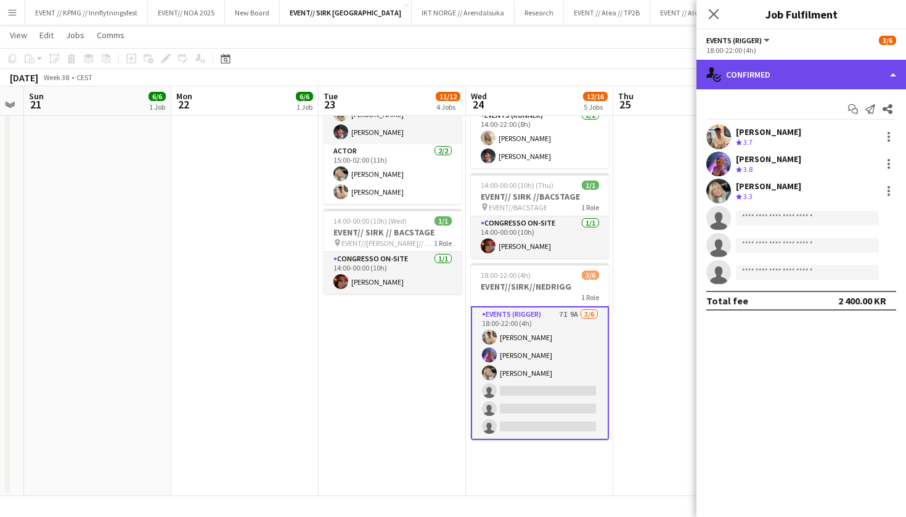
click at [793, 73] on div "single-neutral-actions-check-2 Confirmed" at bounding box center [800, 75] width 209 height 30
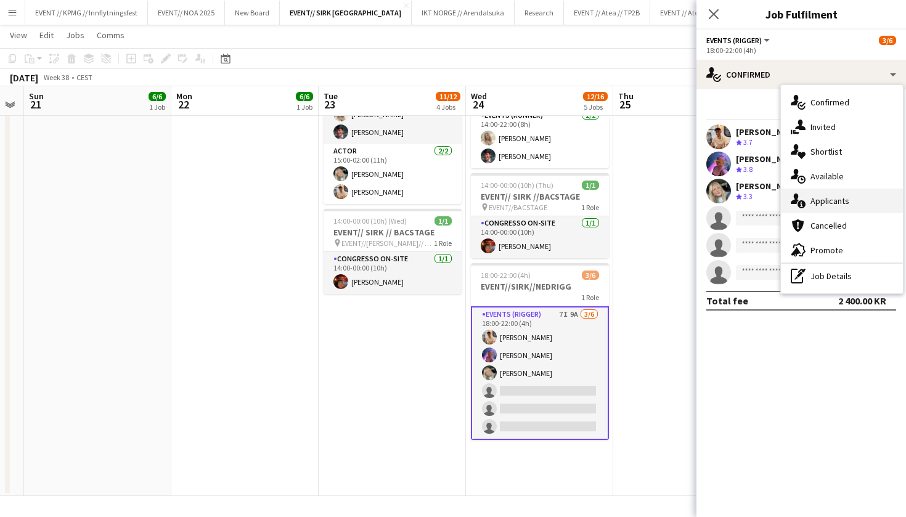
click at [818, 193] on div "single-neutral-actions-information Applicants" at bounding box center [842, 201] width 122 height 25
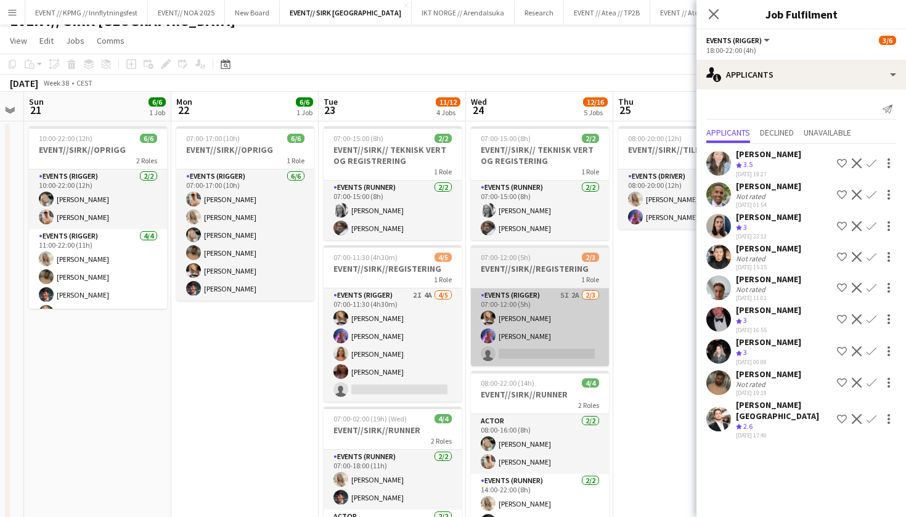
scroll to position [9, 0]
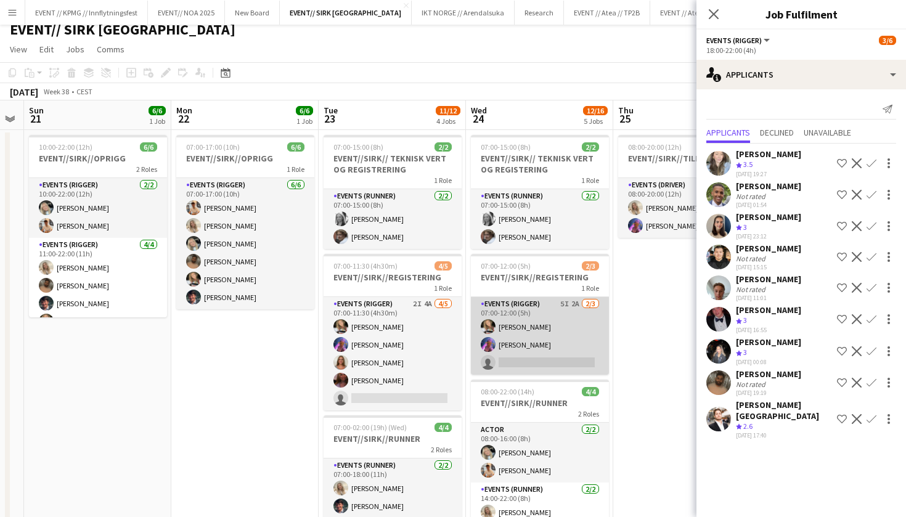
click at [542, 341] on app-card-role "Events (Rigger) 5I 2A 2/3 07:00-12:00 (5h) Marte Jensen Mo Fredrikke Tynning-Be…" at bounding box center [540, 336] width 138 height 78
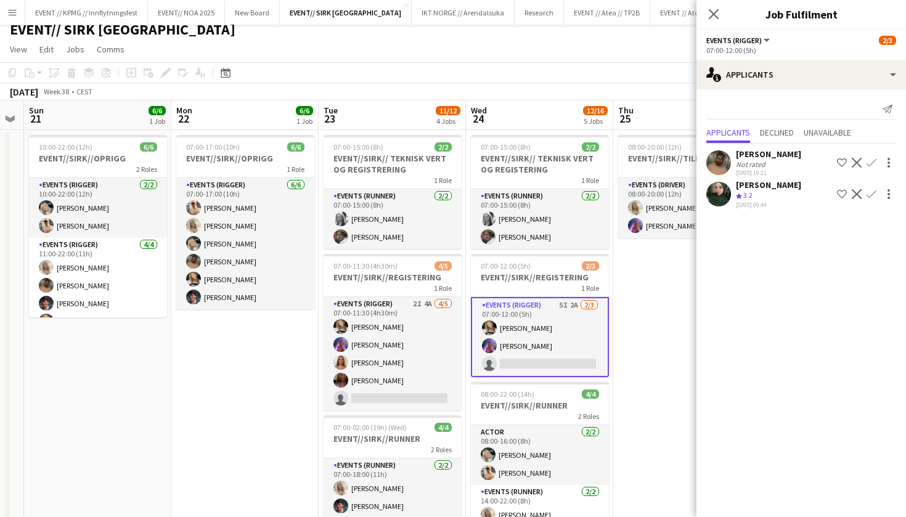
click at [371, 413] on app-date-cell "07:00-15:00 (8h) 2/2 EVENT//SIRK// TEKNISK VERT OG REGISTRERING 1 Role Events (…" at bounding box center [392, 500] width 147 height 740
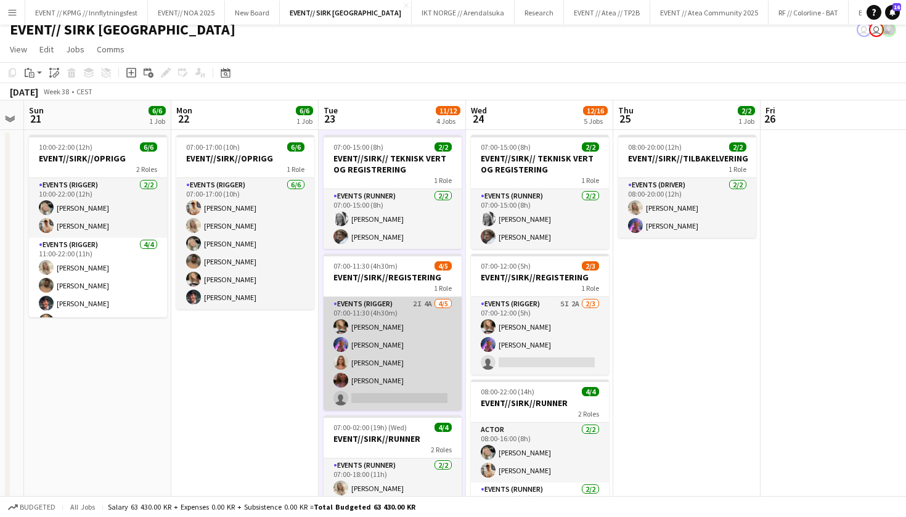
click at [379, 400] on app-card-role "Events (Rigger) 2I 4A 4/5 07:00-11:30 (4h30m) Marte Jensen Mo Fredrikke Tynning…" at bounding box center [392, 353] width 138 height 113
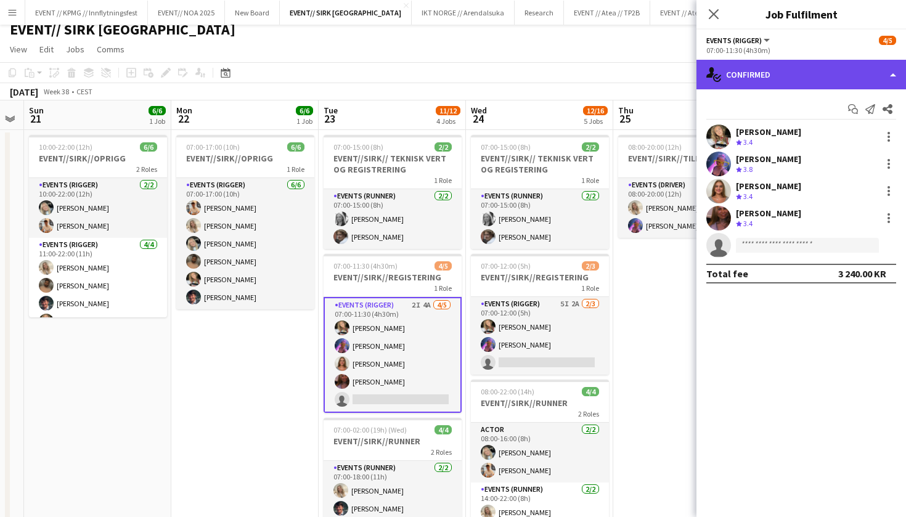
click at [784, 79] on div "single-neutral-actions-check-2 Confirmed" at bounding box center [800, 75] width 209 height 30
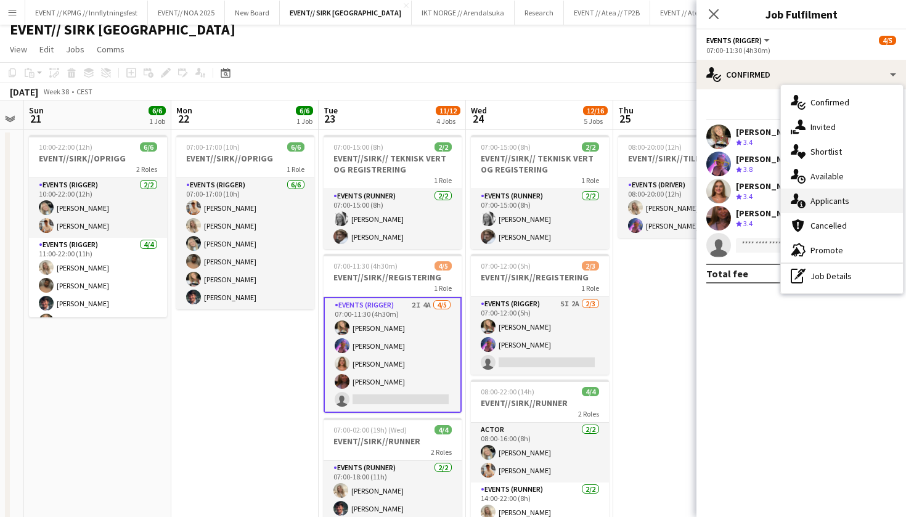
click at [806, 198] on div "single-neutral-actions-information Applicants" at bounding box center [842, 201] width 122 height 25
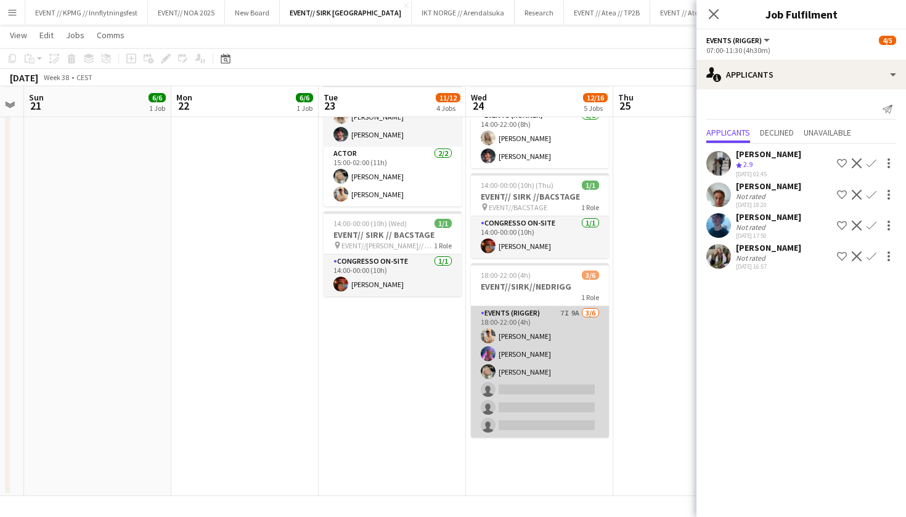
scroll to position [382, 0]
click at [525, 408] on app-card-role "Events (Rigger) 7I 9A 3/6 18:00-22:00 (4h) Alban Idrizi Fredrikke Tynning-Berge…" at bounding box center [540, 371] width 138 height 131
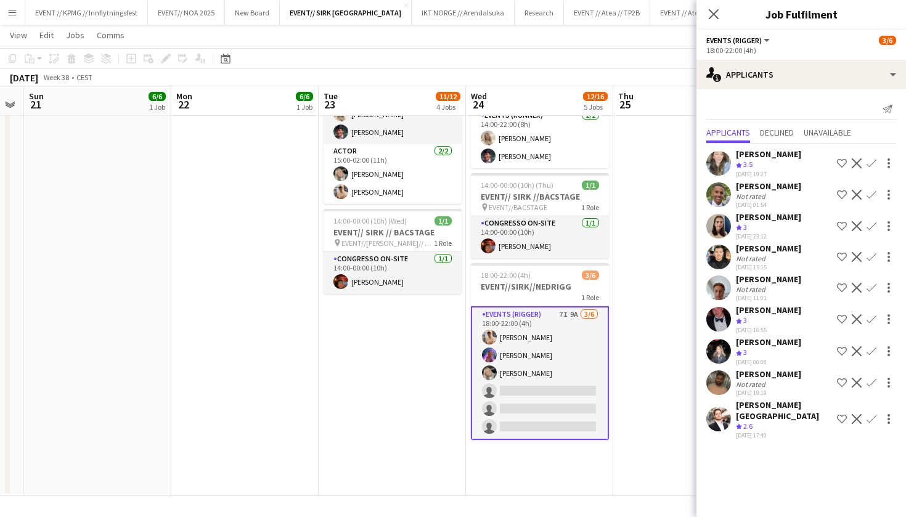
click at [548, 372] on app-card-role "Events (Rigger) 7I 9A 3/6 18:00-22:00 (4h) Alban Idrizi Fredrikke Tynning-Berge…" at bounding box center [540, 373] width 138 height 134
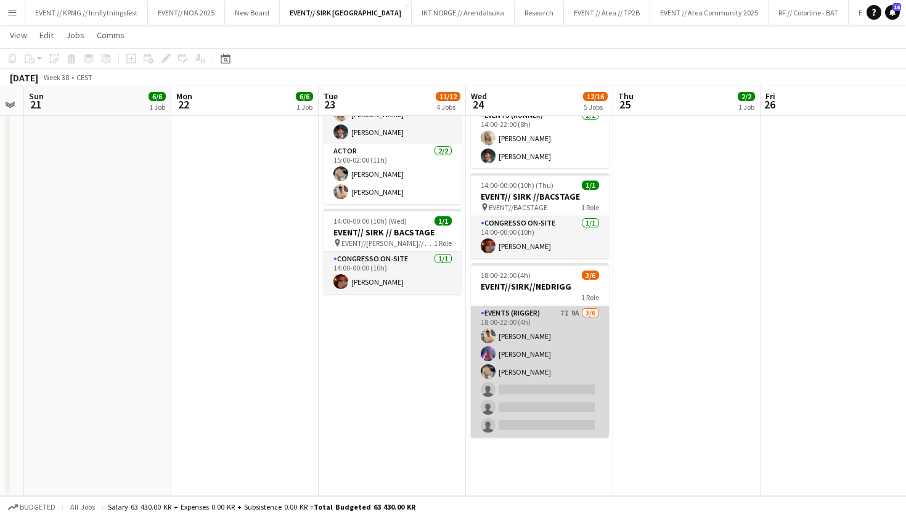
click at [547, 404] on app-card-role "Events (Rigger) 7I 9A 3/6 18:00-22:00 (4h) Alban Idrizi Fredrikke Tynning-Berge…" at bounding box center [540, 371] width 138 height 131
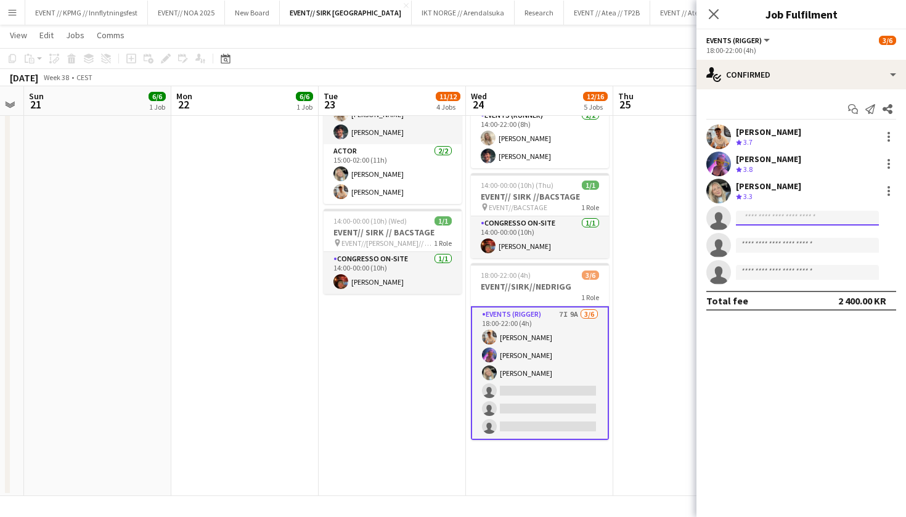
click at [790, 214] on input at bounding box center [807, 218] width 143 height 15
click at [779, 248] on input at bounding box center [807, 245] width 143 height 15
click at [781, 221] on input "******" at bounding box center [807, 218] width 143 height 15
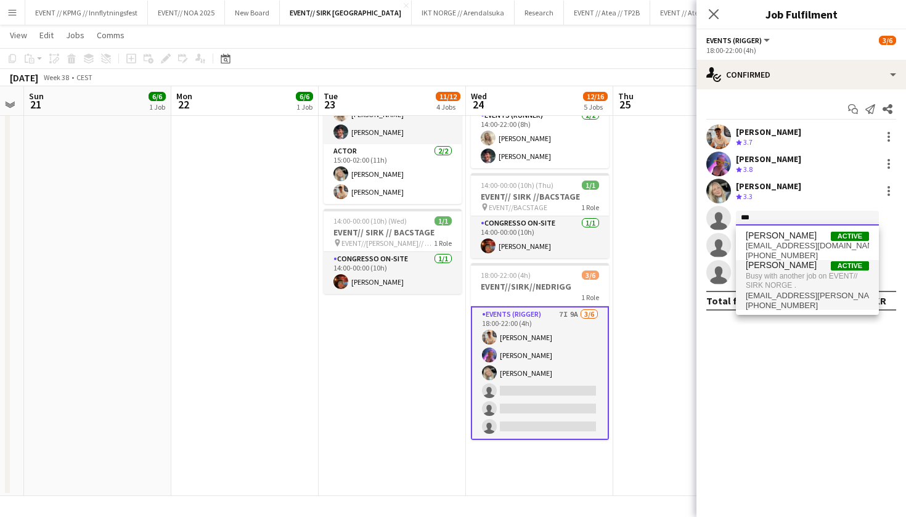
type input "***"
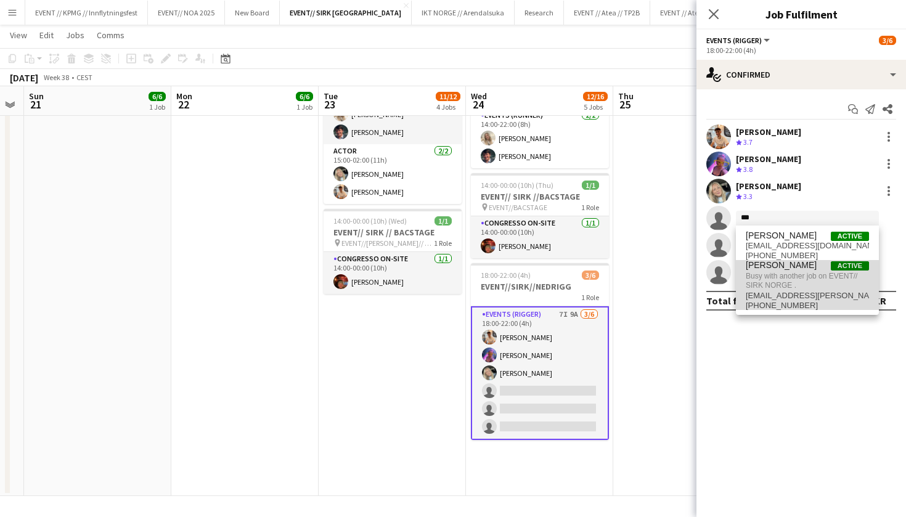
click at [773, 285] on span "Busy with another job on EVENT// SIRK NORGE ." at bounding box center [806, 280] width 123 height 20
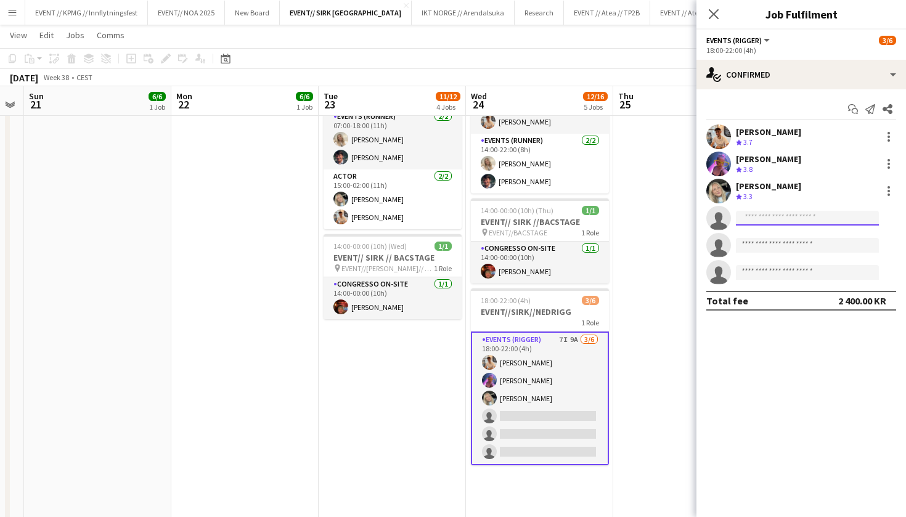
scroll to position [357, 0]
click at [642, 248] on app-date-cell "08:00-20:00 (12h) 2/2 EVENT//SIRK//TILBAKELVERING 1 Role Events (Driver) 2/2 08…" at bounding box center [686, 151] width 147 height 740
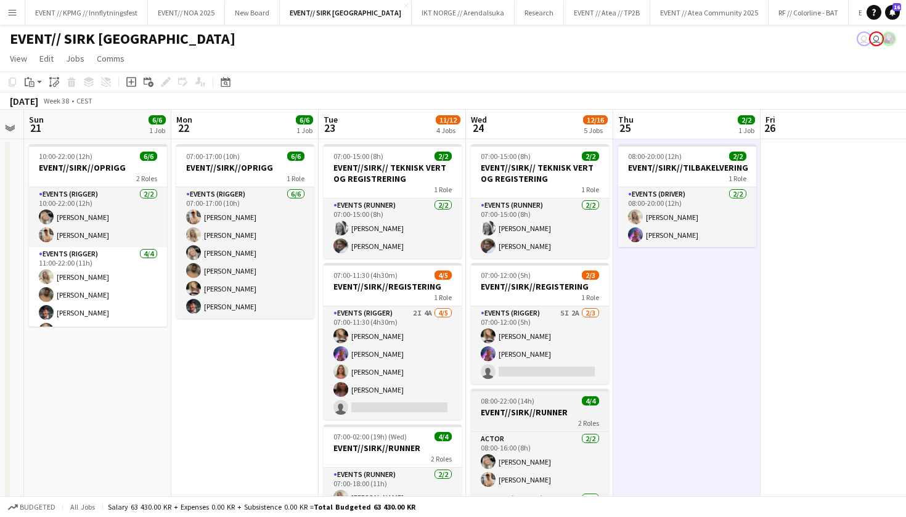
scroll to position [0, 0]
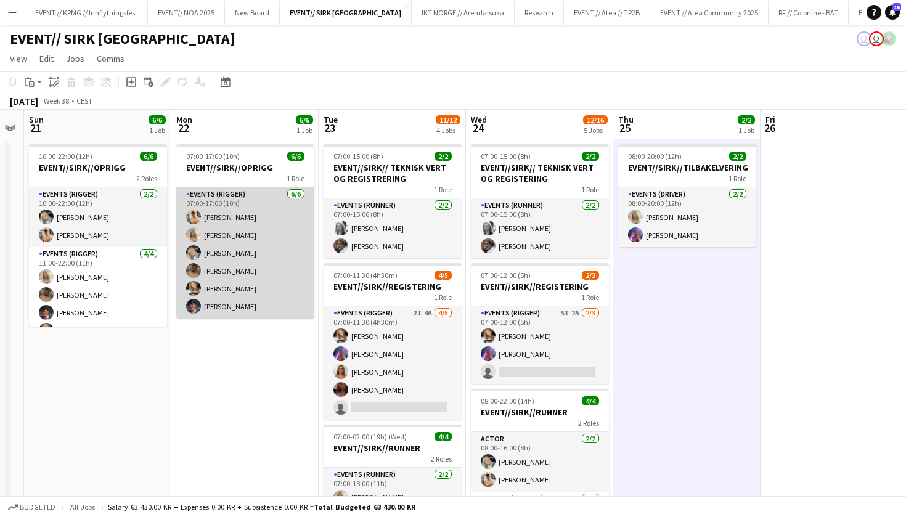
click at [241, 248] on app-card-role "Events (Rigger) 6/6 07:00-17:00 (10h) Alban Idrizi Vanessa Riise Naas Oda Hanss…" at bounding box center [245, 252] width 138 height 131
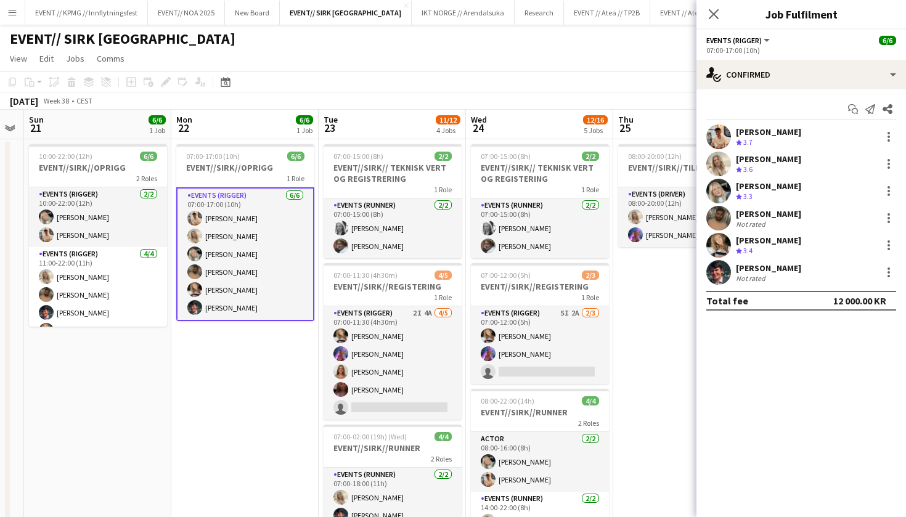
click at [717, 282] on app-user-avatar at bounding box center [718, 272] width 25 height 25
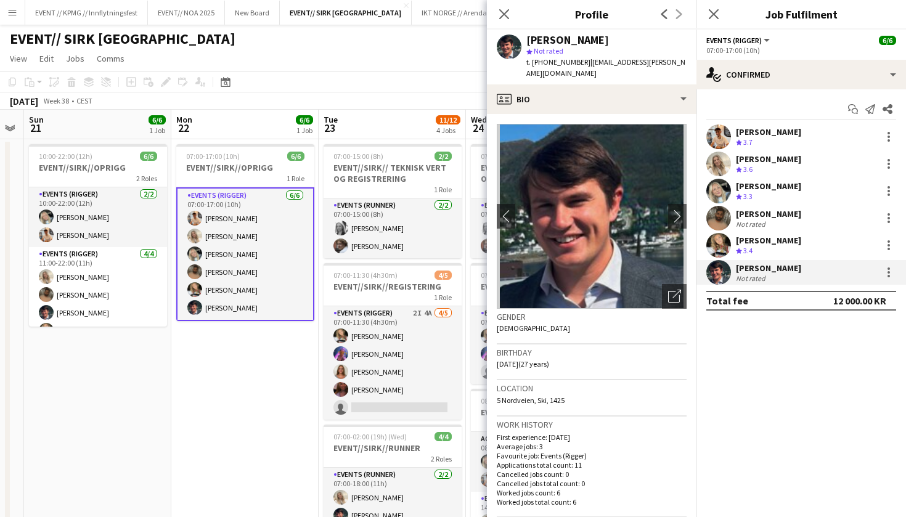
click at [664, 200] on img at bounding box center [592, 216] width 190 height 185
click at [675, 209] on app-icon "chevron-right" at bounding box center [677, 215] width 19 height 13
click at [676, 209] on app-icon "chevron-right" at bounding box center [677, 215] width 19 height 13
click at [224, 442] on app-date-cell "07:00-17:00 (10h) 6/6 EVENT//SIRK//OPRIGG 1 Role Events (Rigger) 6/6 07:00-17:0…" at bounding box center [244, 509] width 147 height 740
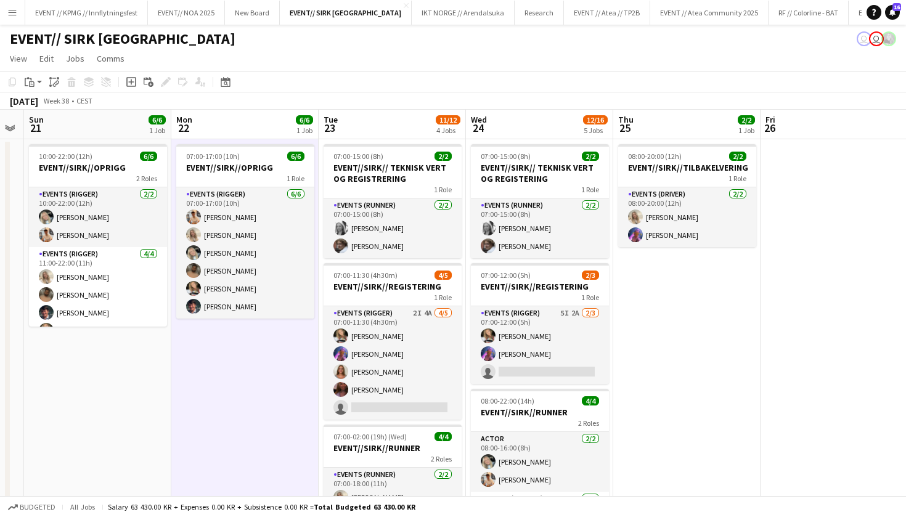
click at [20, 11] on button "Menu" at bounding box center [12, 12] width 25 height 25
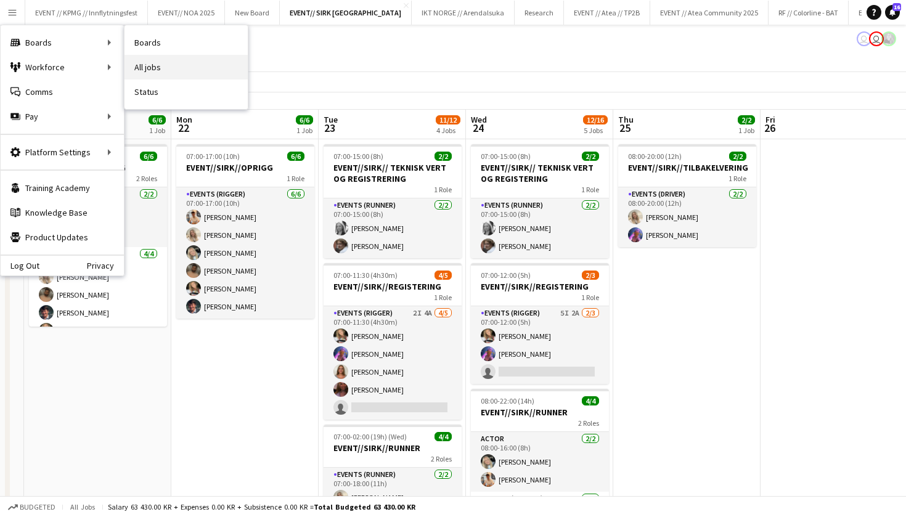
click at [171, 59] on link "All jobs" at bounding box center [185, 67] width 123 height 25
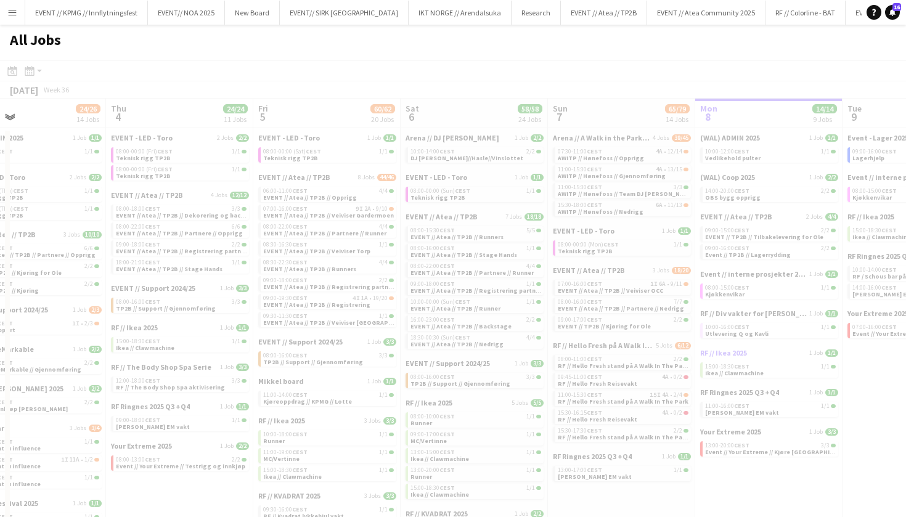
scroll to position [0, 336]
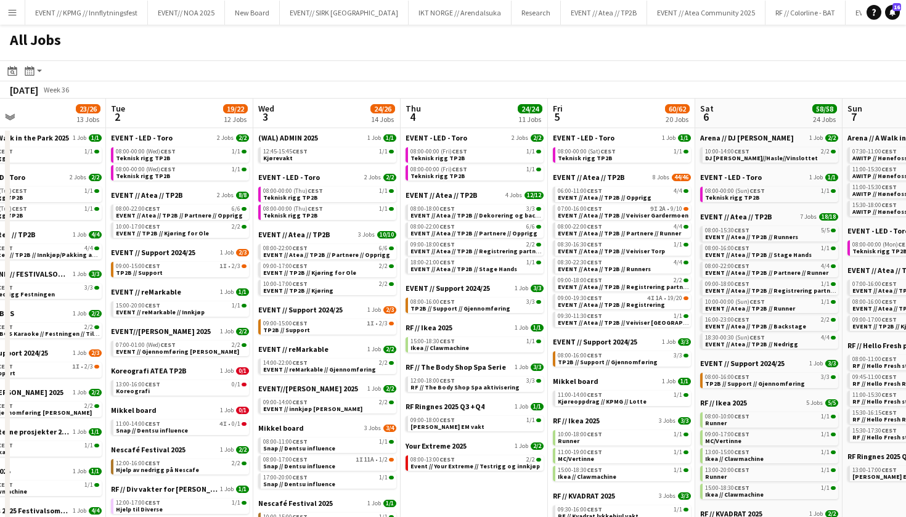
click at [17, 23] on button "Menu" at bounding box center [12, 12] width 25 height 25
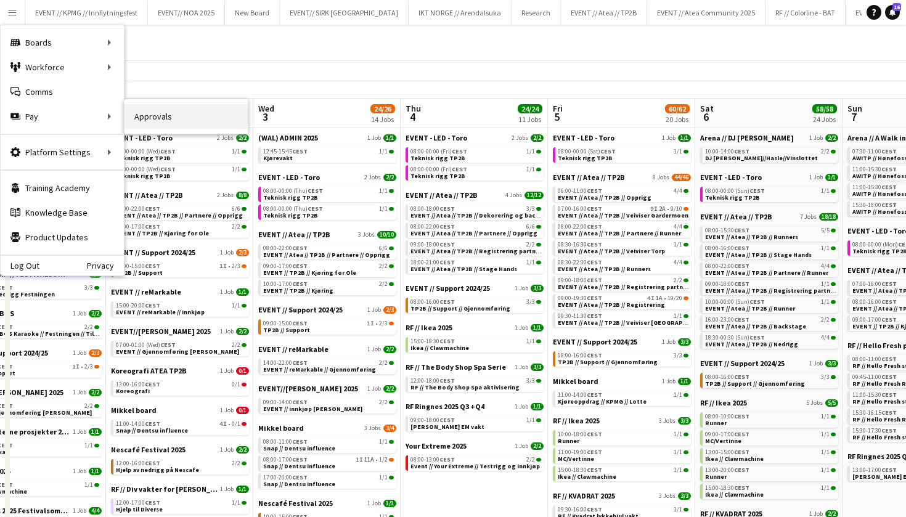
click at [191, 123] on link "Approvals" at bounding box center [185, 116] width 123 height 25
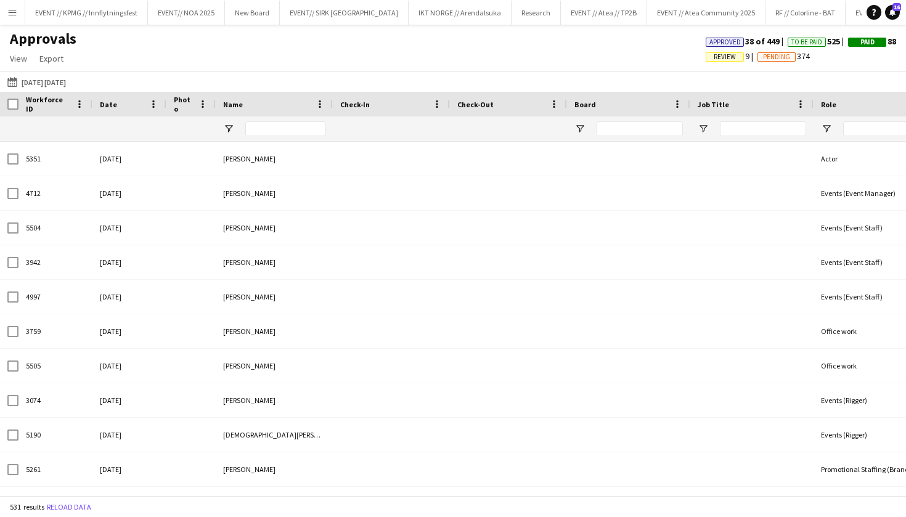
type input "*****"
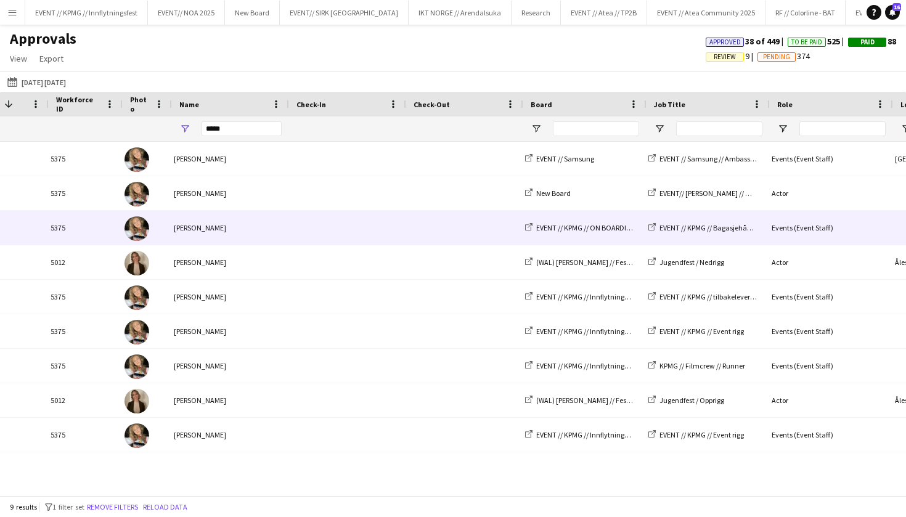
scroll to position [0, 147]
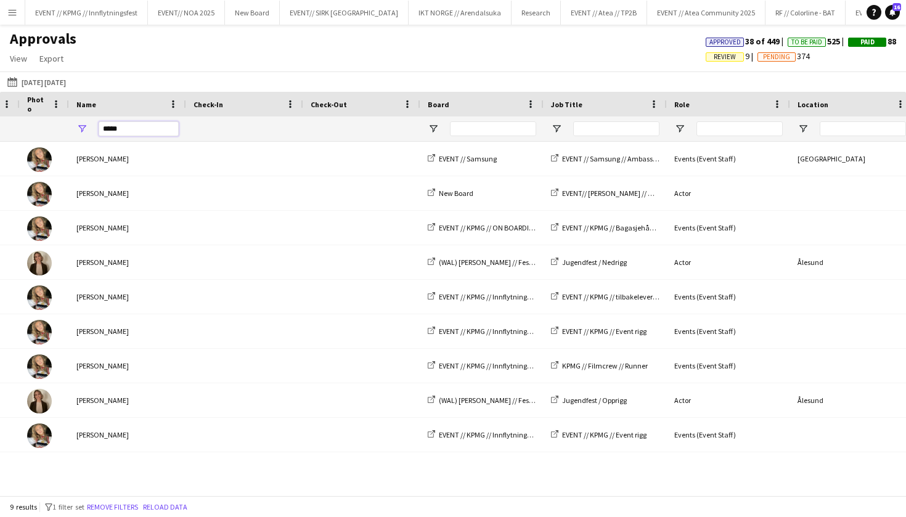
click at [132, 133] on input "*****" at bounding box center [139, 128] width 80 height 15
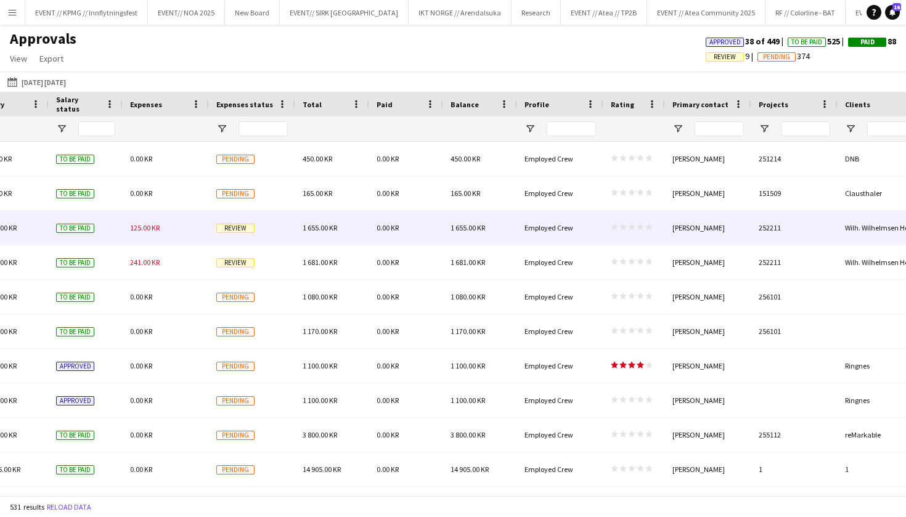
scroll to position [0, 1331]
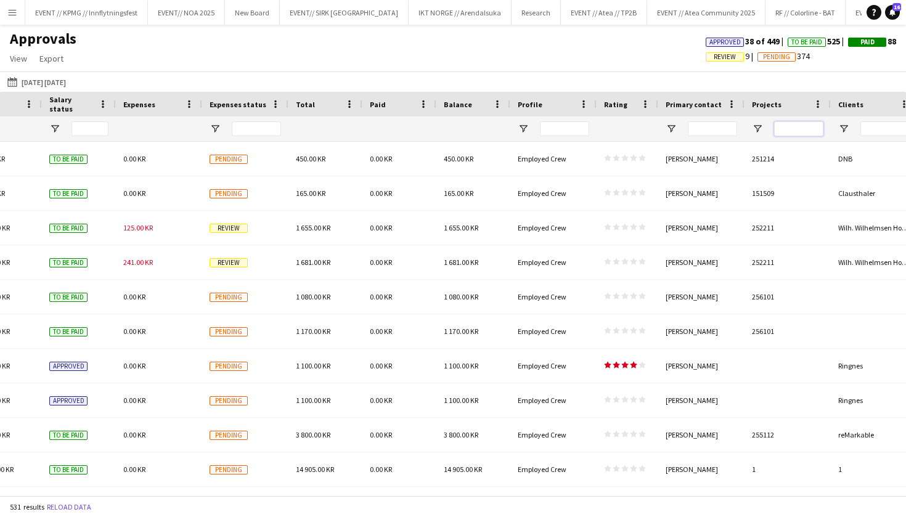
click at [803, 126] on input "Projects Filter Input" at bounding box center [798, 128] width 49 height 15
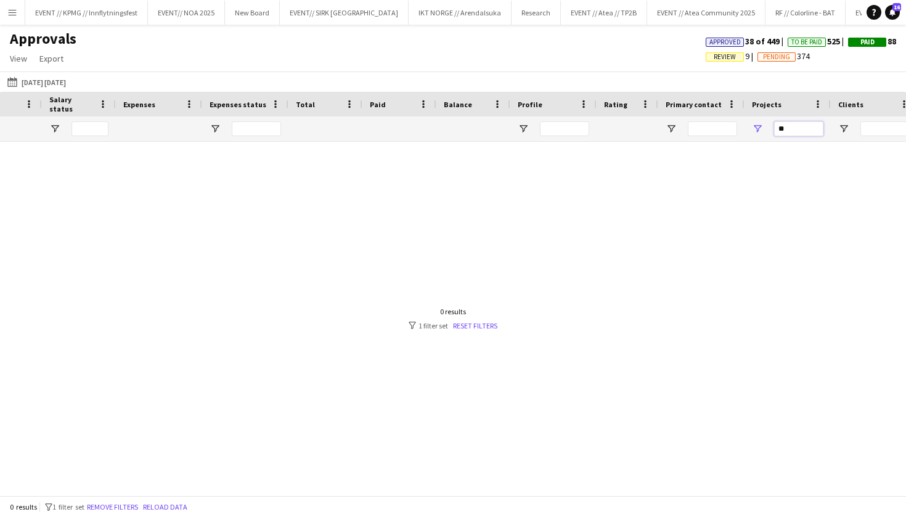
type input "*"
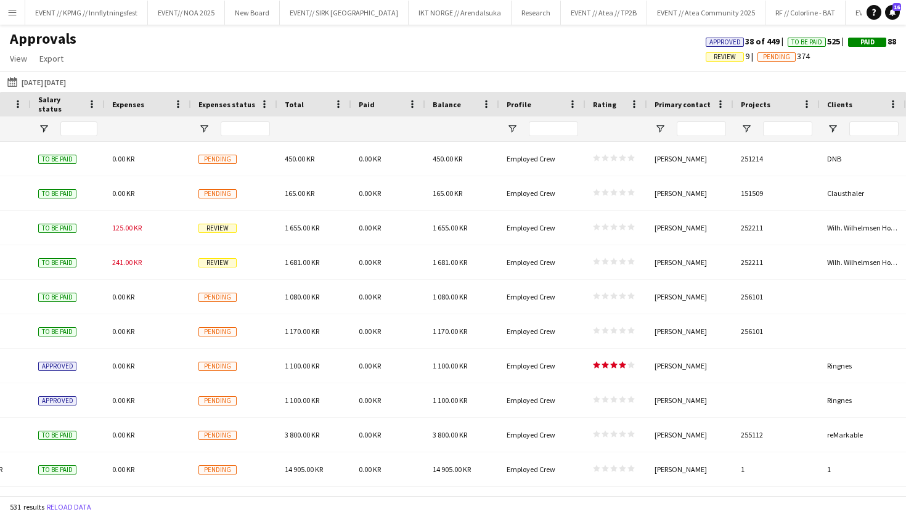
click at [698, 120] on div at bounding box center [700, 128] width 49 height 25
click at [694, 124] on input "Primary contact Filter Input" at bounding box center [700, 128] width 49 height 15
type input "****"
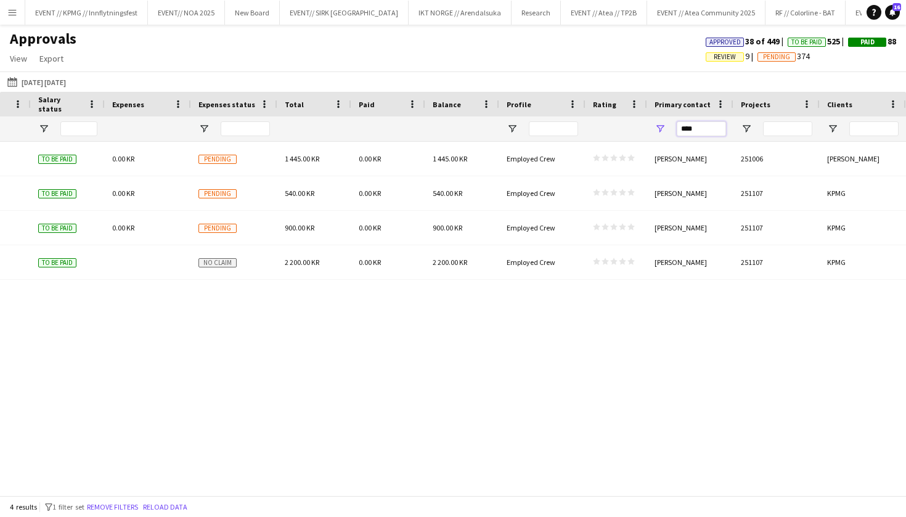
click at [707, 133] on input "****" at bounding box center [700, 128] width 49 height 15
type input "*"
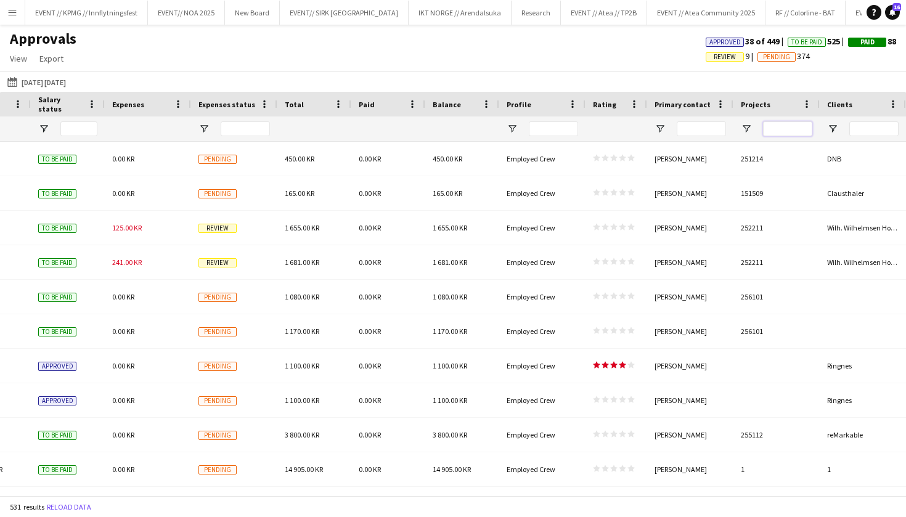
click at [788, 134] on input "Projects Filter Input" at bounding box center [787, 128] width 49 height 15
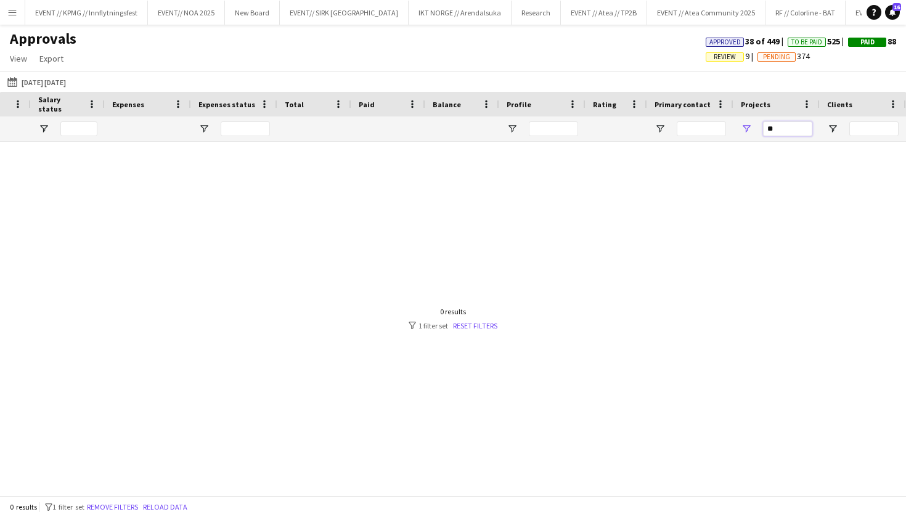
type input "*"
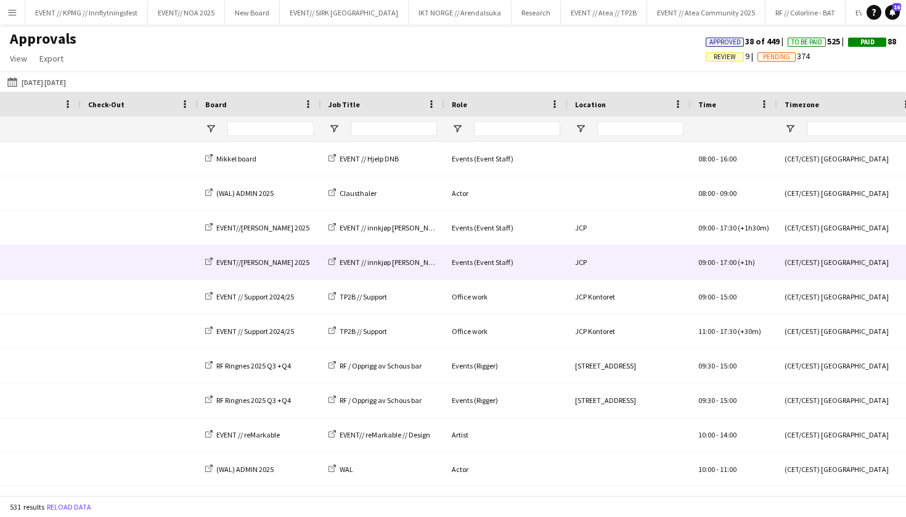
scroll to position [0, -25]
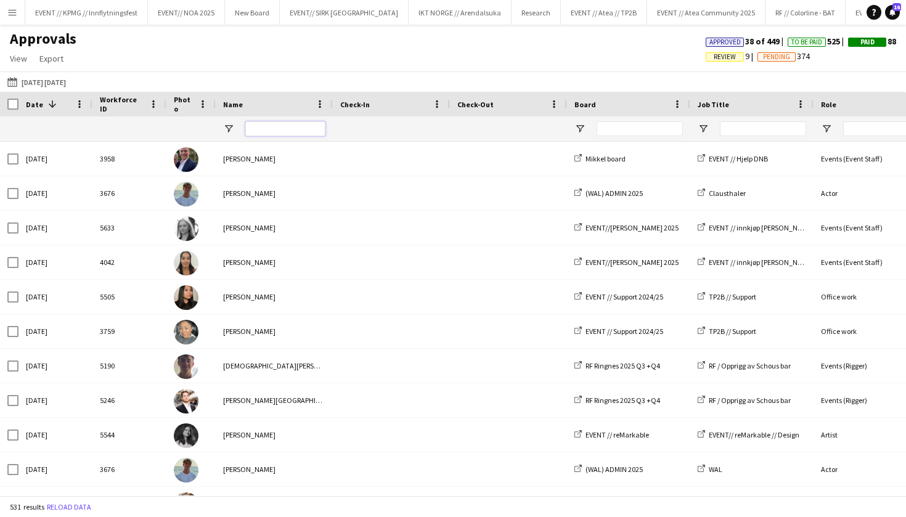
click at [276, 124] on input "Name Filter Input" at bounding box center [285, 128] width 80 height 15
click at [644, 124] on input "Board Filter Input" at bounding box center [639, 128] width 86 height 15
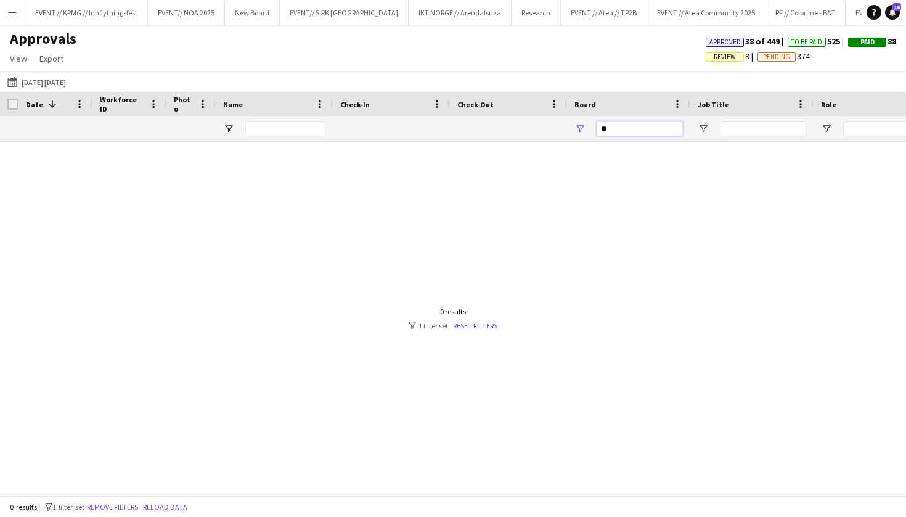
type input "*"
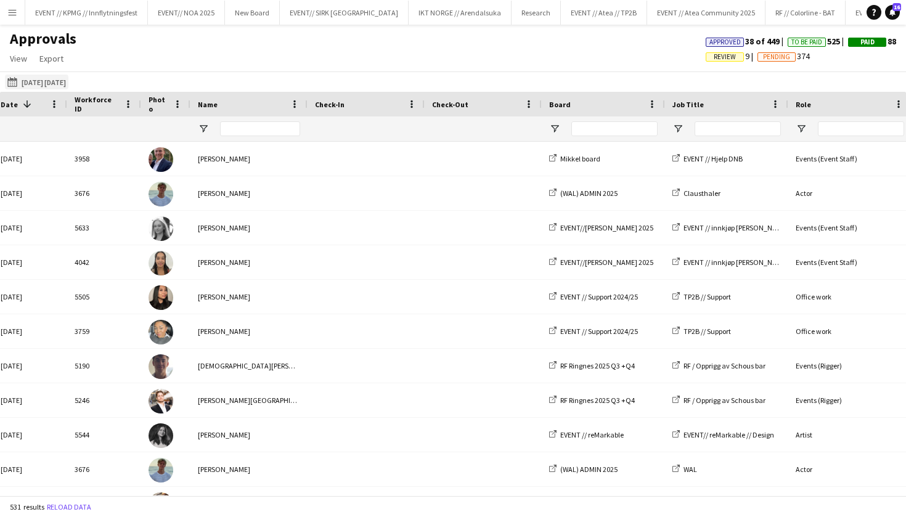
click at [65, 84] on button "29-08-2025 to 19-08-2025 29-08-2025 to 19-08-2025" at bounding box center [36, 82] width 63 height 15
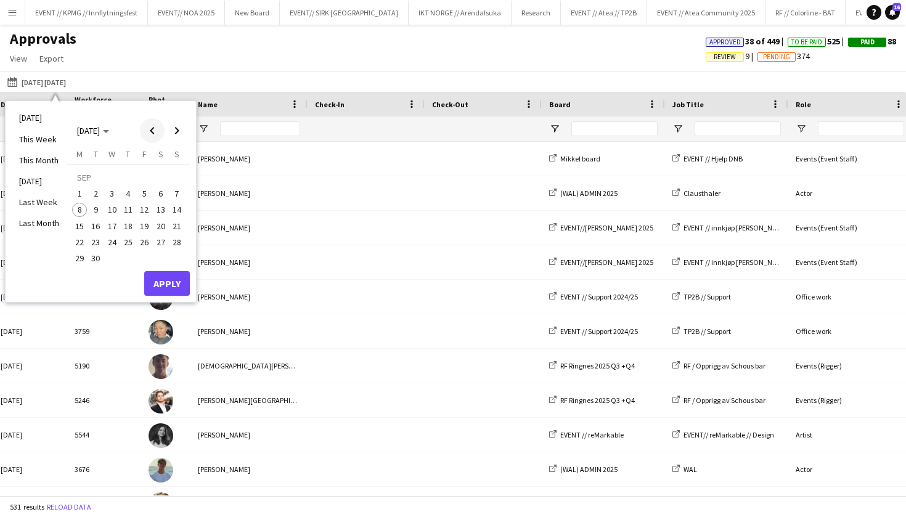
click at [157, 133] on span "Previous month" at bounding box center [152, 130] width 25 height 25
click at [172, 126] on span "Next month" at bounding box center [176, 130] width 25 height 25
click at [78, 193] on span "1" at bounding box center [79, 193] width 15 height 15
click at [176, 197] on span "7" at bounding box center [176, 193] width 15 height 15
click at [181, 286] on button "Apply" at bounding box center [167, 283] width 46 height 25
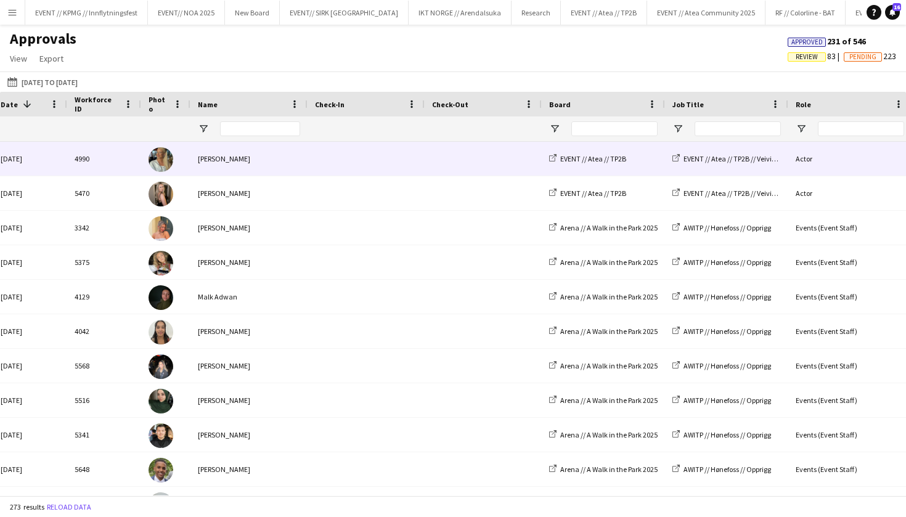
click at [645, 156] on div "EVENT // Atea // TP2B" at bounding box center [603, 159] width 123 height 34
drag, startPoint x: 632, startPoint y: 158, endPoint x: 582, endPoint y: 160, distance: 50.6
click at [582, 160] on div "EVENT // Atea // TP2B" at bounding box center [603, 159] width 123 height 34
click at [599, 158] on span "EVENT // Atea // TP2B" at bounding box center [593, 158] width 66 height 9
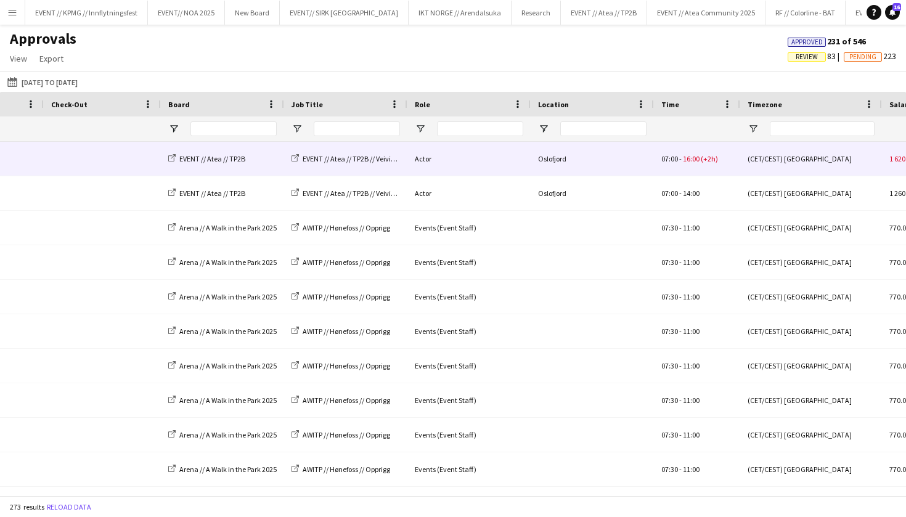
click at [682, 150] on div "07:00 - 16:00 (+2h)" at bounding box center [697, 159] width 86 height 34
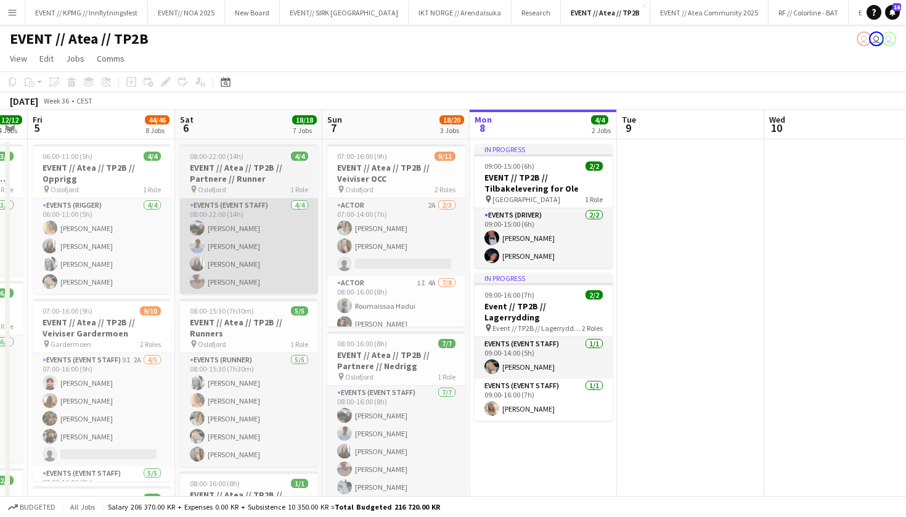
scroll to position [0, 262]
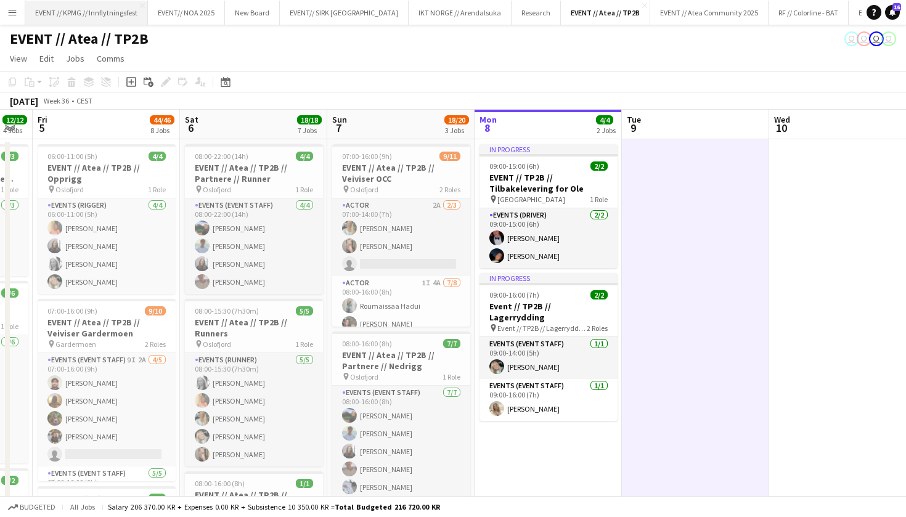
scroll to position [0, 0]
click at [17, 9] on button "Menu" at bounding box center [12, 12] width 25 height 25
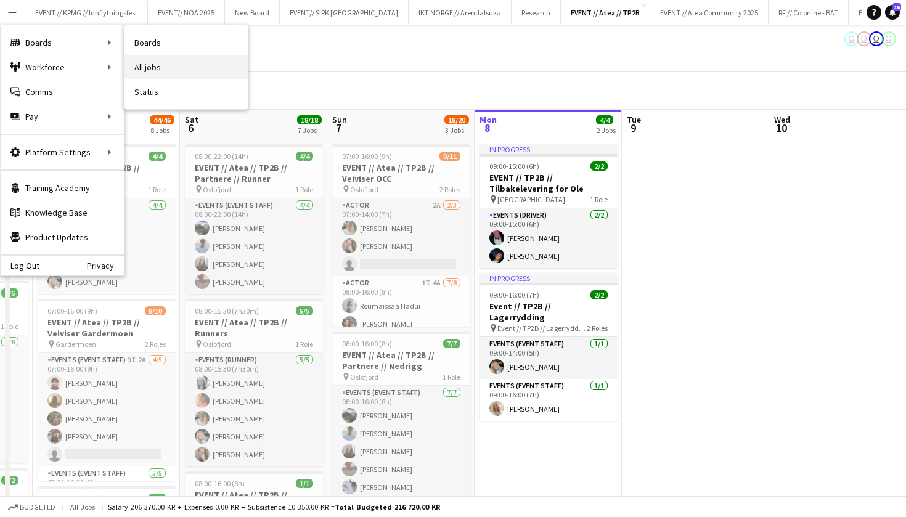
click at [202, 61] on link "All jobs" at bounding box center [185, 67] width 123 height 25
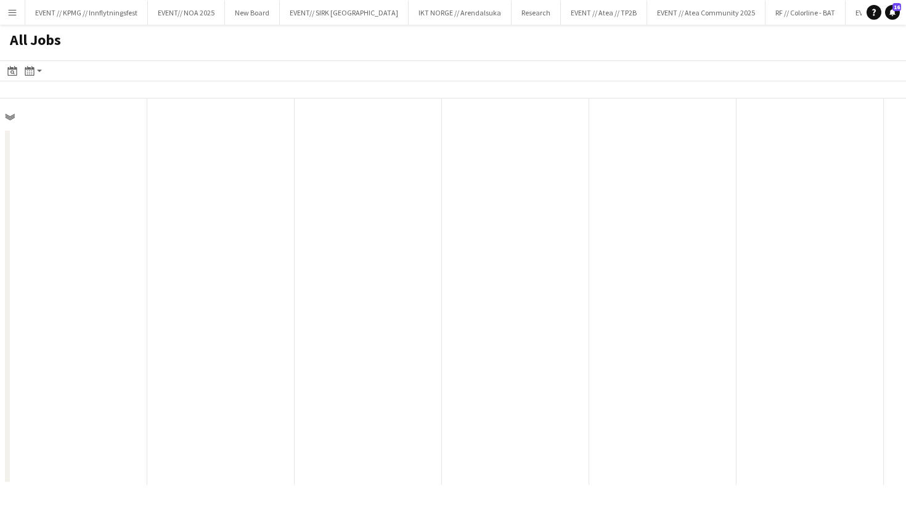
scroll to position [0, 294]
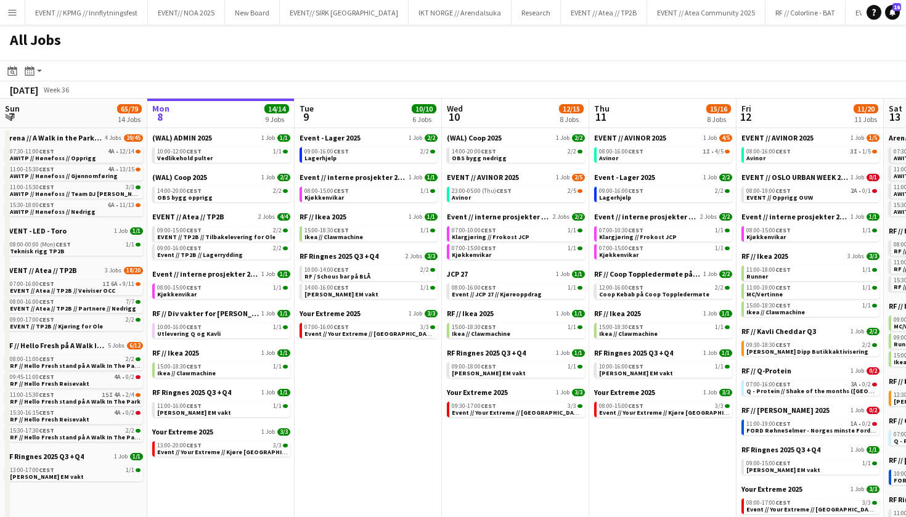
click at [15, 16] on app-icon "Menu" at bounding box center [12, 12] width 10 height 10
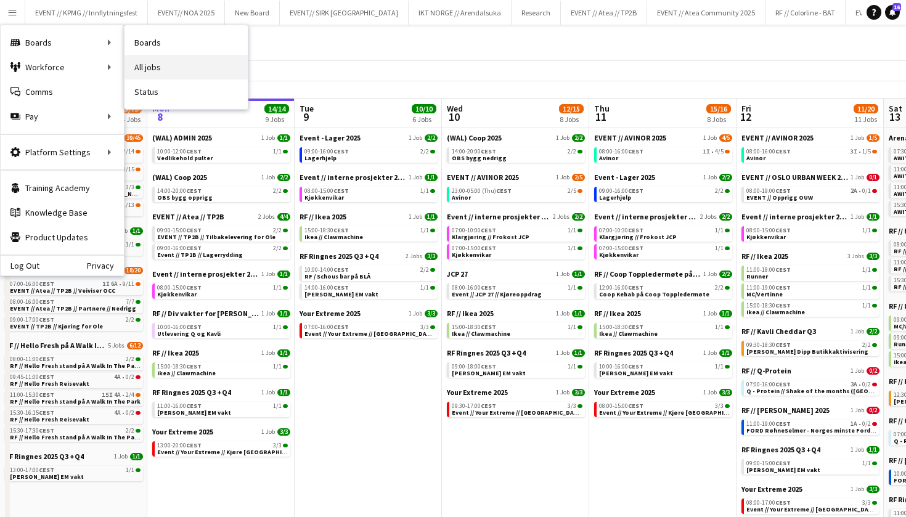
click at [176, 63] on link "All jobs" at bounding box center [185, 67] width 123 height 25
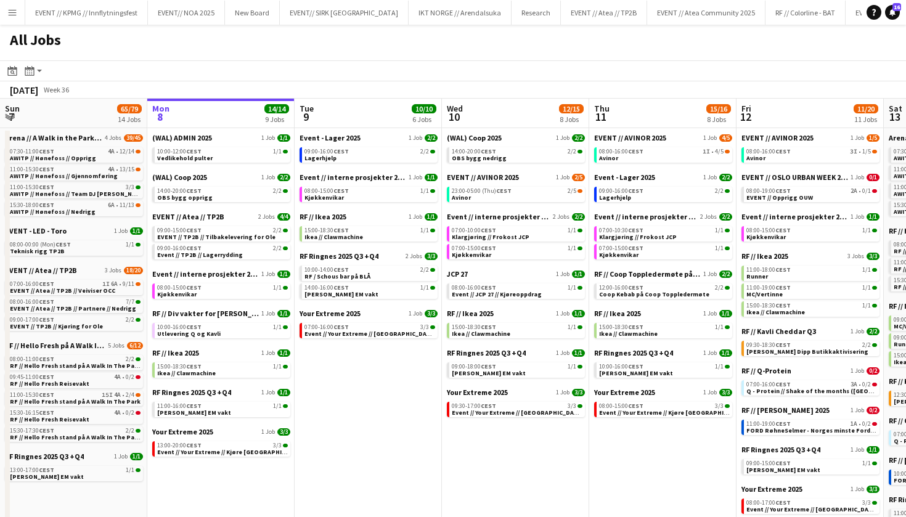
click at [11, 15] on app-icon "Menu" at bounding box center [12, 12] width 10 height 10
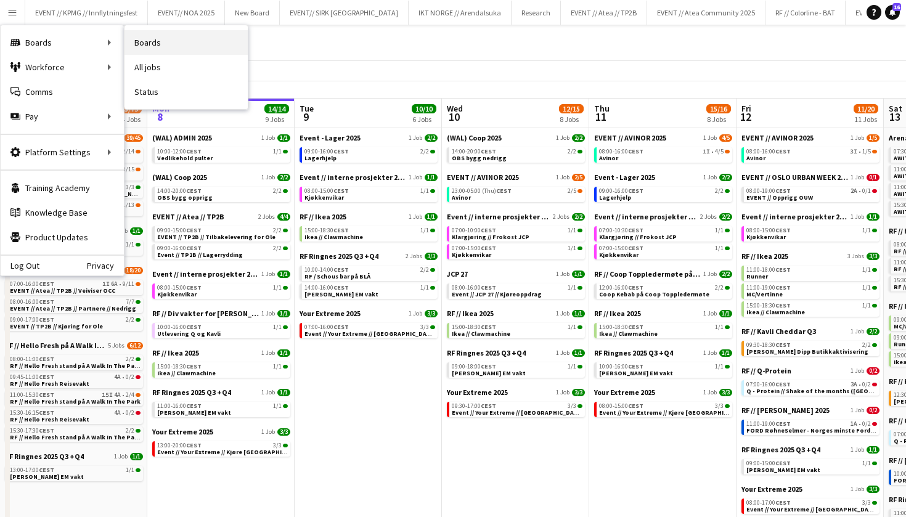
click at [144, 41] on link "Boards" at bounding box center [185, 42] width 123 height 25
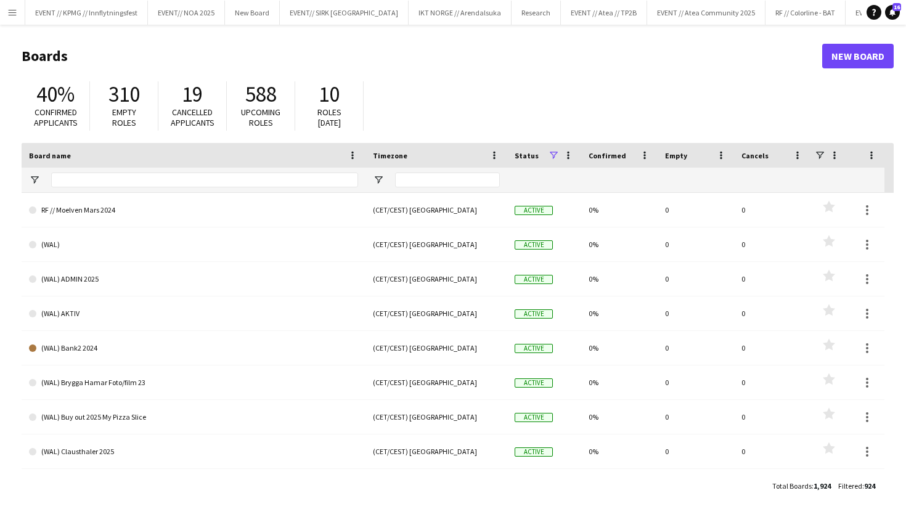
click at [15, 4] on button "Menu" at bounding box center [12, 12] width 25 height 25
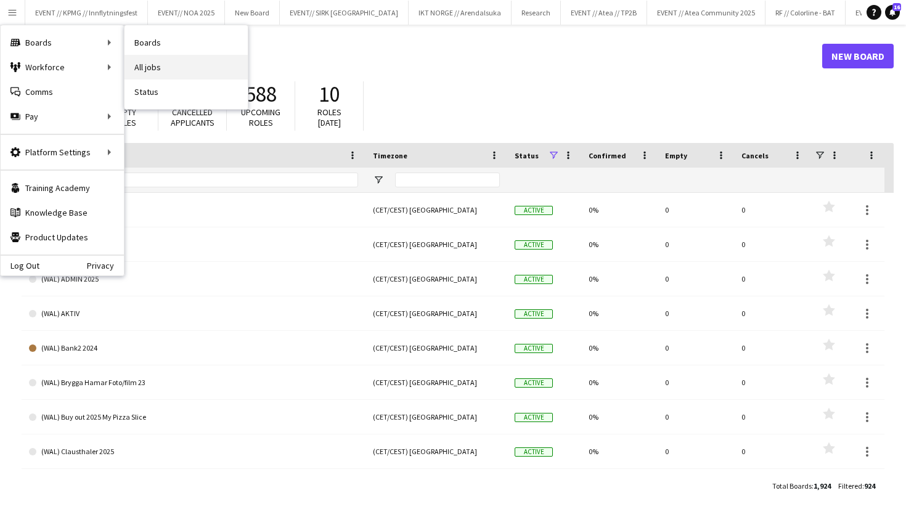
click at [163, 63] on link "All jobs" at bounding box center [185, 67] width 123 height 25
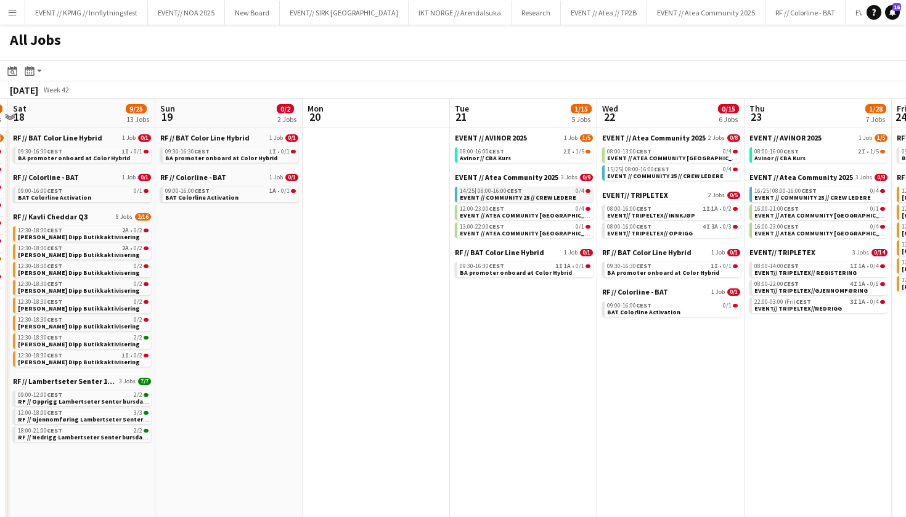
scroll to position [0, 448]
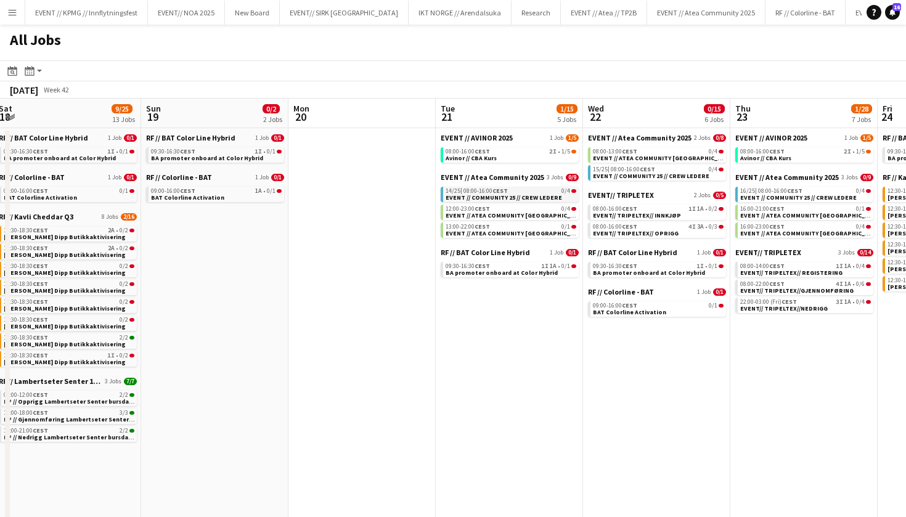
click at [634, 195] on span "EVENT// TRIPLETEX" at bounding box center [621, 194] width 66 height 9
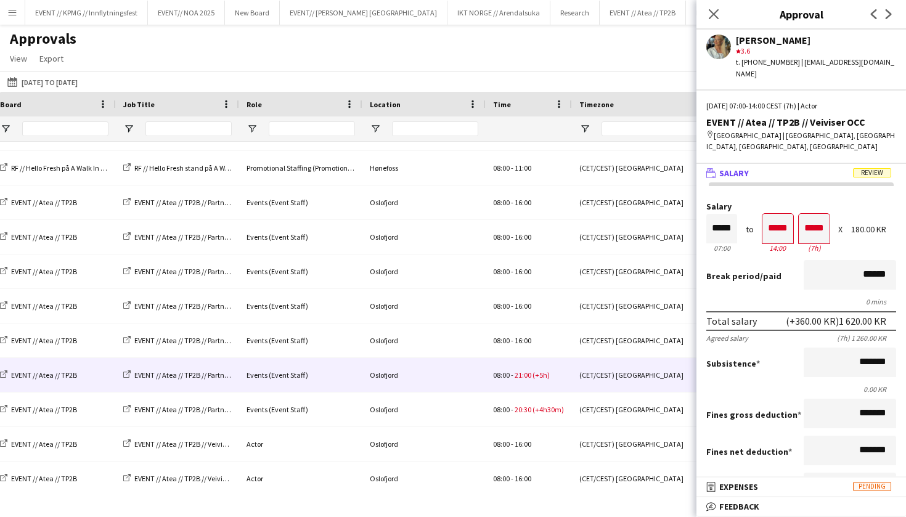
scroll to position [0, 569]
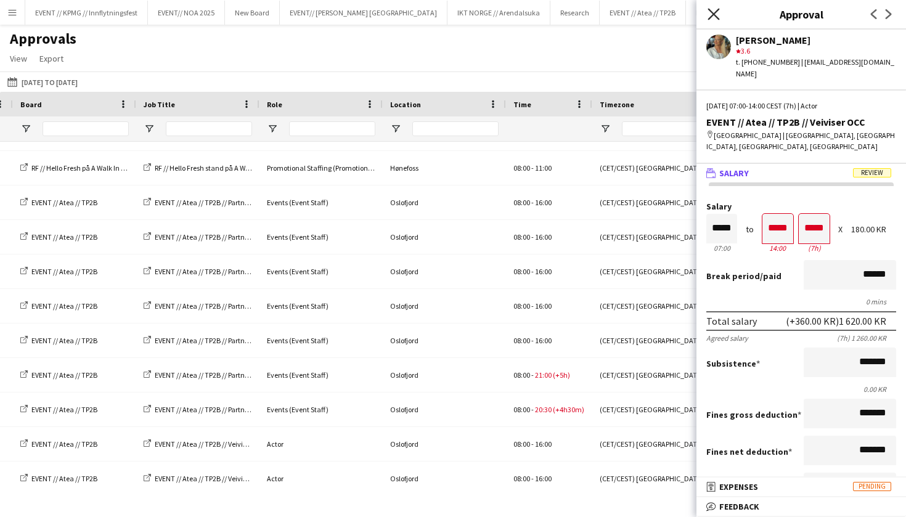
click at [710, 17] on icon at bounding box center [713, 14] width 12 height 12
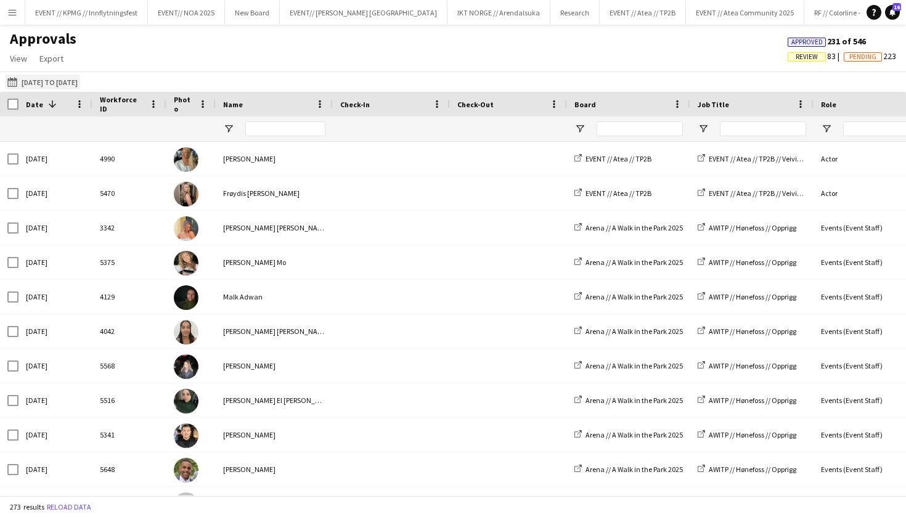
click at [71, 86] on button "[DATE] to [DATE] [DATE] to [DATE]" at bounding box center [42, 82] width 75 height 15
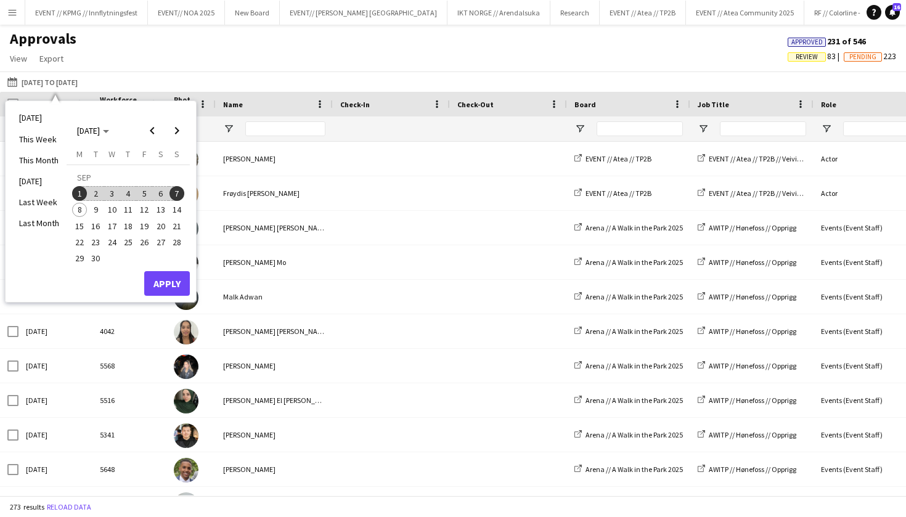
click at [145, 190] on span "5" at bounding box center [144, 193] width 15 height 15
click at [77, 193] on span "1" at bounding box center [79, 193] width 15 height 15
click at [139, 195] on span "5" at bounding box center [144, 193] width 15 height 15
click at [76, 191] on span "1" at bounding box center [79, 193] width 15 height 15
click at [171, 278] on button "Apply" at bounding box center [167, 283] width 46 height 25
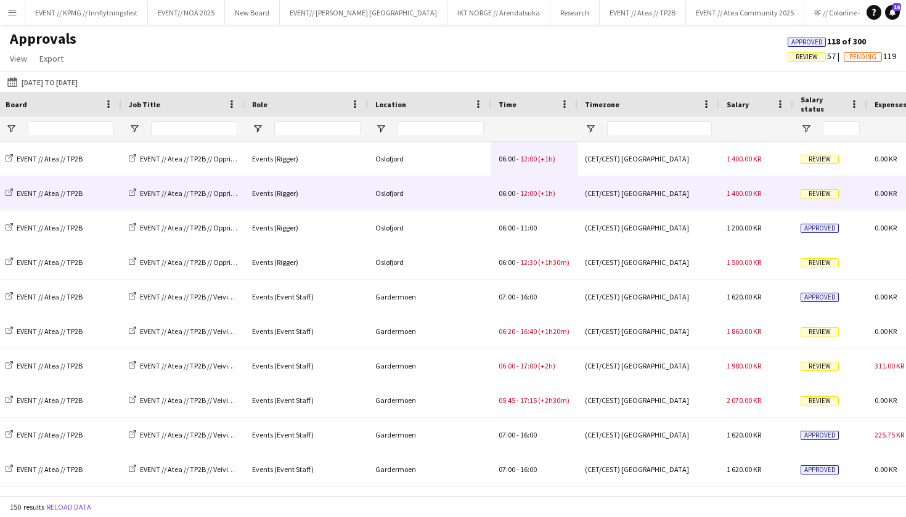
click at [747, 191] on span "1 400.00 KR" at bounding box center [743, 193] width 34 height 9
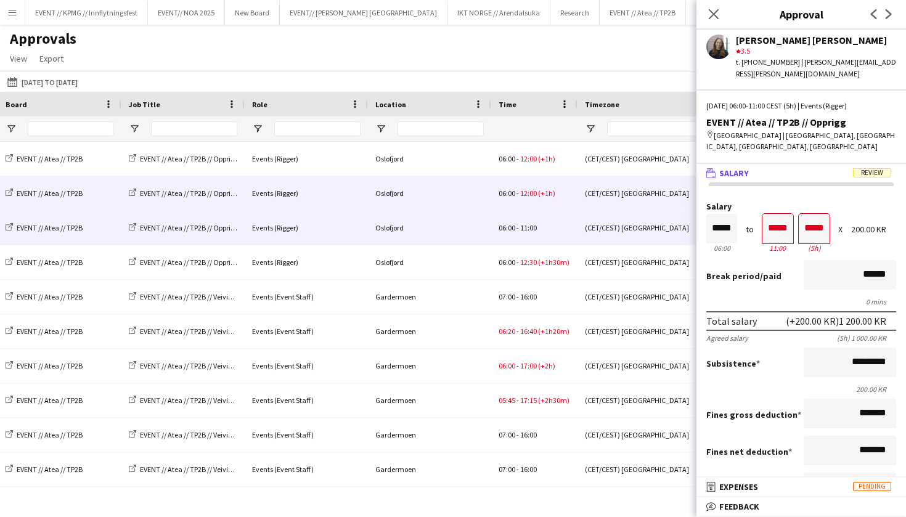
click at [609, 209] on div "(CET/CEST) [GEOGRAPHIC_DATA]" at bounding box center [648, 193] width 142 height 34
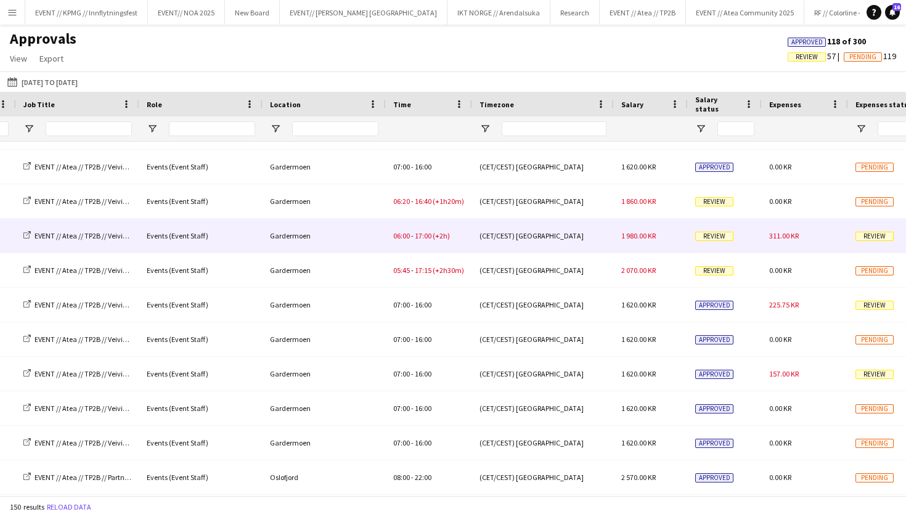
click at [795, 242] on div "311.00 KR" at bounding box center [804, 236] width 86 height 34
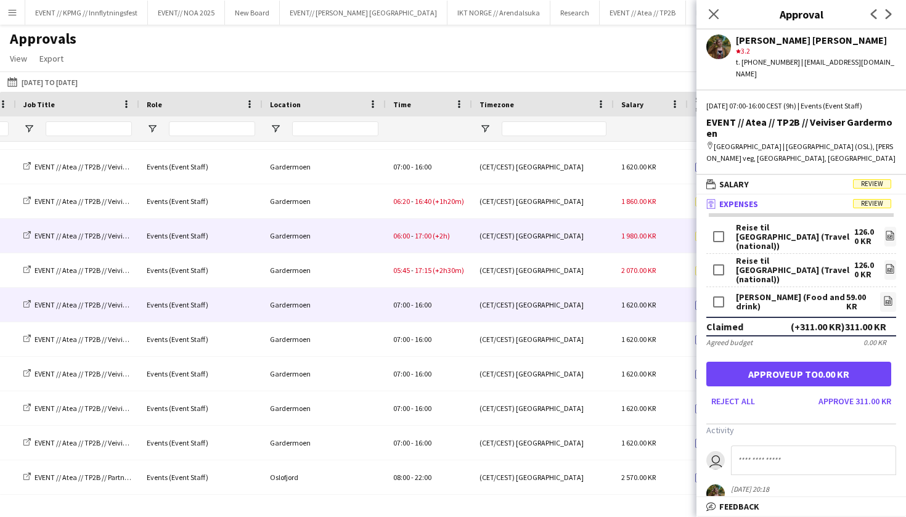
click at [627, 289] on div "1 620.00 KR" at bounding box center [651, 305] width 74 height 34
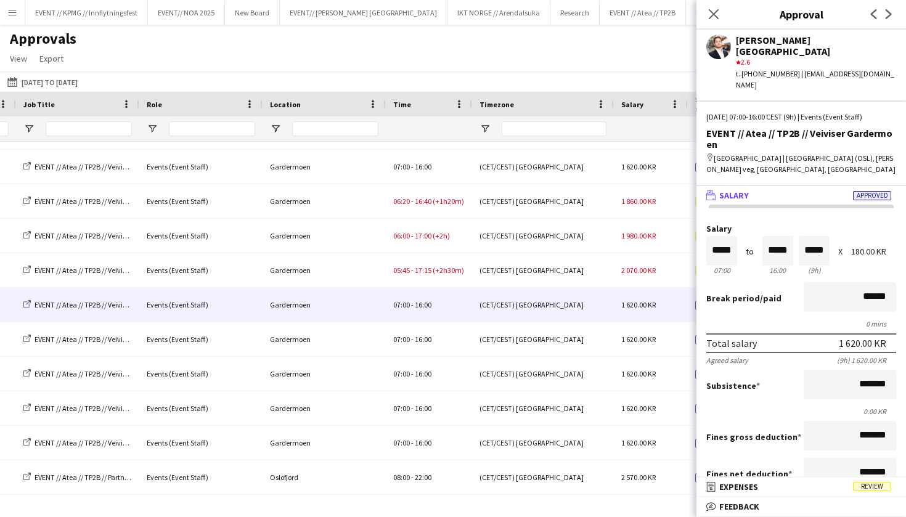
click at [635, 70] on div "Approvals View Customise view Customise filters Reset Filters Reset View Reset …" at bounding box center [453, 51] width 906 height 42
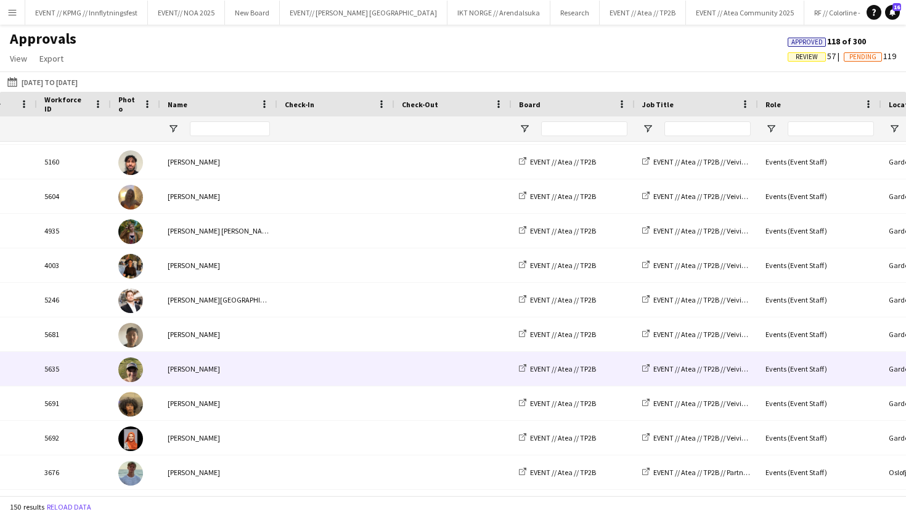
click at [199, 376] on div "[PERSON_NAME]" at bounding box center [218, 369] width 117 height 34
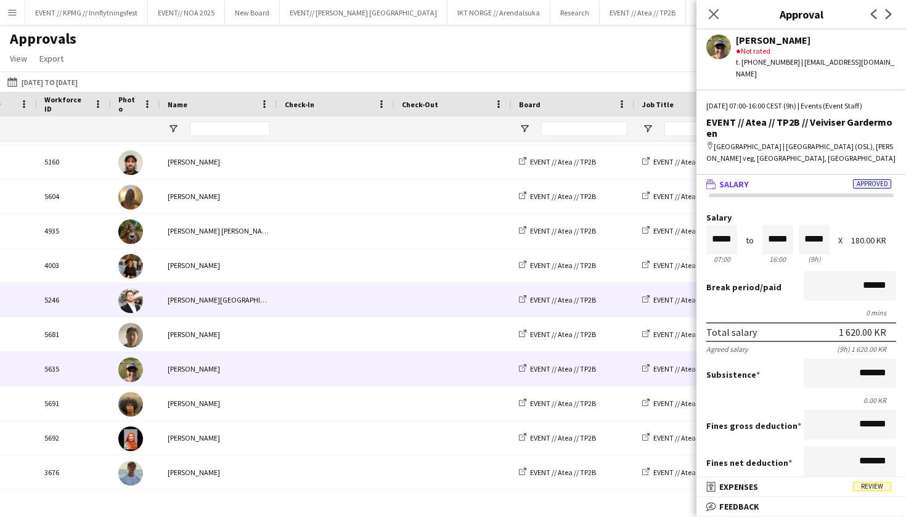
click at [355, 314] on span at bounding box center [336, 300] width 102 height 34
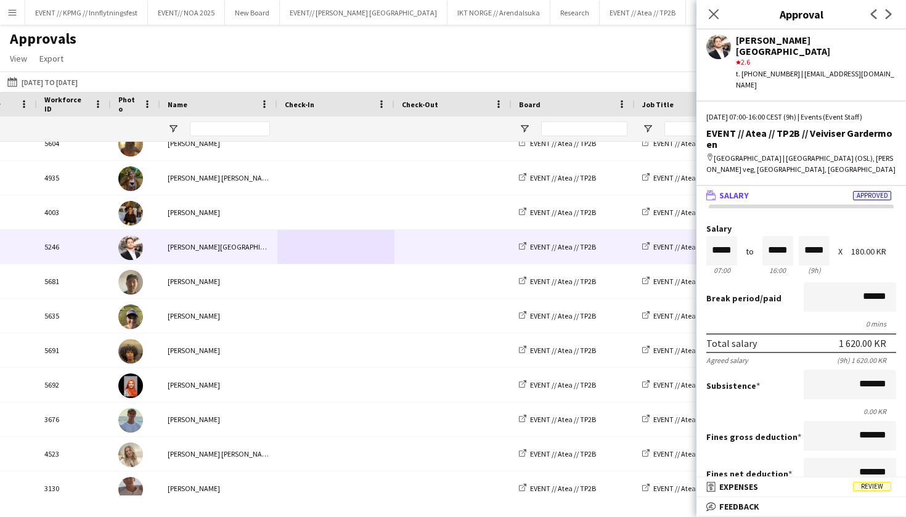
click at [403, 71] on div "[DATE] to [DATE] [DATE] to [DATE] [DATE] This Week This Month [DATE] Last Week …" at bounding box center [453, 81] width 906 height 20
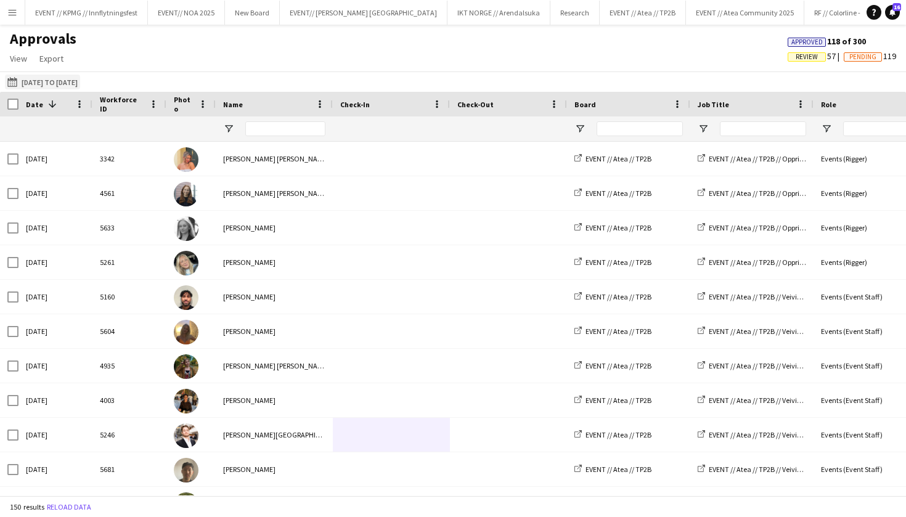
click at [46, 84] on button "[DATE] to [DATE] [DATE] to [DATE]" at bounding box center [42, 82] width 75 height 15
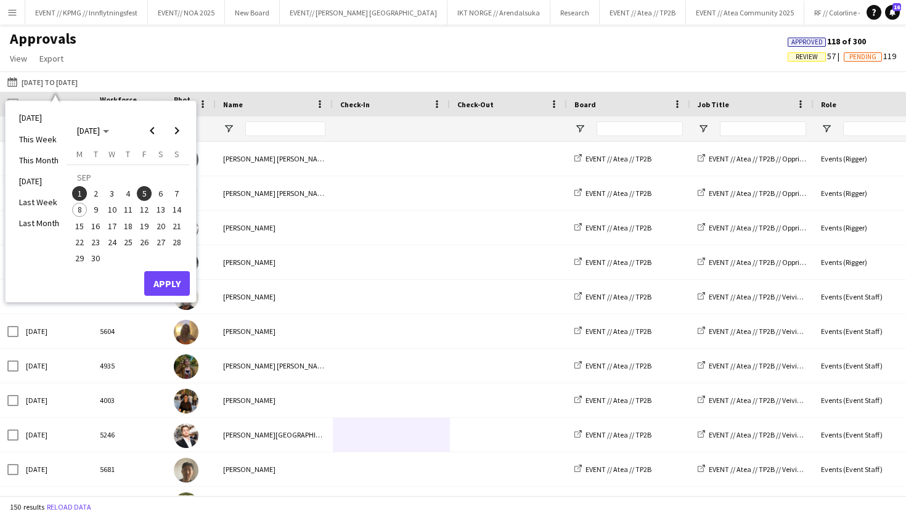
click at [128, 189] on span "4" at bounding box center [128, 193] width 15 height 15
click at [84, 193] on span "1" at bounding box center [79, 193] width 15 height 15
click at [158, 291] on button "Apply" at bounding box center [167, 283] width 46 height 25
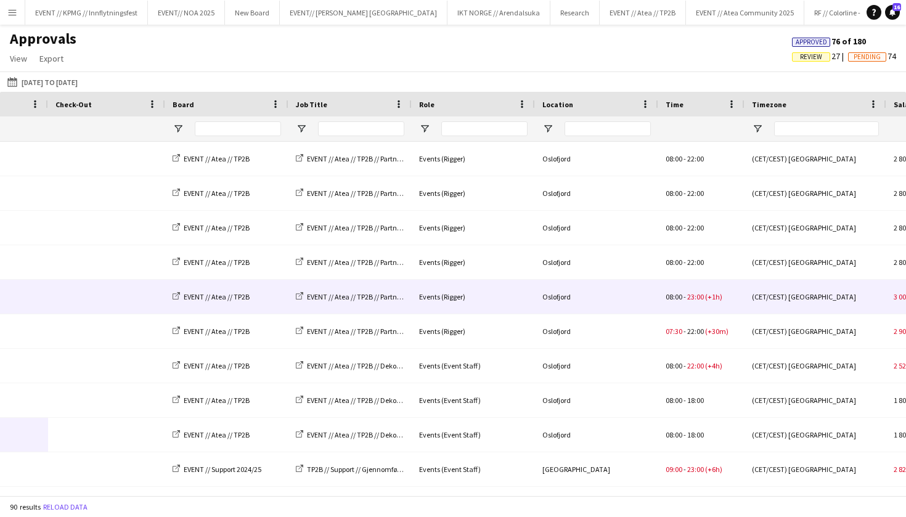
click at [694, 299] on span "23:00" at bounding box center [695, 296] width 17 height 9
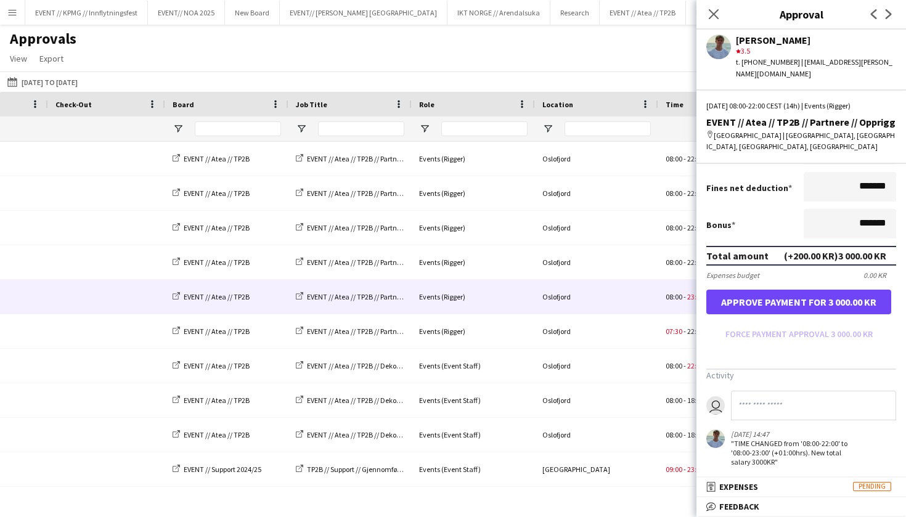
click at [827, 300] on button "Approve payment for 3 000.00 KR" at bounding box center [798, 302] width 185 height 25
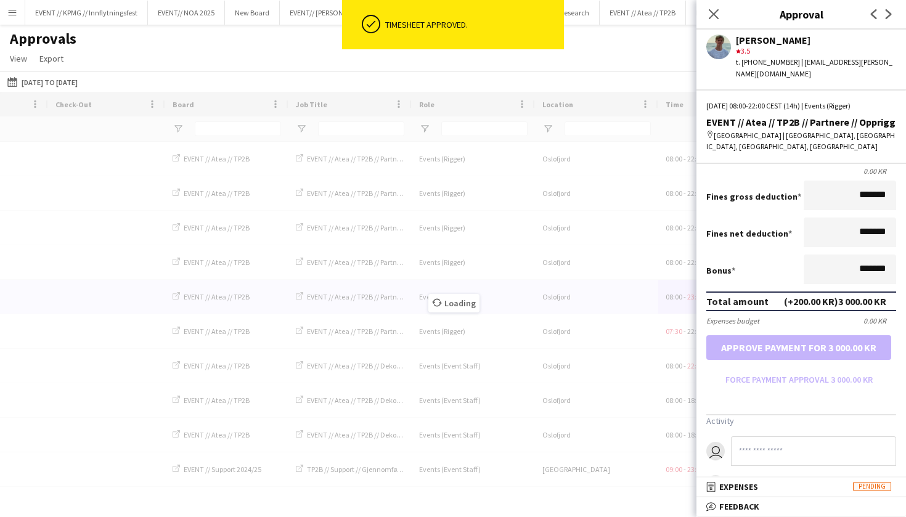
click at [834, 341] on form "Salary ***** 08:00 to ***** 22:00 ***** (14h) X 200.00 KR Break period /paid **…" at bounding box center [800, 186] width 209 height 405
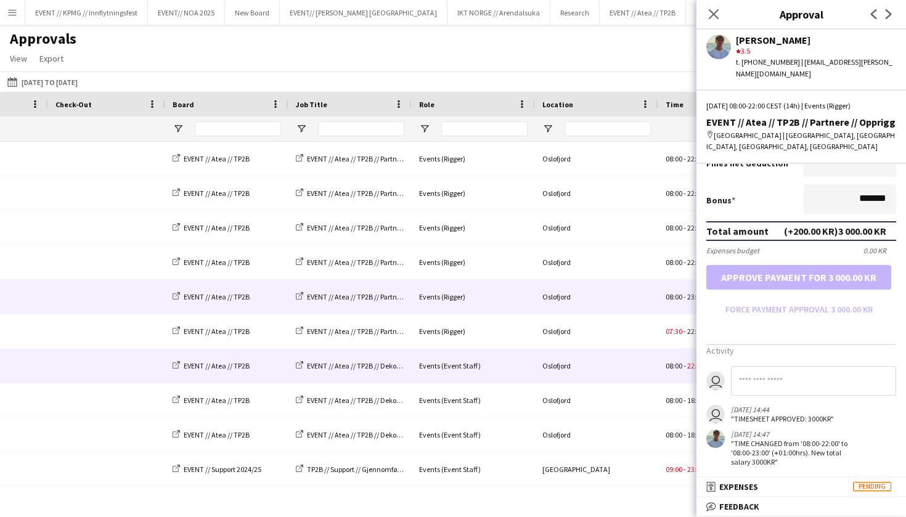
click at [609, 363] on div "Oslofjord" at bounding box center [596, 366] width 123 height 34
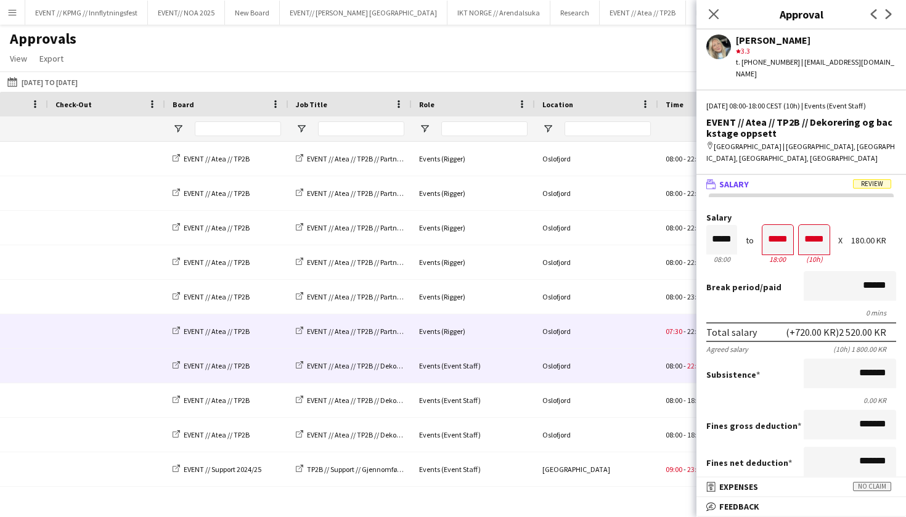
click at [661, 340] on div "07:30 - 22:00 (+30m)" at bounding box center [701, 331] width 86 height 34
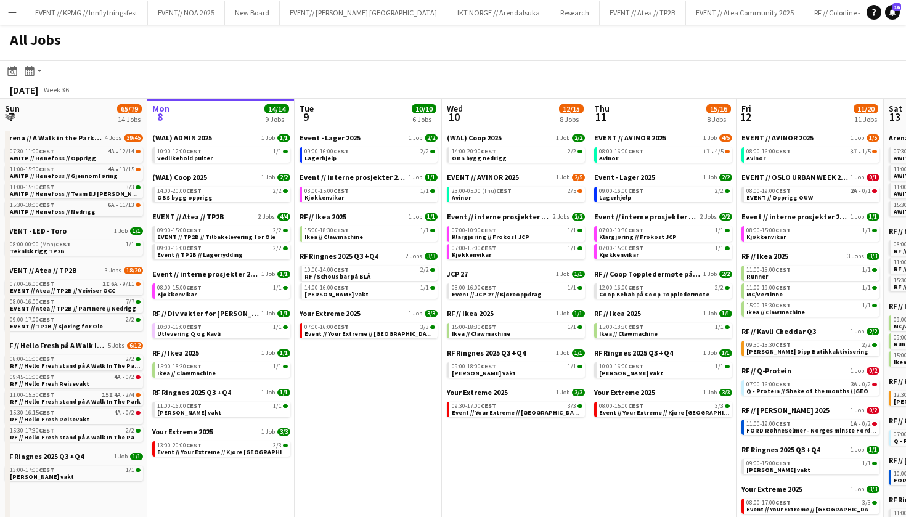
click at [22, 22] on button "Menu" at bounding box center [12, 12] width 25 height 25
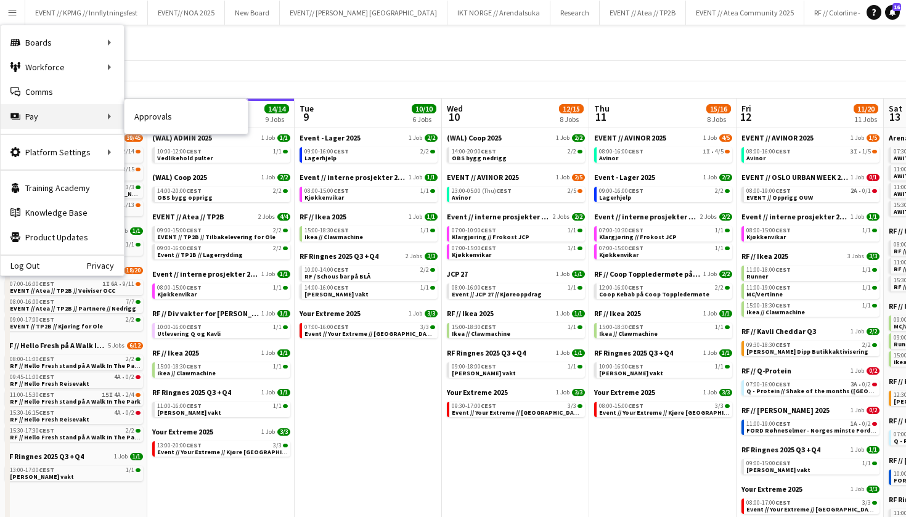
click at [39, 115] on div "Pay Pay" at bounding box center [62, 116] width 123 height 25
click at [134, 120] on link "Approvals" at bounding box center [185, 116] width 123 height 25
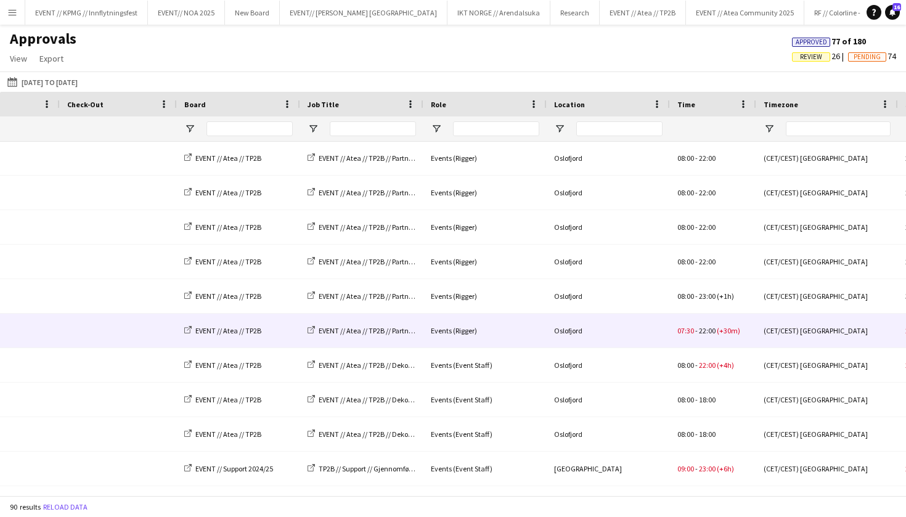
click at [713, 342] on div "07:30 - 22:00 (+30m)" at bounding box center [713, 331] width 86 height 34
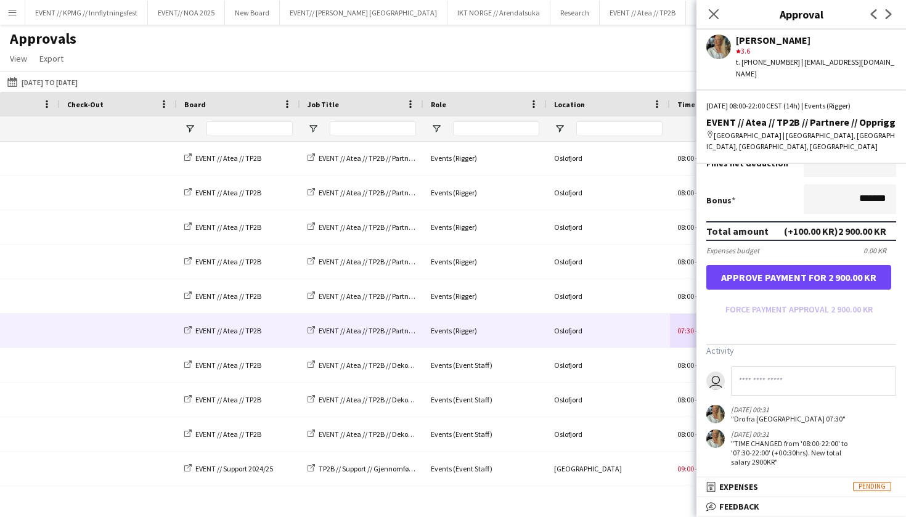
click at [846, 272] on button "Approve payment for 2 900.00 KR" at bounding box center [798, 277] width 185 height 25
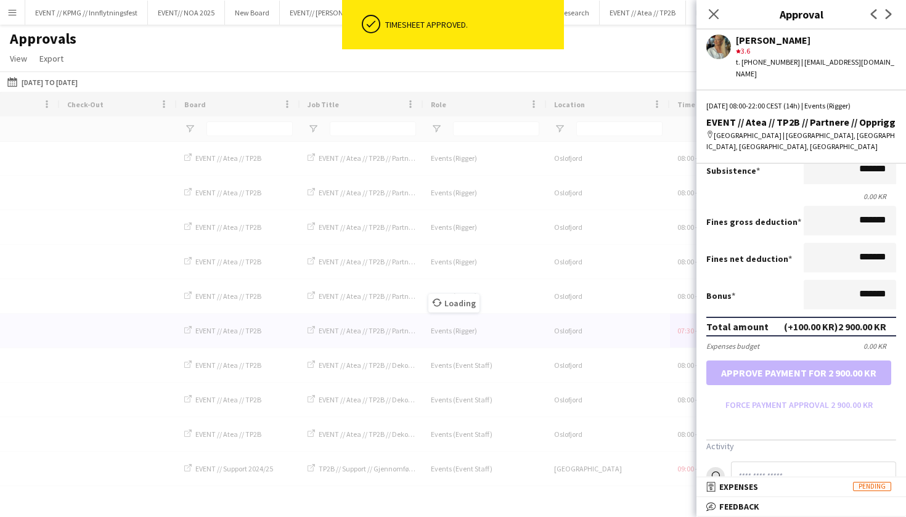
click at [636, 298] on div "Loading" at bounding box center [453, 294] width 906 height 404
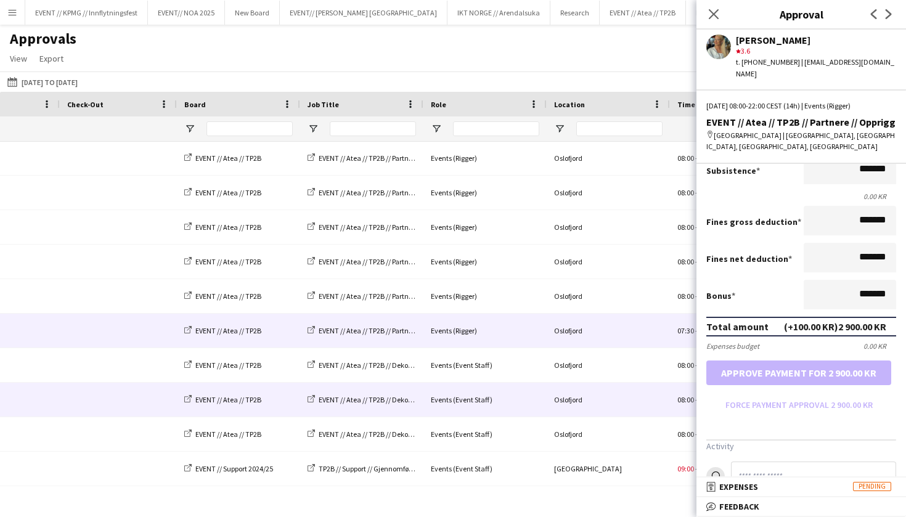
click at [621, 387] on div "Oslofjord" at bounding box center [607, 400] width 123 height 34
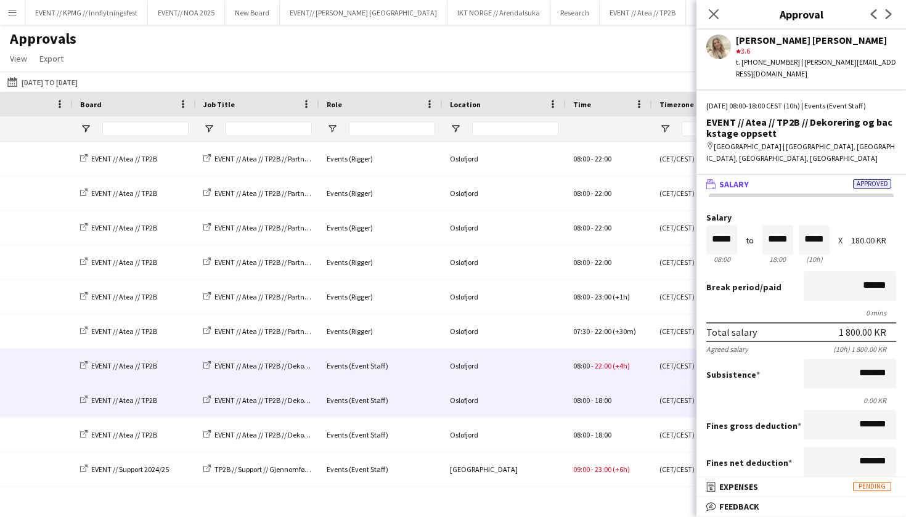
click at [623, 374] on div "08:00 - 22:00 (+4h)" at bounding box center [609, 366] width 86 height 34
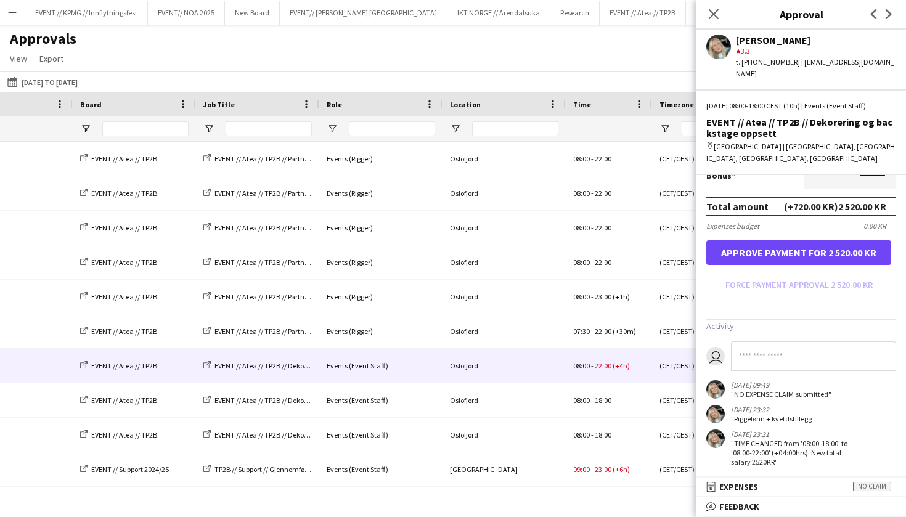
click at [854, 244] on button "Approve payment for 2 520.00 KR" at bounding box center [798, 252] width 185 height 25
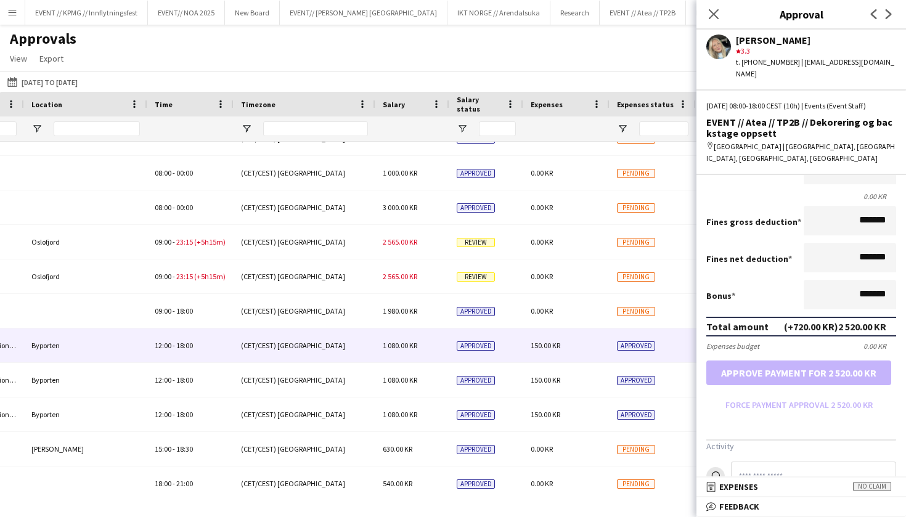
click at [541, 347] on span "150.00 KR" at bounding box center [545, 345] width 30 height 9
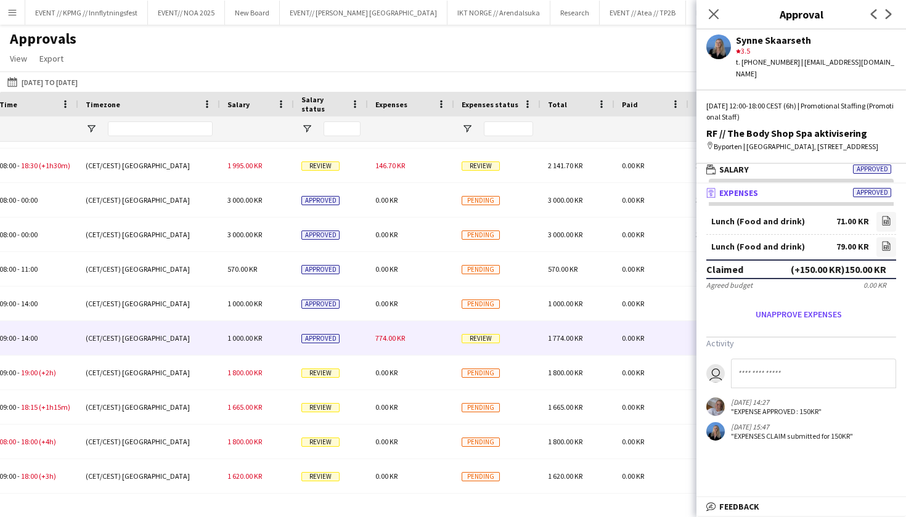
click at [394, 330] on div "774.00 KR" at bounding box center [411, 338] width 86 height 34
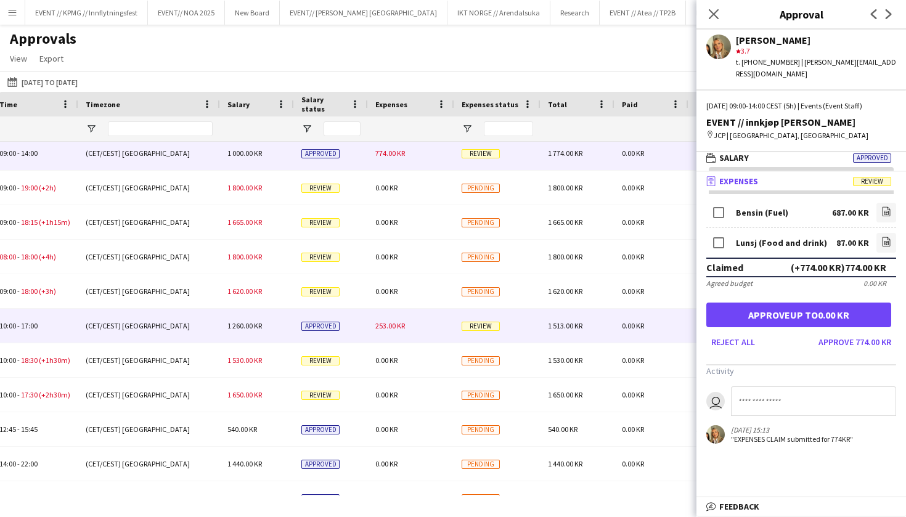
click at [397, 321] on span "253.00 KR" at bounding box center [390, 325] width 30 height 9
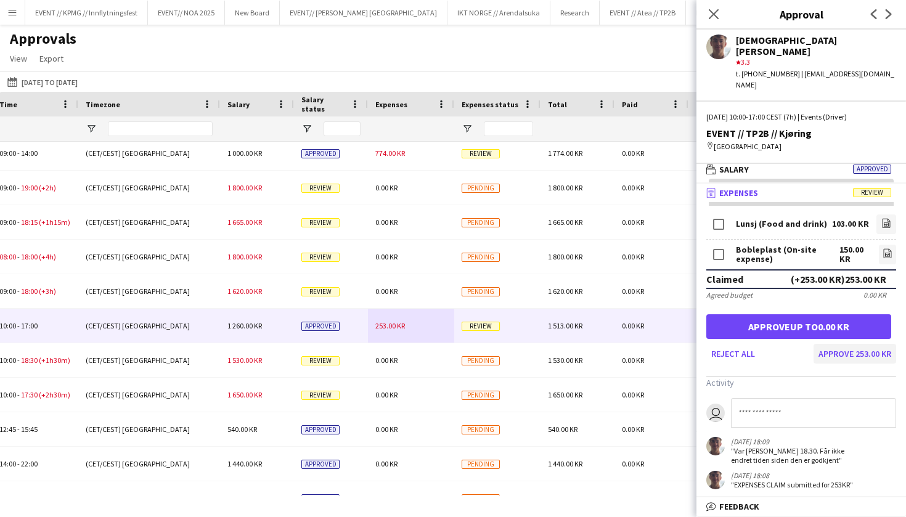
click at [875, 344] on button "Approve 253.00 KR" at bounding box center [854, 354] width 83 height 20
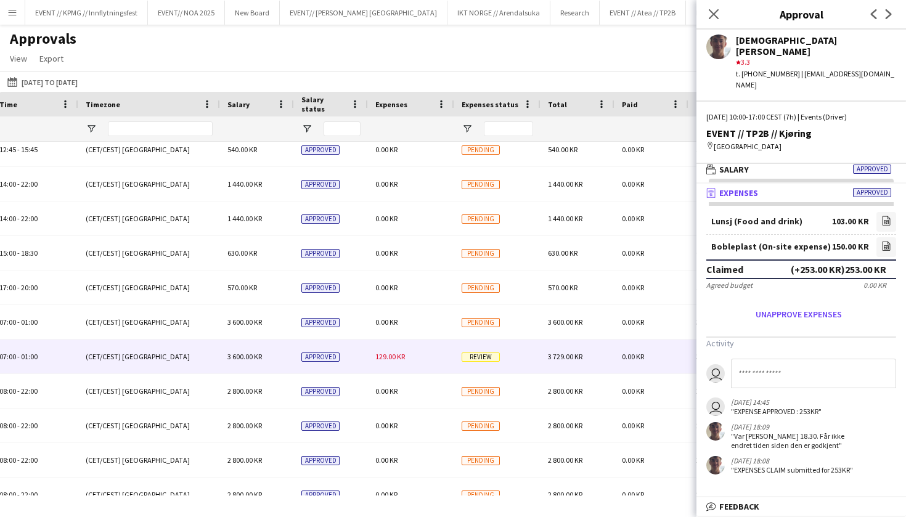
click at [398, 352] on span "129.00 KR" at bounding box center [390, 356] width 30 height 9
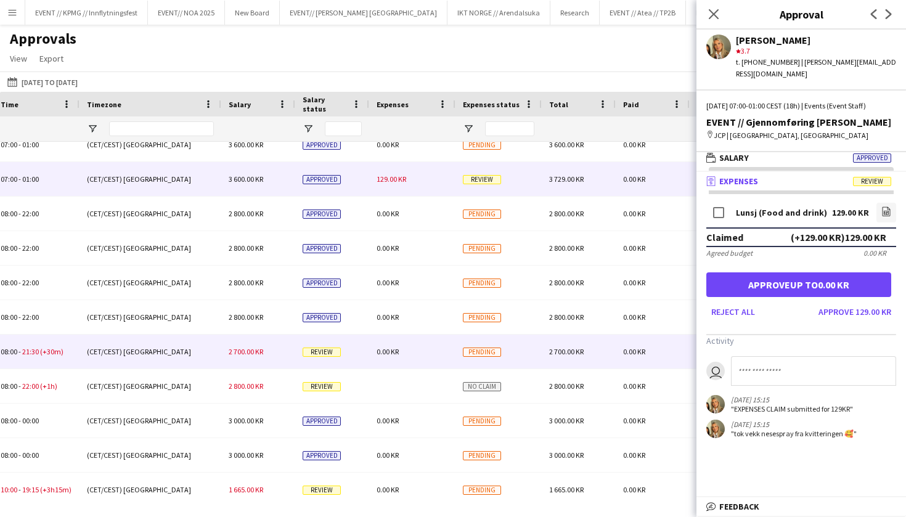
click at [260, 349] on span "2 700.00 KR" at bounding box center [246, 351] width 34 height 9
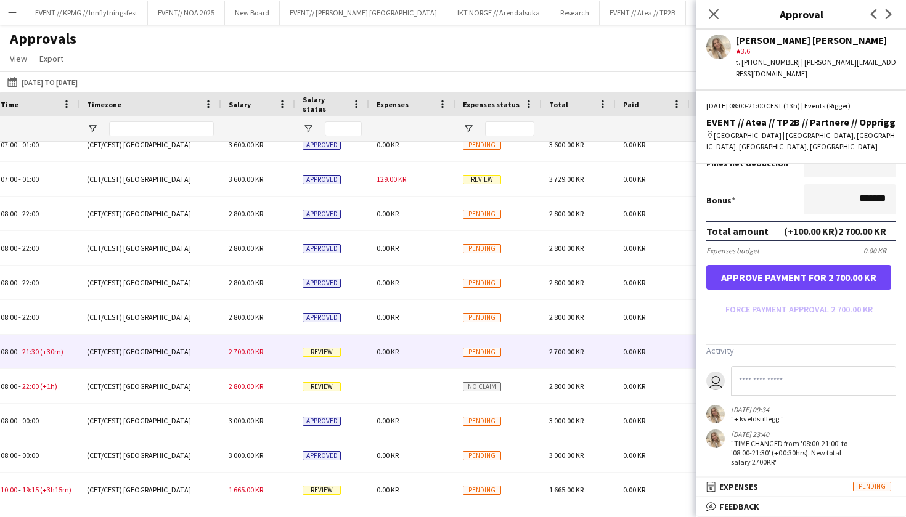
click at [838, 272] on button "Approve payment for 2 700.00 KR" at bounding box center [798, 277] width 185 height 25
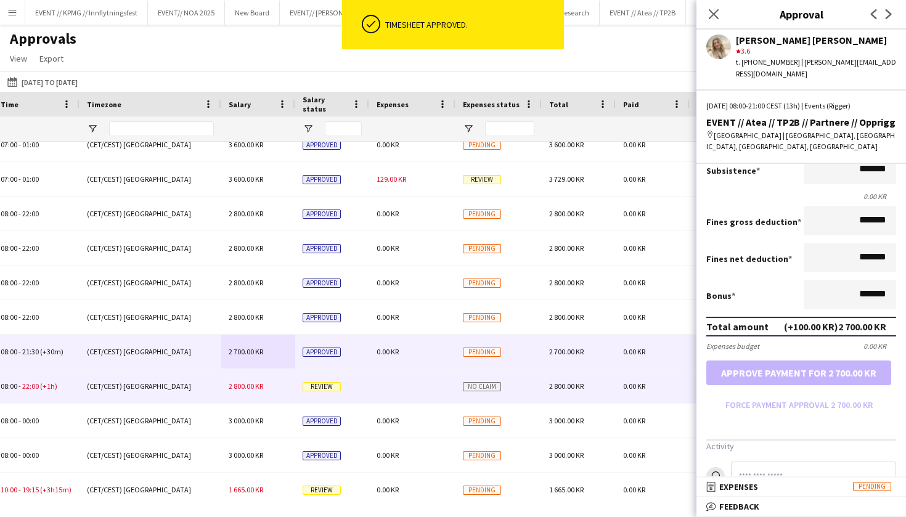
click at [249, 390] on span "2 800.00 KR" at bounding box center [246, 385] width 34 height 9
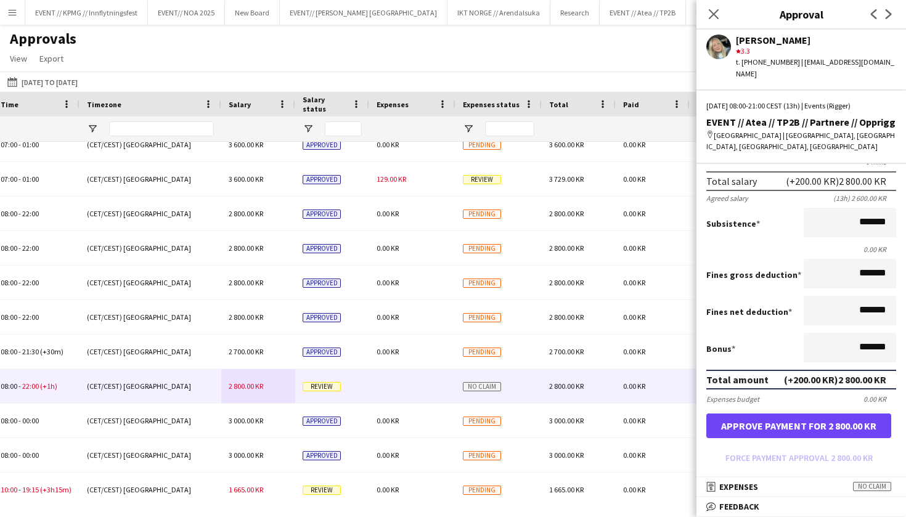
click at [834, 415] on button "Approve payment for 2 800.00 KR" at bounding box center [798, 425] width 185 height 25
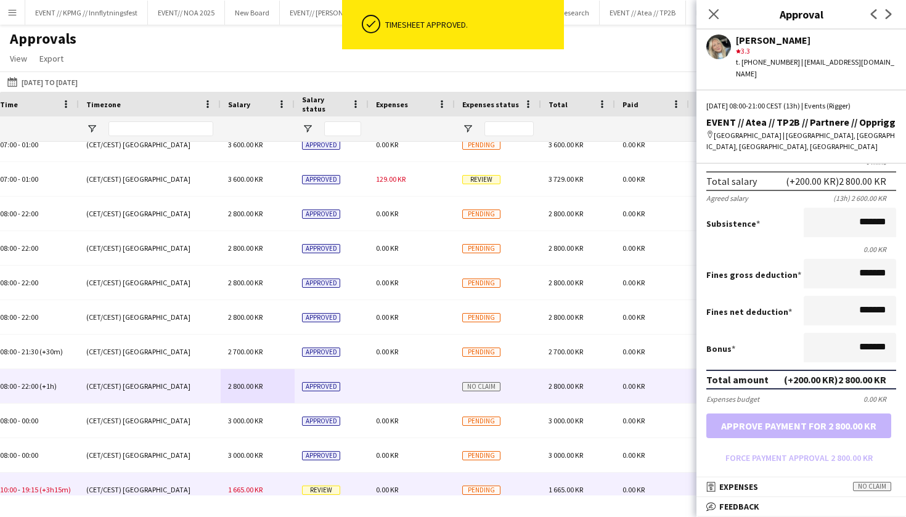
click at [221, 491] on div "1 665.00 KR" at bounding box center [258, 490] width 74 height 34
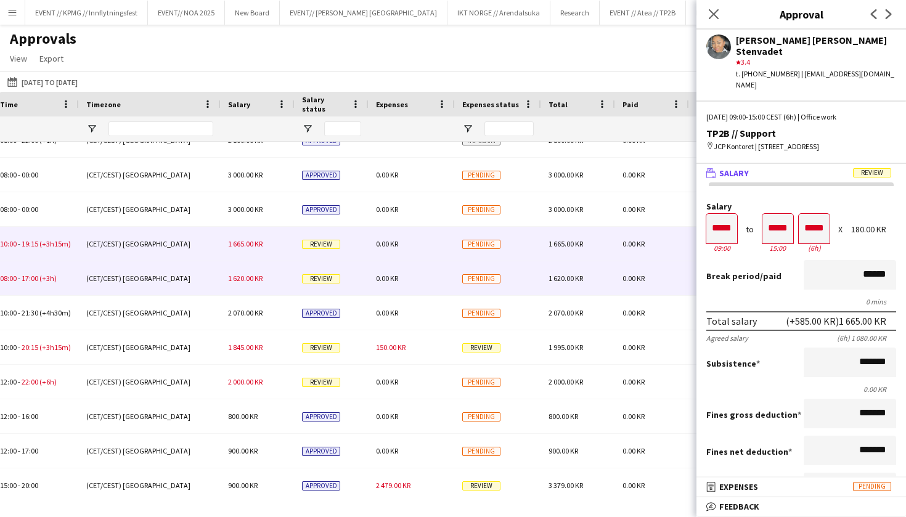
click at [259, 279] on span "1 620.00 KR" at bounding box center [245, 278] width 34 height 9
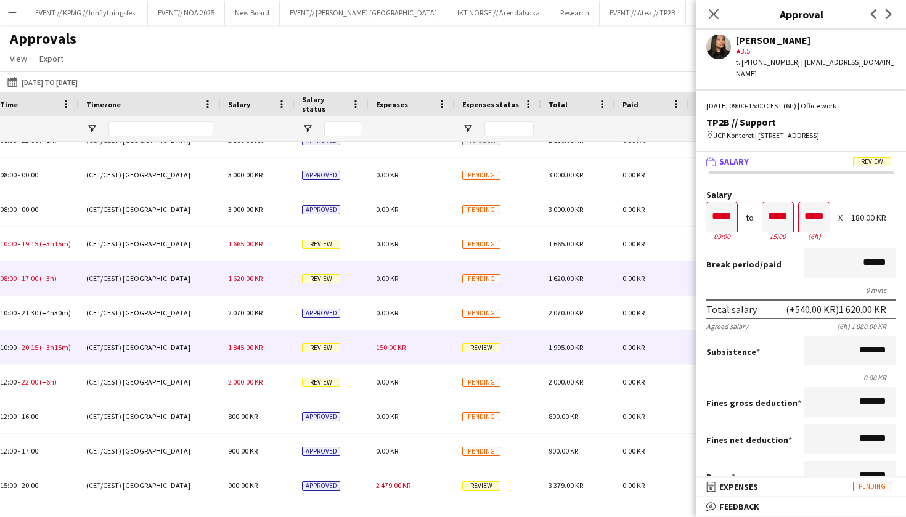
click at [388, 354] on div "150.00 KR" at bounding box center [411, 347] width 86 height 34
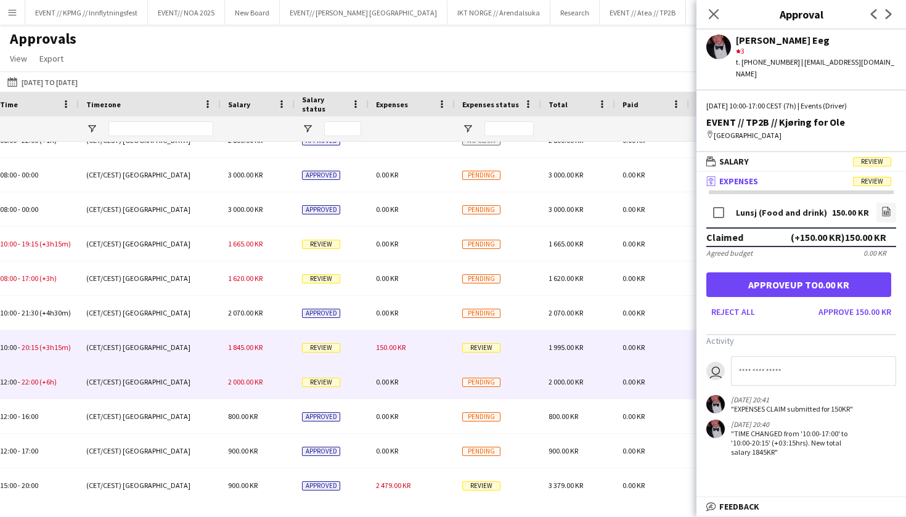
click at [275, 382] on div "2 000.00 KR" at bounding box center [258, 382] width 74 height 34
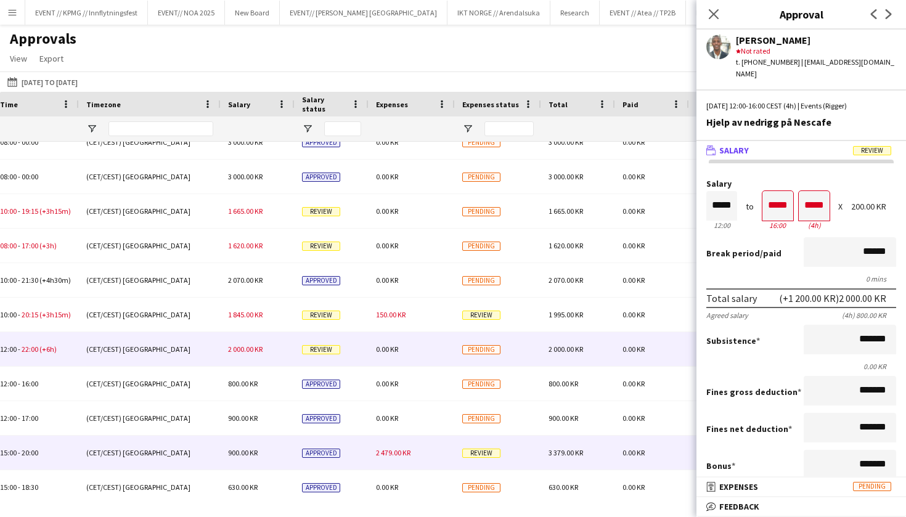
click at [359, 452] on div "Approved" at bounding box center [331, 453] width 74 height 34
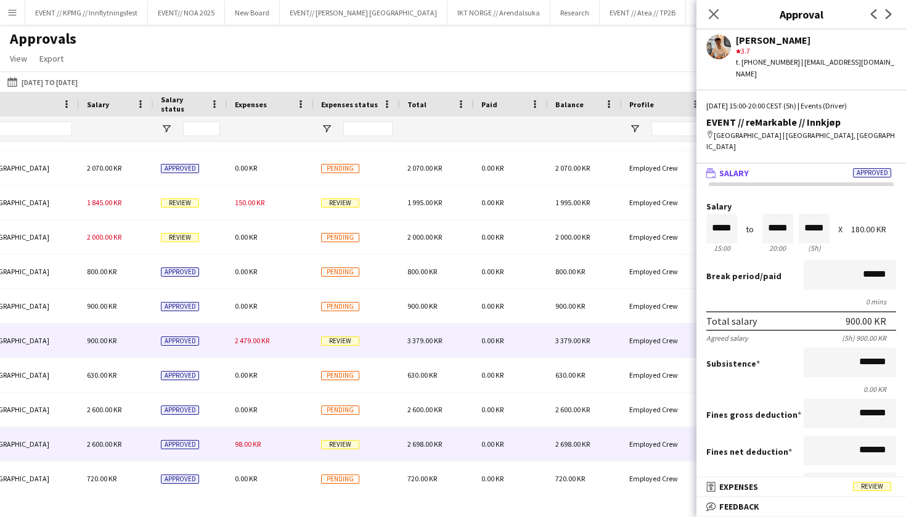
click at [253, 447] on span "98.00 KR" at bounding box center [248, 443] width 26 height 9
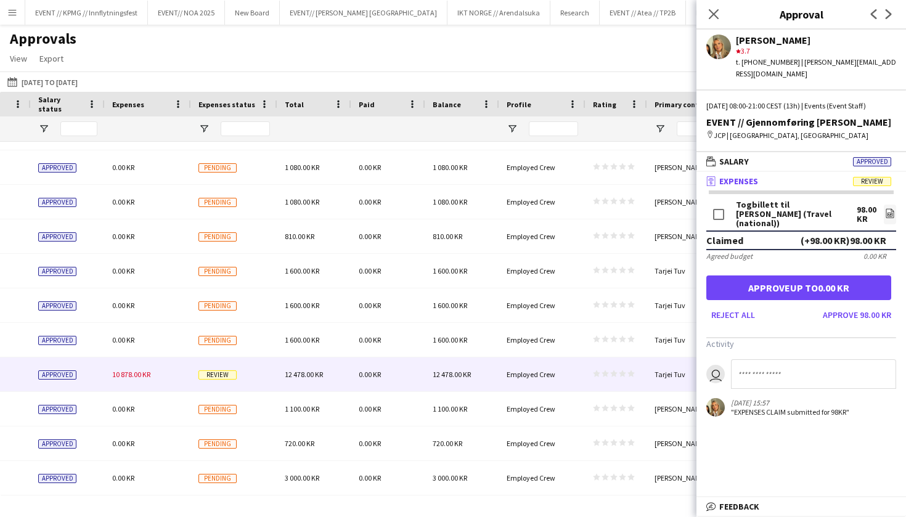
click at [116, 367] on div "10 878.00 KR" at bounding box center [148, 374] width 86 height 34
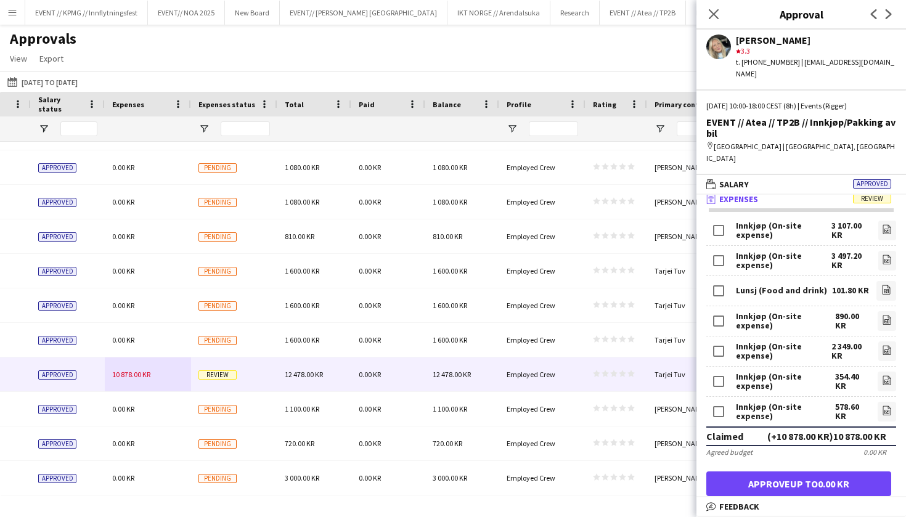
click at [779, 251] on div "Innkjøp (On-site expense)" at bounding box center [783, 260] width 95 height 18
click at [750, 251] on div "Innkjøp (On-site expense)" at bounding box center [783, 260] width 95 height 18
click at [761, 221] on div "Innkjøp (On-site expense)" at bounding box center [783, 230] width 95 height 18
click at [760, 221] on div "Innkjøp (On-site expense)" at bounding box center [783, 230] width 95 height 18
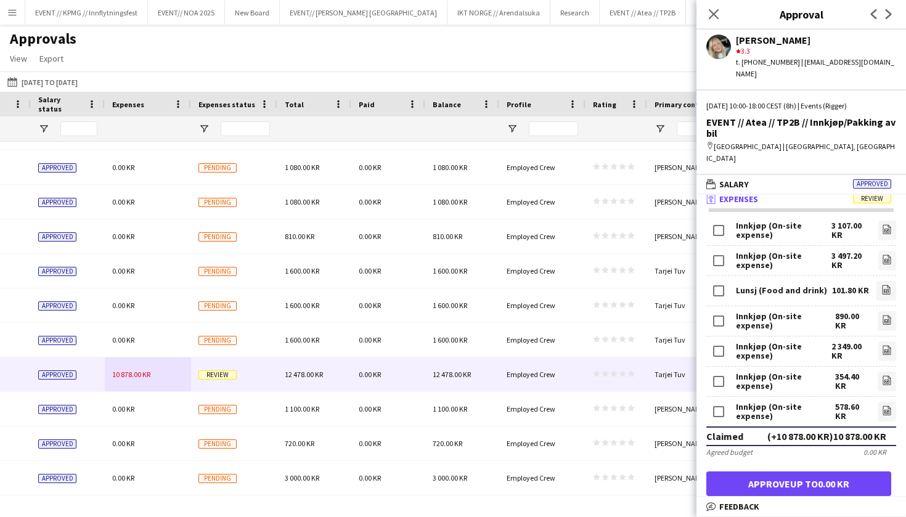
click at [800, 246] on div "Innkjøp (On-site expense) 3 497.20 KR file-image" at bounding box center [801, 261] width 190 height 30
click at [884, 229] on icon at bounding box center [886, 231] width 5 height 4
click at [887, 260] on icon at bounding box center [887, 260] width 1 height 1
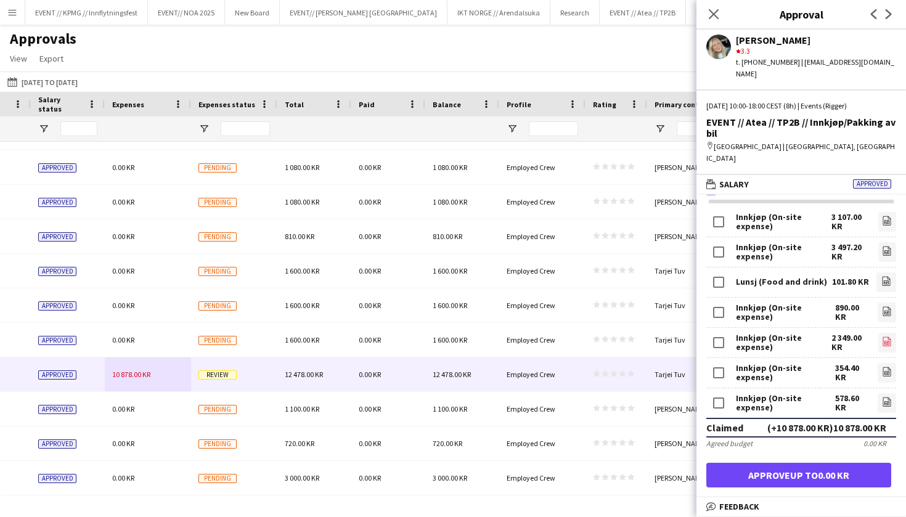
click at [888, 341] on icon at bounding box center [886, 343] width 5 height 4
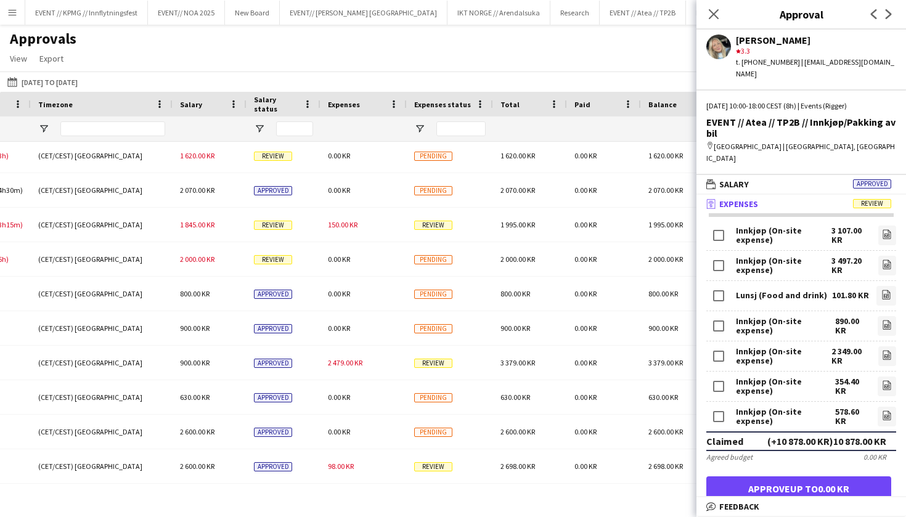
scroll to position [2063, 0]
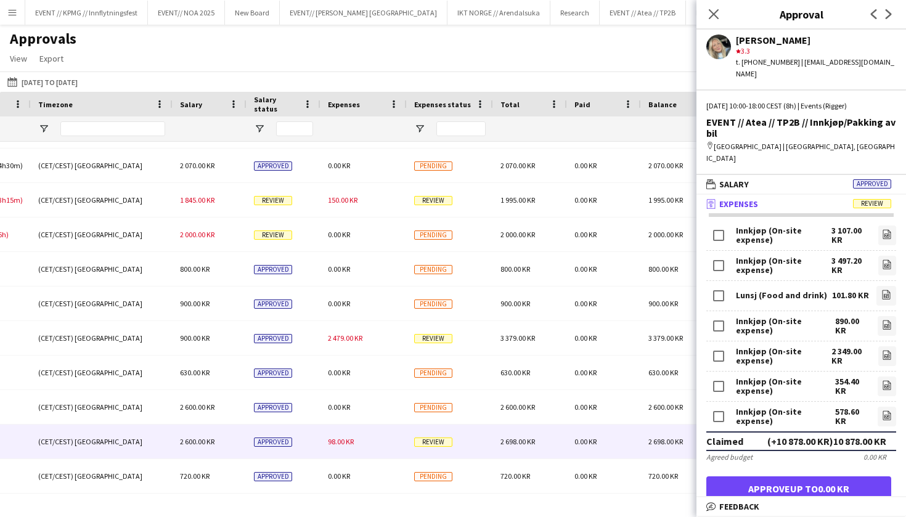
click at [342, 446] on div "98.00 KR" at bounding box center [363, 441] width 86 height 34
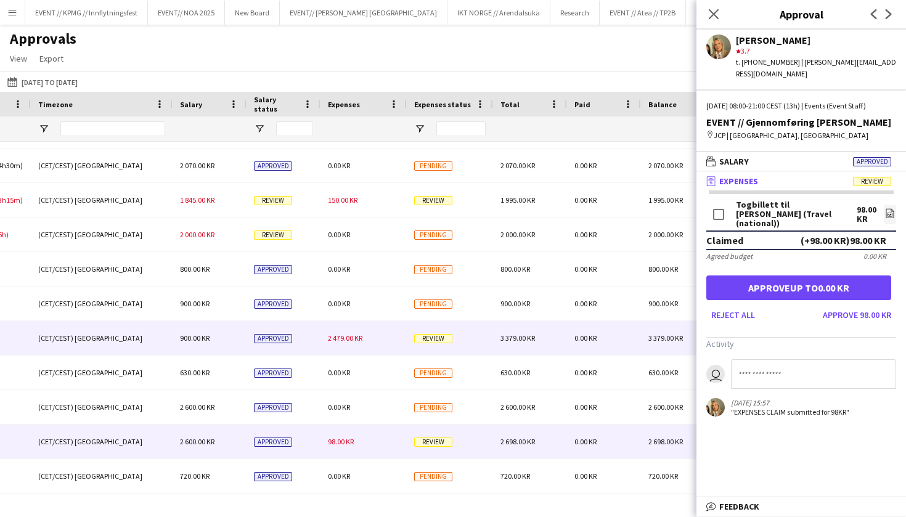
click at [348, 335] on span "2 479.00 KR" at bounding box center [345, 337] width 34 height 9
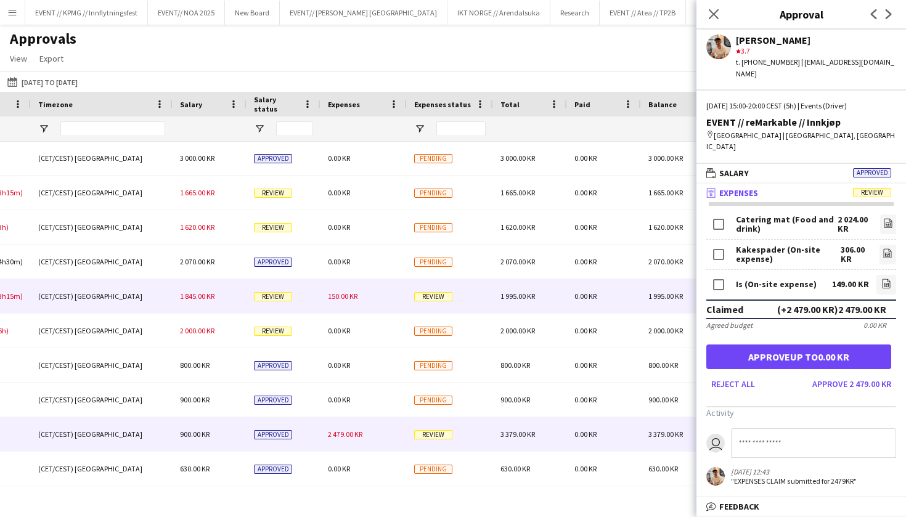
scroll to position [1965, 0]
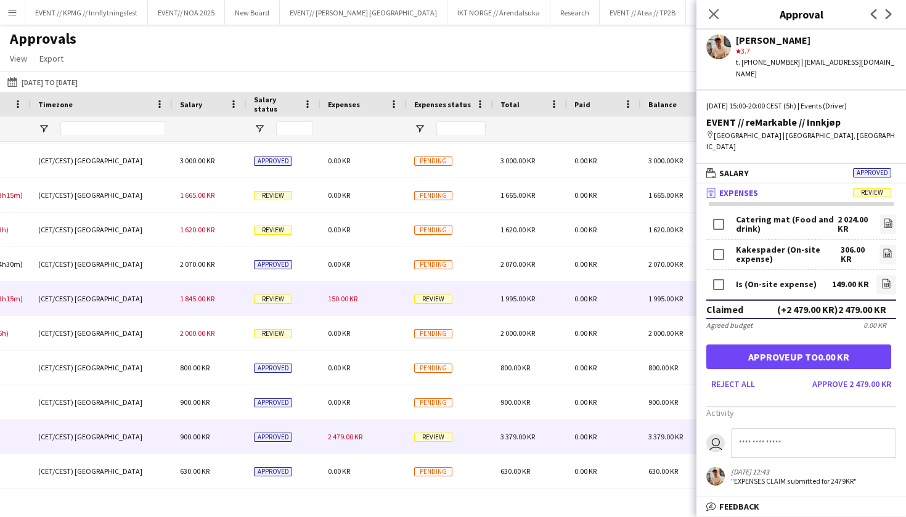
click at [365, 294] on div "150.00 KR" at bounding box center [363, 299] width 86 height 34
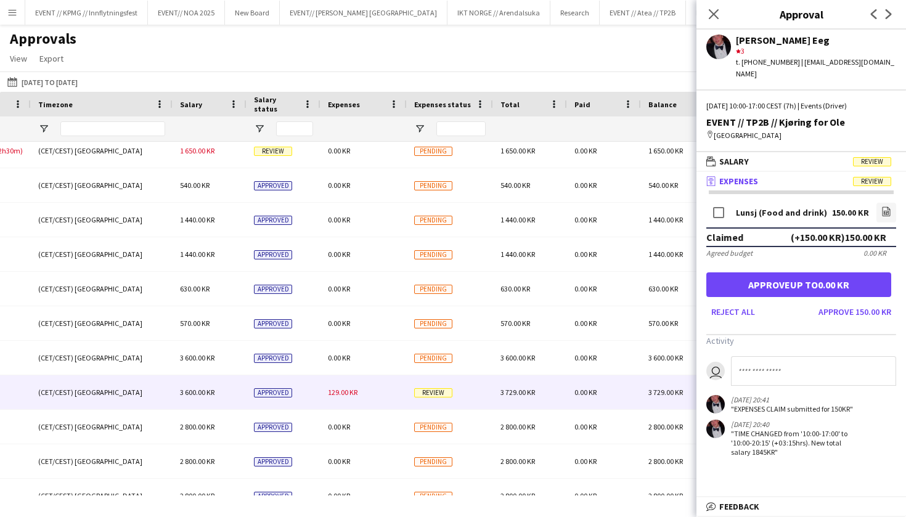
click at [343, 396] on span "129.00 KR" at bounding box center [343, 391] width 30 height 9
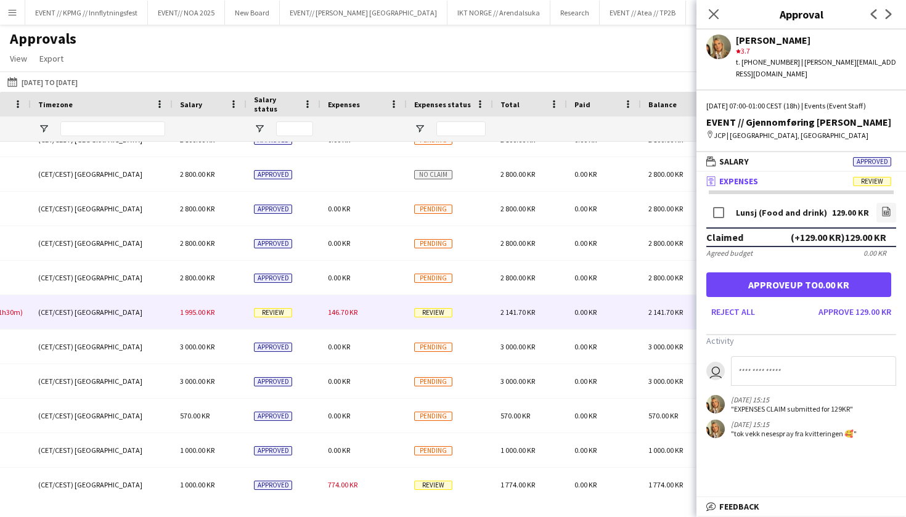
click at [349, 317] on div "146.70 KR" at bounding box center [363, 312] width 86 height 34
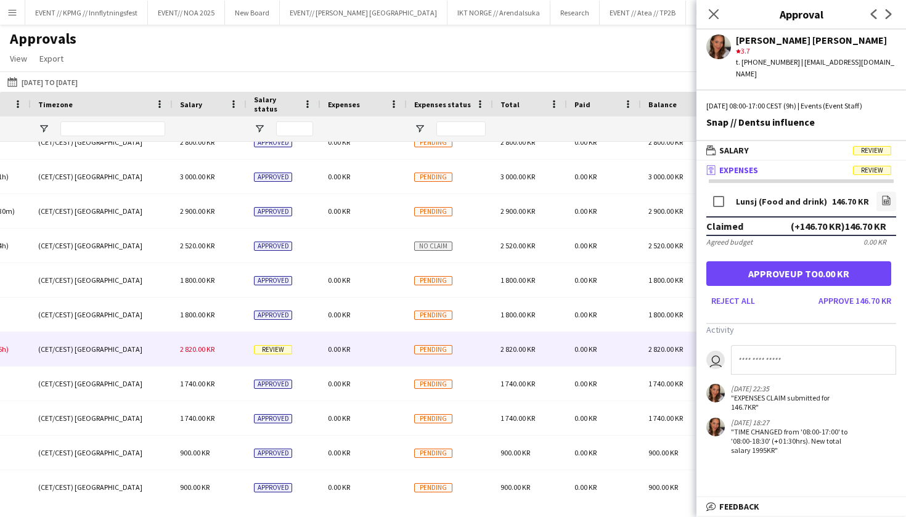
click at [208, 350] on span "2 820.00 KR" at bounding box center [197, 348] width 34 height 9
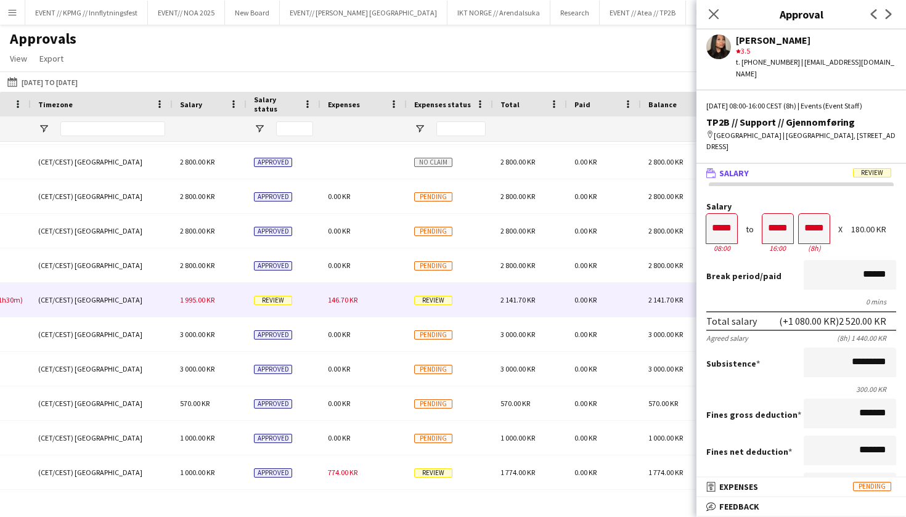
click at [195, 299] on span "1 995.00 KR" at bounding box center [197, 299] width 34 height 9
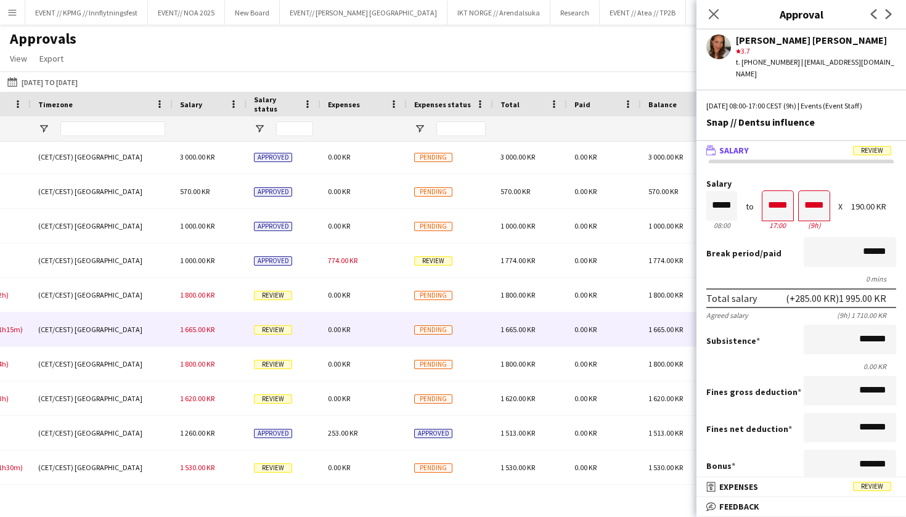
click at [219, 314] on div "1 665.00 KR" at bounding box center [209, 329] width 74 height 34
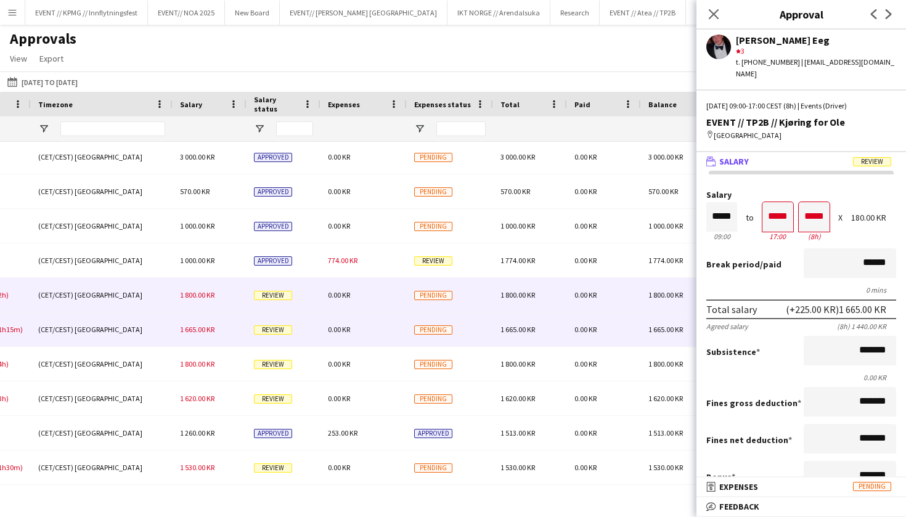
click at [220, 291] on div "1 800.00 KR" at bounding box center [209, 295] width 74 height 34
click at [209, 333] on span "1 665.00 KR" at bounding box center [197, 329] width 34 height 9
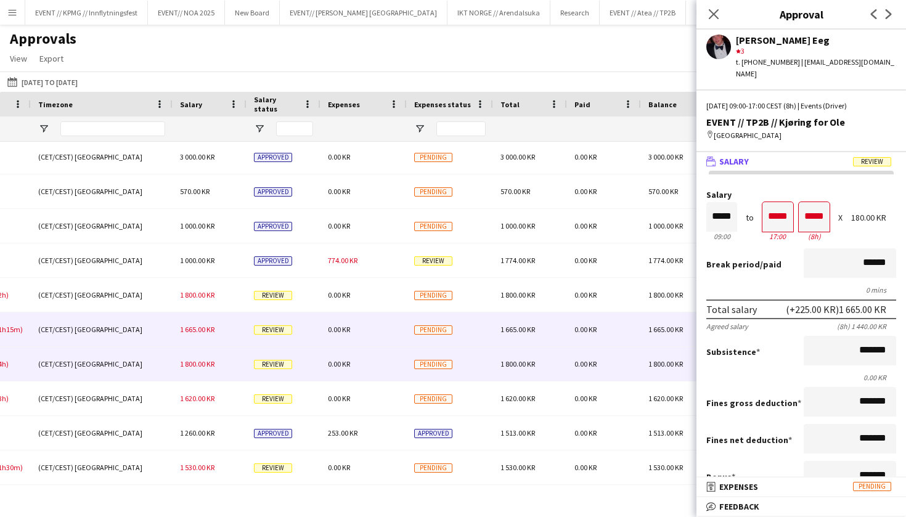
click at [214, 355] on div "1 800.00 KR" at bounding box center [209, 364] width 74 height 34
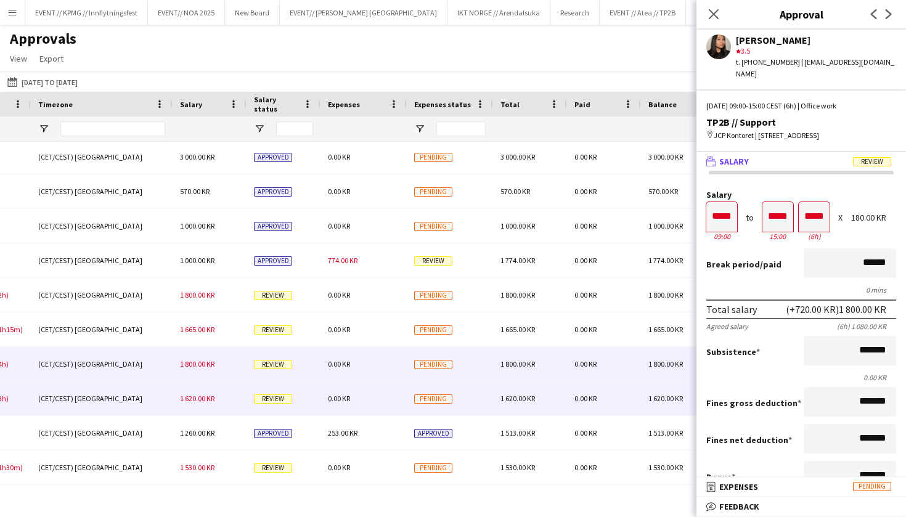
click at [214, 396] on span "1 620.00 KR" at bounding box center [197, 398] width 34 height 9
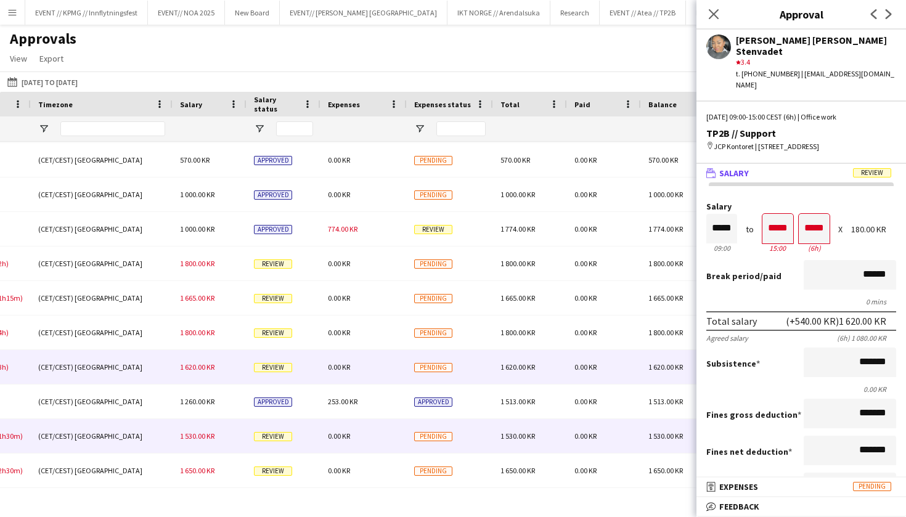
click at [213, 438] on span "1 530.00 KR" at bounding box center [197, 435] width 34 height 9
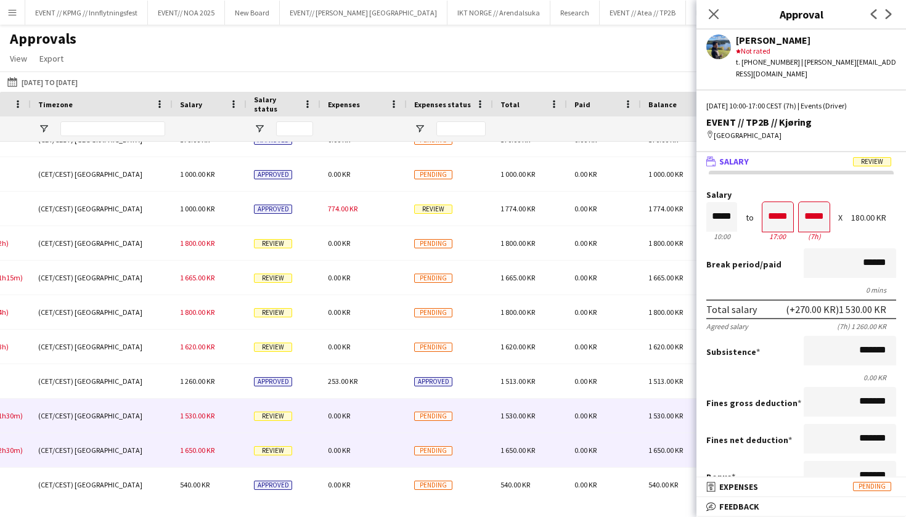
click at [211, 457] on div "1 650.00 KR" at bounding box center [209, 450] width 74 height 34
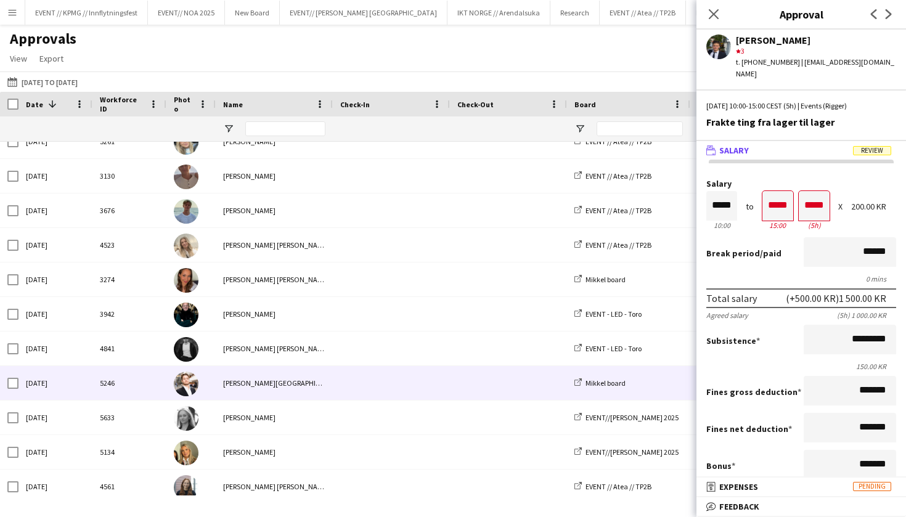
scroll to position [768, 0]
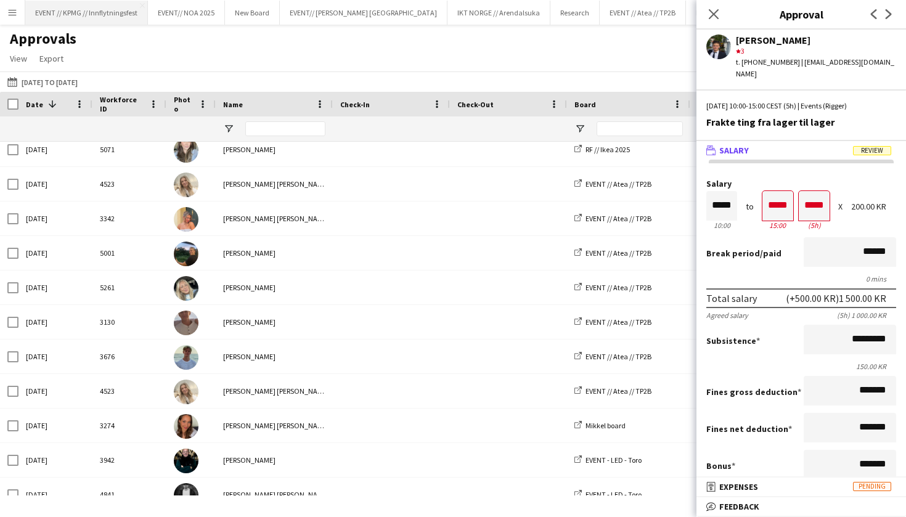
click at [79, 7] on button "EVENT // KPMG // Innflytningsfest Close" at bounding box center [86, 13] width 123 height 24
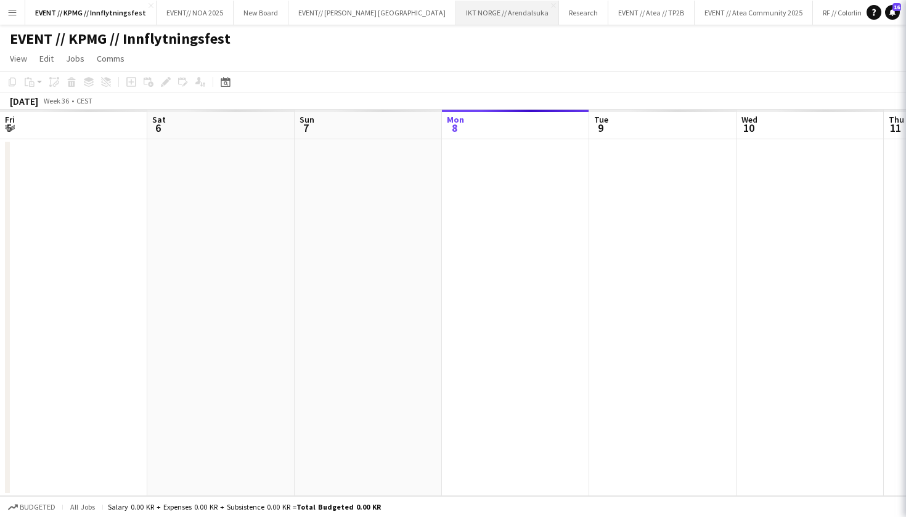
scroll to position [0, 294]
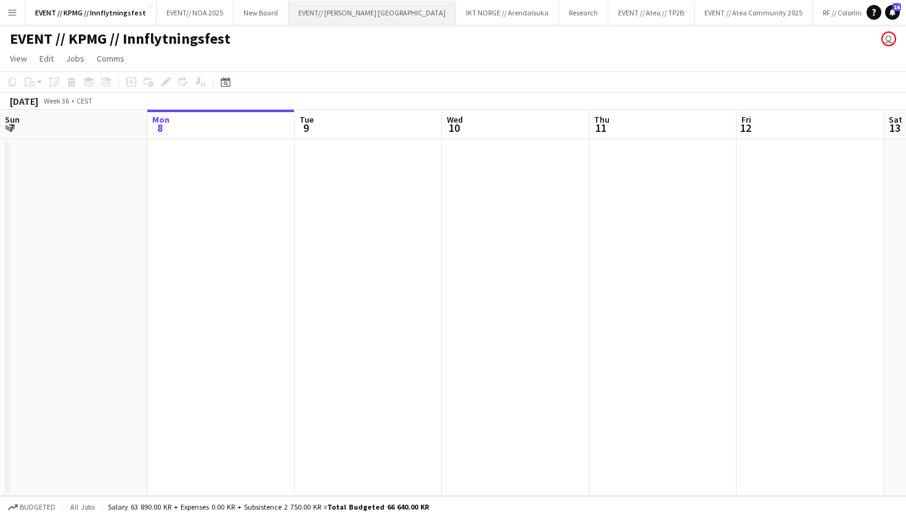
click at [343, 19] on button "EVENT// SIRK NORGE Close" at bounding box center [372, 13] width 168 height 24
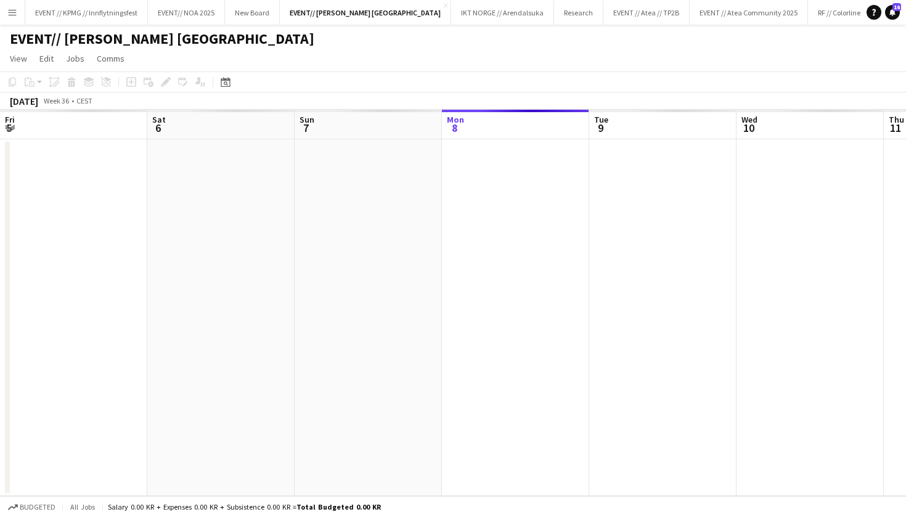
scroll to position [0, 294]
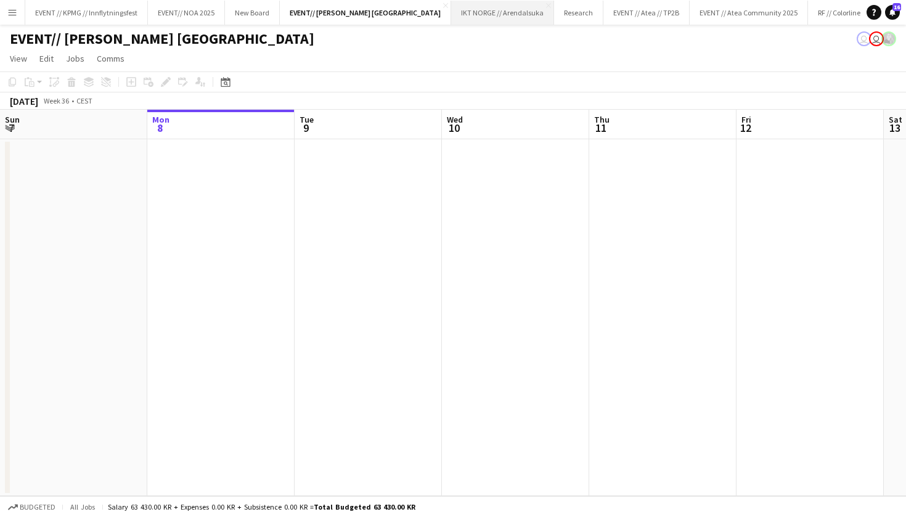
click at [451, 18] on button "IKT NORGE // Arendalsuka Close" at bounding box center [502, 13] width 103 height 24
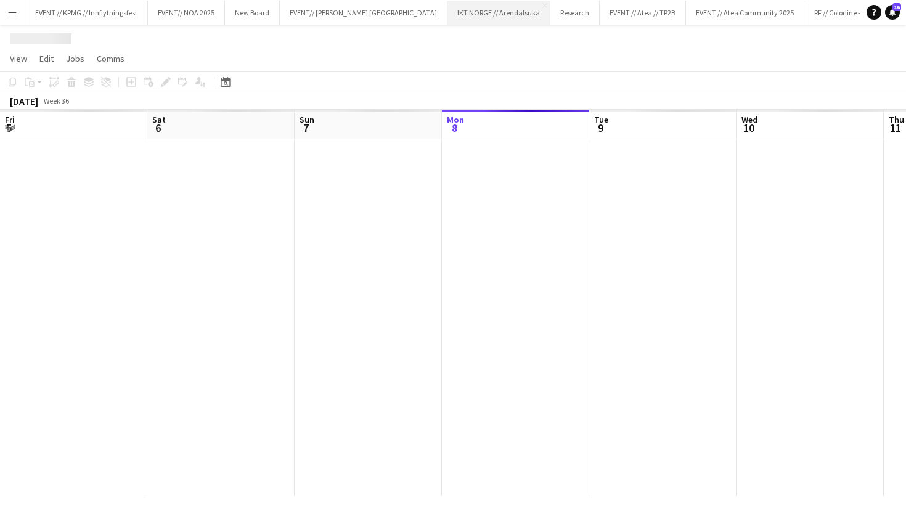
scroll to position [0, 294]
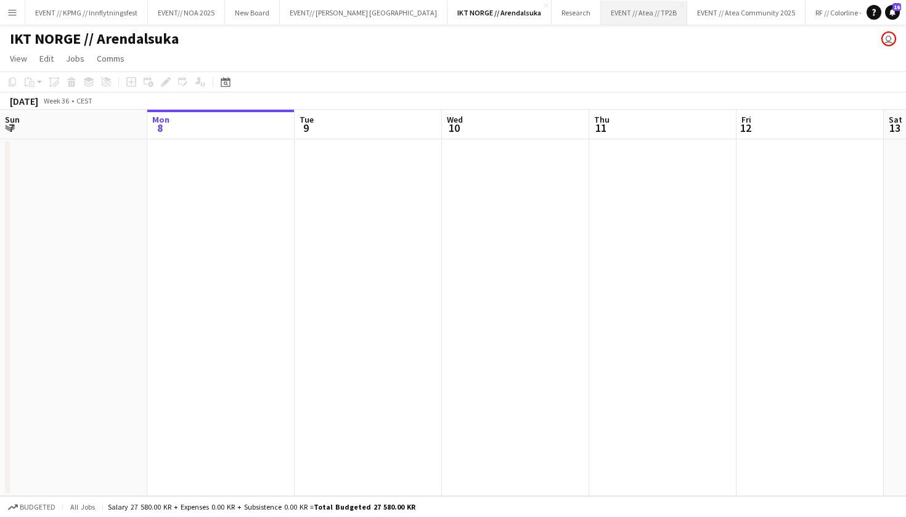
click at [601, 13] on button "EVENT // Atea // TP2B Close" at bounding box center [644, 13] width 86 height 24
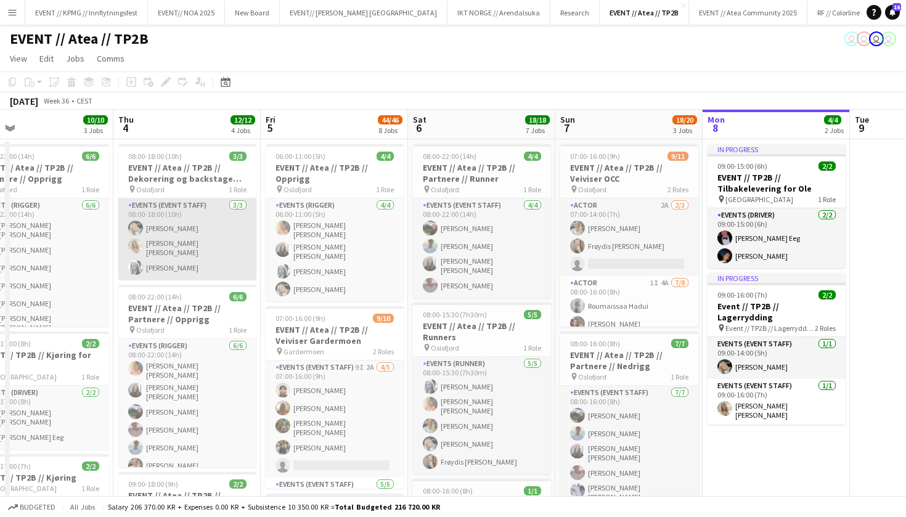
click at [209, 226] on app-card-role "Events (Event Staff) 3/3 08:00-18:00 (10h) Oda Hansson Vanessa Riise Naas Maria…" at bounding box center [187, 238] width 138 height 81
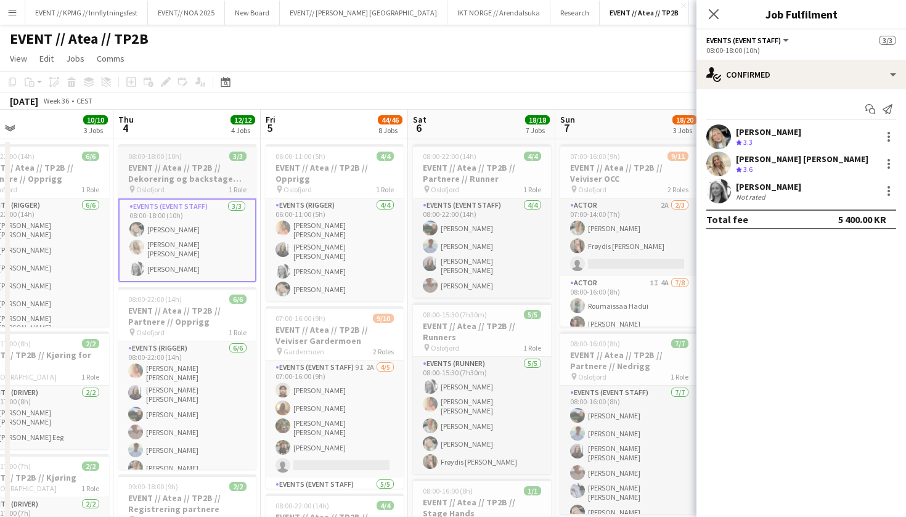
click at [207, 183] on h3 "EVENT // Atea // TP2B // Dekorering og backstage oppsett" at bounding box center [187, 173] width 138 height 22
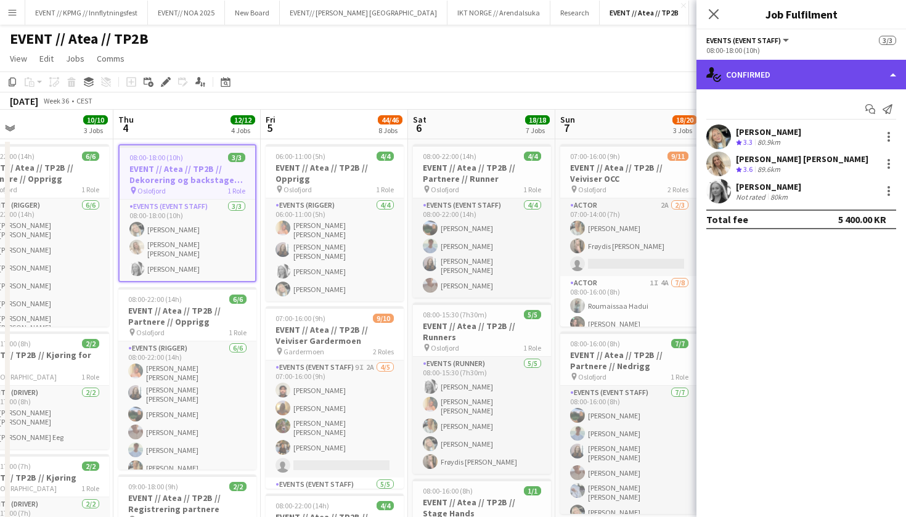
click at [821, 85] on div "single-neutral-actions-check-2 Confirmed" at bounding box center [800, 75] width 209 height 30
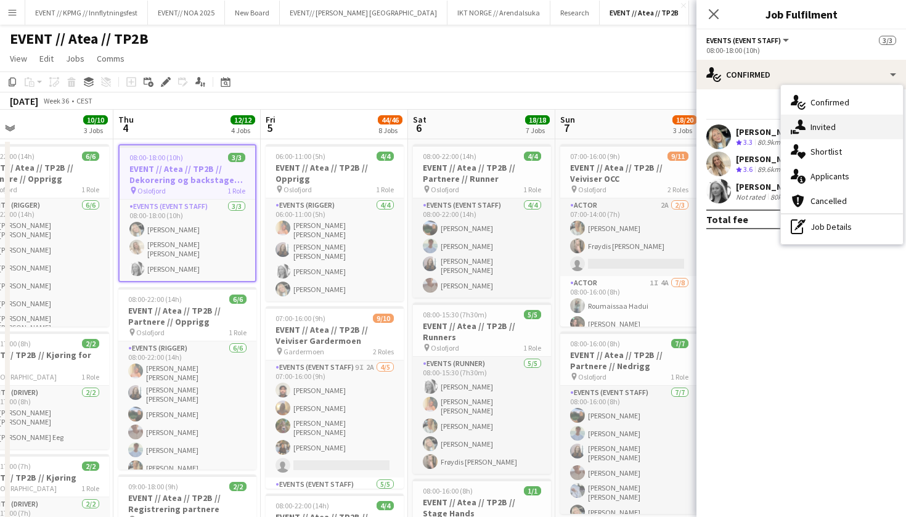
click at [846, 134] on div "single-neutral-actions-share-1 Invited" at bounding box center [842, 127] width 122 height 25
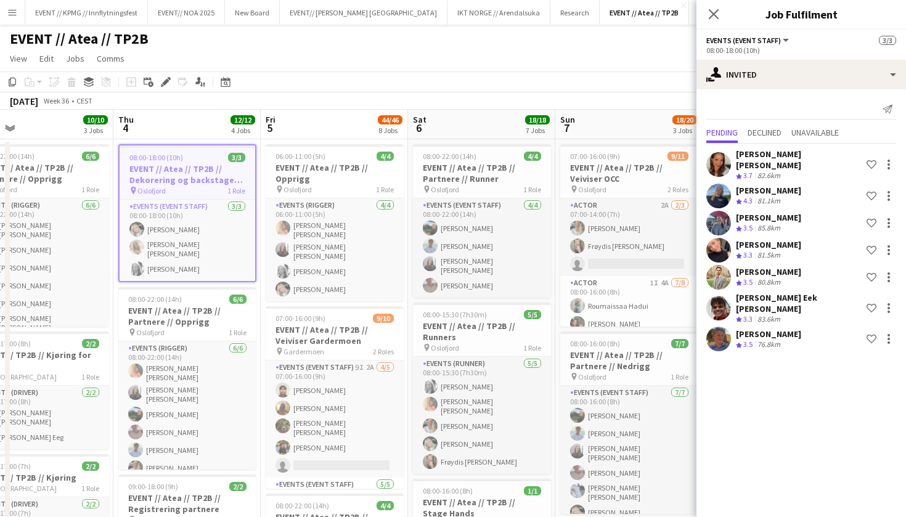
click at [153, 175] on h3 "EVENT // Atea // TP2B // Dekorering og backstage oppsett" at bounding box center [188, 174] width 136 height 22
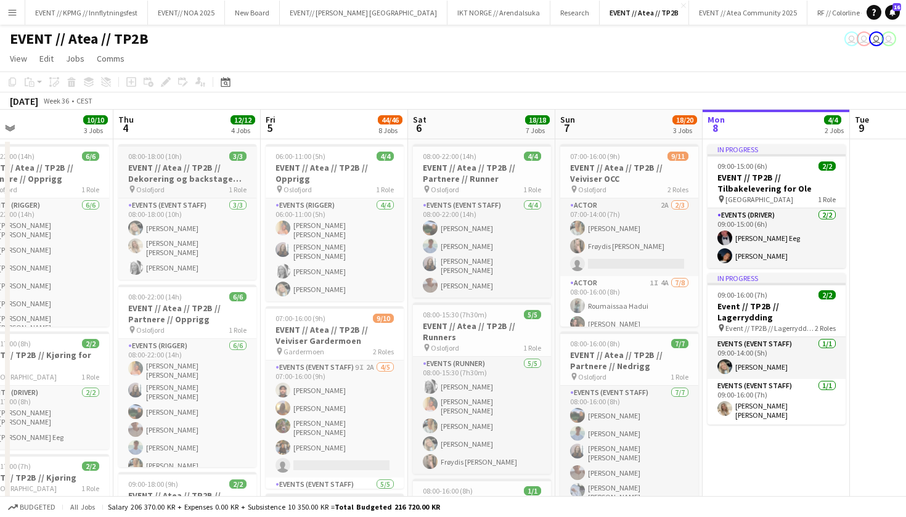
click at [162, 189] on span "Oslofjord" at bounding box center [150, 189] width 28 height 9
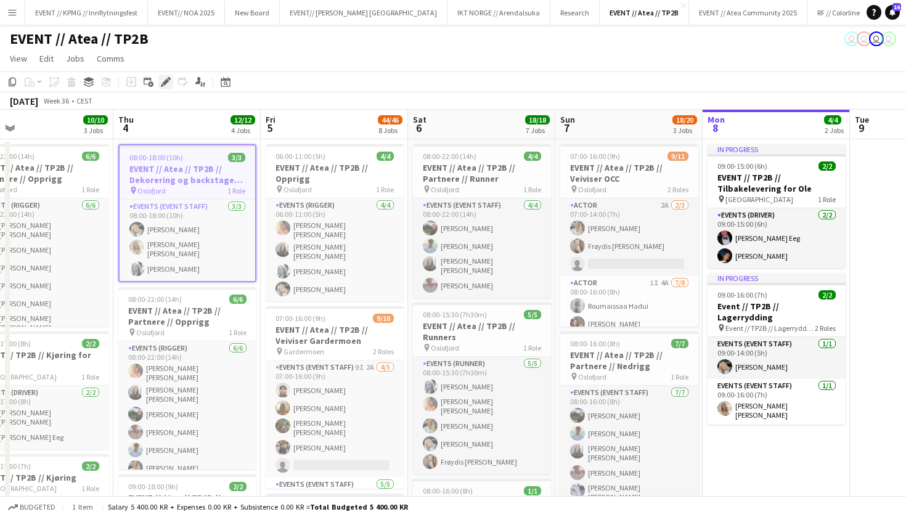
click at [164, 81] on icon at bounding box center [165, 82] width 7 height 7
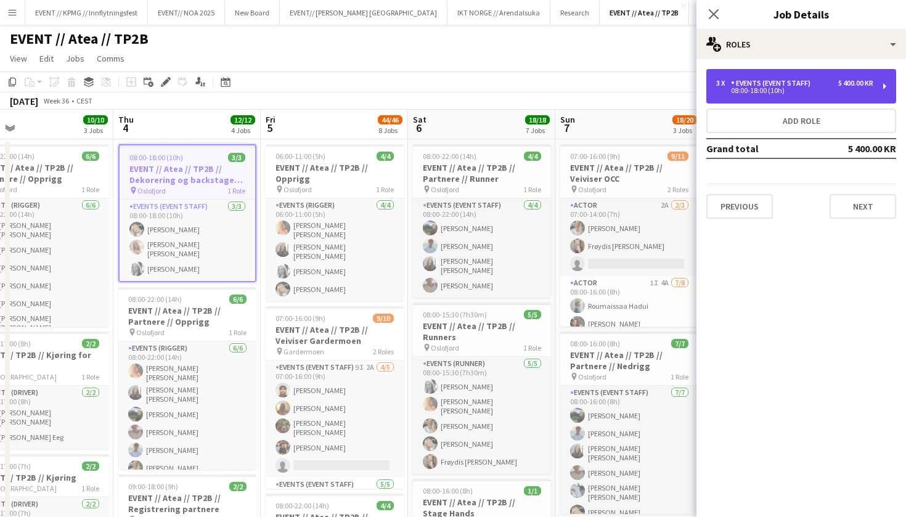
click at [860, 89] on div "08:00-18:00 (10h)" at bounding box center [794, 90] width 157 height 6
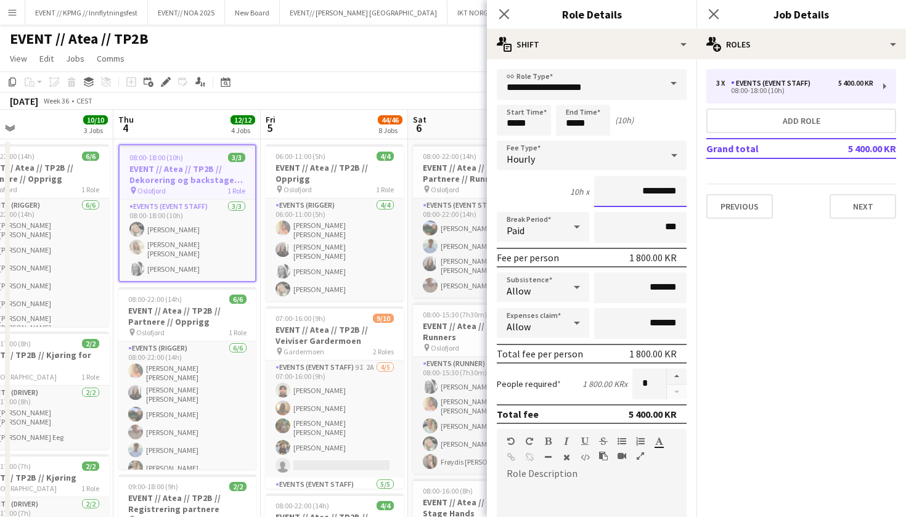
click at [644, 191] on input "*********" at bounding box center [640, 191] width 92 height 31
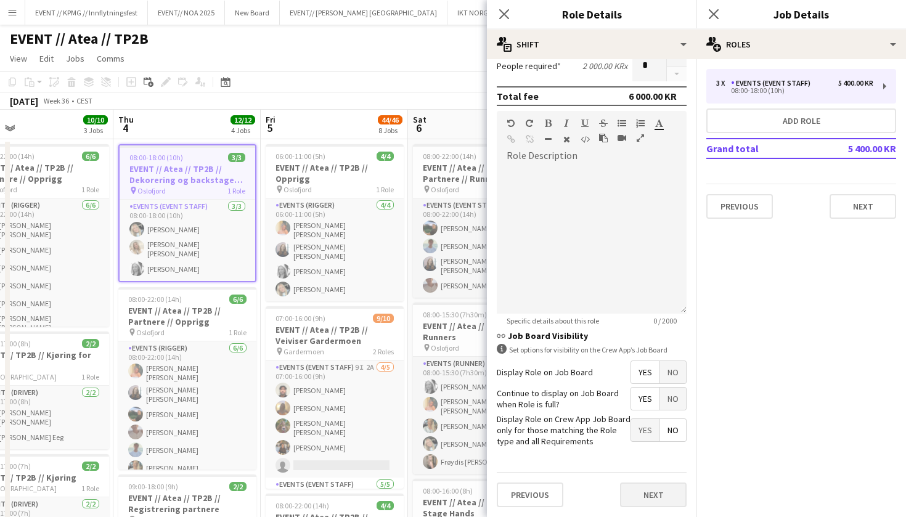
type input "******"
click at [647, 491] on button "Next" at bounding box center [653, 495] width 67 height 25
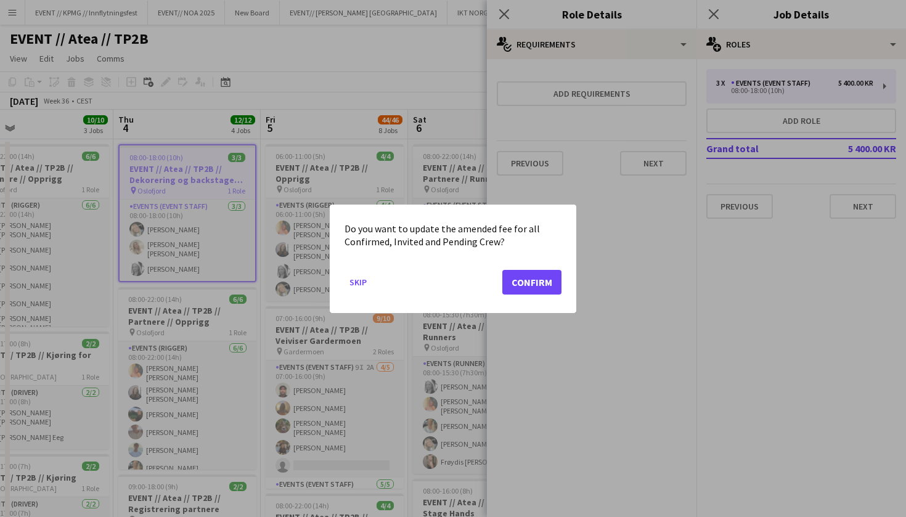
scroll to position [0, 0]
click at [530, 285] on button "Confirm" at bounding box center [531, 281] width 59 height 25
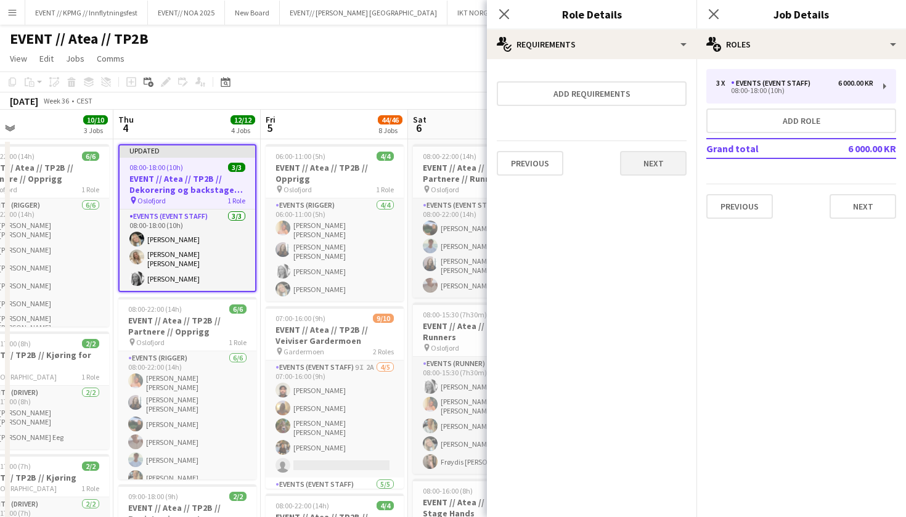
click at [662, 162] on button "Next" at bounding box center [653, 163] width 67 height 25
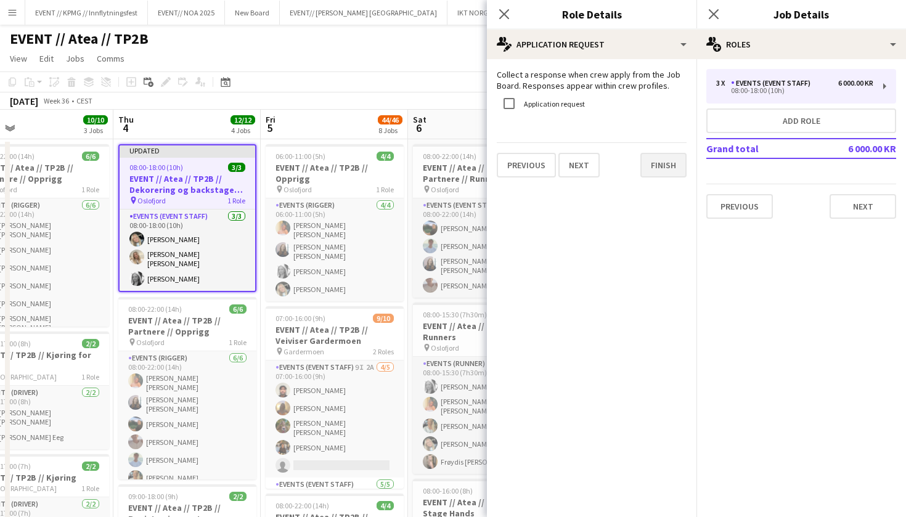
click at [673, 163] on button "Finish" at bounding box center [663, 165] width 46 height 25
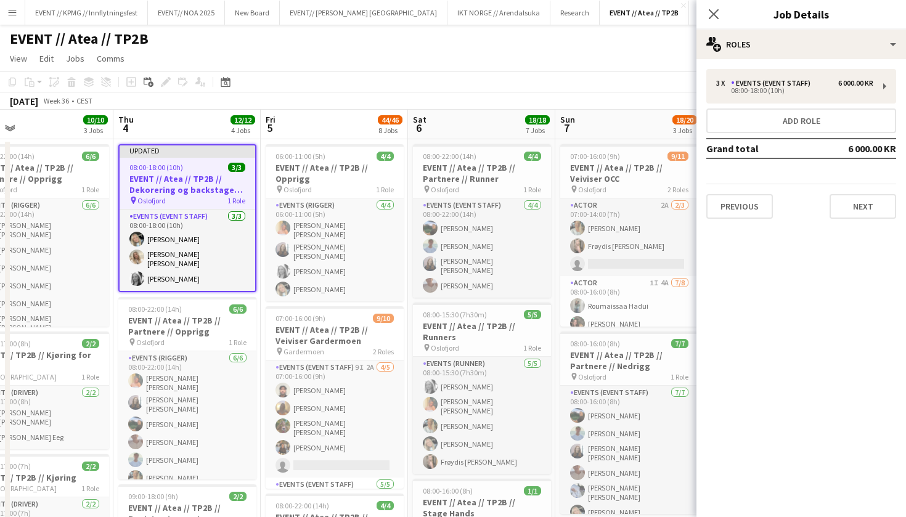
click at [875, 193] on div "Previous Next" at bounding box center [801, 201] width 190 height 35
click at [861, 215] on button "Next" at bounding box center [862, 206] width 67 height 25
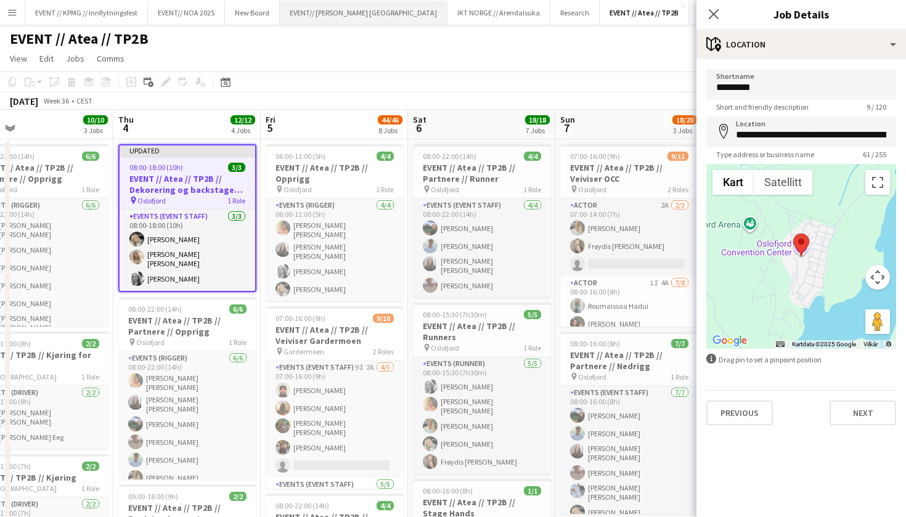
click at [312, 6] on button "EVENT// SIRK NORGE Close" at bounding box center [364, 13] width 168 height 24
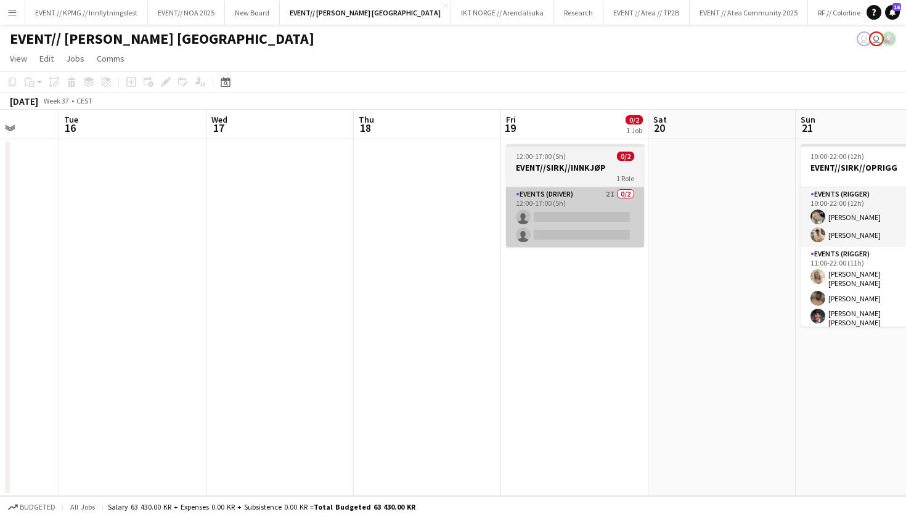
scroll to position [0, 593]
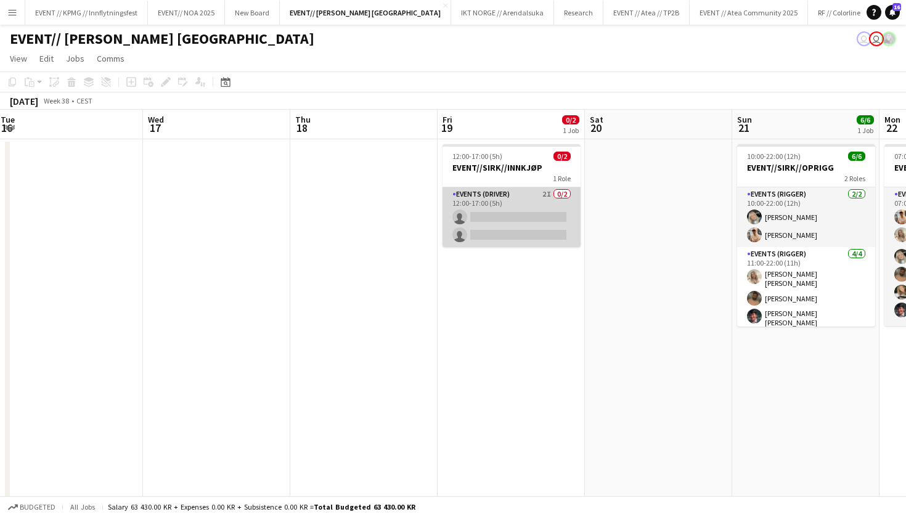
click at [494, 198] on app-card-role "Events (Driver) 2I 0/2 12:00-17:00 (5h) single-neutral-actions single-neutral-a…" at bounding box center [511, 217] width 138 height 60
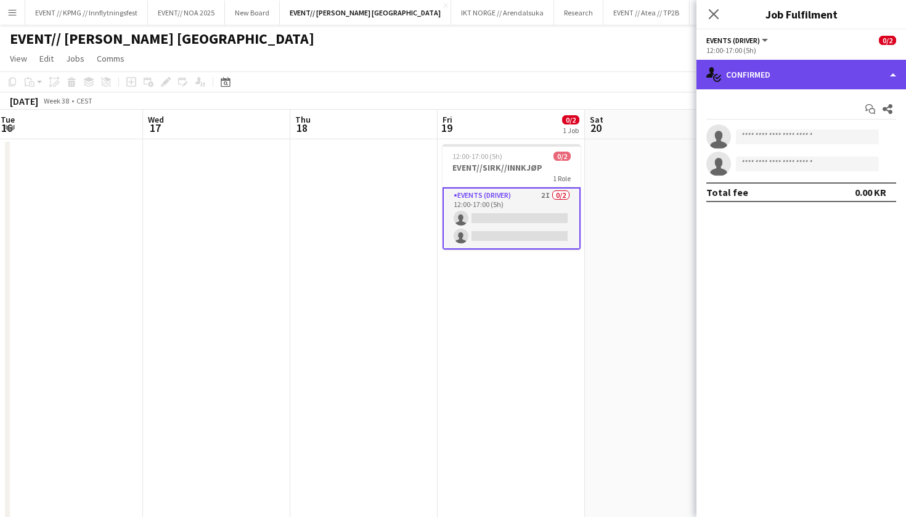
click at [789, 85] on div "single-neutral-actions-check-2 Confirmed" at bounding box center [800, 75] width 209 height 30
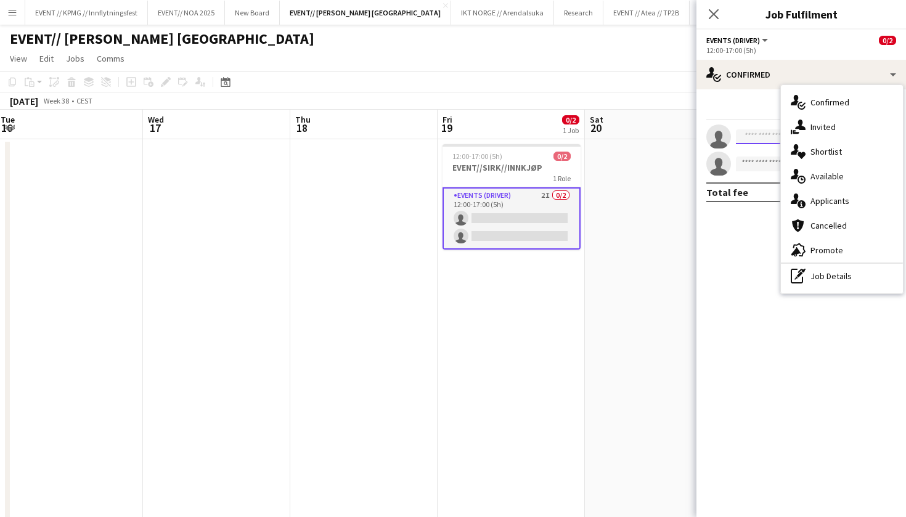
click at [761, 138] on input at bounding box center [807, 136] width 143 height 15
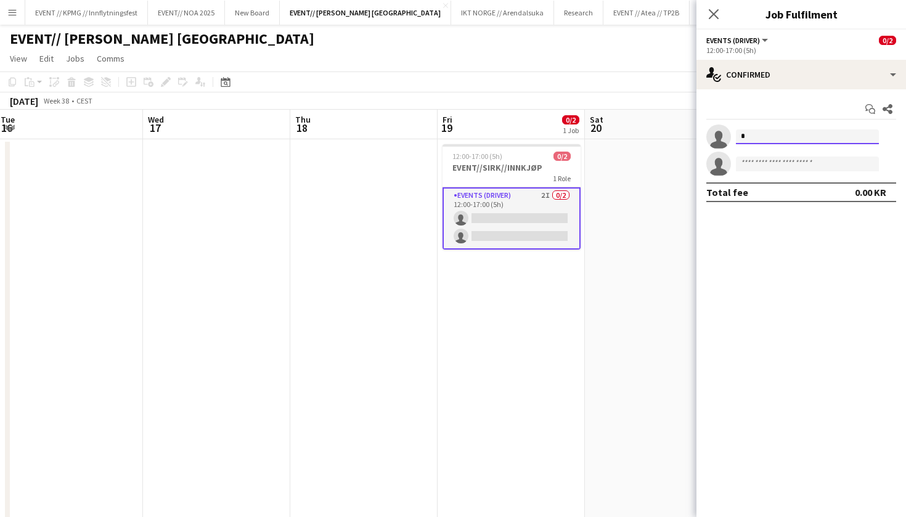
type input "**"
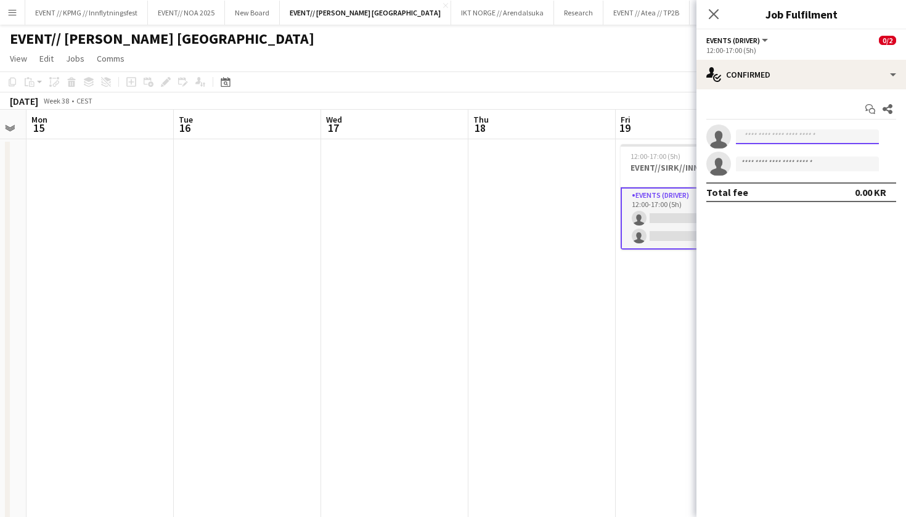
scroll to position [0, 372]
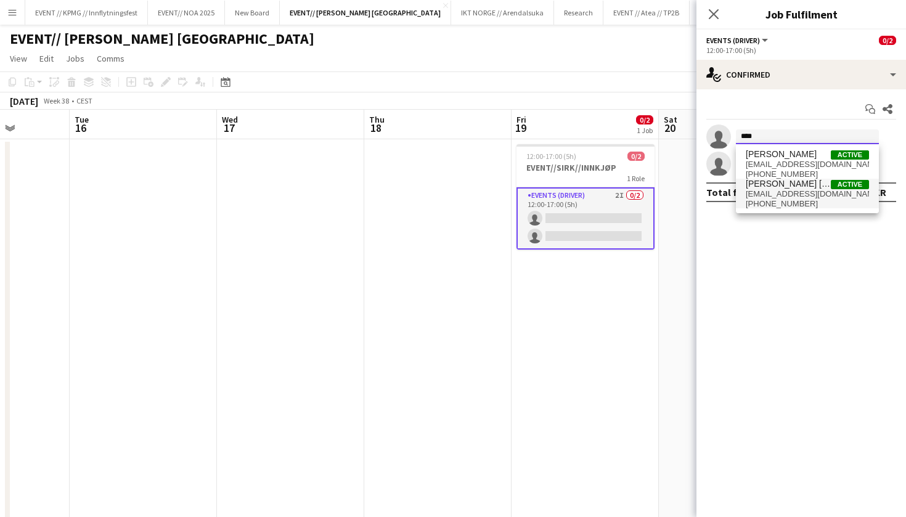
type input "****"
click at [803, 196] on span "[EMAIL_ADDRESS][PERSON_NAME][DOMAIN_NAME]" at bounding box center [806, 194] width 123 height 10
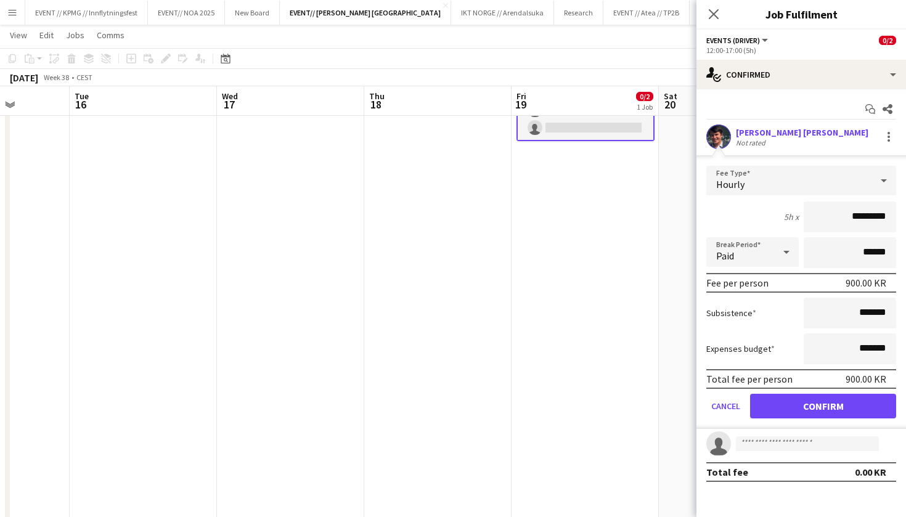
click at [818, 399] on button "Confirm" at bounding box center [823, 406] width 146 height 25
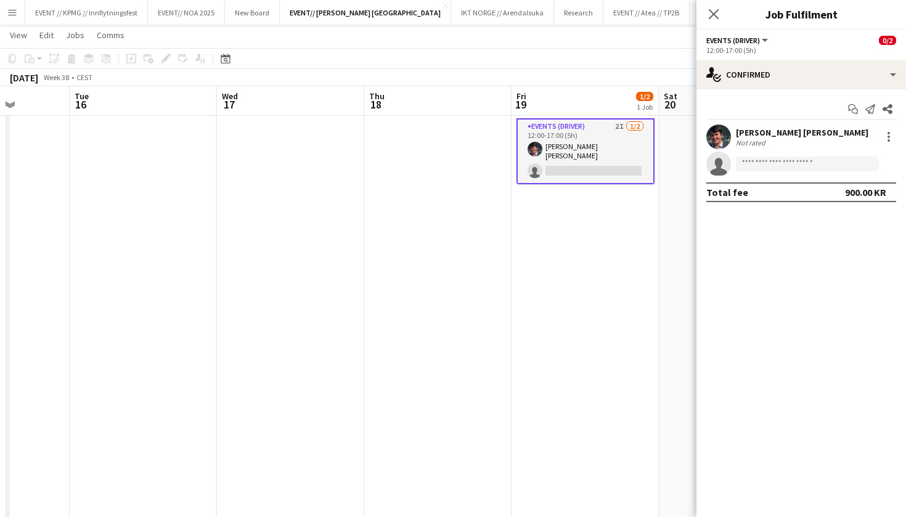
scroll to position [60, 0]
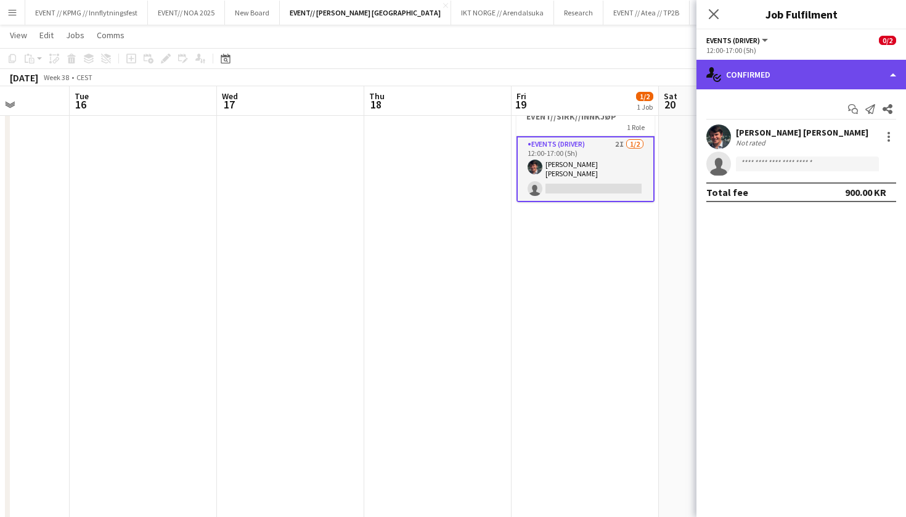
click at [771, 83] on div "single-neutral-actions-check-2 Confirmed" at bounding box center [800, 75] width 209 height 30
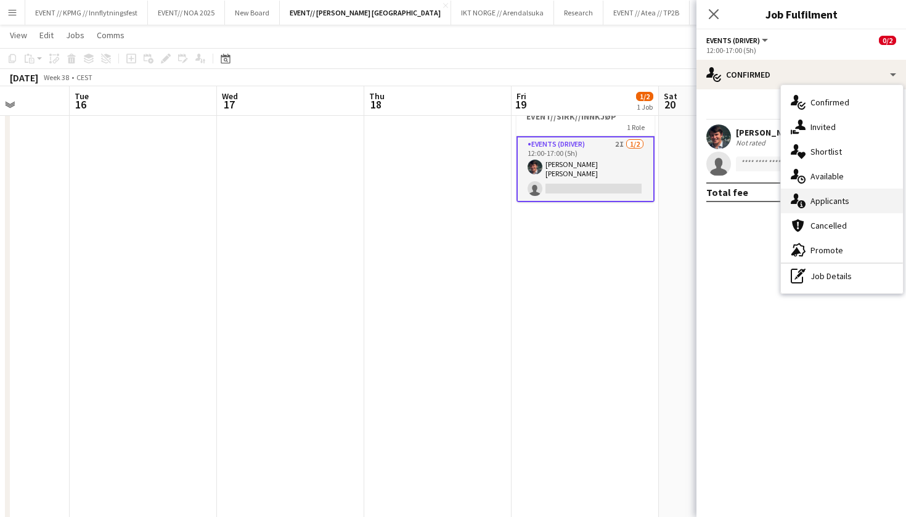
click at [874, 197] on div "single-neutral-actions-information Applicants" at bounding box center [842, 201] width 122 height 25
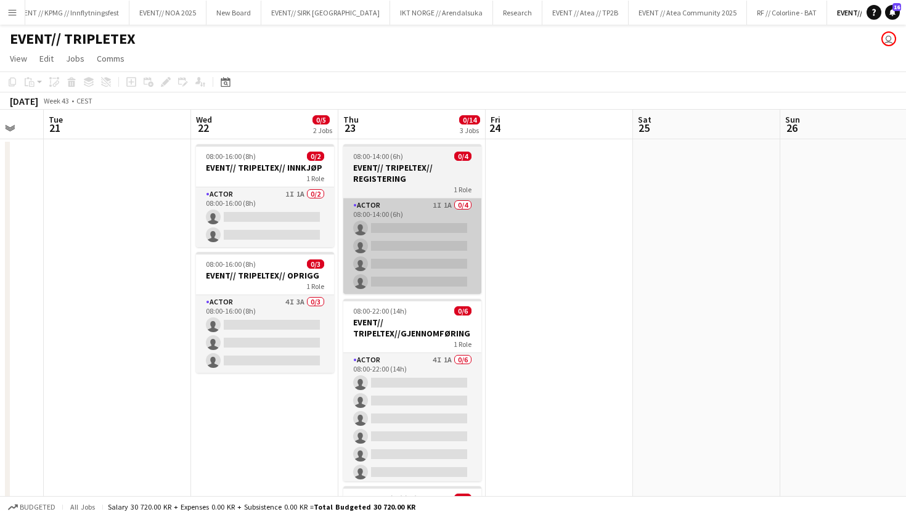
scroll to position [0, 252]
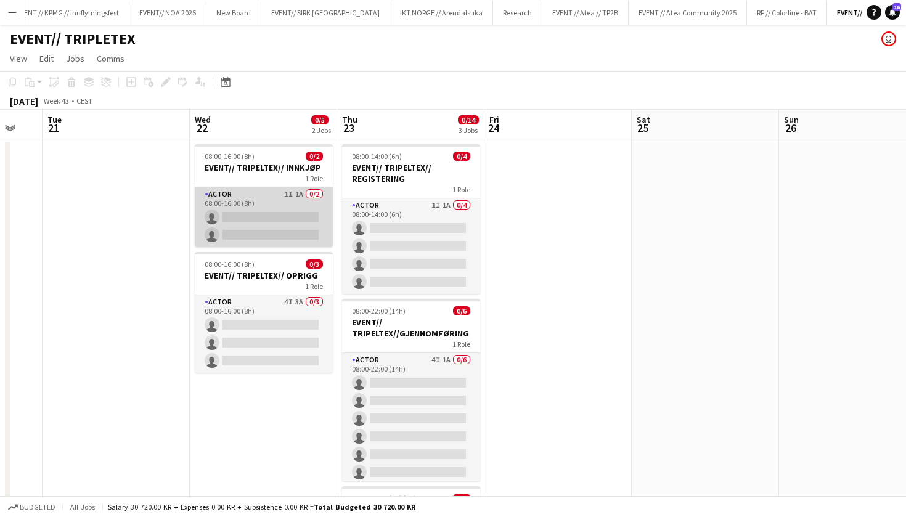
click at [310, 230] on app-card-role "Actor 1I 1A 0/2 08:00-16:00 (8h) single-neutral-actions single-neutral-actions" at bounding box center [264, 217] width 138 height 60
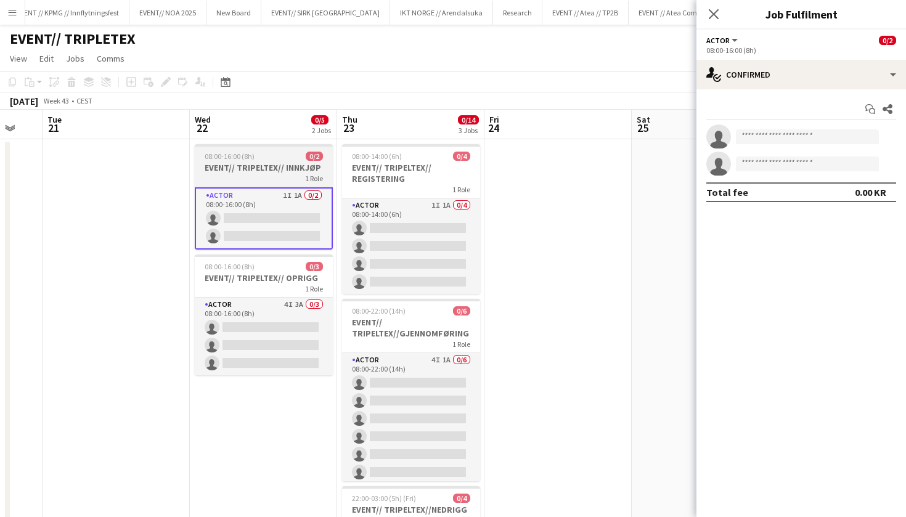
click at [263, 170] on h3 "EVENT// TRIPELTEX// INNKJØP" at bounding box center [264, 167] width 138 height 11
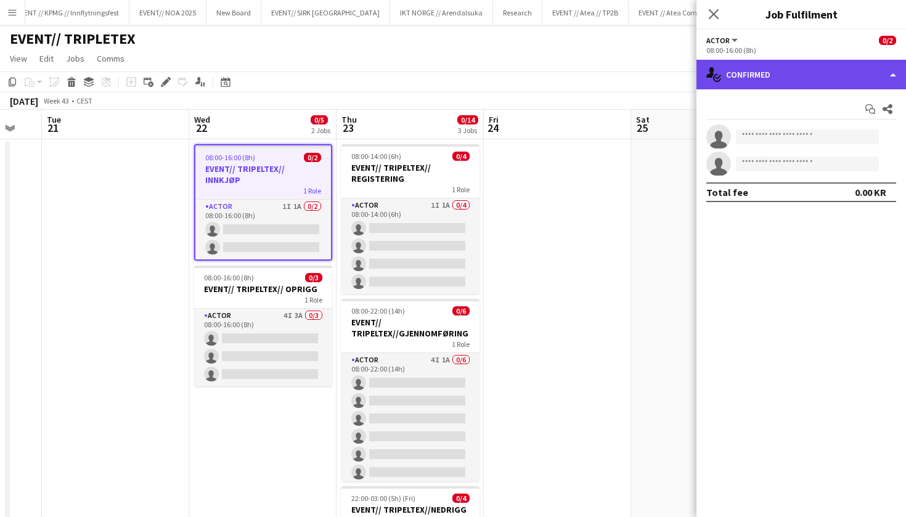
click at [774, 83] on div "single-neutral-actions-check-2 Confirmed" at bounding box center [800, 75] width 209 height 30
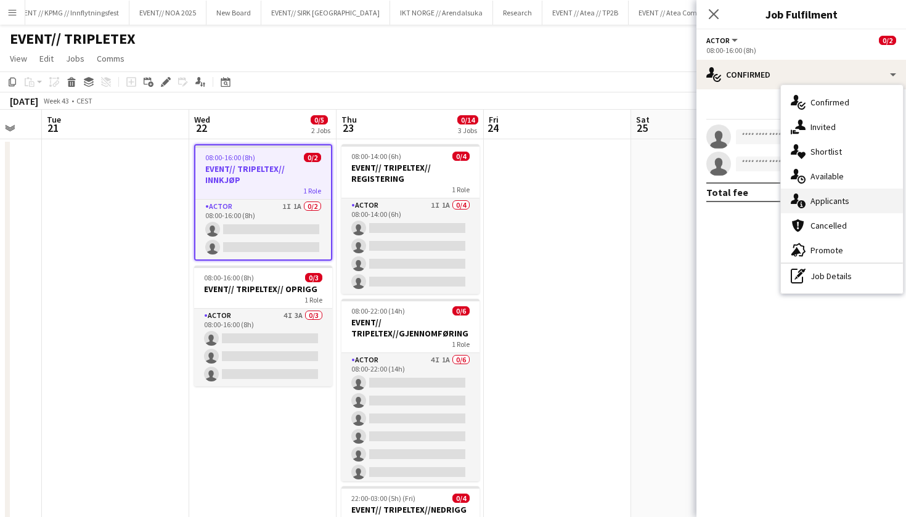
click at [830, 198] on span "Applicants" at bounding box center [829, 200] width 39 height 11
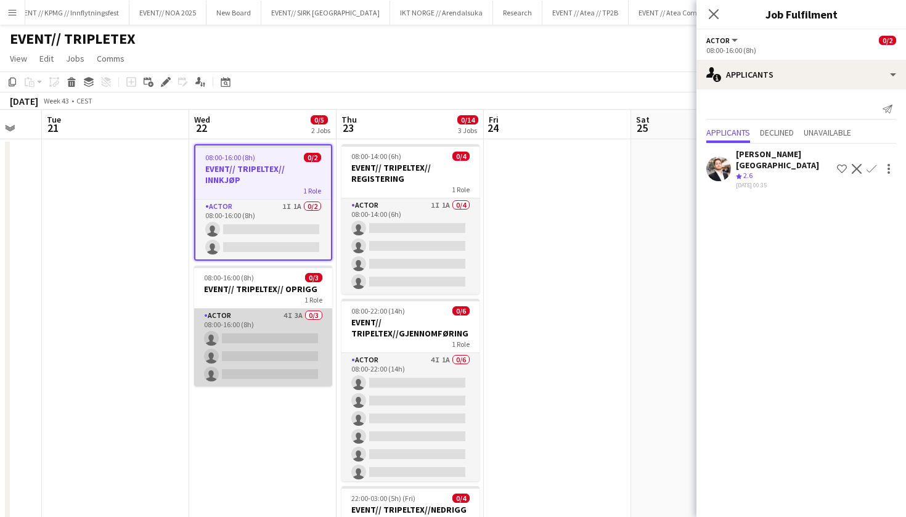
click at [294, 339] on app-card-role "Actor 4I 3A 0/3 08:00-16:00 (8h) single-neutral-actions single-neutral-actions …" at bounding box center [263, 348] width 138 height 78
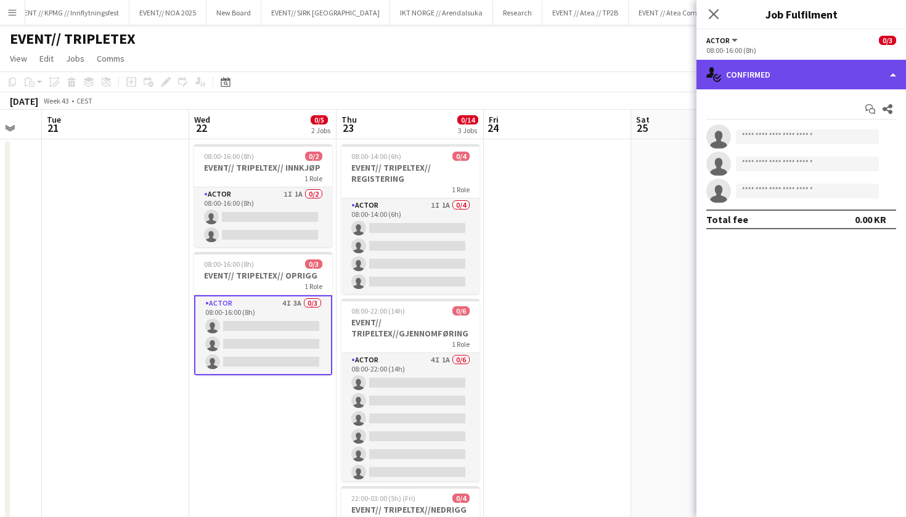
click at [749, 78] on div "single-neutral-actions-check-2 Confirmed" at bounding box center [800, 75] width 209 height 30
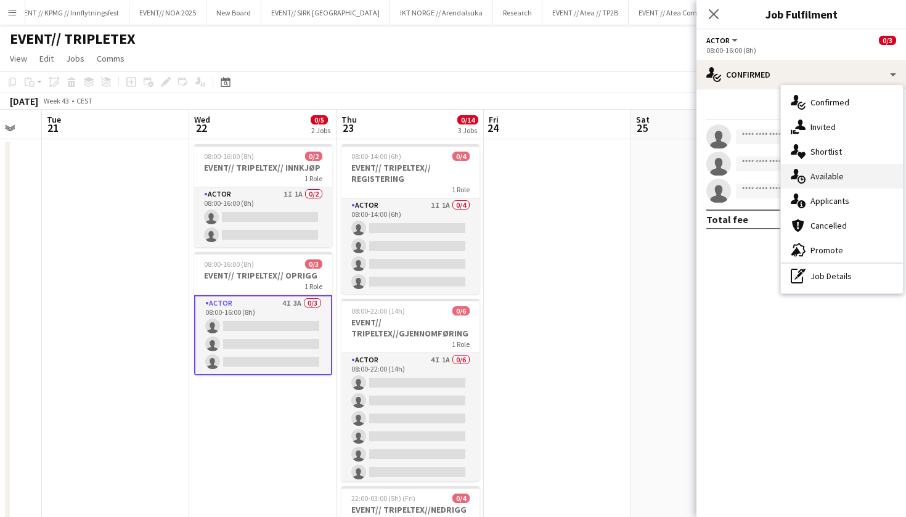
click at [842, 188] on div "single-neutral-actions-upload Available" at bounding box center [842, 176] width 122 height 25
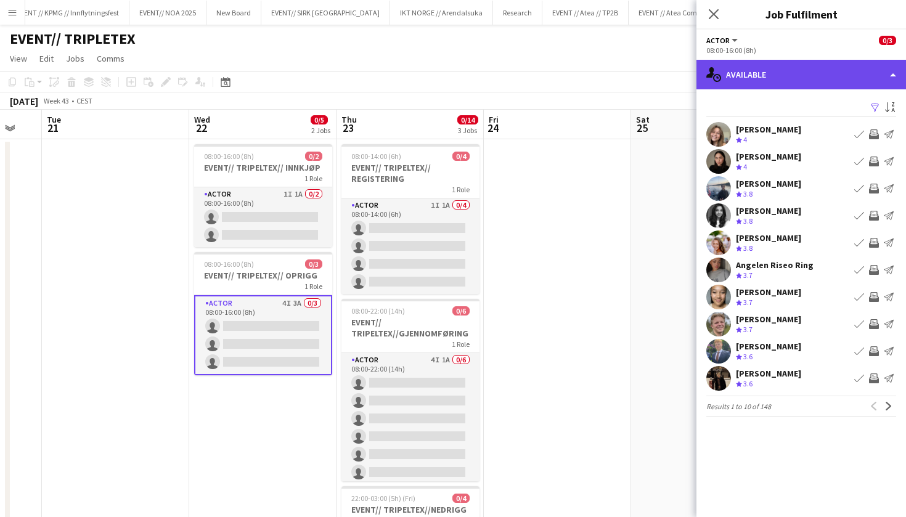
click at [827, 84] on div "single-neutral-actions-upload Available" at bounding box center [800, 75] width 209 height 30
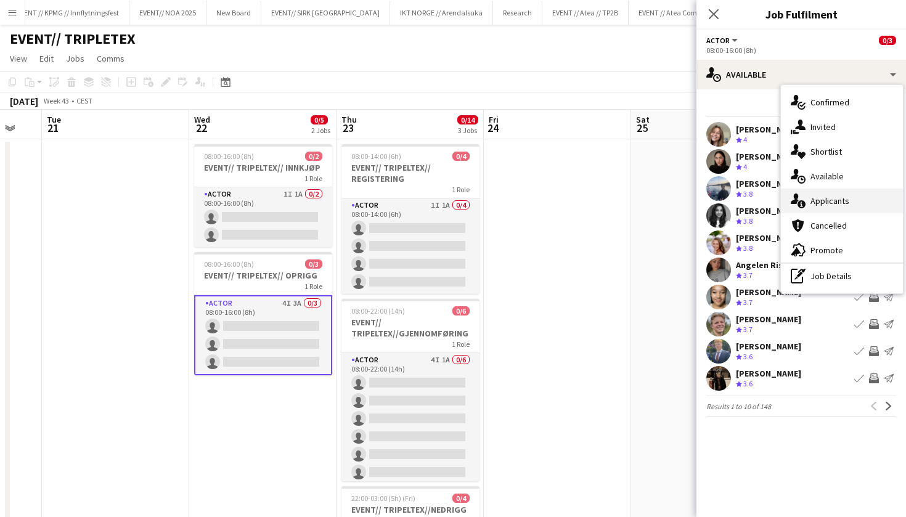
click at [845, 203] on span "Applicants" at bounding box center [829, 200] width 39 height 11
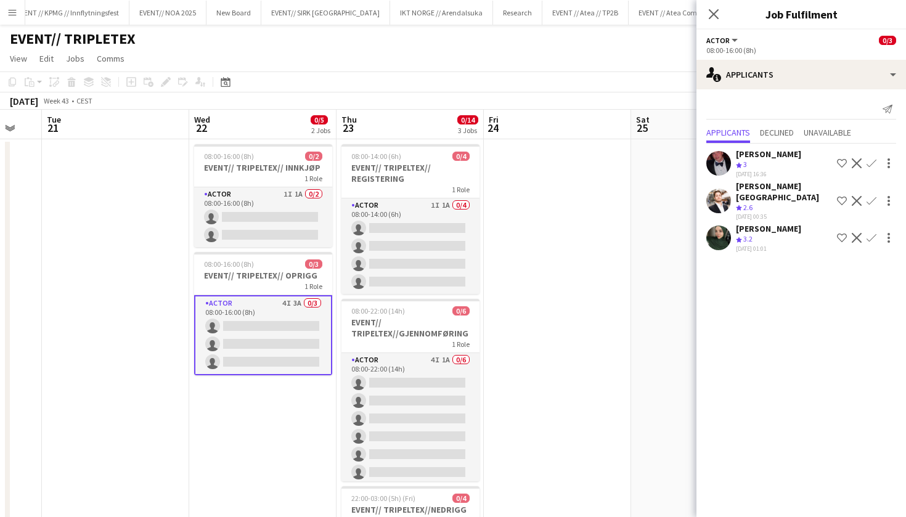
click at [874, 162] on app-icon "Confirm" at bounding box center [871, 163] width 10 height 10
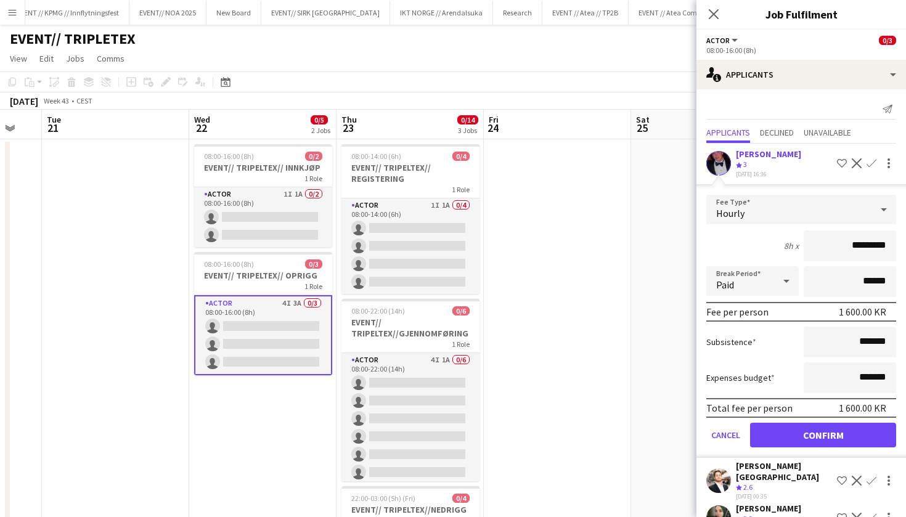
click at [780, 437] on button "Confirm" at bounding box center [823, 435] width 146 height 25
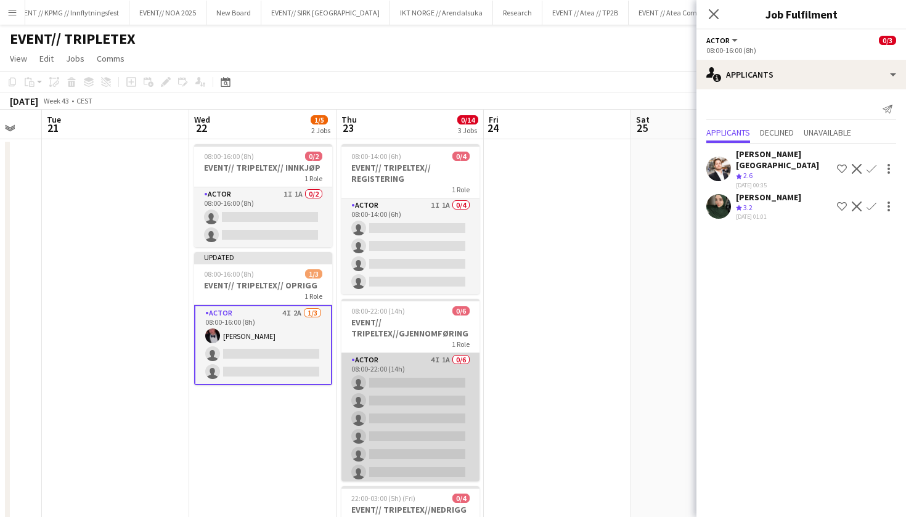
click at [445, 412] on app-card-role "Actor 4I 1A 0/6 08:00-22:00 (14h) single-neutral-actions single-neutral-actions…" at bounding box center [410, 418] width 138 height 131
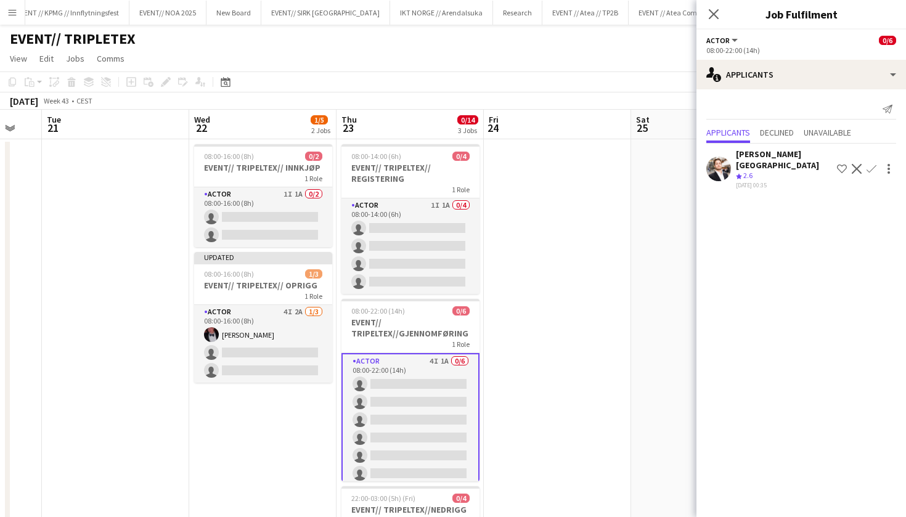
click at [432, 294] on app-date-cell "08:00-14:00 (6h) 0/4 EVENT// TRIPELTEX// REGISTERING 1 Role Actor 1I 1A 0/4 08:…" at bounding box center [409, 400] width 147 height 523
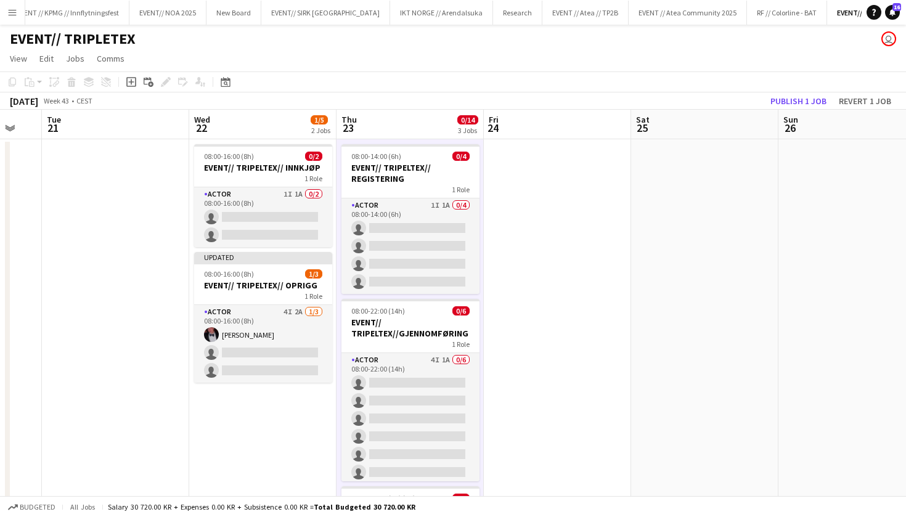
scroll to position [0, 253]
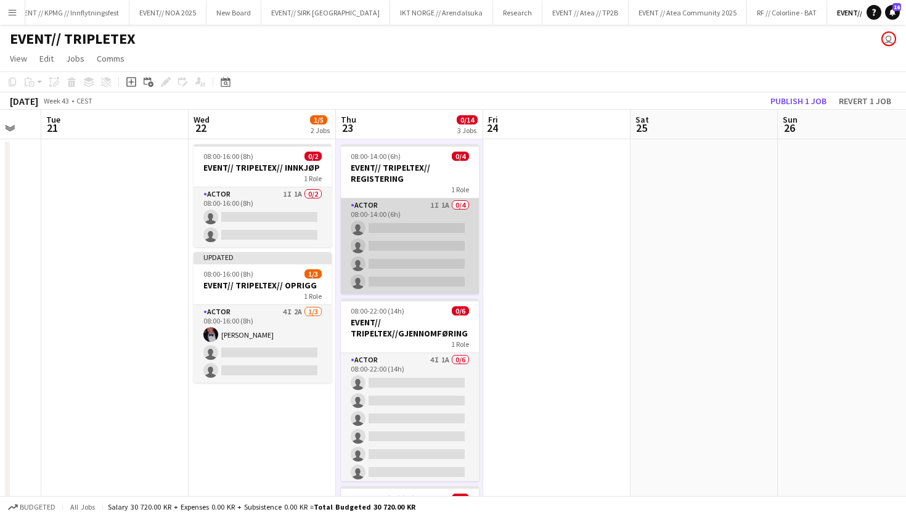
click at [432, 263] on app-card-role "Actor 1I 1A 0/4 08:00-14:00 (6h) single-neutral-actions single-neutral-actions …" at bounding box center [410, 245] width 138 height 95
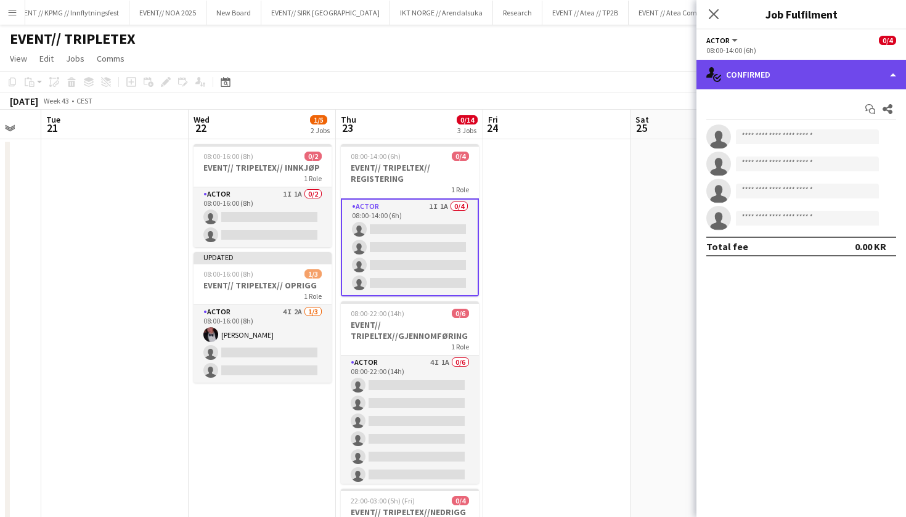
click at [757, 76] on div "single-neutral-actions-check-2 Confirmed" at bounding box center [800, 75] width 209 height 30
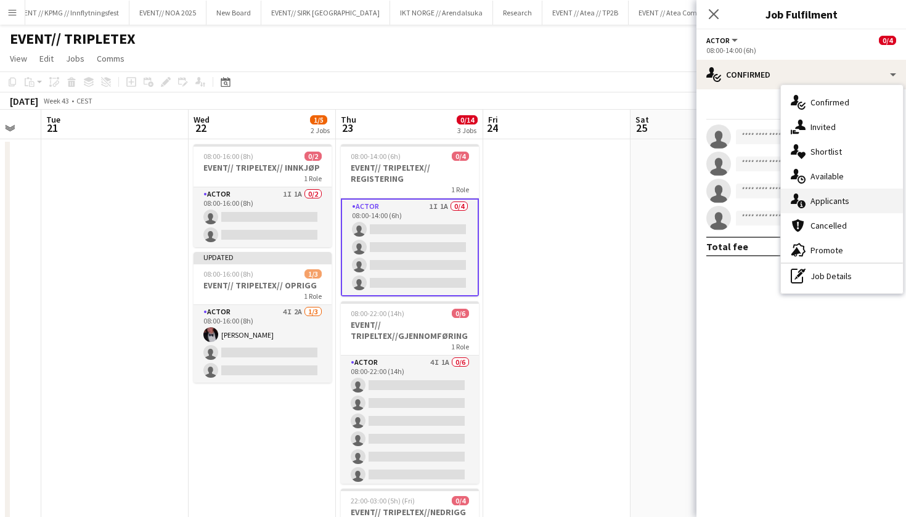
click at [830, 200] on span "Applicants" at bounding box center [829, 200] width 39 height 11
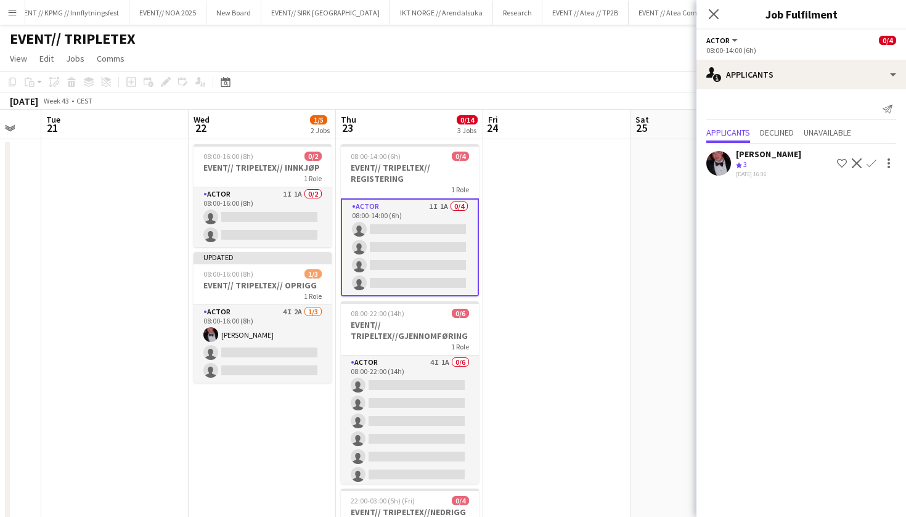
click at [393, 257] on app-card-role "Actor 1I 1A 0/4 08:00-14:00 (6h) single-neutral-actions single-neutral-actions …" at bounding box center [410, 247] width 138 height 98
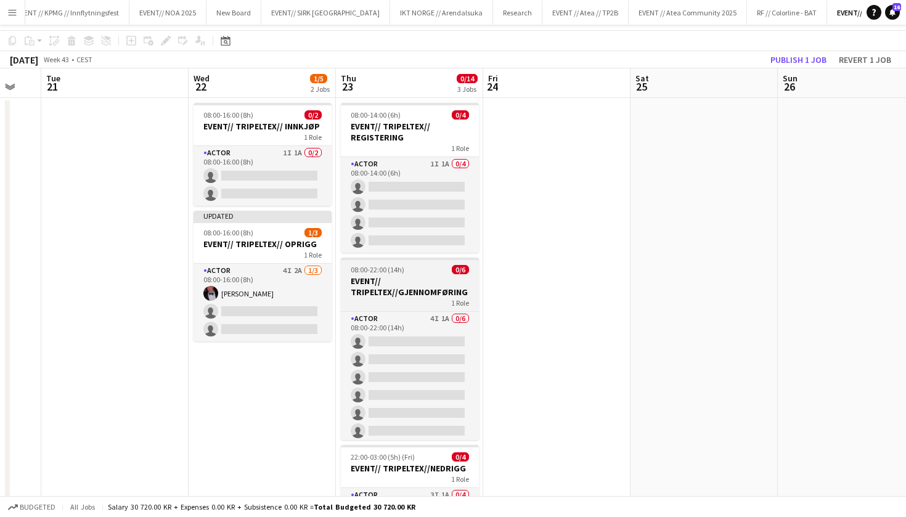
scroll to position [0, 0]
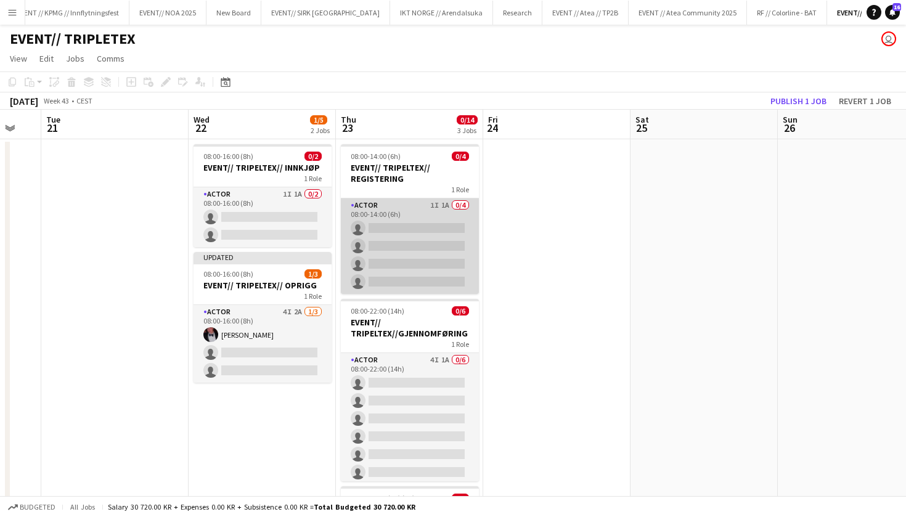
click at [402, 233] on app-card-role "Actor 1I 1A 0/4 08:00-14:00 (6h) single-neutral-actions single-neutral-actions …" at bounding box center [410, 245] width 138 height 95
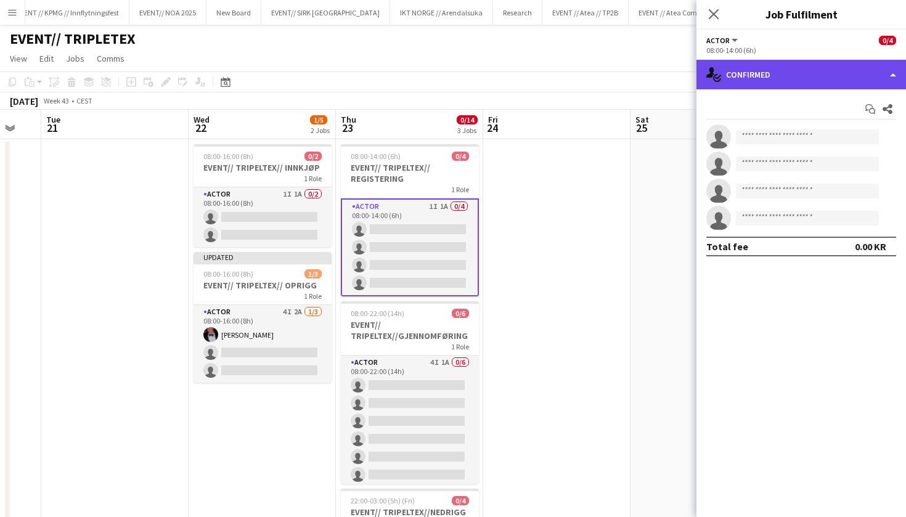
click at [843, 70] on div "single-neutral-actions-check-2 Confirmed" at bounding box center [800, 75] width 209 height 30
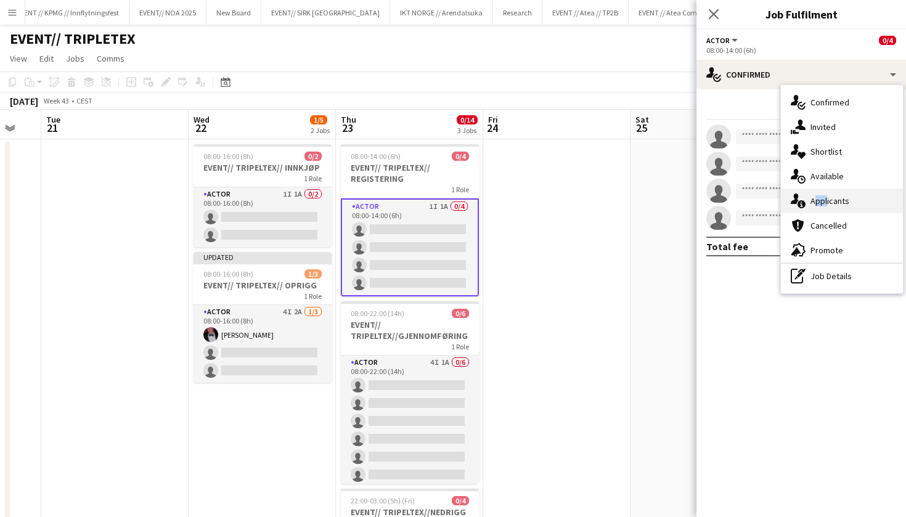
click at [824, 195] on div "single-neutral-actions-information Applicants" at bounding box center [842, 201] width 122 height 25
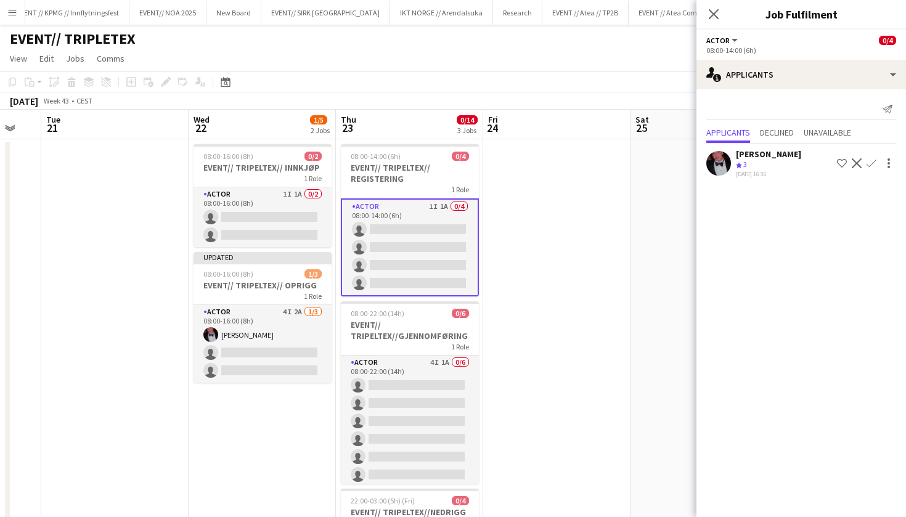
click at [871, 166] on app-icon "Confirm" at bounding box center [871, 163] width 10 height 10
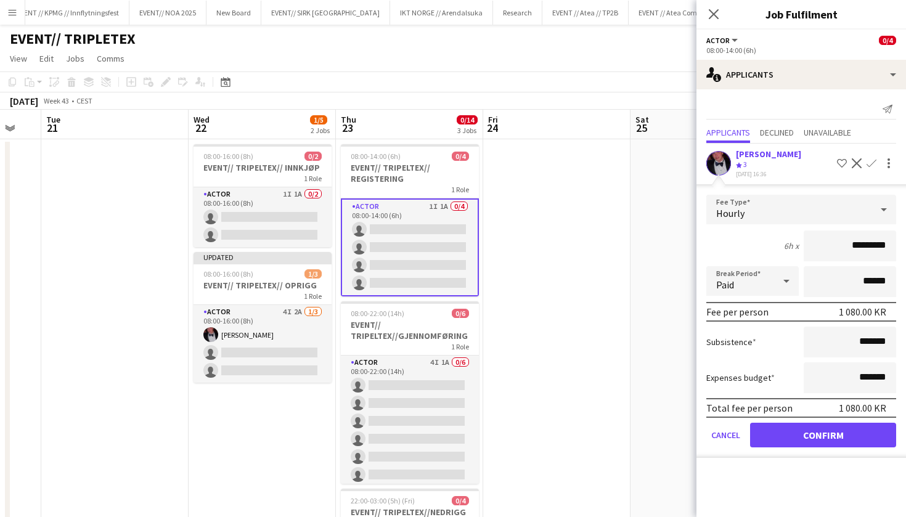
click at [804, 429] on button "Confirm" at bounding box center [823, 435] width 146 height 25
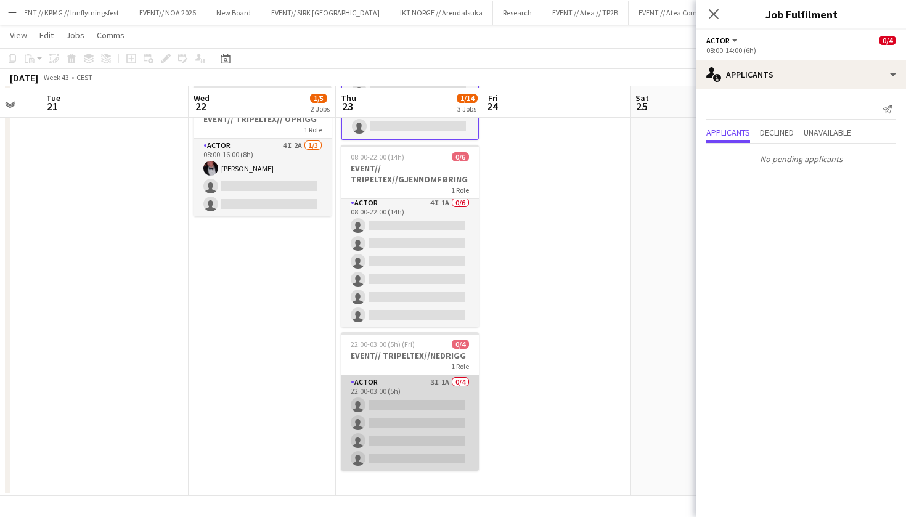
scroll to position [165, 0]
click at [398, 426] on app-card-role "Actor 3I 1A 0/4 22:00-03:00 (5h) single-neutral-actions single-neutral-actions …" at bounding box center [410, 422] width 138 height 95
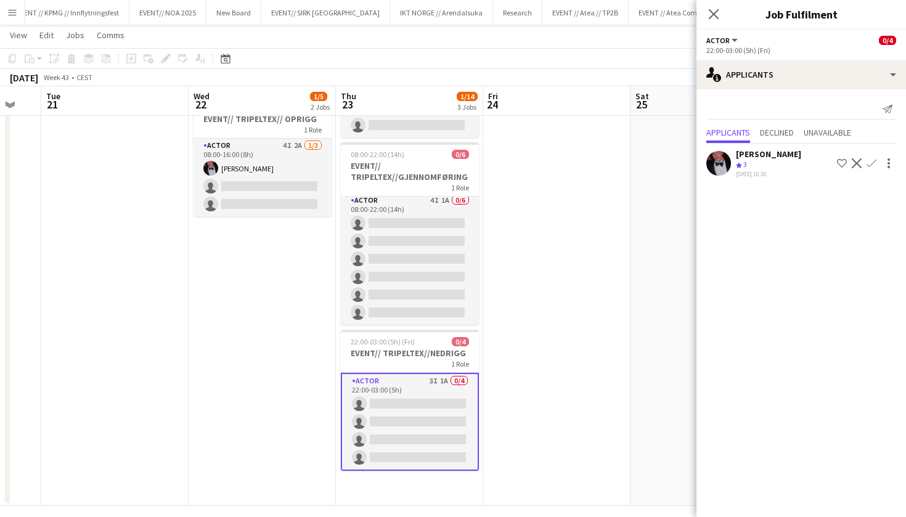
click at [873, 164] on app-icon "Confirm" at bounding box center [871, 163] width 10 height 10
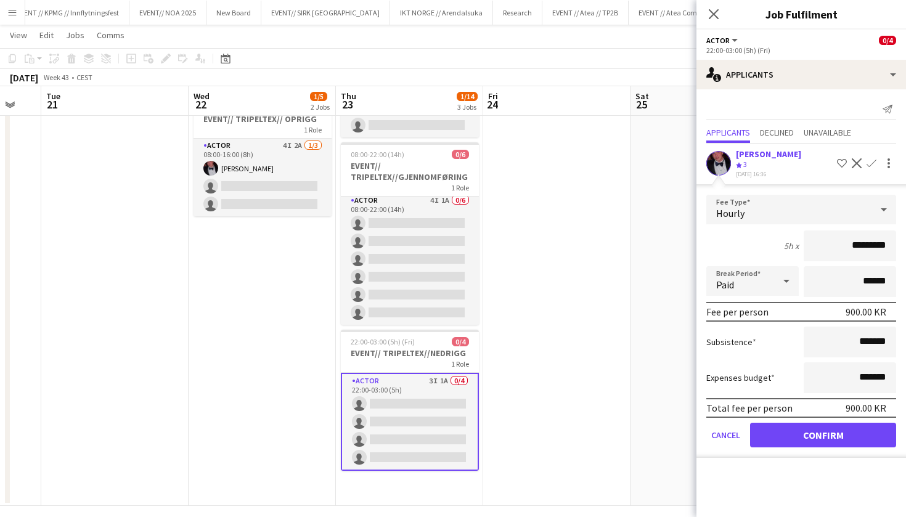
click at [820, 430] on button "Confirm" at bounding box center [823, 435] width 146 height 25
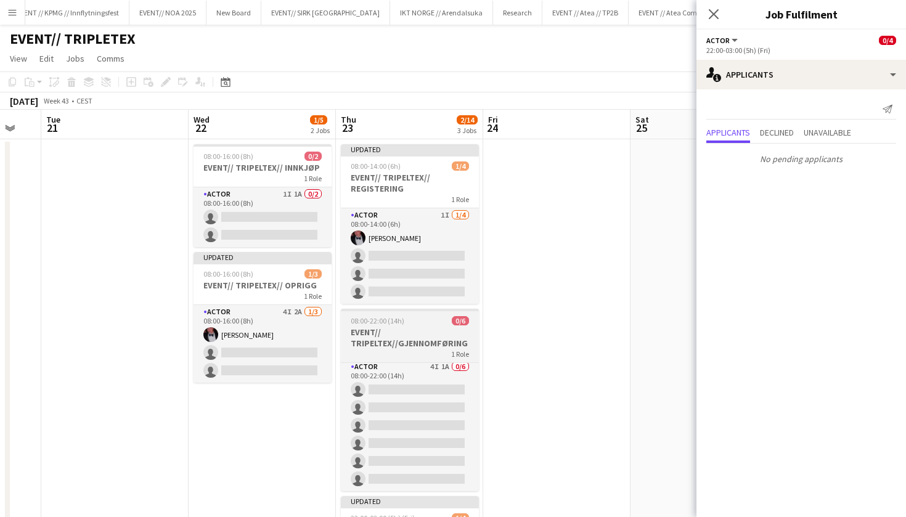
scroll to position [0, 0]
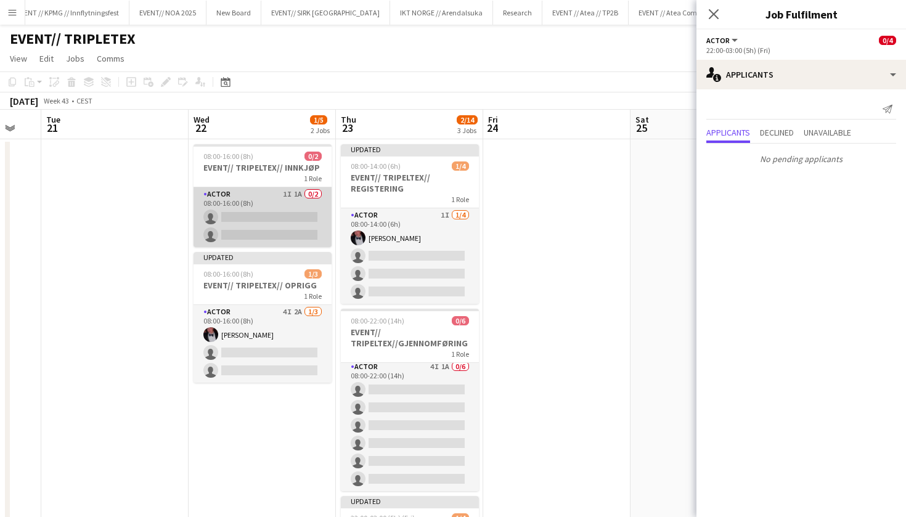
click at [260, 235] on app-card-role "Actor 1I 1A 0/2 08:00-16:00 (8h) single-neutral-actions single-neutral-actions" at bounding box center [262, 217] width 138 height 60
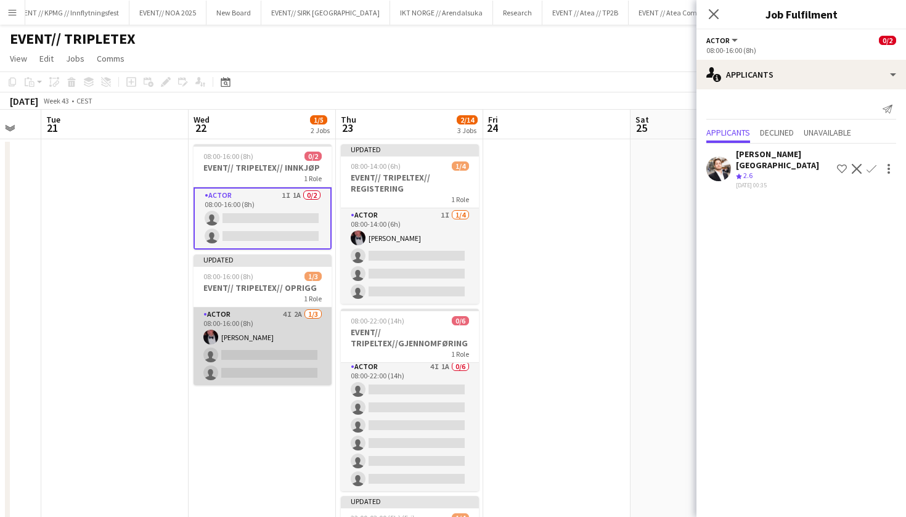
click at [268, 360] on app-card-role "Actor 4I 2A [DATE] 08:00-16:00 (8h) [PERSON_NAME] single-neutral-actions single…" at bounding box center [262, 346] width 138 height 78
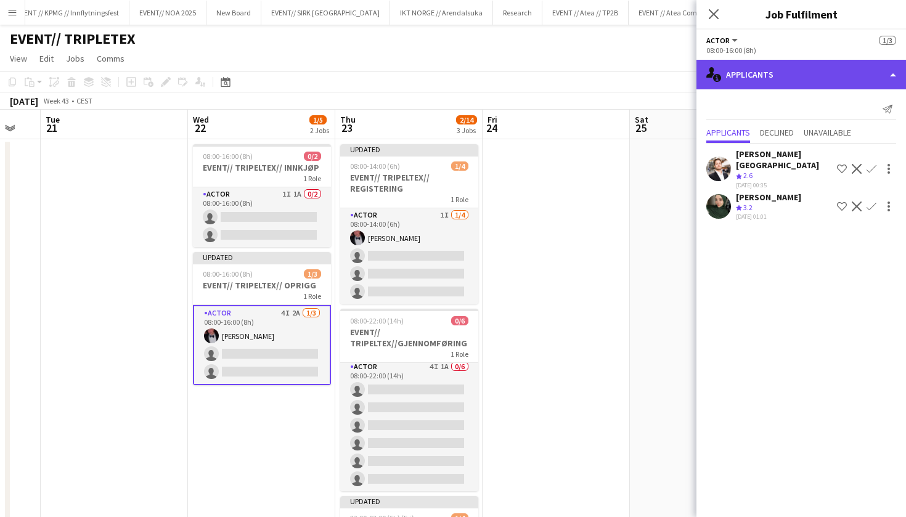
click at [829, 71] on div "single-neutral-actions-information Applicants" at bounding box center [800, 75] width 209 height 30
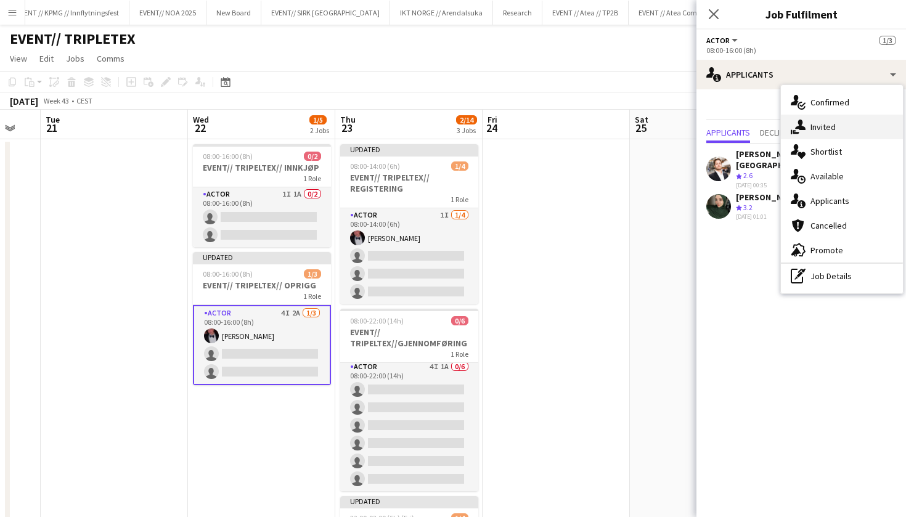
click at [816, 121] on div "single-neutral-actions-share-1 Invited" at bounding box center [842, 127] width 122 height 25
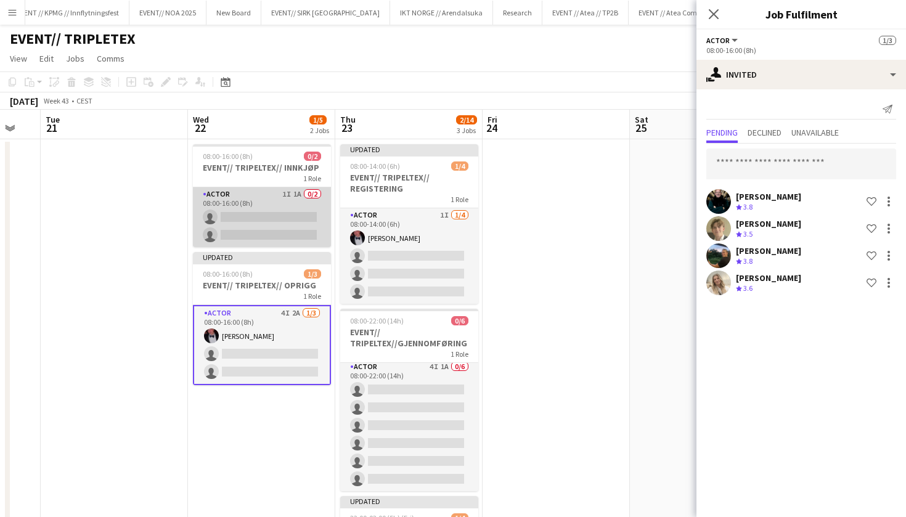
scroll to position [0, 0]
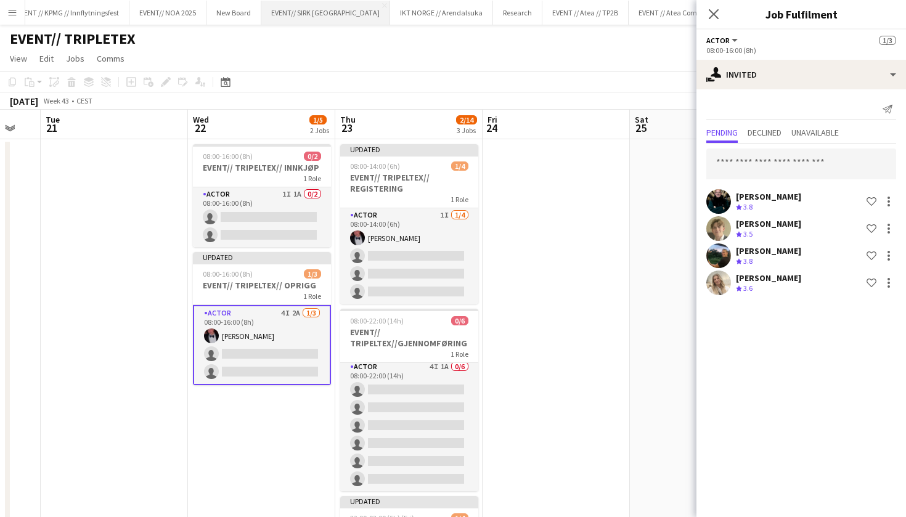
click at [289, 15] on button "EVENT// SIRK NORGE Close" at bounding box center [325, 13] width 129 height 24
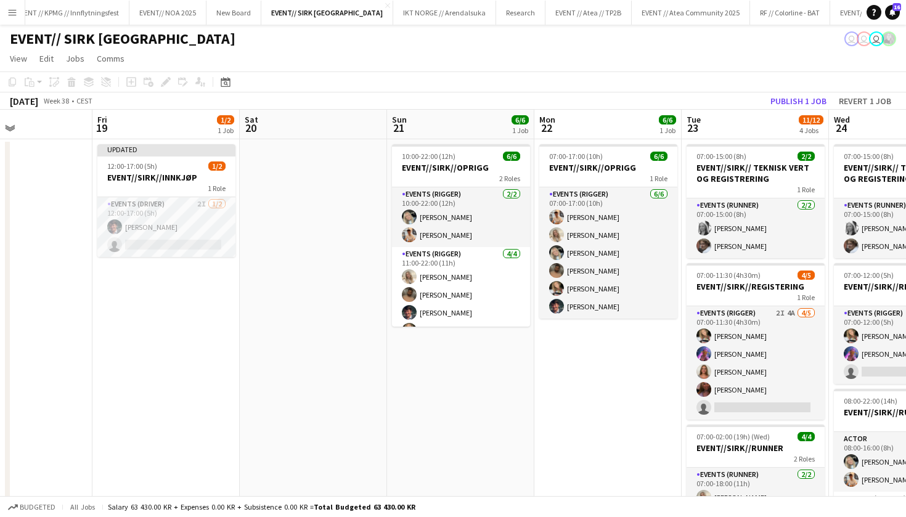
scroll to position [0, 516]
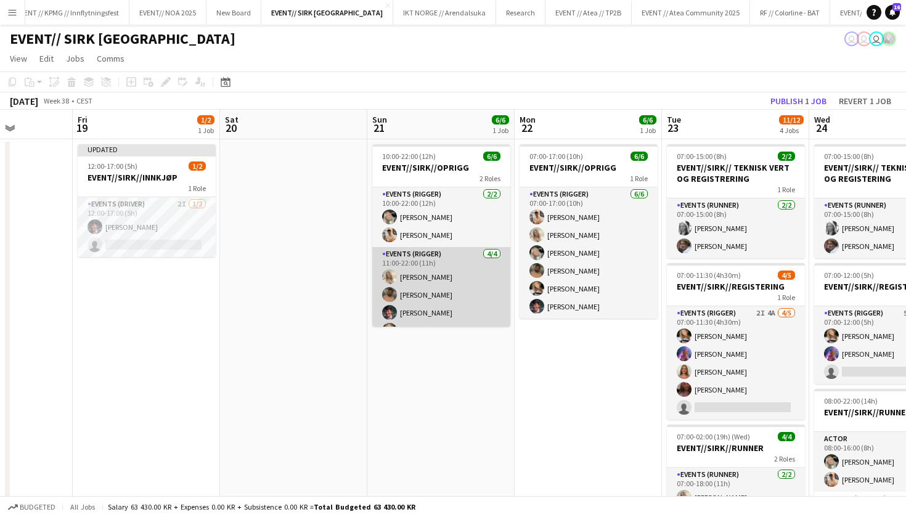
click at [454, 310] on app-card-role "Events (Rigger) [DATE] 11:00-22:00 (11h) [PERSON_NAME] [PERSON_NAME] [PERSON_NA…" at bounding box center [441, 294] width 138 height 95
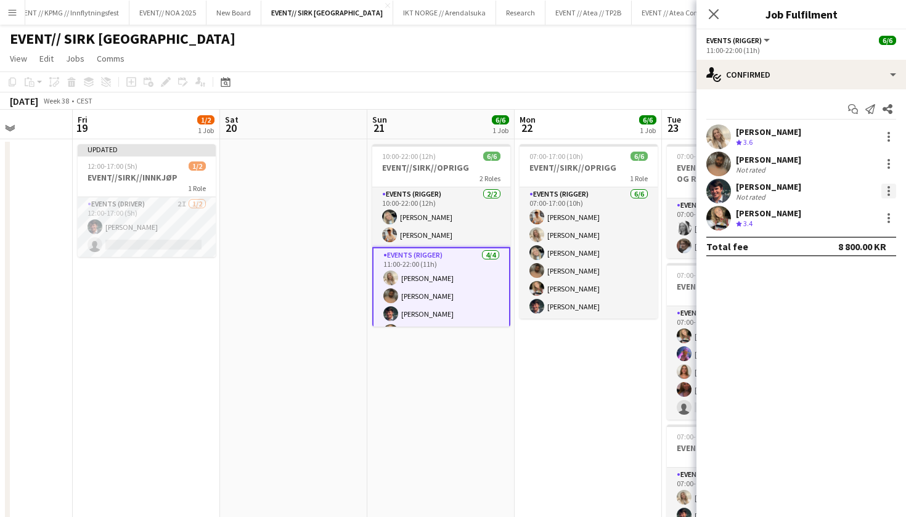
click at [890, 188] on div at bounding box center [888, 191] width 15 height 15
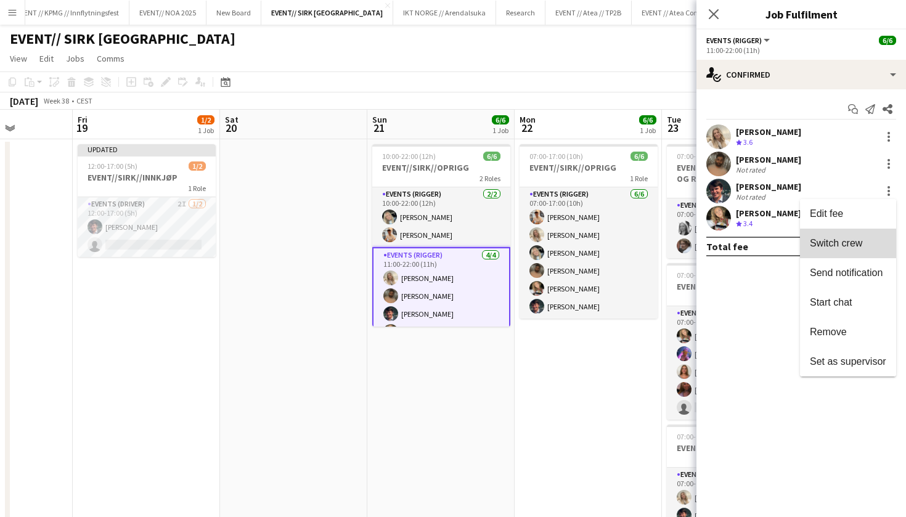
click at [865, 245] on span "Switch crew" at bounding box center [847, 243] width 76 height 11
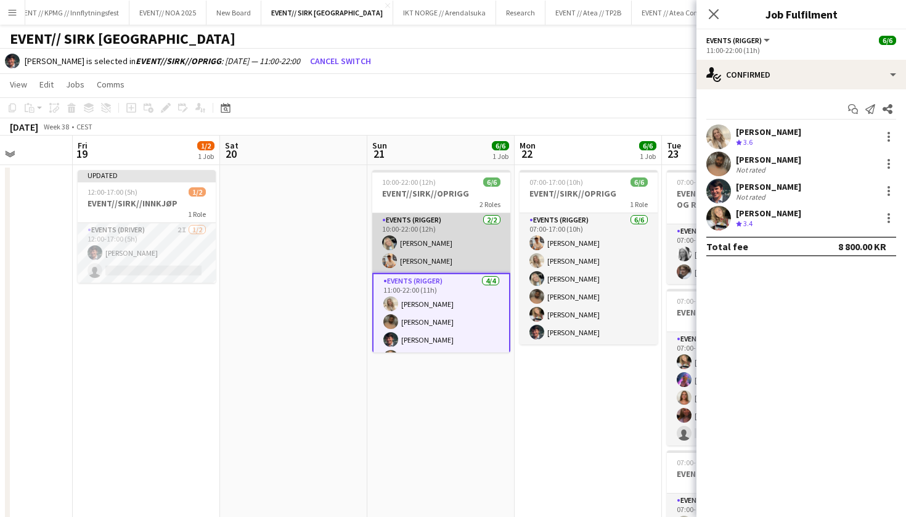
click at [483, 249] on app-card-role "Events (Rigger) [DATE] 10:00-22:00 (12h) [PERSON_NAME] [PERSON_NAME]" at bounding box center [441, 243] width 138 height 60
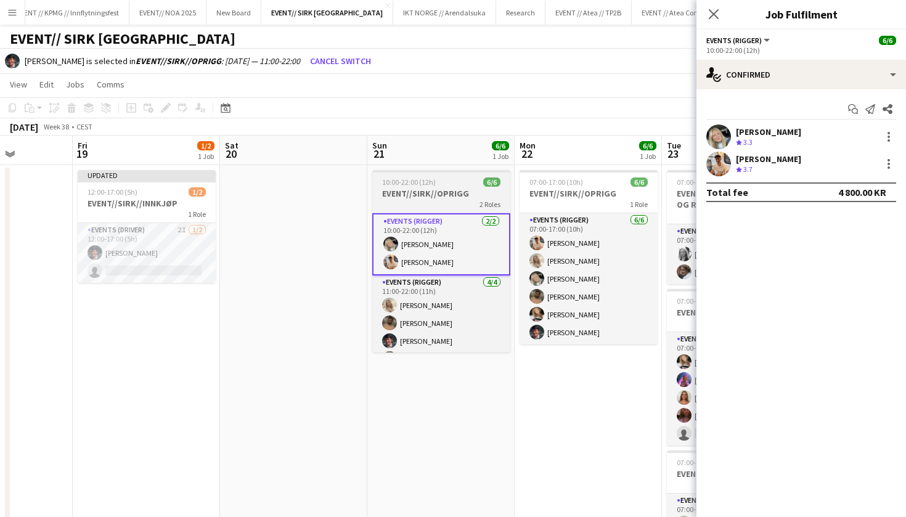
click at [437, 177] on app-job-card "10:00-22:00 (12h) 6/6 EVENT//SIRK//OPRIGG 2 Roles Events (Rigger) [DATE] 10:00-…" at bounding box center [441, 261] width 138 height 182
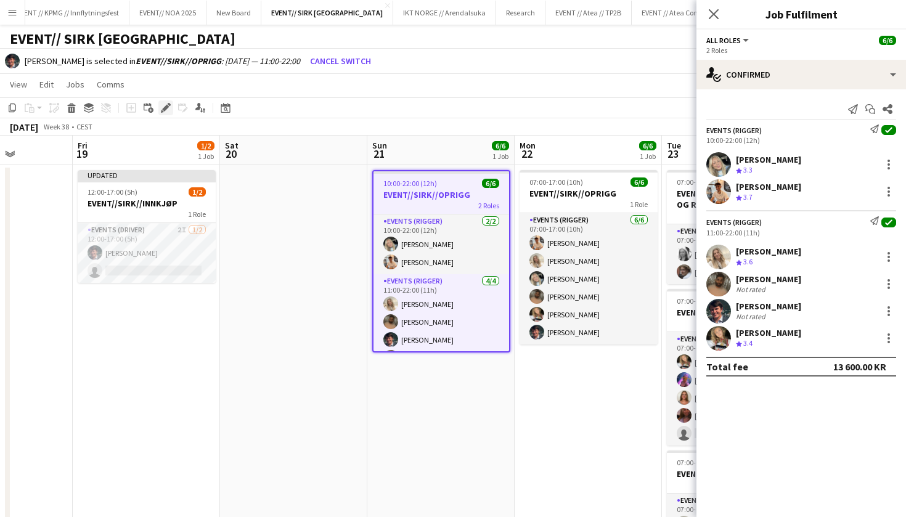
click at [162, 110] on icon "Edit" at bounding box center [166, 108] width 10 height 10
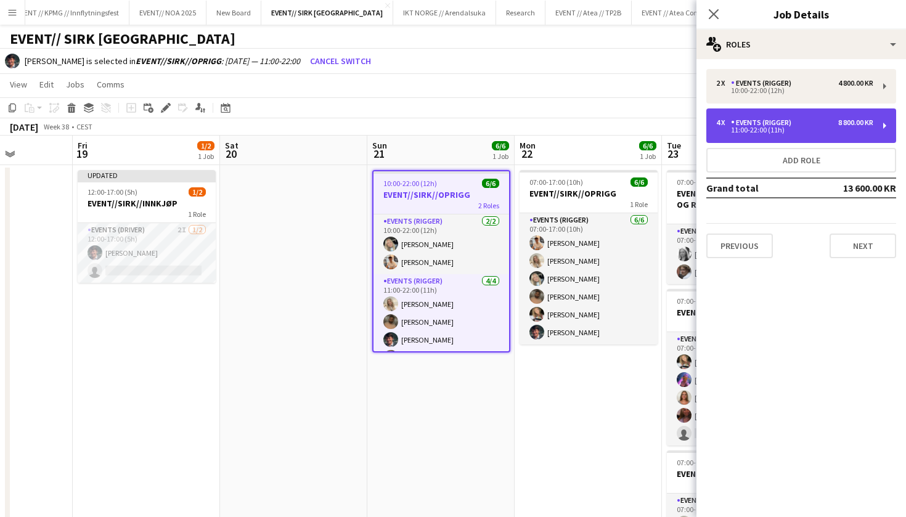
click at [817, 108] on div "4 x Events (Rigger) 8 800.00 KR 11:00-22:00 (11h)" at bounding box center [801, 125] width 190 height 34
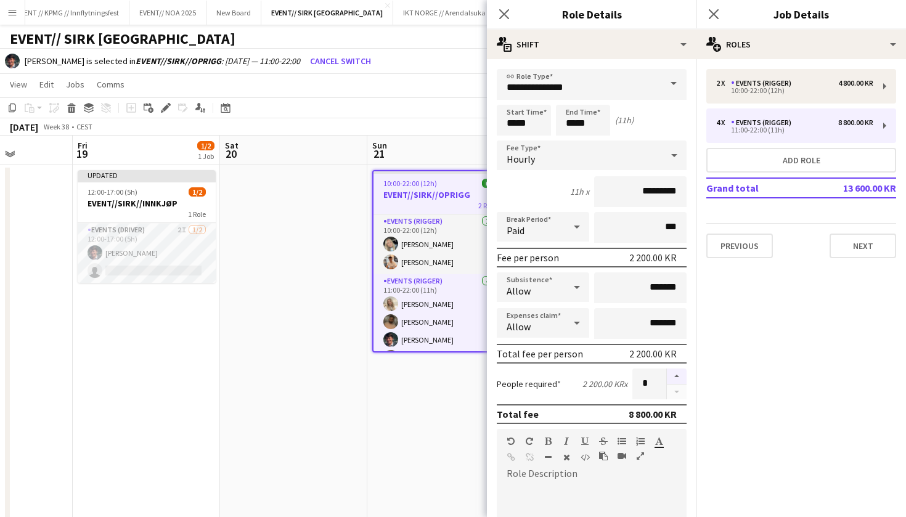
click at [680, 371] on button "button" at bounding box center [677, 376] width 20 height 16
type input "*"
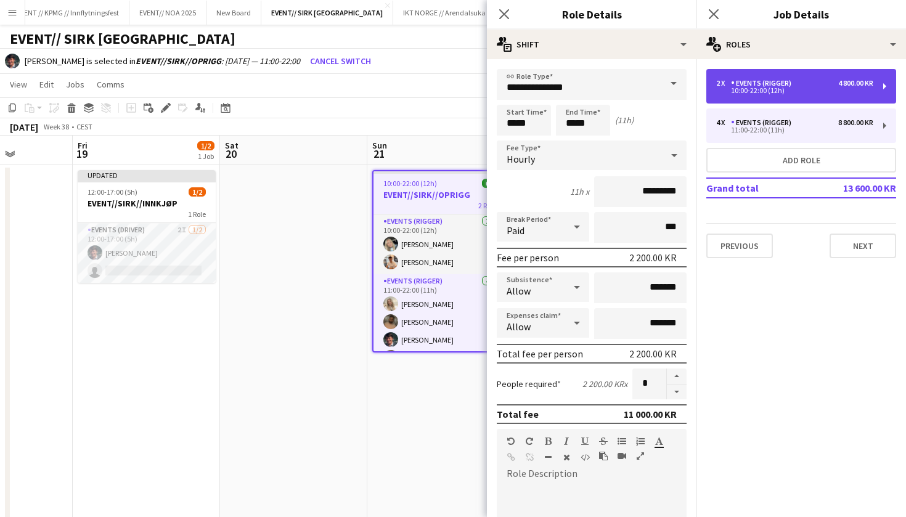
click at [798, 86] on div "2 x Events (Rigger) 4 800.00 KR" at bounding box center [794, 83] width 157 height 9
type input "*****"
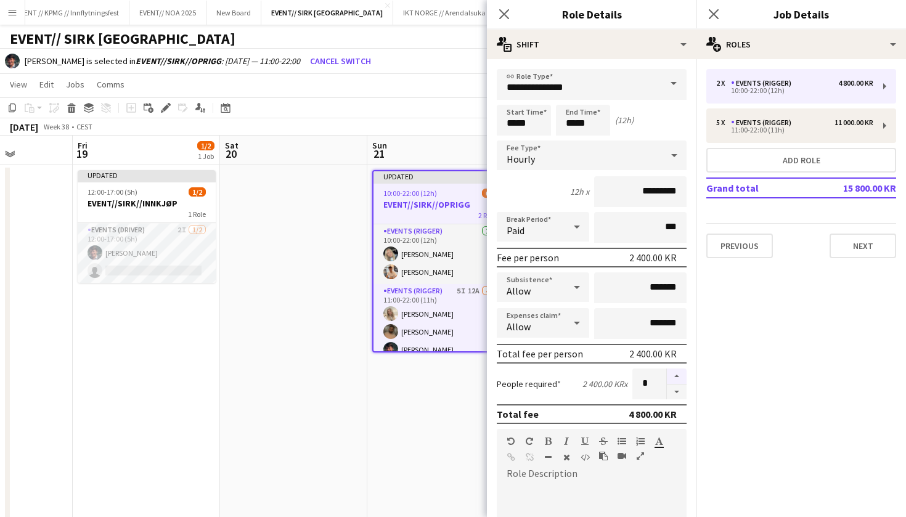
click at [684, 376] on button "button" at bounding box center [677, 376] width 20 height 16
type input "*"
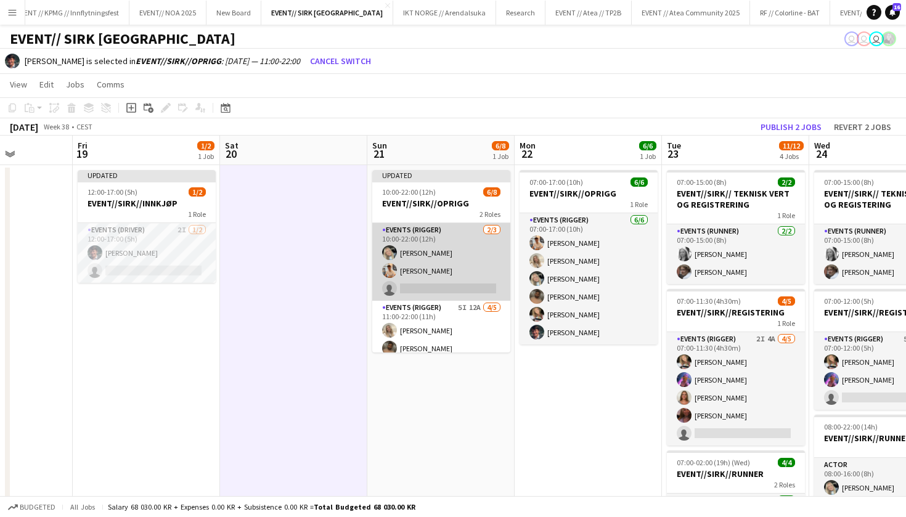
scroll to position [62, 0]
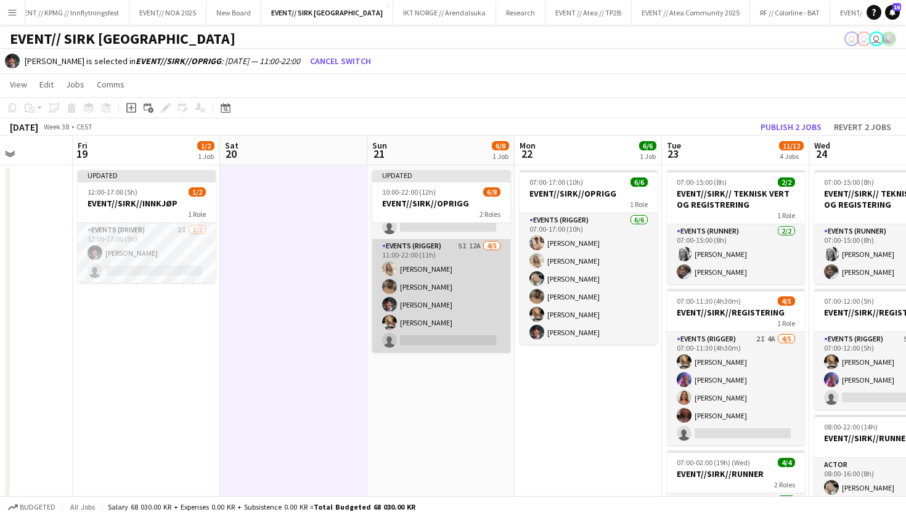
click at [447, 320] on app-card-role "Events (Rigger) 5I 12A [DATE] 11:00-22:00 (11h) [PERSON_NAME] [PERSON_NAME] [PE…" at bounding box center [441, 295] width 138 height 113
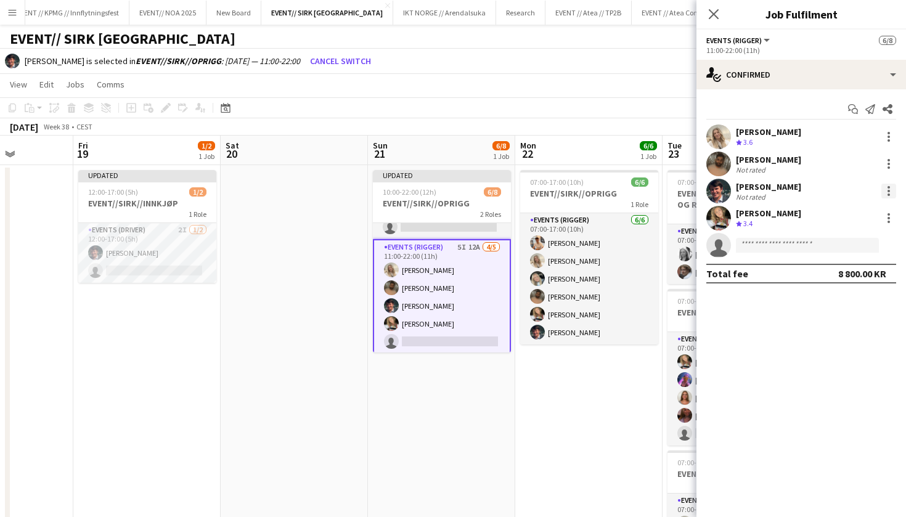
click at [885, 184] on div at bounding box center [888, 191] width 15 height 15
click at [752, 206] on div at bounding box center [453, 258] width 906 height 517
click at [769, 190] on div "[PERSON_NAME]" at bounding box center [768, 186] width 65 height 11
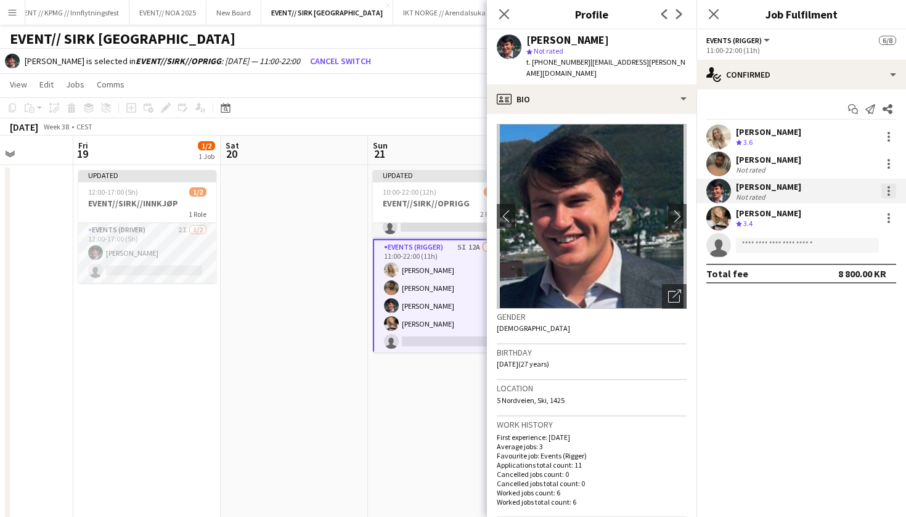
click at [887, 189] on div at bounding box center [888, 191] width 15 height 15
click at [450, 320] on div at bounding box center [453, 258] width 906 height 517
click at [448, 306] on app-card-role "Events (Rigger) 5I 12A [DATE] 11:00-22:00 (11h) [PERSON_NAME] [PERSON_NAME] [PE…" at bounding box center [442, 297] width 138 height 116
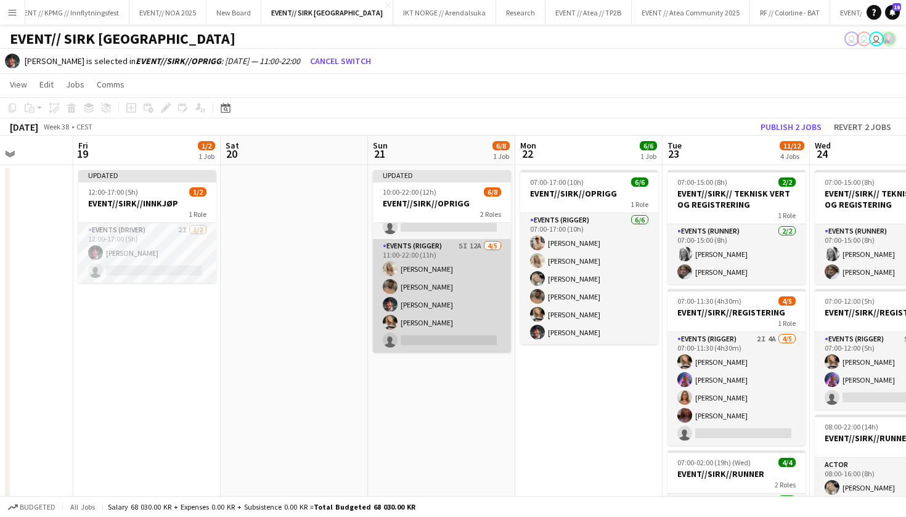
click at [434, 307] on app-card-role "Events (Rigger) 5I 12A [DATE] 11:00-22:00 (11h) [PERSON_NAME] [PERSON_NAME] [PE…" at bounding box center [442, 295] width 138 height 113
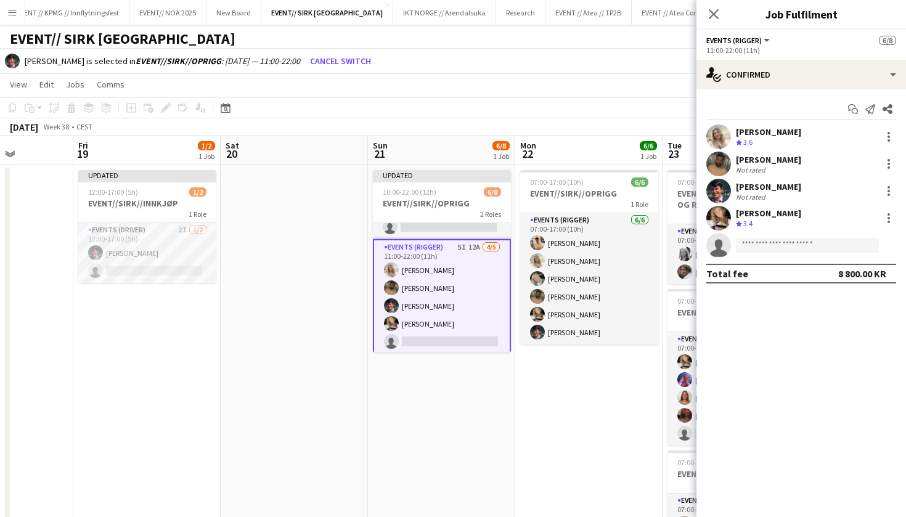
click at [885, 199] on div "[PERSON_NAME] Not rated" at bounding box center [800, 191] width 209 height 25
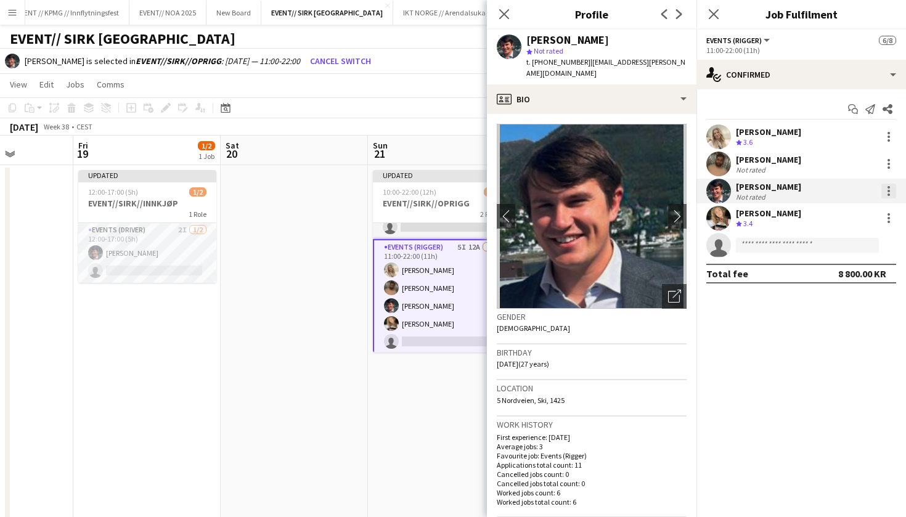
click at [889, 192] on div at bounding box center [888, 191] width 15 height 15
click at [711, 352] on div at bounding box center [453, 258] width 906 height 517
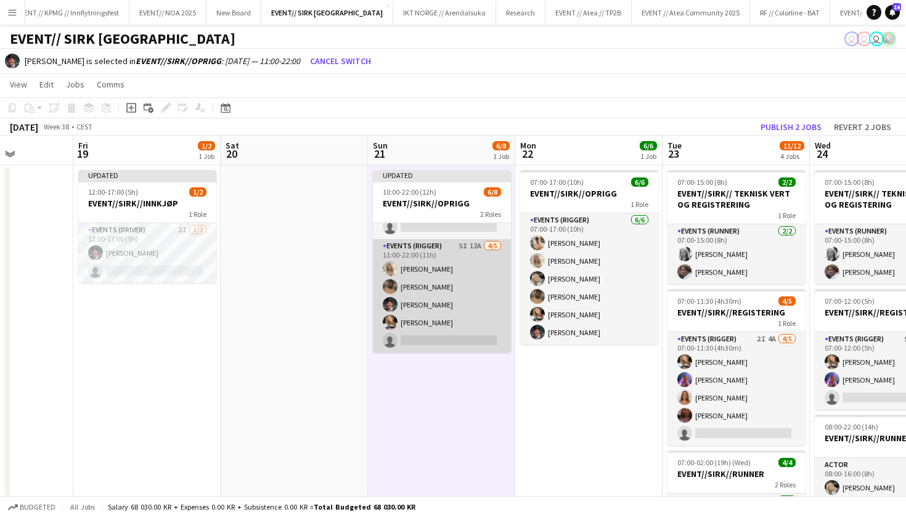
click at [442, 290] on app-card-role "Events (Rigger) 5I 12A [DATE] 11:00-22:00 (11h) [PERSON_NAME] [PERSON_NAME] [PE…" at bounding box center [442, 295] width 138 height 113
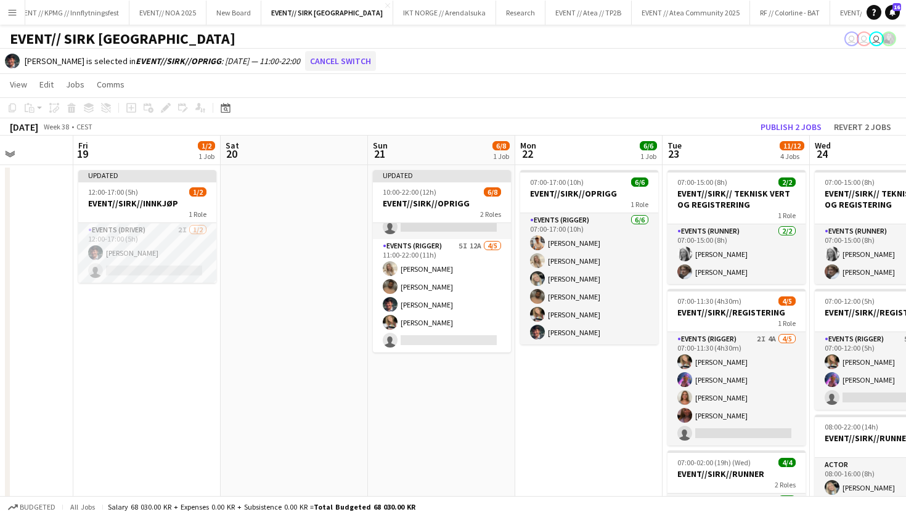
click at [376, 65] on button "Cancel switch" at bounding box center [340, 61] width 71 height 20
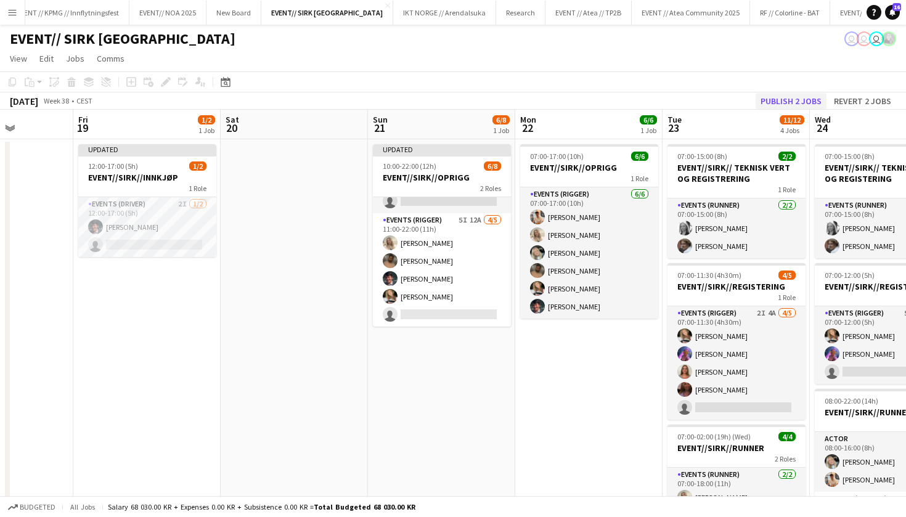
click at [781, 107] on button "Publish 2 jobs" at bounding box center [790, 101] width 71 height 16
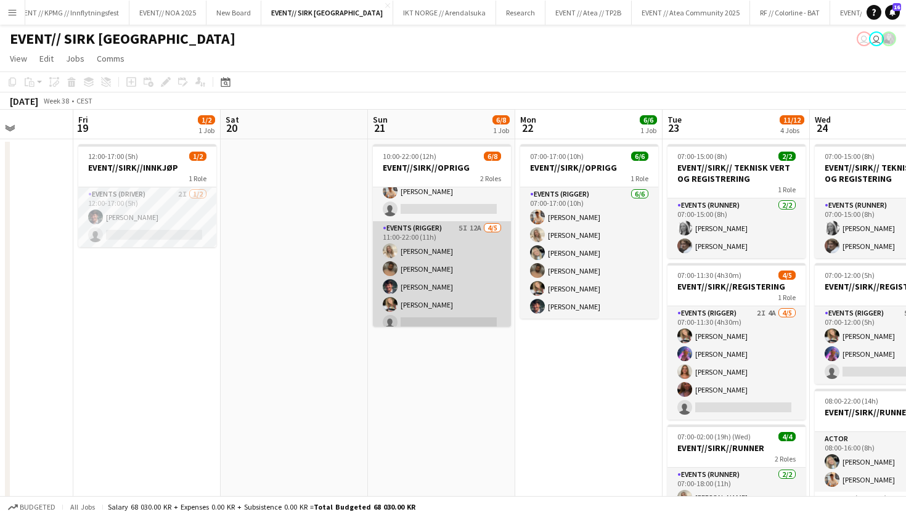
scroll to position [32, 0]
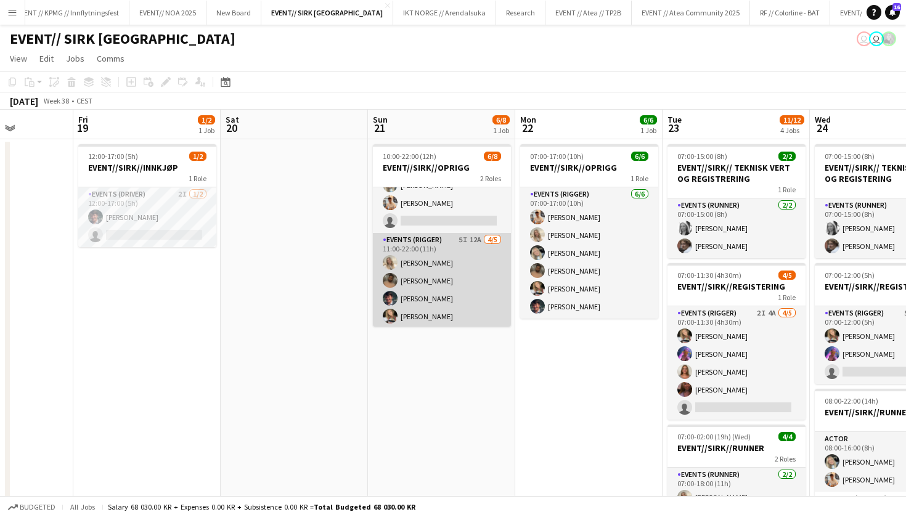
click at [453, 283] on app-card-role "Events (Rigger) 5I 12A [DATE] 11:00-22:00 (11h) [PERSON_NAME] [PERSON_NAME] [PE…" at bounding box center [442, 289] width 138 height 113
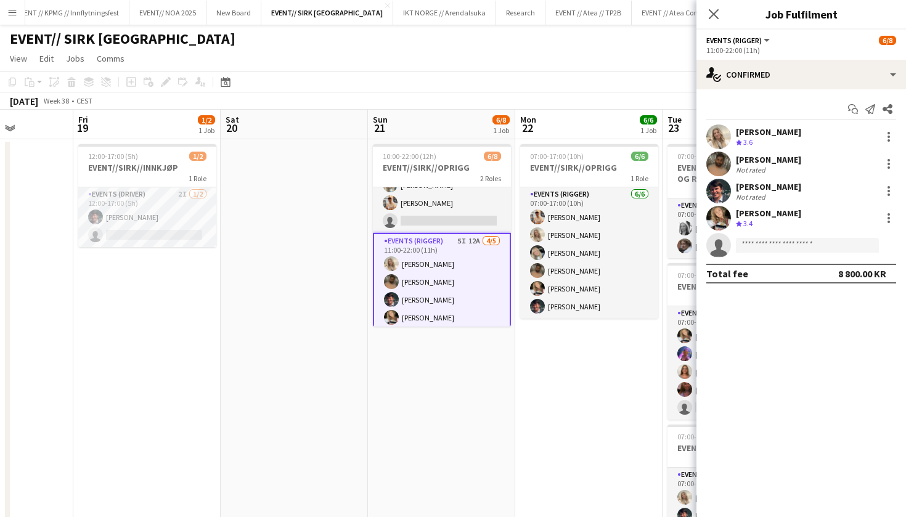
click at [737, 163] on div "[PERSON_NAME]" at bounding box center [768, 159] width 65 height 11
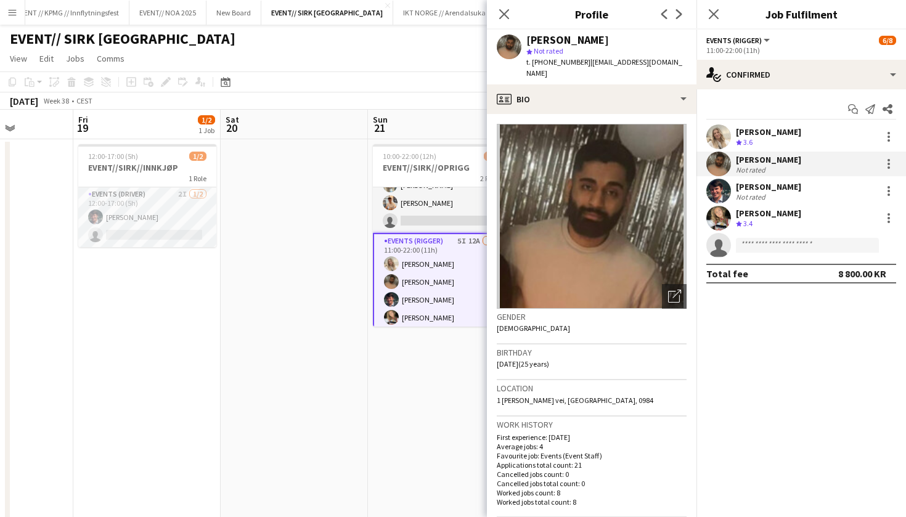
drag, startPoint x: 572, startPoint y: 65, endPoint x: 537, endPoint y: 63, distance: 35.2
click at [537, 63] on span "t. [PHONE_NUMBER]" at bounding box center [558, 61] width 64 height 9
copy span "4740178976"
click at [346, 477] on app-date-cell at bounding box center [294, 509] width 147 height 740
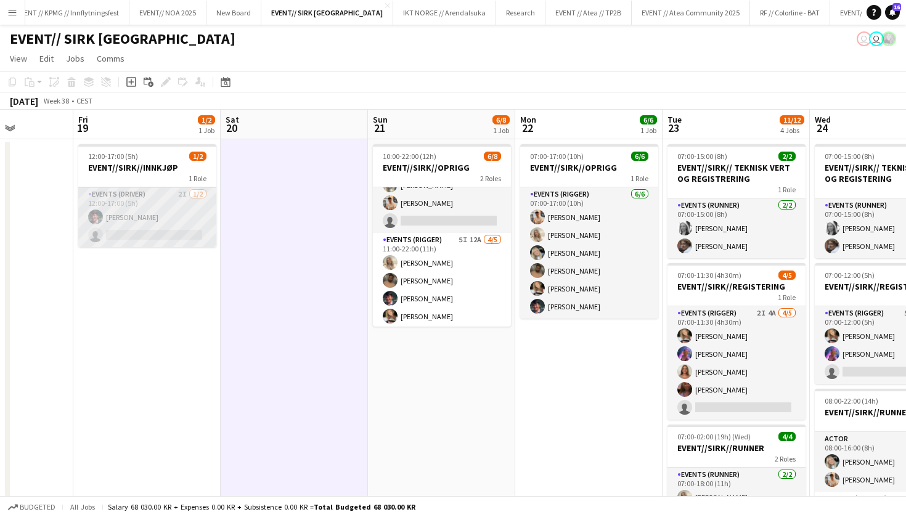
click at [141, 244] on app-card-role "Events (Driver) 2I [DATE] 12:00-17:00 (5h) [PERSON_NAME] single-neutral-actions" at bounding box center [147, 217] width 138 height 60
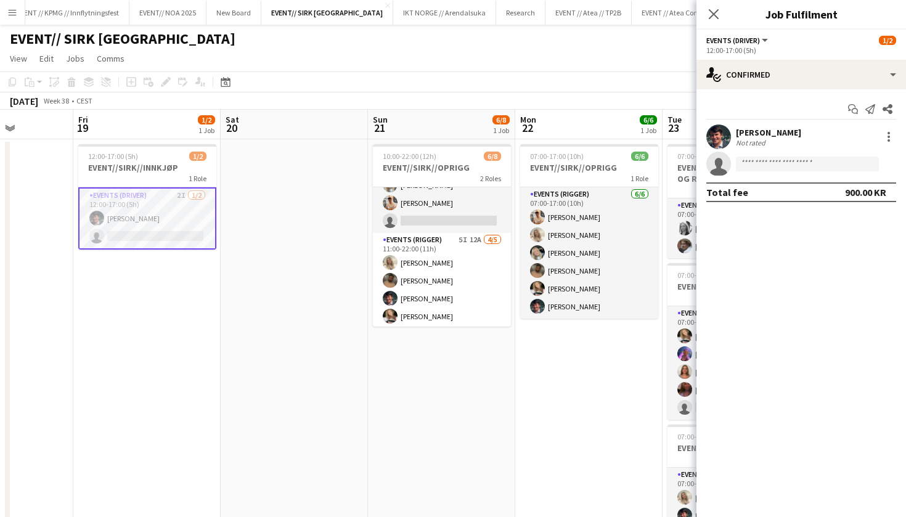
click at [749, 109] on div "Start chat Send notification Share" at bounding box center [801, 109] width 190 height 20
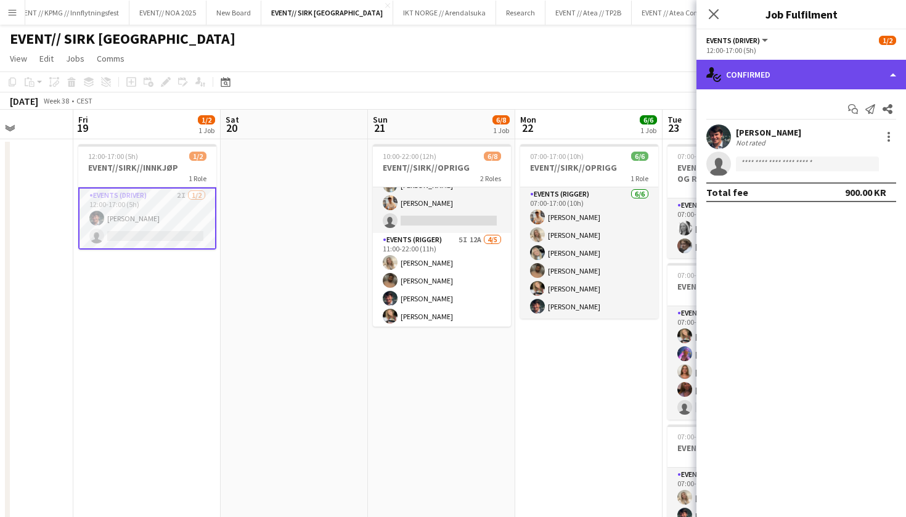
click at [768, 77] on div "single-neutral-actions-check-2 Confirmed" at bounding box center [800, 75] width 209 height 30
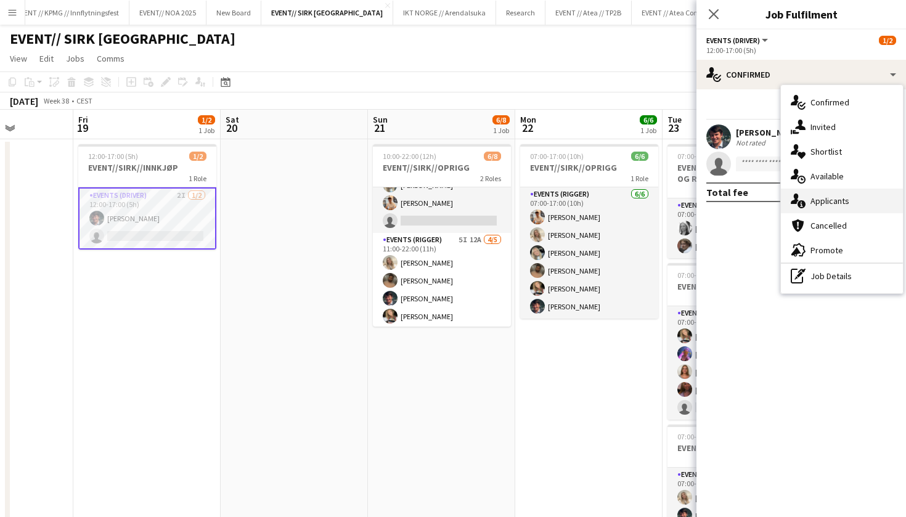
click at [813, 207] on div "single-neutral-actions-information Applicants" at bounding box center [842, 201] width 122 height 25
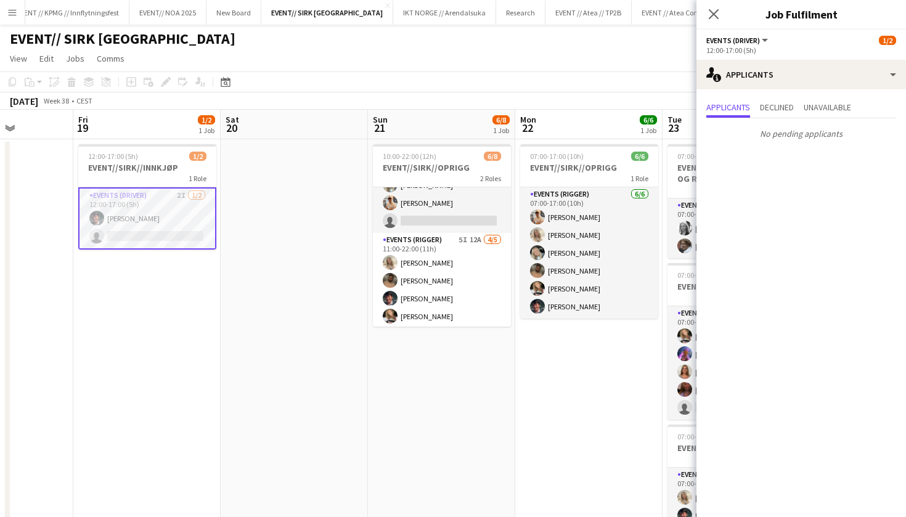
click at [450, 413] on app-date-cell "10:00-22:00 (12h) 6/8 EVENT//SIRK//OPRIGG 2 Roles Events (Rigger) [DATE] 10:00-…" at bounding box center [441, 509] width 147 height 740
